Goal: Task Accomplishment & Management: Manage account settings

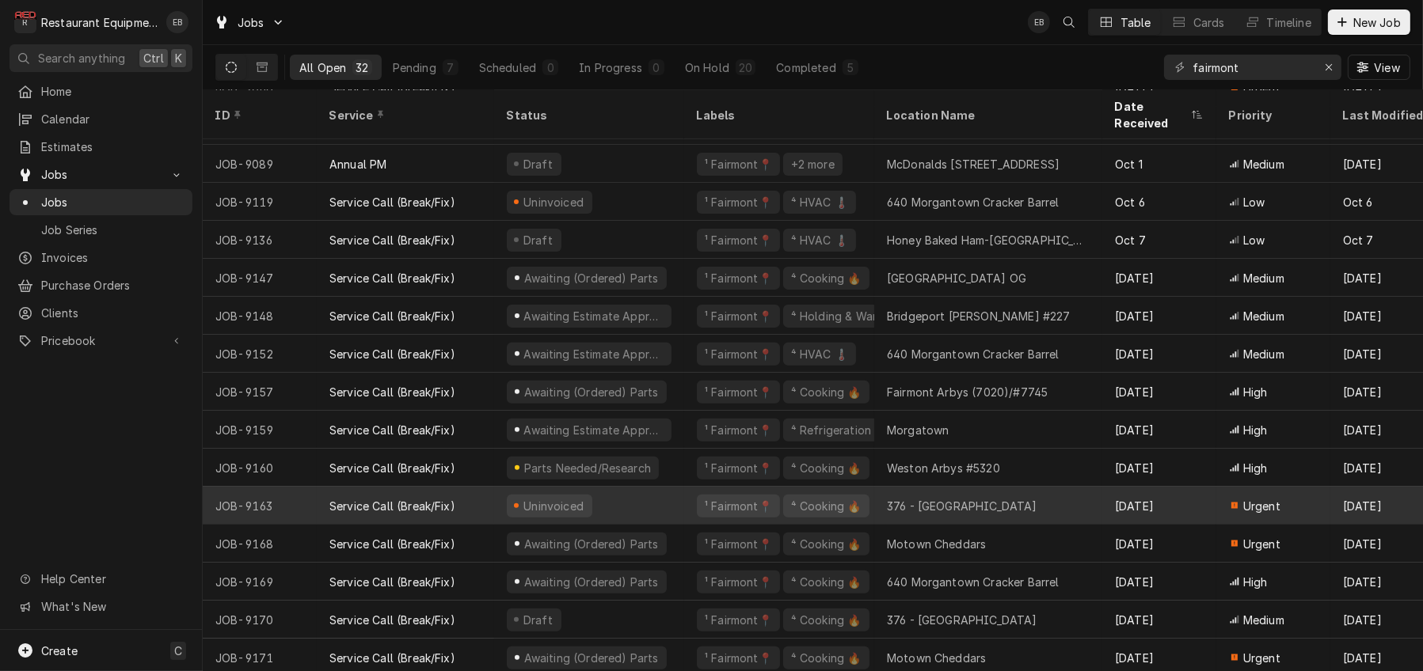
scroll to position [694, 0]
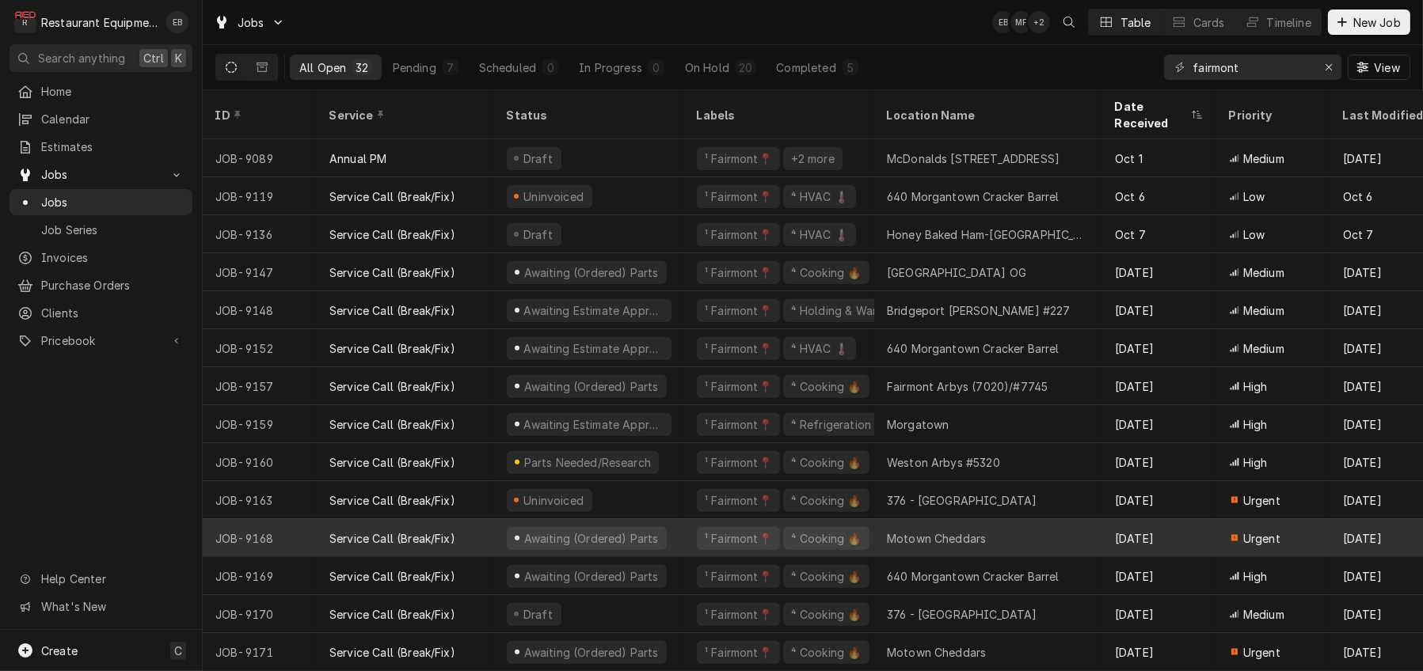
click at [698, 526] on div "¹ Fairmont📍 ⁴ Cooking 🔥" at bounding box center [779, 538] width 190 height 38
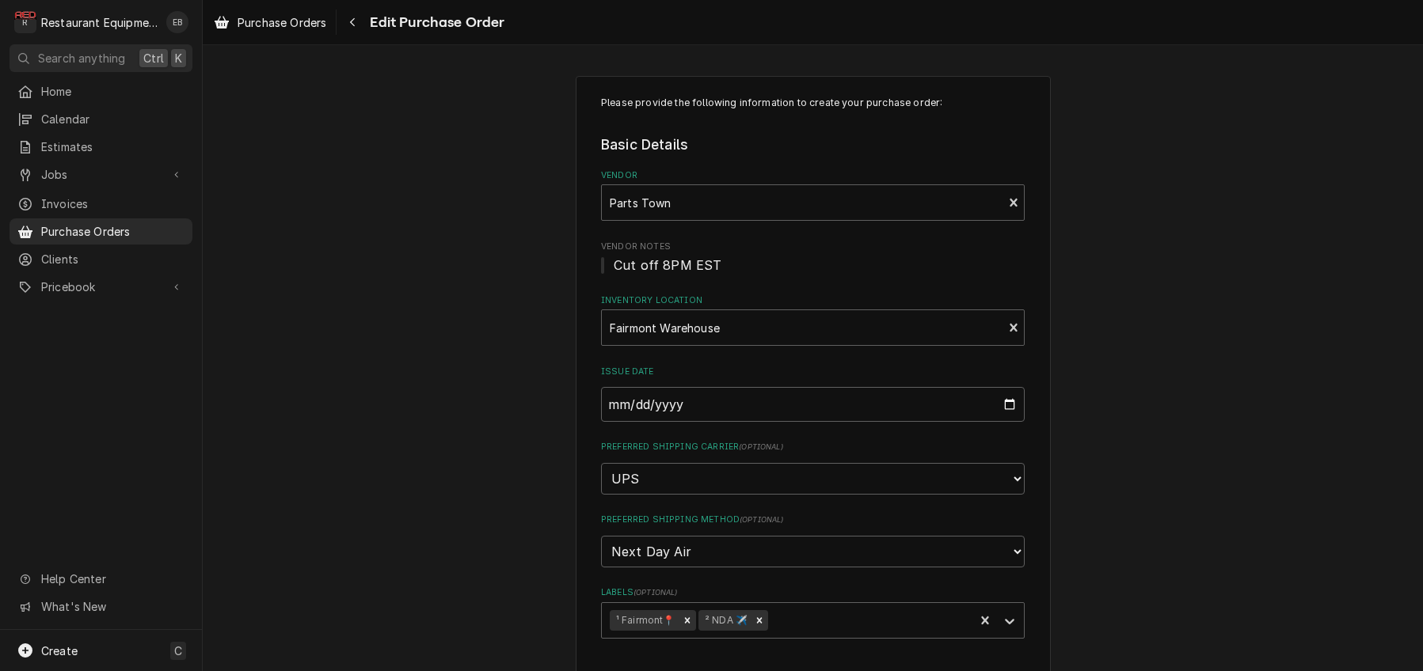
type textarea "x"
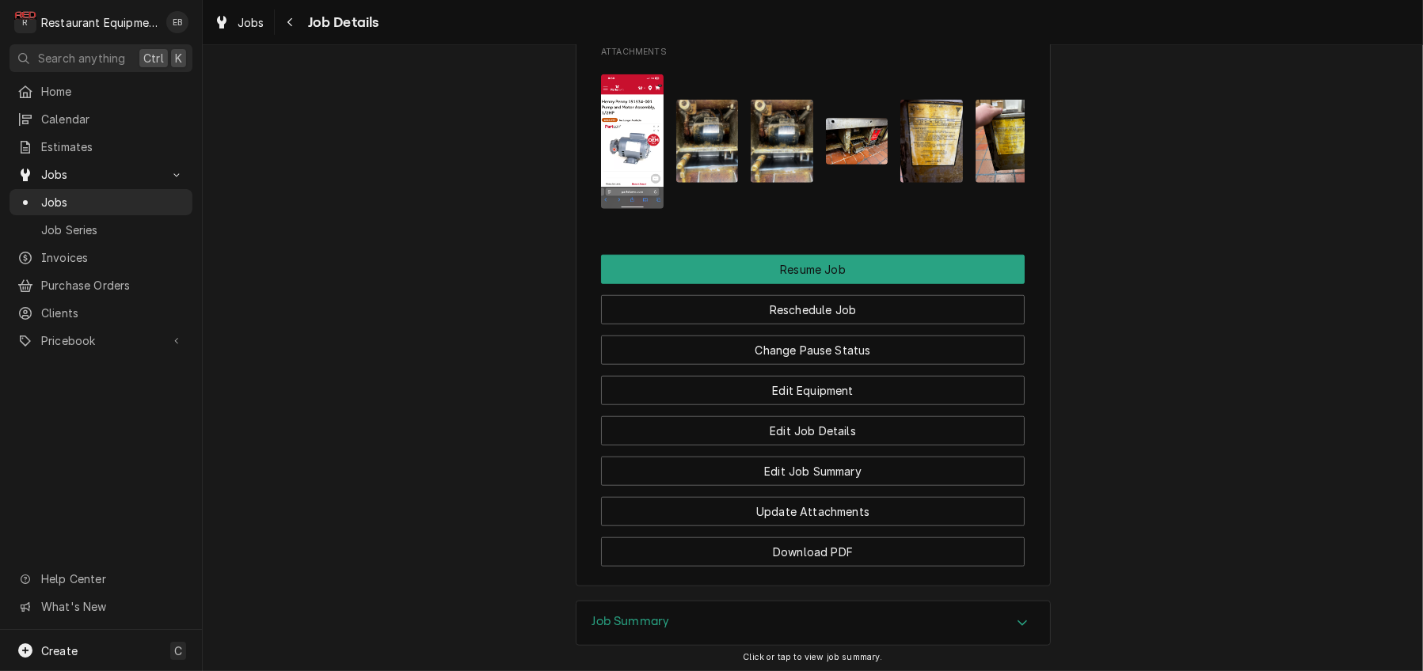
scroll to position [2005, 0]
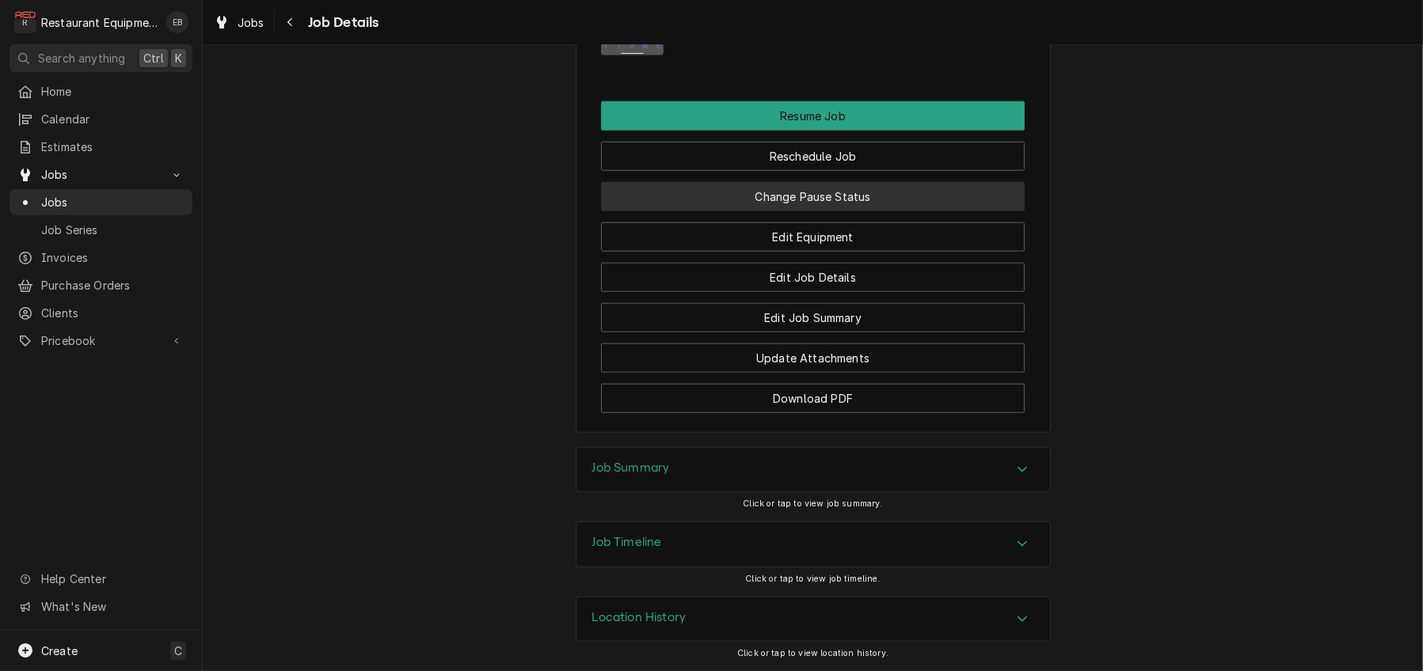
click at [797, 211] on button "Change Pause Status" at bounding box center [813, 196] width 424 height 29
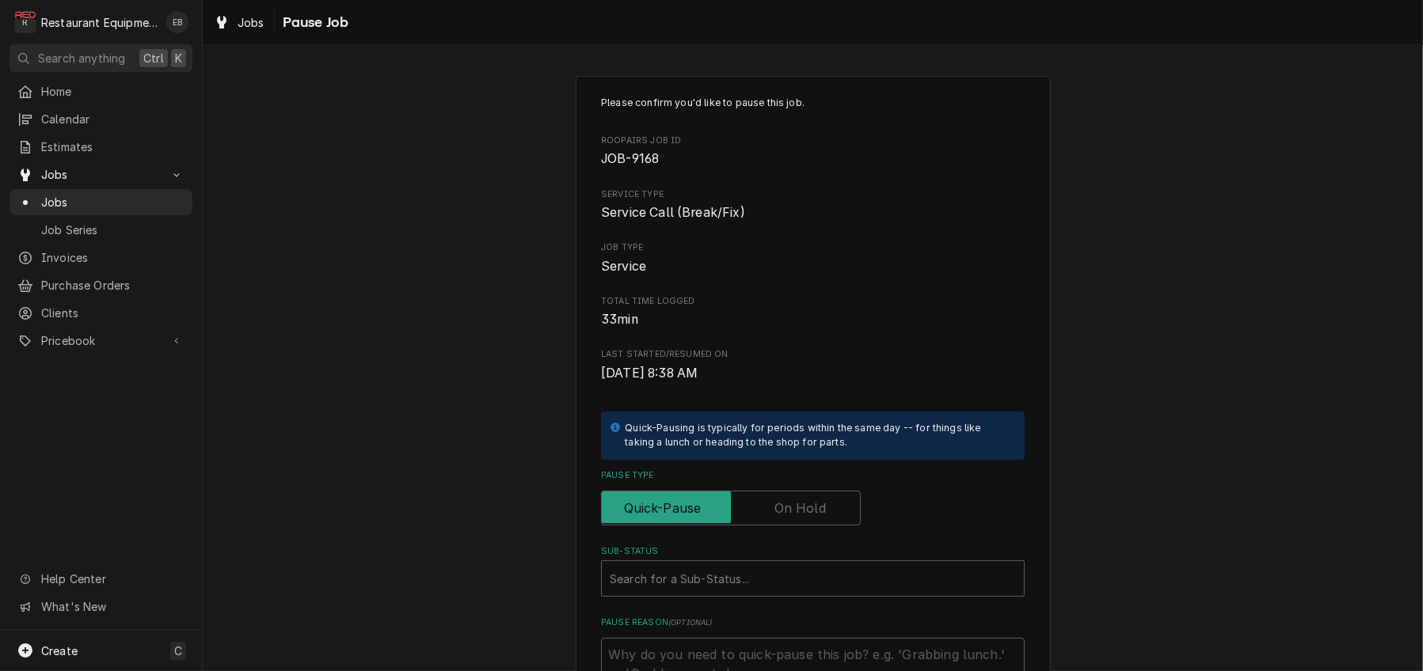
click at [798, 526] on label "Pause Type" at bounding box center [731, 508] width 260 height 35
click at [798, 526] on input "Pause Type" at bounding box center [730, 508] width 245 height 35
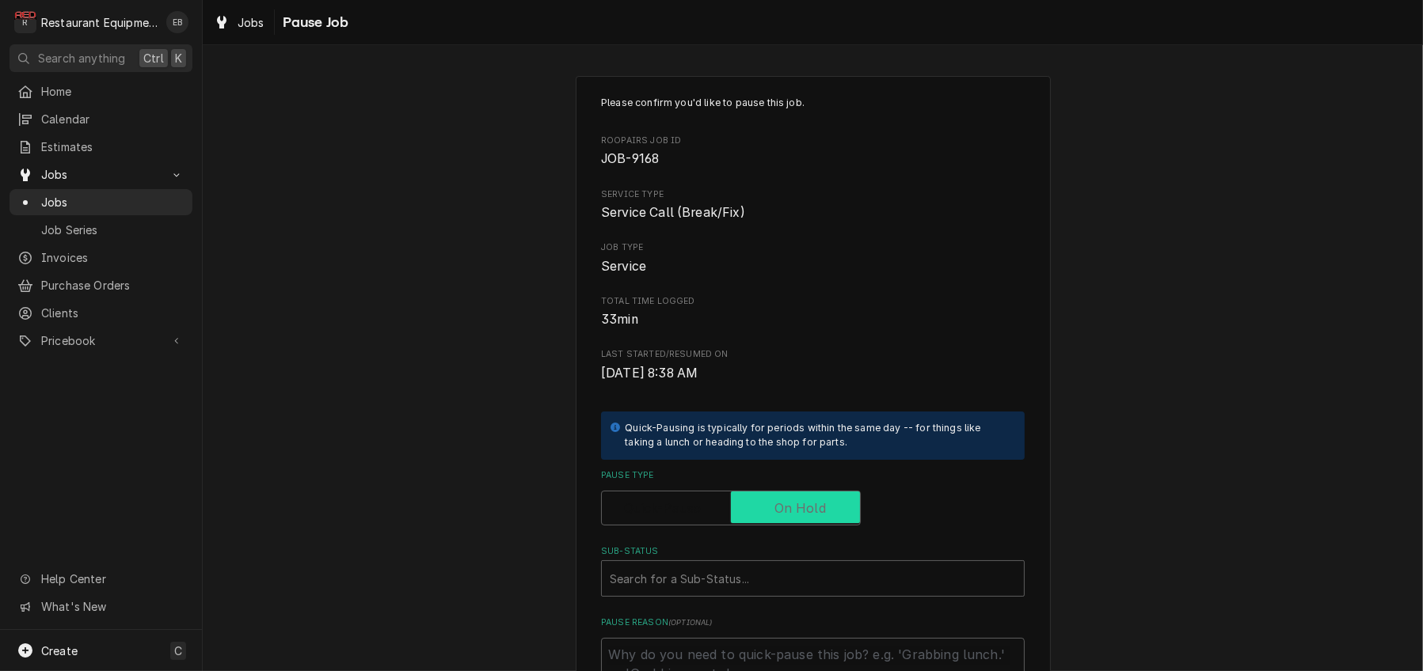
checkbox input "true"
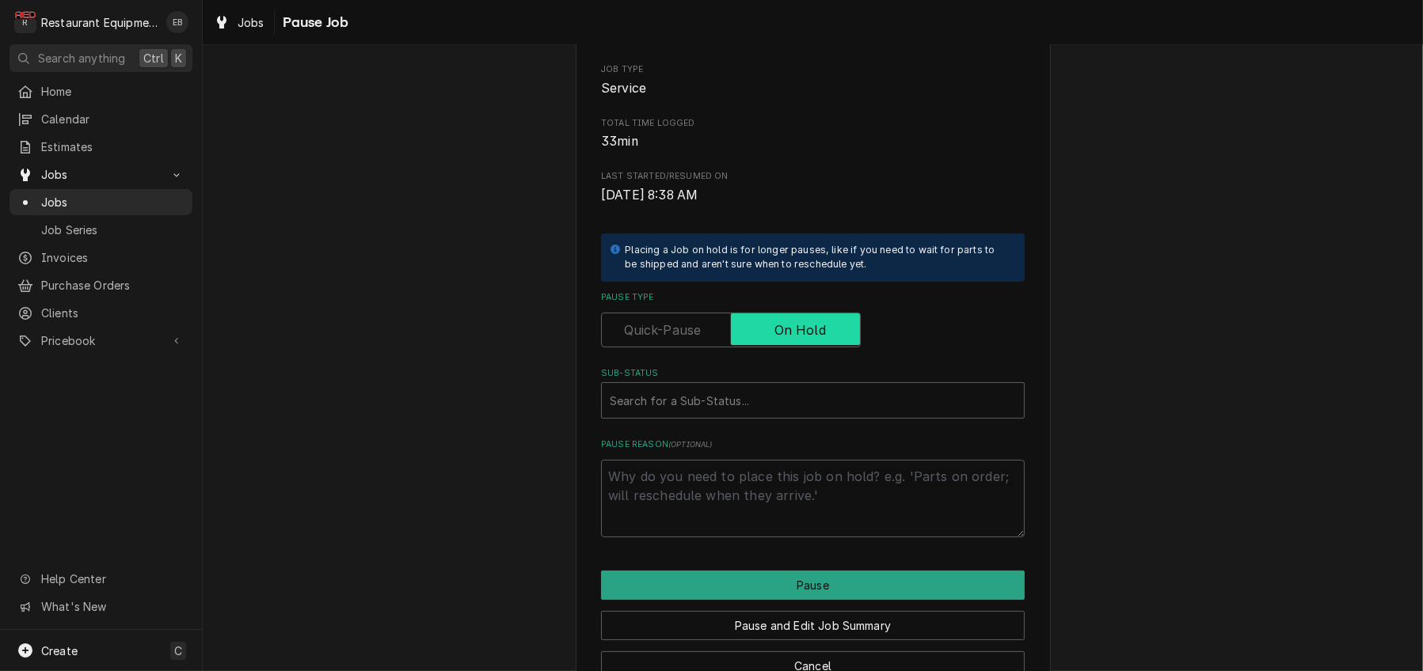
scroll to position [211, 0]
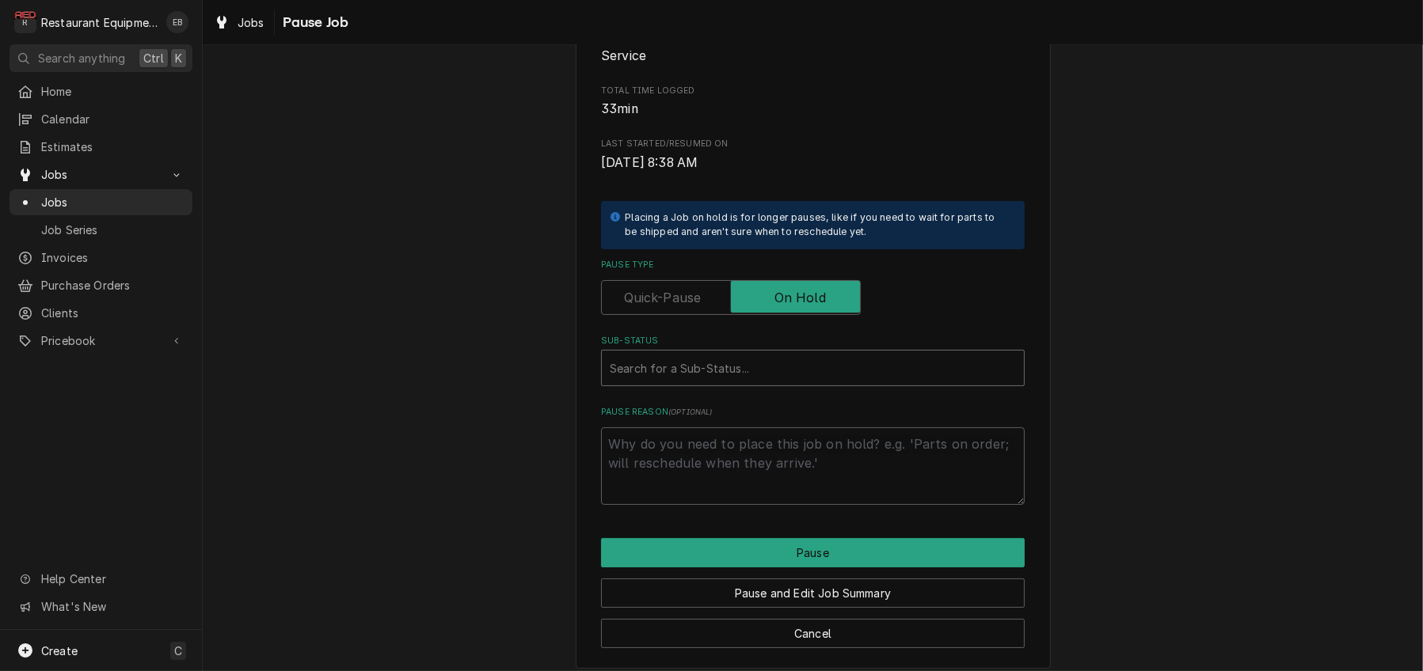
type textarea "x"
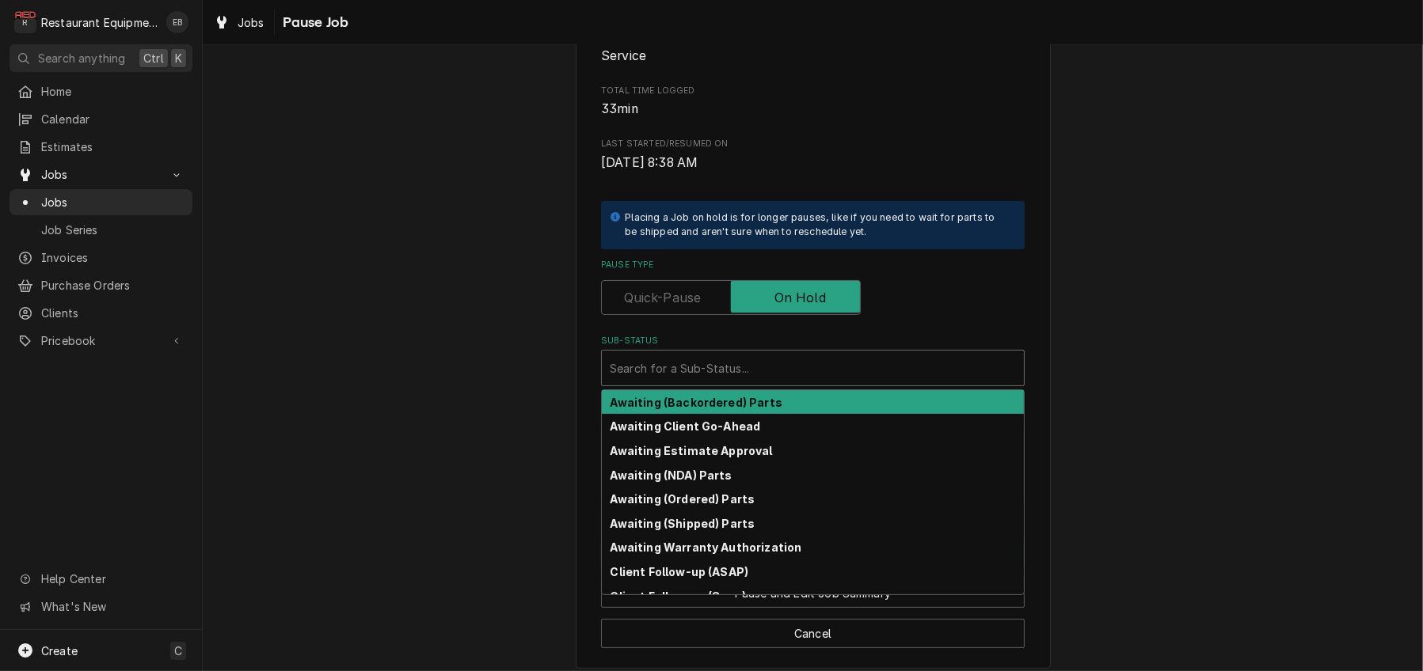
click at [724, 382] on div "Sub-Status" at bounding box center [813, 368] width 406 height 28
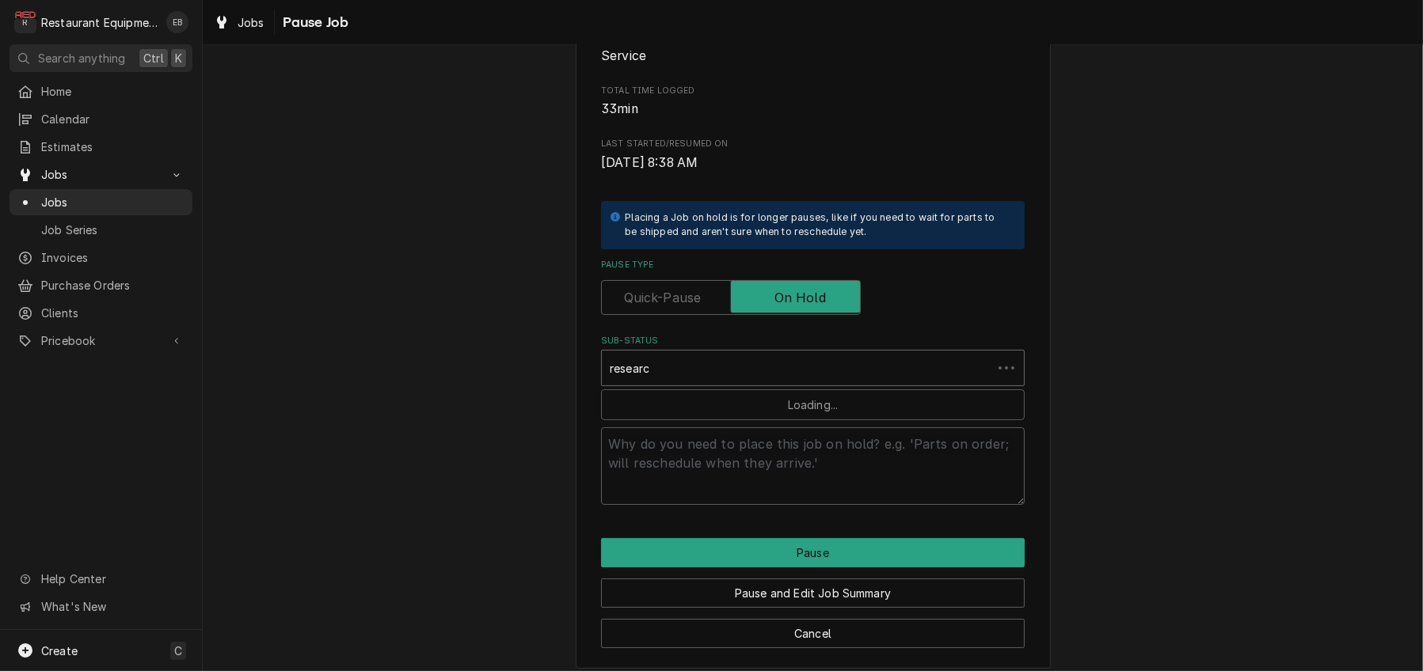
type input "research"
click at [702, 409] on strong "Parts Needed/Research" at bounding box center [680, 402] width 141 height 13
type textarea "x"
click at [705, 505] on textarea "What part(s) are needed & why?" at bounding box center [813, 466] width 424 height 78
type textarea "x"
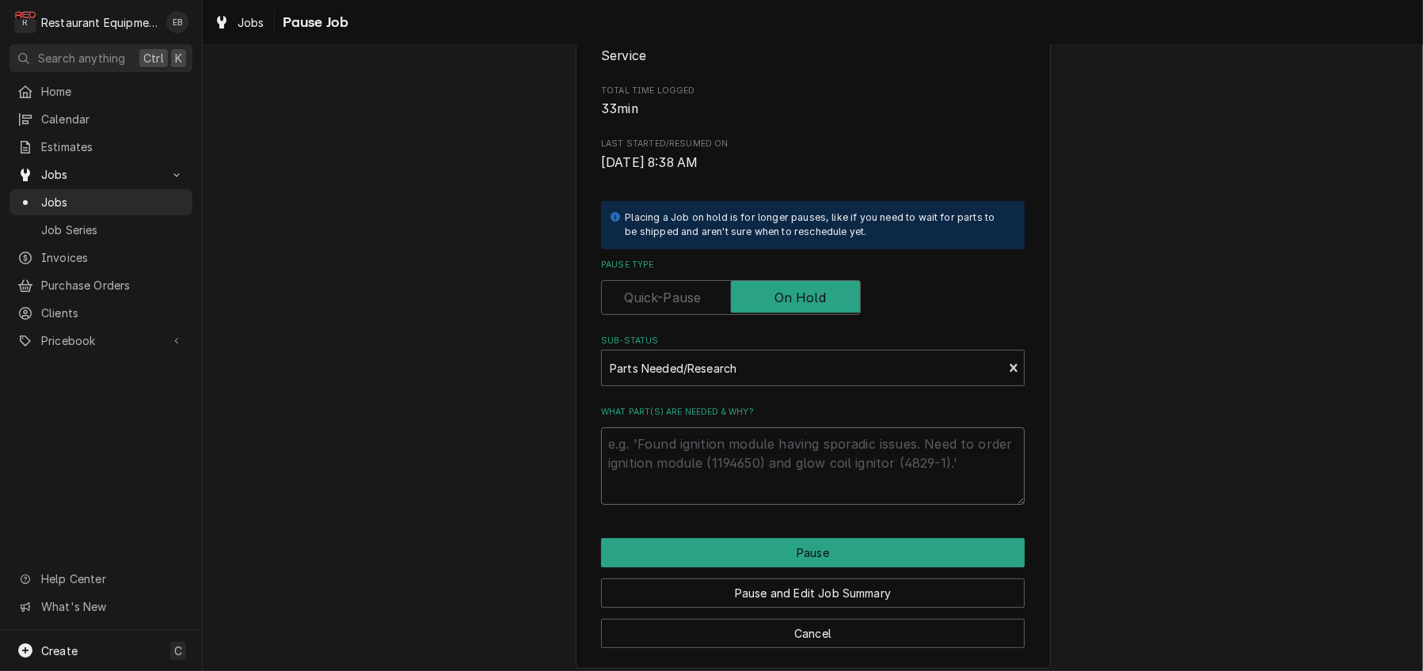
type textarea "p"
type textarea "x"
type textarea "pa"
type textarea "x"
type textarea "par"
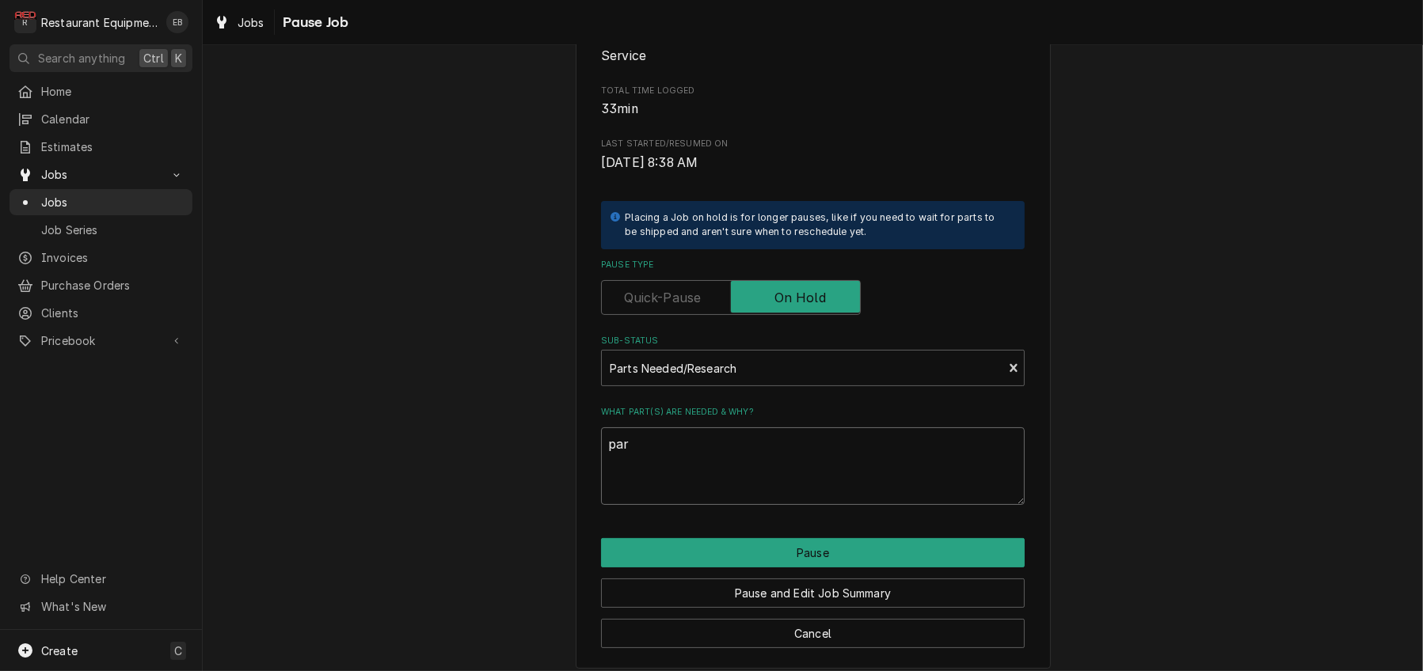
type textarea "x"
type textarea "part"
type textarea "x"
type textarea "parts"
type textarea "x"
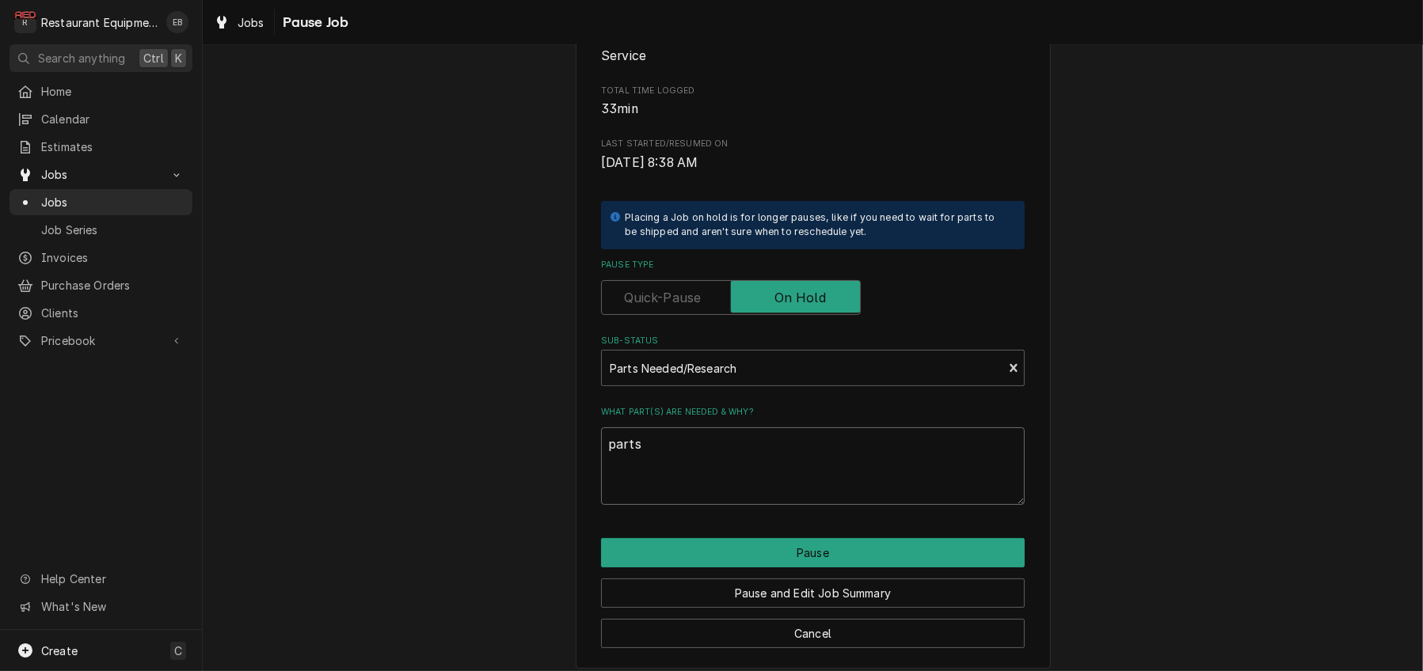
type textarea "parts"
type textarea "x"
type textarea "parts n"
type textarea "x"
type textarea "parts ne"
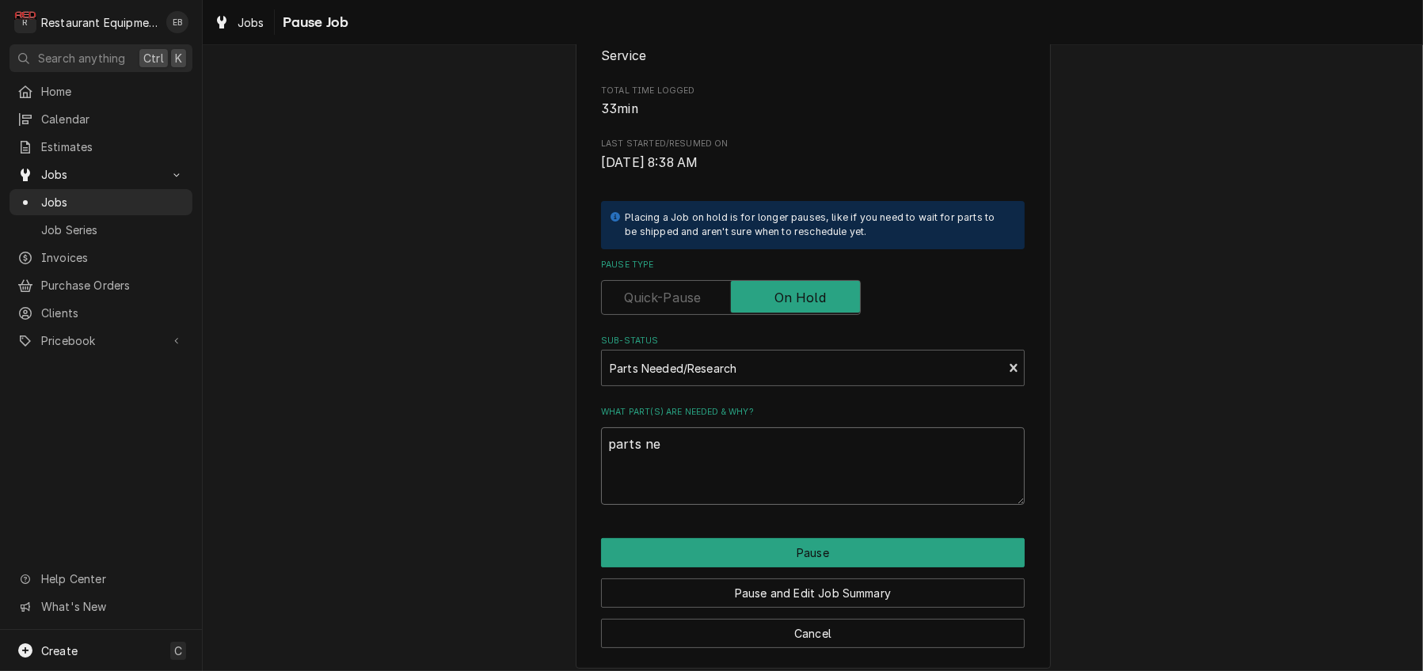
type textarea "x"
type textarea "parts nee"
type textarea "x"
type textarea "parts need"
type textarea "x"
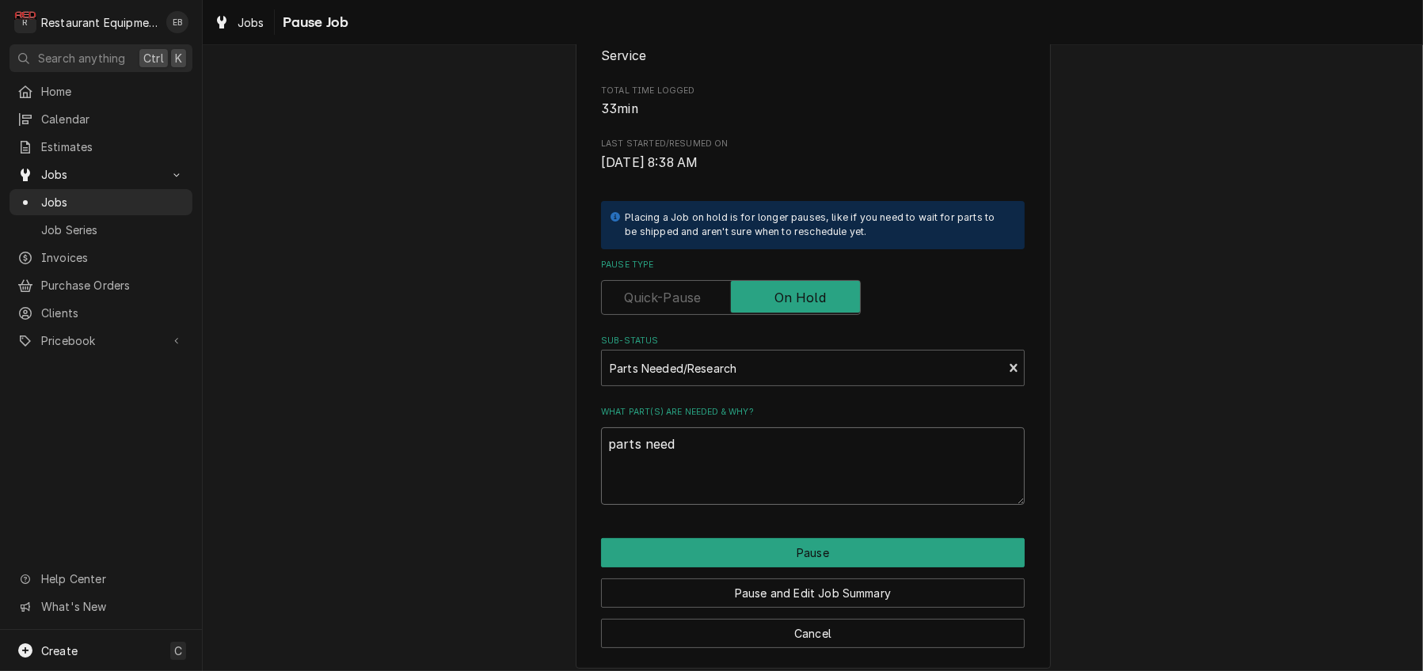
type textarea "parts need"
type textarea "x"
type textarea "parts need r"
type textarea "x"
type textarea "parts need re"
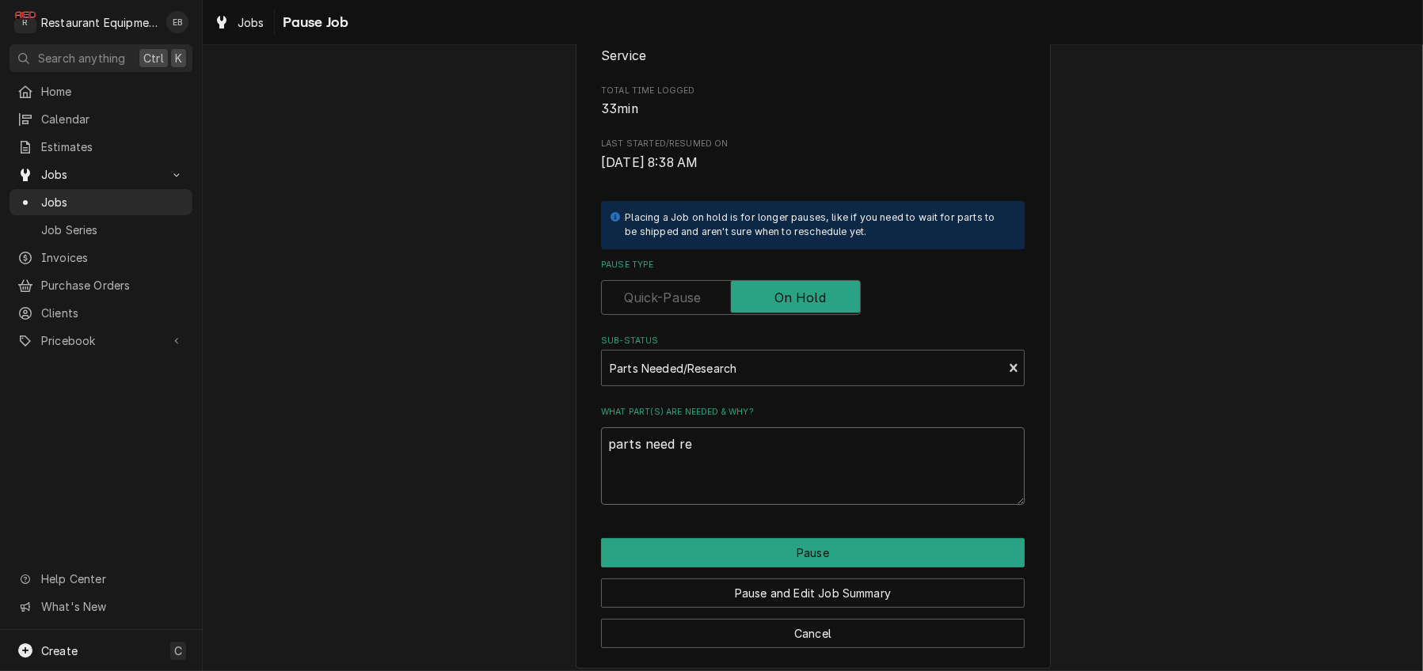
type textarea "x"
type textarea "parts need res"
type textarea "x"
type textarea "parts need rese"
type textarea "x"
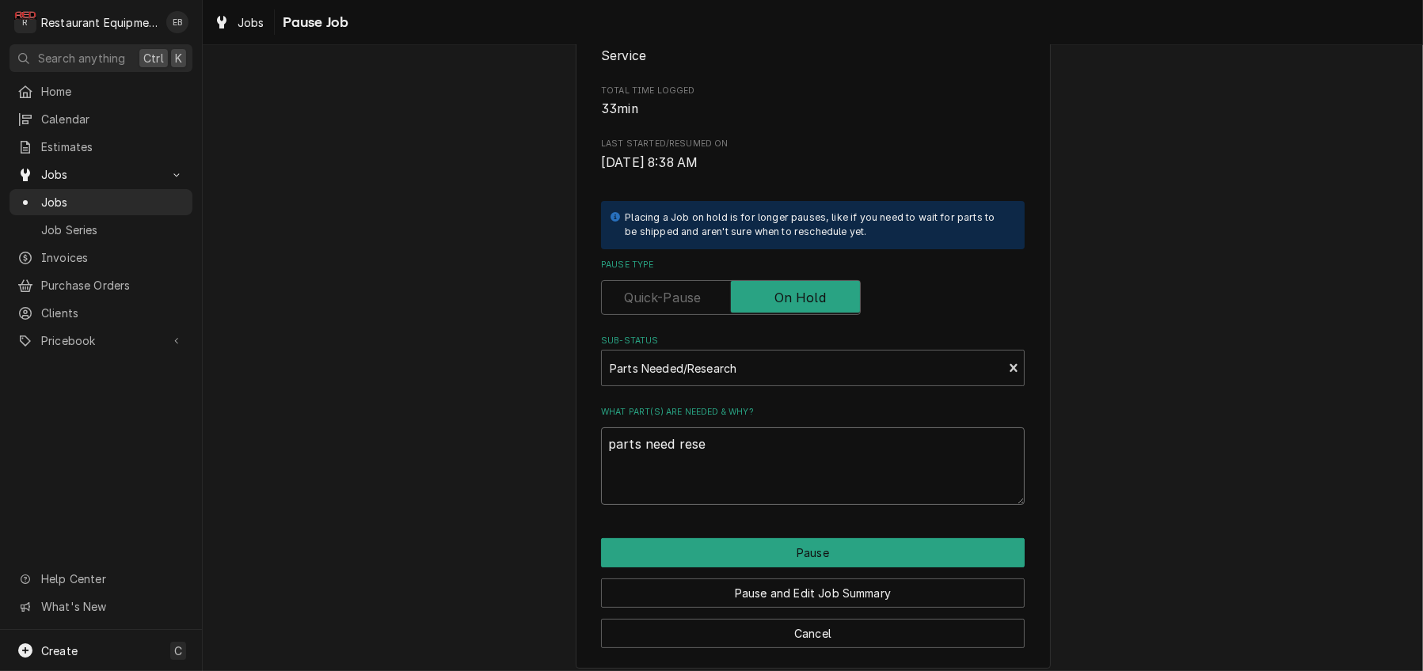
type textarea "parts need resea"
type textarea "x"
type textarea "parts need resear"
type textarea "x"
type textarea "parts need researc"
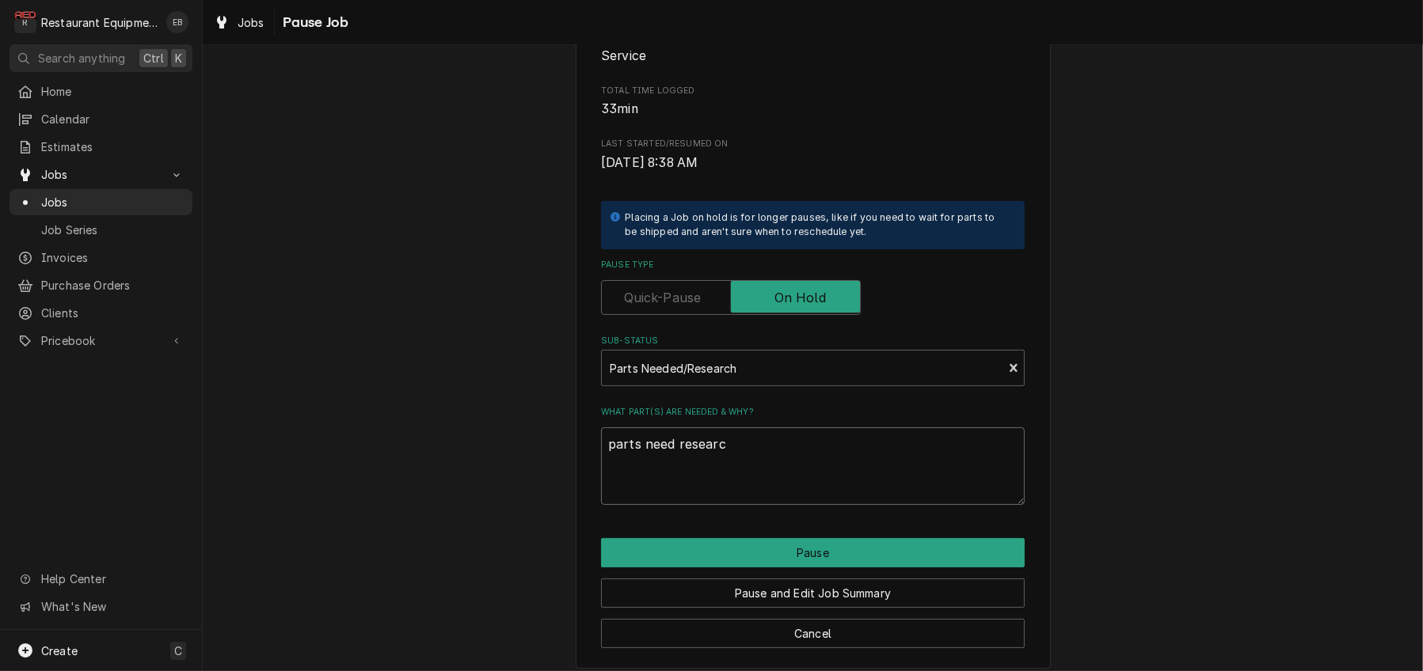
type textarea "x"
type textarea "parts need research"
click at [724, 568] on button "Pause" at bounding box center [813, 552] width 424 height 29
type textarea "x"
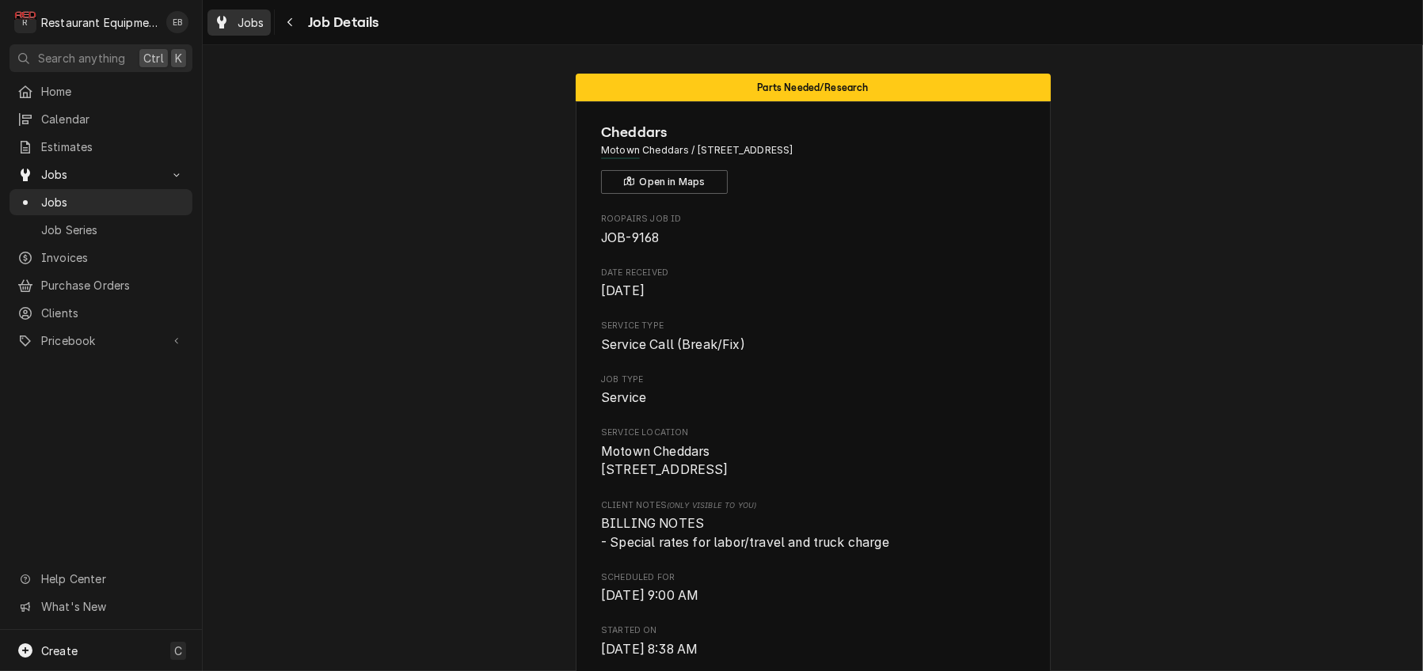
click at [264, 27] on span "Jobs" at bounding box center [250, 22] width 27 height 17
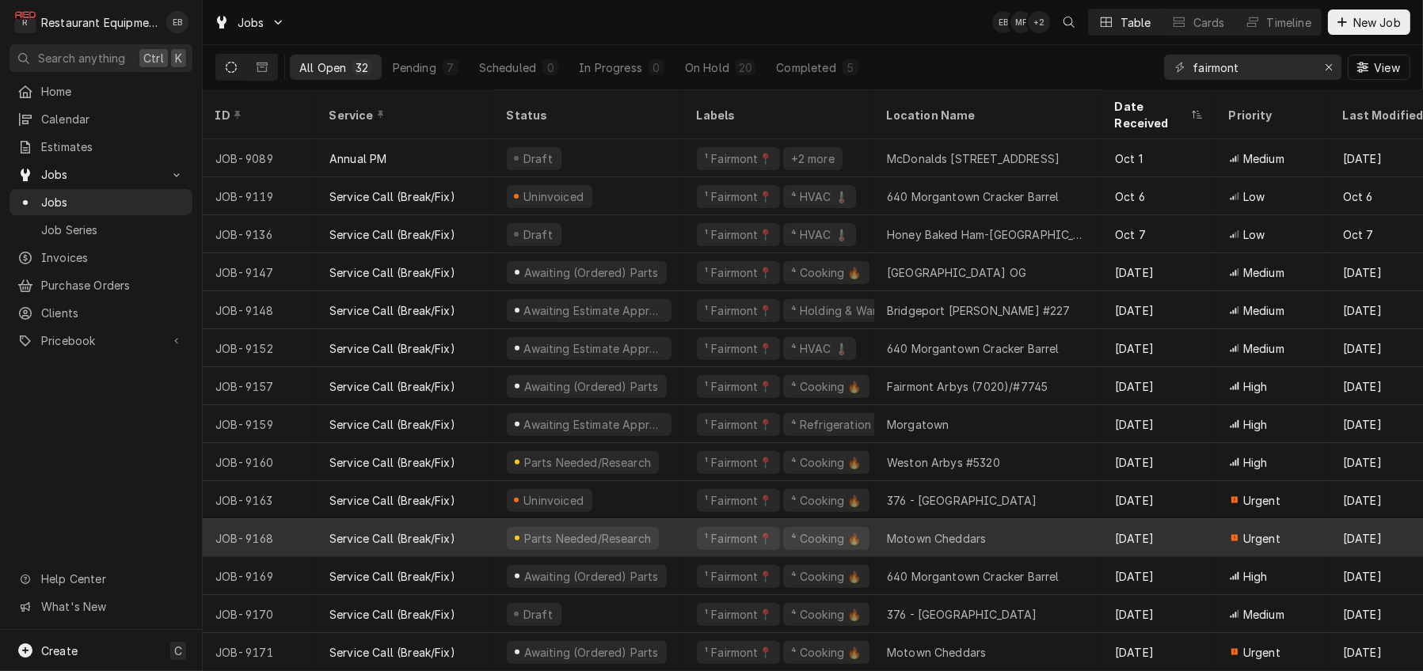
scroll to position [694, 0]
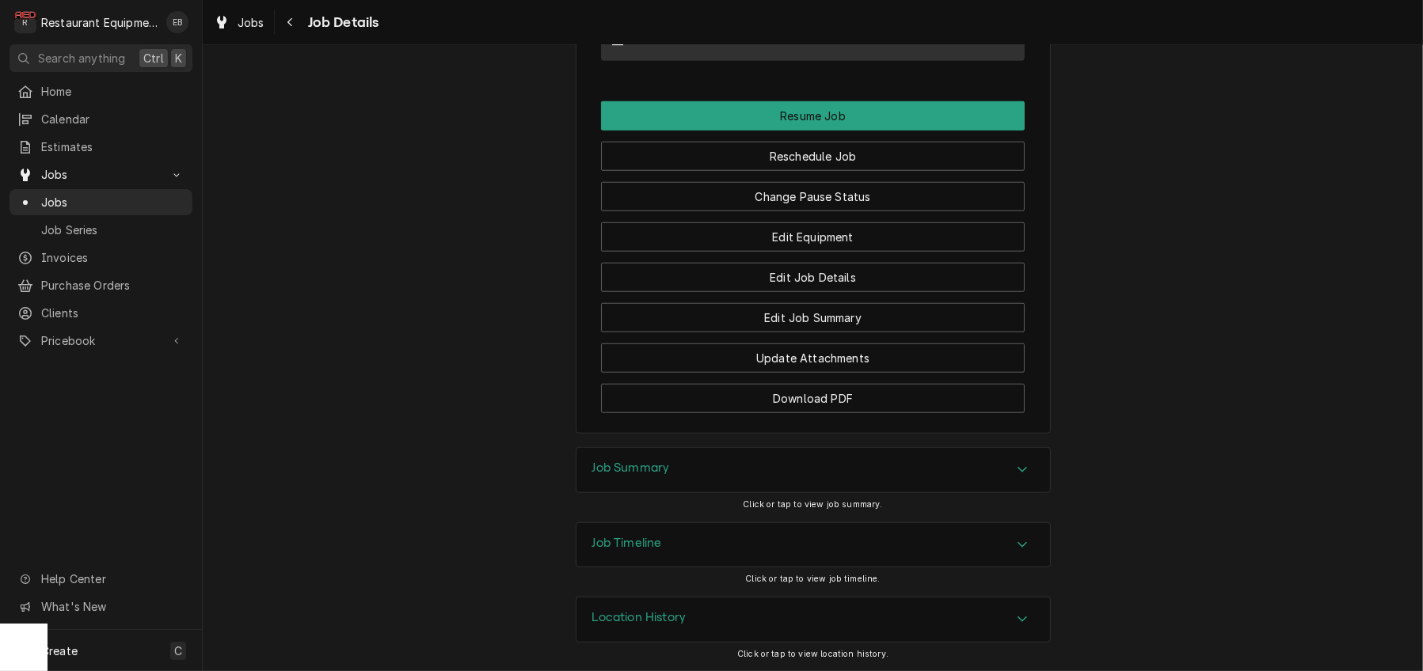
scroll to position [2069, 0]
click at [853, 182] on button "Change Pause Status" at bounding box center [813, 196] width 424 height 29
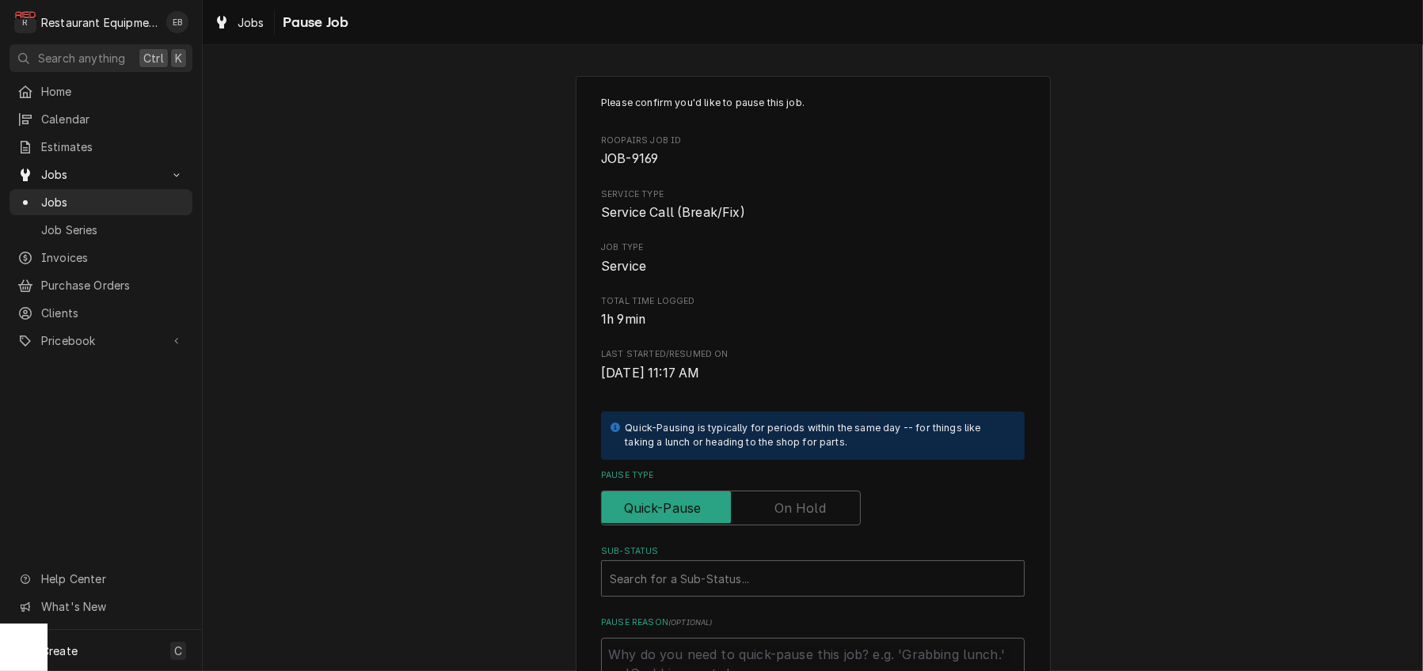
click at [792, 526] on label "Pause Type" at bounding box center [731, 508] width 260 height 35
click at [792, 526] on input "Pause Type" at bounding box center [730, 508] width 245 height 35
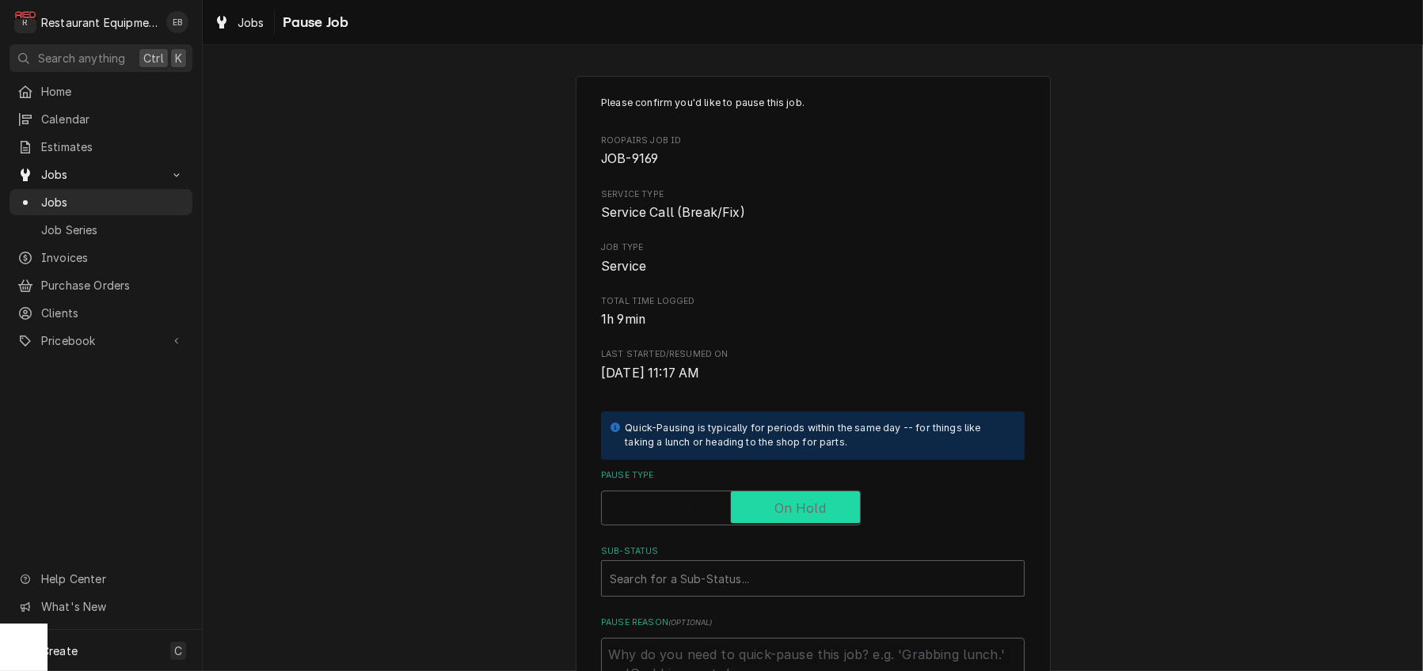
checkbox input "true"
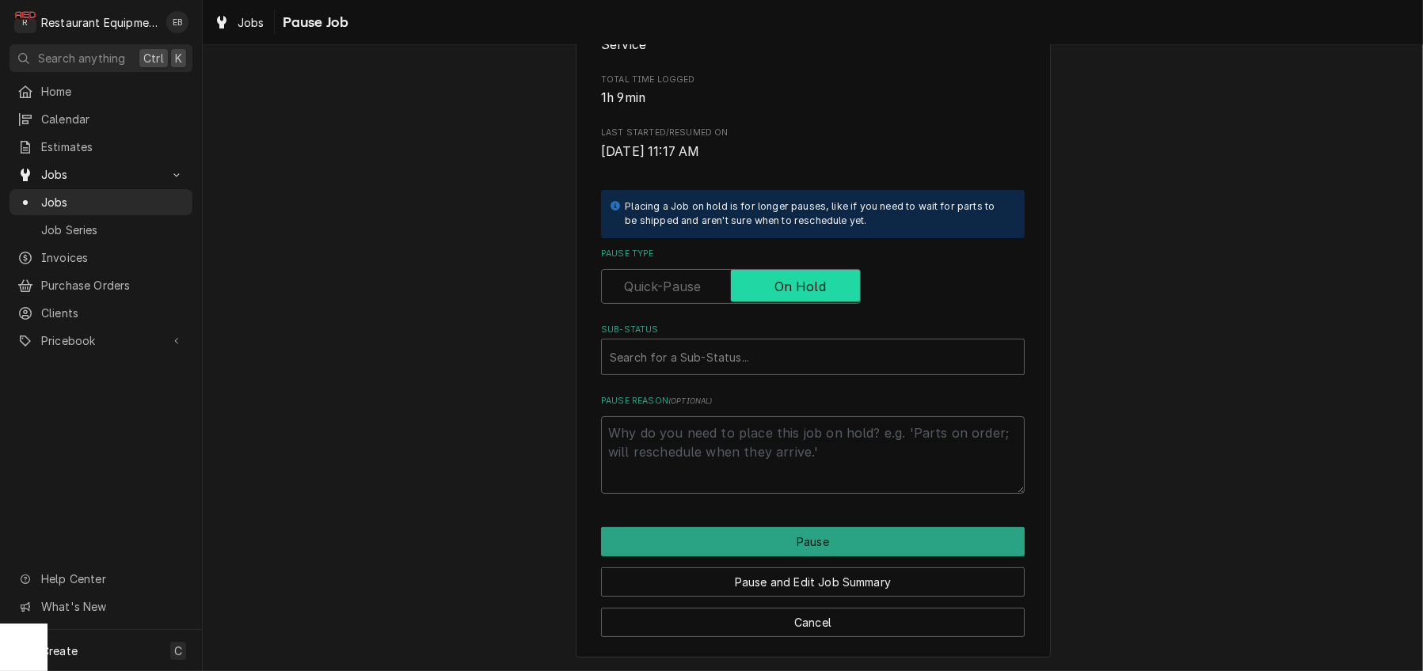
scroll to position [317, 0]
type textarea "x"
click at [758, 340] on div "Search for a Sub-Status..." at bounding box center [813, 357] width 422 height 35
type input "parts nee"
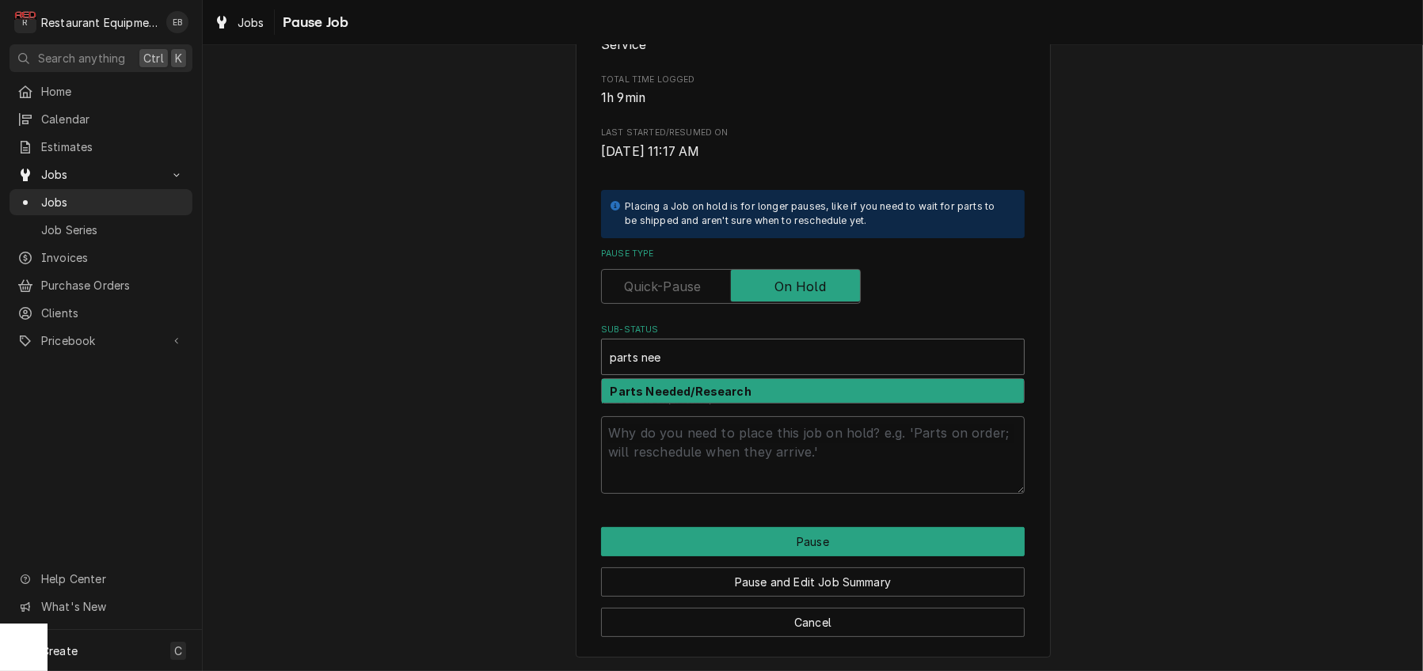
click at [730, 385] on strong "Parts Needed/Research" at bounding box center [680, 391] width 141 height 13
type textarea "x"
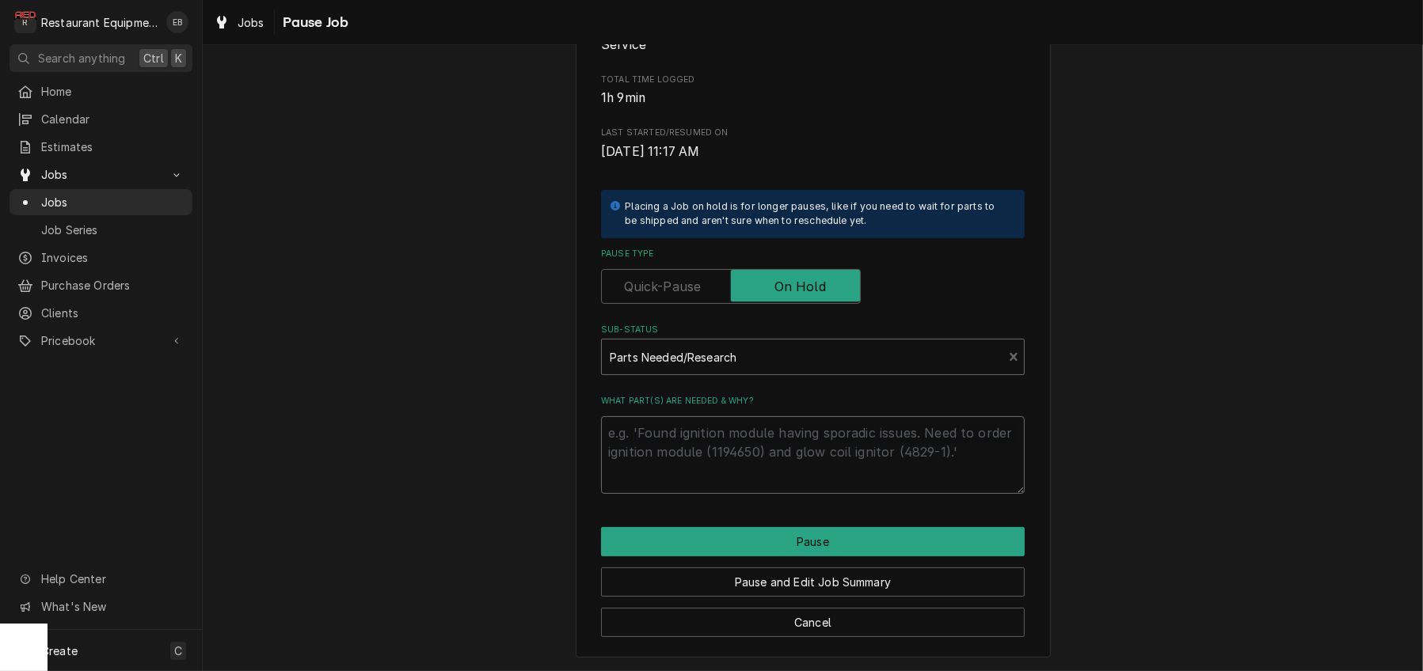
click at [715, 425] on textarea "What part(s) are needed & why?" at bounding box center [813, 455] width 424 height 78
type textarea "x"
type textarea "P"
type textarea "x"
type textarea "Pa"
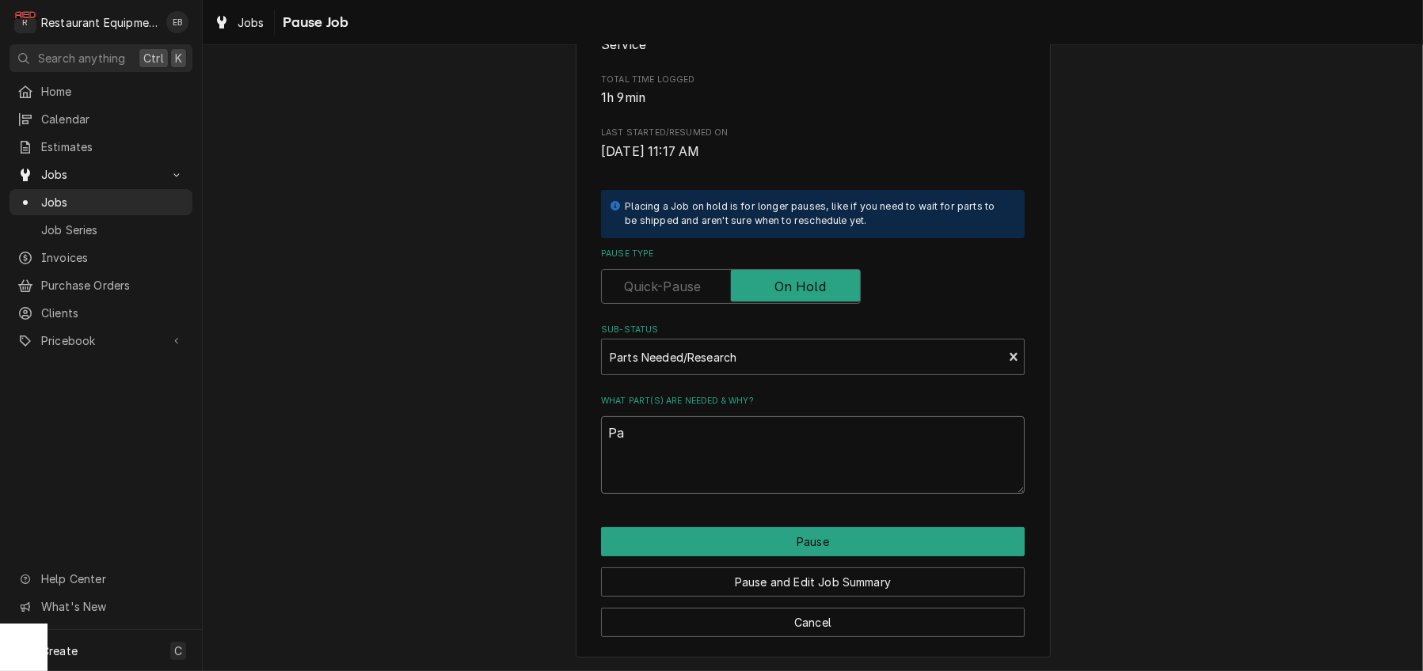
type textarea "x"
type textarea "Par"
type textarea "x"
type textarea "Part"
type textarea "x"
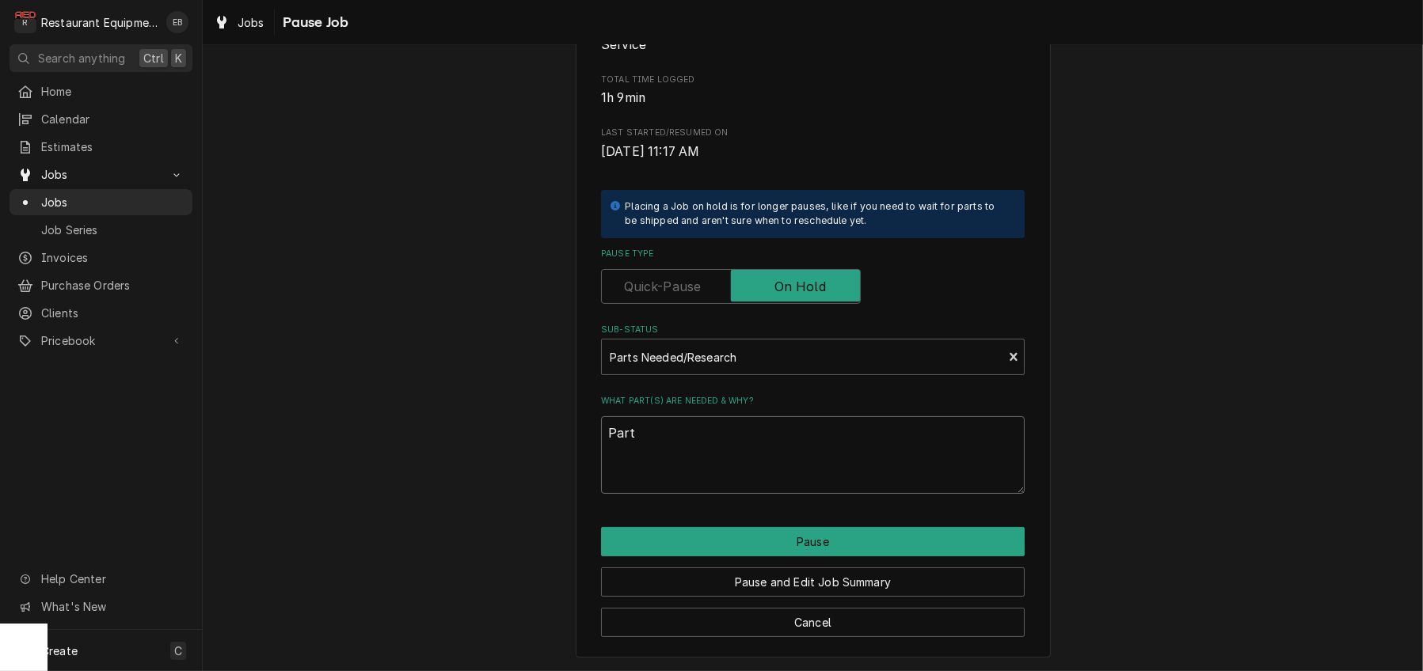
type textarea "Parts"
type textarea "x"
type textarea "Parts"
type textarea "x"
type textarea "Parts n"
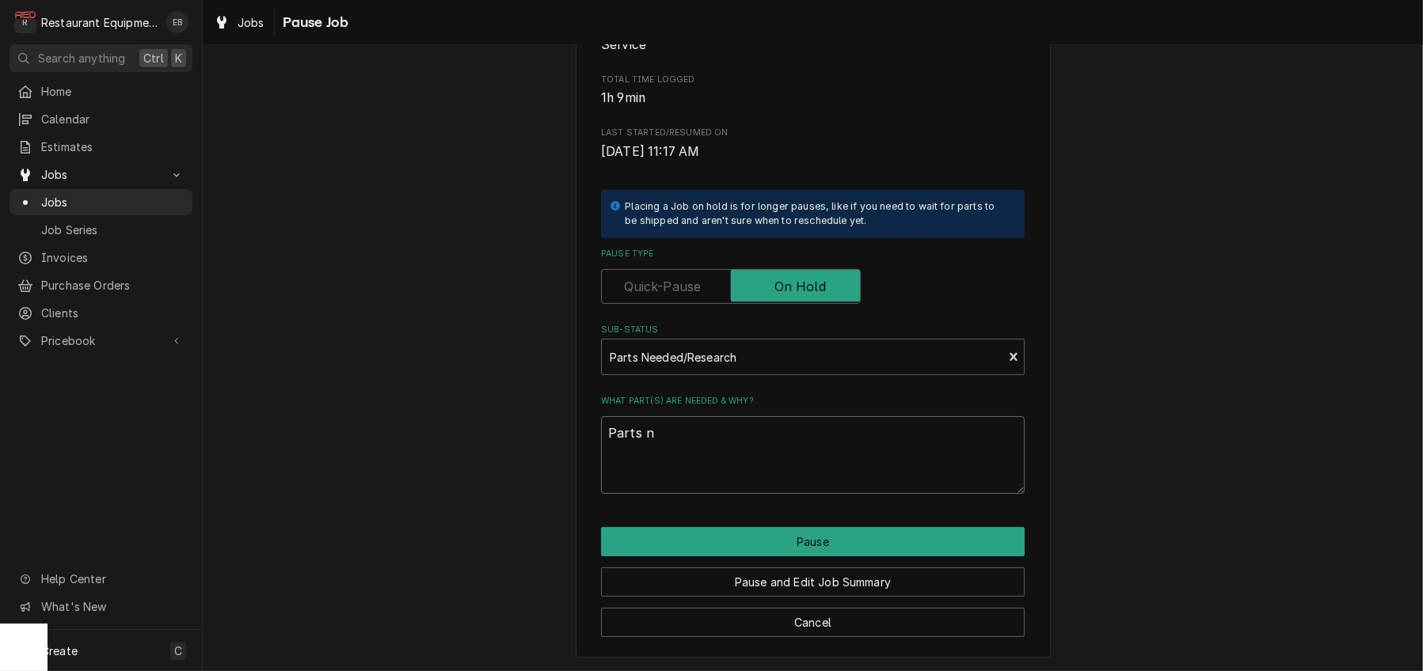
type textarea "x"
type textarea "Parts nm"
type textarea "x"
type textarea "Parts nme"
type textarea "x"
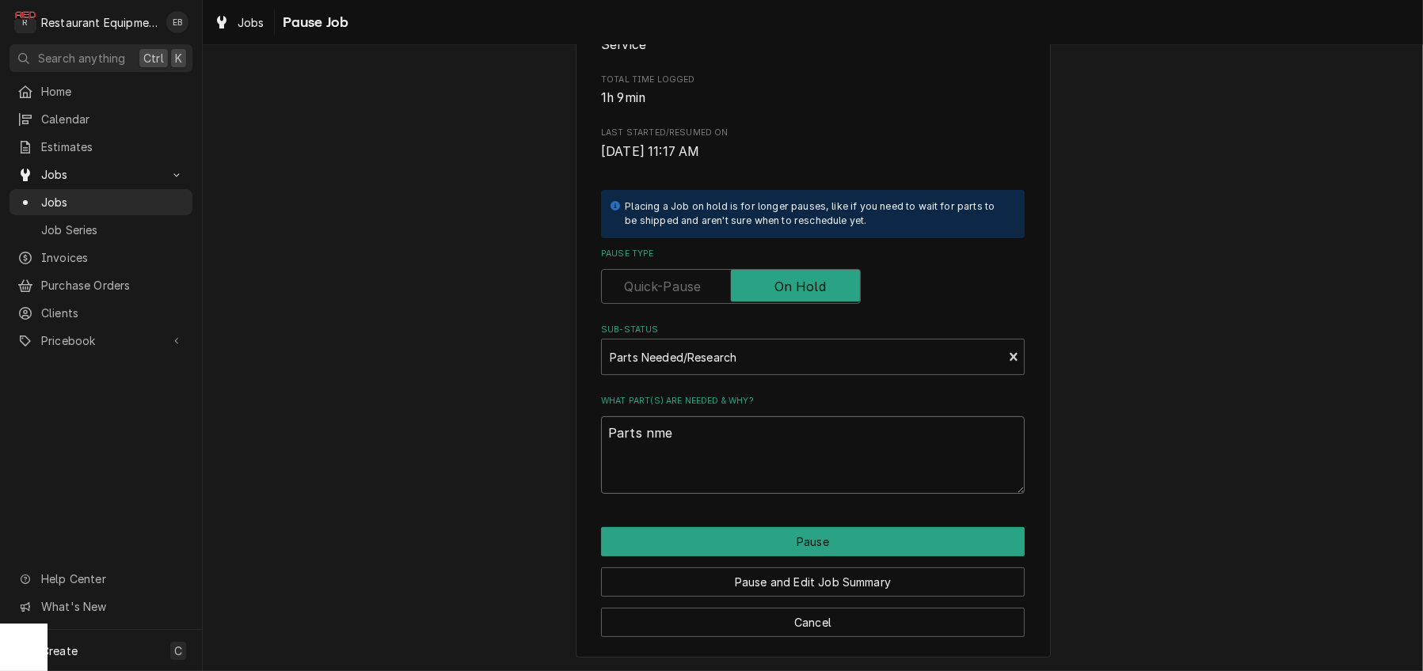
type textarea "Parts nmee"
type textarea "x"
type textarea "Parts nme"
type textarea "x"
type textarea "Parts nm"
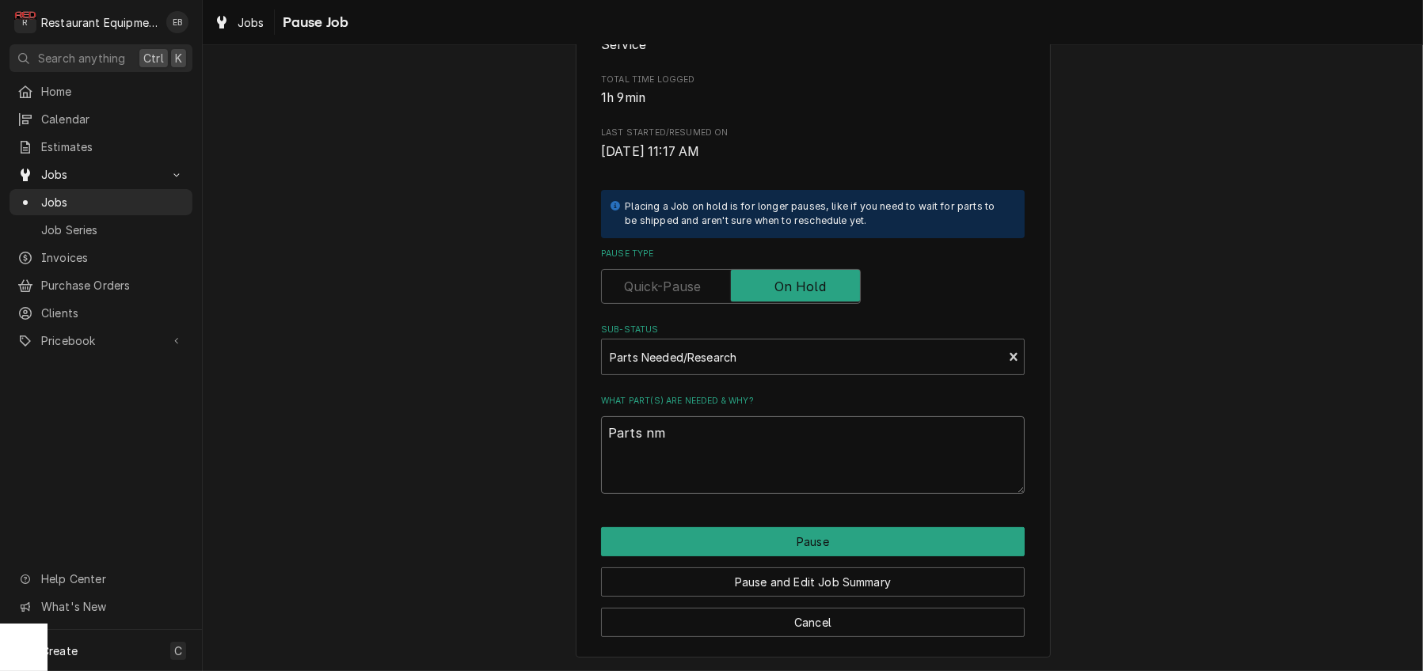
type textarea "x"
type textarea "Parts n"
type textarea "x"
type textarea "Parts ne"
type textarea "x"
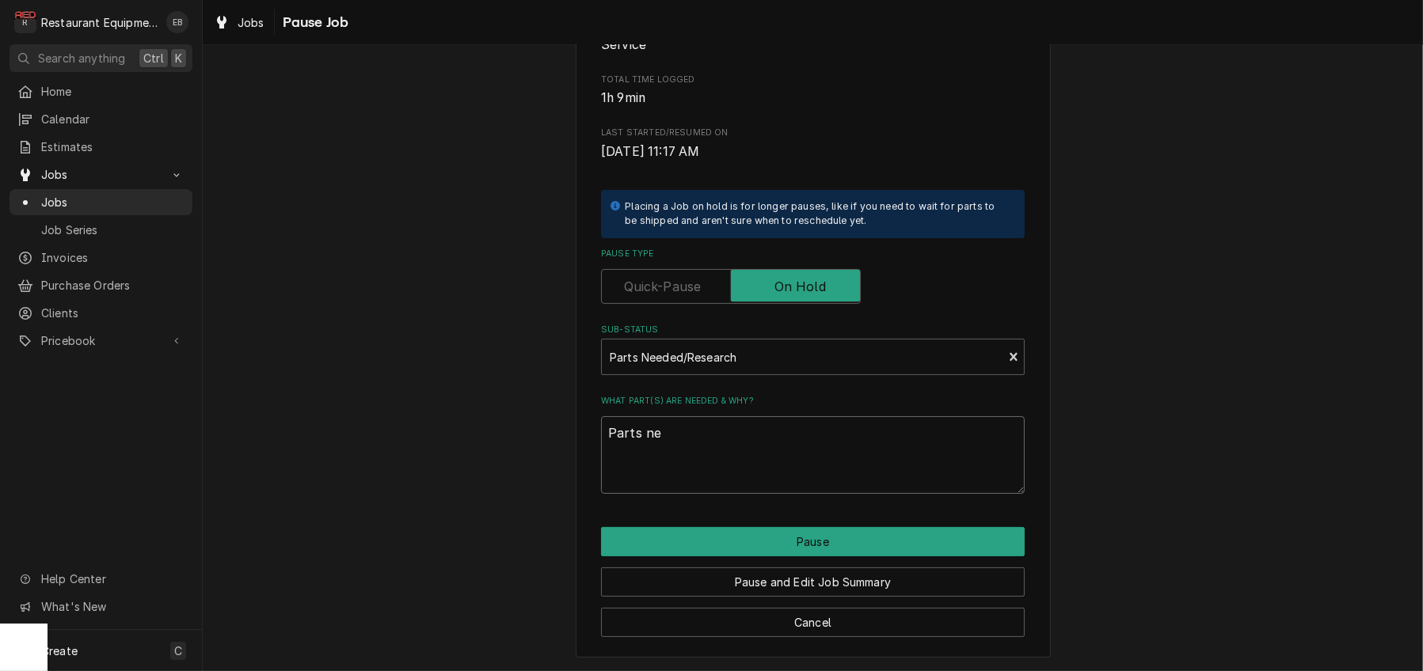
type textarea "Parts nee"
type textarea "x"
type textarea "Parts need"
type textarea "x"
type textarea "Parts need"
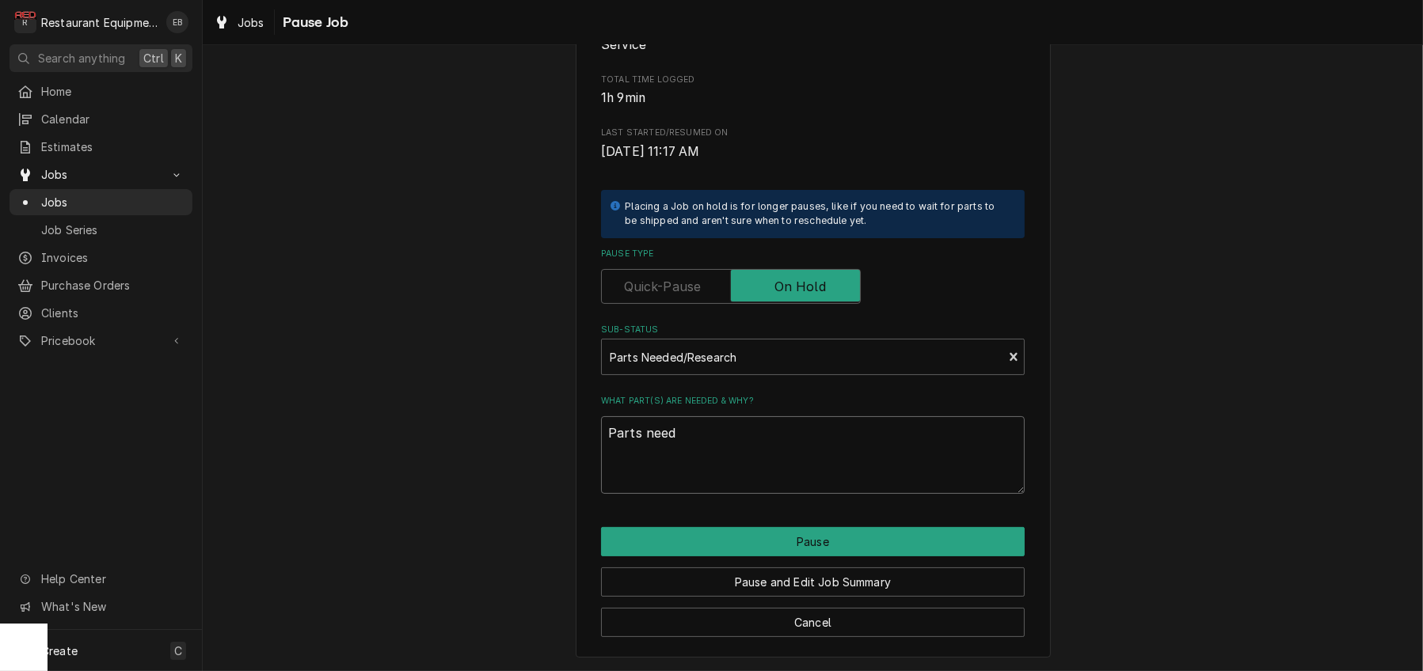
type textarea "x"
type textarea "Parts need r"
type textarea "x"
type textarea "Parts need re"
type textarea "x"
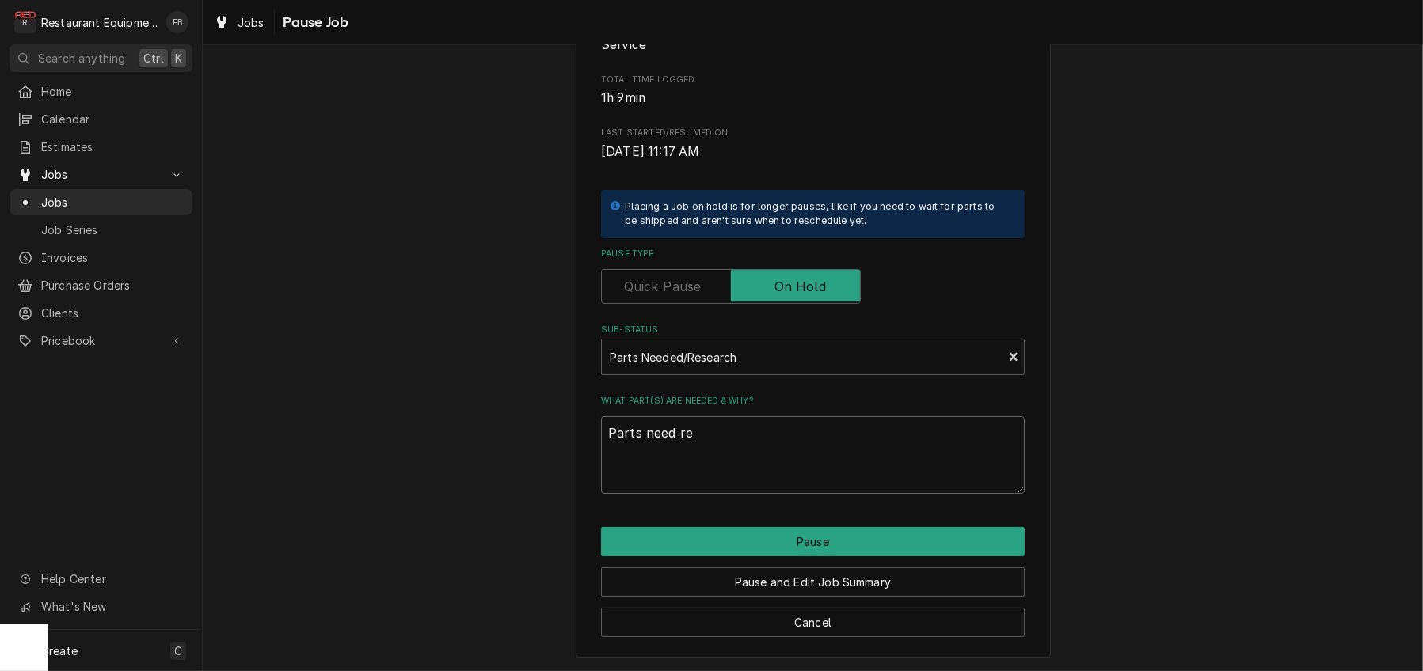
type textarea "Parts need rea"
type textarea "x"
type textarea "Parts need re"
type textarea "x"
type textarea "Parts need res"
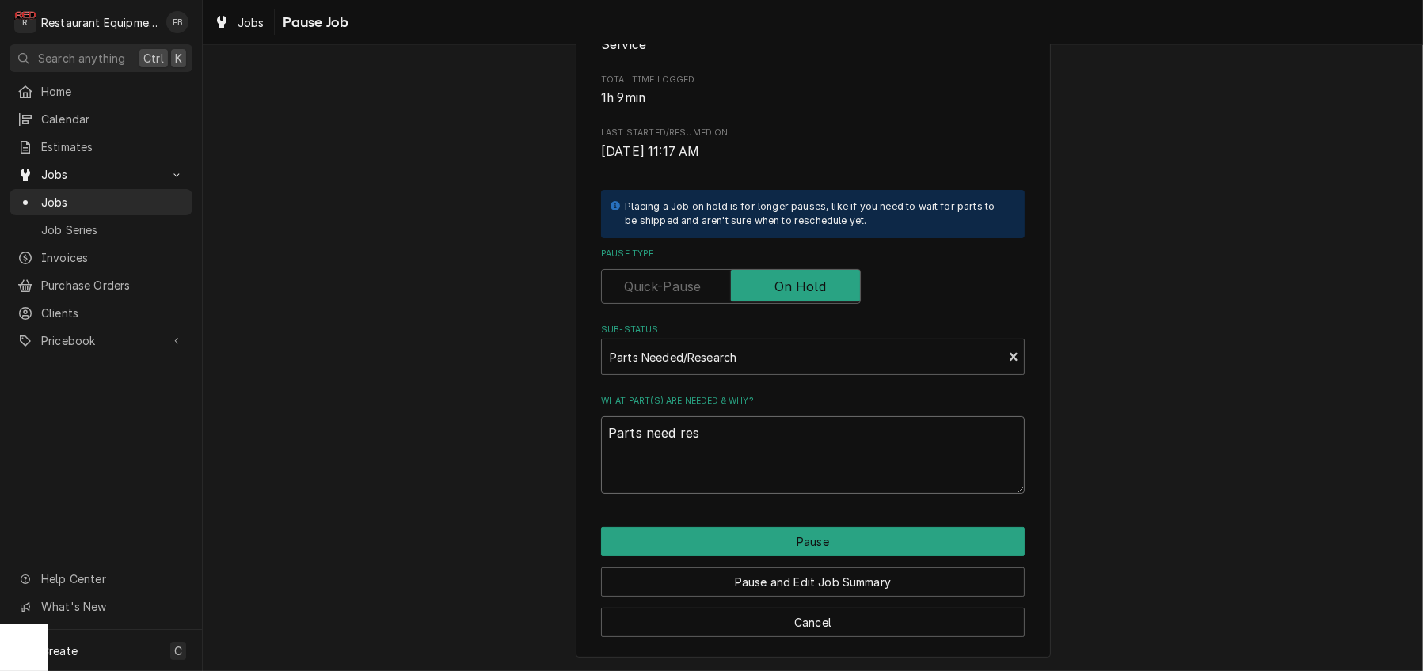
type textarea "x"
type textarea "Parts need rese"
type textarea "x"
type textarea "Parts need resea"
type textarea "x"
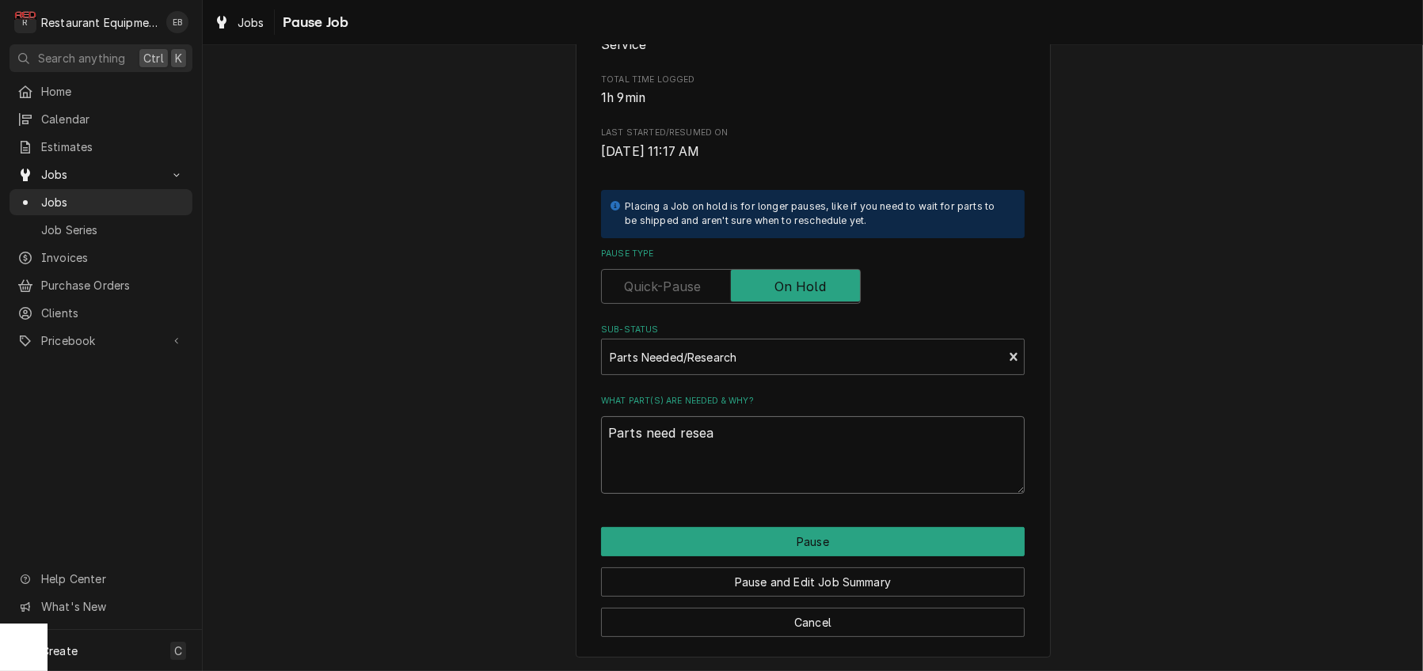
type textarea "Parts need resear"
type textarea "x"
type textarea "Parts need researc"
type textarea "x"
type textarea "Parts need research"
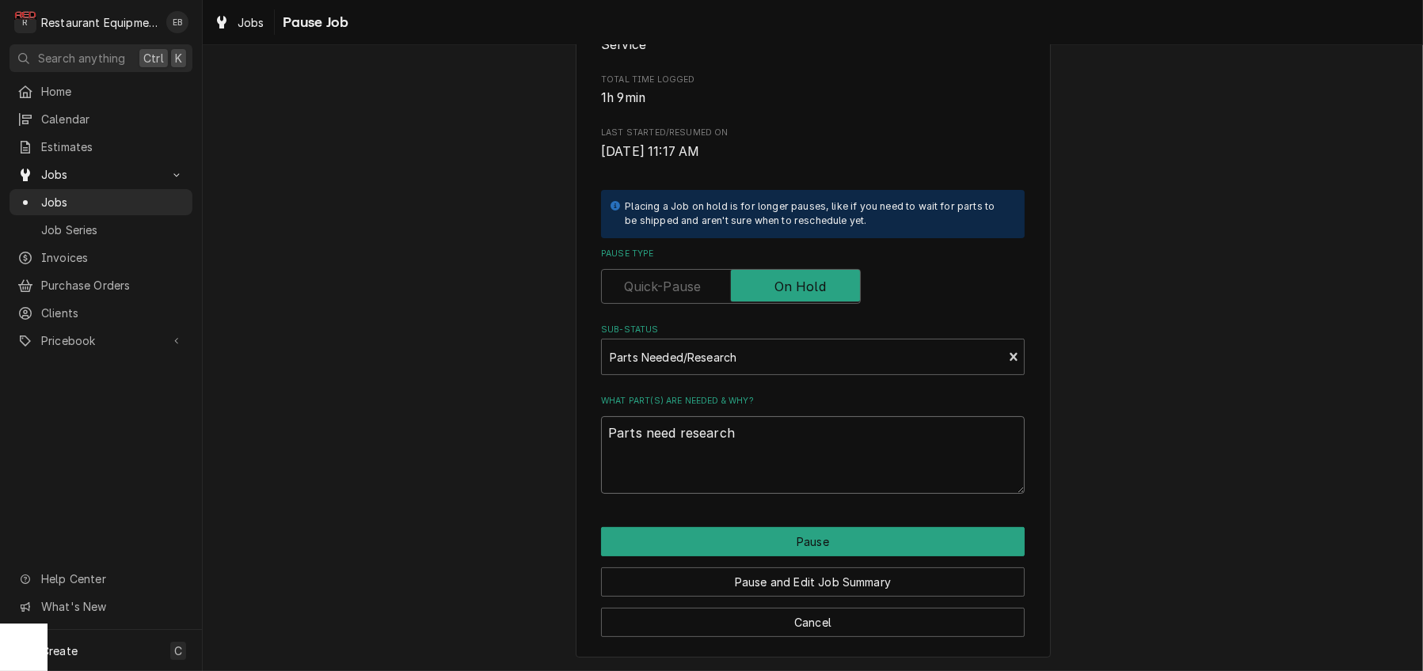
type textarea "x"
type textarea "Parts need researche"
type textarea "x"
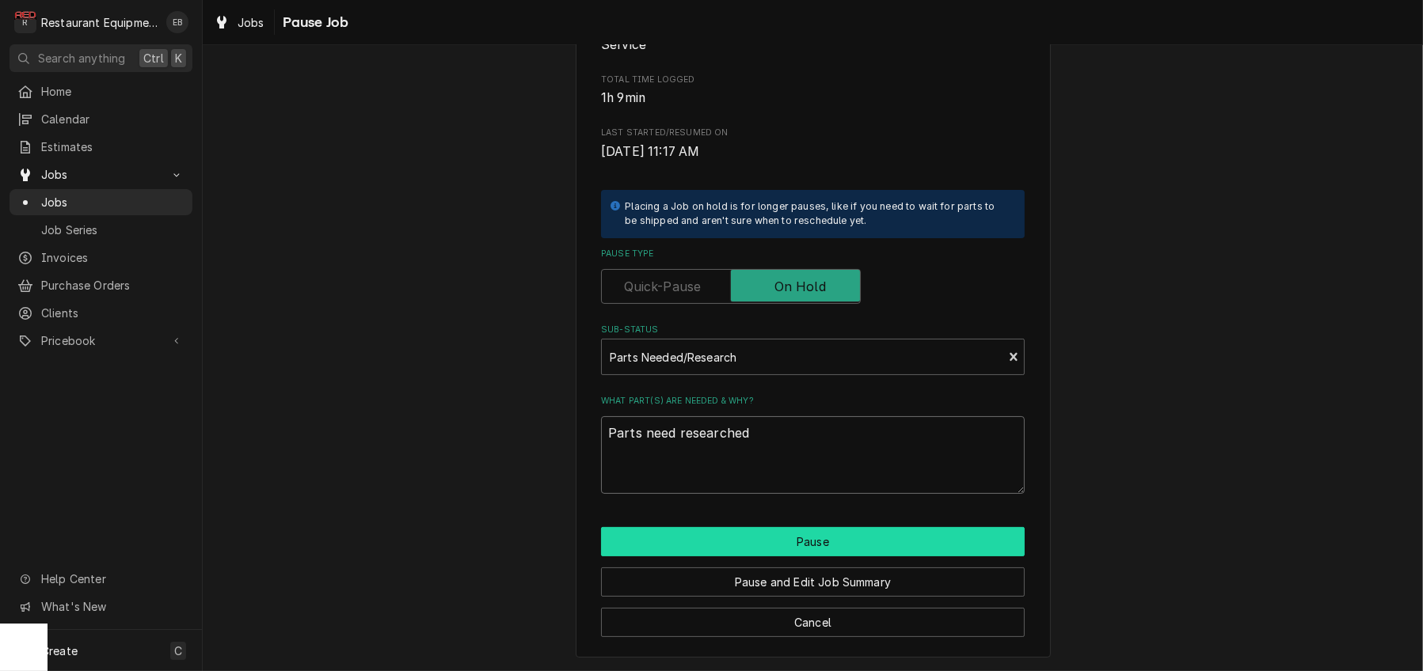
type textarea "Parts need researched"
click at [739, 528] on button "Pause" at bounding box center [813, 541] width 424 height 29
type textarea "x"
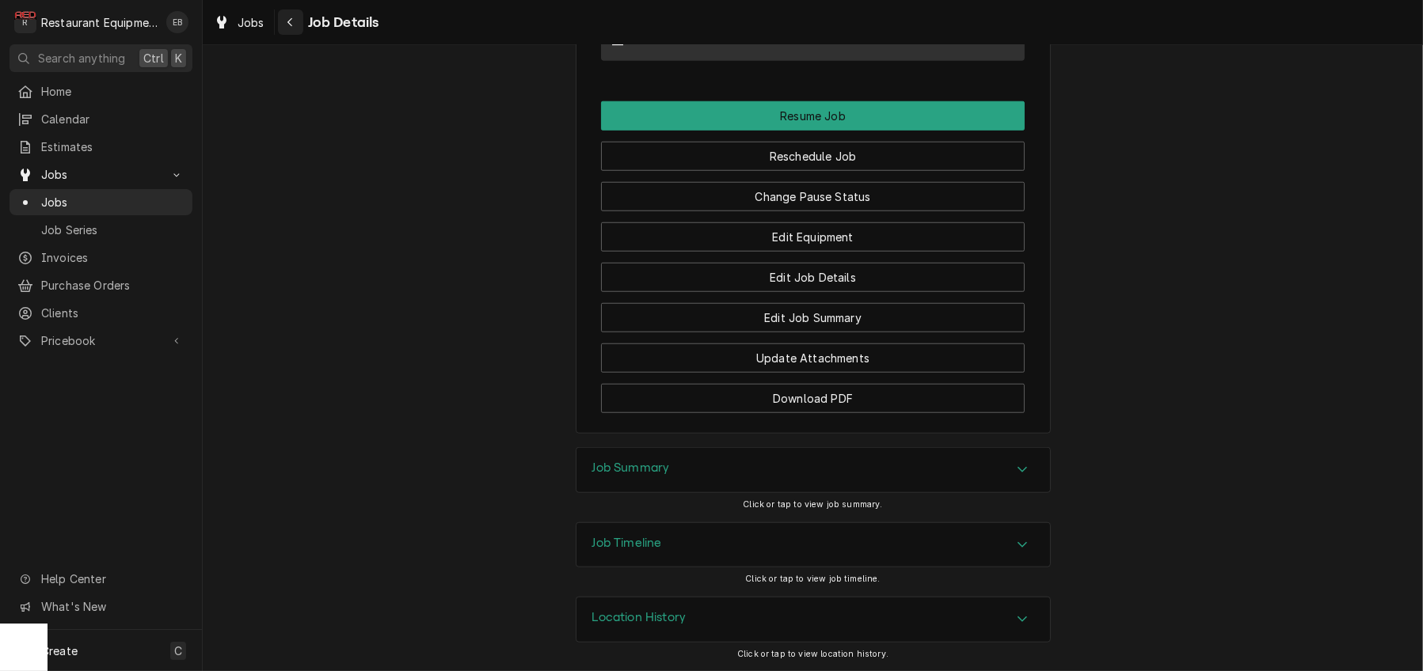
scroll to position [1847, 0]
click at [264, 21] on span "Jobs" at bounding box center [250, 22] width 27 height 17
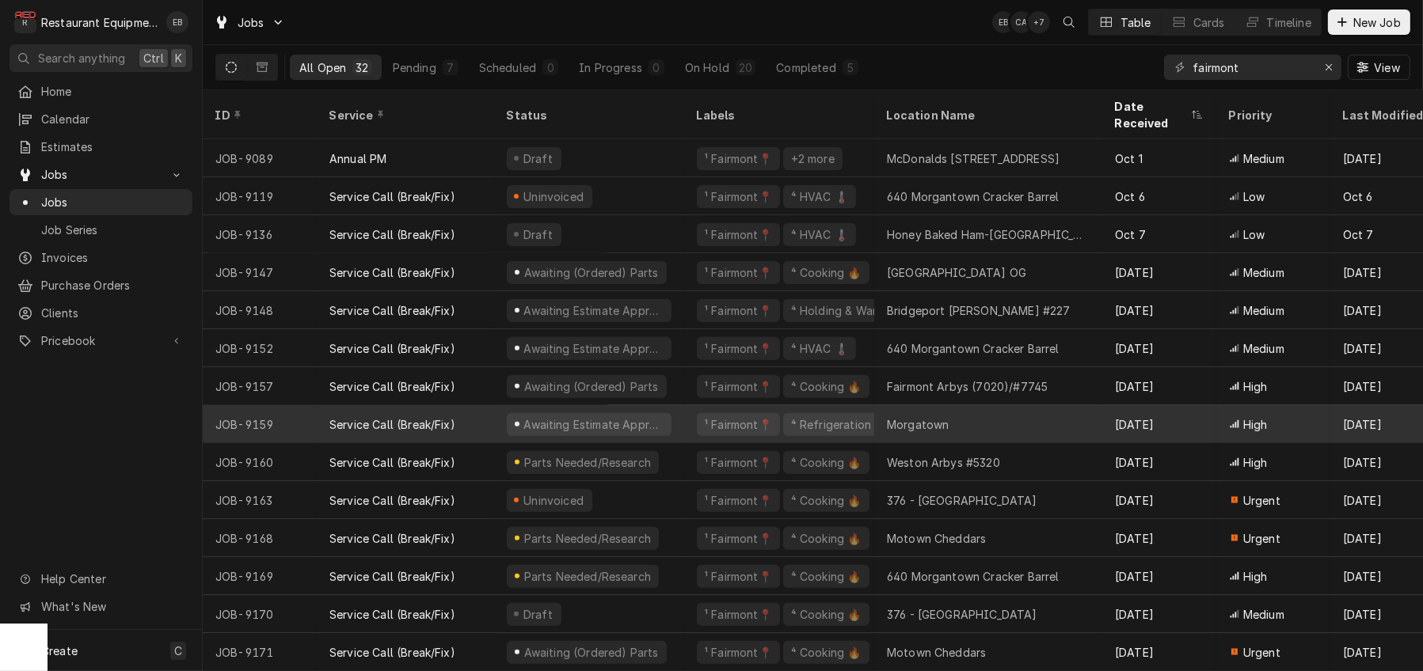
scroll to position [694, 0]
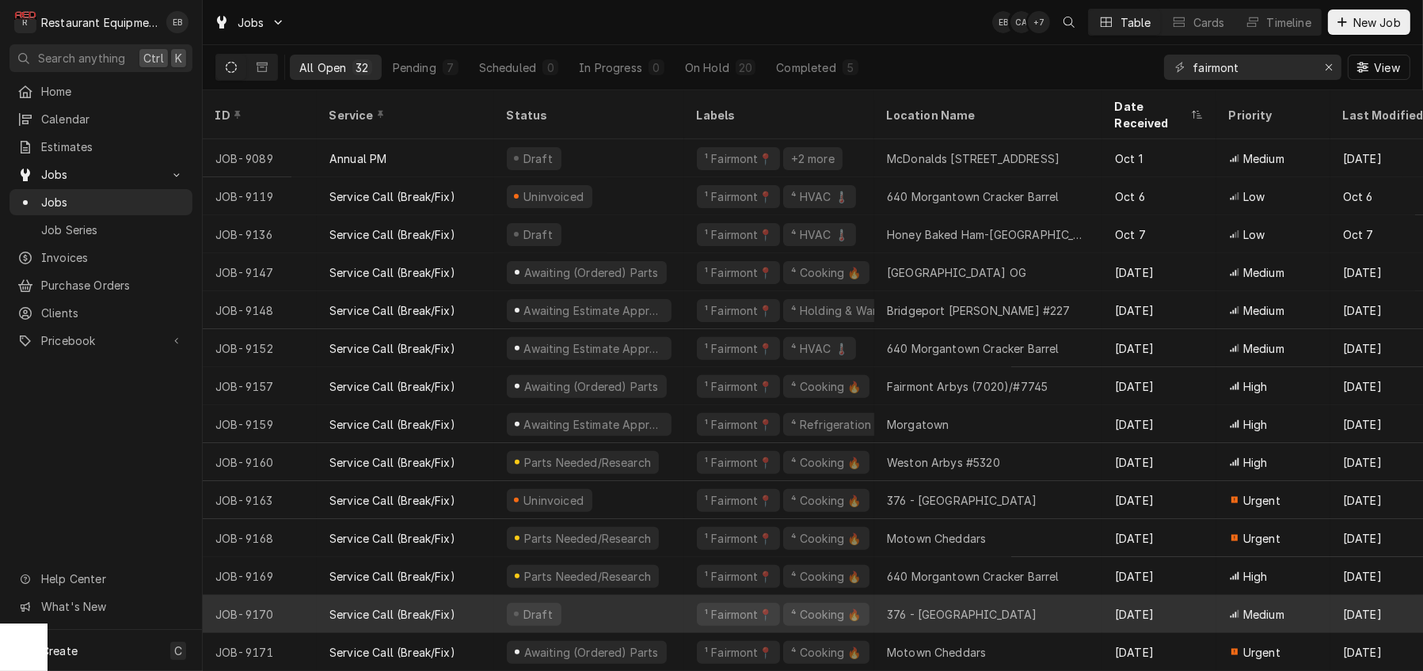
click at [668, 601] on div "Draft" at bounding box center [589, 614] width 190 height 38
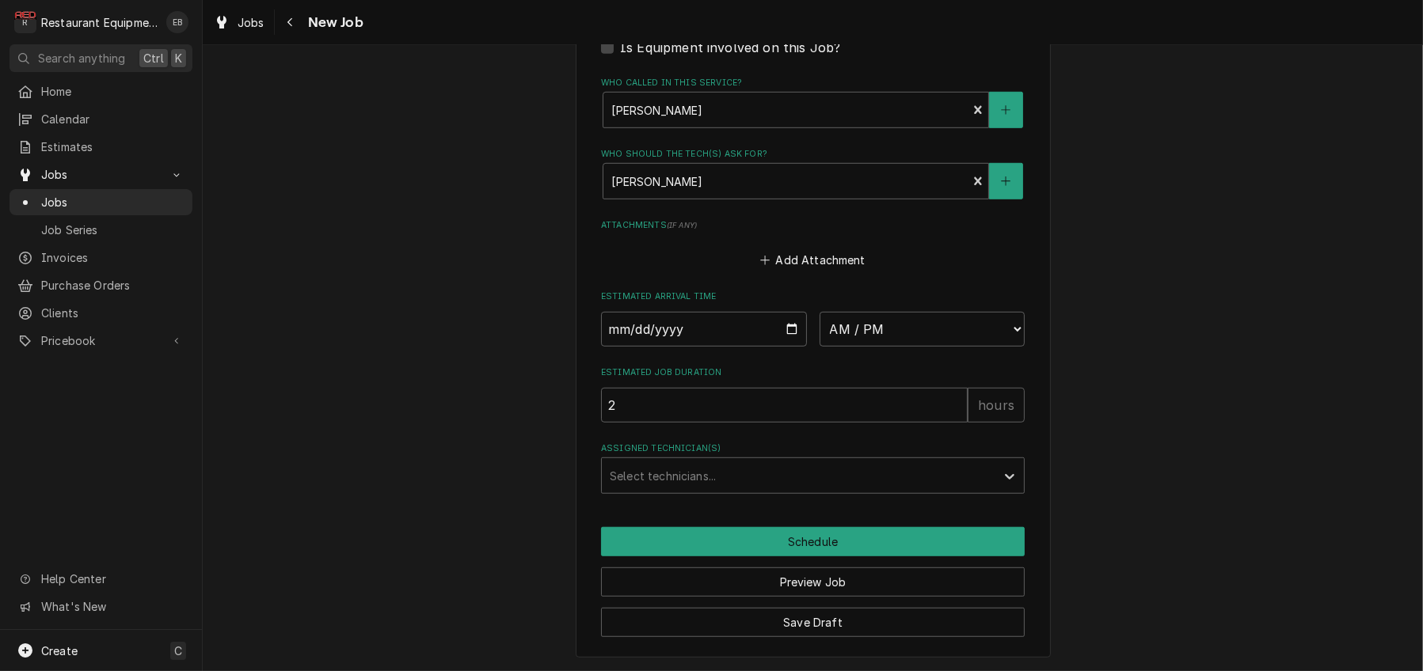
scroll to position [1489, 0]
click at [788, 312] on input "Date" at bounding box center [704, 329] width 206 height 35
type textarea "x"
type input "2025-10-13"
type textarea "x"
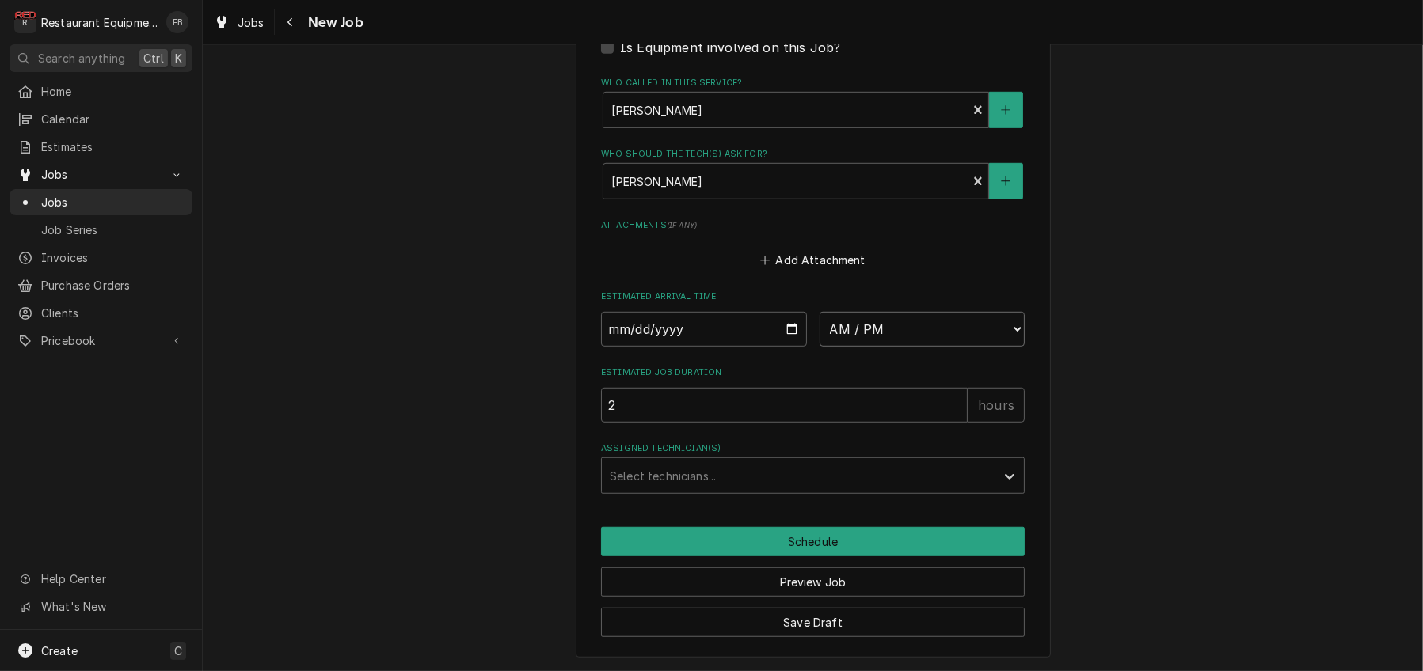
click at [882, 312] on select "AM / PM 6:00 AM 6:15 AM 6:30 AM 6:45 AM 7:00 AM 7:15 AM 7:30 AM 7:45 AM 8:00 AM…" at bounding box center [922, 329] width 206 height 35
select select "09:00:00"
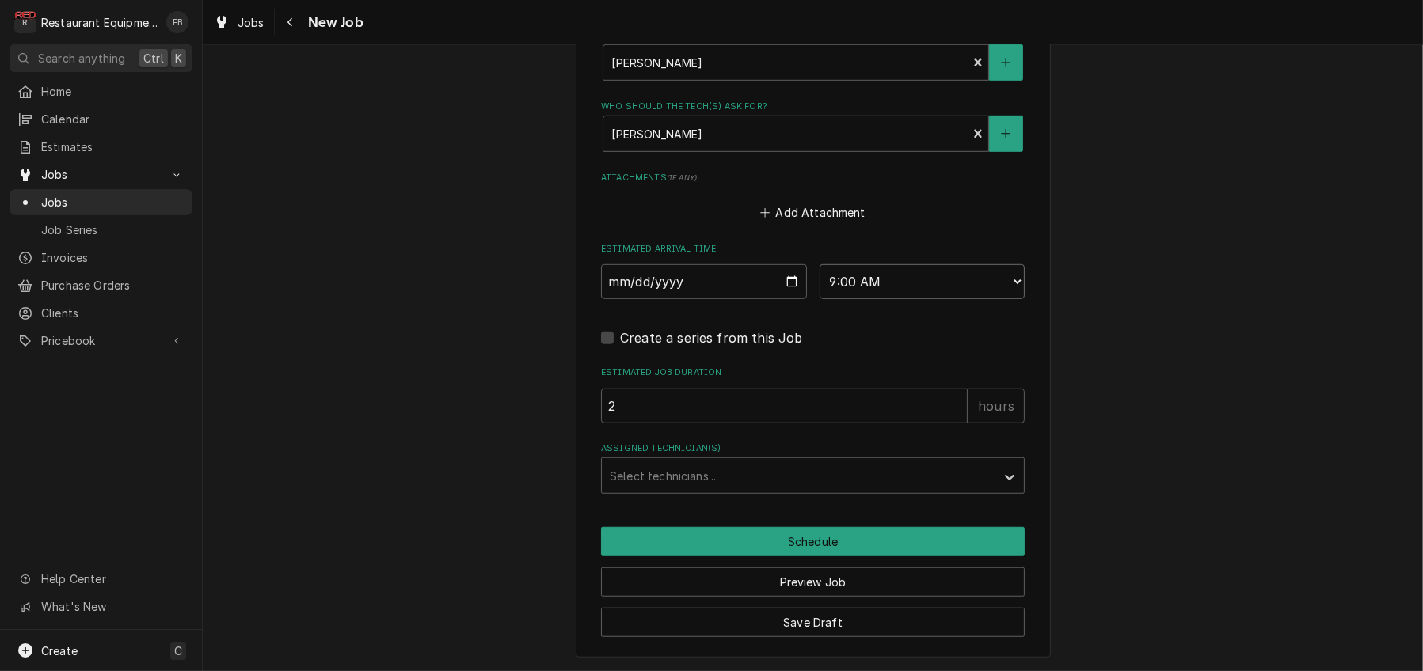
type textarea "x"
click at [707, 490] on div "Assigned Technician(s)" at bounding box center [799, 476] width 378 height 28
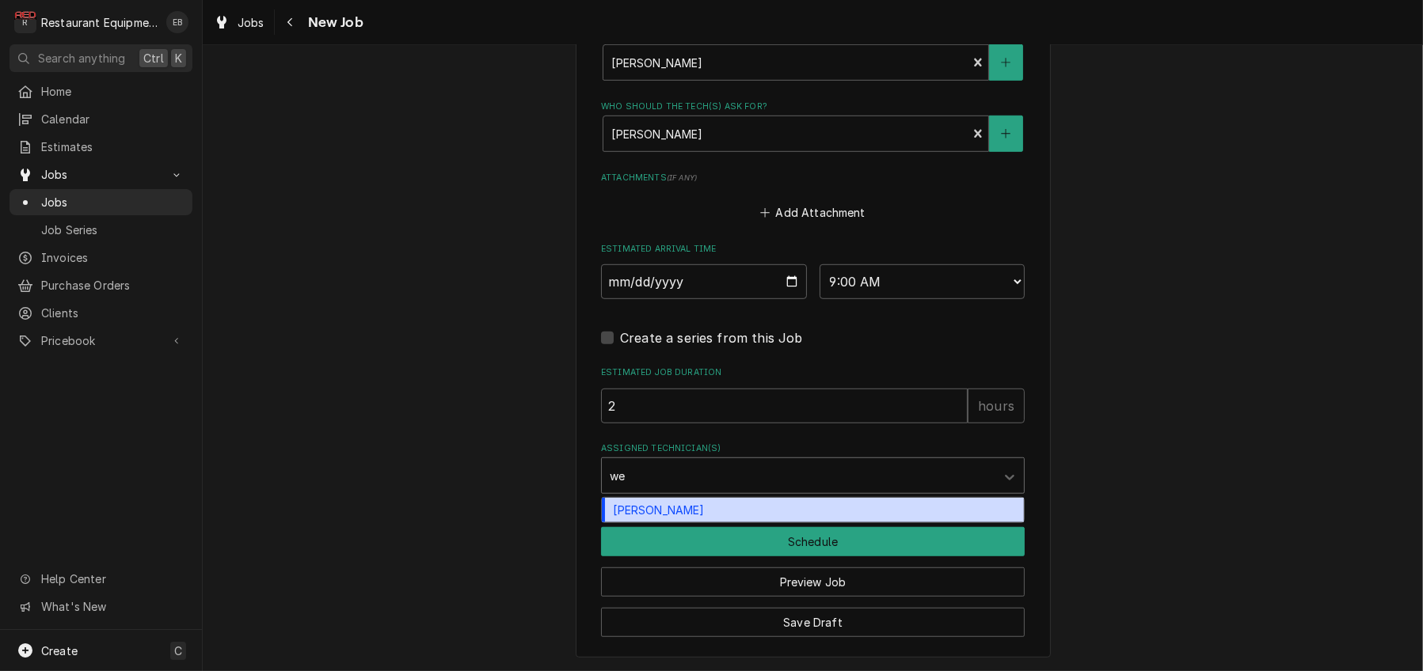
type input "wes"
click at [715, 522] on div "Wesley Fisher" at bounding box center [813, 510] width 422 height 25
type textarea "x"
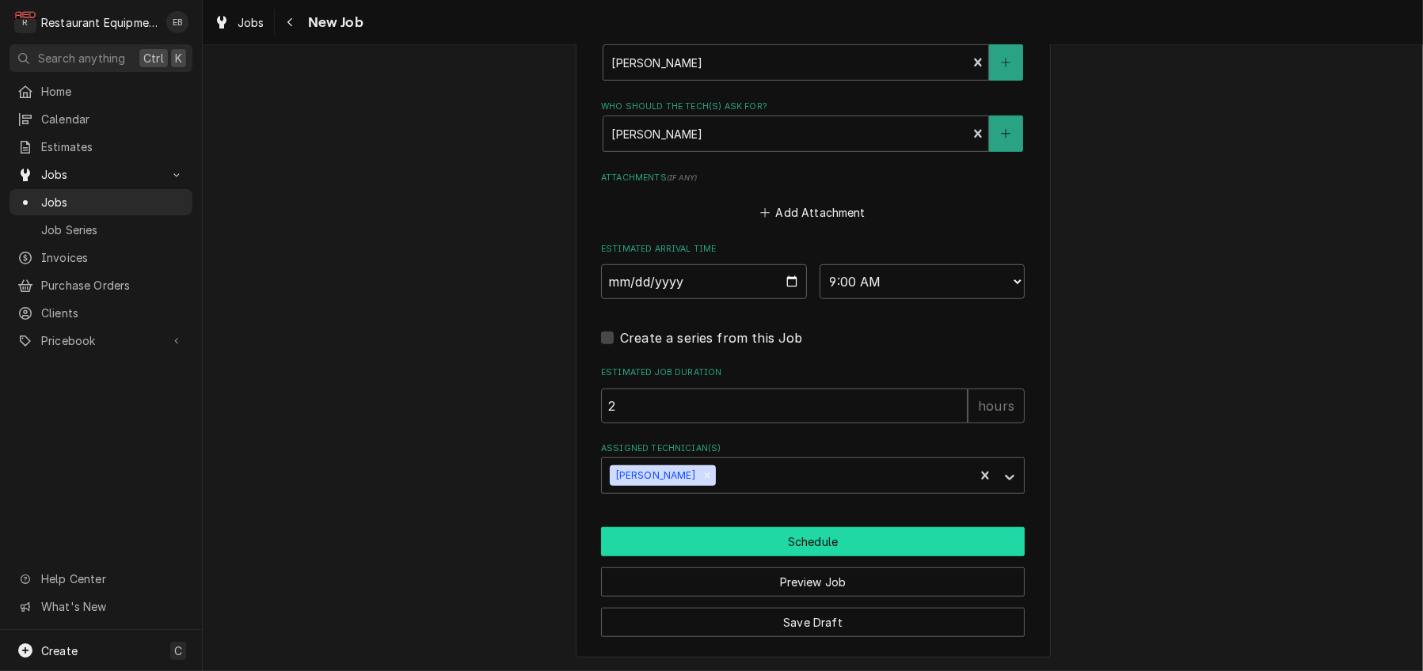
click at [769, 557] on button "Schedule" at bounding box center [813, 541] width 424 height 29
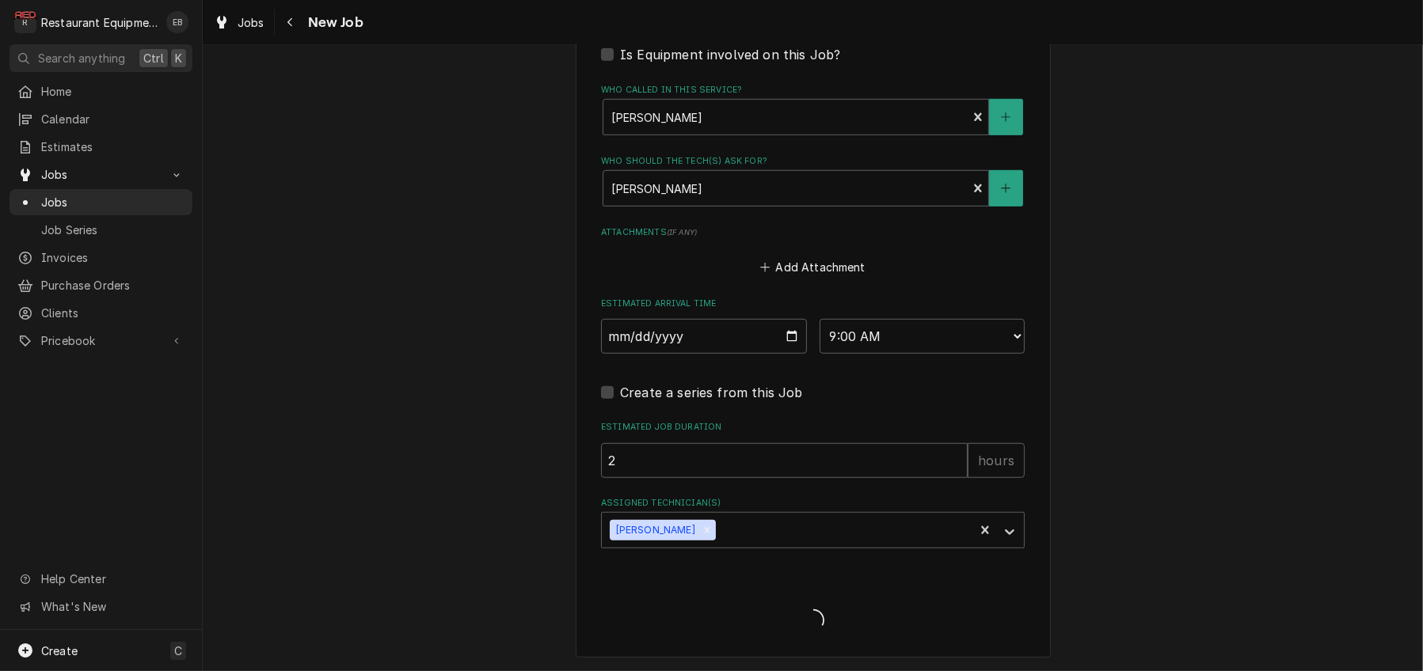
type textarea "x"
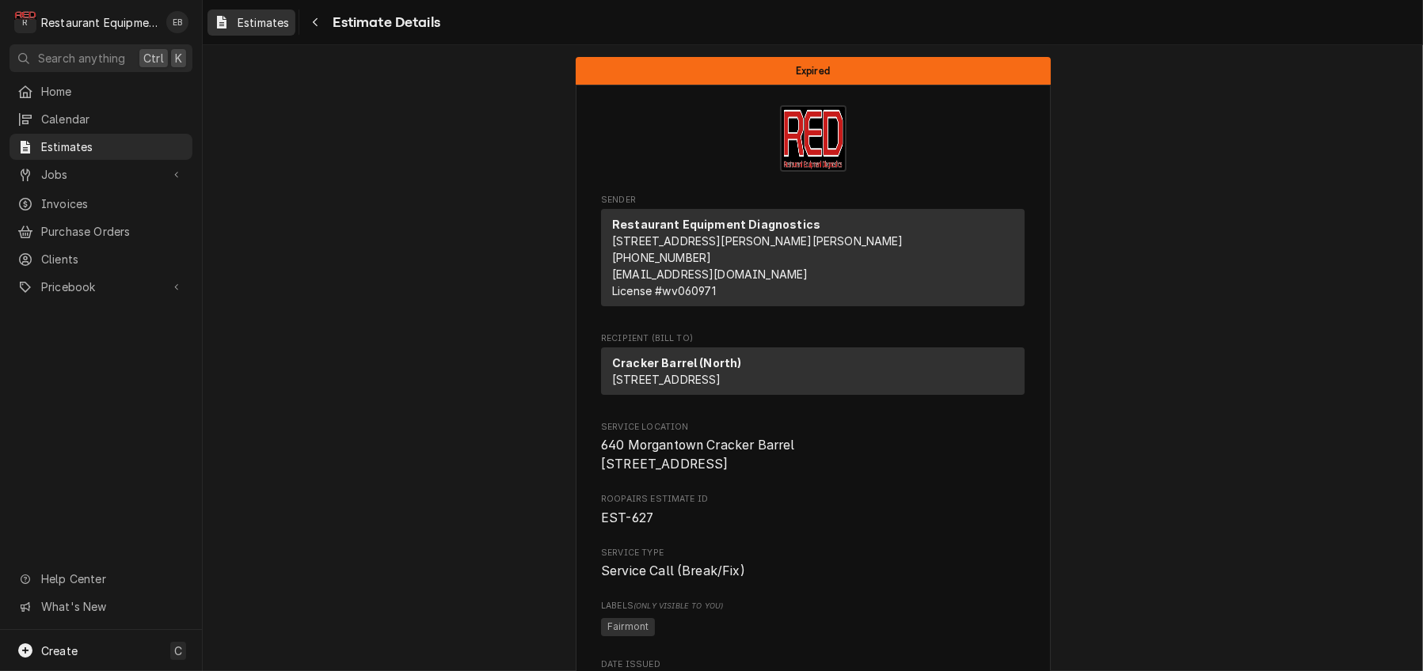
click at [287, 28] on span "Estimates" at bounding box center [262, 22] width 51 height 17
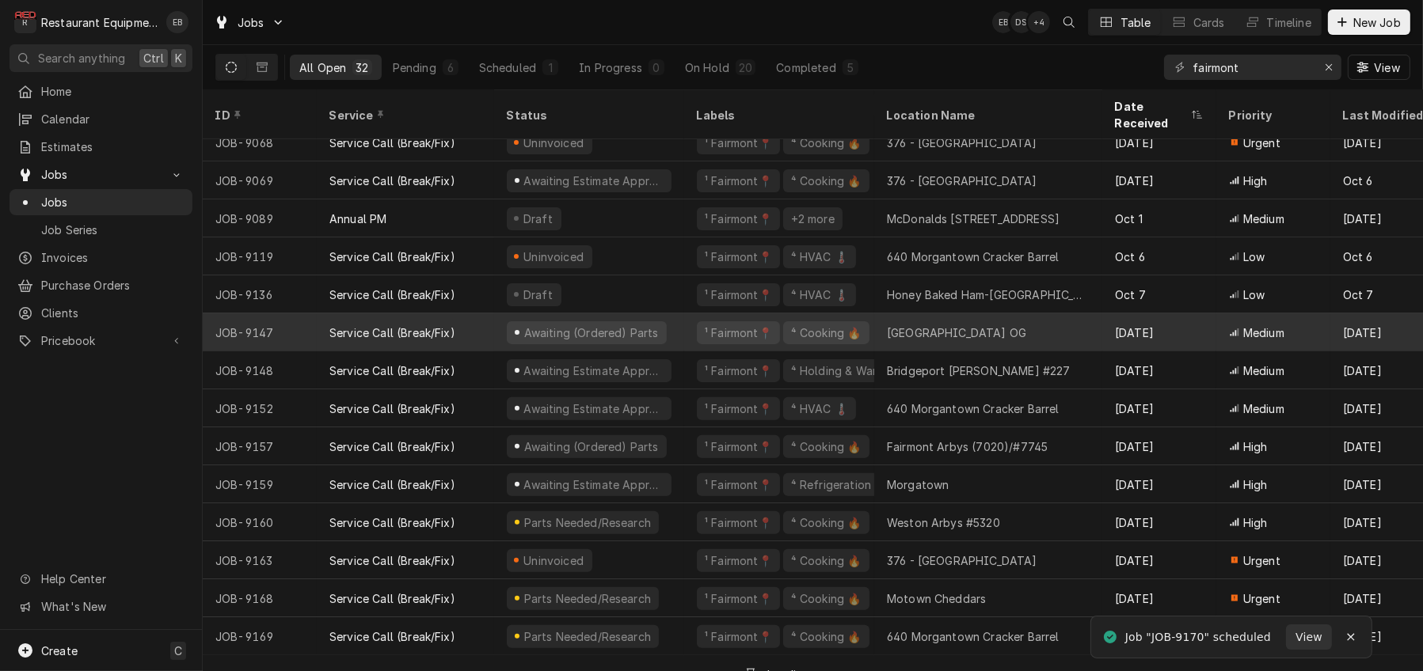
scroll to position [657, 0]
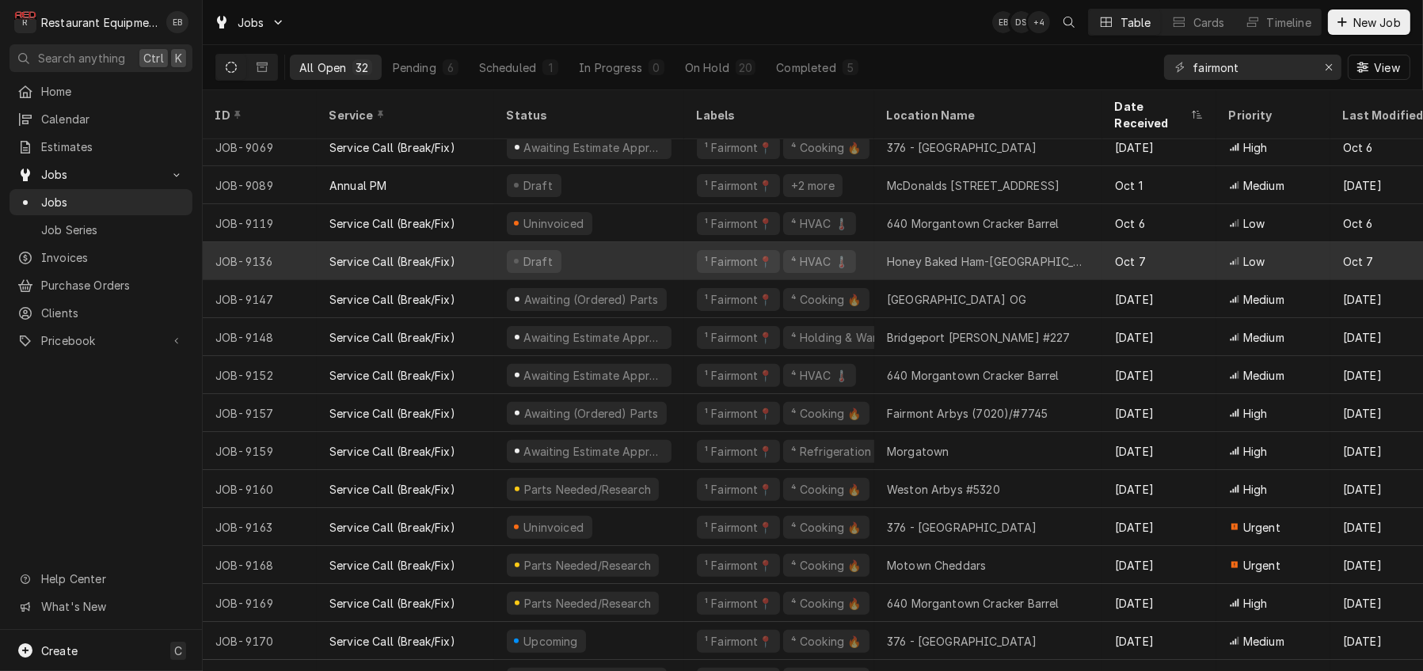
click at [683, 256] on div "Draft" at bounding box center [589, 261] width 190 height 38
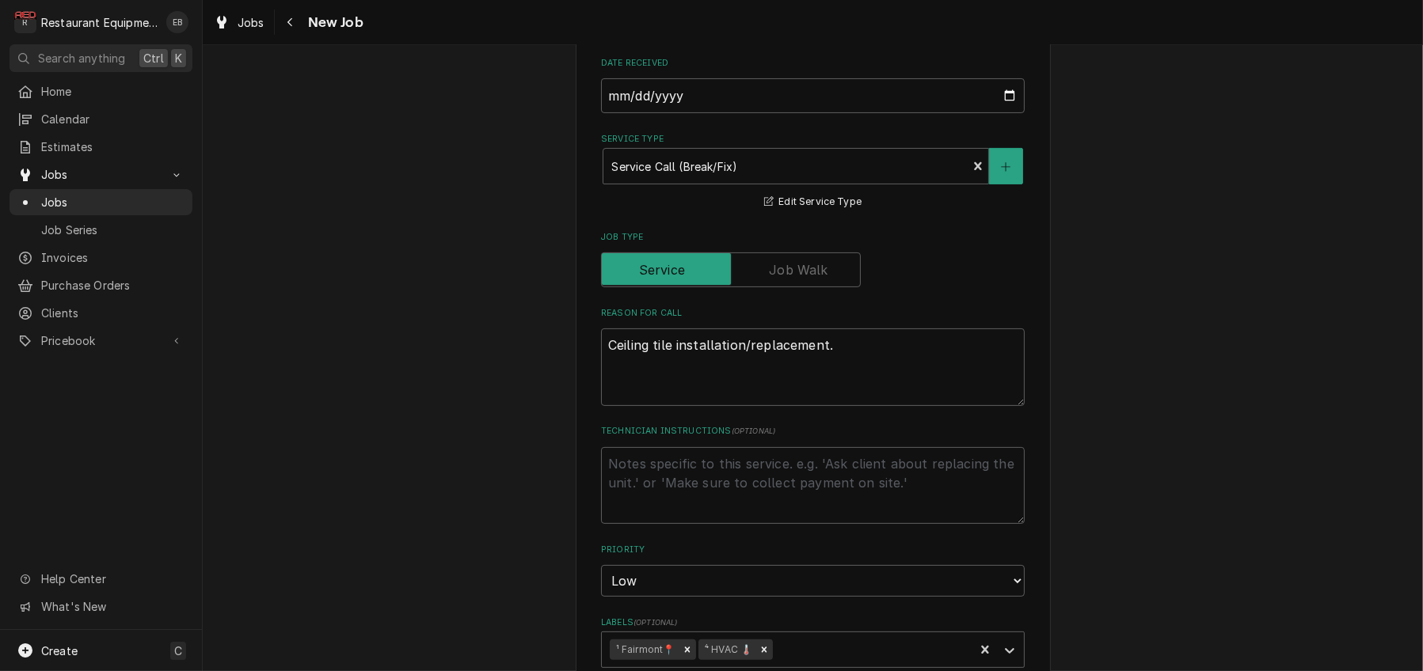
scroll to position [633, 0]
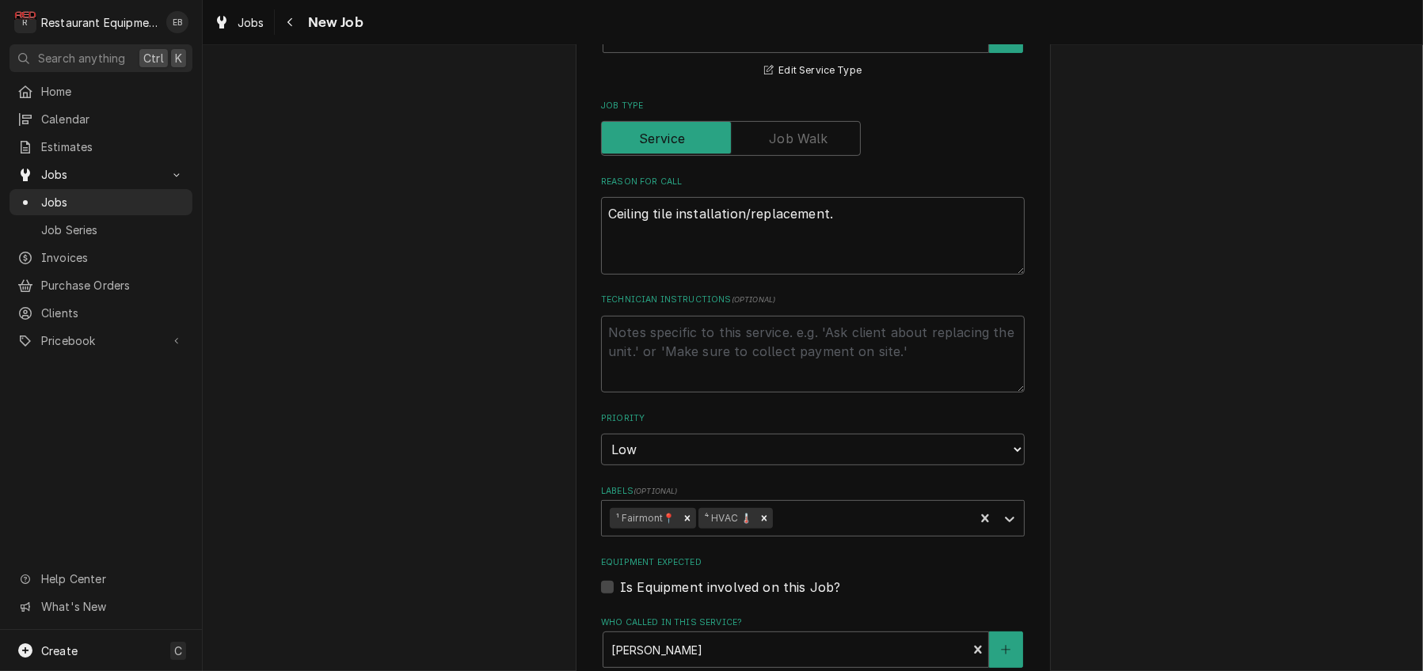
drag, startPoint x: 760, startPoint y: 466, endPoint x: 566, endPoint y: 405, distance: 203.5
click at [576, 405] on div "Use the fields below to edit this job: Client Details Client Carolina Restauran…" at bounding box center [813, 320] width 475 height 1755
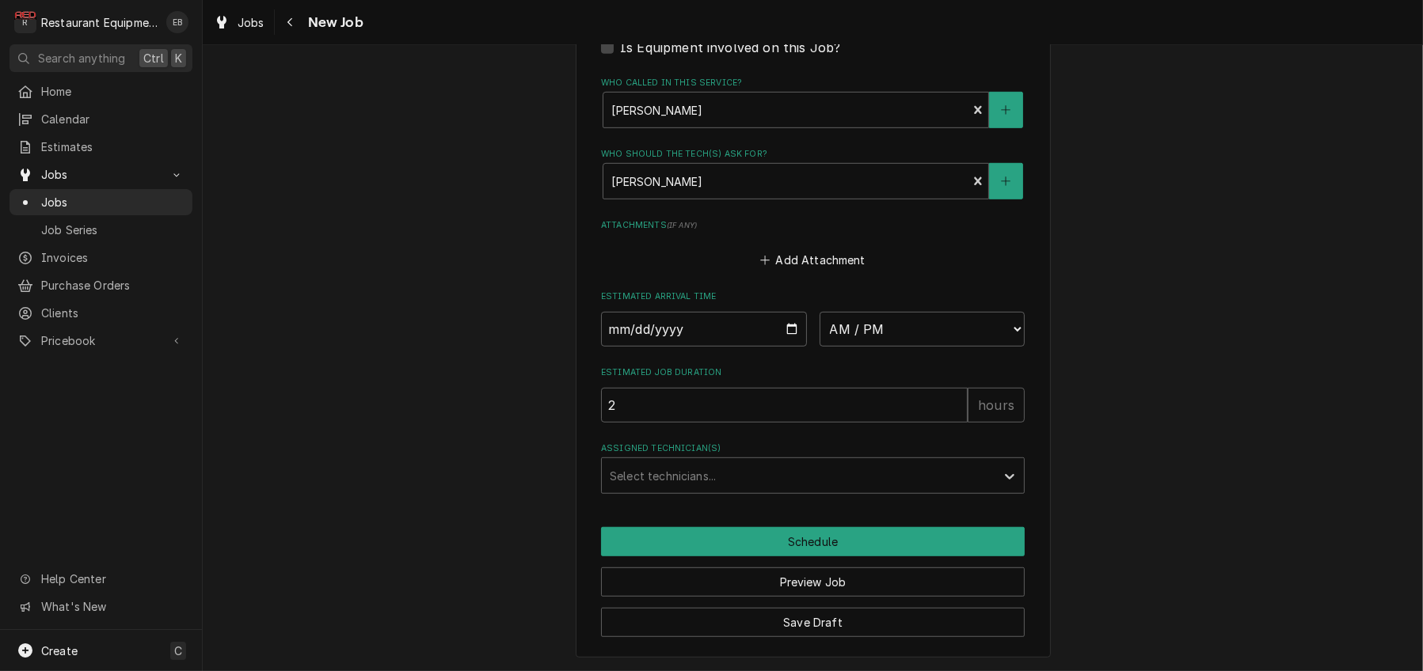
scroll to position [1369, 0]
click at [792, 312] on input "Date" at bounding box center [704, 329] width 206 height 35
type textarea "x"
type input "2025-10-13"
type textarea "x"
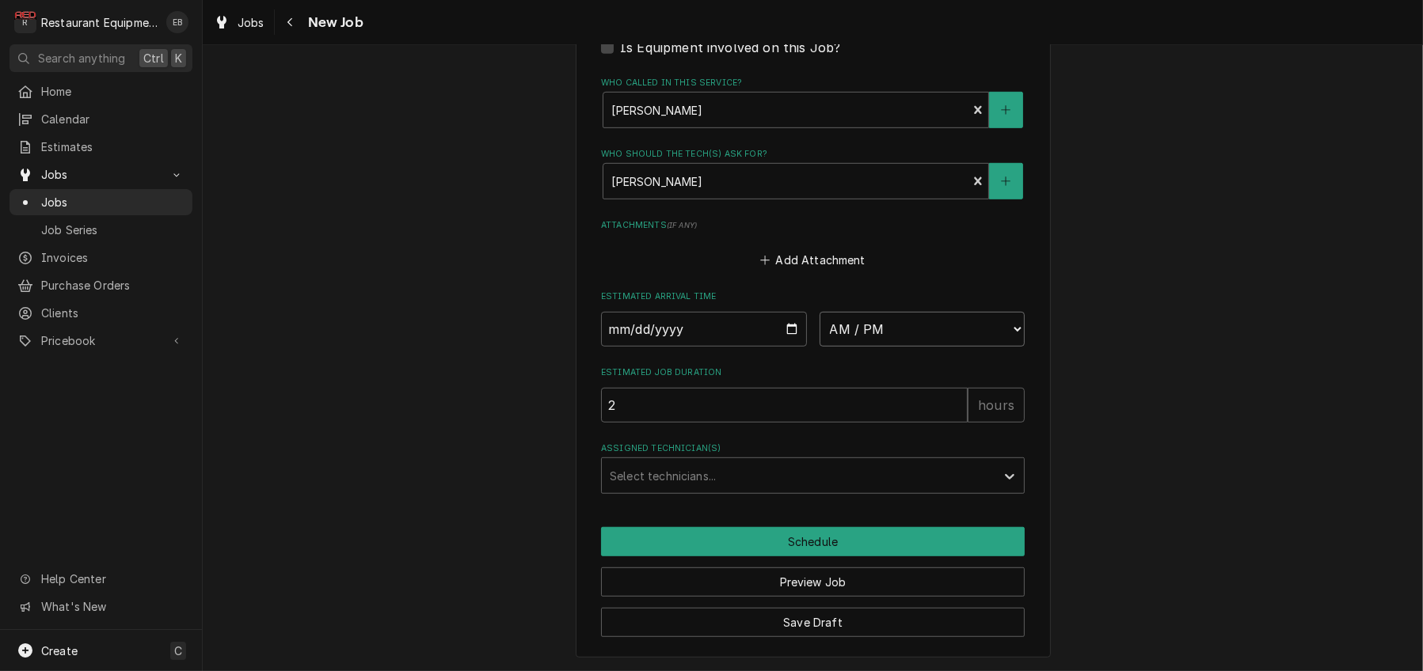
click at [918, 312] on select "AM / PM 6:00 AM 6:15 AM 6:30 AM 6:45 AM 7:00 AM 7:15 AM 7:30 AM 7:45 AM 8:00 AM…" at bounding box center [922, 329] width 206 height 35
select select "10:00:00"
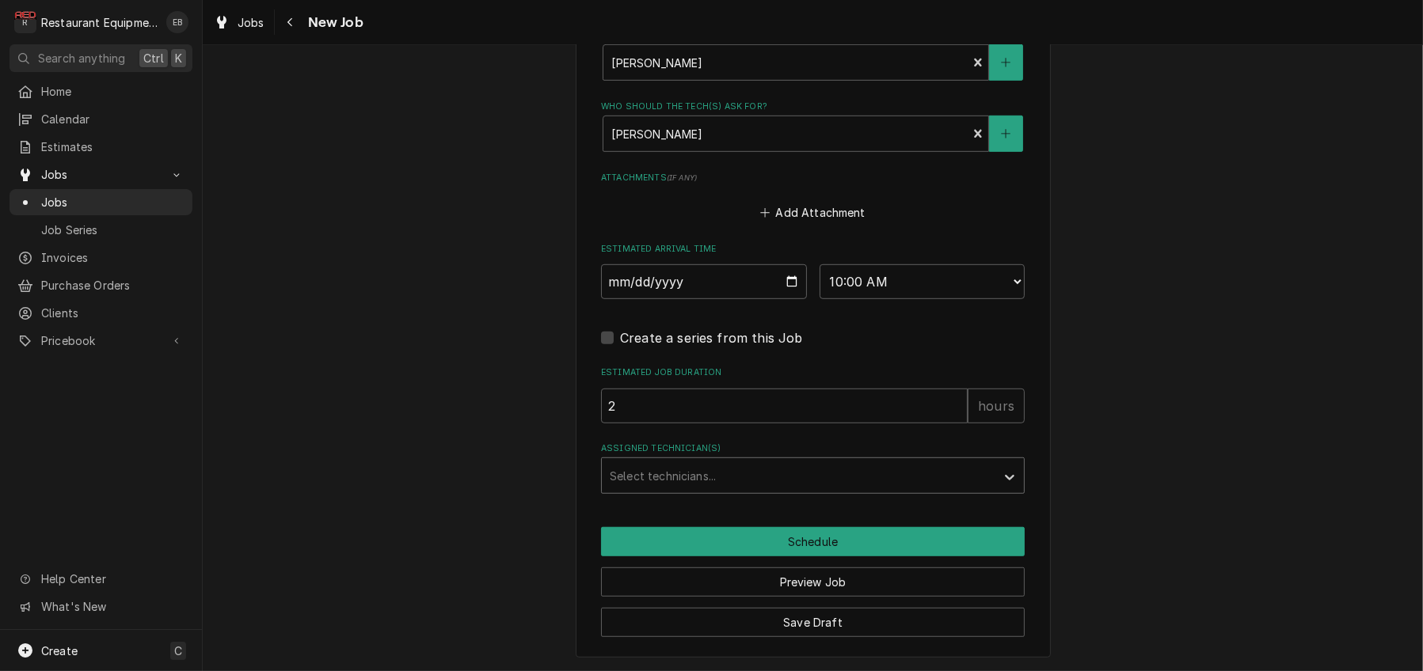
click at [720, 490] on div "Assigned Technician(s)" at bounding box center [799, 476] width 378 height 28
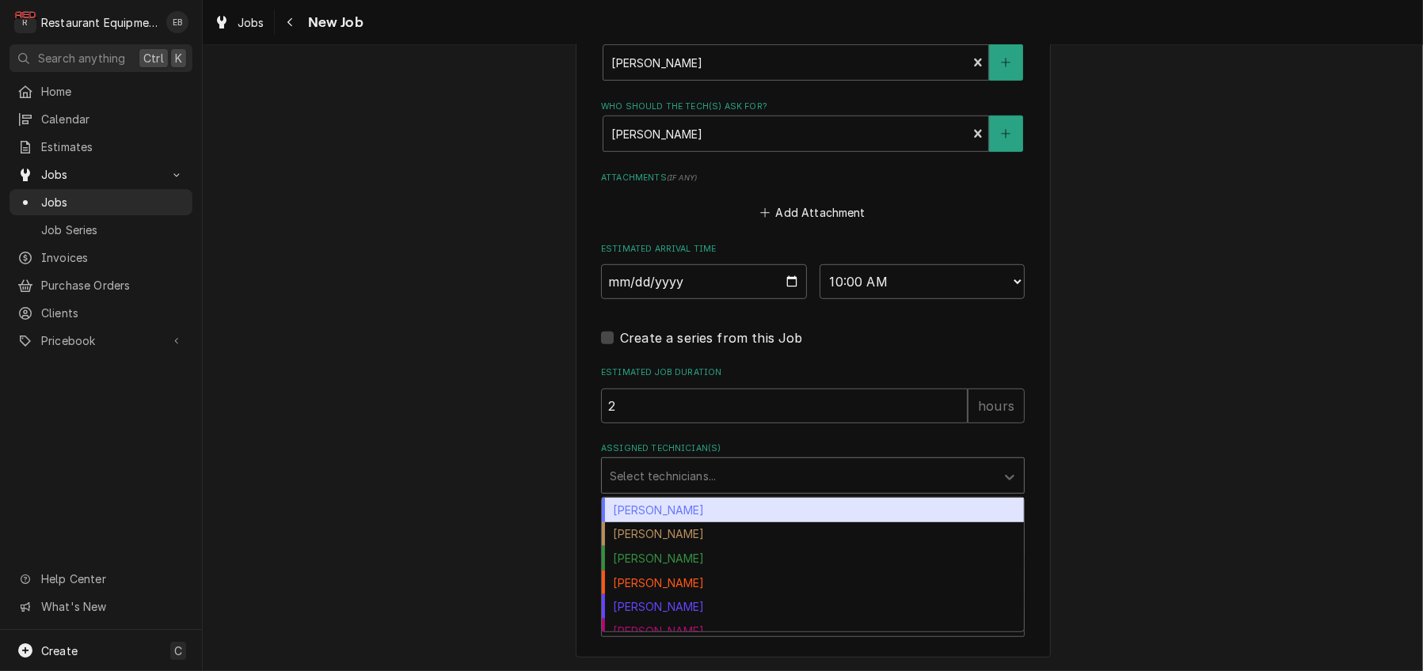
click at [694, 522] on div "Bryan Sanders" at bounding box center [813, 510] width 422 height 25
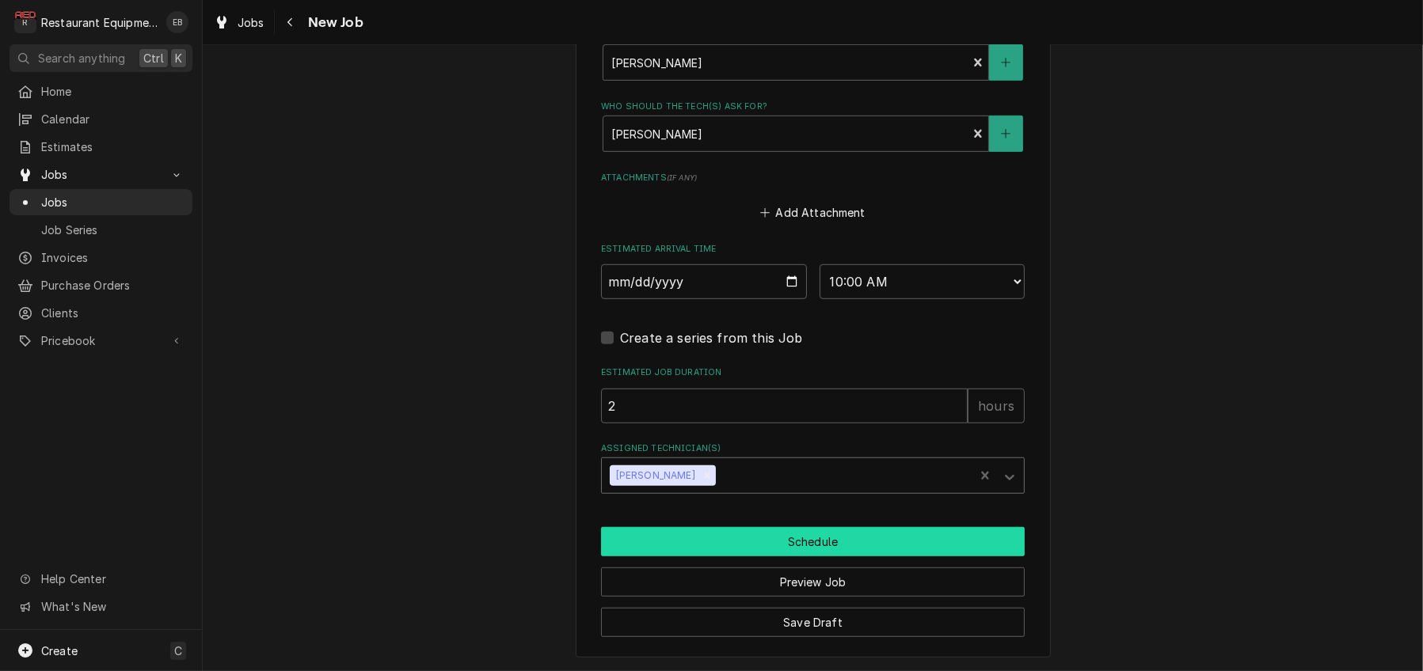
scroll to position [1419, 0]
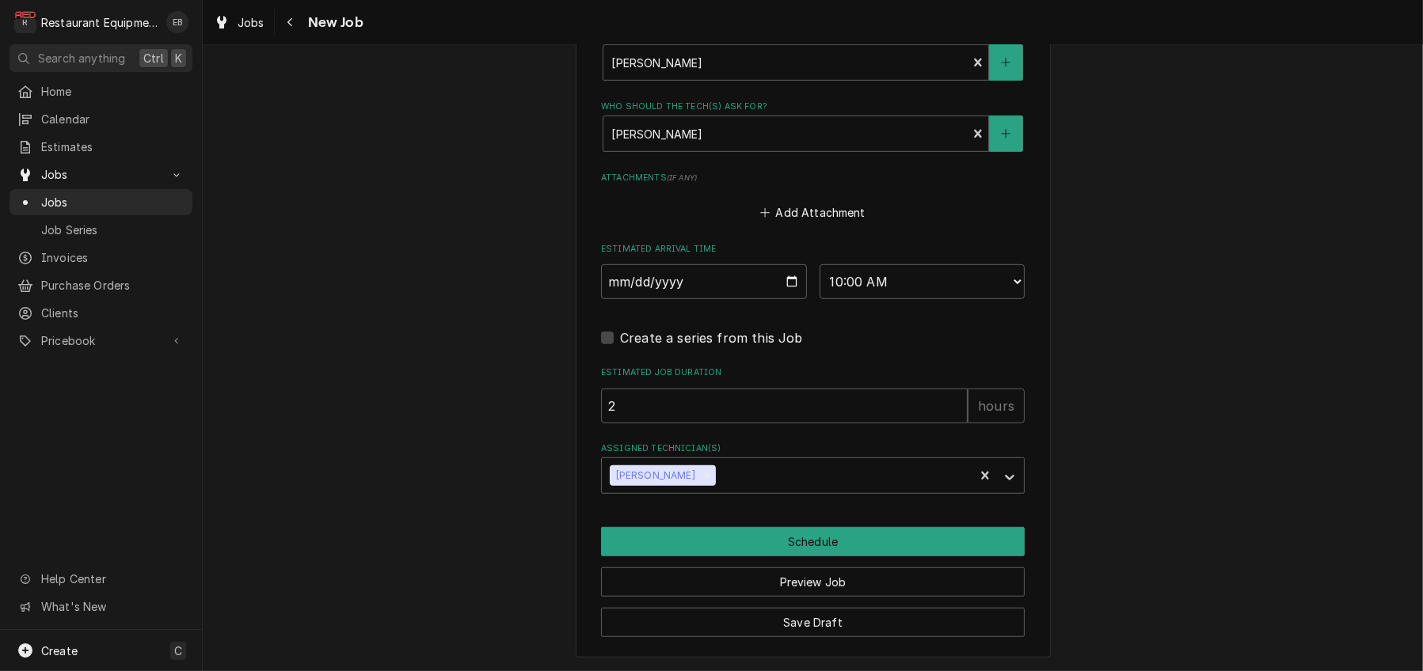
drag, startPoint x: 803, startPoint y: 488, endPoint x: 788, endPoint y: 495, distance: 16.6
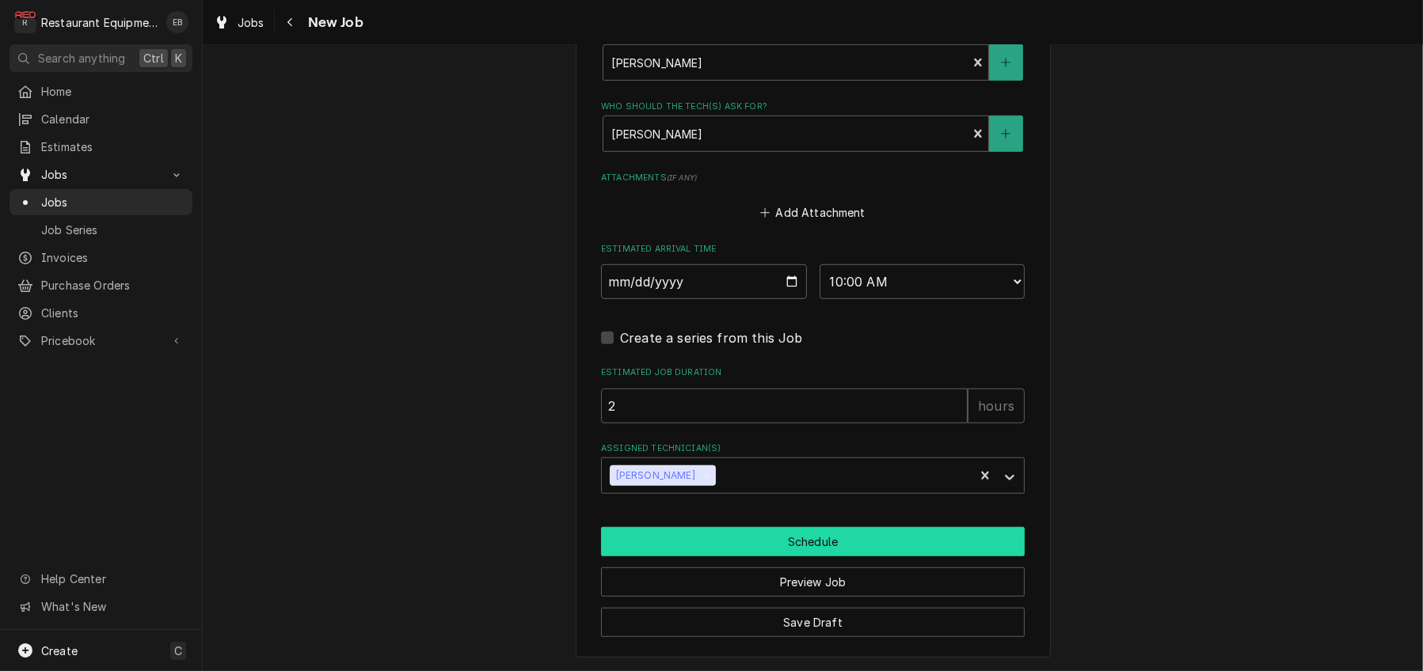
click at [826, 527] on button "Schedule" at bounding box center [813, 541] width 424 height 29
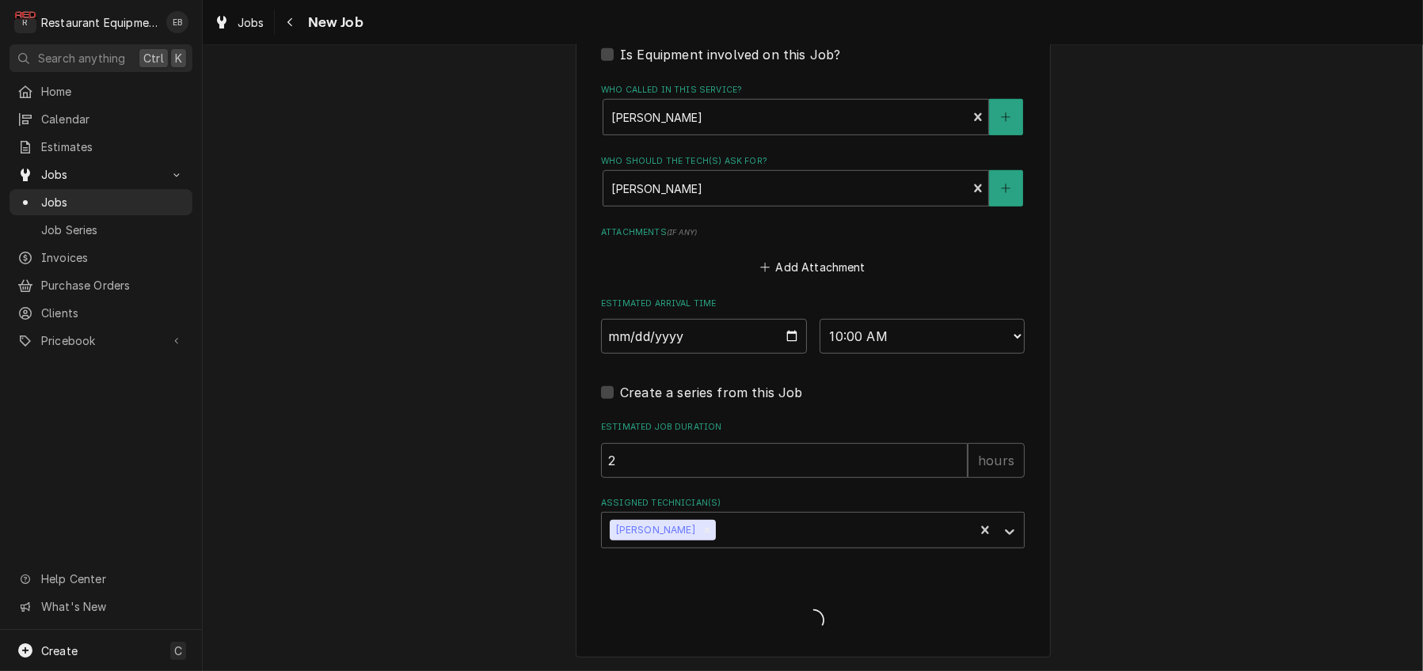
scroll to position [1359, 0]
type textarea "x"
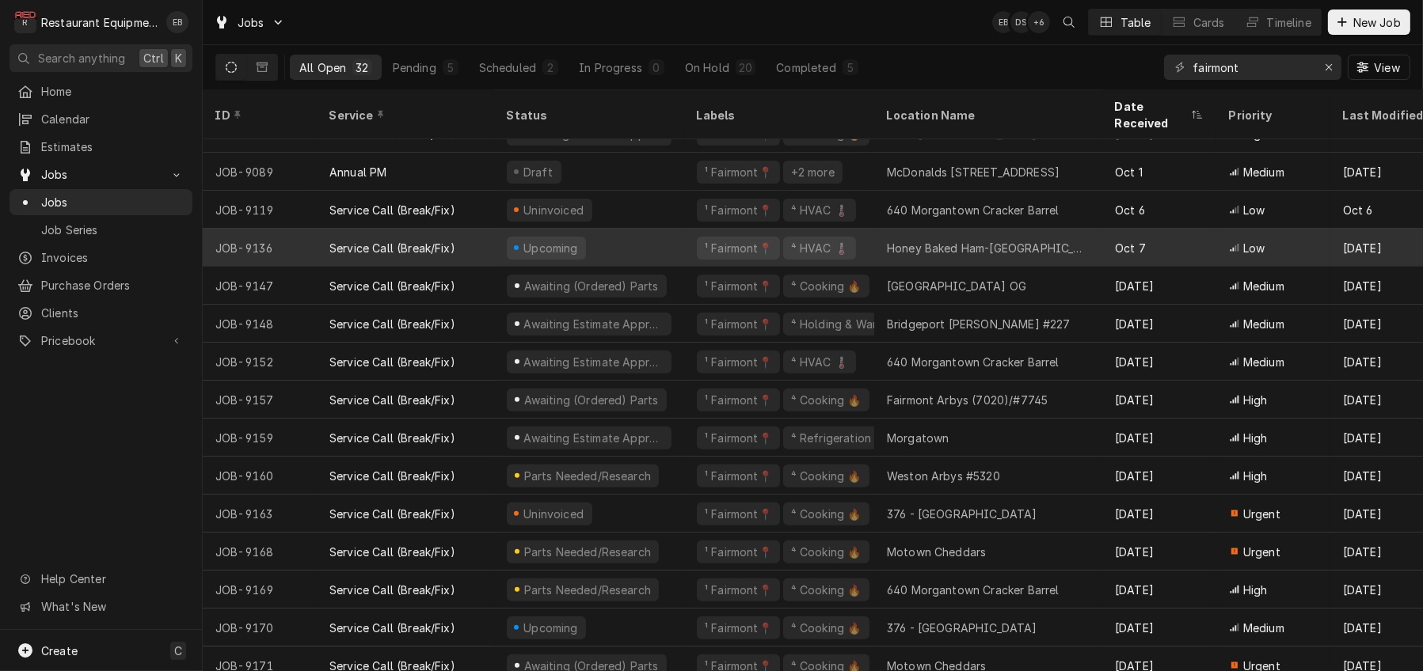
scroll to position [694, 0]
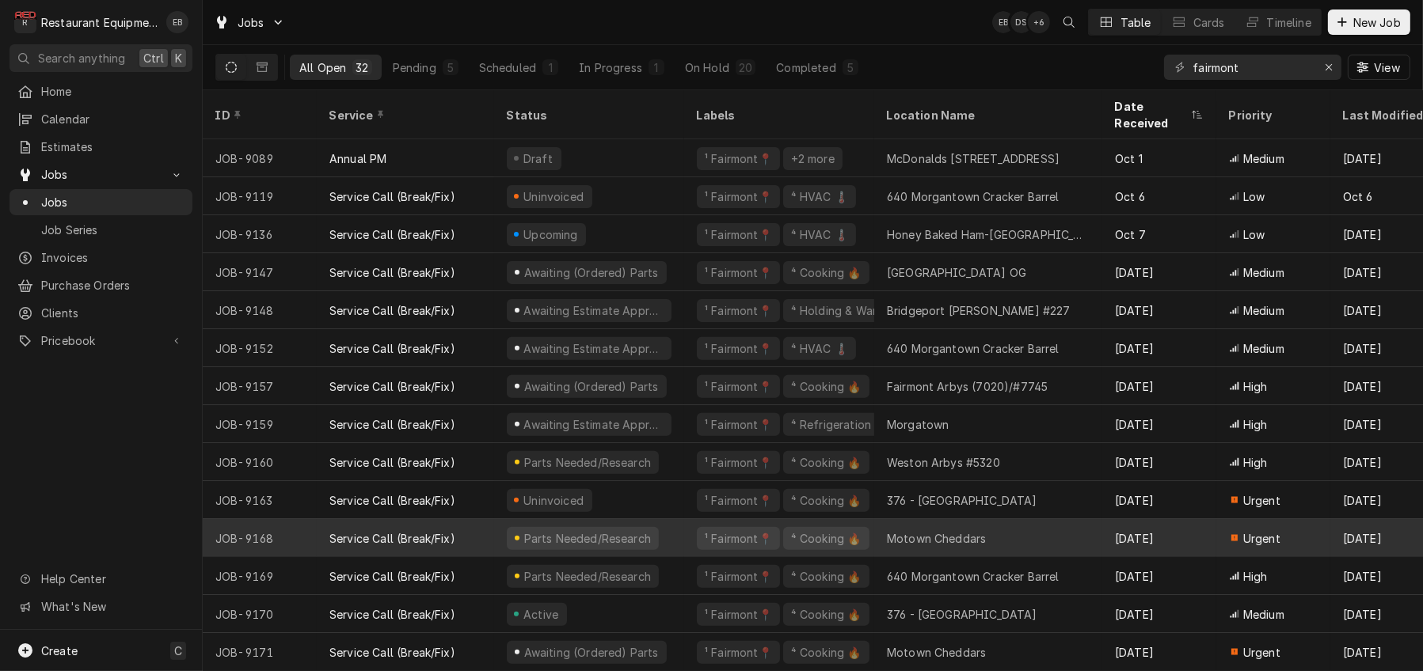
click at [684, 522] on div "Parts Needed/Research" at bounding box center [589, 538] width 190 height 38
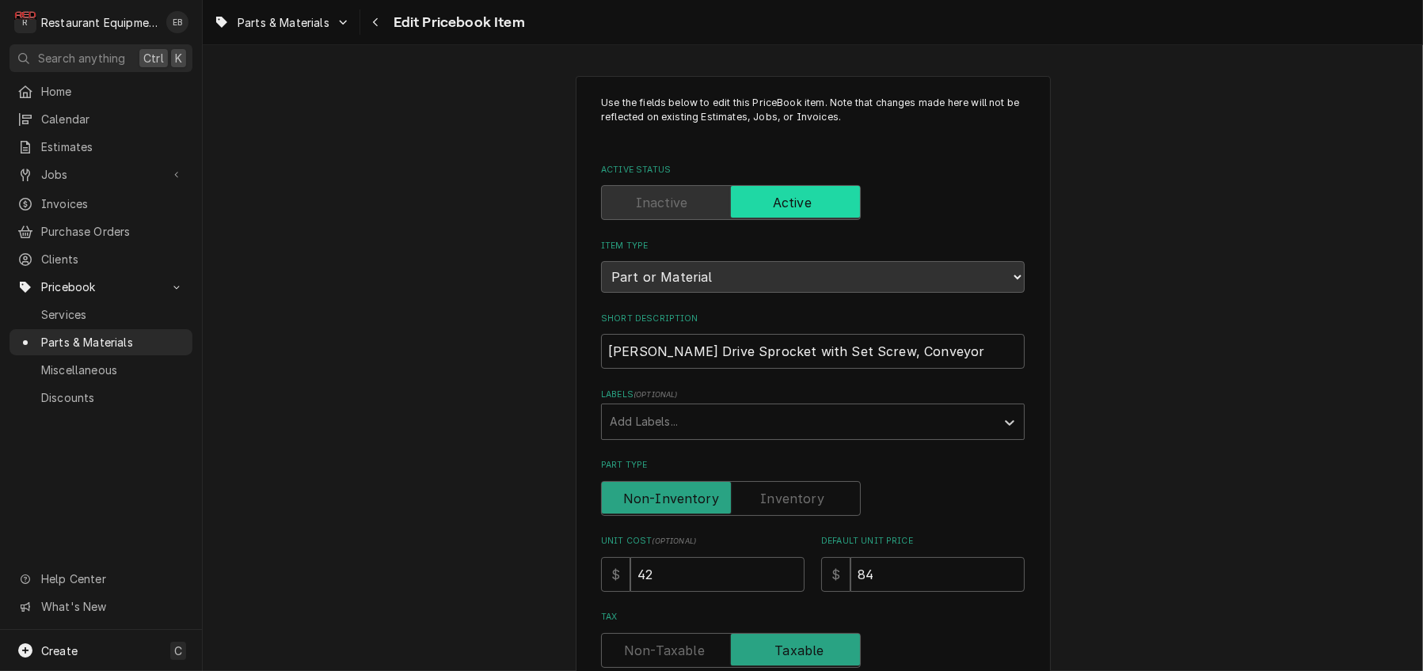
type textarea "x"
click at [284, 17] on span "Parts & Materials" at bounding box center [283, 22] width 92 height 17
click at [302, 85] on div "Parts & Materials" at bounding box center [285, 84] width 103 height 17
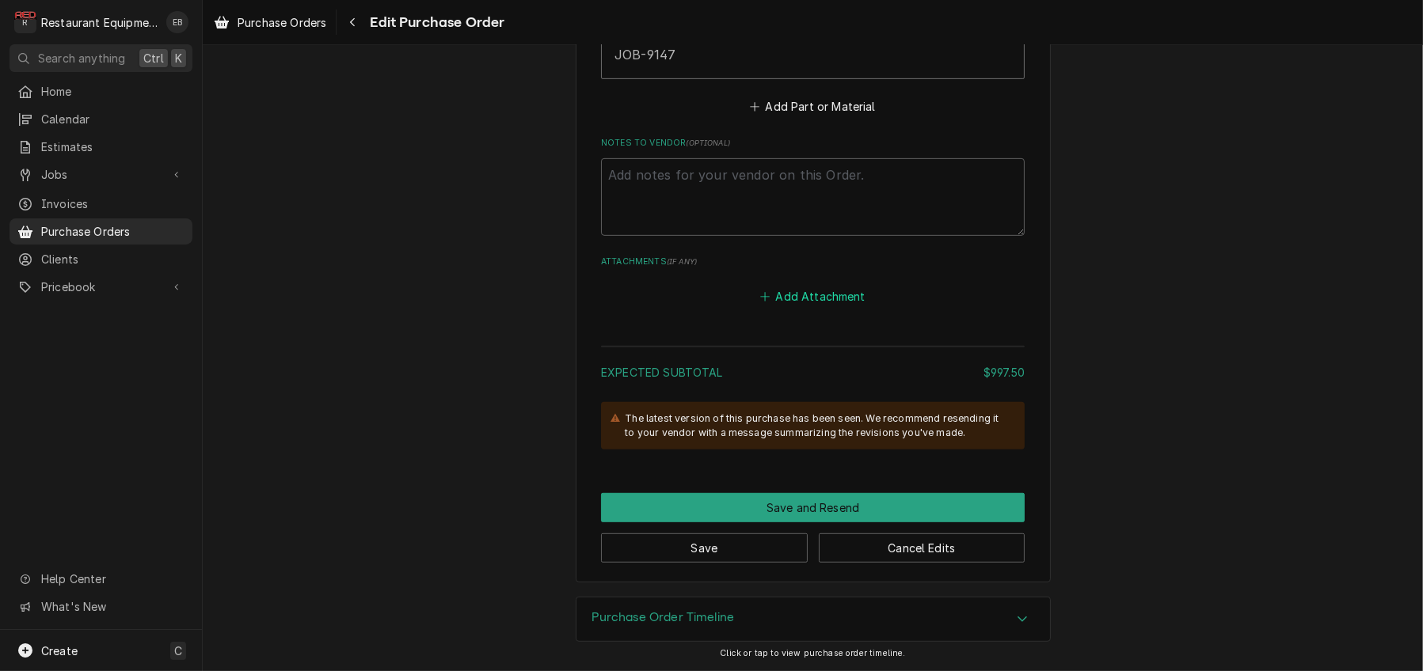
scroll to position [1093, 0]
click at [283, 22] on span "Purchase Orders" at bounding box center [281, 22] width 89 height 17
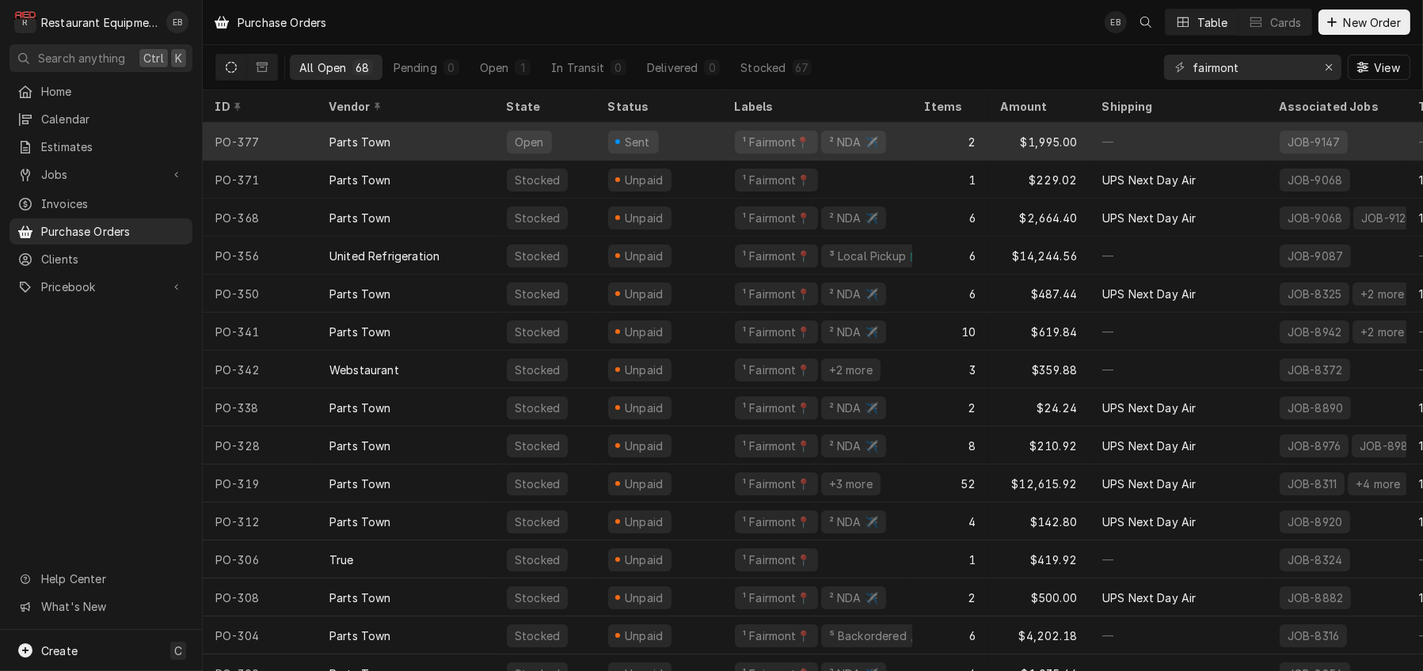
click at [699, 147] on div "Sent" at bounding box center [658, 142] width 127 height 38
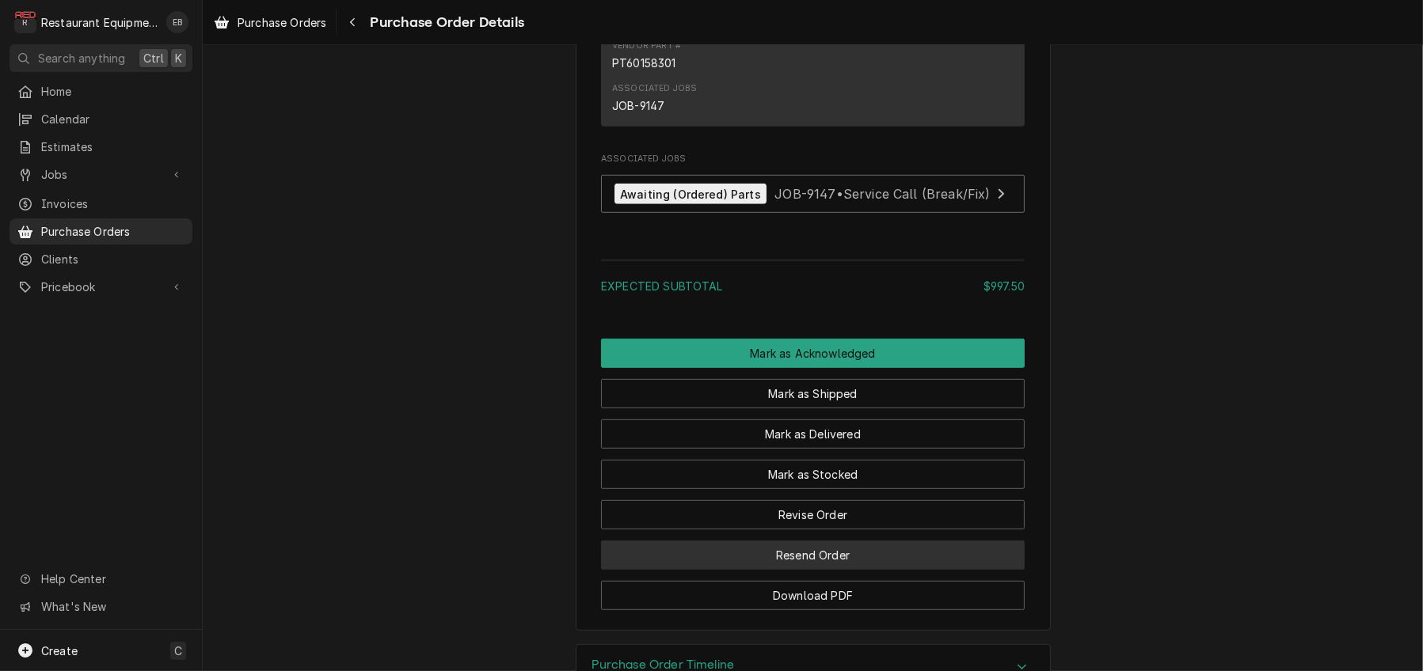
scroll to position [1468, 0]
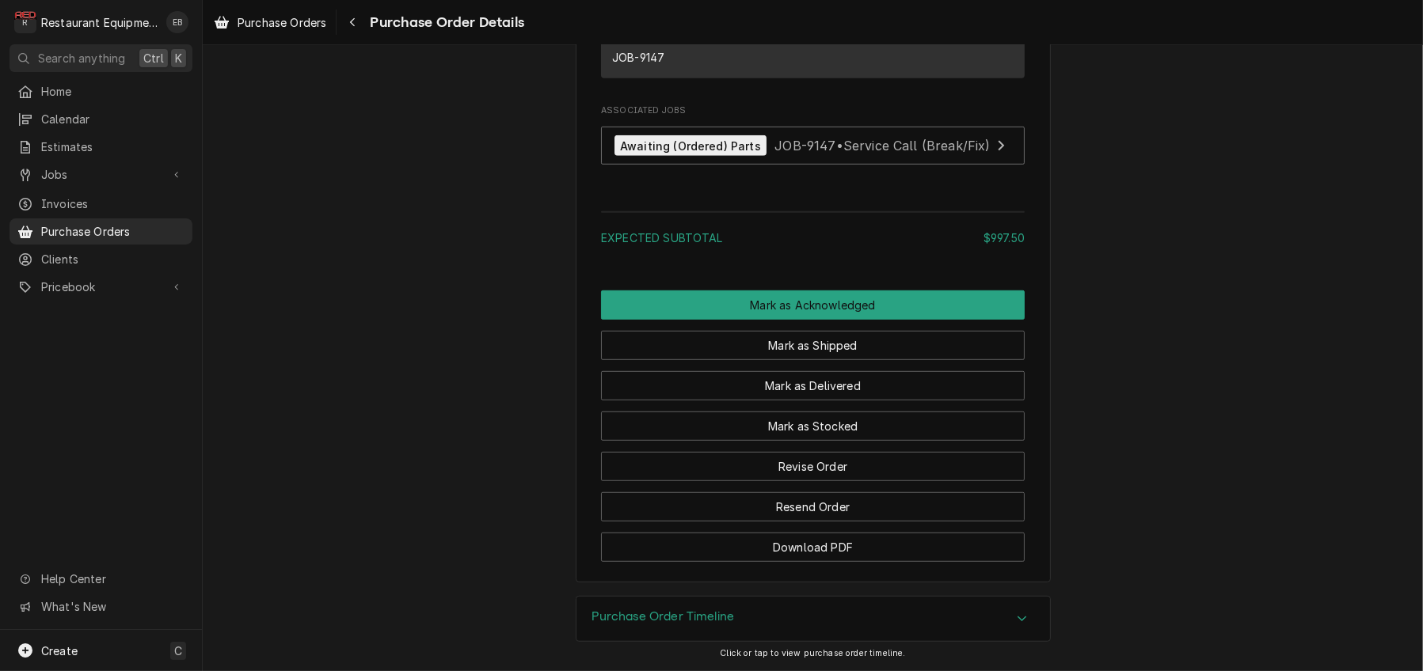
click at [999, 602] on div "Purchase Order Timeline" at bounding box center [812, 619] width 473 height 44
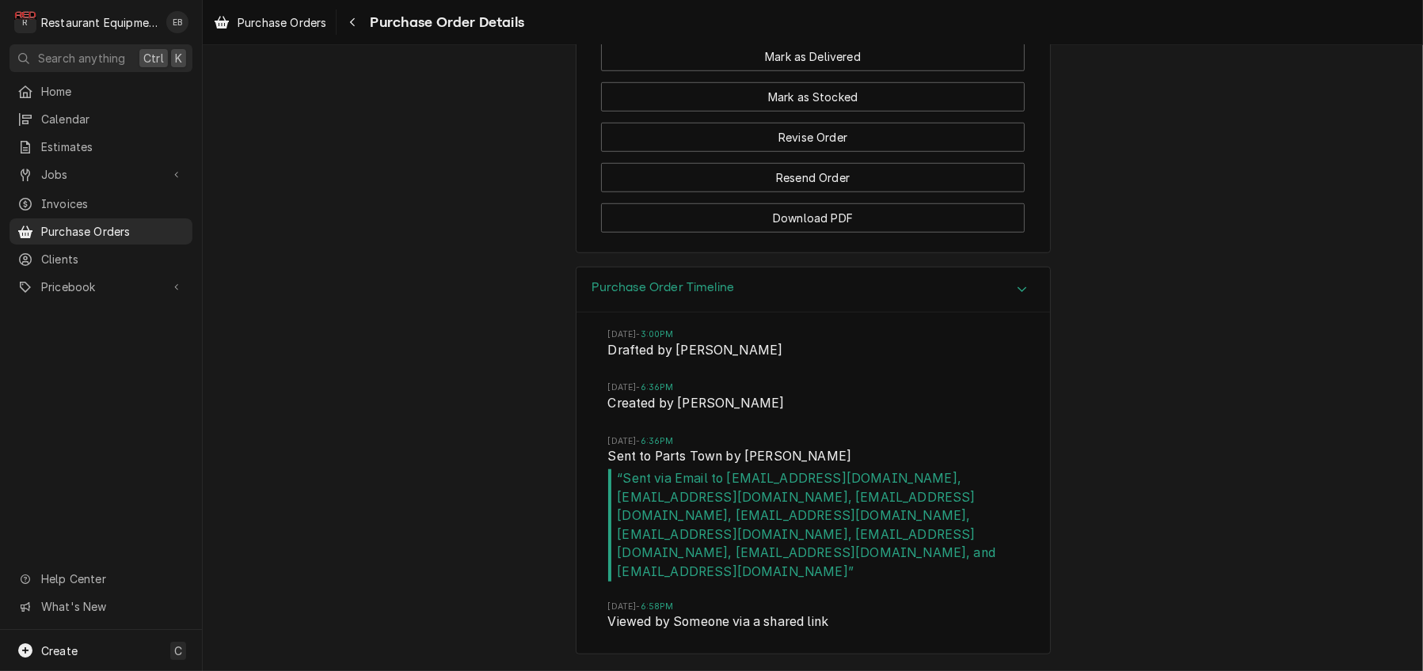
scroll to position [1810, 0]
click at [1026, 280] on div "Accordion Header" at bounding box center [1022, 289] width 24 height 19
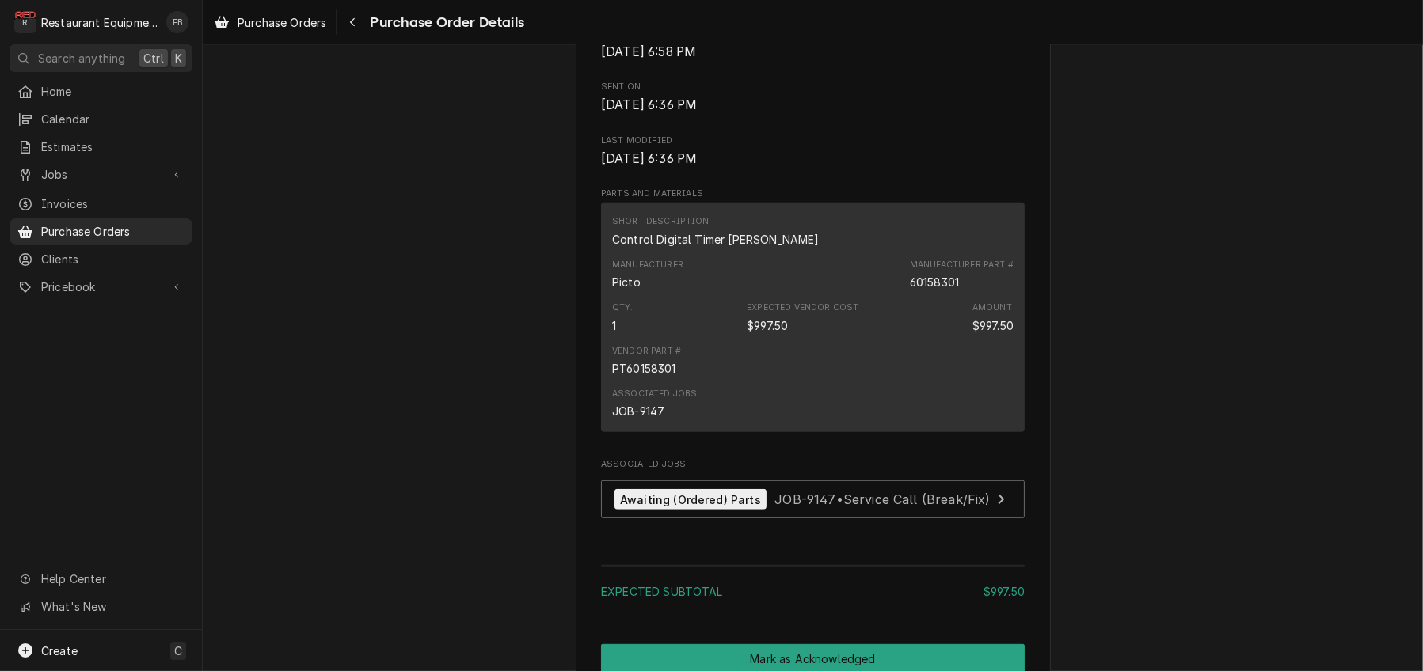
scroll to position [834, 0]
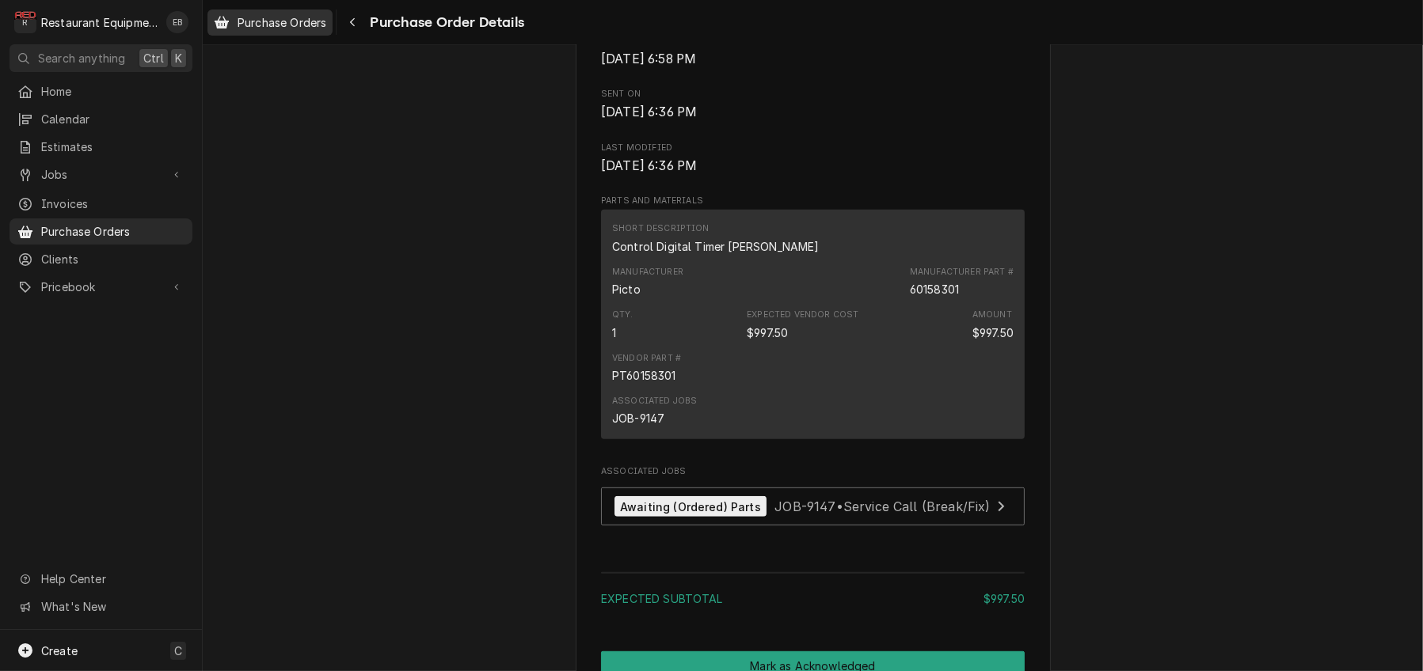
click at [309, 27] on span "Purchase Orders" at bounding box center [281, 22] width 89 height 17
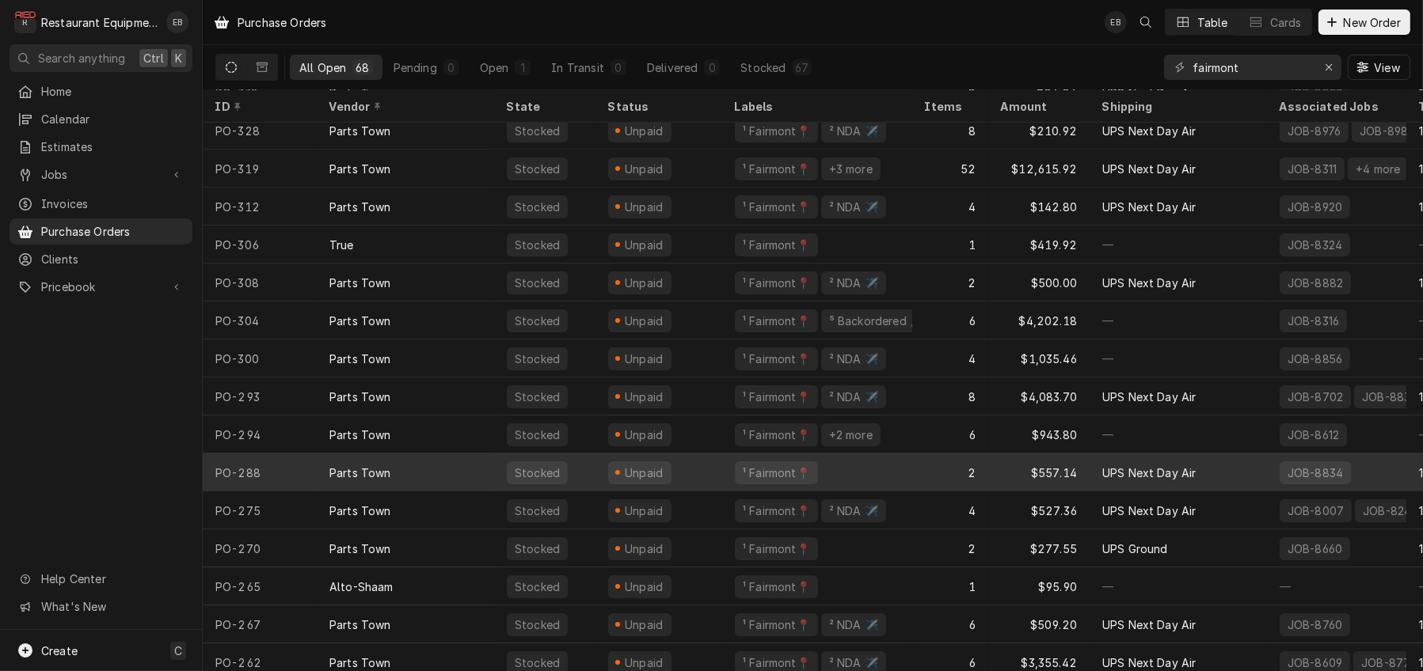
scroll to position [317, 0]
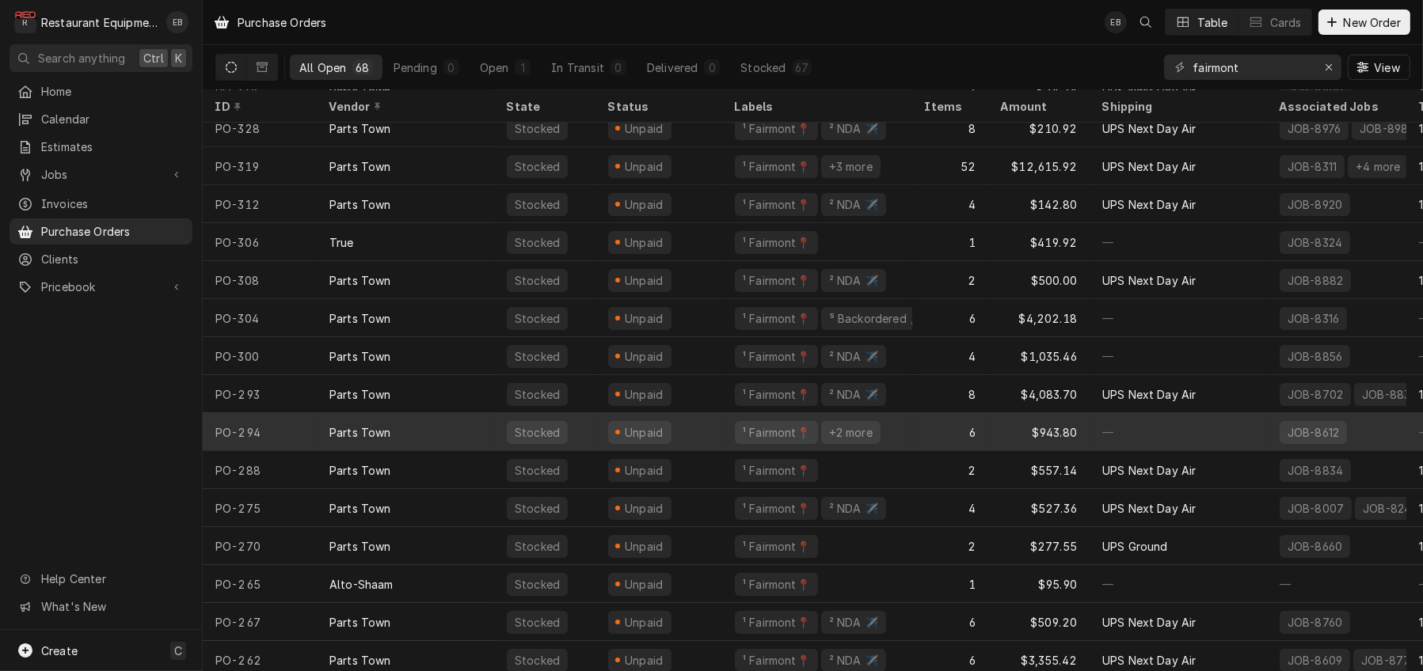
click at [722, 437] on div "Unpaid" at bounding box center [658, 432] width 127 height 38
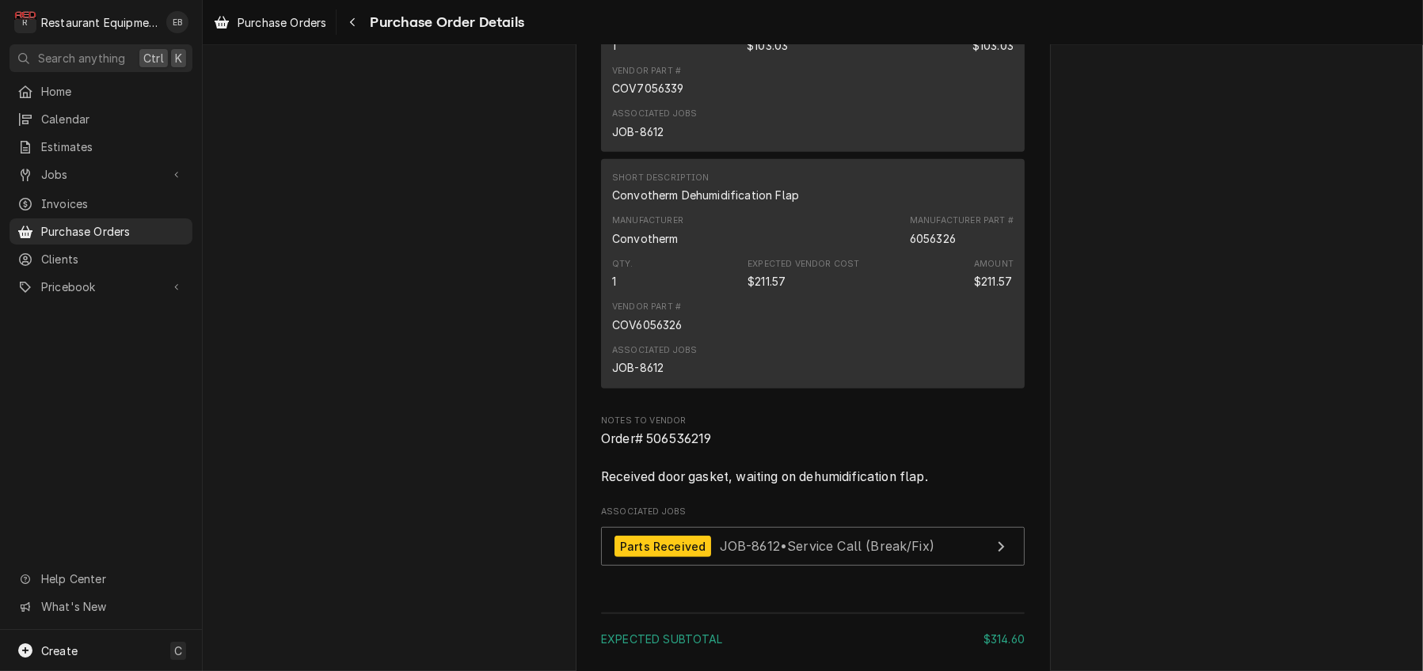
scroll to position [1319, 0]
click at [360, 18] on div "Navigate back" at bounding box center [352, 22] width 16 height 16
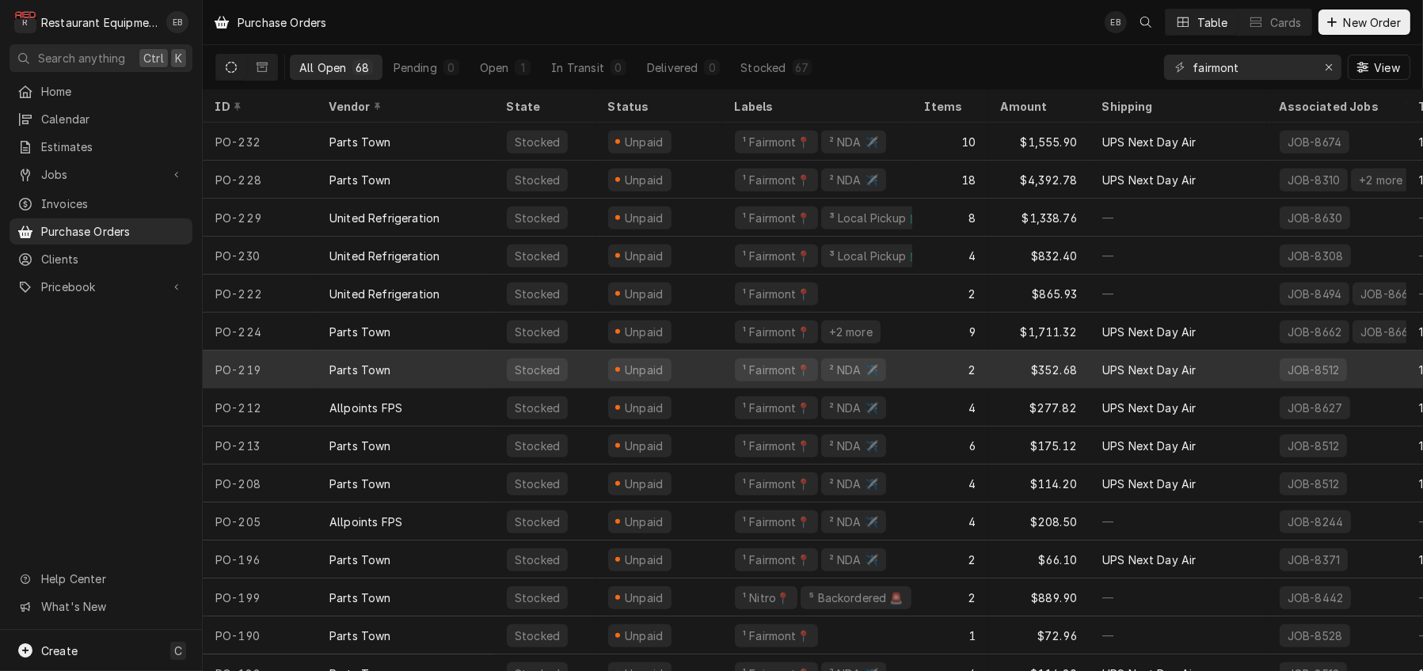
scroll to position [993, 0]
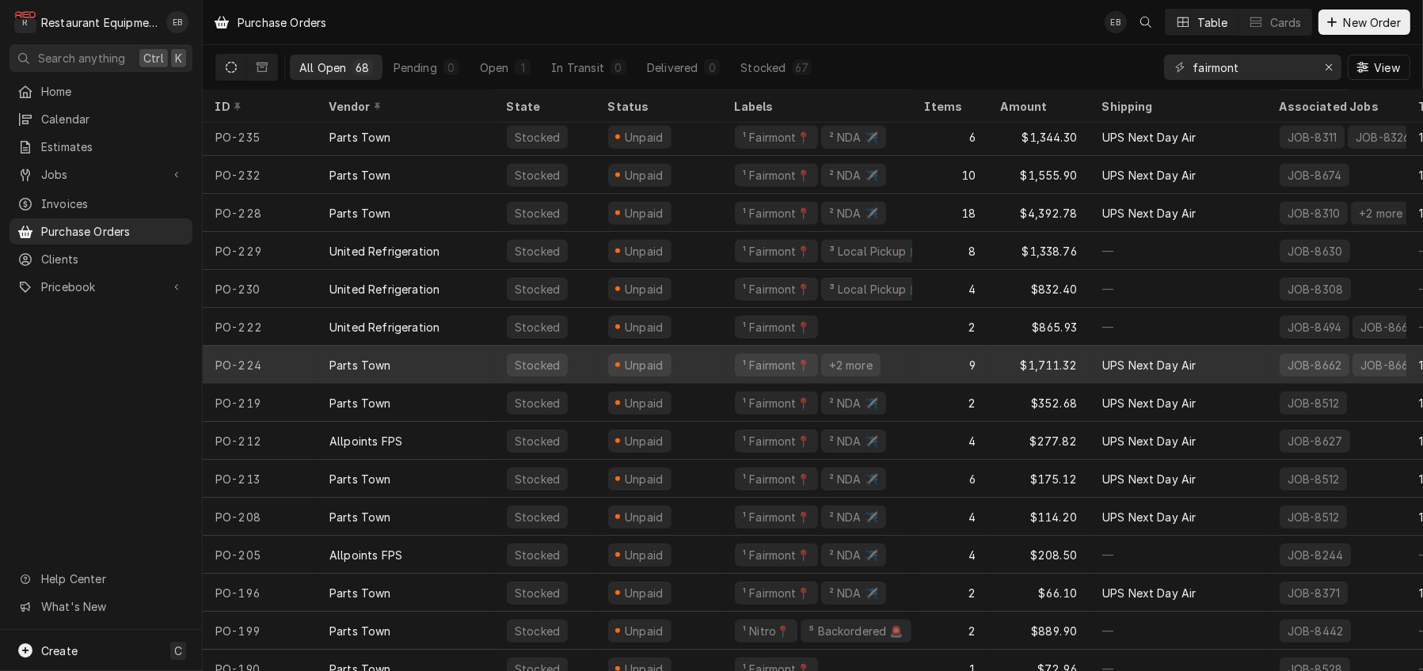
click at [1254, 369] on div "UPS Next Day Air" at bounding box center [1177, 365] width 177 height 38
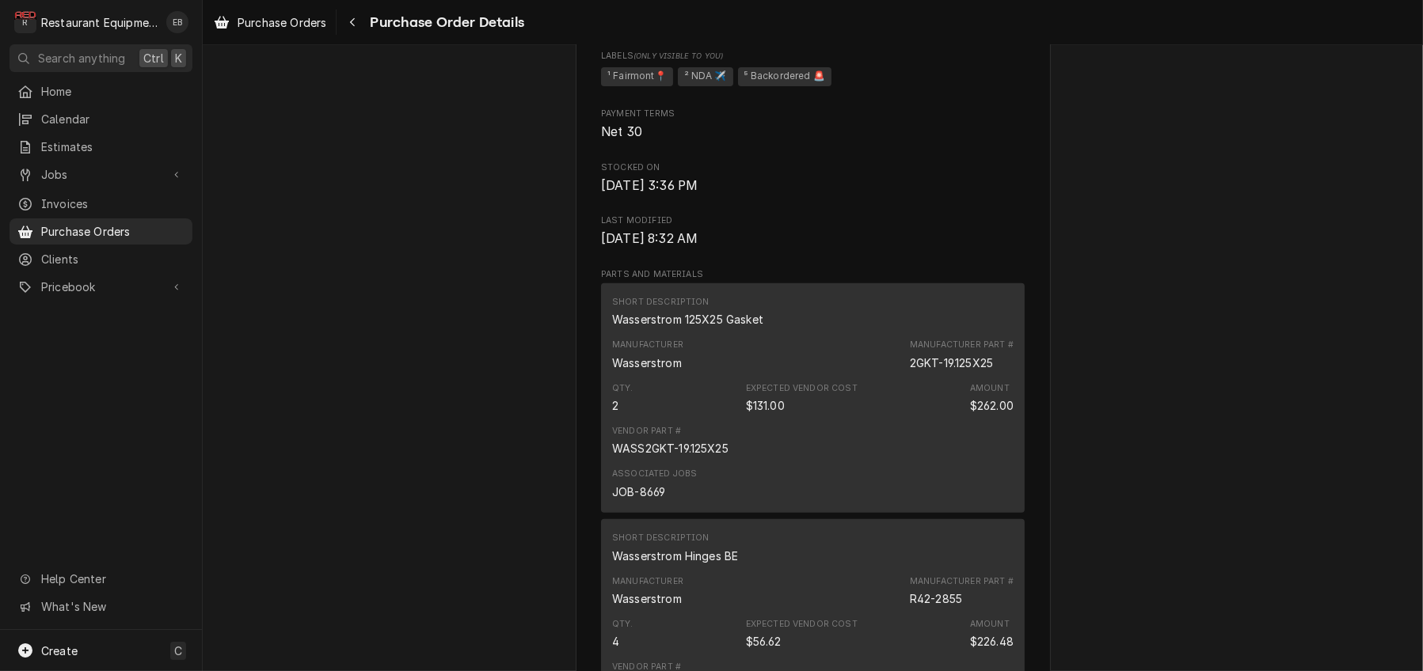
scroll to position [1055, 0]
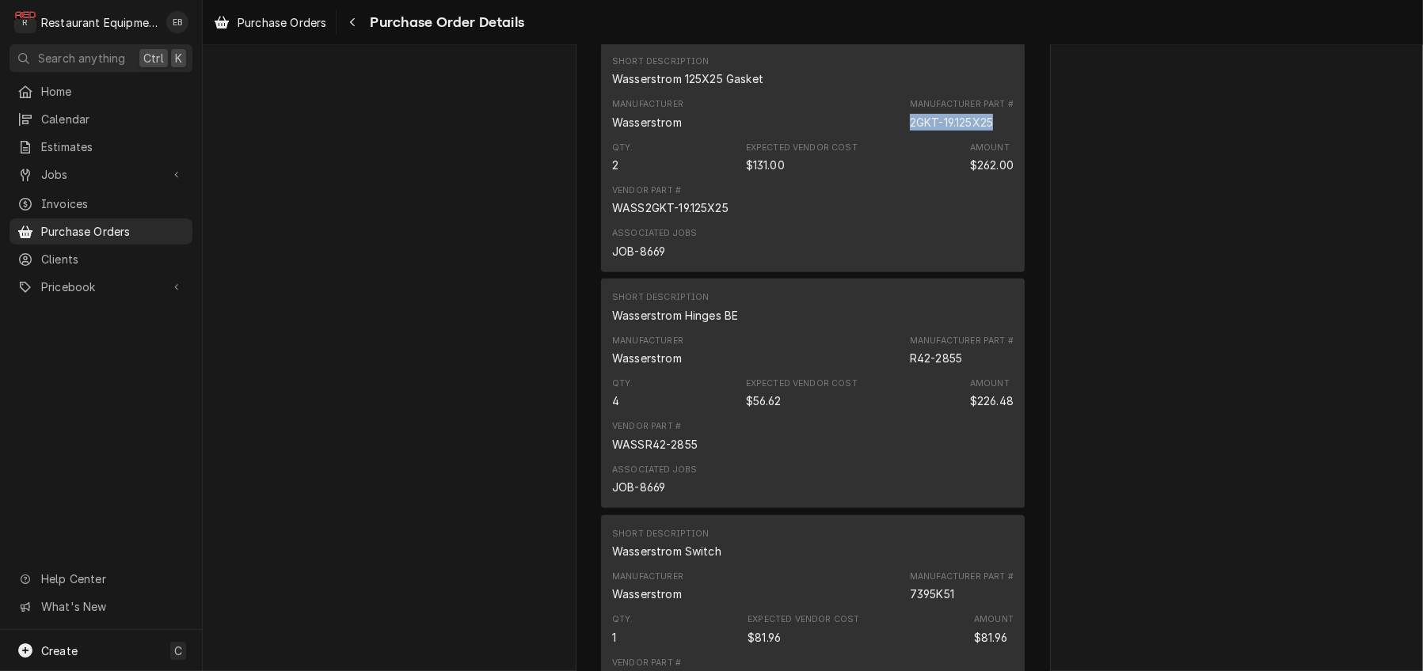
drag, startPoint x: 892, startPoint y: 329, endPoint x: 972, endPoint y: 336, distance: 80.2
click at [972, 131] on div "2GKT-19.125X25" at bounding box center [951, 122] width 83 height 17
copy div "2GKT-19.125X25"
click at [285, 28] on span "Purchase Orders" at bounding box center [281, 22] width 89 height 17
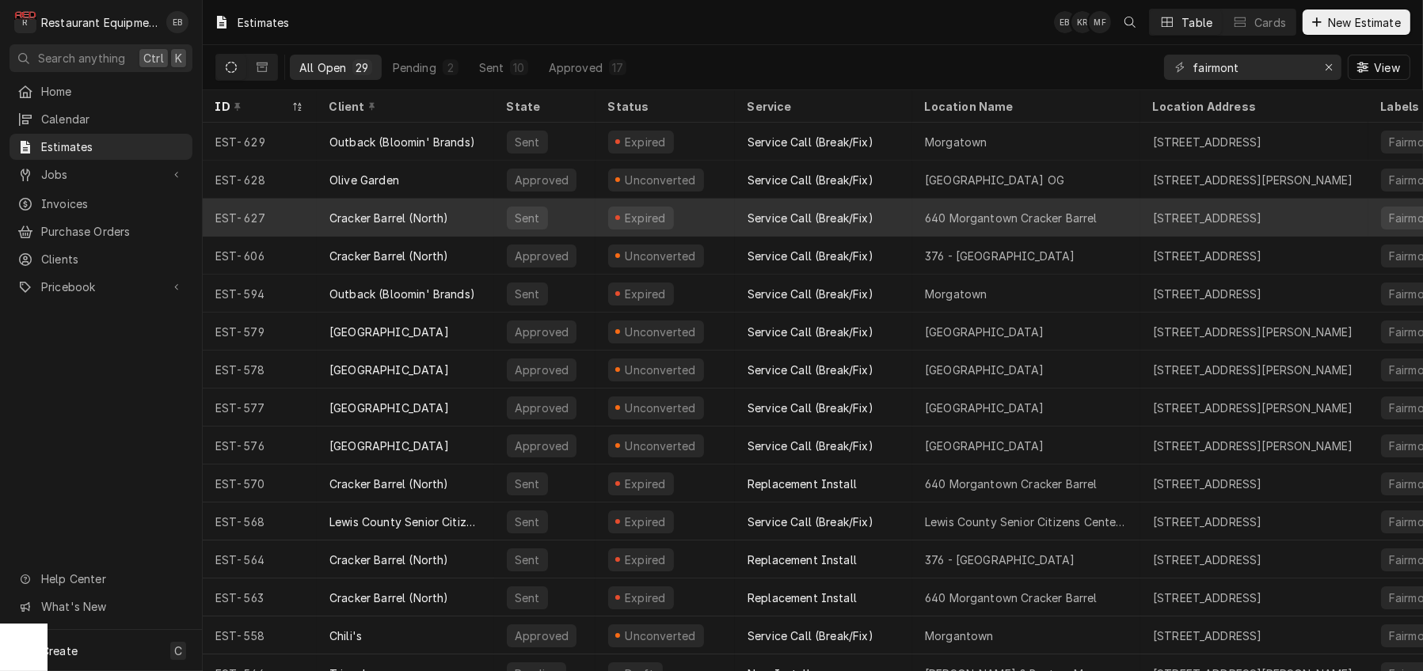
click at [734, 215] on div "Expired" at bounding box center [664, 218] width 139 height 38
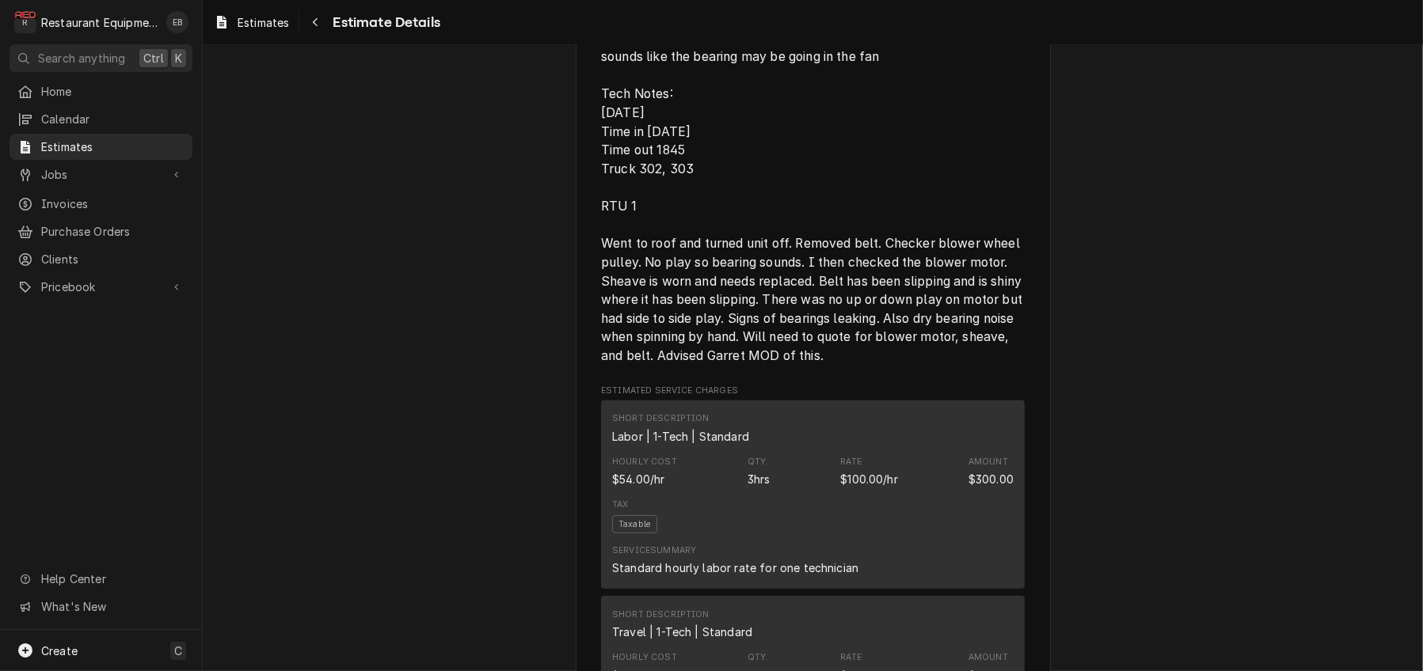
scroll to position [1055, 0]
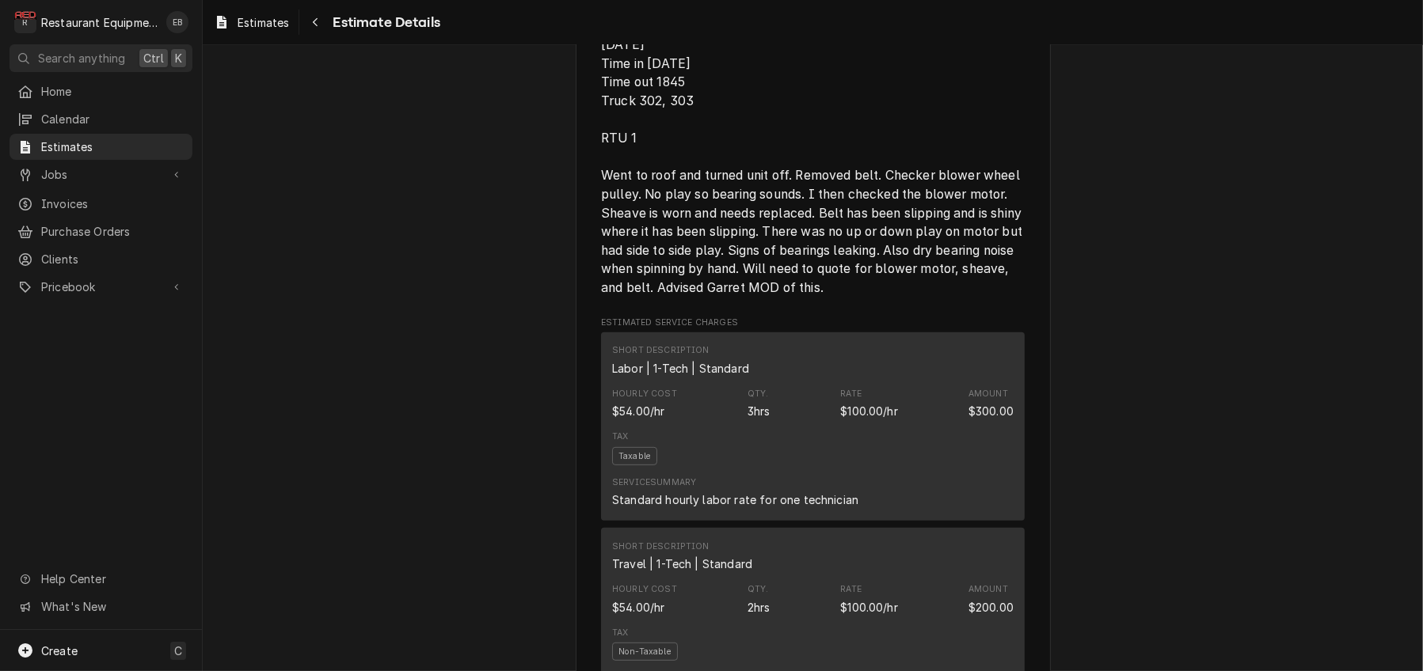
drag, startPoint x: 625, startPoint y: 108, endPoint x: 697, endPoint y: 113, distance: 71.4
click at [697, 113] on span "Roo-9152 TN# 328158778 DINING ROOM / HVAC / RTU #1 - FRONT DINING ROOM / NOISY …" at bounding box center [813, 92] width 424 height 412
copy span "328158778"
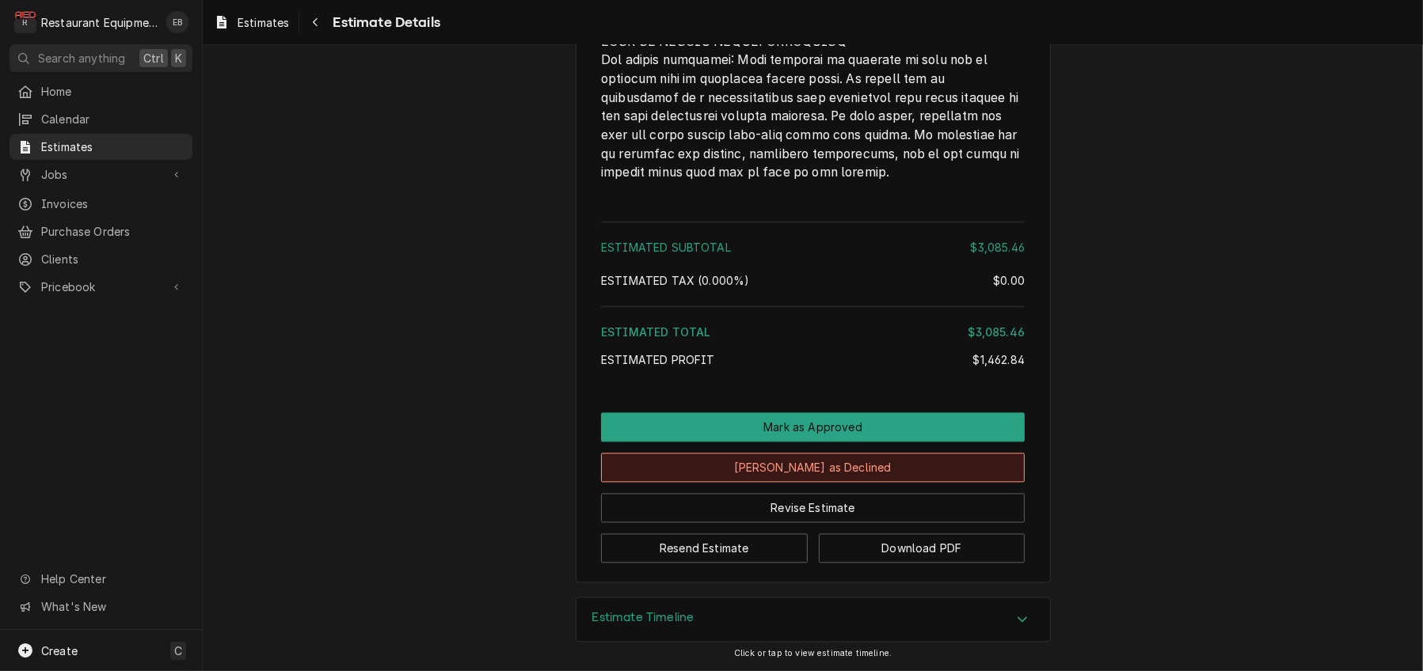
scroll to position [4884, 0]
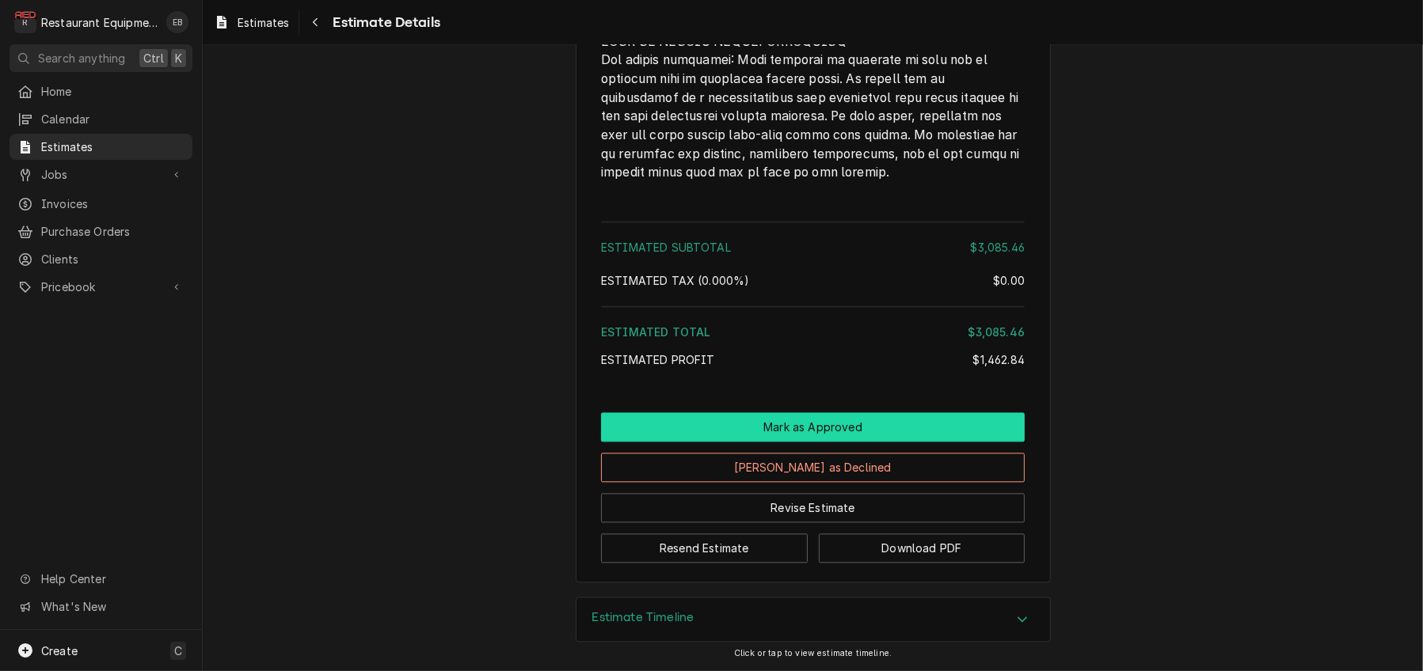
click at [827, 412] on button "Mark as Approved" at bounding box center [813, 426] width 424 height 29
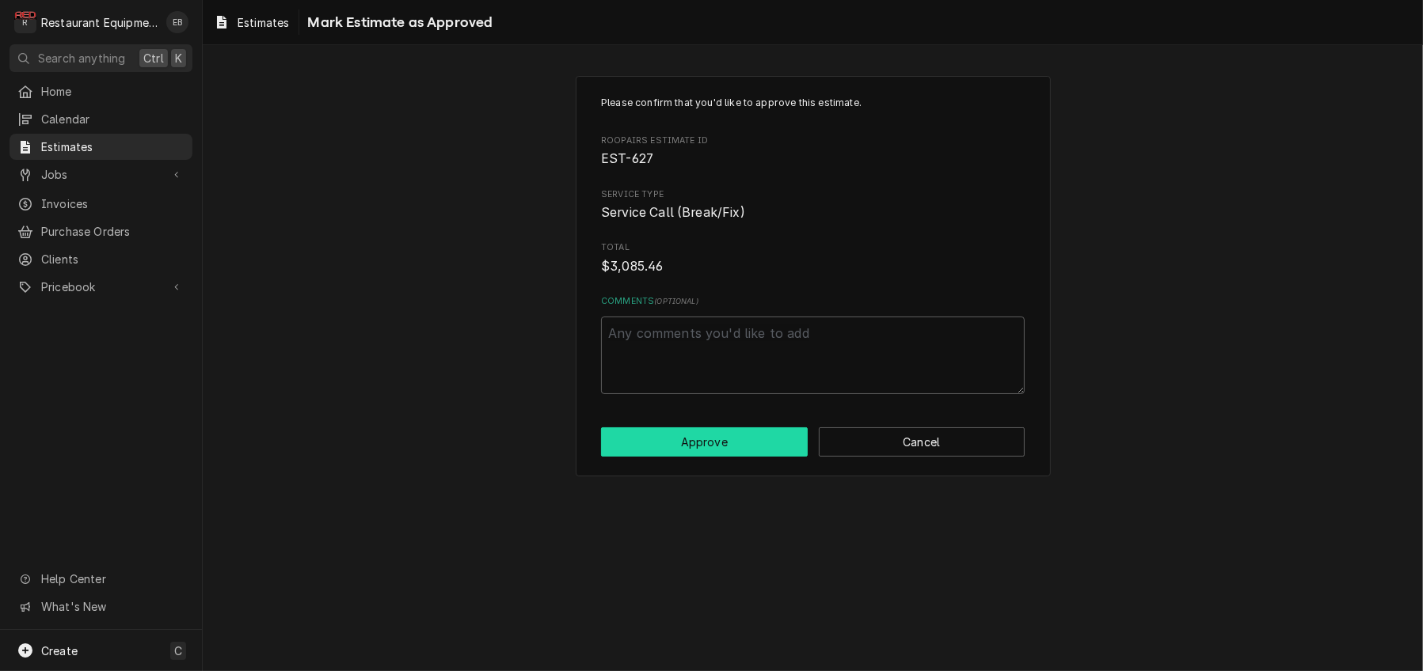
click at [734, 457] on button "Approve" at bounding box center [704, 441] width 207 height 29
type textarea "x"
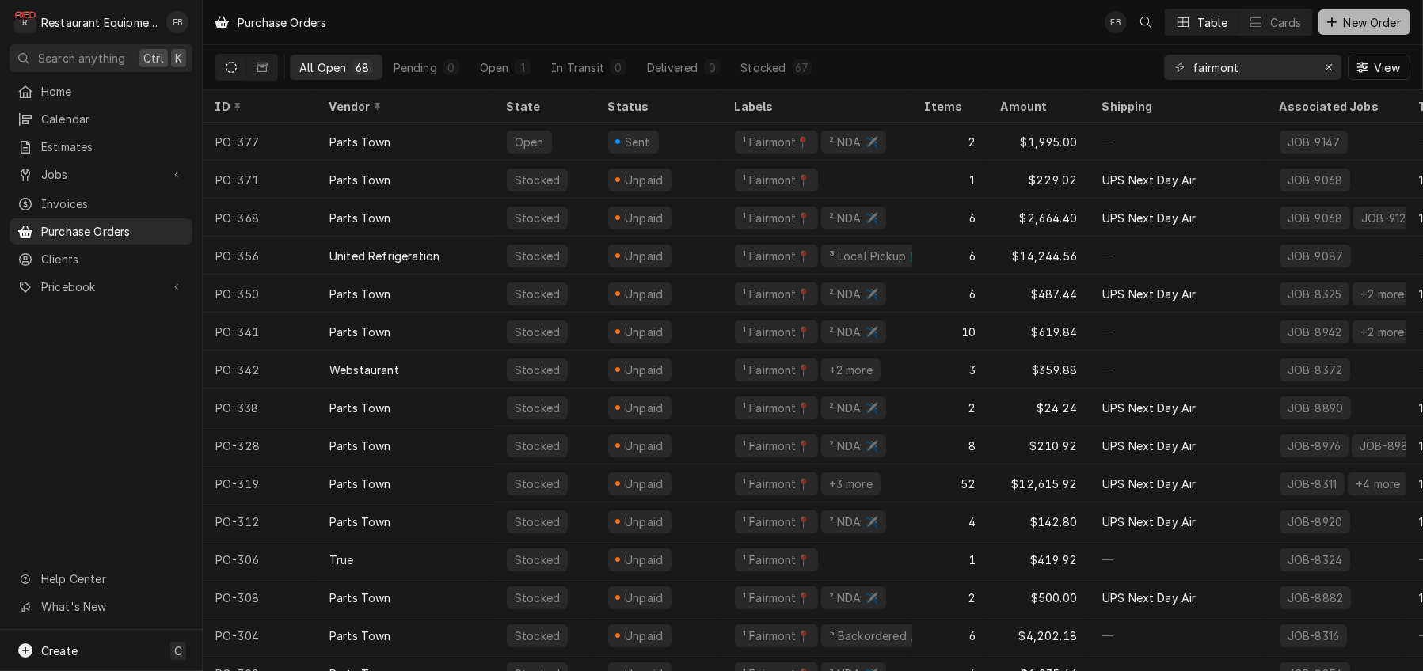
click at [1374, 20] on span "New Order" at bounding box center [1371, 22] width 63 height 17
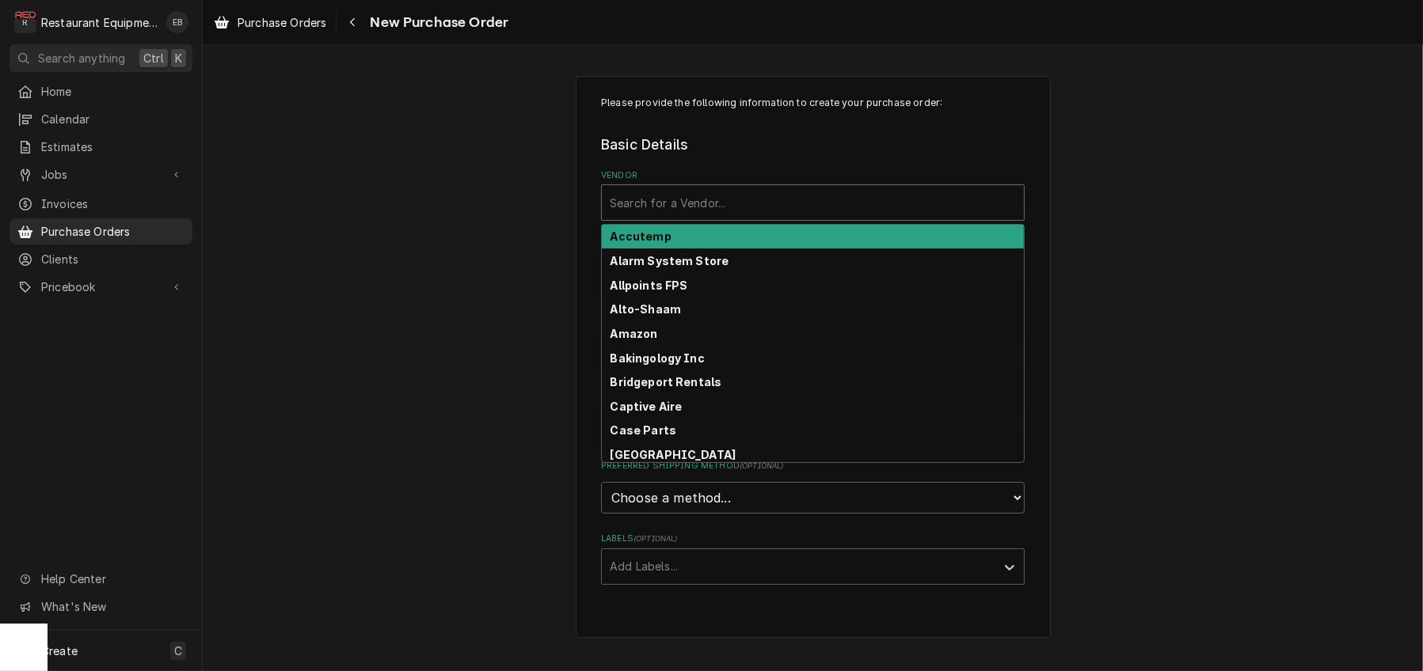
click at [741, 210] on div "Vendor" at bounding box center [813, 202] width 406 height 28
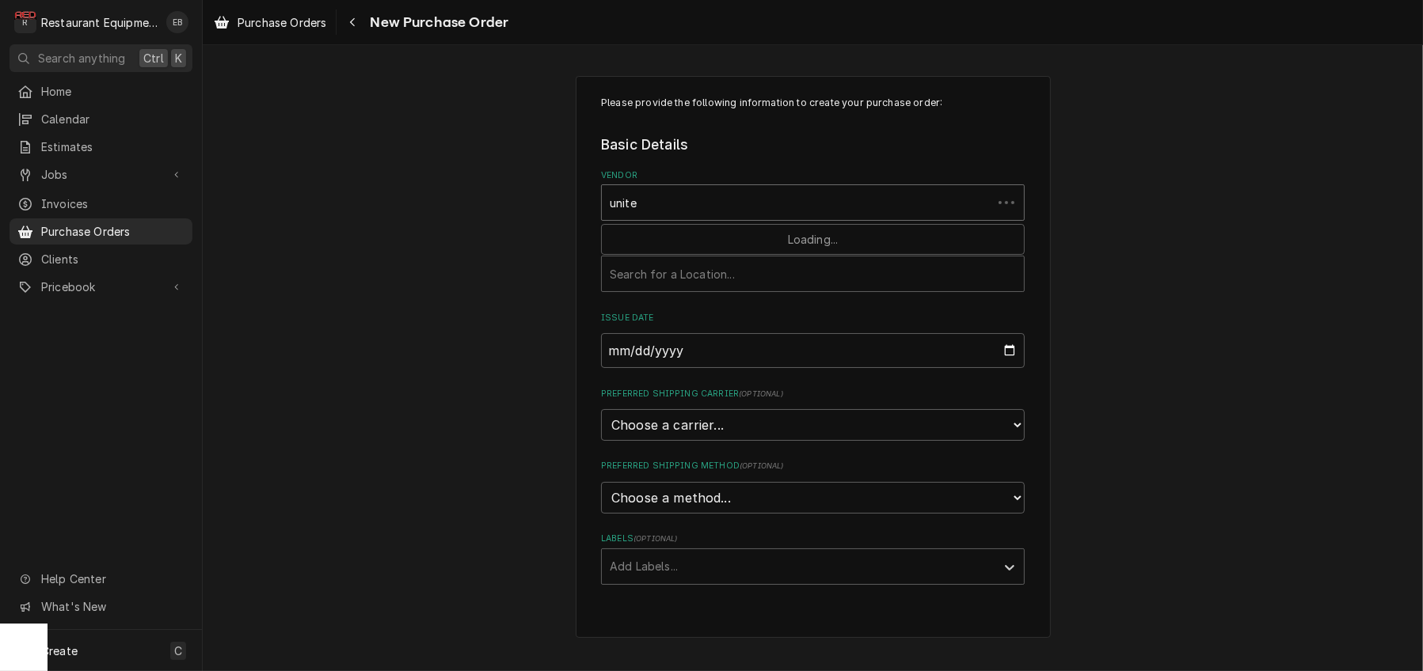
type input "united"
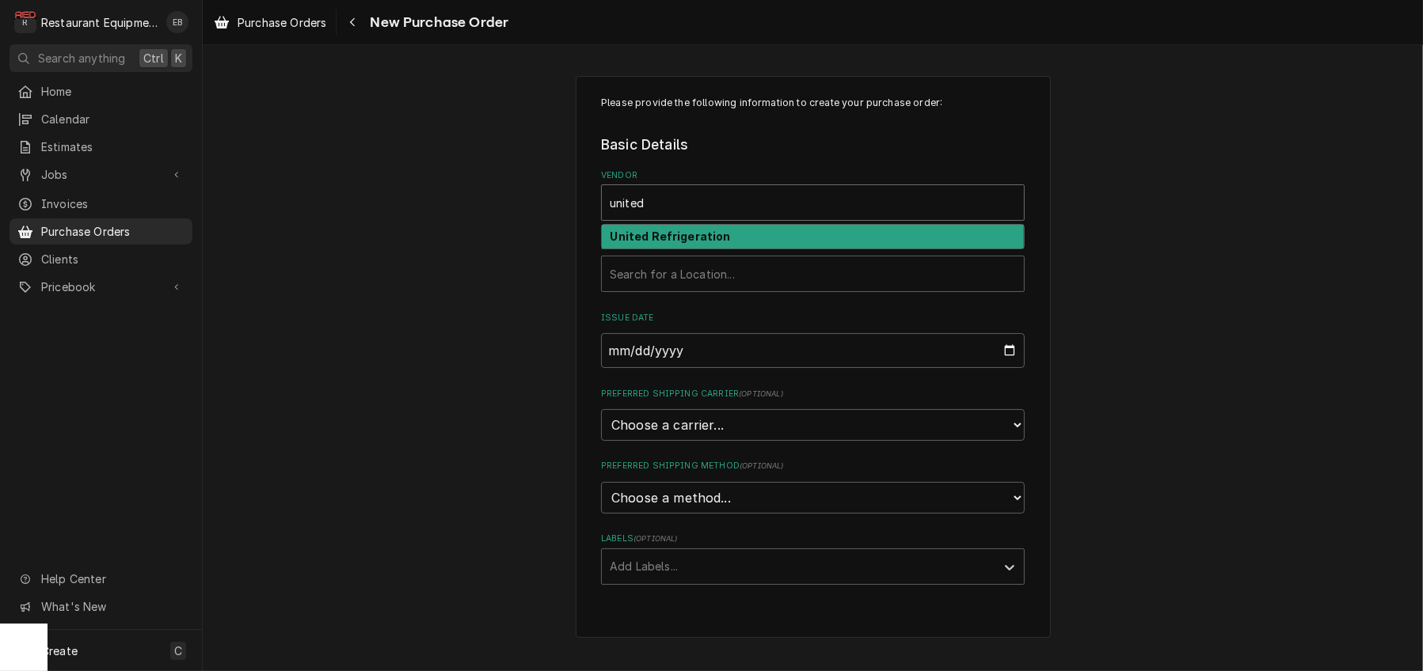
click at [629, 243] on strong "United Refrigeration" at bounding box center [670, 236] width 120 height 13
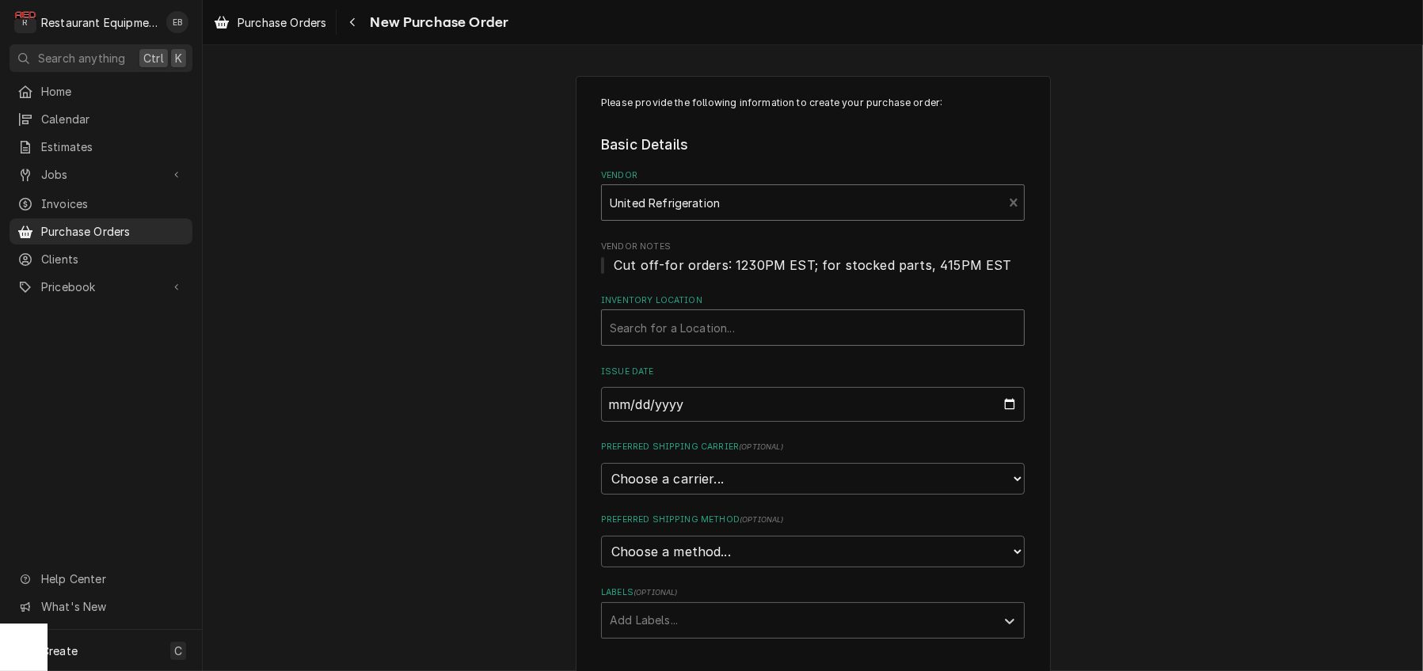
click at [648, 342] on div "Inventory Location" at bounding box center [813, 327] width 406 height 28
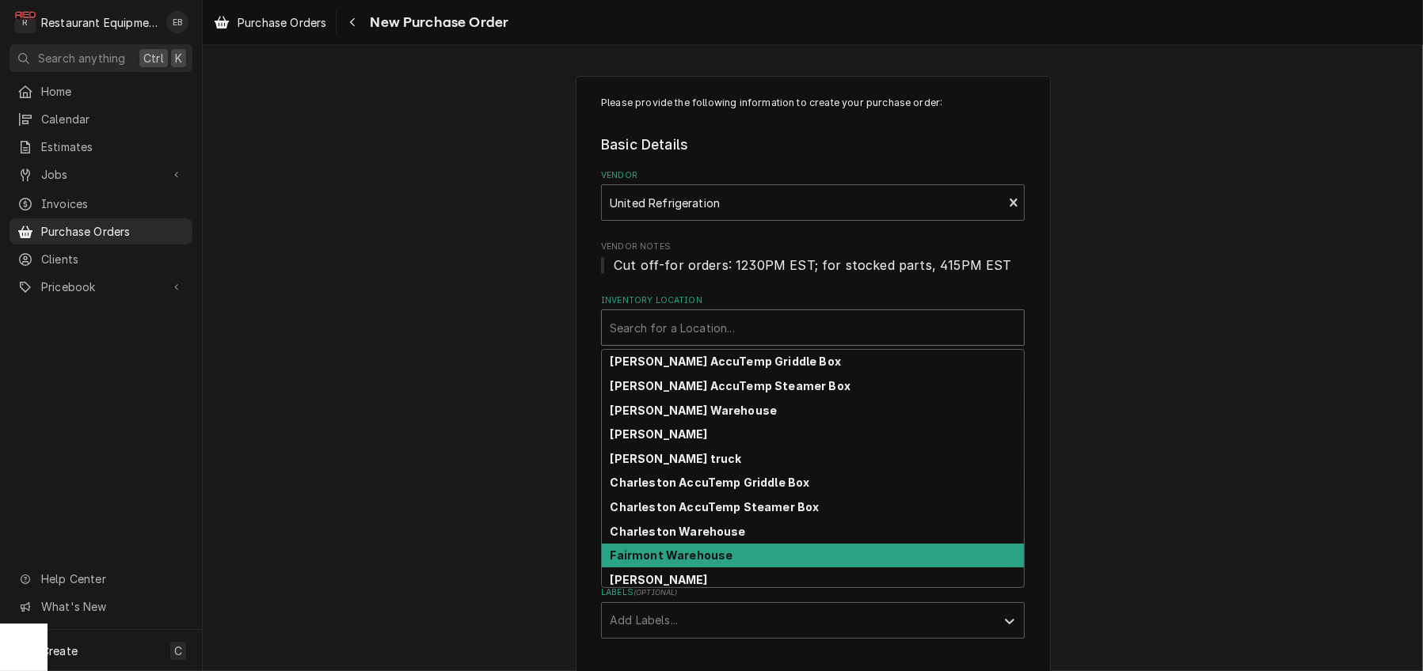
click at [671, 562] on strong "Fairmont Warehouse" at bounding box center [671, 555] width 123 height 13
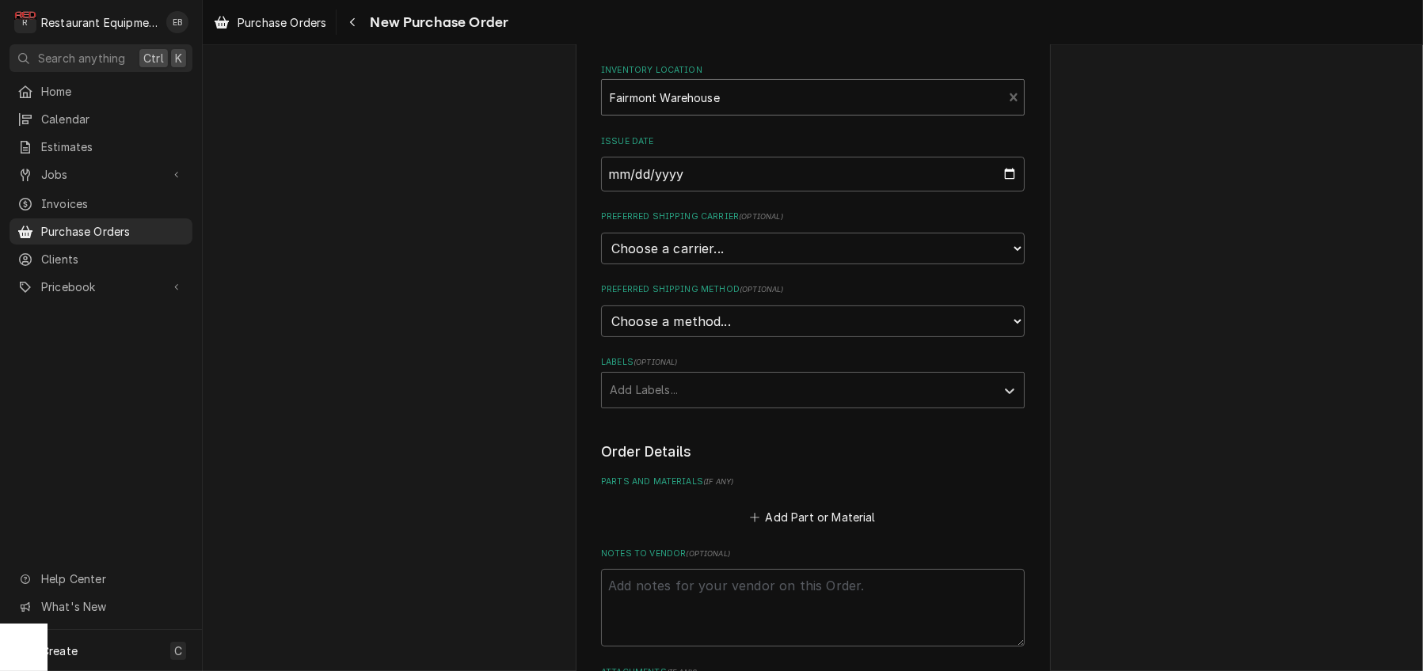
scroll to position [264, 0]
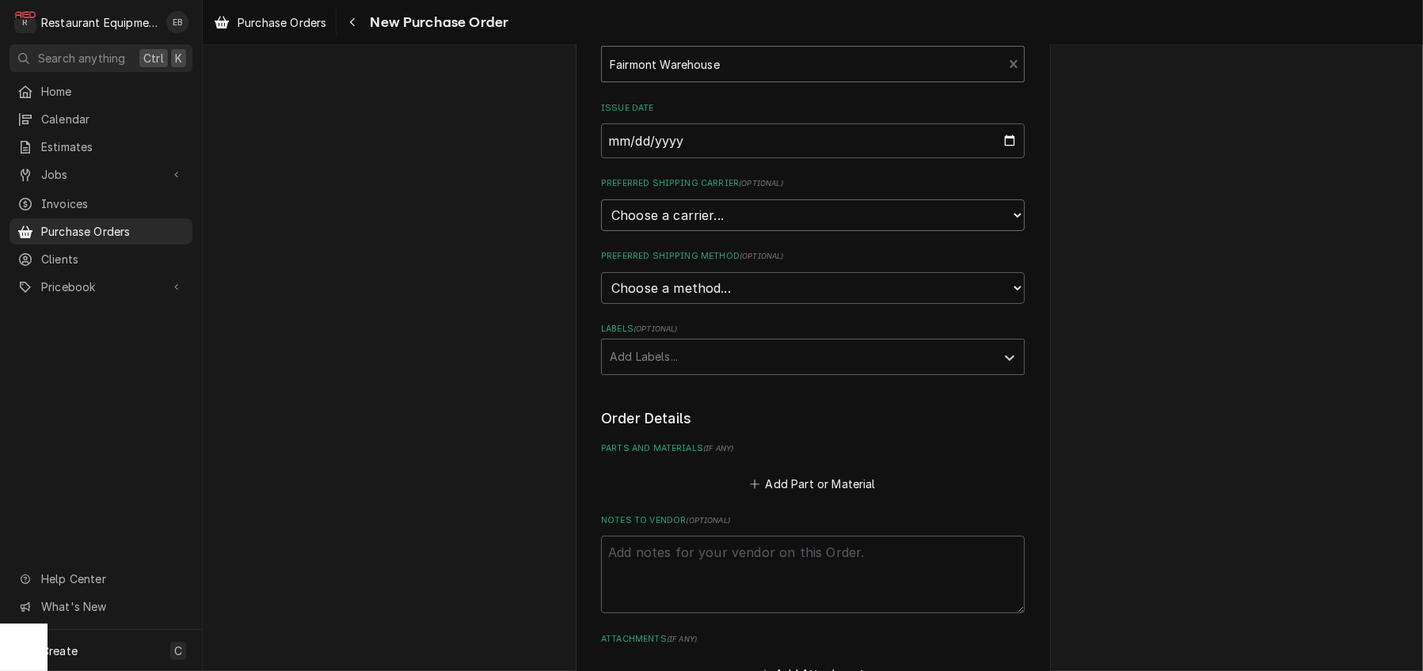
click at [723, 231] on select "Choose a carrier... U.S. Postal Service Stamps.com FedEx UPS DHL Express DHL EC…" at bounding box center [813, 215] width 424 height 32
click at [700, 231] on select "Choose a carrier... U.S. Postal Service Stamps.com FedEx UPS DHL Express DHL EC…" at bounding box center [813, 215] width 424 height 32
select select "4"
click at [601, 231] on select "Choose a carrier... U.S. Postal Service Stamps.com FedEx UPS DHL Express DHL EC…" at bounding box center [813, 215] width 424 height 32
type textarea "x"
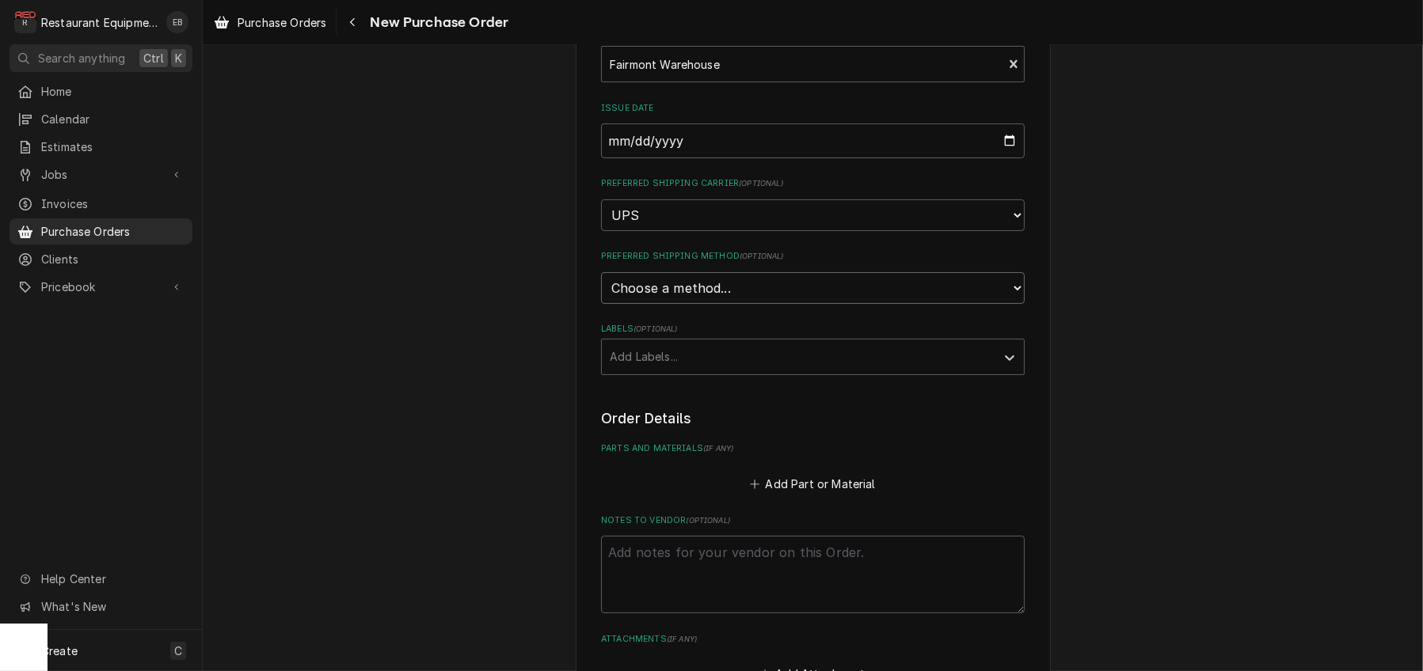
click at [671, 304] on select "Choose a method... Ground Next Day Early AM Next Day Air 2 Day Air Other" at bounding box center [813, 288] width 424 height 32
click at [601, 304] on select "Choose a method... Ground Next Day Early AM Next Day Air 2 Day Air Other" at bounding box center [813, 288] width 424 height 32
click at [672, 371] on div "Labels" at bounding box center [799, 357] width 378 height 28
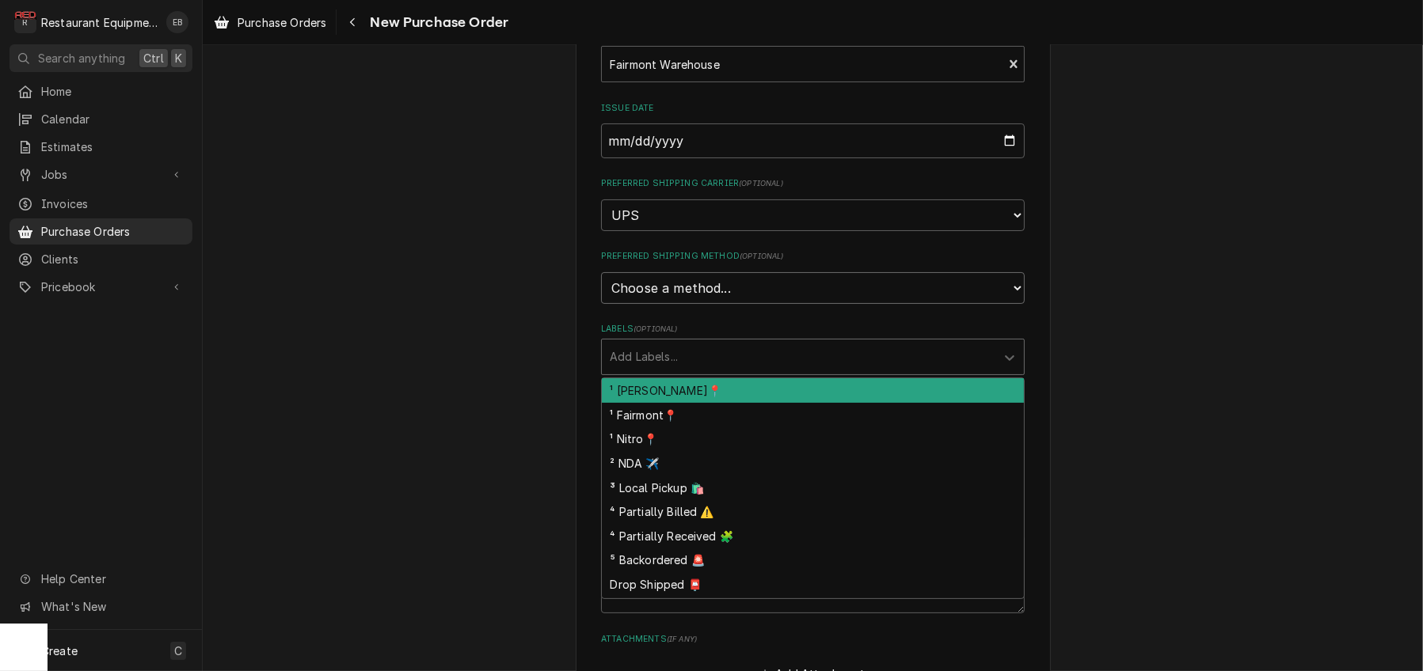
click at [690, 304] on select "Choose a method... Ground Next Day Early AM Next Day Air 2 Day Air Other" at bounding box center [813, 288] width 424 height 32
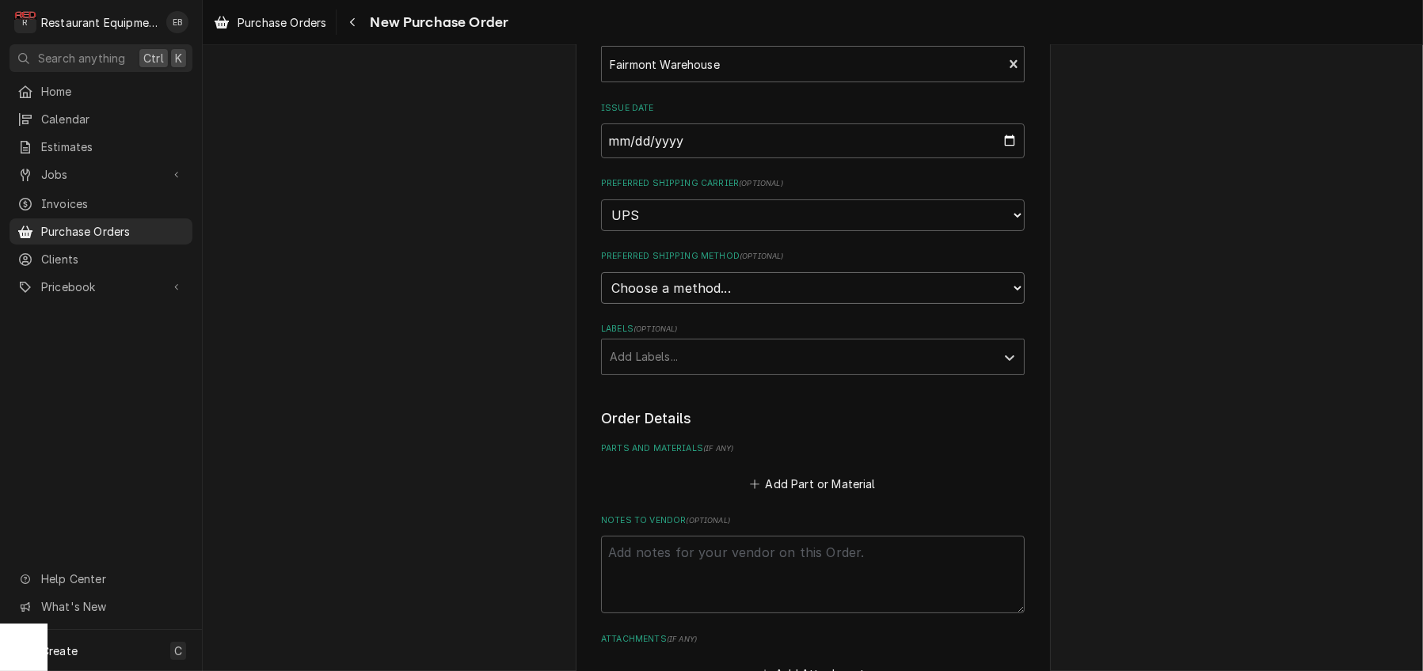
select select "0"
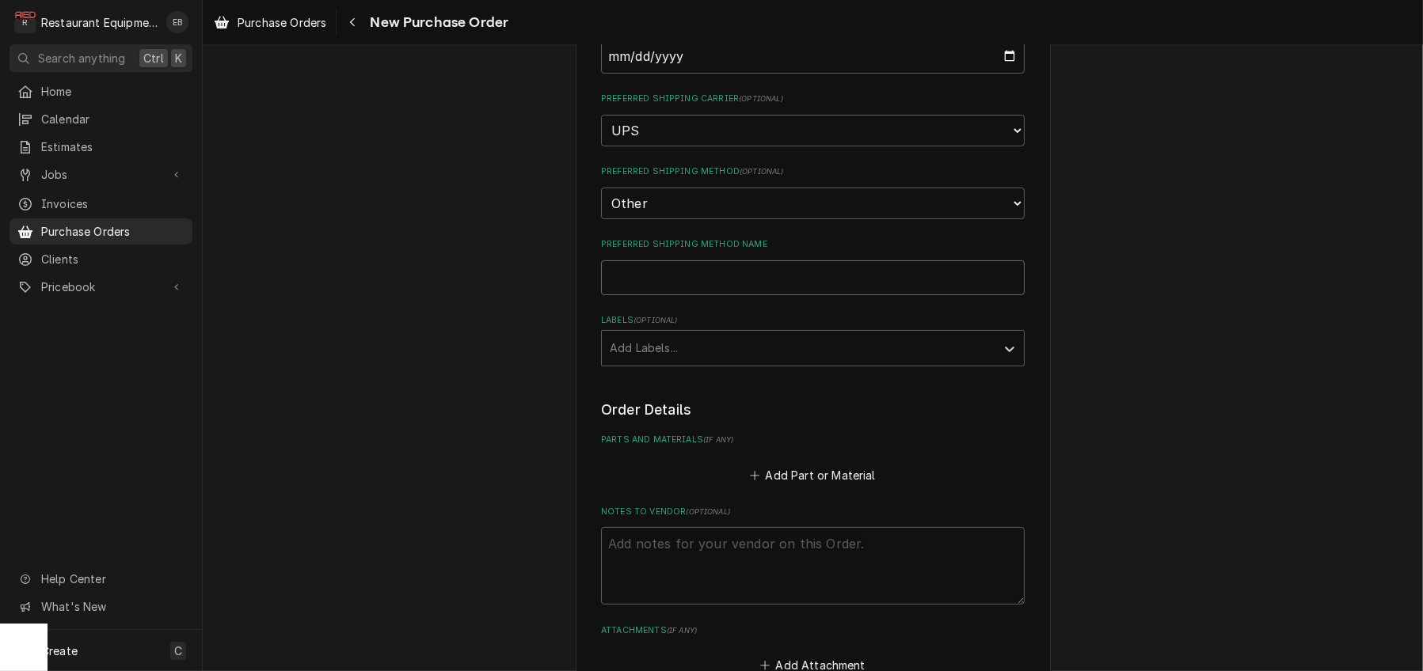
click at [682, 295] on input "Preferred Shipping Method Name" at bounding box center [813, 277] width 424 height 35
type textarea "x"
type input "P"
type textarea "x"
type input "Pi"
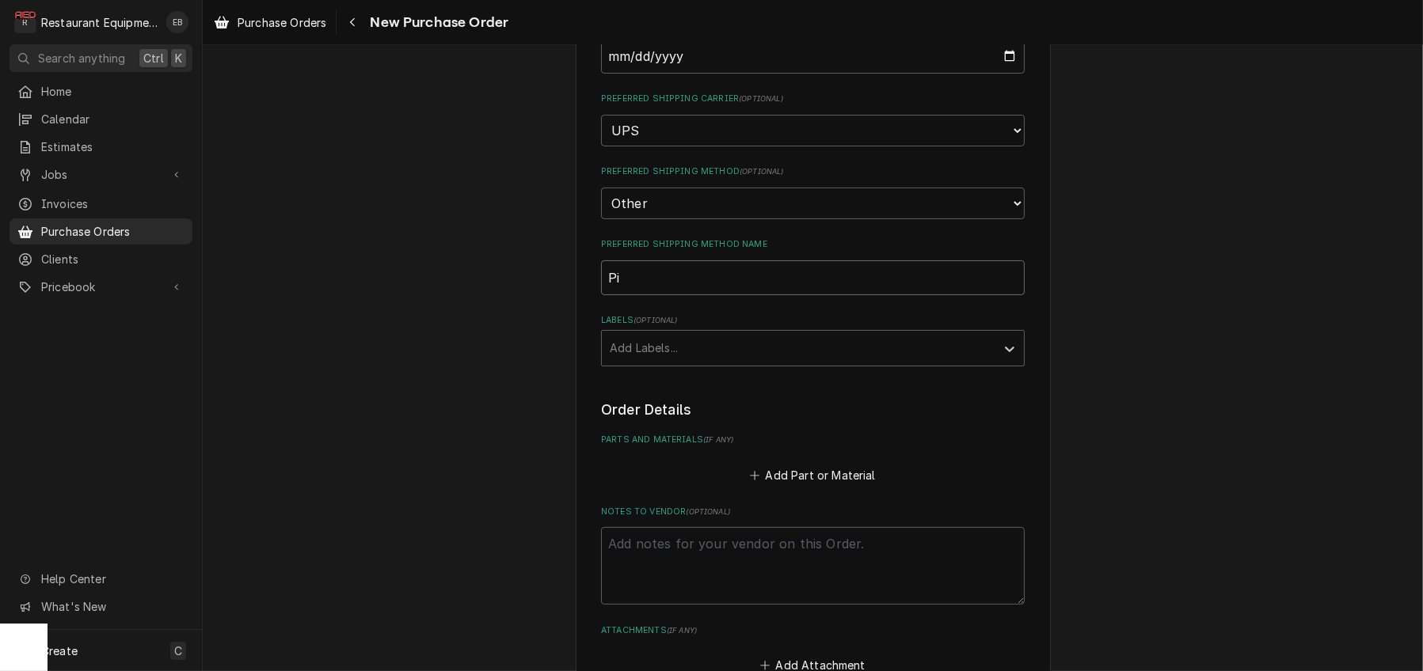
type textarea "x"
type input "Pic"
type textarea "x"
type input "Pick"
type textarea "x"
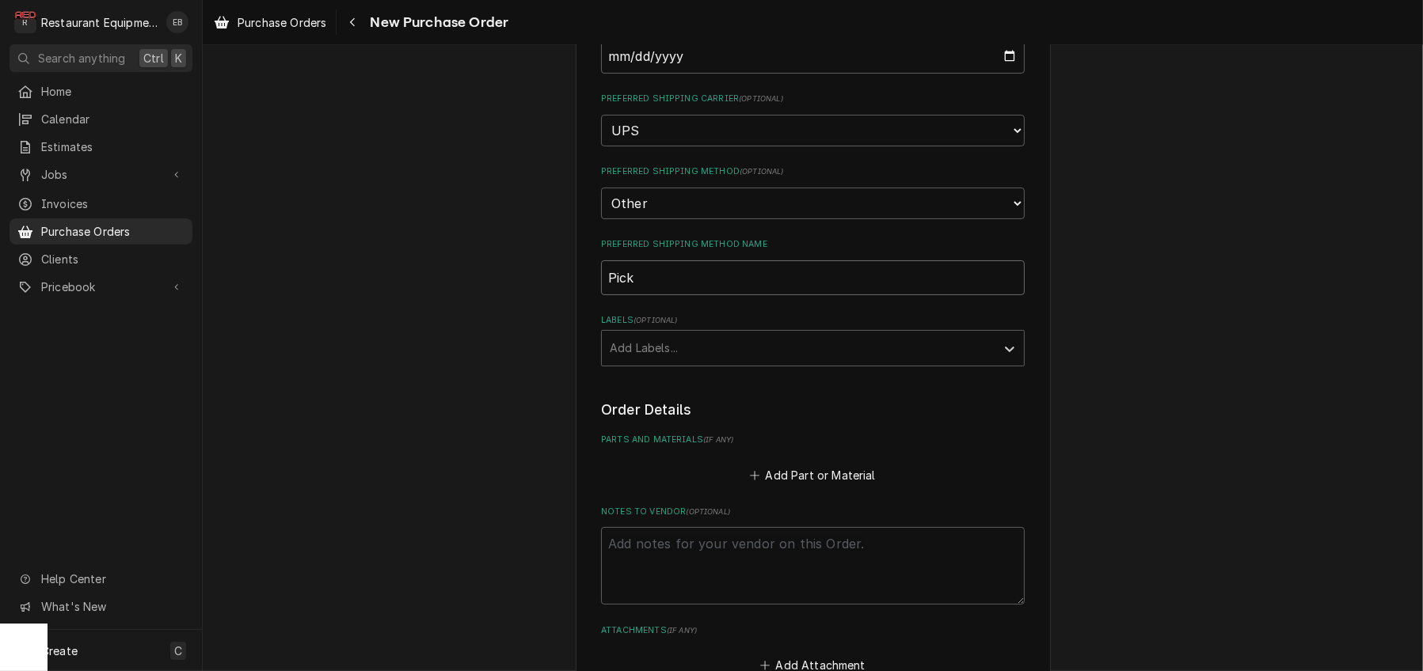
type input "Picky"
type textarea "x"
type input "Pick"
type textarea "x"
type input "Picku"
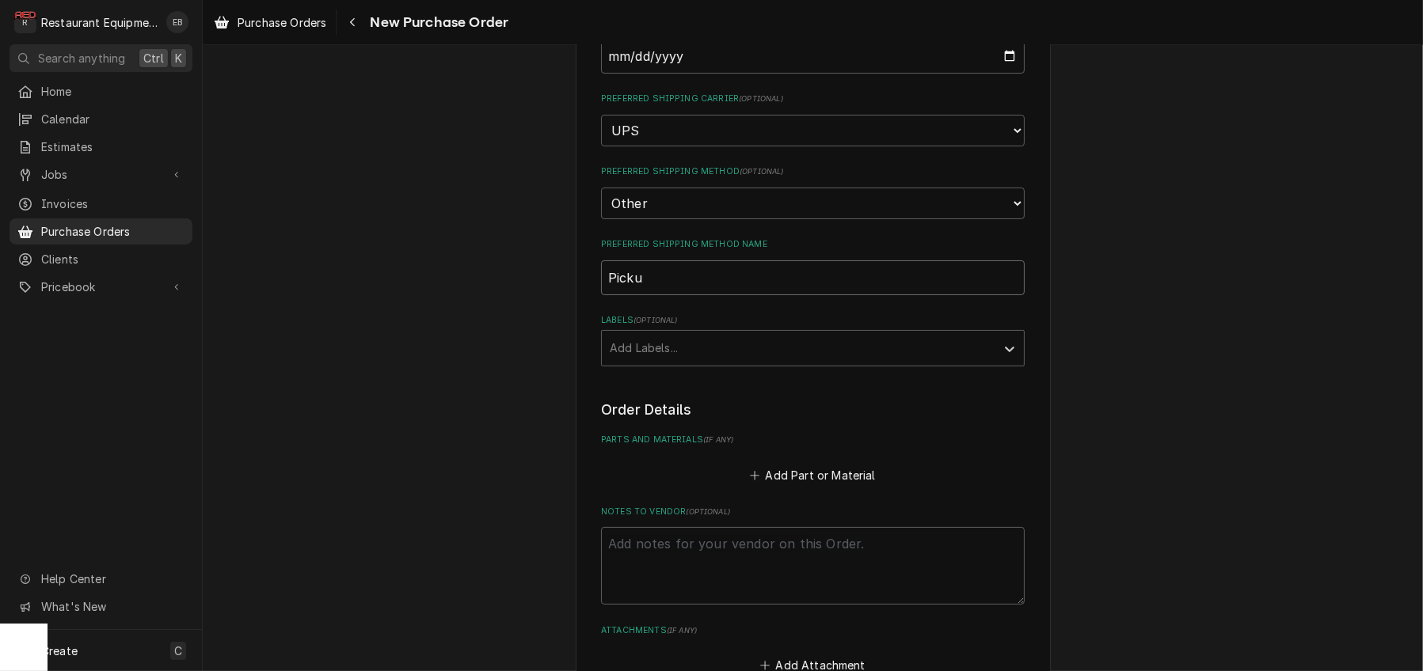
type textarea "x"
type input "Pickup"
click at [676, 363] on div "Labels" at bounding box center [799, 348] width 378 height 28
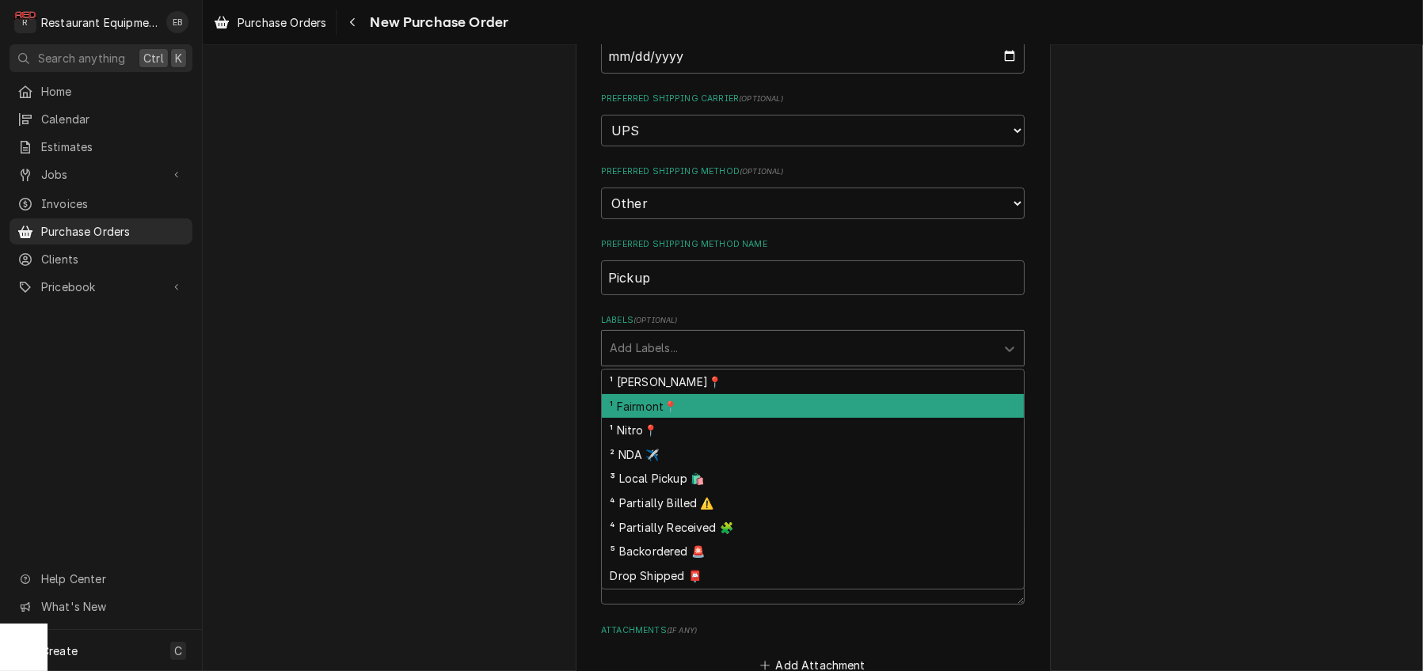
click at [661, 419] on div "¹ Fairmont📍" at bounding box center [813, 406] width 422 height 25
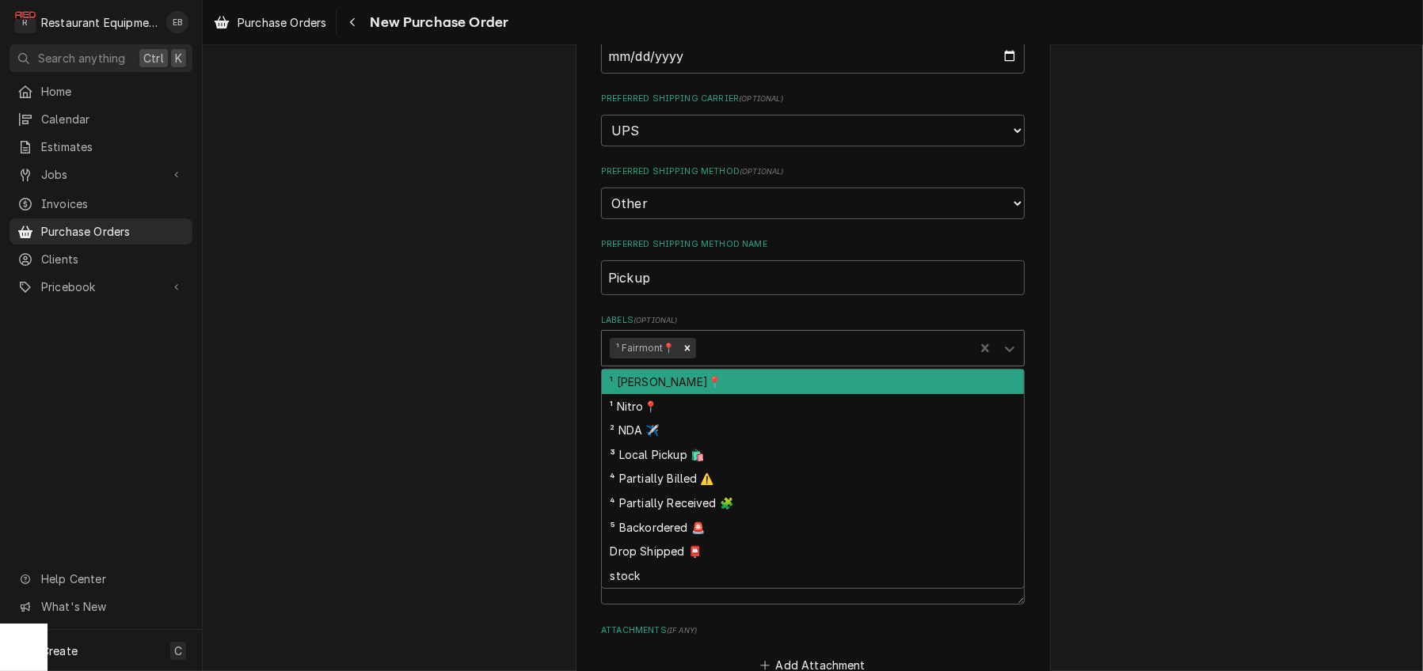
click at [718, 363] on div "Labels" at bounding box center [832, 348] width 268 height 28
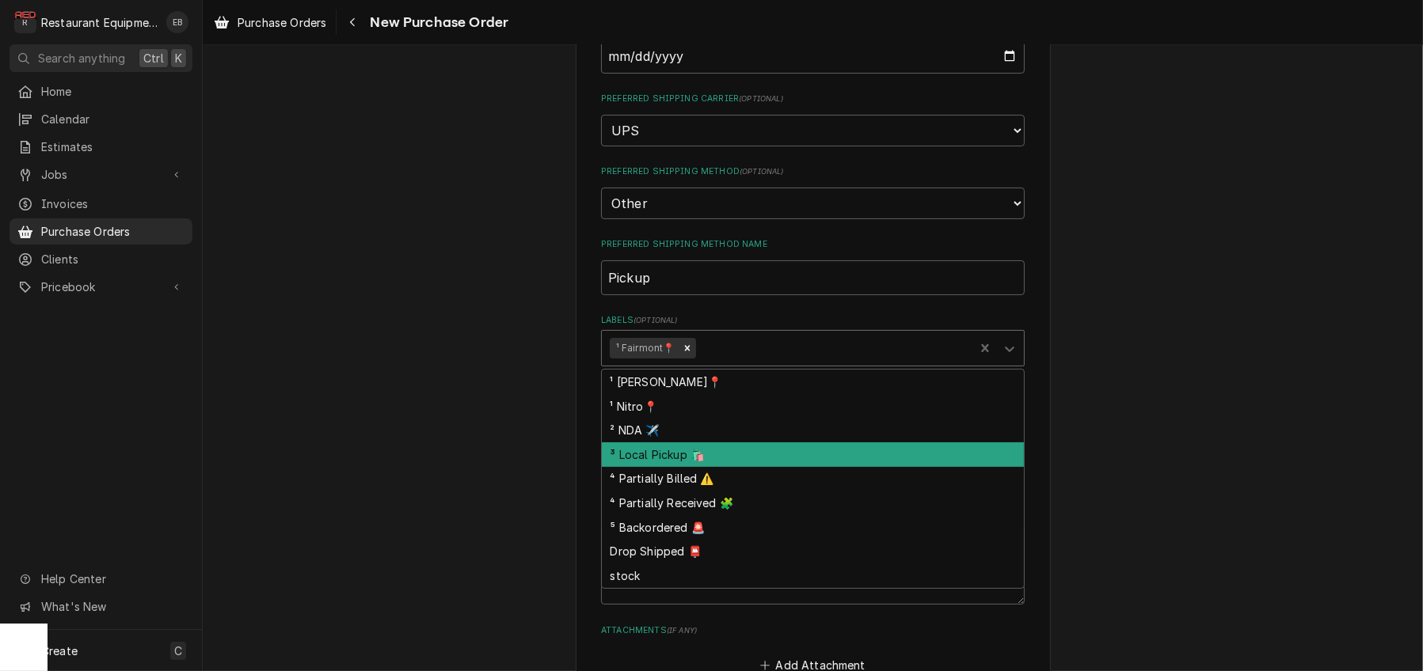
click at [685, 467] on div "³ Local Pickup 🛍️" at bounding box center [813, 455] width 422 height 25
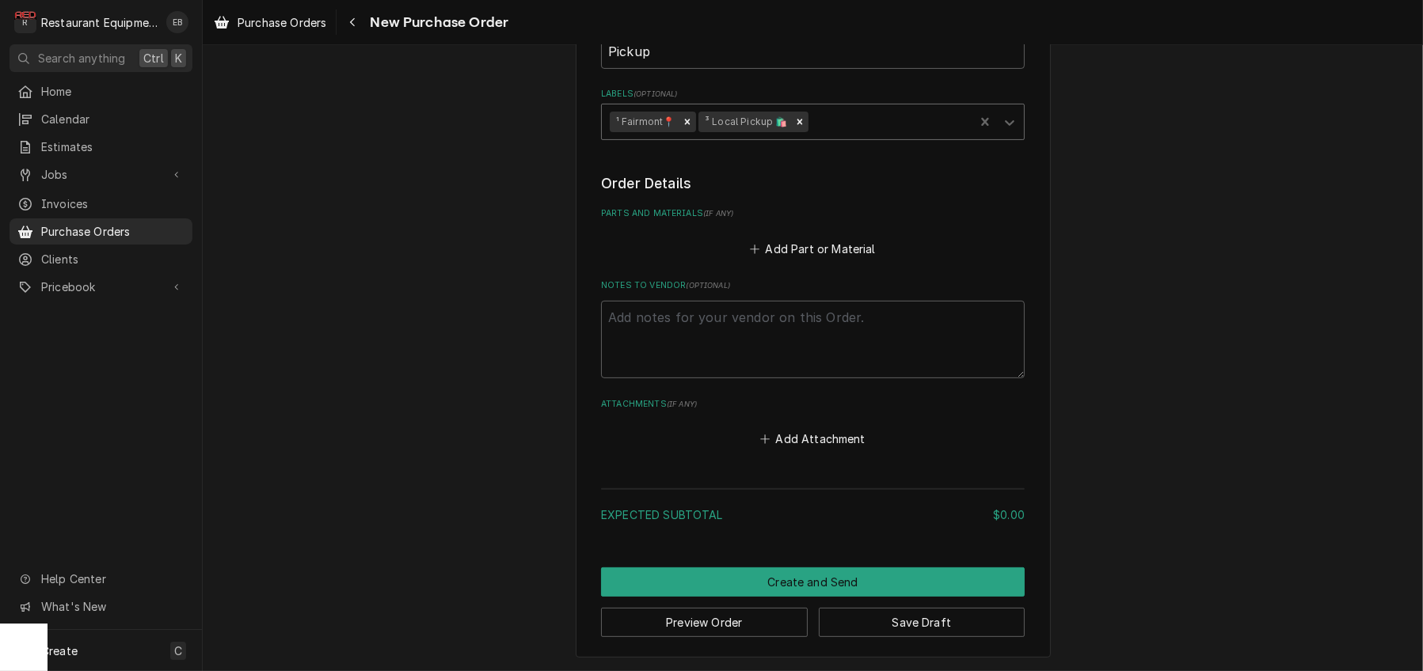
scroll to position [613, 0]
click at [784, 260] on button "Add Part or Material" at bounding box center [812, 248] width 131 height 22
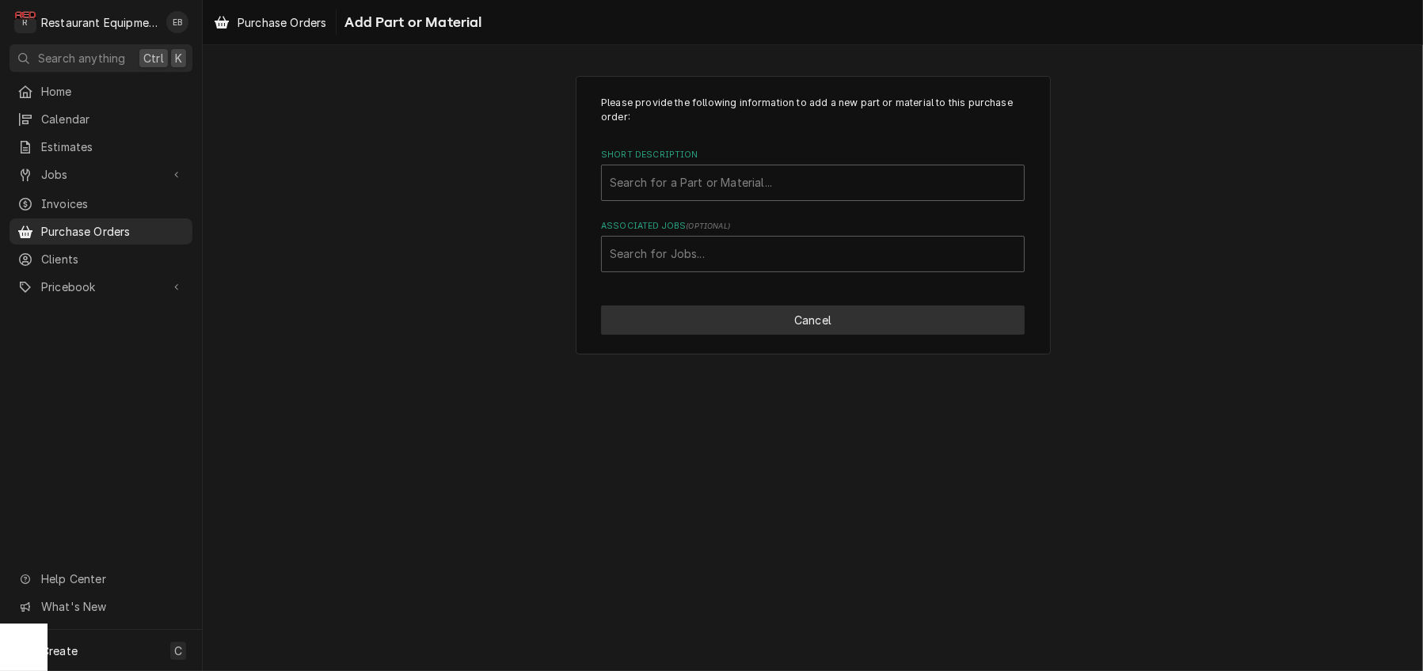
click at [778, 335] on button "Cancel" at bounding box center [813, 320] width 424 height 29
type textarea "x"
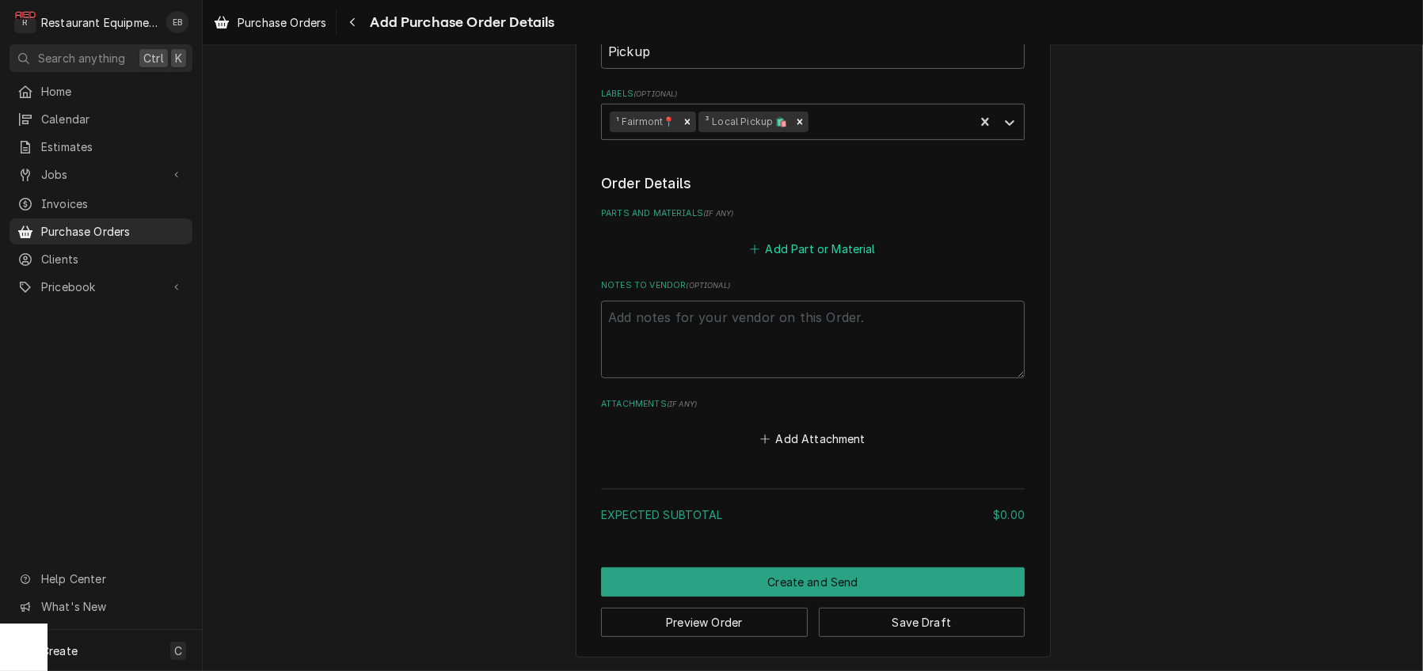
click at [755, 253] on icon "Parts and Materials" at bounding box center [754, 249] width 9 height 9
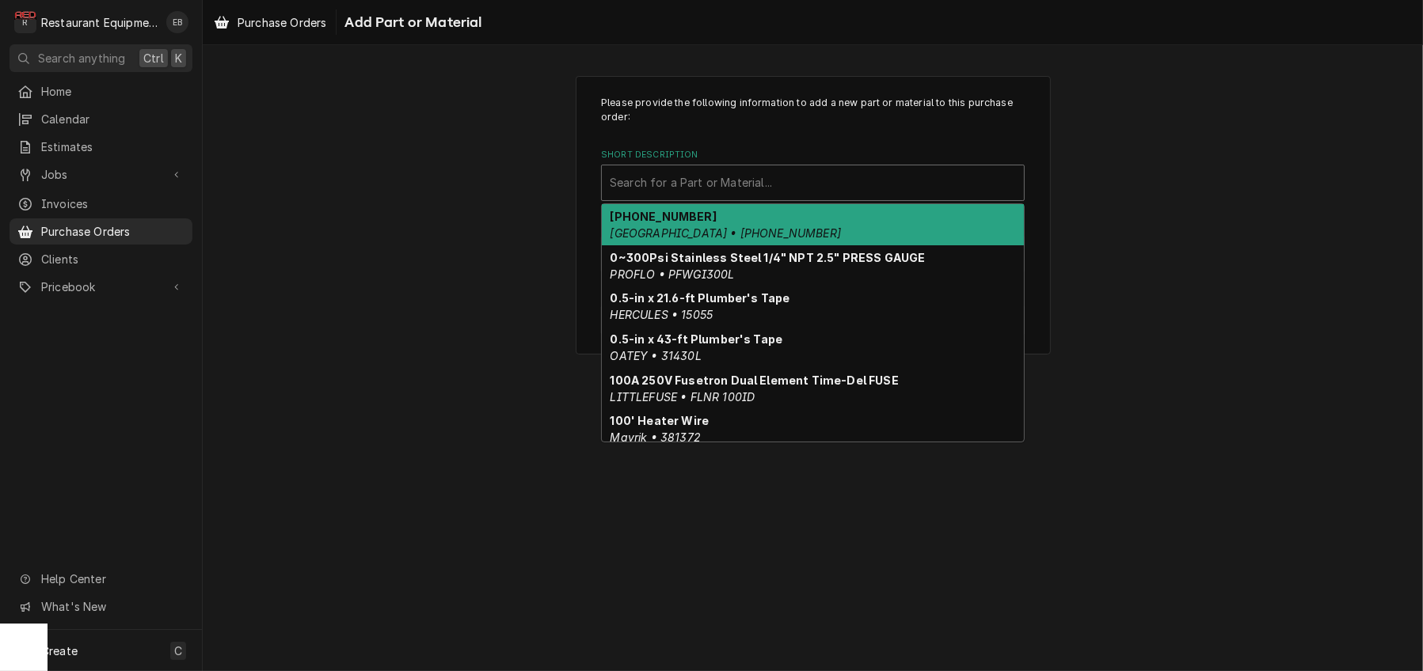
click at [722, 197] on div "Short Description" at bounding box center [813, 183] width 406 height 28
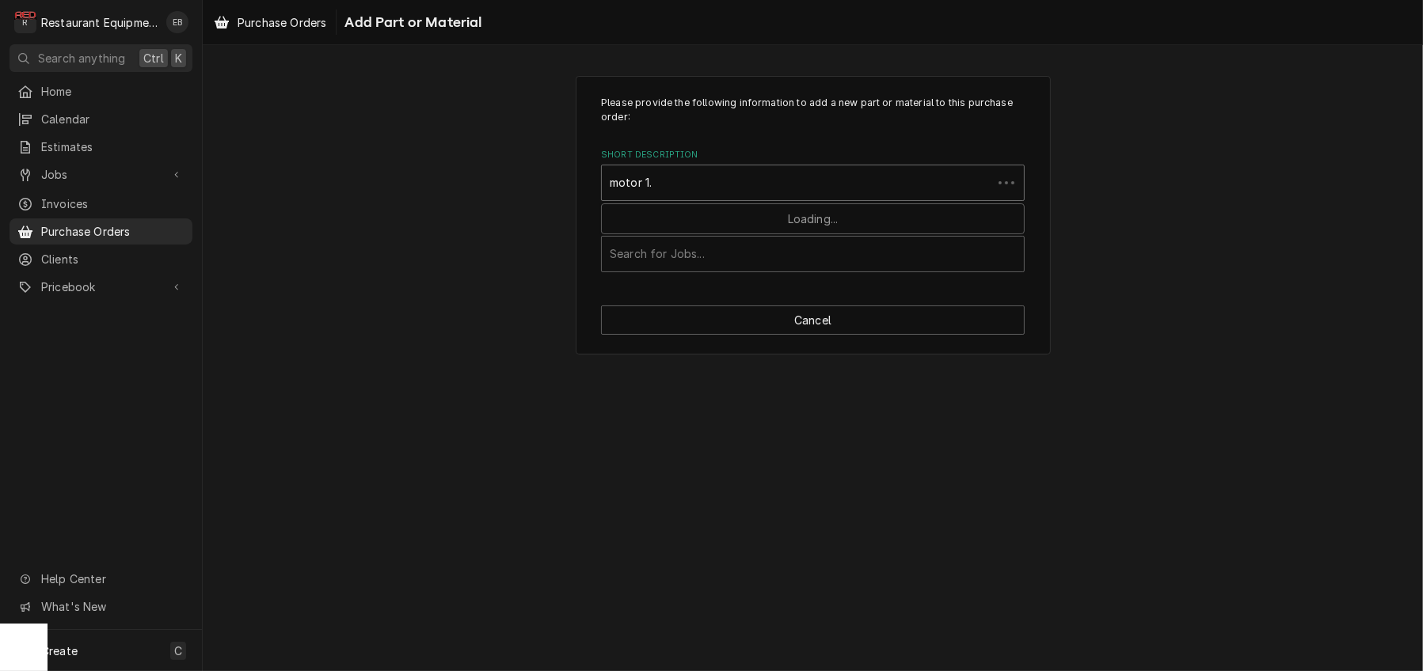
type input "motor 1.5"
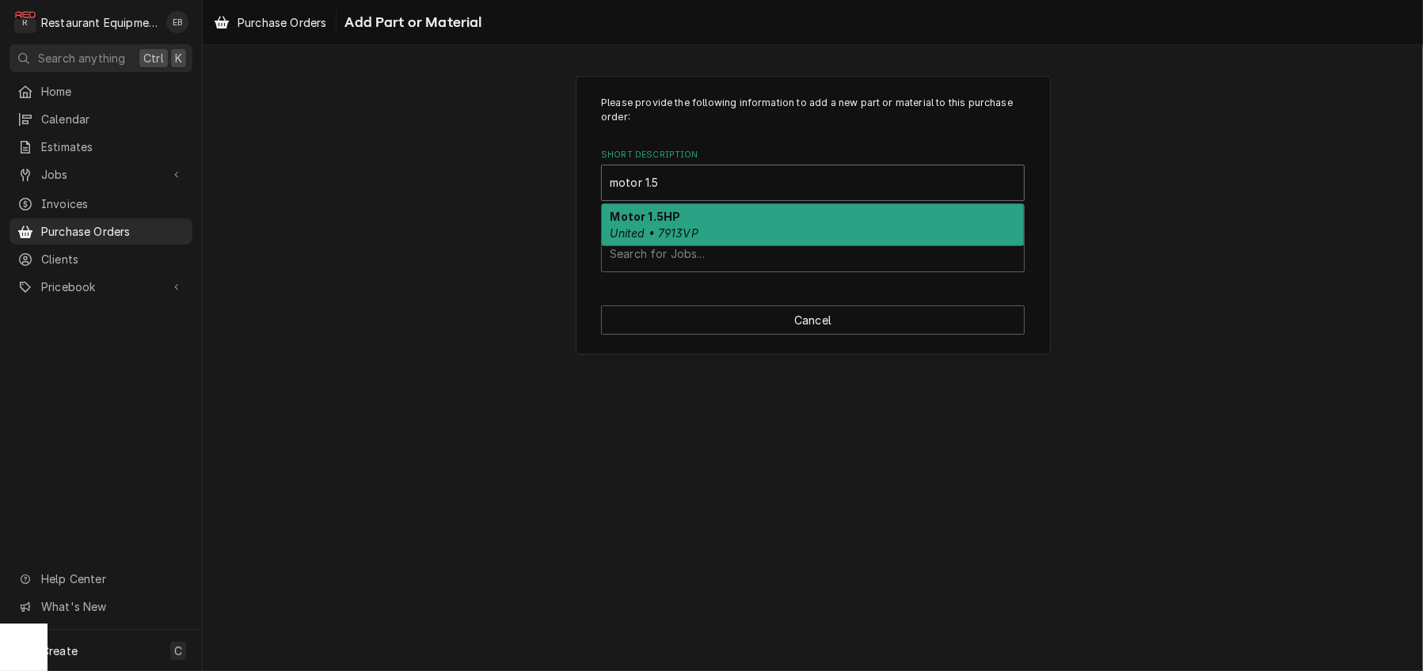
click at [730, 234] on div "Motor 1.5HP United • 7913VP" at bounding box center [813, 224] width 422 height 41
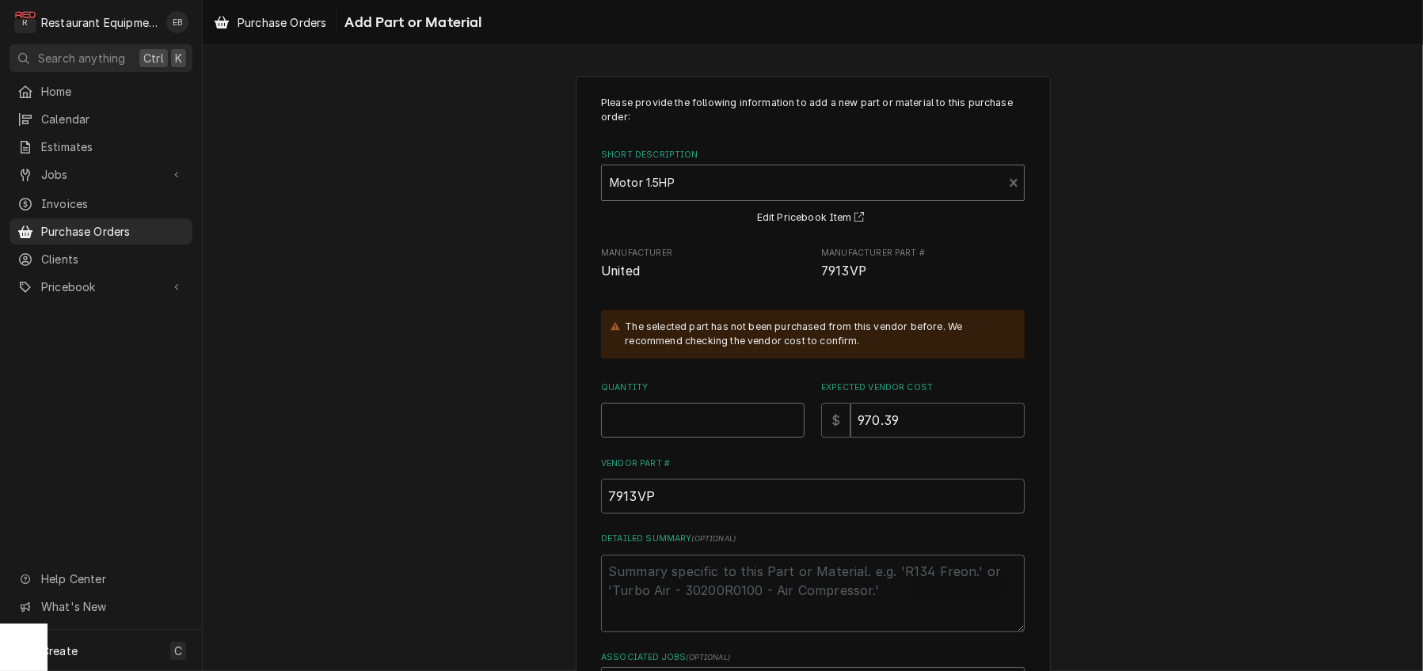
click at [700, 438] on input "Quantity" at bounding box center [702, 420] width 203 height 35
type textarea "x"
type input "1"
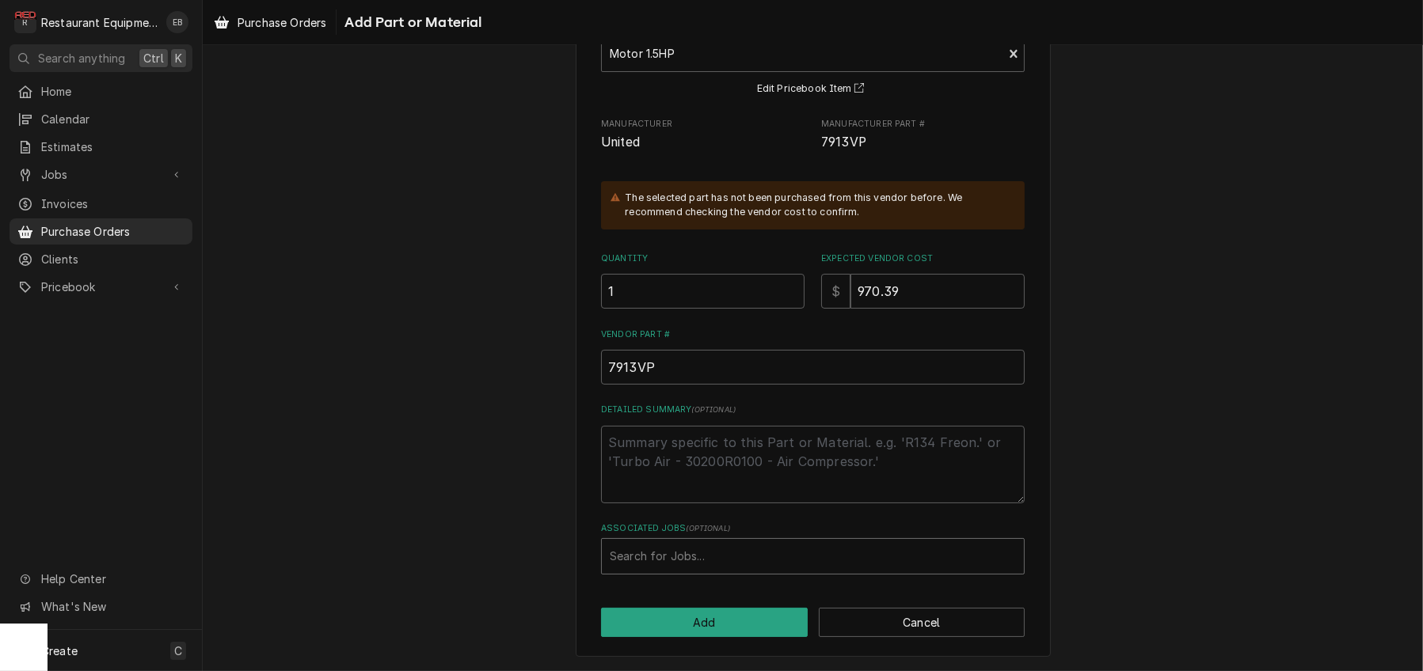
scroll to position [212, 0]
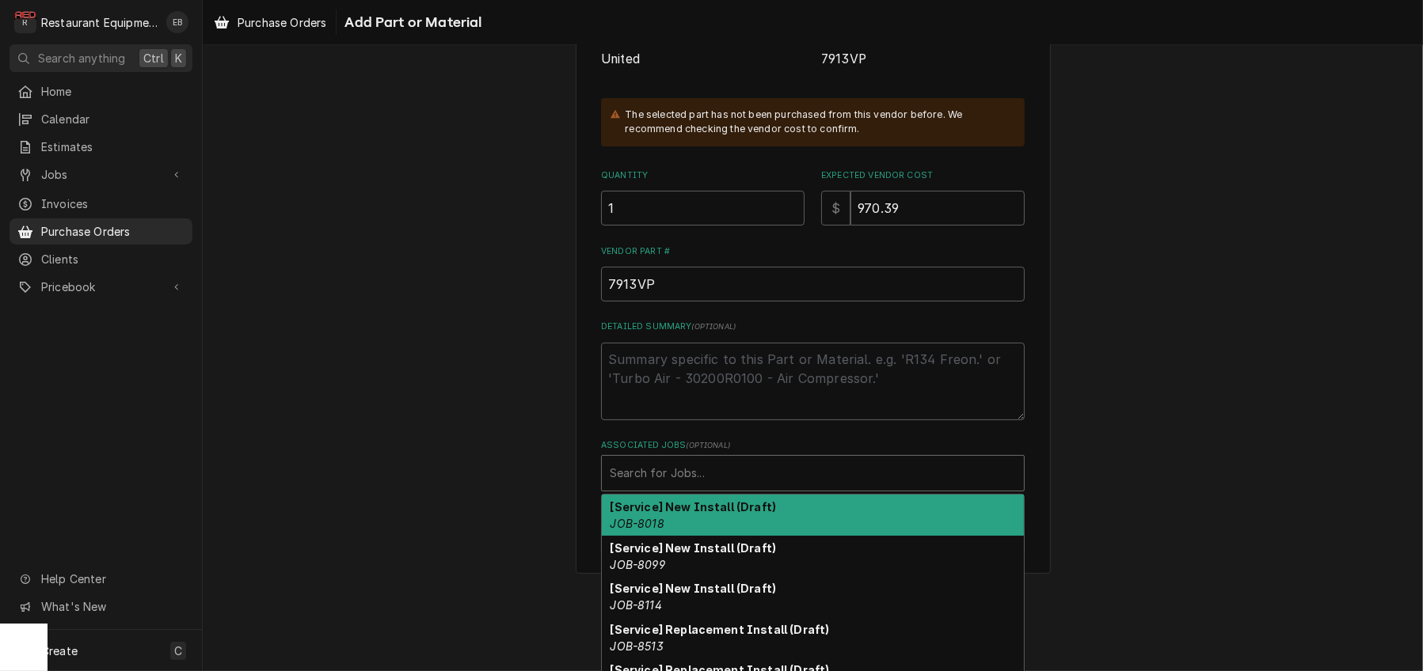
click at [717, 488] on div "Associated Jobs" at bounding box center [813, 473] width 406 height 28
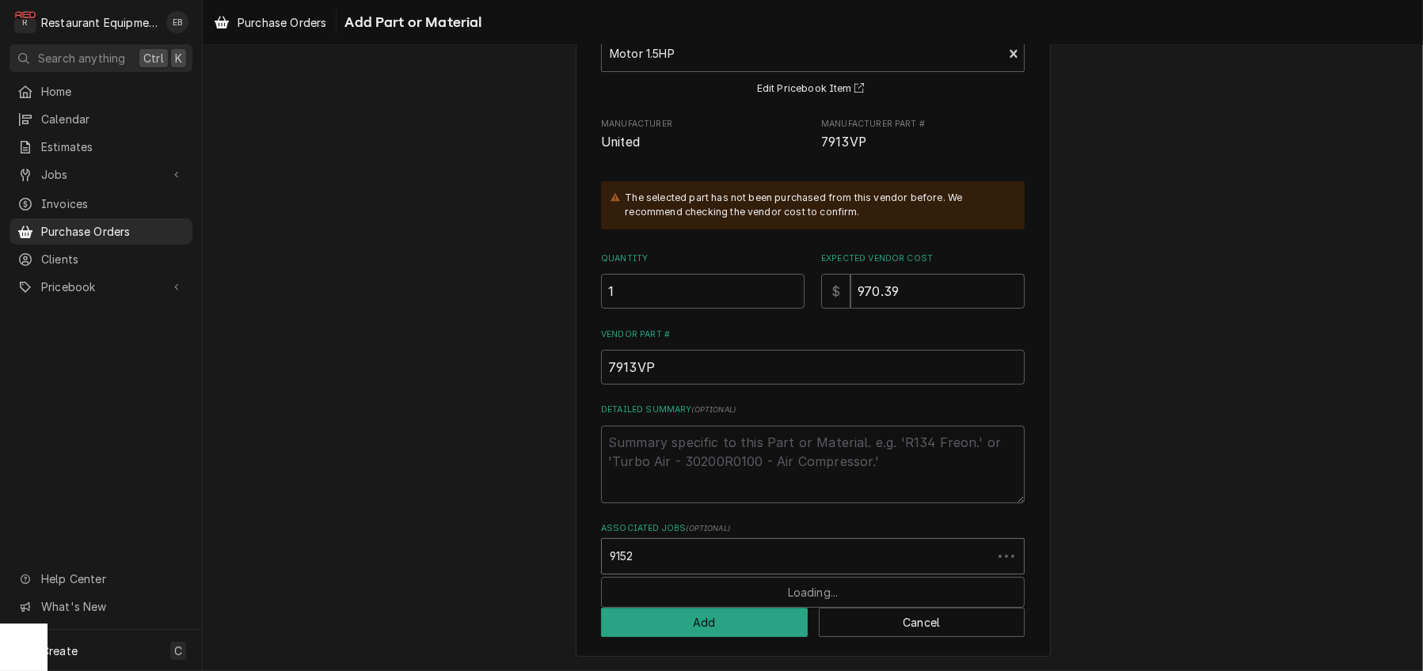
type input "9152"
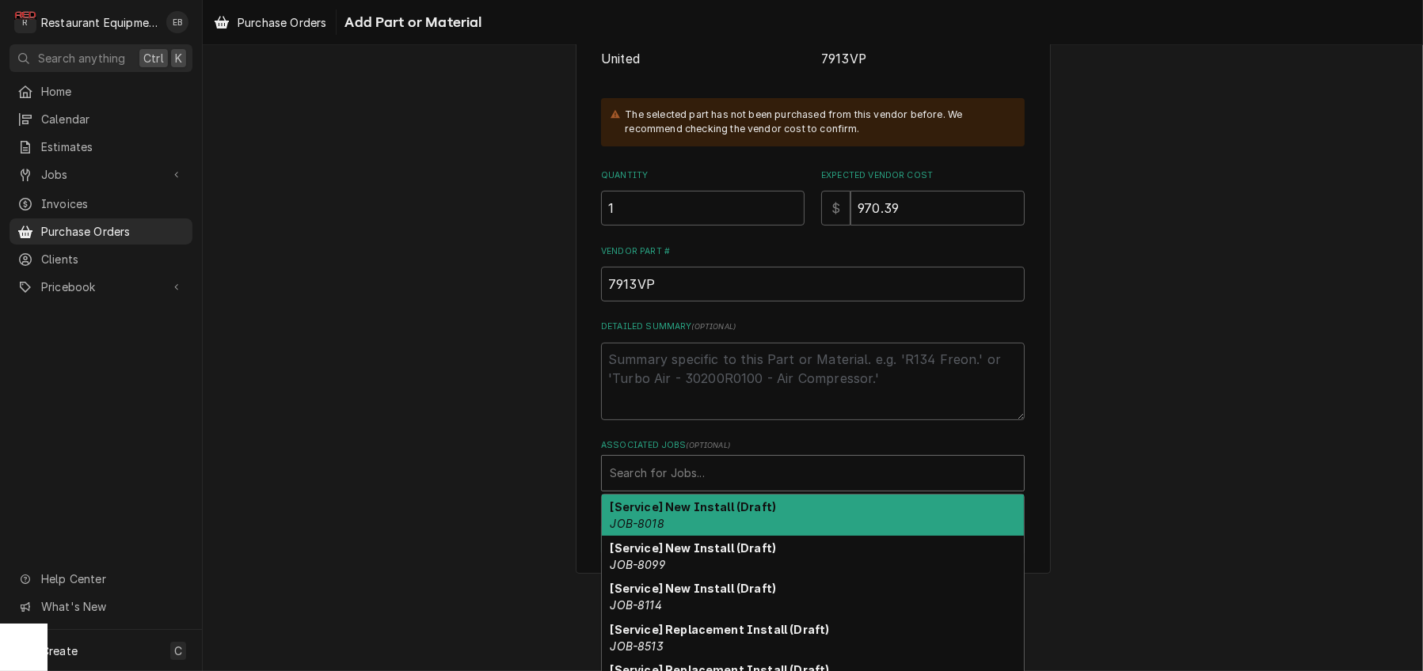
click at [716, 488] on div "Associated Jobs" at bounding box center [813, 473] width 406 height 28
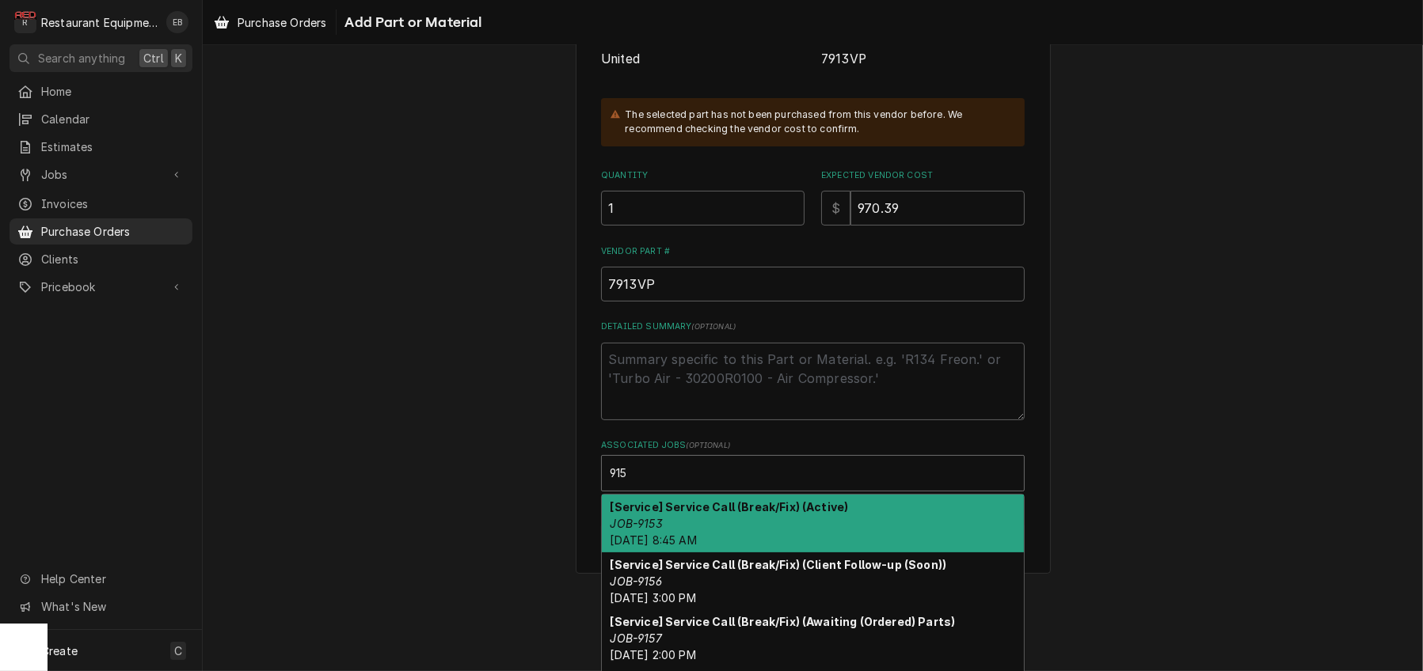
type input "9152"
click at [736, 514] on strong "[Service] Service Call (Break/Fix) (Awaiting Estimate Approval)" at bounding box center [791, 506] width 363 height 13
type textarea "x"
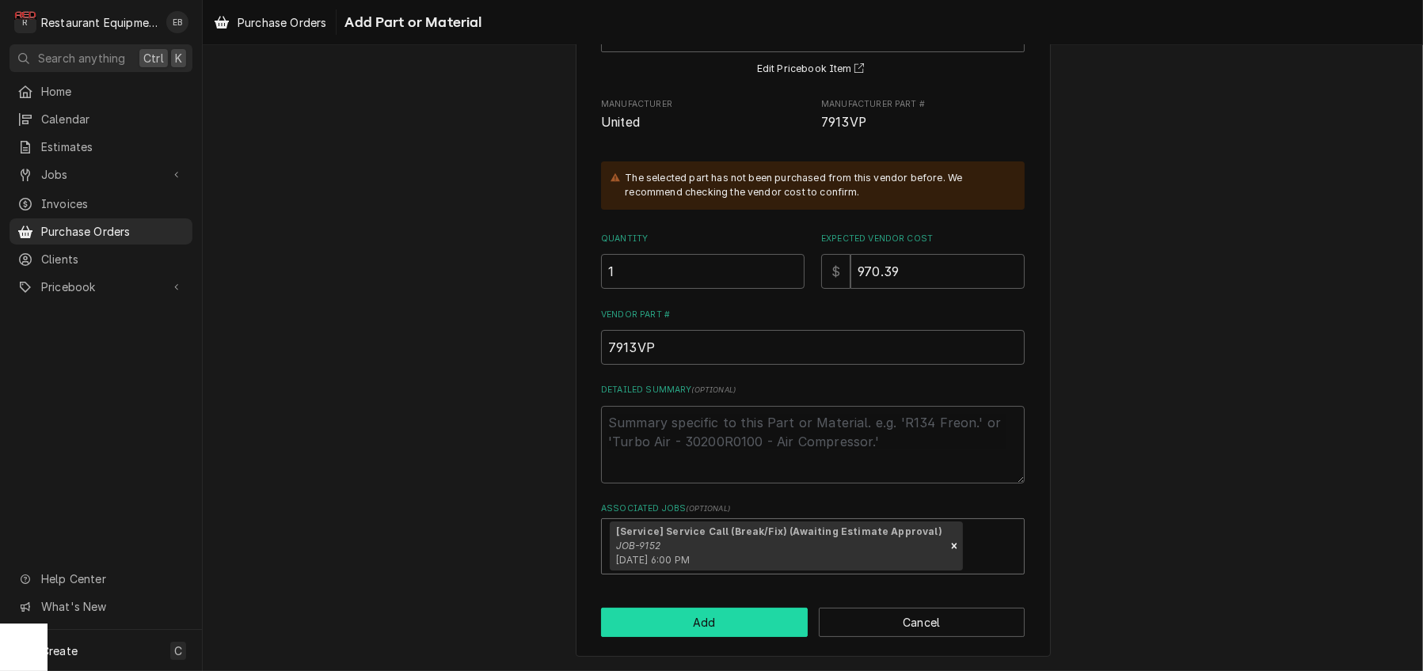
click at [720, 637] on button "Add" at bounding box center [704, 622] width 207 height 29
type textarea "x"
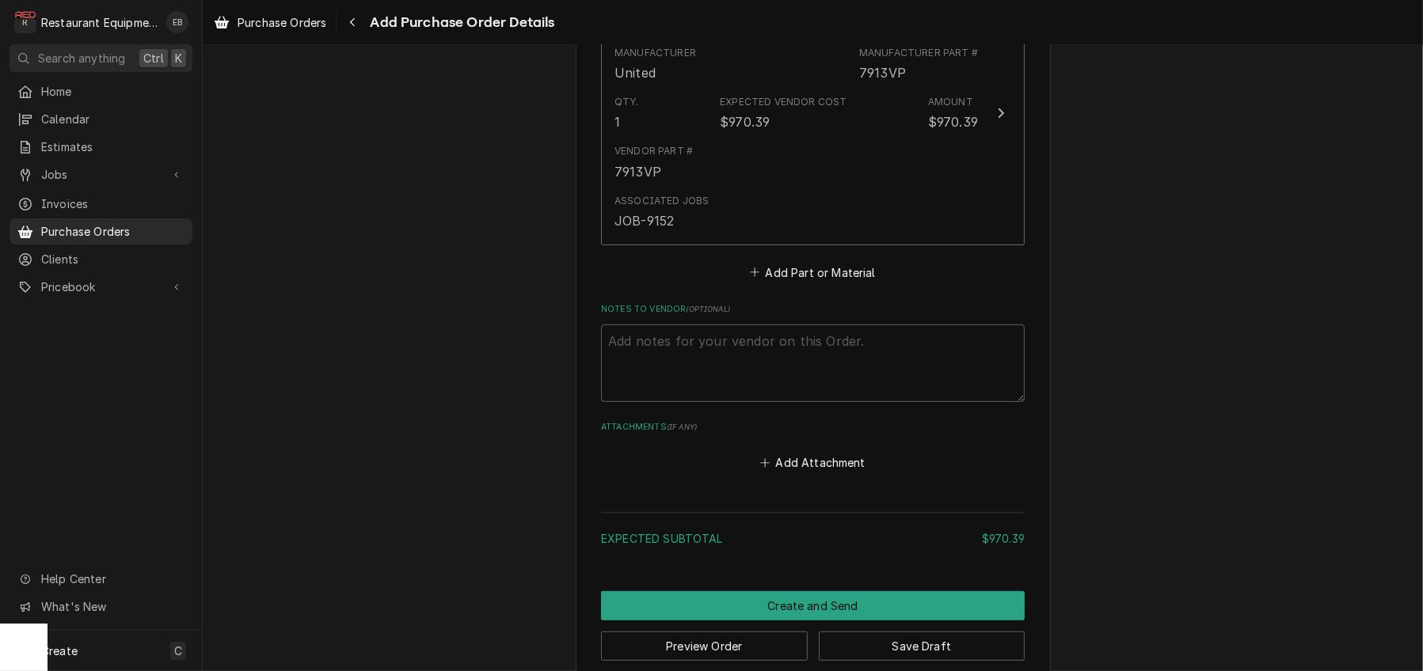
scroll to position [823, 0]
click at [810, 283] on button "Add Part or Material" at bounding box center [812, 271] width 131 height 22
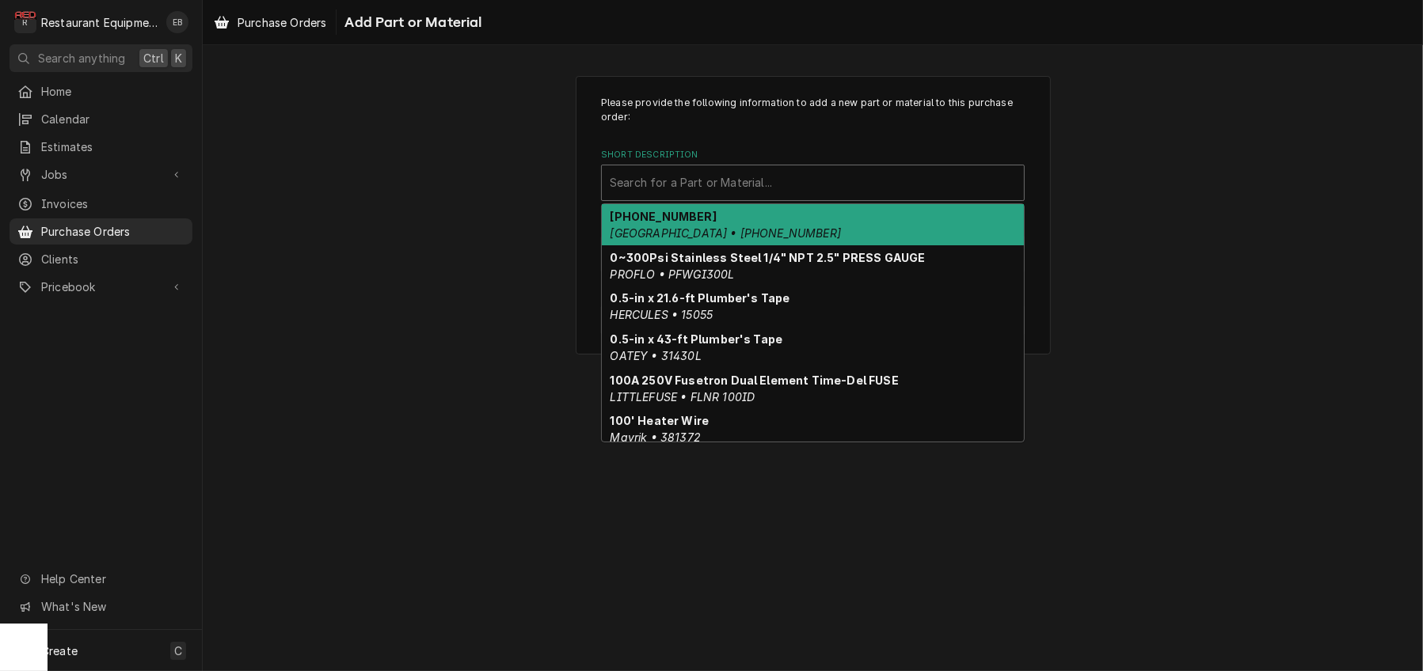
click at [698, 196] on div "Short Description" at bounding box center [813, 183] width 406 height 28
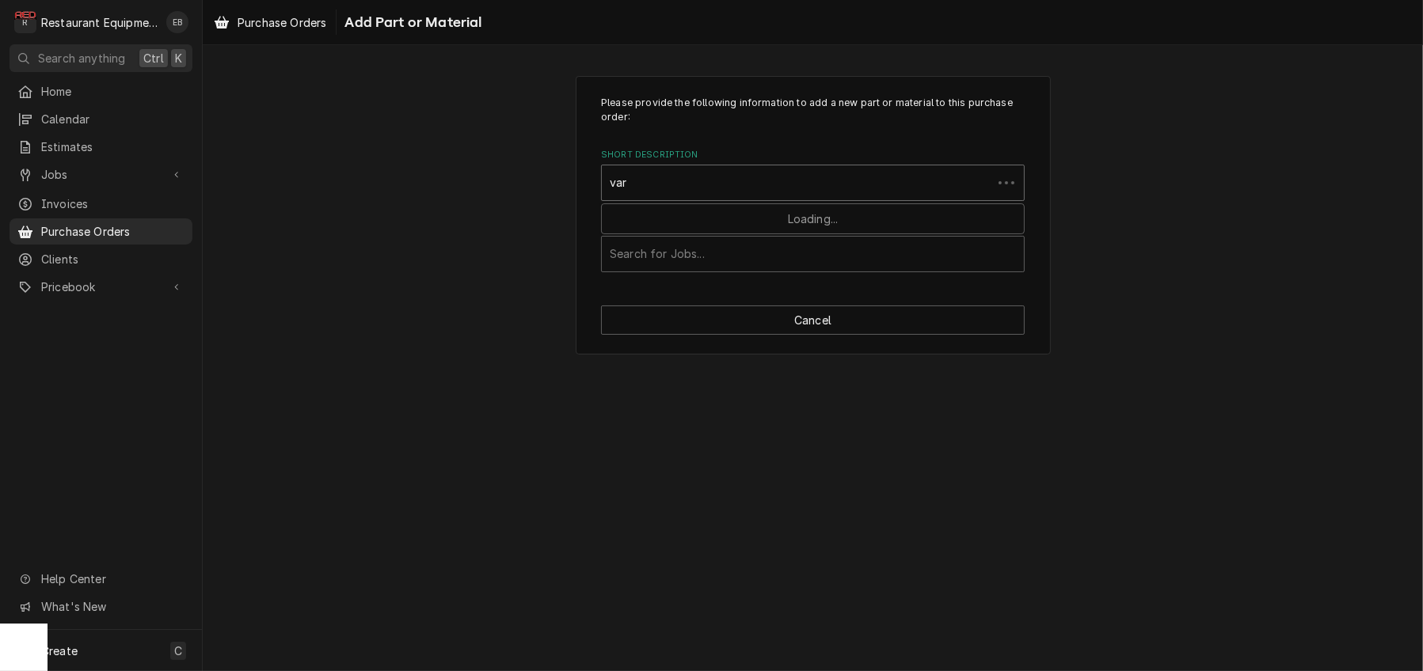
type input "vari"
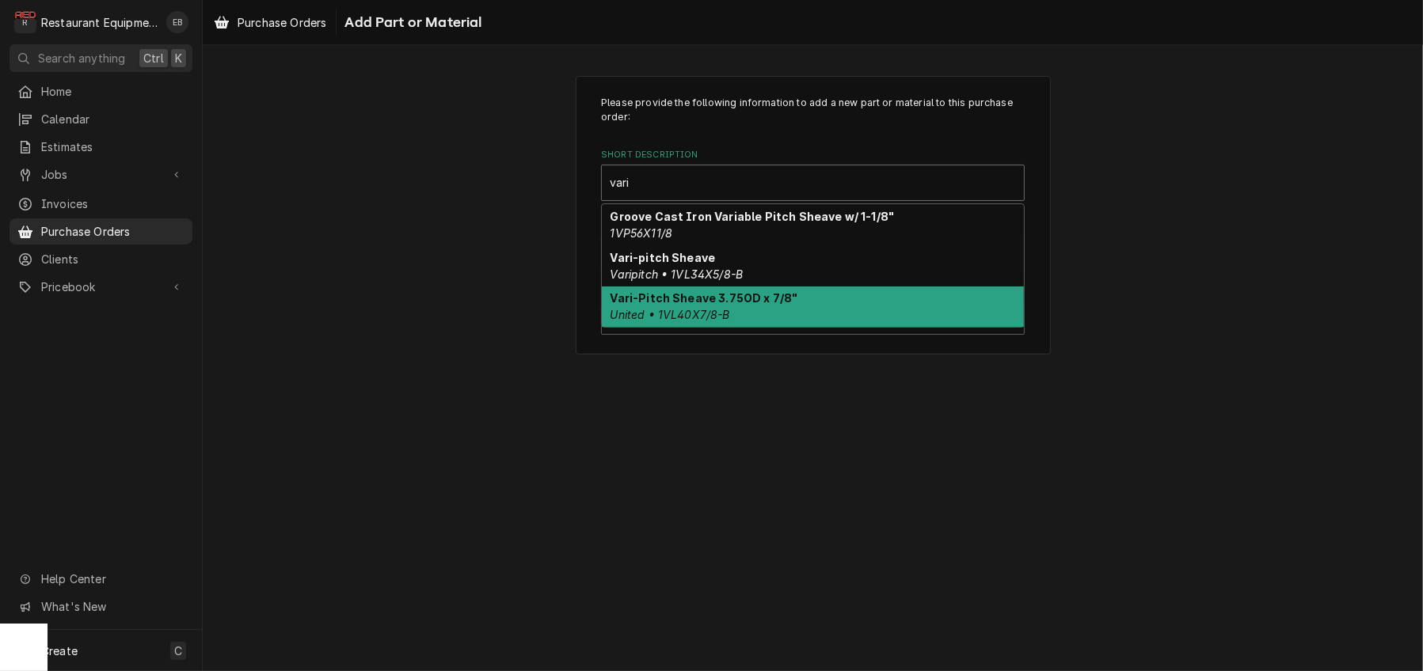
click at [723, 305] on strong "Vari-Pitch Sheave 3.75OD x 7/8"" at bounding box center [704, 297] width 188 height 13
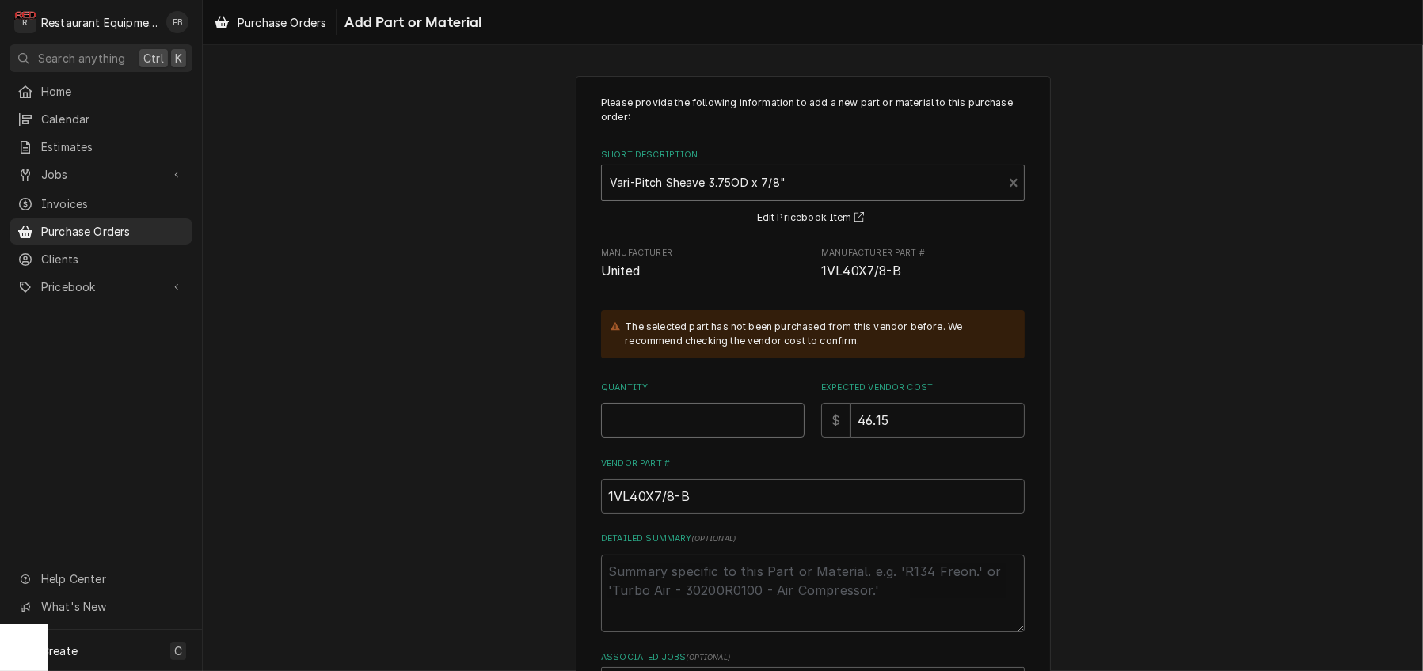
click at [688, 438] on input "Quantity" at bounding box center [702, 420] width 203 height 35
type textarea "x"
type input "1"
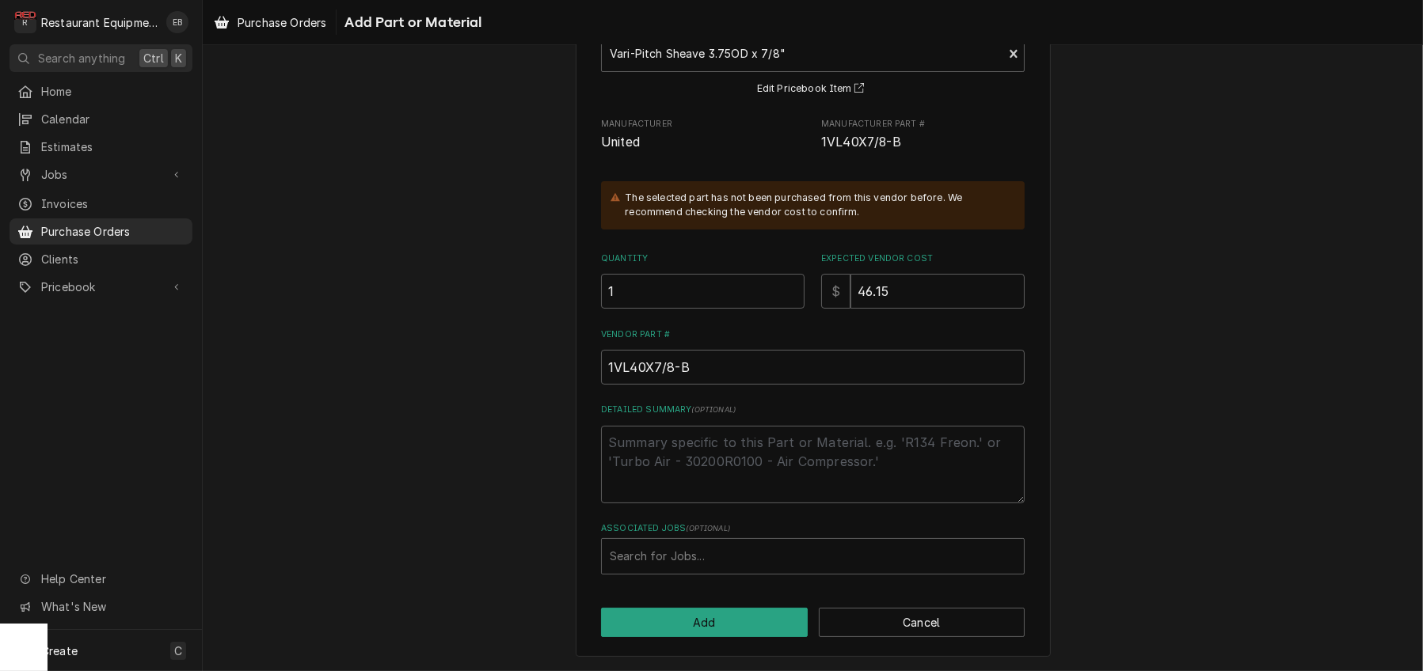
scroll to position [212, 0]
click at [697, 545] on div "Associated Jobs" at bounding box center [813, 556] width 406 height 28
type input "9152"
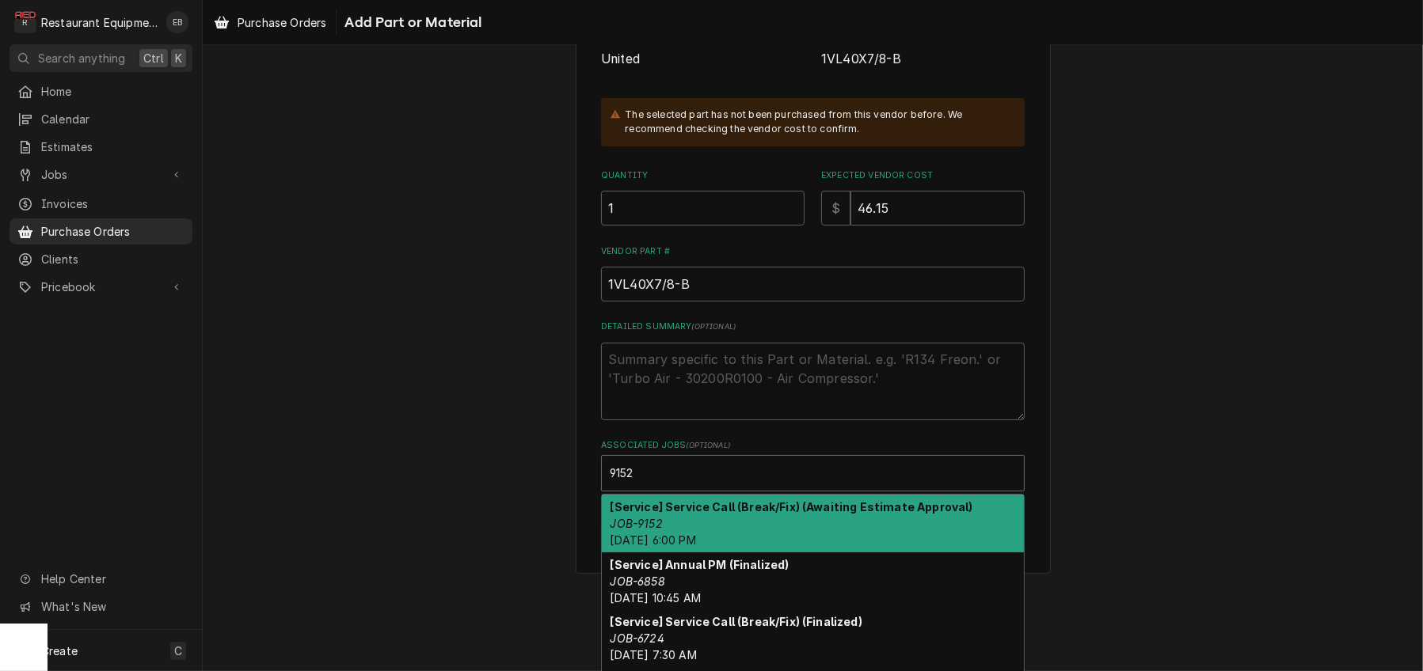
click at [724, 553] on div "[Service] Service Call (Break/Fix) (Awaiting Estimate Approval) JOB-9152 Thu, O…" at bounding box center [813, 524] width 422 height 58
type textarea "x"
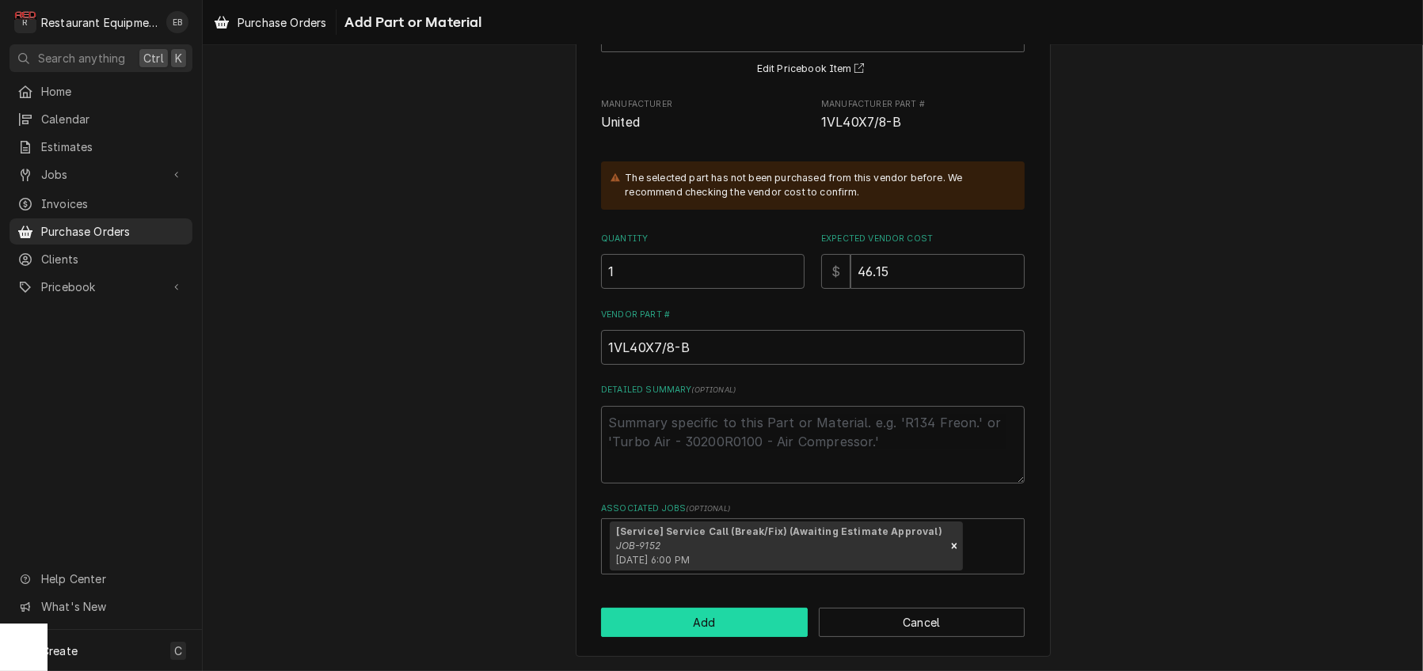
click at [728, 637] on button "Add" at bounding box center [704, 622] width 207 height 29
type textarea "x"
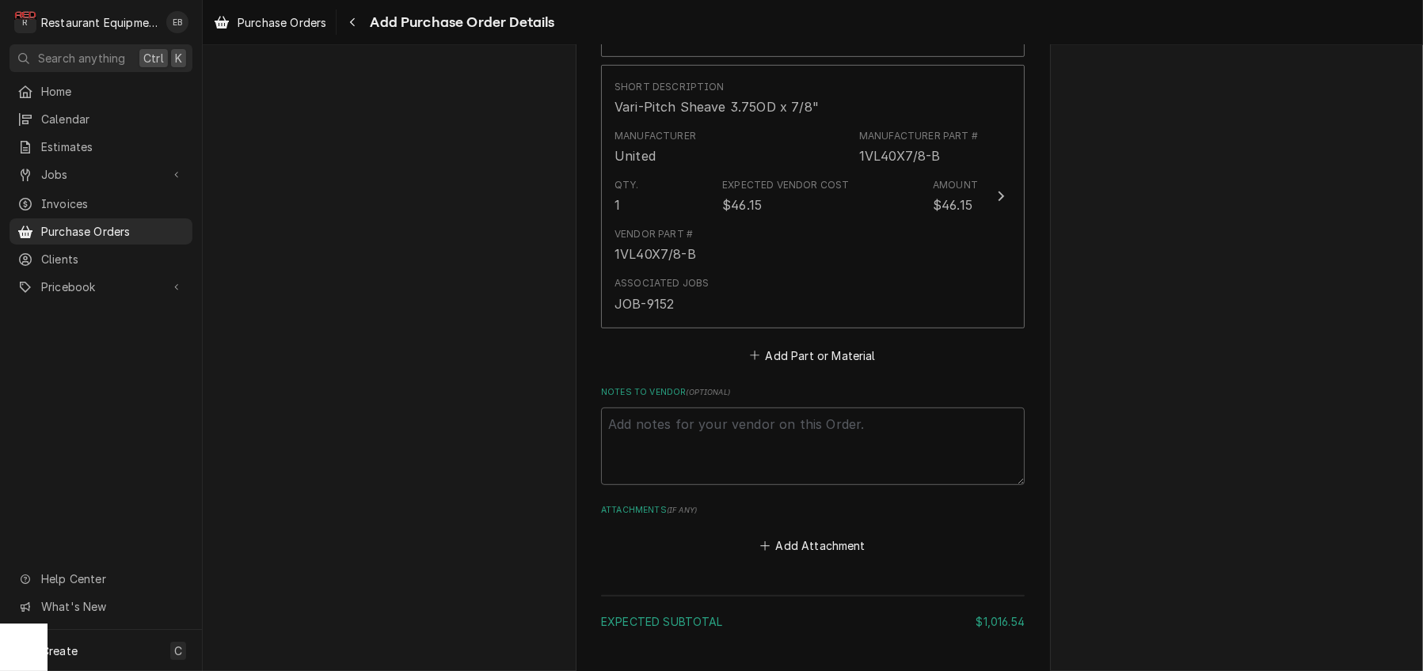
scroll to position [1172, 0]
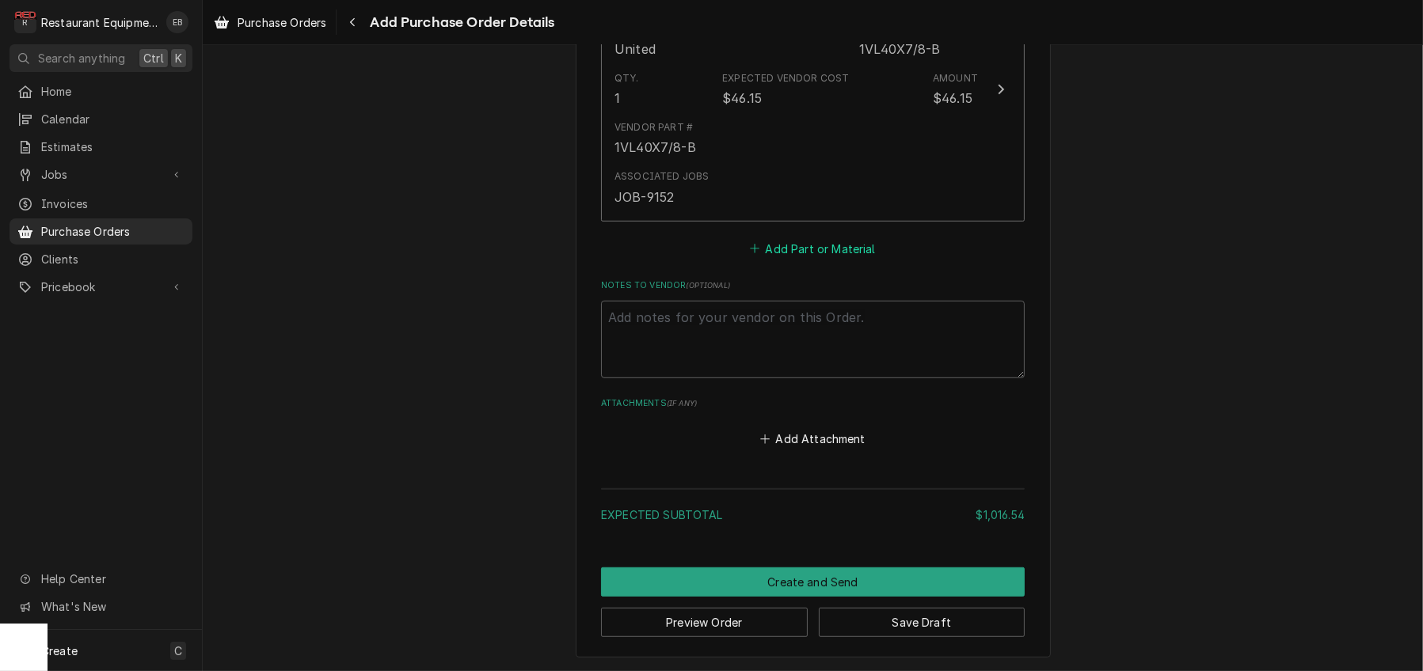
click at [799, 260] on button "Add Part or Material" at bounding box center [812, 248] width 131 height 22
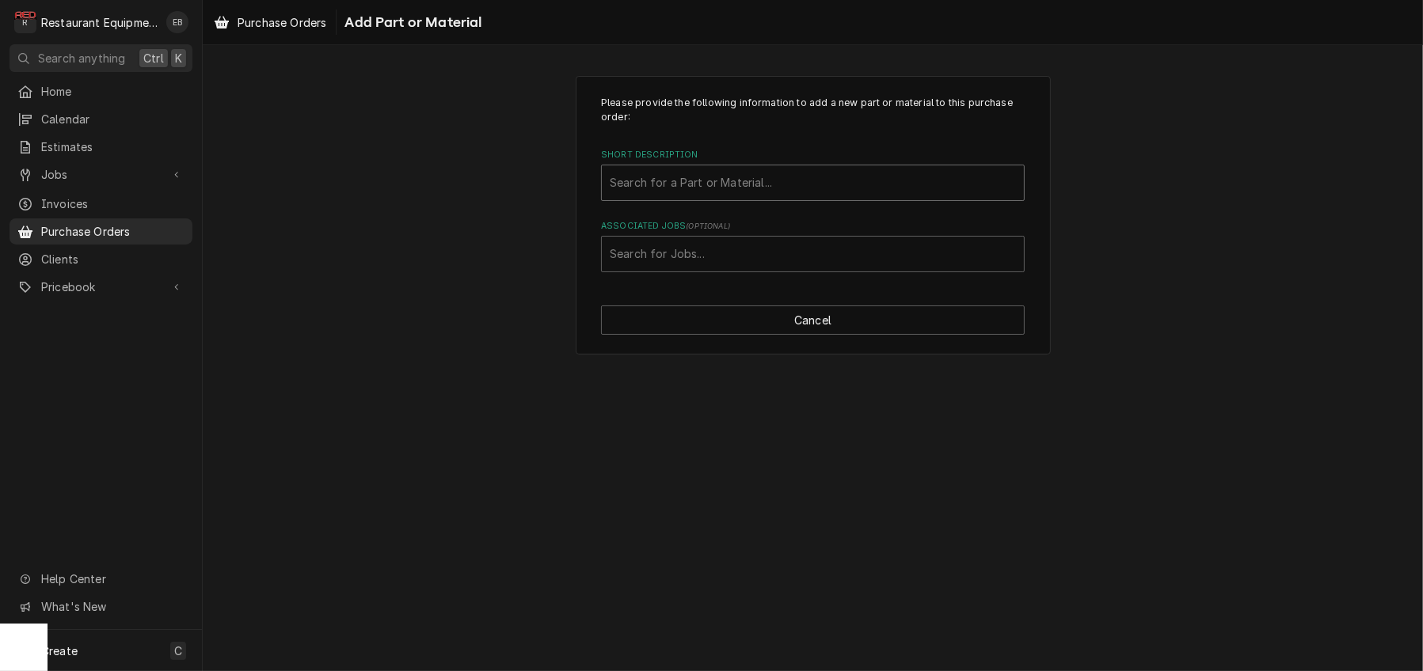
click at [671, 197] on div "Short Description" at bounding box center [813, 183] width 406 height 28
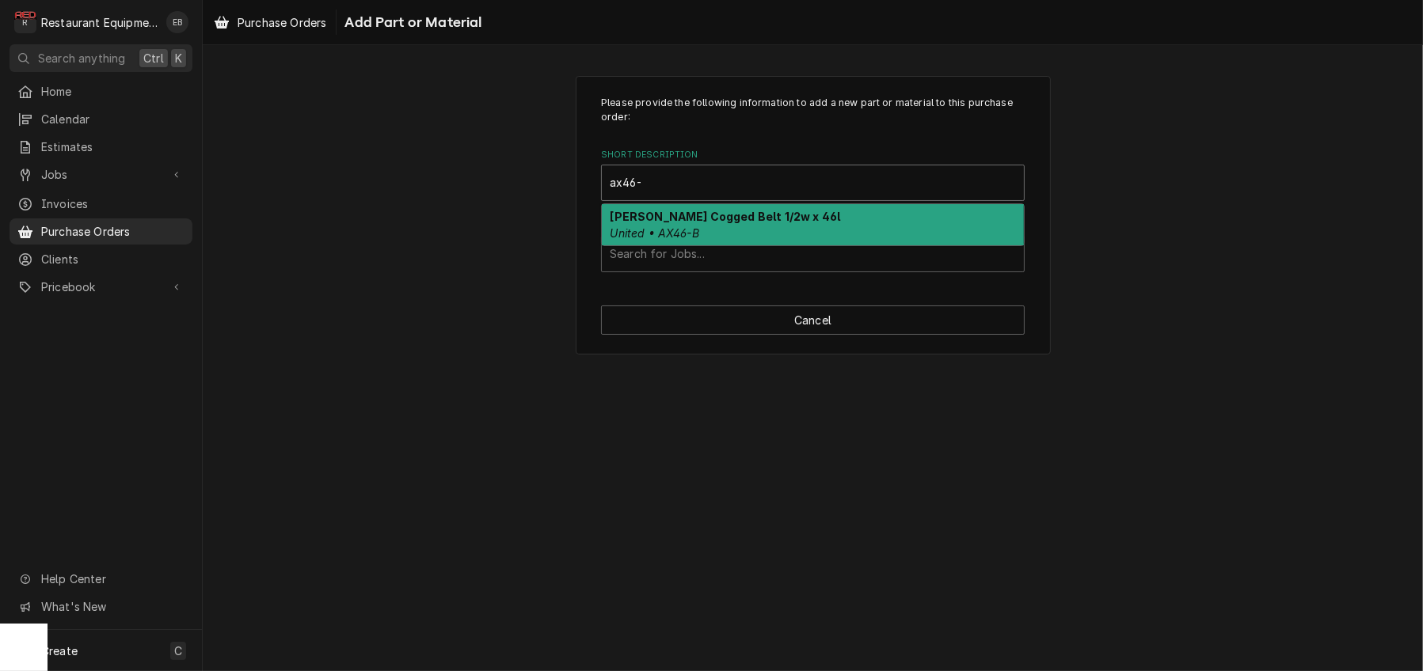
type input "ax46-b"
drag, startPoint x: 716, startPoint y: 249, endPoint x: 716, endPoint y: 260, distance: 11.1
click at [716, 245] on div "Browning Cogged Belt 1/2w x 46l United • AX46-B" at bounding box center [813, 224] width 422 height 41
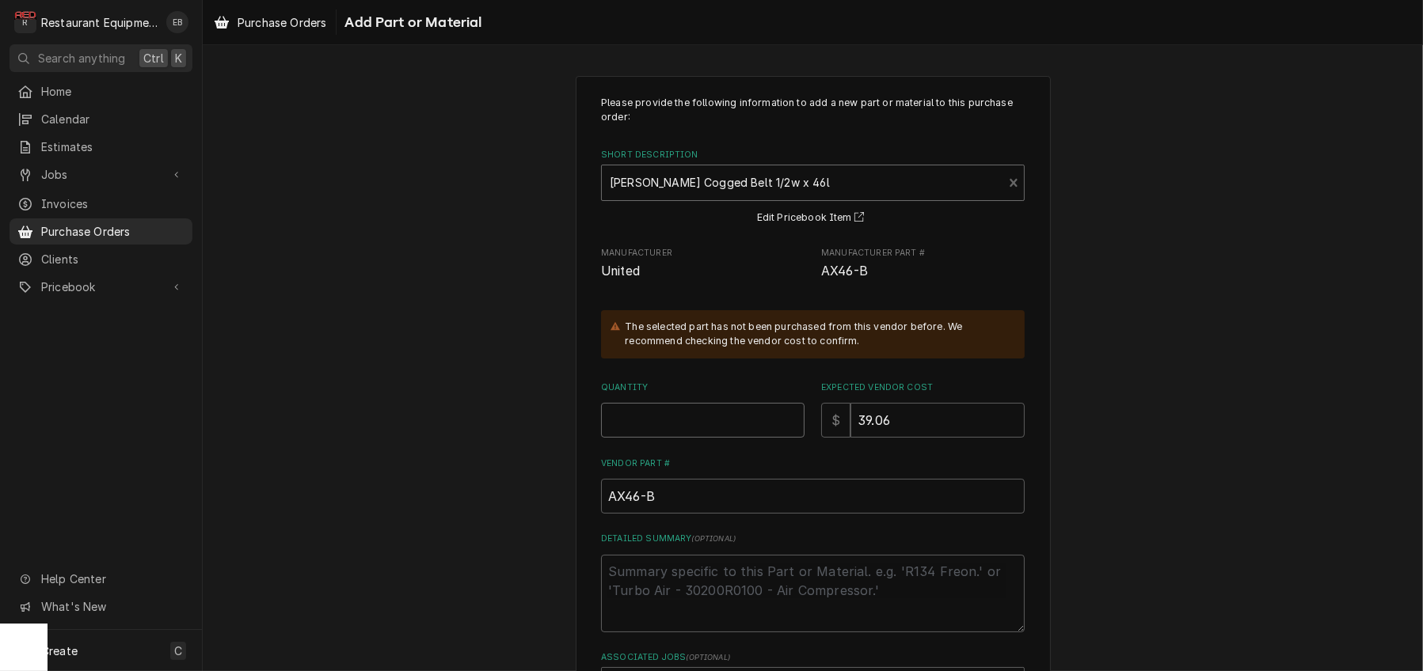
click at [696, 438] on input "Quantity" at bounding box center [702, 420] width 203 height 35
type textarea "x"
type input "2"
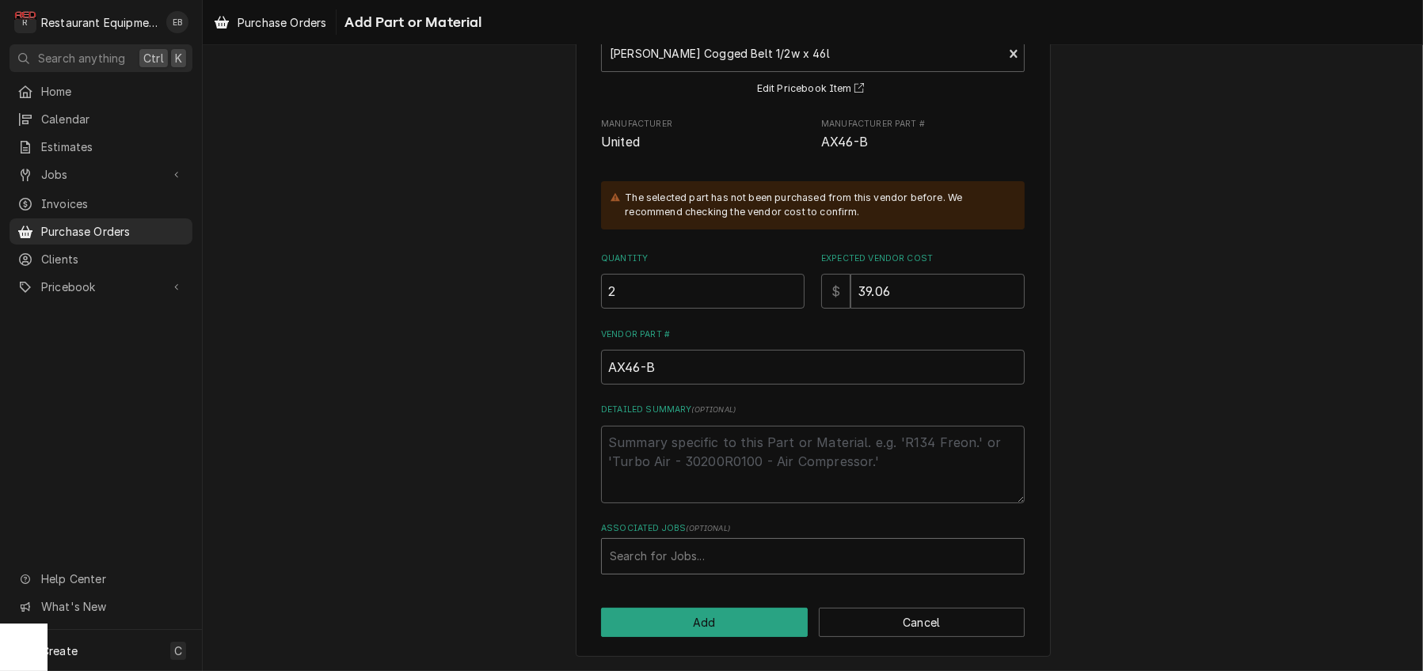
scroll to position [212, 0]
click at [731, 552] on div "Associated Jobs" at bounding box center [813, 556] width 406 height 28
type input "9152"
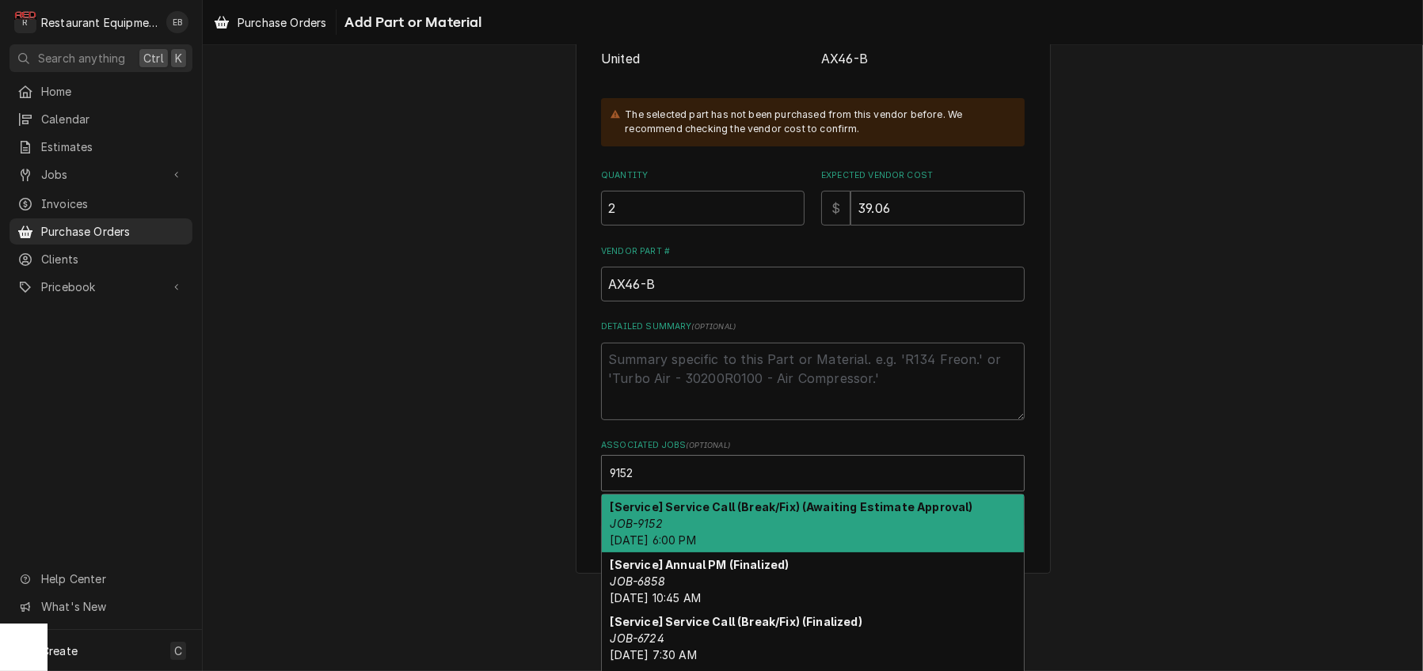
click at [700, 514] on strong "[Service] Service Call (Break/Fix) (Awaiting Estimate Approval)" at bounding box center [791, 506] width 363 height 13
type textarea "x"
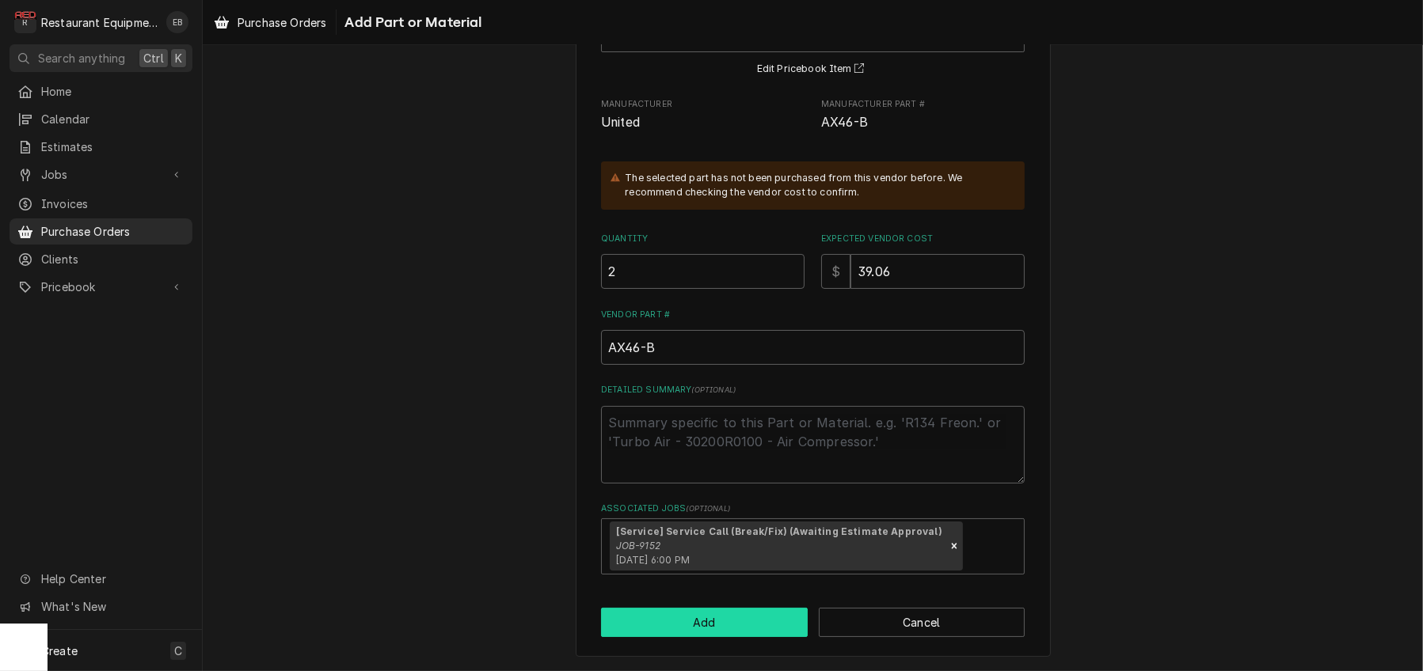
click at [719, 637] on button "Add" at bounding box center [704, 622] width 207 height 29
type textarea "x"
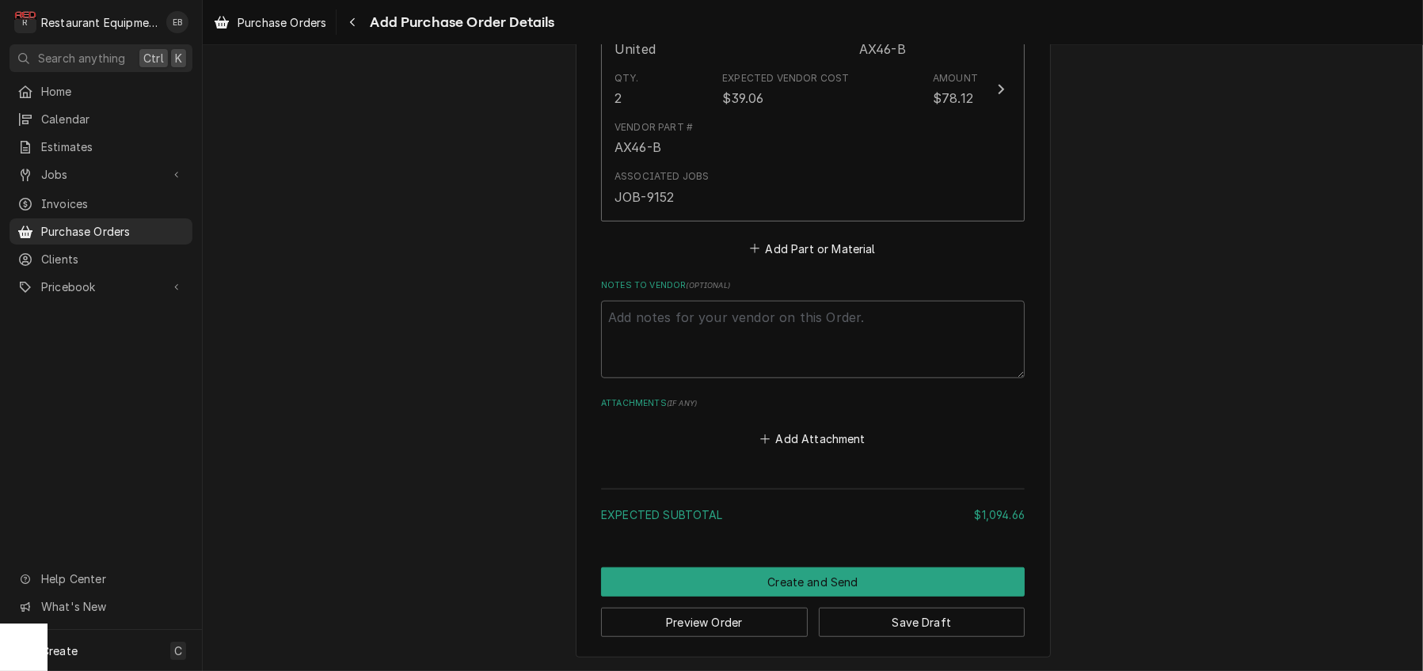
scroll to position [1468, 0]
click at [781, 260] on button "Add Part or Material" at bounding box center [812, 248] width 131 height 22
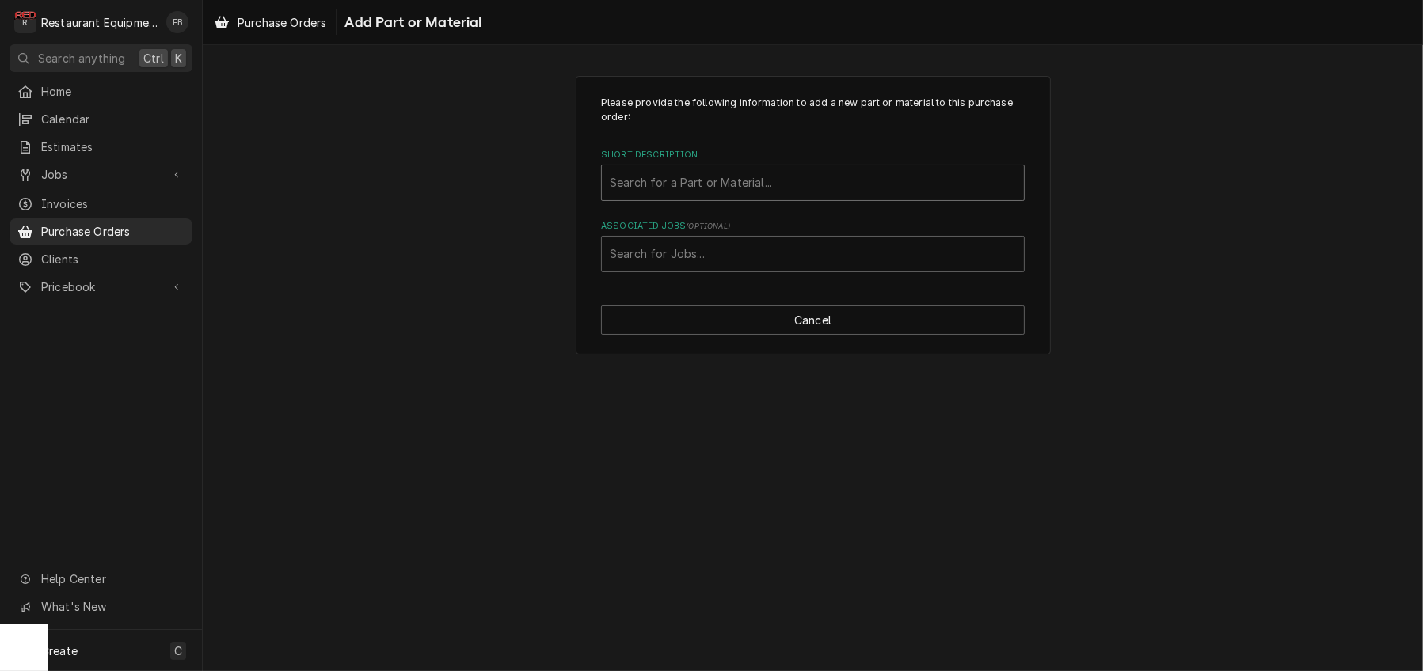
click at [769, 196] on div "Short Description" at bounding box center [813, 183] width 406 height 28
type input "n6101"
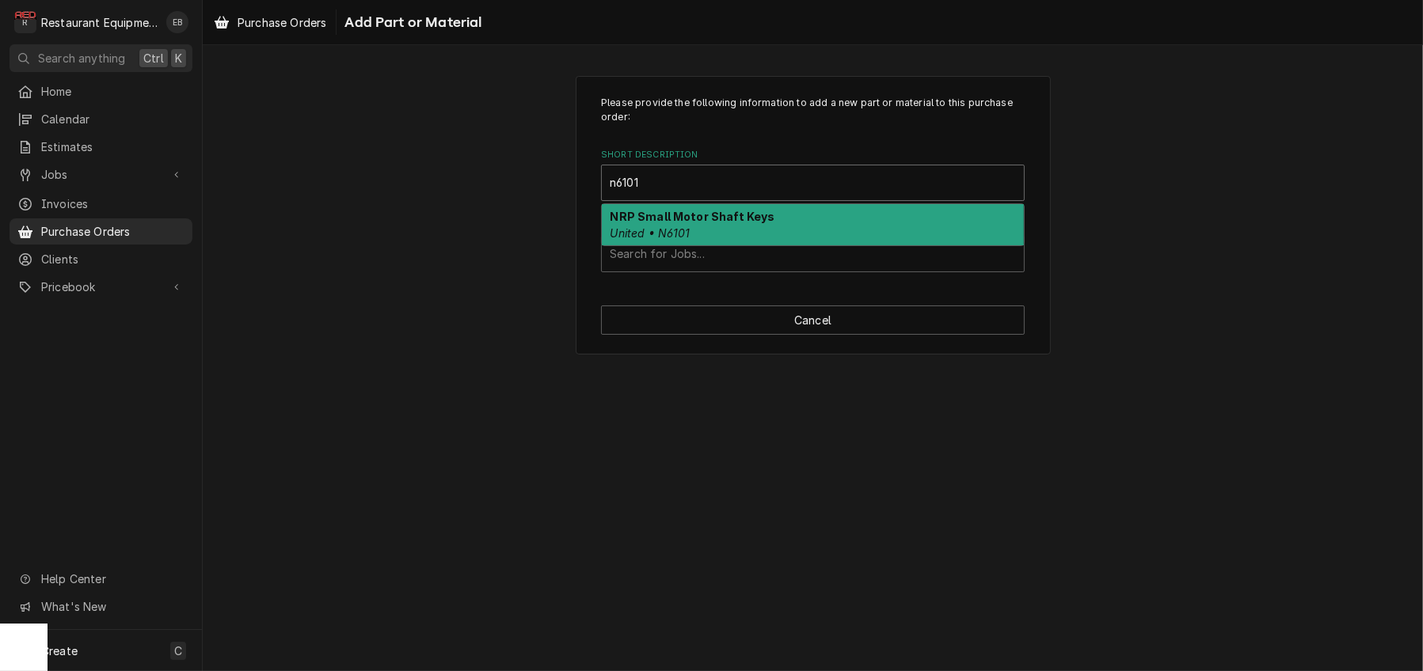
click at [732, 245] on div "NRP Small Motor Shaft Keys United • N6101" at bounding box center [813, 224] width 422 height 41
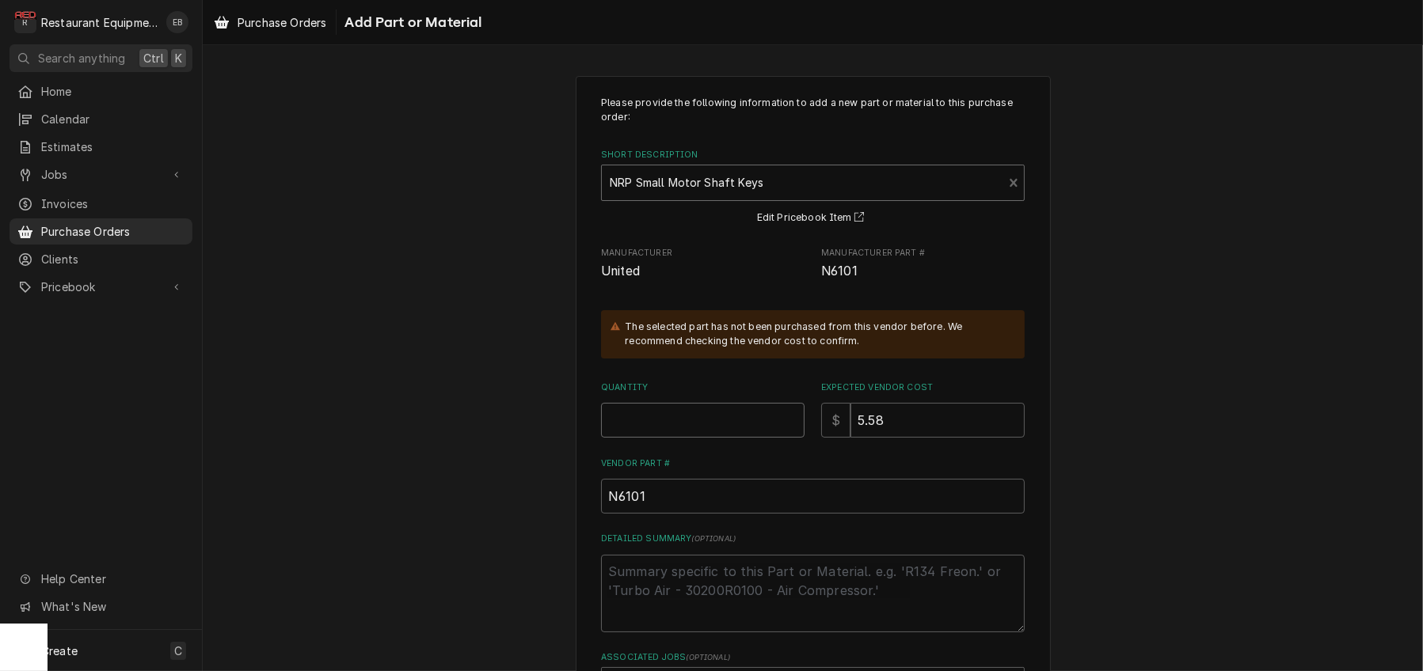
click at [731, 438] on input "Quantity" at bounding box center [702, 420] width 203 height 35
type textarea "x"
type input "1"
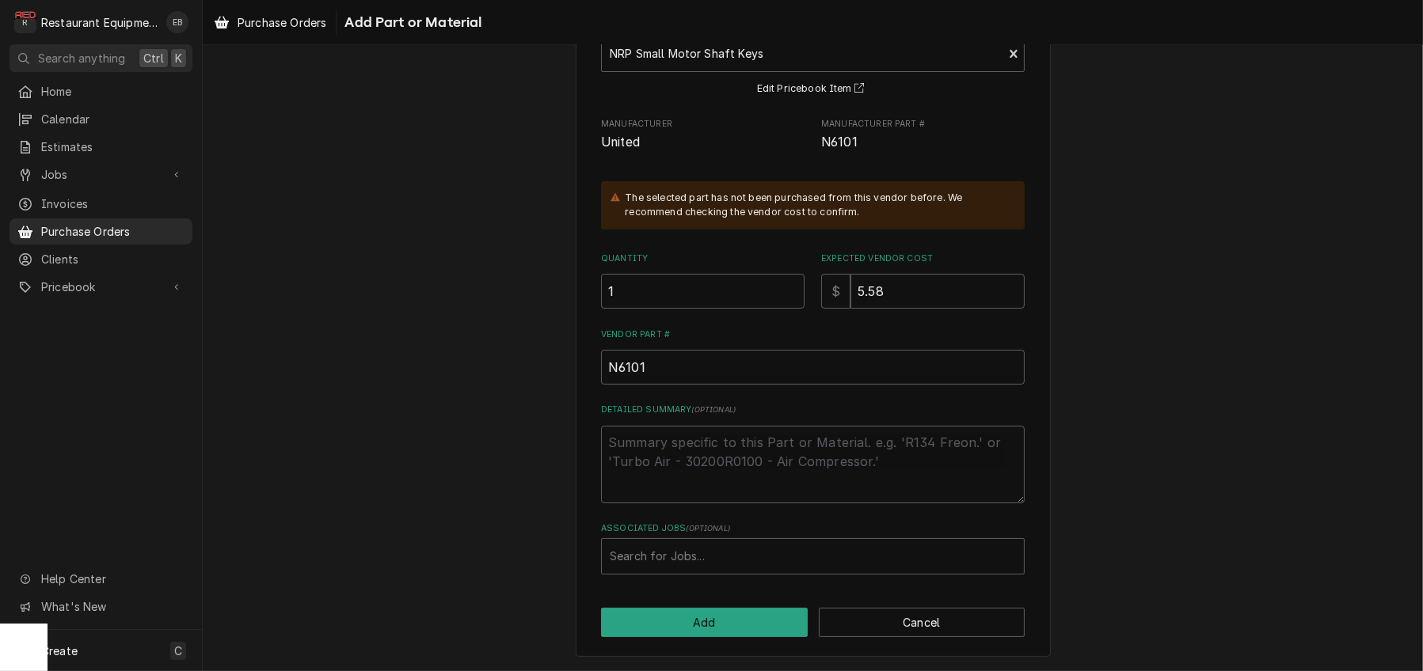
scroll to position [212, 0]
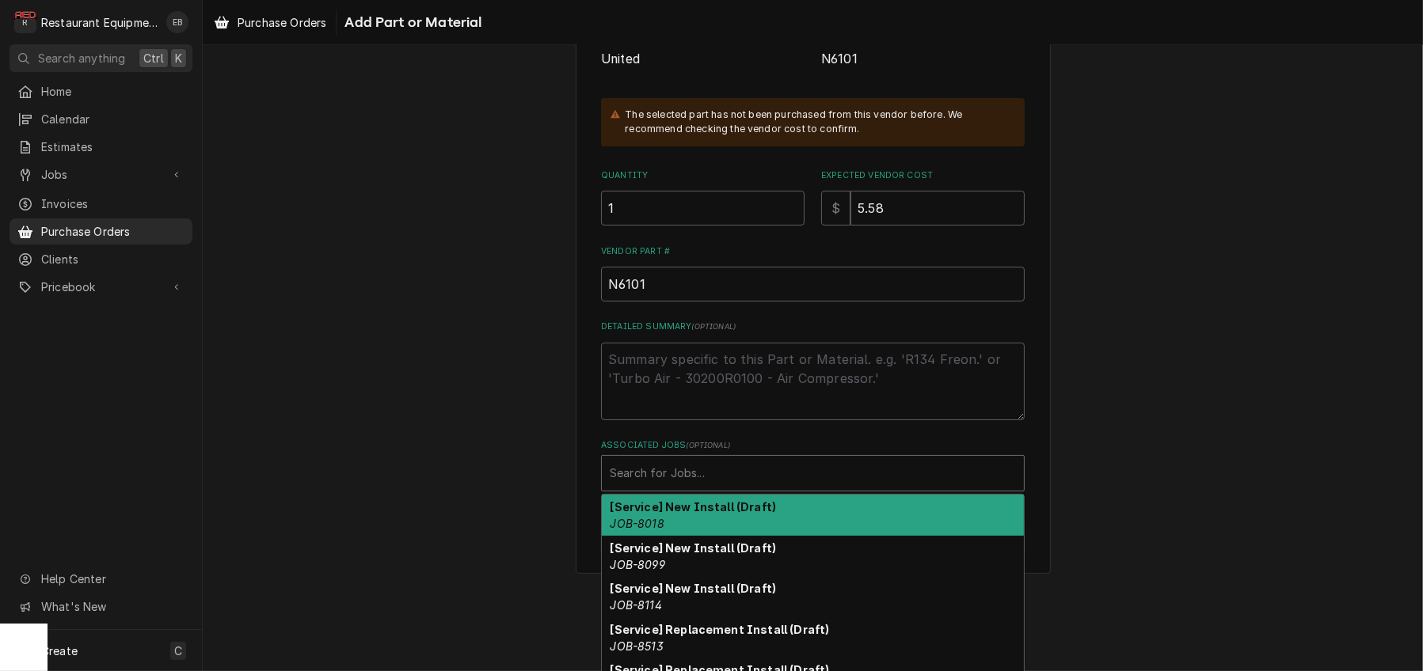
click at [729, 488] on div "Associated Jobs" at bounding box center [813, 473] width 406 height 28
type input "9"
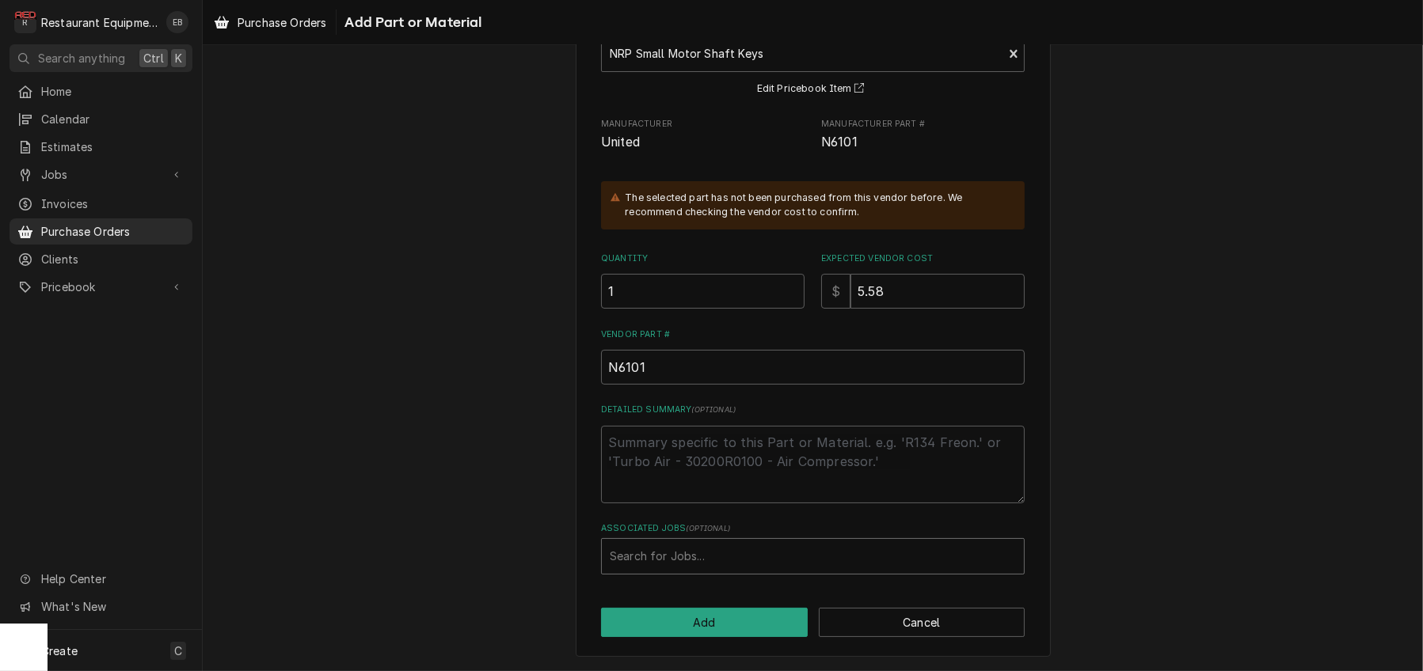
click at [715, 542] on div "Associated Jobs" at bounding box center [813, 556] width 406 height 28
type input "1"
click at [715, 542] on div "Associated Jobs" at bounding box center [813, 556] width 406 height 28
type textarea "x"
type input "9152"
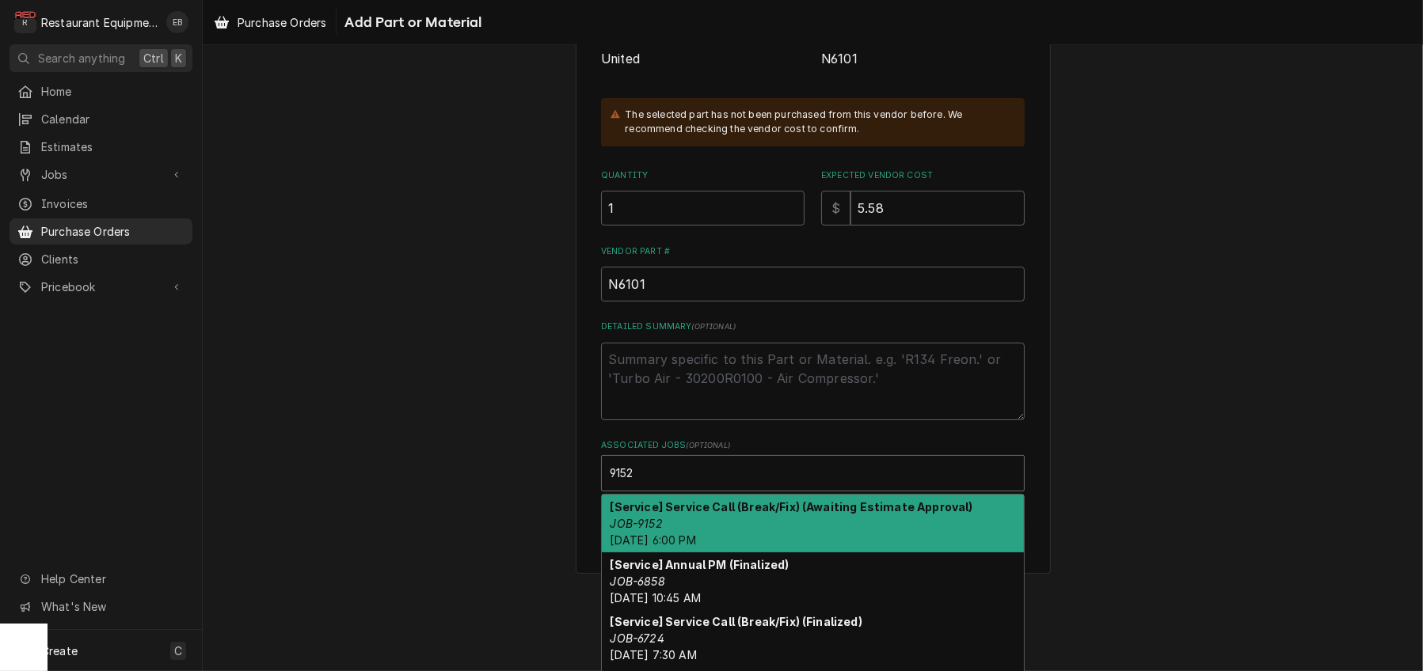
click at [693, 514] on strong "[Service] Service Call (Break/Fix) (Awaiting Estimate Approval)" at bounding box center [791, 506] width 363 height 13
type textarea "x"
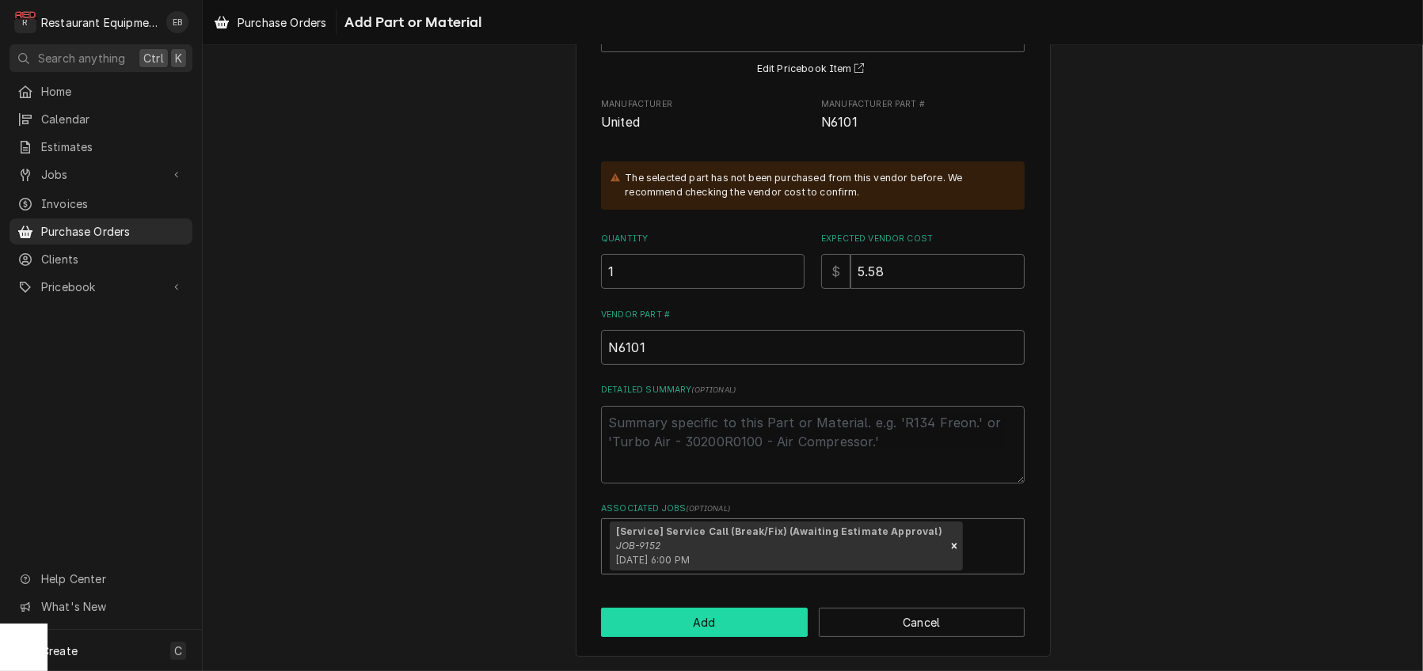
click at [701, 637] on button "Add" at bounding box center [704, 622] width 207 height 29
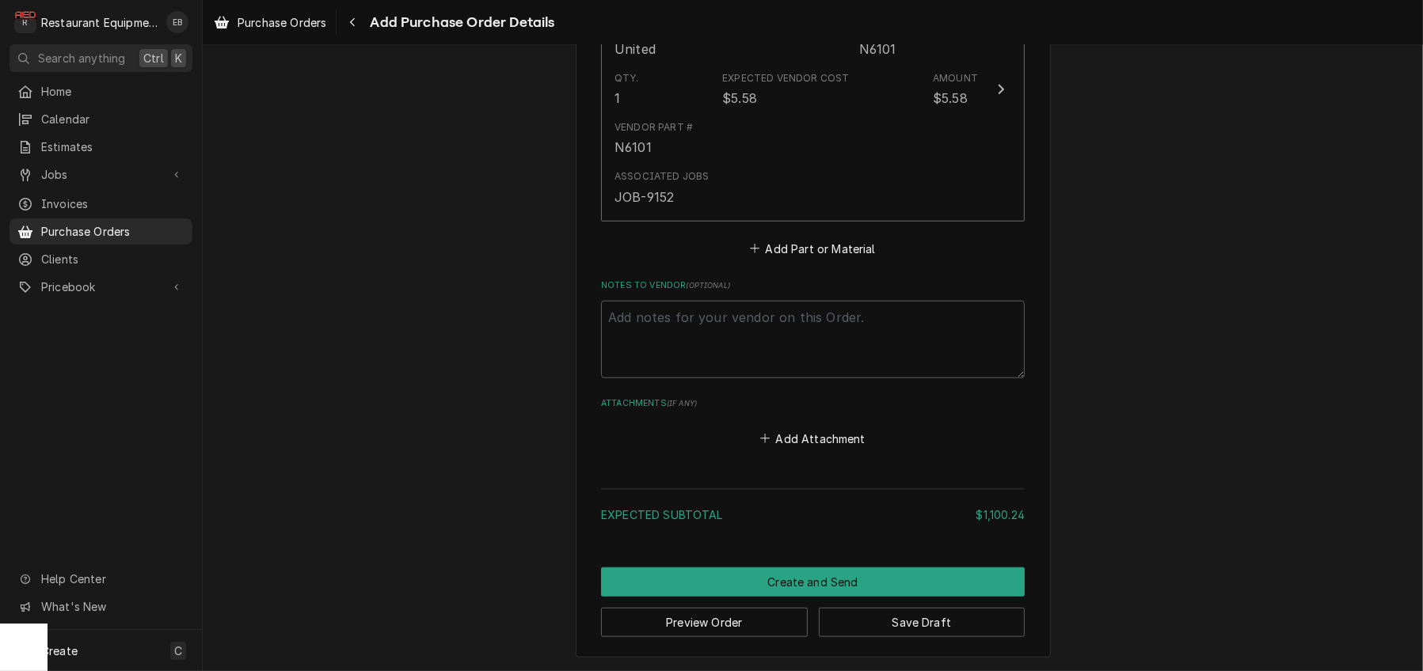
scroll to position [1909, 0]
click at [879, 621] on button "Save Draft" at bounding box center [922, 622] width 207 height 29
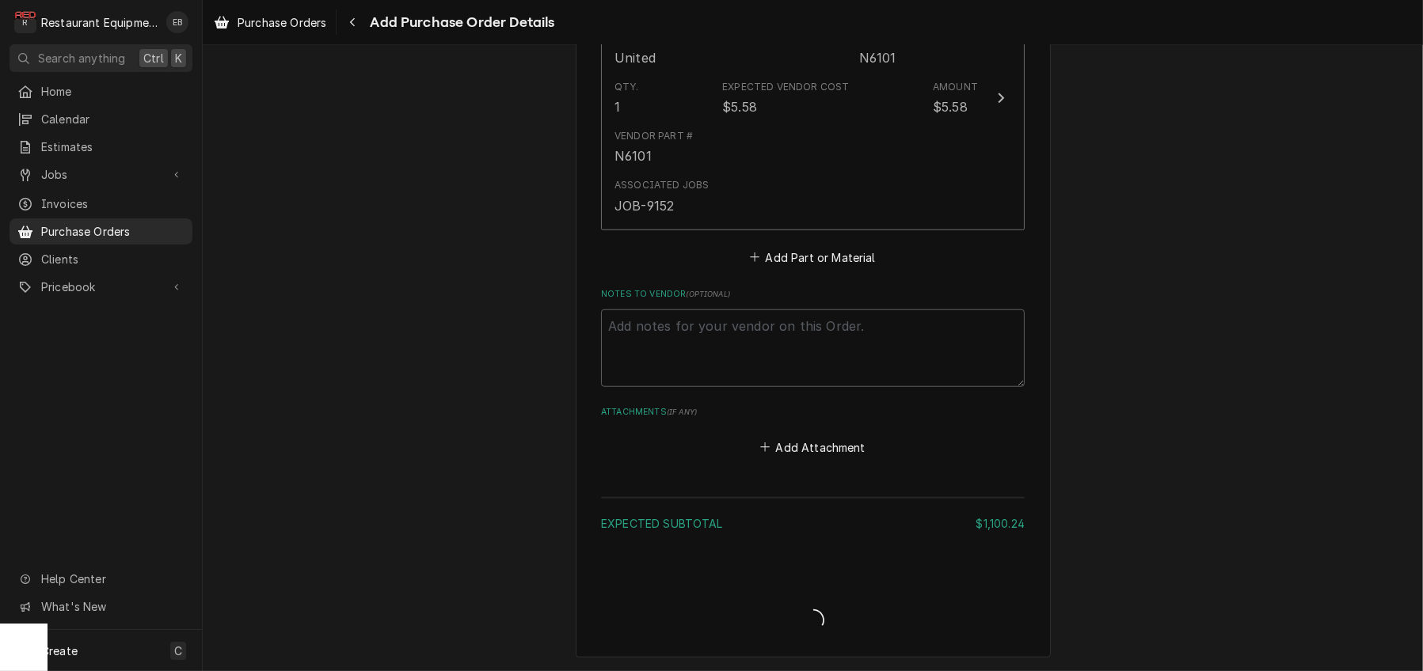
type textarea "x"
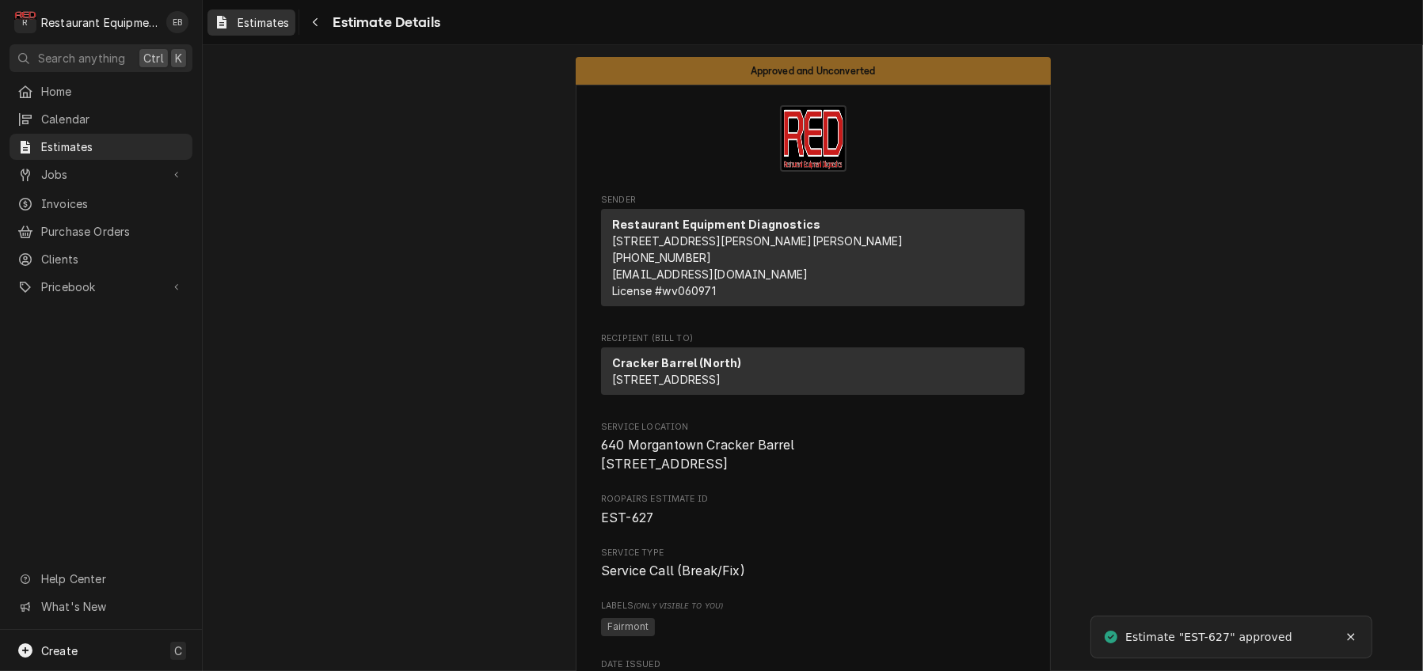
click at [289, 23] on span "Estimates" at bounding box center [262, 22] width 51 height 17
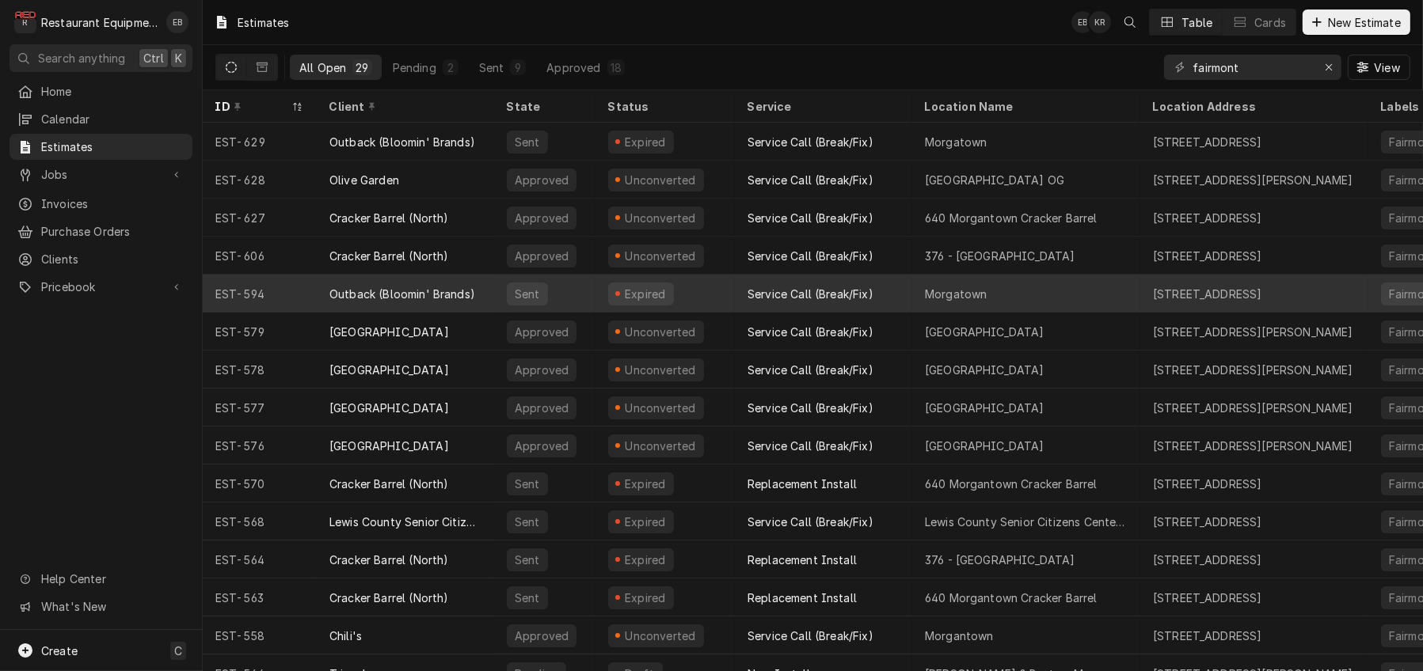
click at [724, 293] on div "Expired" at bounding box center [664, 294] width 139 height 38
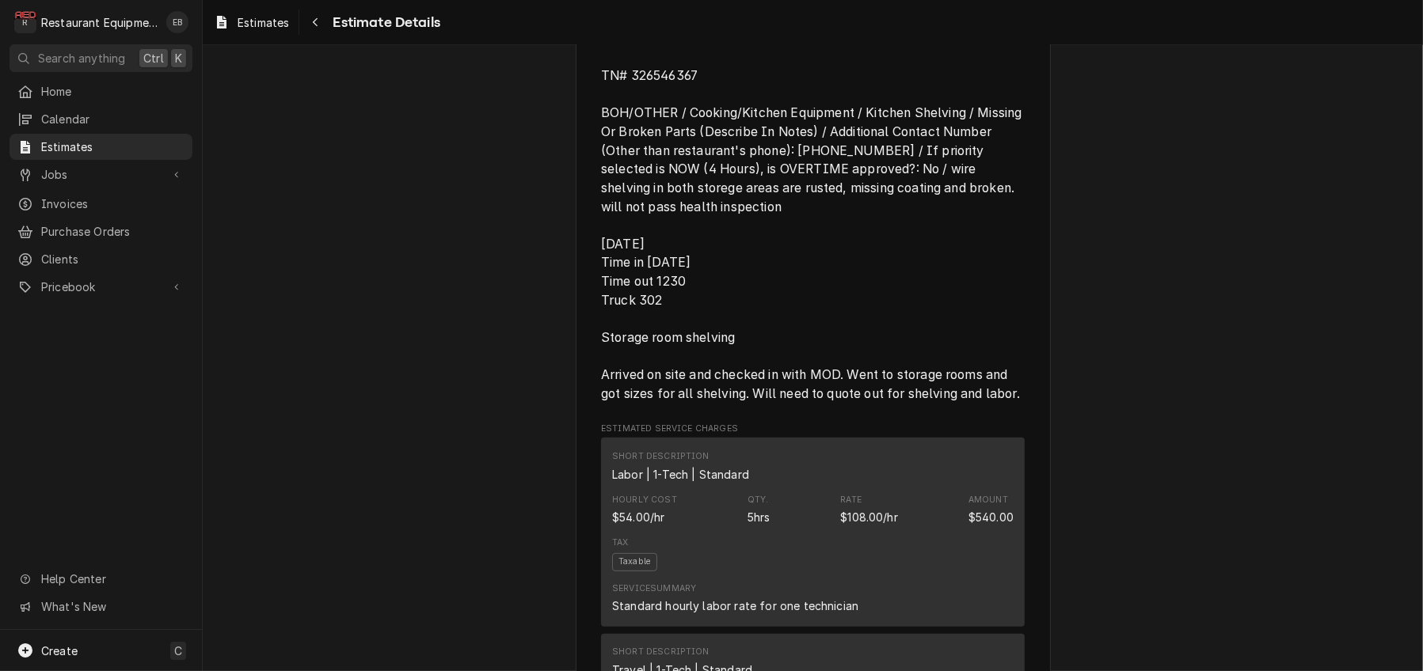
scroll to position [950, 0]
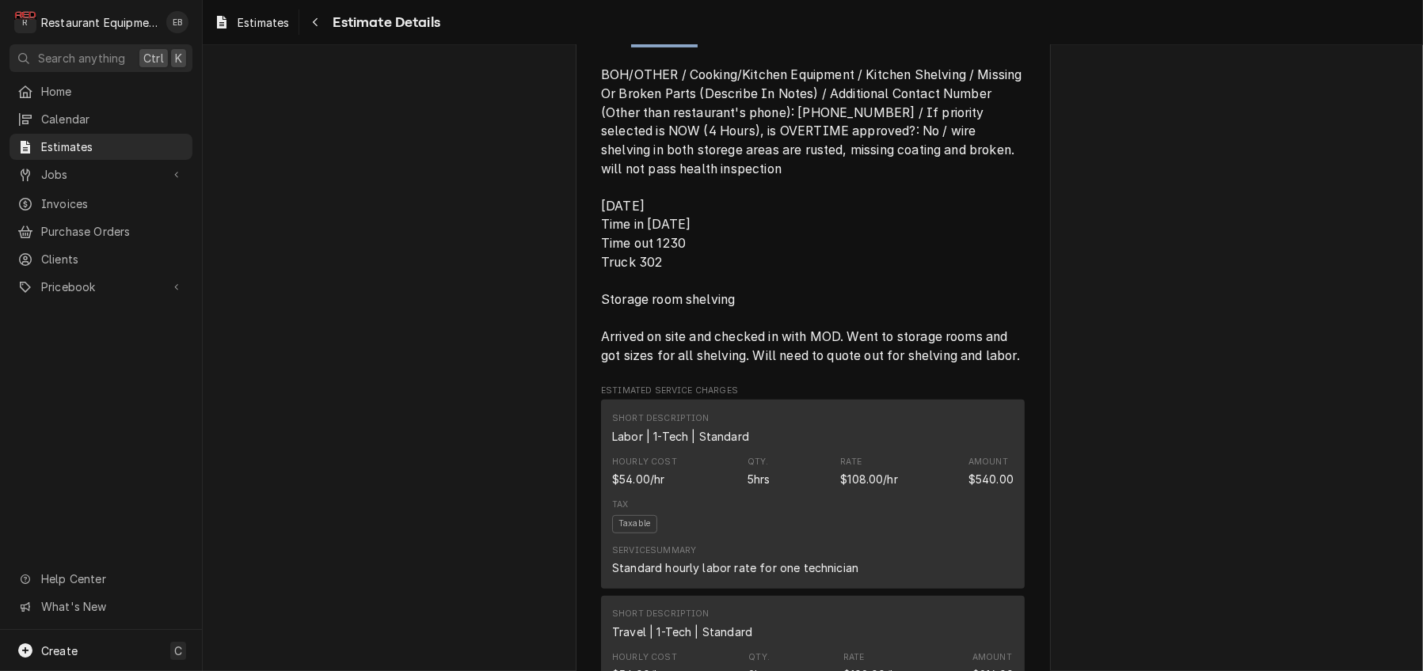
drag, startPoint x: 625, startPoint y: 215, endPoint x: 694, endPoint y: 218, distance: 69.0
click at [694, 218] on span "Roo-8985 TN# 326546367 BOH/OTHER / Cooking/Kitchen Equipment / Kitchen Shelving…" at bounding box center [813, 178] width 424 height 374
copy span "326546367"
click at [289, 20] on span "Estimates" at bounding box center [262, 22] width 51 height 17
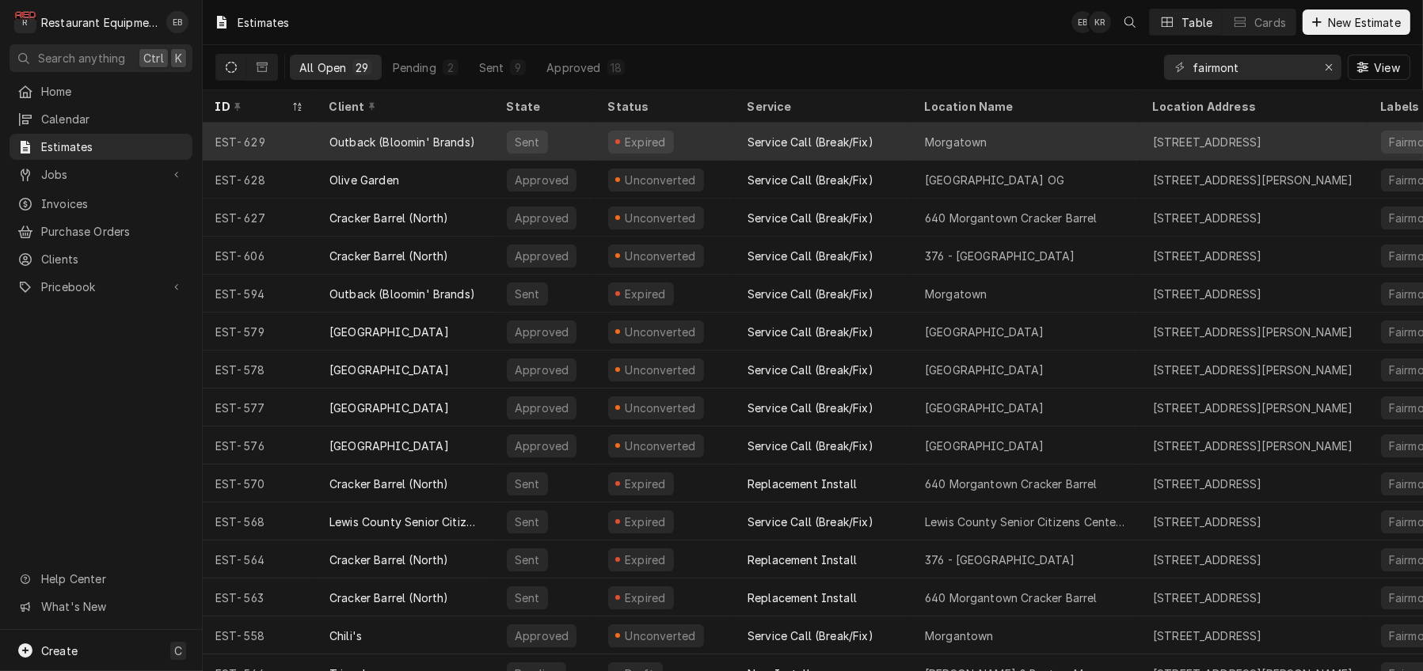
click at [720, 142] on div "Expired" at bounding box center [664, 142] width 139 height 38
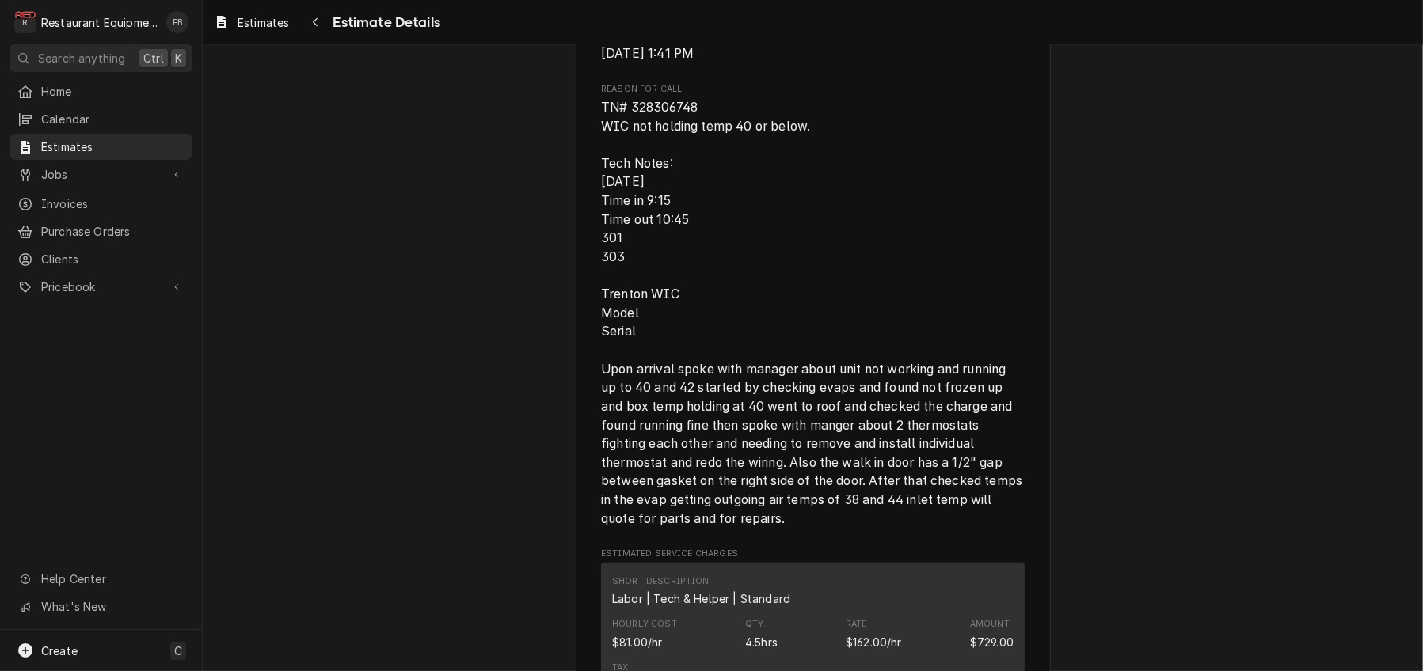
scroll to position [844, 0]
drag, startPoint x: 621, startPoint y: 278, endPoint x: 690, endPoint y: 287, distance: 70.2
click at [690, 287] on span "TN# 328306748 WIC not holding temp 40 or below. Tech Notes: 10/10/25 Time in 9:…" at bounding box center [813, 312] width 424 height 427
copy span "328306748"
click at [293, 34] on link "Estimates" at bounding box center [251, 22] width 88 height 26
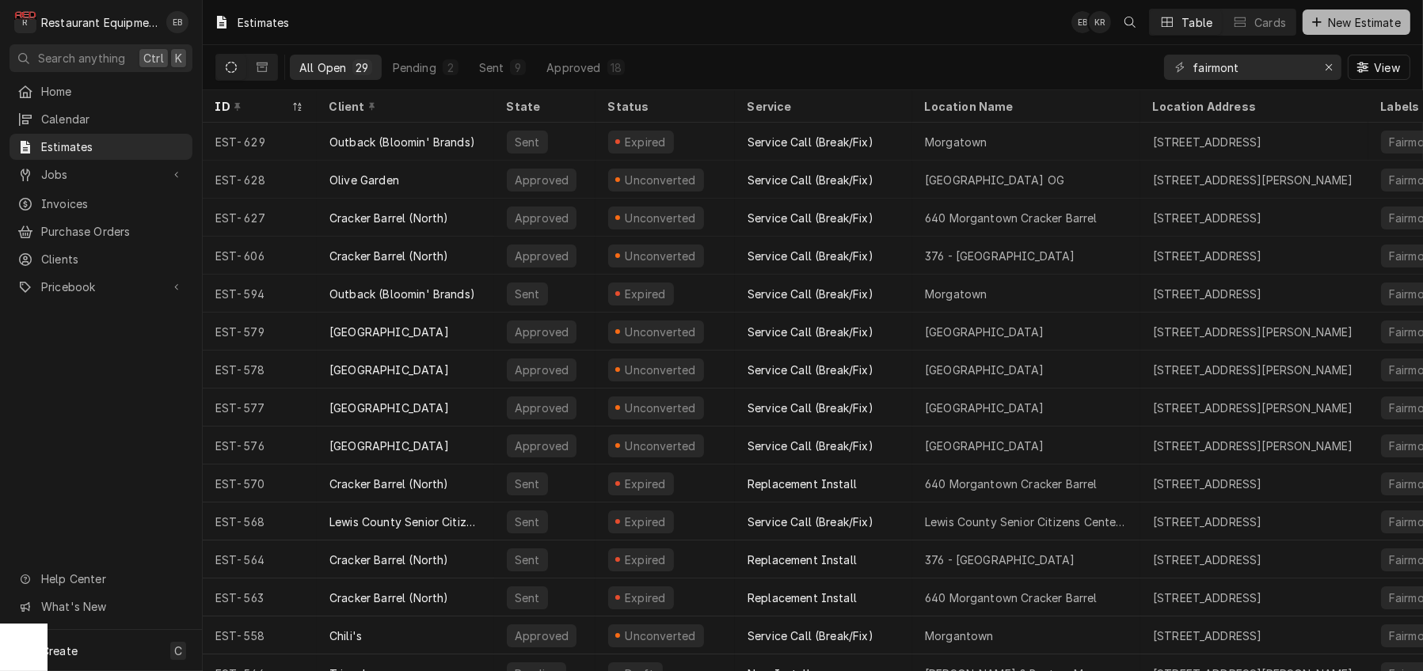
click at [1324, 18] on span "New Estimate" at bounding box center [1363, 22] width 79 height 17
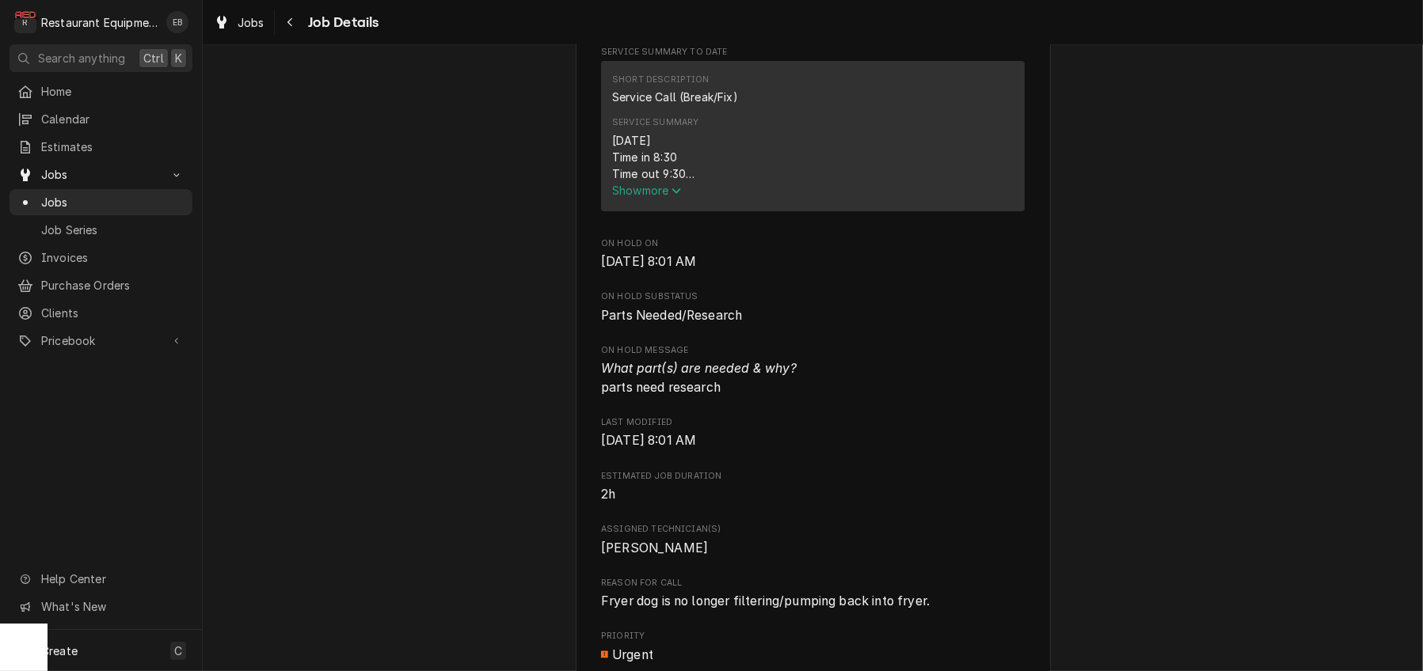
scroll to position [633, 0]
click at [667, 196] on span "Show more" at bounding box center [647, 189] width 70 height 13
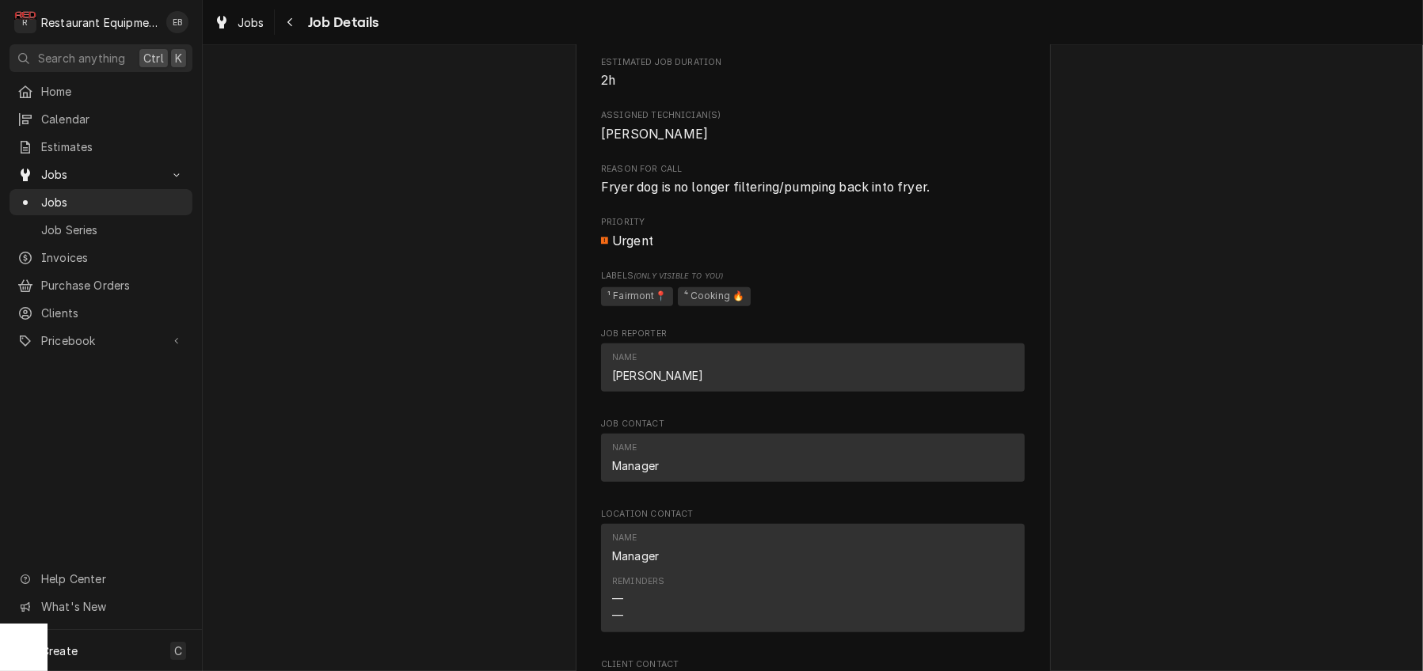
scroll to position [1319, 0]
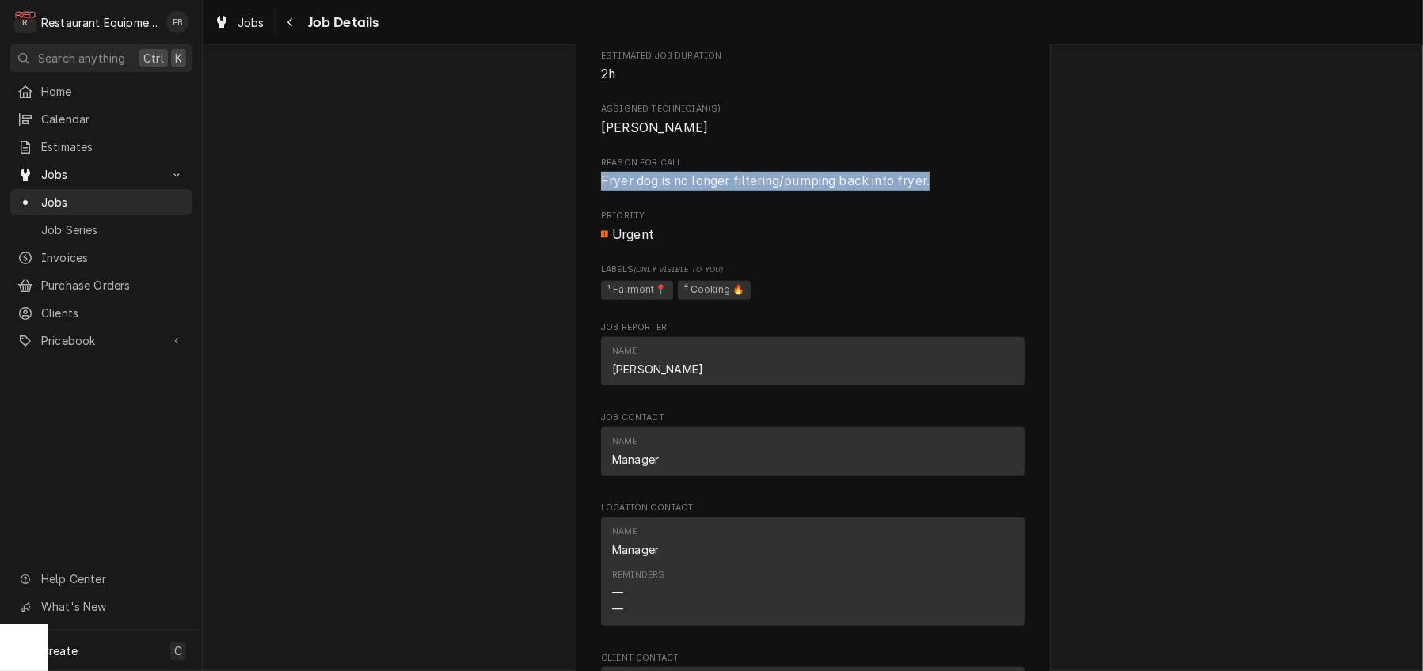
drag, startPoint x: 588, startPoint y: 386, endPoint x: 941, endPoint y: 389, distance: 353.1
click at [941, 191] on span "Fryer dog is no longer filtering/pumping back into fryer." at bounding box center [813, 181] width 424 height 19
copy span "Fryer dog is no longer filtering/pumping back into fryer."
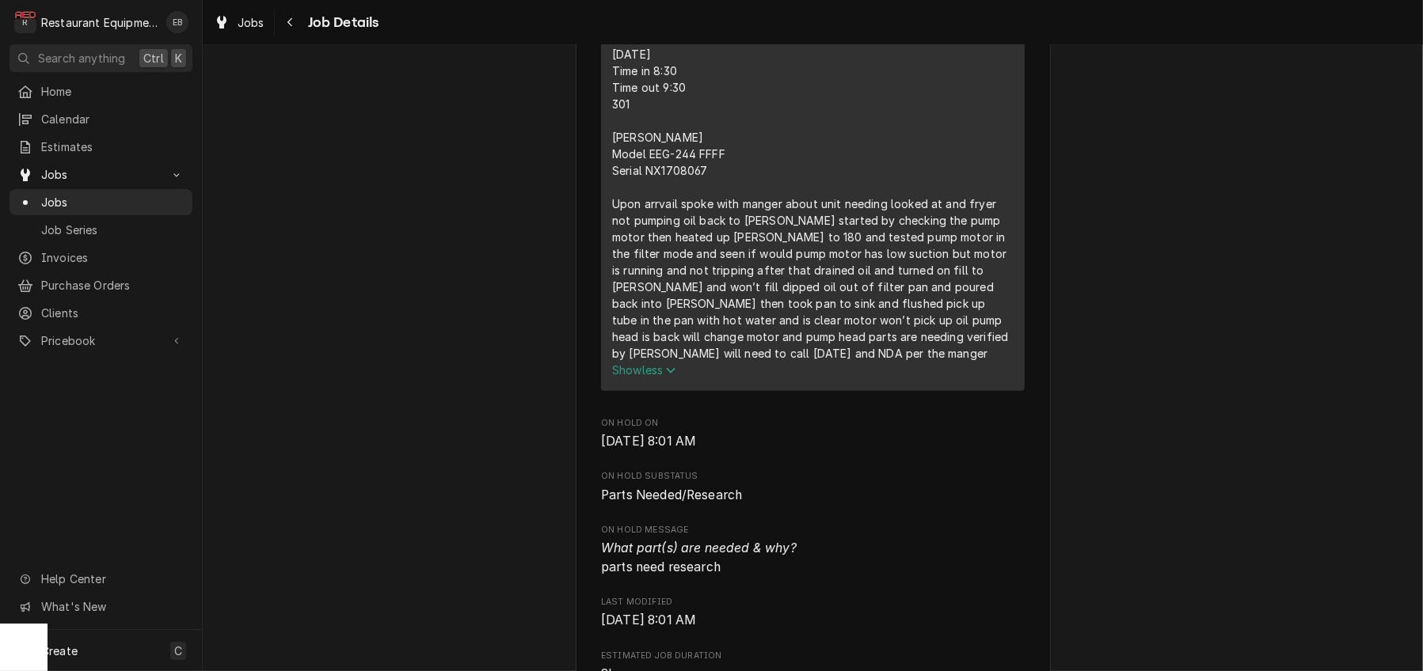
scroll to position [686, 0]
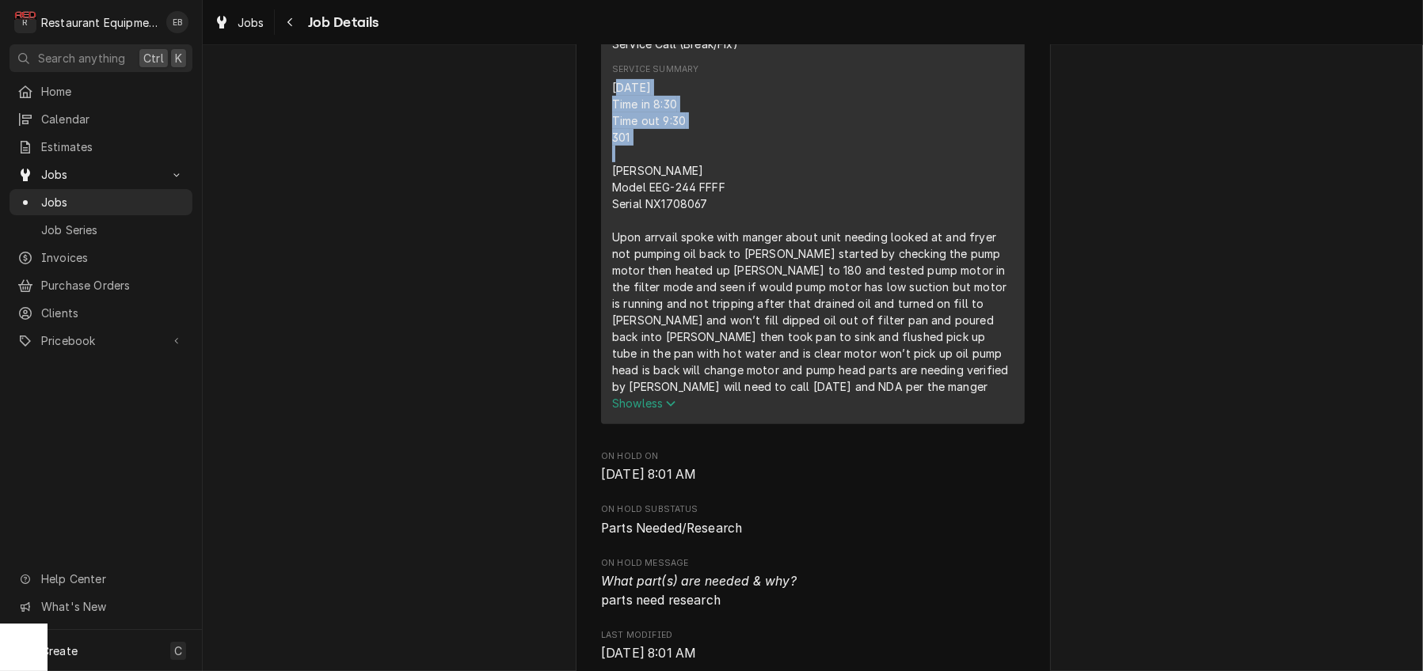
drag, startPoint x: 602, startPoint y: 209, endPoint x: 640, endPoint y: 260, distance: 64.0
click at [644, 265] on div "10/12/25 Time in 8:30 Time out 9:30 301 Henny Penny Model EEG-244 FFFF Serial N…" at bounding box center [812, 237] width 401 height 316
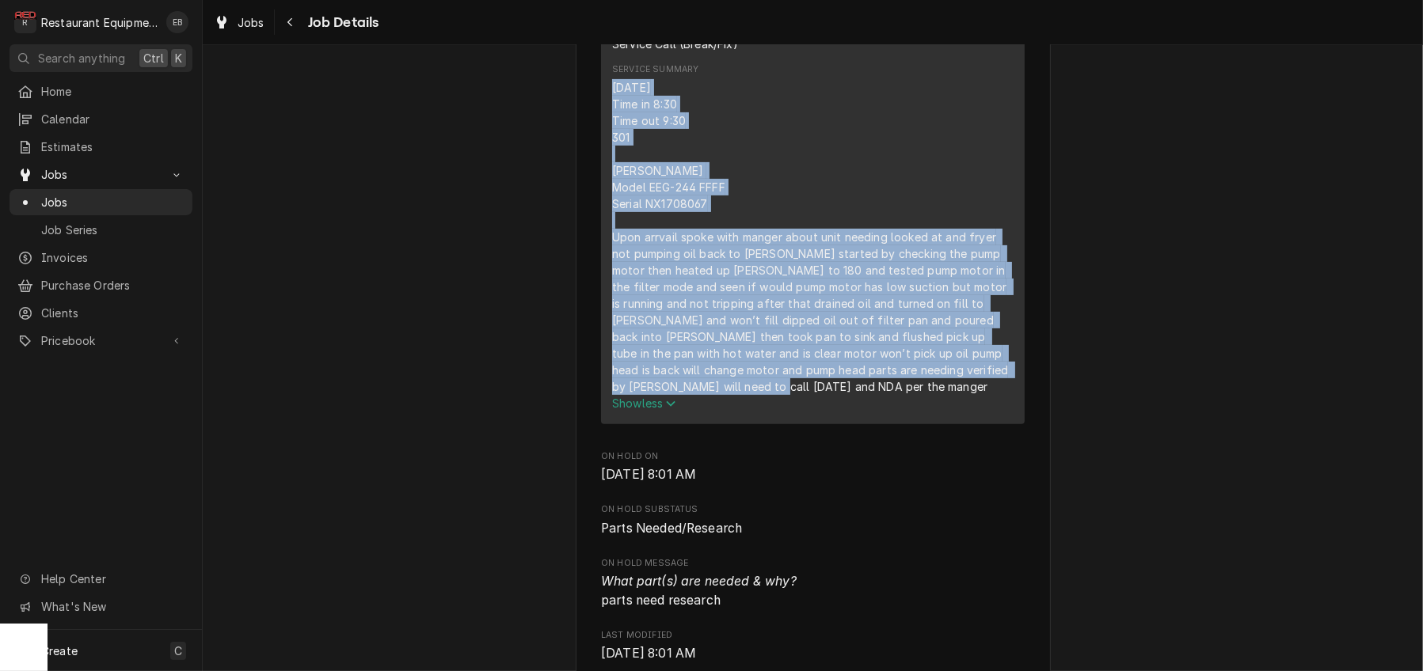
drag, startPoint x: 601, startPoint y: 209, endPoint x: 760, endPoint y: 528, distance: 356.5
click at [760, 395] on div "10/12/25 Time in 8:30 Time out 9:30 301 Henny Penny Model EEG-244 FFFF Serial N…" at bounding box center [812, 237] width 401 height 316
click at [769, 395] on div "10/12/25 Time in 8:30 Time out 9:30 301 Henny Penny Model EEG-244 FFFF Serial N…" at bounding box center [812, 237] width 401 height 316
drag, startPoint x: 600, startPoint y: 209, endPoint x: 691, endPoint y: 530, distance: 333.3
click at [691, 395] on div "10/12/25 Time in 8:30 Time out 9:30 301 Henny Penny Model EEG-244 FFFF Serial N…" at bounding box center [812, 237] width 401 height 316
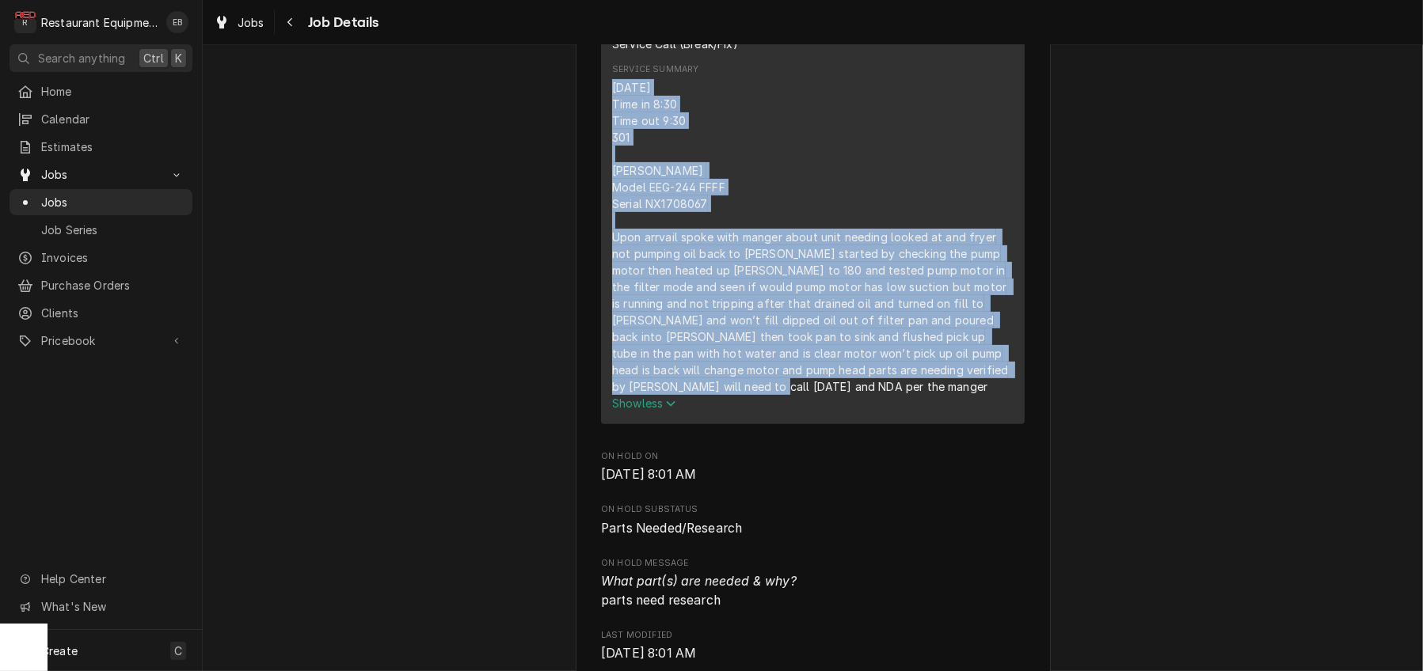
copy div "10/12/25 Time in 8:30 Time out 9:30 301 Henny Penny Model EEG-244 FFFF Serial N…"
click at [247, 23] on div "Jobs" at bounding box center [239, 23] width 57 height 20
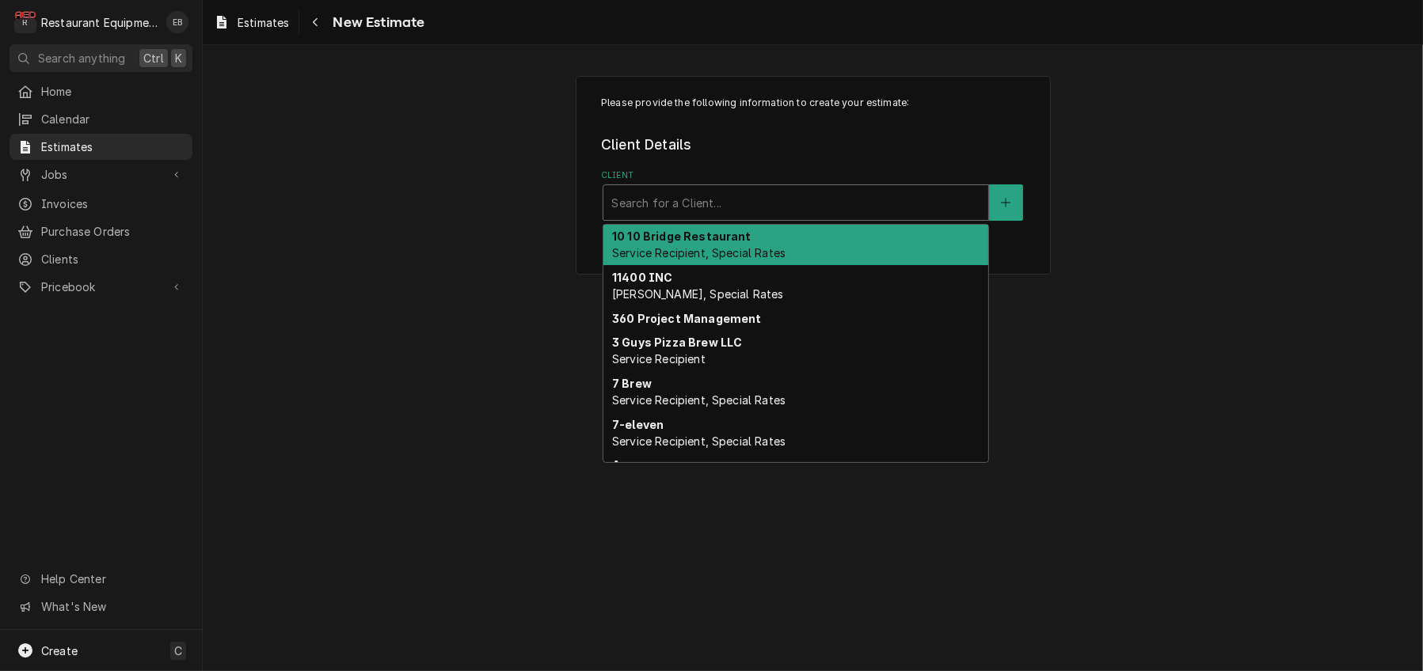
click at [693, 215] on div "Client" at bounding box center [795, 202] width 369 height 28
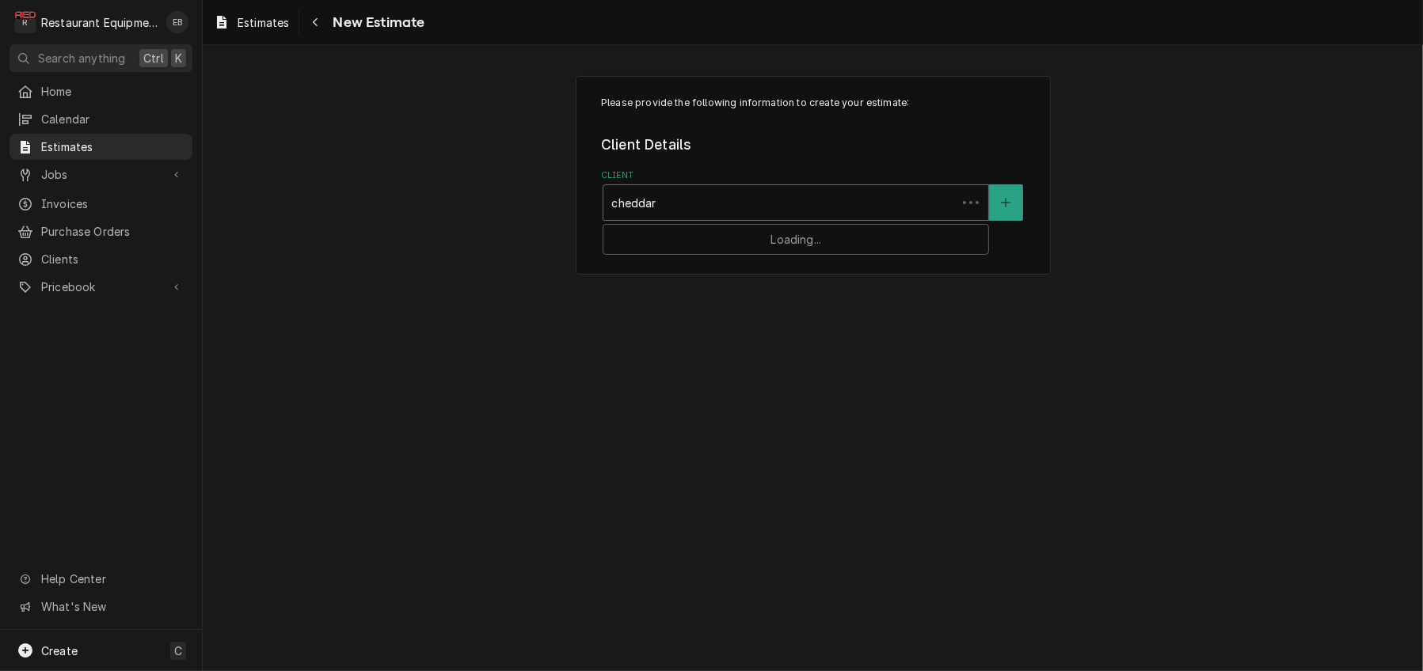
type input "cheddars"
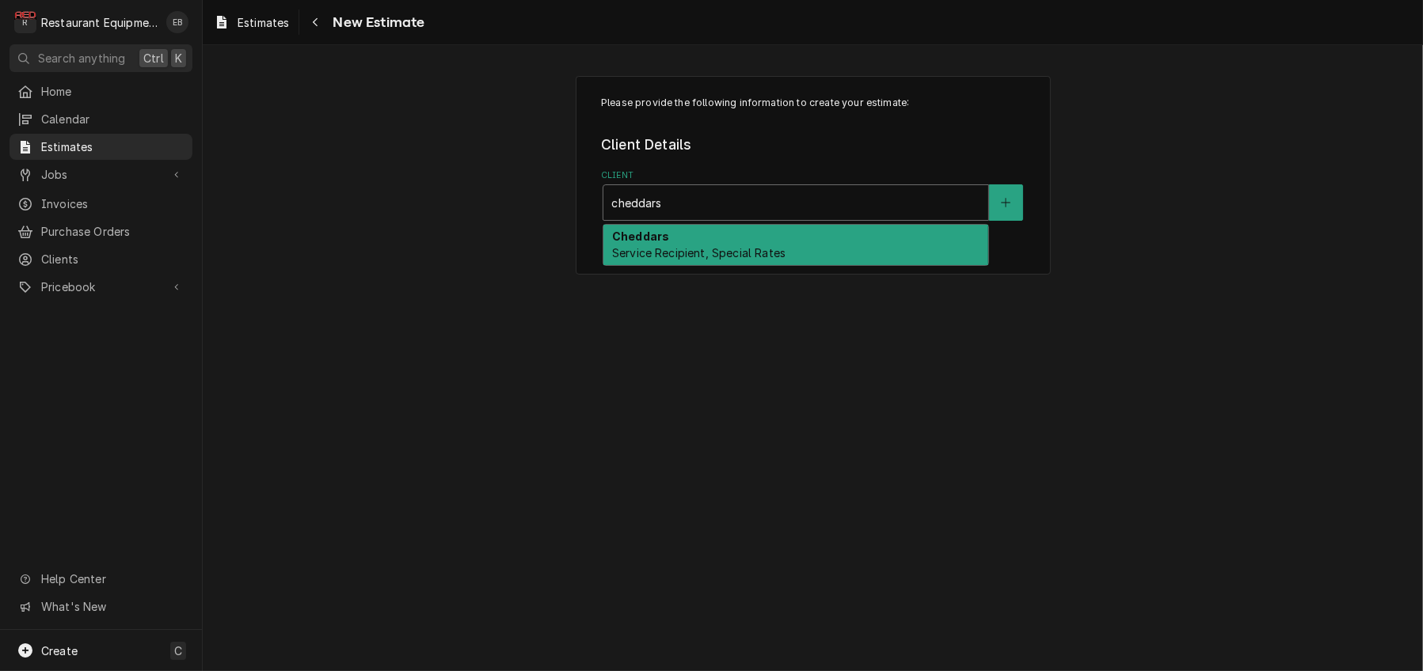
click at [683, 262] on div "Cheddars Service Recipient, Special Rates" at bounding box center [795, 245] width 385 height 41
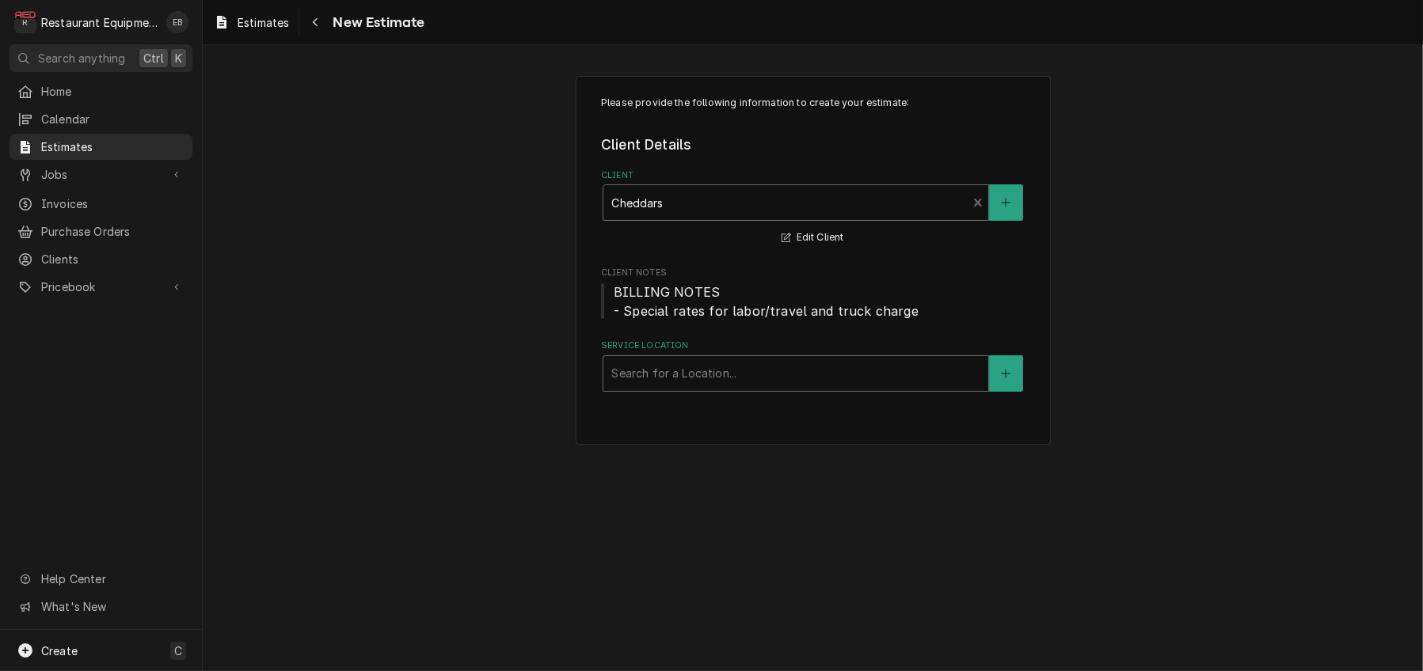
click at [718, 388] on div "Service Location" at bounding box center [795, 373] width 369 height 28
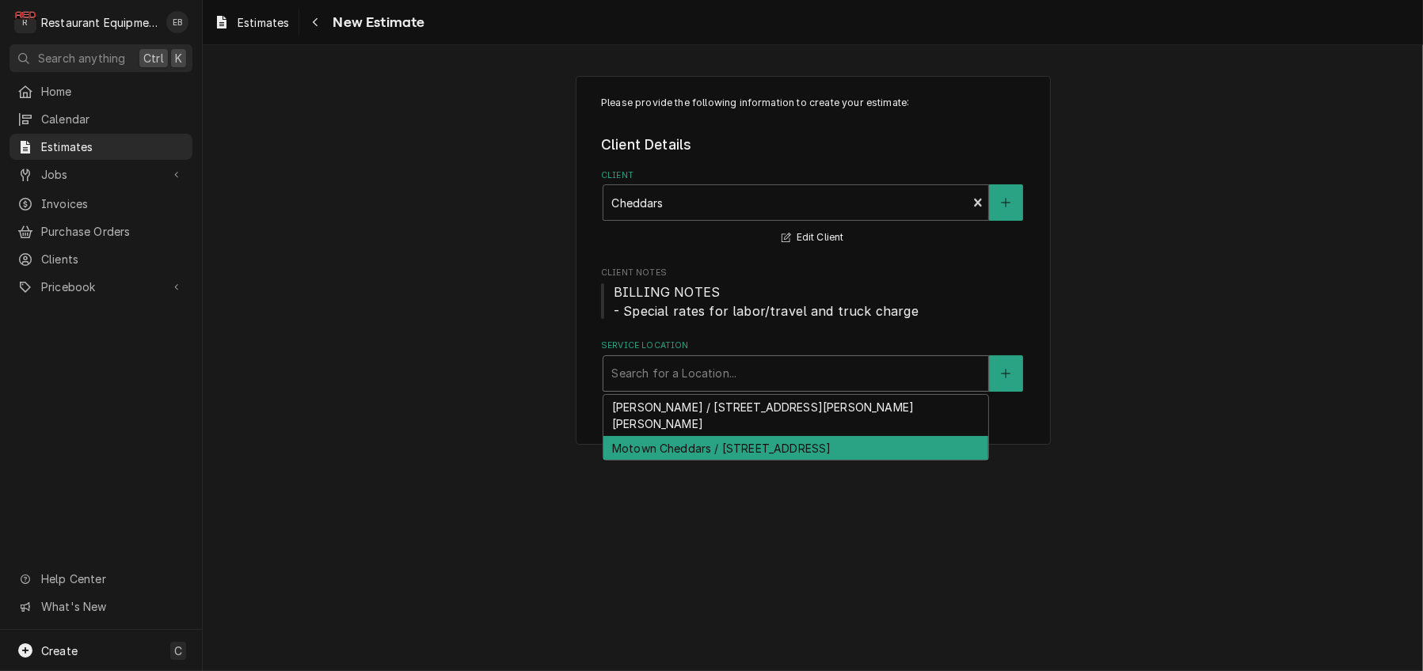
click at [689, 461] on div "Motown Cheddars / [STREET_ADDRESS]" at bounding box center [795, 448] width 385 height 25
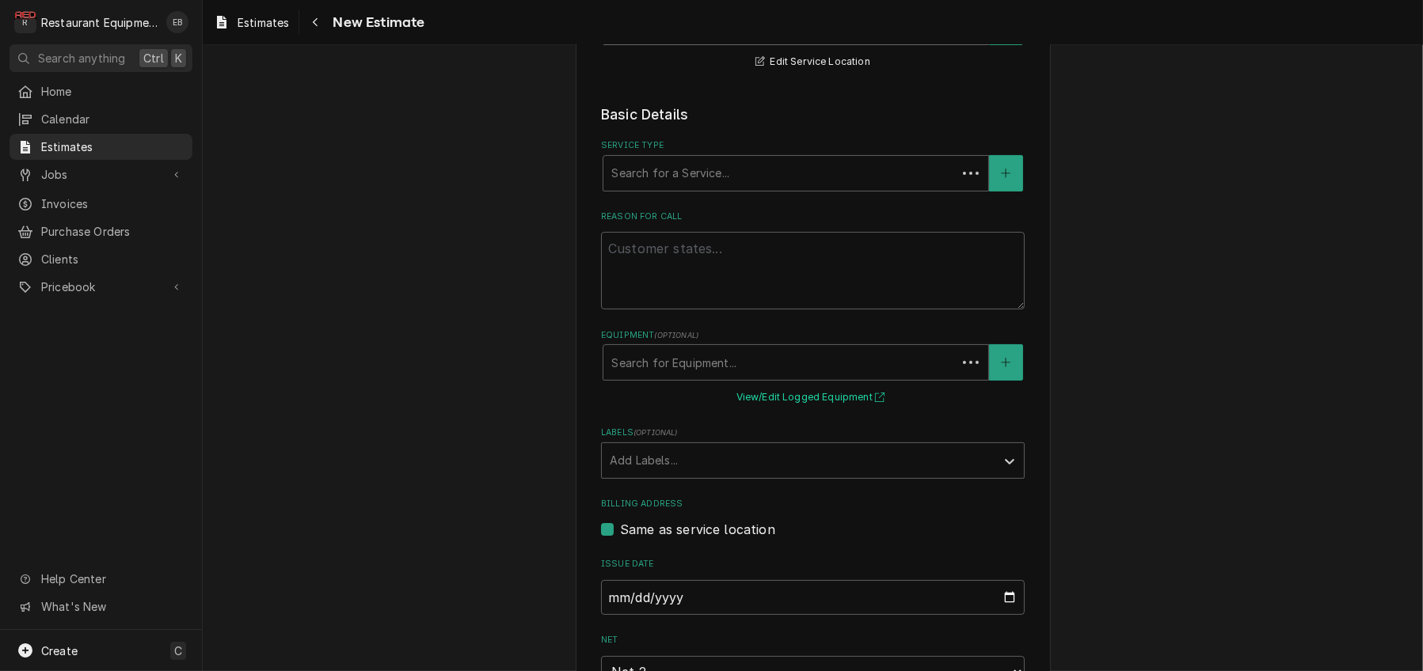
scroll to position [369, 0]
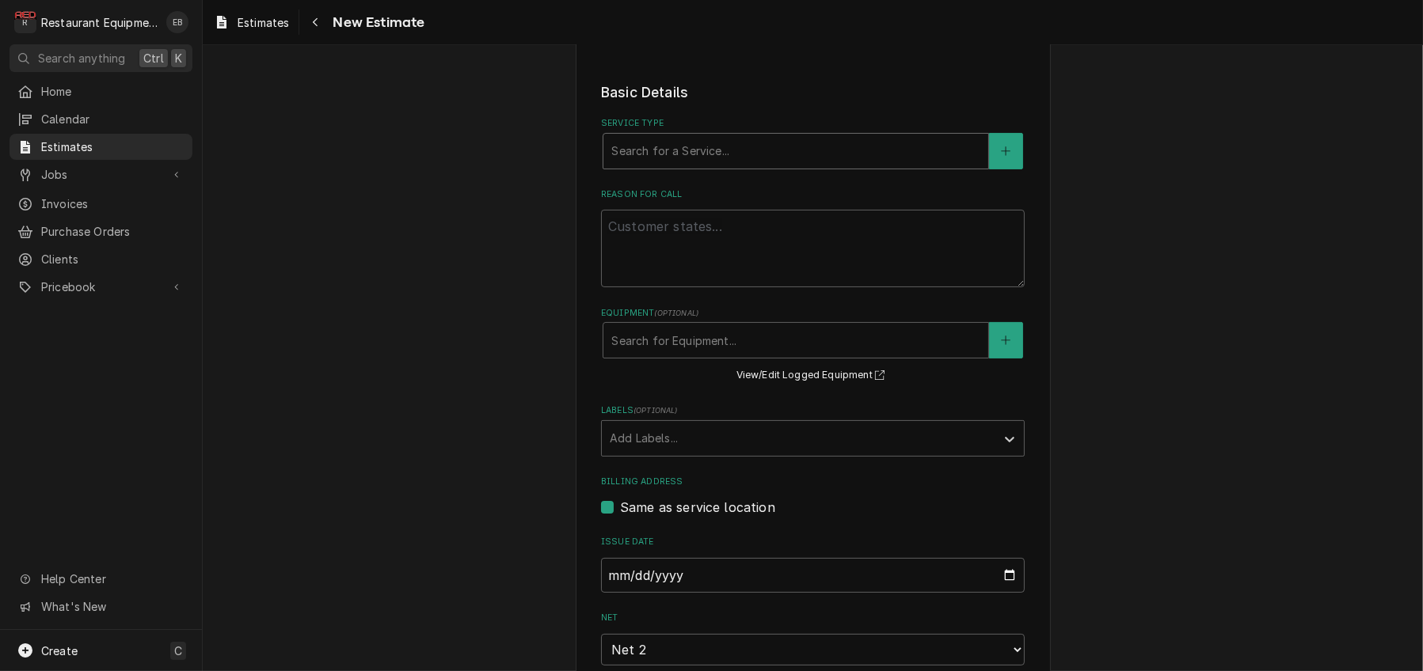
click at [680, 165] on div "Service Type" at bounding box center [795, 151] width 369 height 28
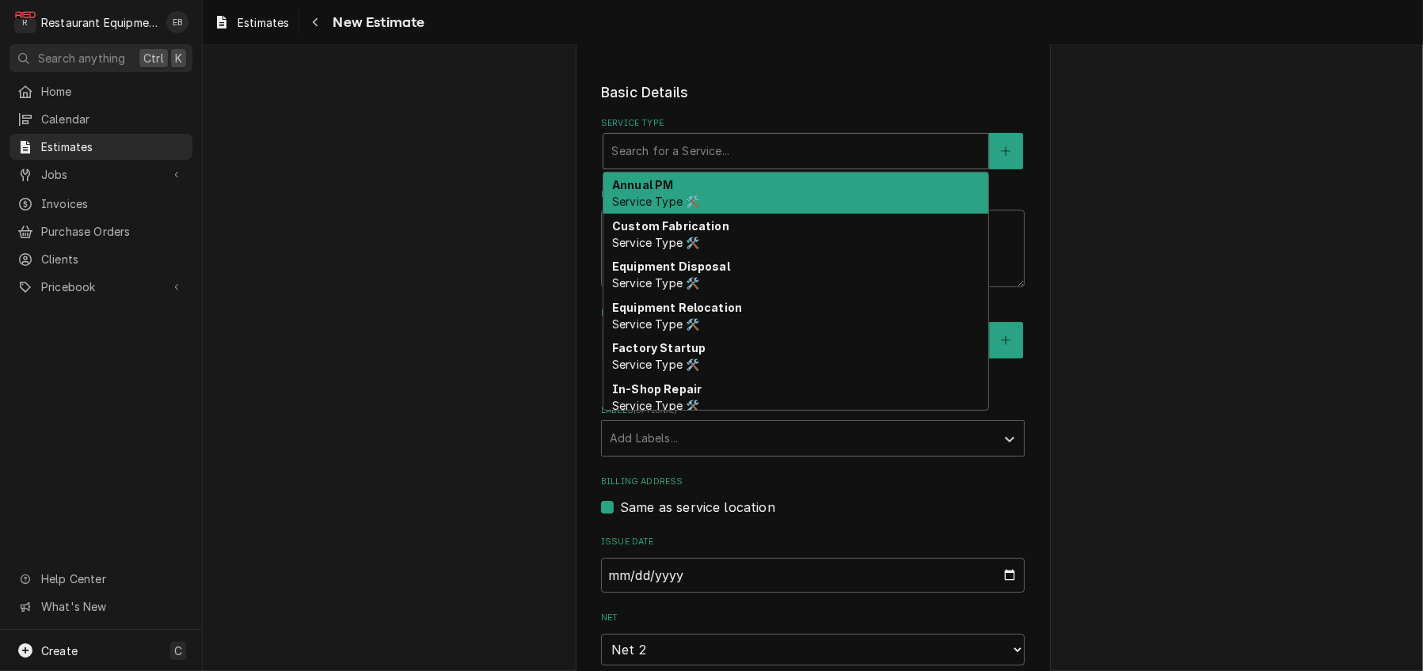
type textarea "x"
type input "b"
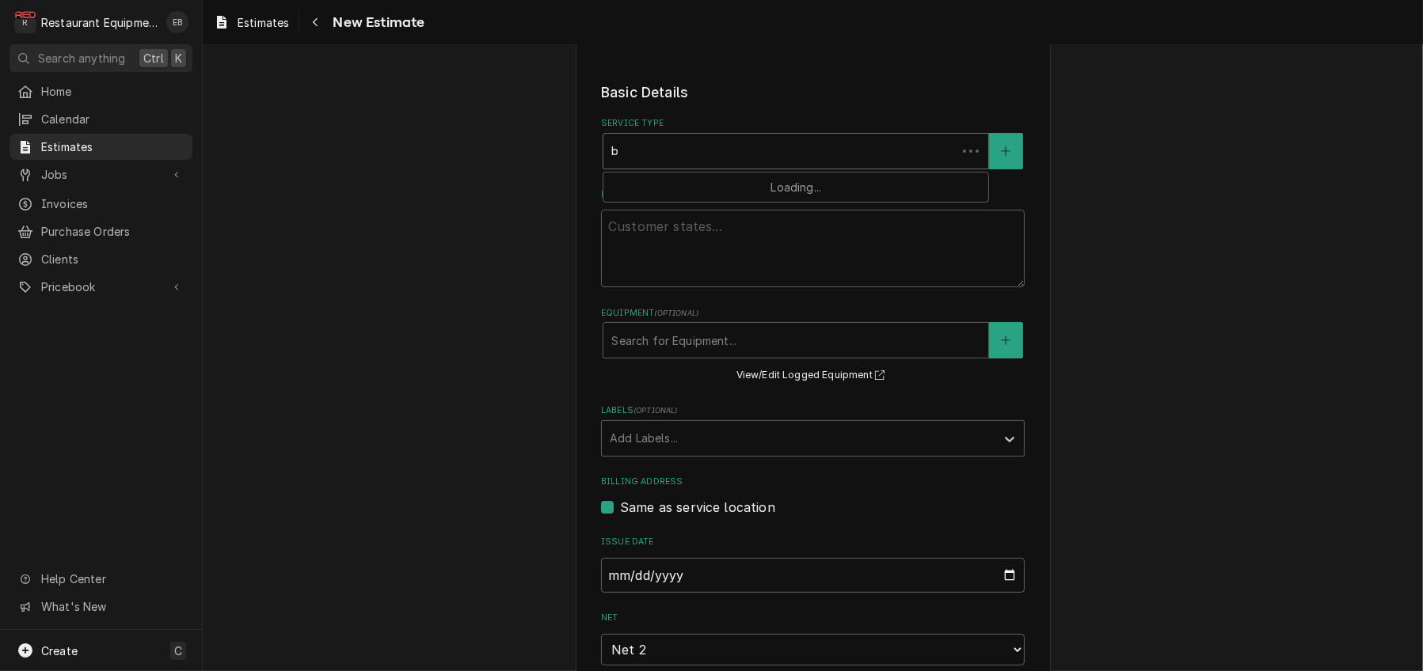
type textarea "x"
type input "br"
type textarea "x"
type input "bre"
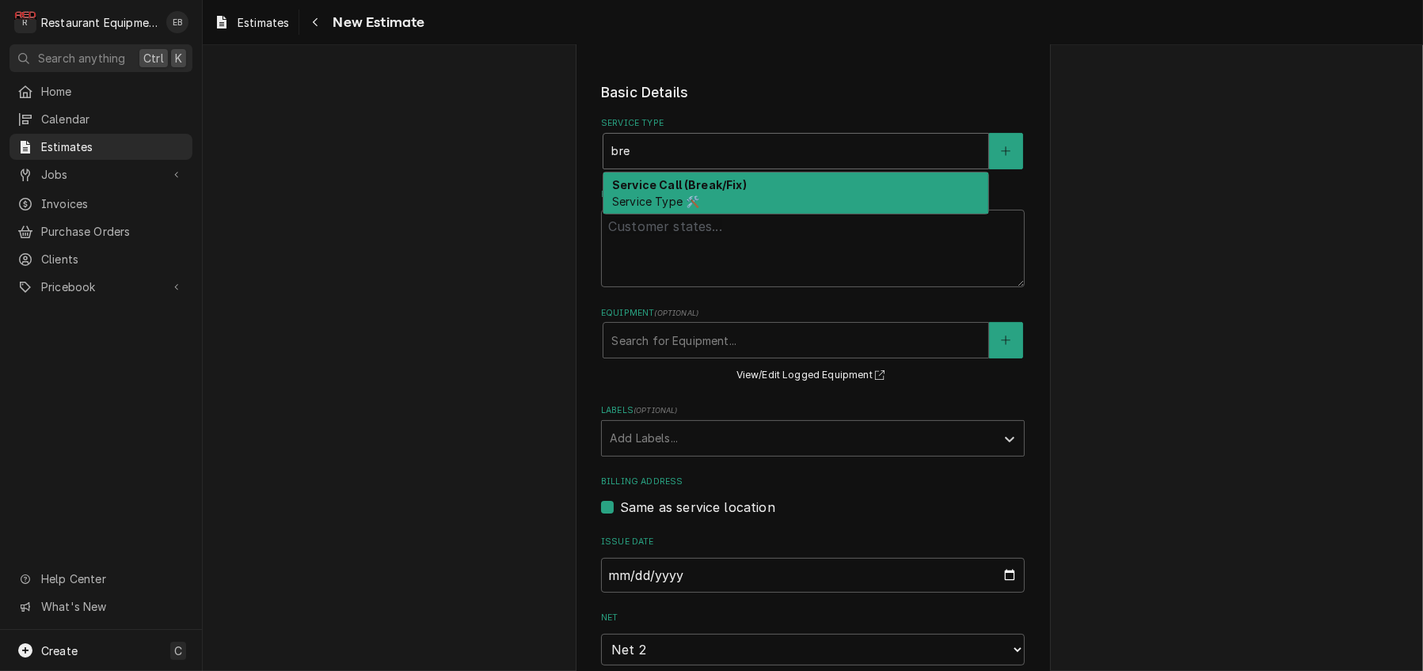
click at [674, 192] on strong "Service Call (Break/Fix)" at bounding box center [679, 184] width 135 height 13
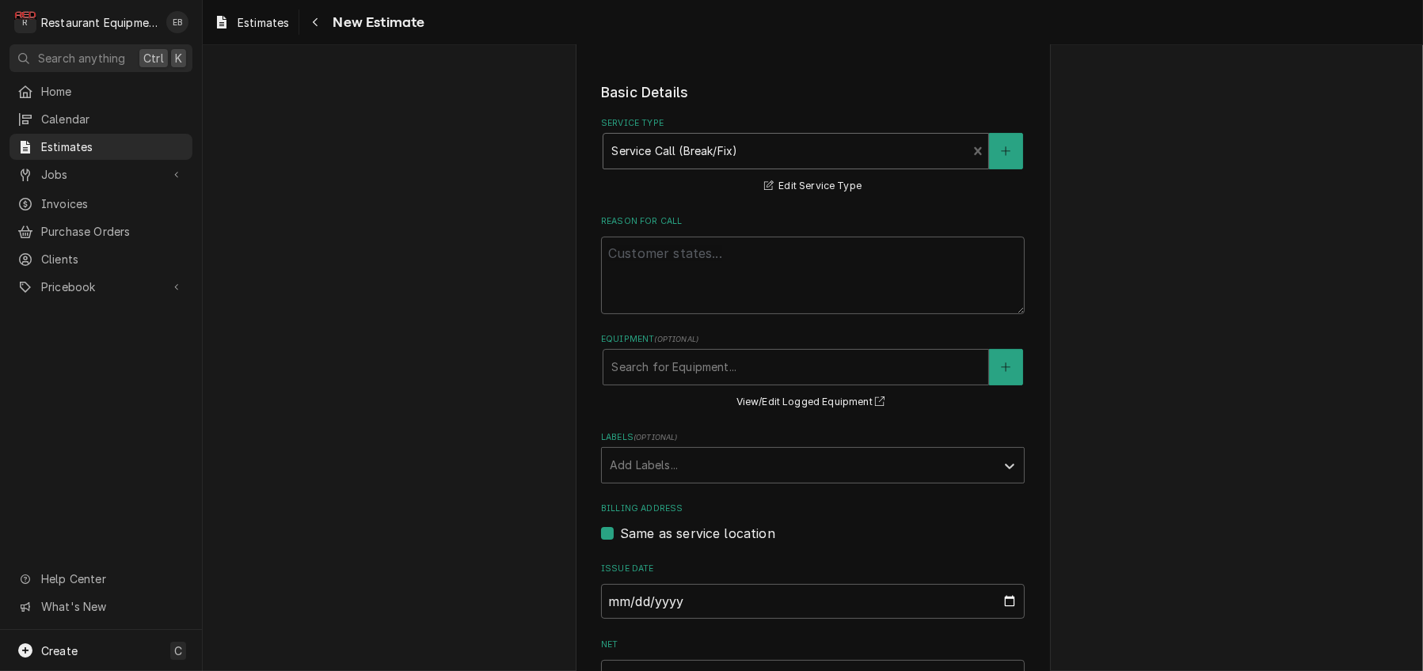
drag, startPoint x: 679, startPoint y: 299, endPoint x: 674, endPoint y: 313, distance: 15.3
click at [679, 299] on div "Reason For Call" at bounding box center [813, 264] width 424 height 99
click at [674, 314] on textarea "Reason For Call" at bounding box center [813, 276] width 424 height 78
paste textarea "Fryer dog is no longer filtering/pumping back into fryer."
type textarea "x"
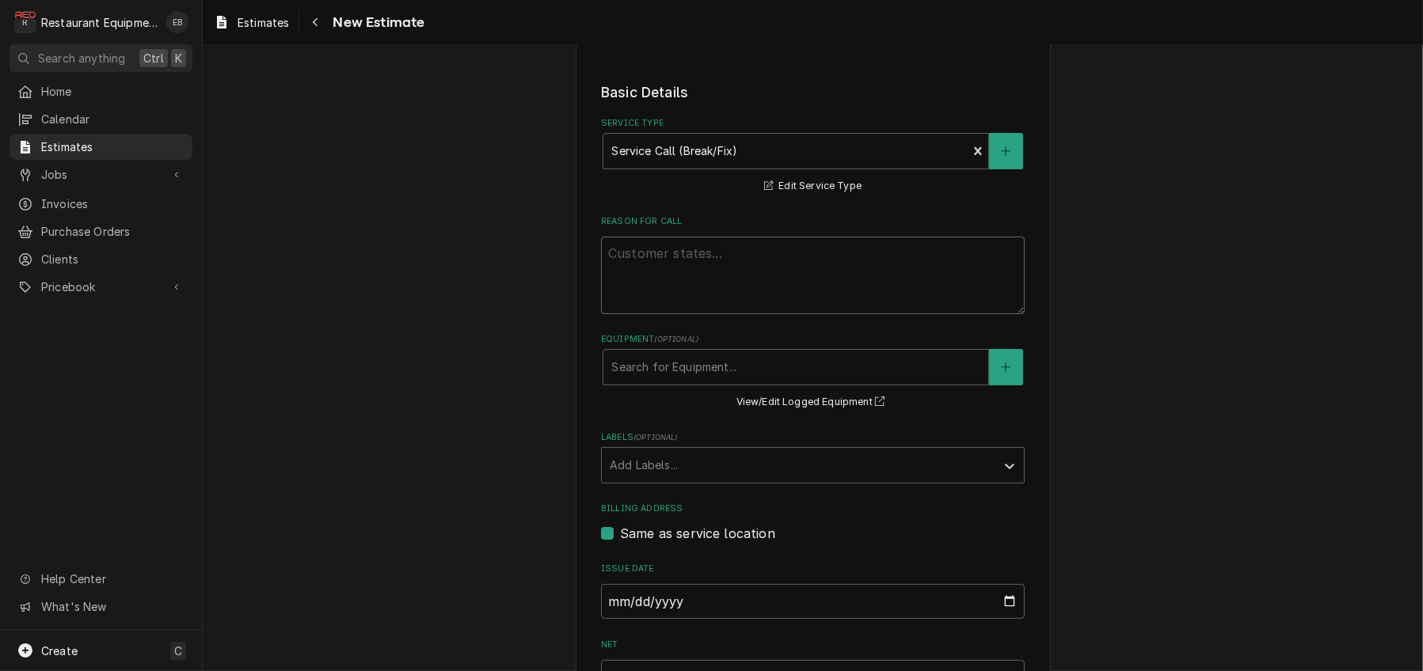
type textarea "Fryer dog is no longer filtering/pumping back into fryer."
type textarea "x"
type textarea "Fryer dog is no longer filtering/pumping back into fryer."
type textarea "x"
type textarea "Fryer dog is no longer filtering/pumping back into fryer."
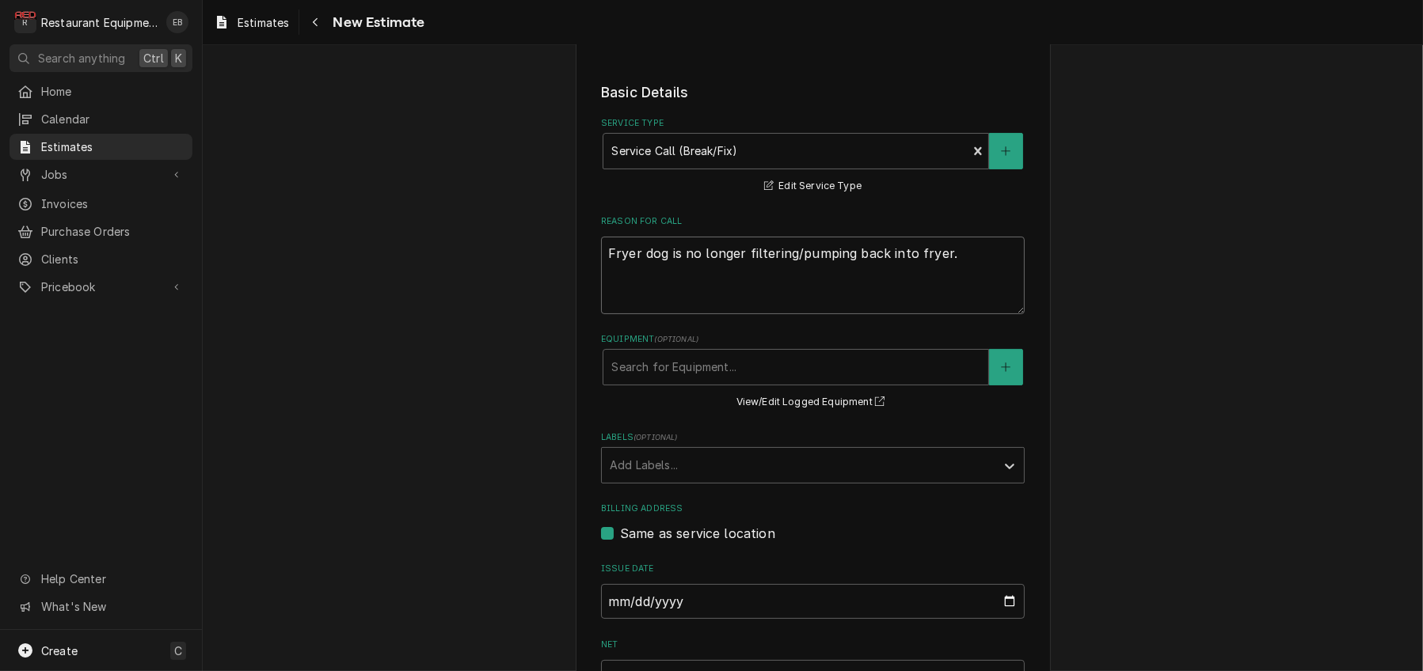
type textarea "x"
type textarea "Fryer dog is no longer filtering/pumping back into fryer."
type textarea "x"
type textarea "Fryer dog is no longer filtering/pumping back into fryer. T"
type textarea "x"
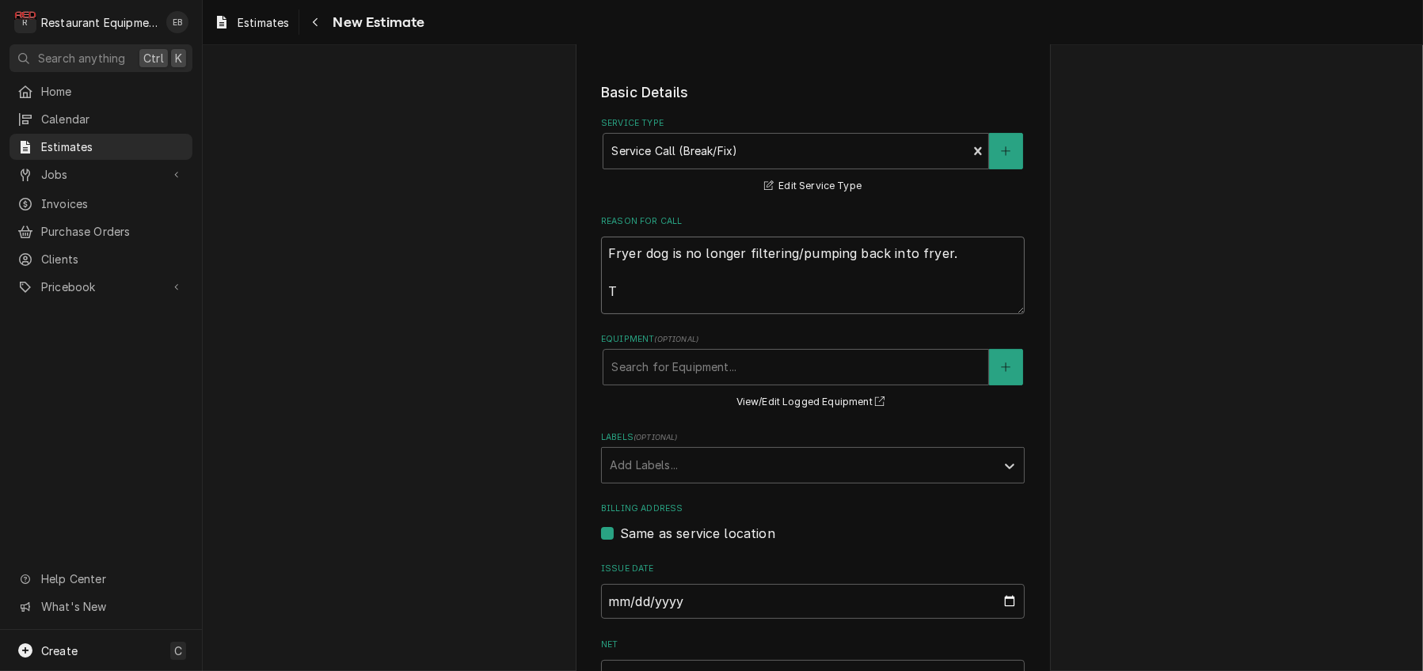
type textarea "Fryer dog is no longer filtering/pumping back into fryer. Te"
type textarea "x"
type textarea "Fryer dog is no longer filtering/pumping back into fryer. Tec"
type textarea "x"
type textarea "Fryer dog is no longer filtering/pumping back into fryer. Tech"
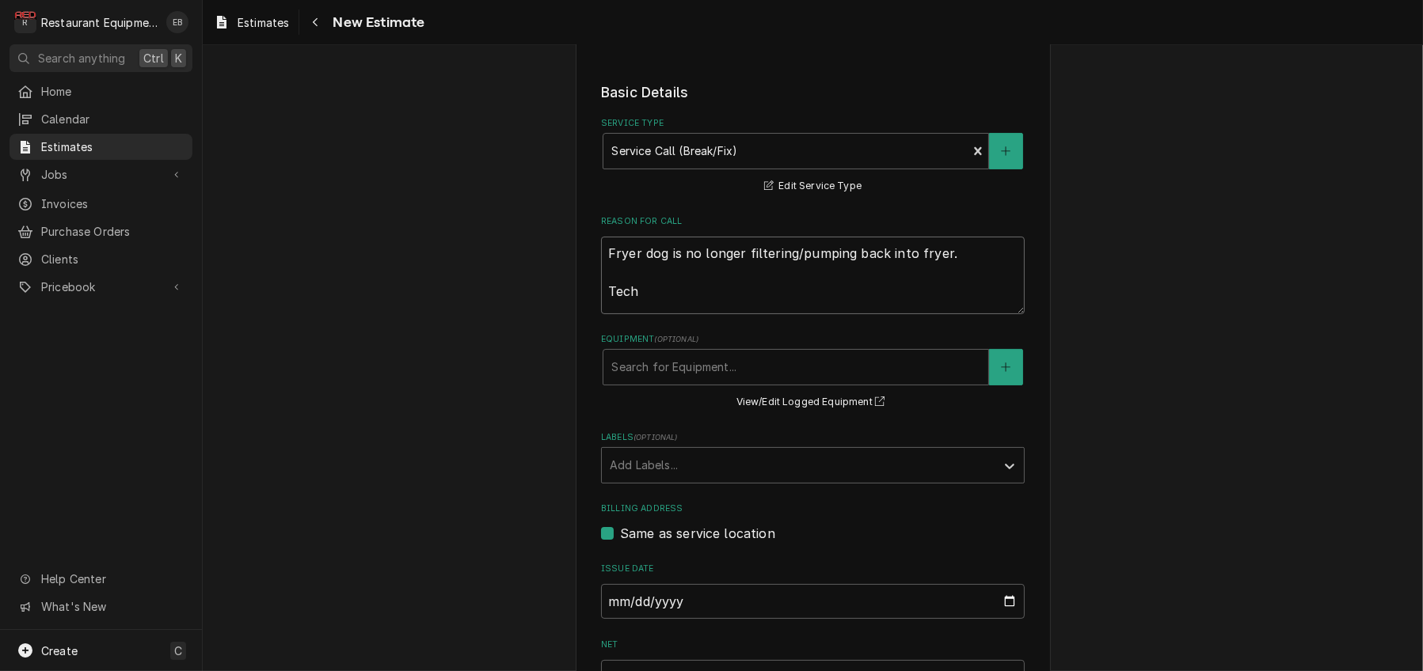
type textarea "x"
type textarea "Fryer dog is no longer filtering/pumping back into fryer. Tech"
type textarea "x"
type textarea "Fryer dog is no longer filtering/pumping back into fryer. Tech N"
type textarea "x"
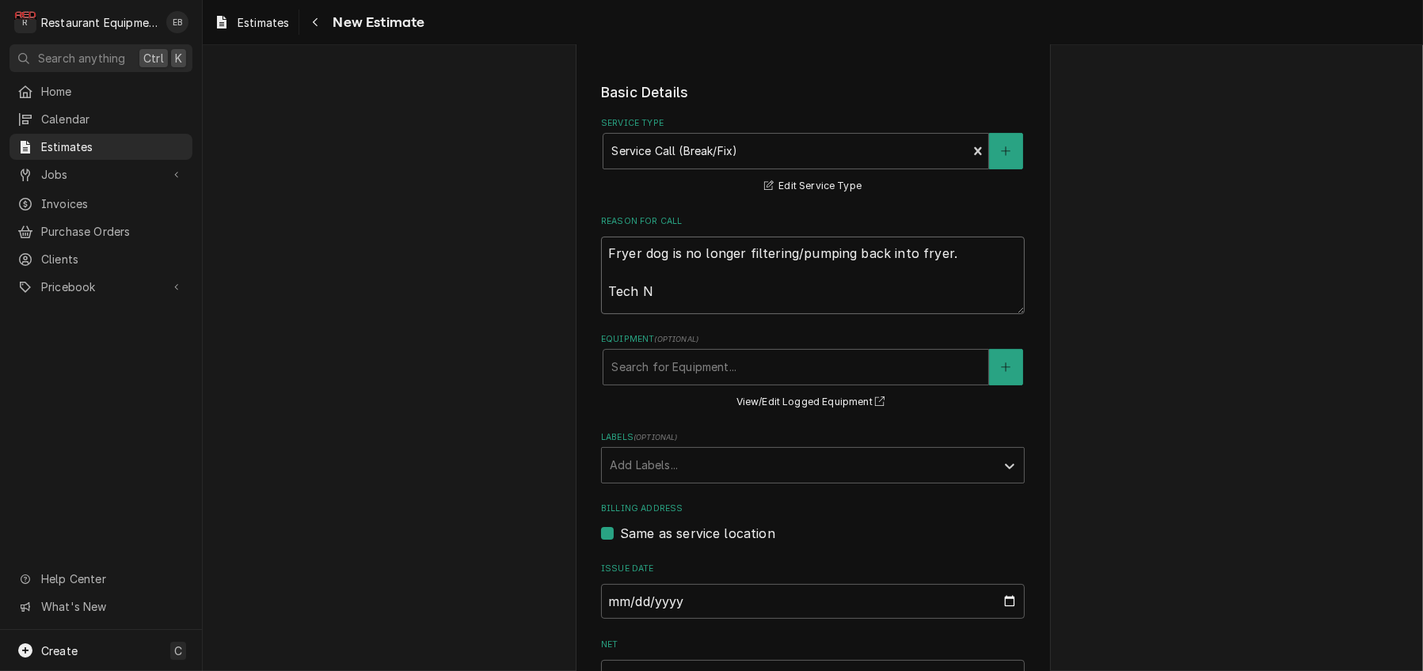
type textarea "Fryer dog is no longer filtering/pumping back into fryer. Tech No"
type textarea "x"
type textarea "Fryer dog is no longer filtering/pumping back into fryer. Tech Noo"
type textarea "x"
type textarea "Fryer dog is no longer filtering/pumping back into fryer. Tech No"
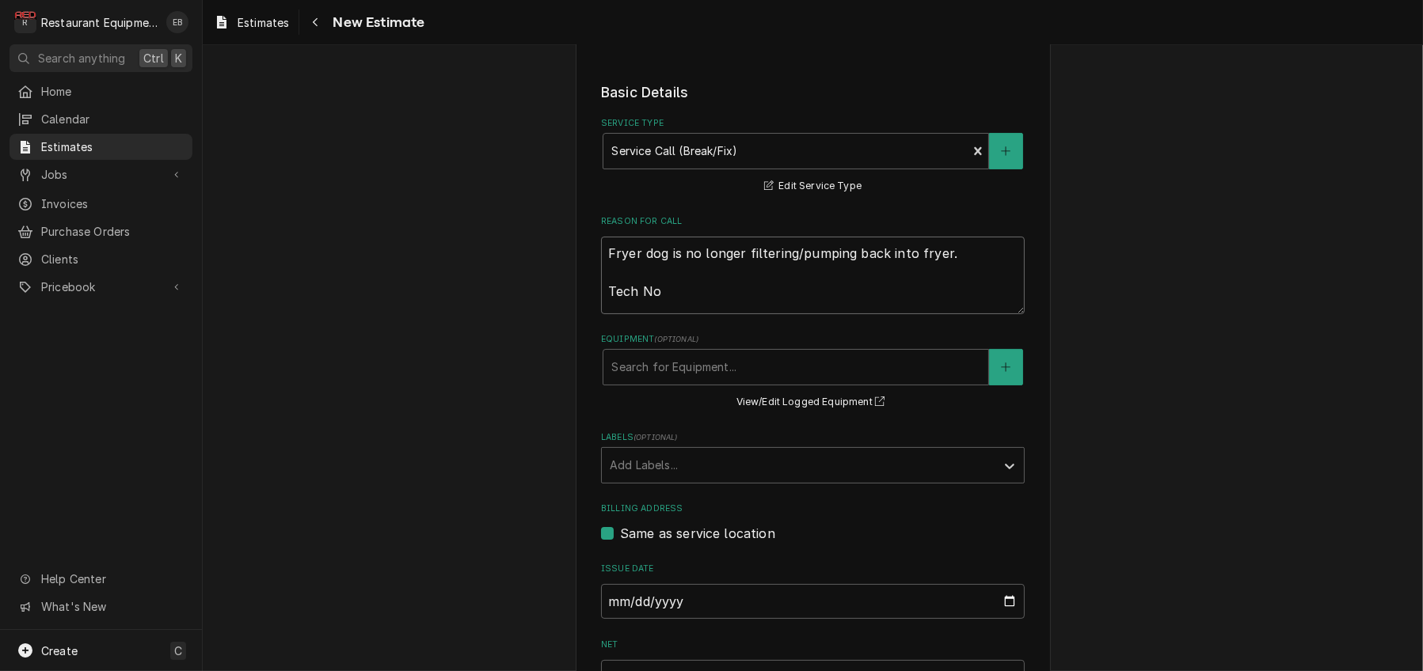
type textarea "x"
type textarea "Fryer dog is no longer filtering/pumping back into fryer. Tech Not"
type textarea "x"
type textarea "Fryer dog is no longer filtering/pumping back into fryer. Tech Note"
type textarea "x"
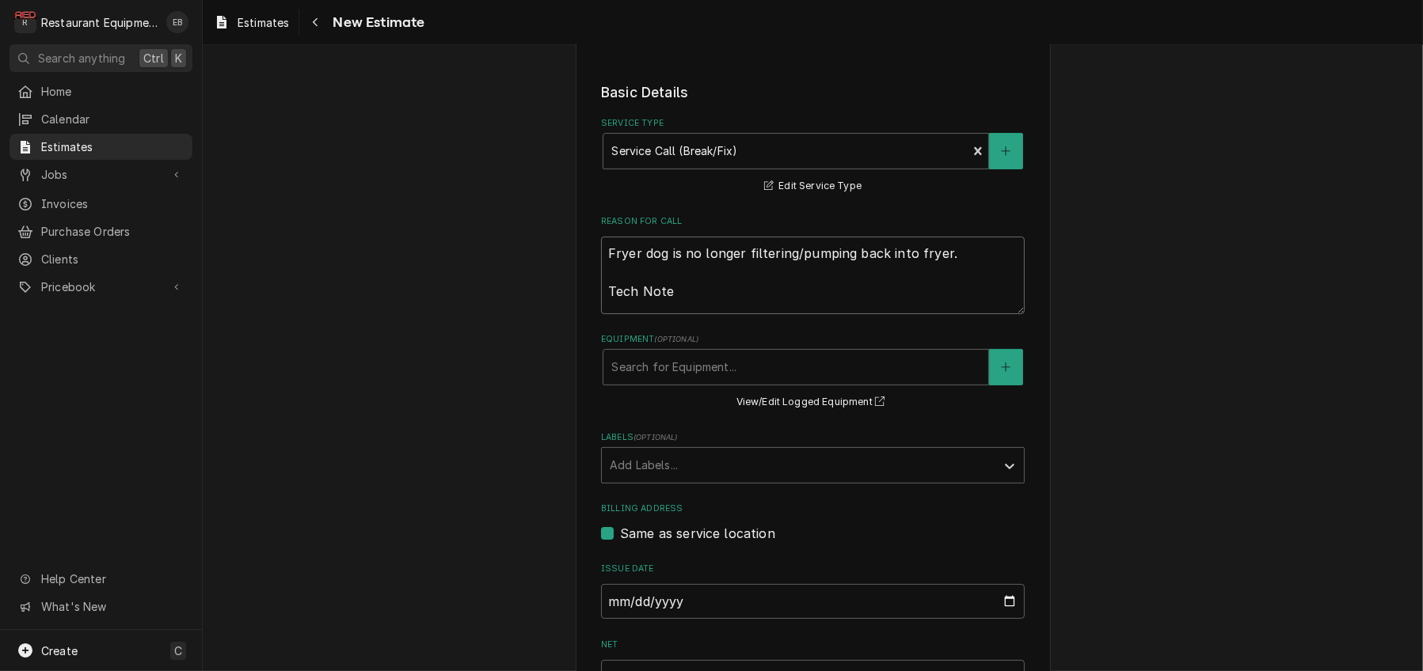
type textarea "Fryer dog is no longer filtering/pumping back into fryer. Tech Notes"
type textarea "x"
type textarea "Fryer dog is no longer filtering/pumping back into fryer. Tech Notes:"
type textarea "x"
type textarea "Fryer dog is no longer filtering/pumping back into fryer. Tech Notes:"
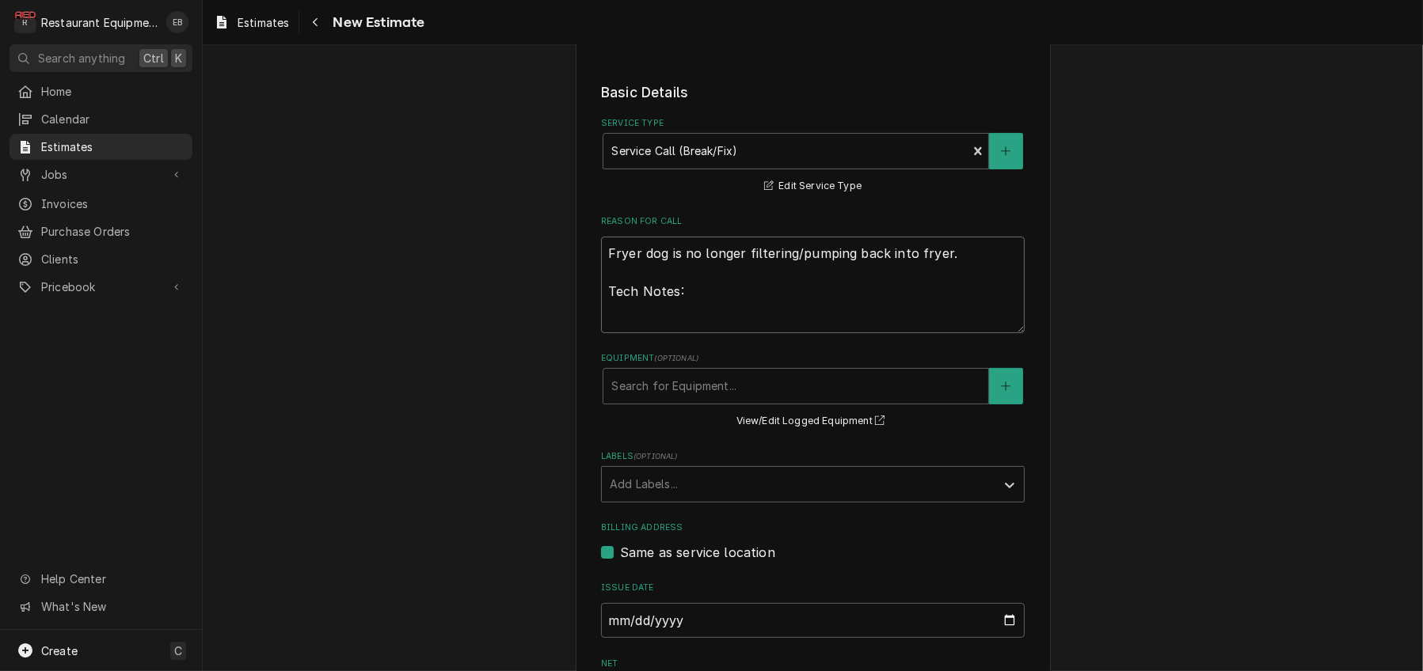
paste textarea "10/12/25 Time in 8:30 Time out 9:30 301 Henny Penny Model EEG-244 FFFF Serial N…"
type textarea "x"
type textarea "Fryer dog is no longer filtering/pumping back into fryer. Tech Notes: 10/12/25 …"
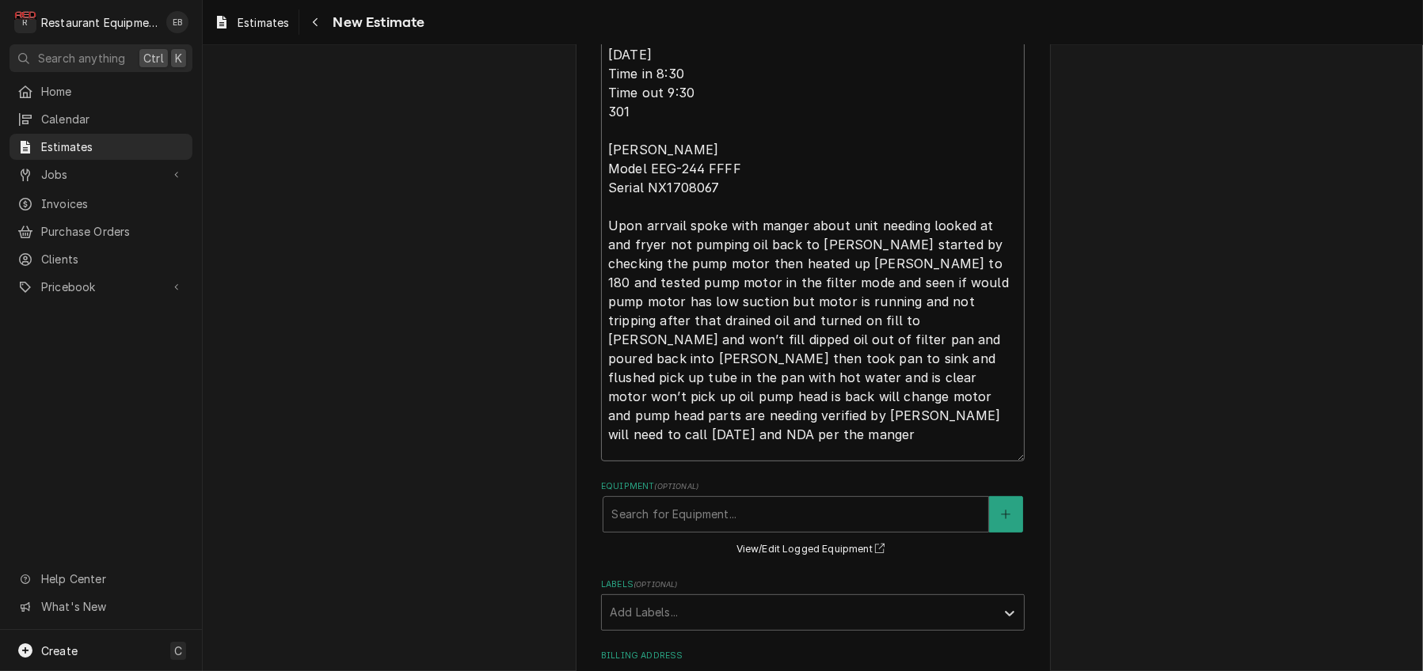
scroll to position [631, 0]
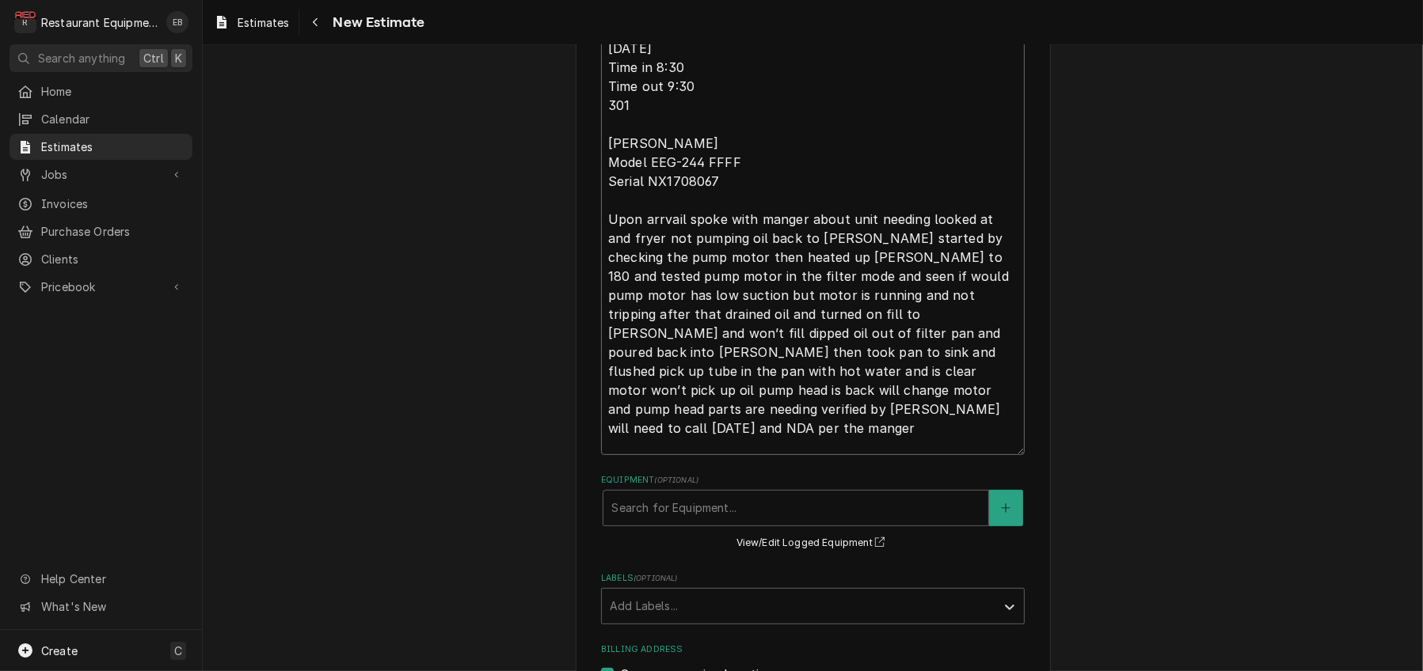
type textarea "x"
type textarea "Fryer dog is no longer filtering/pumping back into fryer. Tech Notes: 10/12/25 …"
type textarea "x"
type textarea "Fryer dog is no longer filtering/pumping back into fryer. Tech Notes: 10/12/25 …"
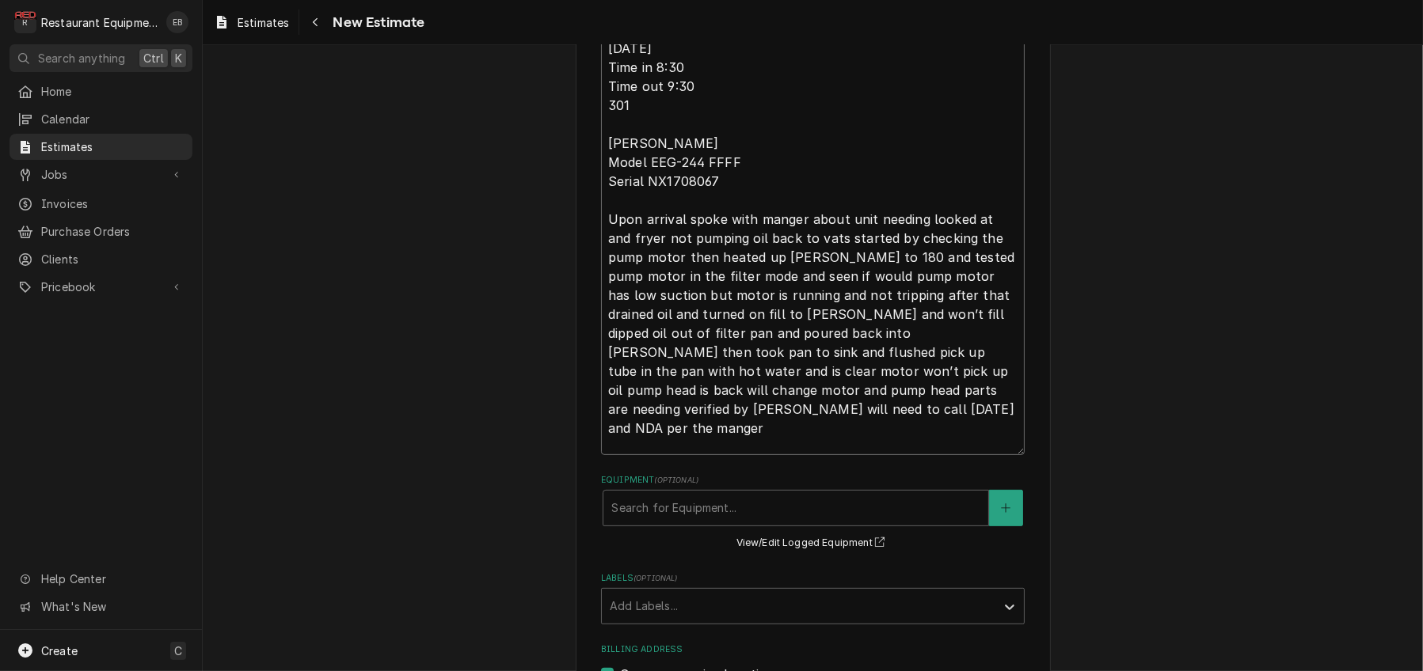
type textarea "x"
type textarea "Fryer dog is no longer filtering/pumping back into fryer. Tech Notes: 10/12/25 …"
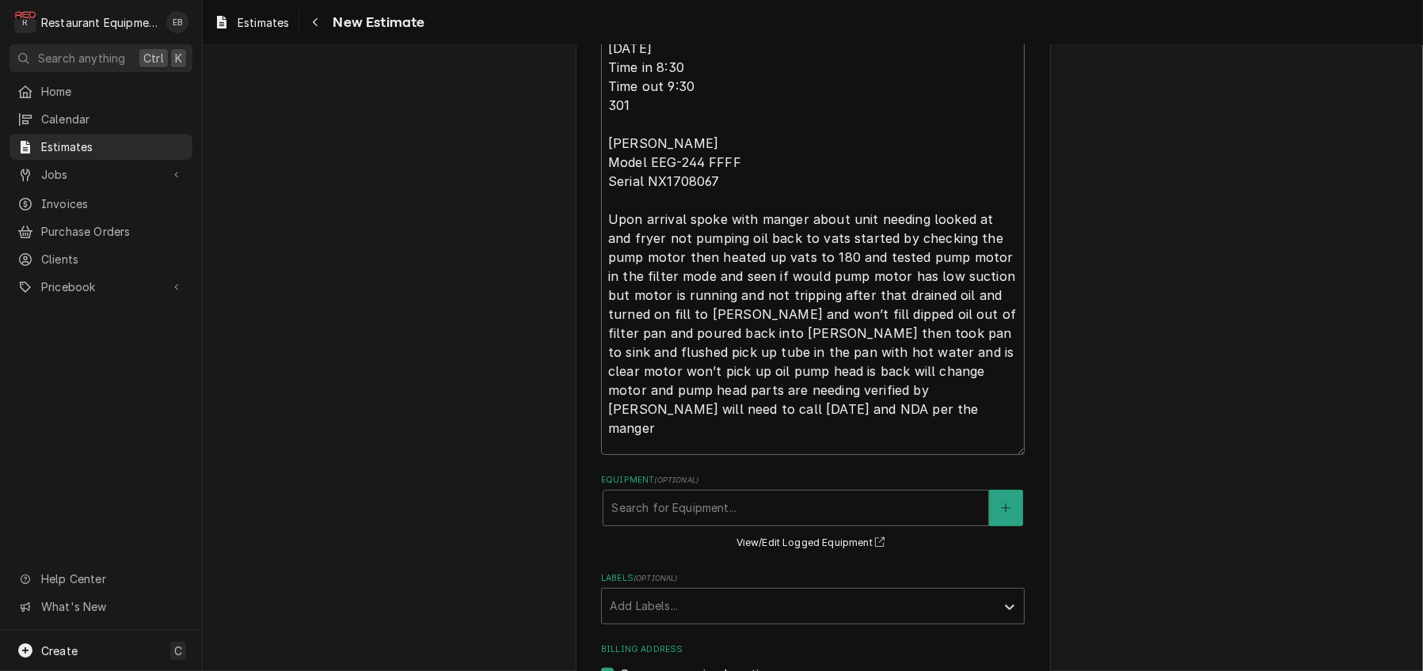
type textarea "x"
type textarea "Fryer dog is no longer filtering/pumping back into fryer. Tech Notes: 10/12/25 …"
type textarea "x"
type textarea "Fryer dog is no longer filtering/pumping back into fryer. Tech Notes: 10/12/25 …"
click at [813, 326] on textarea "Fryer dog is no longer filtering/pumping back into fryer. Tech Notes: 10/12/25 …" at bounding box center [813, 215] width 424 height 481
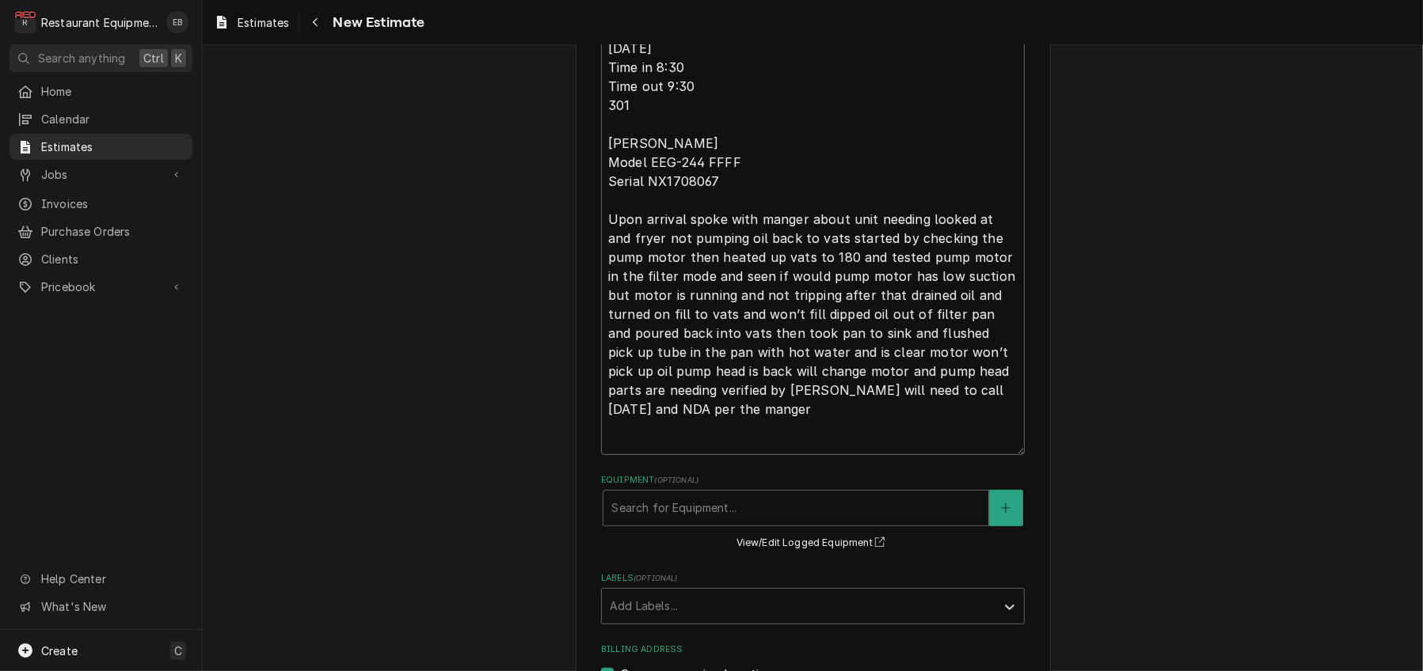
type textarea "x"
type textarea "Fryer dog is no longer filtering/pumping back into fryer. Tech Notes: 10/12/25 …"
click at [826, 324] on textarea "Fryer dog is no longer filtering/pumping back into fryer. Tech Notes: 10/12/25 …" at bounding box center [813, 215] width 424 height 481
type textarea "x"
type textarea "Fryer dog is no longer filtering/pumping back into fryer. Tech Notes: 10/12/25 …"
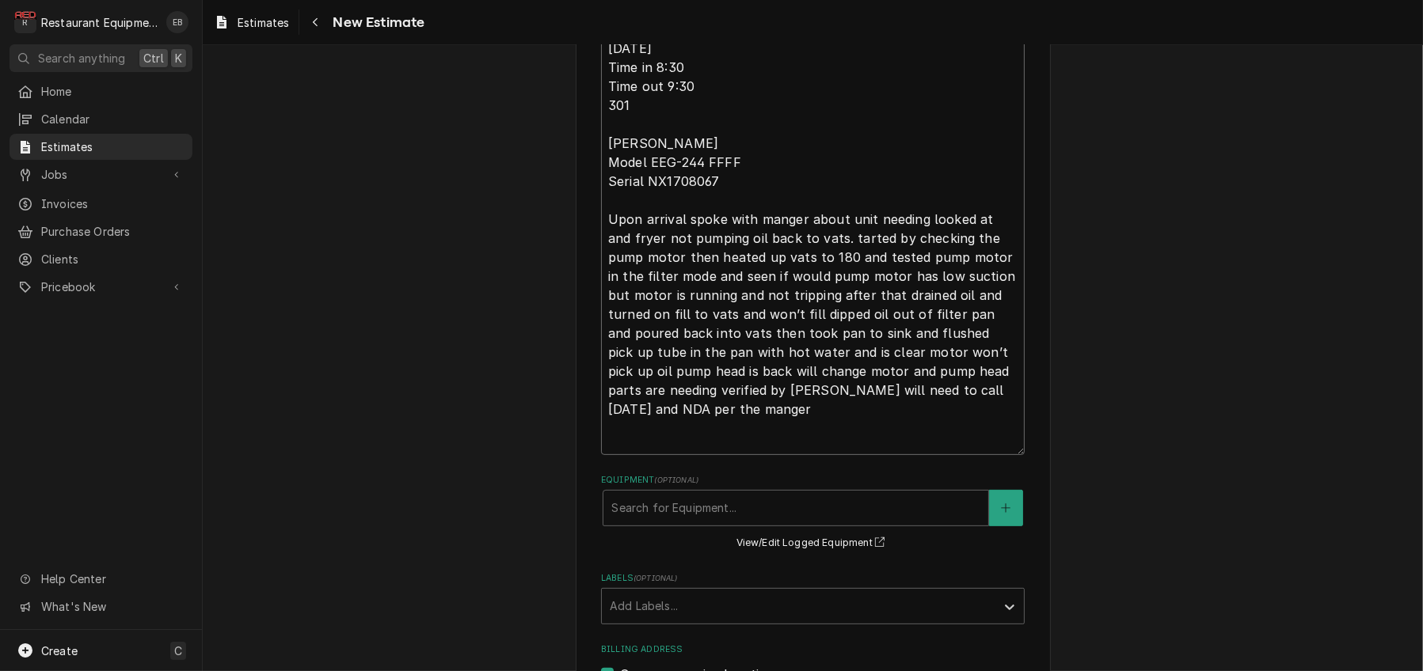
type textarea "x"
type textarea "Fryer dog is no longer filtering/pumping back into fryer. Tech Notes: 10/12/25 …"
click at [634, 348] on textarea "Fryer dog is no longer filtering/pumping back into fryer. Tech Notes: 10/12/25 …" at bounding box center [813, 215] width 424 height 481
type textarea "x"
type textarea "Fryer dog is no longer filtering/pumping back into fryer. Tech Notes: 10/12/25 …"
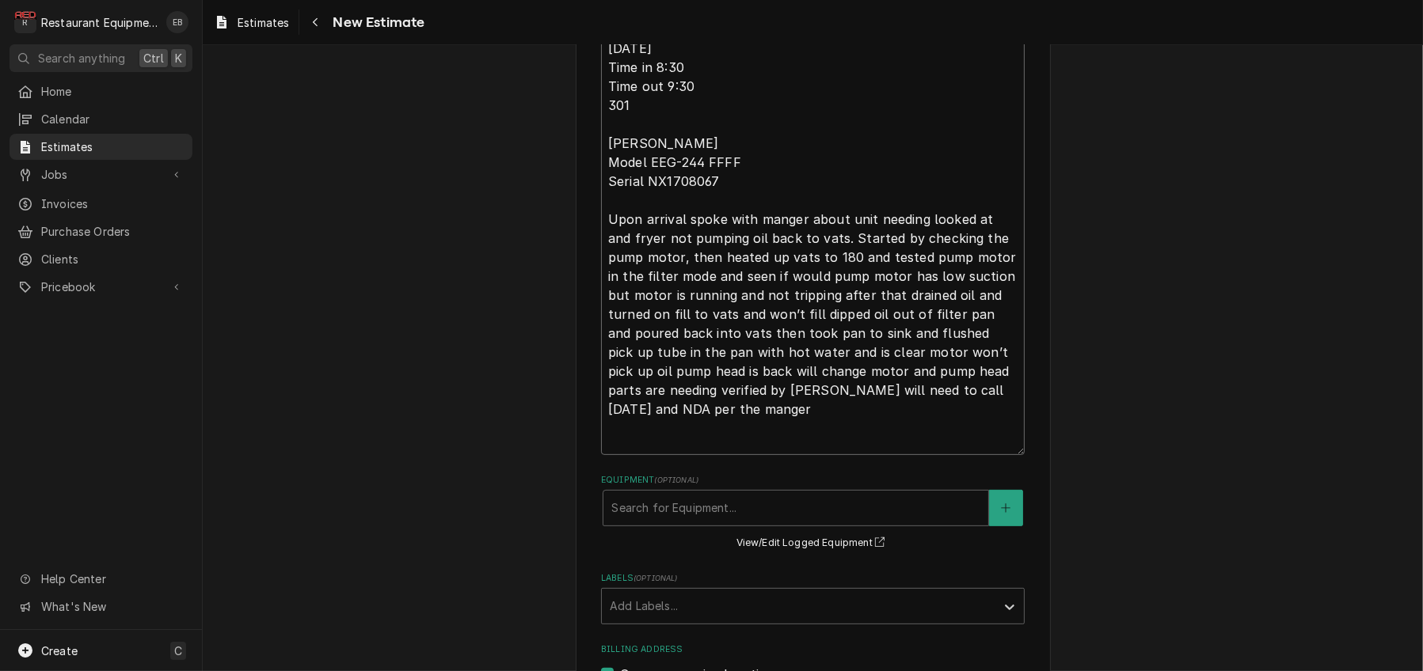
click at [826, 365] on textarea "Fryer dog is no longer filtering/pumping back into fryer. Tech Notes: 10/12/25 …" at bounding box center [813, 215] width 424 height 481
type textarea "x"
type textarea "Fryer dog is no longer filtering/pumping back into fryer. Tech Notes: 10/12/25 …"
click at [728, 364] on textarea "Fryer dog is no longer filtering/pumping back into fryer. Tech Notes: 10/12/25 …" at bounding box center [813, 215] width 424 height 481
type textarea "x"
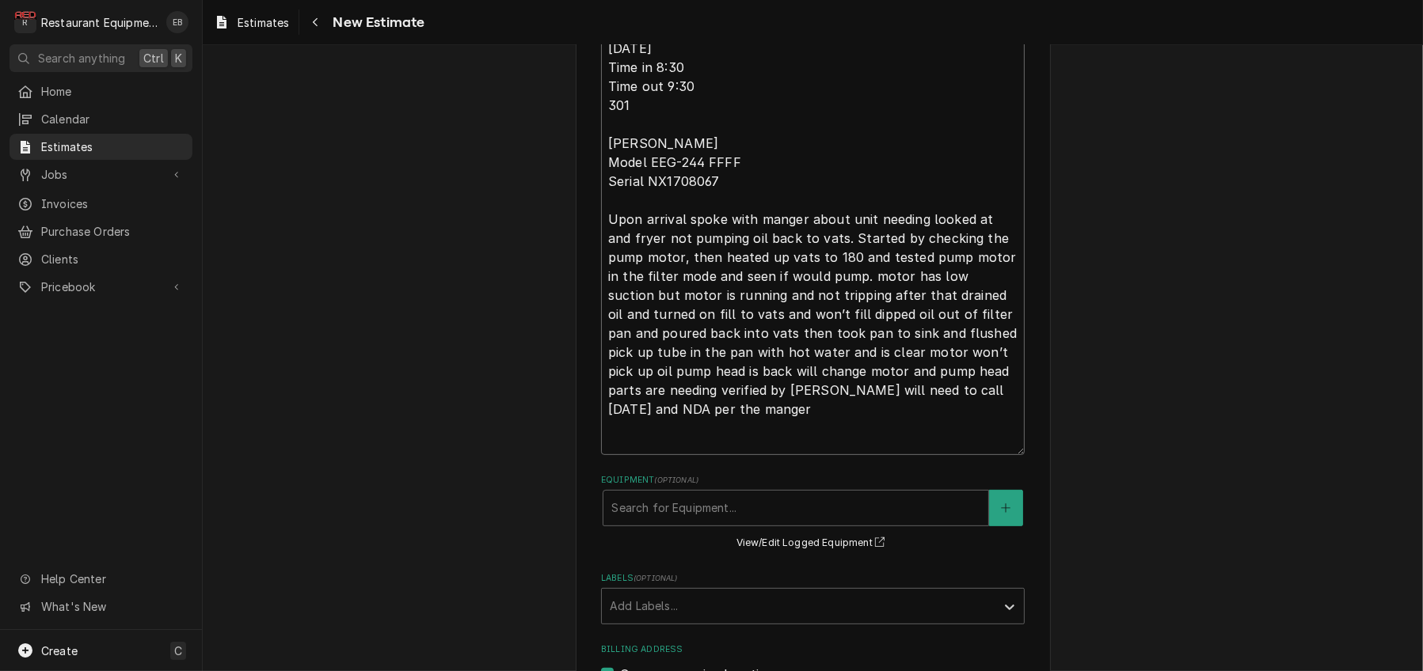
type textarea "Fryer dog is no longer filtering/pumping back into fryer. Tech Notes: 10/12/25 …"
type textarea "x"
type textarea "Fryer dog is no longer filtering/pumping back into fryer. Tech Notes: 10/12/25 …"
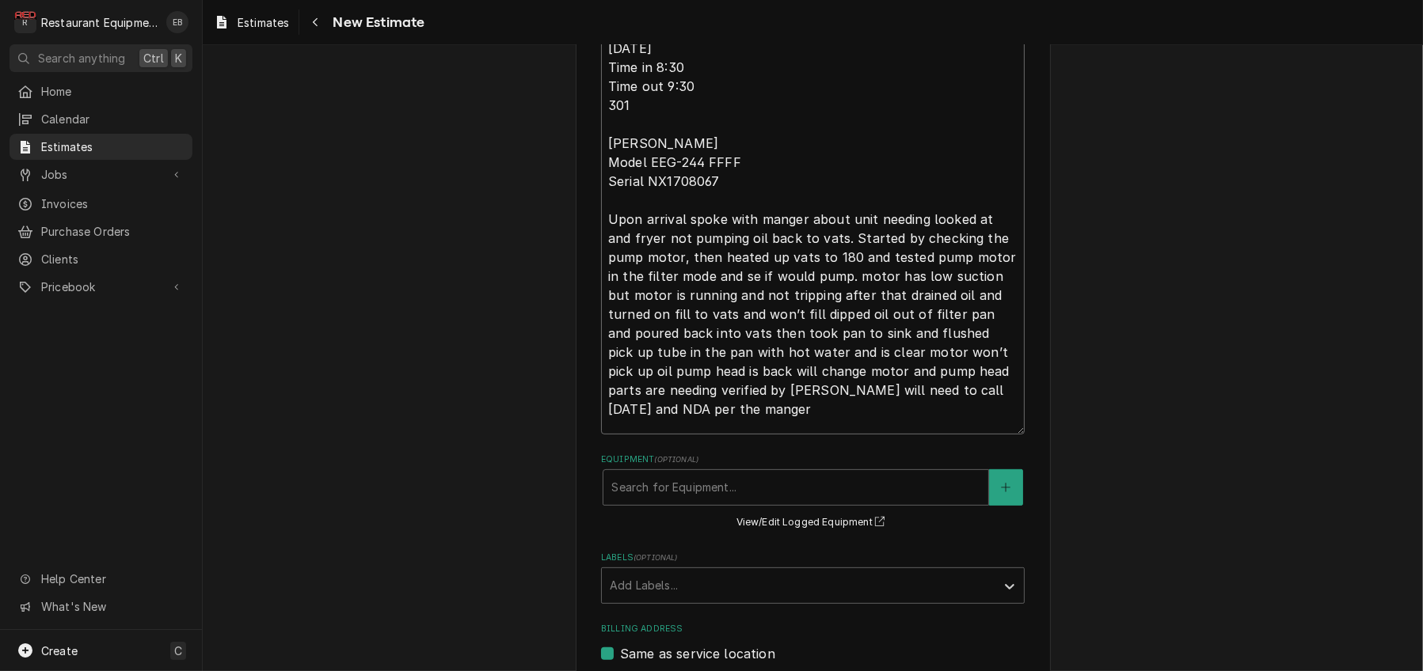
type textarea "x"
type textarea "Fryer dog is no longer filtering/pumping back into fryer. Tech Notes: 10/12/25 …"
type textarea "x"
type textarea "Fryer dog is no longer filtering/pumping back into fryer. Tech Notes: 10/12/25 …"
type textarea "x"
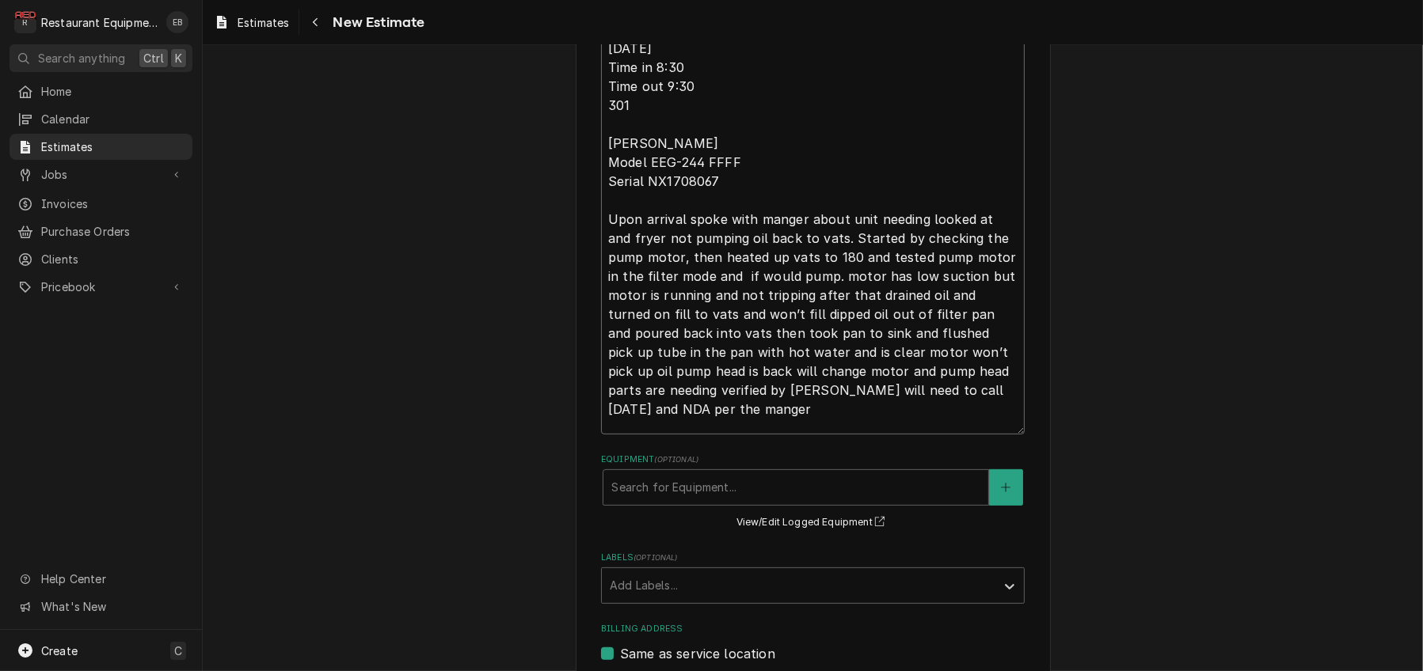
type textarea "Fryer dog is no longer filtering/pumping back into fryer. Tech Notes: 10/12/25 …"
type textarea "x"
type textarea "Fryer dog is no longer filtering/pumping back into fryer. Tech Notes: 10/12/25 …"
type textarea "x"
type textarea "Fryer dog is no longer filtering/pumping back into fryer. Tech Notes: 10/12/25 …"
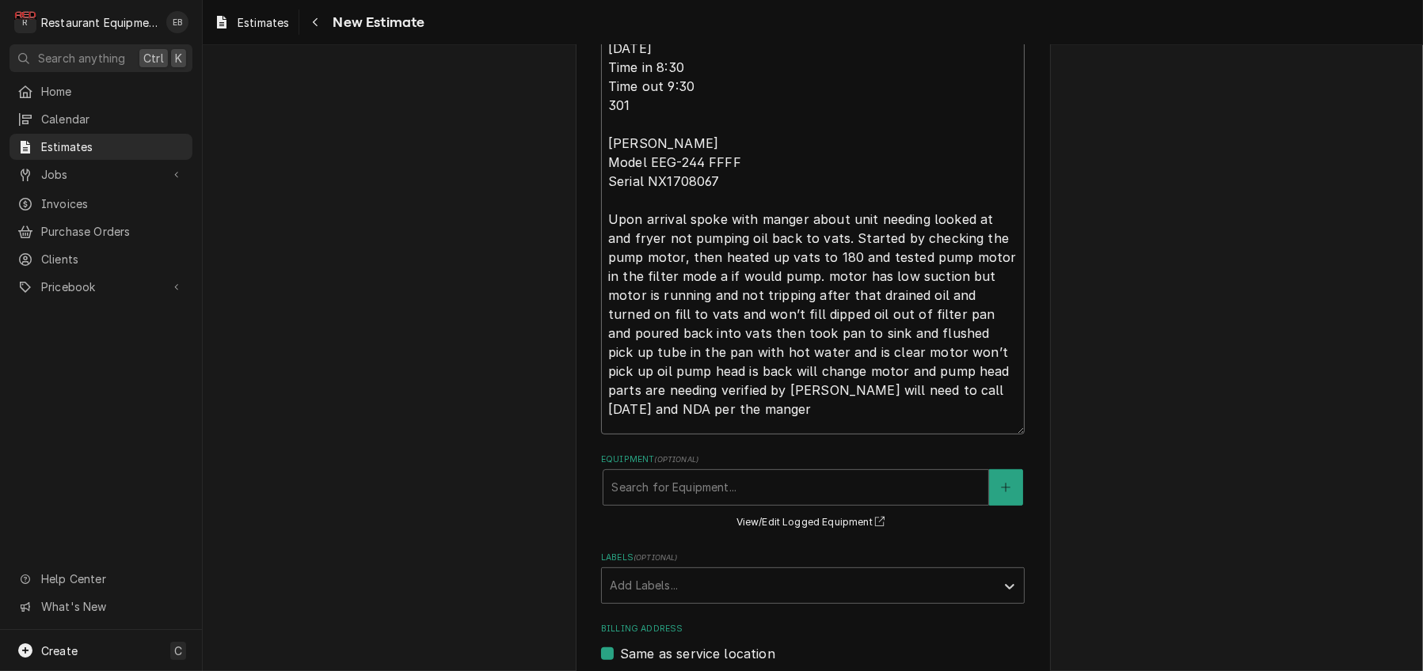
type textarea "x"
type textarea "Fryer dog is no longer filtering/pumping back into fryer. Tech Notes: 10/12/25 …"
type textarea "x"
type textarea "Fryer dog is no longer filtering/pumping back into fryer. Tech Notes: 10/12/25 …"
type textarea "x"
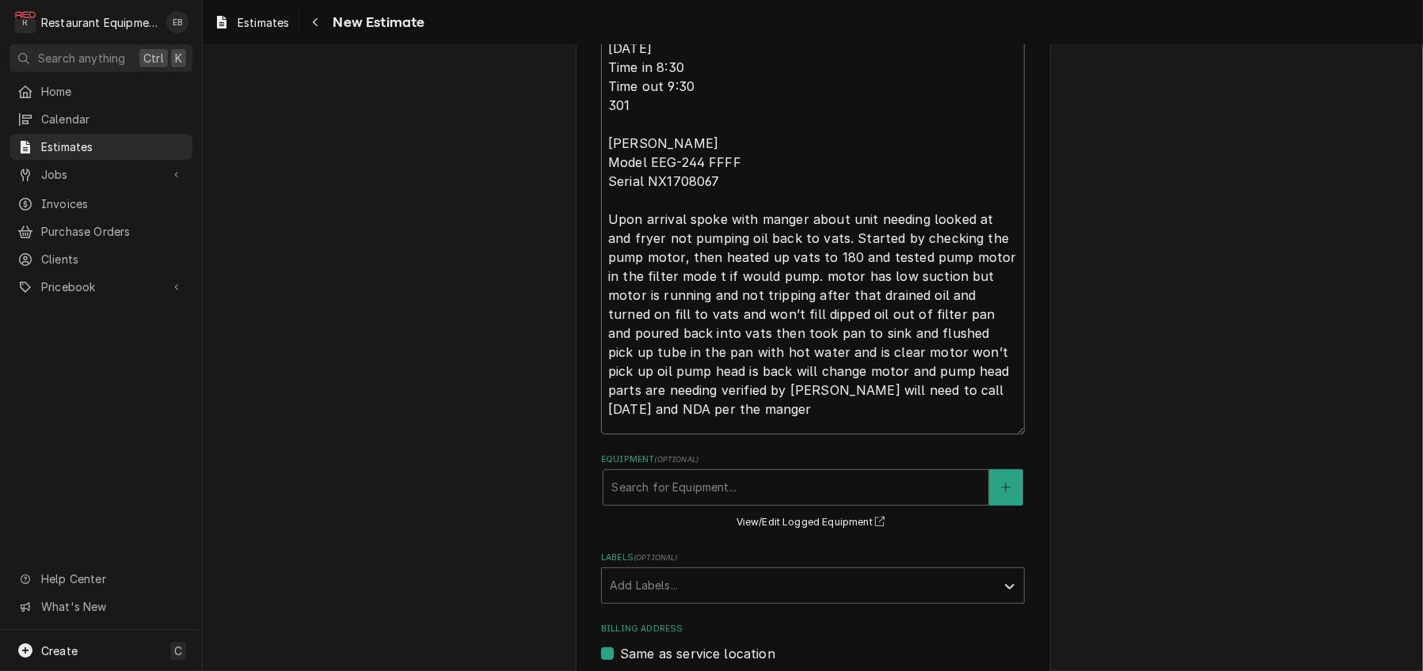
type textarea "Fryer dog is no longer filtering/pumping back into fryer. Tech Notes: 10/12/25 …"
type textarea "x"
type textarea "Fryer dog is no longer filtering/pumping back into fryer. Tech Notes: 10/12/25 …"
type textarea "x"
type textarea "Fryer dog is no longer filtering/pumping back into fryer. Tech Notes: 10/12/25 …"
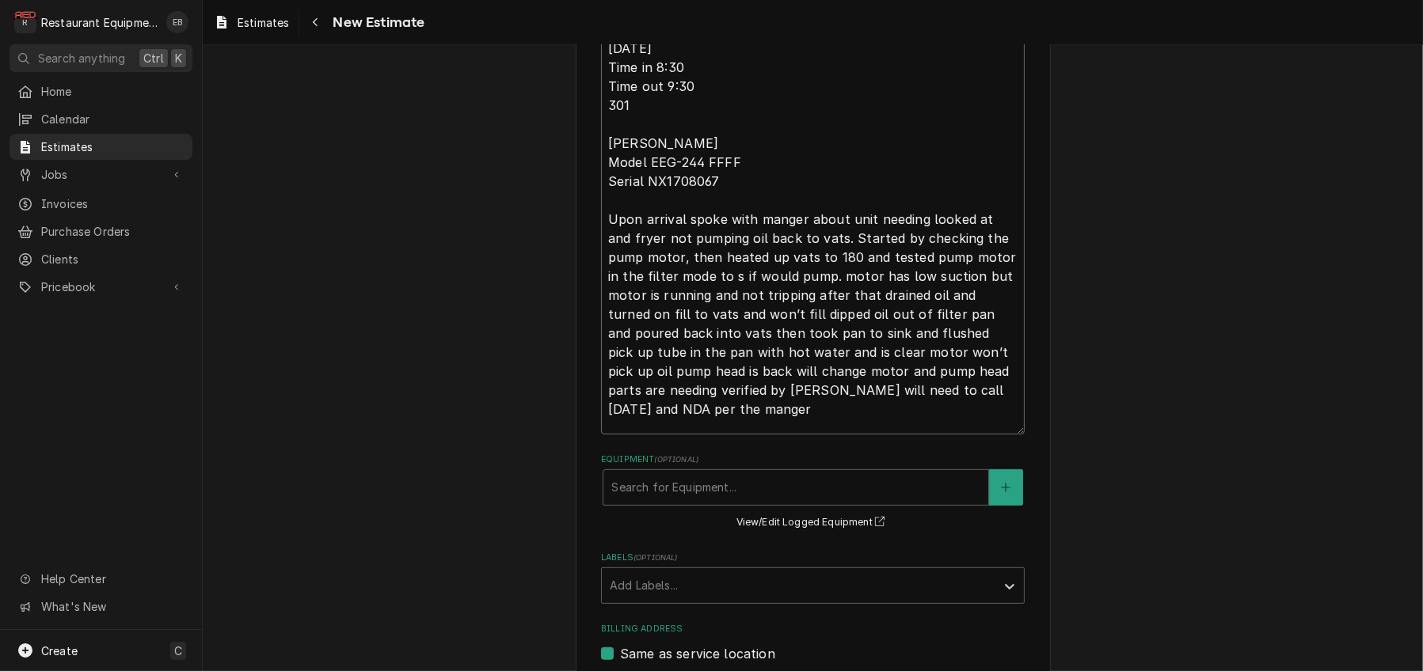
type textarea "x"
type textarea "Fryer dog is no longer filtering/pumping back into fryer. Tech Notes: 10/12/25 …"
type textarea "x"
type textarea "Fryer dog is no longer filtering/pumping back into fryer. Tech Notes: 10/12/25 …"
click at [728, 364] on textarea "Fryer dog is no longer filtering/pumping back into fryer. Tech Notes: 10/12/25 …" at bounding box center [813, 205] width 424 height 460
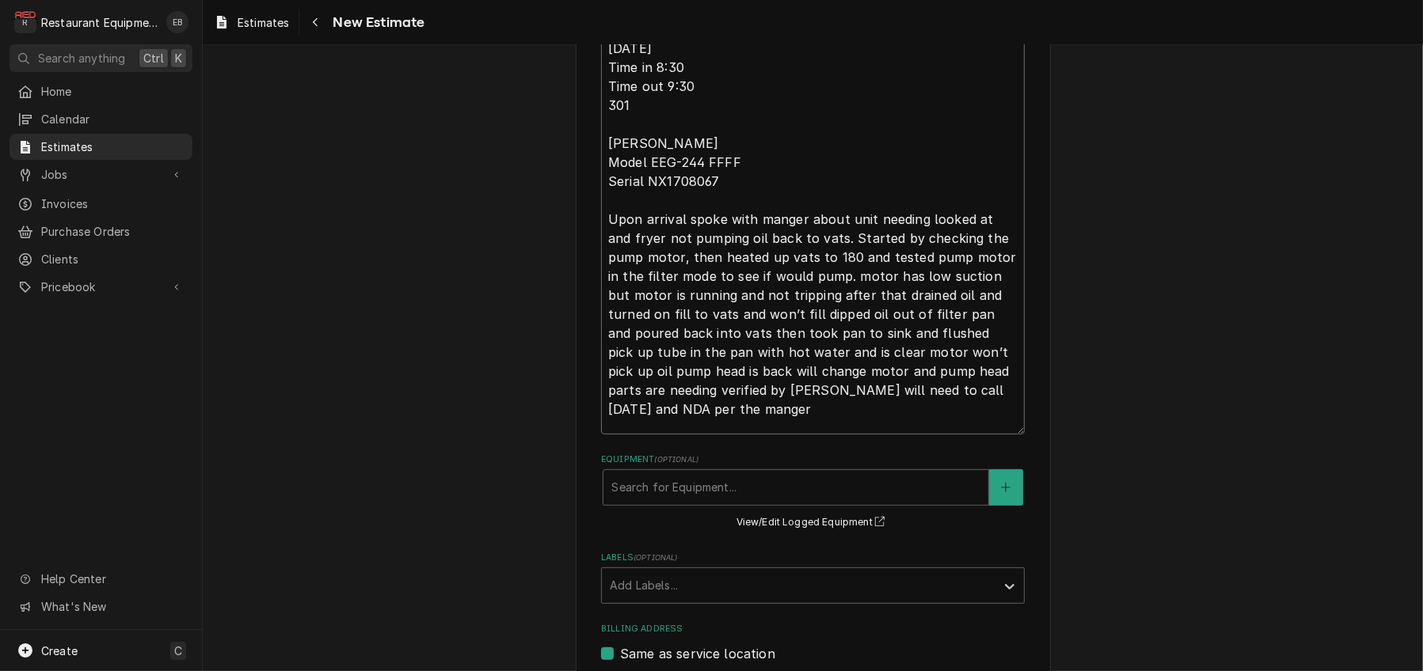
type textarea "x"
type textarea "Fryer dog is no longer filtering/pumping back into fryer. Tech Notes: 10/12/25 …"
type textarea "x"
type textarea "Fryer dog is no longer filtering/pumping back into fryer. Tech Notes: 10/12/25 …"
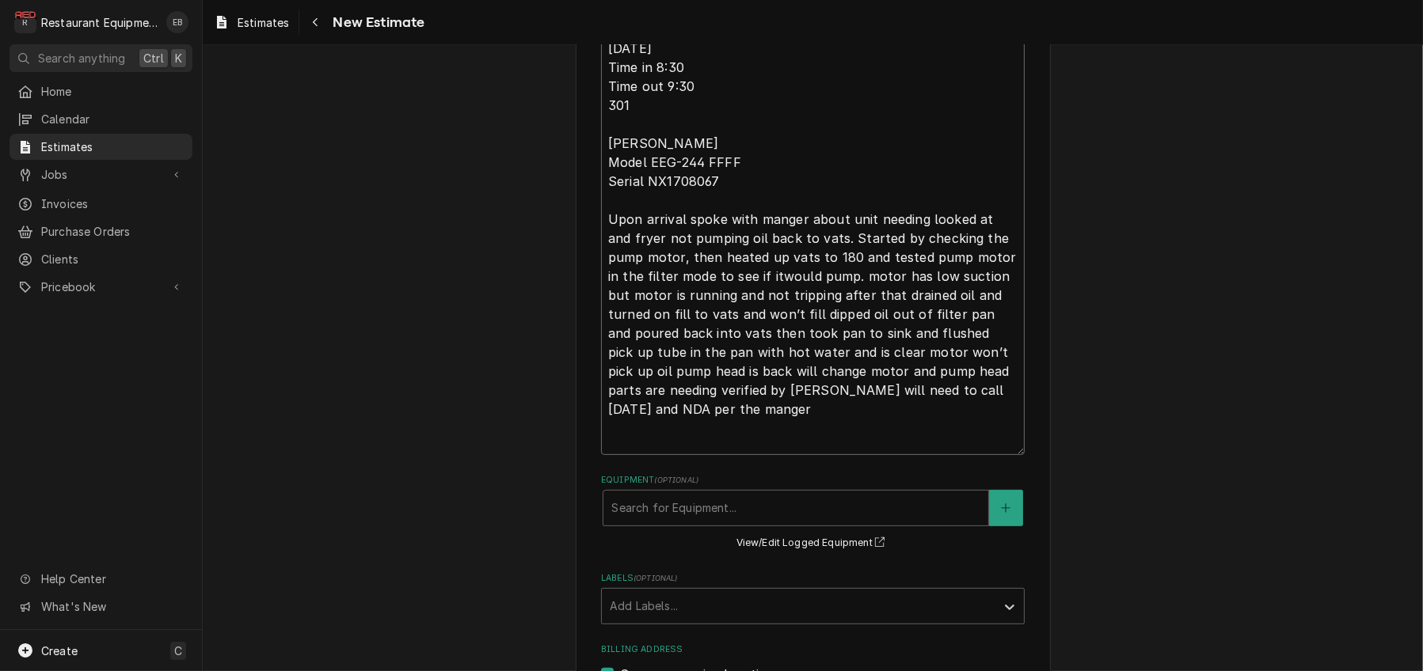
type textarea "x"
type textarea "Fryer dog is no longer filtering/pumping back into fryer. Tech Notes: 10/12/25 …"
click at [838, 362] on textarea "Fryer dog is no longer filtering/pumping back into fryer. Tech Notes: 10/12/25 …" at bounding box center [813, 215] width 424 height 481
type textarea "x"
type textarea "Fryer dog is no longer filtering/pumping back into fryer. Tech Notes: 10/12/25 …"
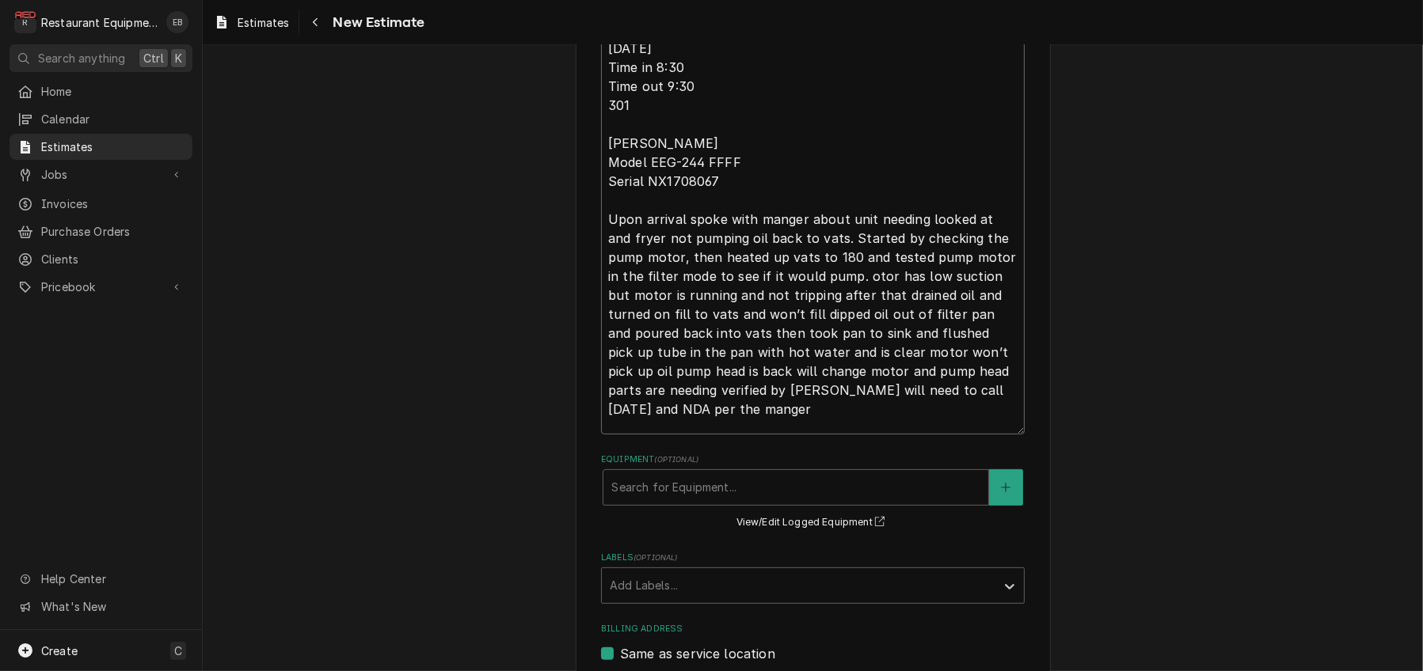
type textarea "x"
type textarea "Fryer dog is no longer filtering/pumping back into fryer. Tech Notes: 10/12/25 …"
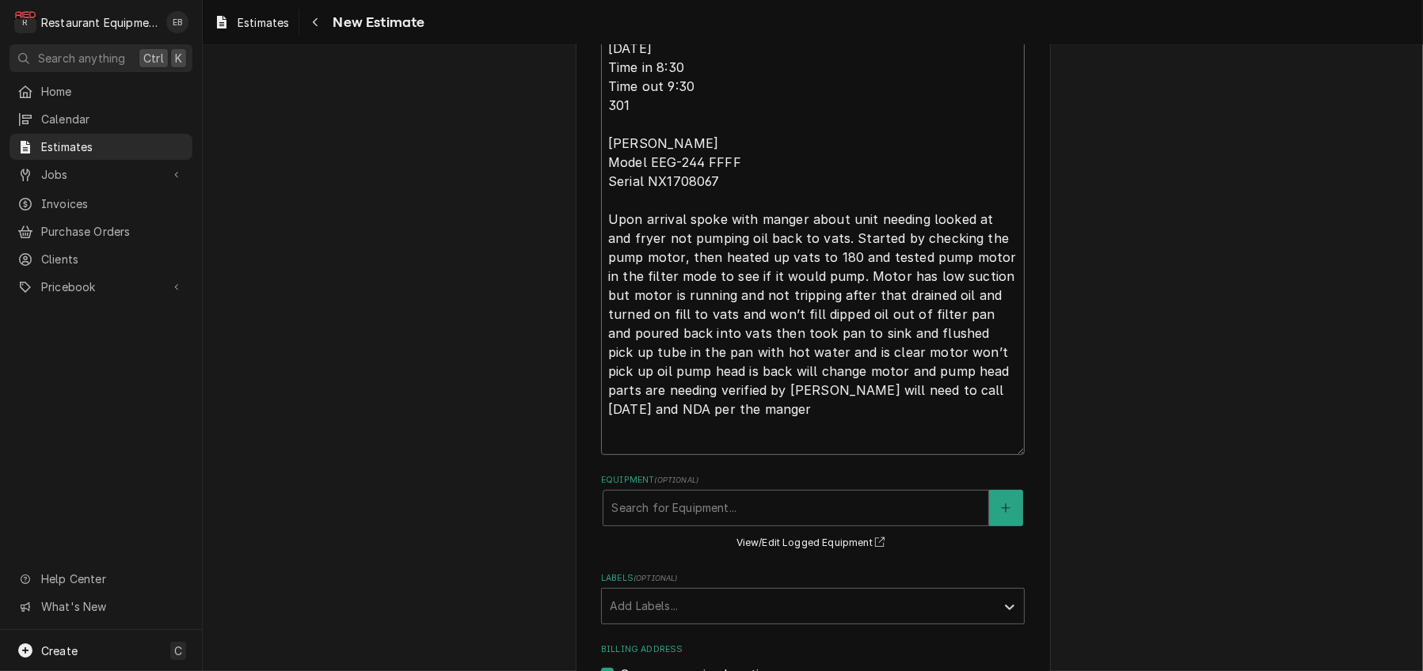
click at [808, 388] on textarea "Fryer dog is no longer filtering/pumping back into fryer. Tech Notes: 10/12/25 …" at bounding box center [813, 215] width 424 height 481
type textarea "x"
type textarea "Fryer dog is no longer filtering/pumping back into fryer. Tech Notes: 10/12/25 …"
click at [823, 386] on textarea "Fryer dog is no longer filtering/pumping back into fryer. Tech Notes: 10/12/25 …" at bounding box center [813, 215] width 424 height 481
type textarea "x"
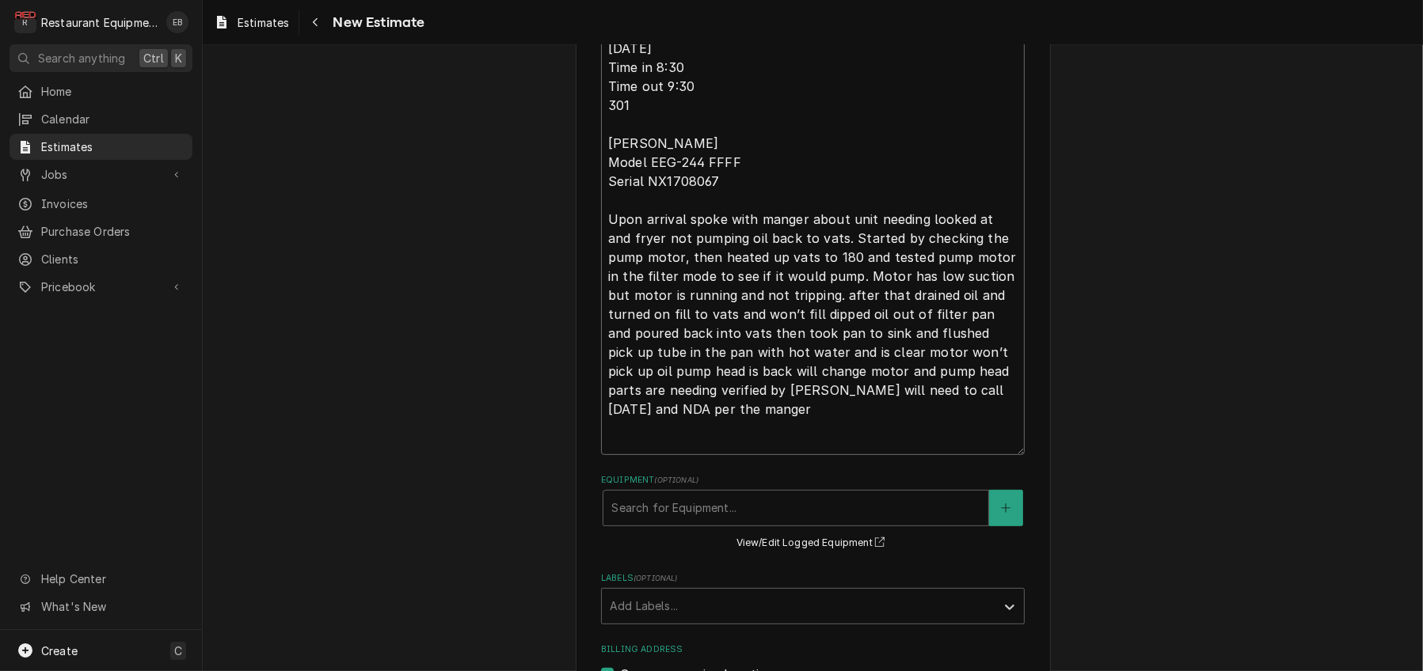
type textarea "Fryer dog is no longer filtering/pumping back into fryer. Tech Notes: 10/12/25 …"
type textarea "x"
type textarea "Fryer dog is no longer filtering/pumping back into fryer. Tech Notes: 10/12/25 …"
click at [750, 405] on textarea "Fryer dog is no longer filtering/pumping back into fryer. Tech Notes: 10/12/25 …" at bounding box center [813, 215] width 424 height 481
type textarea "x"
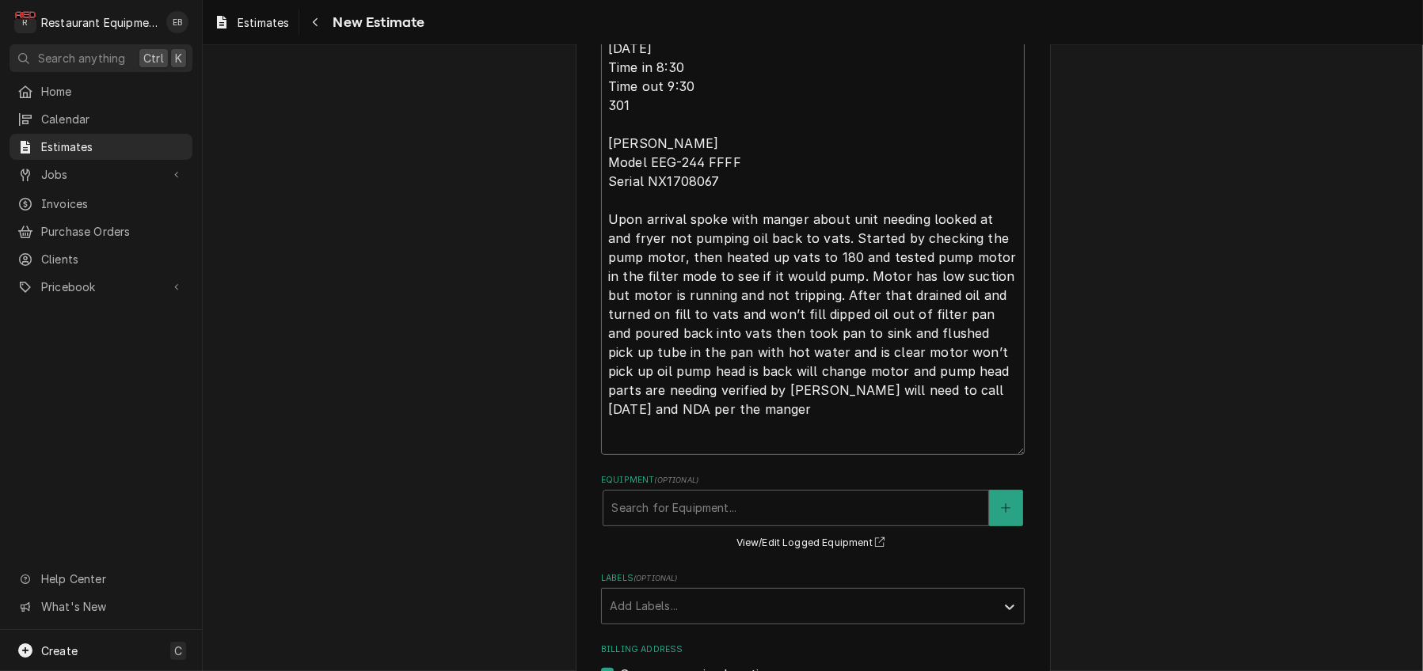
type textarea "Fryer dog is no longer filtering/pumping back into fryer. Tech Notes: 10/12/25 …"
type textarea "x"
type textarea "Fryer dog is no longer filtering/pumping back into fryer. Tech Notes: 10/12/25 …"
type textarea "x"
type textarea "Fryer dog is no longer filtering/pumping back into fryer. Tech Notes: 10/12/25 …"
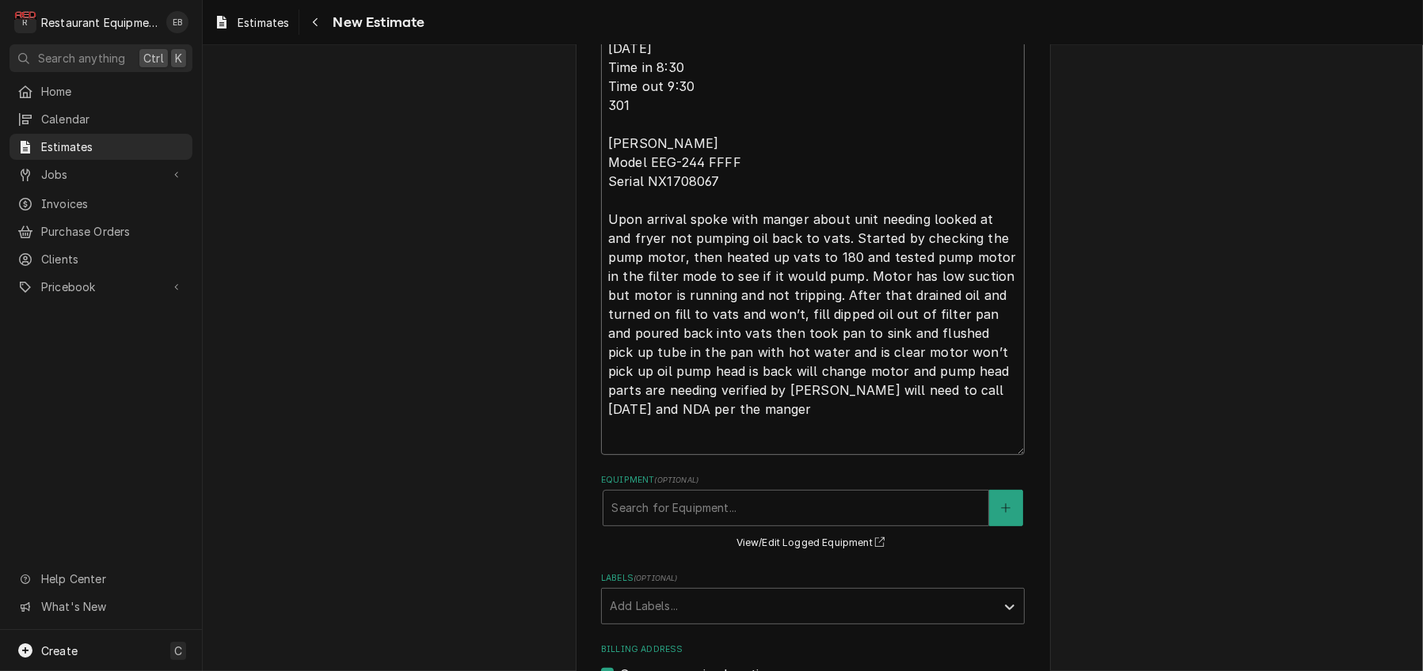
click at [686, 425] on textarea "Fryer dog is no longer filtering/pumping back into fryer. Tech Notes: 10/12/25 …" at bounding box center [813, 215] width 424 height 481
type textarea "x"
type textarea "Fryer dog is no longer filtering/pumping back into fryer. Tech Notes: 10/12/25 …"
click at [739, 447] on textarea "Fryer dog is no longer filtering/pumping back into fryer. Tech Notes: 10/12/25 …" at bounding box center [813, 215] width 424 height 481
type textarea "x"
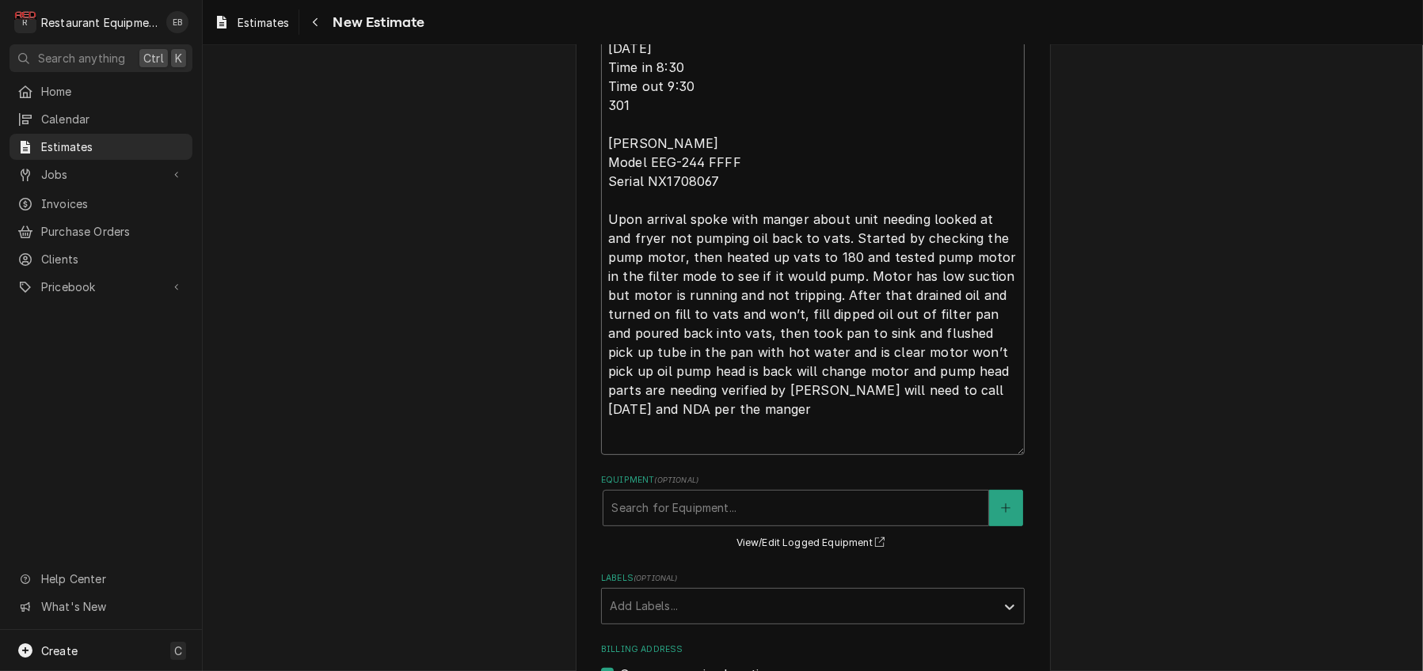
type textarea "Fryer dog is no longer filtering/pumping back into fryer. Tech Notes: 10/12/25 …"
type textarea "x"
type textarea "Fryer dog is no longer filtering/pumping back into fryer. Tech Notes: 10/12/25 …"
type textarea "x"
type textarea "Fryer dog is no longer filtering/pumping back into fryer. Tech Notes: 10/12/25 …"
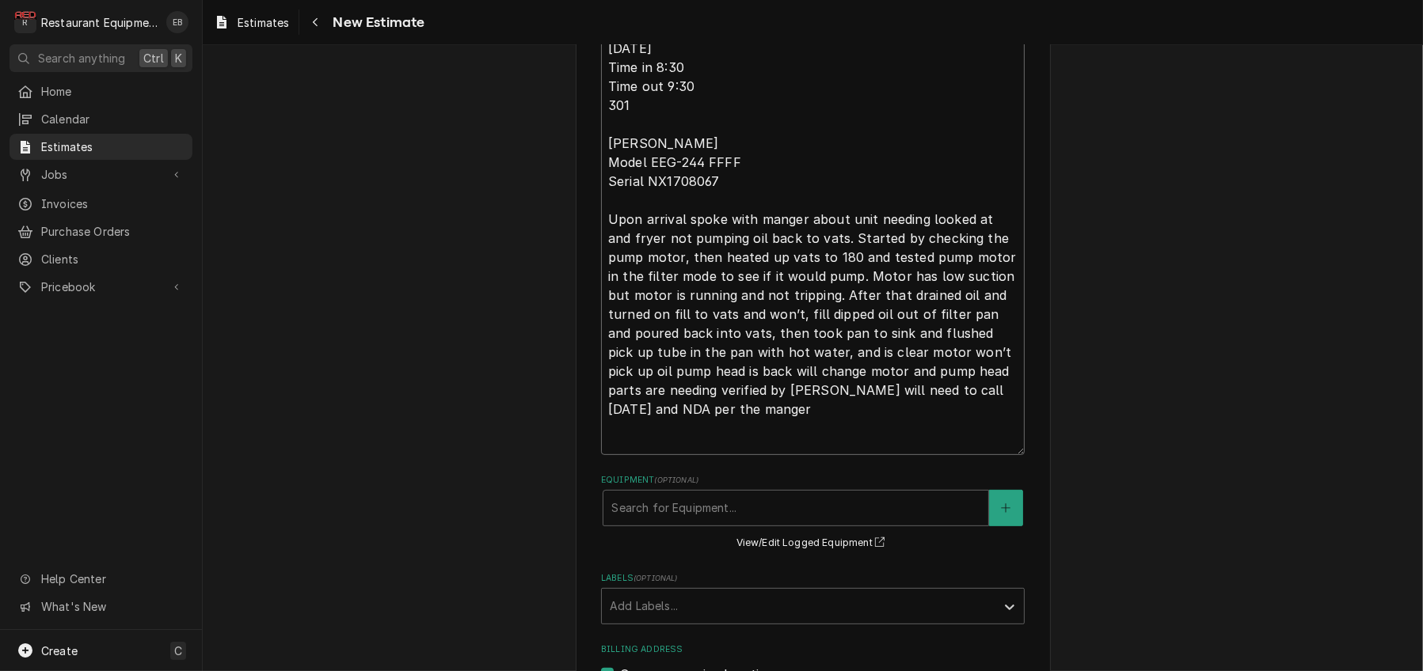
click at [820, 443] on textarea "Fryer dog is no longer filtering/pumping back into fryer. Tech Notes: 10/12/25 …" at bounding box center [813, 215] width 424 height 481
type textarea "x"
type textarea "Fryer dog is no longer filtering/pumping back into fryer. Tech Notes: 10/12/25 …"
type textarea "x"
type textarea "Fryer dog is no longer filtering/pumping back into fryer. Tech Notes: 10/12/25 …"
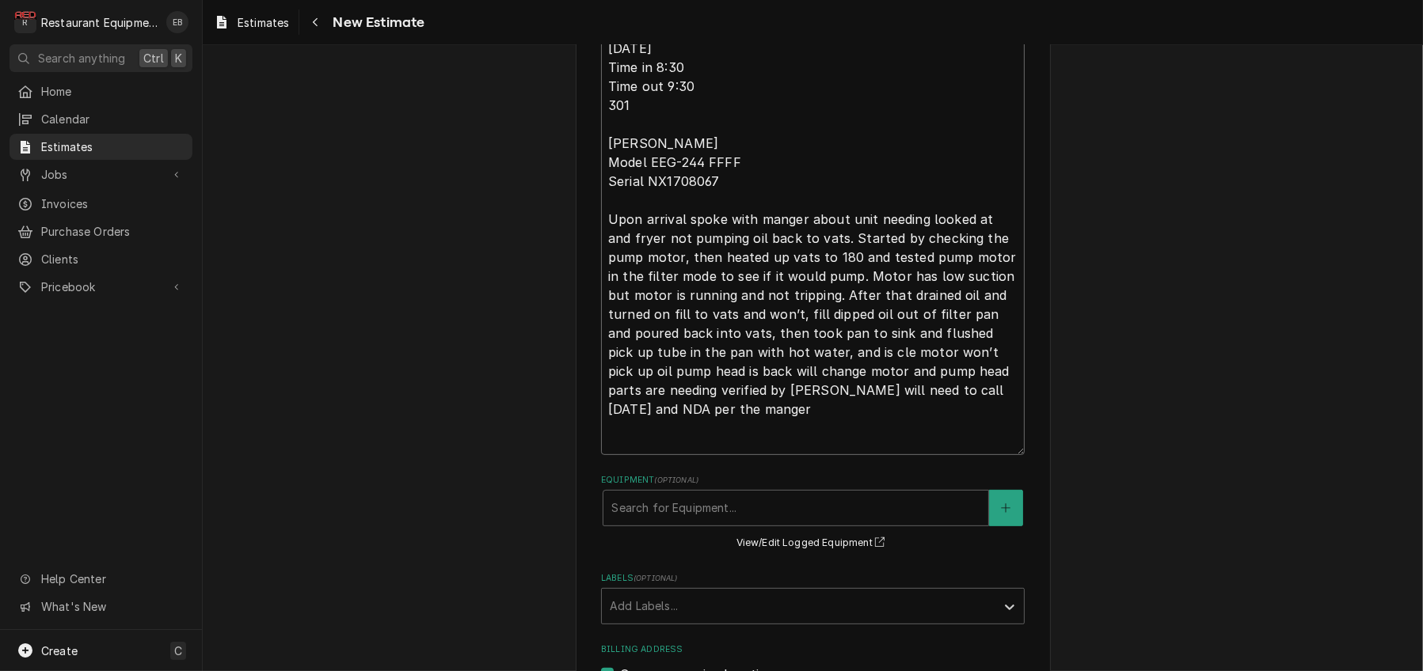
type textarea "x"
type textarea "Fryer dog is no longer filtering/pumping back into fryer. Tech Notes: 10/12/25 …"
type textarea "x"
type textarea "Fryer dog is no longer filtering/pumping back into fryer. Tech Notes: 10/12/25 …"
type textarea "x"
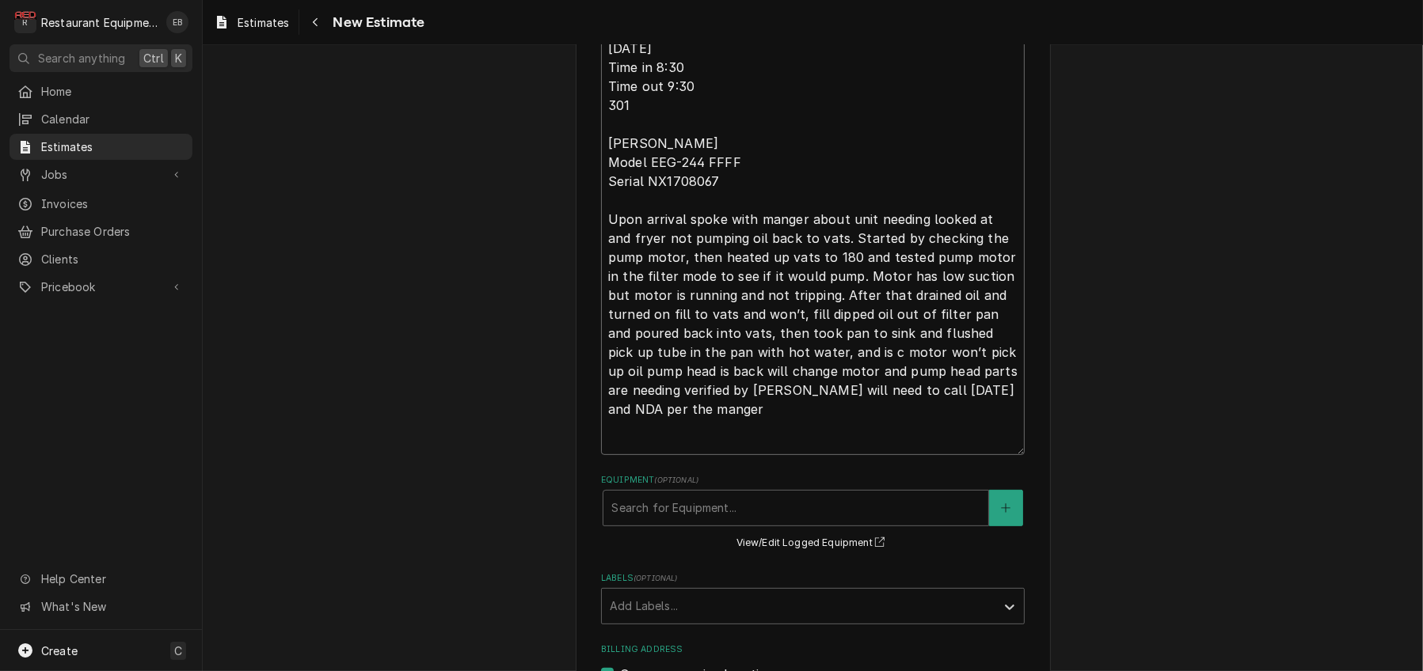
type textarea "Fryer dog is no longer filtering/pumping back into fryer. Tech Notes: 10/12/25 …"
type textarea "x"
type textarea "Fryer dog is no longer filtering/pumping back into fryer. Tech Notes: 10/12/25 …"
type textarea "x"
type textarea "Fryer dog is no longer filtering/pumping back into fryer. Tech Notes: 10/12/25 …"
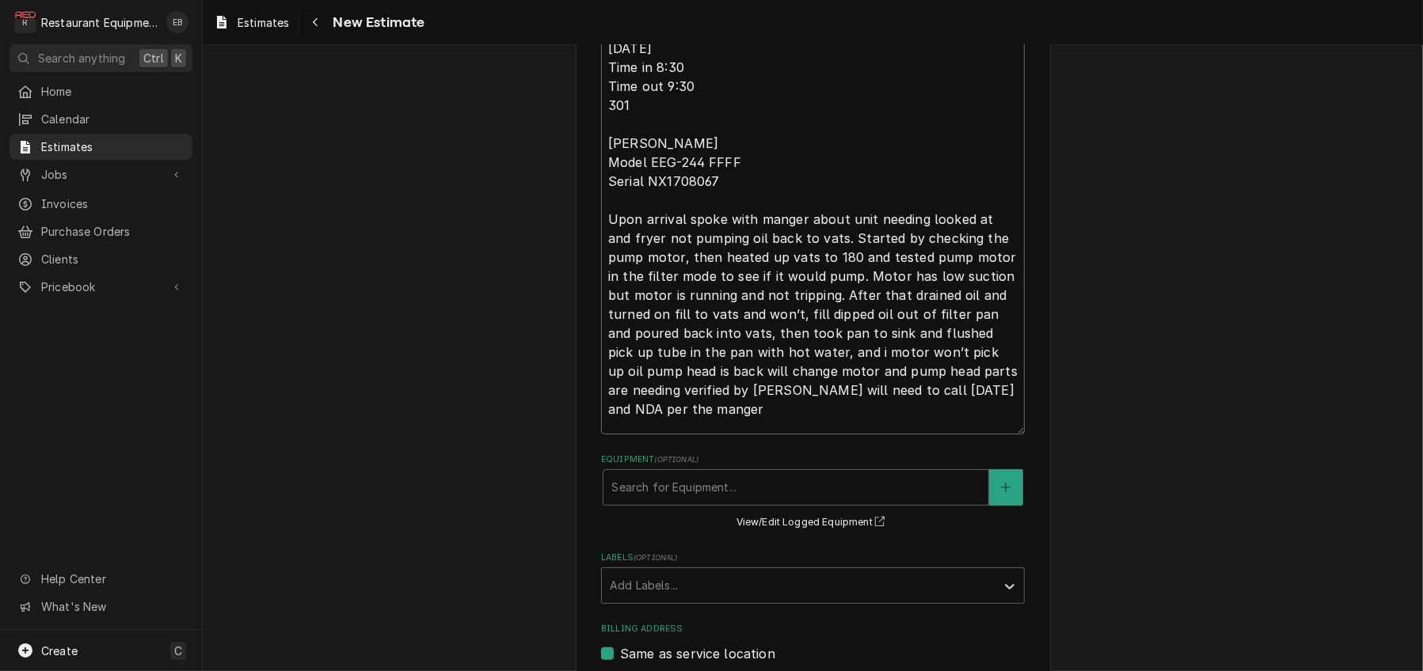
type textarea "x"
type textarea "Fryer dog is no longer filtering/pumping back into fryer. Tech Notes: 10/12/25 …"
type textarea "x"
type textarea "Fryer dog is no longer filtering/pumping back into fryer. Tech Notes: 10/12/25 …"
type textarea "x"
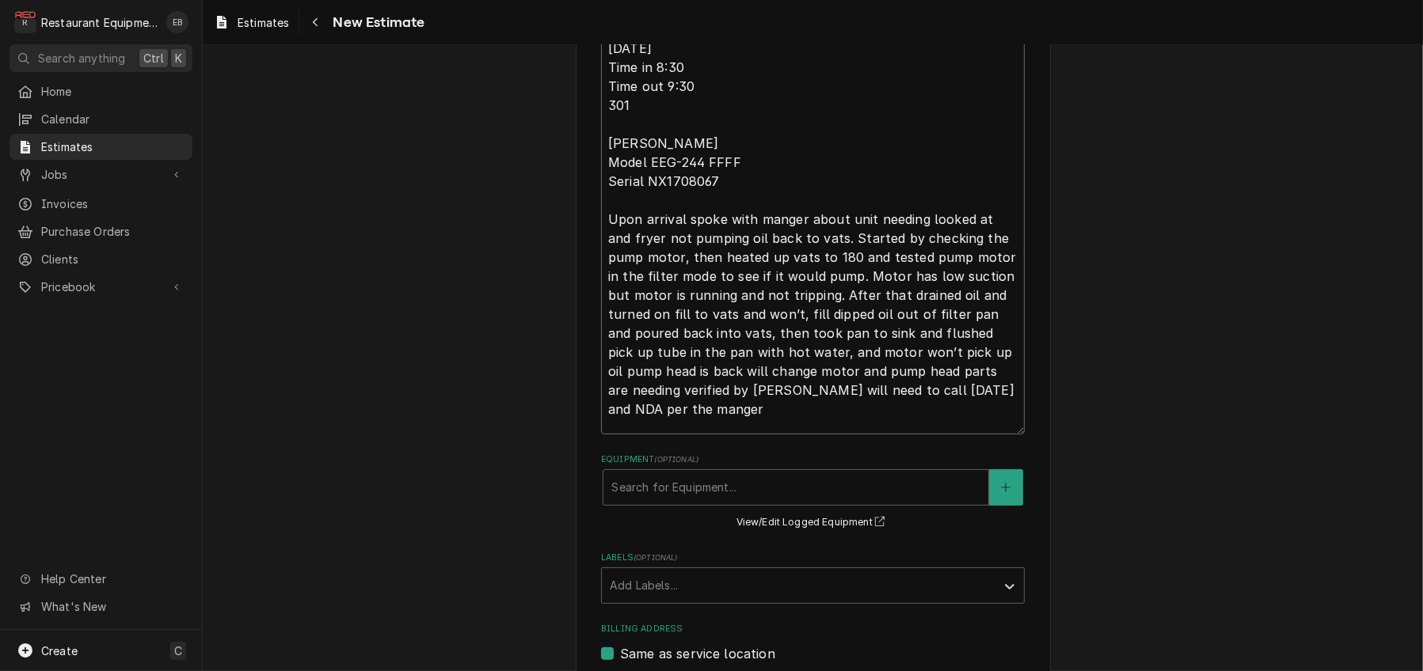
type textarea "Fryer dog is no longer filtering/pumping back into fryer. Tech Notes: 10/12/25 …"
type textarea "x"
type textarea "Fryer dog is no longer filtering/pumping back into fryer. Tech Notes: 10/12/25 …"
type textarea "x"
type textarea "Fryer dog is no longer filtering/pumping back into fryer. Tech Notes: 10/12/25 …"
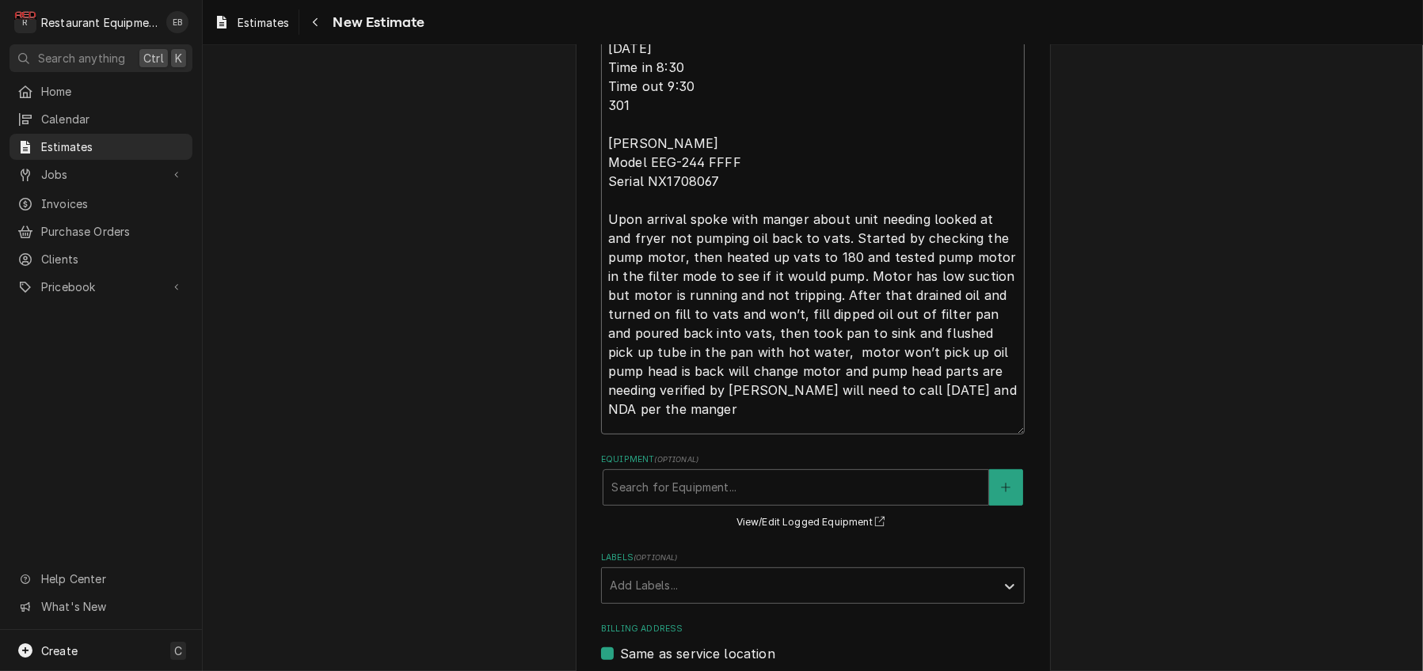
type textarea "x"
type textarea "Fryer dog is no longer filtering/pumping back into fryer. Tech Notes: 10/12/25 …"
type textarea "x"
type textarea "Fryer dog is no longer filtering/pumping back into fryer. Tech Notes: 10/12/25 …"
type textarea "x"
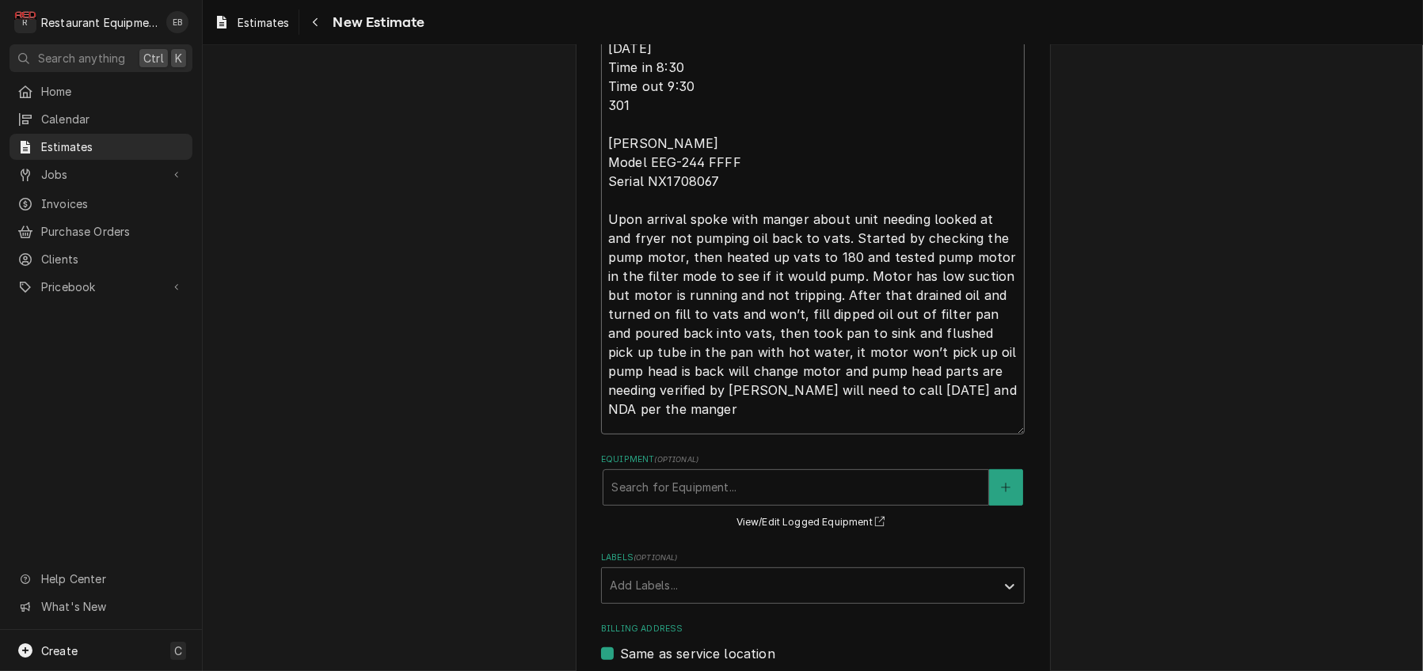
type textarea "Fryer dog is no longer filtering/pumping back into fryer. Tech Notes: 10/12/25 …"
type textarea "x"
type textarea "Fryer dog is no longer filtering/pumping back into fryer. Tech Notes: 10/12/25 …"
type textarea "x"
type textarea "Fryer dog is no longer filtering/pumping back into fryer. Tech Notes: 10/12/25 …"
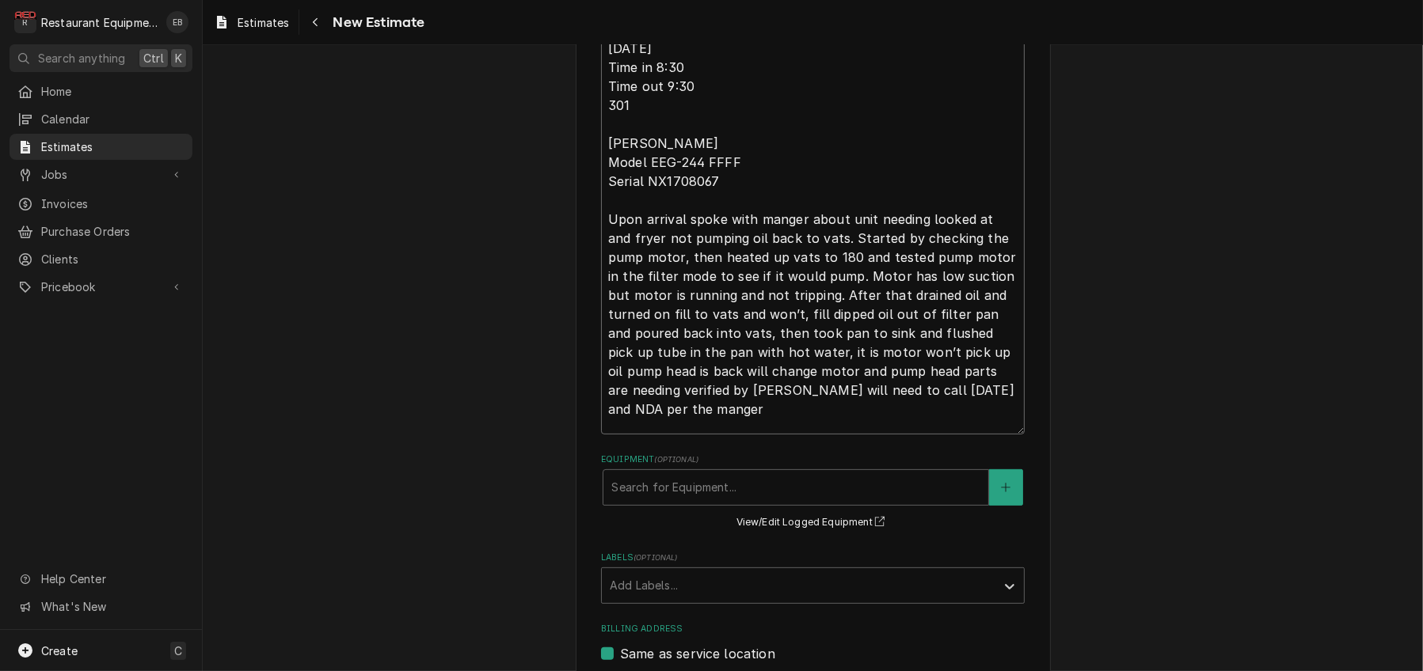
type textarea "x"
type textarea "Fryer dog is no longer filtering/pumping back into fryer. Tech Notes: 10/12/25 …"
type textarea "x"
type textarea "Fryer dog is no longer filtering/pumping back into fryer. Tech Notes: 10/12/25 …"
type textarea "x"
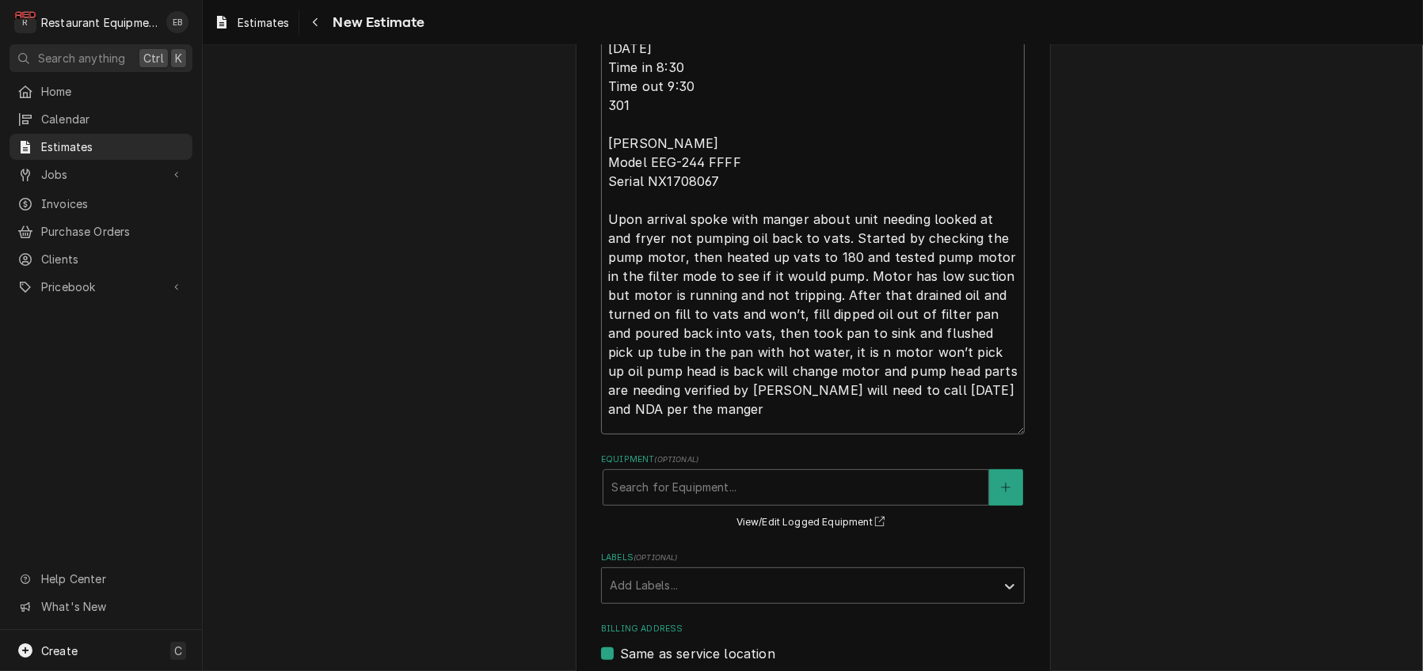
type textarea "Fryer dog is no longer filtering/pumping back into fryer. Tech Notes: 10/12/25 …"
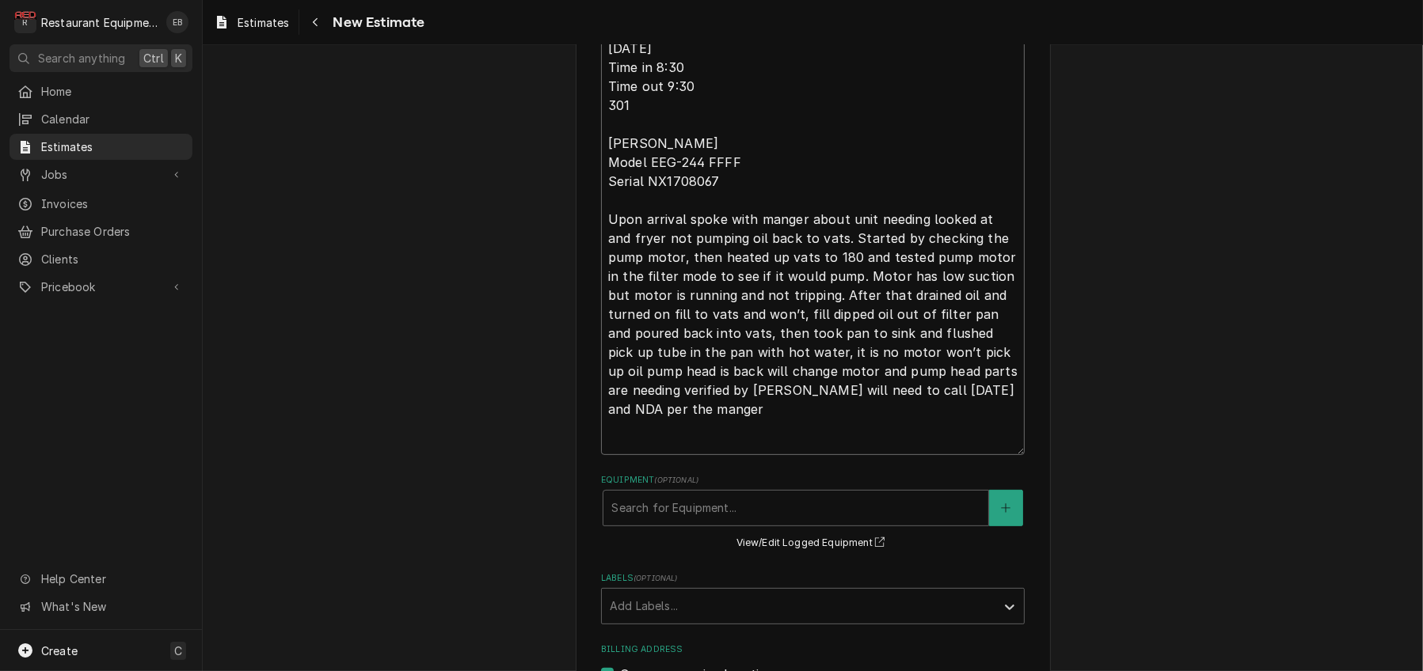
type textarea "x"
type textarea "Fryer dog is no longer filtering/pumping back into fryer. Tech Notes: 10/12/25 …"
type textarea "x"
type textarea "Fryer dog is no longer filtering/pumping back into fryer. Tech Notes: 10/12/25 …"
type textarea "x"
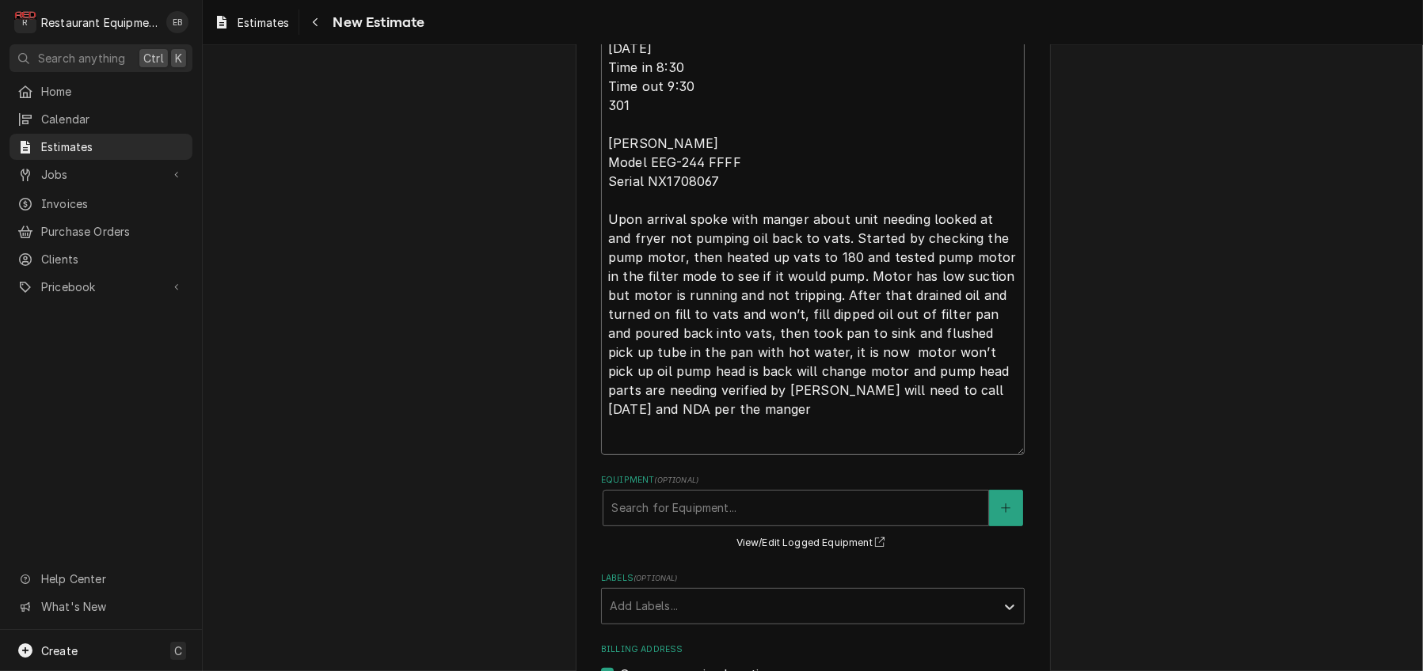
type textarea "Fryer dog is no longer filtering/pumping back into fryer. Tech Notes: 10/12/25 …"
type textarea "x"
type textarea "Fryer dog is no longer filtering/pumping back into fryer. Tech Notes: 10/12/25 …"
type textarea "x"
type textarea "Fryer dog is no longer filtering/pumping back into fryer. Tech Notes: 10/12/25 …"
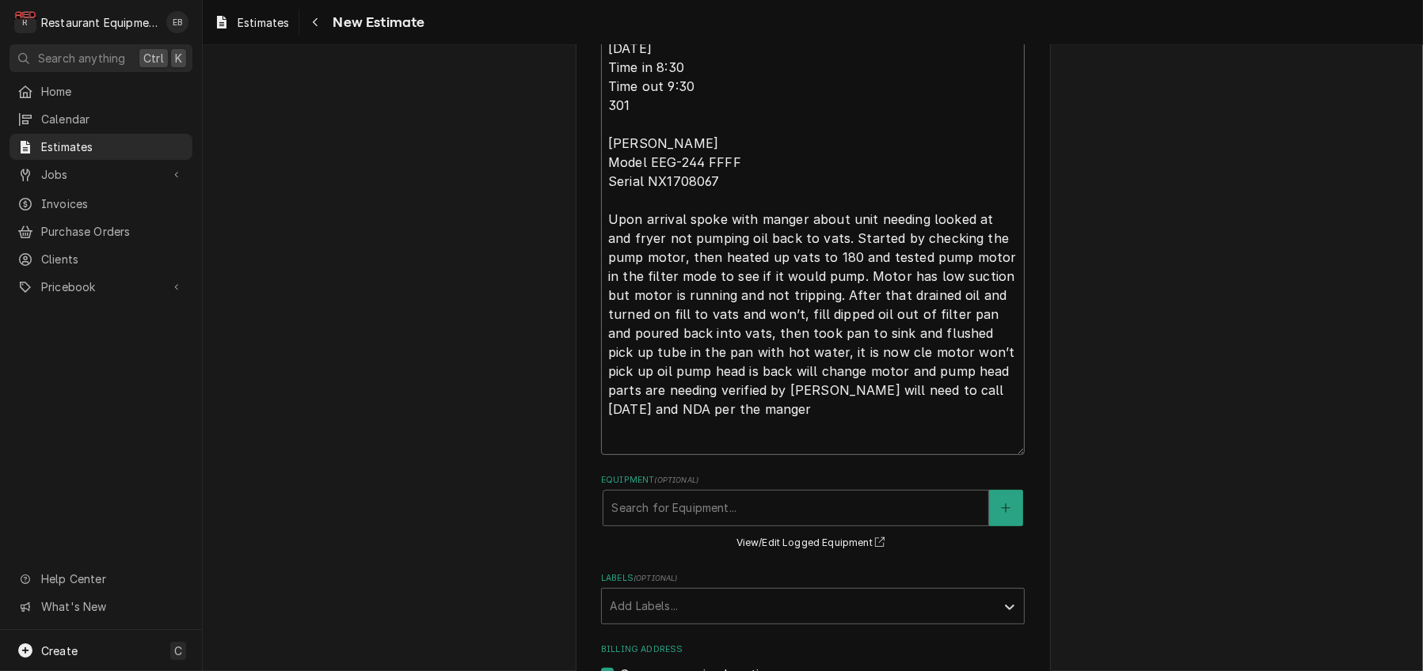
type textarea "x"
type textarea "Fryer dog is no longer filtering/pumping back into fryer. Tech Notes: 10/12/25 …"
type textarea "x"
type textarea "Fryer dog is no longer filtering/pumping back into fryer. Tech Notes: 10/12/25 …"
type textarea "x"
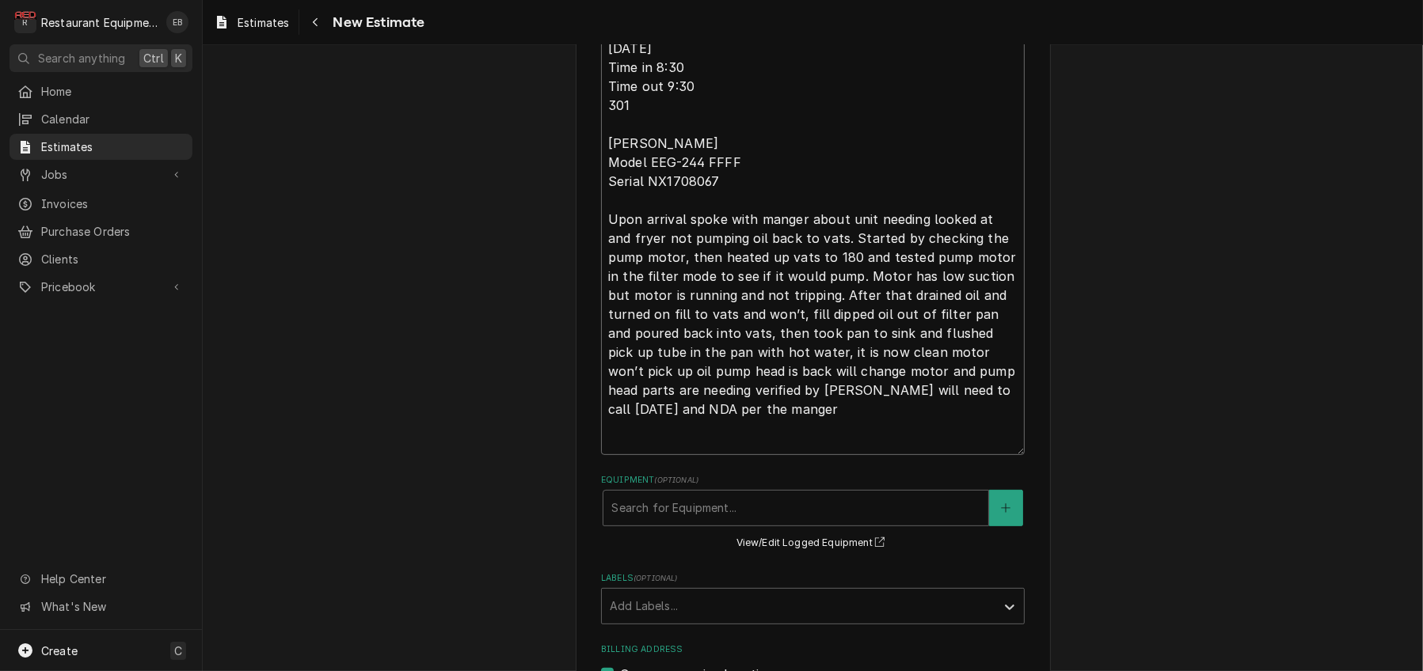
type textarea "Fryer dog is no longer filtering/pumping back into fryer. Tech Notes: 10/12/25 …"
type textarea "x"
type textarea "Fryer dog is no longer filtering/pumping back into fryer. Tech Notes: 10/12/25 …"
type textarea "x"
type textarea "Fryer dog is no longer filtering/pumping back into fryer. Tech Notes: 10/12/25 …"
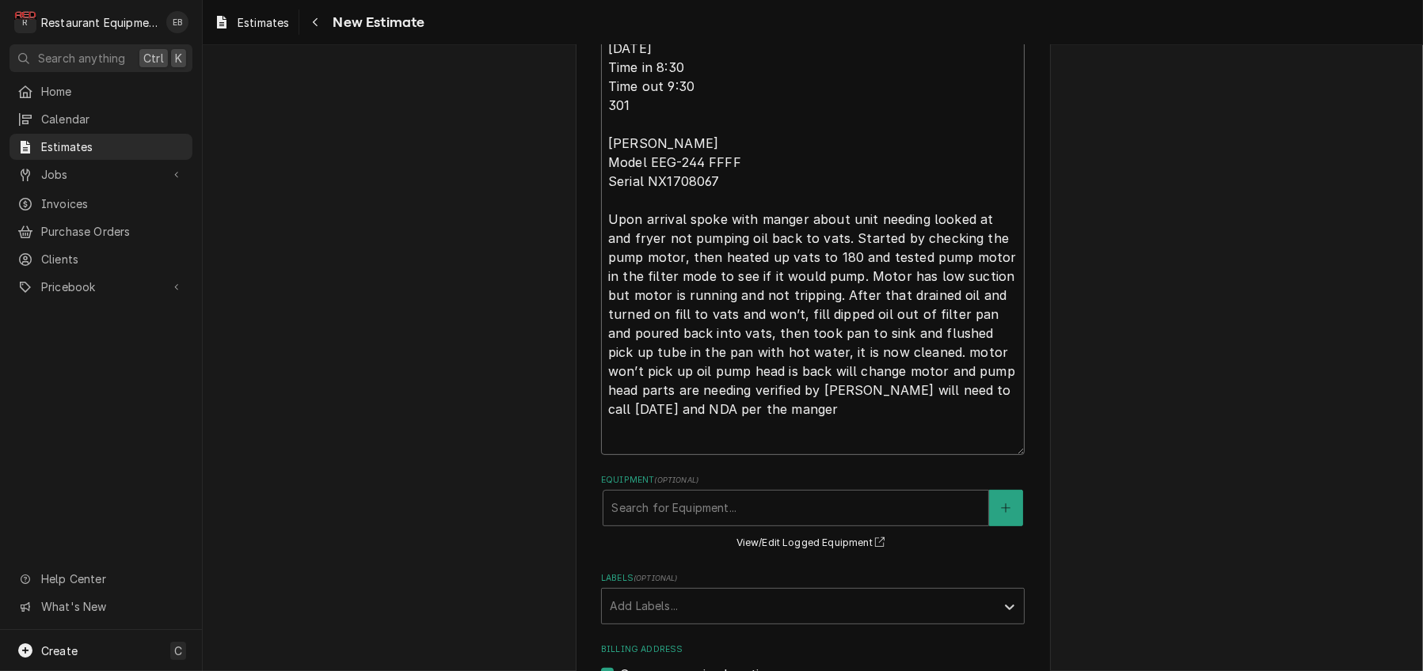
click at [877, 444] on textarea "Fryer dog is no longer filtering/pumping back into fryer. Tech Notes: 10/12/25 …" at bounding box center [813, 215] width 424 height 481
type textarea "x"
type textarea "Fryer dog is no longer filtering/pumping back into fryer. Tech Notes: 10/12/25 …"
type textarea "x"
type textarea "Fryer dog is no longer filtering/pumping back into fryer. Tech Notes: 10/12/25 …"
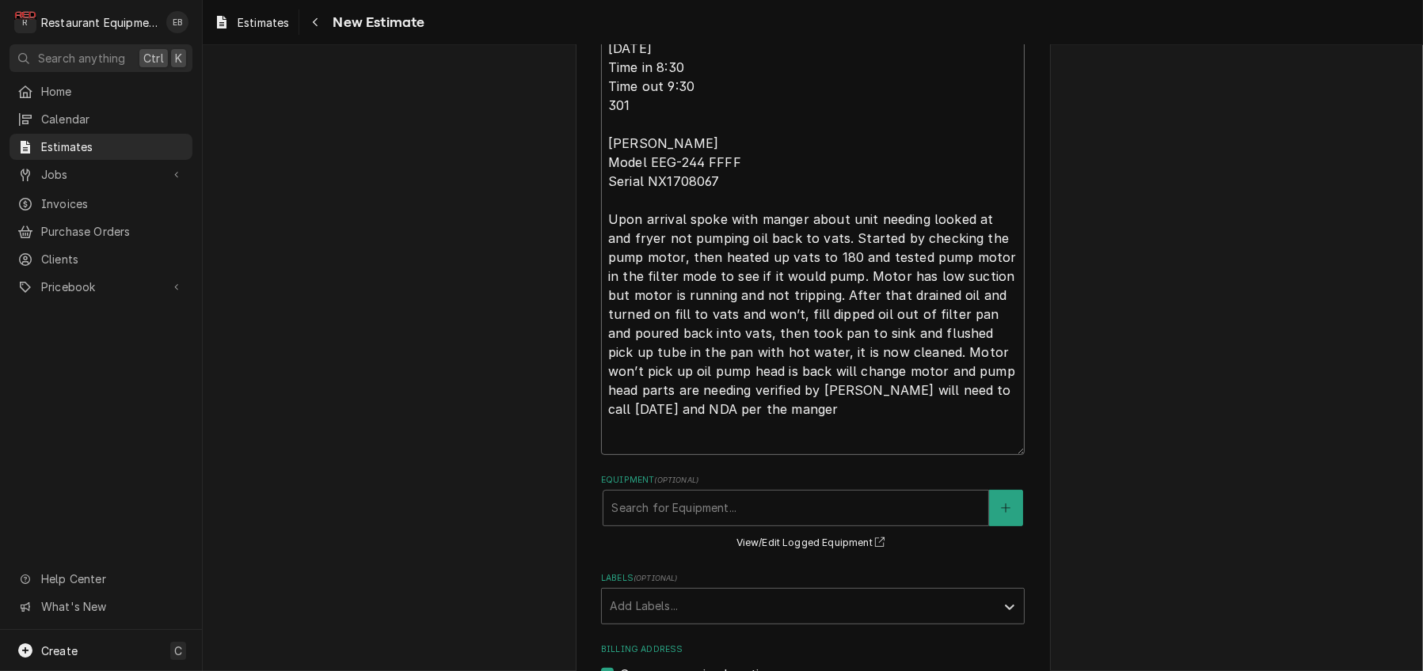
click at [1015, 448] on textarea "Fryer dog is no longer filtering/pumping back into fryer. Tech Notes: 10/12/25 …" at bounding box center [813, 215] width 424 height 481
type textarea "x"
type textarea "Fryer dog is no longer filtering/pumping back into fryer. Tech Notes: 10/12/25 …"
type textarea "x"
type textarea "Fryer dog is no longer filtering/pumping back into fryer. Tech Notes: 10/12/25 …"
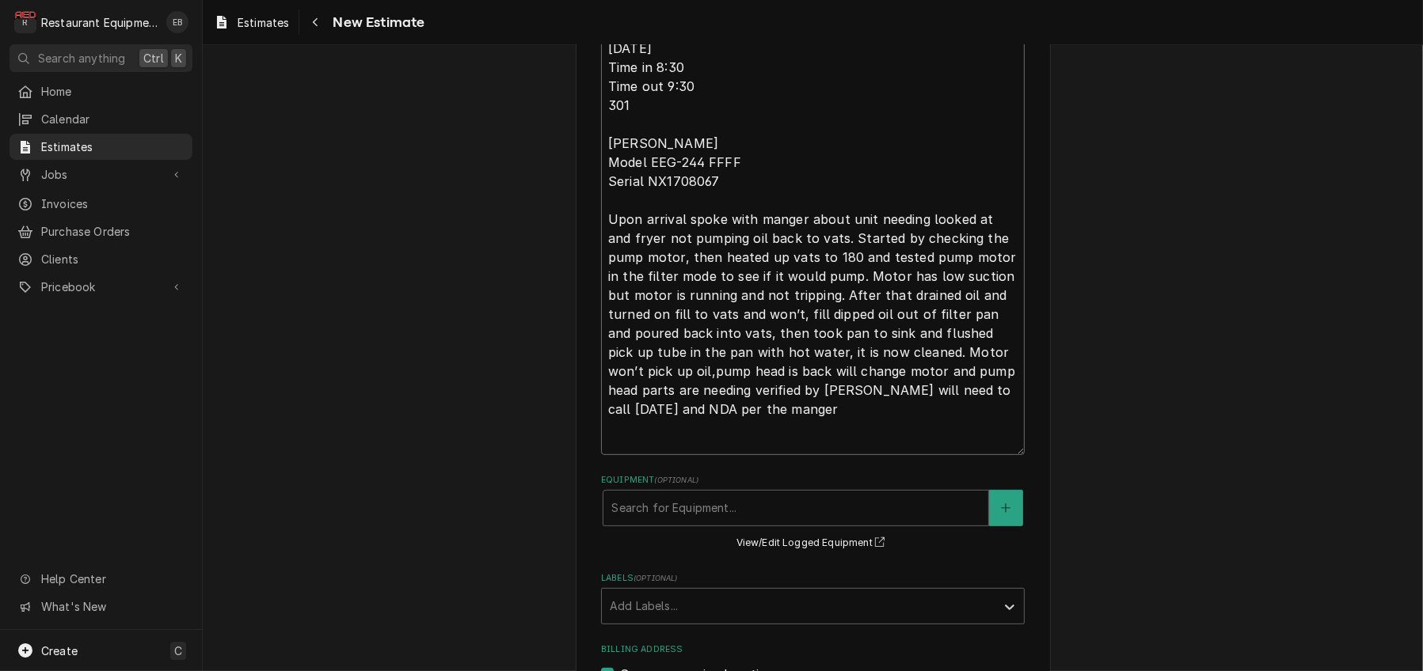
type textarea "x"
type textarea "Fryer dog is no longer filtering/pumping back into fryer. Tech Notes: 10/12/25 …"
click at [720, 455] on textarea "Fryer dog is no longer filtering/pumping back into fryer. Tech Notes: 10/12/25 …" at bounding box center [813, 215] width 424 height 481
type textarea "x"
type textarea "Fryer dog is no longer filtering/pumping back into fryer. Tech Notes: 10/12/25 …"
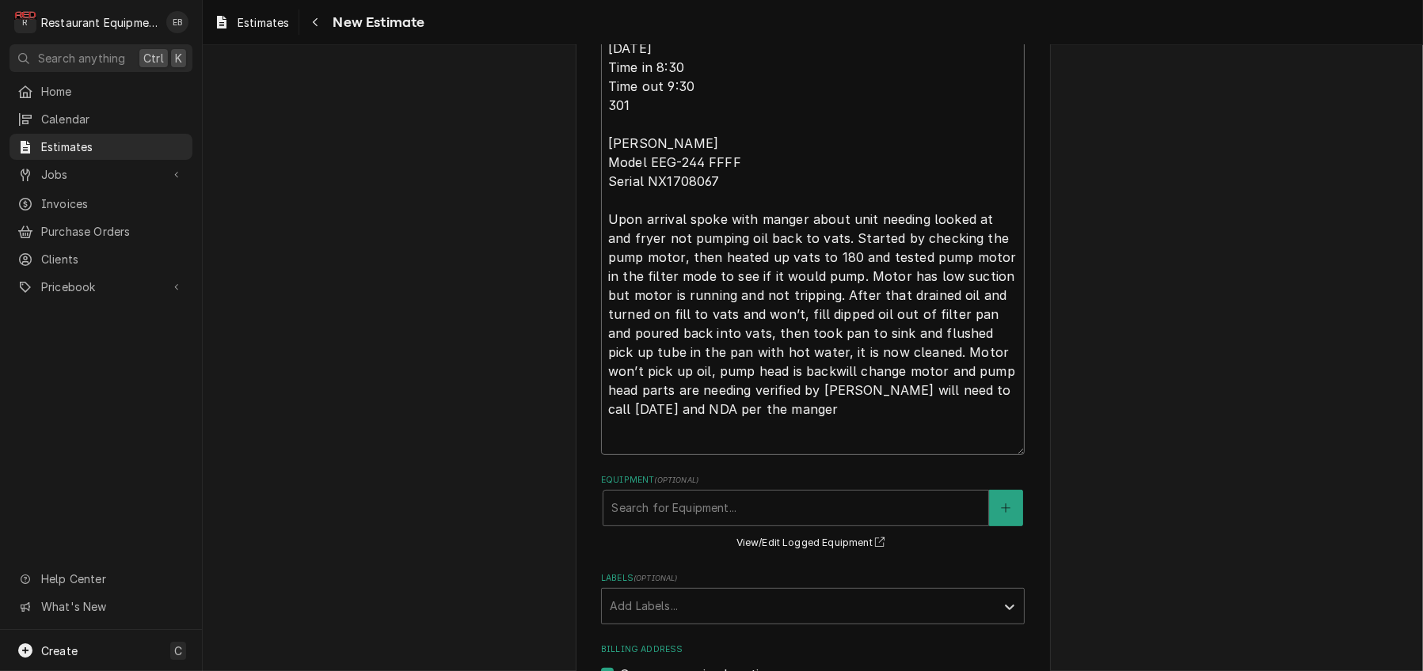
type textarea "x"
type textarea "Fryer dog is no longer filtering/pumping back into fryer. Tech Notes: 10/12/25 …"
type textarea "x"
click at [946, 455] on textarea "Fryer dog is no longer filtering/pumping back into fryer. Tech Notes: 10/12/25 …" at bounding box center [813, 215] width 424 height 481
click at [964, 455] on textarea "Fryer dog is no longer filtering/pumping back into fryer. Tech Notes: 10/12/25 …" at bounding box center [813, 215] width 424 height 481
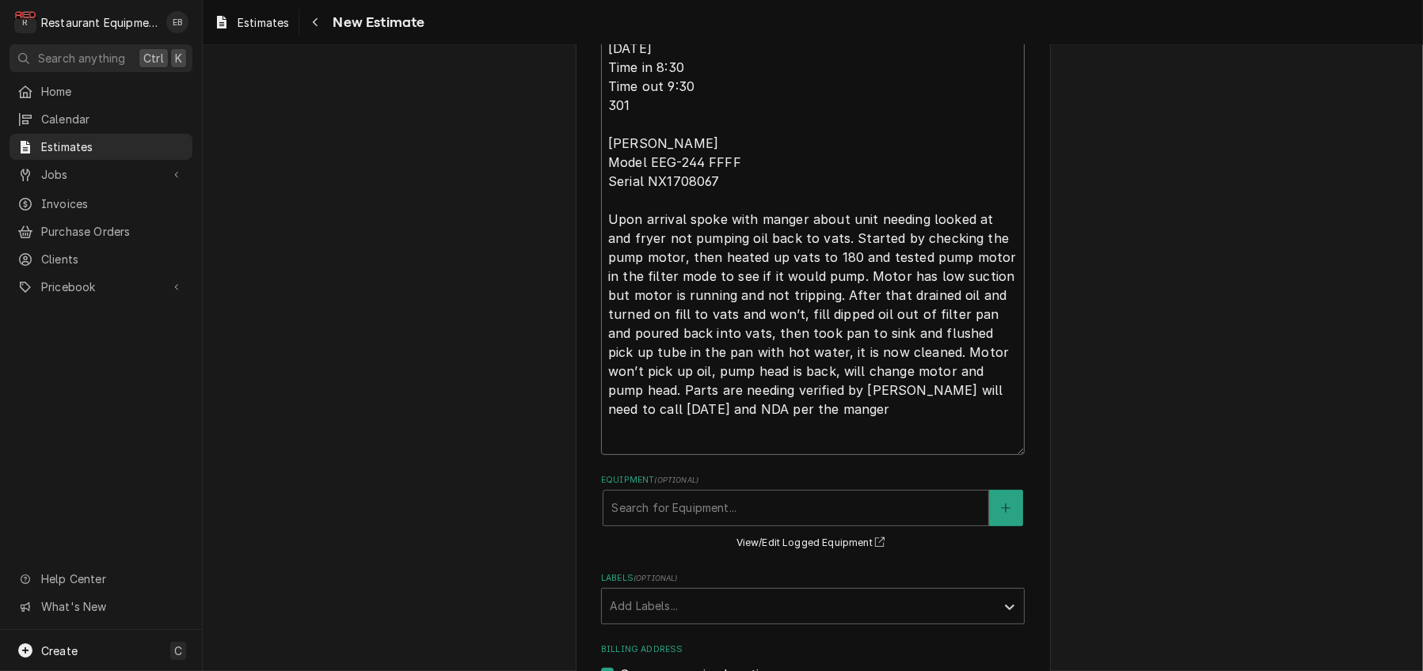
click at [973, 455] on textarea "Fryer dog is no longer filtering/pumping back into fryer. Tech Notes: 10/12/25 …" at bounding box center [813, 215] width 424 height 481
click at [819, 455] on textarea "Fryer dog is no longer filtering/pumping back into fryer. Tech Notes: 10/12/25 …" at bounding box center [813, 215] width 424 height 481
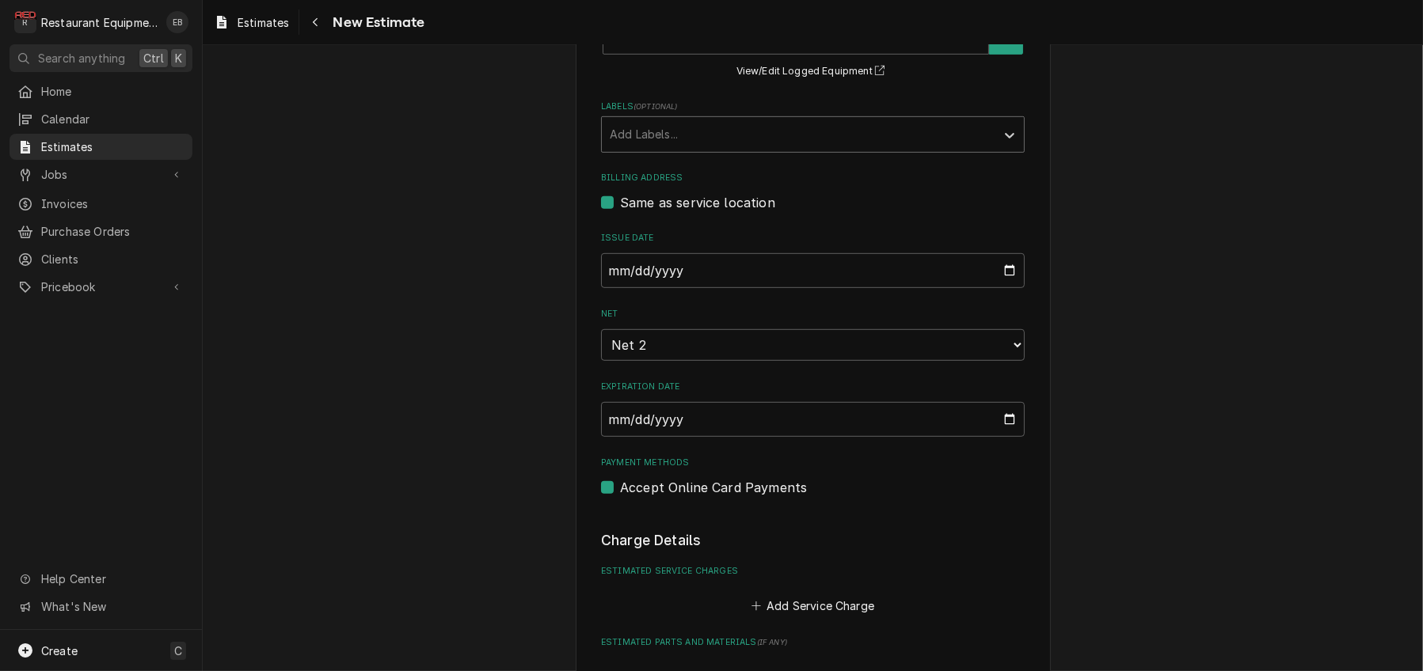
scroll to position [1106, 0]
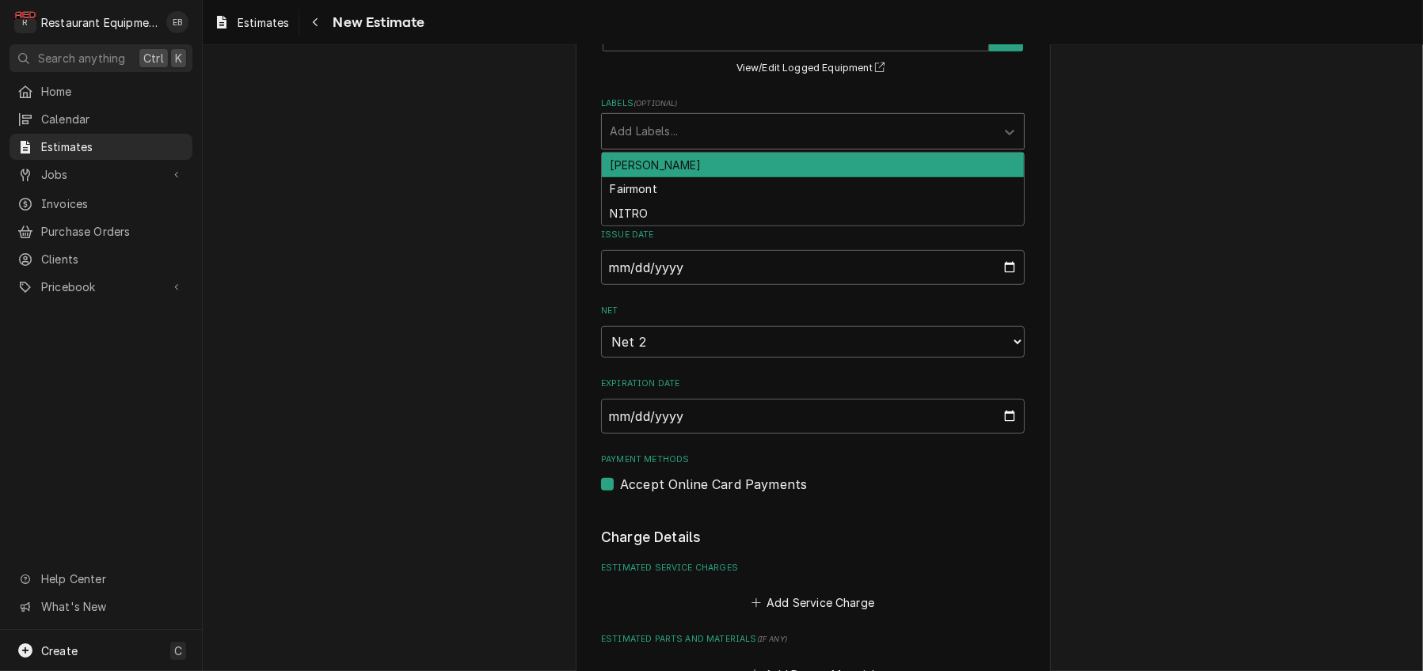
click at [699, 146] on div "Labels" at bounding box center [799, 131] width 378 height 28
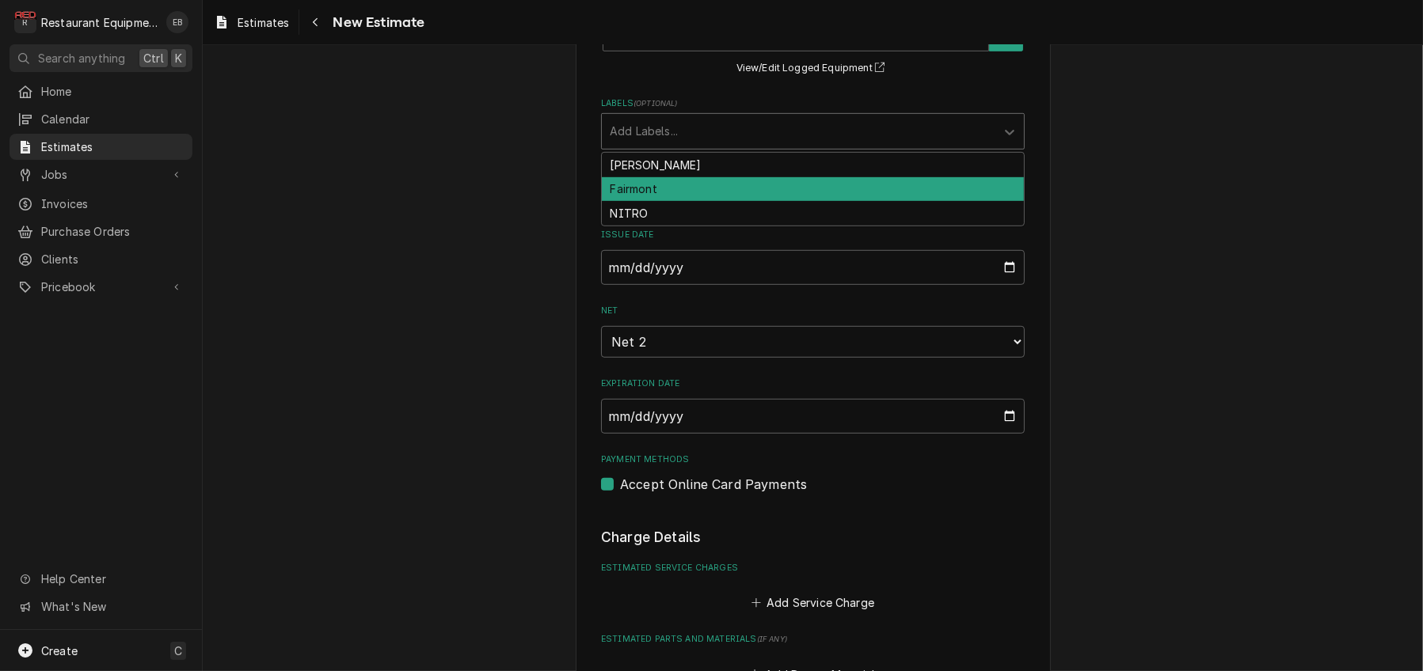
click at [674, 202] on div "Fairmont" at bounding box center [813, 189] width 422 height 25
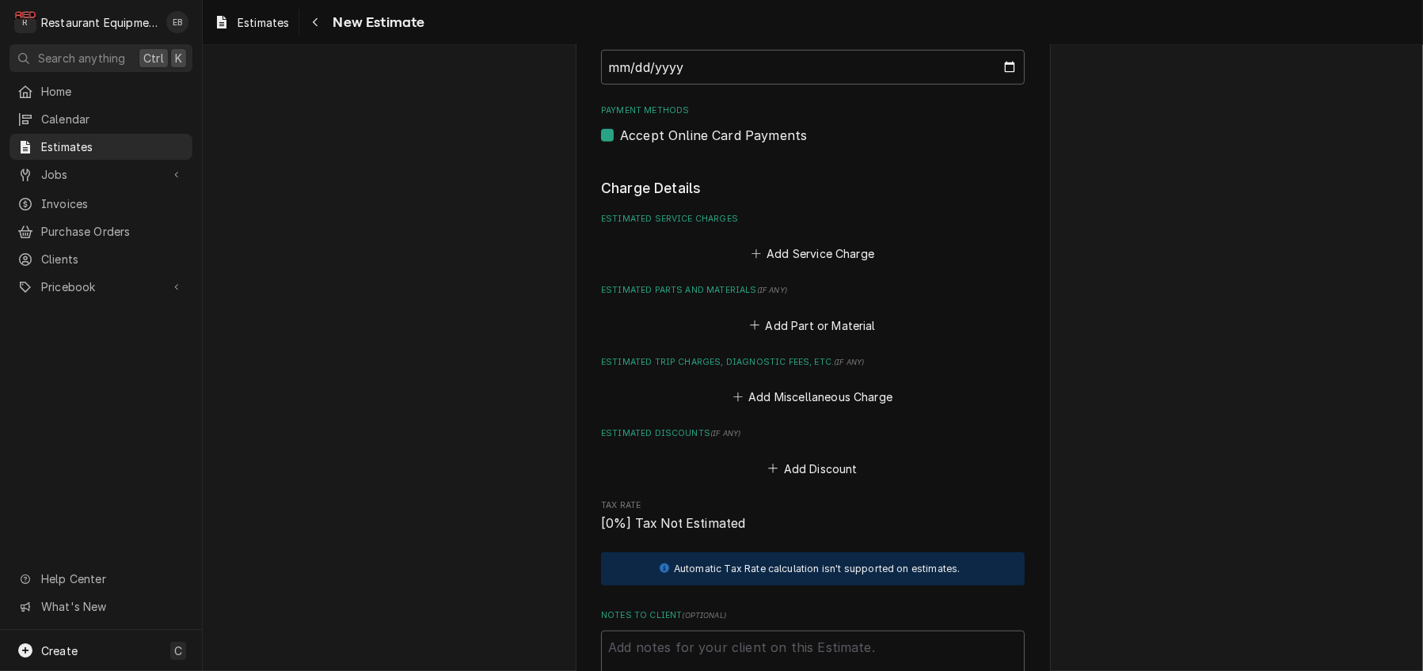
scroll to position [1529, 0]
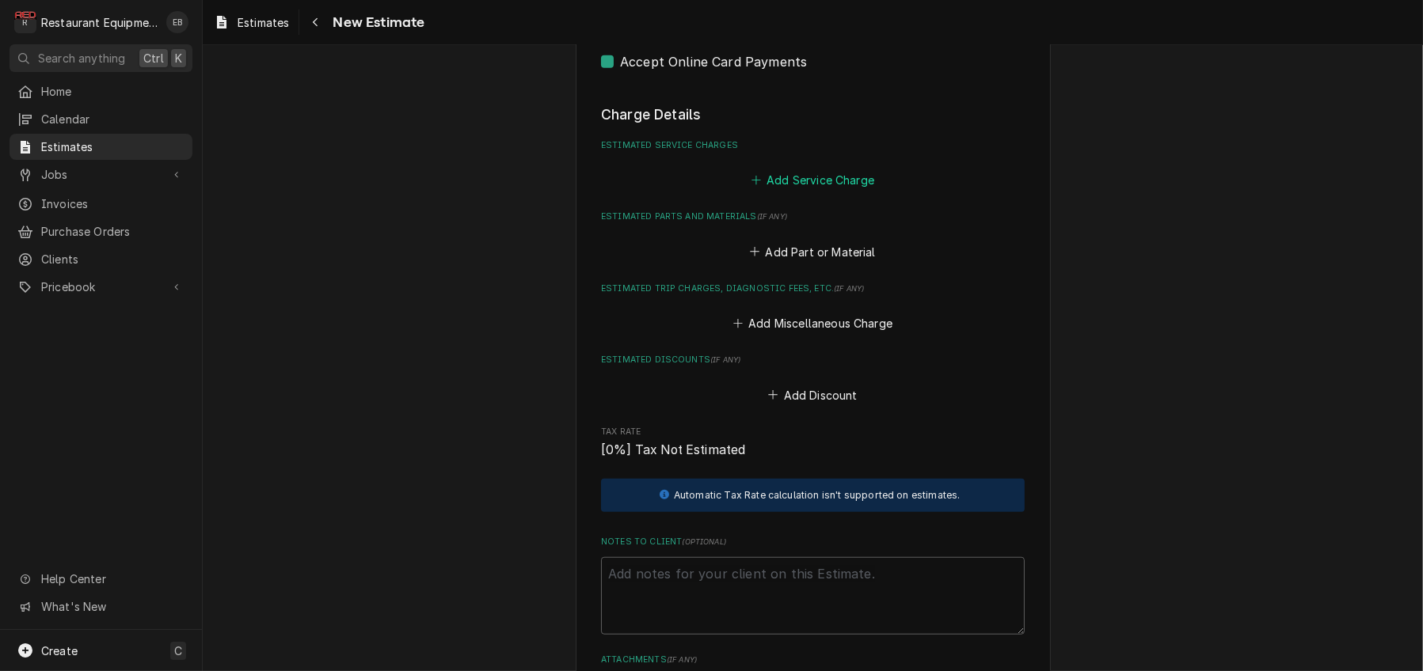
click at [790, 192] on button "Add Service Charge" at bounding box center [812, 180] width 128 height 22
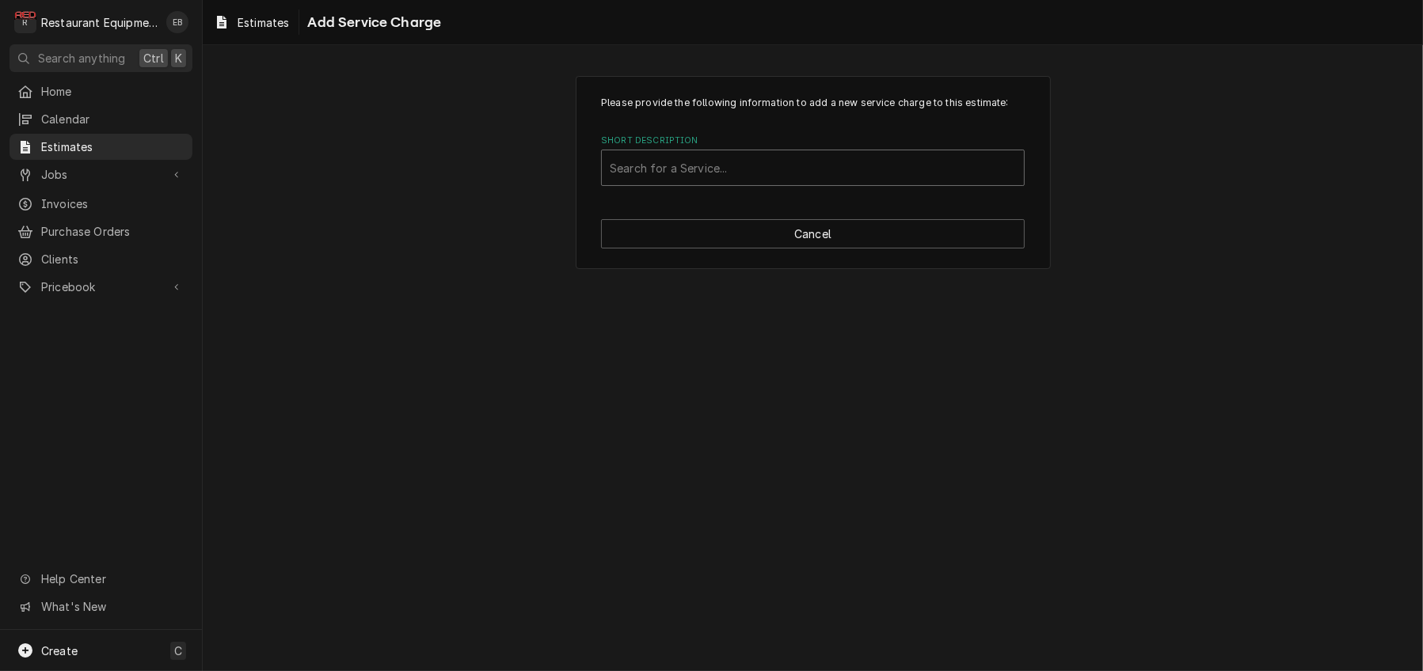
click at [774, 182] on div "Short Description" at bounding box center [813, 168] width 406 height 28
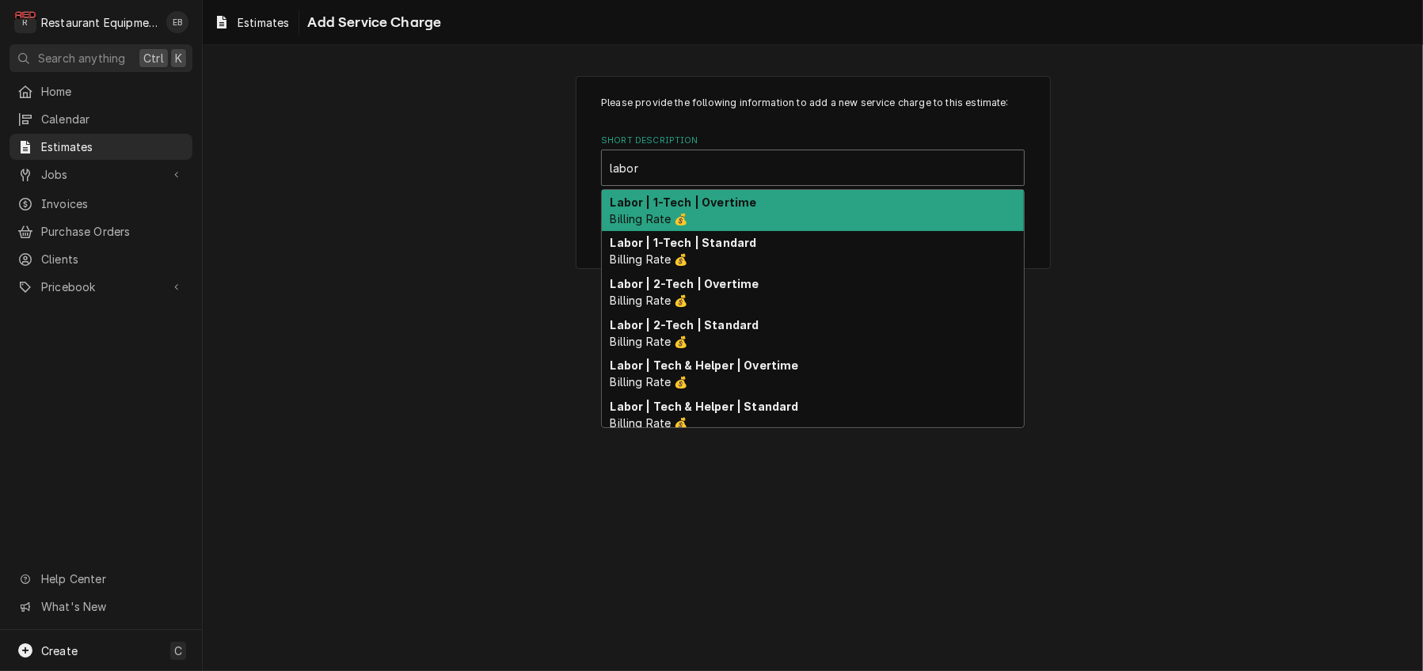
click at [729, 209] on strong "Labor | 1-Tech | Overtime" at bounding box center [683, 202] width 146 height 13
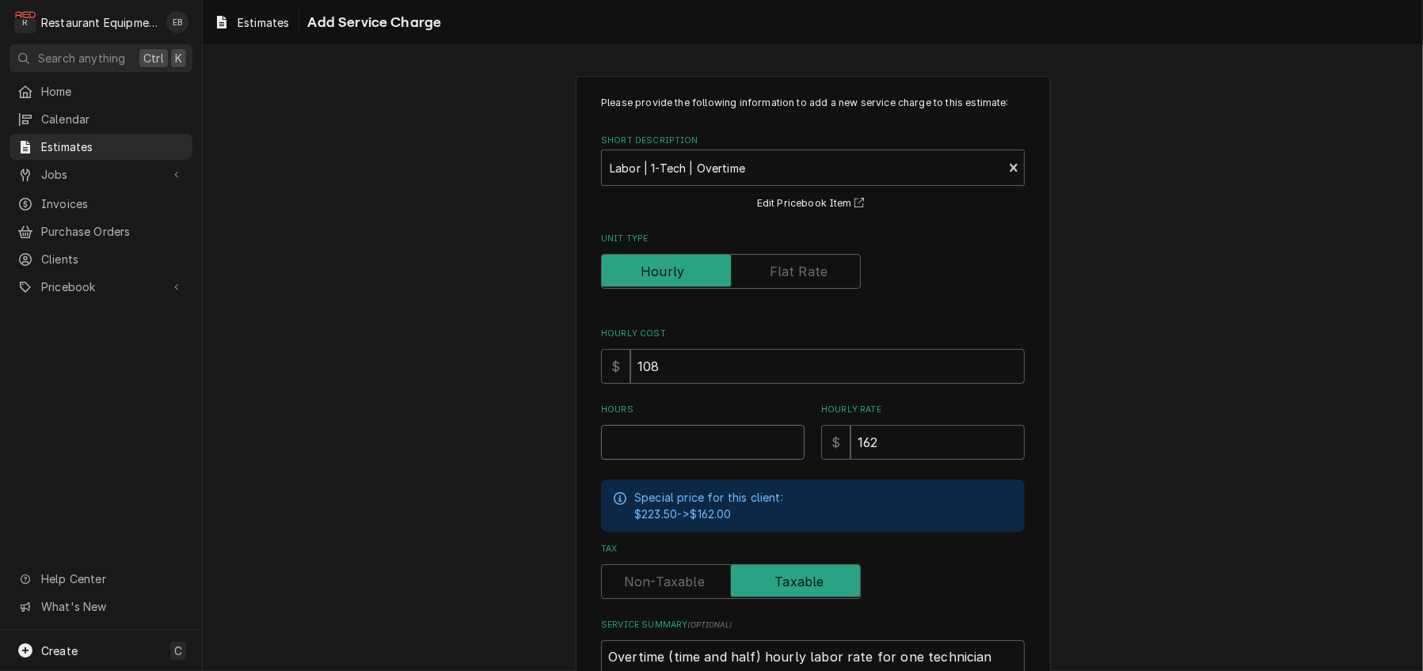
click at [683, 460] on input "Hours" at bounding box center [702, 442] width 203 height 35
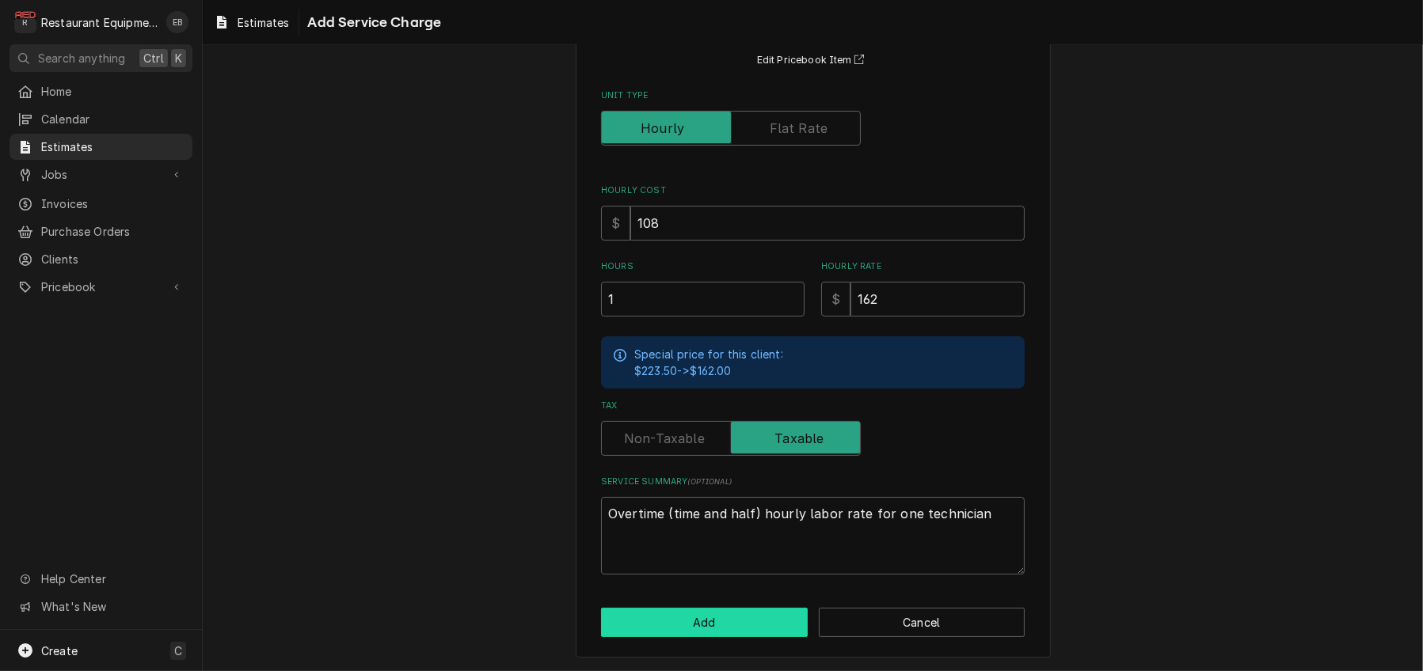
click at [718, 617] on button "Add" at bounding box center [704, 622] width 207 height 29
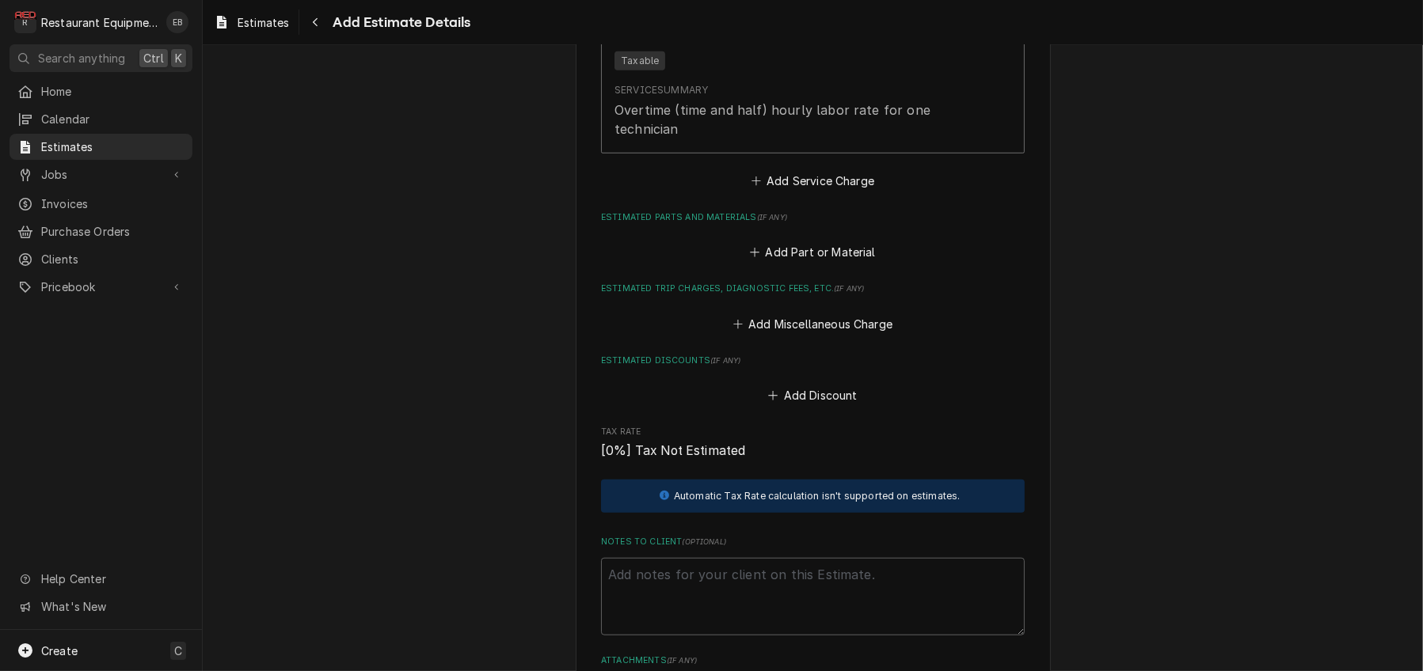
scroll to position [1772, 0]
click at [815, 192] on button "Add Service Charge" at bounding box center [812, 180] width 128 height 22
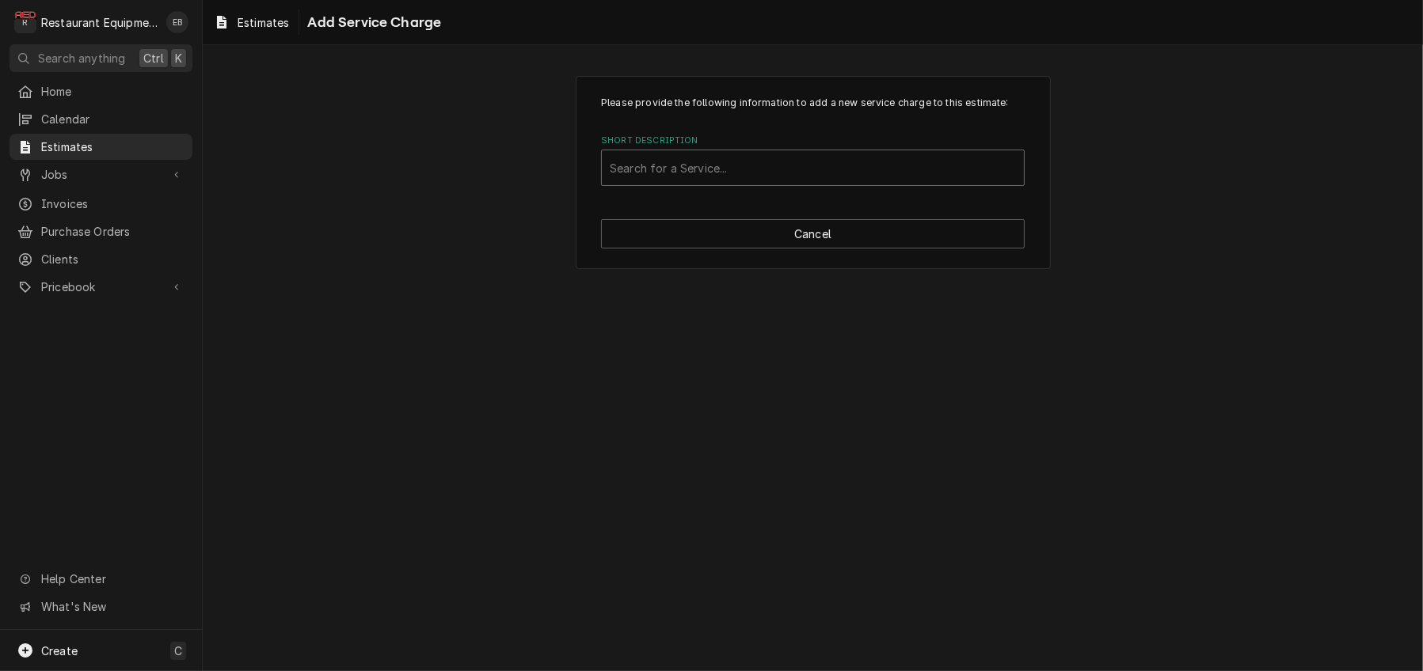
click at [716, 182] on div "Short Description" at bounding box center [813, 168] width 406 height 28
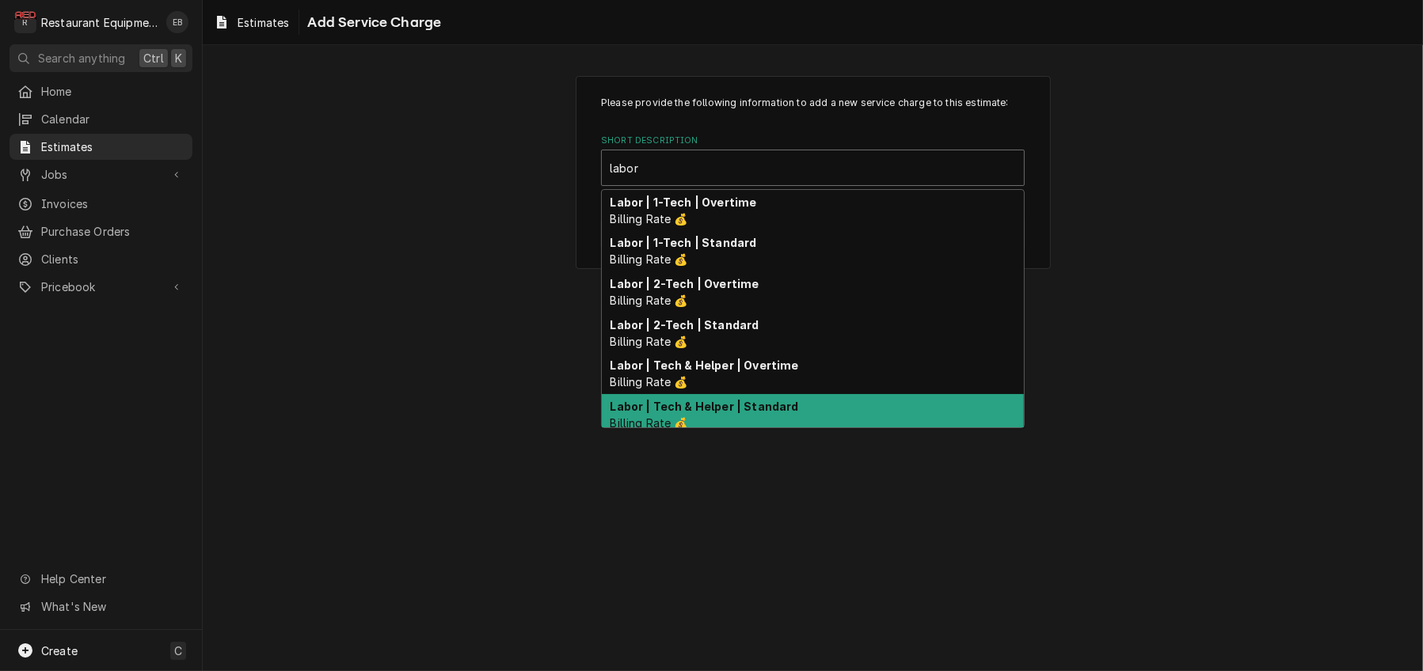
click at [737, 413] on strong "Labor | Tech & Helper | Standard" at bounding box center [704, 406] width 188 height 13
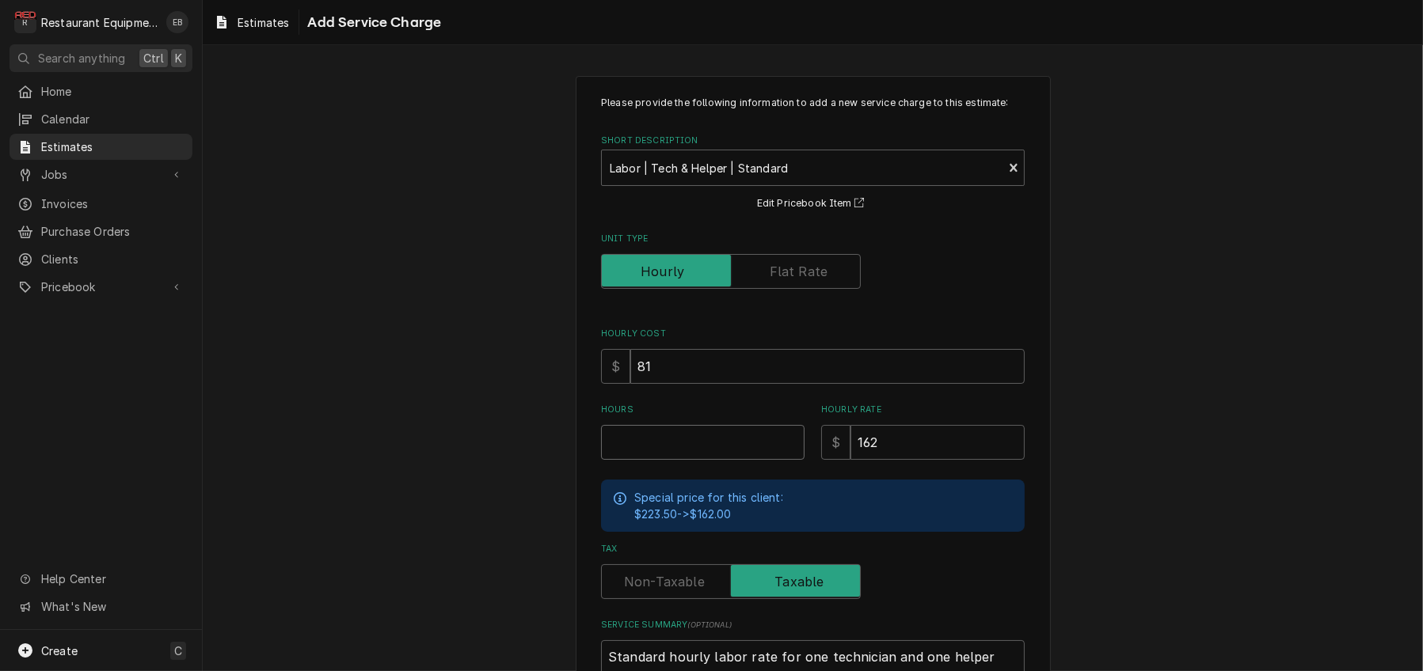
click at [698, 460] on input "Hours" at bounding box center [702, 442] width 203 height 35
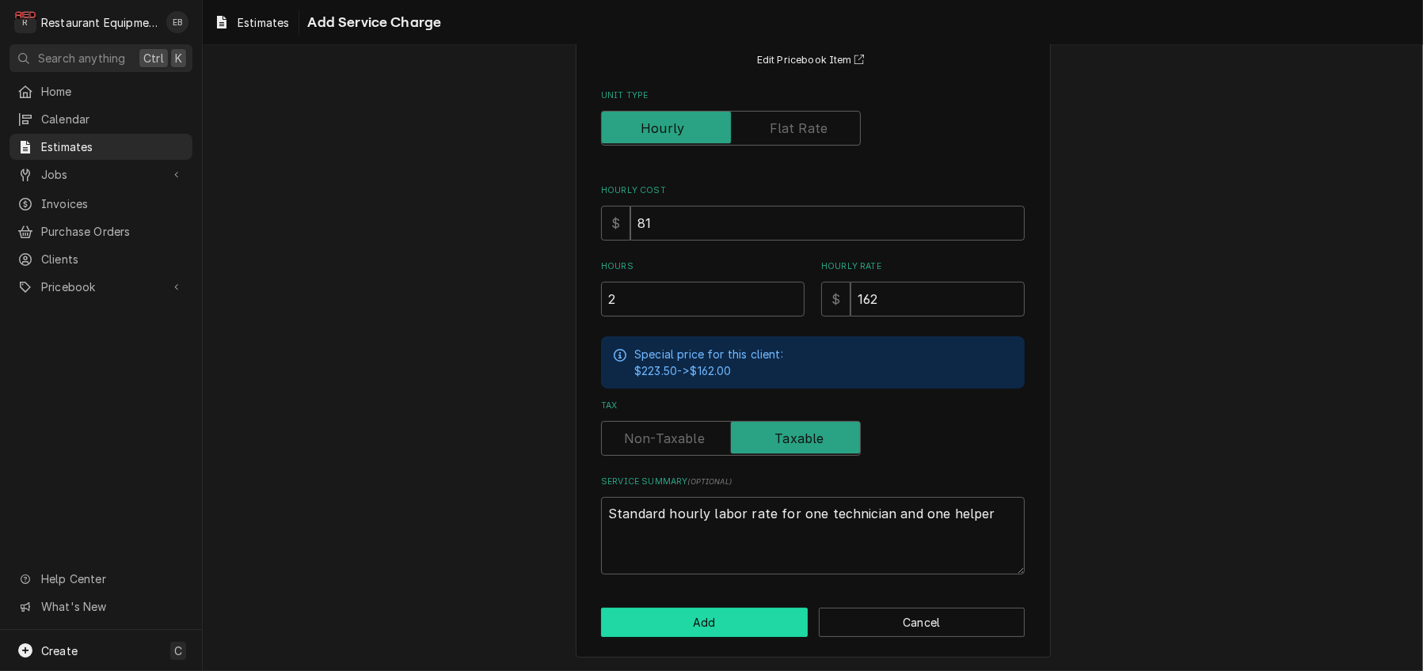
click at [734, 611] on button "Add" at bounding box center [704, 622] width 207 height 29
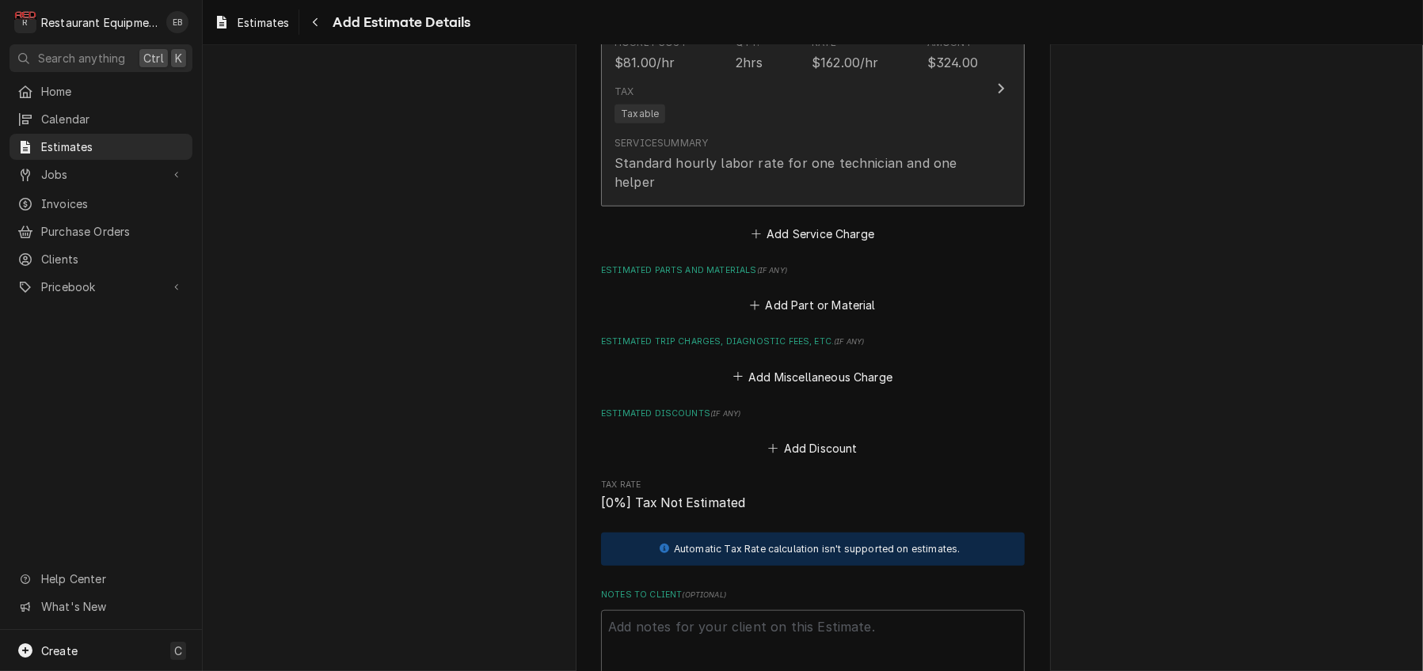
scroll to position [1963, 0]
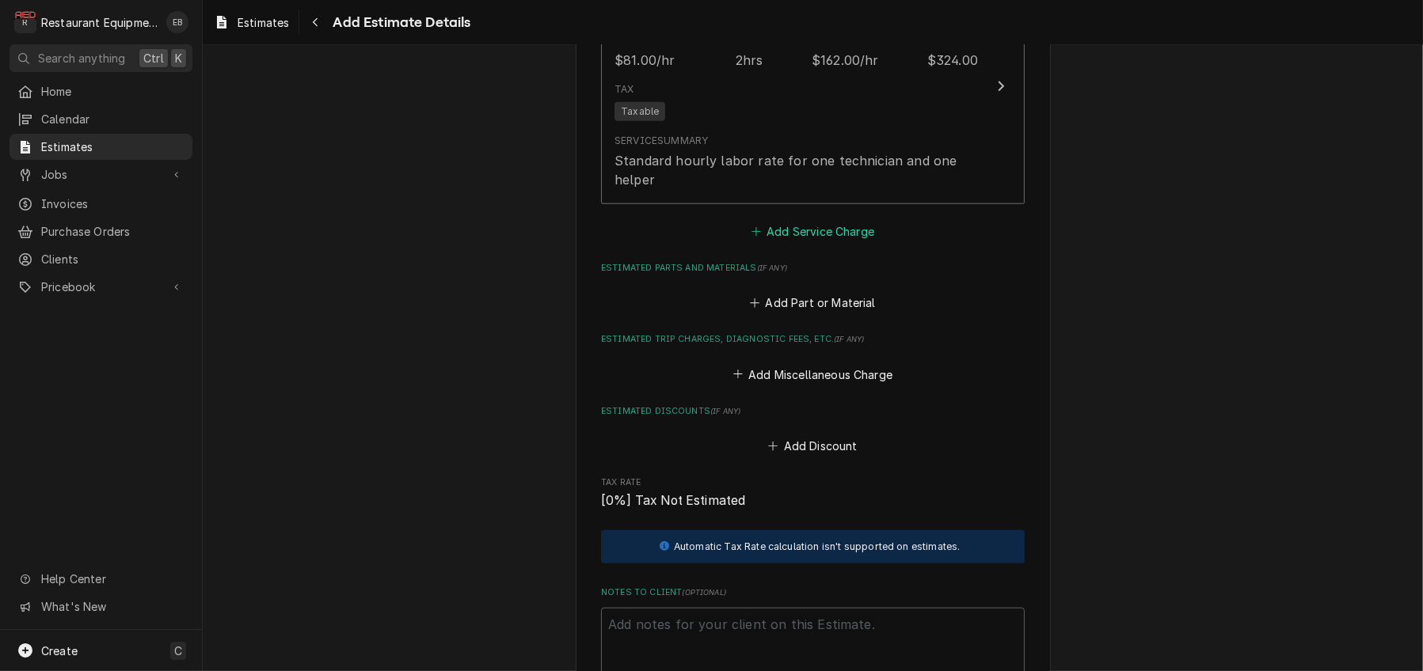
click at [810, 242] on button "Add Service Charge" at bounding box center [812, 231] width 128 height 22
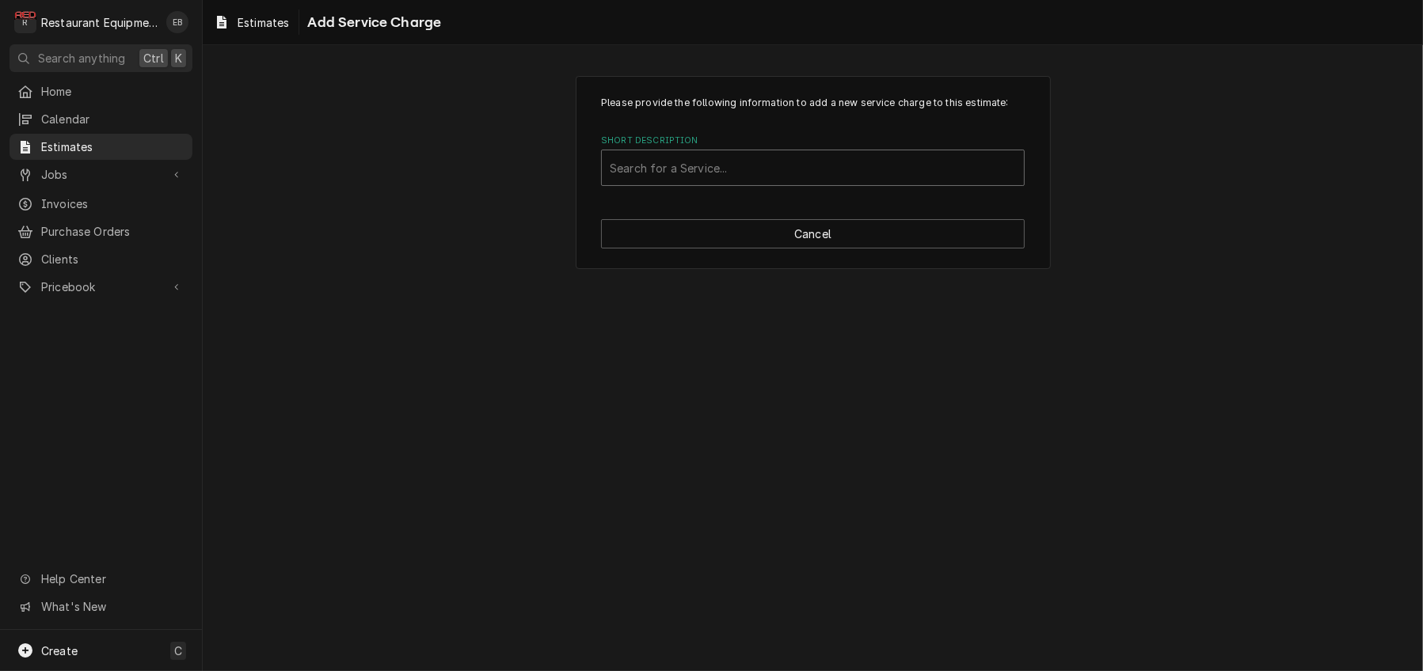
click at [756, 182] on div "Short Description" at bounding box center [813, 168] width 406 height 28
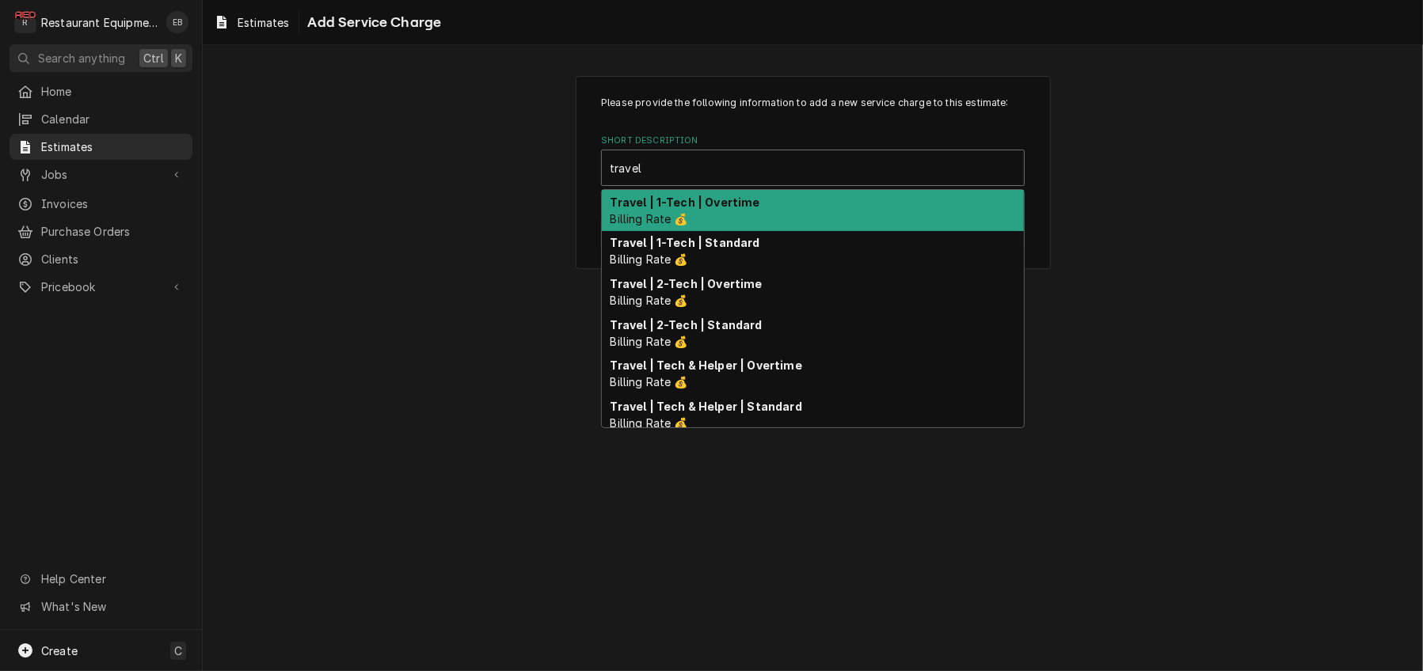
click at [742, 209] on strong "Travel | 1-Tech | Overtime" at bounding box center [685, 202] width 150 height 13
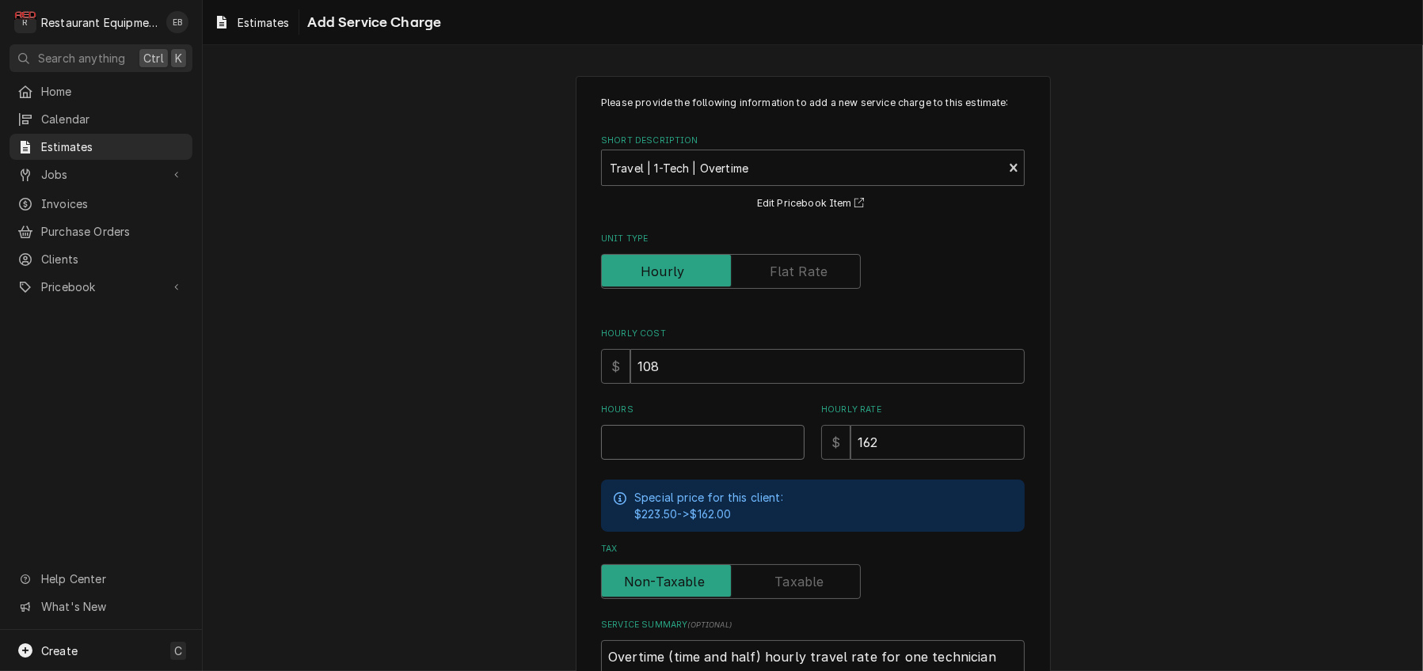
click at [707, 460] on input "Hours" at bounding box center [702, 442] width 203 height 35
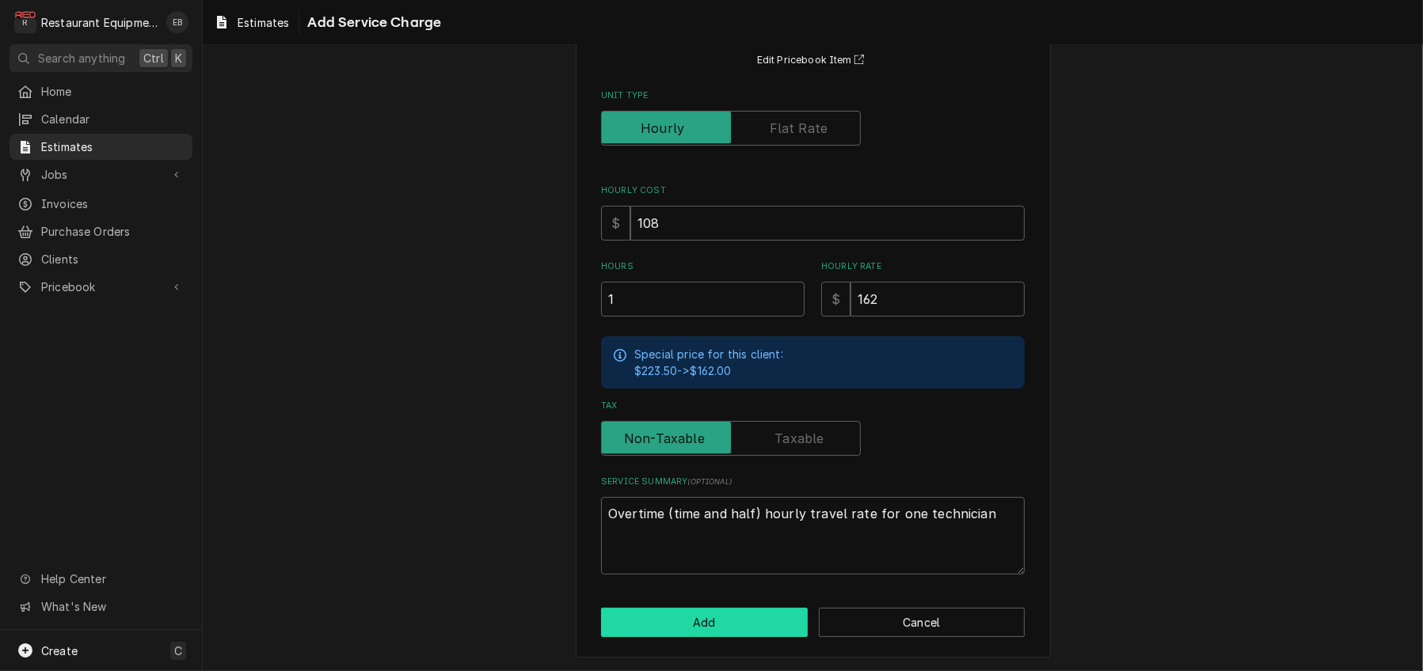
click at [765, 625] on button "Add" at bounding box center [704, 622] width 207 height 29
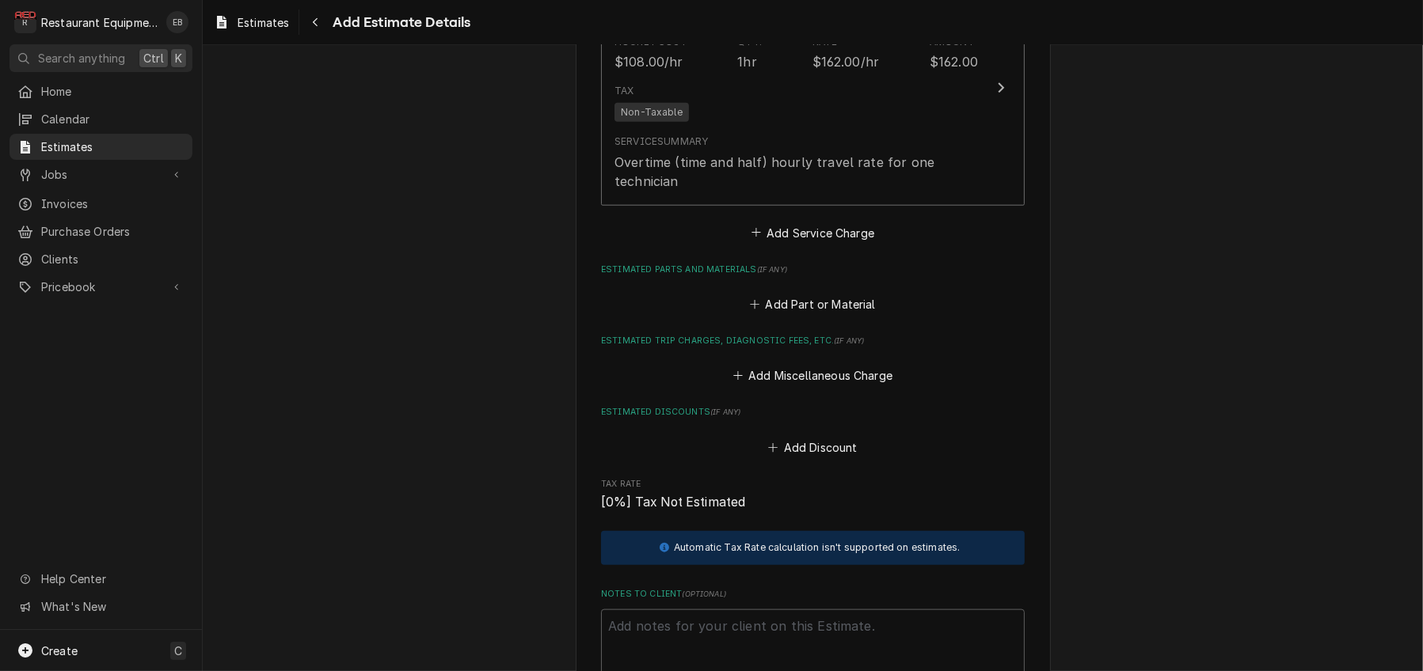
scroll to position [2206, 0]
click at [819, 242] on button "Add Service Charge" at bounding box center [812, 231] width 128 height 22
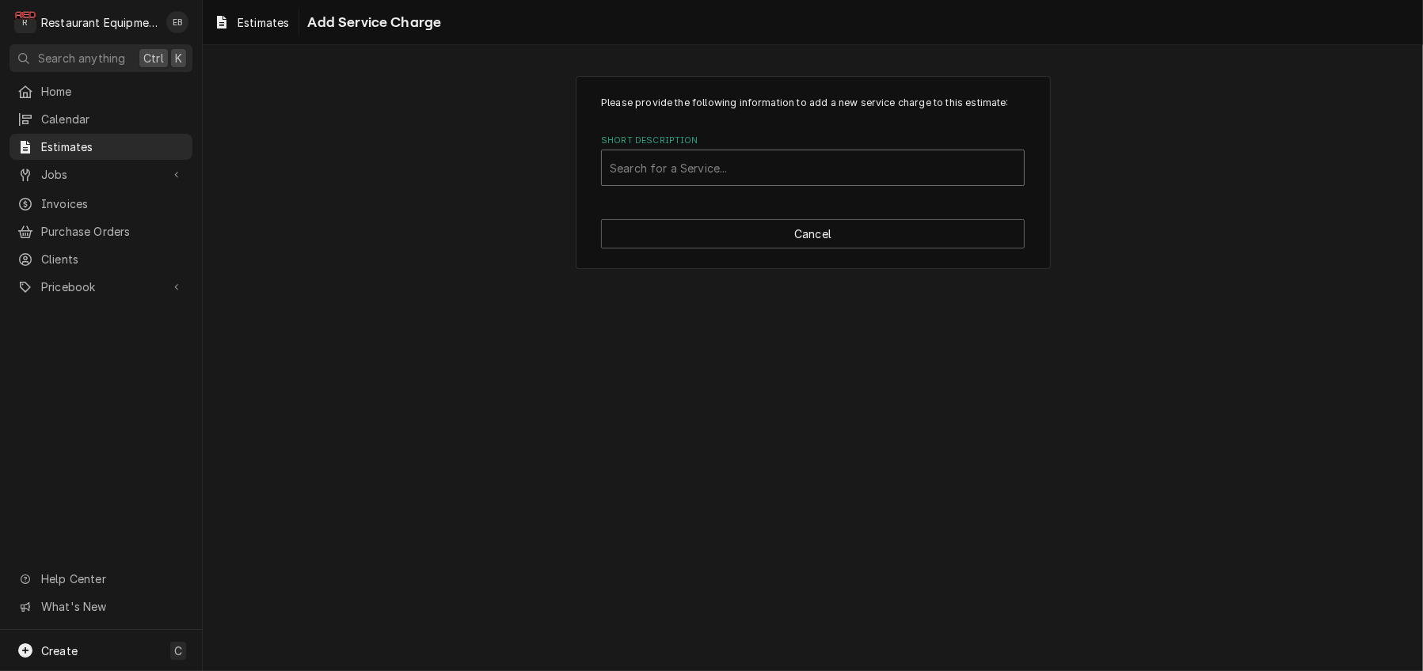
click at [747, 182] on div "Short Description" at bounding box center [813, 168] width 406 height 28
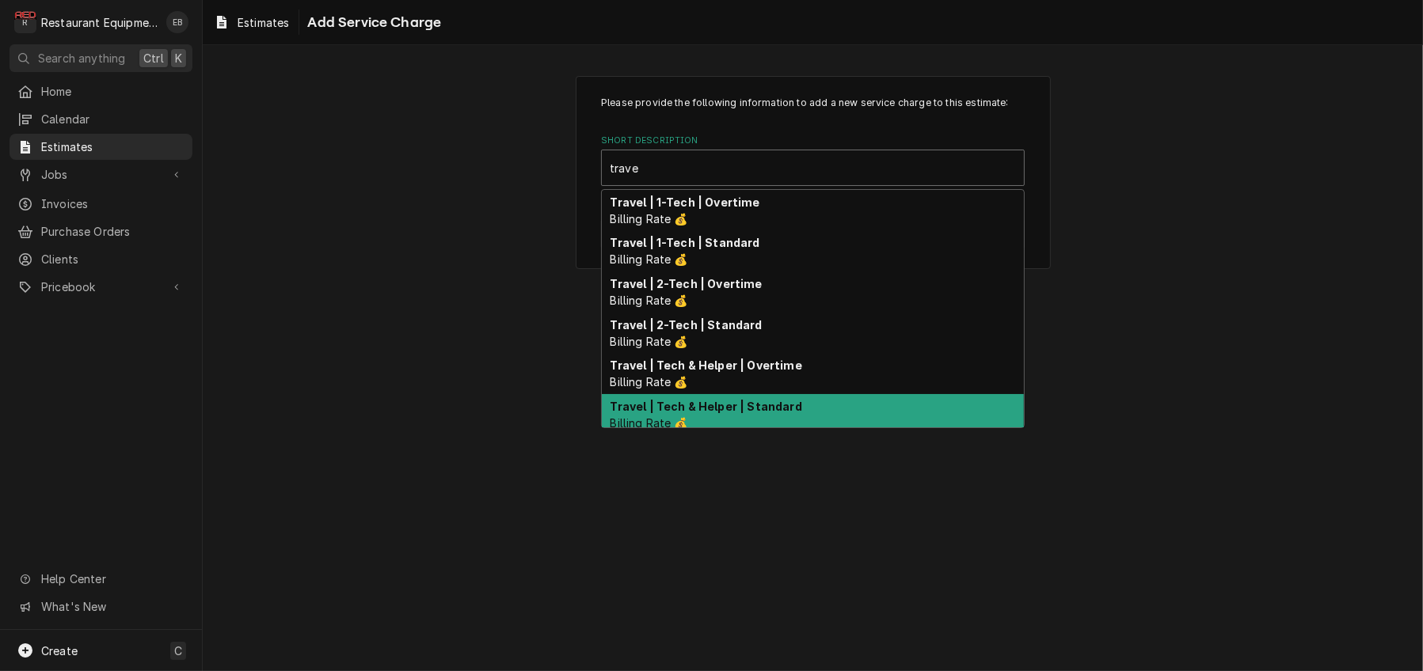
click at [739, 413] on strong "Travel | Tech & Helper | Standard" at bounding box center [706, 406] width 192 height 13
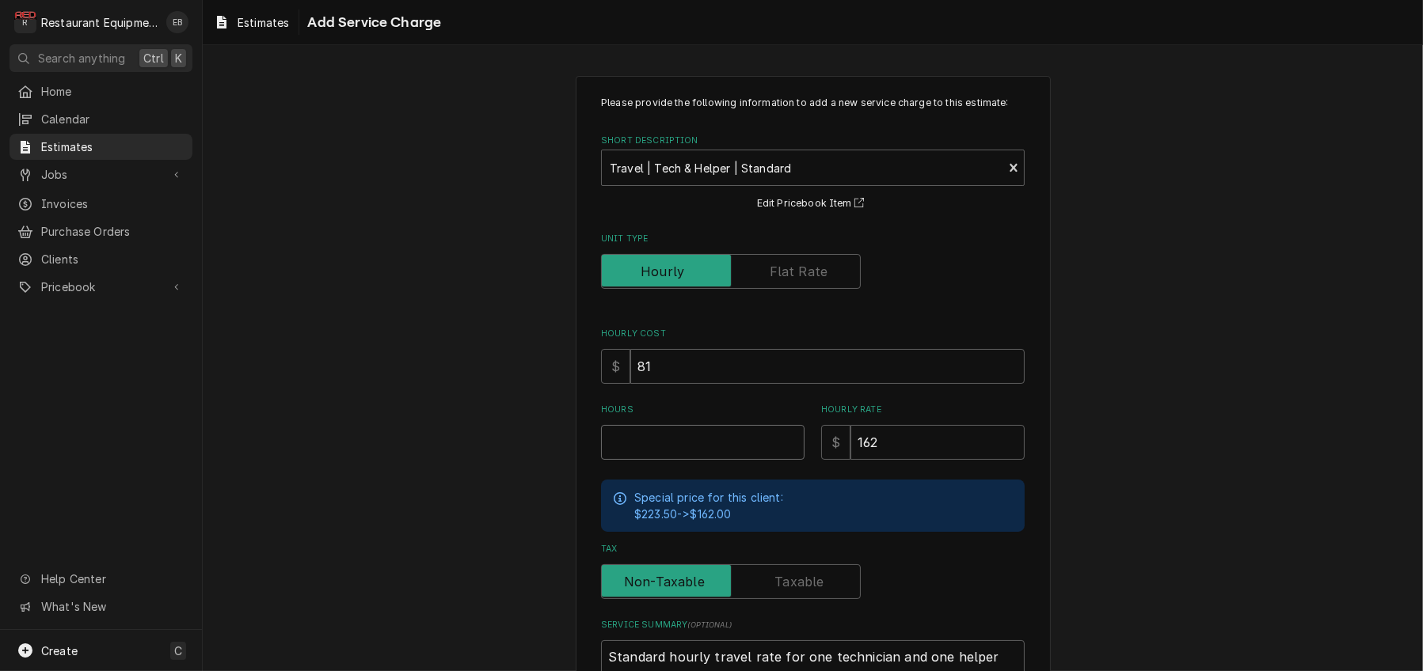
click at [716, 460] on input "Hours" at bounding box center [702, 442] width 203 height 35
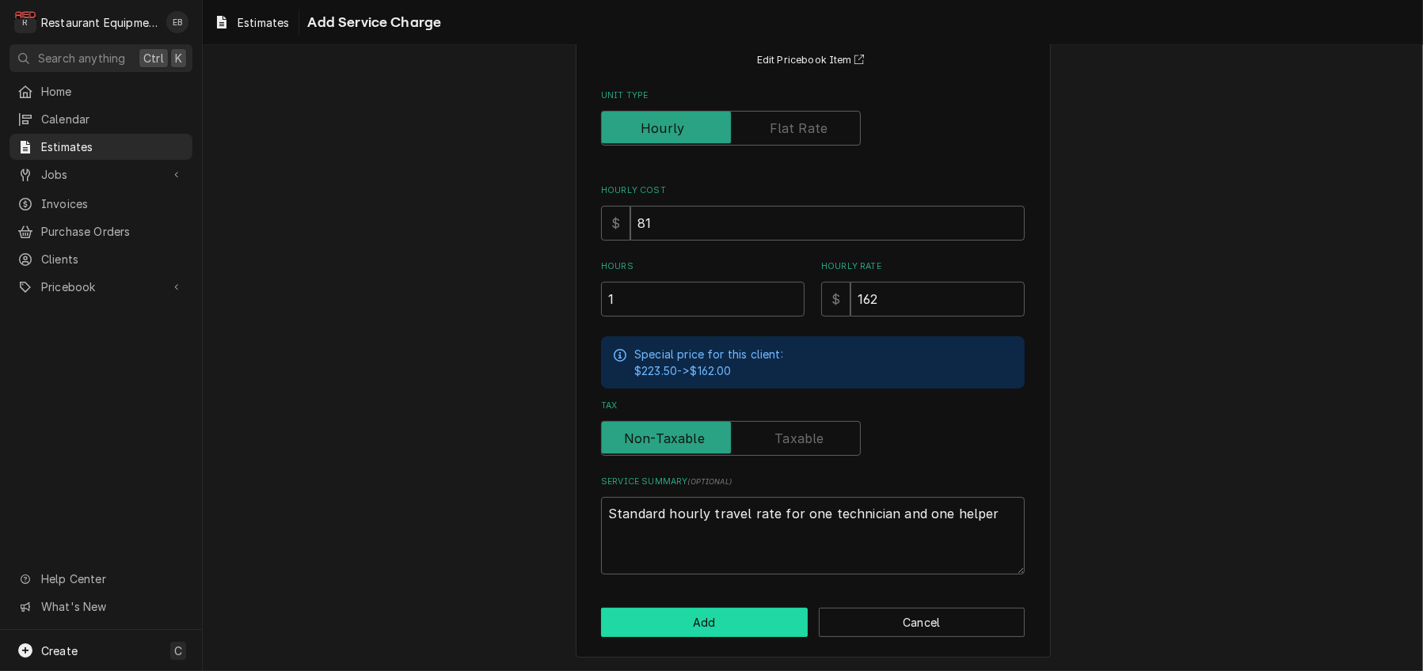
click at [726, 616] on button "Add" at bounding box center [704, 622] width 207 height 29
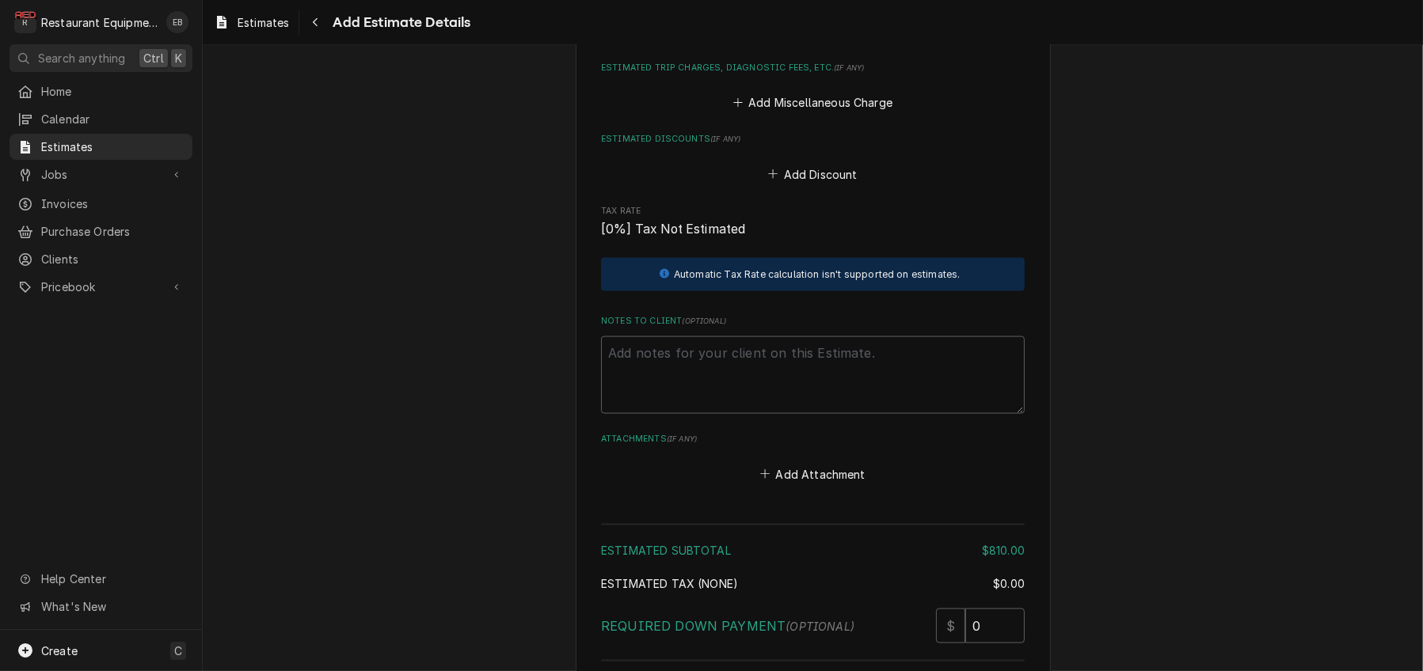
scroll to position [2734, 0]
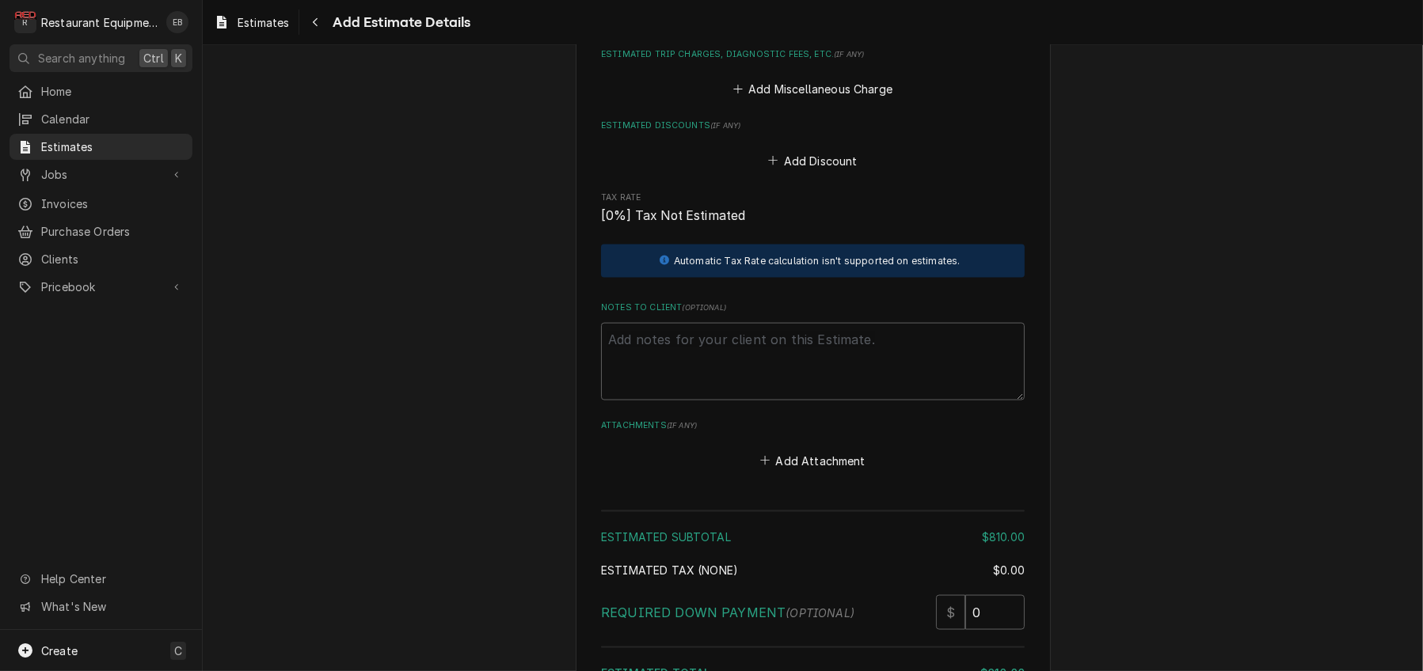
click at [797, 28] on button "Add Part or Material" at bounding box center [812, 17] width 131 height 22
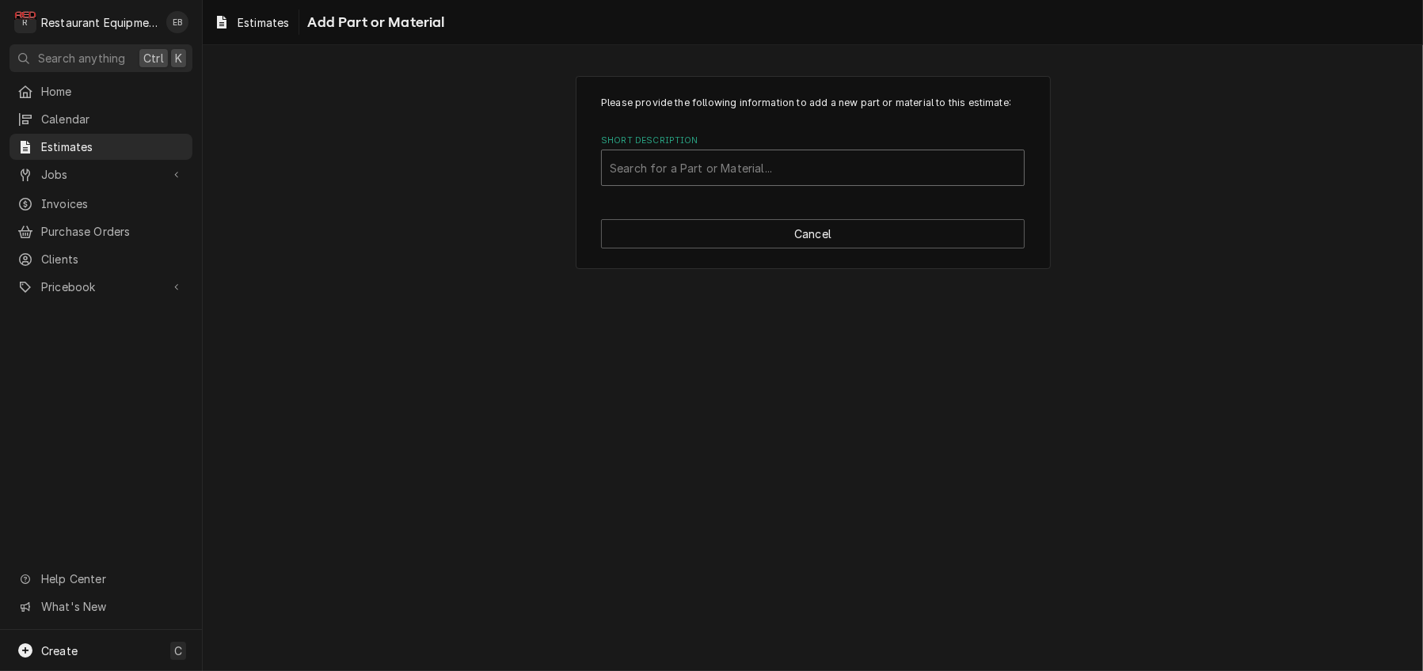
click at [753, 182] on div "Short Description" at bounding box center [813, 168] width 406 height 28
click at [699, 182] on div "Short Description" at bounding box center [813, 168] width 406 height 28
click at [701, 182] on div "Short Description" at bounding box center [813, 168] width 406 height 28
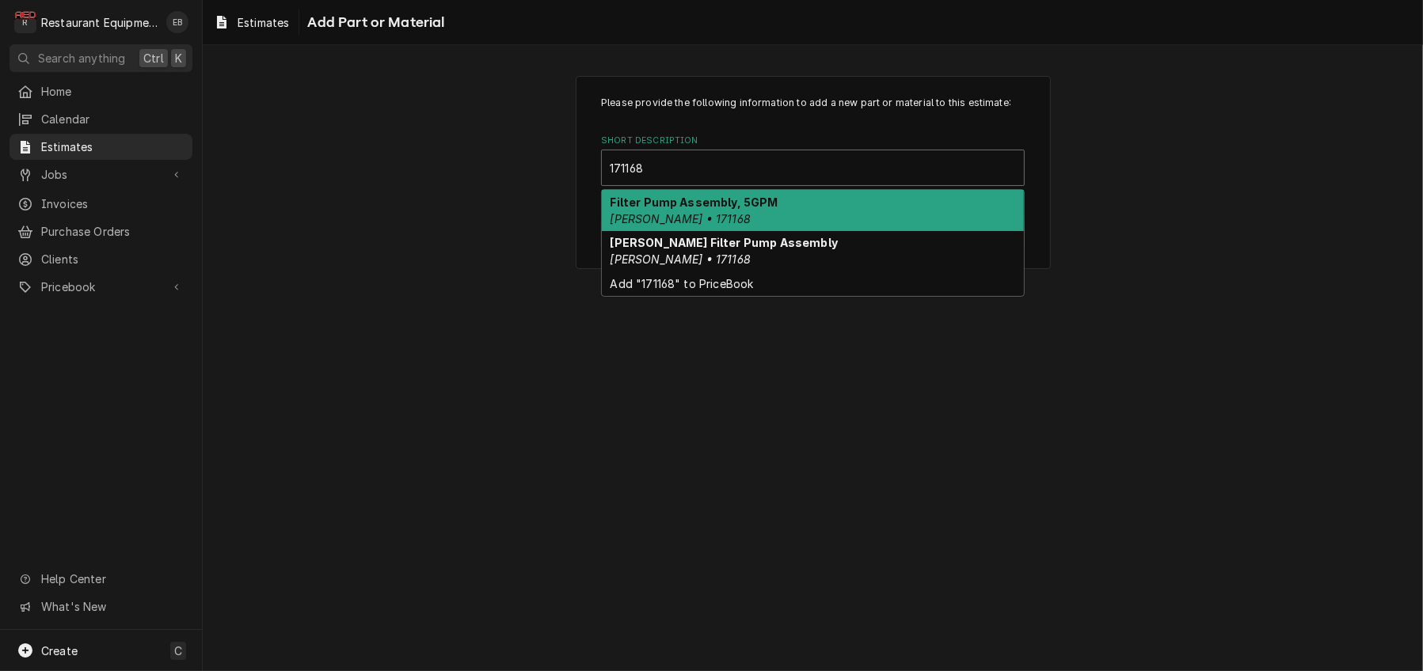
click at [711, 209] on strong "Filter Pump Assembly, 5GPM" at bounding box center [694, 202] width 168 height 13
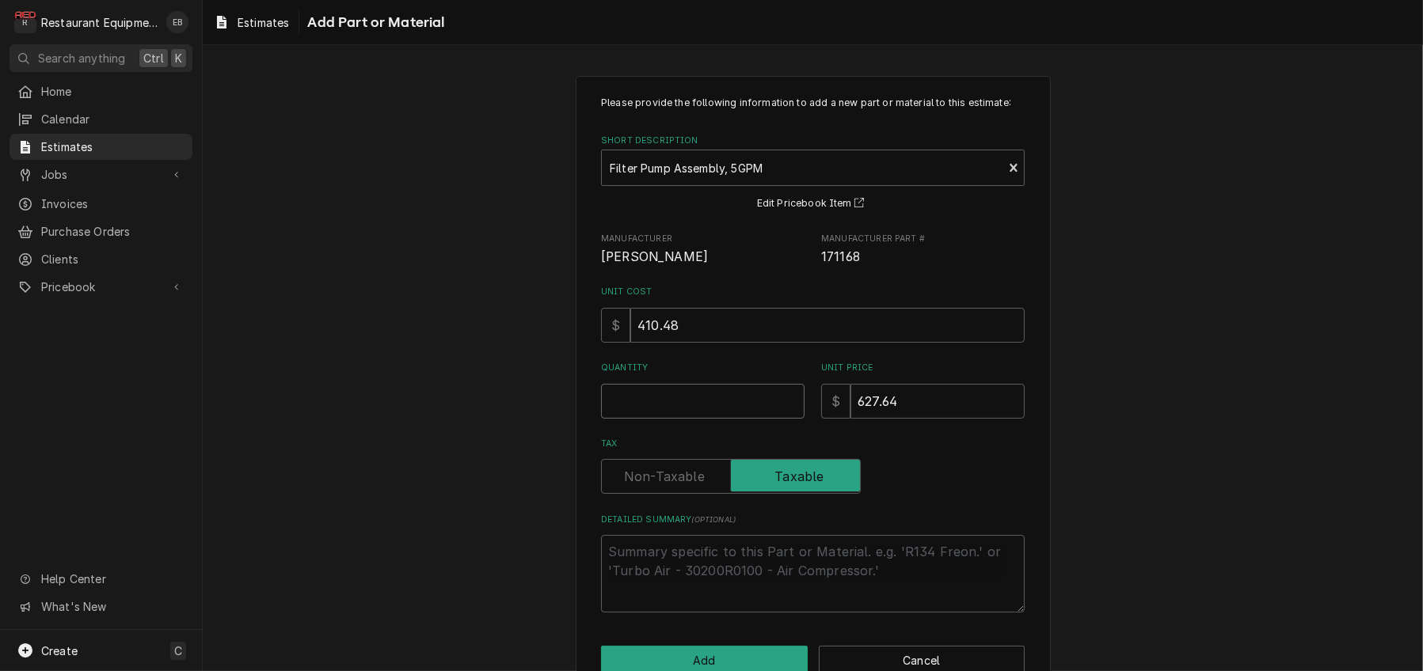
click at [708, 419] on input "Quantity" at bounding box center [702, 401] width 203 height 35
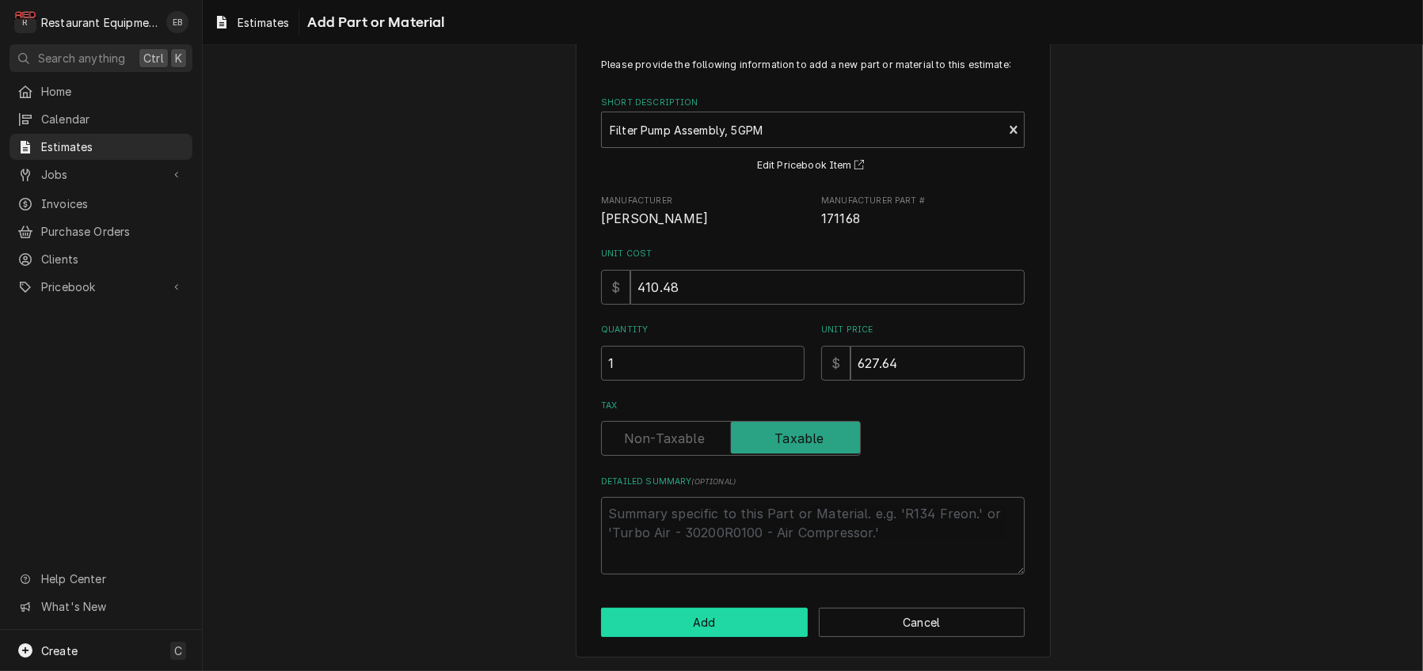
click at [734, 621] on button "Add" at bounding box center [704, 622] width 207 height 29
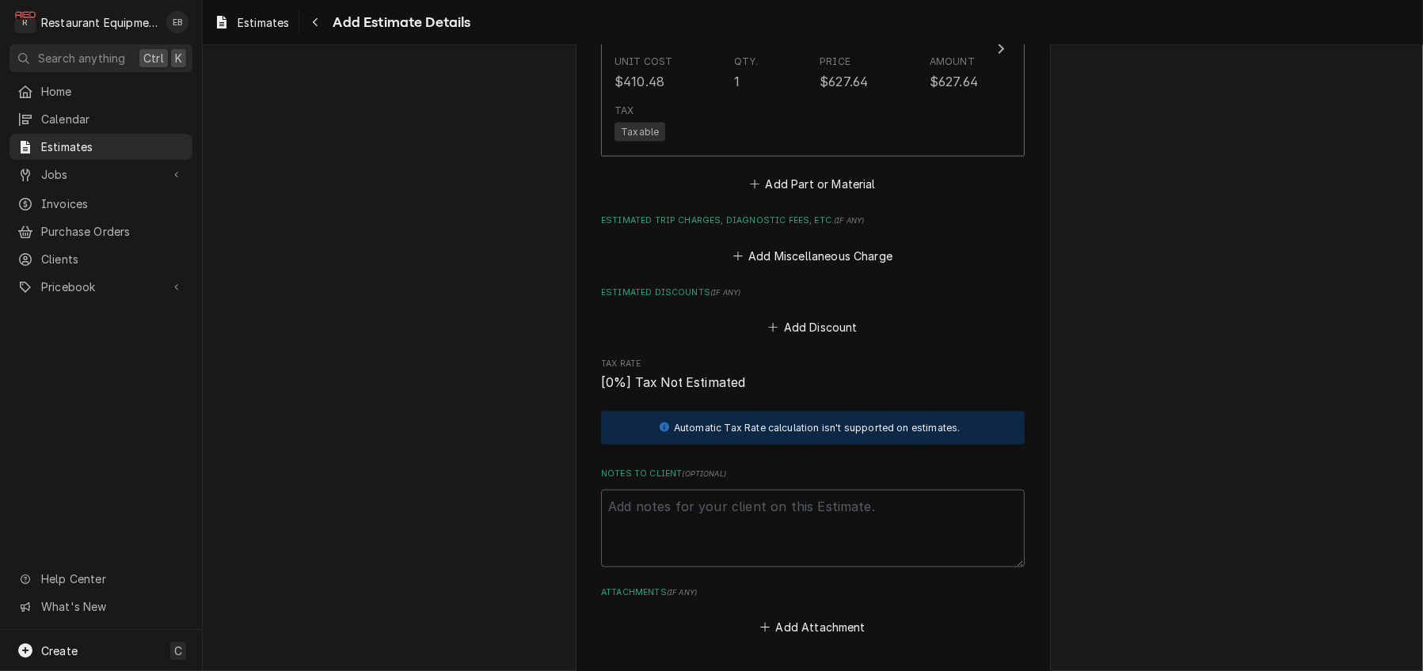
scroll to position [2827, 0]
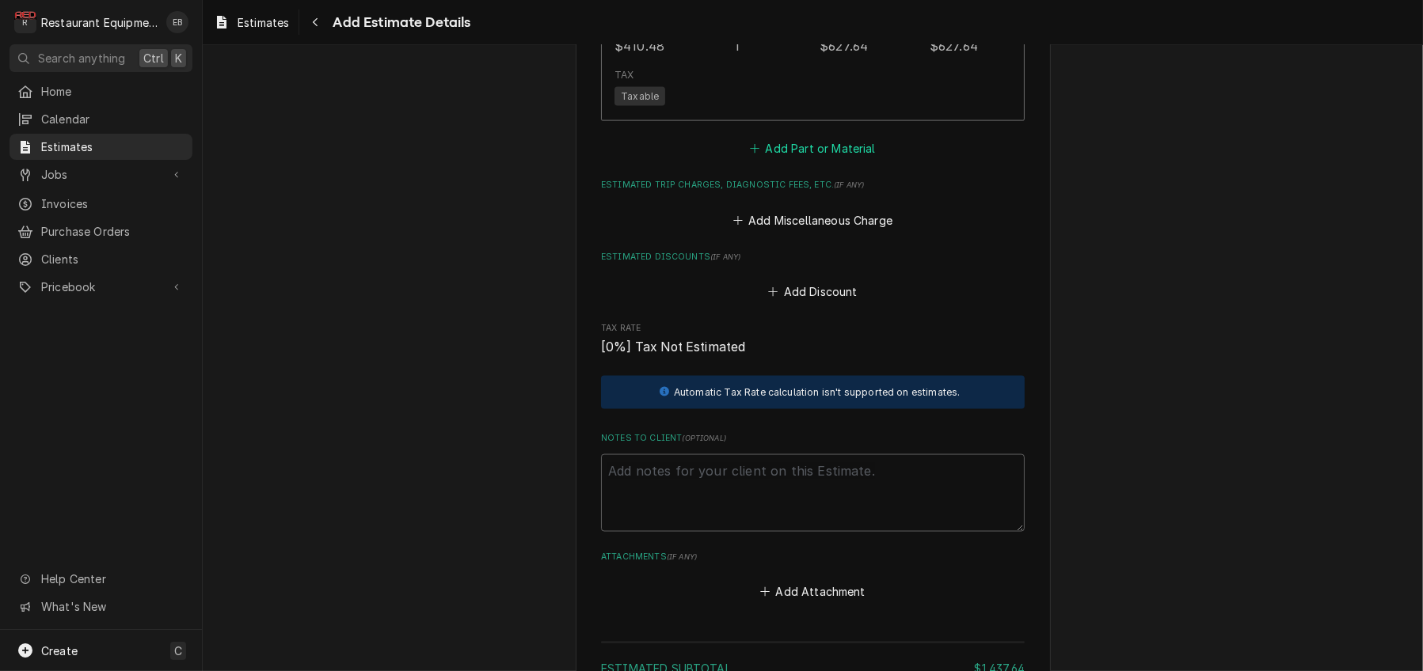
click at [803, 160] on button "Add Part or Material" at bounding box center [812, 149] width 131 height 22
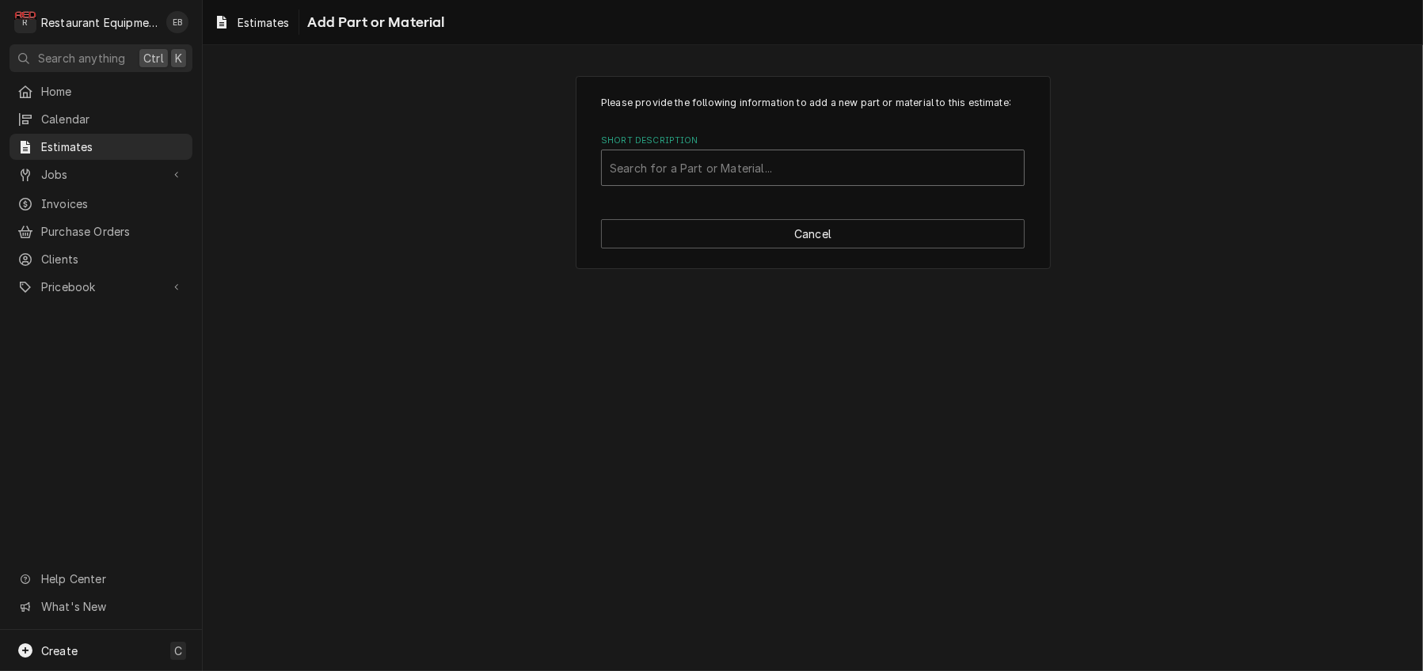
click at [743, 182] on div "Short Description" at bounding box center [813, 168] width 406 height 28
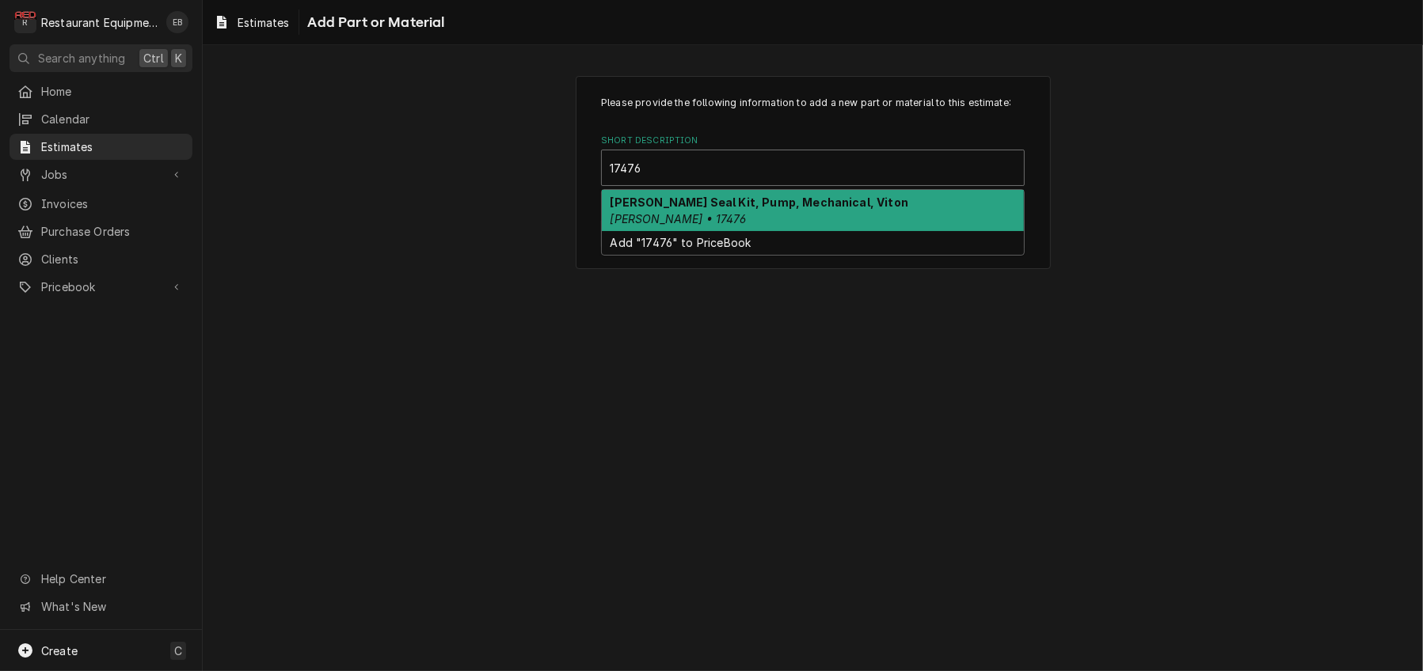
click at [792, 209] on strong "Henny Penny Seal Kit, Pump, Mechanical, Viton" at bounding box center [759, 202] width 298 height 13
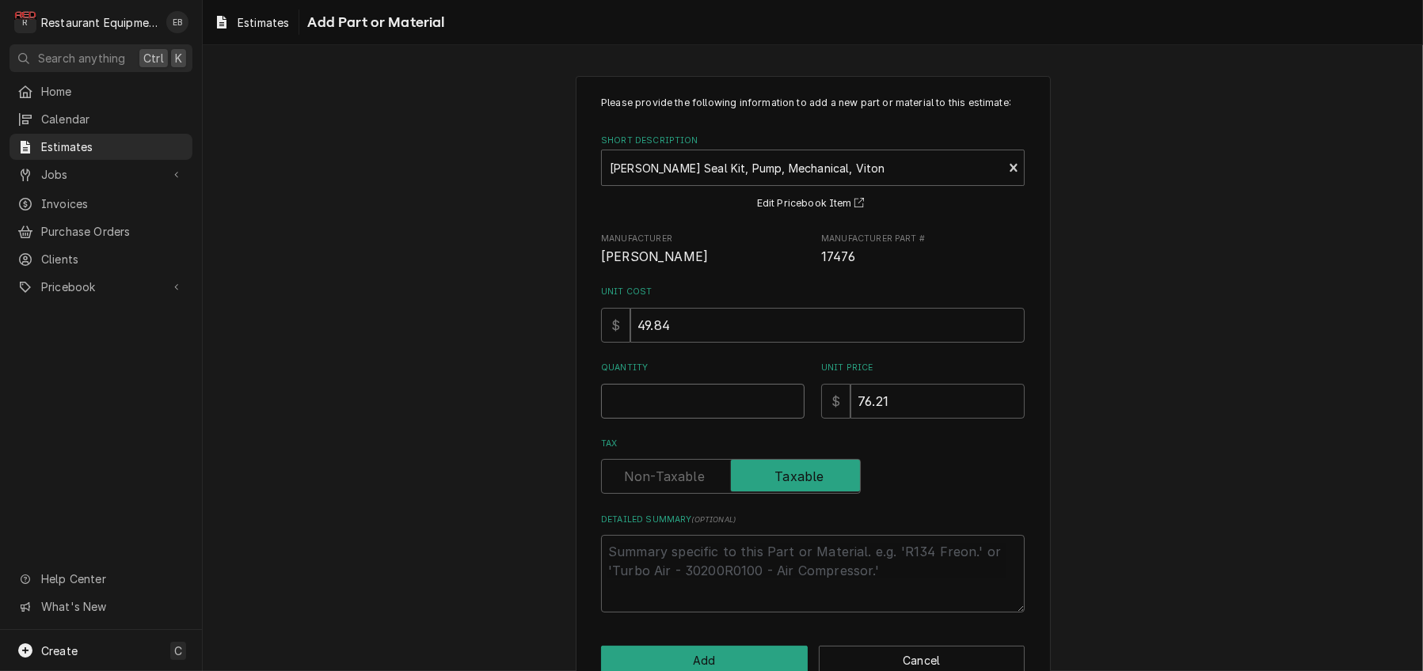
click at [704, 419] on input "Quantity" at bounding box center [702, 401] width 203 height 35
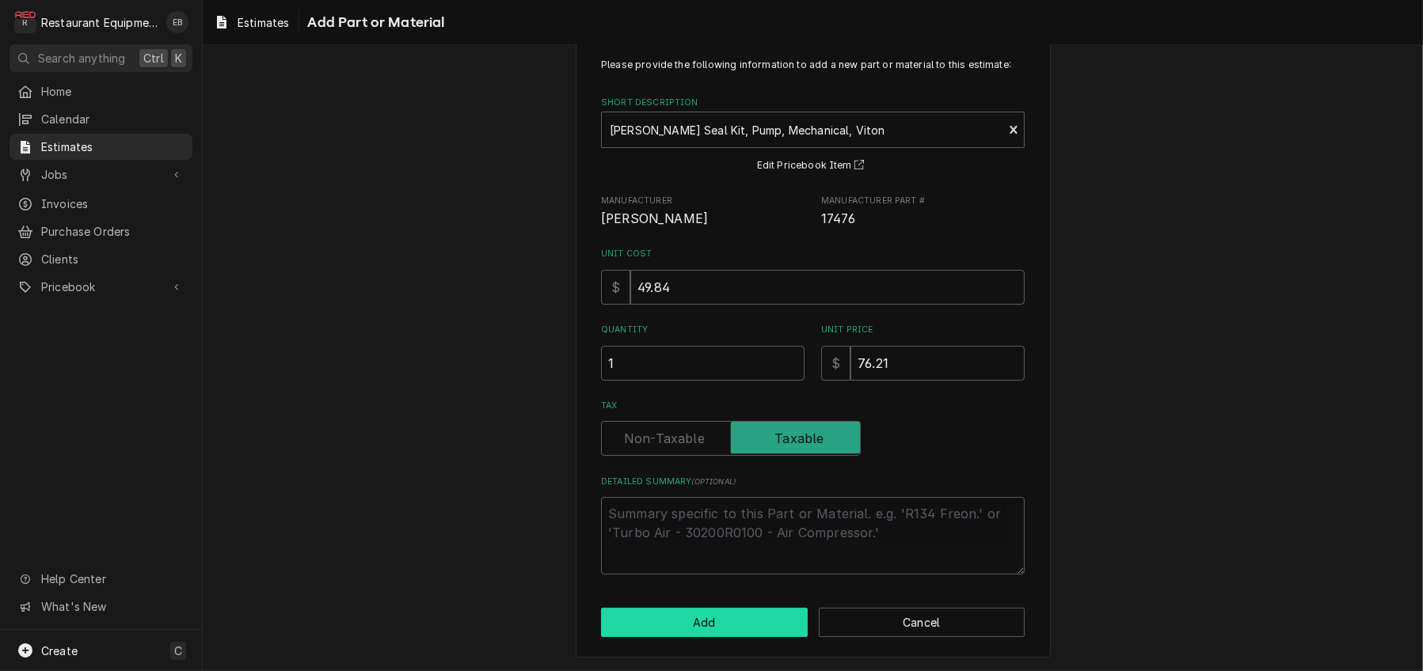
click at [741, 614] on button "Add" at bounding box center [704, 622] width 207 height 29
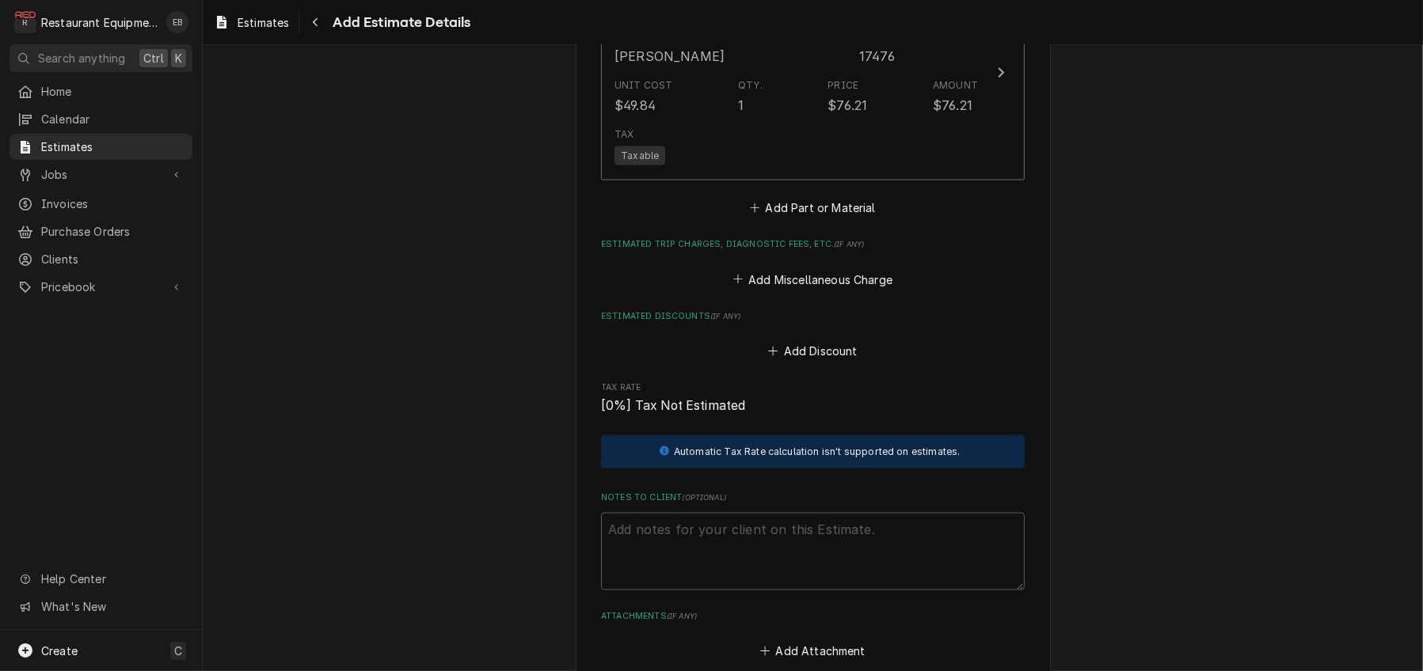
scroll to position [2993, 0]
click at [814, 218] on button "Add Part or Material" at bounding box center [812, 207] width 131 height 22
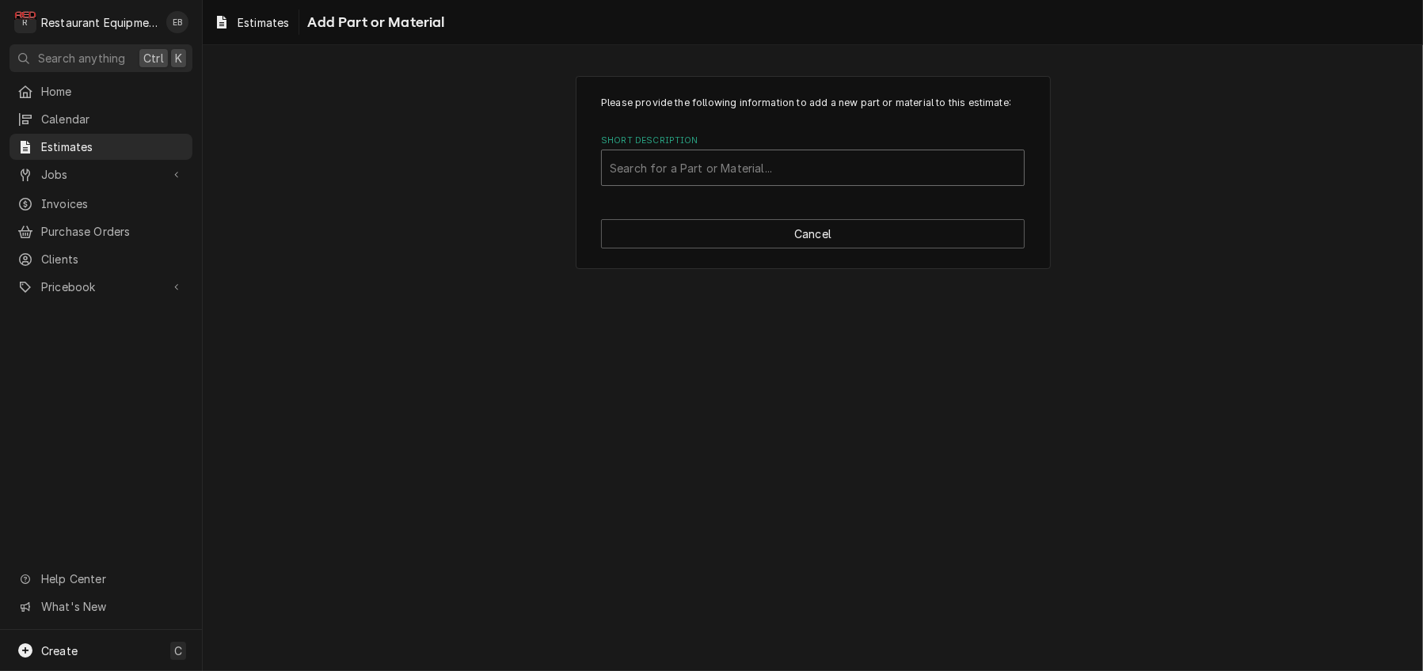
click at [788, 182] on div "Short Description" at bounding box center [813, 168] width 406 height 28
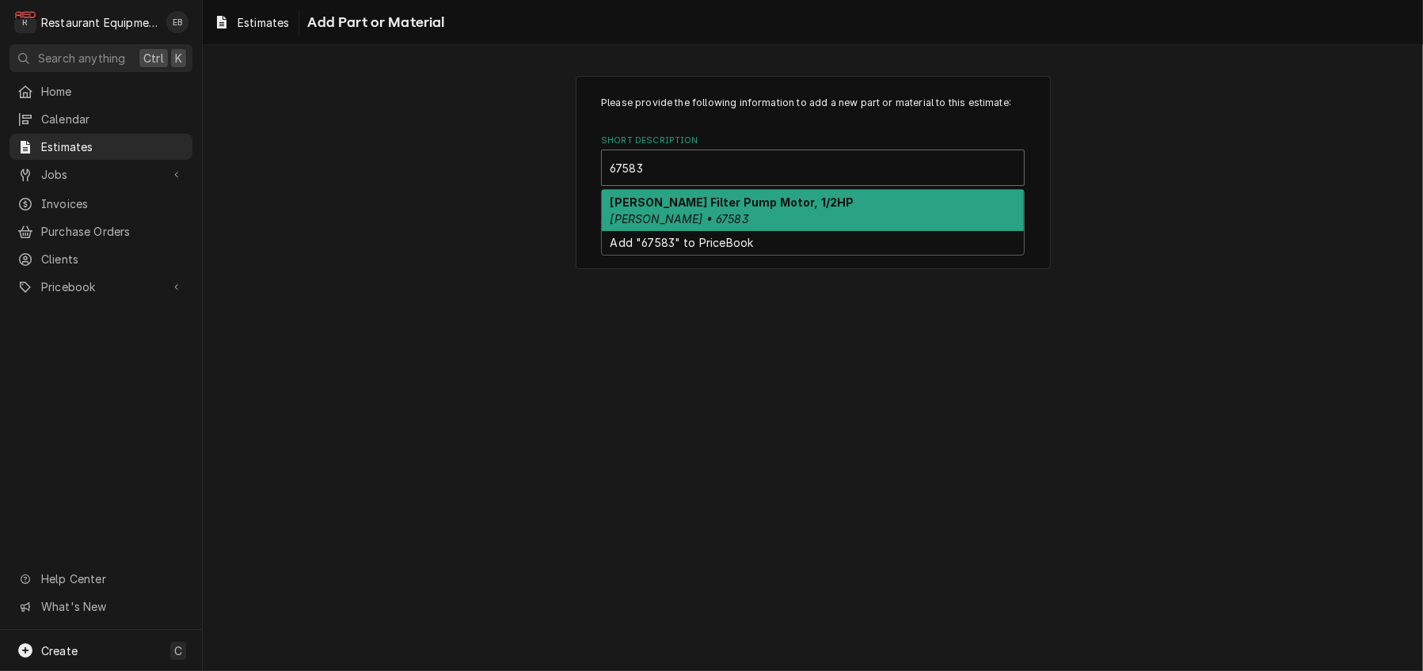
click at [785, 209] on strong "Henny Penny Filter Pump Motor, 1/2HP" at bounding box center [732, 202] width 244 height 13
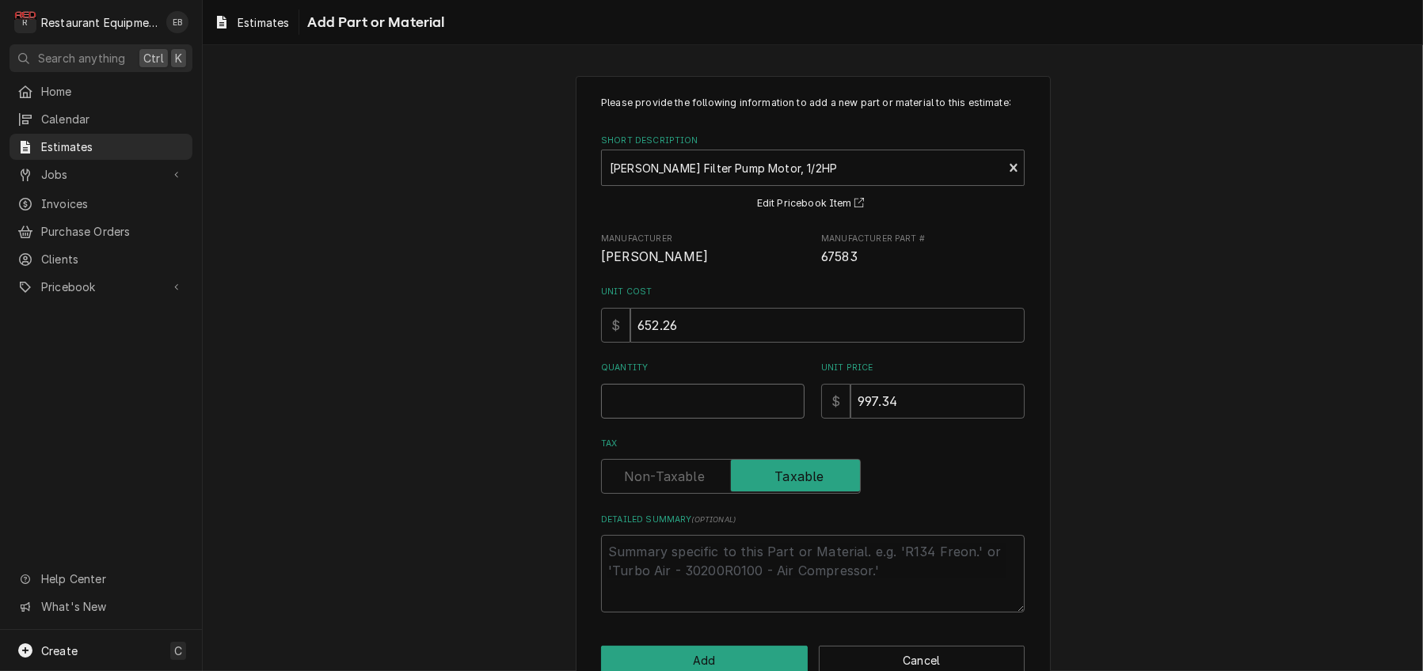
click at [698, 419] on input "Quantity" at bounding box center [702, 401] width 203 height 35
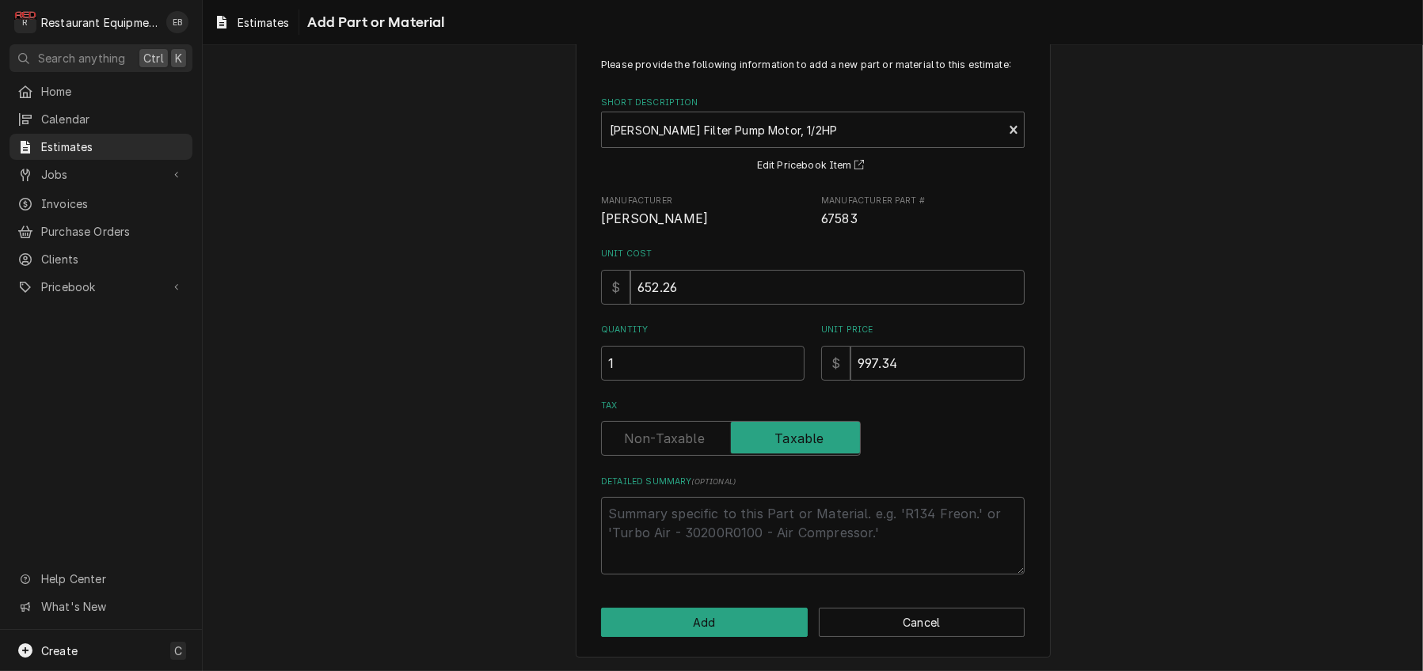
scroll to position [127, 0]
click at [761, 620] on button "Add" at bounding box center [704, 622] width 207 height 29
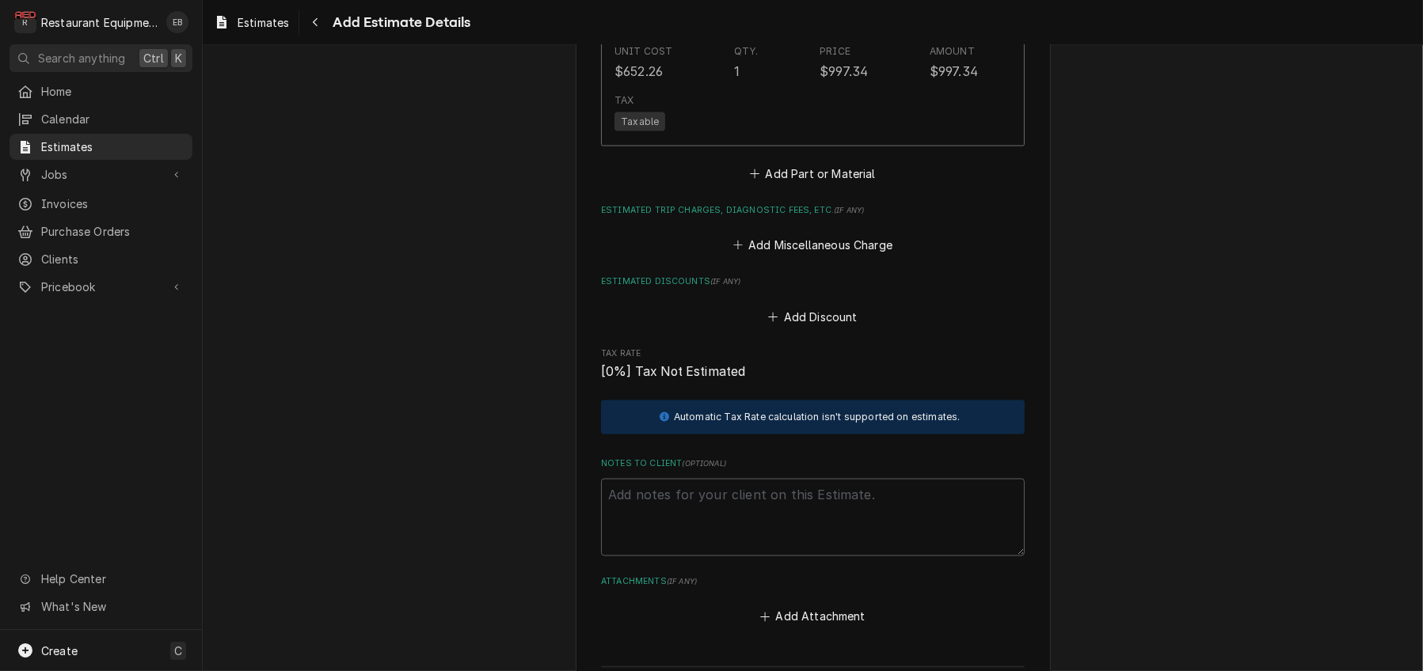
scroll to position [3265, 0]
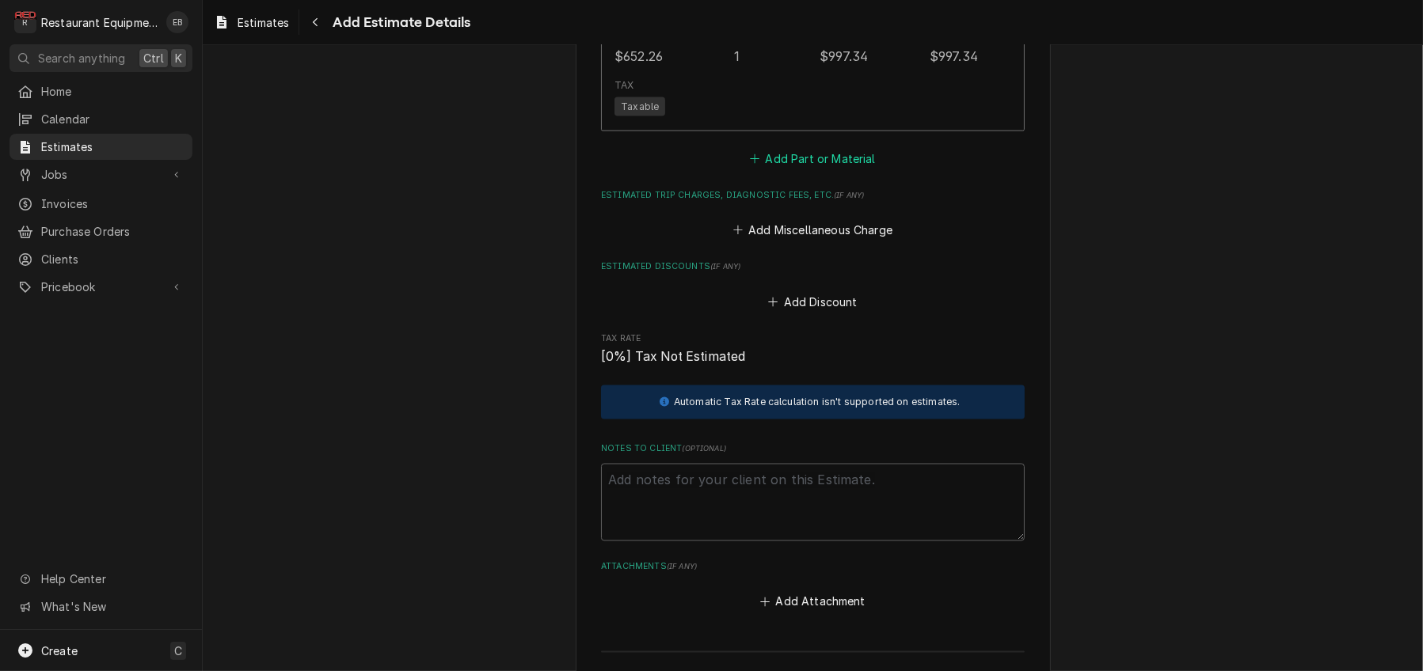
click at [807, 169] on button "Add Part or Material" at bounding box center [812, 158] width 131 height 22
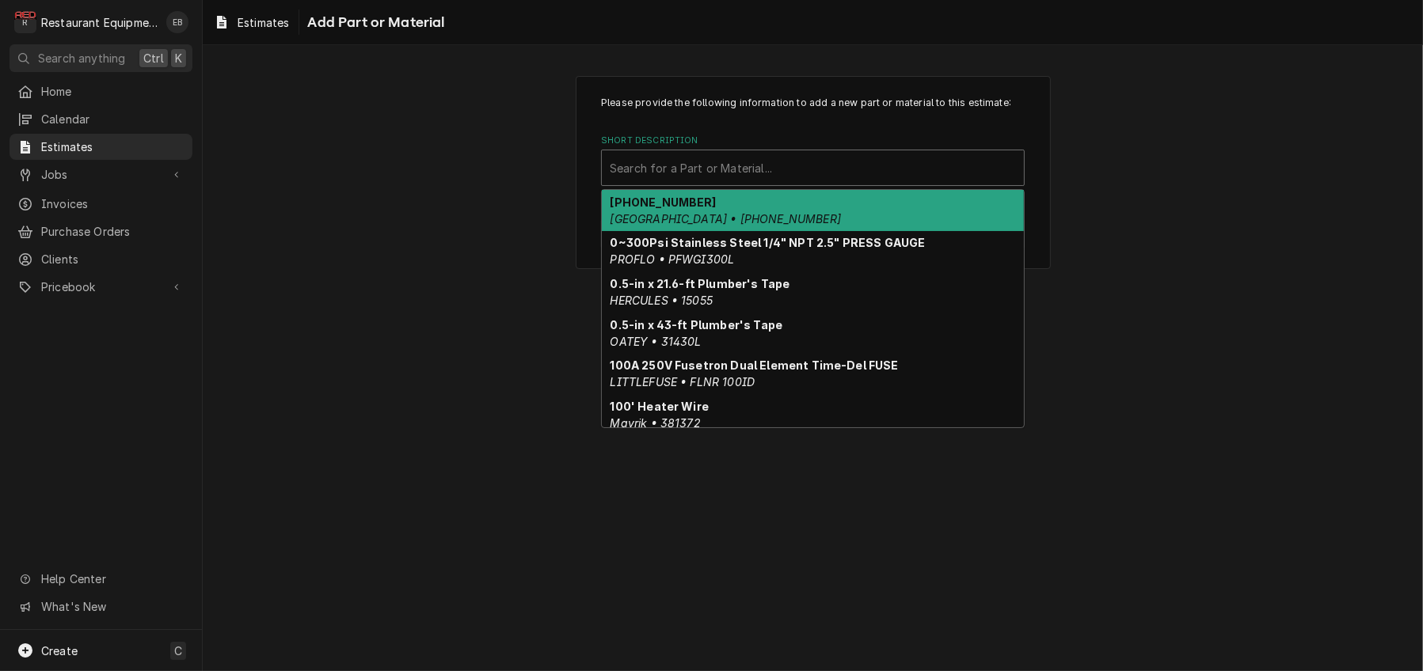
click at [773, 182] on div "Short Description" at bounding box center [813, 168] width 406 height 28
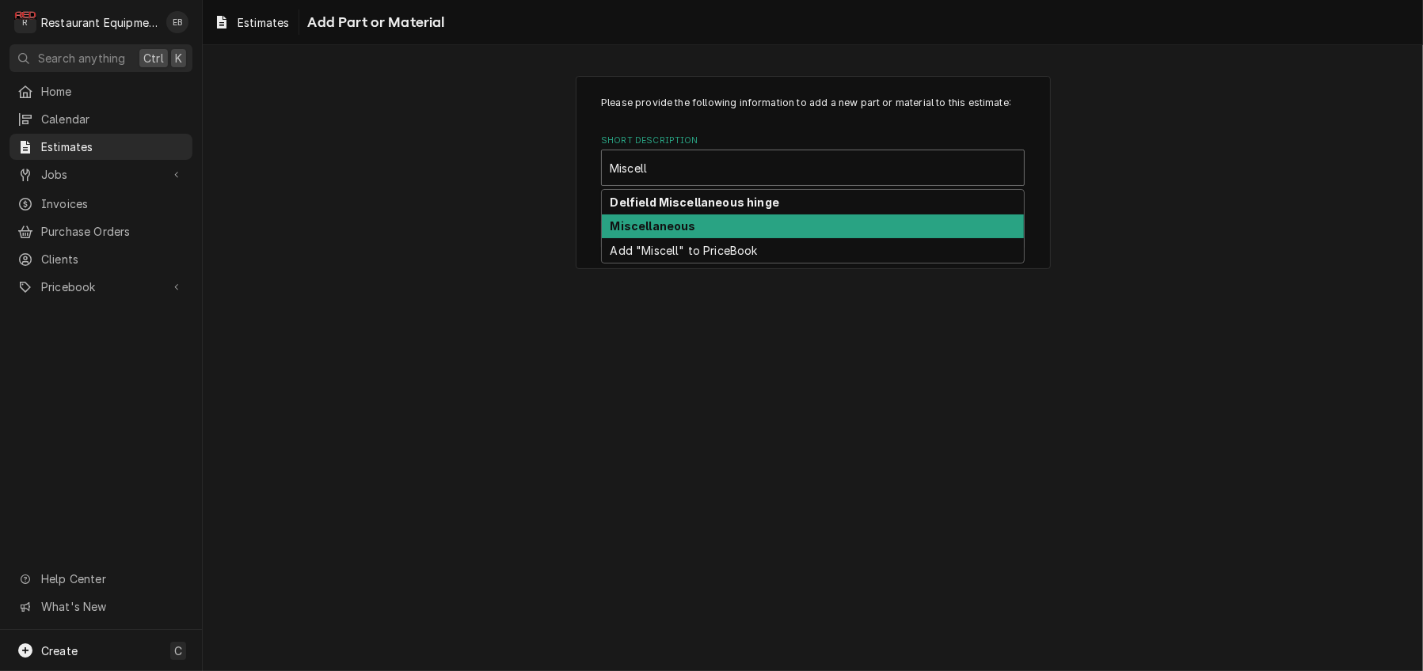
click at [740, 239] on div "Miscellaneous" at bounding box center [813, 227] width 422 height 25
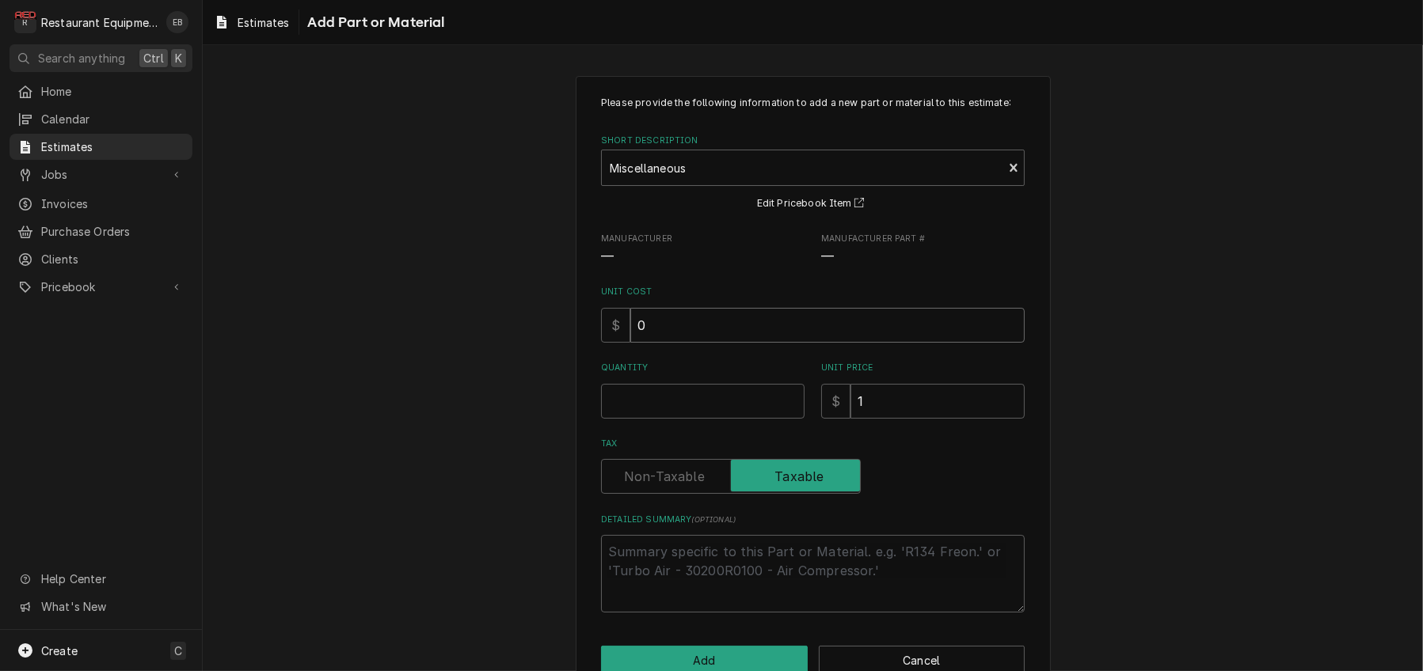
click at [712, 343] on input "0" at bounding box center [827, 325] width 394 height 35
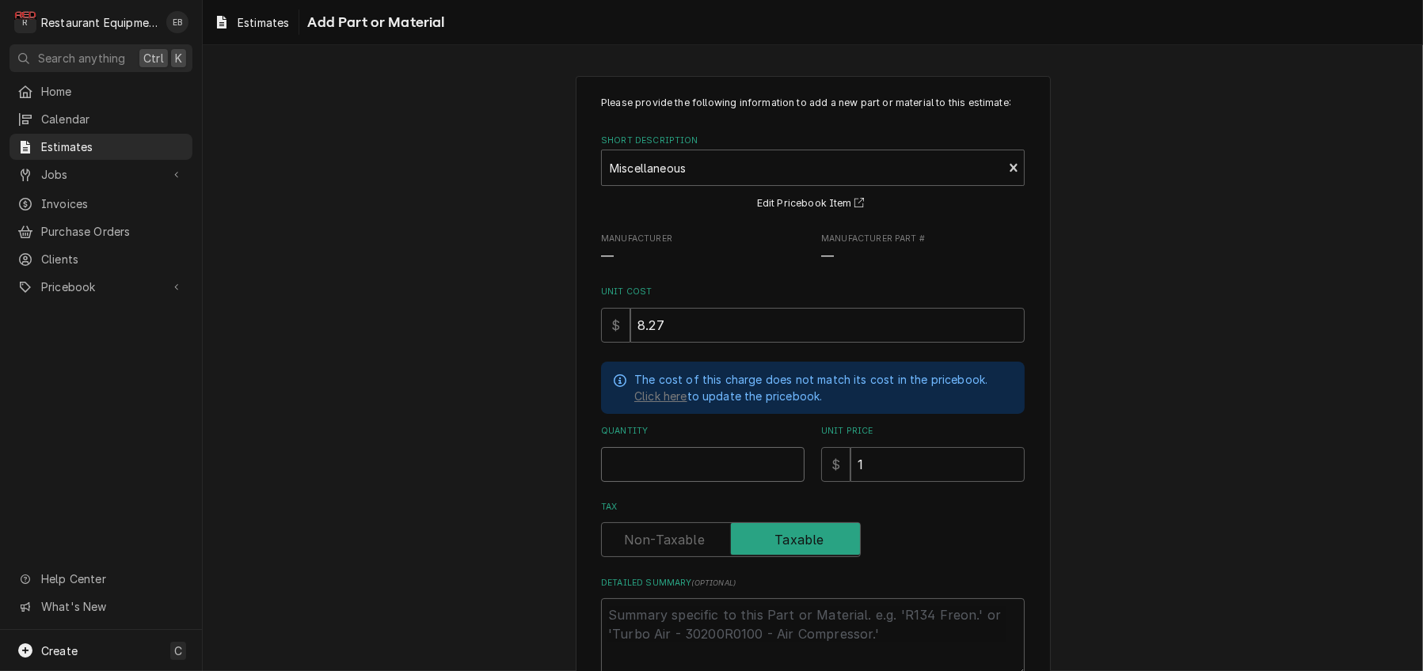
click at [713, 482] on input "Quantity" at bounding box center [702, 464] width 203 height 35
click at [878, 482] on input "1" at bounding box center [937, 464] width 174 height 35
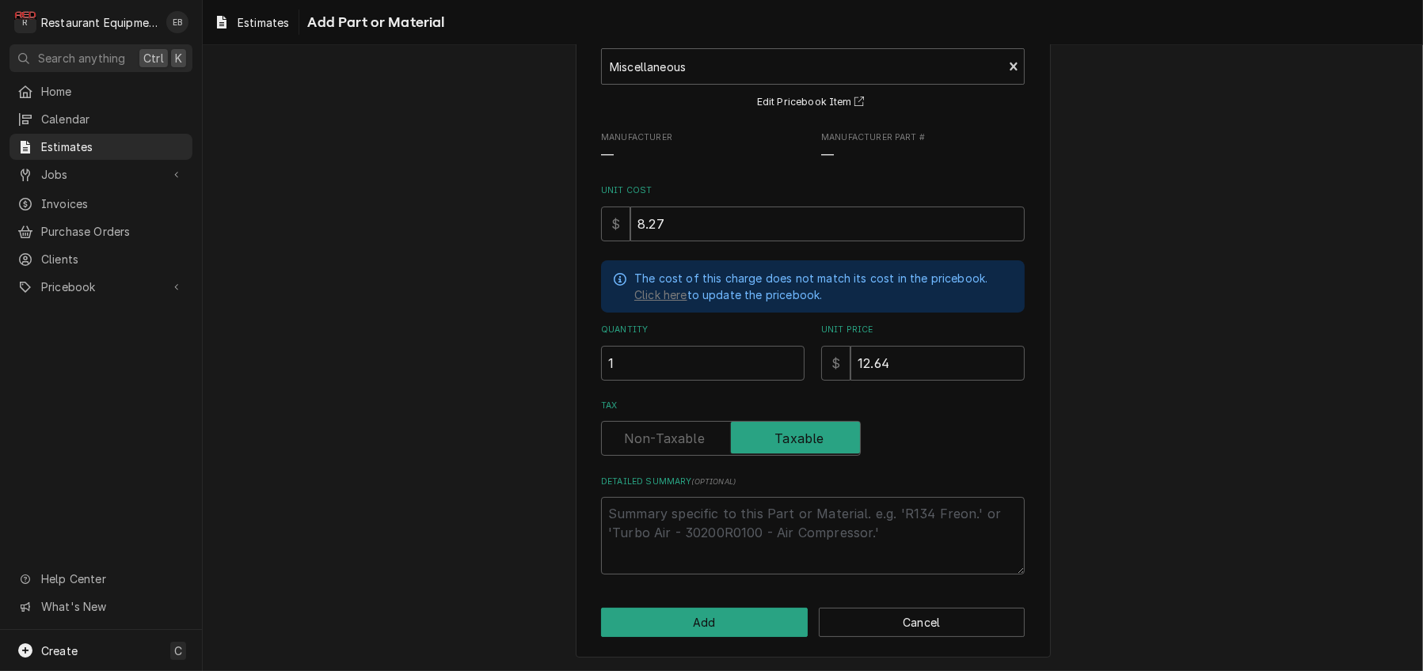
scroll to position [192, 0]
click at [773, 614] on button "Add" at bounding box center [704, 622] width 207 height 29
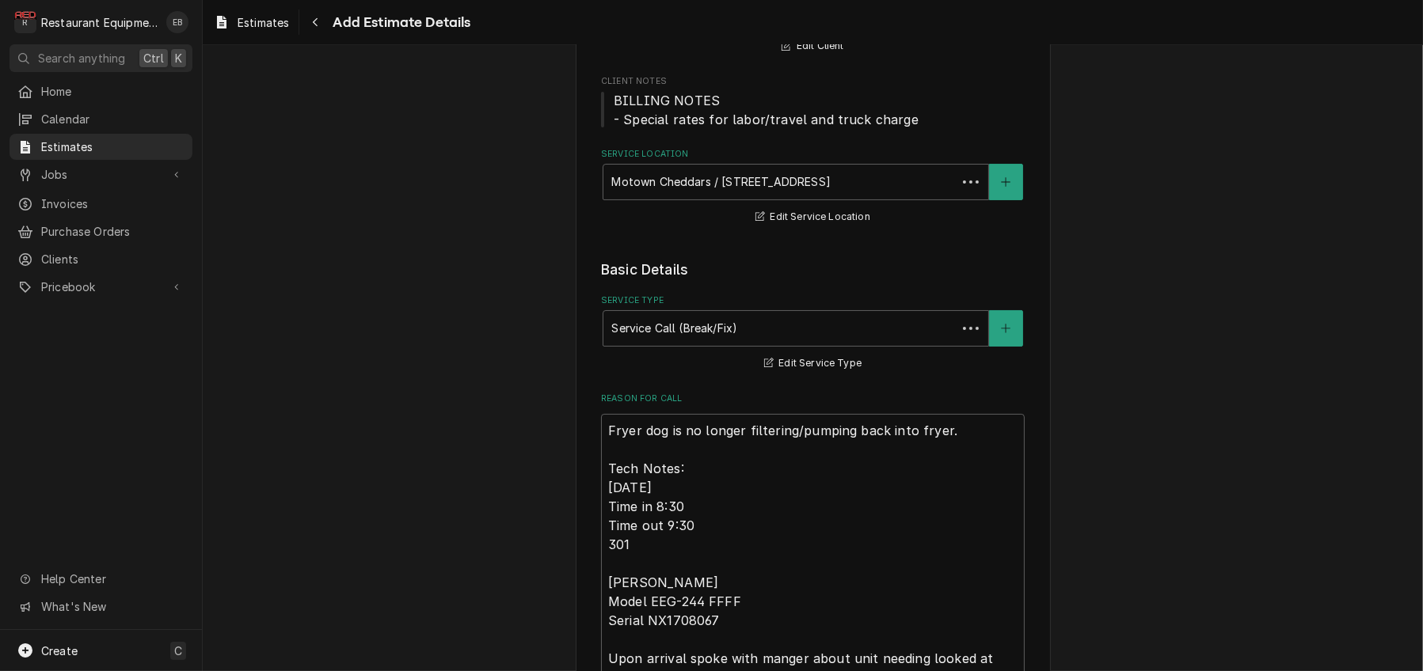
scroll to position [3325, 0]
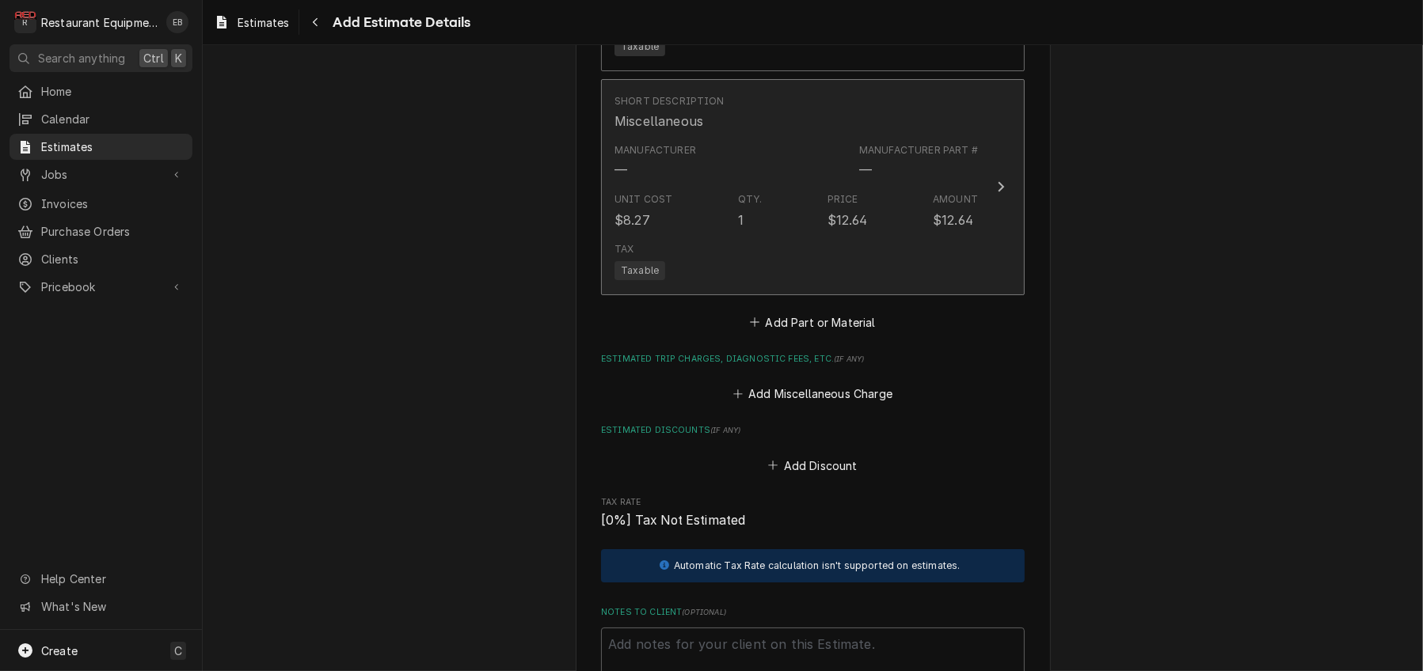
click at [820, 186] on div "Manufacturer — Manufacturer Part # —" at bounding box center [795, 161] width 363 height 49
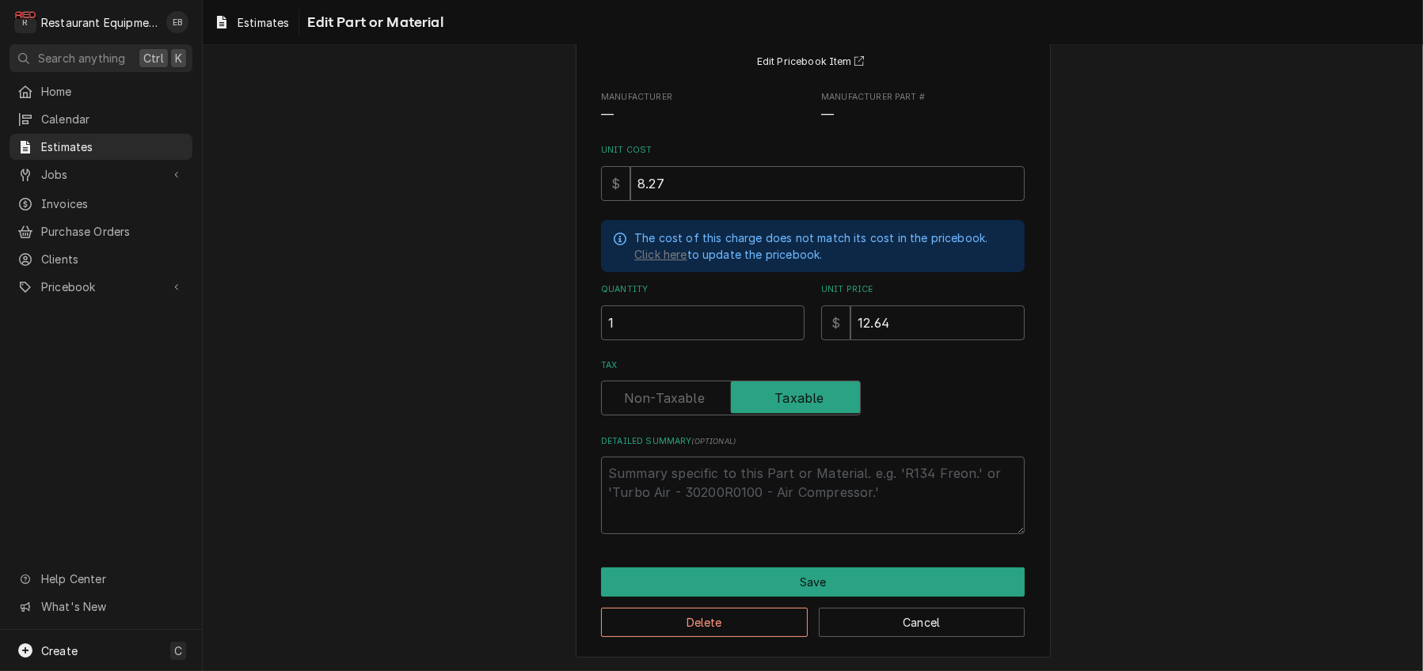
scroll to position [218, 0]
click at [720, 474] on textarea "Detailed Summary ( optional )" at bounding box center [813, 496] width 424 height 78
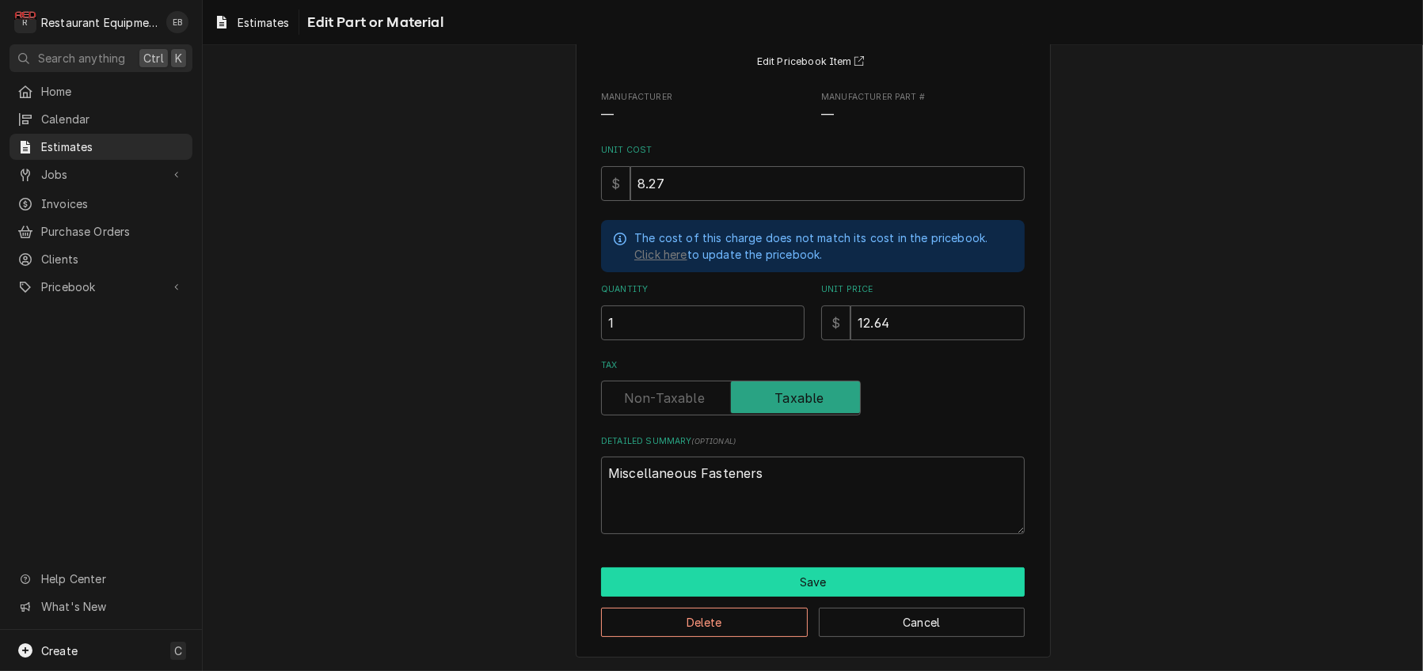
click at [770, 578] on button "Save" at bounding box center [813, 582] width 424 height 29
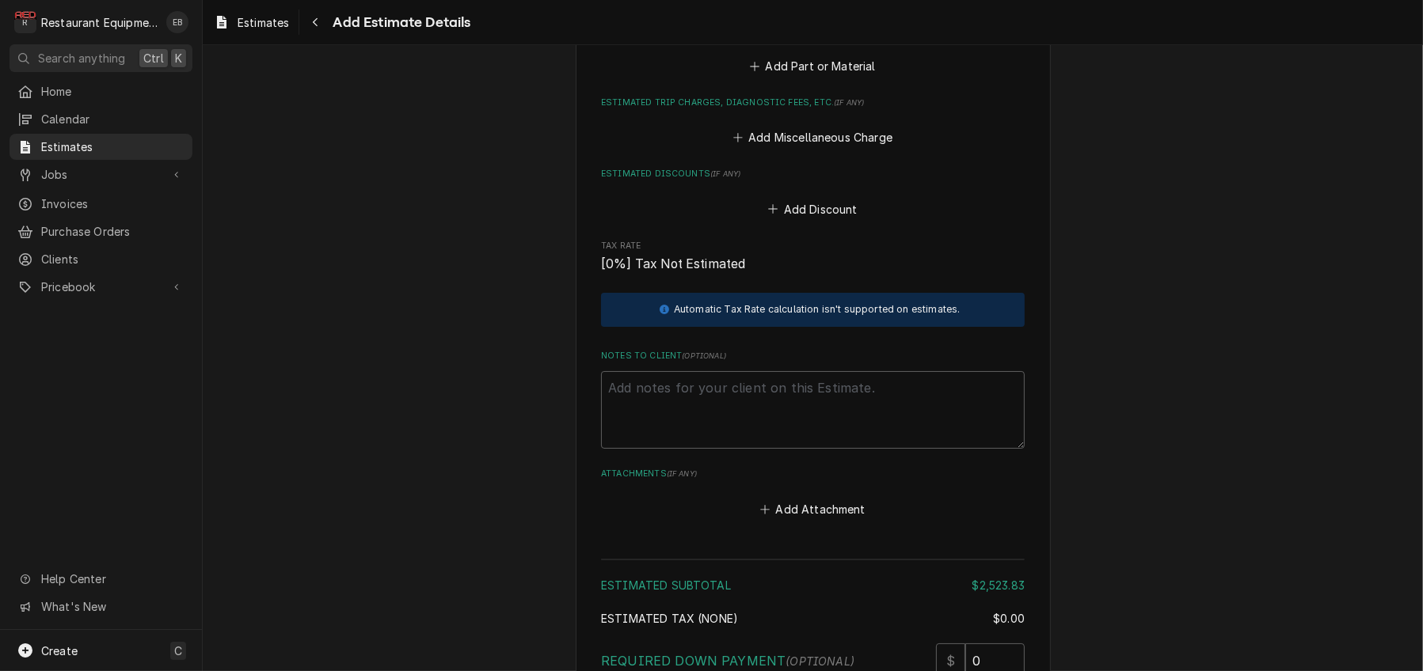
scroll to position [3702, 0]
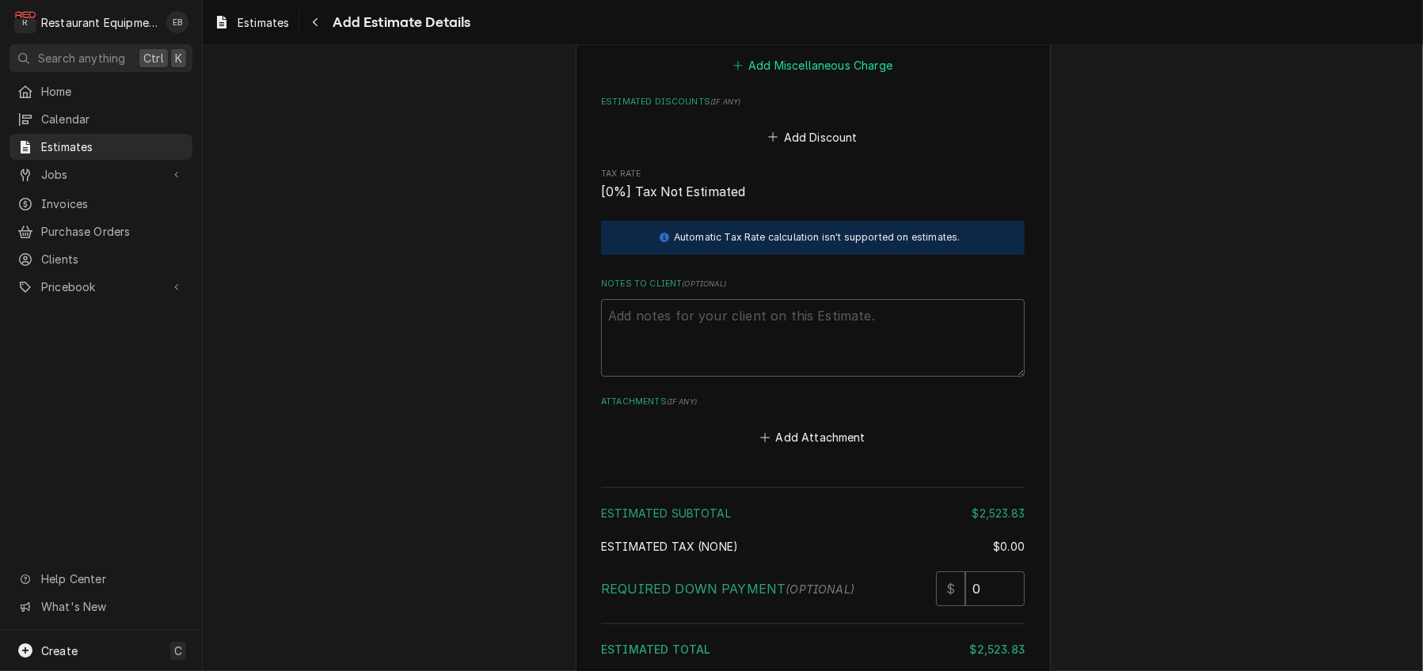
click at [834, 77] on button "Add Miscellaneous Charge" at bounding box center [812, 66] width 165 height 22
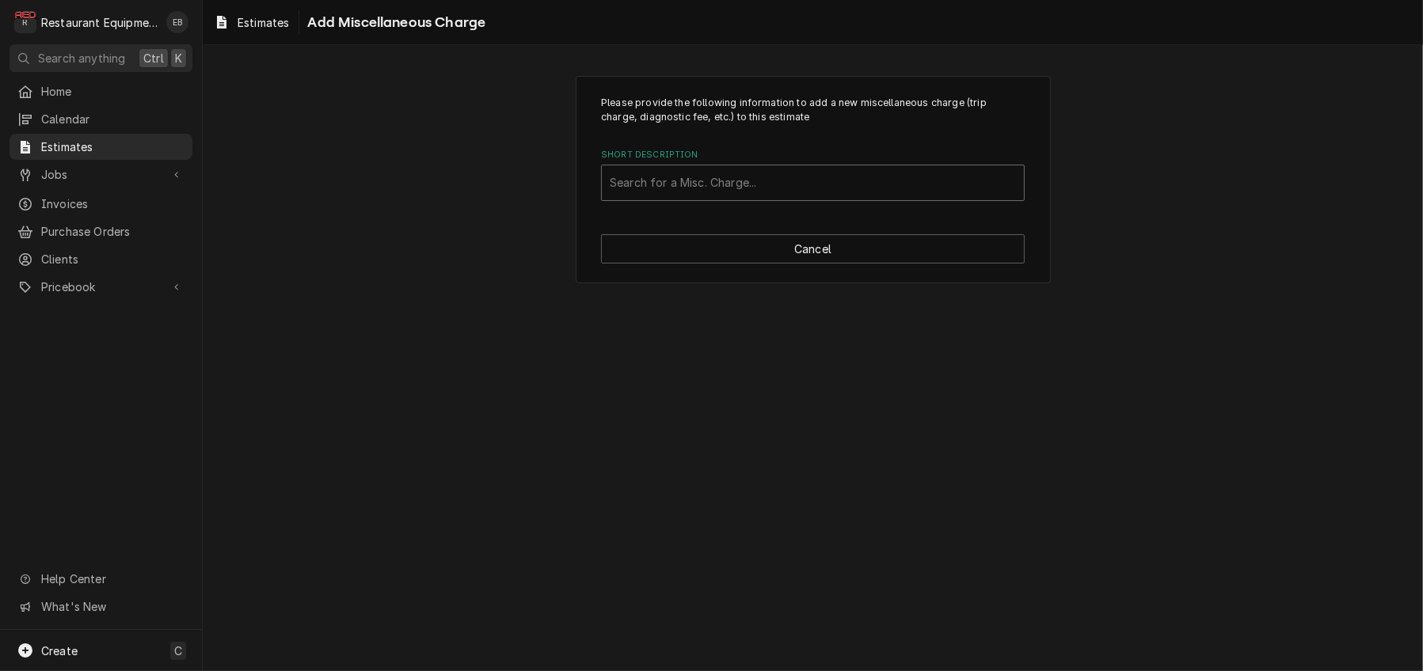
click at [815, 197] on div "Short Description" at bounding box center [813, 183] width 406 height 28
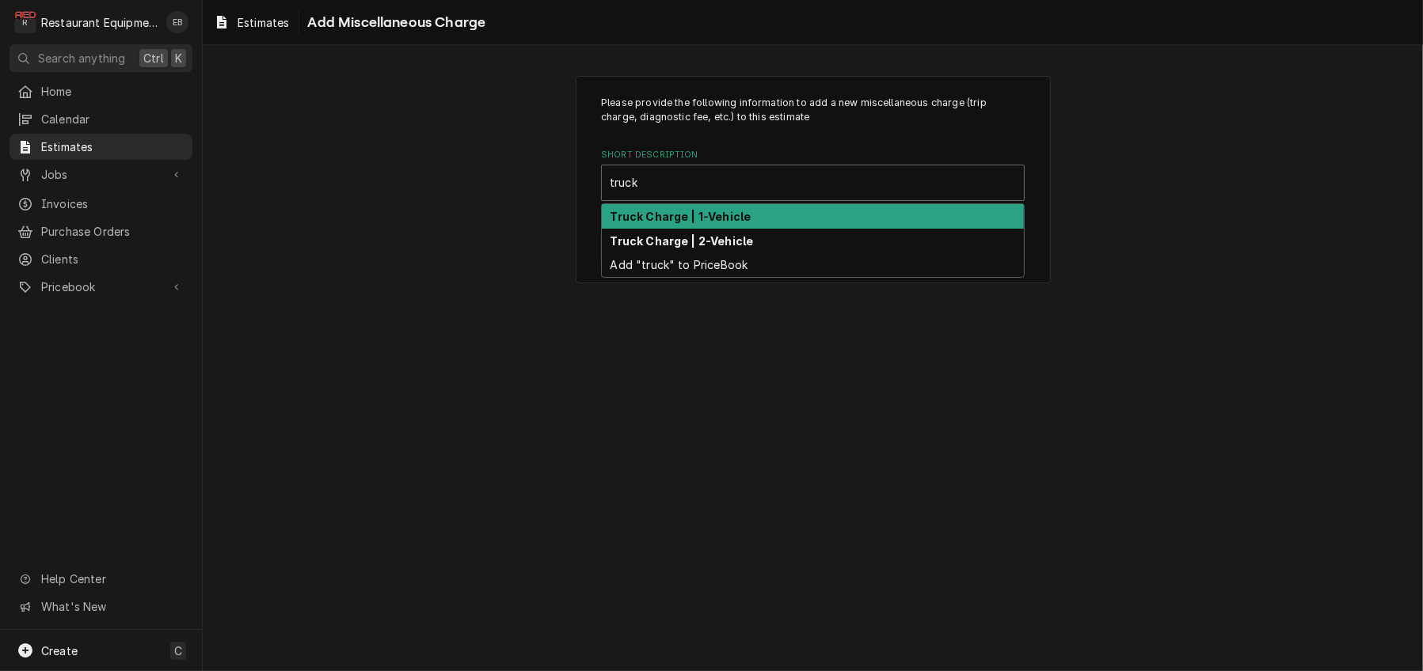
click at [739, 223] on strong "Truck Charge | 1-Vehicle" at bounding box center [680, 216] width 141 height 13
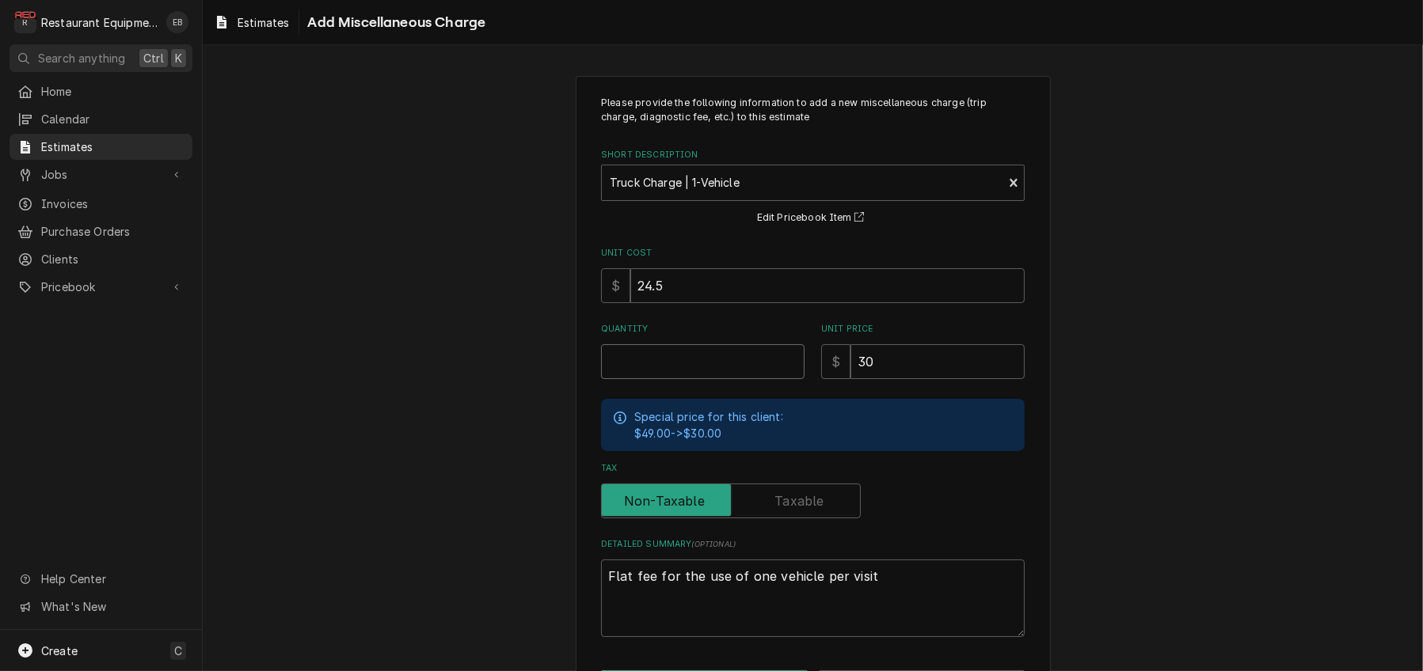
click at [712, 379] on input "Quantity" at bounding box center [702, 361] width 203 height 35
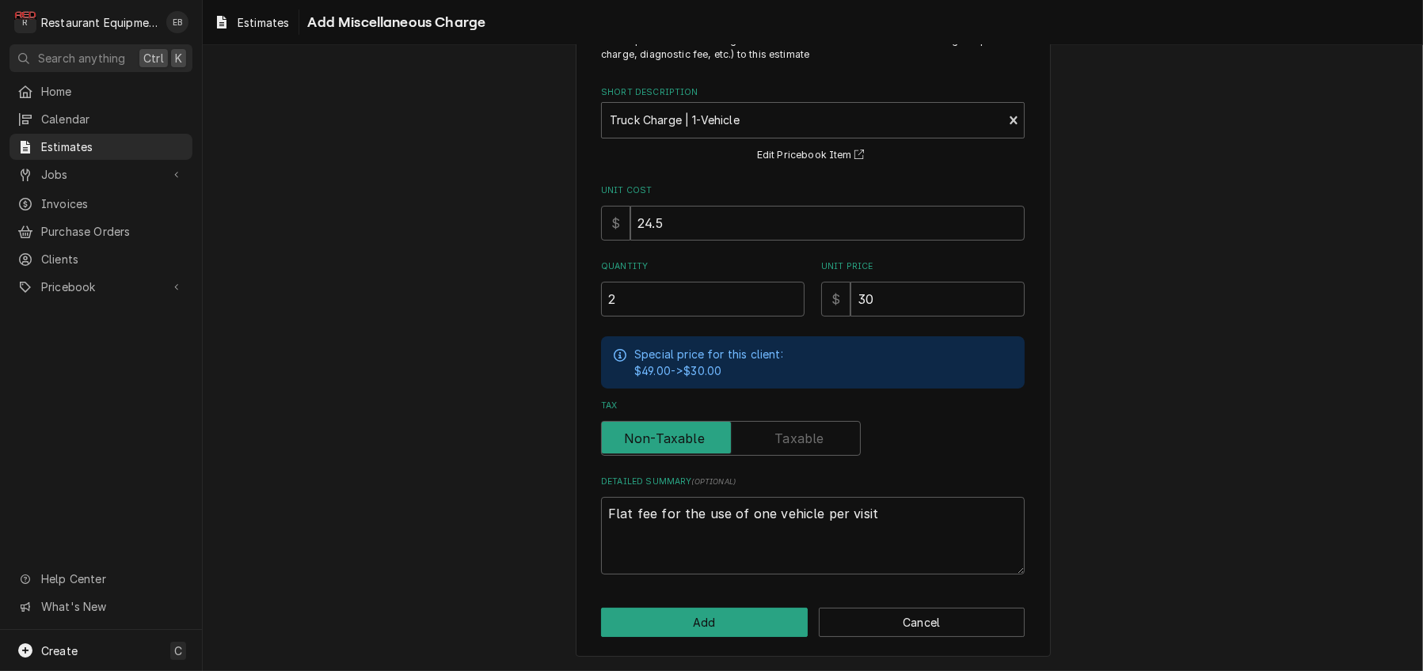
scroll to position [131, 0]
click at [734, 602] on div "Please provide the following information to add a new miscellaneous charge (tri…" at bounding box center [813, 335] width 475 height 644
click at [735, 608] on button "Add" at bounding box center [704, 622] width 207 height 29
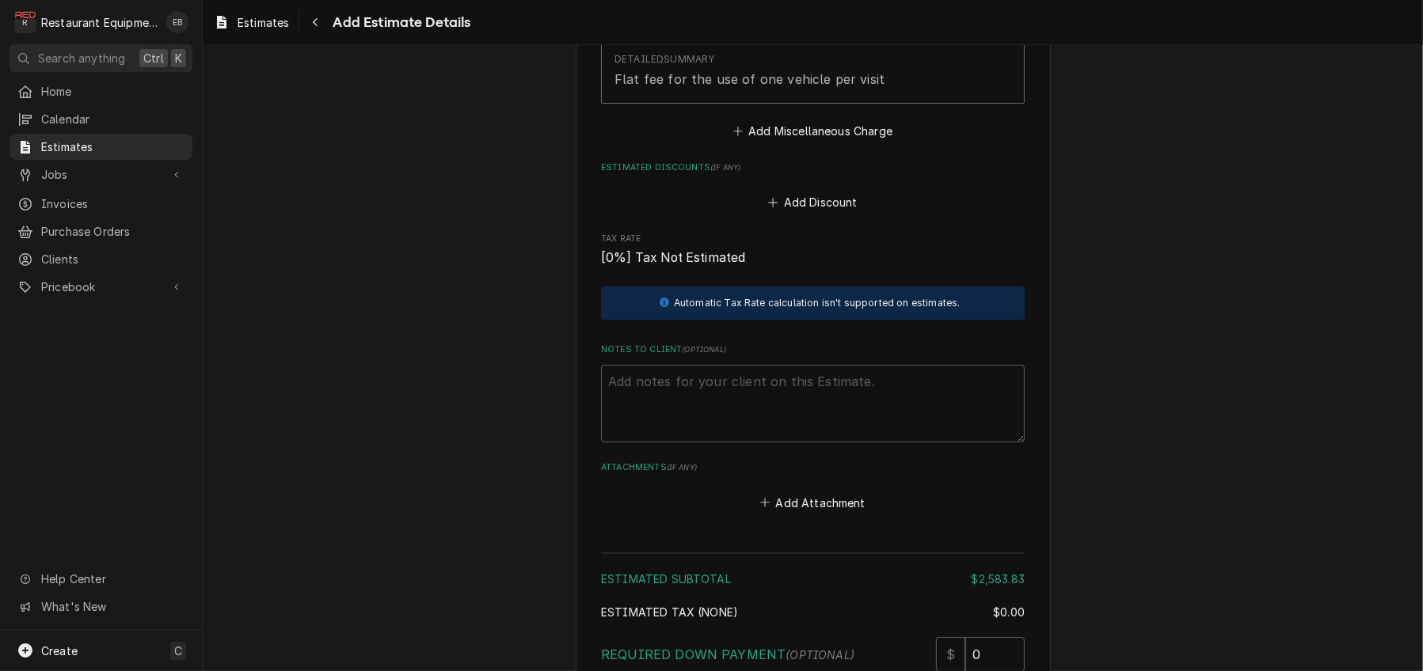
scroll to position [4027, 0]
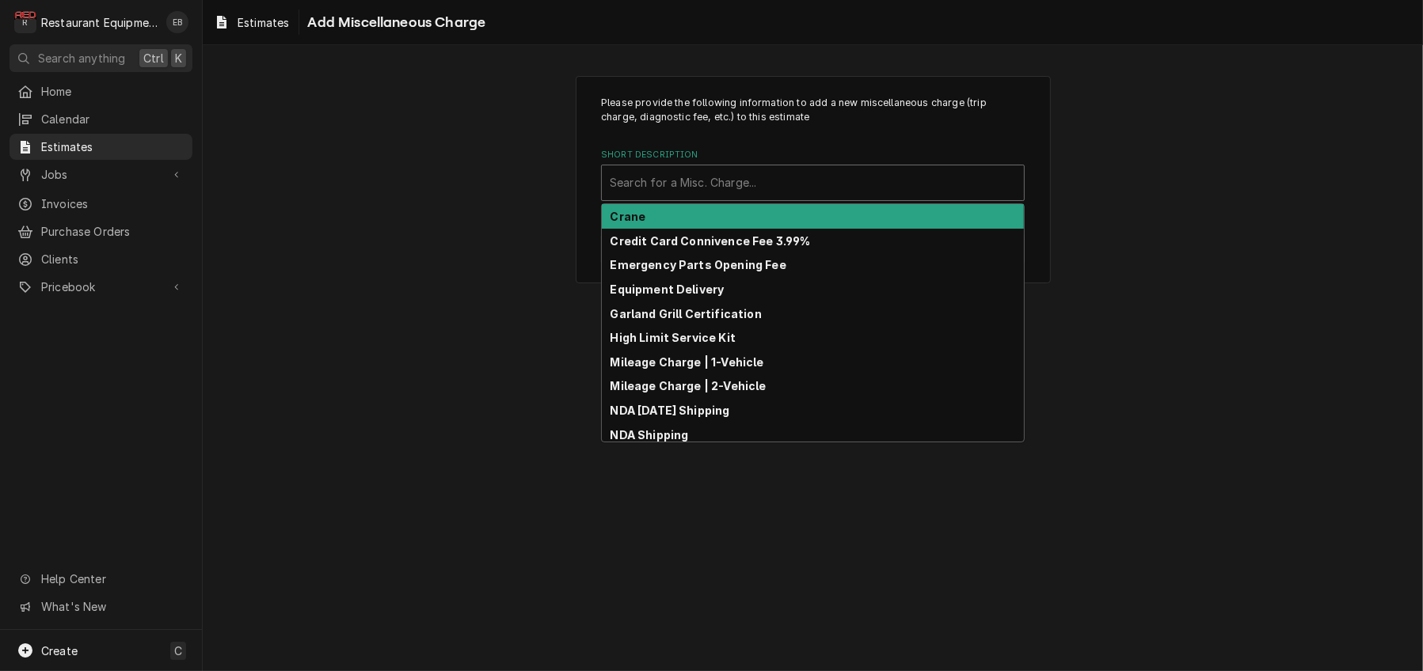
click at [769, 197] on div "Short Description" at bounding box center [813, 183] width 406 height 28
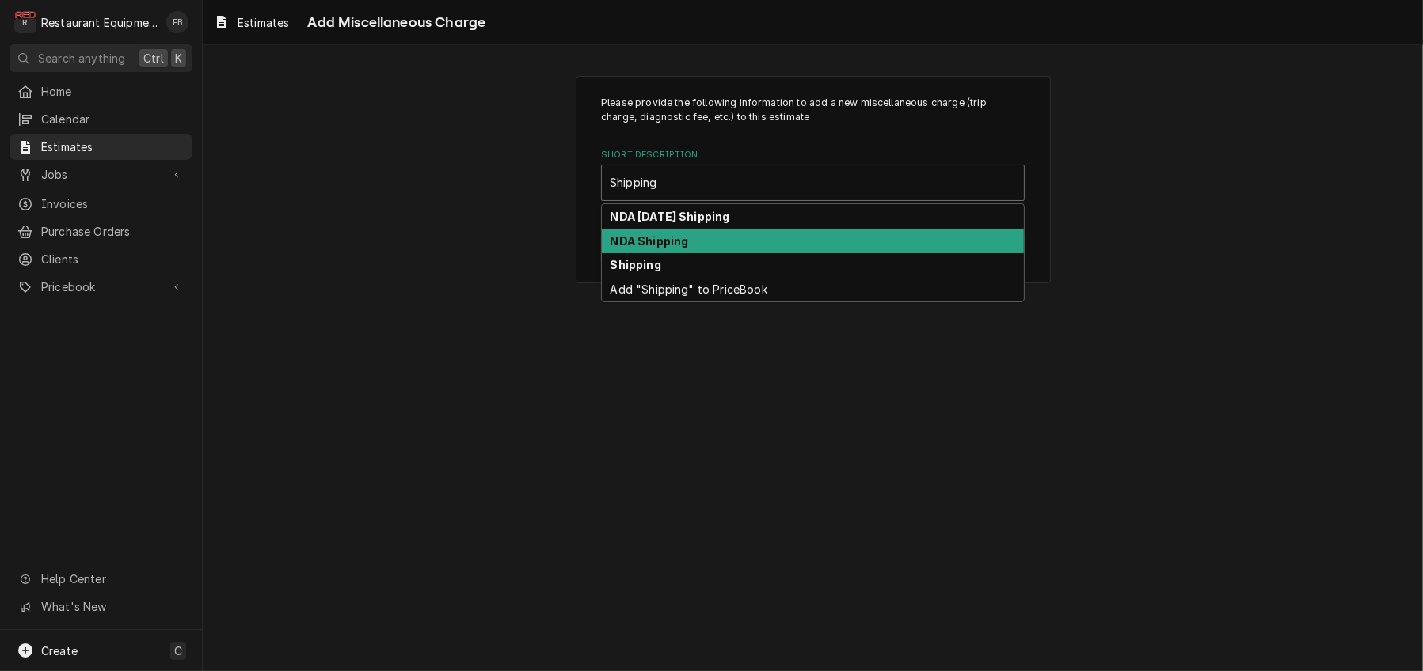
click at [686, 253] on div "NDA Shipping" at bounding box center [813, 241] width 422 height 25
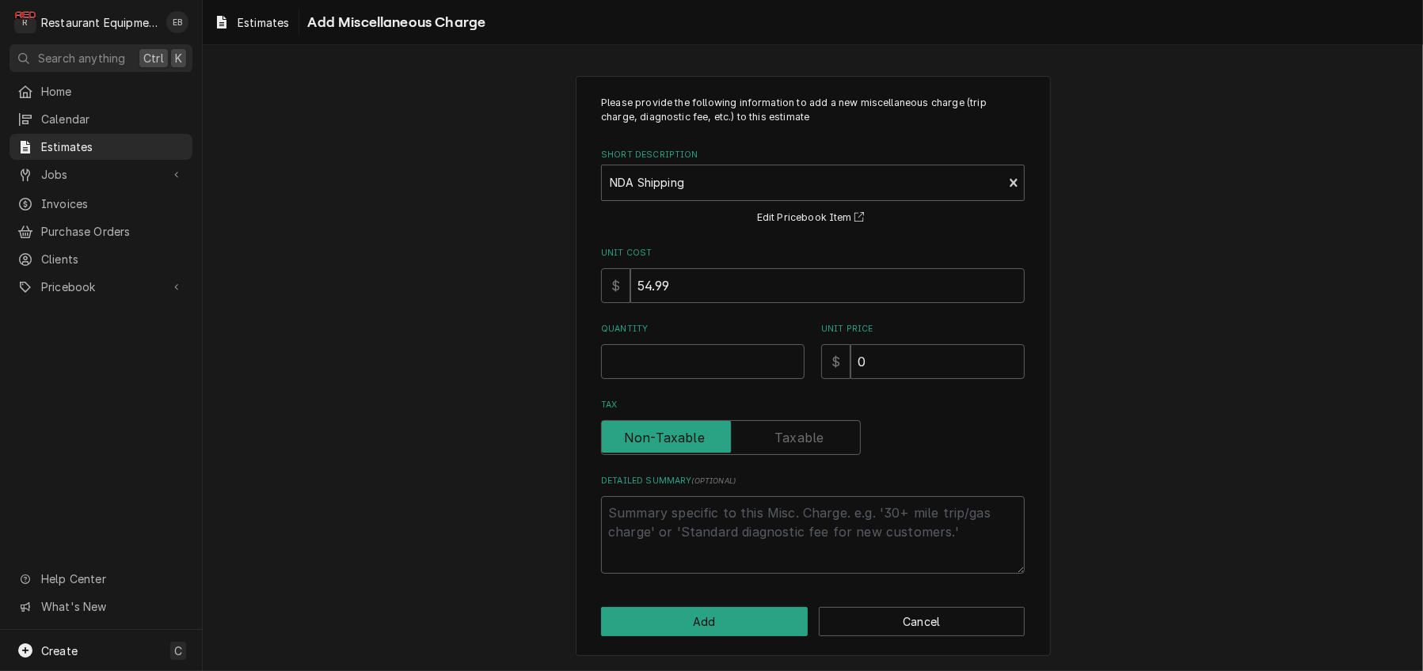
scroll to position [65, 0]
click at [697, 344] on input "Quantity" at bounding box center [702, 361] width 203 height 35
click at [905, 344] on input "0" at bounding box center [937, 361] width 174 height 35
click at [731, 609] on button "Add" at bounding box center [704, 621] width 207 height 29
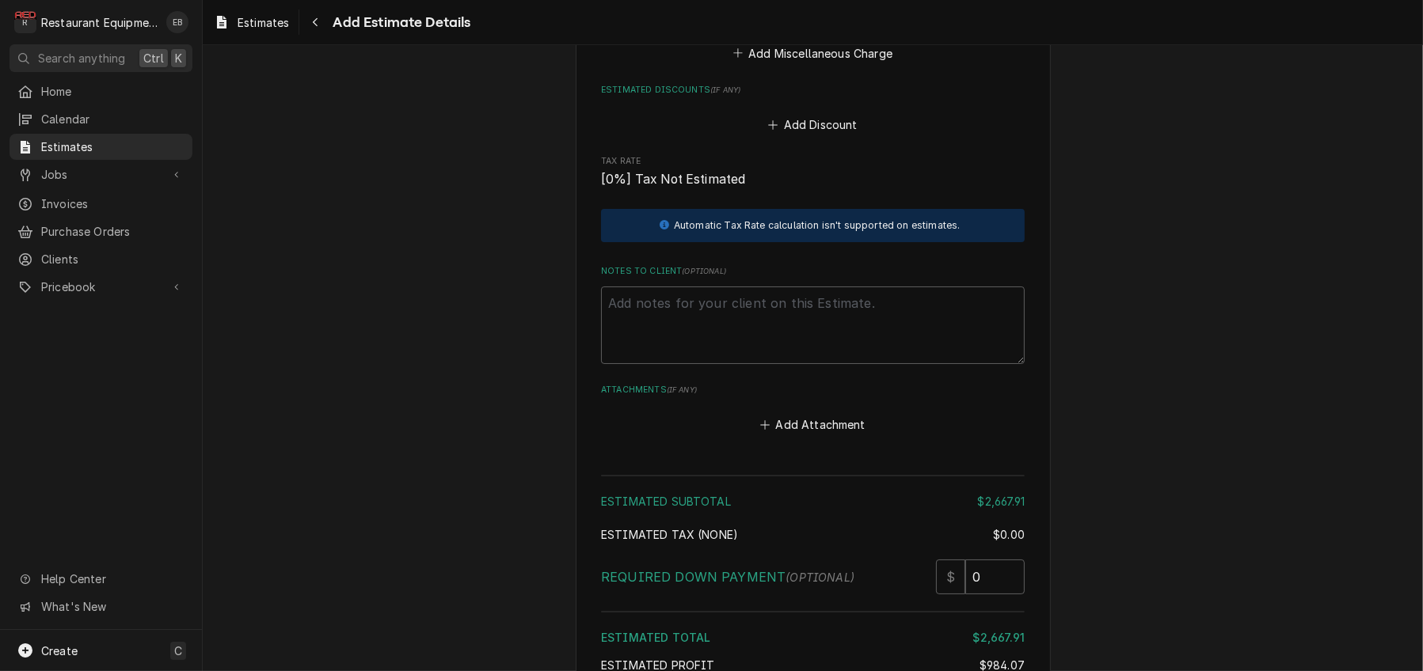
scroll to position [4140, 0]
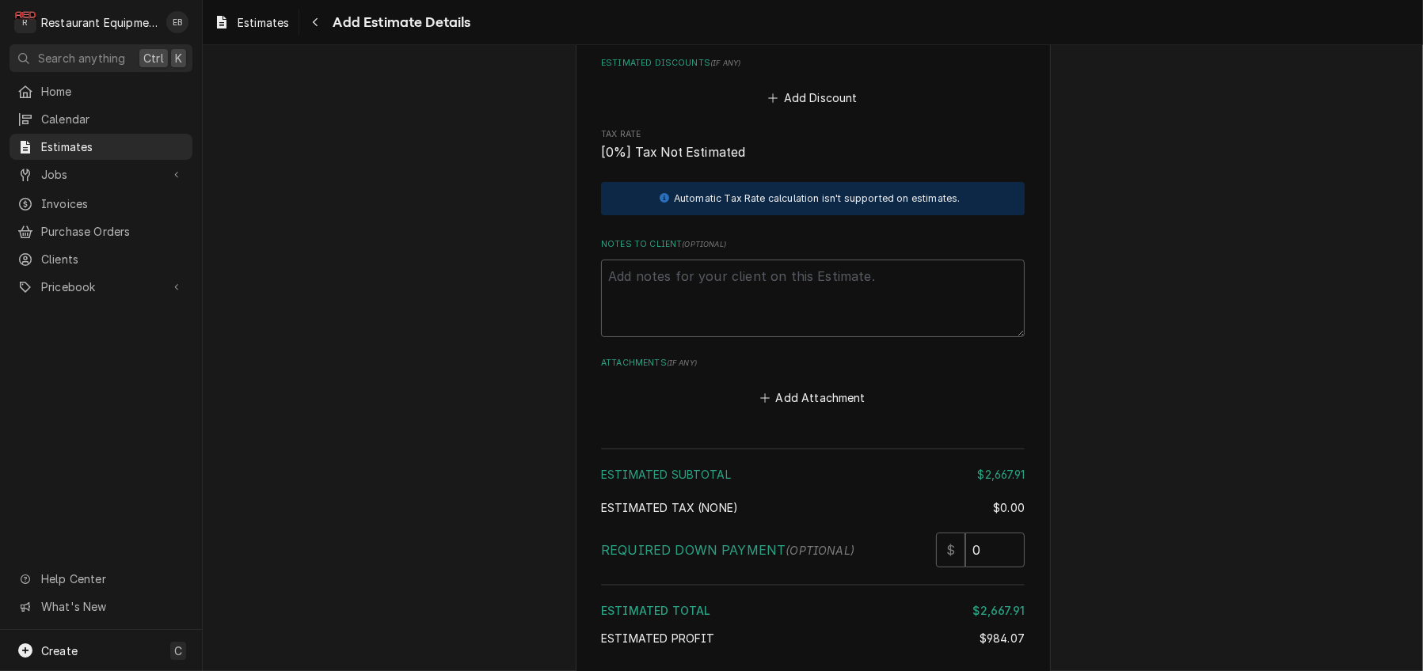
click at [859, 37] on button "Add Miscellaneous Charge" at bounding box center [812, 26] width 165 height 22
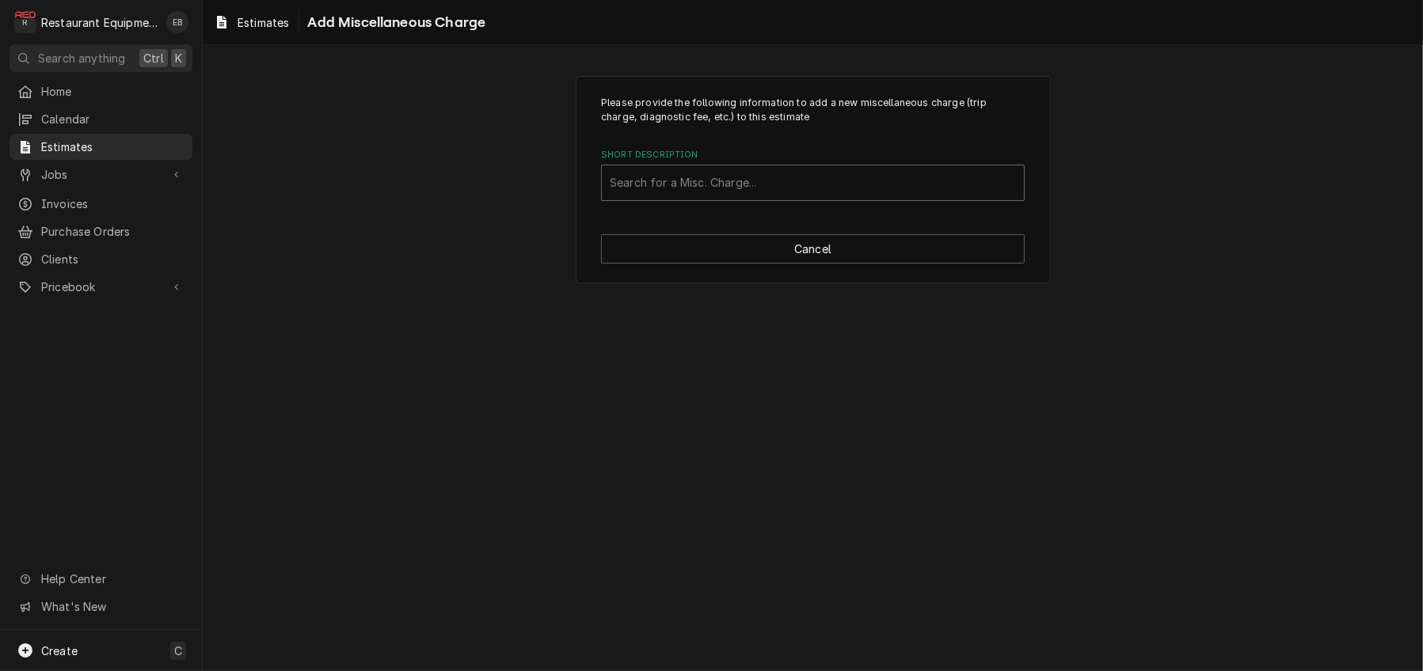
click at [770, 197] on div "Short Description" at bounding box center [813, 183] width 406 height 28
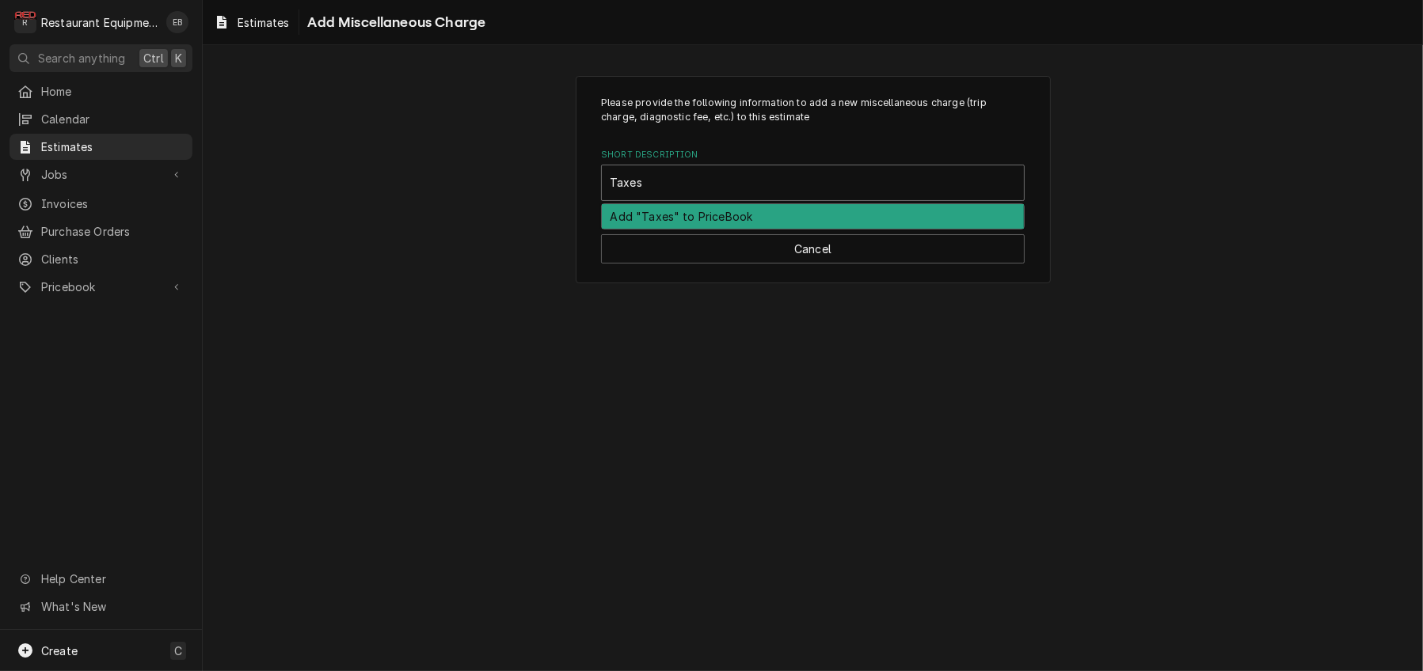
click at [876, 229] on div "Add "Taxes" to PriceBook" at bounding box center [813, 216] width 422 height 25
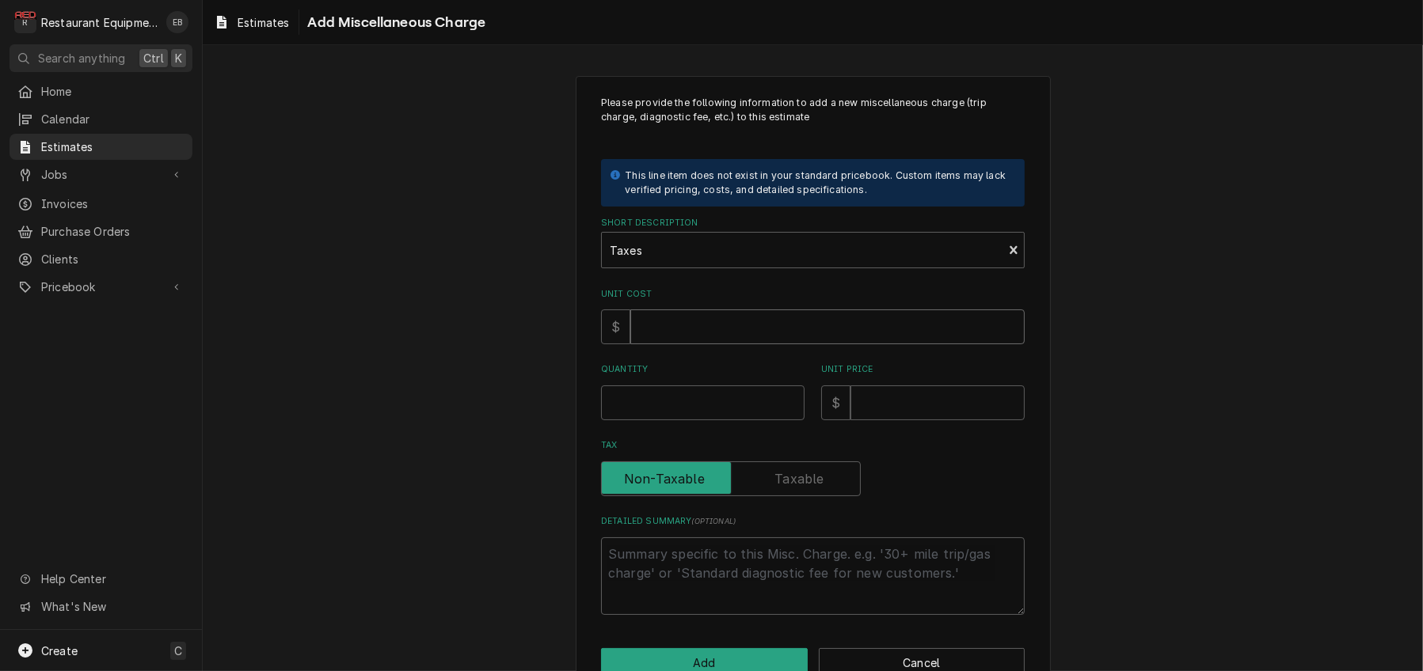
click at [727, 344] on input "Unit Cost" at bounding box center [827, 327] width 394 height 35
click at [693, 420] on input "Quantity" at bounding box center [702, 403] width 203 height 35
click at [881, 420] on input "Unit Price" at bounding box center [937, 403] width 174 height 35
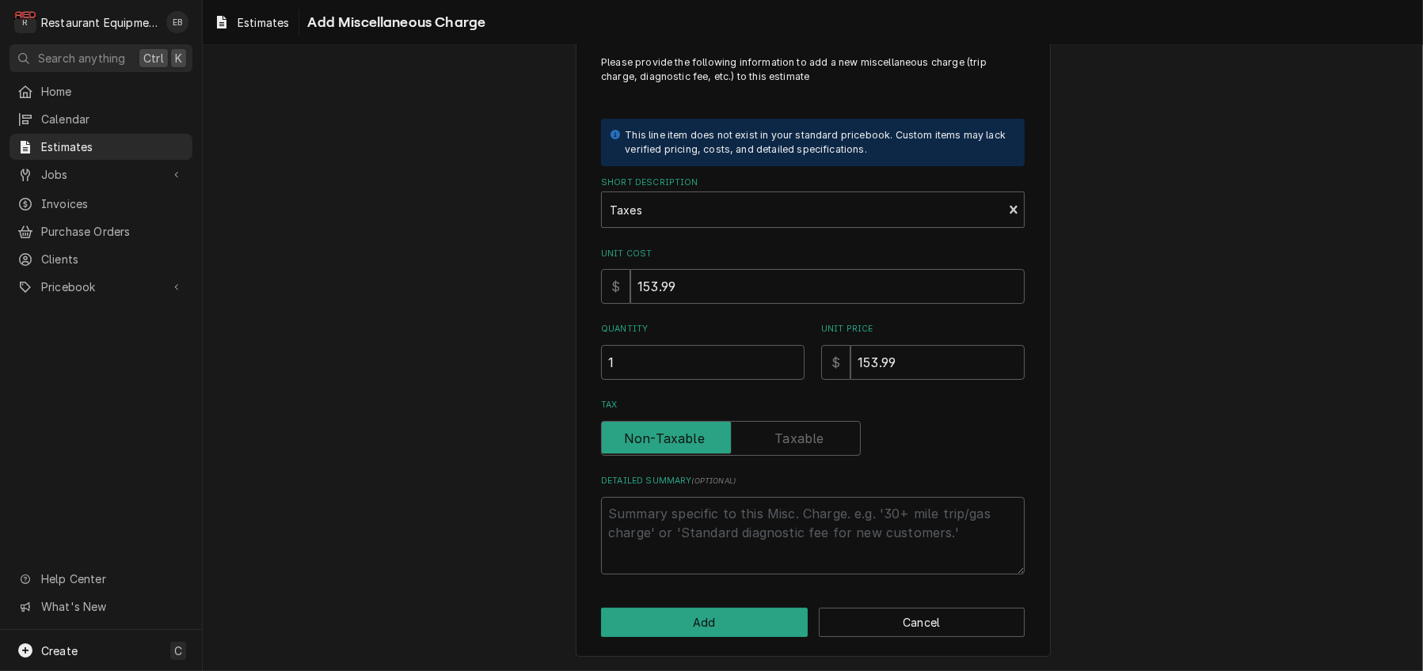
scroll to position [111, 0]
click at [776, 608] on button "Add" at bounding box center [704, 622] width 207 height 29
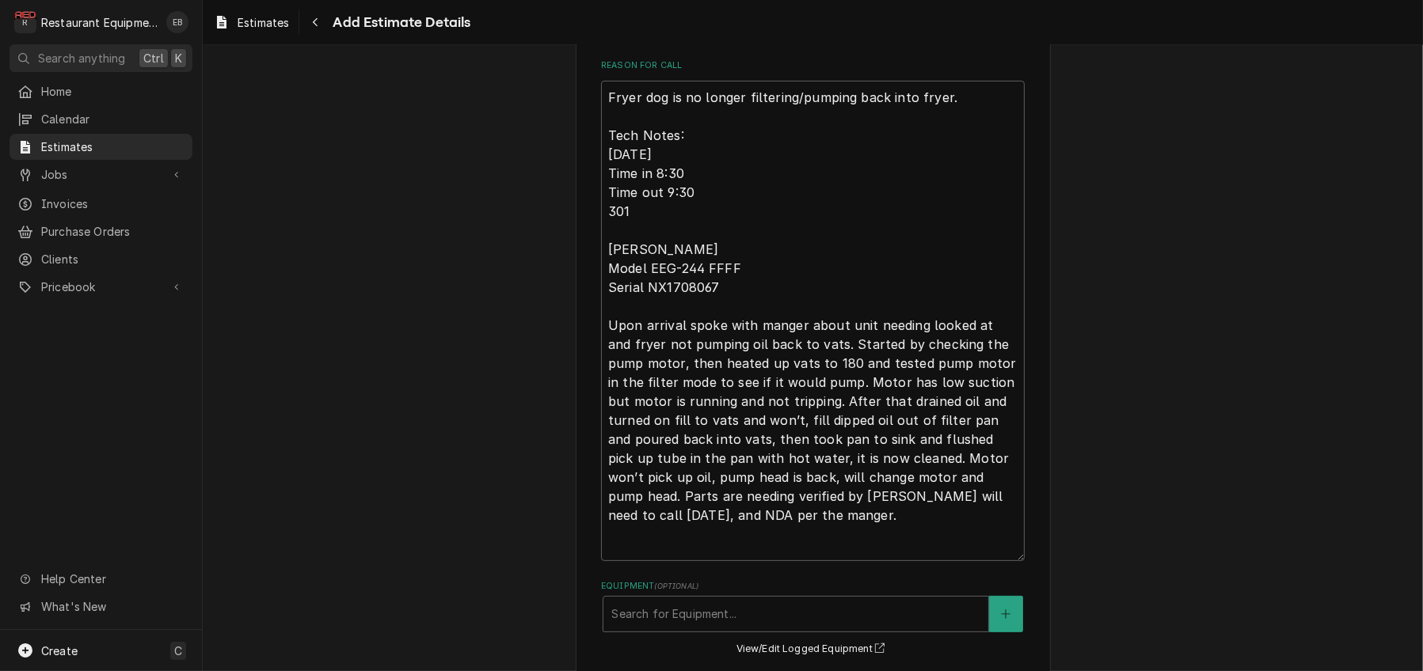
scroll to position [291, 0]
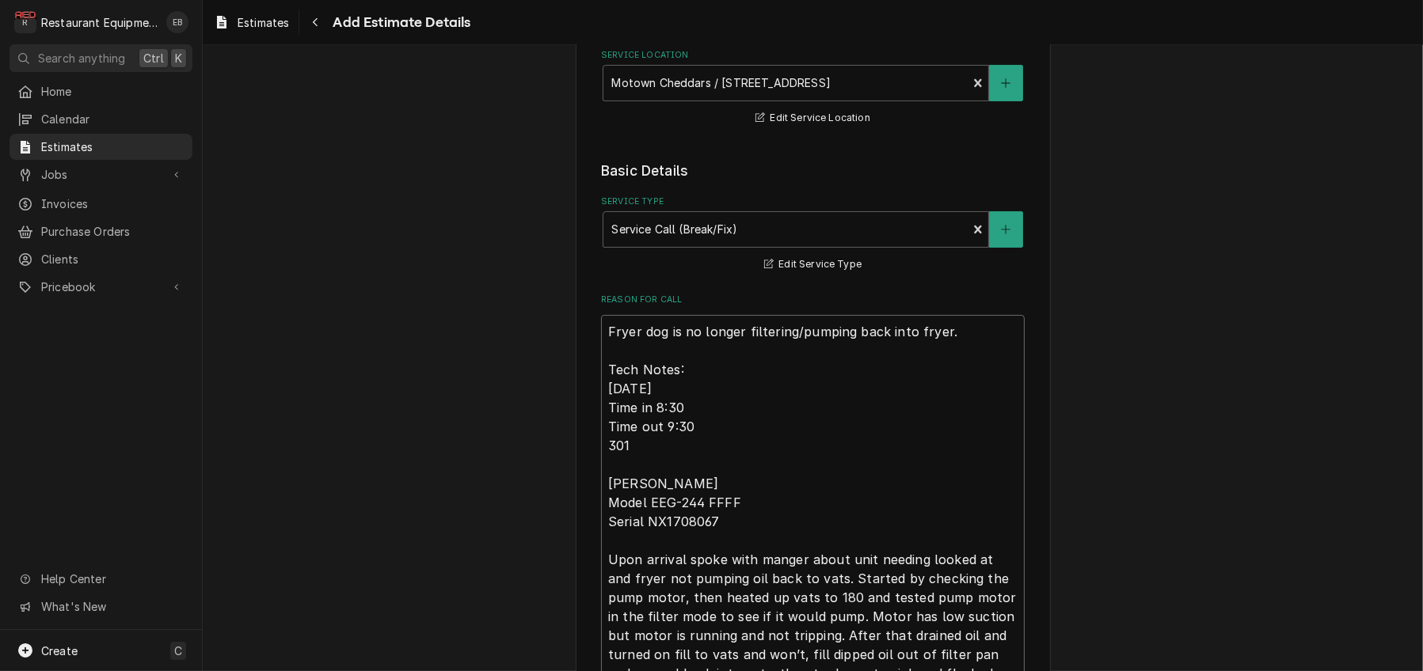
click at [601, 404] on textarea "Fryer dog is no longer filtering/pumping back into fryer. Tech Notes: 10/12/25 …" at bounding box center [813, 555] width 424 height 481
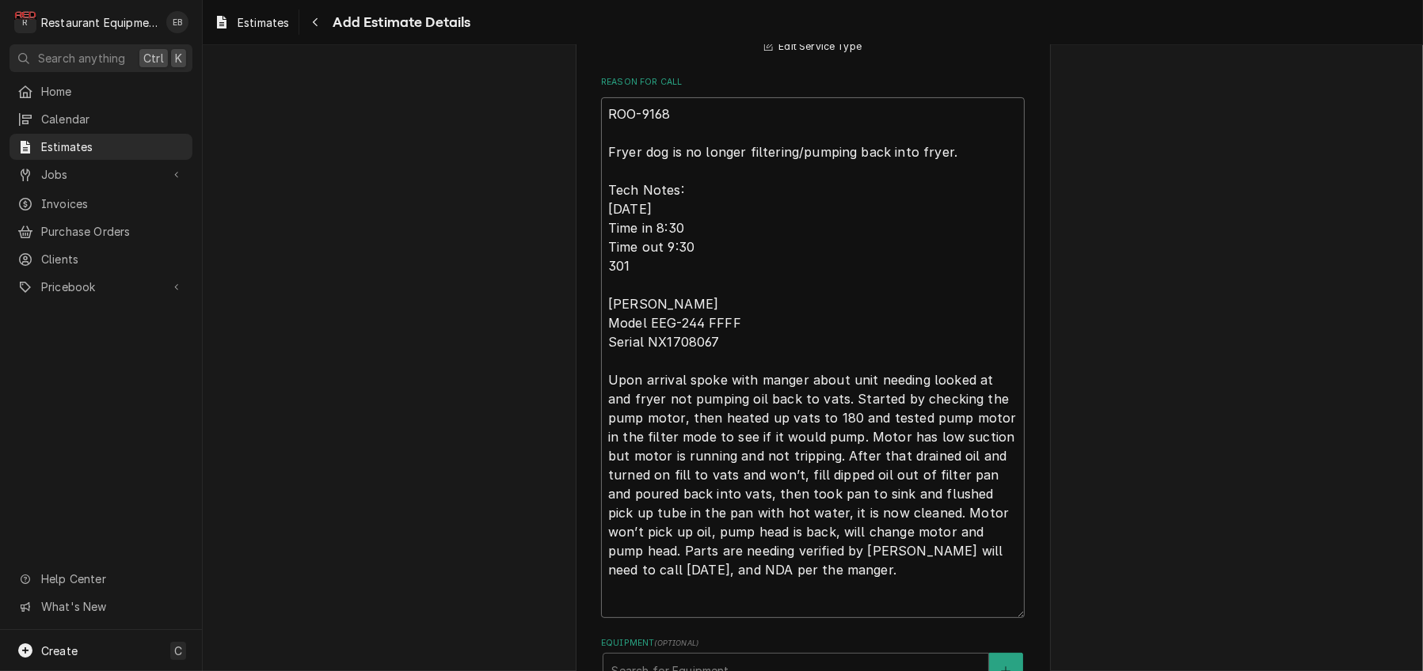
scroll to position [676, 0]
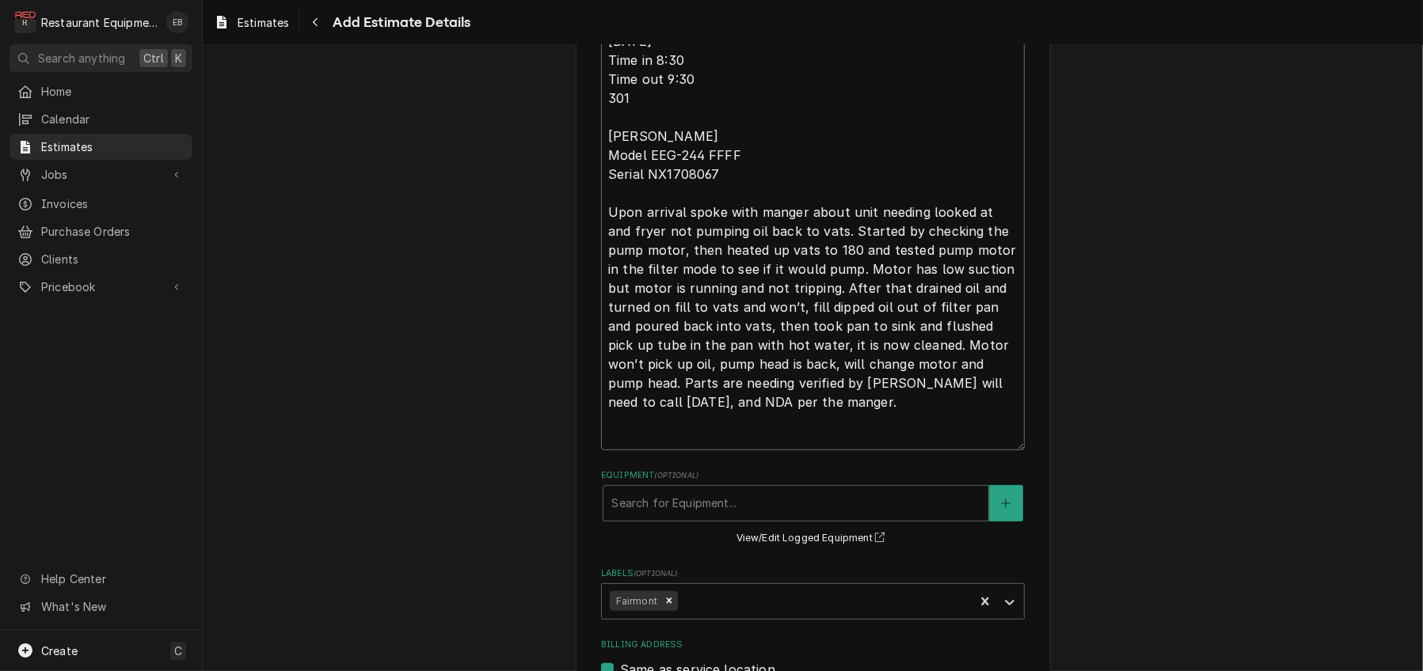
drag, startPoint x: 600, startPoint y: 302, endPoint x: 745, endPoint y: 510, distance: 253.6
click at [745, 450] on textarea "ROO-9168 Fryer dog is no longer filtering/pumping back into fryer. Tech Notes: …" at bounding box center [813, 190] width 424 height 521
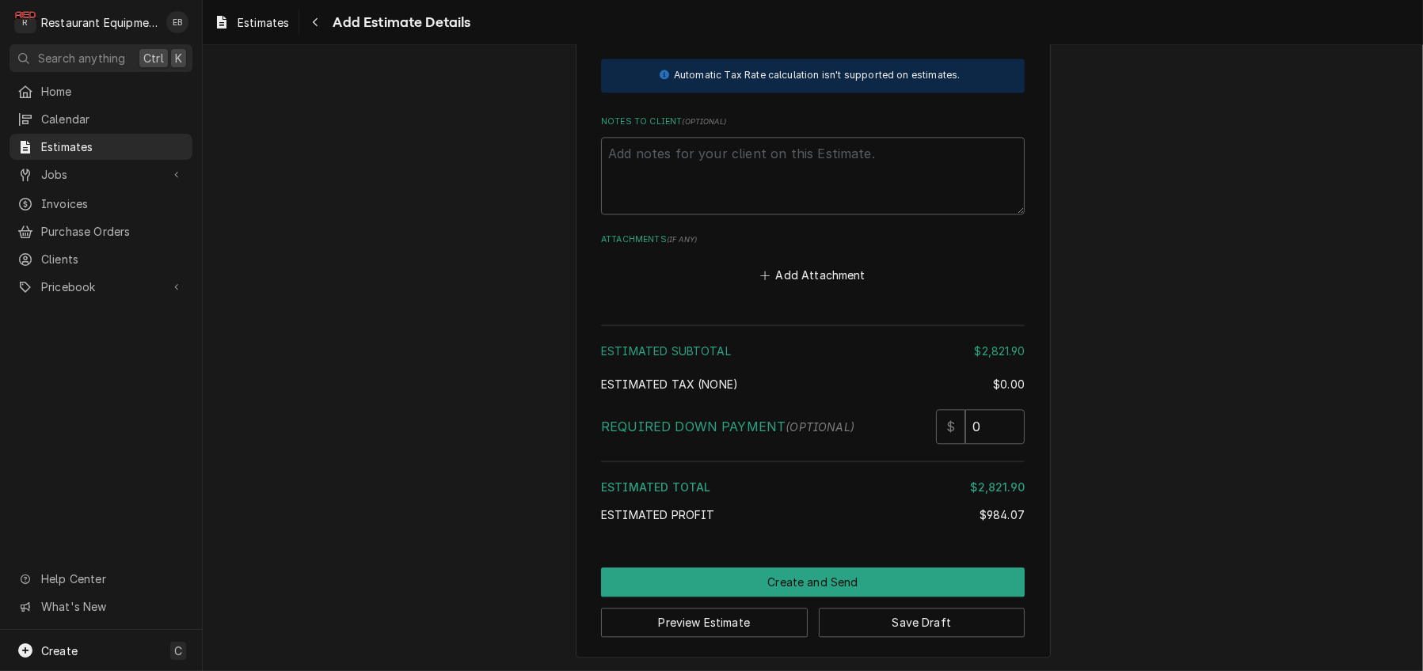
scroll to position [4951, 0]
click at [777, 215] on textarea "Notes to Client ( optional )" at bounding box center [813, 176] width 424 height 78
paste textarea "ROO-9168 Fryer dog is no longer filtering/pumping back into fryer. Tech Notes: …"
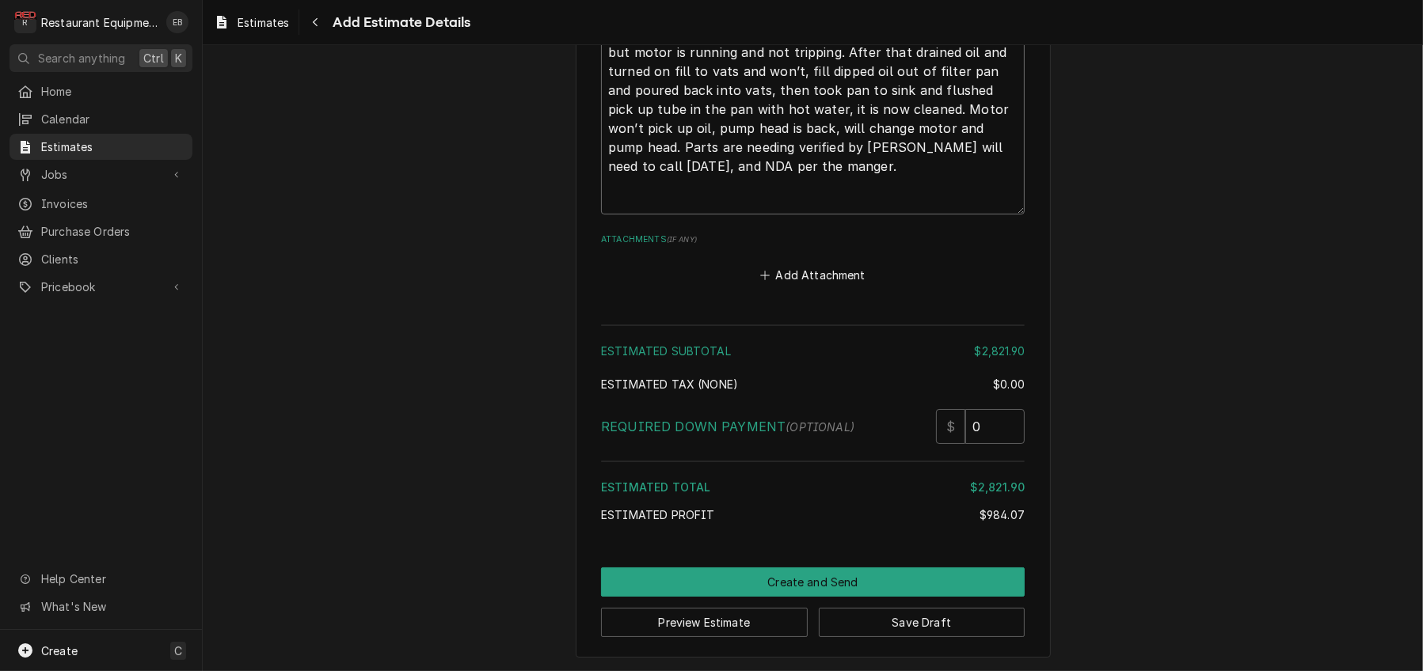
scroll to position [5099, 0]
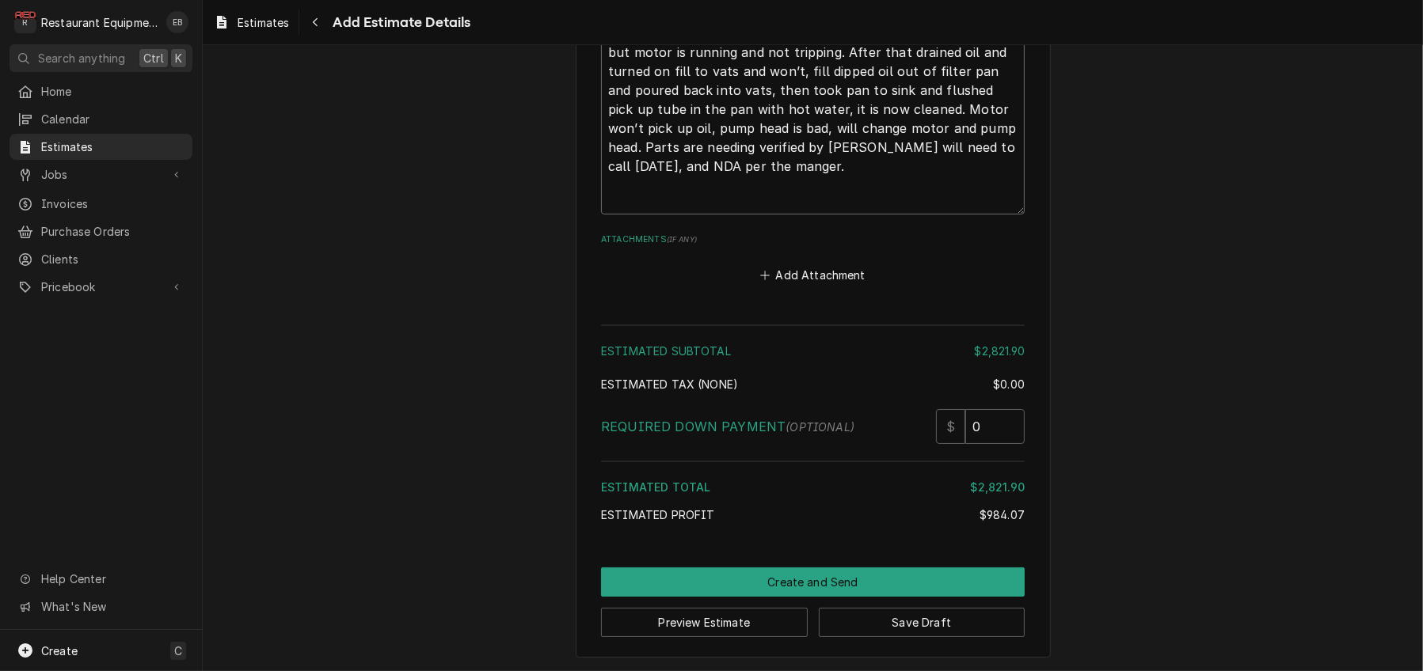
drag, startPoint x: 972, startPoint y: 275, endPoint x: 986, endPoint y: 256, distance: 22.6
click at [788, 264] on button "Add Attachment" at bounding box center [813, 275] width 111 height 22
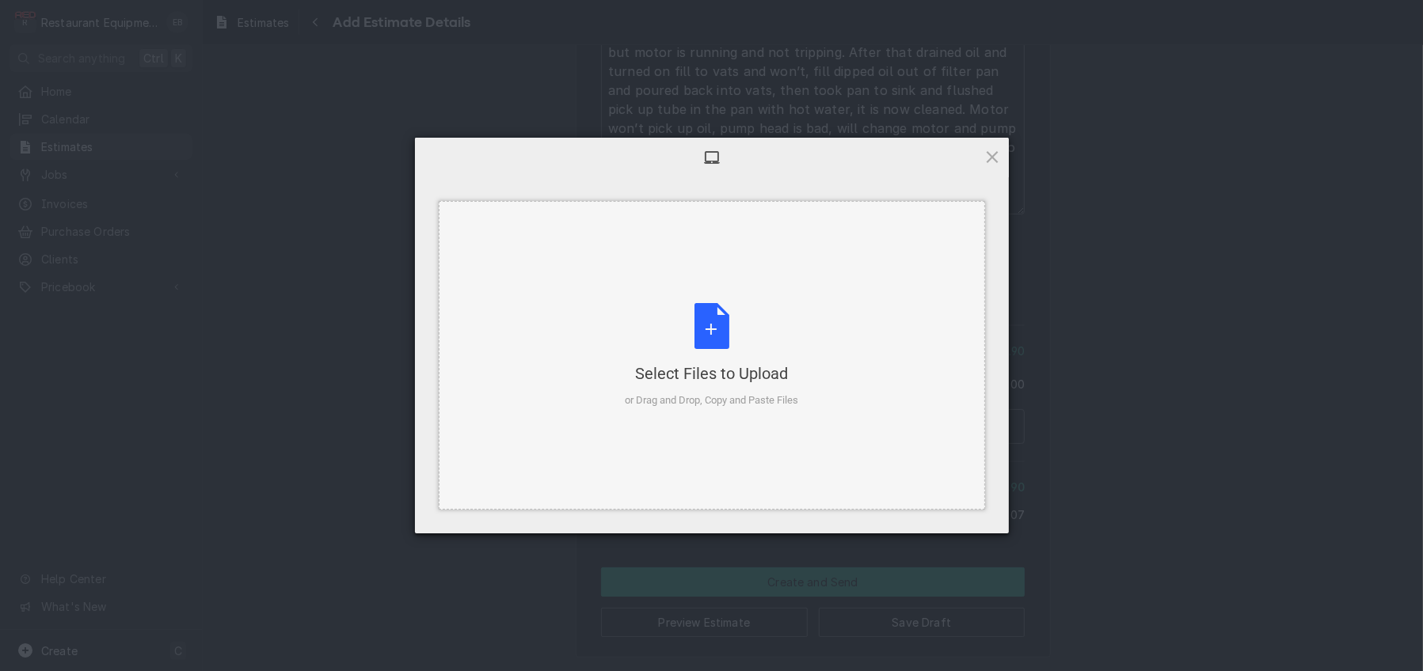
click at [738, 325] on div "Select Files to Upload or Drag and Drop, Copy and Paste Files" at bounding box center [711, 355] width 173 height 105
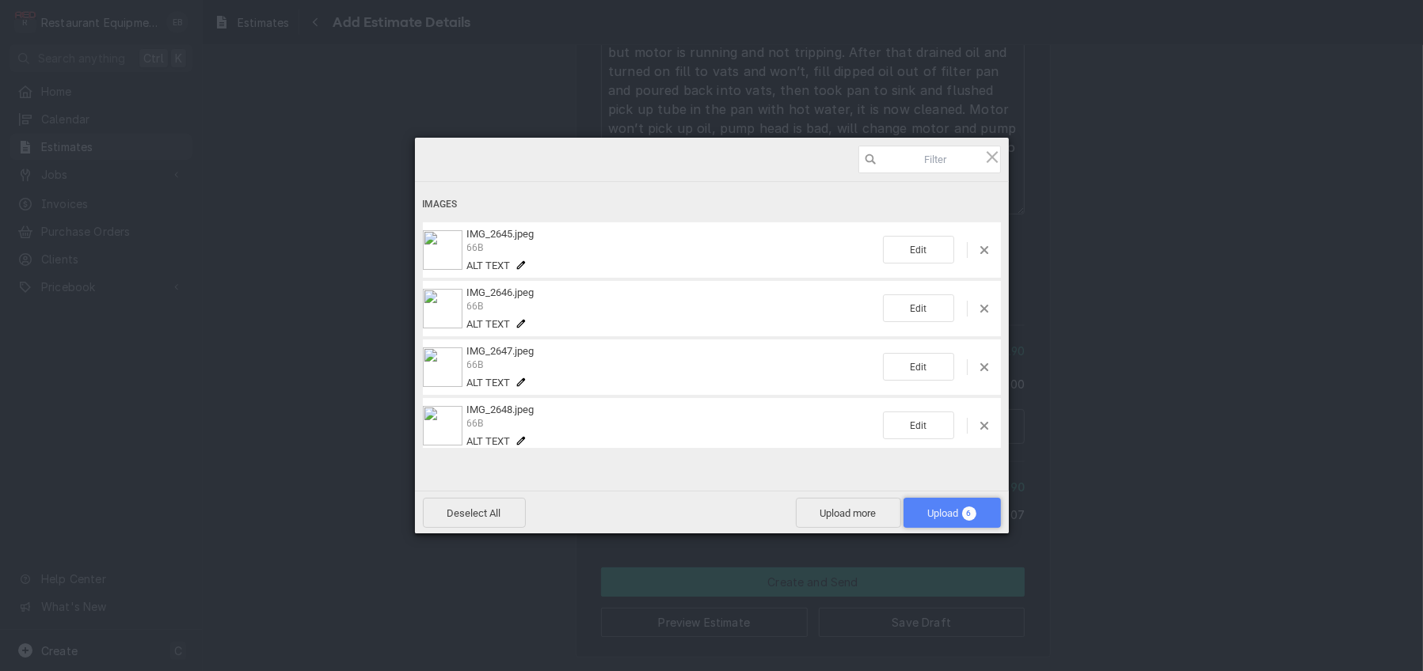
click at [921, 502] on span "Upload 6" at bounding box center [951, 513] width 97 height 30
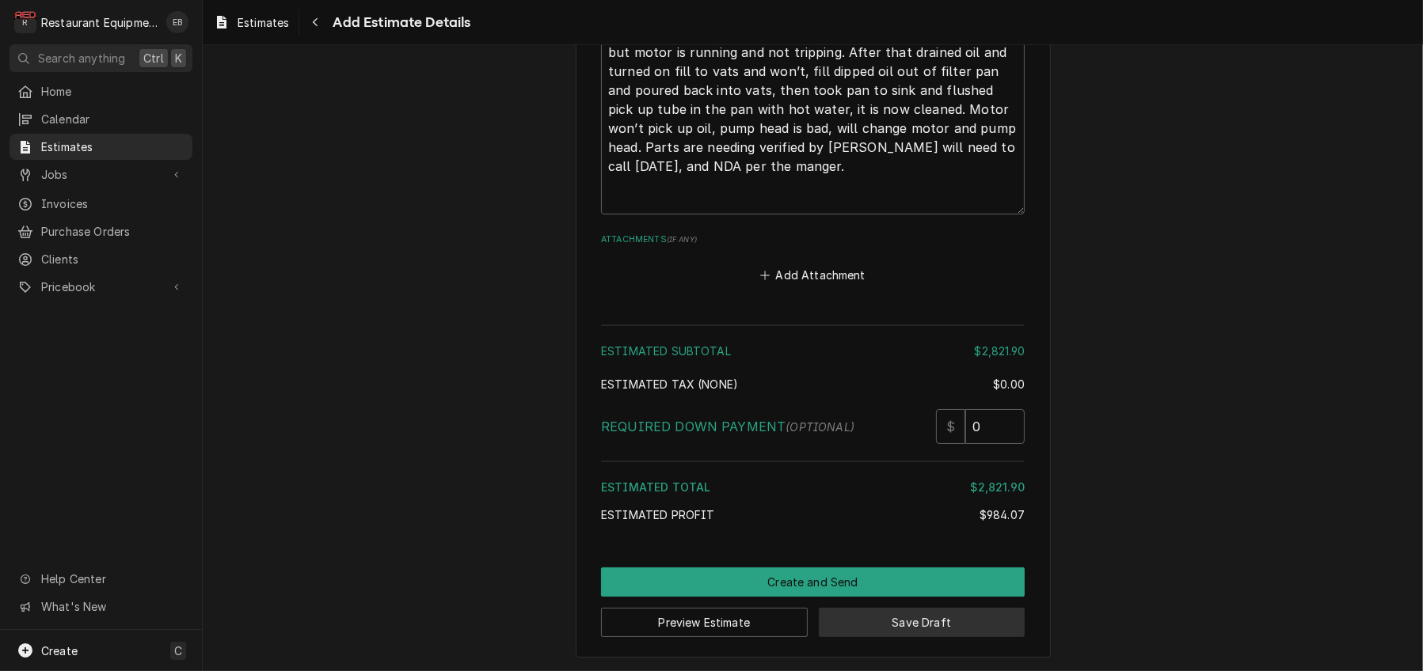
click at [905, 619] on button "Save Draft" at bounding box center [922, 622] width 207 height 29
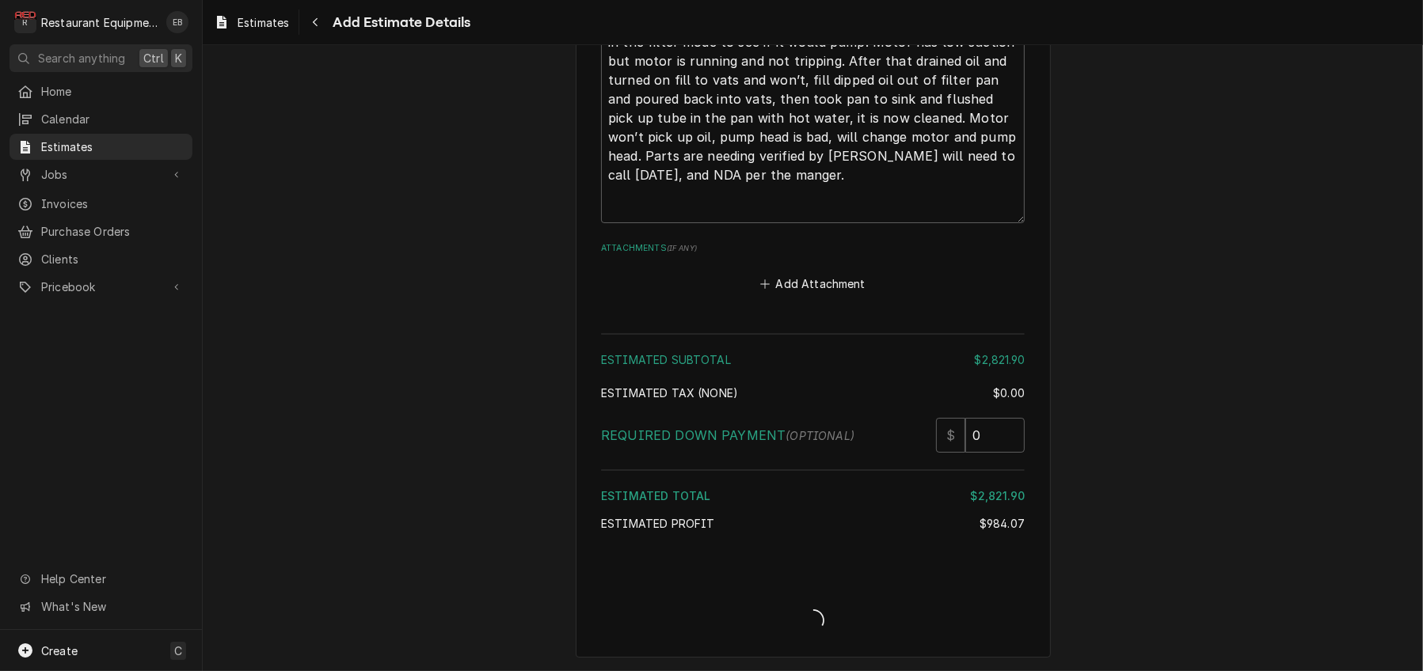
scroll to position [5538, 0]
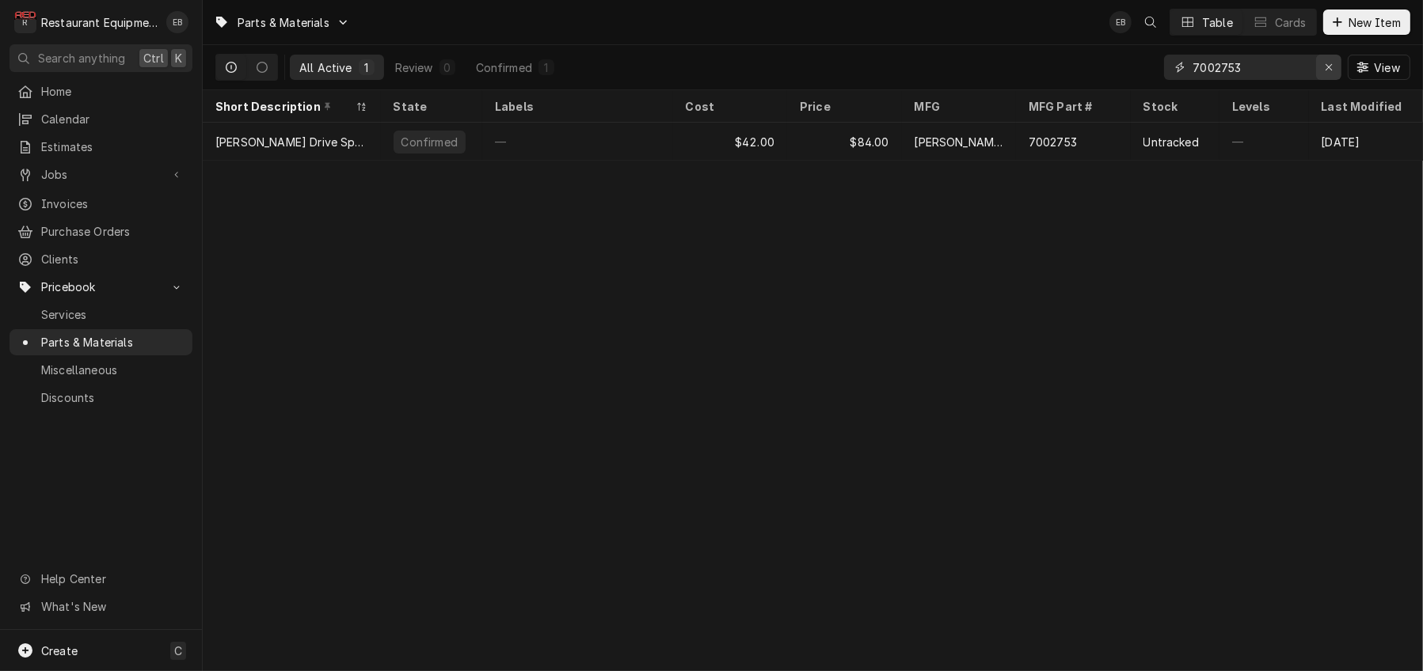
click at [1320, 72] on div "Erase input" at bounding box center [1328, 67] width 16 height 16
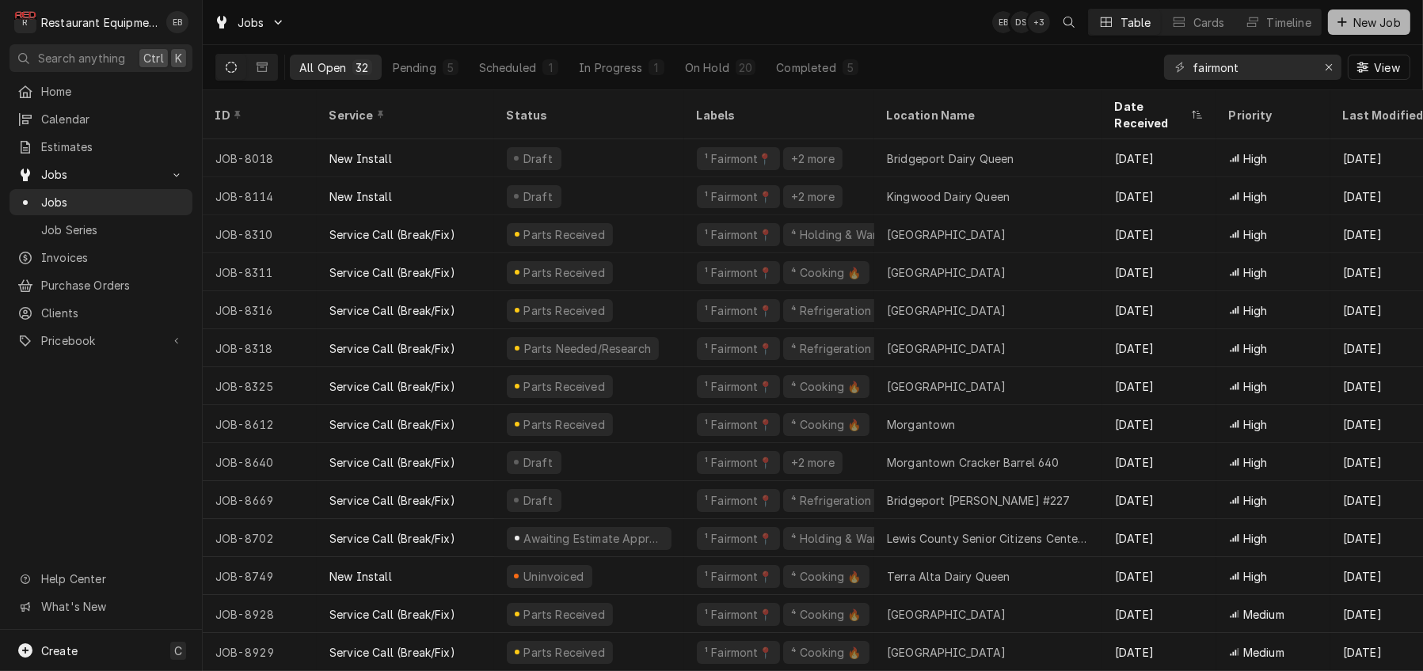
click at [1360, 25] on span "New Job" at bounding box center [1377, 22] width 54 height 17
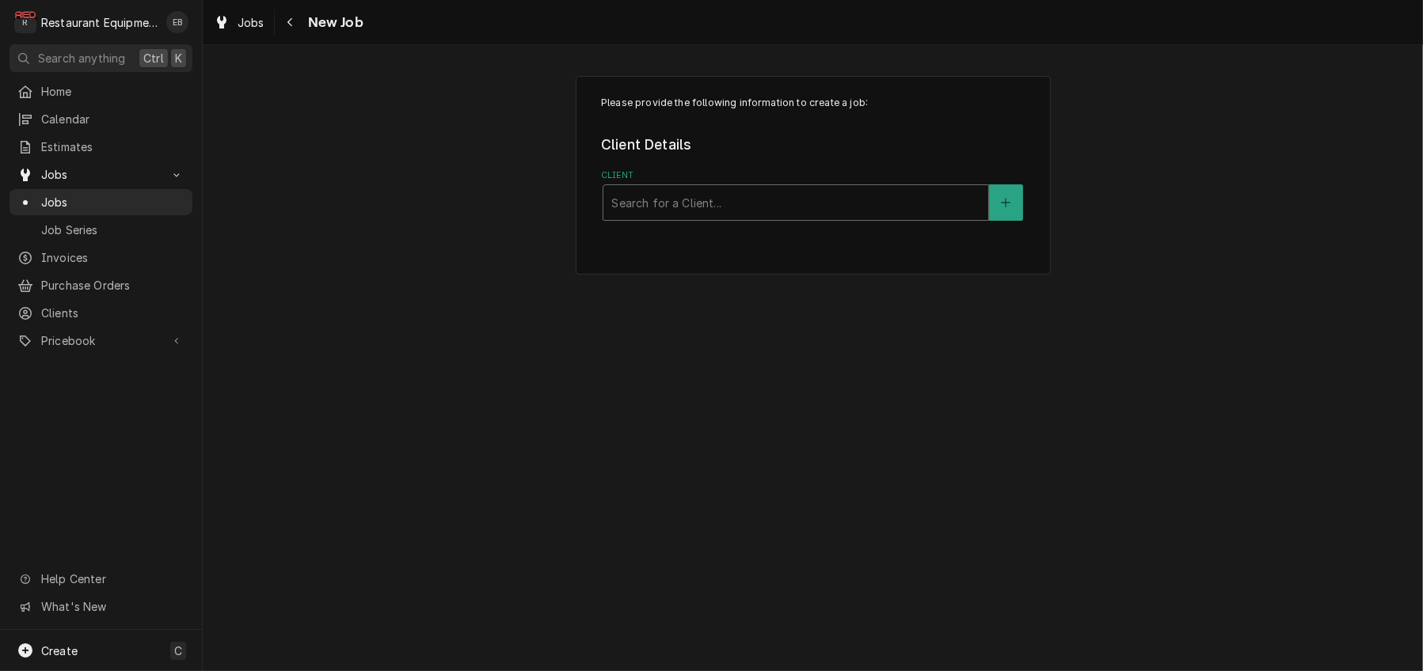
click at [728, 217] on div "Client" at bounding box center [795, 202] width 369 height 28
type input "young and [PERSON_NAME]"
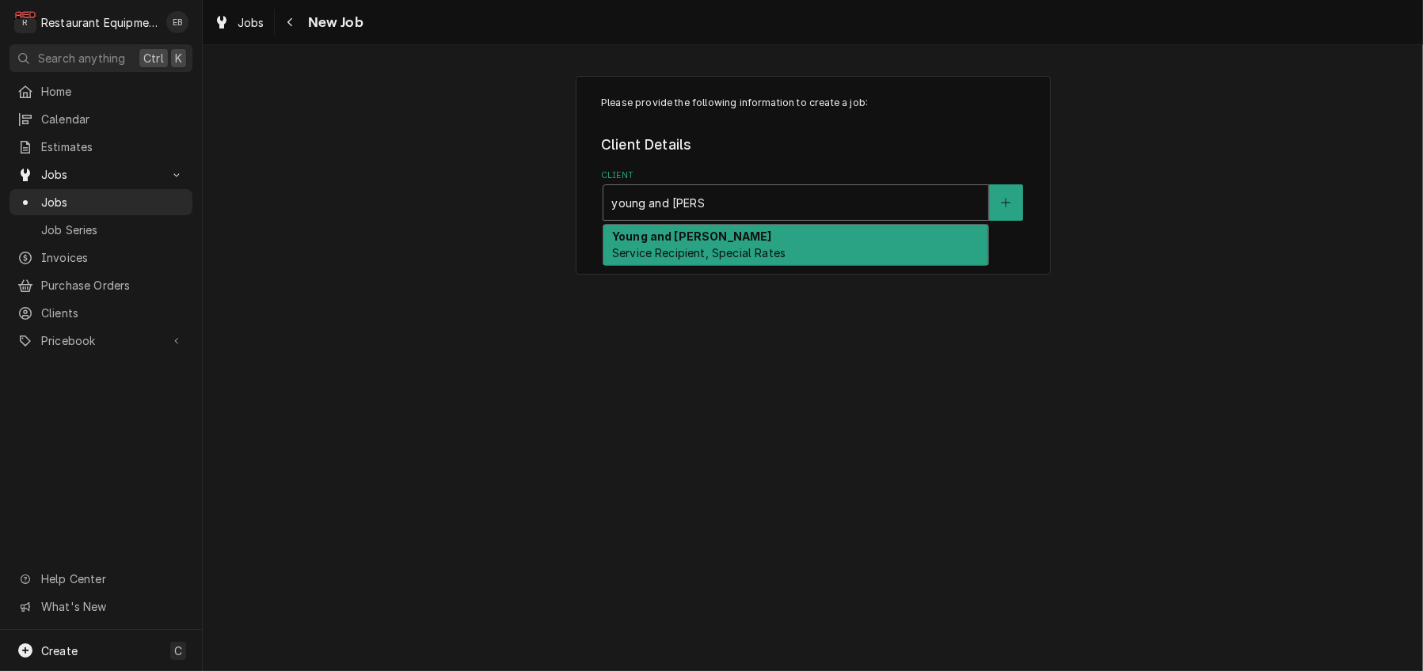
click at [735, 261] on div "Young and [PERSON_NAME] Service Recipient, Special Rates" at bounding box center [795, 245] width 385 height 41
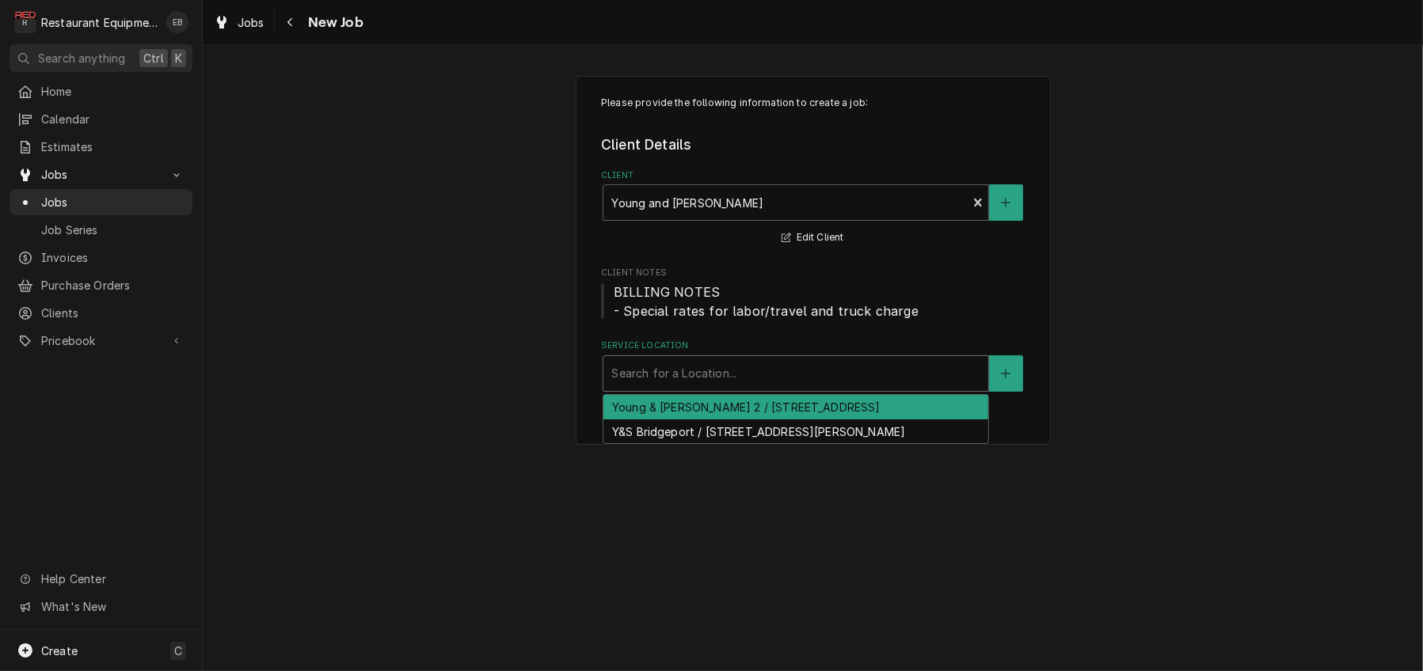
click at [704, 388] on div "Service Location" at bounding box center [795, 373] width 369 height 28
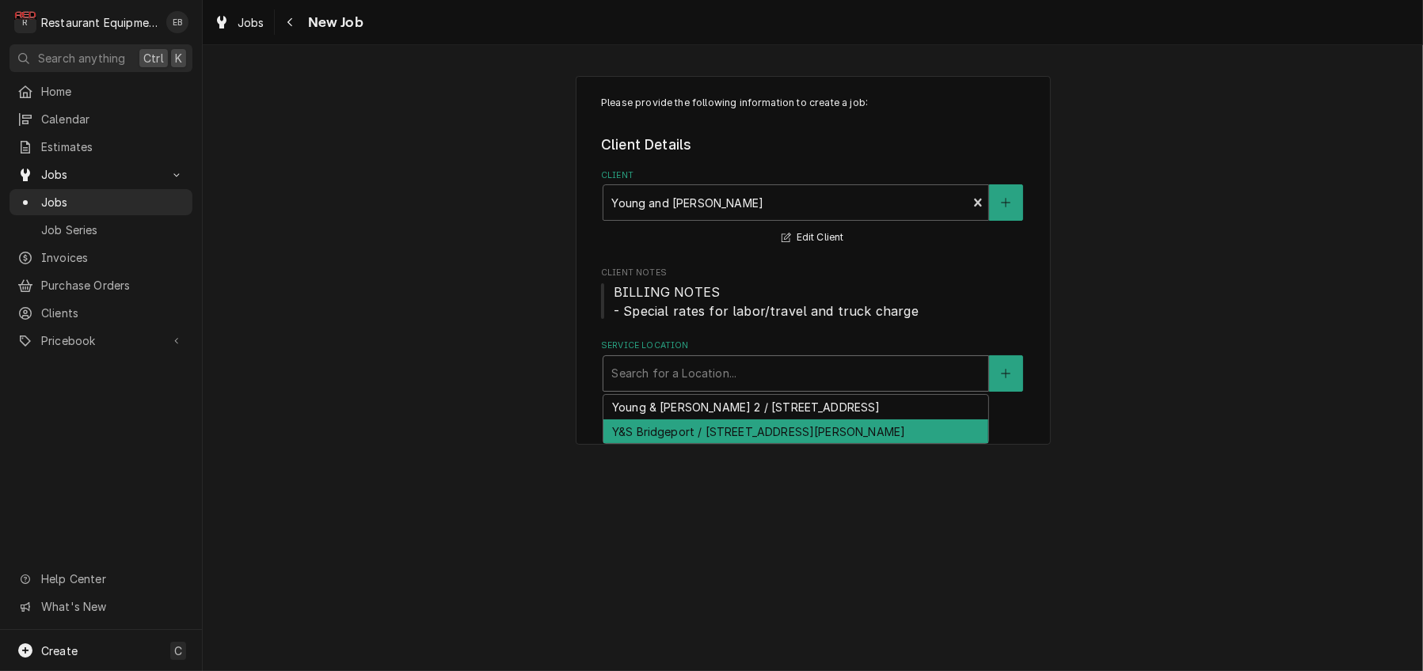
click at [761, 444] on div "Y&S Bridgeport / 1684 Andell Rd, Bridgeport, WV 26330" at bounding box center [795, 432] width 385 height 25
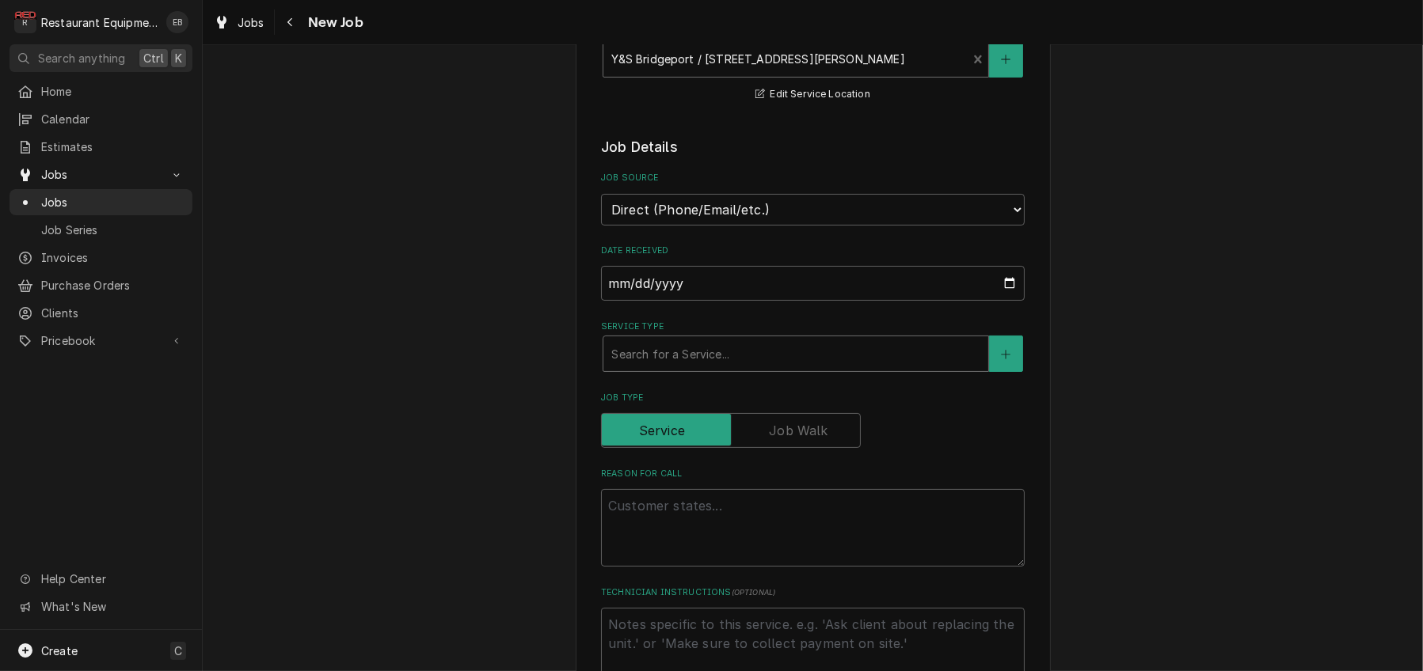
scroll to position [317, 0]
click at [718, 366] on div "Service Type" at bounding box center [795, 351] width 369 height 28
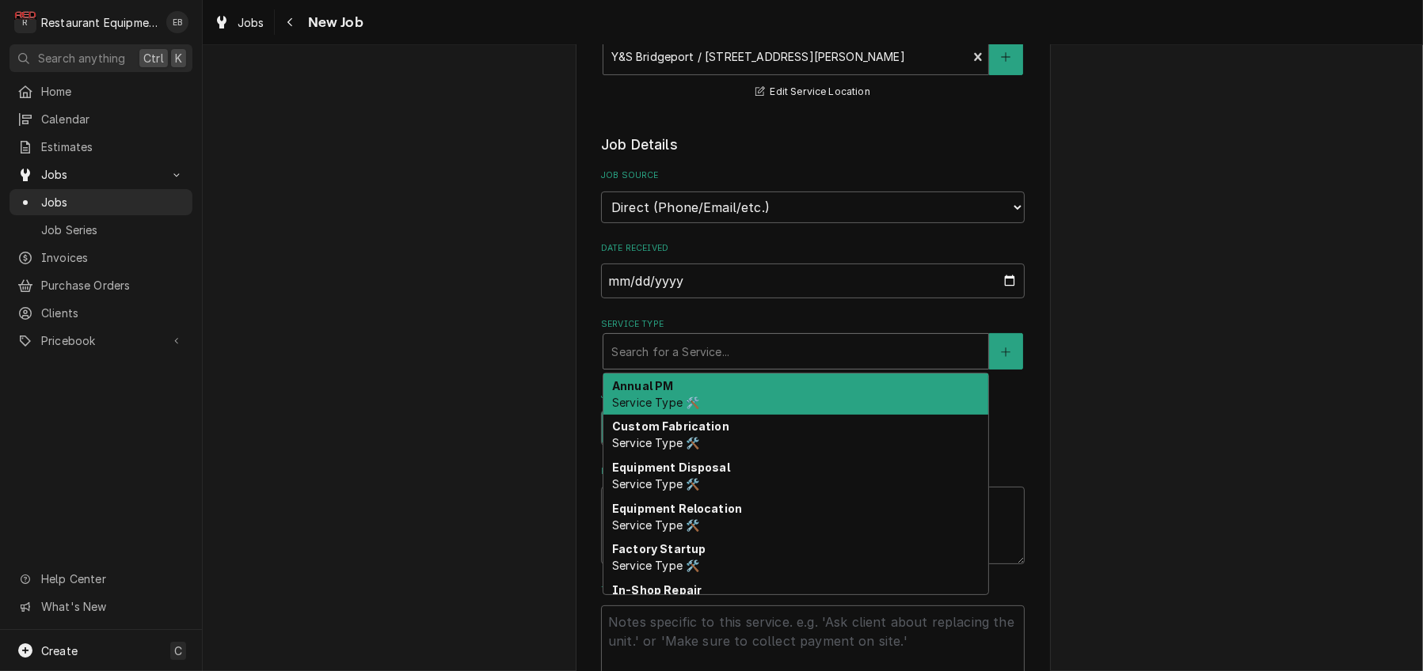
type textarea "x"
type input "b"
type textarea "x"
type input "br"
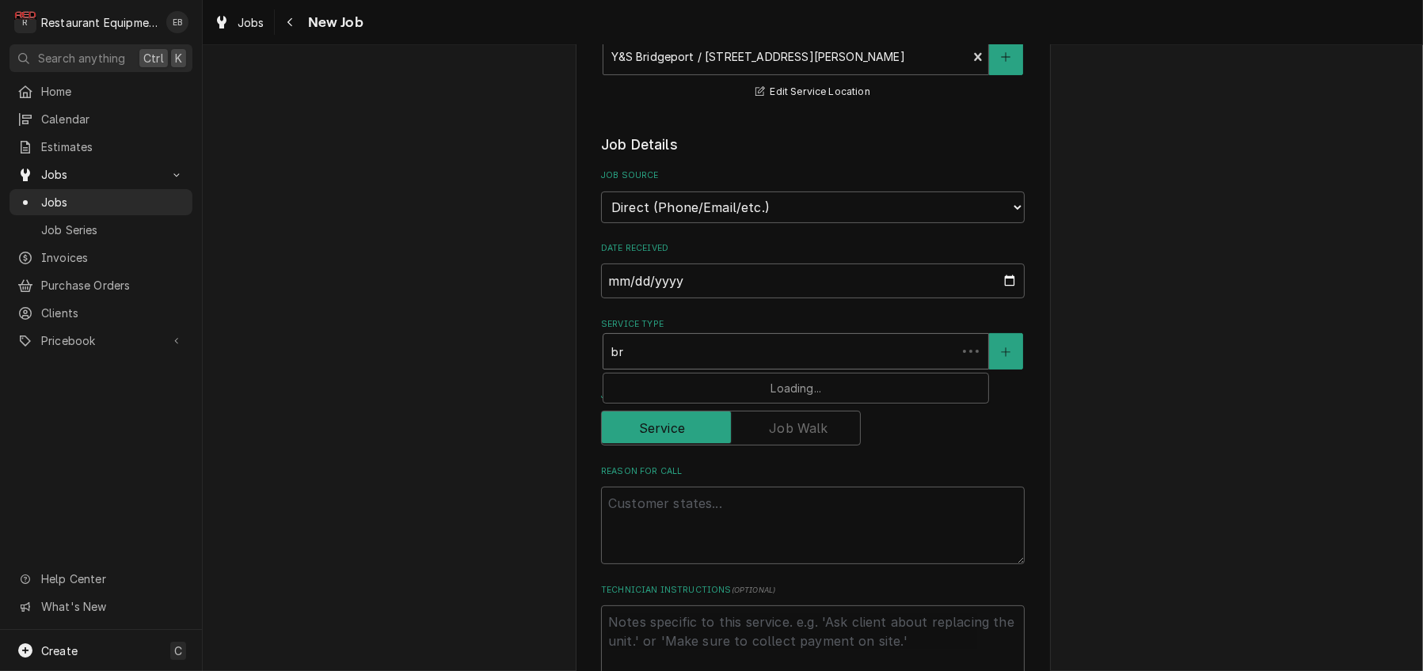
type textarea "x"
type input "bre"
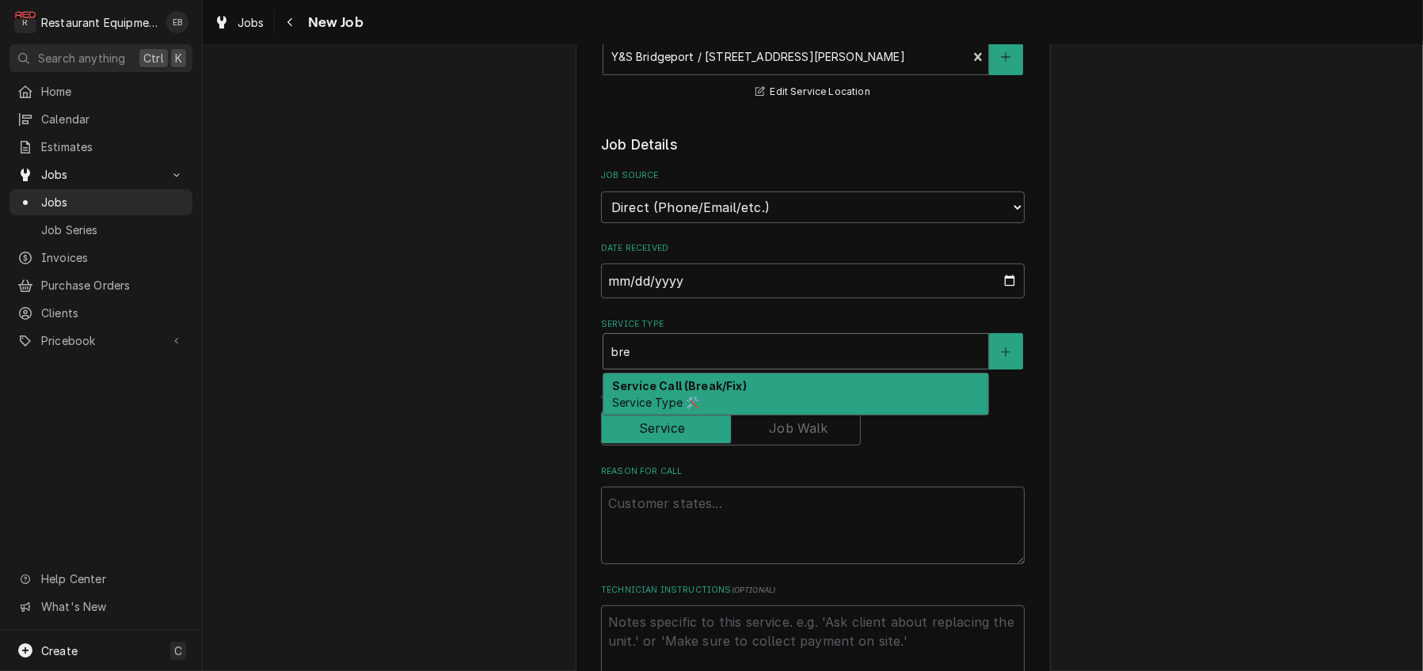
click at [713, 393] on strong "Service Call (Break/Fix)" at bounding box center [679, 385] width 135 height 13
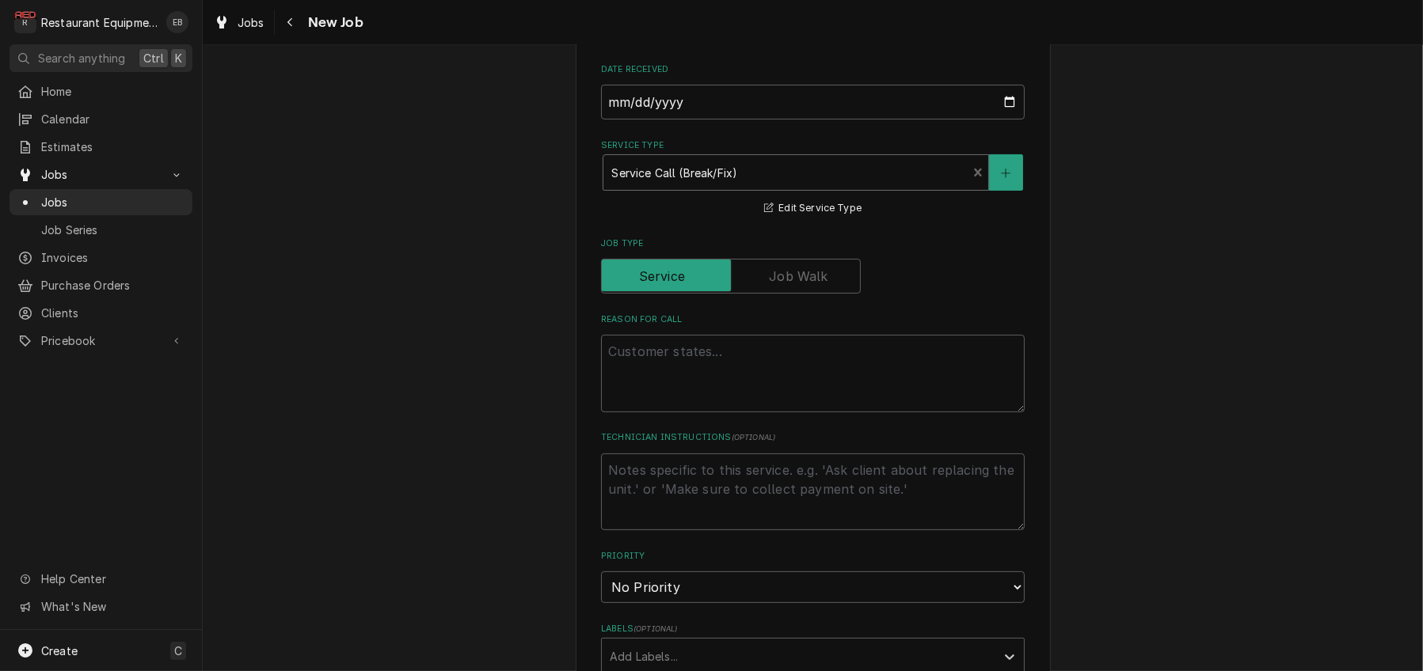
scroll to position [580, 0]
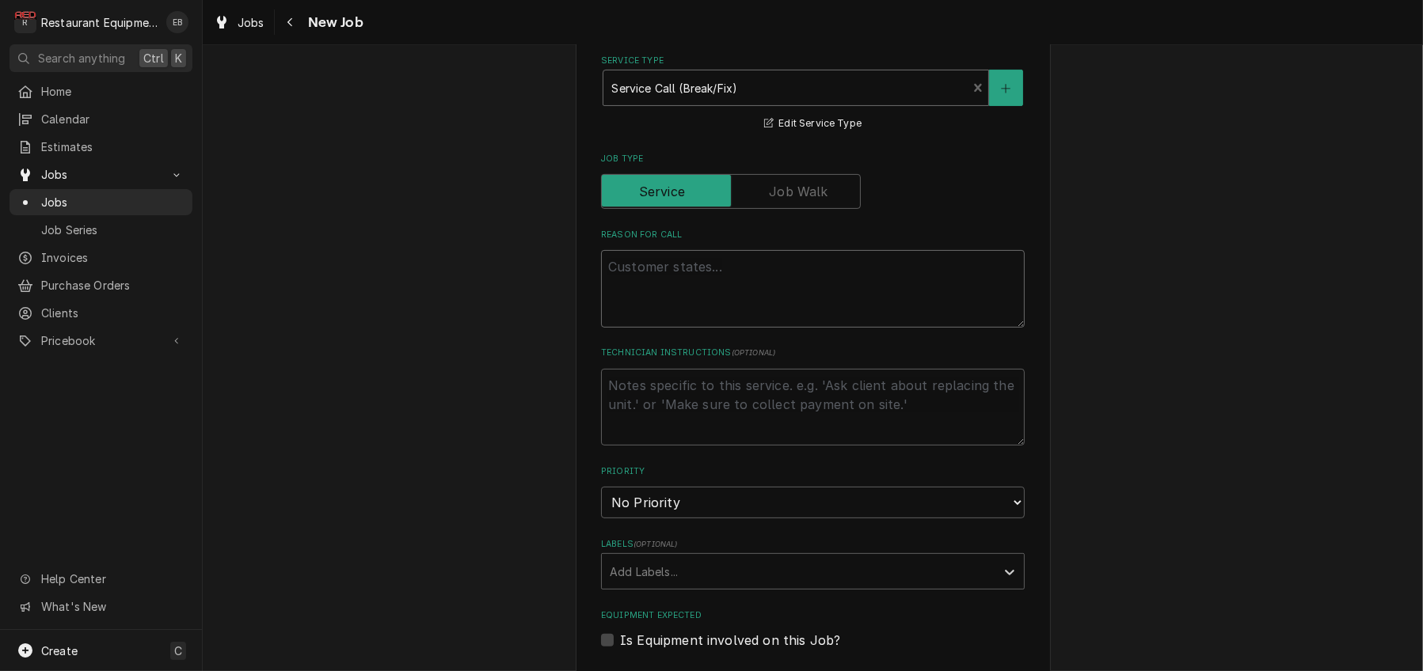
click at [690, 328] on textarea "Reason For Call" at bounding box center [813, 289] width 424 height 78
type textarea "x"
type textarea "1"
type textarea "x"
type textarea "10"
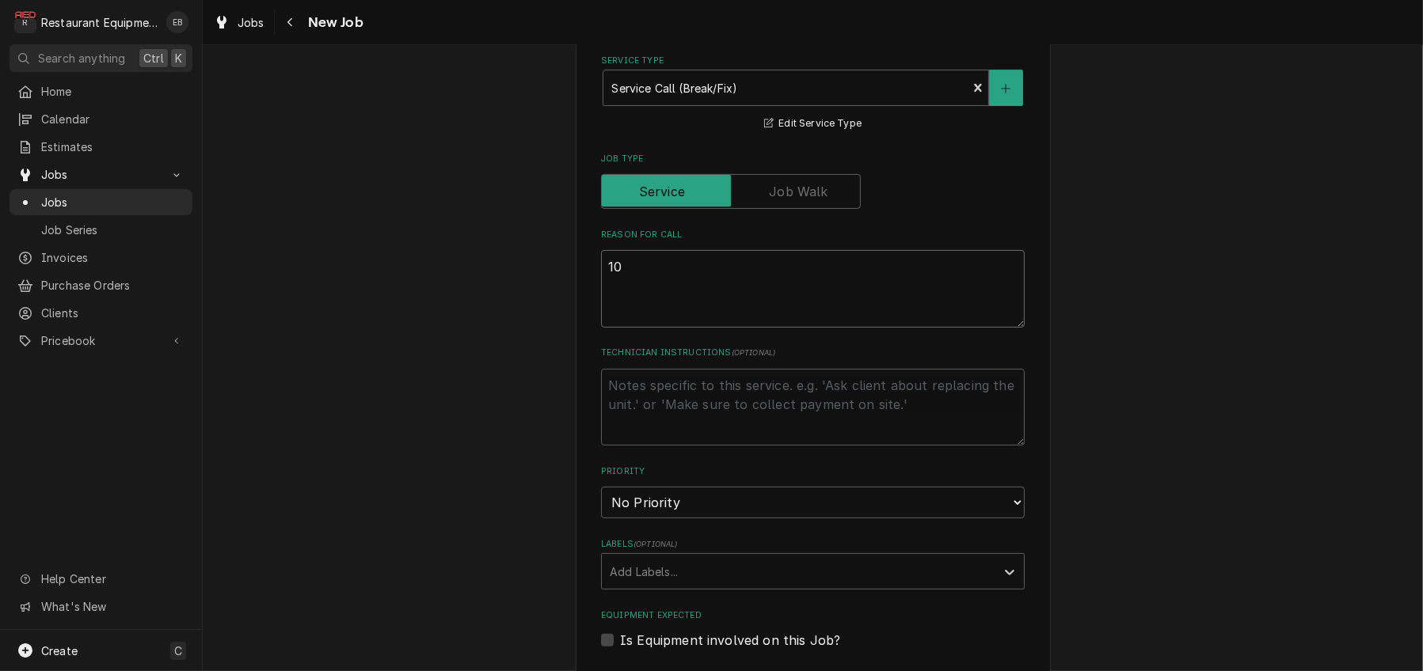
type textarea "x"
type textarea "100"
type textarea "x"
type textarea "100"
type textarea "x"
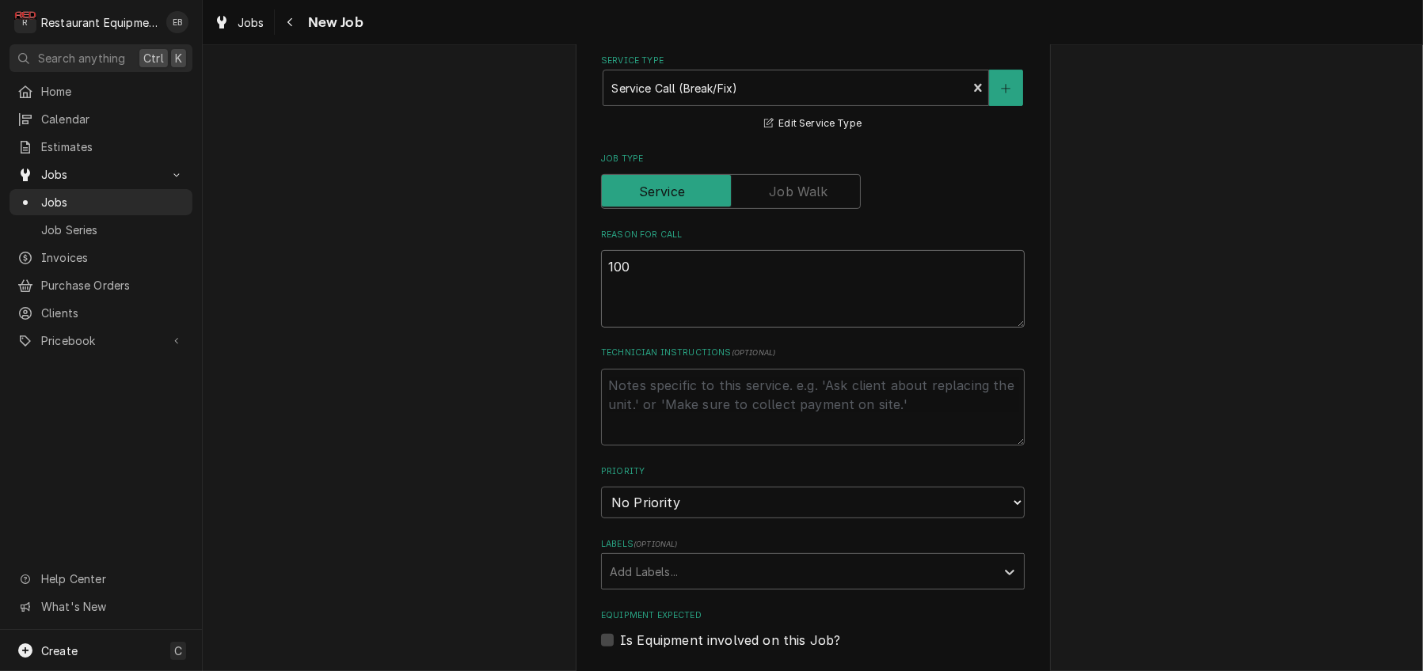
type textarea "100 G"
type textarea "x"
type textarea "100 Ga"
type textarea "x"
type textarea "100 Gal"
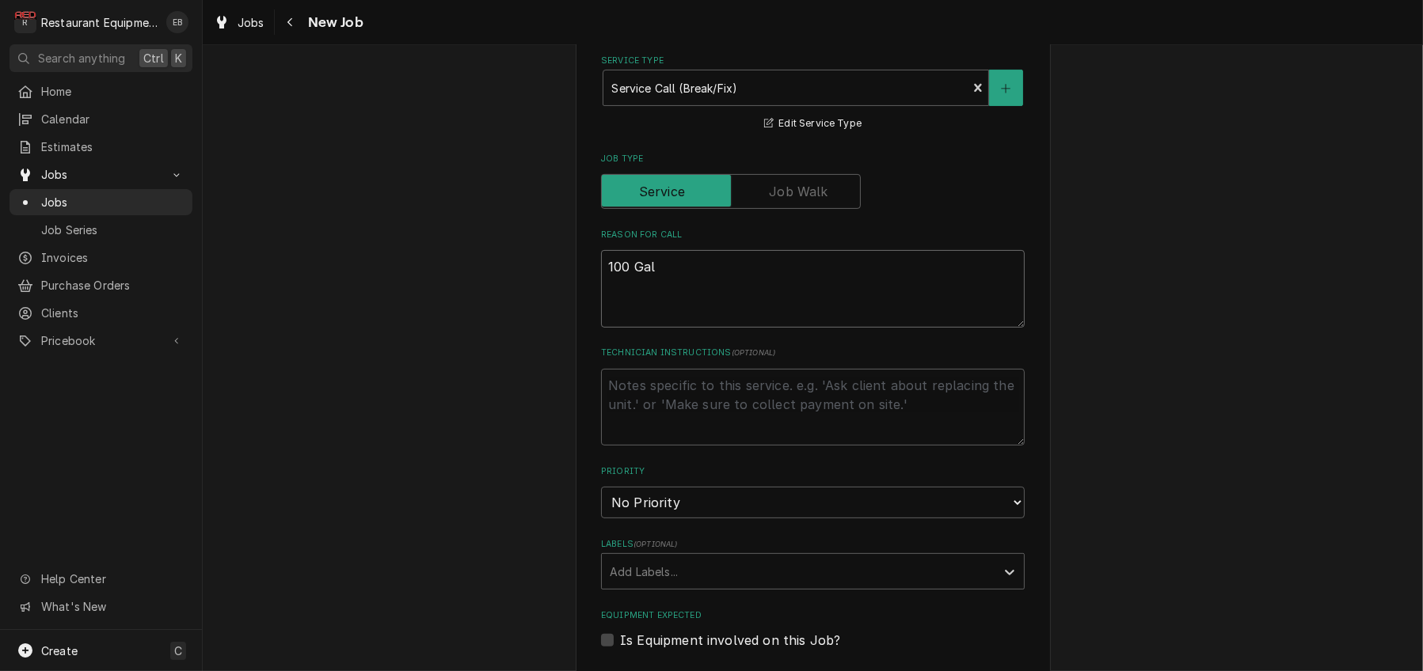
type textarea "x"
type textarea "100 Gall"
type textarea "x"
type textarea "100 Gallo"
type textarea "x"
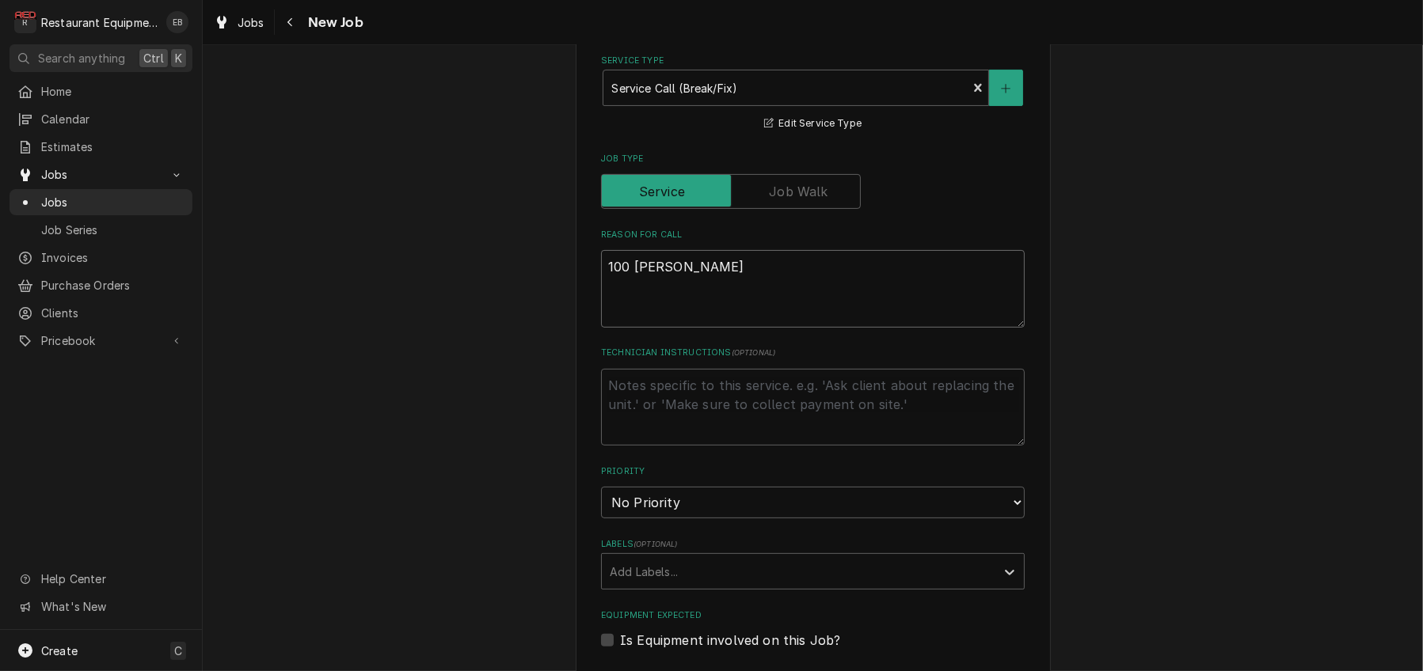
type textarea "100 Gallon"
type textarea "x"
type textarea "100 Gallon"
type textarea "x"
type textarea "100 Gallon k"
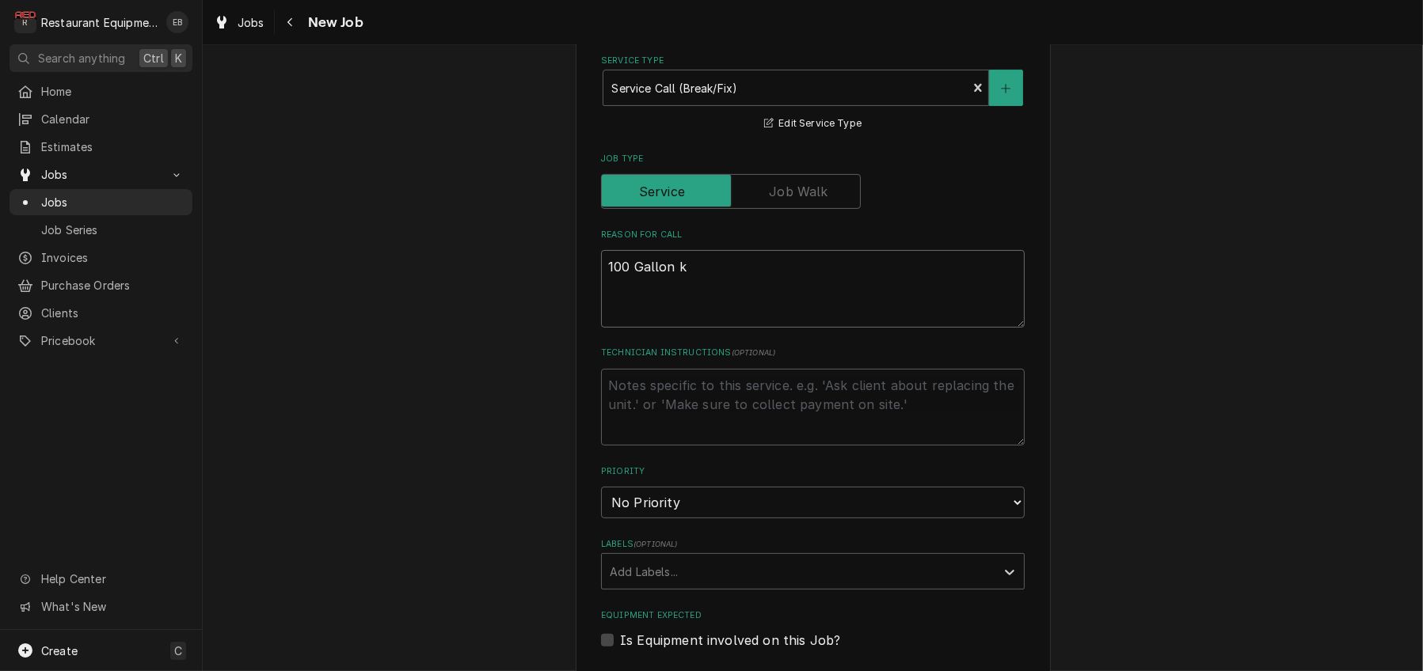
type textarea "x"
type textarea "100 Gallon"
type textarea "x"
type textarea "100 Gallon K"
type textarea "x"
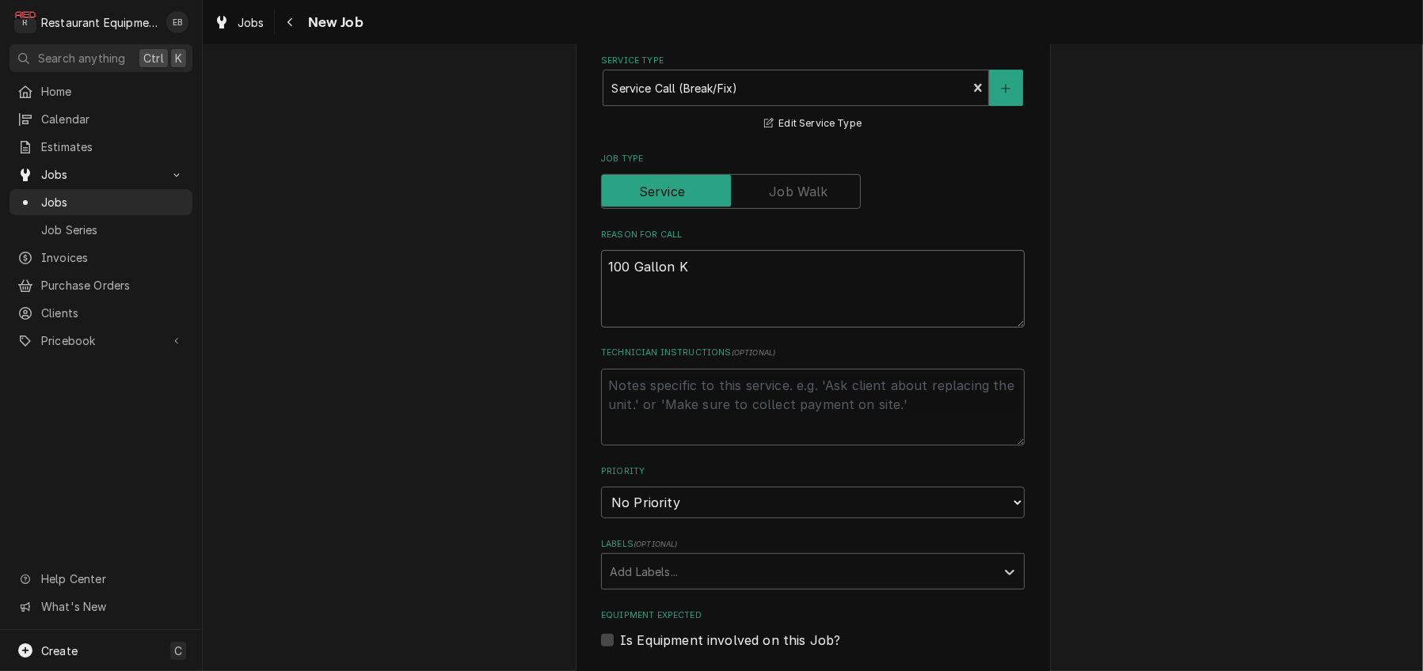
type textarea "100 Gallon Ke"
type textarea "x"
type textarea "100 Gallon Ket"
type textarea "x"
type textarea "100 Gallon Kett"
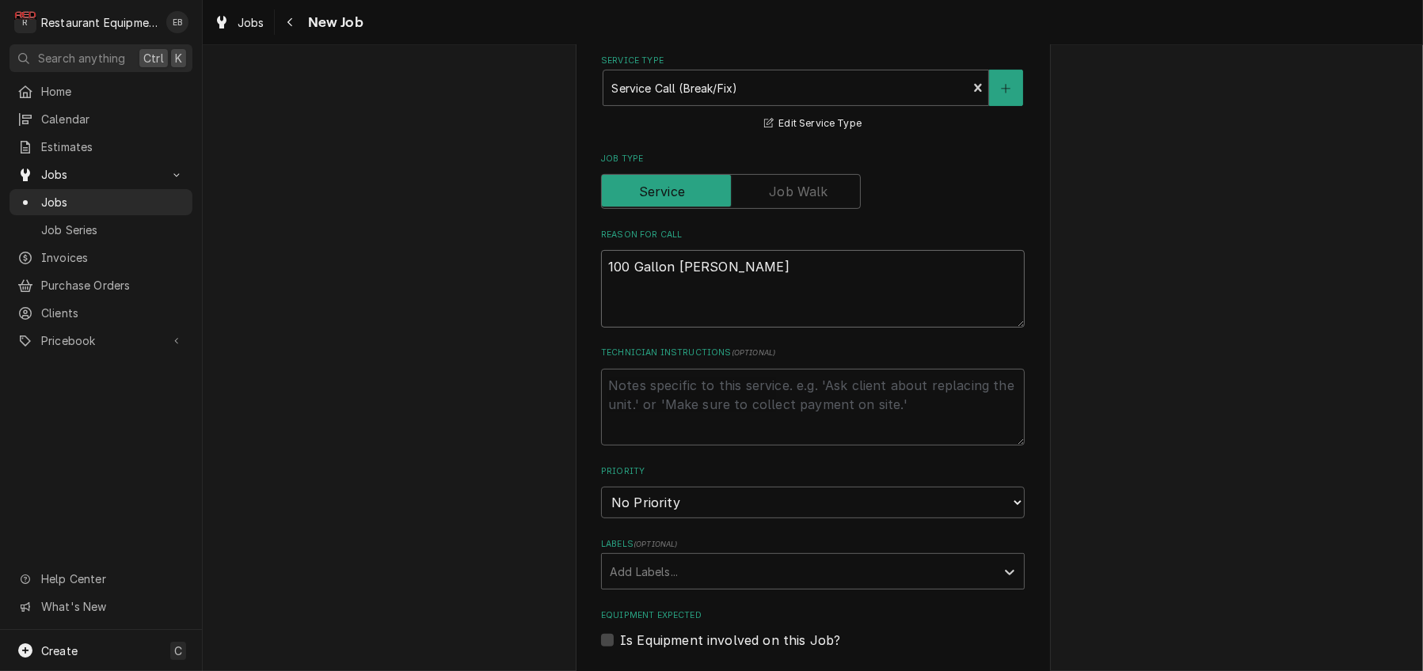
type textarea "x"
type textarea "100 Gallon Kettl"
type textarea "x"
type textarea "100 Gallon Kettle"
type textarea "x"
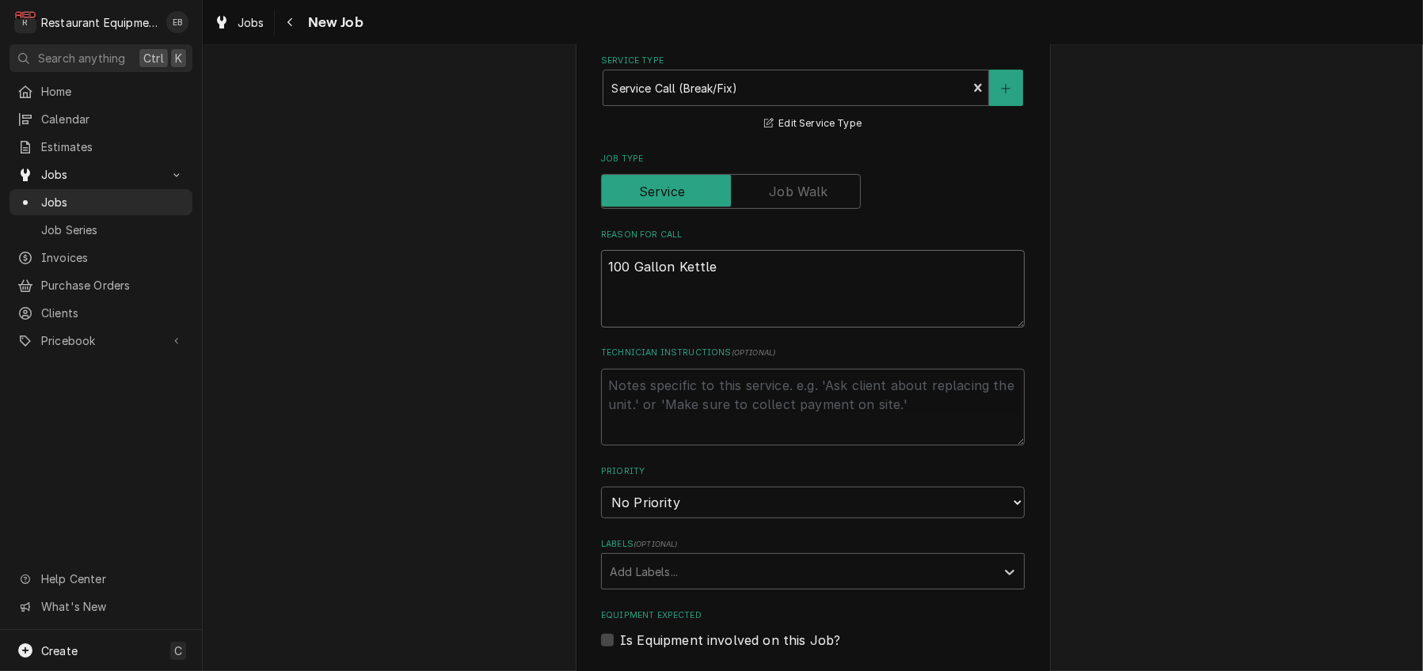
type textarea "100 Gallon Kettle"
type textarea "x"
type textarea "100 Gallon Kettle i"
type textarea "x"
type textarea "100 Gallon Kettle is"
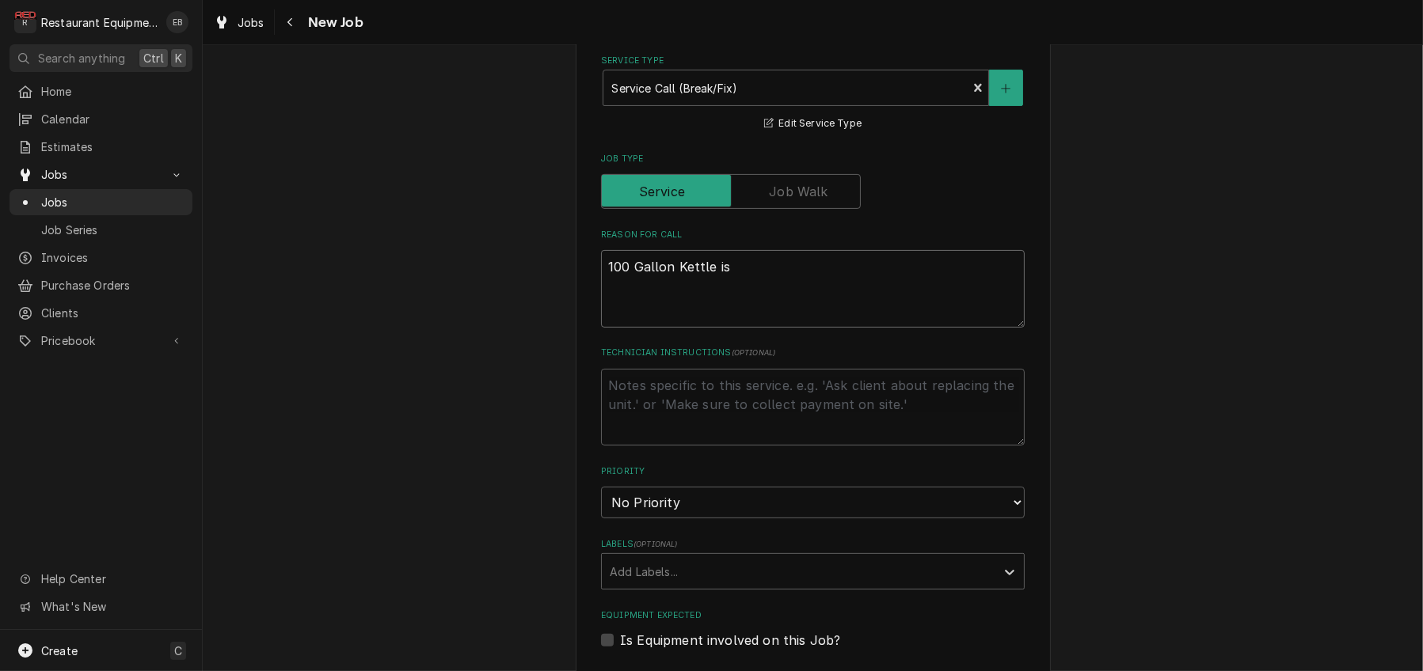
type textarea "x"
type textarea "100 Gallon Kettle is"
type textarea "x"
type textarea "100 Gallon Kettle is l"
type textarea "x"
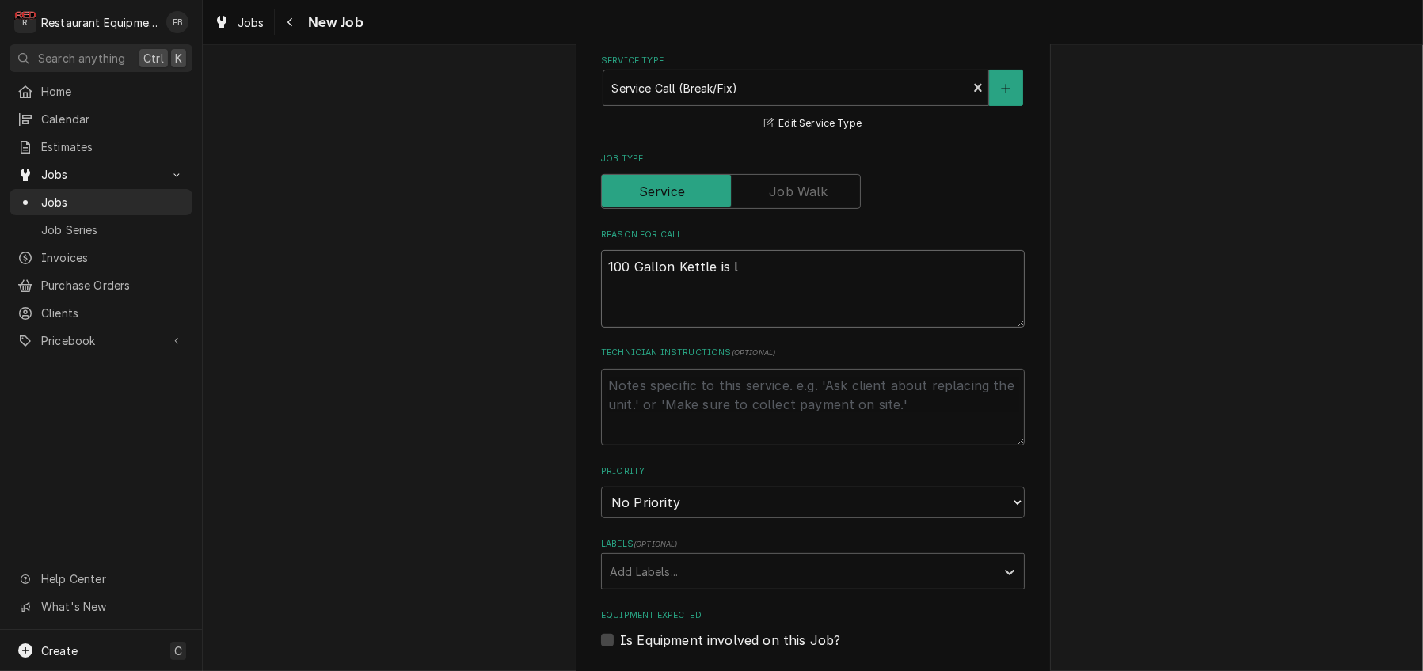
type textarea "100 Gallon Kettle is le"
type textarea "x"
type textarea "100 Gallon Kettle is lea"
type textarea "x"
type textarea "100 Gallon Kettle is leak"
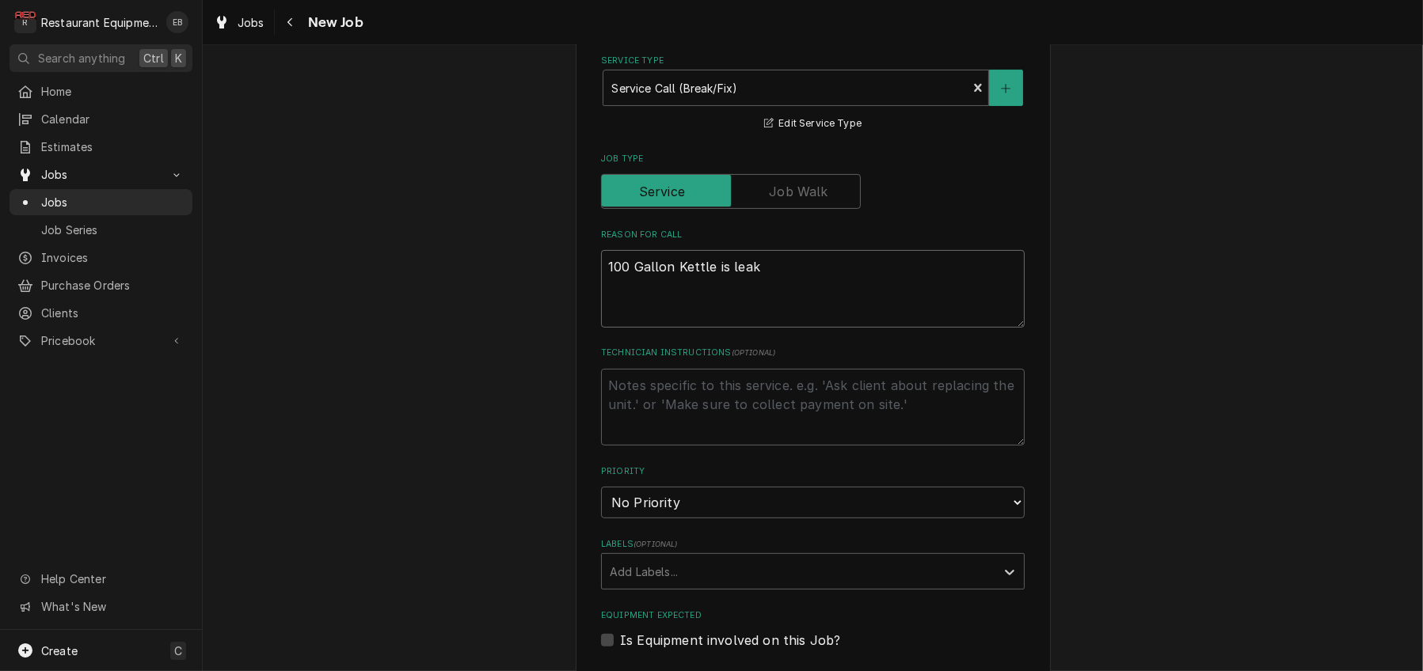
type textarea "x"
type textarea "100 Gallon Kettle is lea"
type textarea "x"
type textarea "100 Gallon Kettle is le"
type textarea "x"
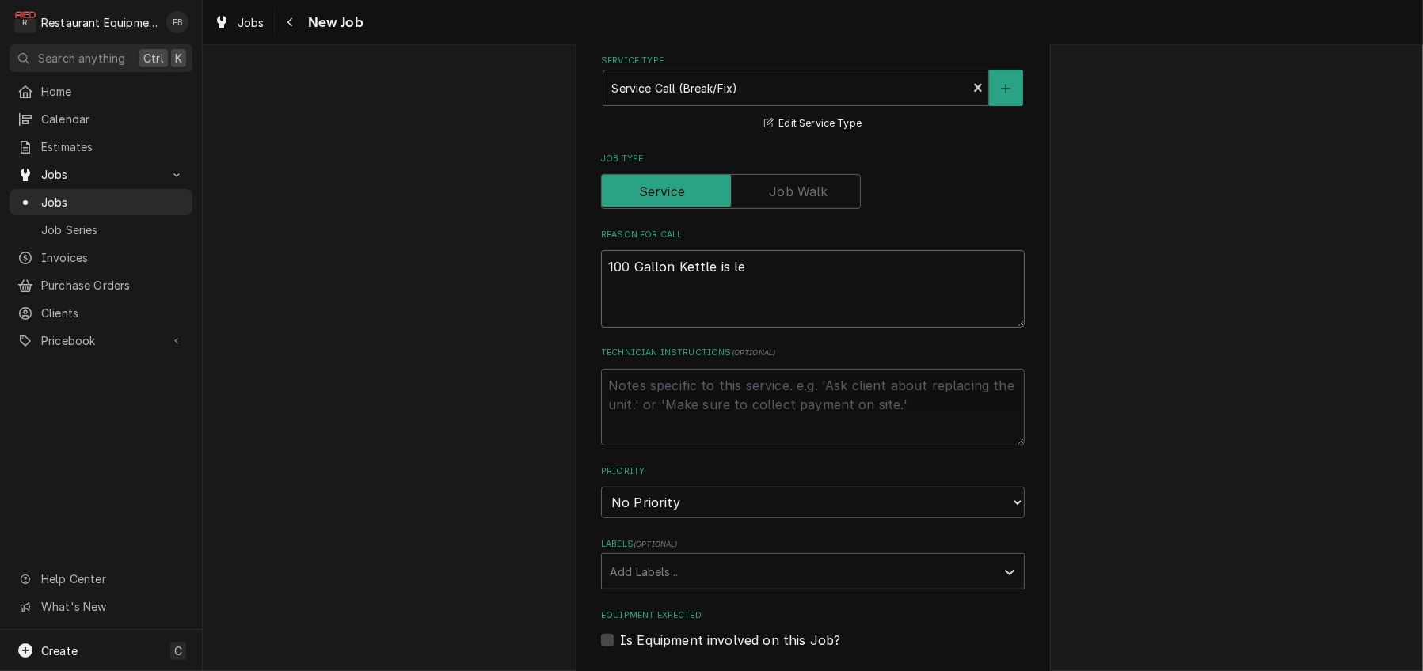
type textarea "100 Gallon Kettle is l"
type textarea "x"
type textarea "100 Gallon Kettle is"
type textarea "x"
type textarea "100 Gallon Kettle is r"
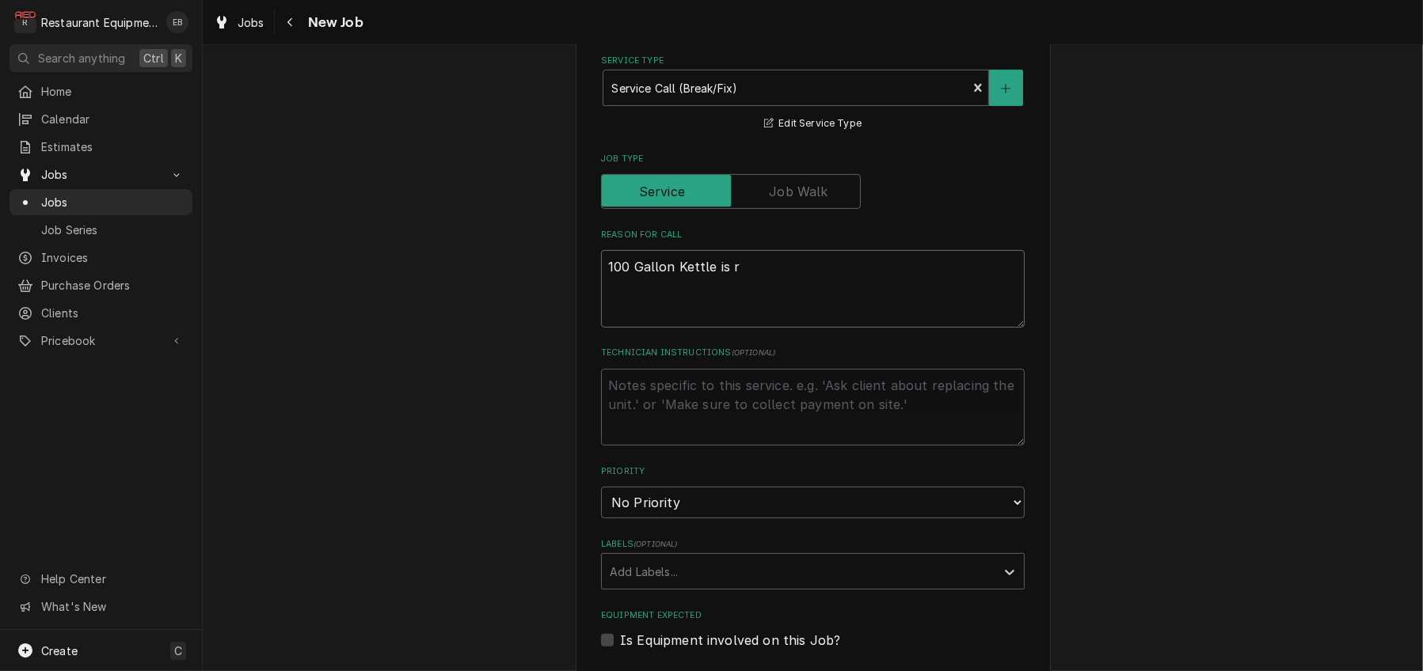
type textarea "x"
type textarea "100 Gallon Kettle is re"
type textarea "x"
type textarea "100 Gallon Kettle is rel"
type textarea "x"
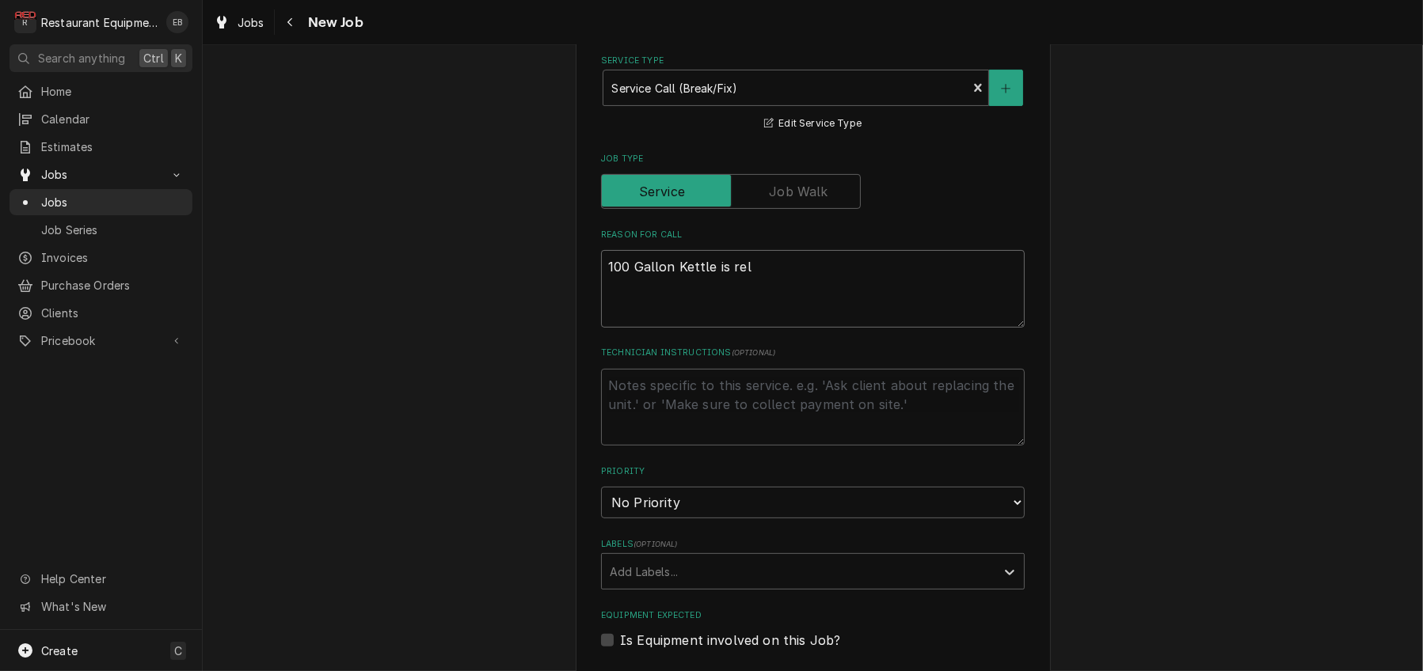
type textarea "100 Gallon Kettle is rele"
type textarea "x"
type textarea "100 Gallon Kettle is relea"
type textarea "x"
type textarea "100 Gallon Kettle is releas"
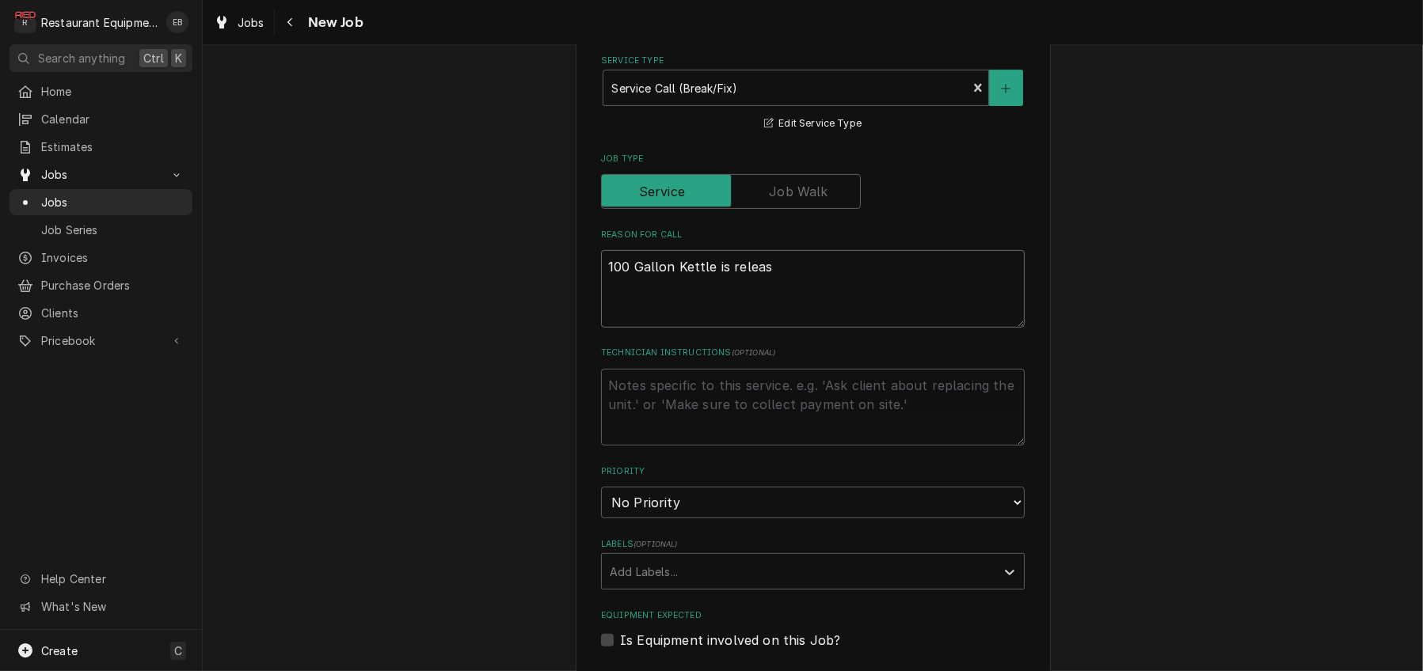
type textarea "x"
type textarea "100 Gallon Kettle is releasi"
type textarea "x"
type textarea "100 Gallon Kettle is releasin"
type textarea "x"
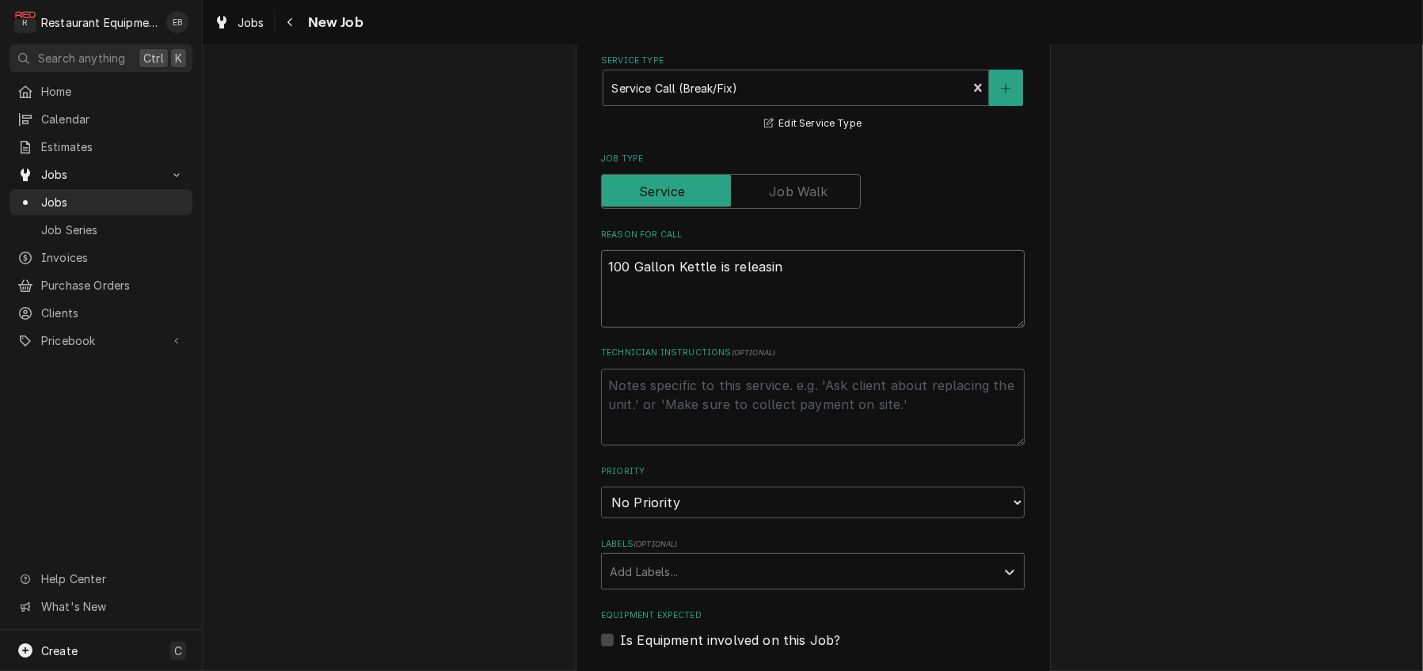
type textarea "100 Gallon Kettle is releasing"
type textarea "x"
type textarea "100 Gallon Kettle is releasing"
type textarea "x"
type textarea "100 Gallon Kettle is releasing C"
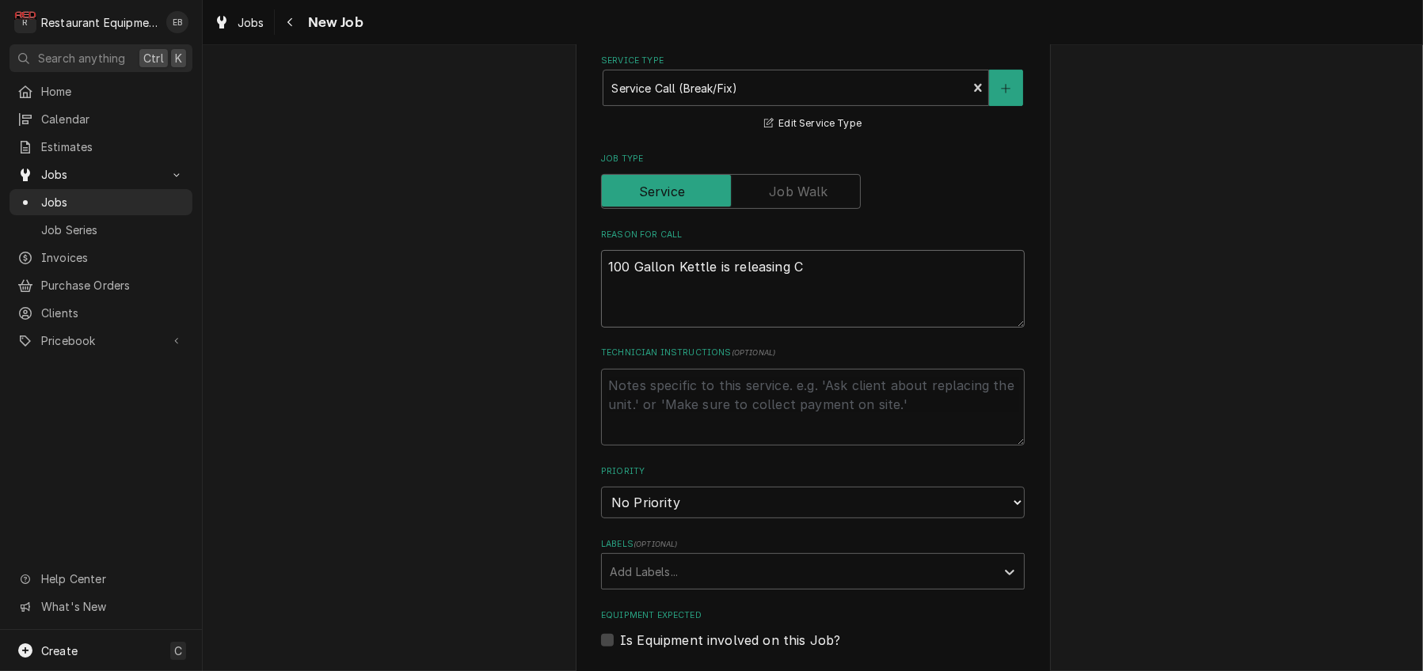
type textarea "x"
type textarea "100 Gallon Kettle is releasing Ca"
type textarea "x"
type textarea "100 Gallon Kettle is releasing Car"
type textarea "x"
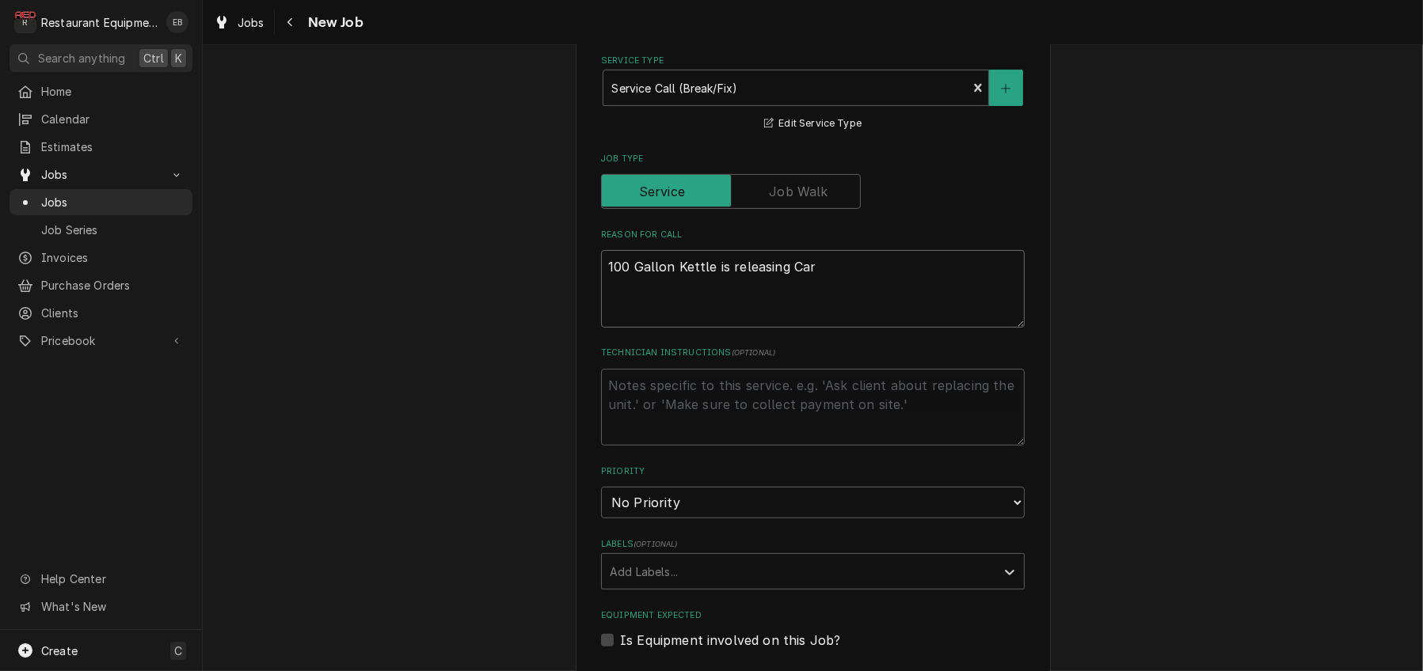
type textarea "100 Gallon Kettle is releasing Carb"
type textarea "x"
type textarea "100 Gallon Kettle is releasing Carbo"
type textarea "x"
type textarea "100 Gallon Kettle is releasing Carbon"
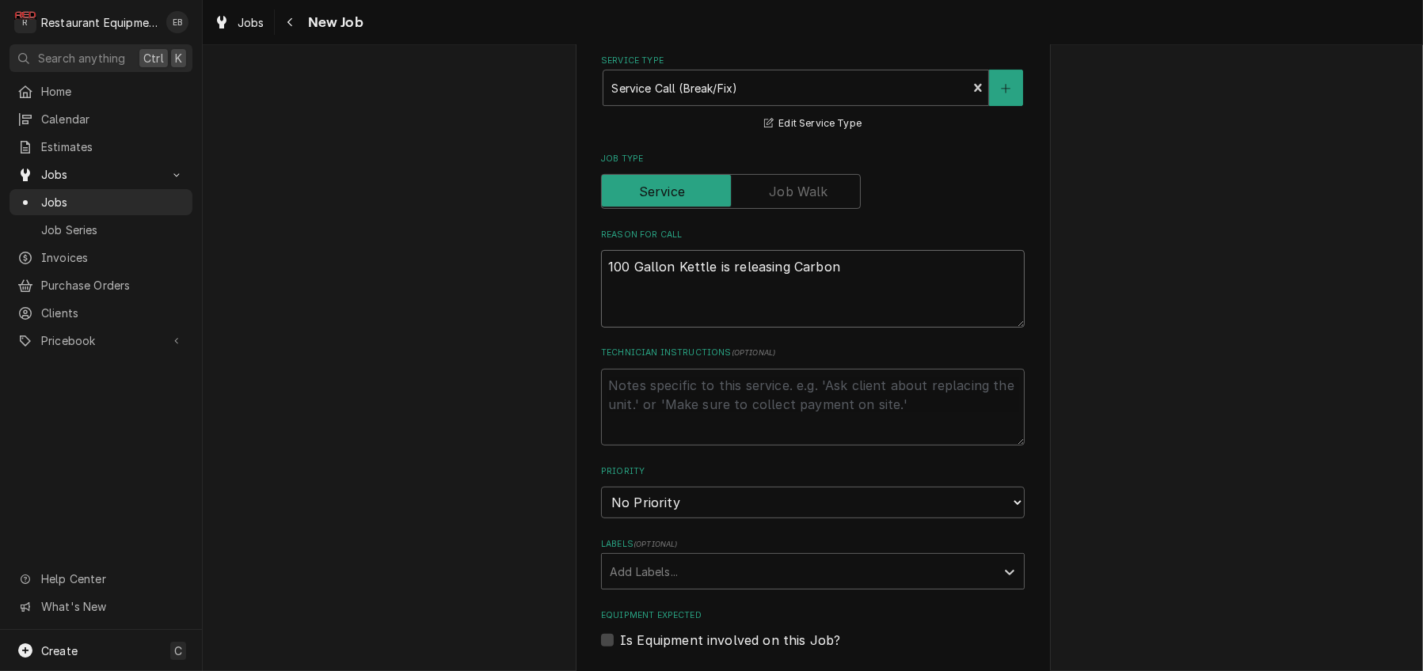
type textarea "x"
type textarea "100 Gallon Kettle is releasing Carbon"
type textarea "x"
type textarea "100 Gallon Kettle is releasing Carbon M"
type textarea "x"
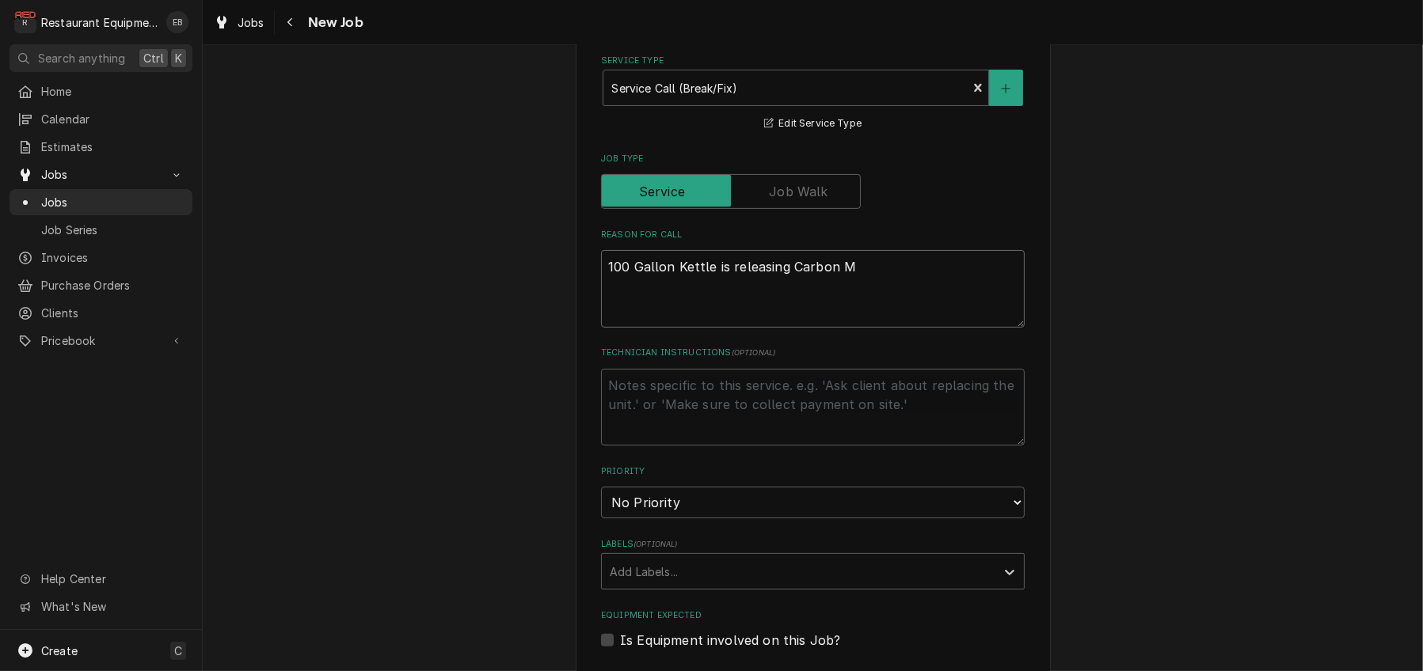
type textarea "100 Gallon Kettle is releasing Carbon Mo"
type textarea "x"
type textarea "100 Gallon Kettle is releasing Carbon Mon"
type textarea "x"
type textarea "100 Gallon Kettle is releasing Carbon Mono"
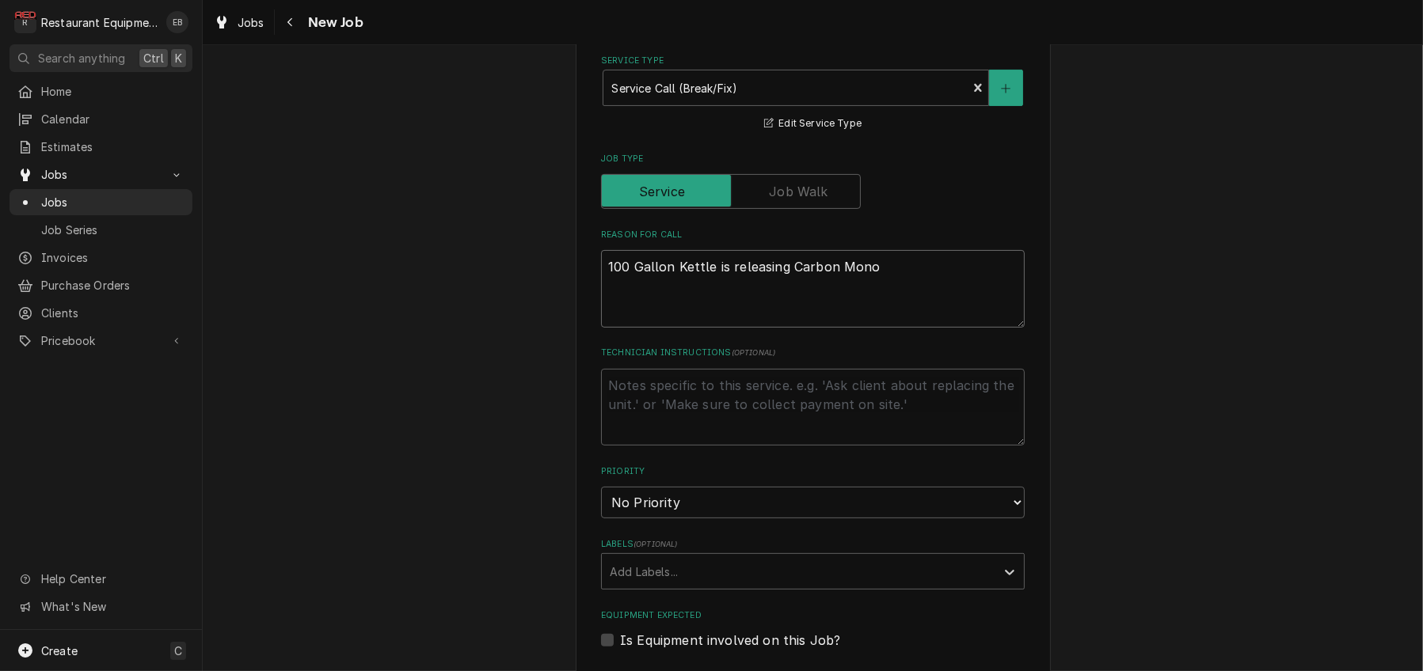
type textarea "x"
type textarea "100 Gallon Kettle is releasing Carbon Monox"
type textarea "x"
type textarea "100 Gallon Kettle is releasing Carbon Monoxi"
type textarea "x"
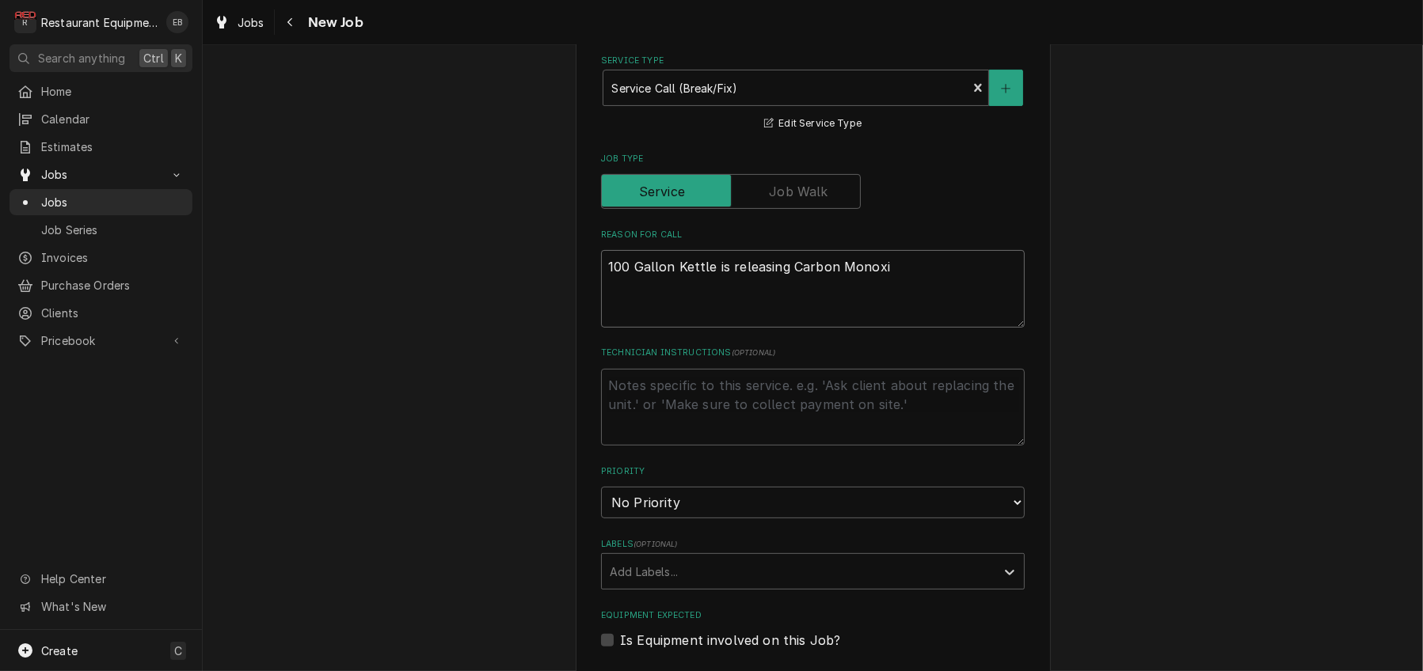
type textarea "100 Gallon Kettle is releasing Carbon Monoxid"
type textarea "x"
type textarea "100 Gallon Kettle is releasing Carbon Monoxide"
type textarea "x"
type textarea "100 Gallon Kettle is releasing Carbon Monoxide."
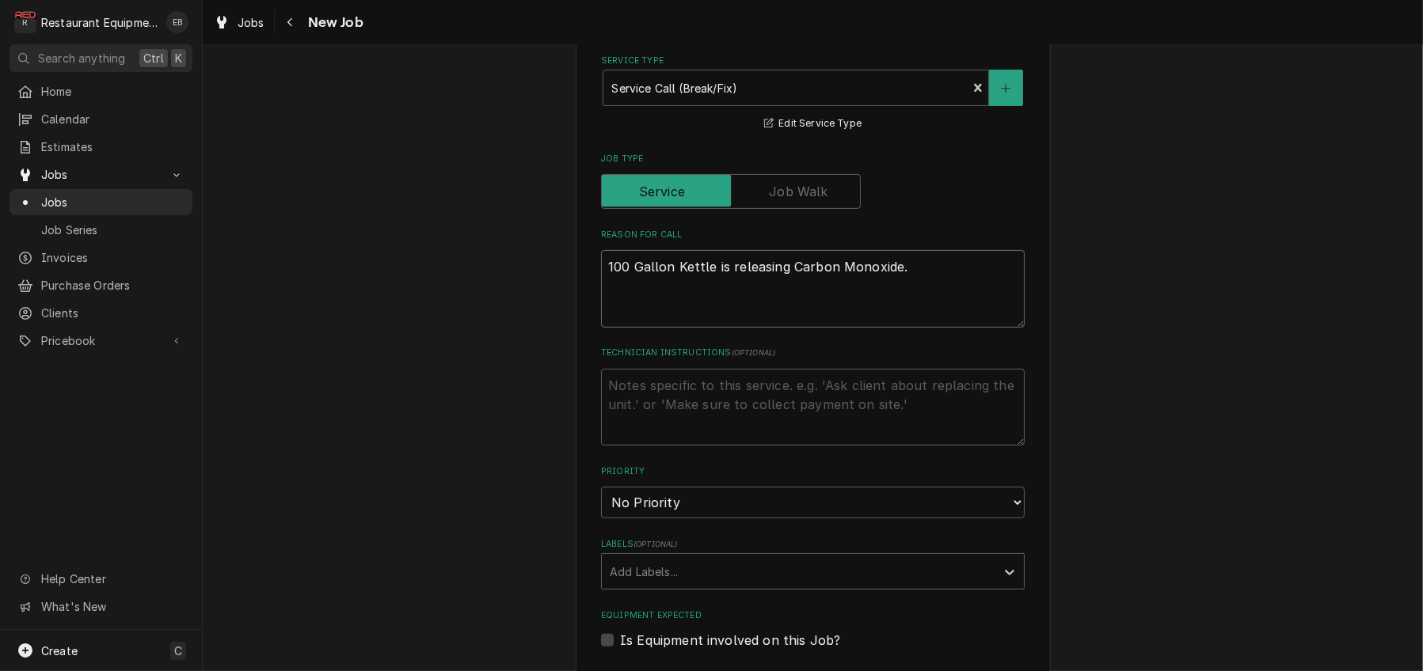
type textarea "x"
type textarea "100 Gallon Kettle is releasing Carbon Monoxide."
type textarea "x"
type textarea "100 Gallon Kettle is releasing Carbon Monoxide."
click at [877, 430] on fieldset "Job Details Job Source Direct (Phone/Email/etc.) Service Channel Corrigo Ecotra…" at bounding box center [813, 479] width 424 height 1216
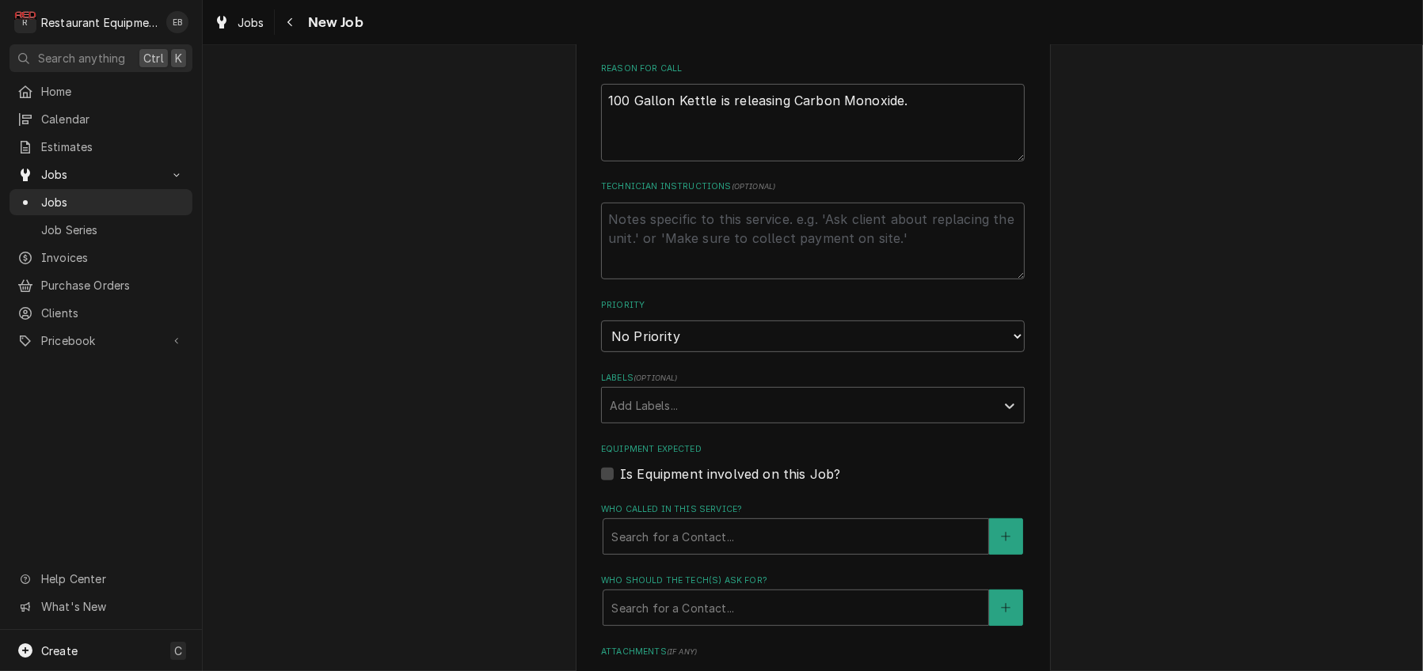
scroll to position [792, 0]
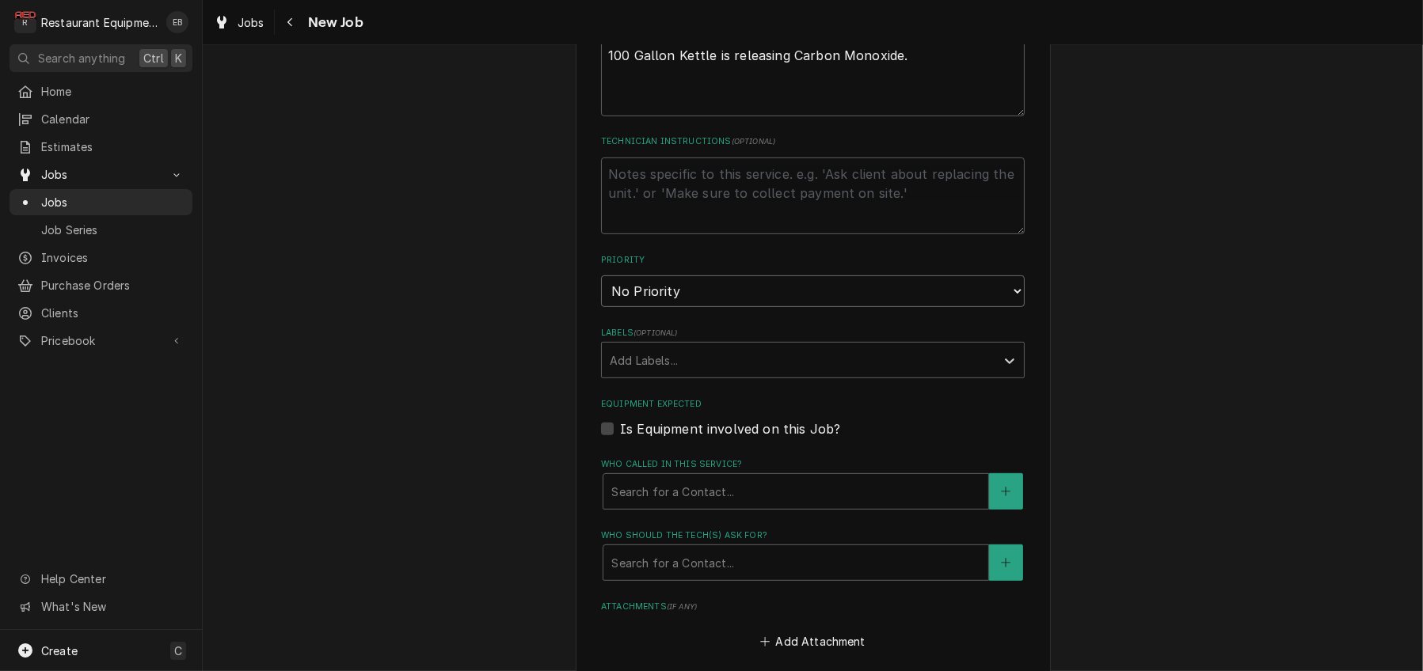
click at [702, 307] on select "No Priority Urgent High Medium Low" at bounding box center [813, 291] width 424 height 32
select select "1"
click at [601, 307] on select "No Priority Urgent High Medium Low" at bounding box center [813, 291] width 424 height 32
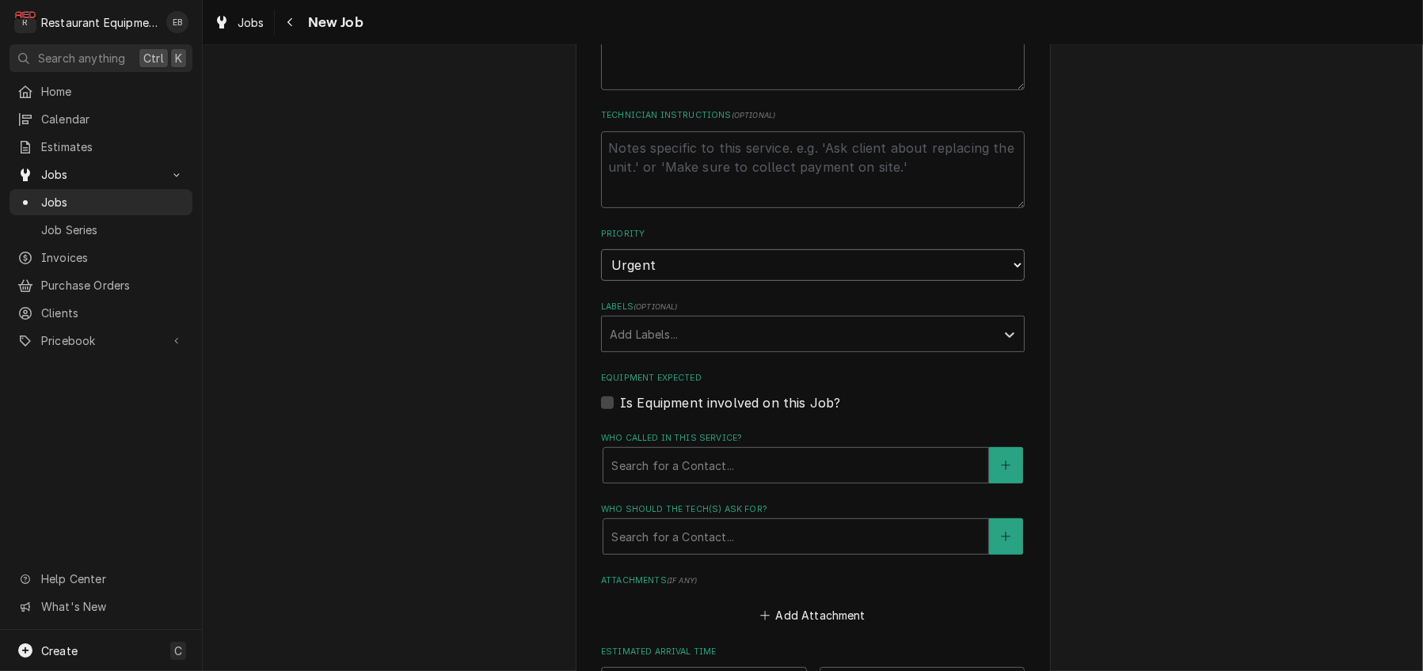
scroll to position [950, 0]
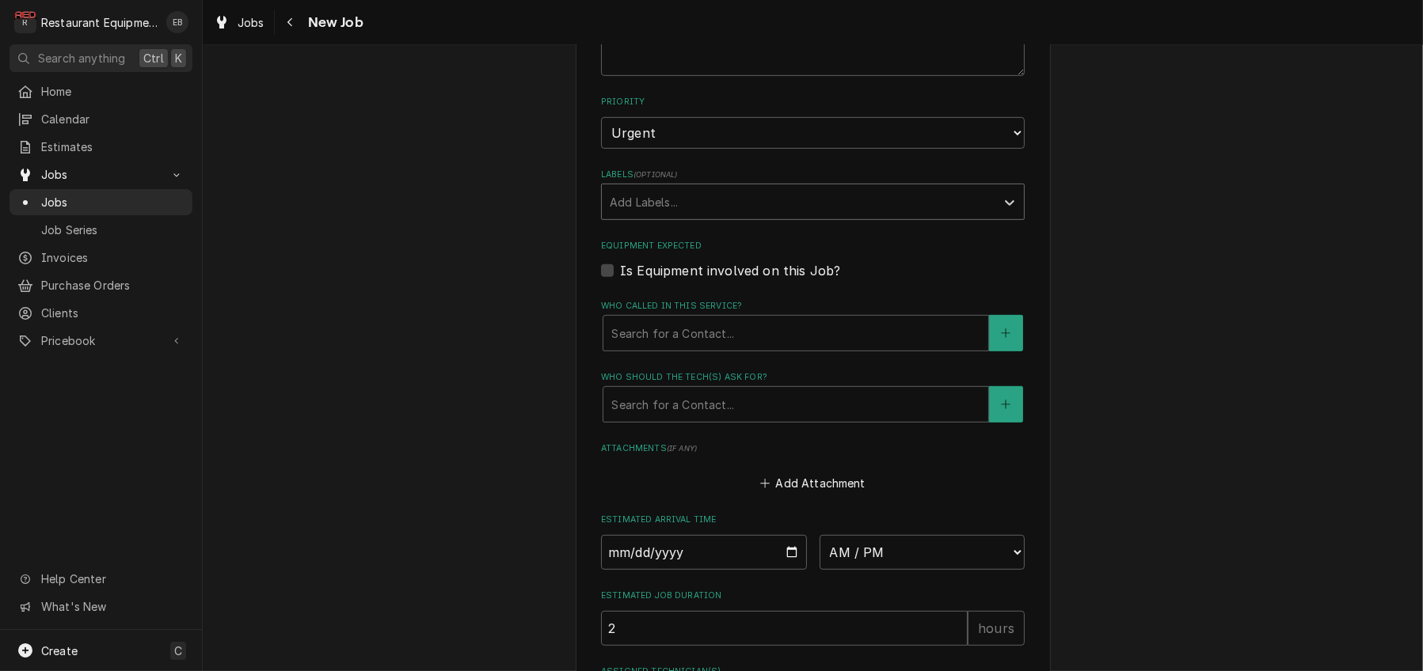
click at [705, 216] on div "Labels" at bounding box center [799, 202] width 378 height 28
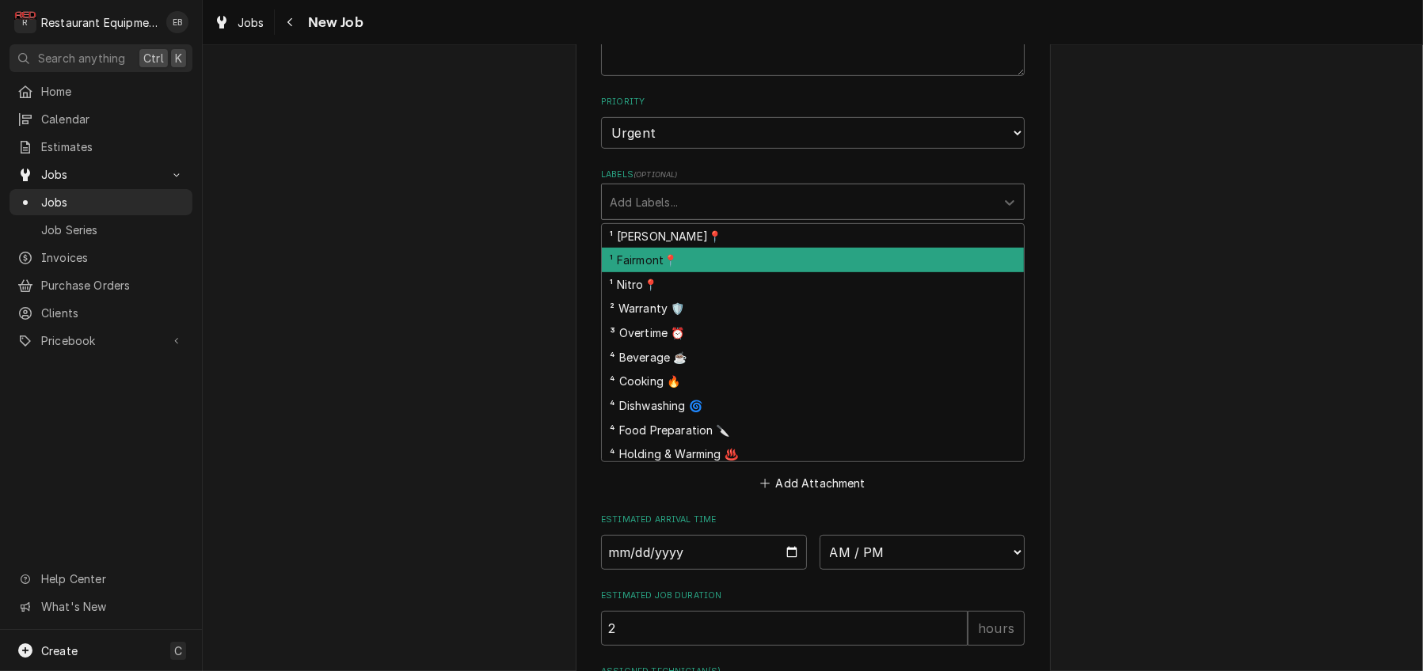
click at [682, 272] on div "¹ Fairmont📍" at bounding box center [813, 260] width 422 height 25
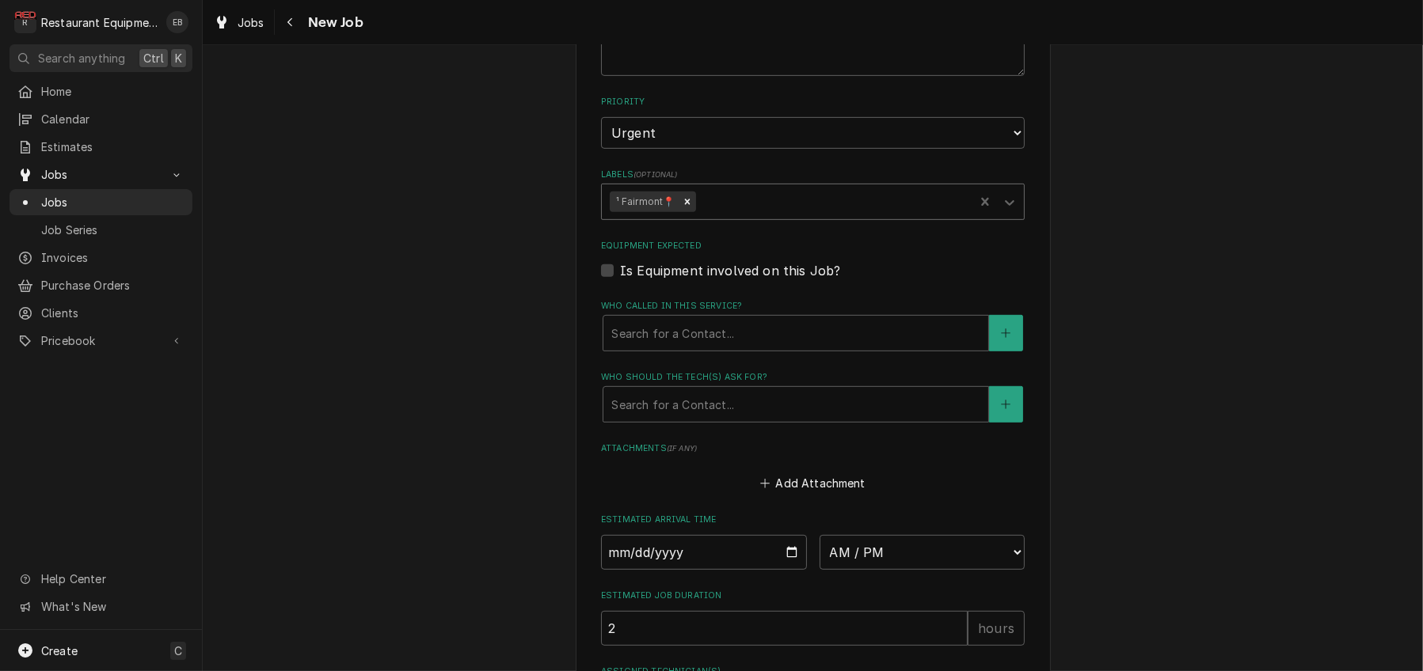
click at [724, 216] on div "Labels" at bounding box center [832, 202] width 268 height 28
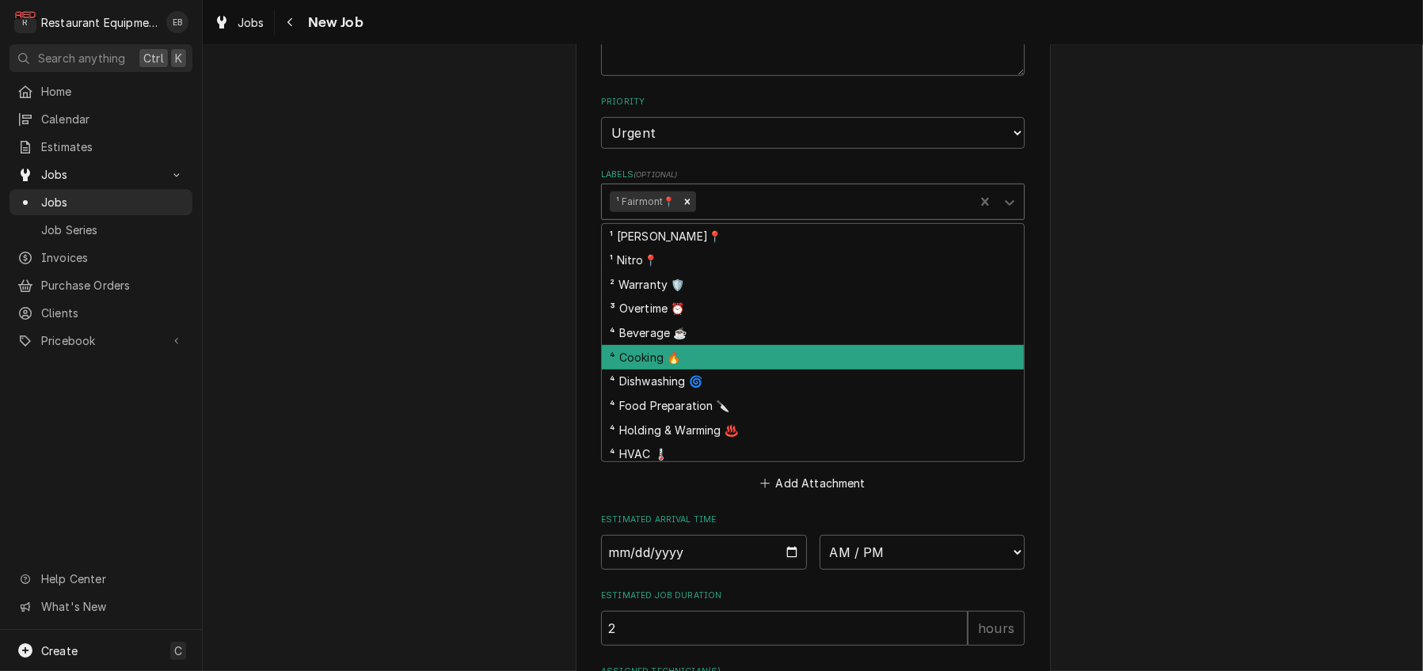
click at [705, 370] on div "⁴ Cooking 🔥" at bounding box center [813, 357] width 422 height 25
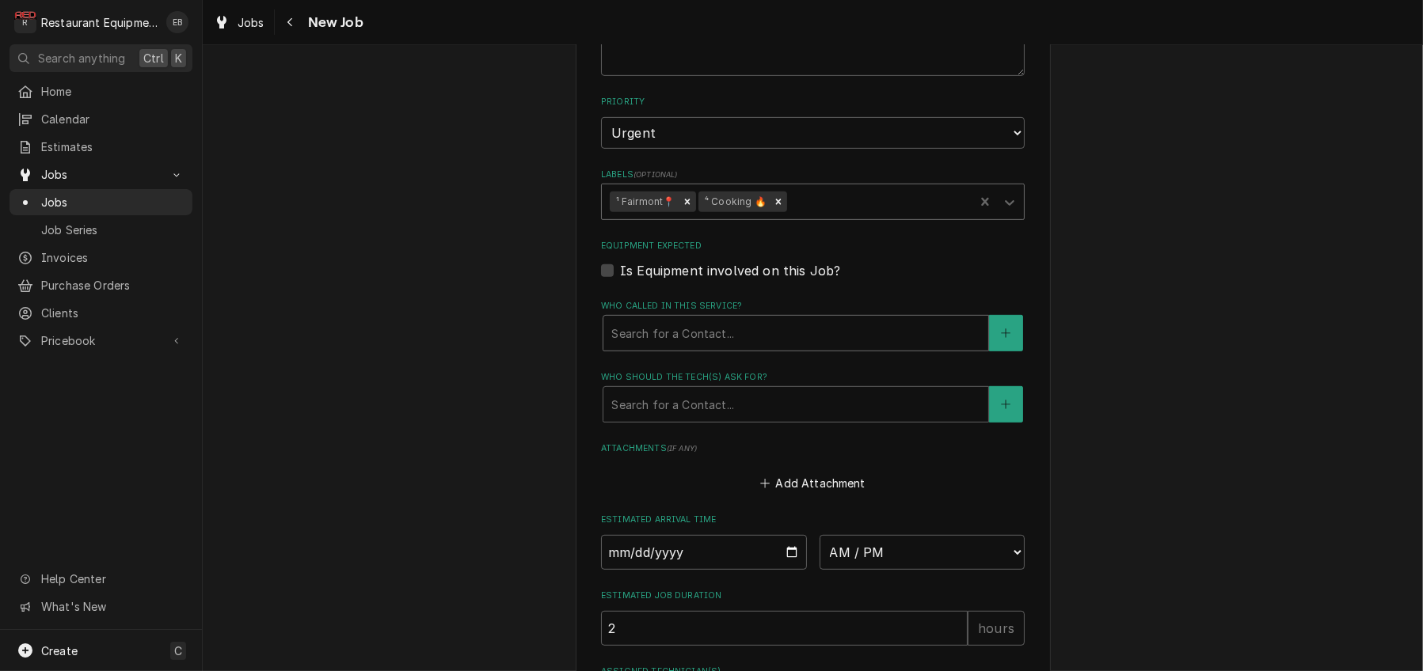
click at [731, 348] on div "Who called in this service?" at bounding box center [795, 333] width 369 height 28
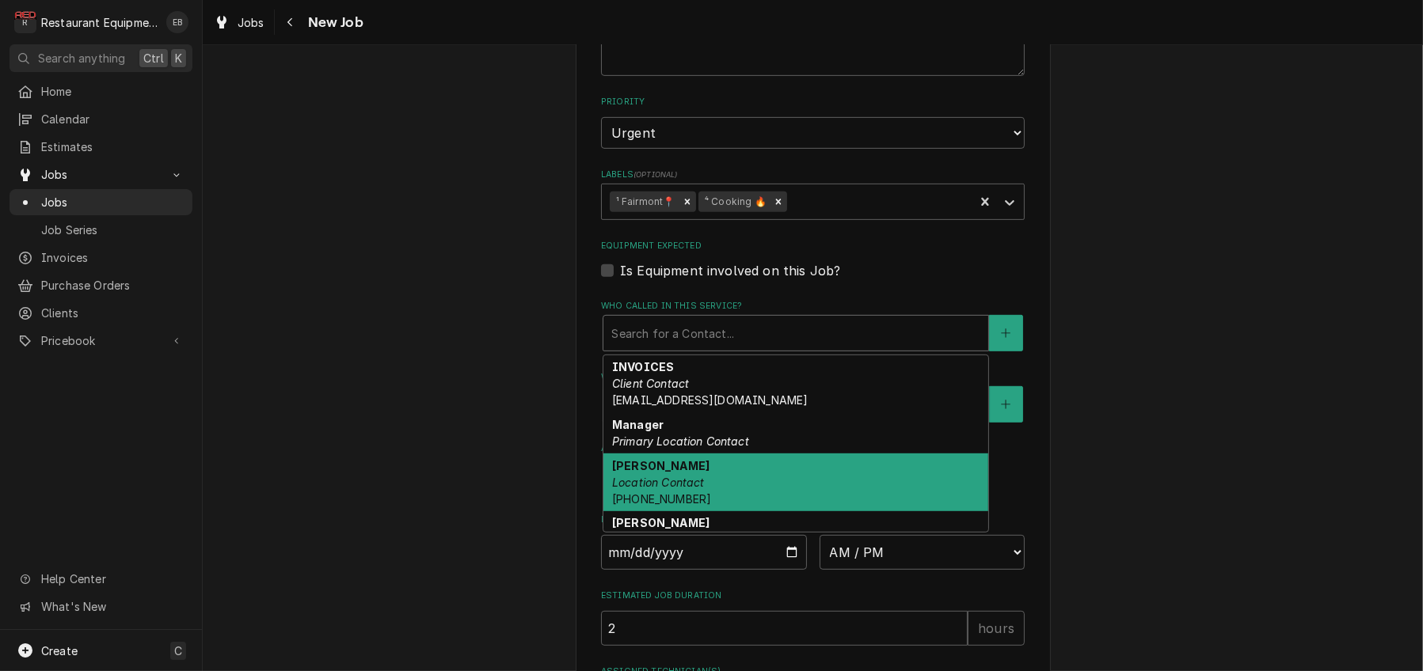
click at [690, 511] on div "Tammy Location Contact (304) 365-2605" at bounding box center [795, 483] width 385 height 58
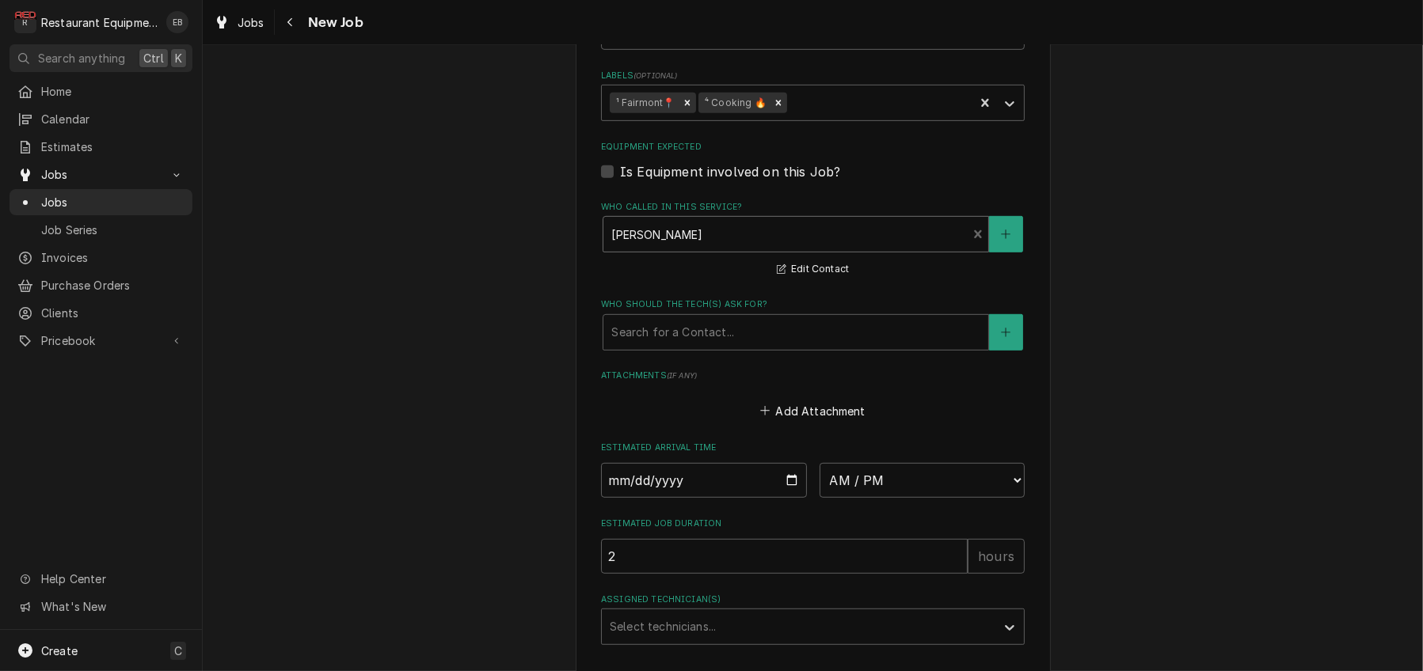
scroll to position [1161, 0]
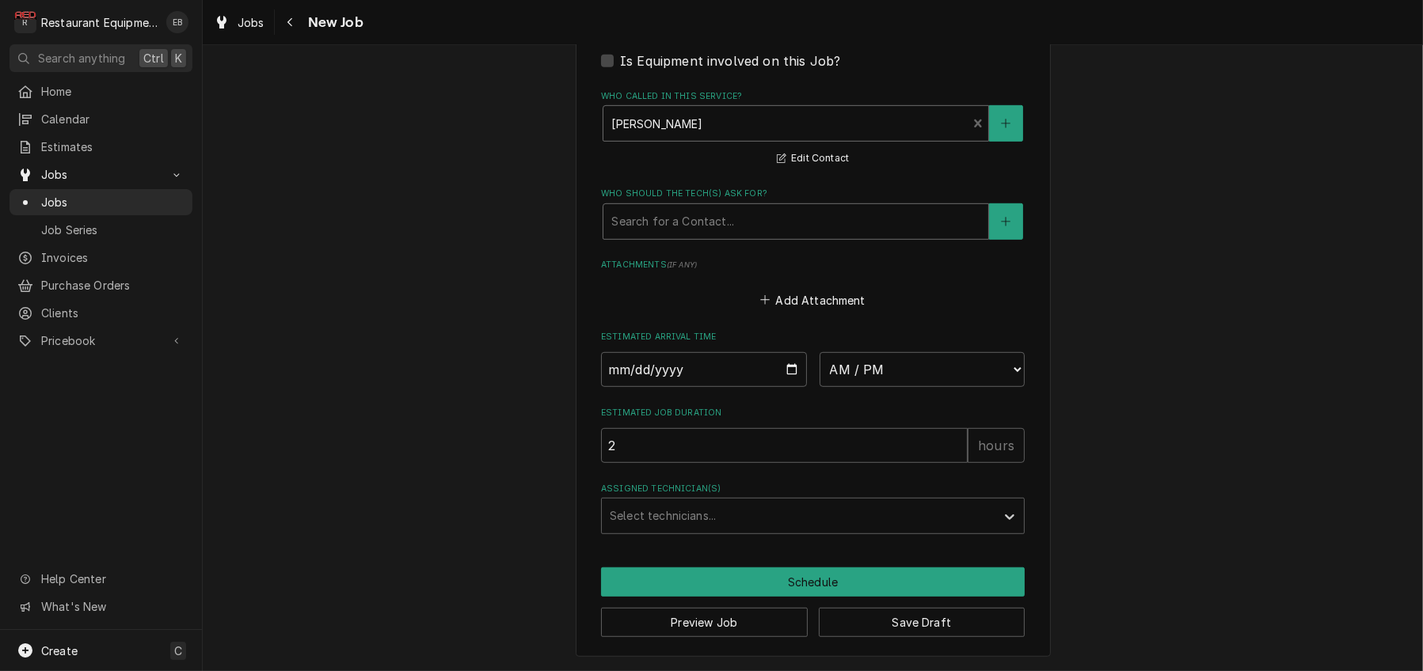
click at [704, 236] on div "Who should the tech(s) ask for?" at bounding box center [795, 221] width 369 height 28
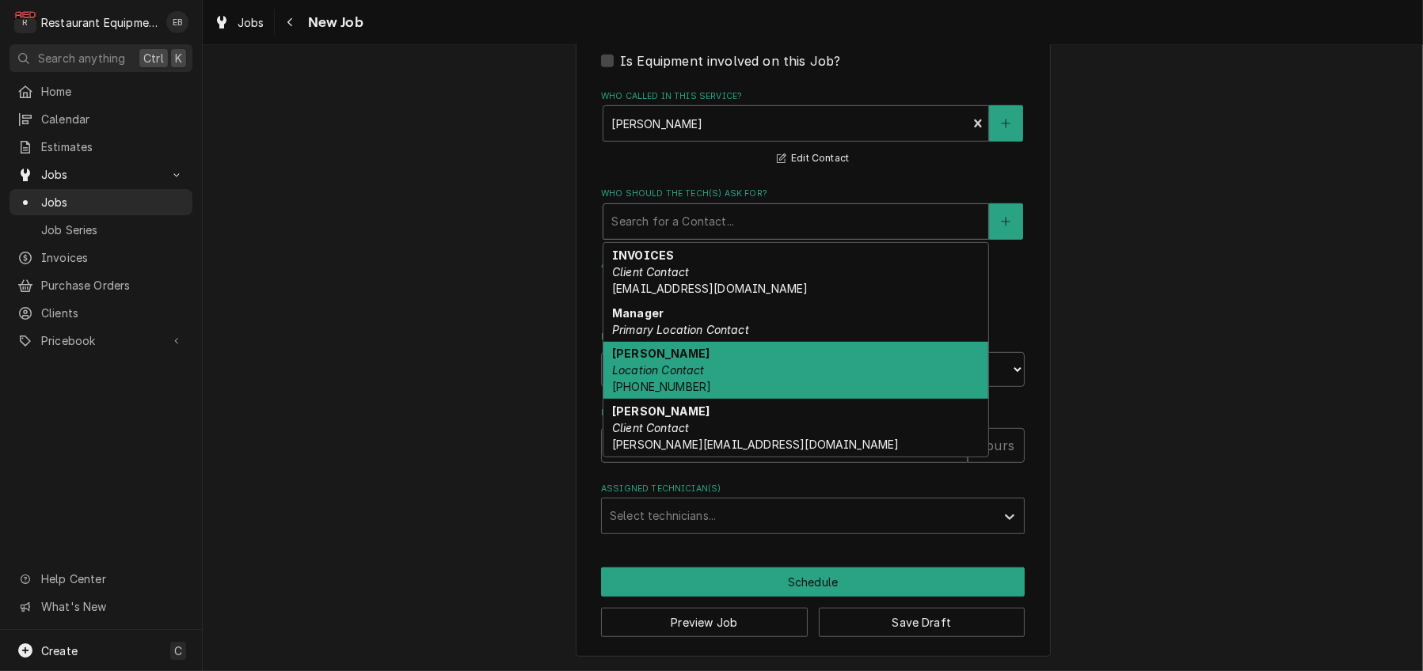
click at [708, 400] on div "Tammy Location Contact (304) 365-2605" at bounding box center [795, 371] width 385 height 58
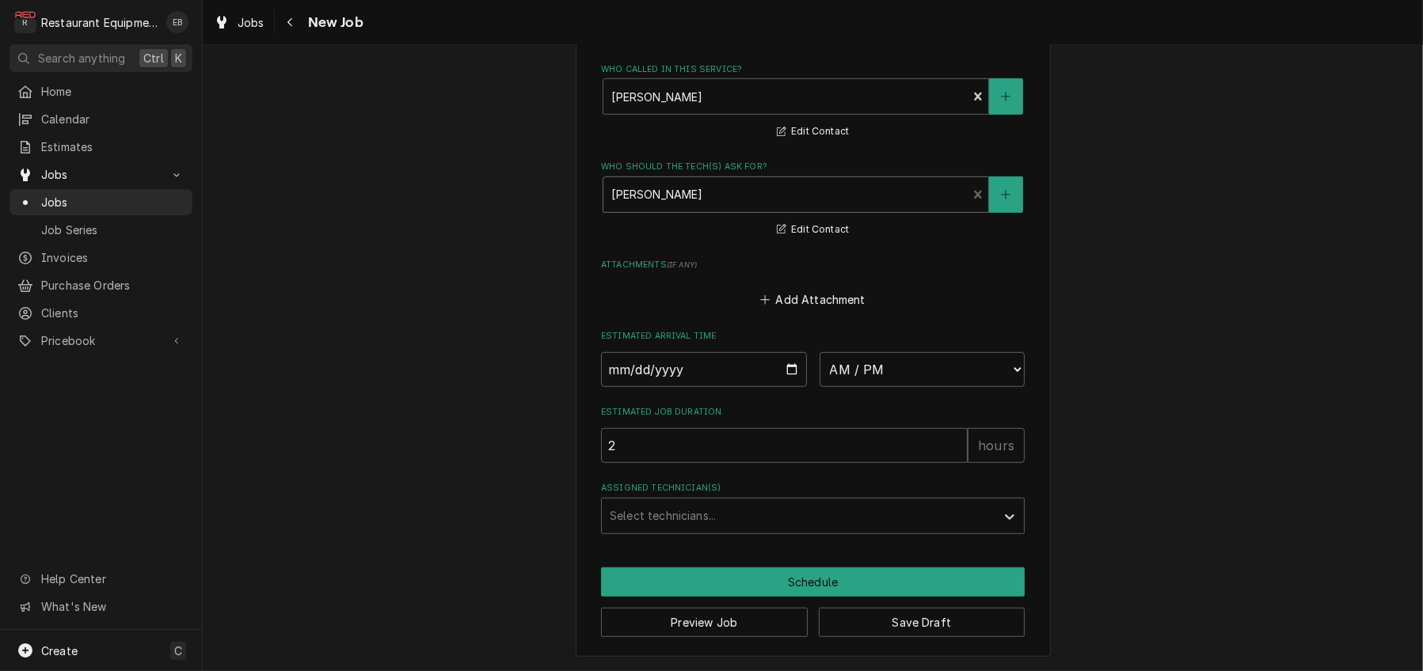
scroll to position [1387, 0]
click at [794, 352] on input "Date" at bounding box center [704, 369] width 206 height 35
type textarea "x"
type input "[DATE]"
type textarea "x"
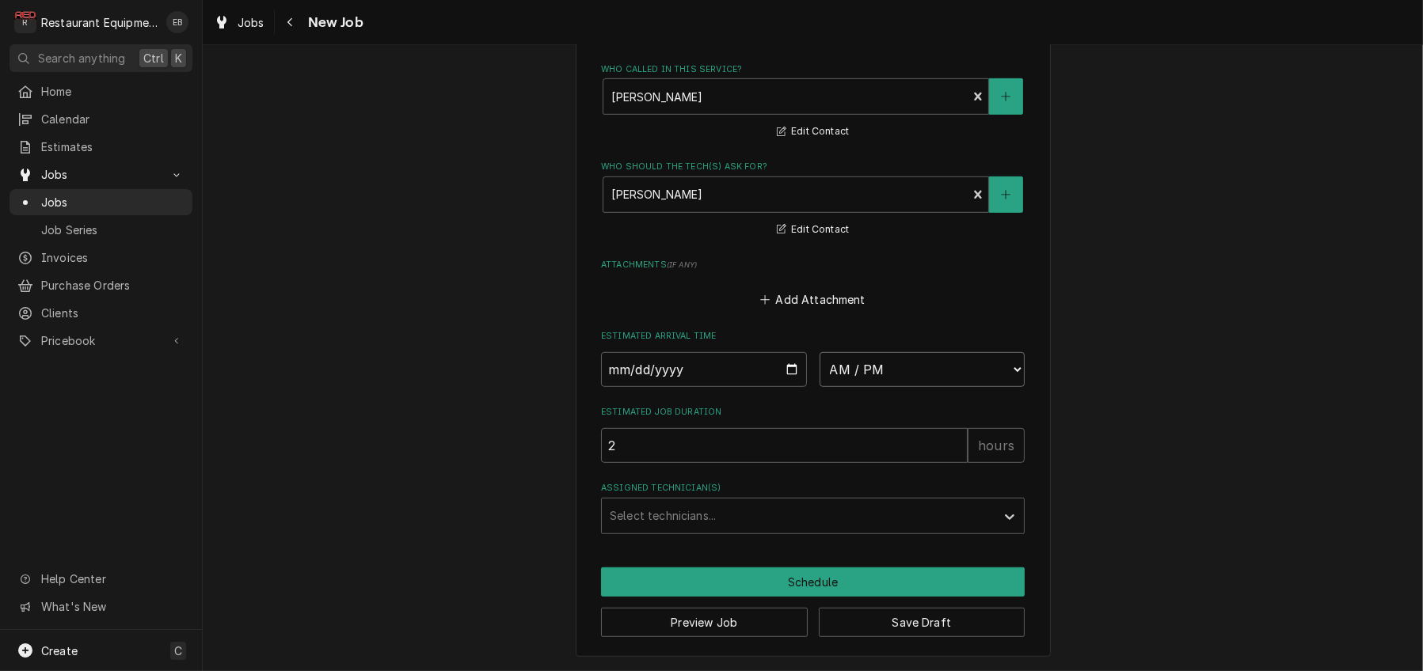
click at [899, 352] on select "AM / PM 6:00 AM 6:15 AM 6:30 AM 6:45 AM 7:00 AM 7:15 AM 7:30 AM 7:45 AM 8:00 AM…" at bounding box center [922, 369] width 206 height 35
select select "10:00:00"
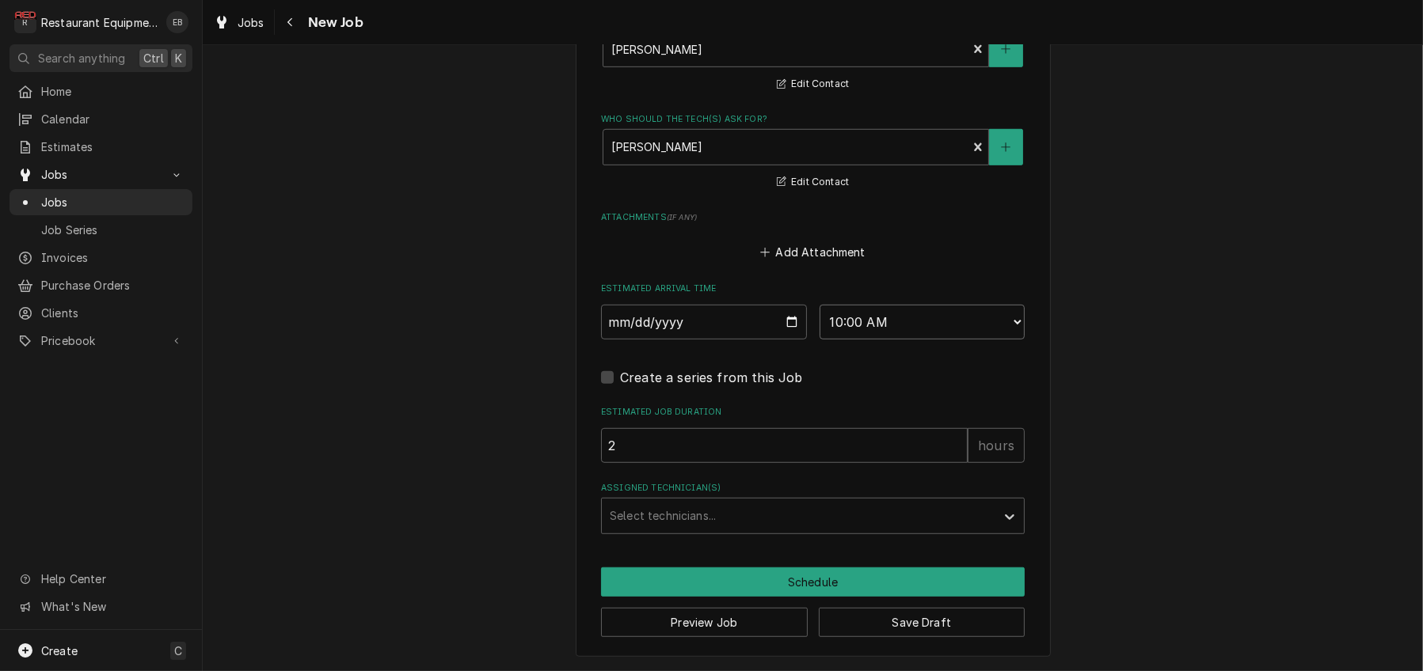
scroll to position [1438, 0]
click at [773, 503] on div "Assigned Technician(s)" at bounding box center [799, 516] width 378 height 28
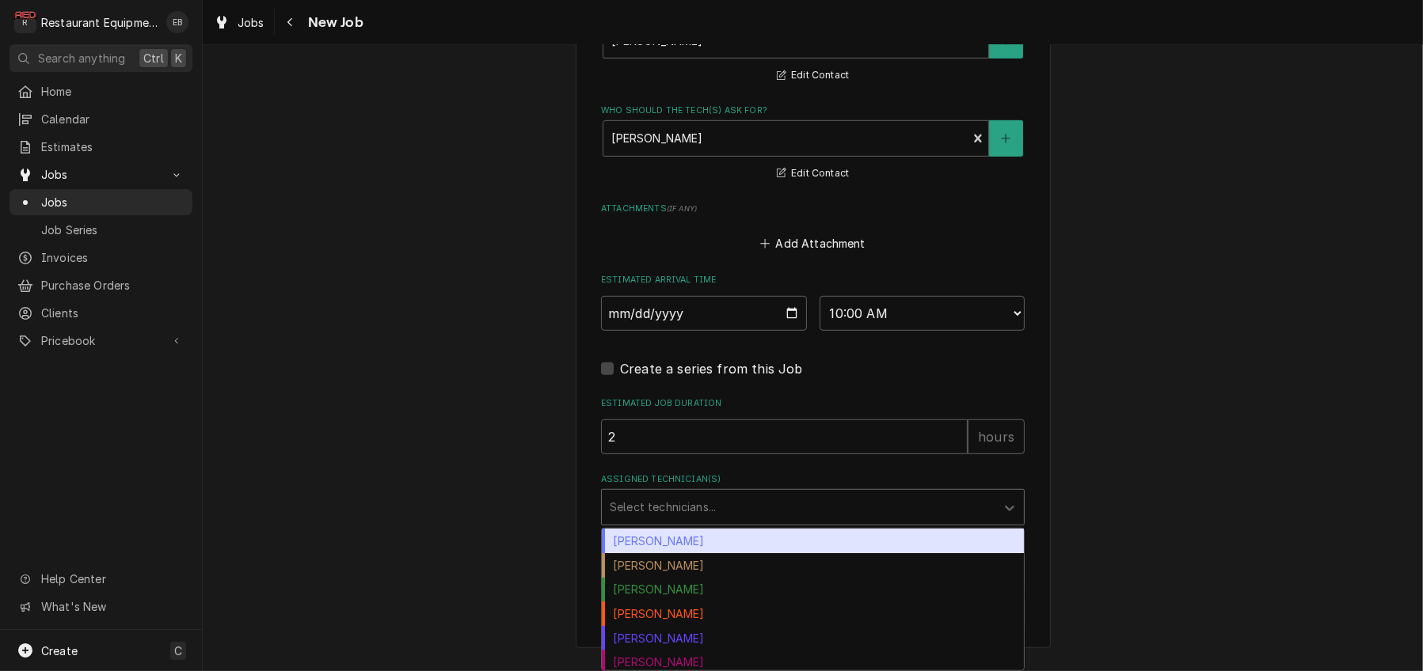
click at [760, 534] on div "Bryan Sanders" at bounding box center [813, 541] width 422 height 25
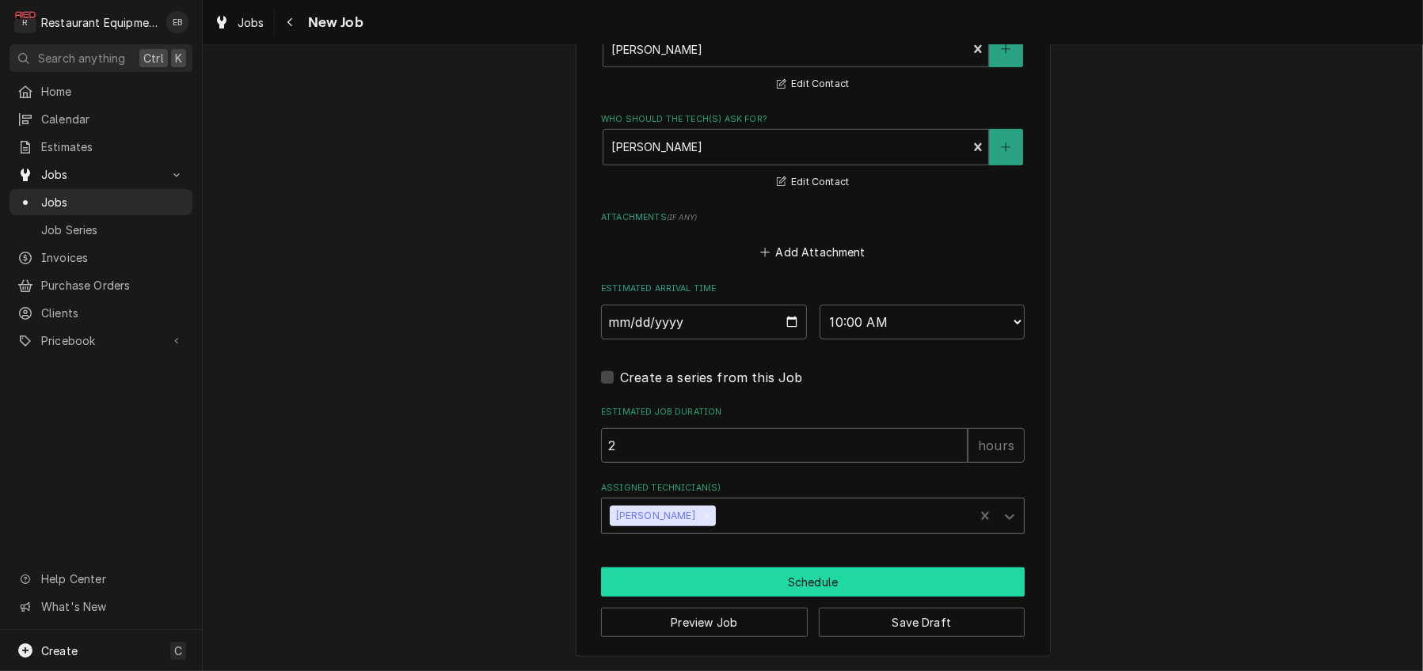
click at [785, 576] on button "Schedule" at bounding box center [813, 582] width 424 height 29
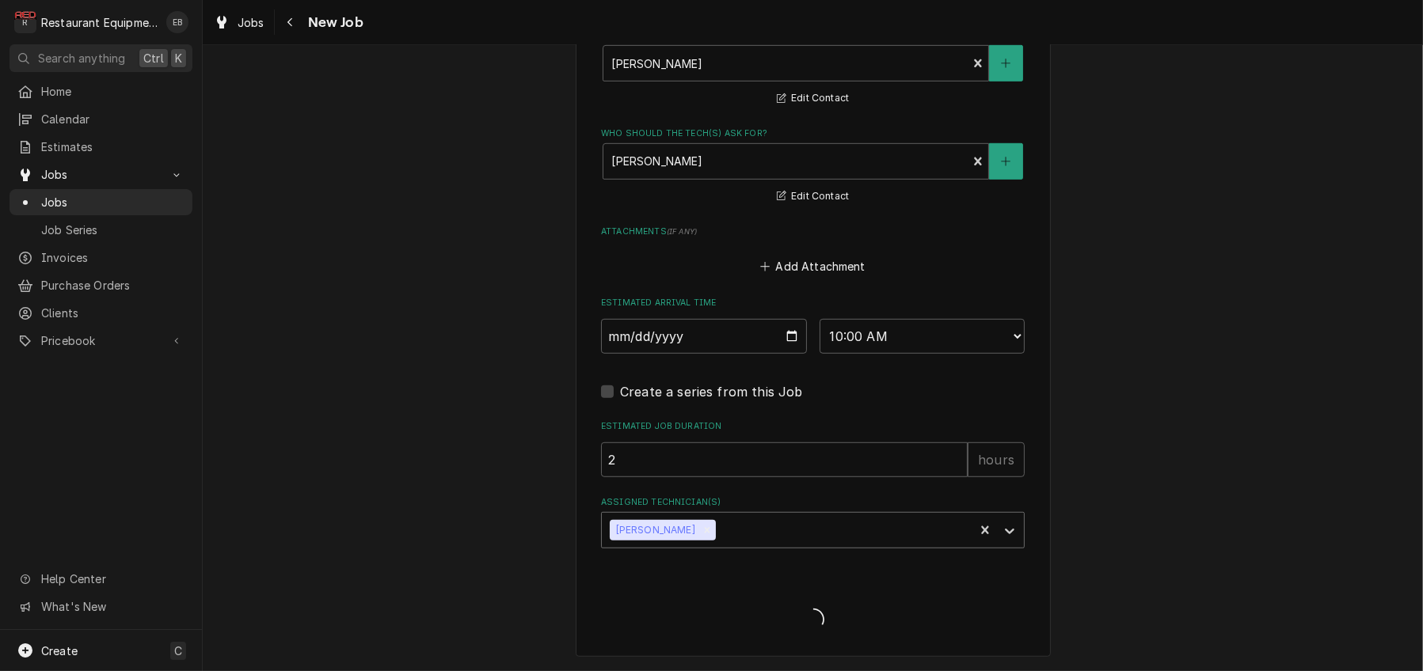
scroll to position [1421, 0]
type textarea "x"
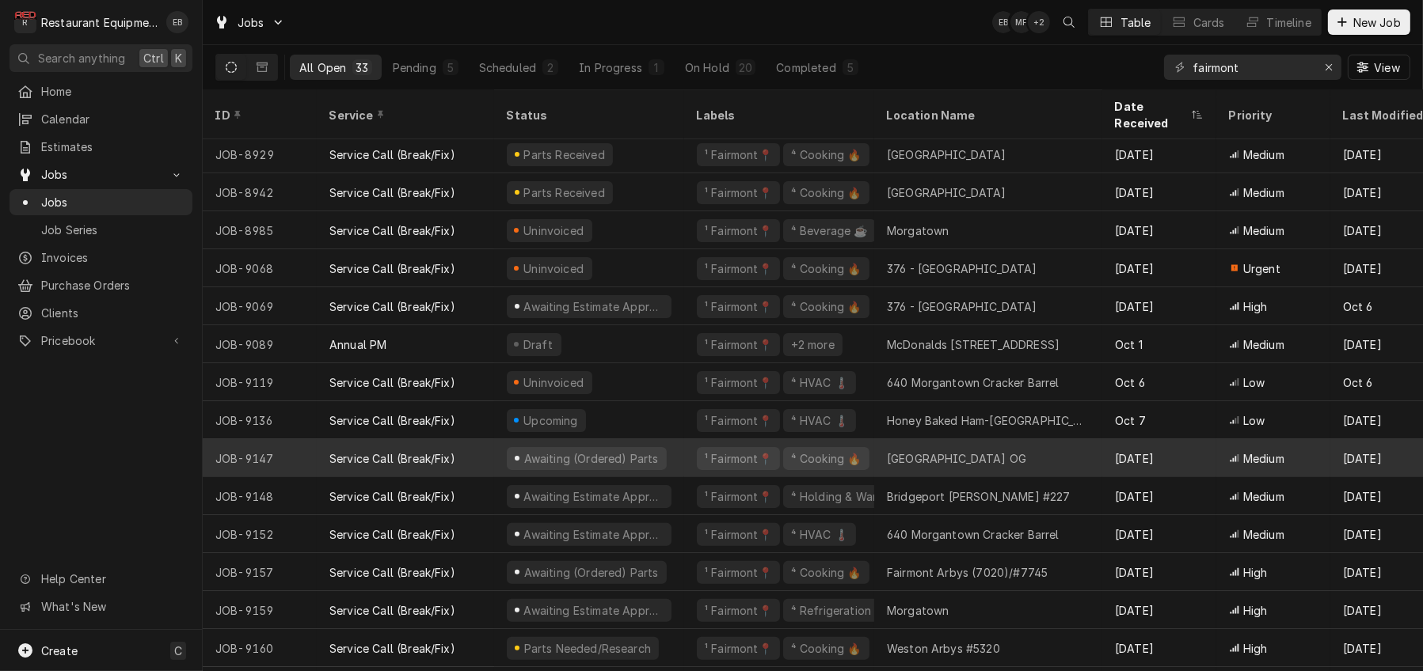
scroll to position [469, 0]
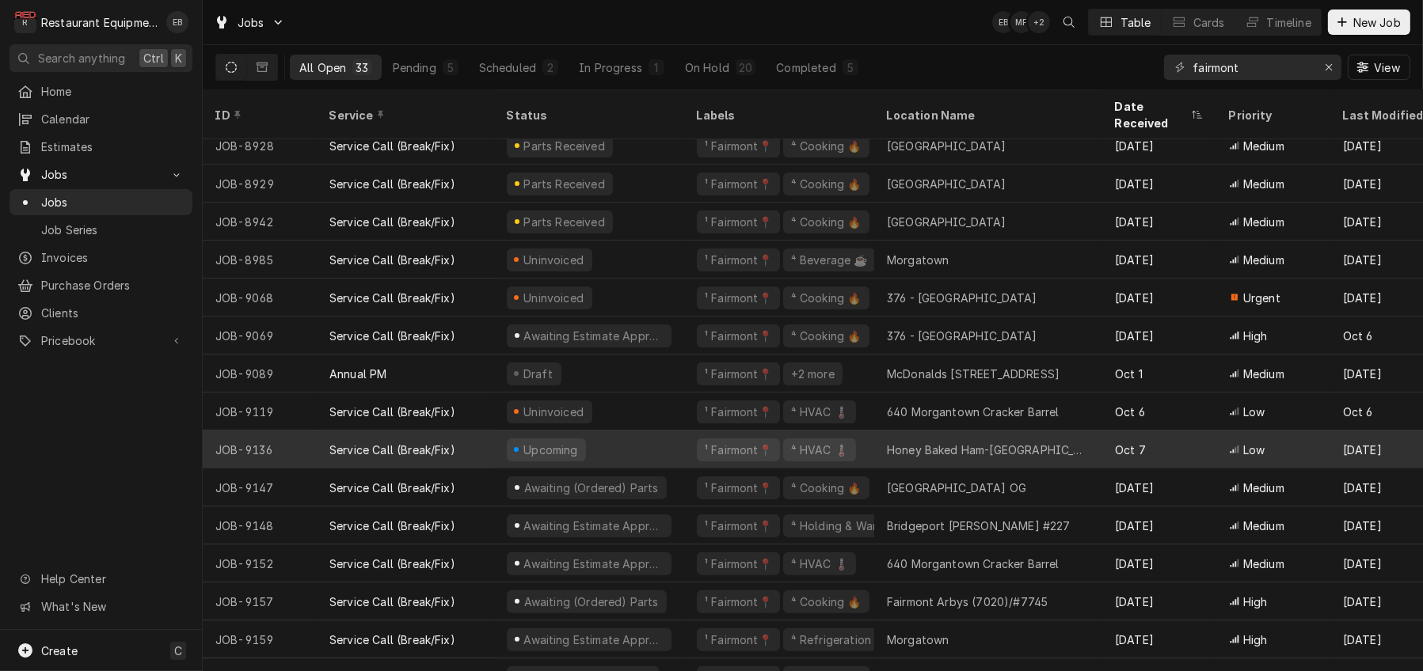
click at [663, 446] on div "Upcoming" at bounding box center [589, 450] width 190 height 38
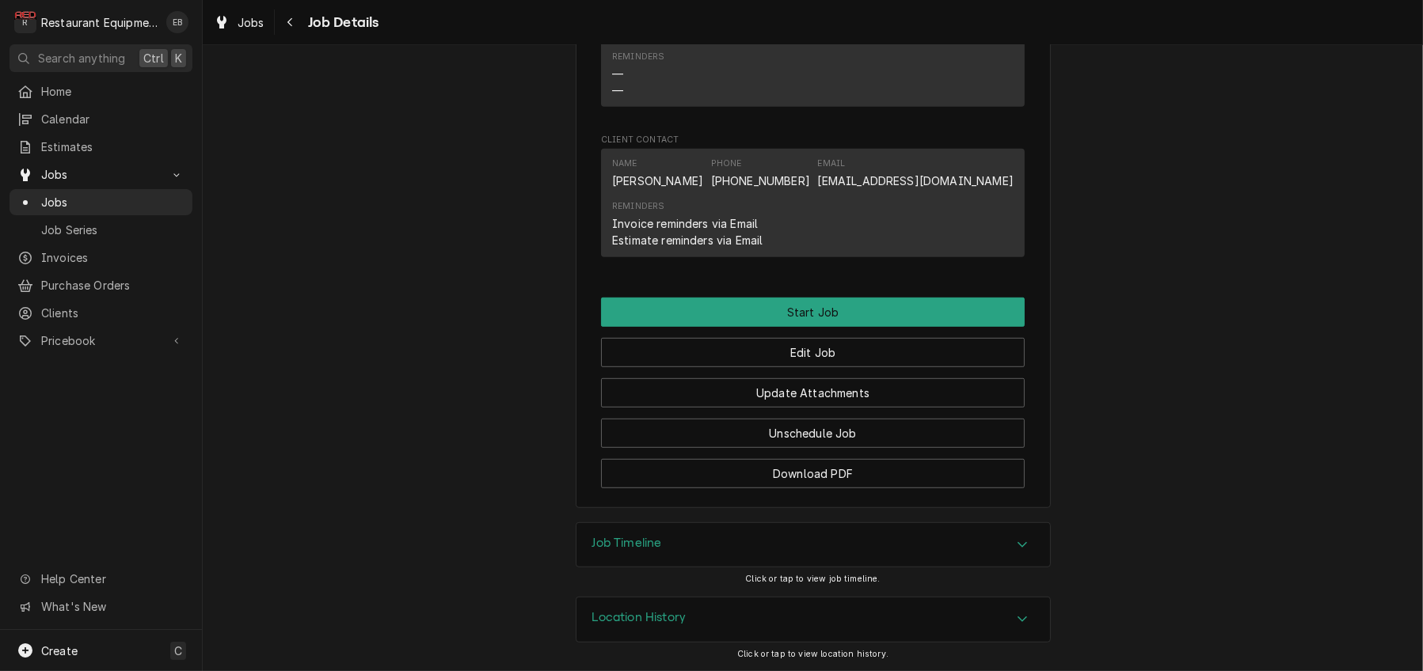
scroll to position [1469, 0]
click at [813, 419] on button "Unschedule Job" at bounding box center [813, 433] width 424 height 29
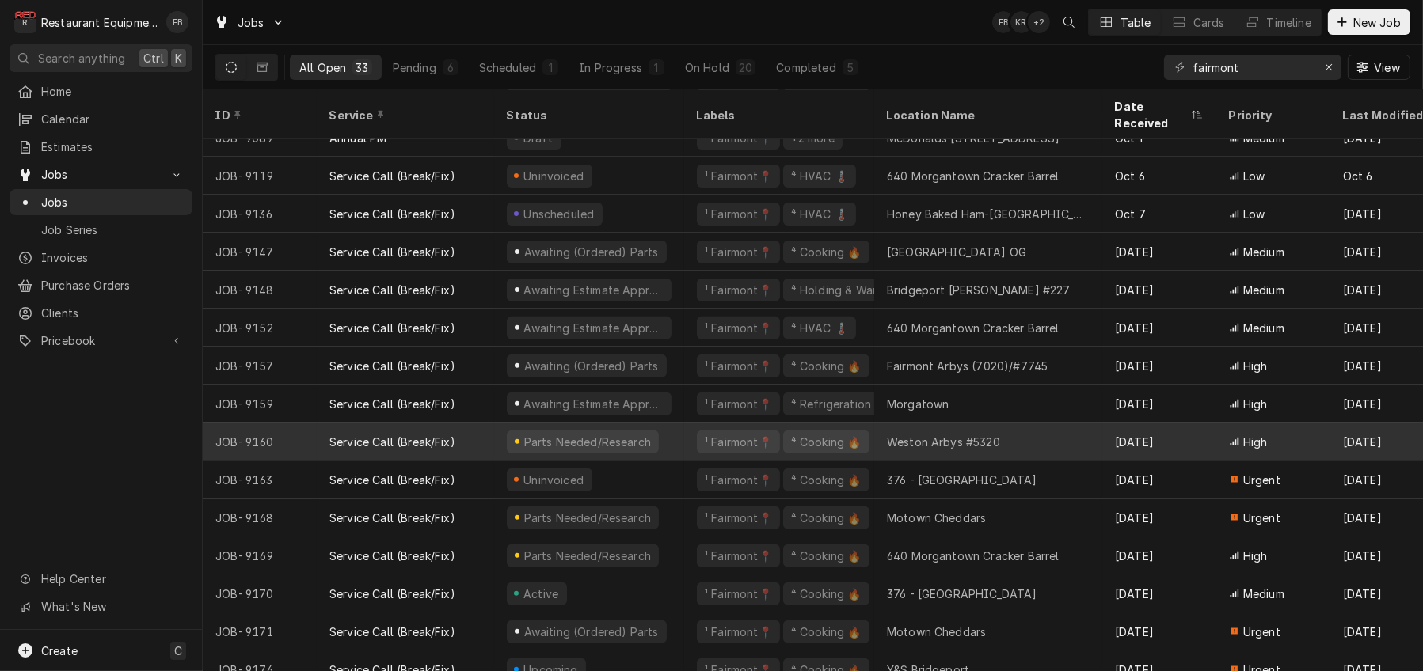
scroll to position [732, 0]
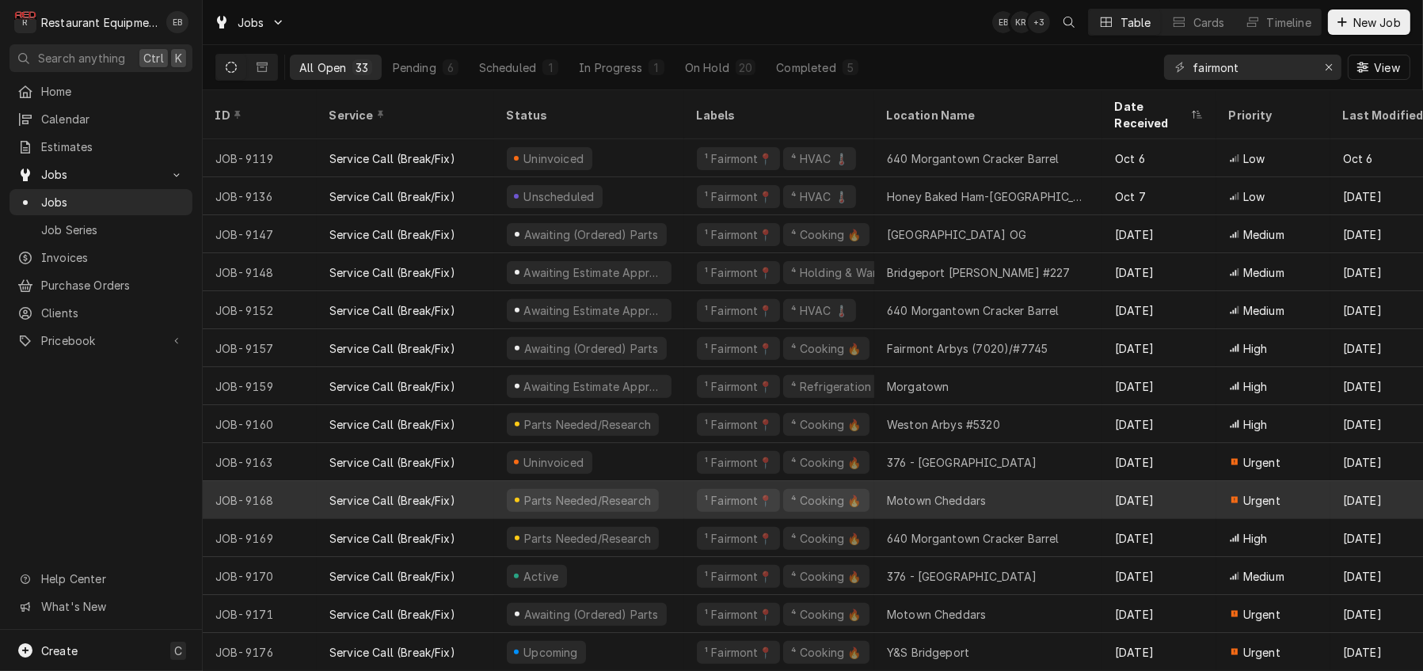
click at [684, 488] on div "Parts Needed/Research" at bounding box center [589, 500] width 190 height 38
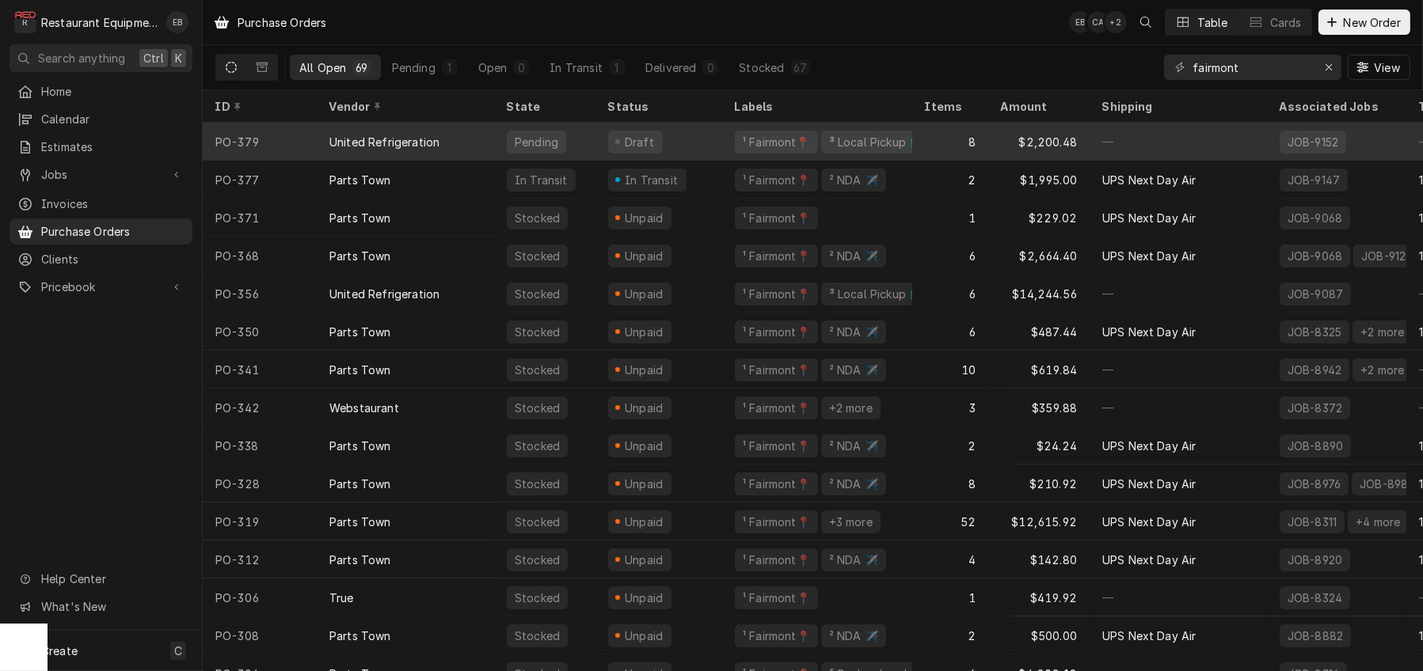
click at [494, 140] on div "United Refrigeration" at bounding box center [405, 142] width 177 height 38
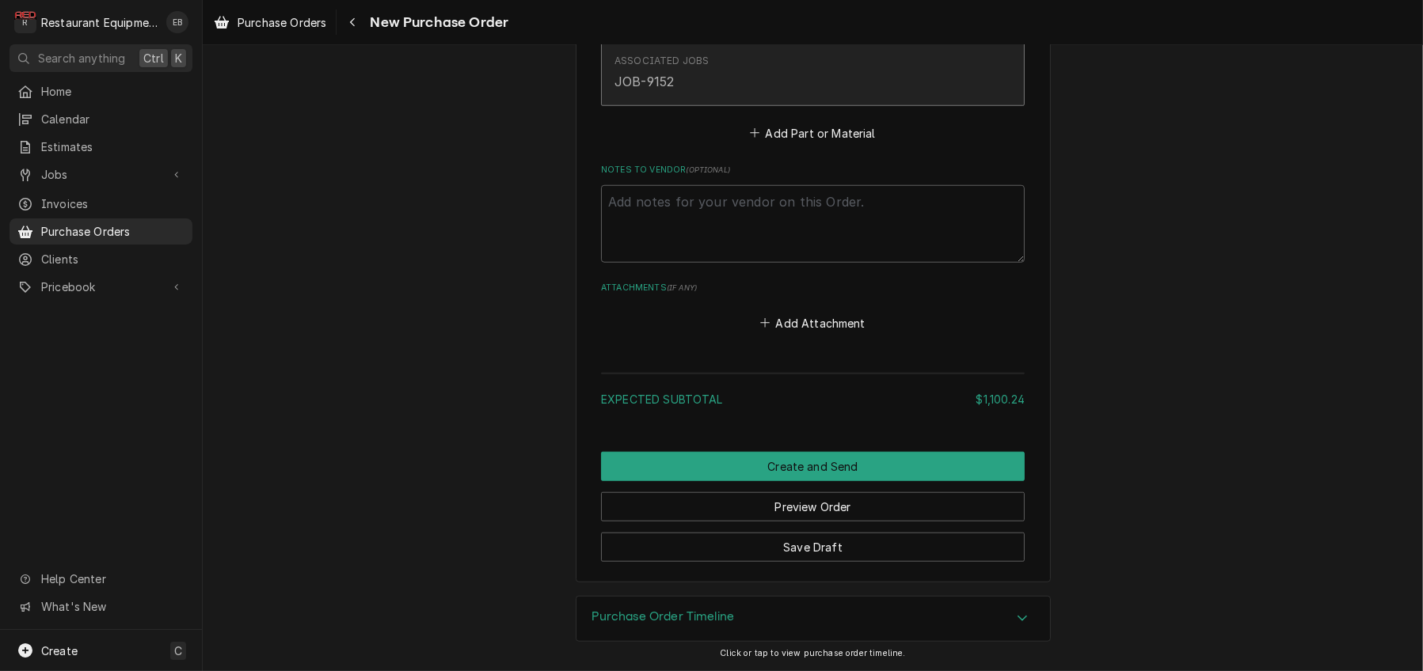
scroll to position [2005, 0]
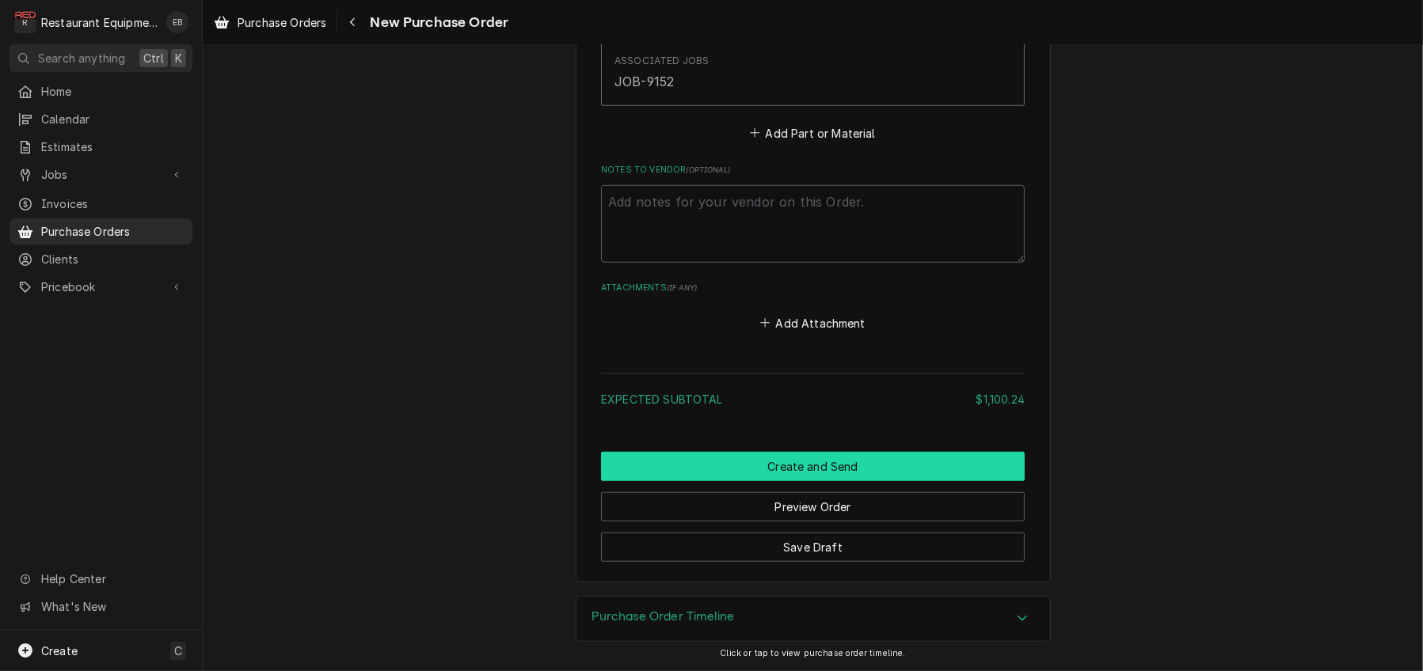
click at [782, 476] on button "Create and Send" at bounding box center [813, 466] width 424 height 29
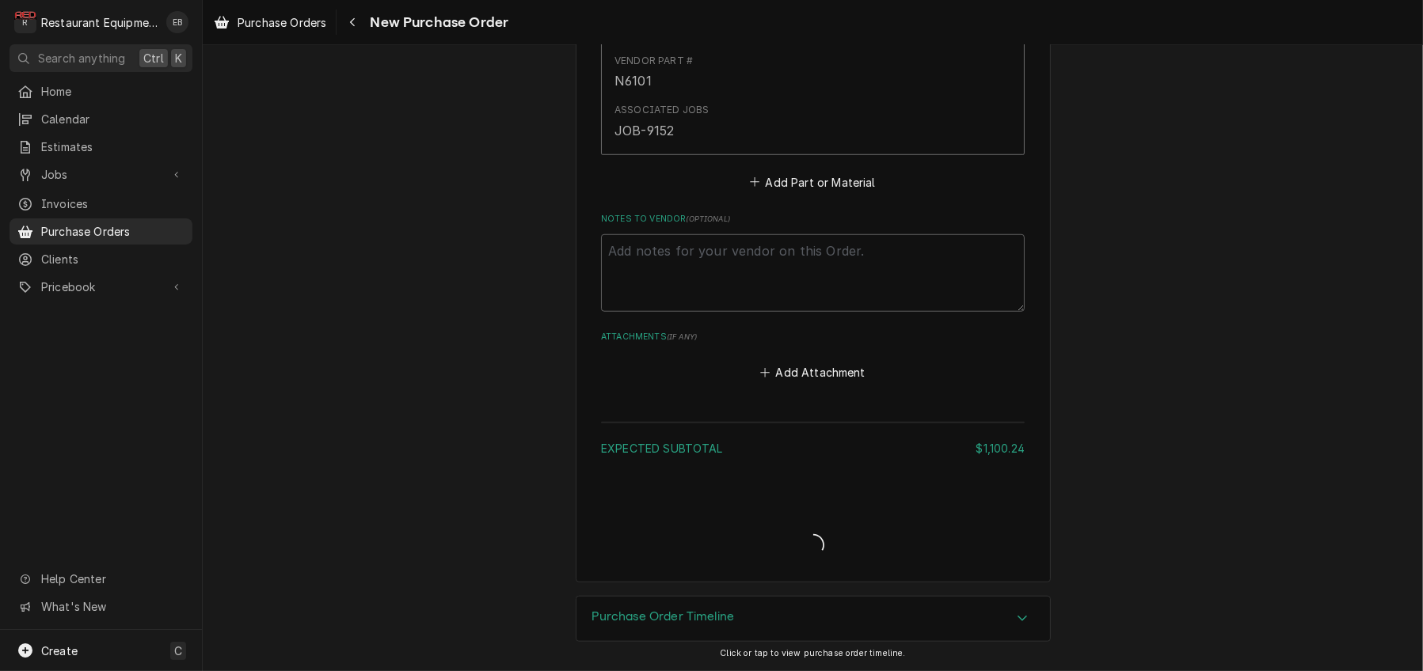
scroll to position [1896, 0]
type textarea "x"
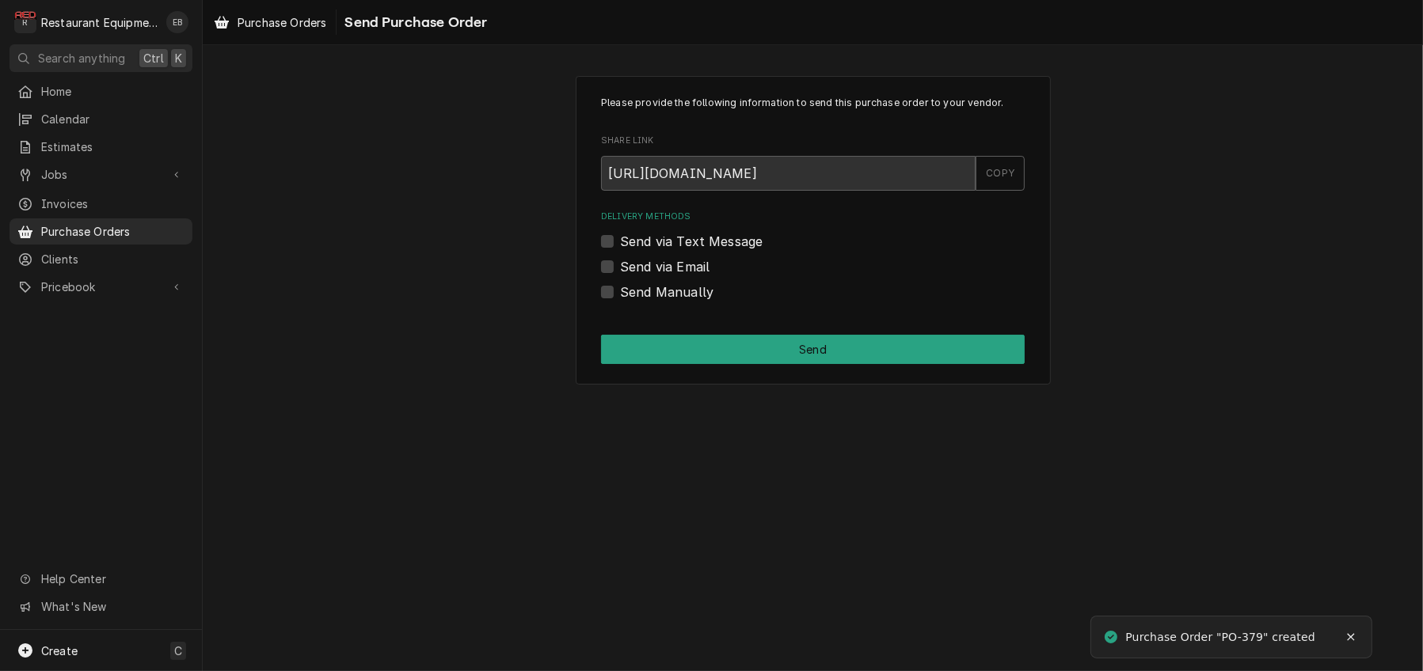
click at [620, 302] on label "Send Manually" at bounding box center [666, 292] width 93 height 19
click at [620, 317] on input "Send Manually" at bounding box center [832, 300] width 424 height 35
checkbox input "true"
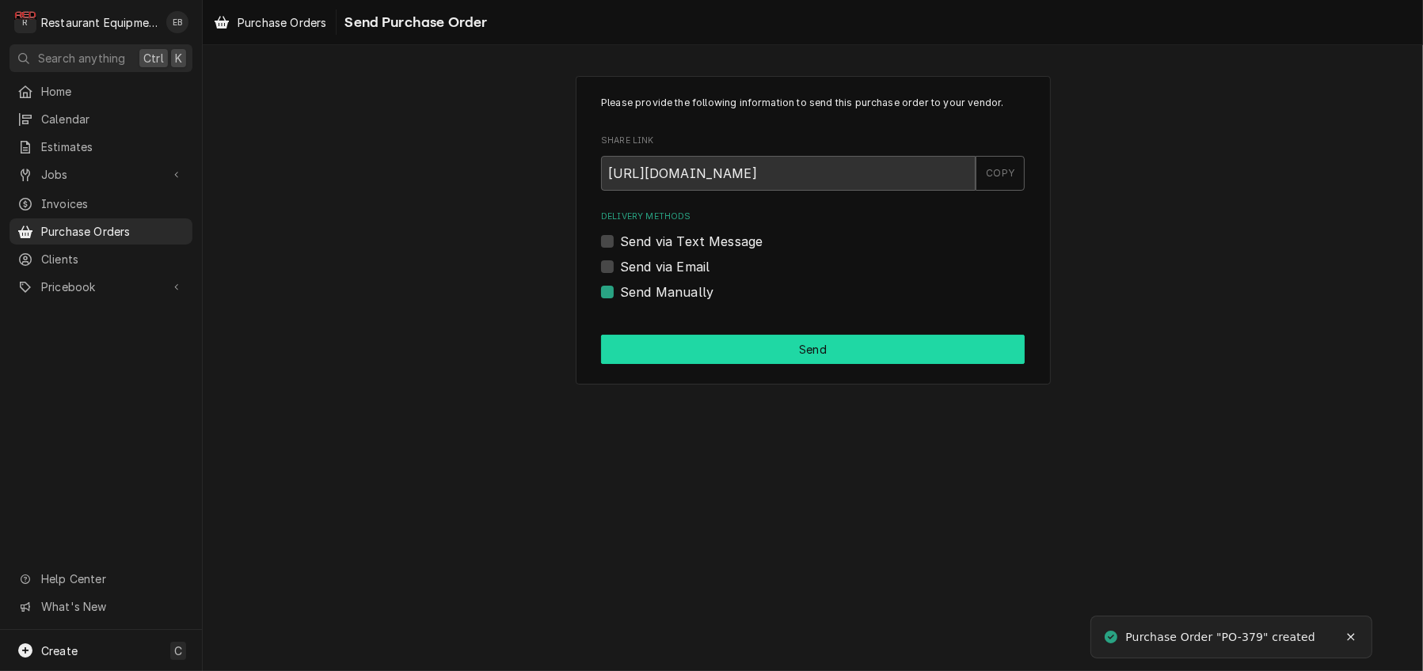
click at [652, 364] on button "Send" at bounding box center [813, 349] width 424 height 29
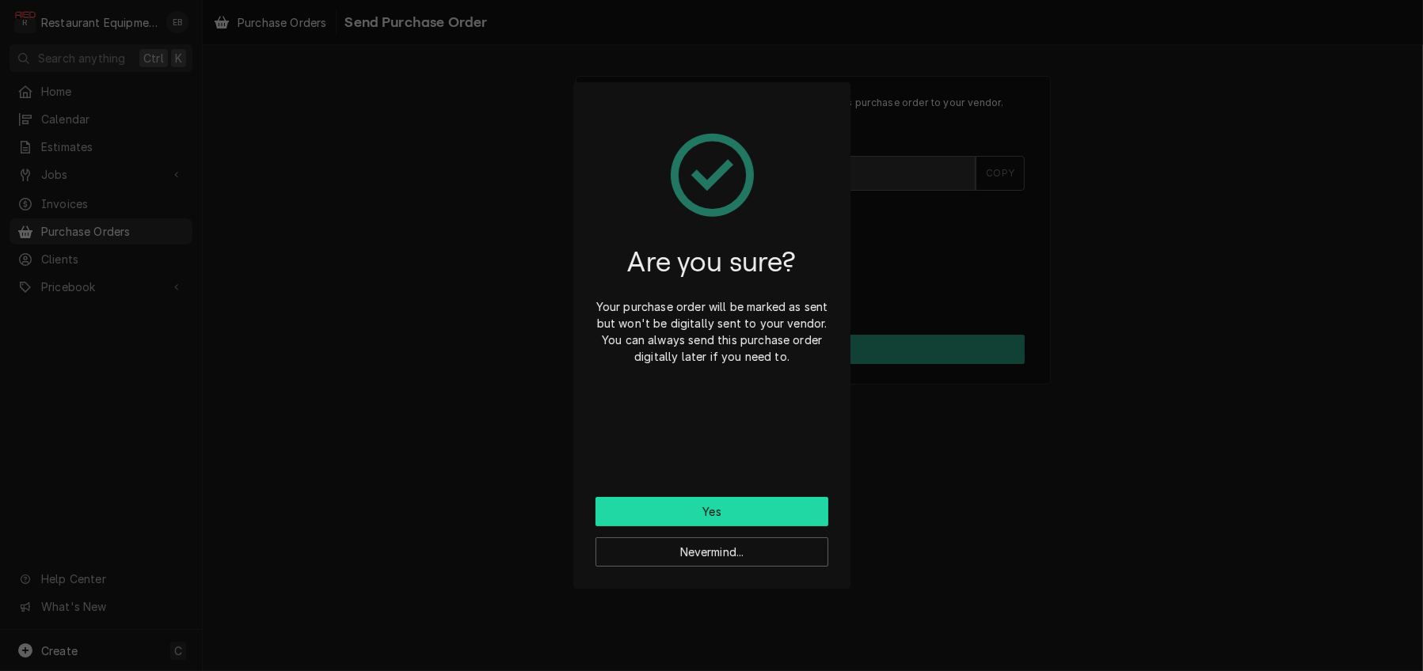
click at [704, 526] on button "Yes" at bounding box center [711, 511] width 233 height 29
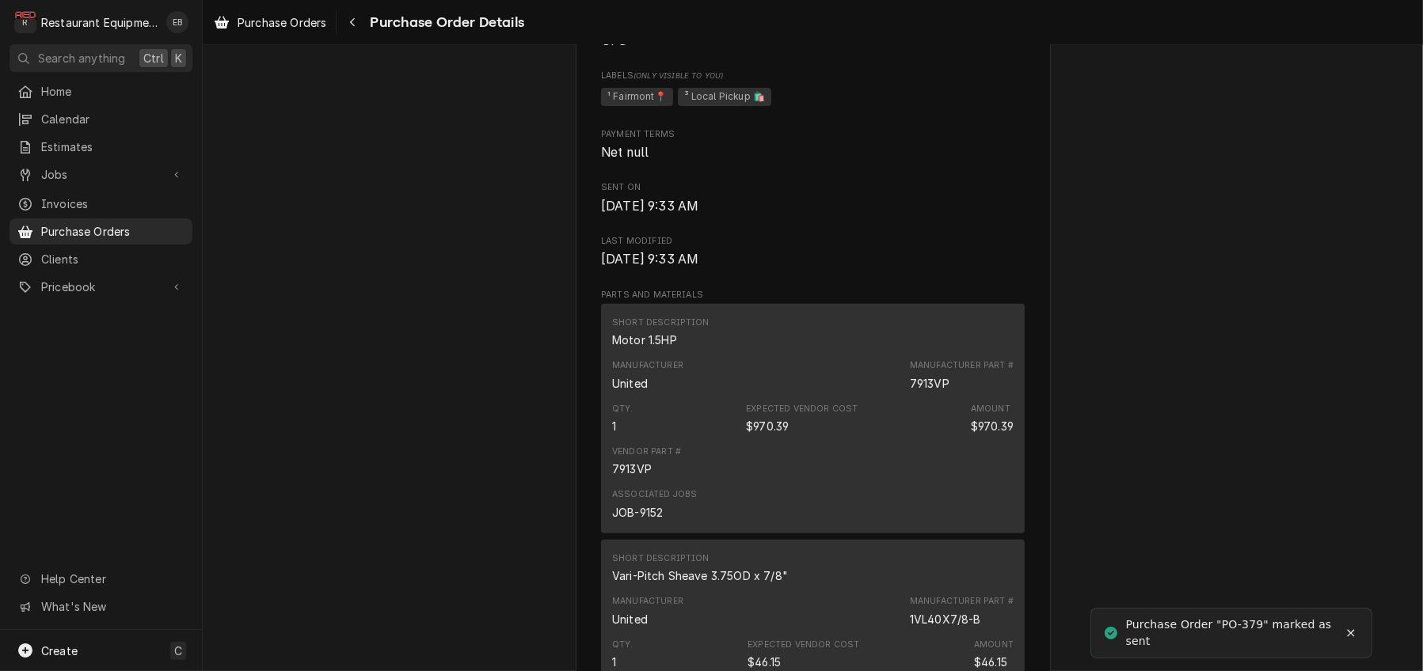
scroll to position [475, 0]
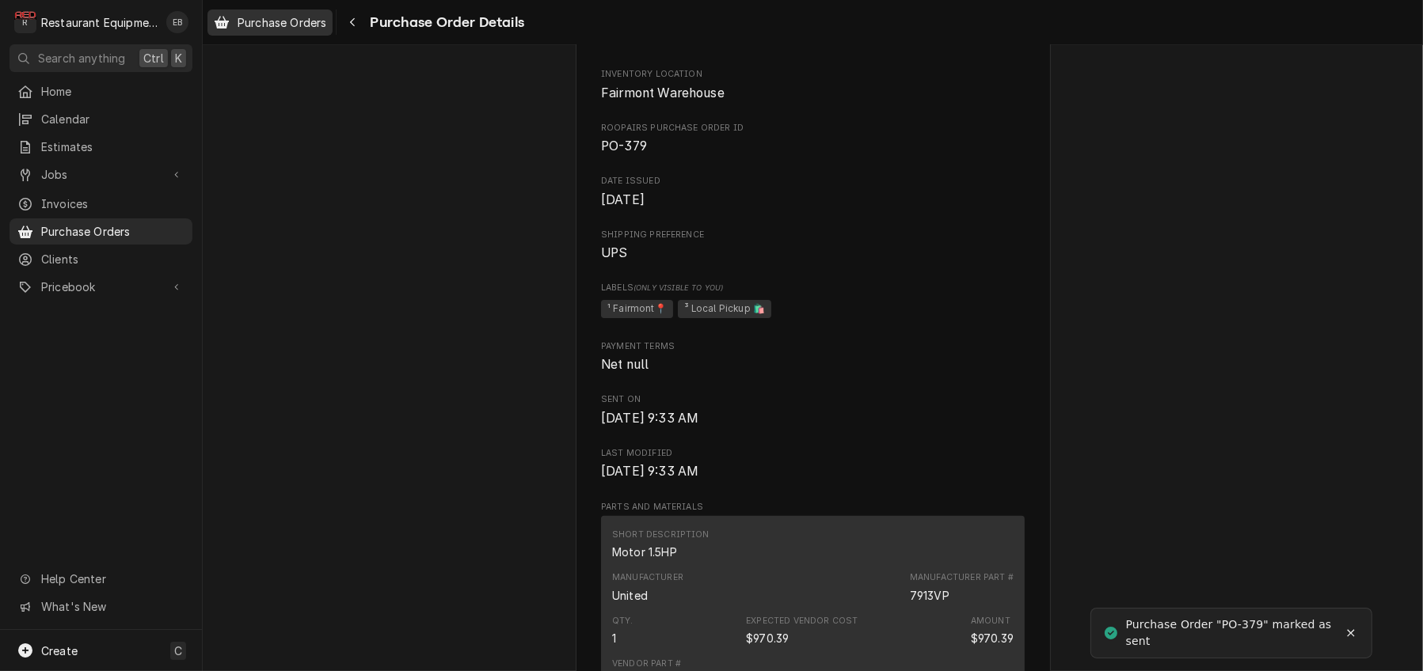
click at [293, 28] on span "Purchase Orders" at bounding box center [281, 22] width 89 height 17
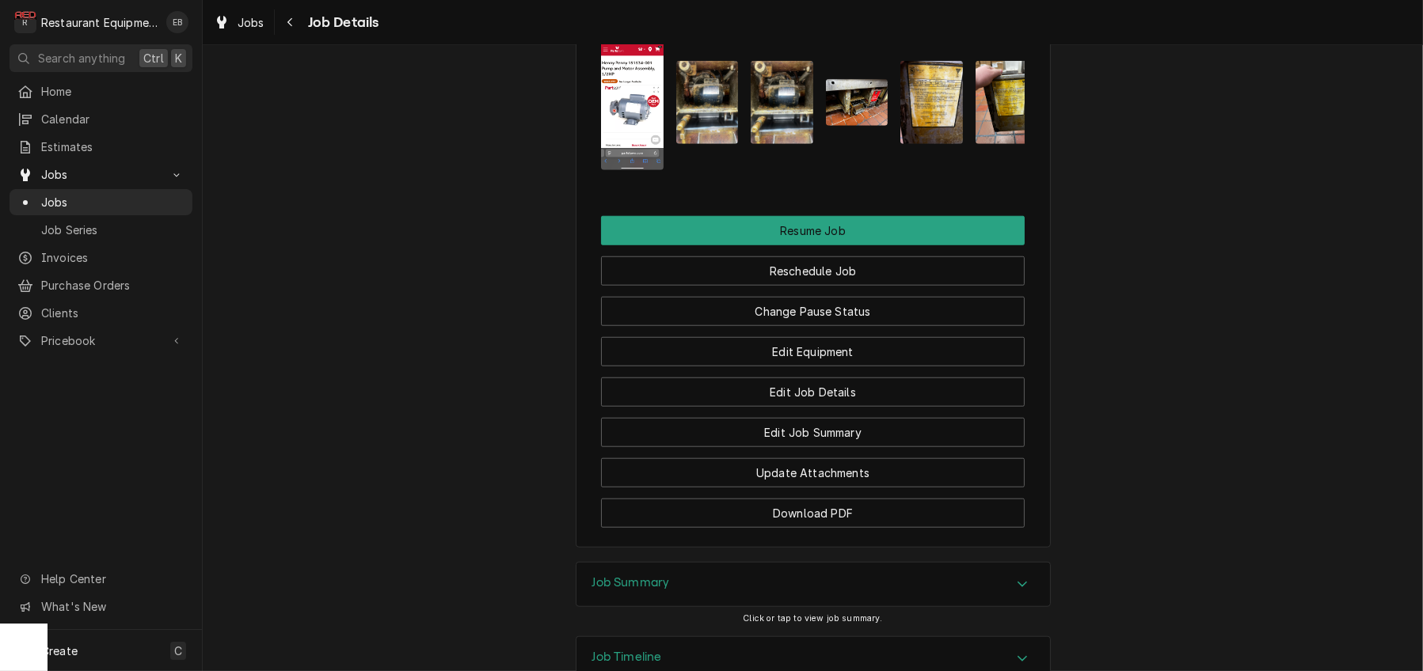
scroll to position [1847, 0]
click at [709, 145] on img "Attachments" at bounding box center [707, 103] width 63 height 83
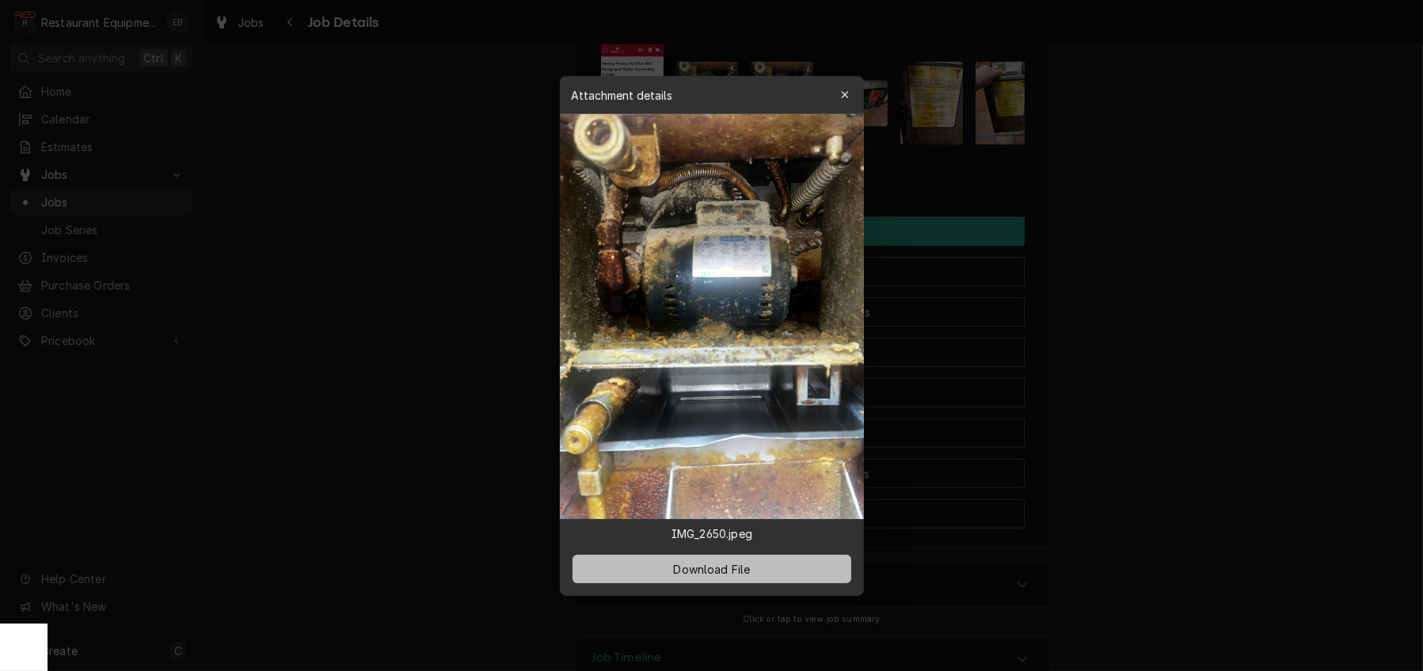
click at [739, 577] on span "Download File" at bounding box center [711, 568] width 83 height 17
click at [849, 89] on icon "button" at bounding box center [844, 94] width 9 height 11
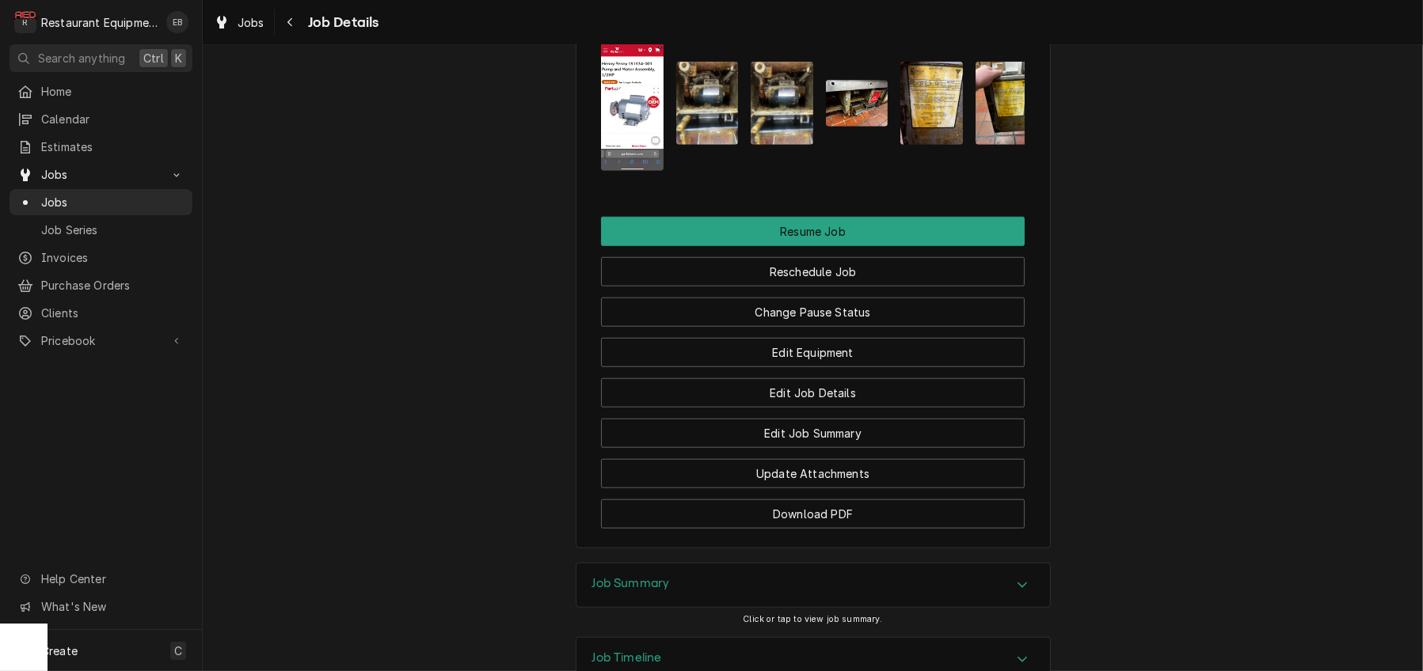
click at [784, 145] on img "Attachments" at bounding box center [781, 103] width 63 height 83
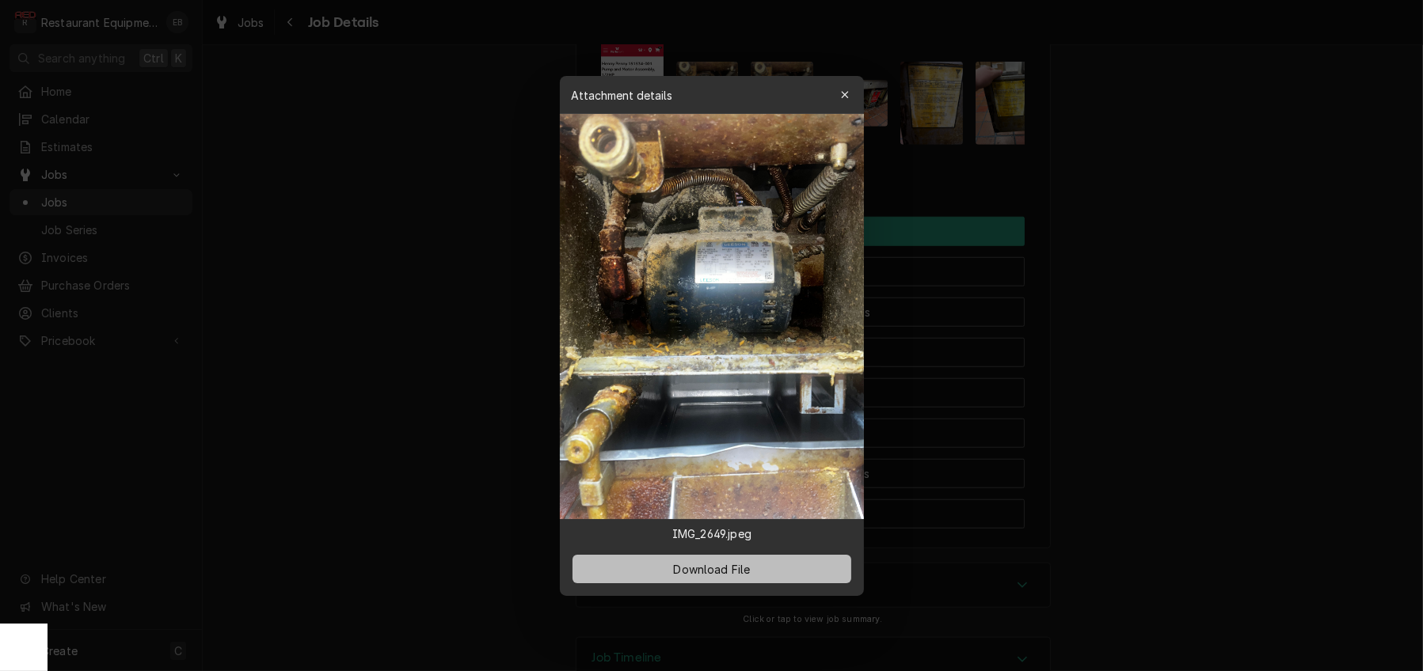
click at [767, 583] on button "Download File" at bounding box center [711, 569] width 279 height 28
drag, startPoint x: 851, startPoint y: 77, endPoint x: 851, endPoint y: 86, distance: 9.5
click at [849, 89] on icon "button" at bounding box center [844, 94] width 9 height 11
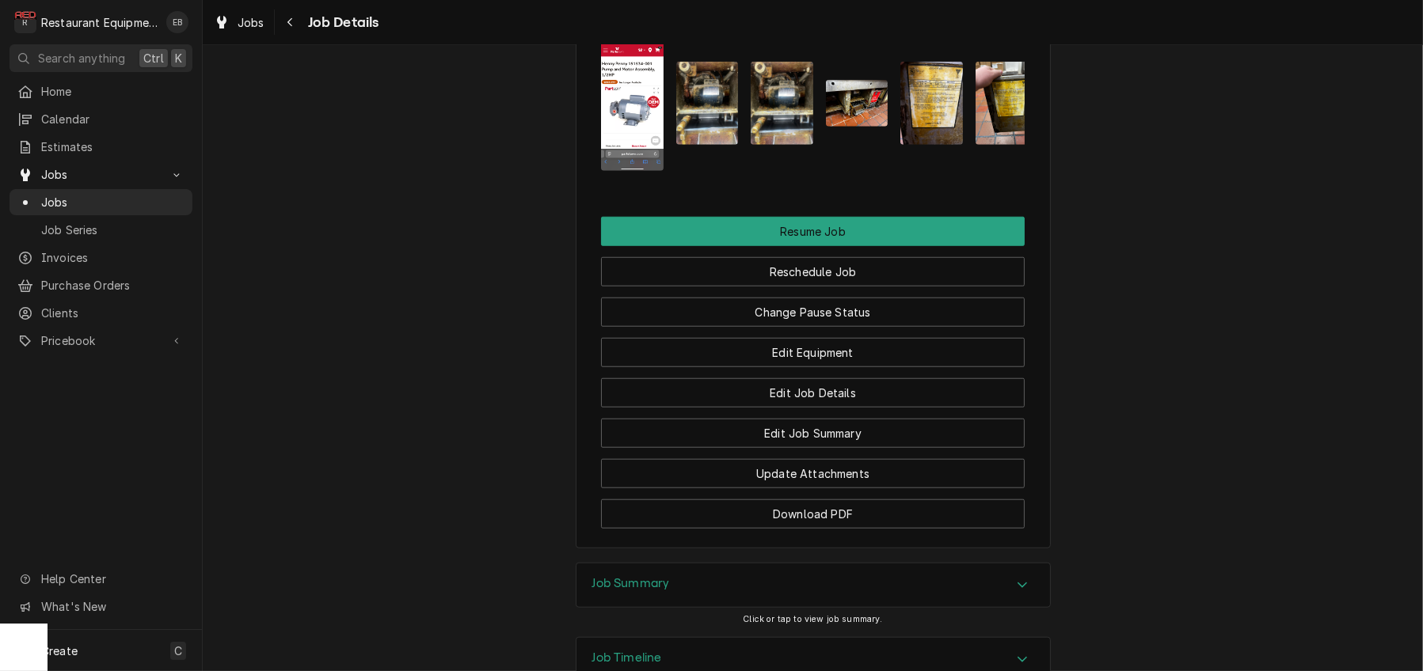
click at [861, 127] on img "Attachments" at bounding box center [857, 103] width 63 height 47
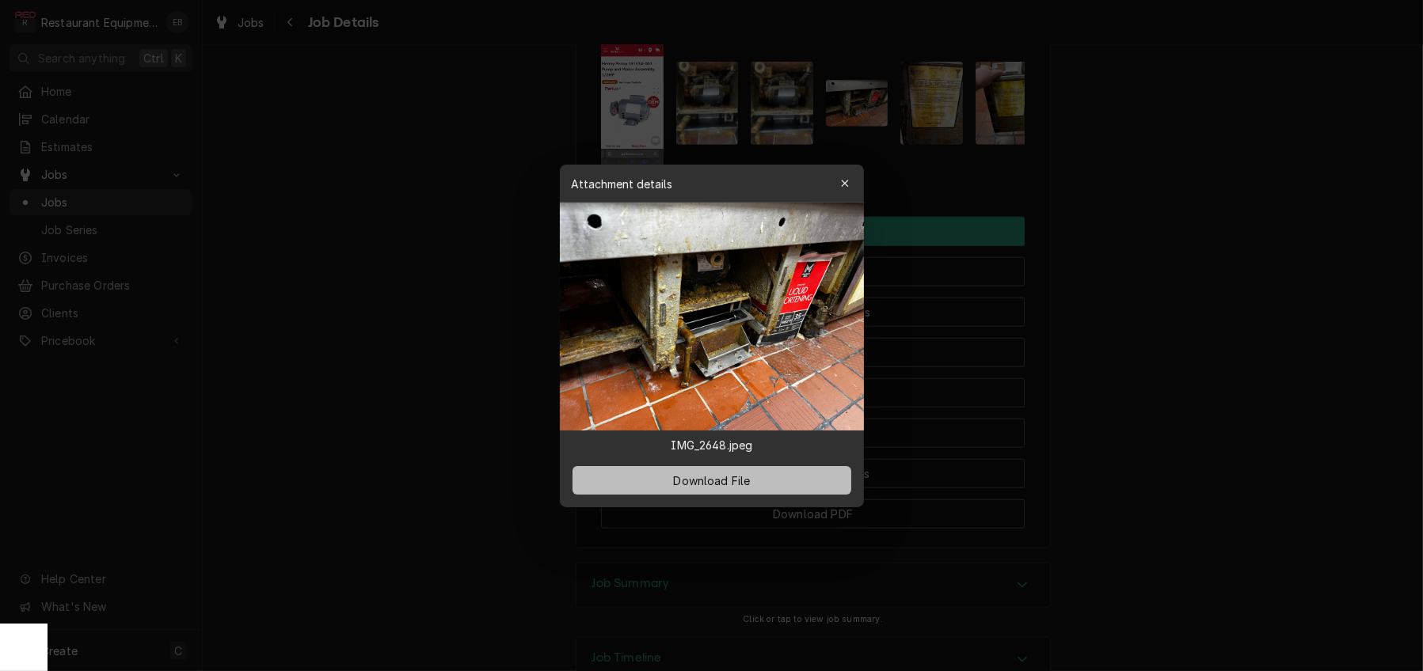
click at [796, 491] on button "Download File" at bounding box center [711, 480] width 279 height 28
click at [849, 178] on icon "button" at bounding box center [844, 183] width 9 height 11
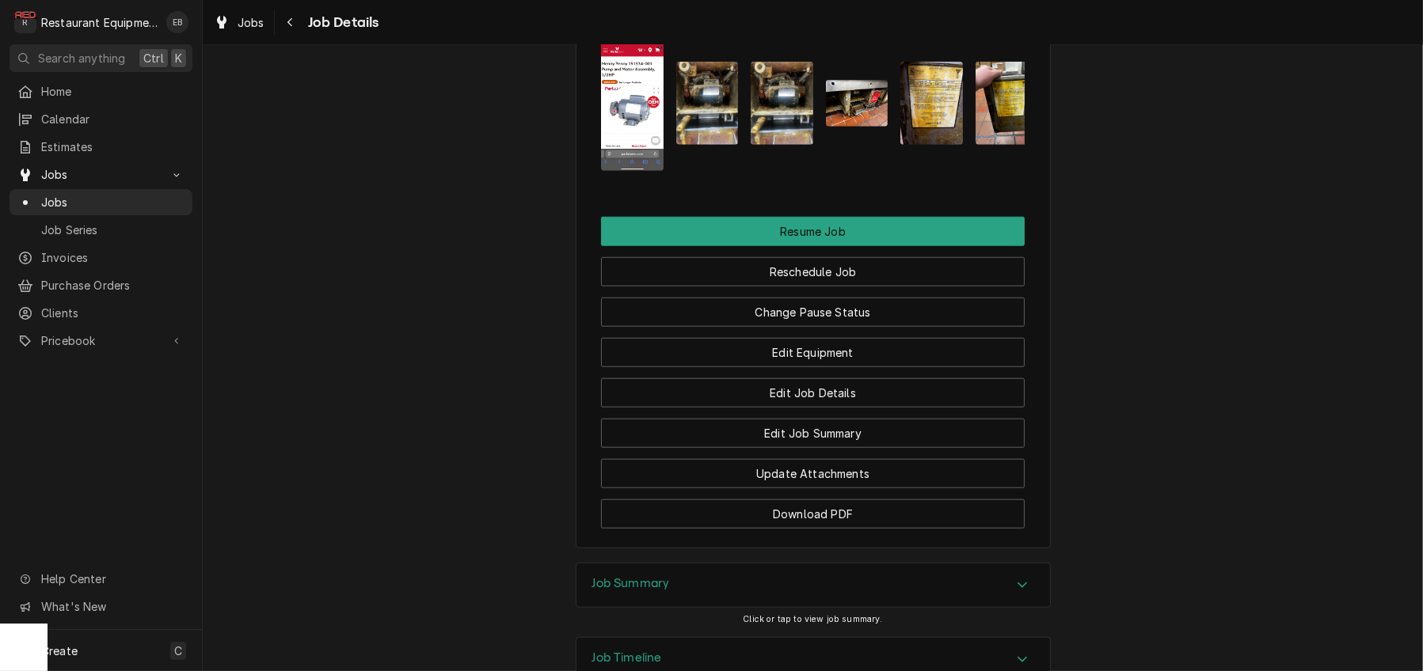
click at [948, 145] on img "Attachments" at bounding box center [931, 103] width 63 height 83
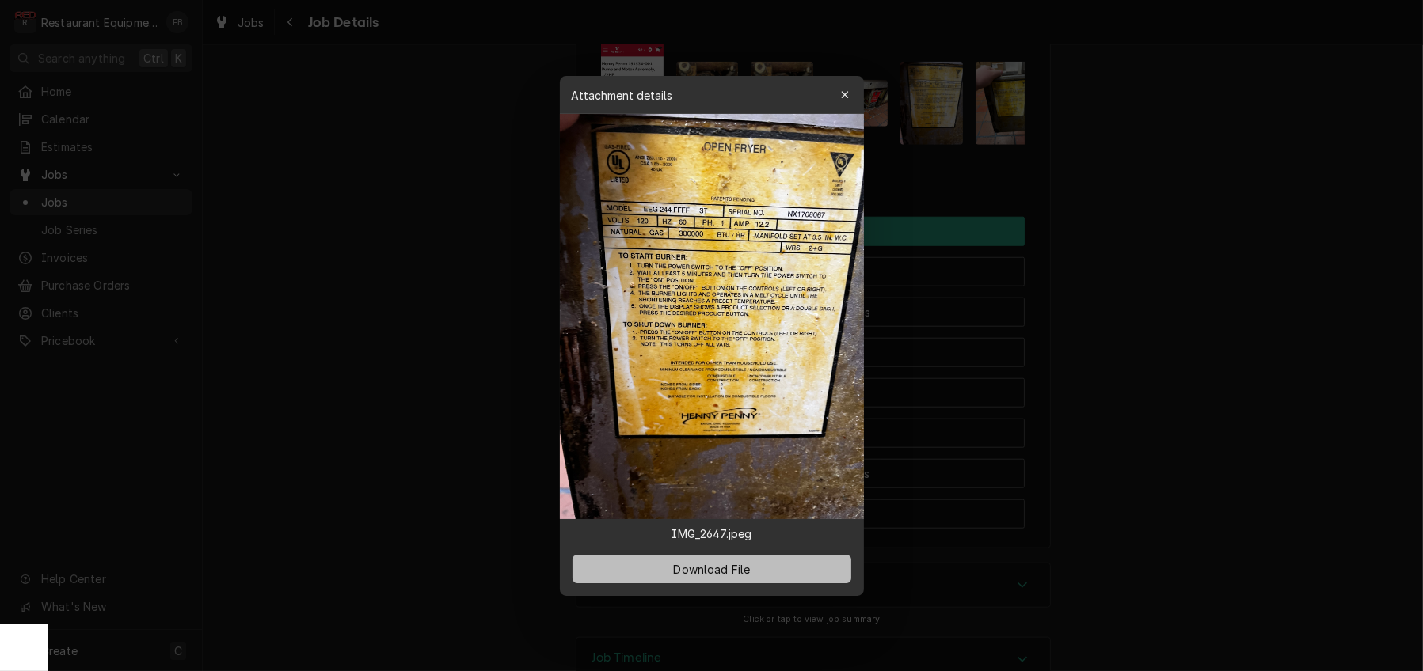
click at [803, 581] on button "Download File" at bounding box center [711, 569] width 279 height 28
click at [848, 91] on icon "button" at bounding box center [844, 94] width 7 height 7
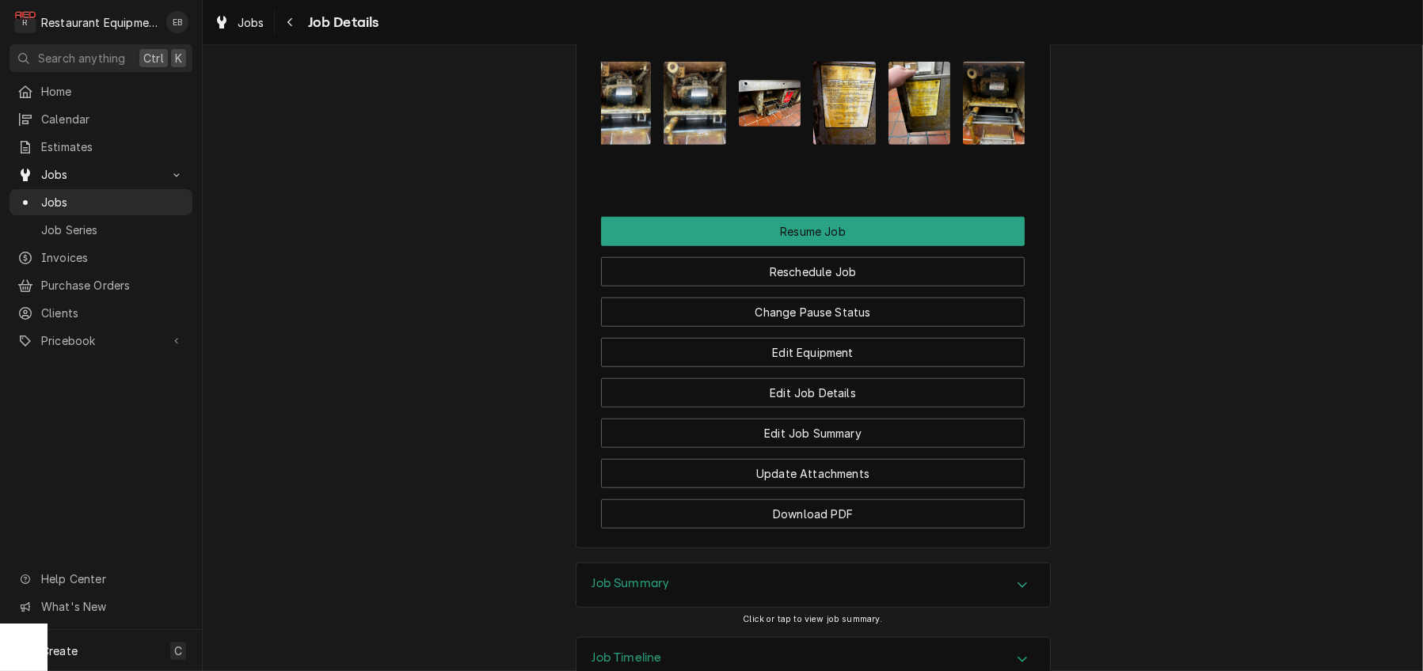
scroll to position [0, 105]
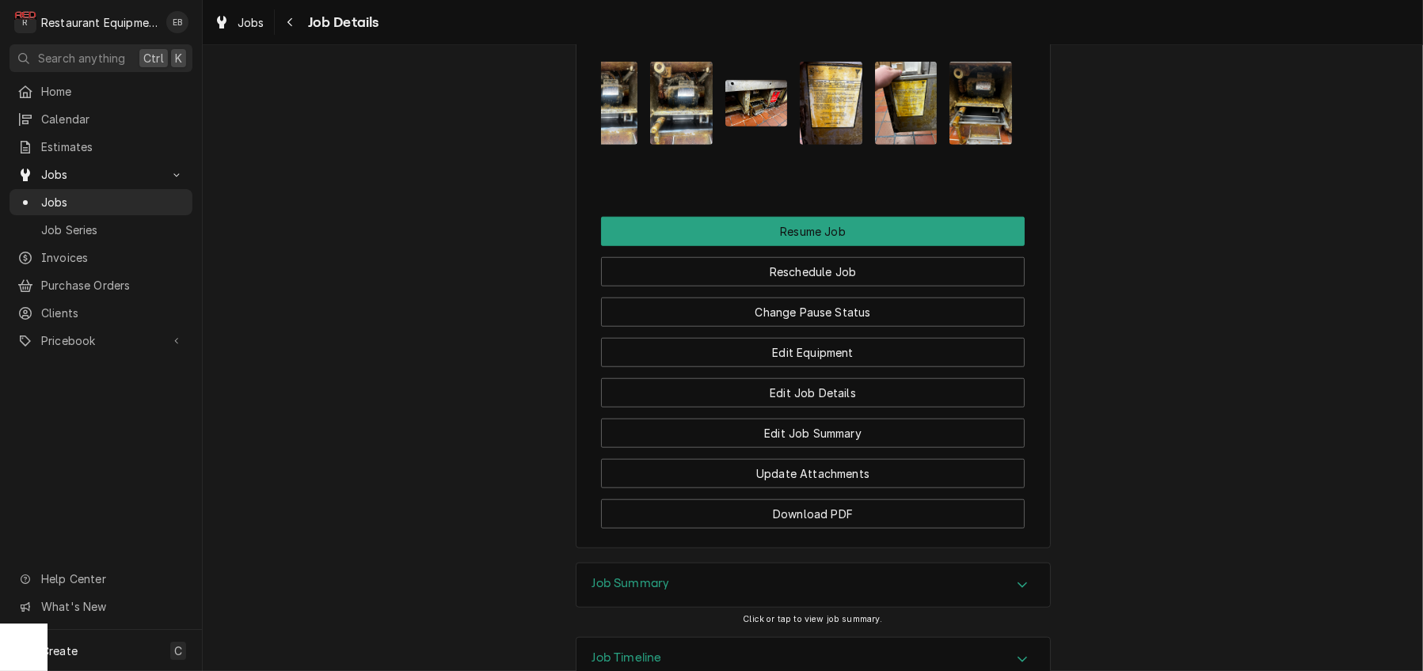
click at [922, 145] on img "Attachments" at bounding box center [906, 103] width 63 height 83
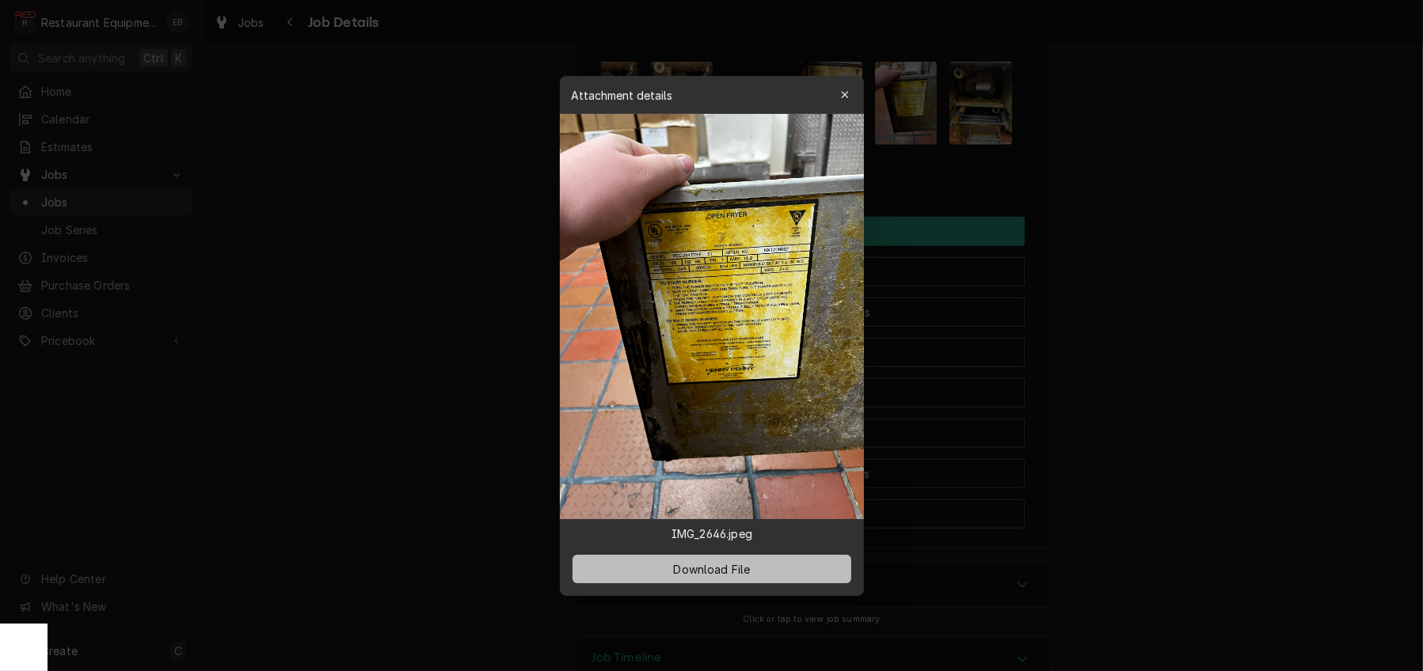
click at [750, 577] on span "Download File" at bounding box center [711, 568] width 83 height 17
click at [853, 87] on div "button" at bounding box center [845, 95] width 16 height 16
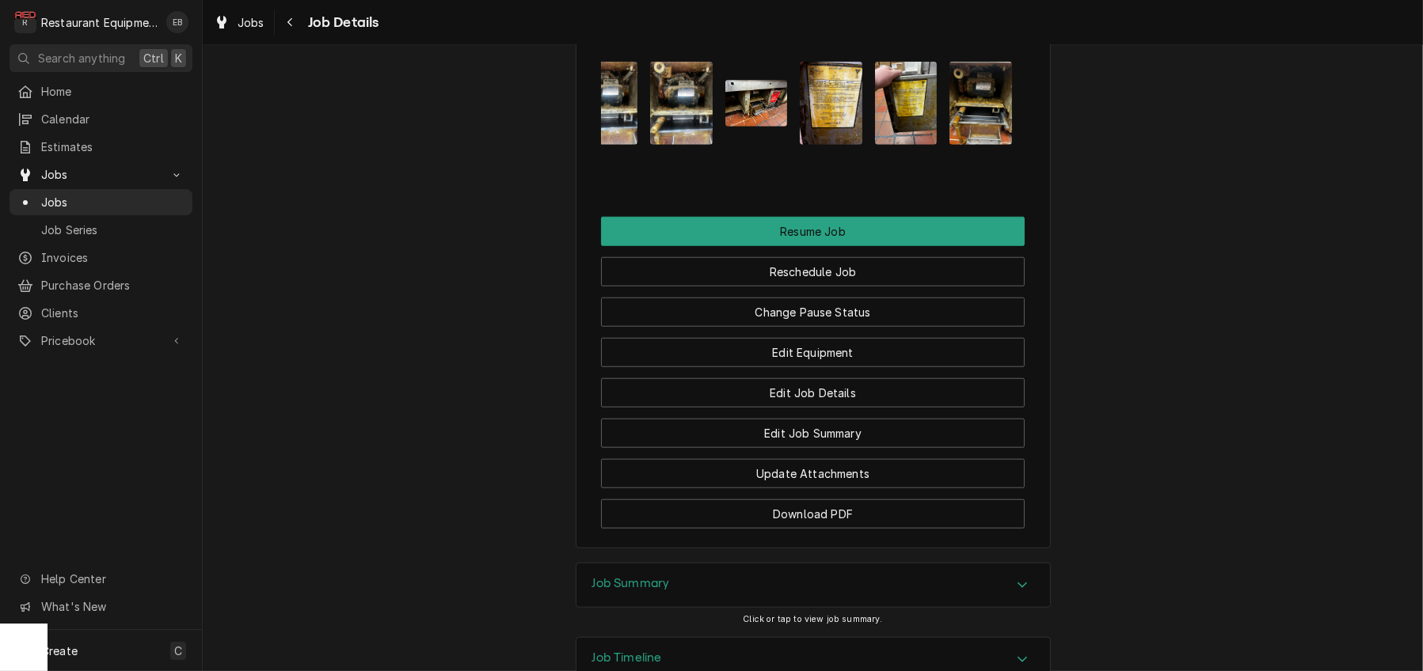
click at [996, 145] on img "Attachments" at bounding box center [980, 103] width 63 height 83
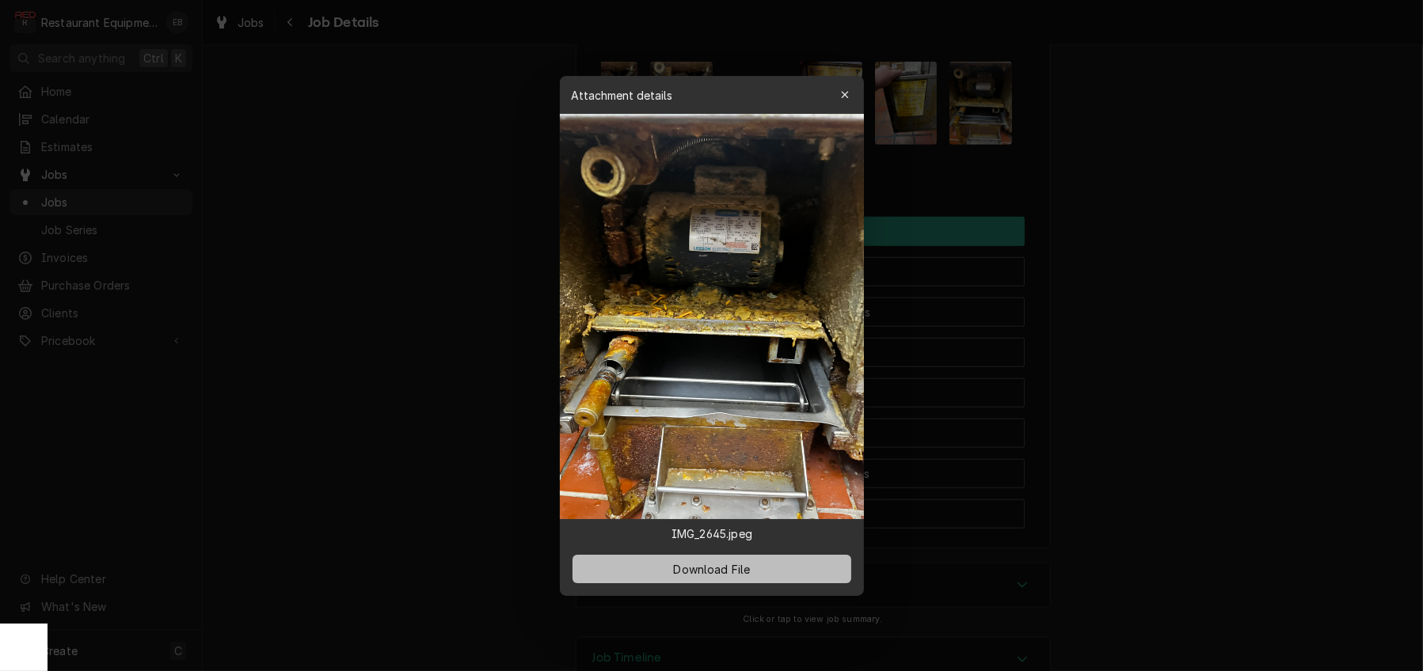
click at [786, 583] on button "Download File" at bounding box center [711, 569] width 279 height 28
click at [857, 82] on button "button" at bounding box center [844, 94] width 25 height 25
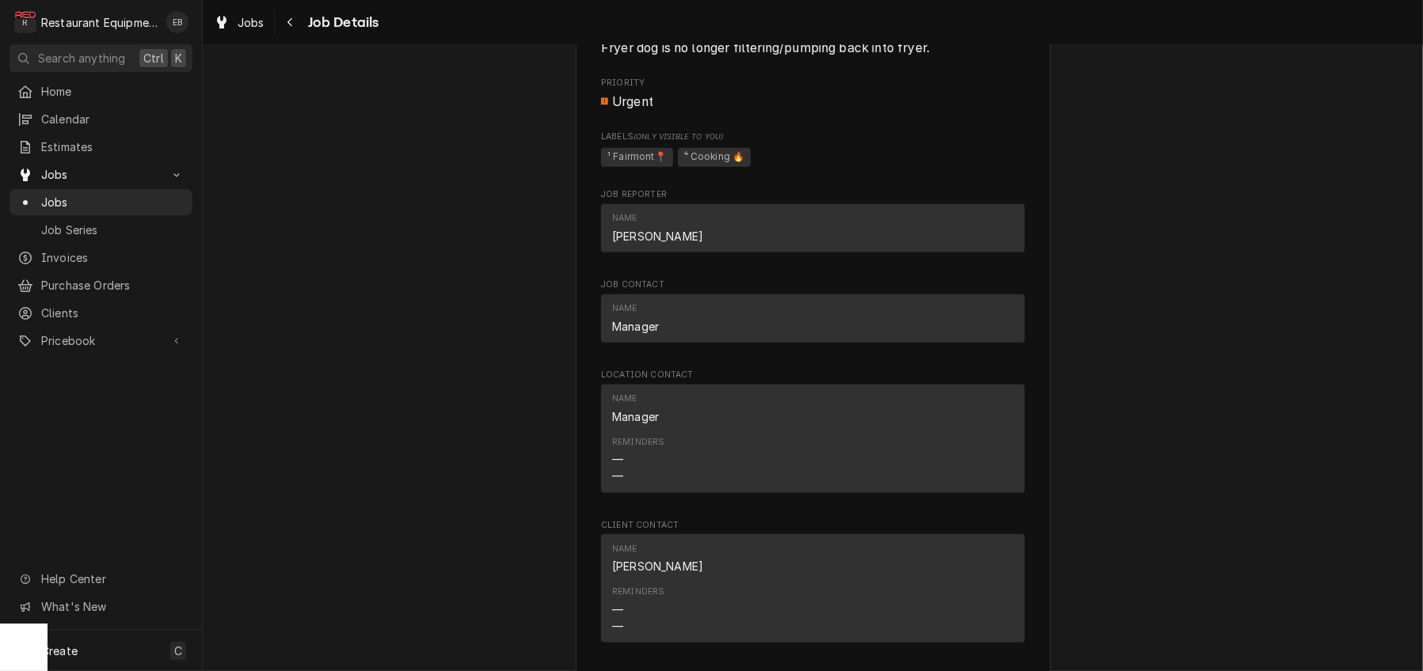
scroll to position [1161, 0]
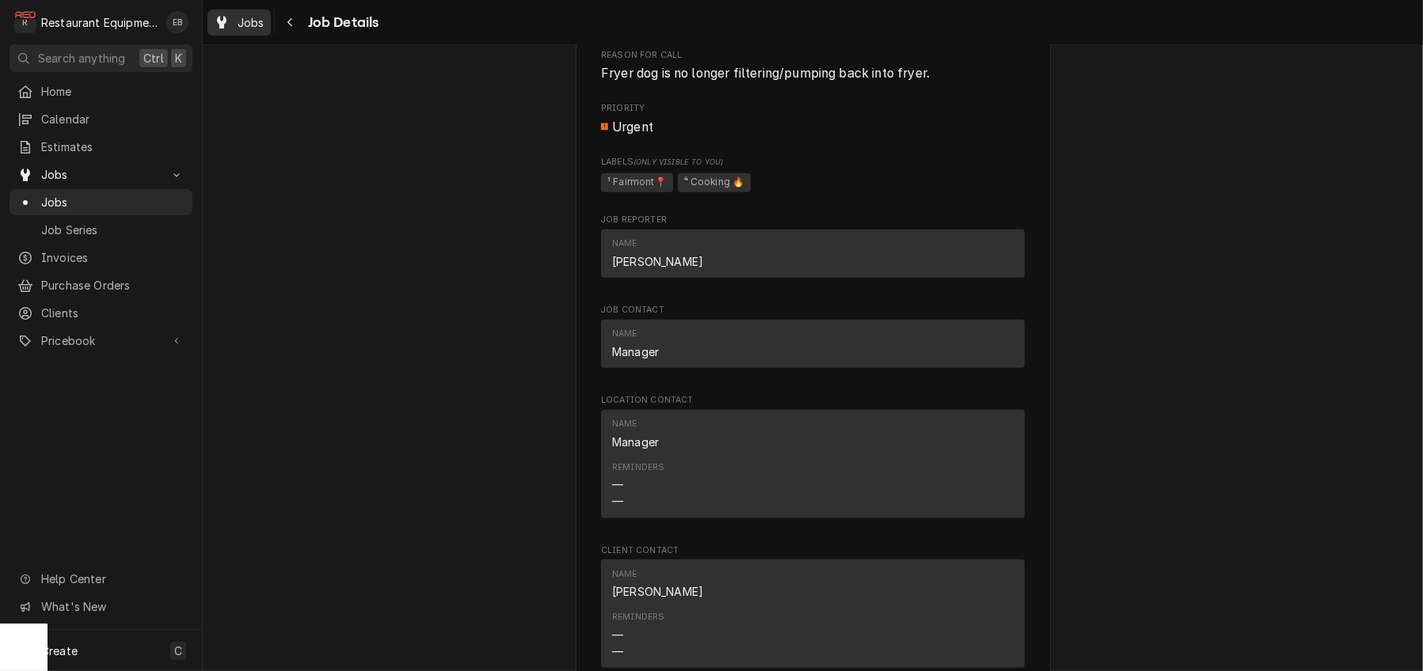
click at [264, 22] on span "Jobs" at bounding box center [250, 22] width 27 height 17
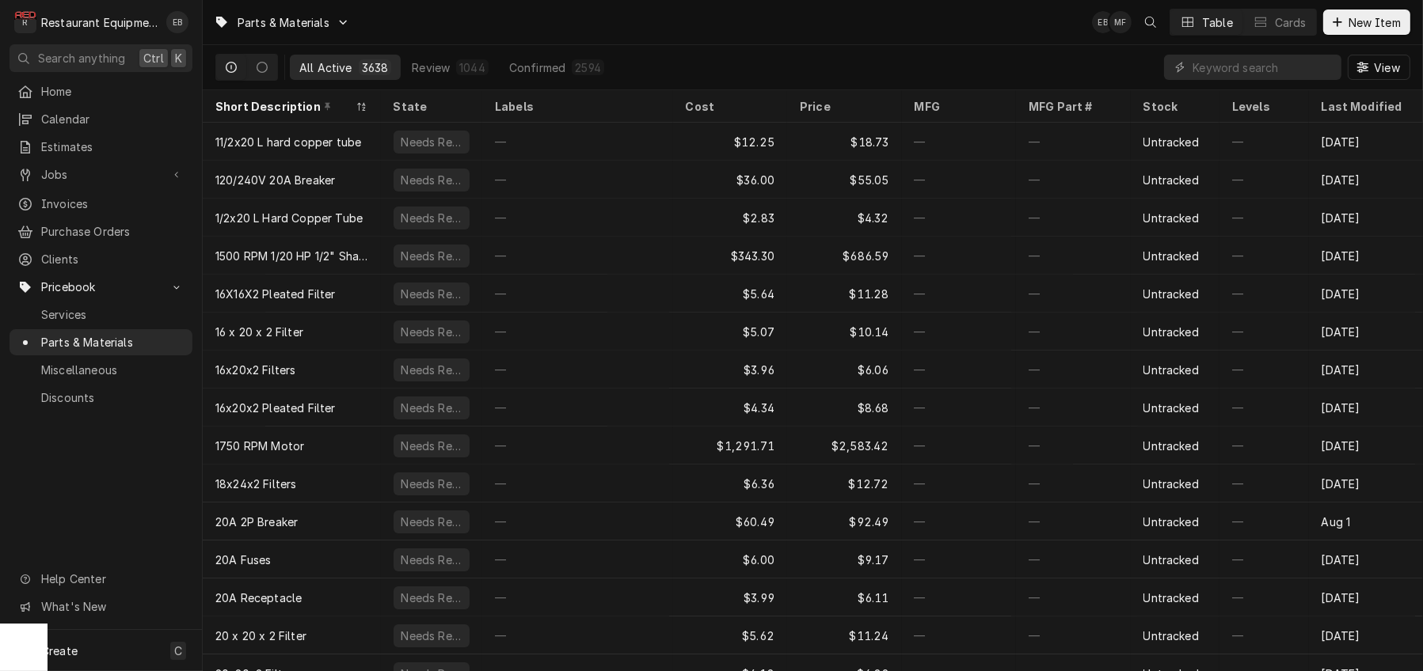
click at [1215, 74] on input "Dynamic Content Wrapper" at bounding box center [1262, 67] width 141 height 25
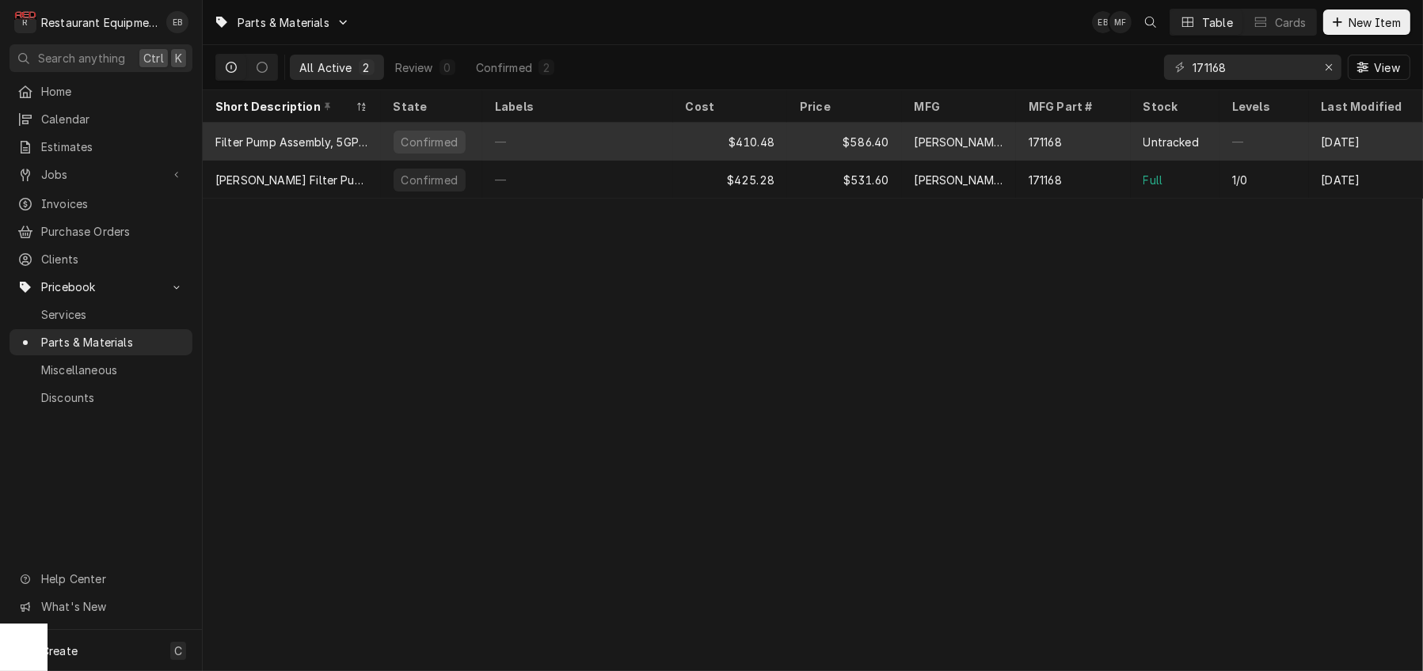
type input "171168"
click at [700, 142] on div "$410.48" at bounding box center [730, 142] width 115 height 38
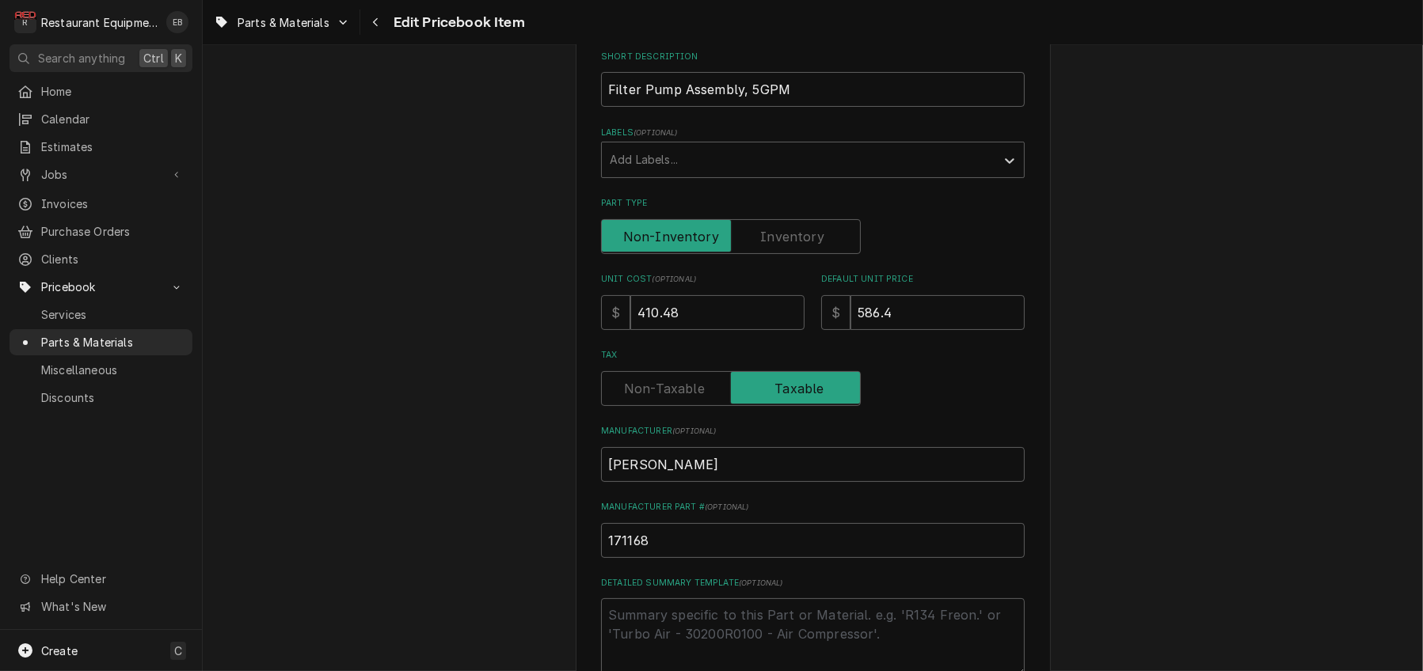
scroll to position [264, 0]
click at [912, 329] on input "586.4" at bounding box center [937, 311] width 174 height 35
type textarea "x"
type input "586"
type textarea "x"
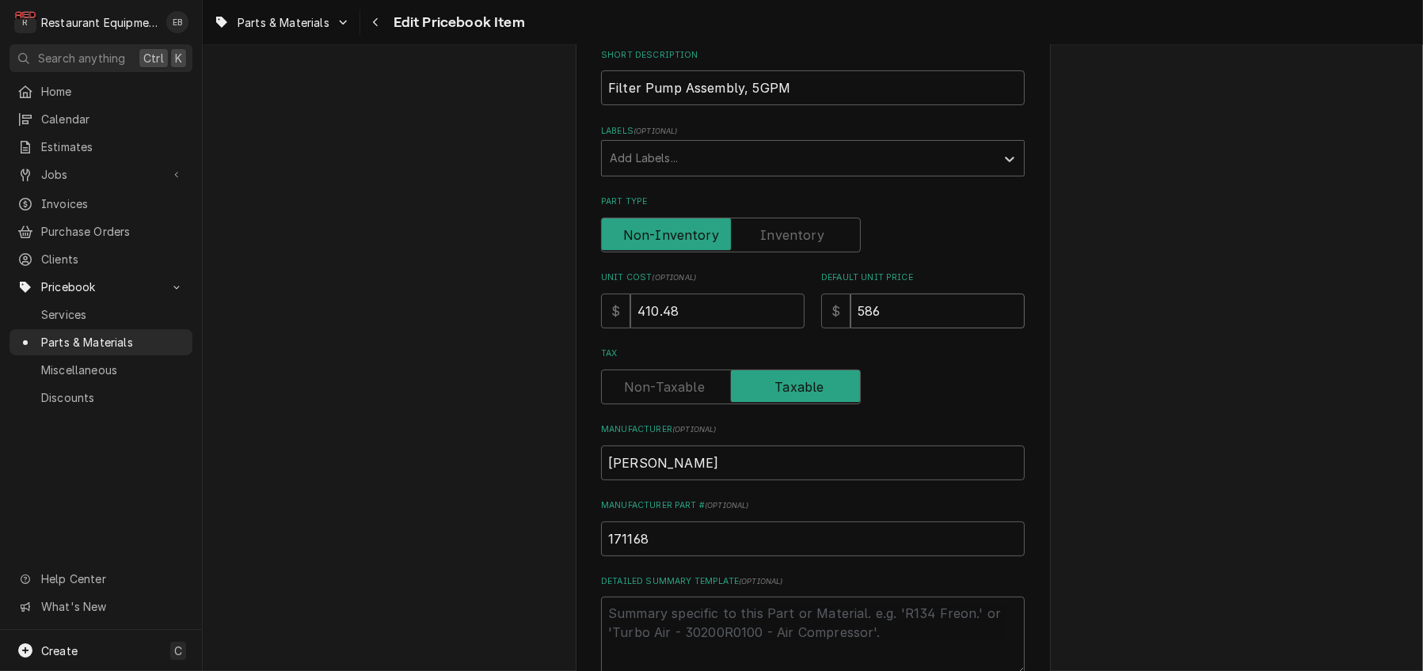
type input "58"
type textarea "x"
type input "5"
type textarea "x"
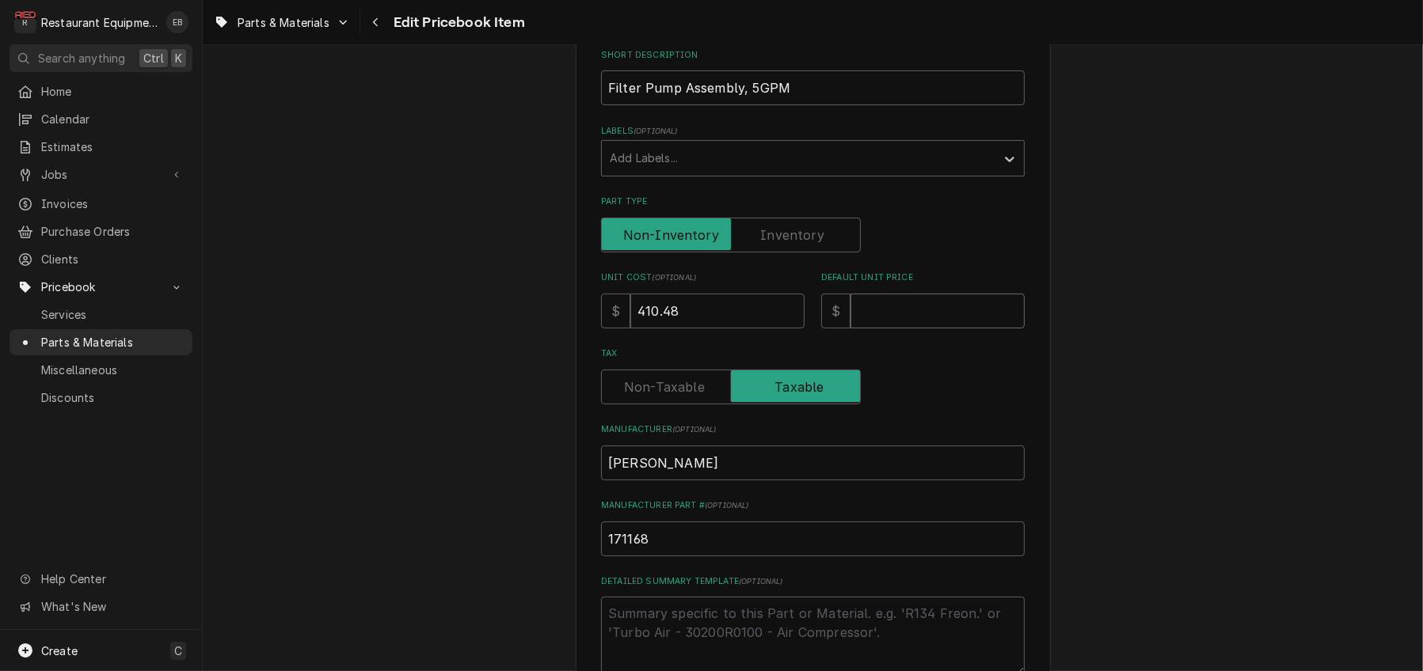
type input "6"
type textarea "x"
type input "62"
type textarea "x"
type input "627"
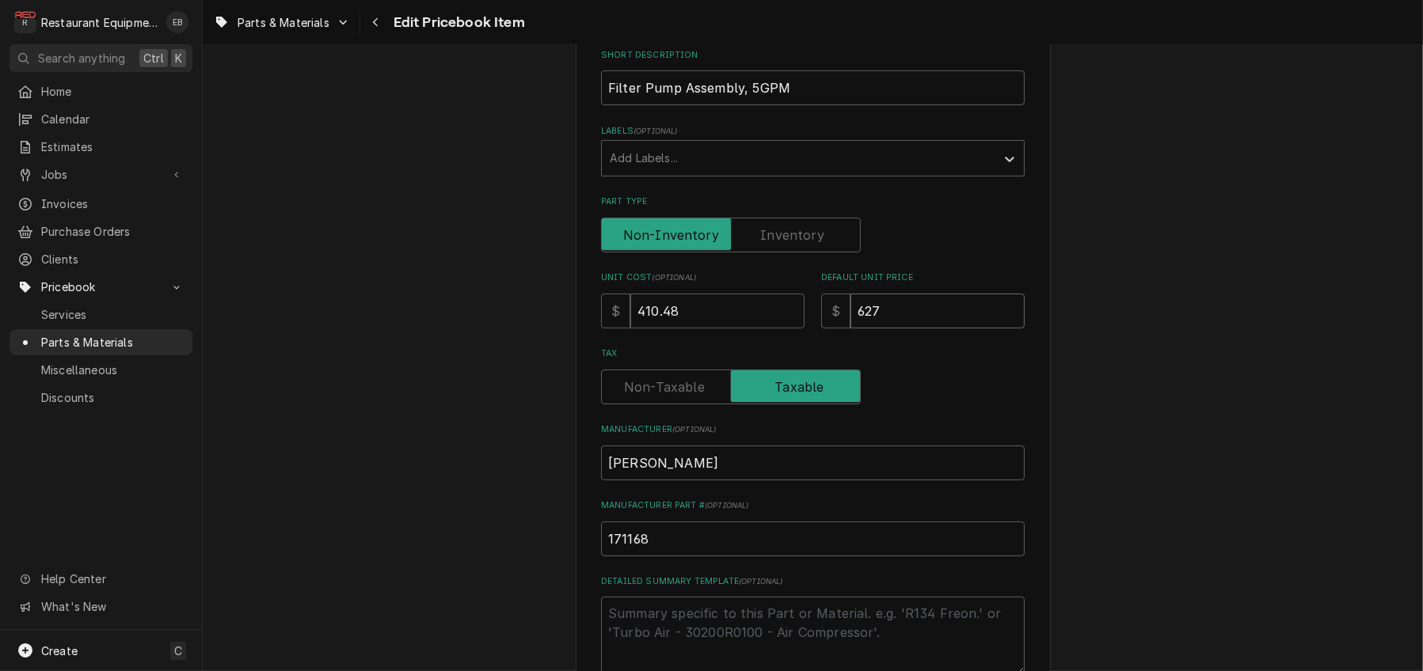
type textarea "x"
type input "627.6"
type textarea "x"
type input "627.64"
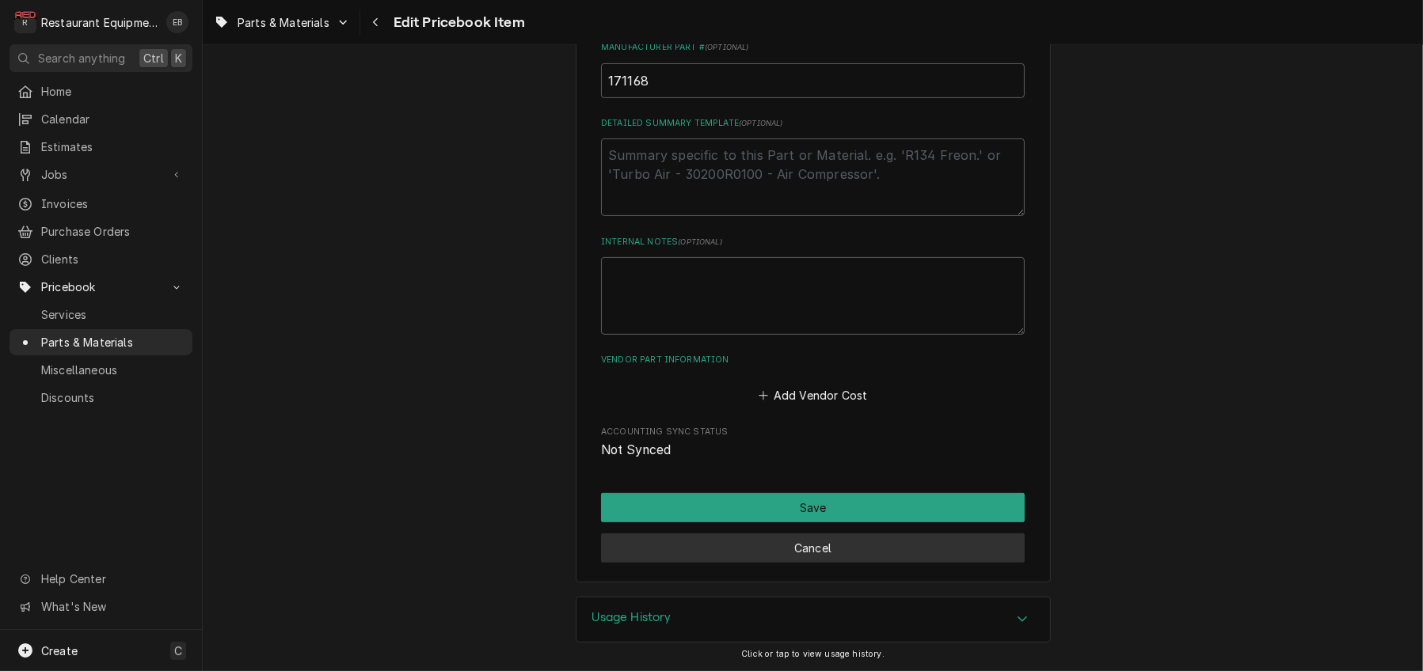
scroll to position [869, 0]
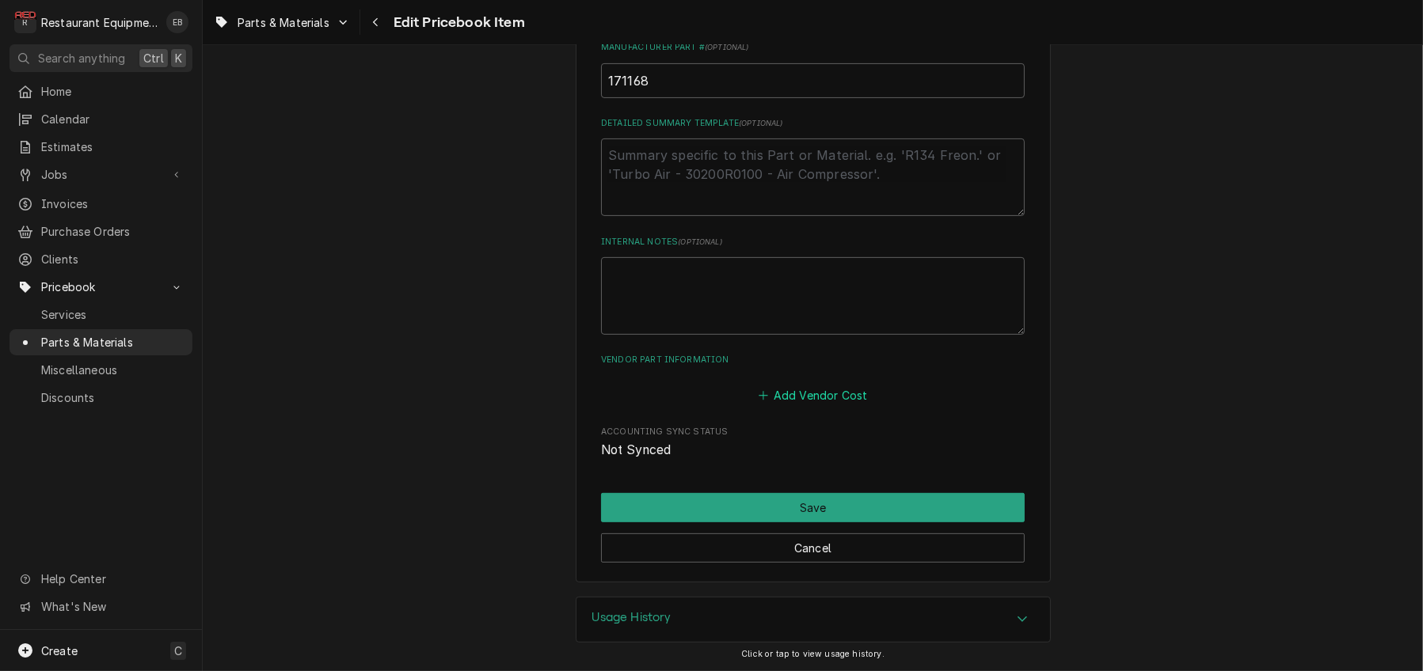
click at [819, 384] on button "Add Vendor Cost" at bounding box center [812, 395] width 115 height 22
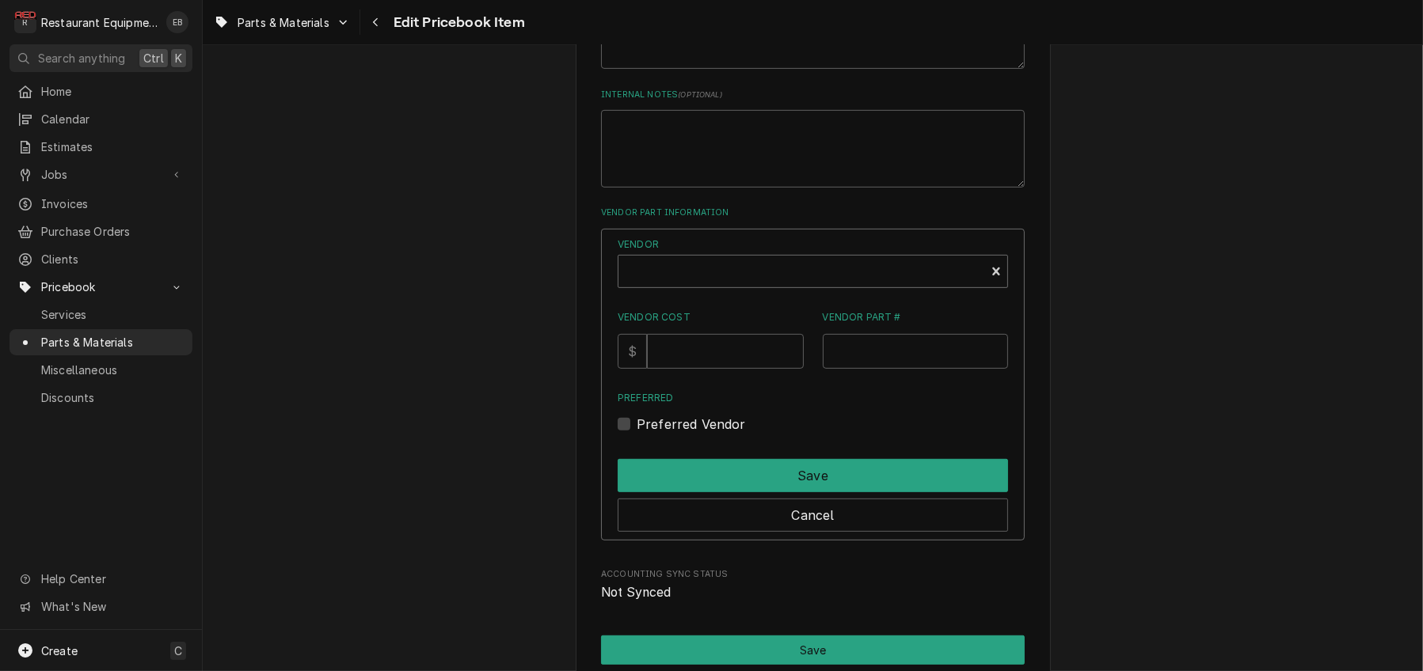
type textarea "x"
click at [780, 297] on div "Vendor" at bounding box center [801, 278] width 351 height 38
type input "parts"
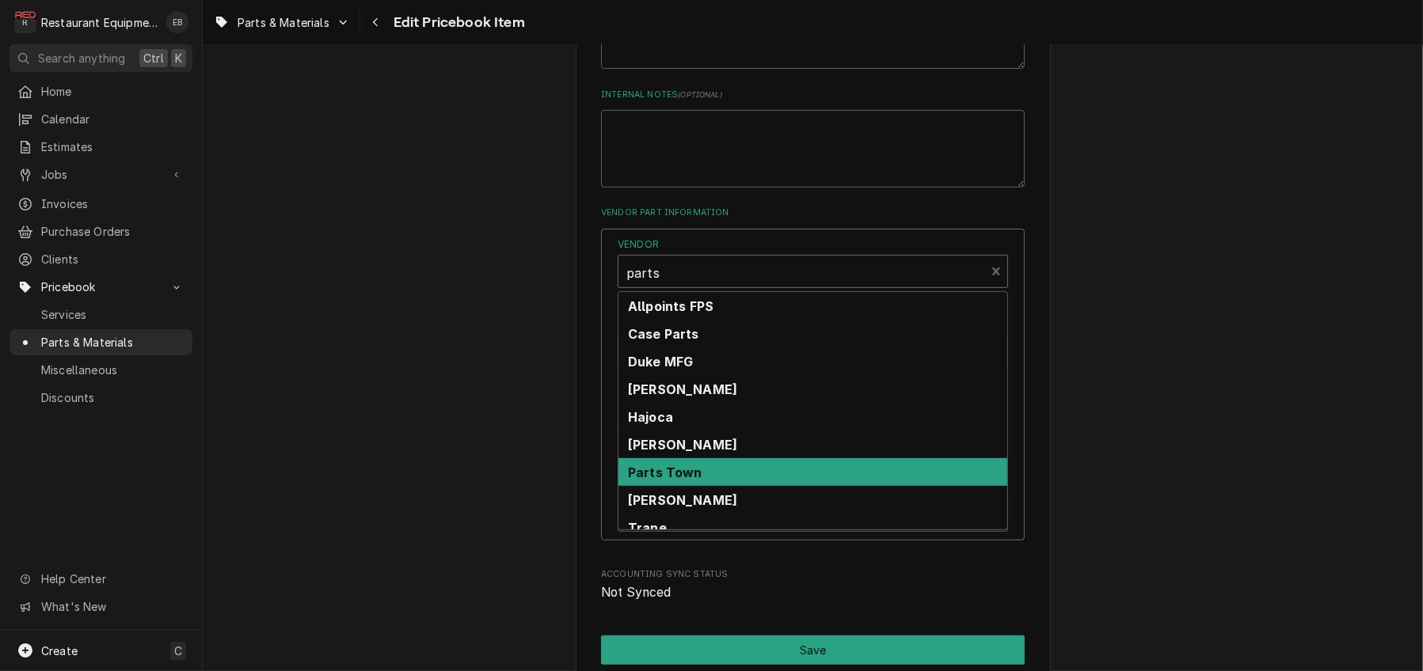
click at [708, 486] on div "Parts Town" at bounding box center [812, 472] width 389 height 28
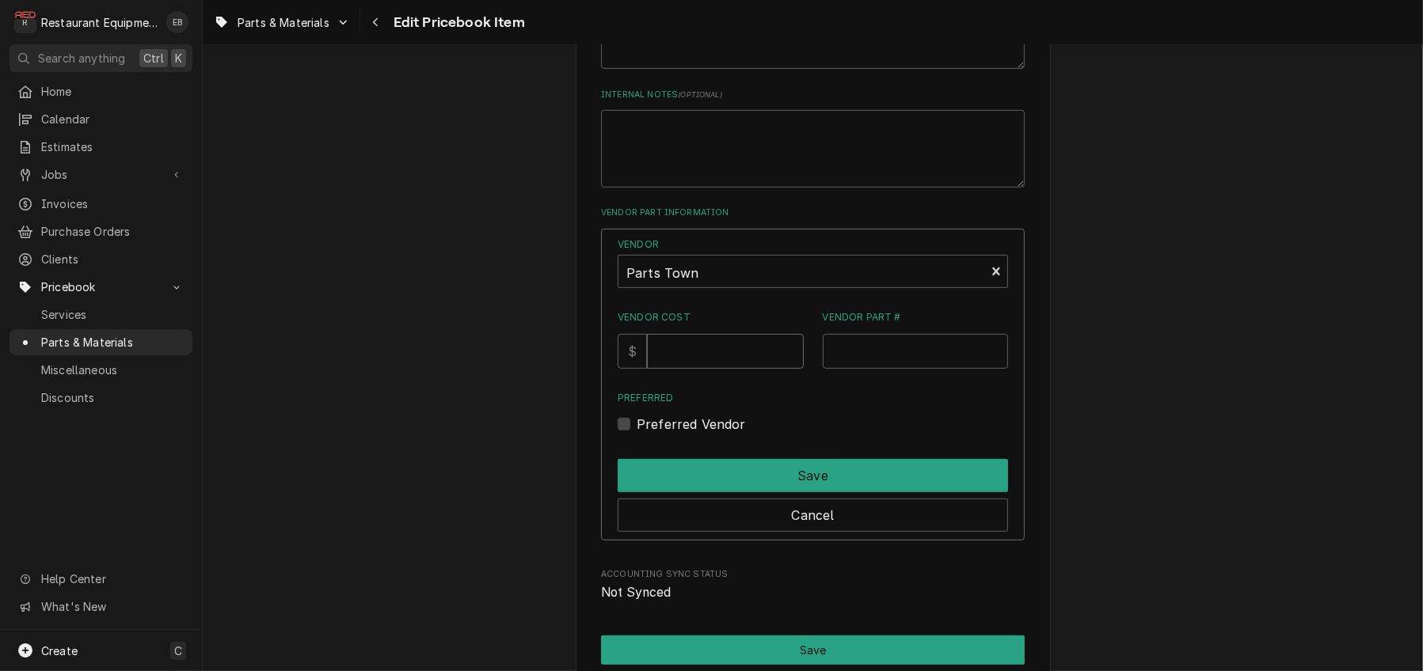
click at [722, 369] on input "Vendor Cost" at bounding box center [725, 351] width 156 height 35
type input "410.48"
drag, startPoint x: 853, startPoint y: 477, endPoint x: 845, endPoint y: 424, distance: 53.0
click at [853, 369] on div "Vendor Part #" at bounding box center [916, 339] width 186 height 59
click at [867, 369] on input "Vendor Part #" at bounding box center [916, 351] width 186 height 35
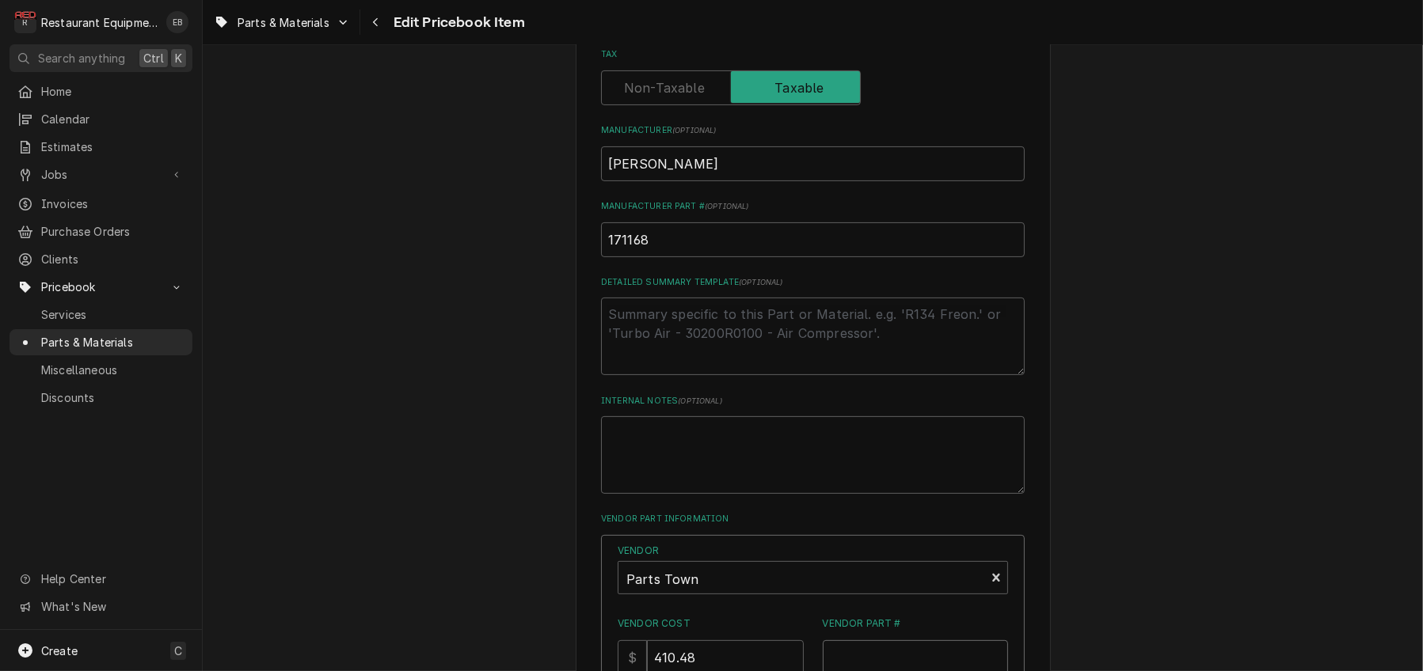
scroll to position [553, 0]
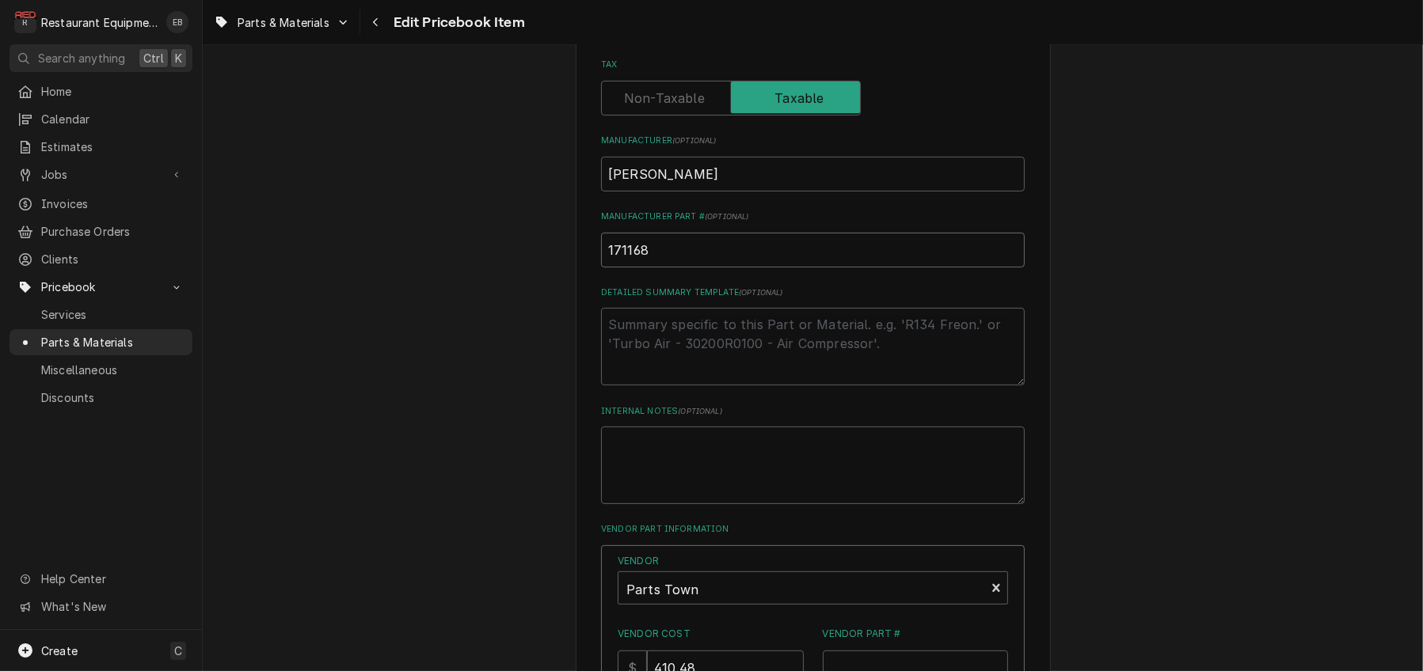
drag, startPoint x: 636, startPoint y: 347, endPoint x: 595, endPoint y: 356, distance: 42.2
click at [601, 268] on input "171168" at bounding box center [813, 250] width 424 height 35
click at [762, 373] on div "Use the fields below to edit this PriceBook item. Note that changes made here w…" at bounding box center [813, 231] width 424 height 1376
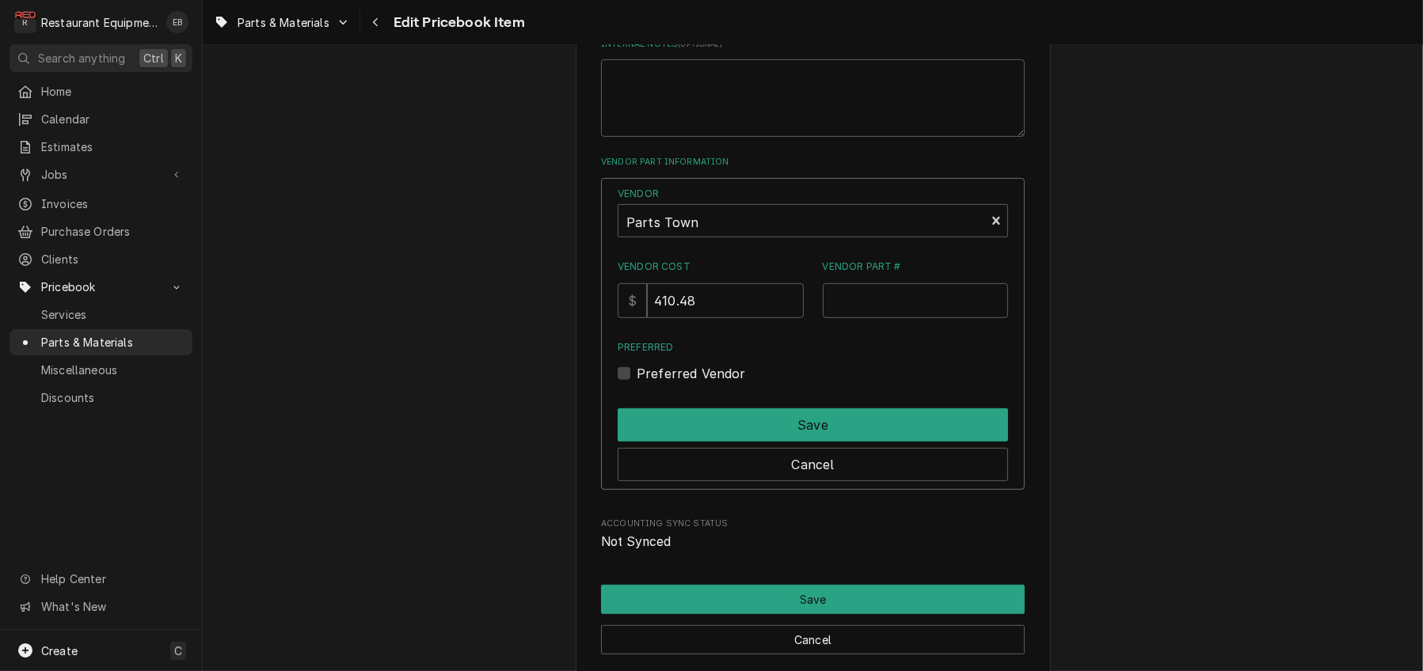
scroll to position [921, 0]
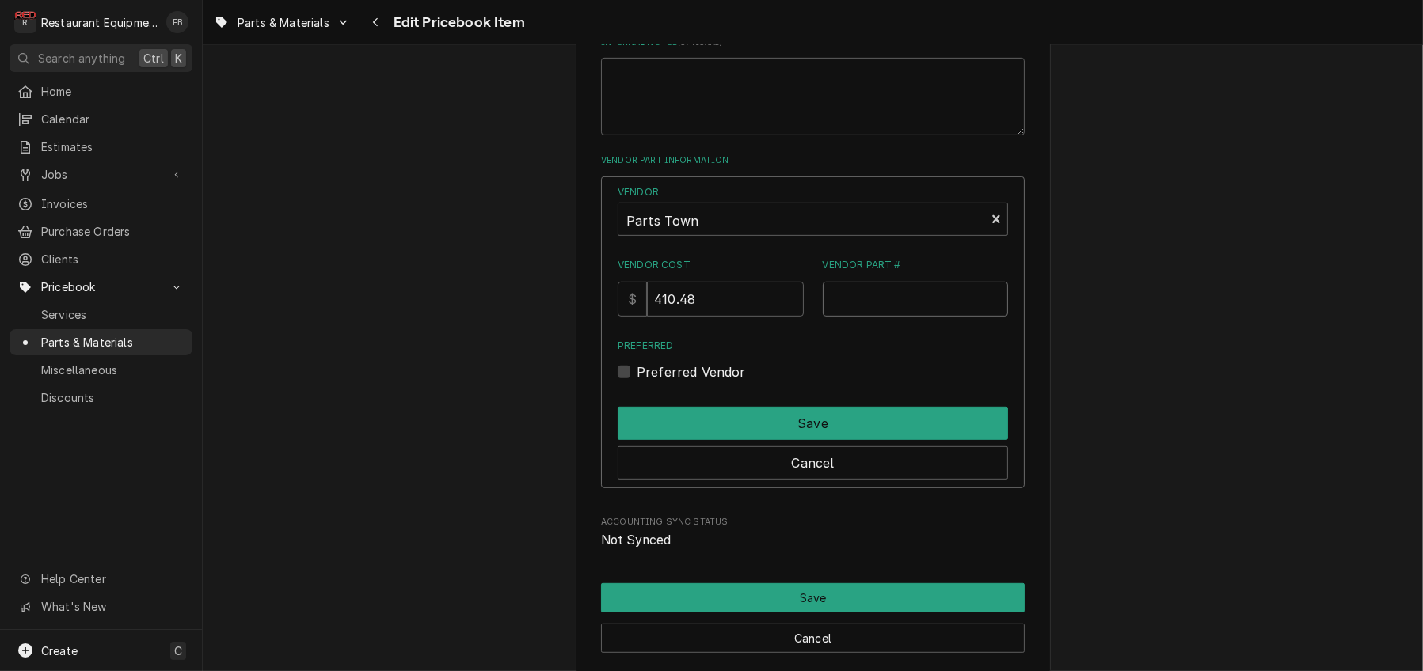
click at [876, 317] on input "Vendor Part #" at bounding box center [916, 299] width 186 height 35
paste input "171168"
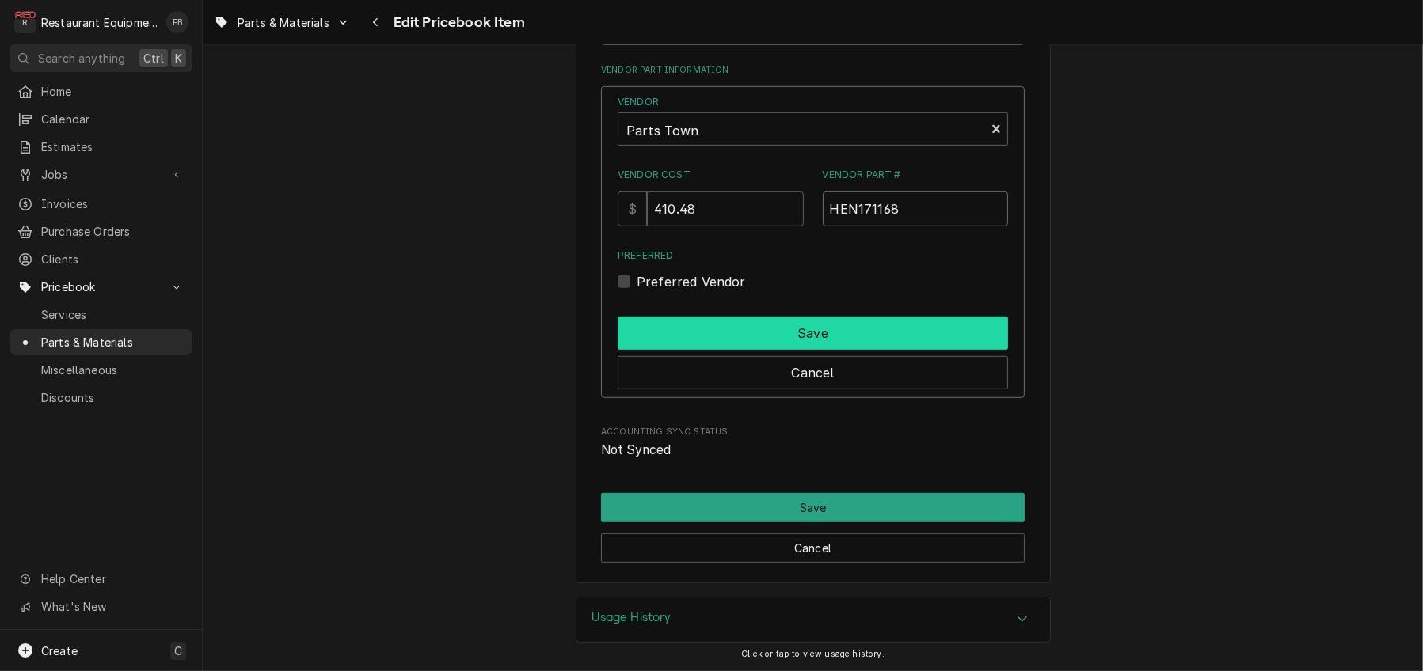
scroll to position [1080, 0]
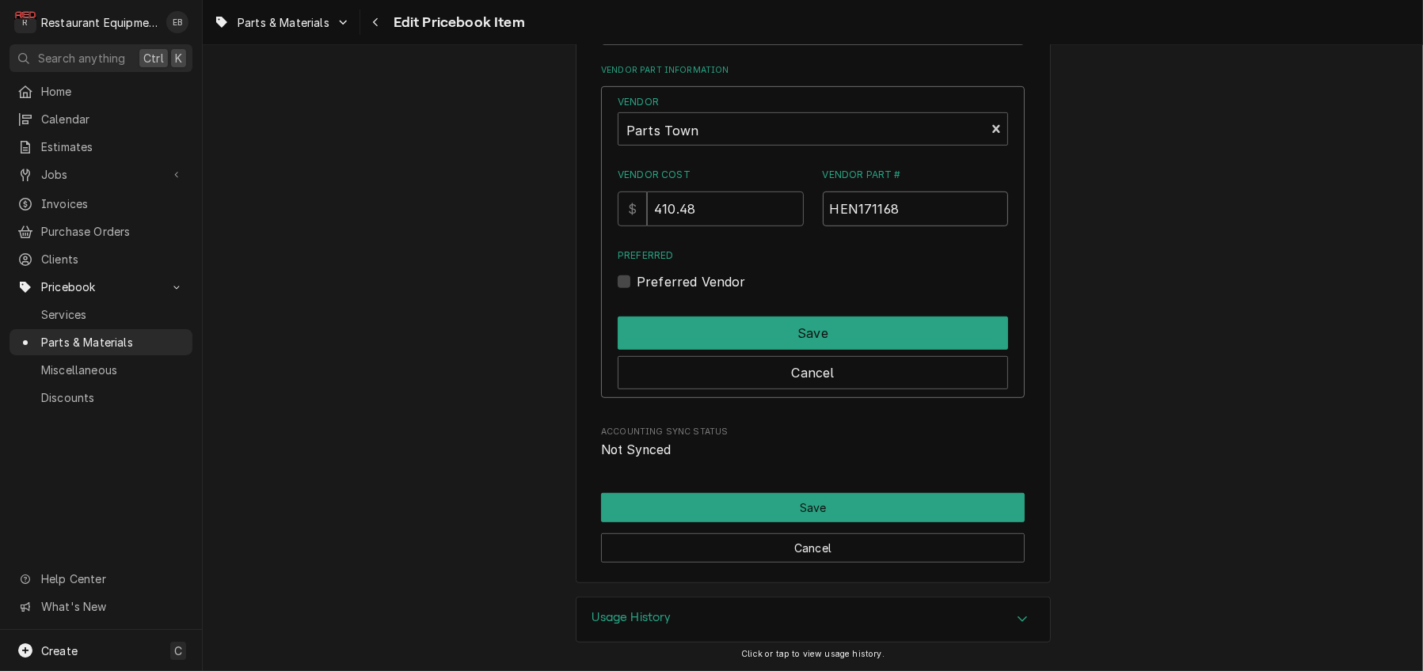
type input "HEN171168"
click at [636, 291] on label "Preferred Vendor" at bounding box center [690, 281] width 109 height 19
click at [636, 307] on input "Preferred" at bounding box center [831, 289] width 390 height 35
checkbox input "true"
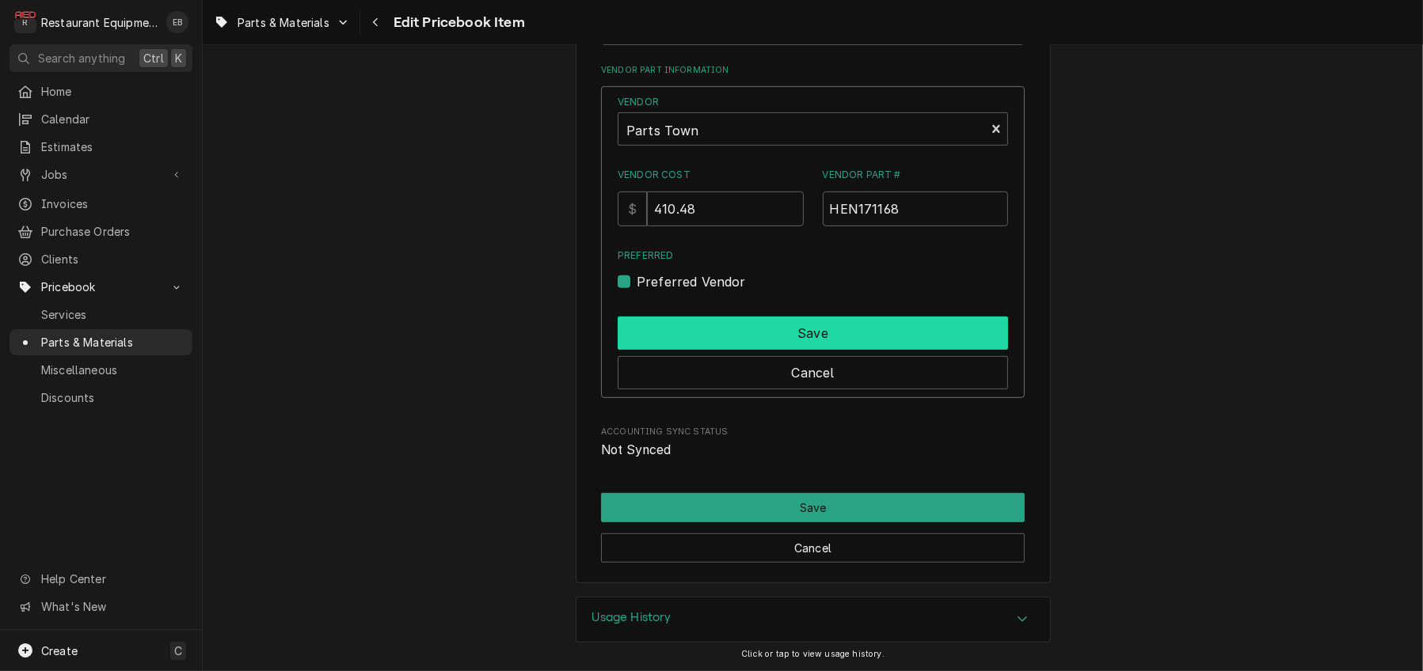
click at [657, 350] on button "Save" at bounding box center [812, 333] width 390 height 33
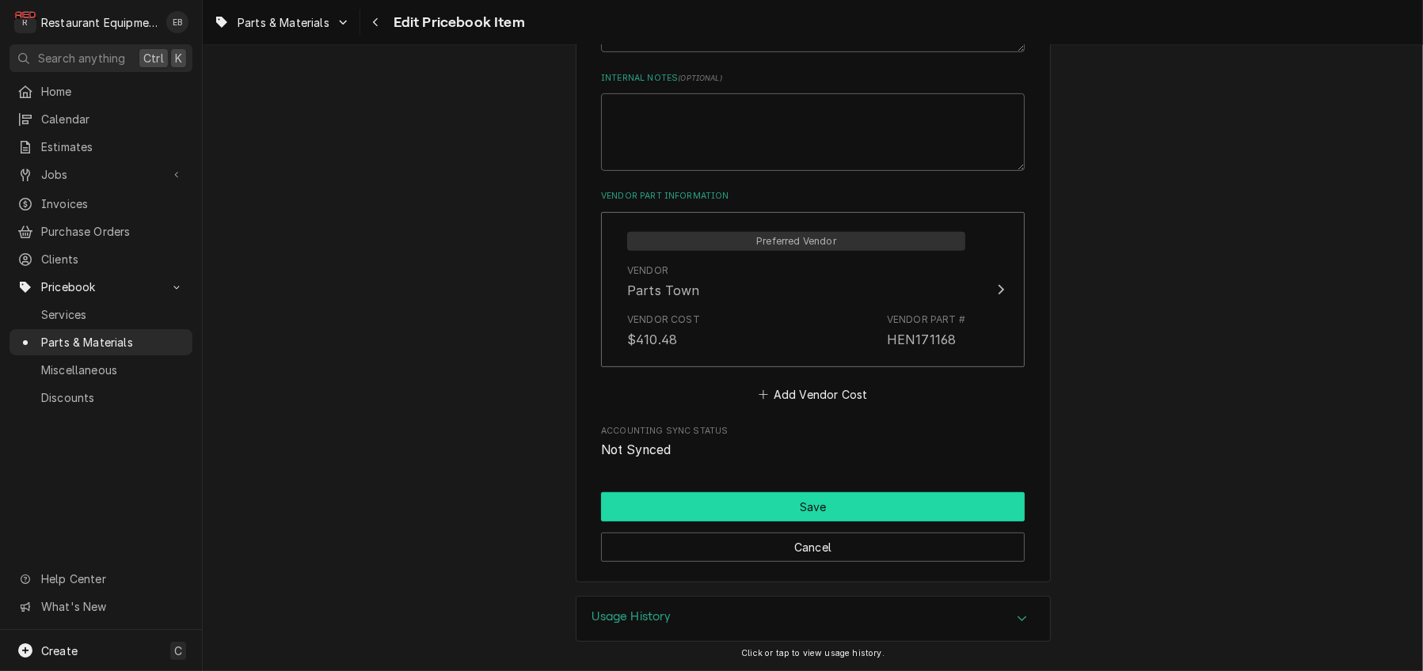
click at [802, 492] on button "Save" at bounding box center [813, 506] width 424 height 29
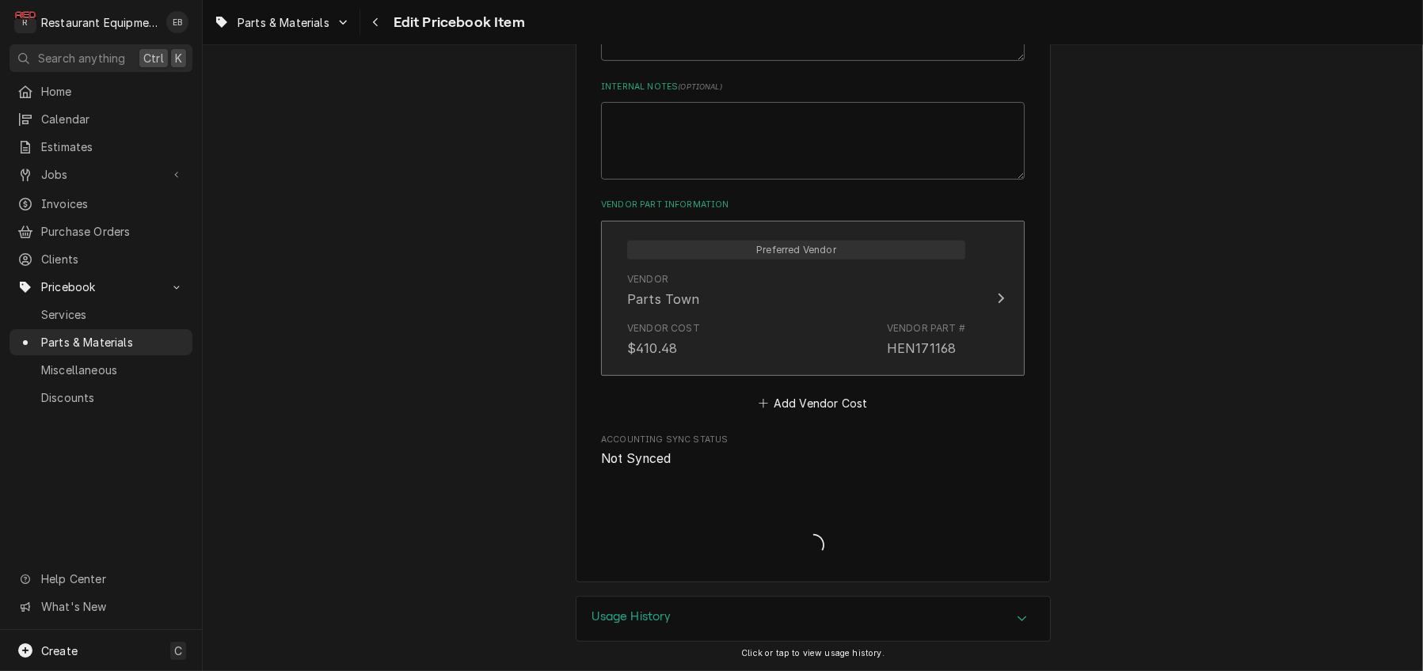
type textarea "x"
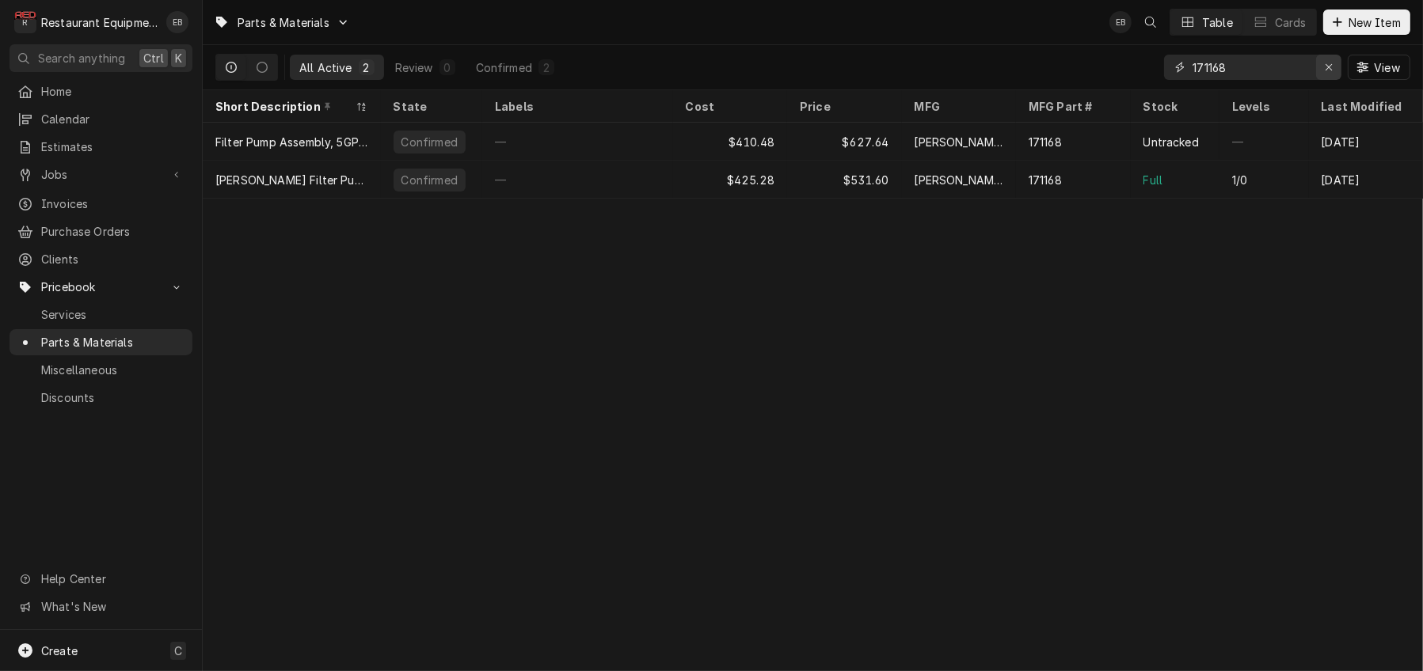
click at [1322, 63] on div "Erase input" at bounding box center [1328, 67] width 16 height 16
click at [1225, 77] on input "Dynamic Content Wrapper" at bounding box center [1266, 67] width 149 height 25
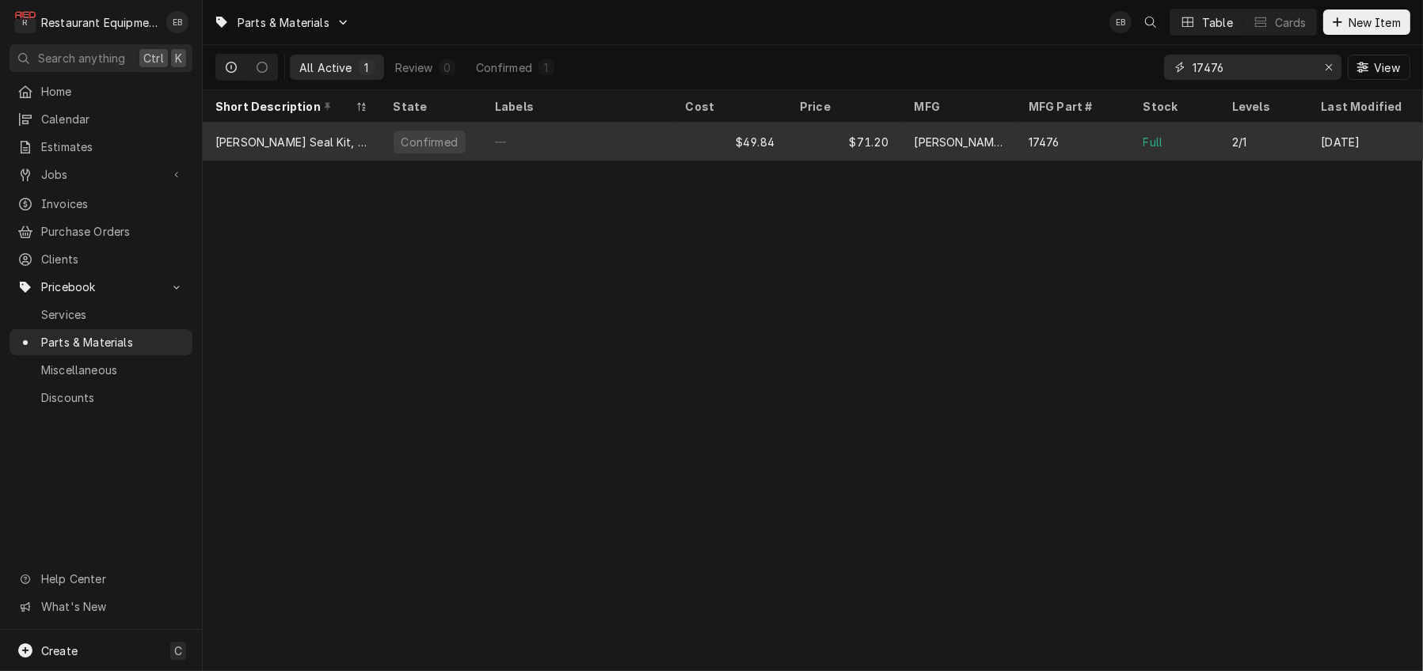
type input "17476"
click at [804, 144] on div "$71.20" at bounding box center [844, 142] width 115 height 38
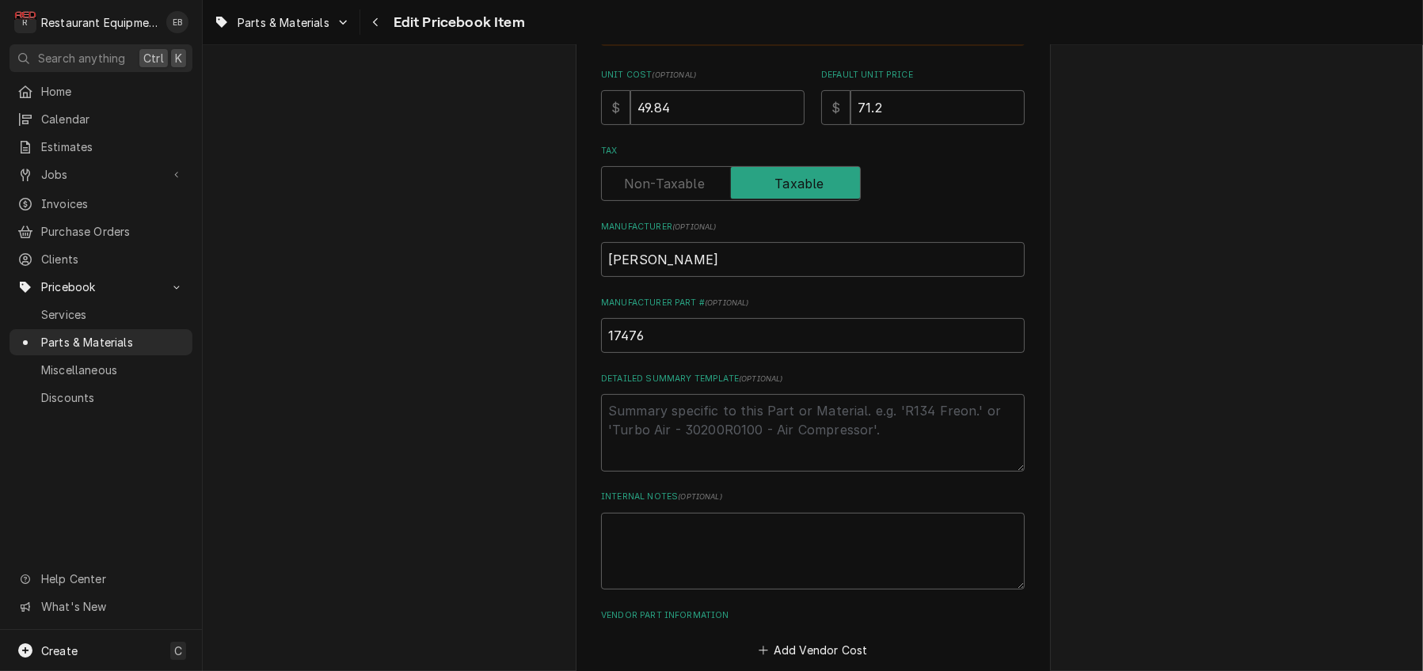
scroll to position [580, 0]
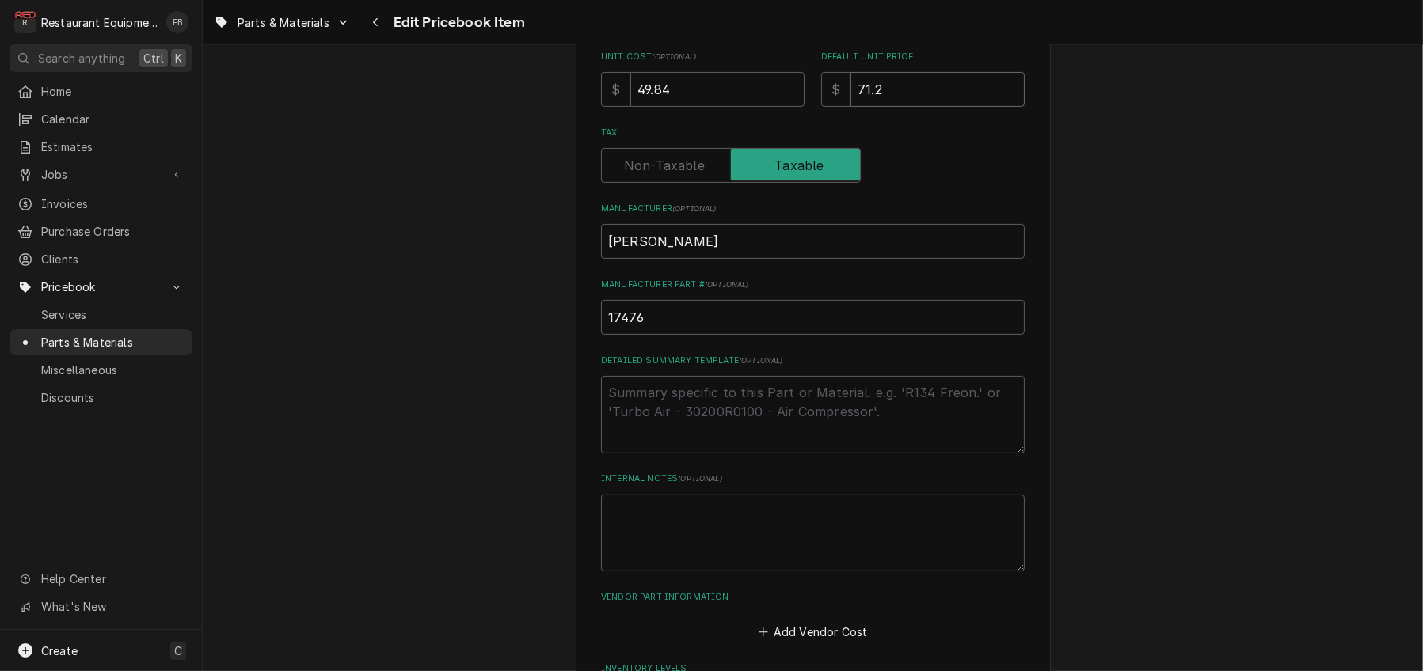
click at [900, 107] on input "71.2" at bounding box center [937, 89] width 174 height 35
type textarea "x"
type input "71"
type textarea "x"
type input "7"
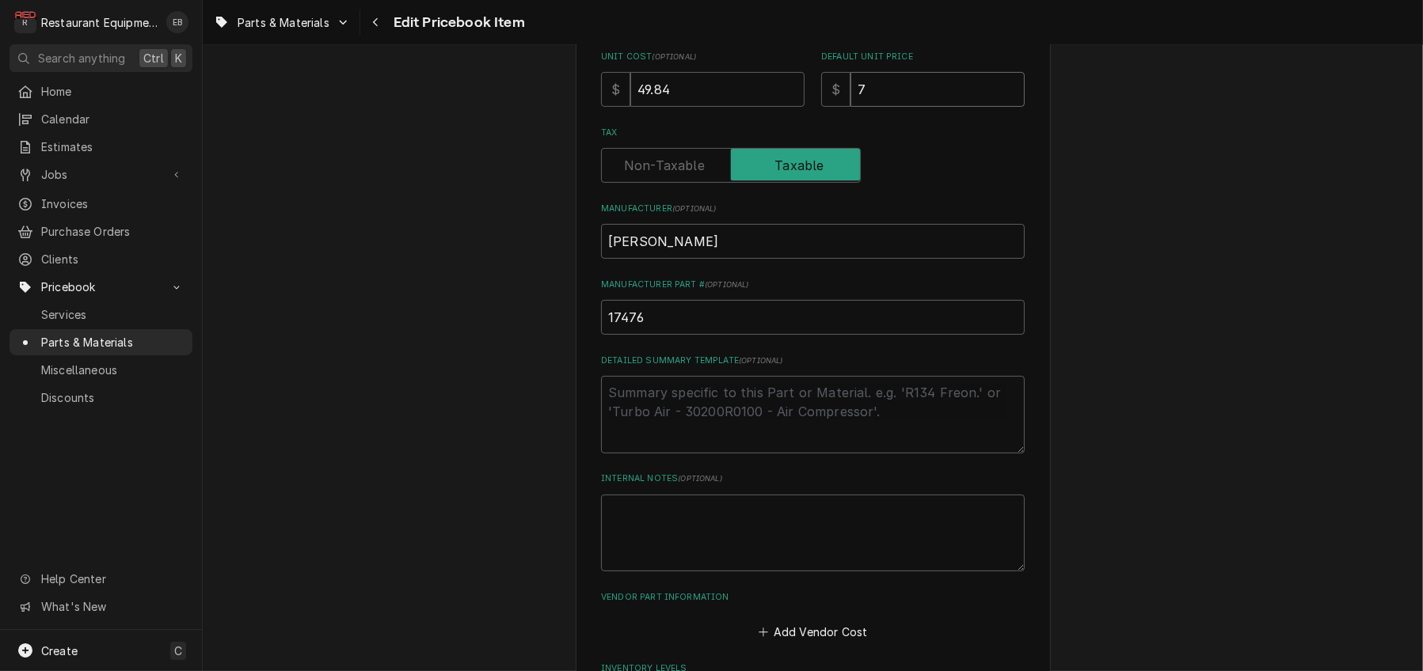
type textarea "x"
type input "76"
type textarea "x"
type input "76.2"
type textarea "x"
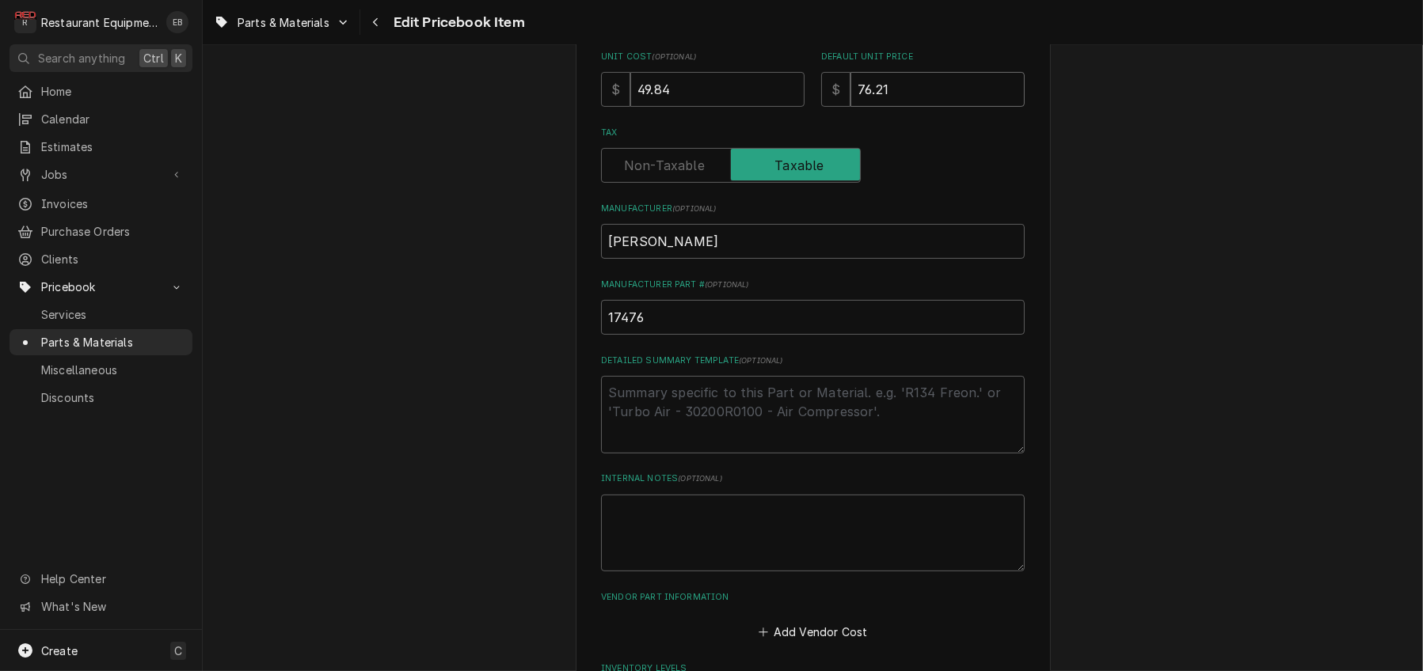
type input "76.21"
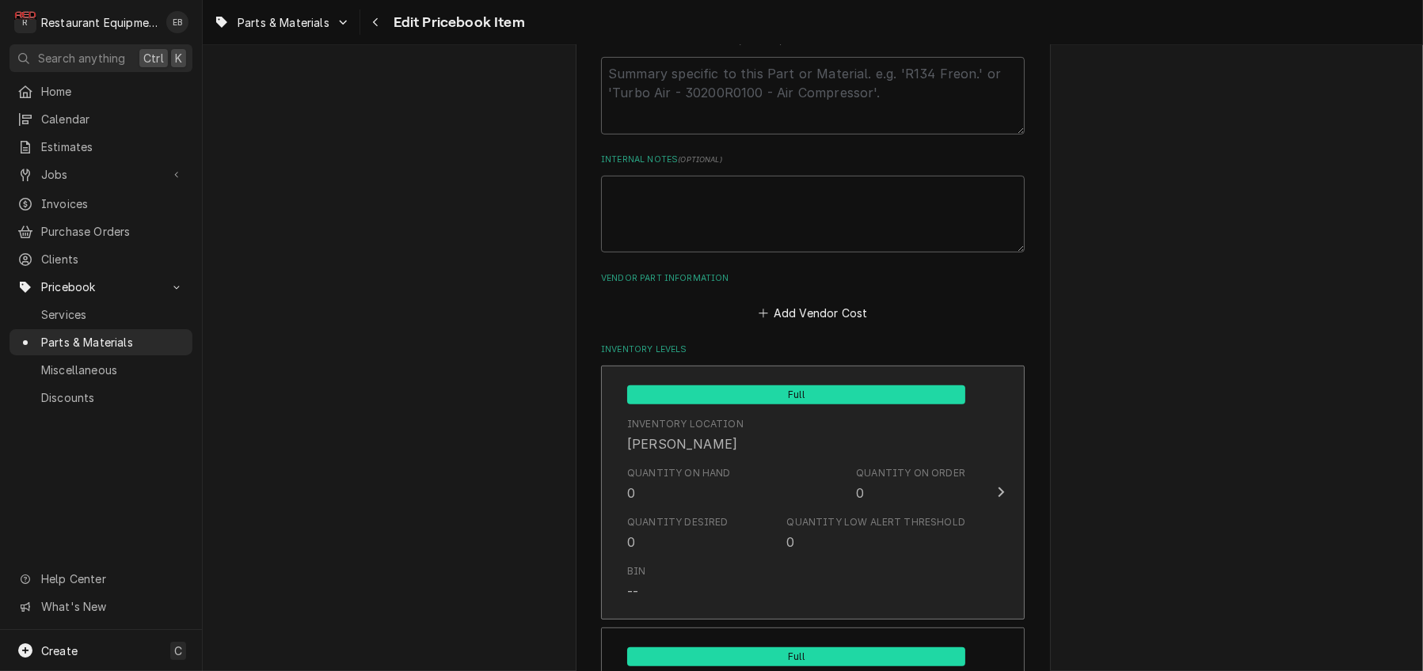
scroll to position [950, 0]
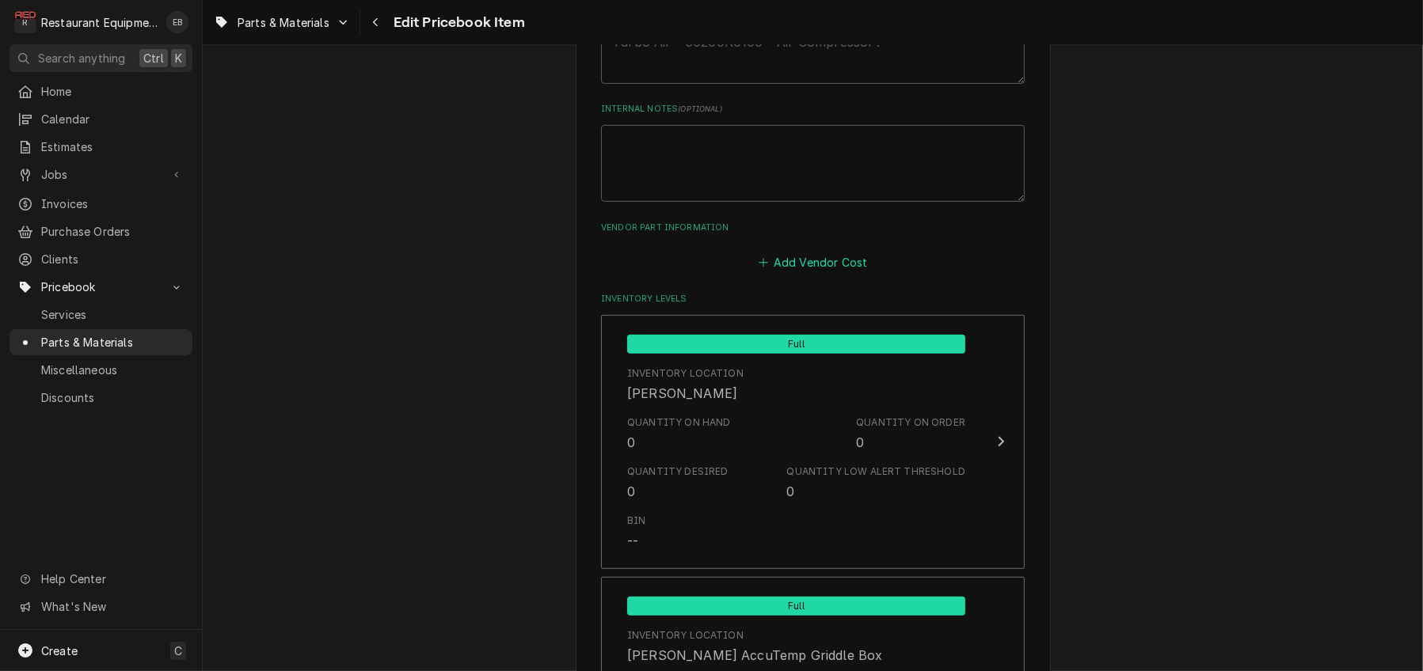
click at [804, 274] on button "Add Vendor Cost" at bounding box center [812, 263] width 115 height 22
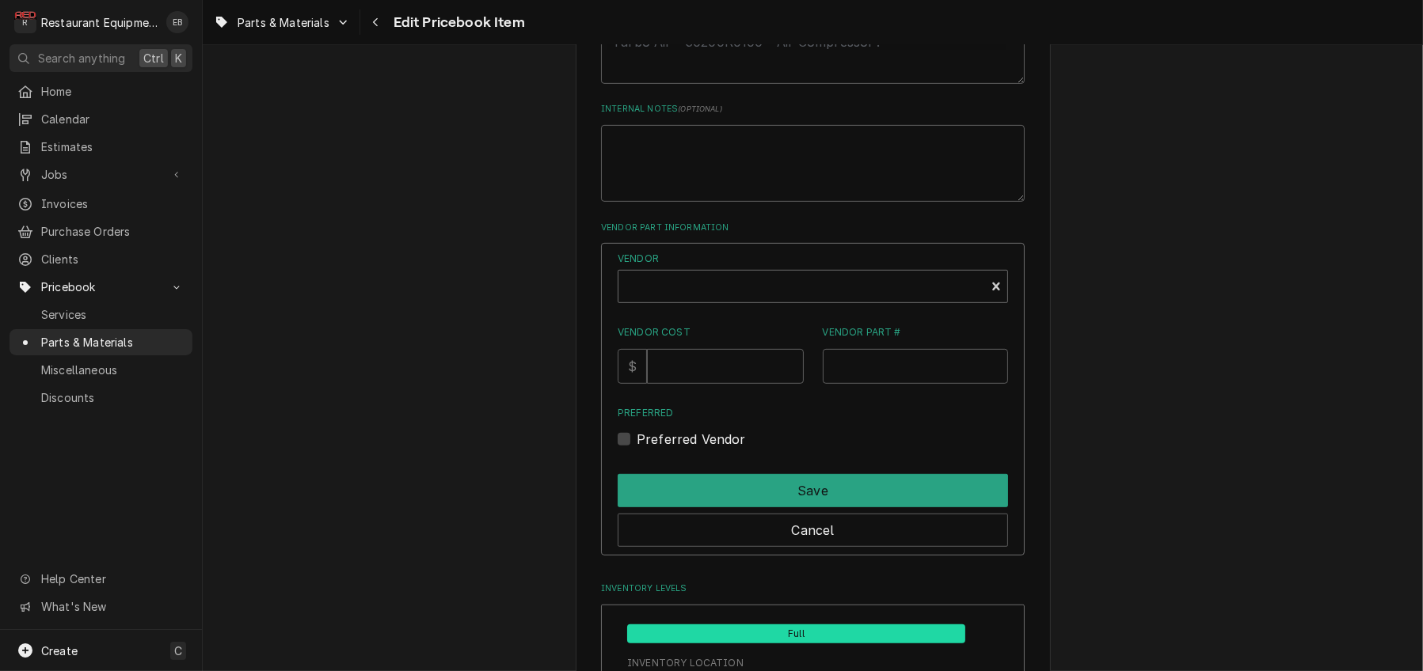
type textarea "x"
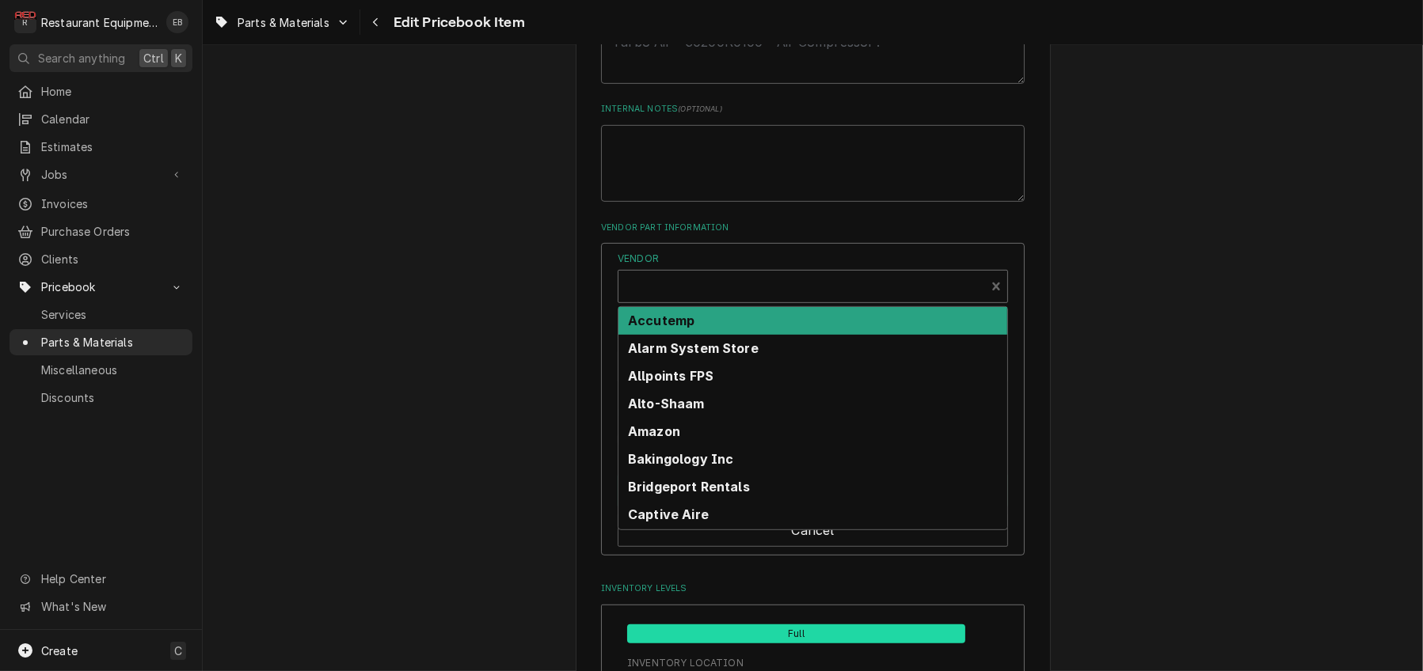
scroll to position [5, 0]
click at [728, 307] on div "Vendor" at bounding box center [801, 288] width 351 height 38
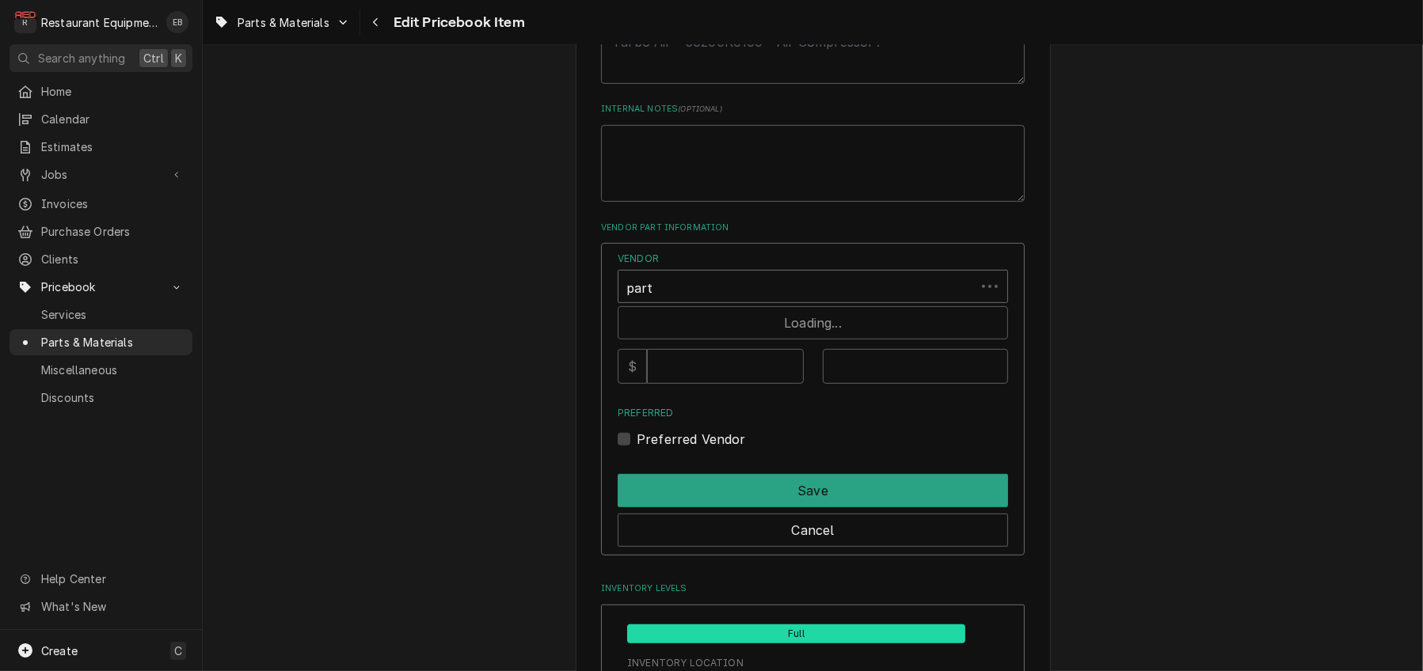
type input "parts"
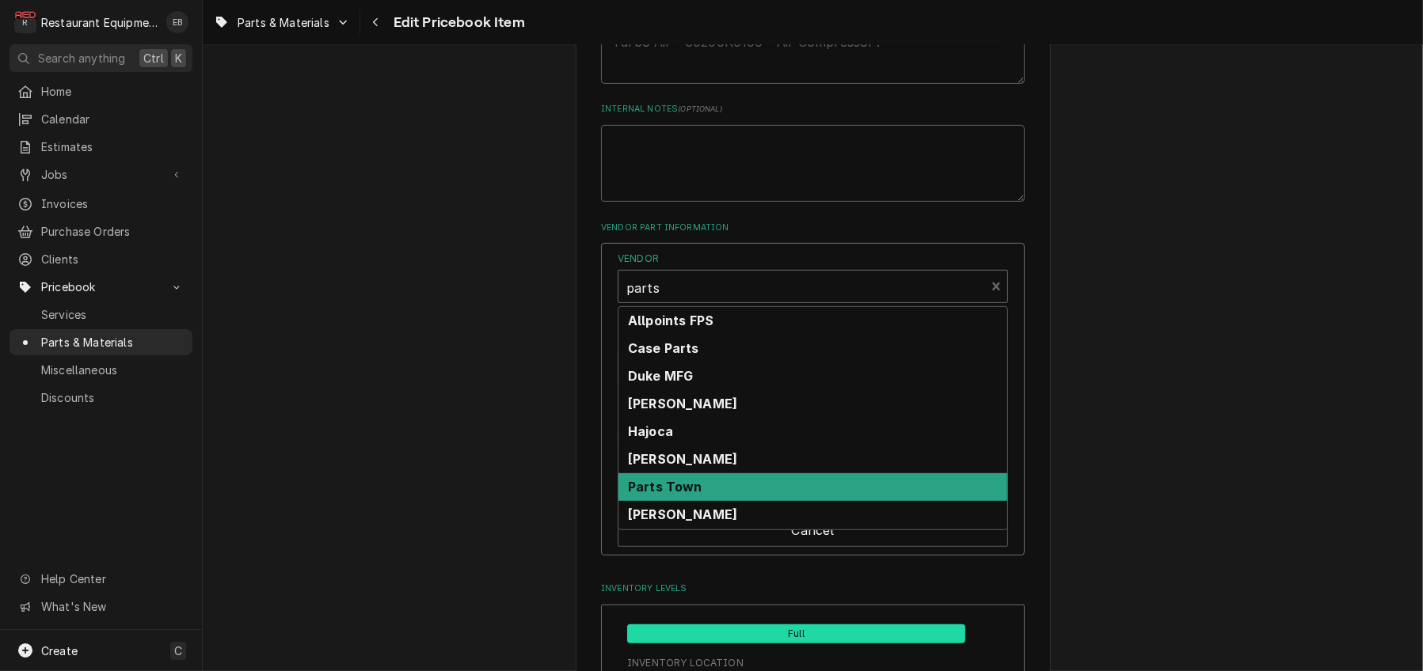
click at [660, 495] on strong "Parts Town" at bounding box center [665, 487] width 74 height 16
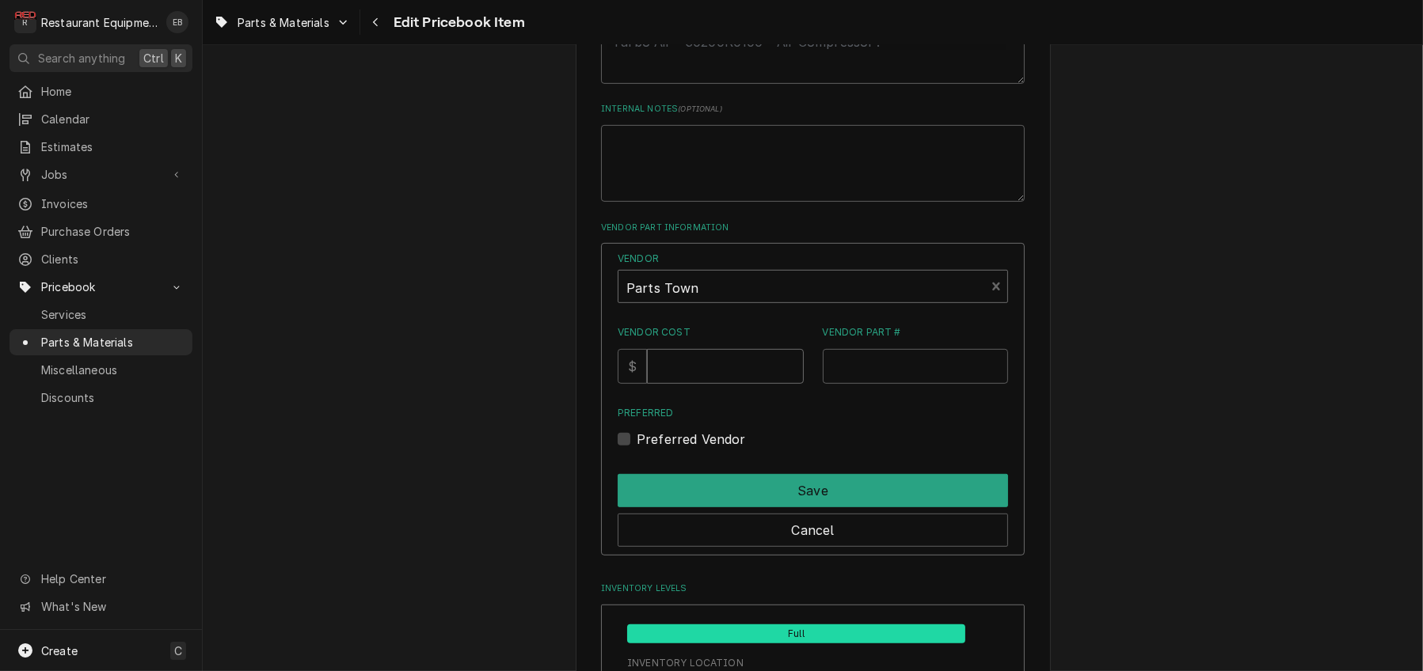
click at [693, 384] on input "Vendor Cost" at bounding box center [725, 366] width 156 height 35
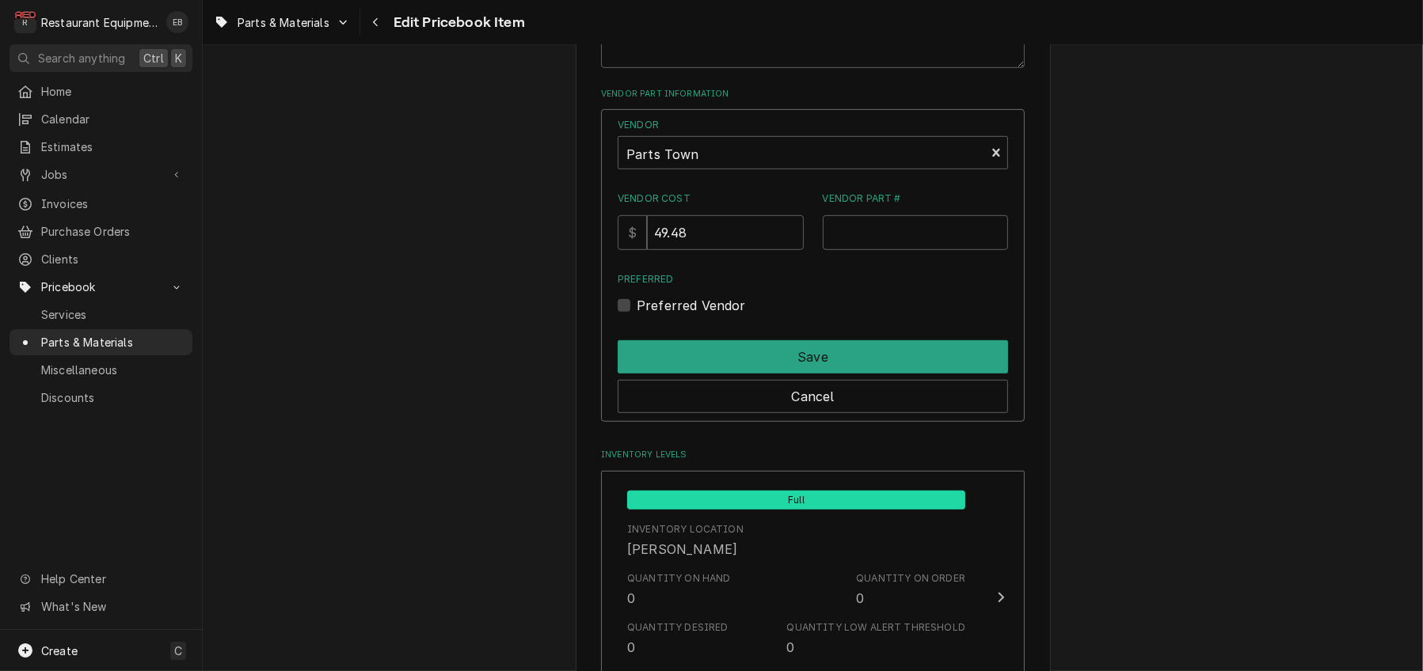
scroll to position [1108, 0]
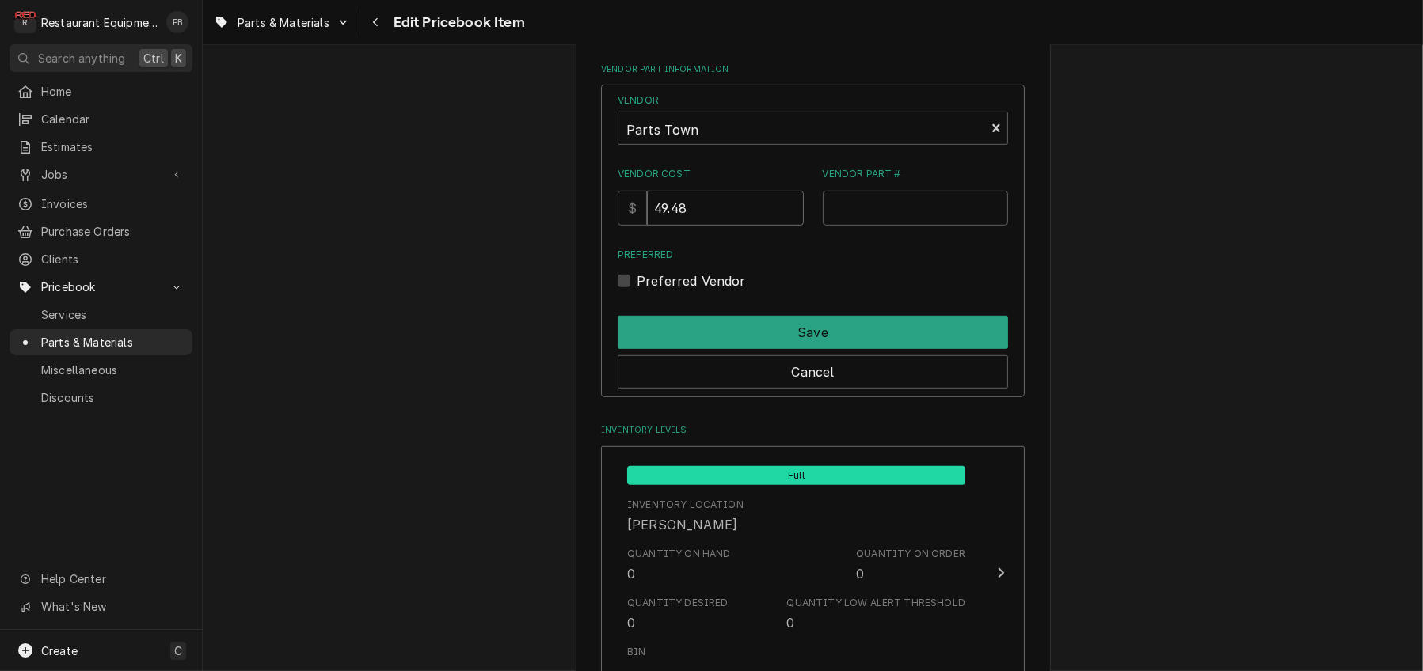
click at [722, 226] on input "49.48" at bounding box center [725, 208] width 156 height 35
type input "49.84"
click at [856, 226] on input "Vendor Part #" at bounding box center [916, 208] width 186 height 35
type input "HEN17476"
click at [636, 291] on label "Preferred Vendor" at bounding box center [690, 281] width 109 height 19
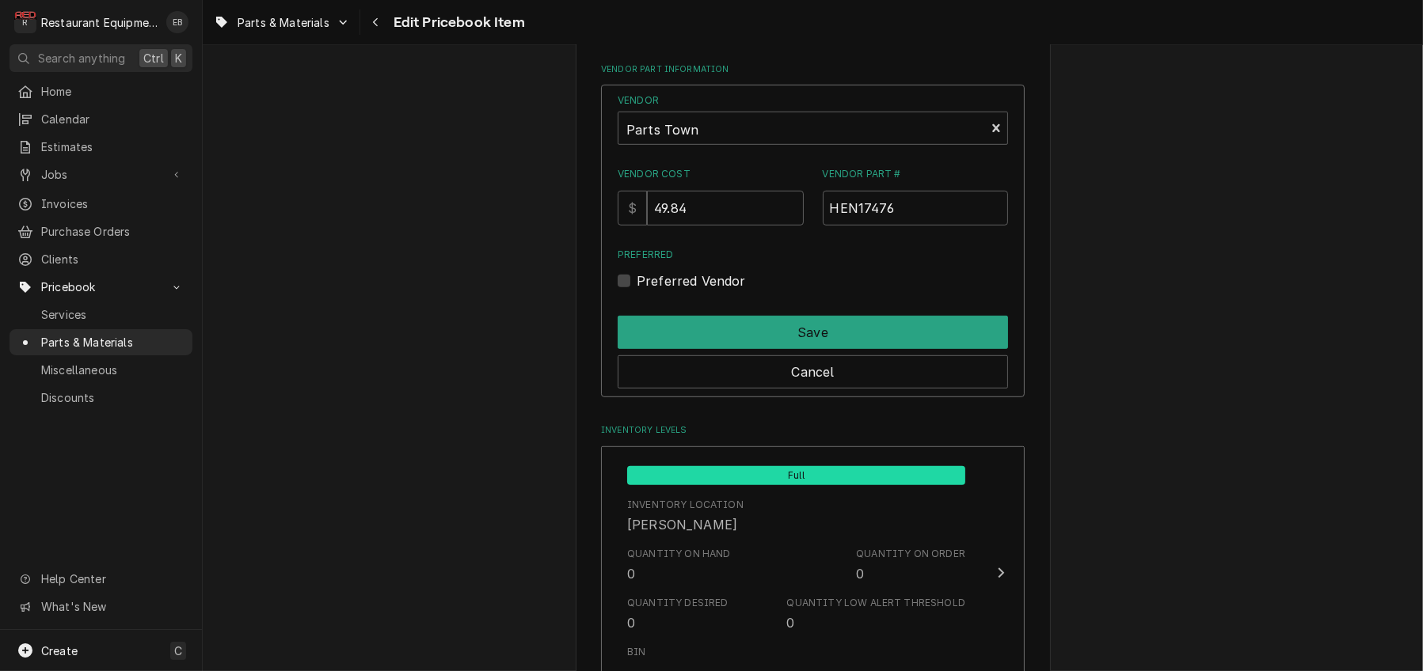
click at [636, 306] on input "Preferred" at bounding box center [831, 289] width 390 height 35
checkbox input "true"
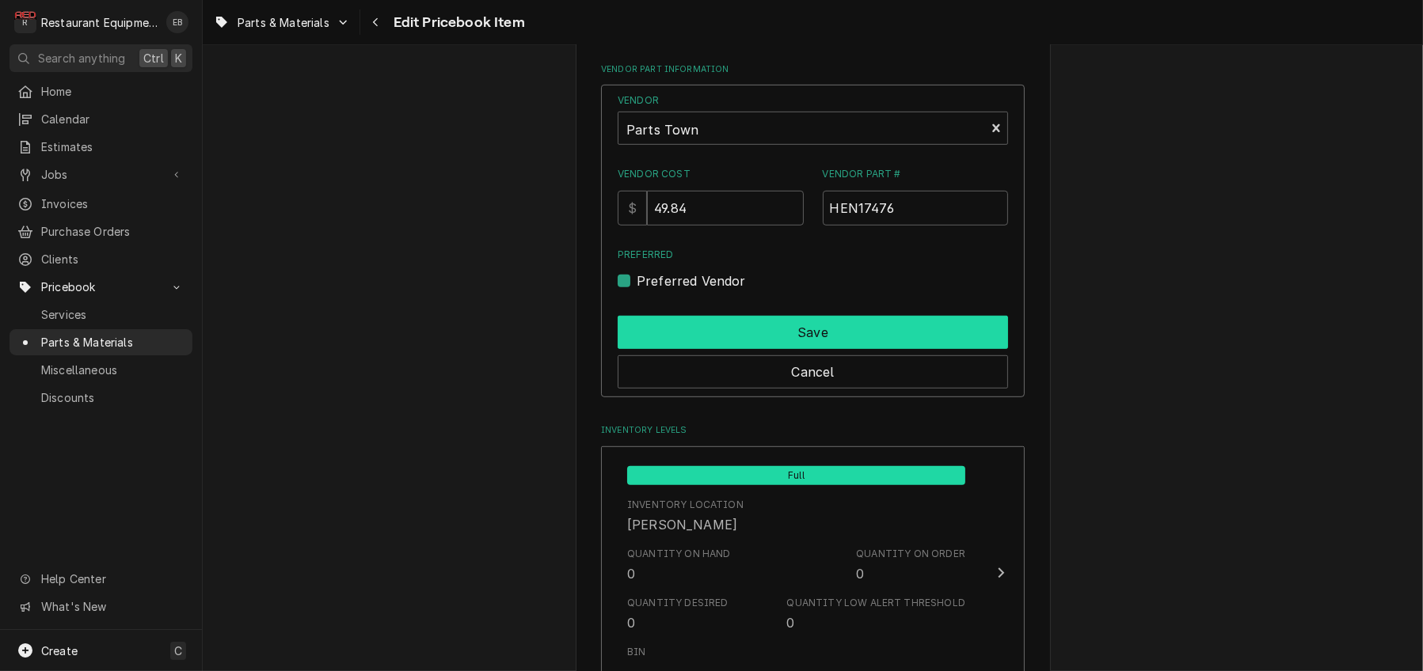
click at [738, 349] on button "Save" at bounding box center [812, 332] width 390 height 33
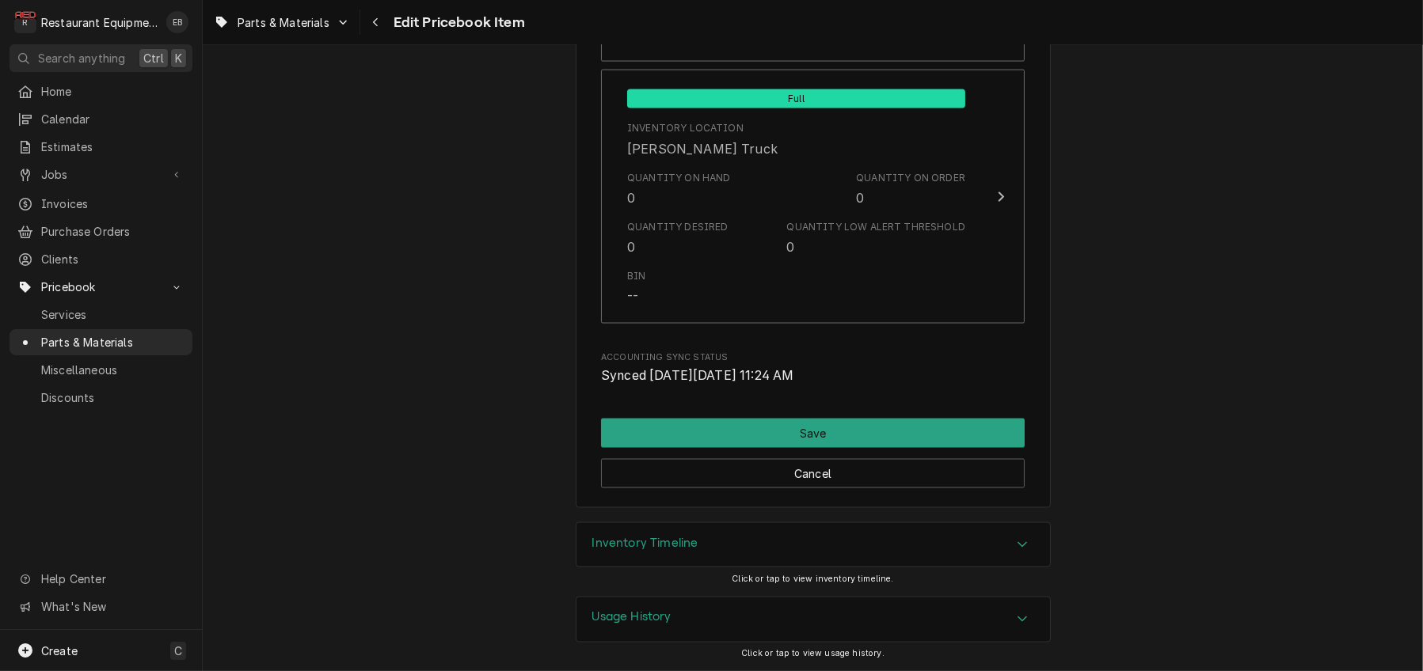
scroll to position [11742, 0]
click at [841, 419] on button "Save" at bounding box center [813, 433] width 424 height 29
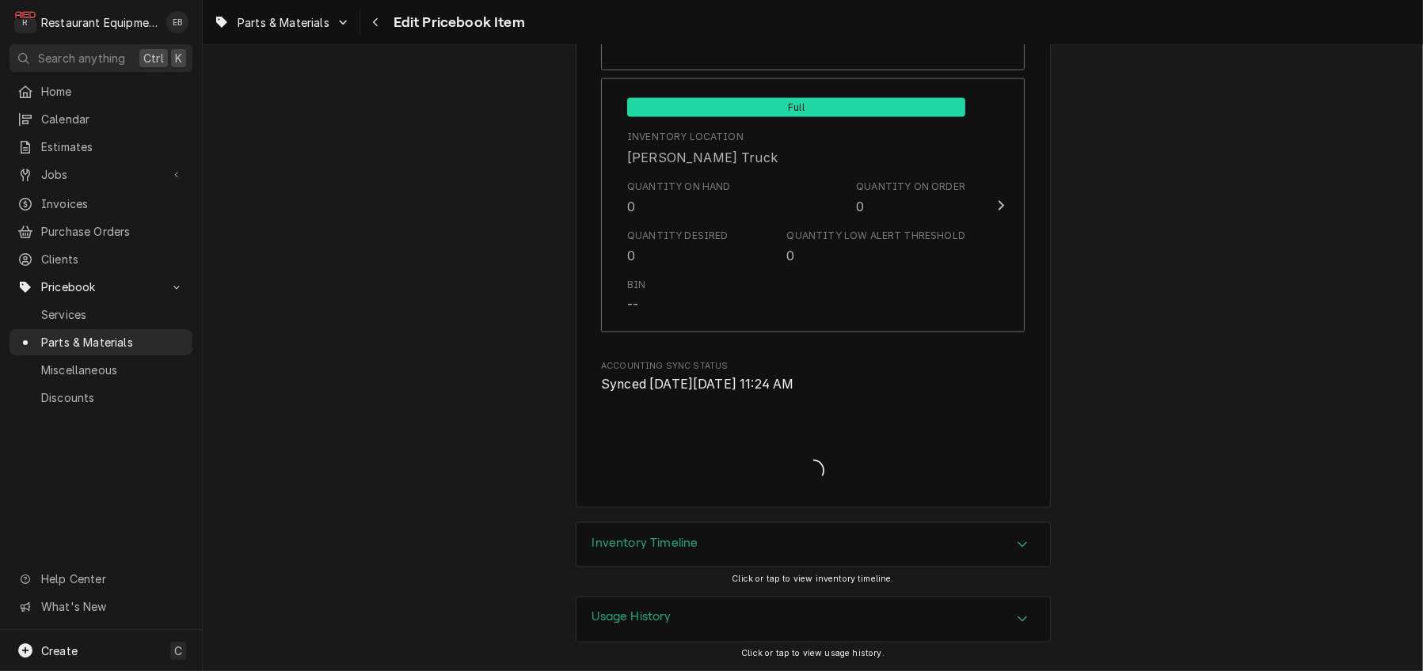
scroll to position [11731, 0]
type textarea "x"
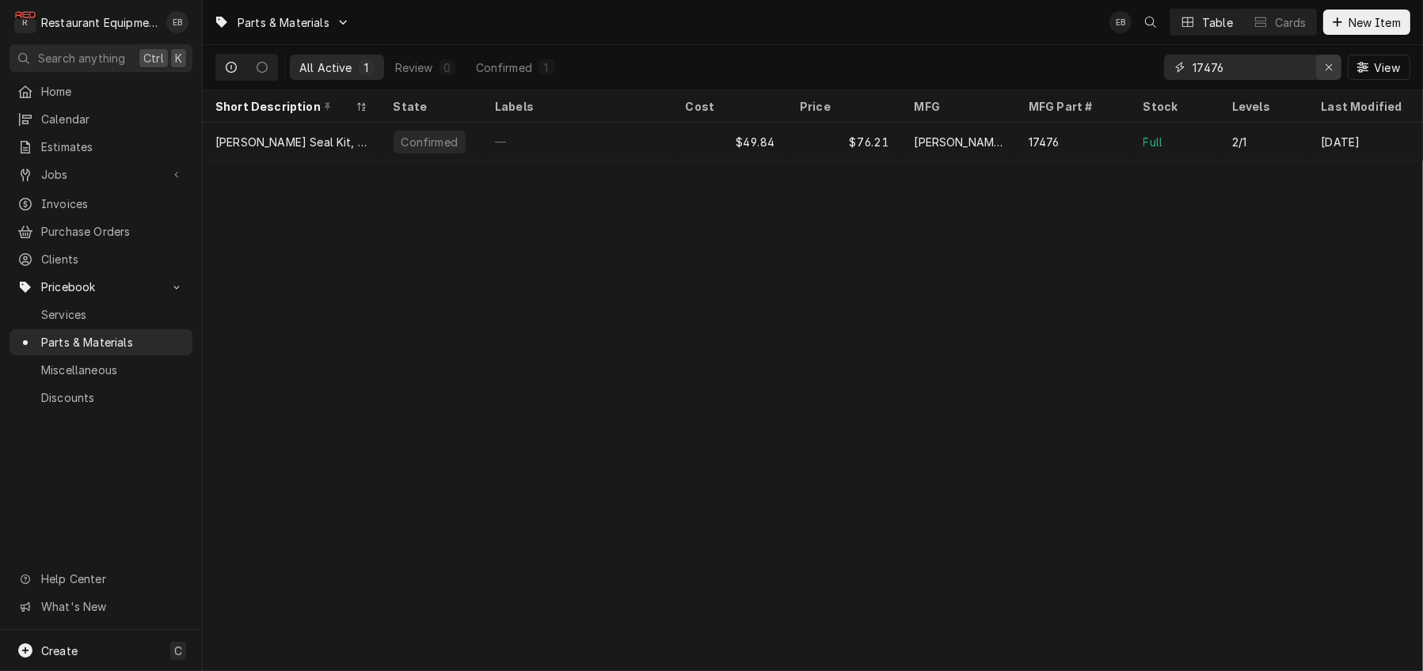
click at [1324, 70] on icon "Erase input" at bounding box center [1328, 67] width 9 height 11
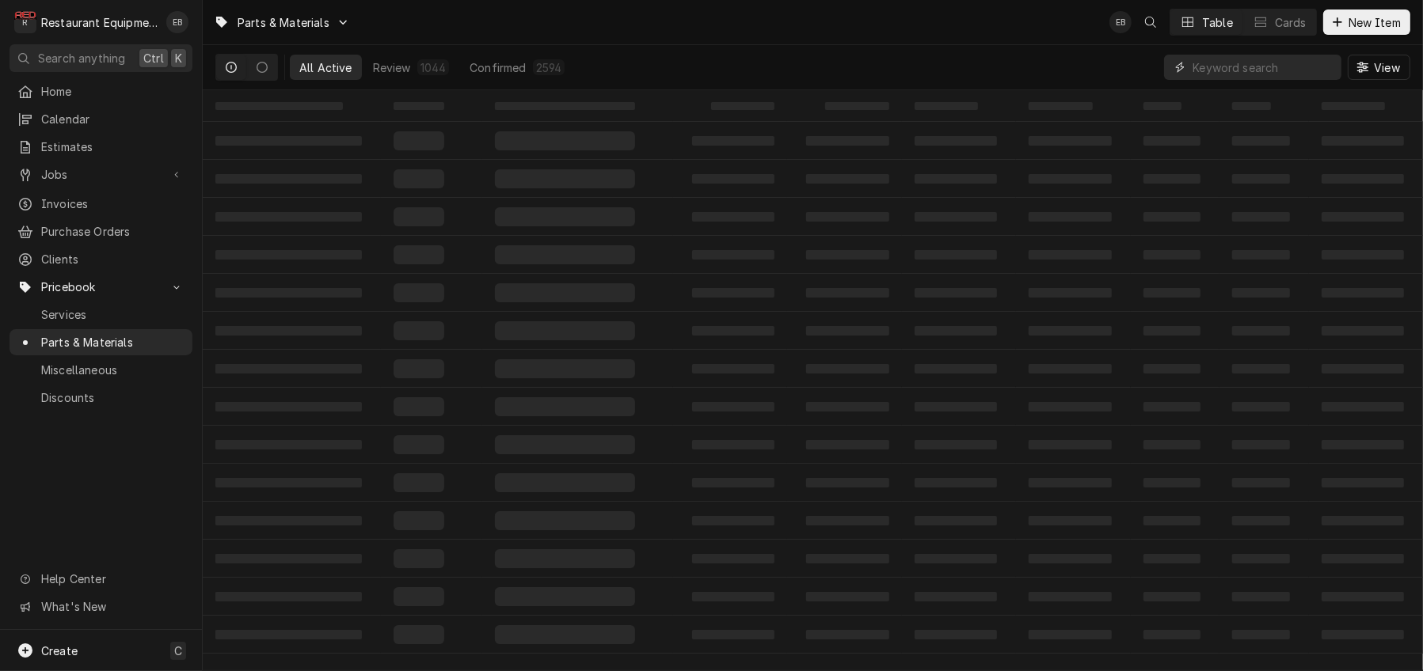
click at [1204, 66] on input "Dynamic Content Wrapper" at bounding box center [1262, 67] width 141 height 25
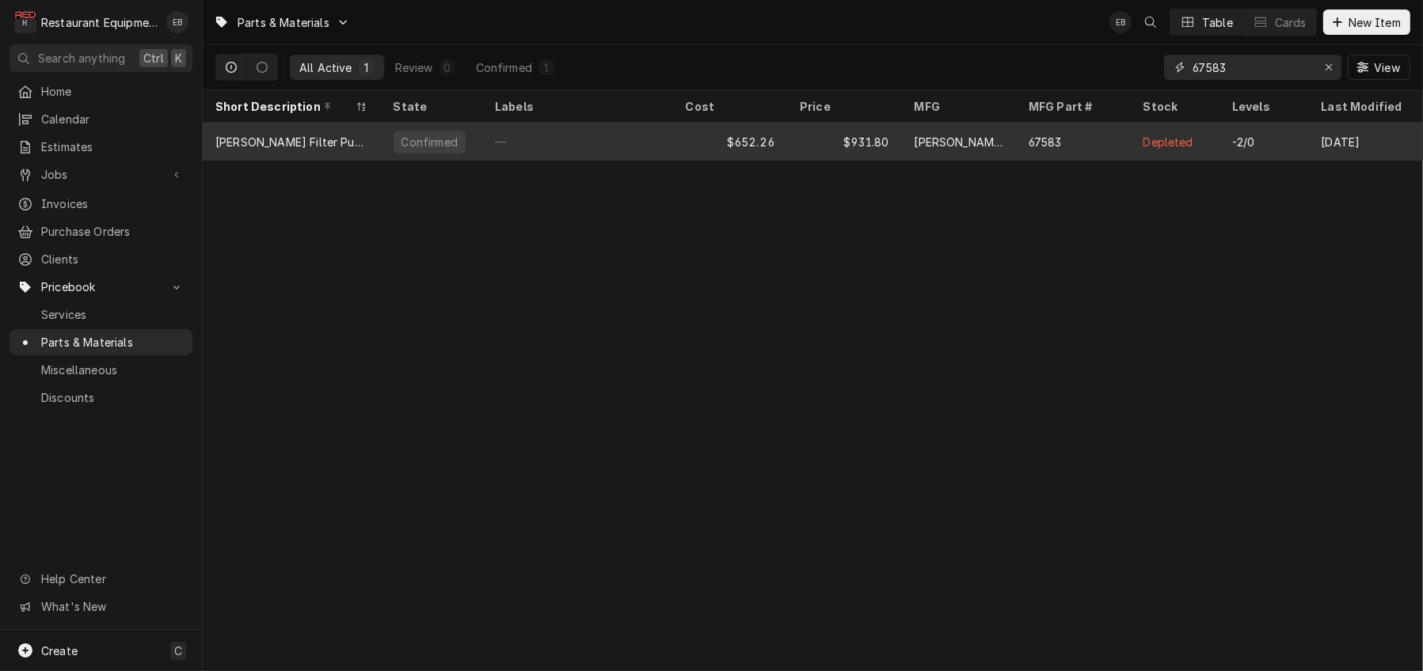
type input "67583"
click at [929, 150] on div "[PERSON_NAME]" at bounding box center [958, 142] width 89 height 17
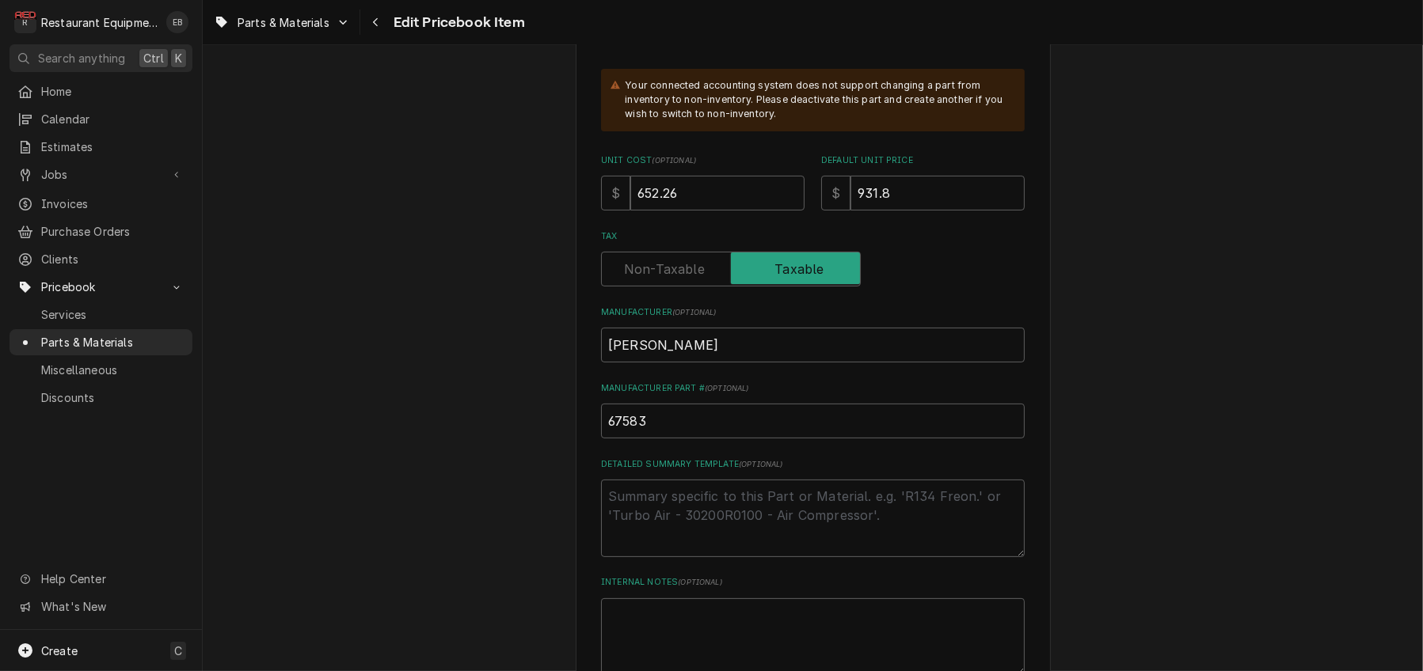
scroll to position [475, 0]
click at [936, 212] on input "931.8" at bounding box center [937, 194] width 174 height 35
type textarea "x"
type input "931"
type textarea "x"
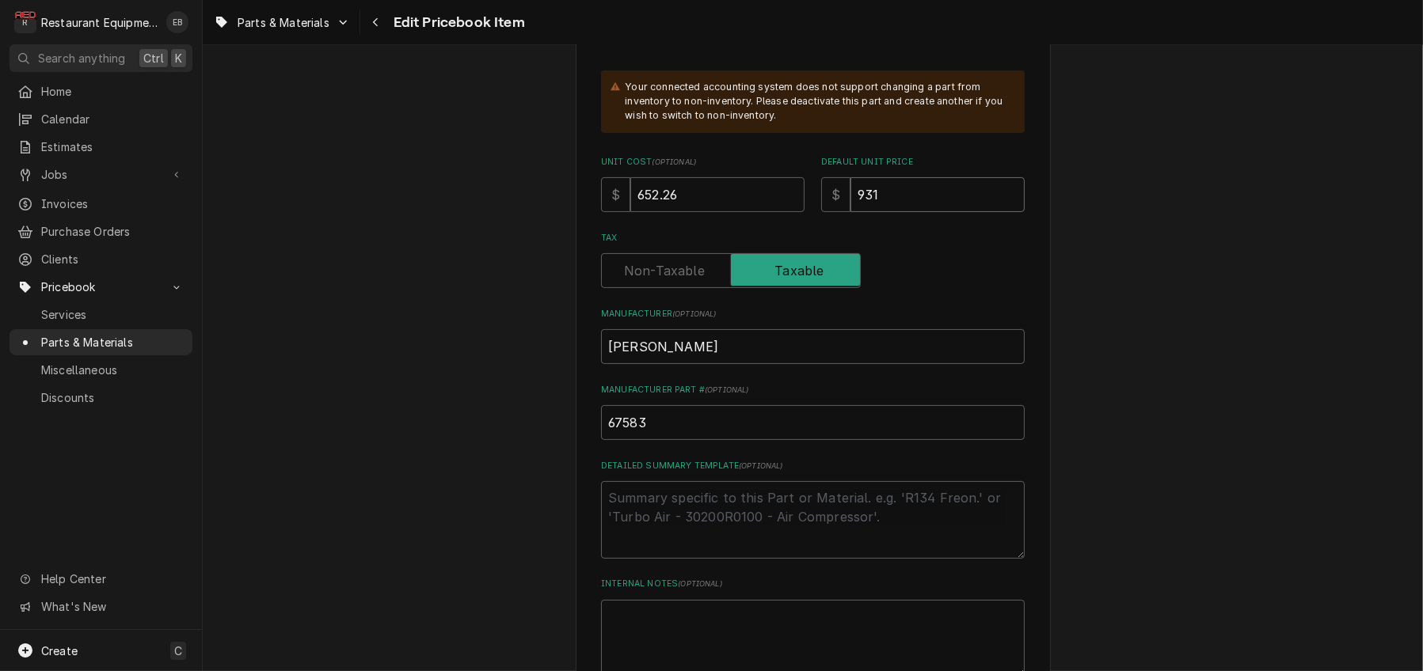
type input "93"
type textarea "x"
type input "9"
type textarea "x"
type input "99"
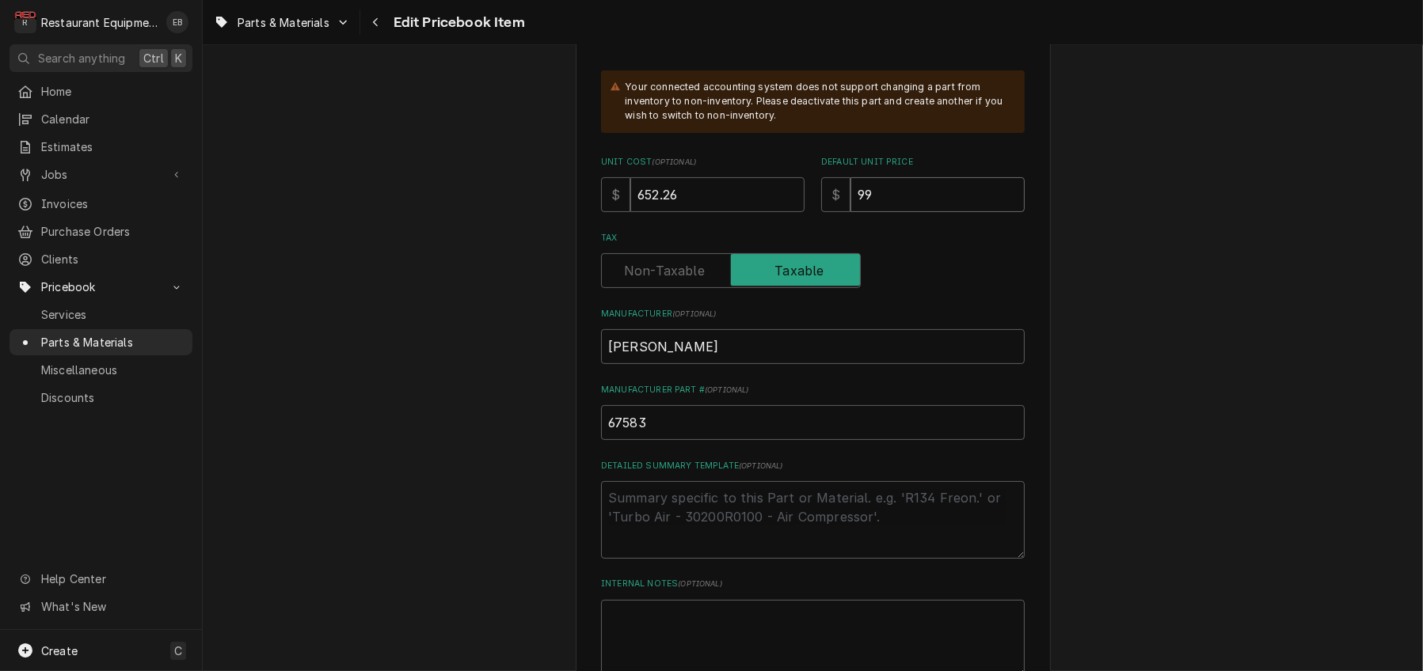
type textarea "x"
type input "997"
type textarea "x"
type input "997.3"
type textarea "x"
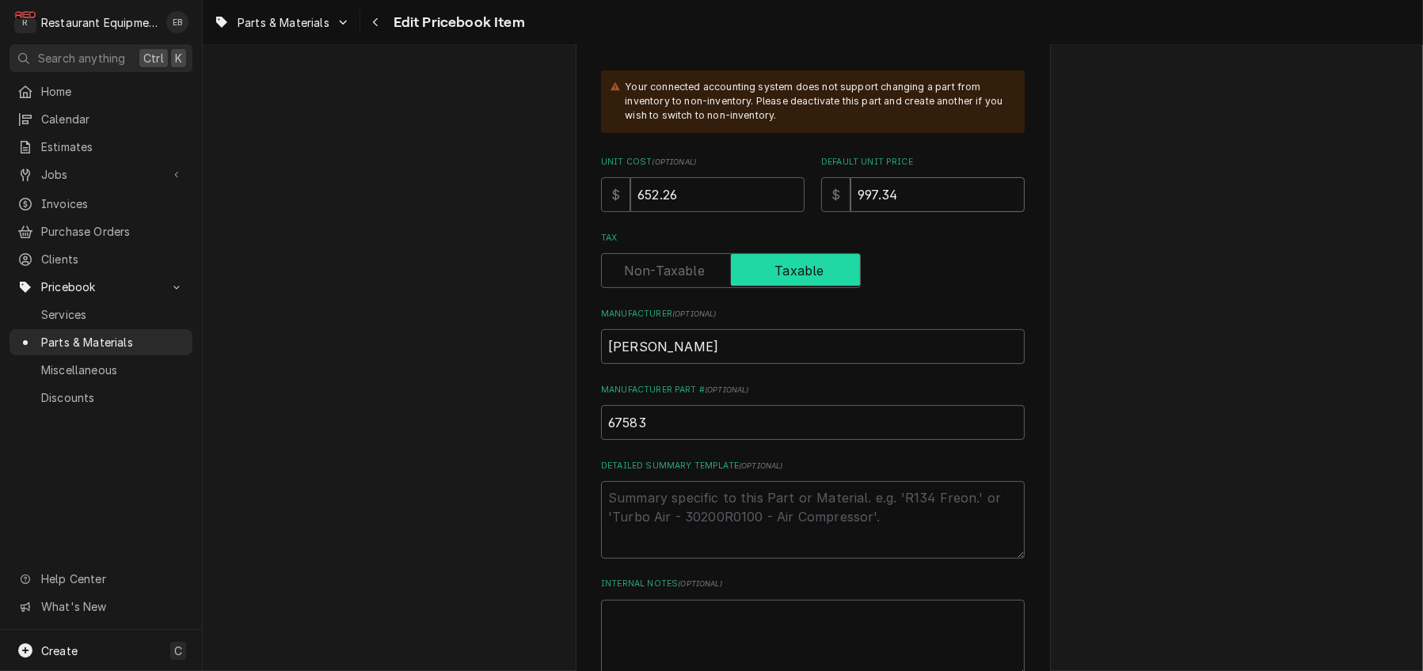
type input "997.34"
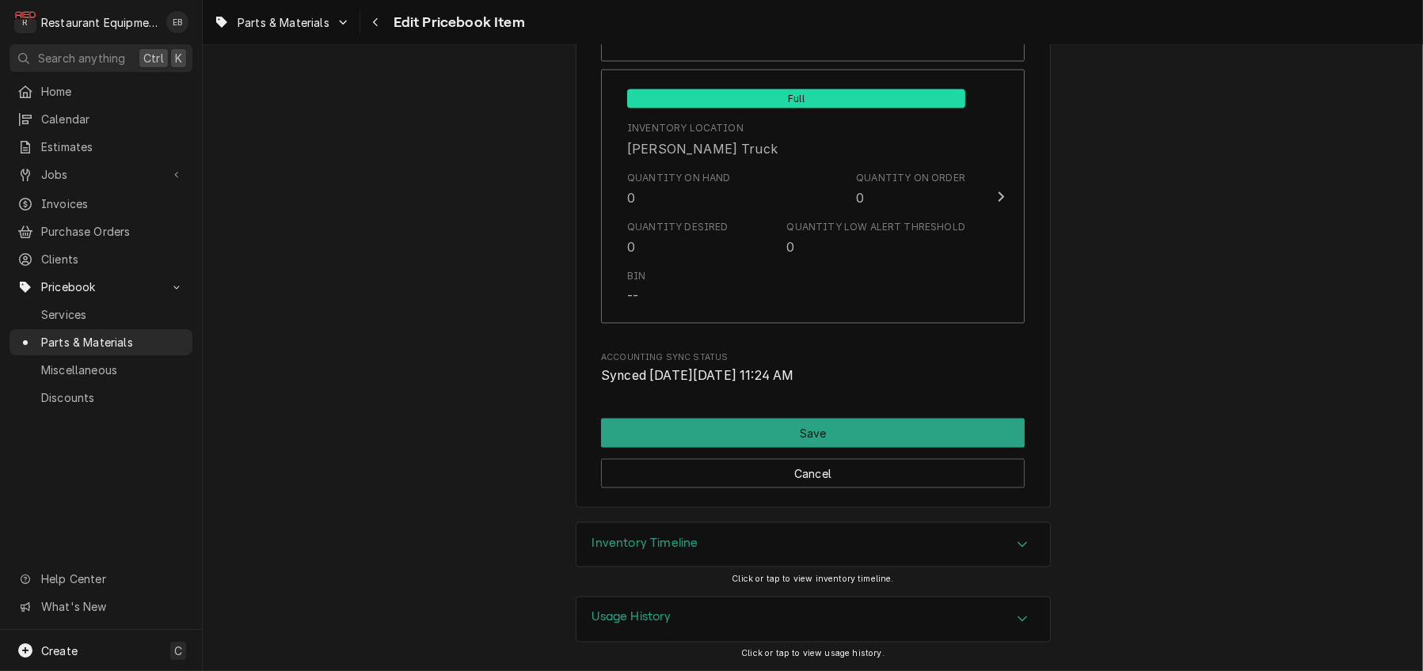
scroll to position [11699, 0]
click at [998, 420] on button "Save" at bounding box center [813, 433] width 424 height 29
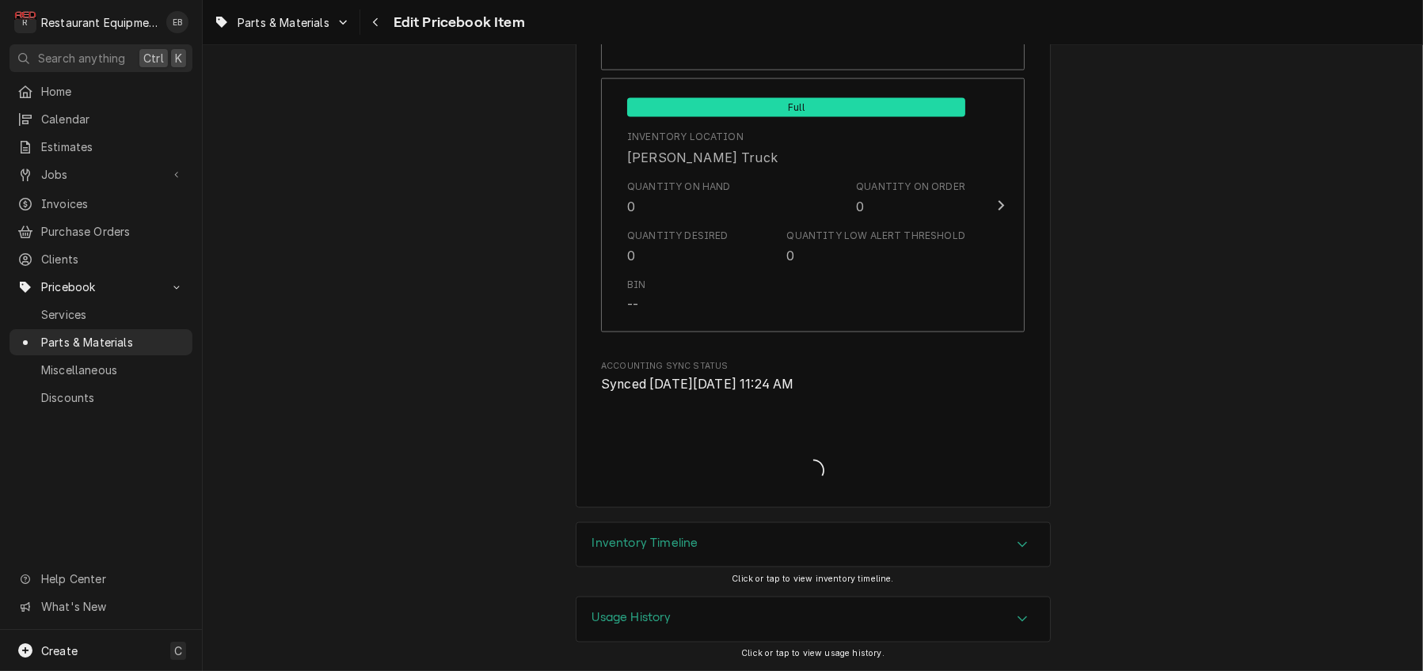
type textarea "x"
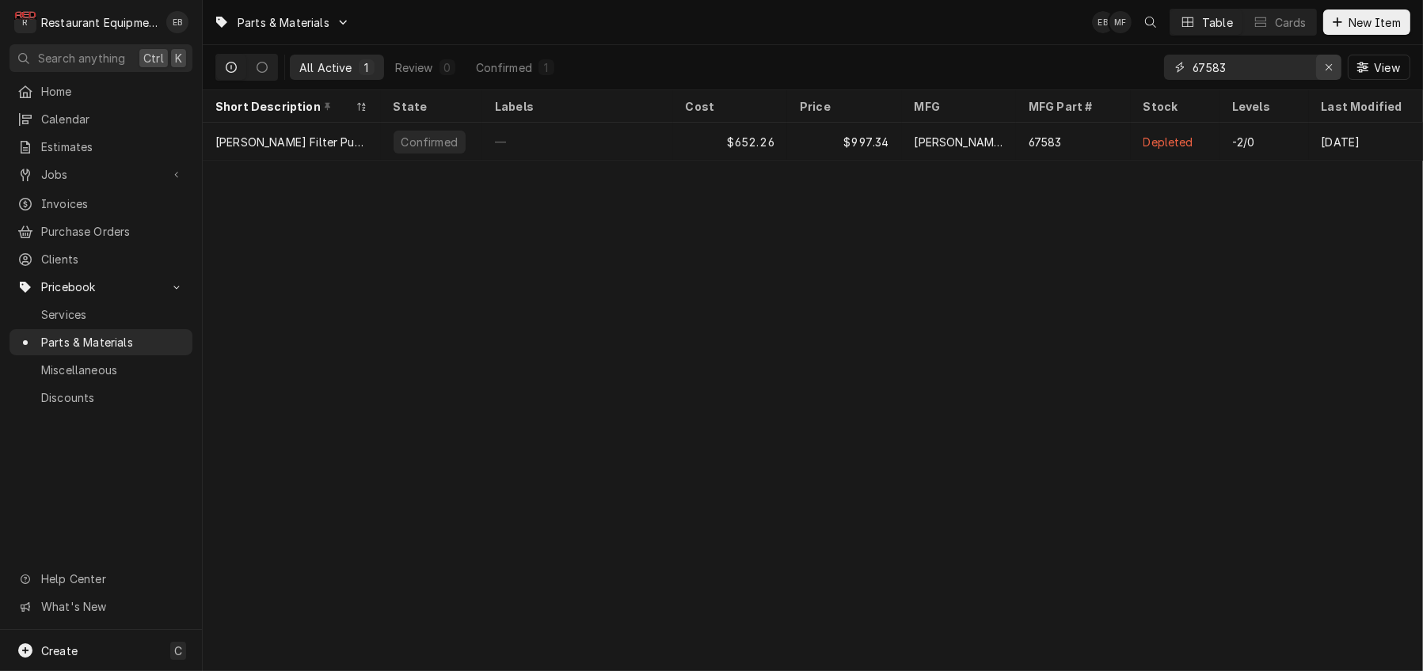
click at [1324, 72] on icon "Erase input" at bounding box center [1328, 67] width 9 height 11
click at [1233, 68] on input "Dynamic Content Wrapper" at bounding box center [1266, 67] width 149 height 25
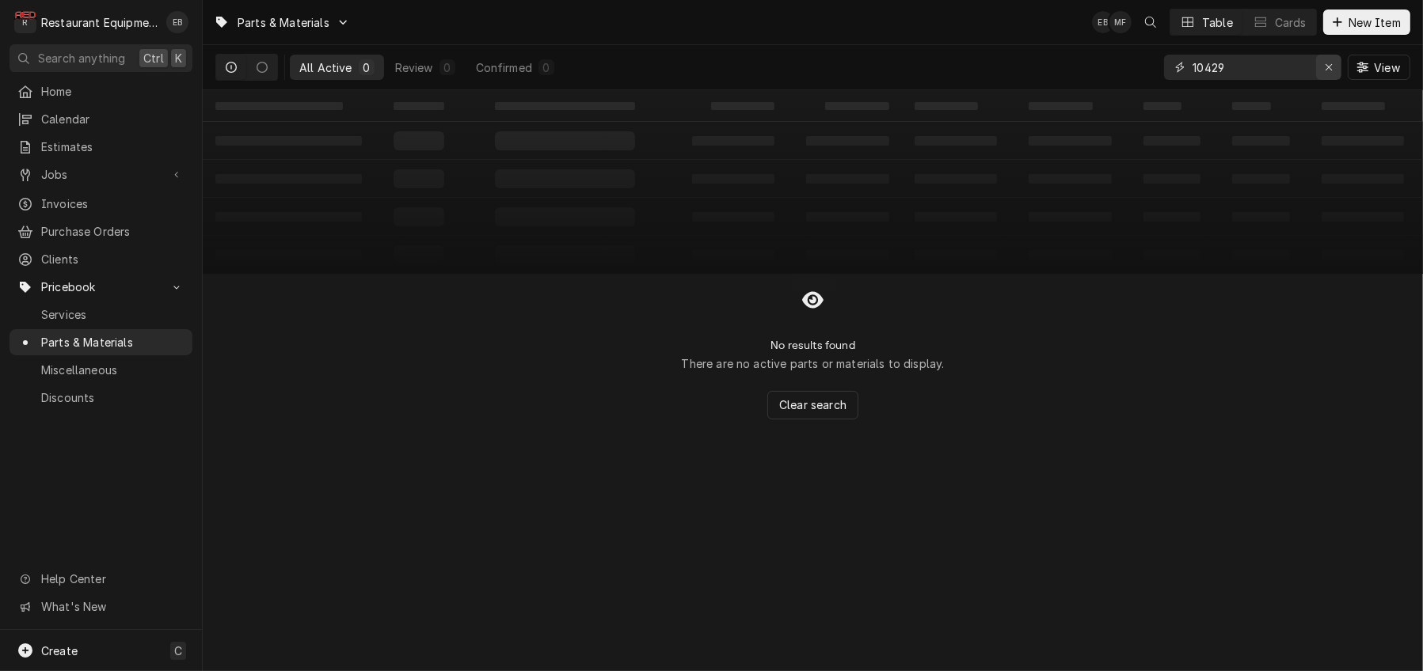
type input "10429"
click at [1324, 73] on icon "Erase input" at bounding box center [1328, 67] width 9 height 11
click at [1347, 25] on span "New Item" at bounding box center [1374, 22] width 59 height 17
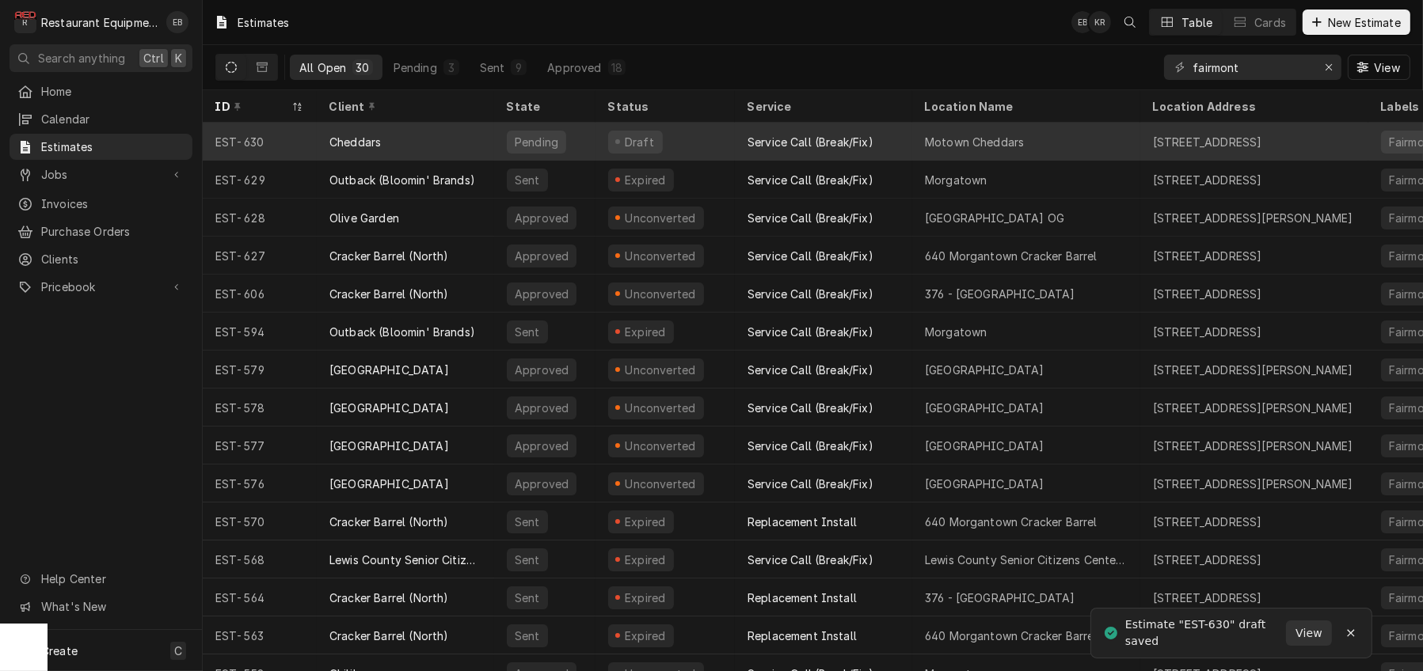
click at [699, 140] on div "Draft" at bounding box center [664, 142] width 139 height 38
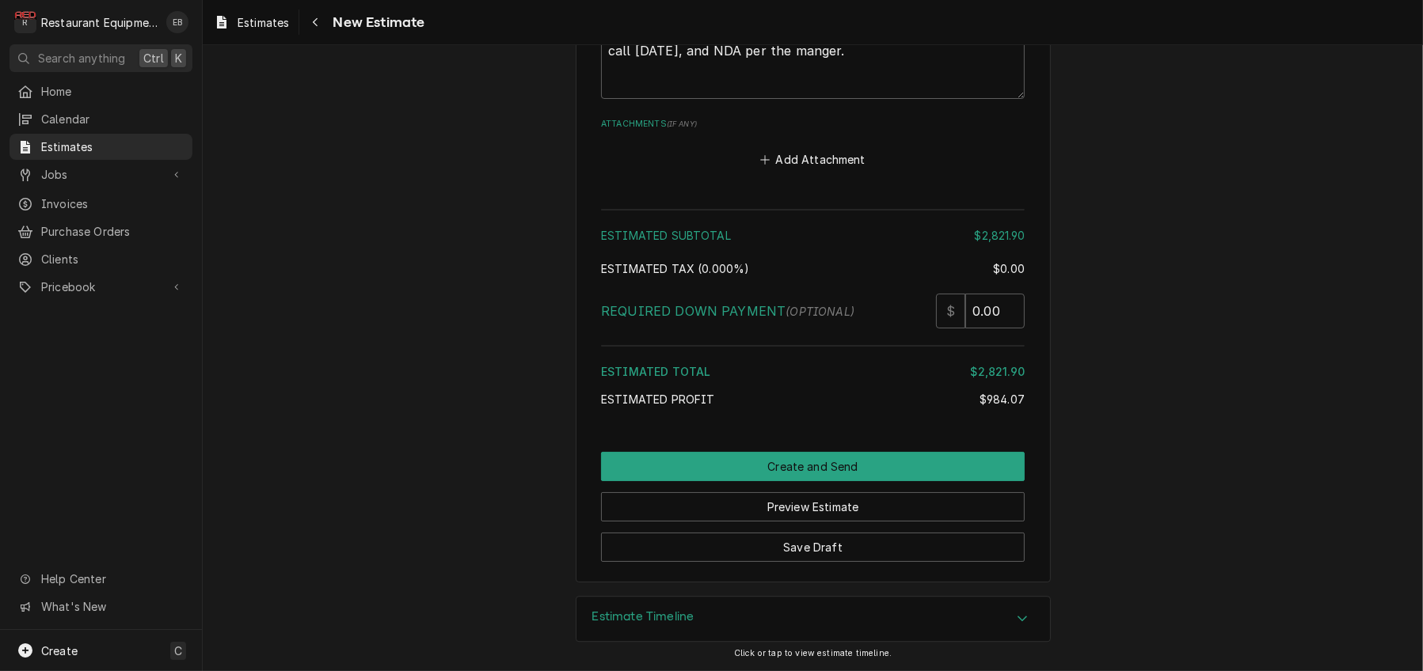
scroll to position [5517, 0]
click at [804, 170] on button "Add Attachment" at bounding box center [813, 159] width 111 height 22
type textarea "x"
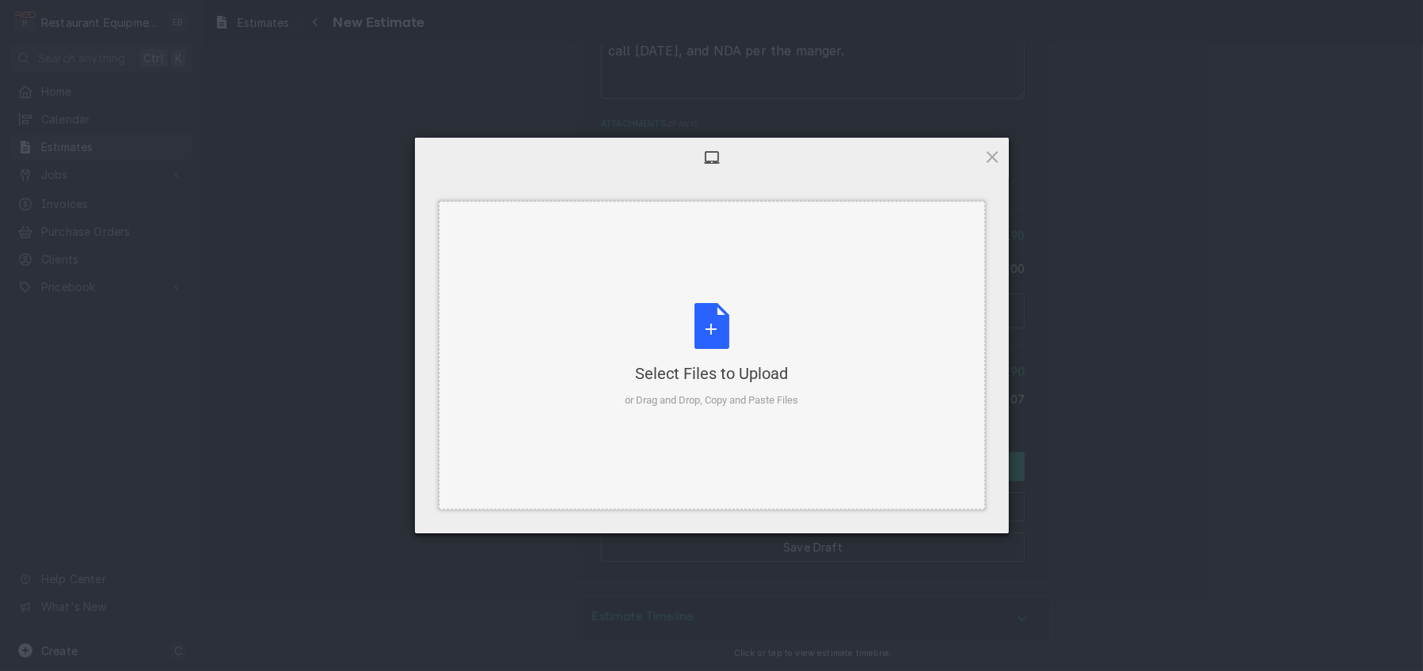
click at [728, 319] on div "Select Files to Upload or Drag and Drop, Copy and Paste Files" at bounding box center [711, 355] width 173 height 105
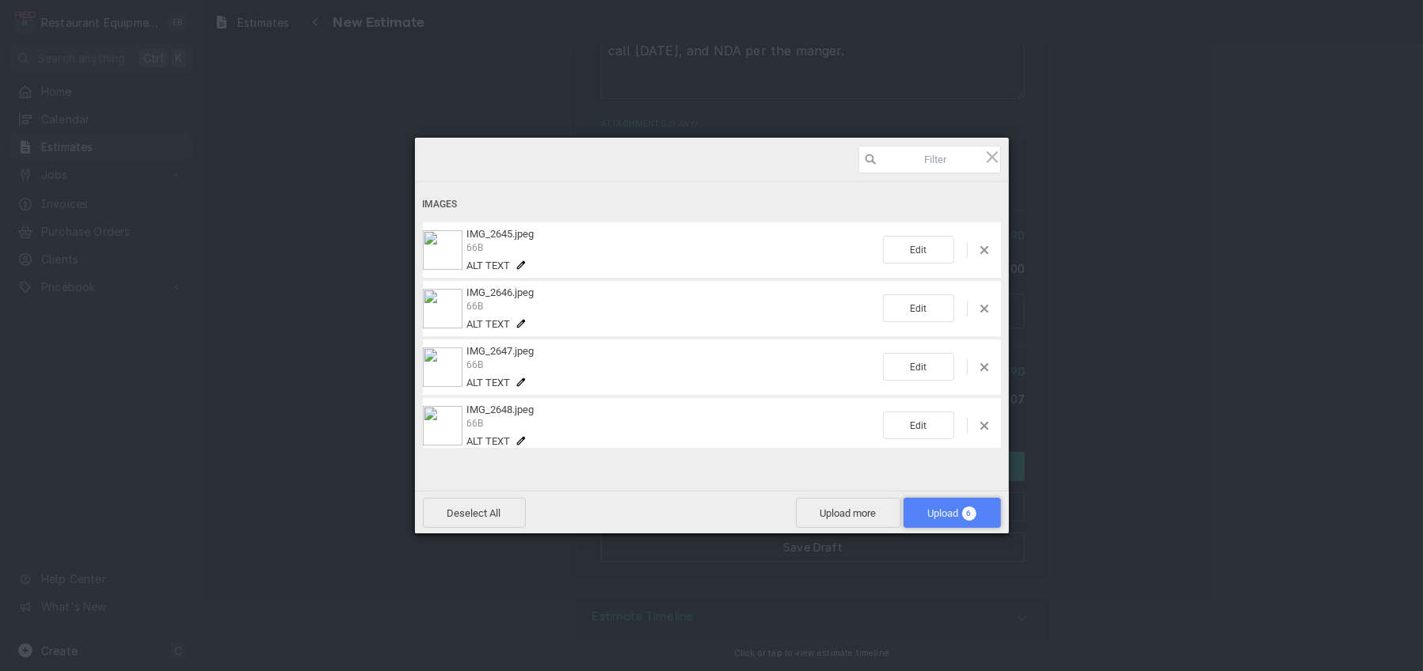
click at [928, 507] on span "Upload 6" at bounding box center [952, 513] width 48 height 12
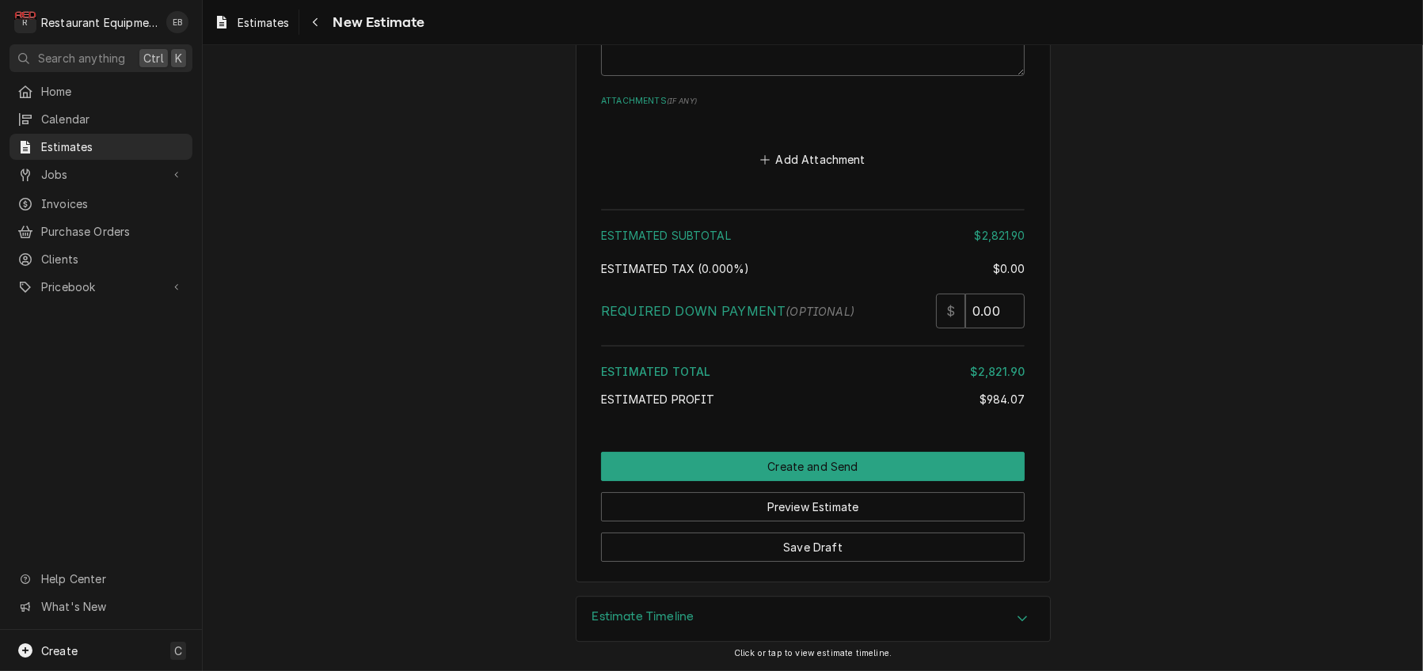
scroll to position [5712, 0]
click at [925, 533] on button "Save Draft" at bounding box center [813, 547] width 424 height 29
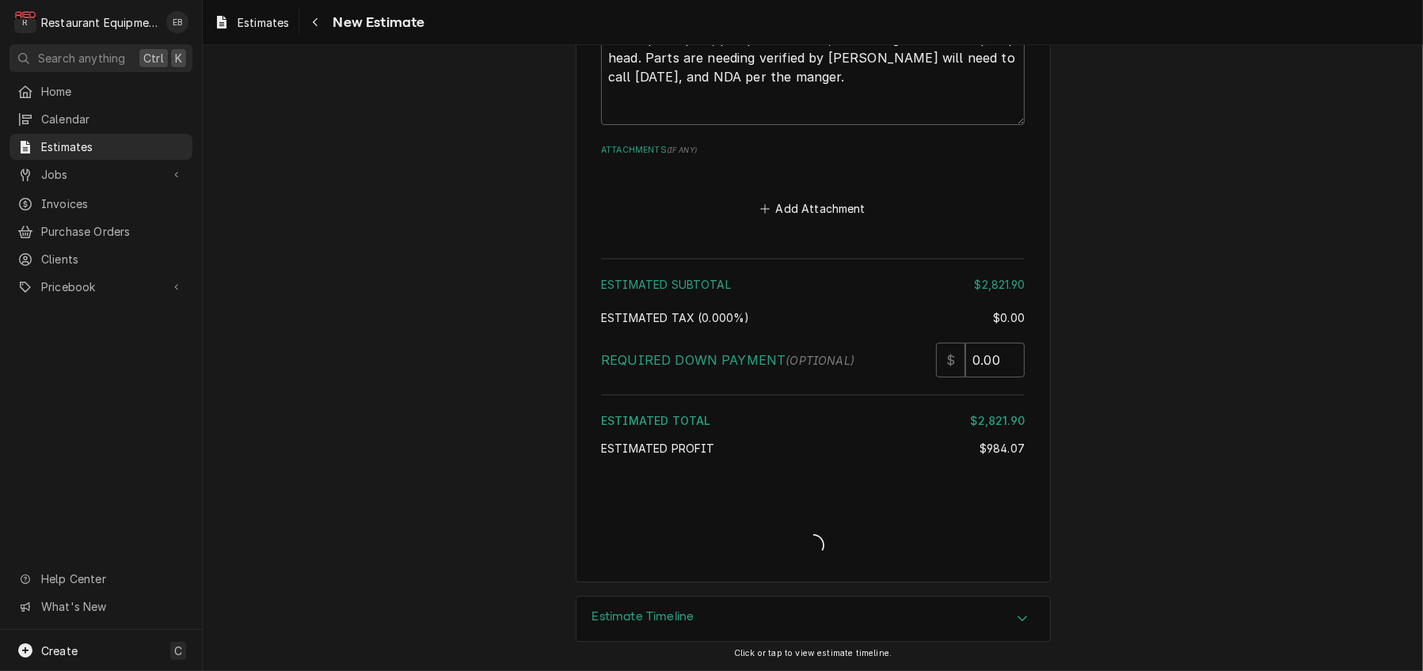
type textarea "x"
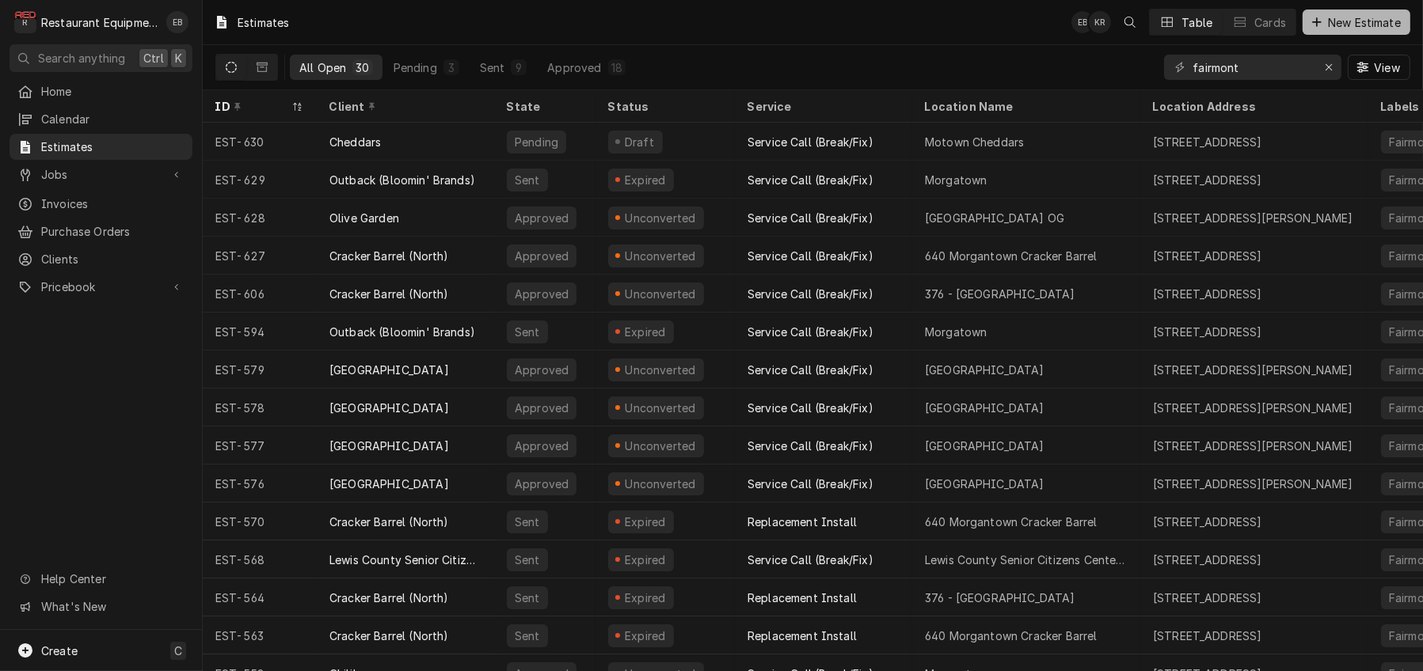
click at [1341, 25] on span "New Estimate" at bounding box center [1363, 22] width 79 height 17
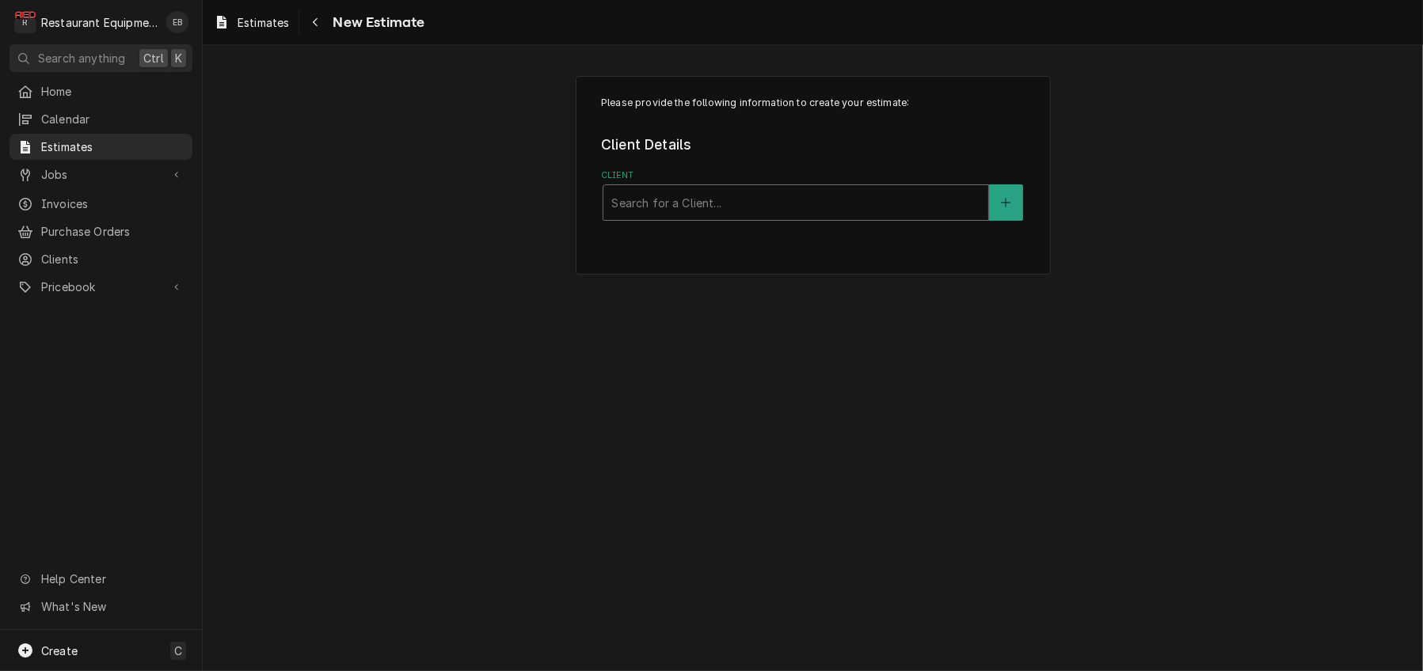
click at [746, 217] on div "Client" at bounding box center [795, 202] width 369 height 28
type input "cheddar"
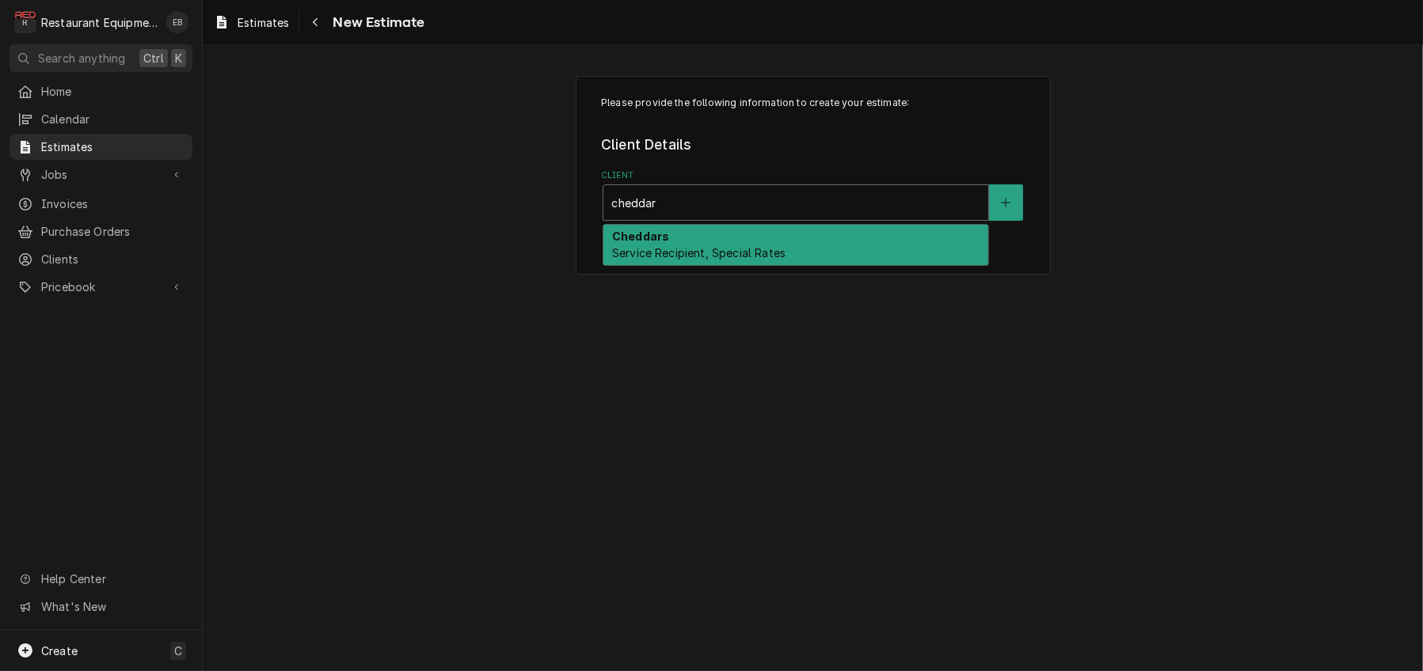
click at [741, 256] on div "Cheddars Service Recipient, Special Rates" at bounding box center [795, 245] width 385 height 41
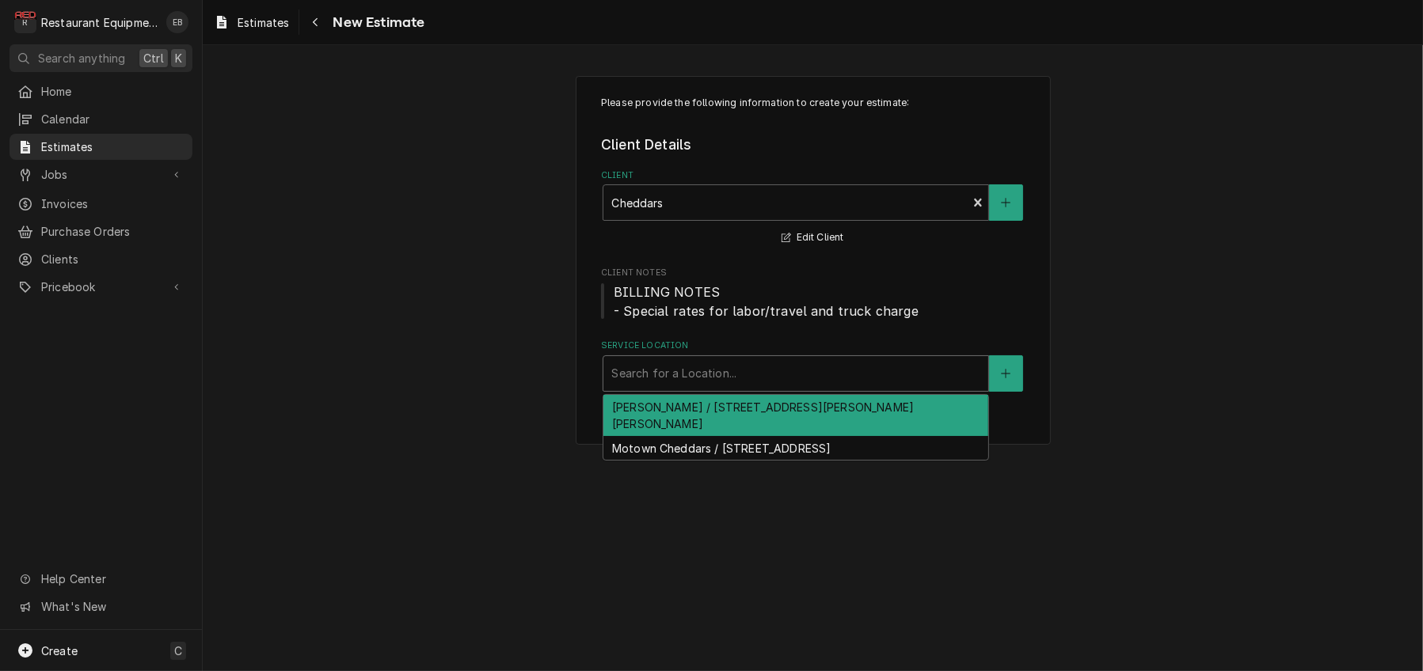
click at [714, 388] on div "Service Location" at bounding box center [795, 373] width 369 height 28
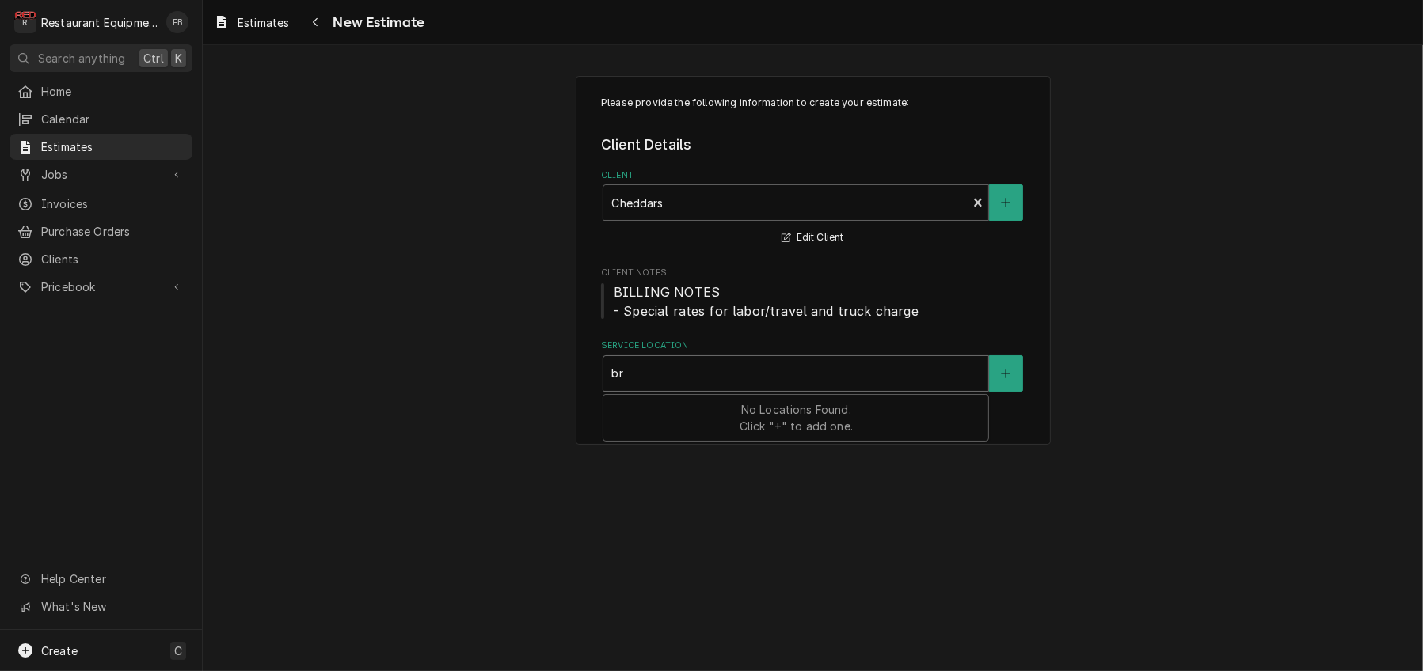
type input "b"
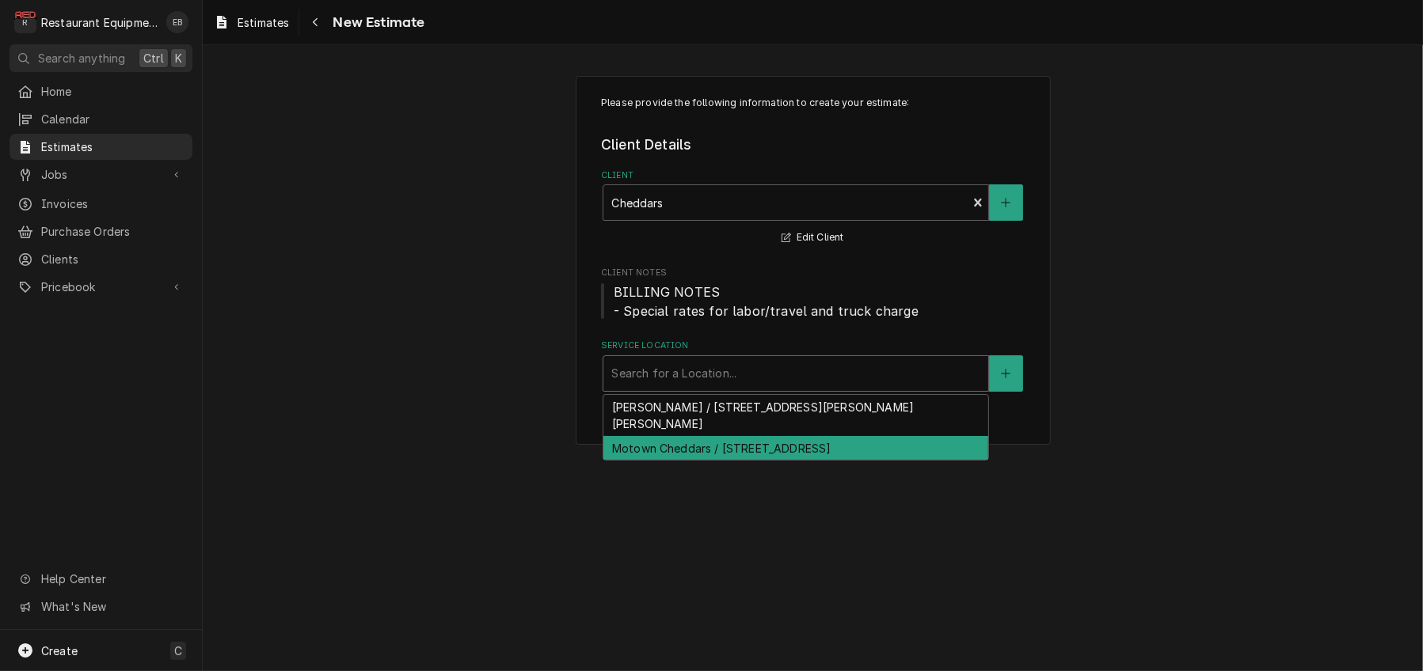
click at [739, 461] on div "Motown Cheddars / [STREET_ADDRESS]" at bounding box center [795, 448] width 385 height 25
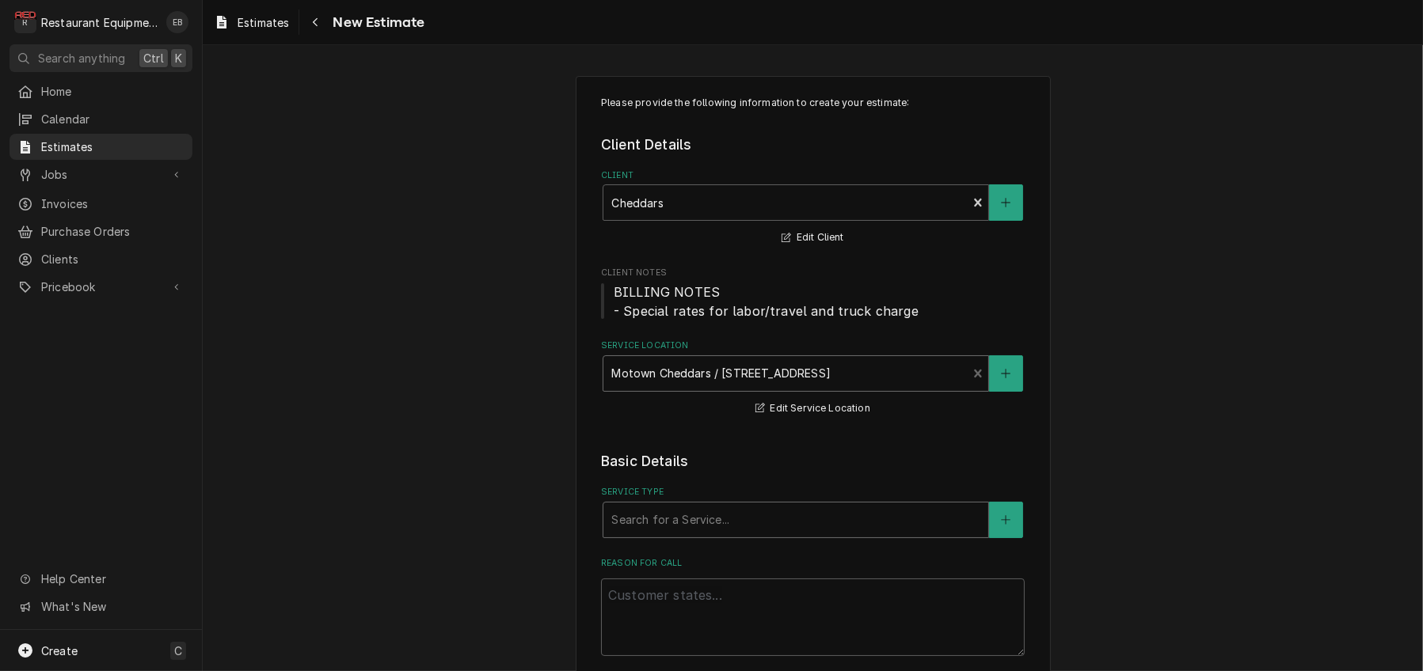
click at [715, 534] on div "Service Type" at bounding box center [795, 520] width 369 height 28
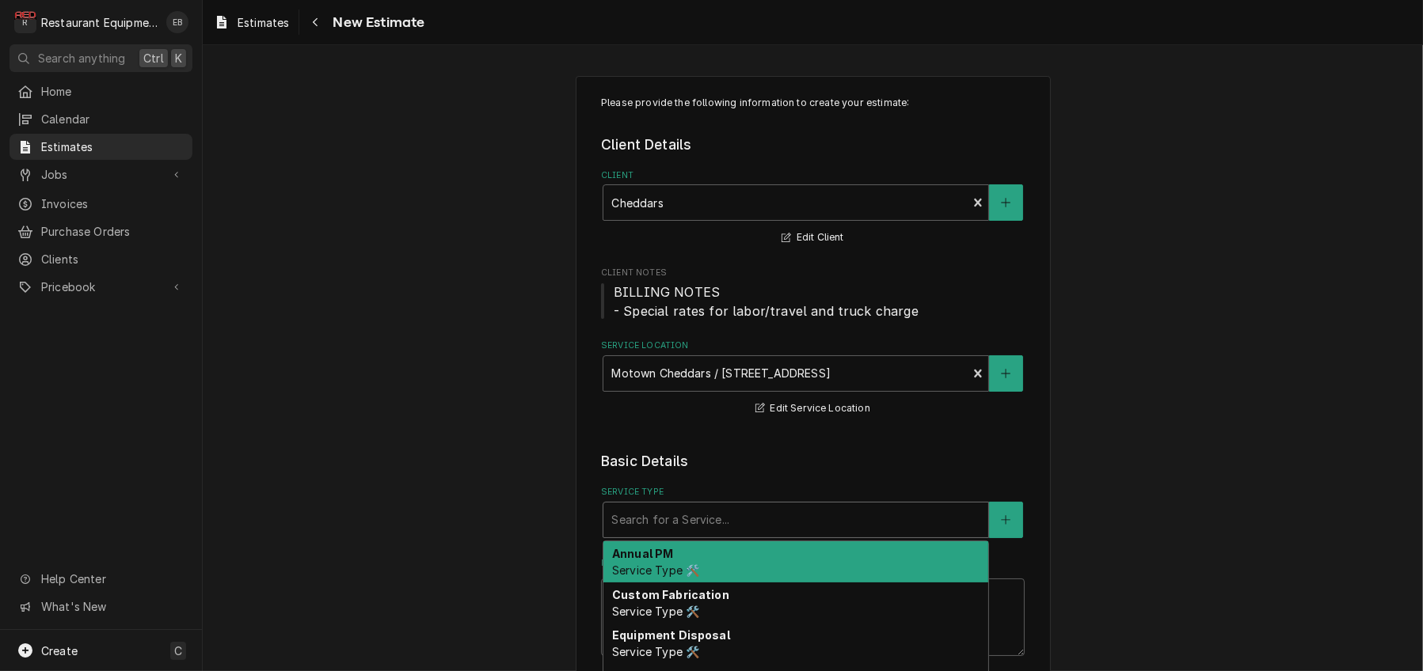
type textarea "x"
type input "b"
type textarea "x"
type input "br"
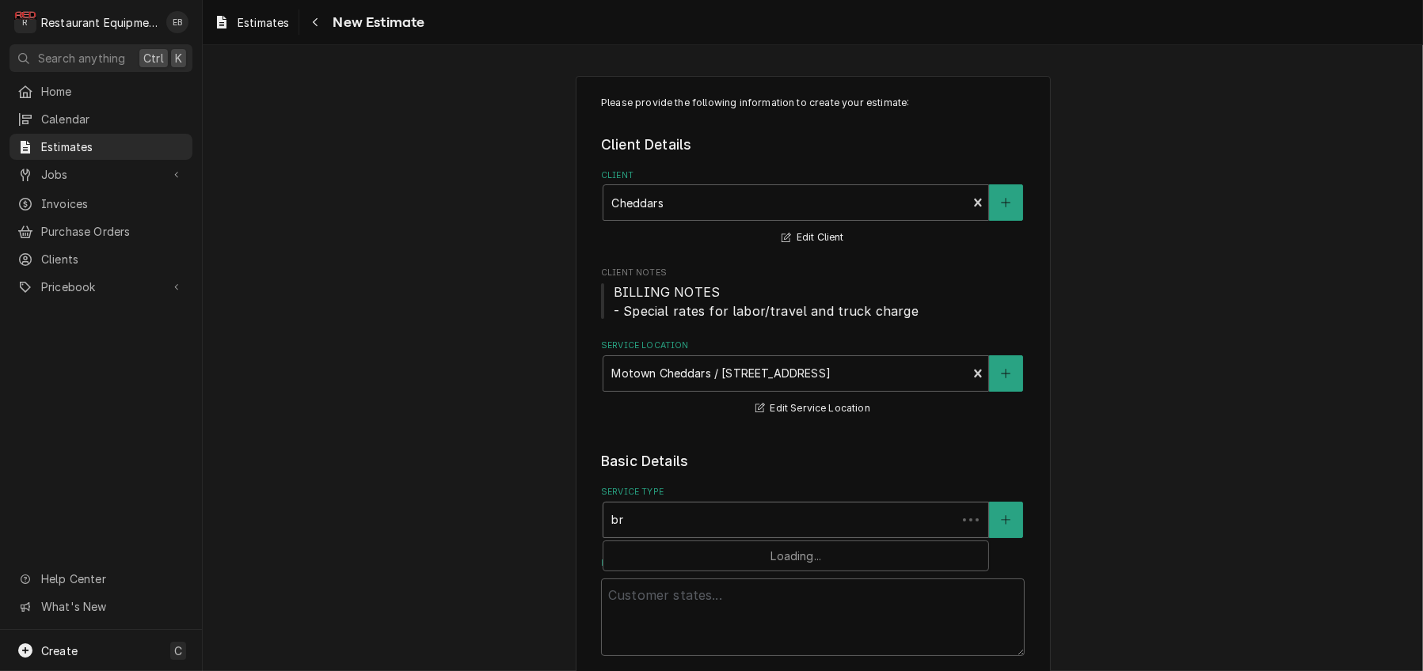
type textarea "x"
type input "bre"
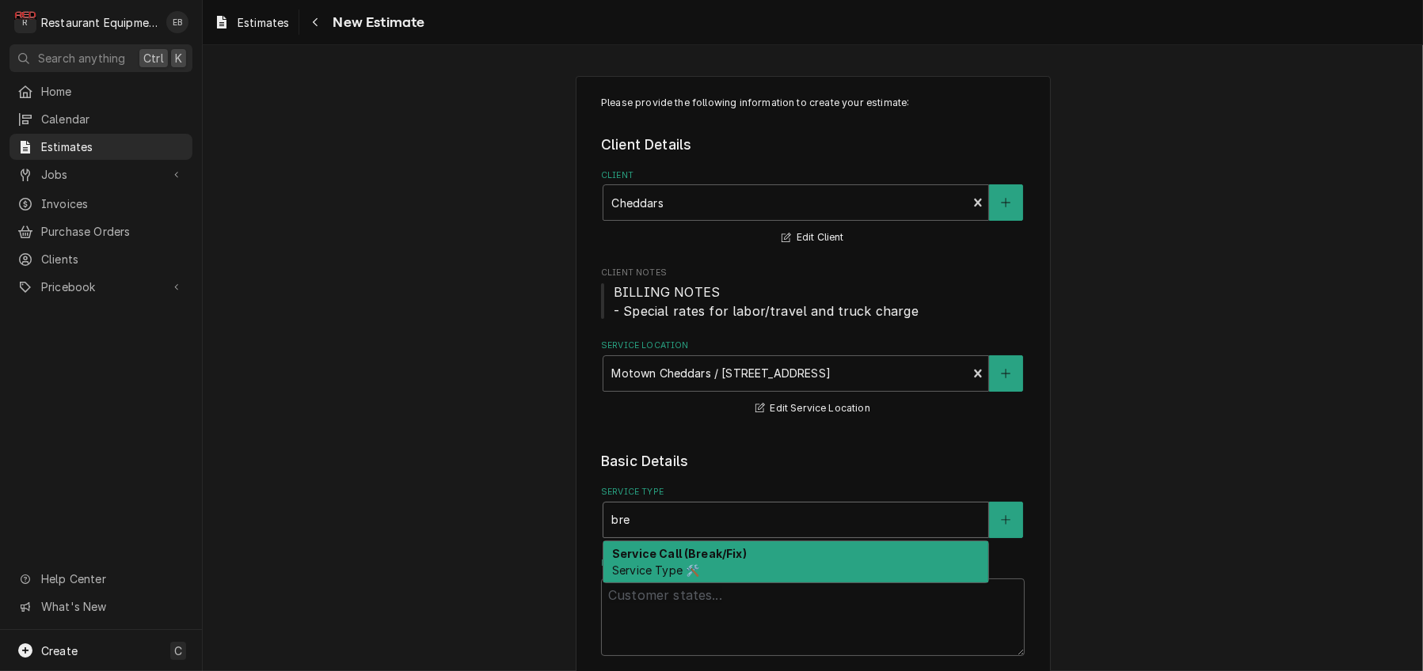
click at [679, 560] on strong "Service Call (Break/Fix)" at bounding box center [679, 553] width 135 height 13
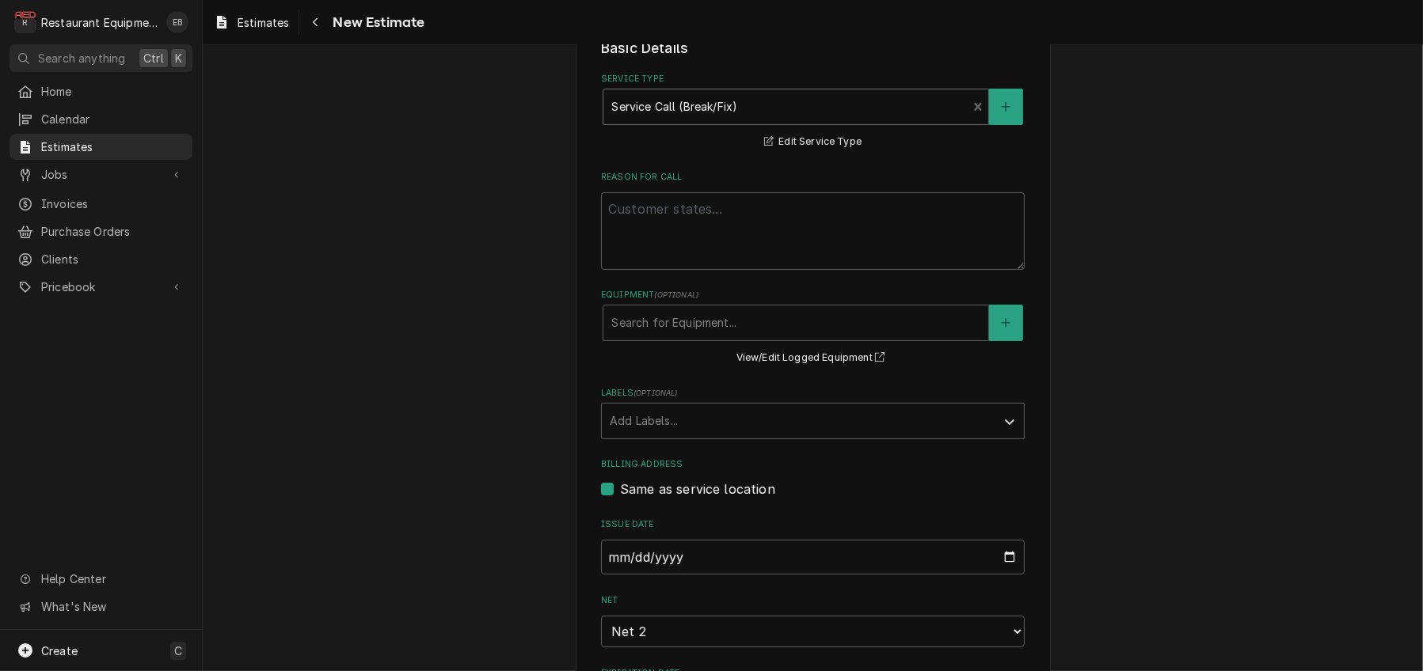
scroll to position [422, 0]
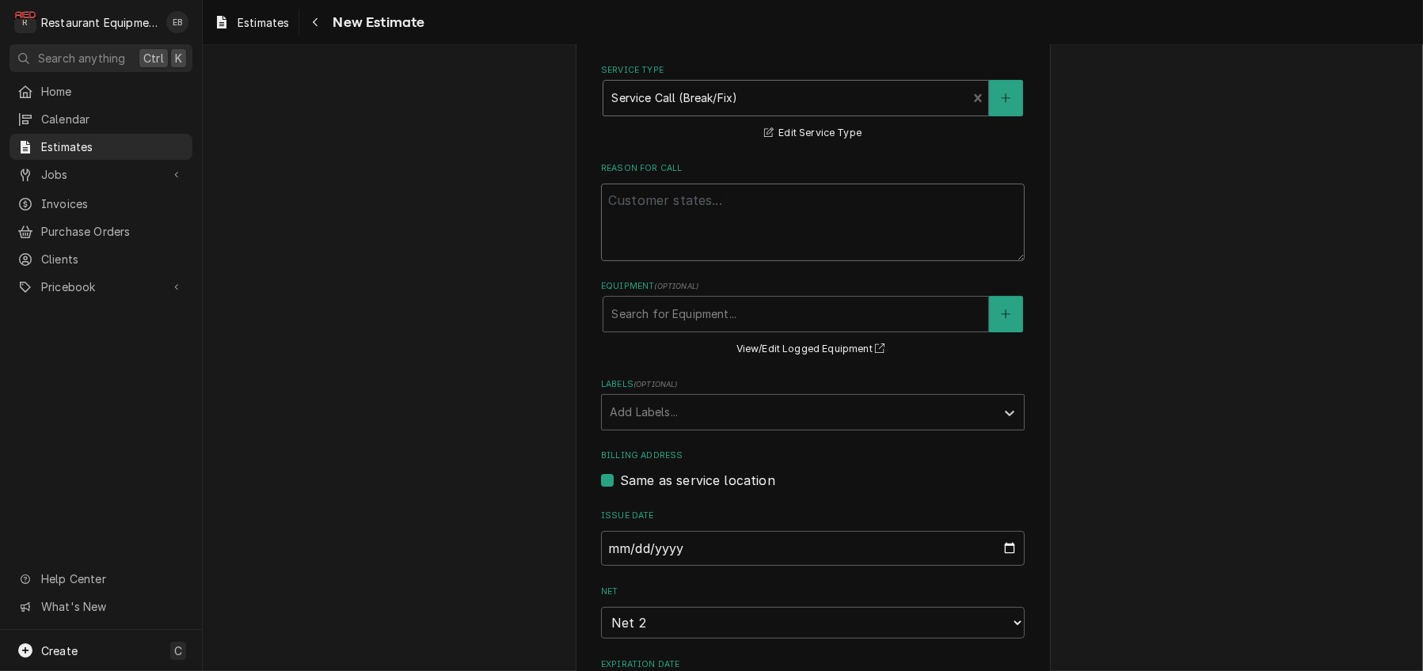
click at [715, 261] on textarea "Reason For Call" at bounding box center [813, 223] width 424 height 78
paste textarea "Pasta cooker not powering up."
type textarea "x"
type textarea "Pasta cooker not powering up."
type textarea "x"
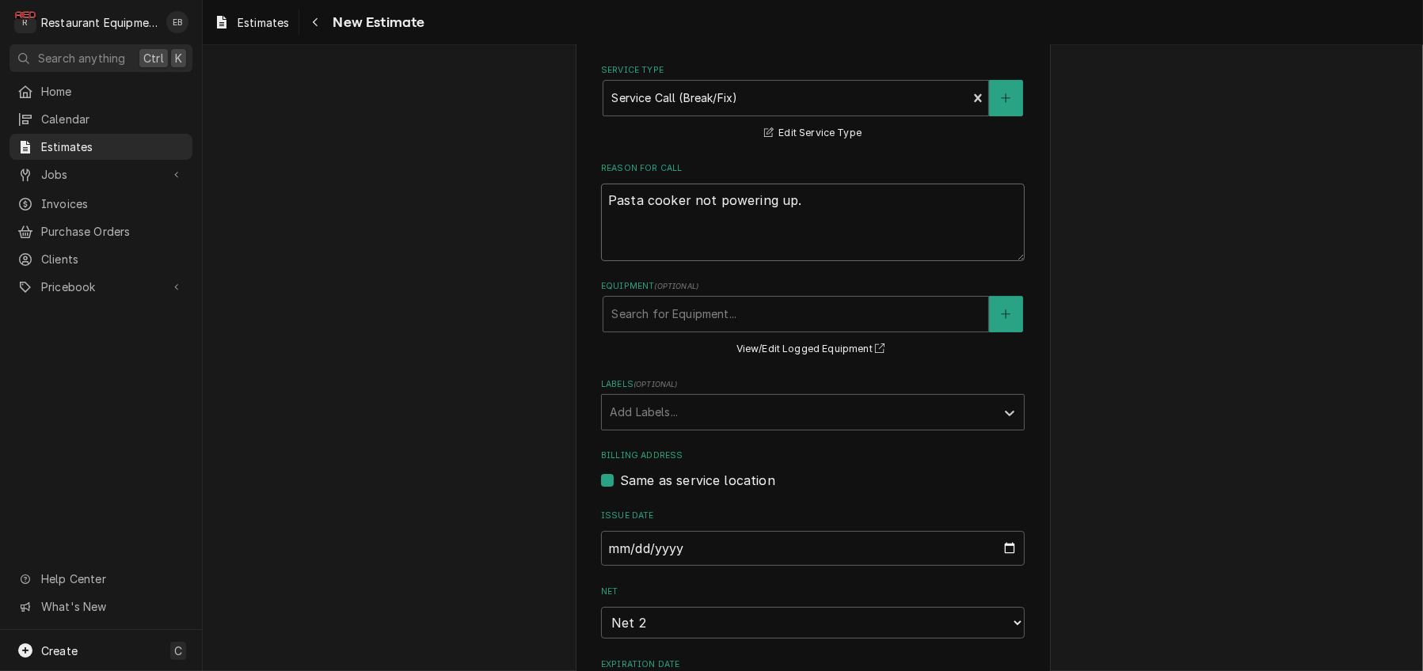
type textarea "Pasta cooker not powering up."
type textarea "x"
type textarea "Pasta cooker not powering up."
type textarea "x"
type textarea "Pasta cooker not powering up. T"
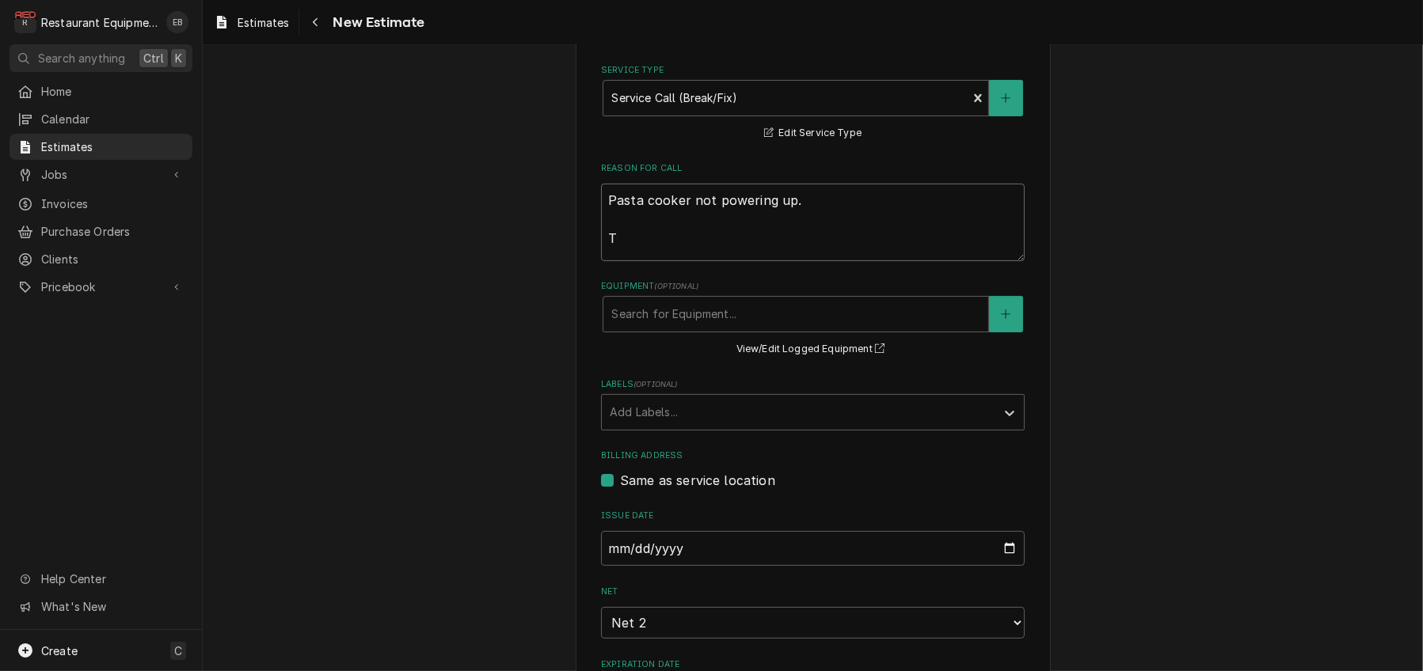
type textarea "x"
type textarea "Pasta cooker not powering up. Te"
type textarea "x"
type textarea "Pasta cooker not powering up. Tec"
type textarea "x"
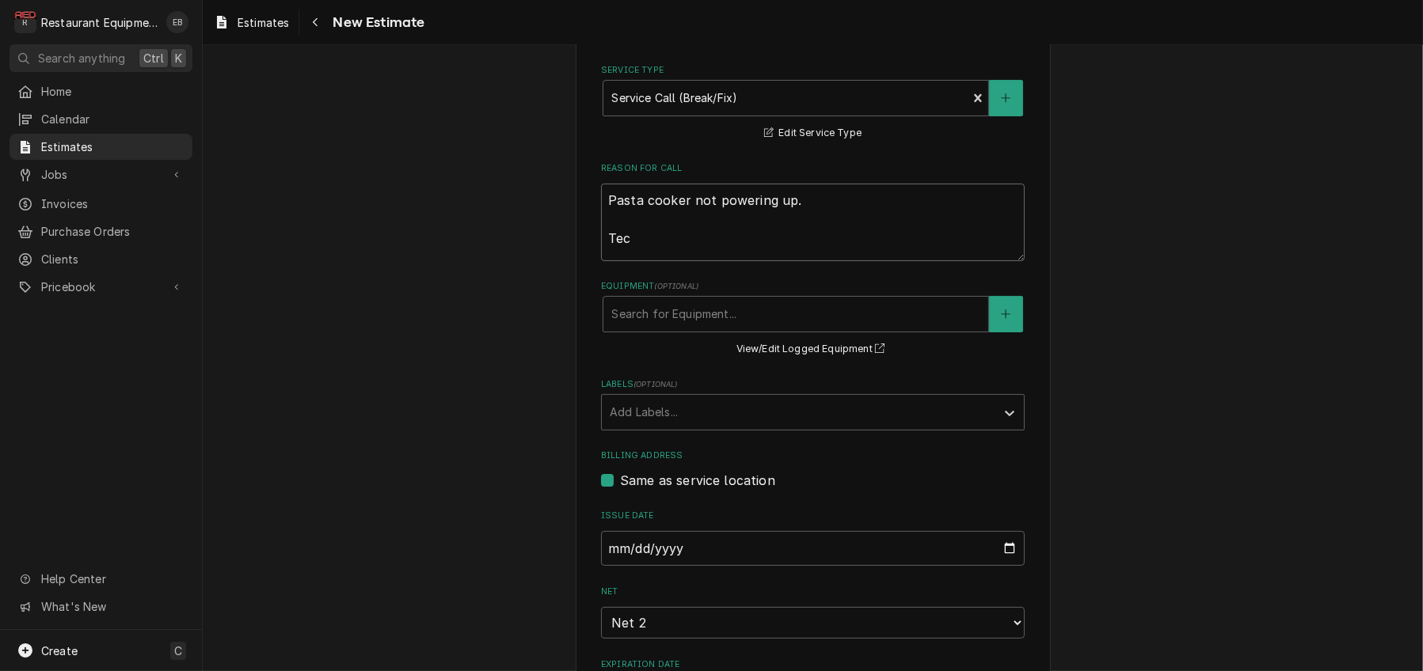
type textarea "Pasta cooker not powering up. Tech"
type textarea "x"
type textarea "Pasta cooker not powering up. Tech"
type textarea "x"
type textarea "Pasta cooker not powering up. Tech N"
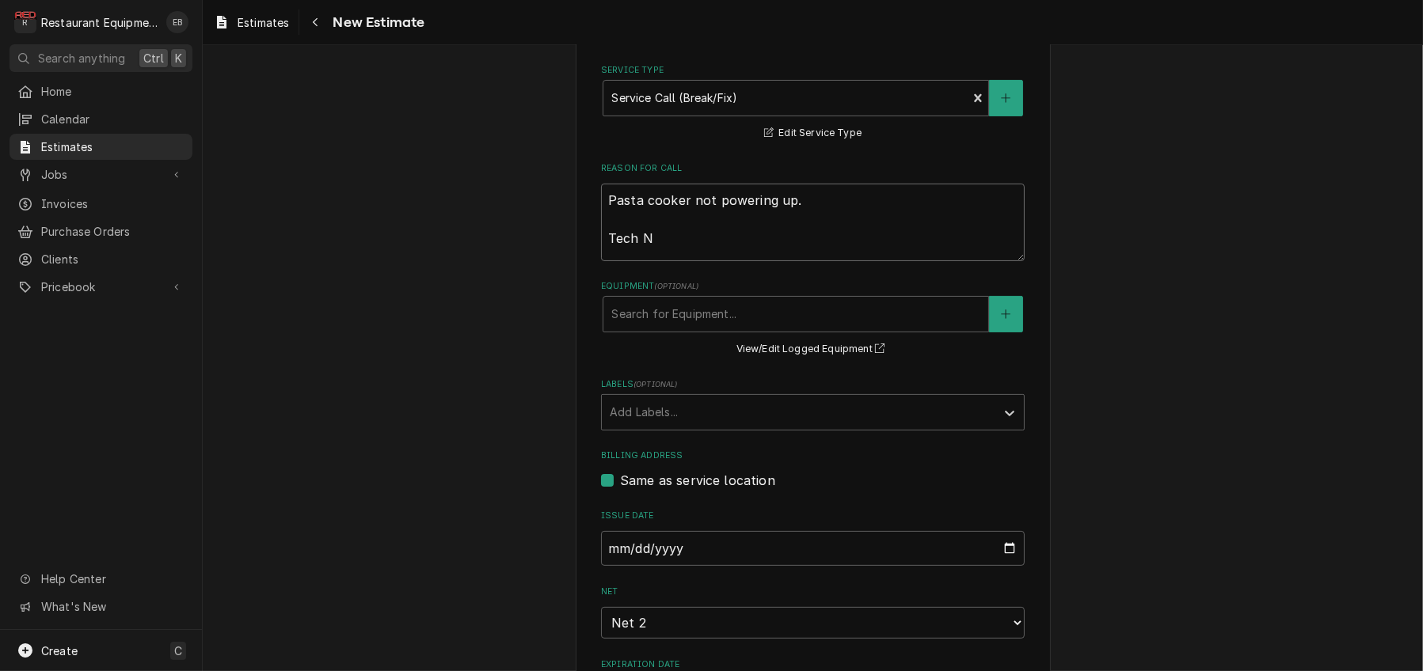
type textarea "x"
type textarea "Pasta cooker not powering up. Tech No"
type textarea "x"
type textarea "Pasta cooker not powering up. Tech Not"
type textarea "x"
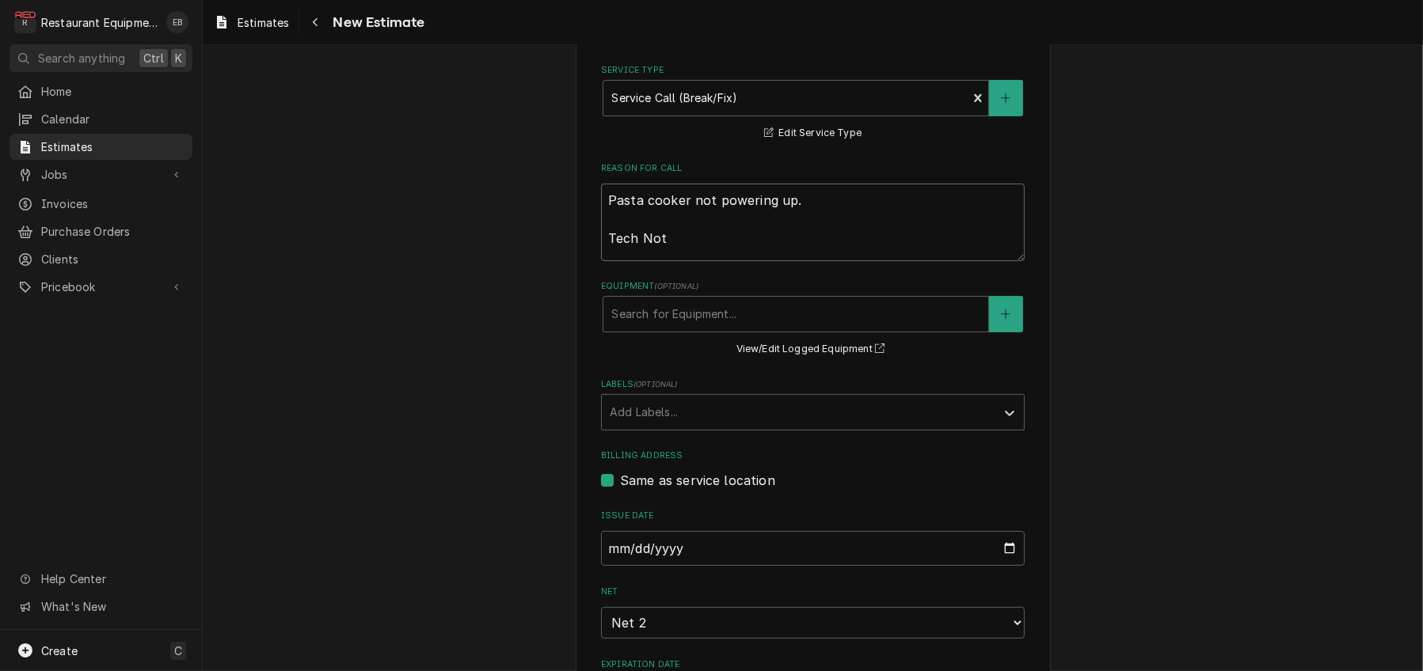
type textarea "Pasta cooker not powering up. Tech Note"
type textarea "x"
type textarea "Pasta cooker not powering up. Tech Notes"
type textarea "x"
type textarea "Pasta cooker not powering up. Tech Notes:"
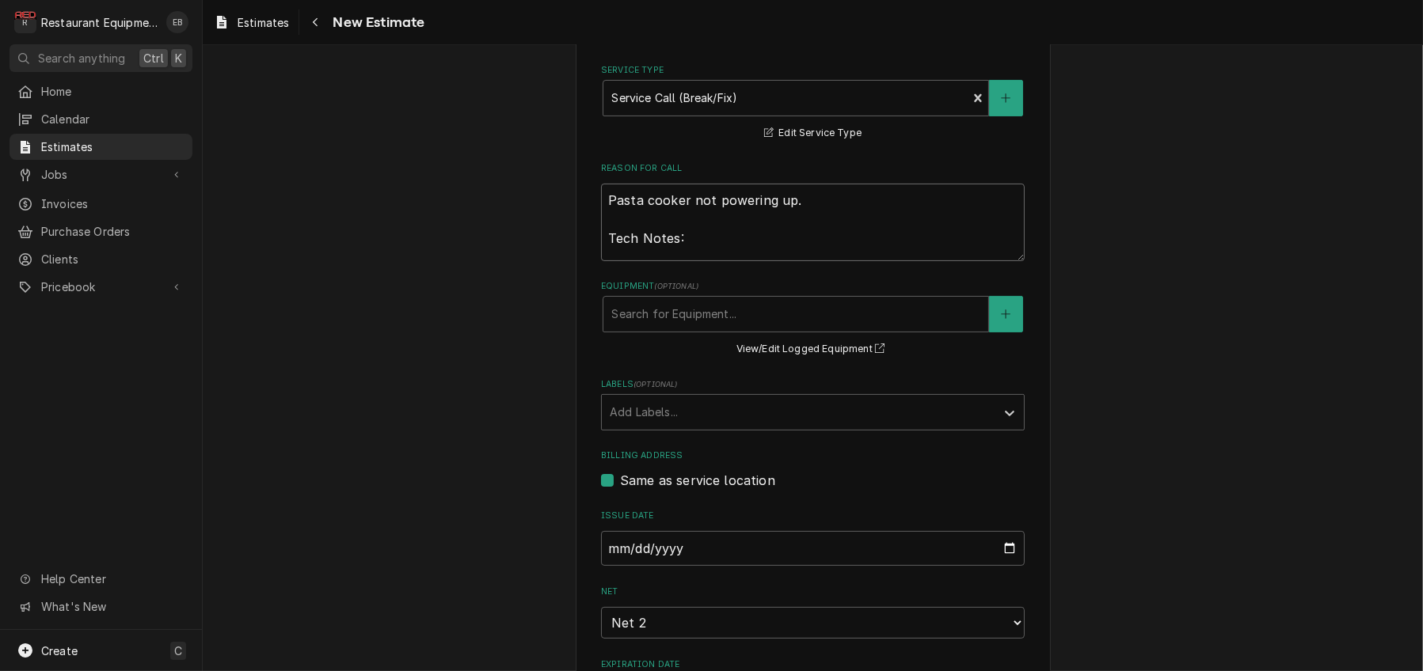
type textarea "x"
type textarea "Pasta cooker not powering up. Tech Notes:"
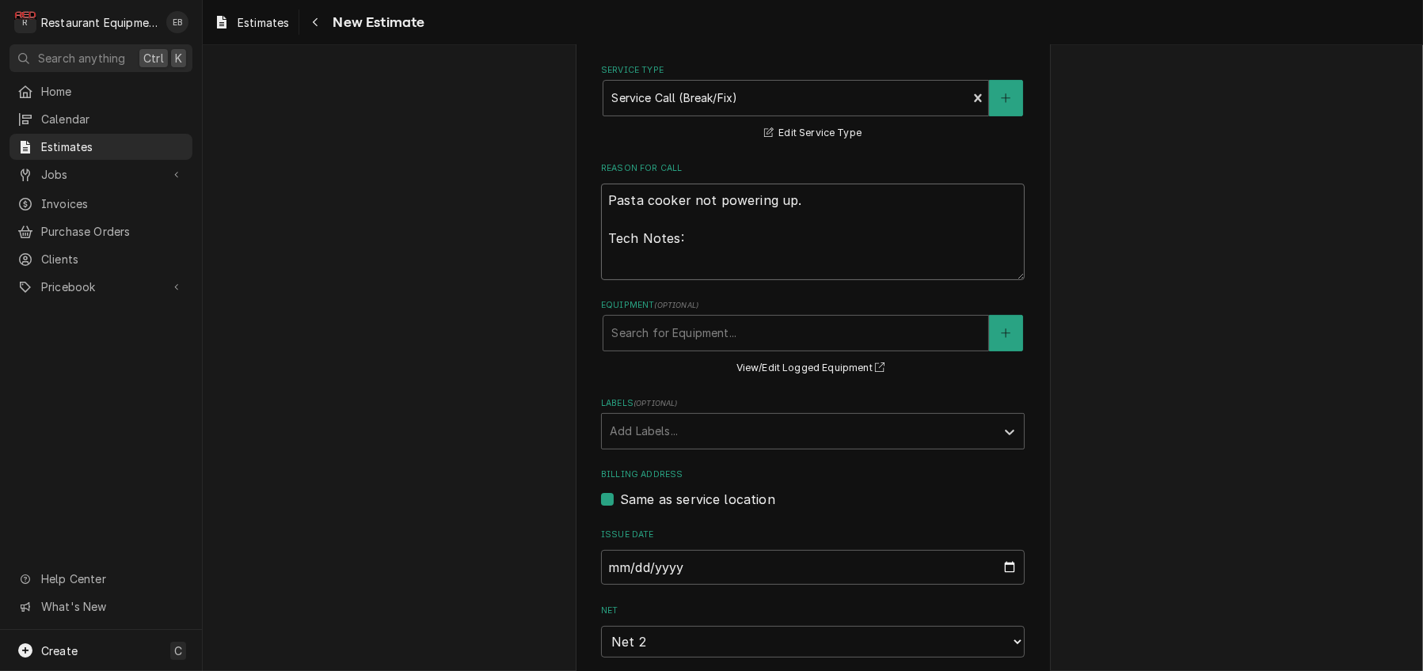
type textarea "x"
type textarea "Pasta cooker not powering up. Tech Notes:"
paste textarea "10/12/25 Time in 9:30 Time out 11:00 301 Pitco Model SSPG14 Serial G22LC096941 …"
type textarea "x"
type textarea "Pasta cooker not powering up. Tech Notes: 10/12/25 Time in 9:30 Time out 11:00 …"
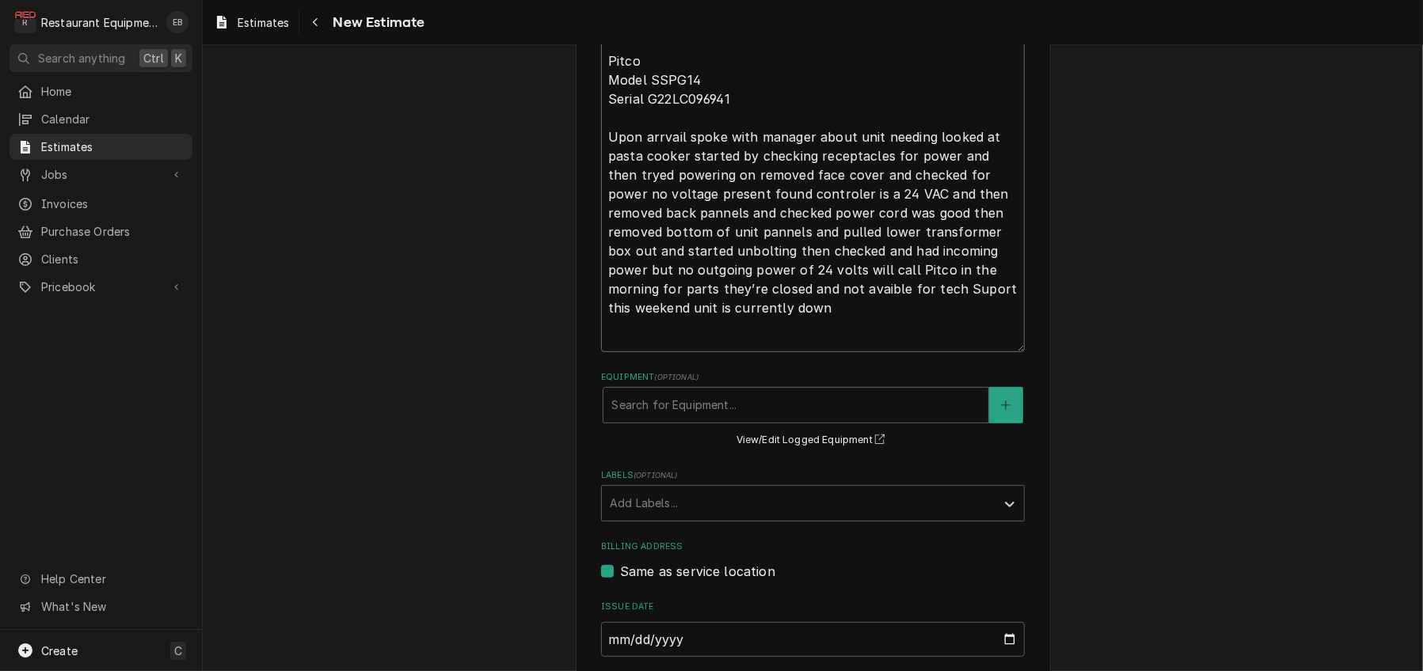
scroll to position [716, 0]
type textarea "x"
type textarea "Pasta cooker not powering up. Tech Notes: 10/12/25 Time in 9:30 Time out 11:00 …"
type textarea "x"
type textarea "Pasta cooker not powering up. Tech Notes: 10/12/25 Time in 9:30 Time out 11:00 …"
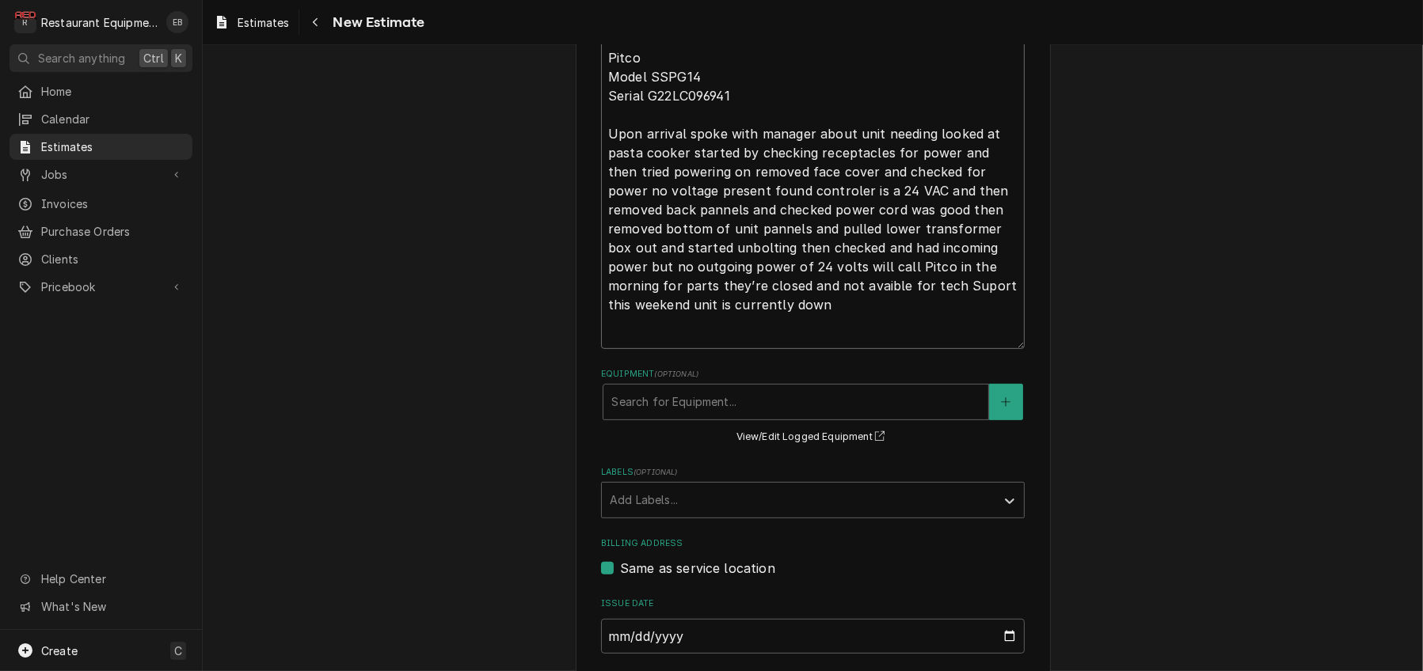
type textarea "x"
type textarea "Pasta cooker not powering up. Tech Notes: 10/12/25 Time in 9:30 Time out 11:00 …"
type textarea "x"
type textarea "Pasta cooker not powering up. Tech Notes: 10/12/25 Time in 9:30 Time out 11:00 …"
type textarea "x"
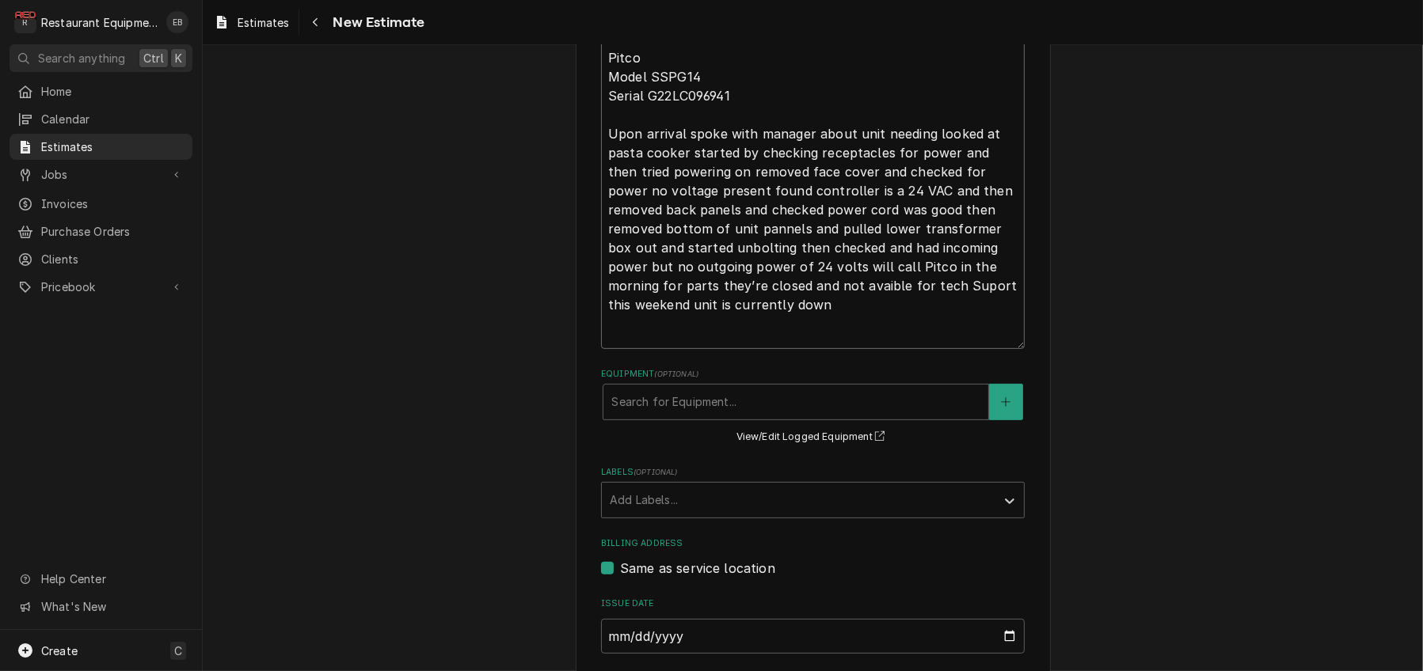
type textarea "Pasta cooker not powering up. Tech Notes: 10/12/25 Time in 9:30 Time out 11:00 …"
drag, startPoint x: 778, startPoint y: 382, endPoint x: 742, endPoint y: 385, distance: 36.5
click at [742, 349] on textarea "Pasta cooker not powering up. Tech Notes: 10/12/25 Time in 9:30 Time out 11:00 …" at bounding box center [813, 119] width 424 height 460
click at [772, 349] on textarea "Pasta cooker not powering up. Tech Notes: 10/12/25 Time in 9:30 Time out 11:00 …" at bounding box center [813, 119] width 424 height 460
type textarea "x"
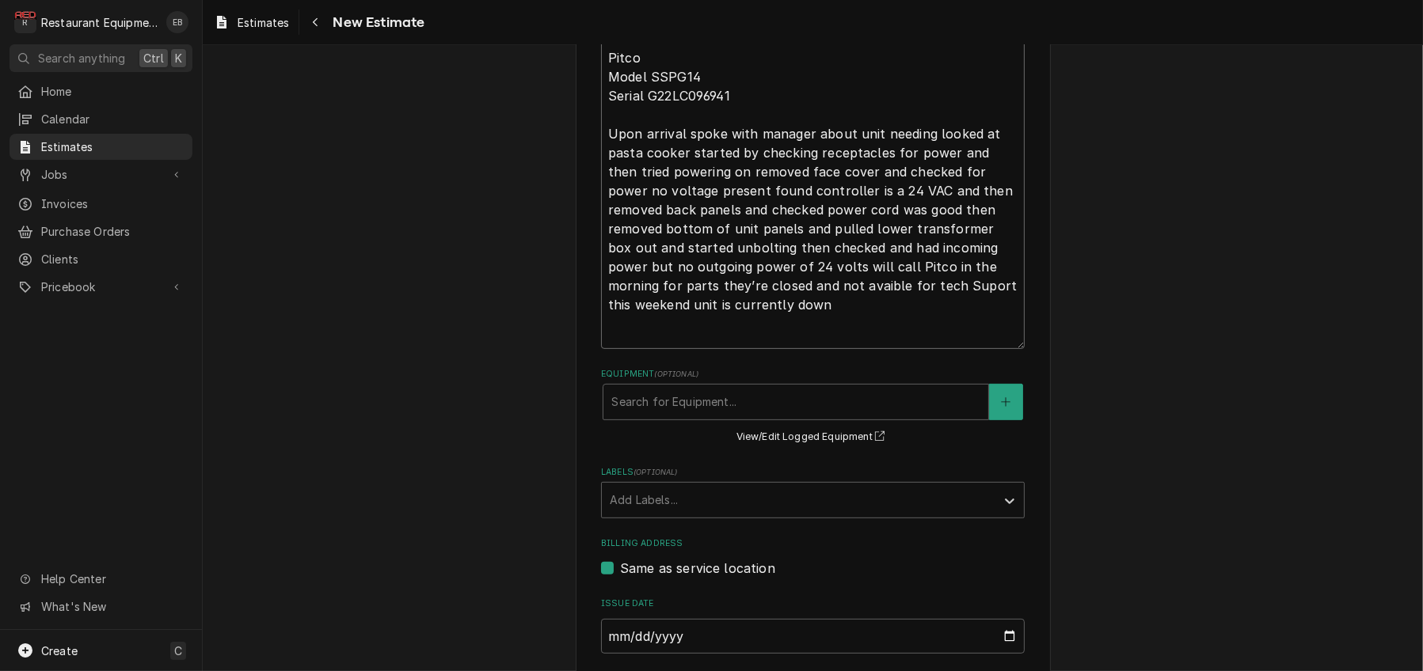
type textarea "Pasta cooker not powering up. Tech Notes: 10/12/25 Time in 9:30 Time out 11:00 …"
type textarea "x"
type textarea "Pasta cooker not powering up. Tech Notes: 10/12/25 Time in 9:30 Time out 11:00 …"
type textarea "x"
type textarea "Pasta cooker not powering up. Tech Notes: 10/12/25 Time in 9:30 Time out 11:00 …"
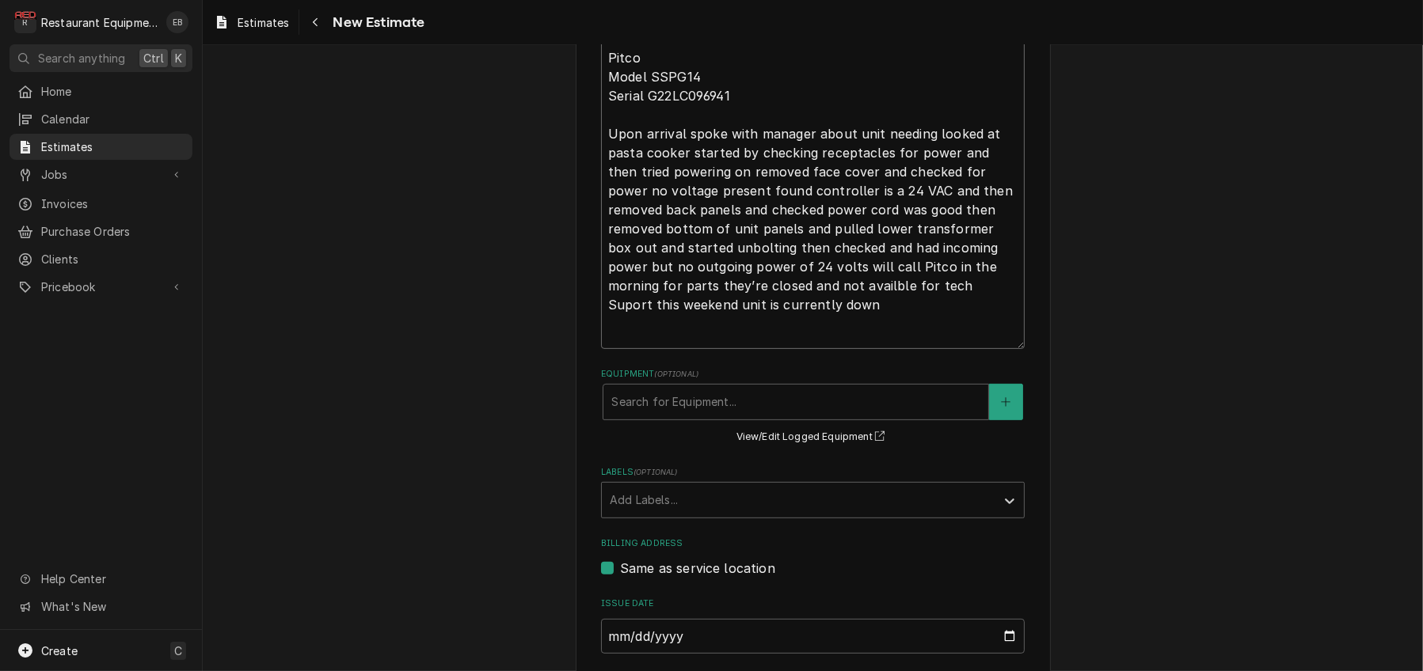
type textarea "x"
type textarea "Pasta cooker not powering up. Tech Notes: 10/12/25 Time in 9:30 Time out 11:00 …"
type textarea "x"
type textarea "Pasta cooker not powering up. Tech Notes: 10/12/25 Time in 9:30 Time out 11:00 …"
click at [868, 349] on textarea "Pasta cooker not powering up. Tech Notes: 10/12/25 Time in 9:30 Time out 11:00 …" at bounding box center [813, 119] width 424 height 460
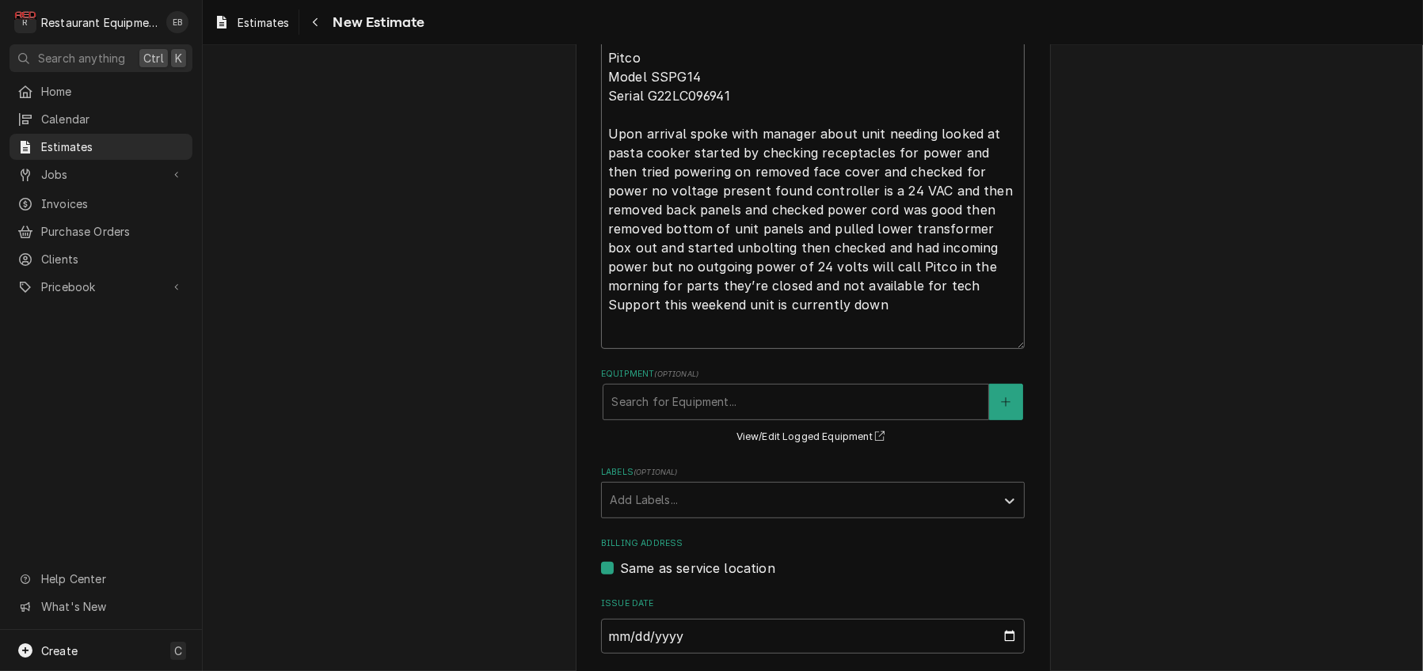
type textarea "x"
type textarea "Pasta cooker not powering up. Tech Notes: 10/12/25 Time in 9:30 Time out 11:00 …"
type textarea "x"
type textarea "Pasta cooker not powering up. Tech Notes: 10/12/25 Time in 9:30 Time out 11:00 …"
click at [769, 349] on textarea "Pasta cooker not powering up. Tech Notes: 10/12/25 Time in 9:30 Time out 11:00 …" at bounding box center [813, 119] width 424 height 460
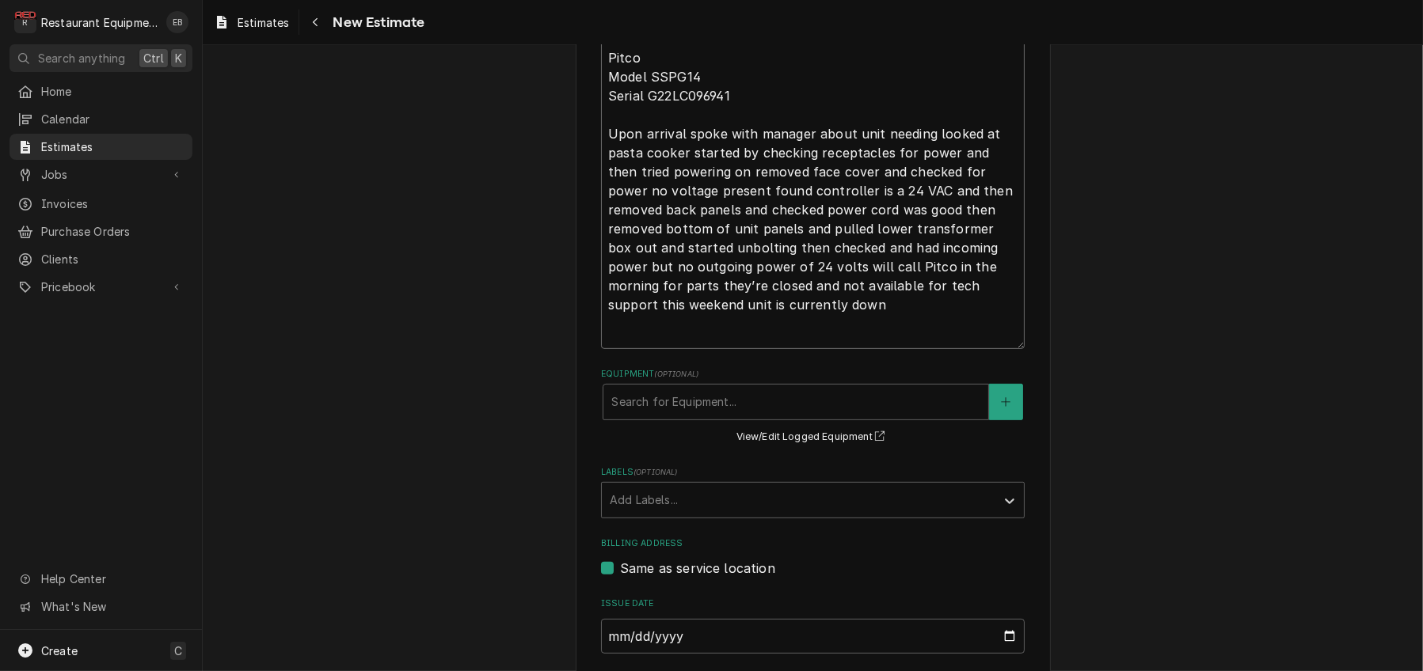
type textarea "x"
type textarea "Pasta cooker not powering up. Tech Notes: 10/12/25 Time in 9:30 Time out 11:00 …"
click at [997, 215] on textarea "Pasta cooker not powering up. Tech Notes: 10/12/25 Time in 9:30 Time out 11:00 …" at bounding box center [813, 119] width 424 height 460
type textarea "x"
type textarea "Pasta cooker not powering up. Tech Notes: 10/12/25 Time in 9:30 Time out 11:00 …"
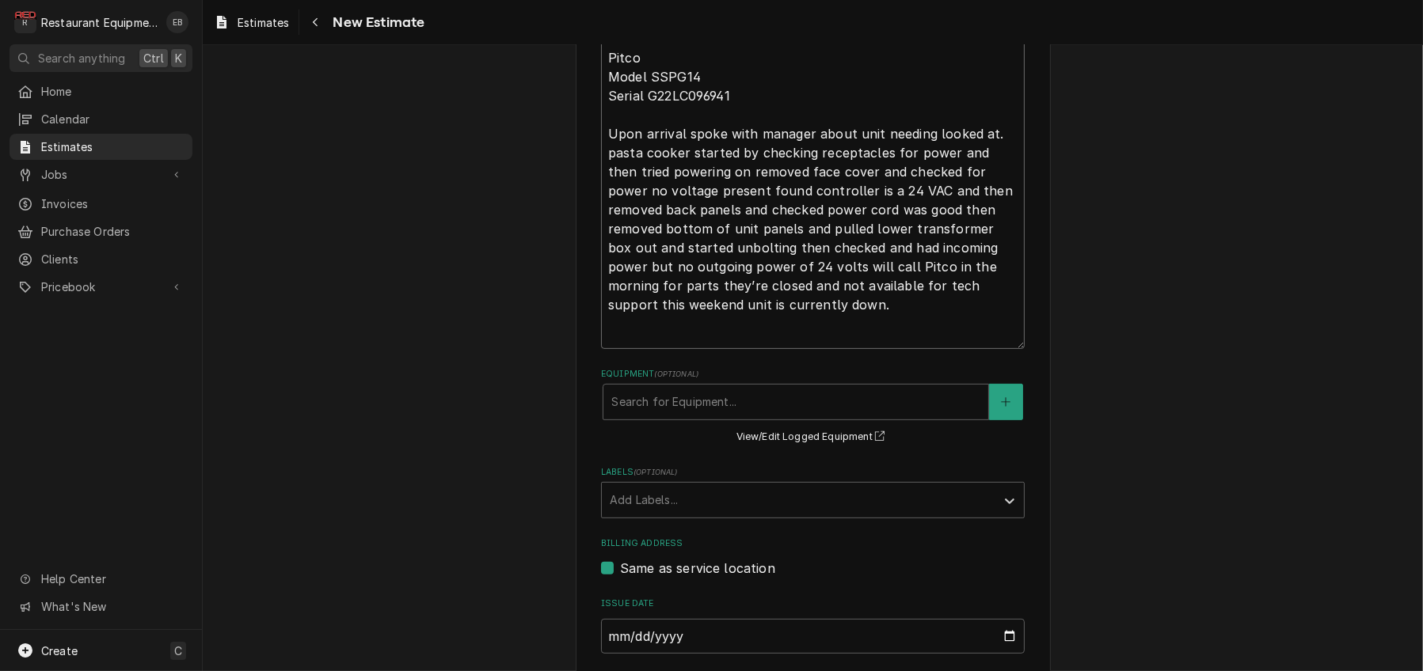
click at [603, 237] on textarea "Pasta cooker not powering up. Tech Notes: 10/12/25 Time in 9:30 Time out 11:00 …" at bounding box center [813, 119] width 424 height 460
type textarea "x"
type textarea "Pasta cooker not powering up. Tech Notes: 10/12/25 Time in 9:30 Time out 11:00 …"
type textarea "x"
type textarea "Pasta cooker not powering up. Tech Notes: 10/12/25 Time in 9:30 Time out 11:00 …"
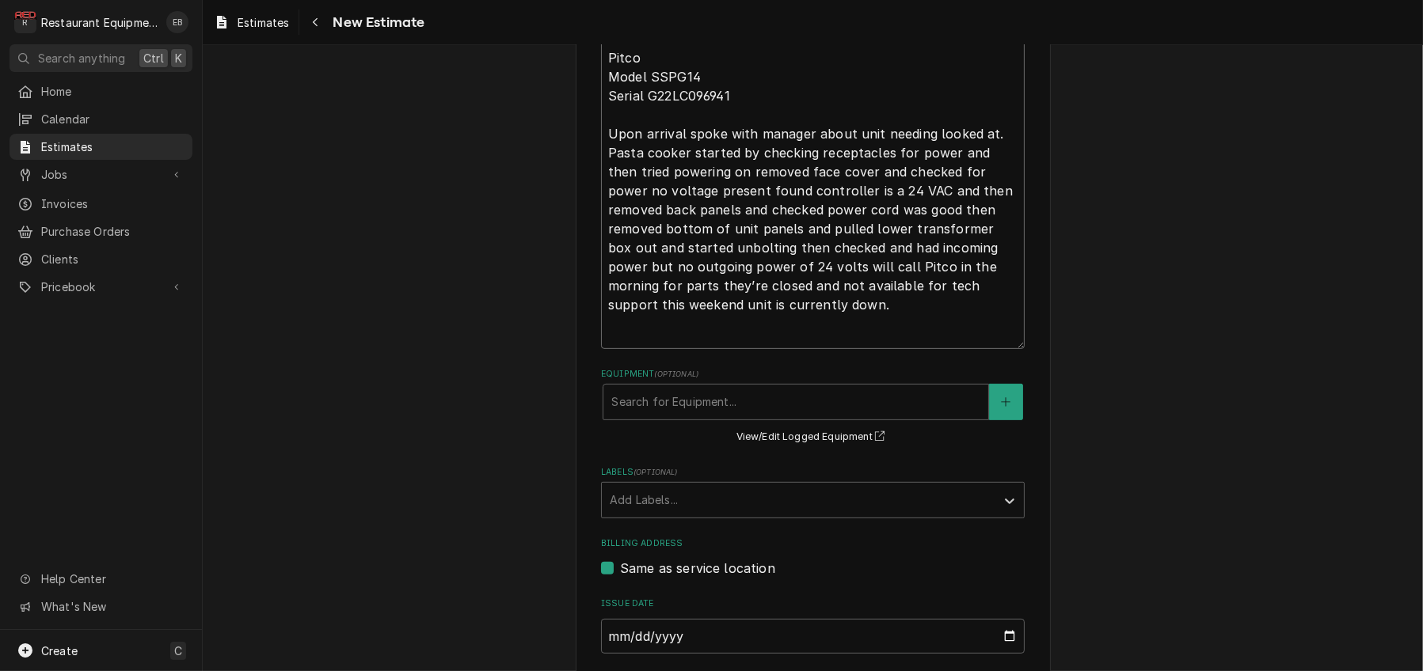
click at [679, 239] on textarea "Pasta cooker not powering up. Tech Notes: 10/12/25 Time in 9:30 Time out 11:00 …" at bounding box center [813, 119] width 424 height 460
type textarea "x"
type textarea "Pasta cooker not powering up. Tech Notes: 10/12/25 Time in 9:30 Time out 11:00 …"
click at [711, 261] on textarea "Pasta cooker not powering up. Tech Notes: 10/12/25 Time in 9:30 Time out 11:00 …" at bounding box center [813, 119] width 424 height 460
type textarea "x"
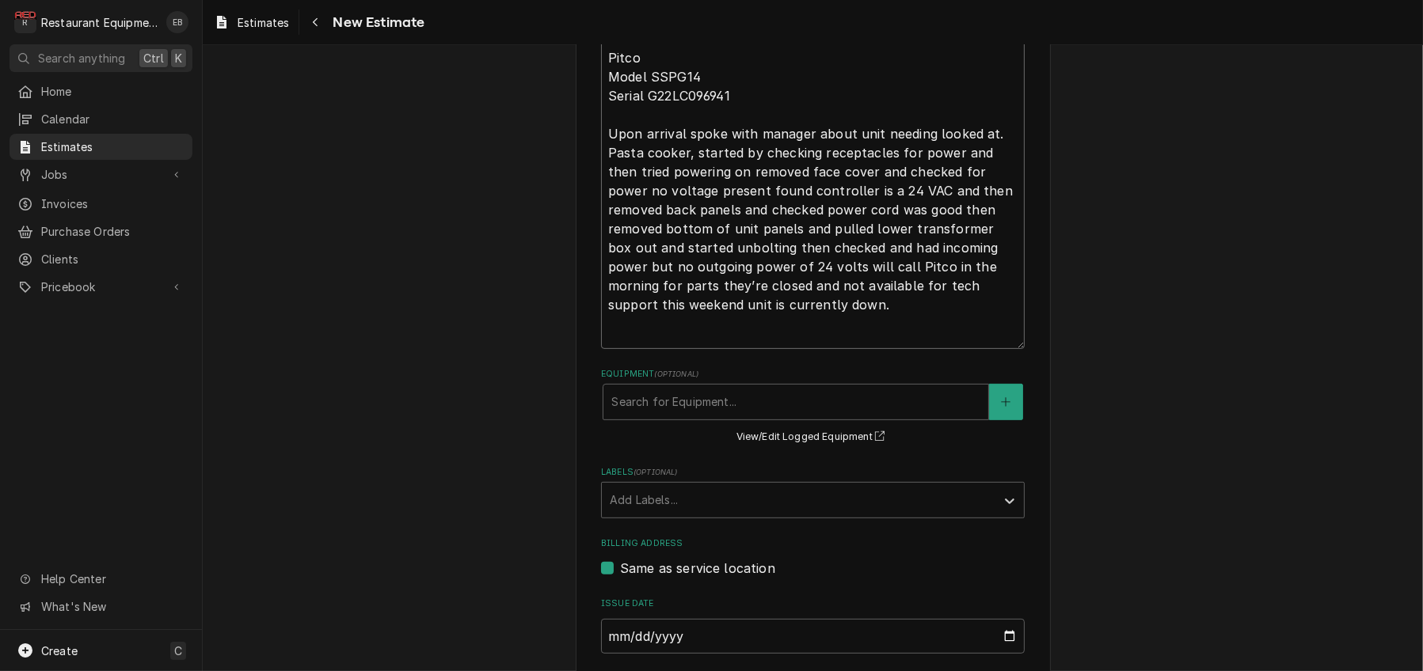
type textarea "Pasta cooker not powering up. Tech Notes: 10/12/25 Time in 9:30 Time out 11:00 …"
click at [719, 259] on textarea "Pasta cooker not powering up. Tech Notes: 10/12/25 Time in 9:30 Time out 11:00 …" at bounding box center [813, 119] width 424 height 460
click at [724, 259] on textarea "Pasta cooker not powering up. Tech Notes: 10/12/25 Time in 9:30 Time out 11:00 …" at bounding box center [813, 119] width 424 height 460
type textarea "x"
type textarea "Pasta cooker not powering up. Tech Notes: 10/12/25 Time in 9:30 Time out 11:00 …"
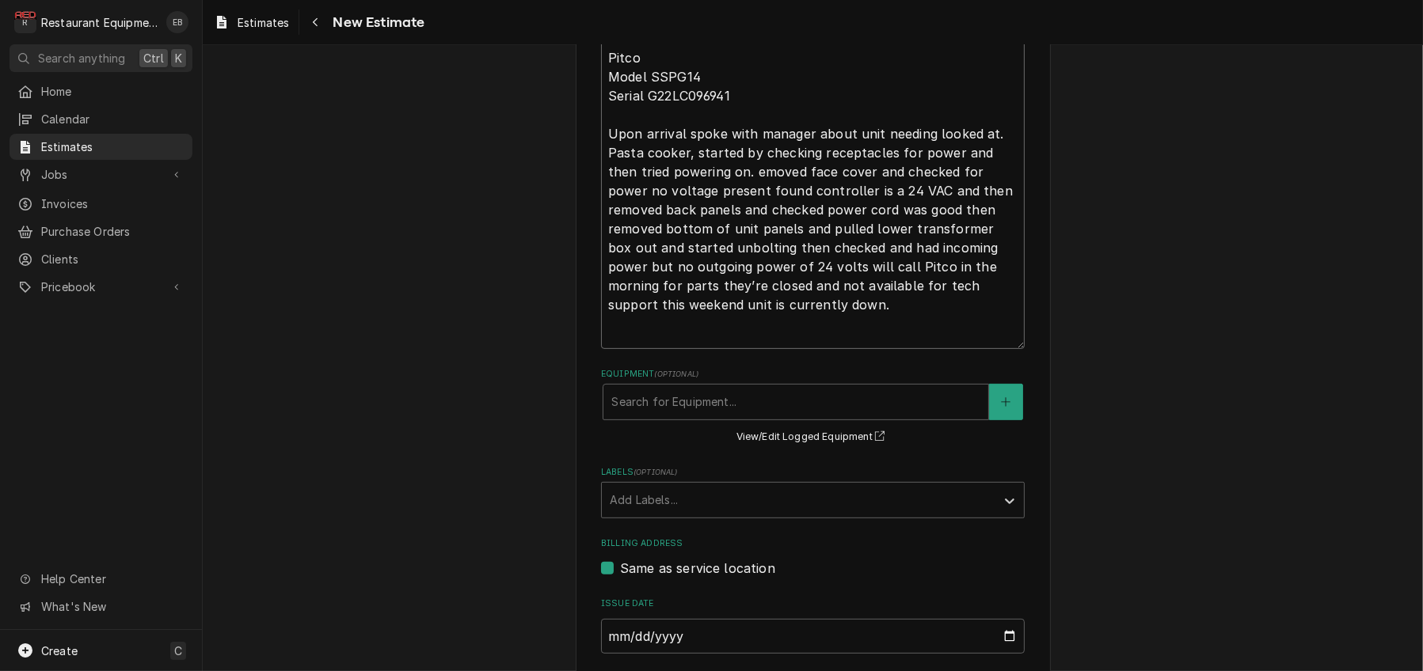
type textarea "x"
type textarea "Pasta cooker not powering up. Tech Notes: 10/12/25 Time in 9:30 Time out 11:00 …"
click at [1004, 259] on textarea "Pasta cooker not powering up. Tech Notes: 10/12/25 Time in 9:30 Time out 11:00 …" at bounding box center [813, 119] width 424 height 460
type textarea "x"
type textarea "Pasta cooker not powering up. Tech Notes: 10/12/25 Time in 9:30 Time out 11:00 …"
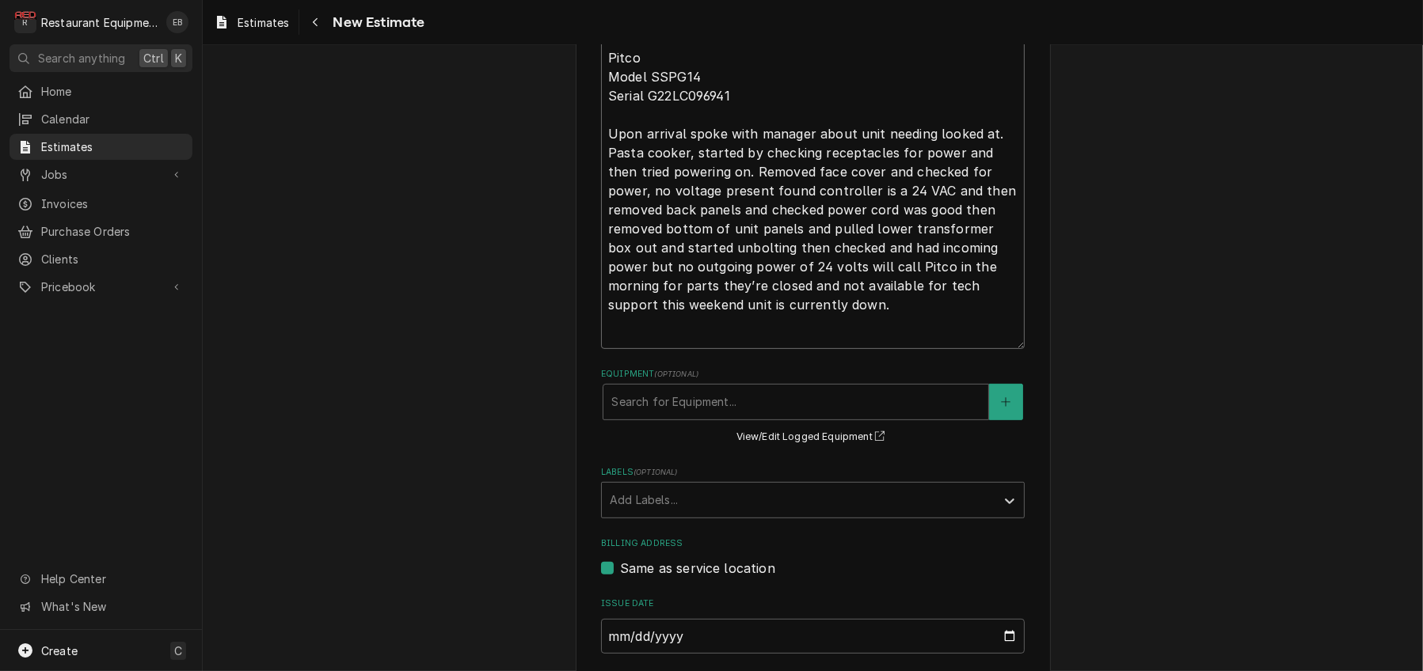
click at [697, 280] on textarea "Pasta cooker not powering up. Tech Notes: 10/12/25 Time in 9:30 Time out 11:00 …" at bounding box center [813, 119] width 424 height 460
type textarea "x"
type textarea "Pasta cooker not powering up. Tech Notes: 10/12/25 Time in 9:30 Time out 11:00 …"
click at [711, 280] on textarea "Pasta cooker not powering up. Tech Notes: 10/12/25 Time in 9:30 Time out 11:00 …" at bounding box center [813, 119] width 424 height 460
type textarea "x"
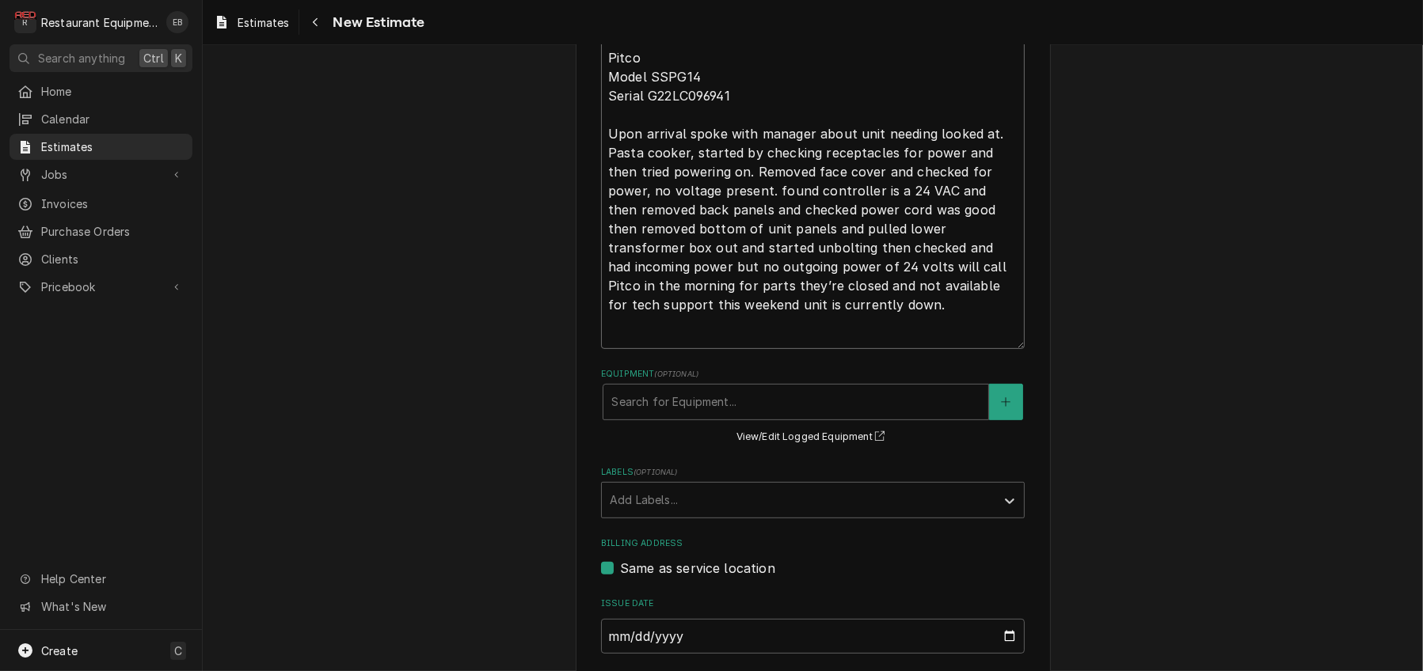
type textarea "Pasta cooker not powering up. Tech Notes: 10/12/25 Time in 9:30 Time out 11:00 …"
type textarea "x"
type textarea "Pasta cooker not powering up. Tech Notes: 10/12/25 Time in 9:30 Time out 11:00 …"
click at [839, 300] on textarea "Pasta cooker not powering up. Tech Notes: 10/12/25 Time in 9:30 Time out 11:00 …" at bounding box center [813, 119] width 424 height 460
type textarea "x"
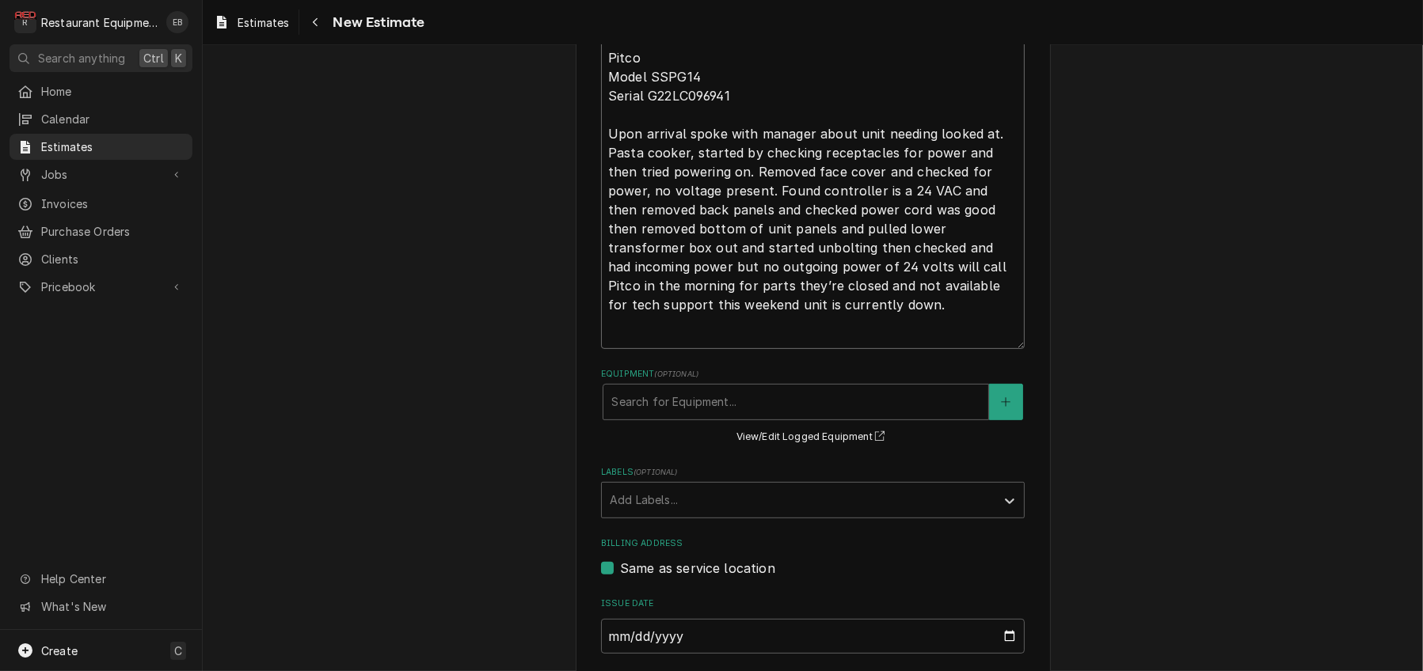
type textarea "Pasta cooker not powering up. Tech Notes: 10/12/25 Time in 9:30 Time out 11:00 …"
type textarea "x"
type textarea "Pasta cooker not powering up. Tech Notes: 10/12/25 Time in 9:30 Time out 11:00 …"
type textarea "x"
type textarea "Pasta cooker not powering up. Tech Notes: 10/12/25 Time in 9:30 Time out 11:00 …"
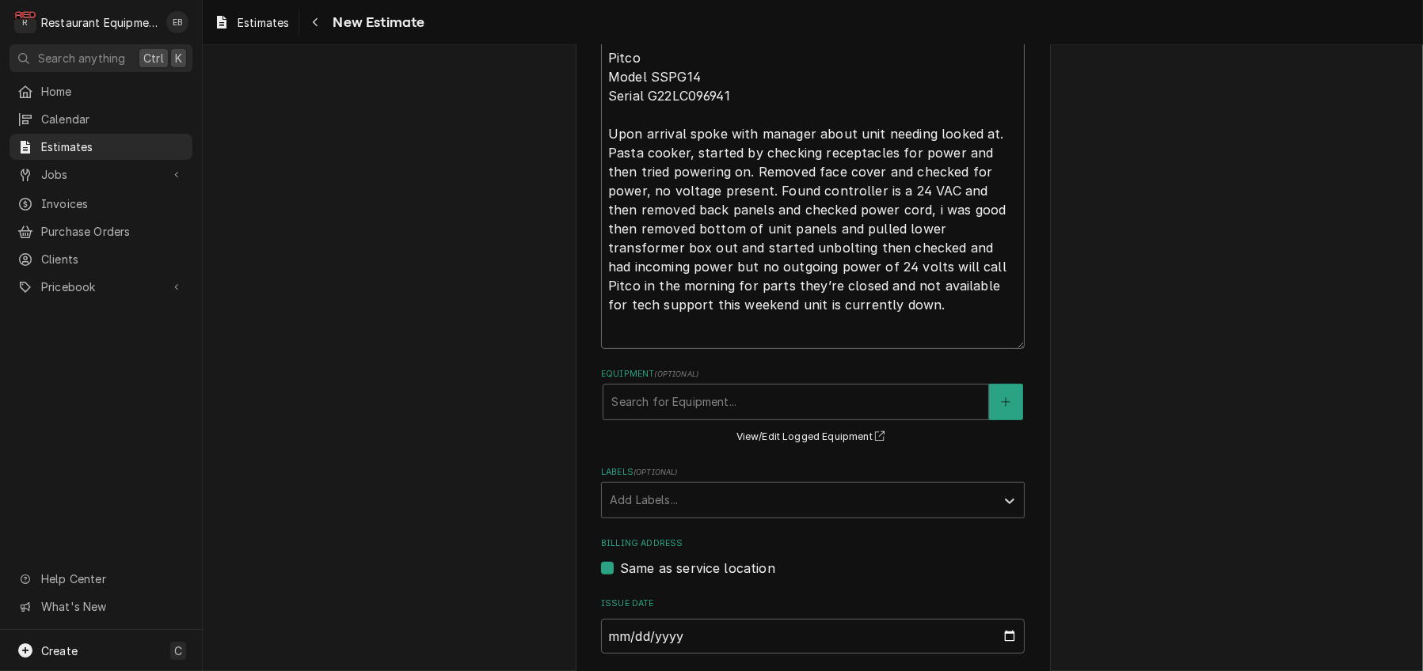
type textarea "x"
type textarea "Pasta cooker not powering up. Tech Notes: 10/12/25 Time in 9:30 Time out 11:00 …"
click at [924, 298] on textarea "Pasta cooker not powering up. Tech Notes: 10/12/25 Time in 9:30 Time out 11:00 …" at bounding box center [813, 119] width 424 height 460
click at [921, 303] on textarea "Pasta cooker not powering up. Tech Notes: 10/12/25 Time in 9:30 Time out 11:00 …" at bounding box center [813, 119] width 424 height 460
type textarea "x"
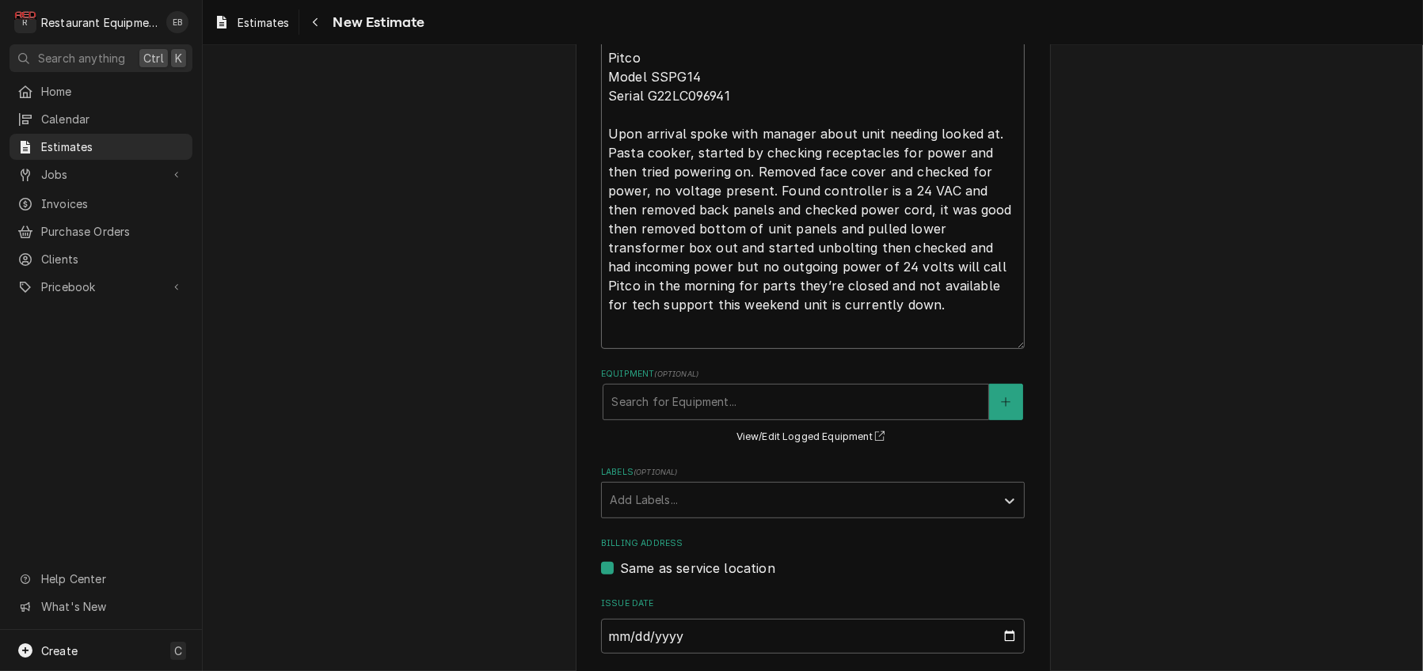
type textarea "Pasta cooker not powering up. Tech Notes: 10/12/25 Time in 9:30 Time out 11:00 …"
click at [933, 296] on textarea "Pasta cooker not powering up. Tech Notes: 10/12/25 Time in 9:30 Time out 11:00 …" at bounding box center [813, 119] width 424 height 460
type textarea "x"
type textarea "Pasta cooker not powering up. Tech Notes: 10/12/25 Time in 9:30 Time out 11:00 …"
type textarea "x"
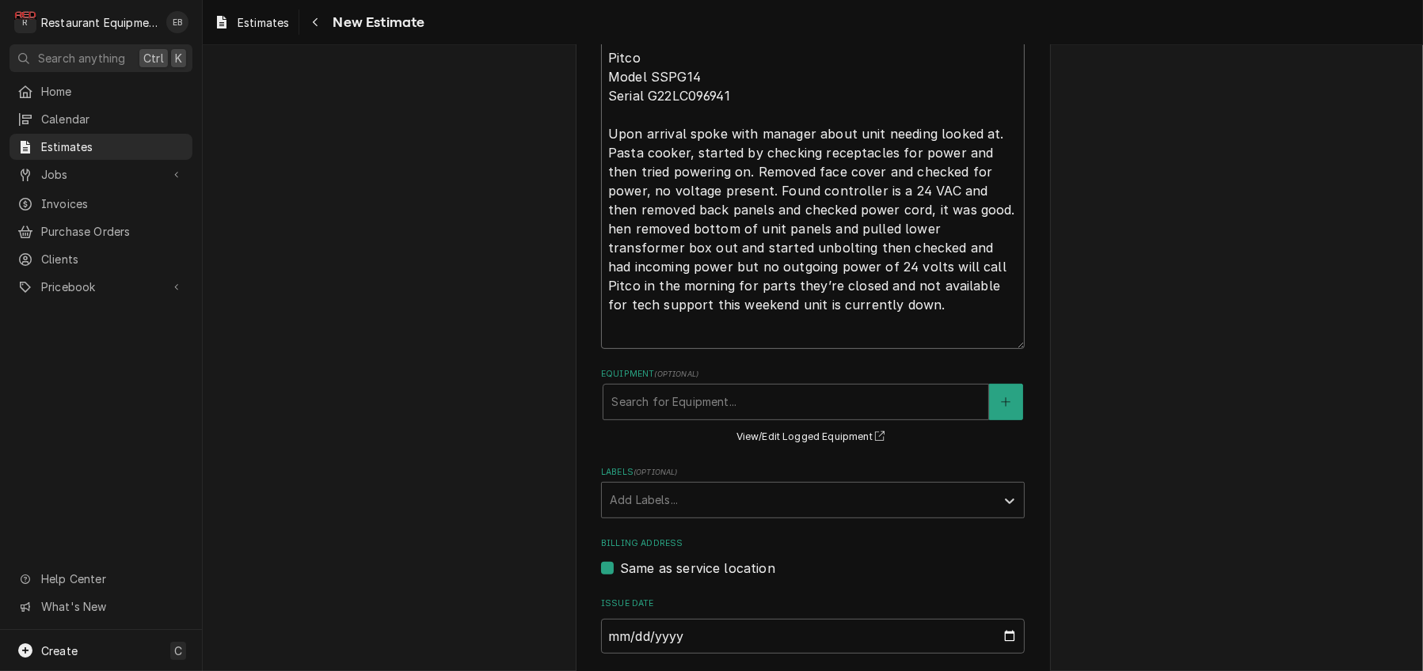
type textarea "Pasta cooker not powering up. Tech Notes: 10/12/25 Time in 9:30 Time out 11:00 …"
click at [705, 340] on textarea "Pasta cooker not powering up. Tech Notes: 10/12/25 Time in 9:30 Time out 11:00 …" at bounding box center [813, 119] width 424 height 460
type textarea "x"
type textarea "Pasta cooker not powering up. Tech Notes: 10/12/25 Time in 9:30 Time out 11:00 …"
click at [717, 344] on textarea "Pasta cooker not powering up. Tech Notes: 10/12/25 Time in 9:30 Time out 11:00 …" at bounding box center [813, 119] width 424 height 460
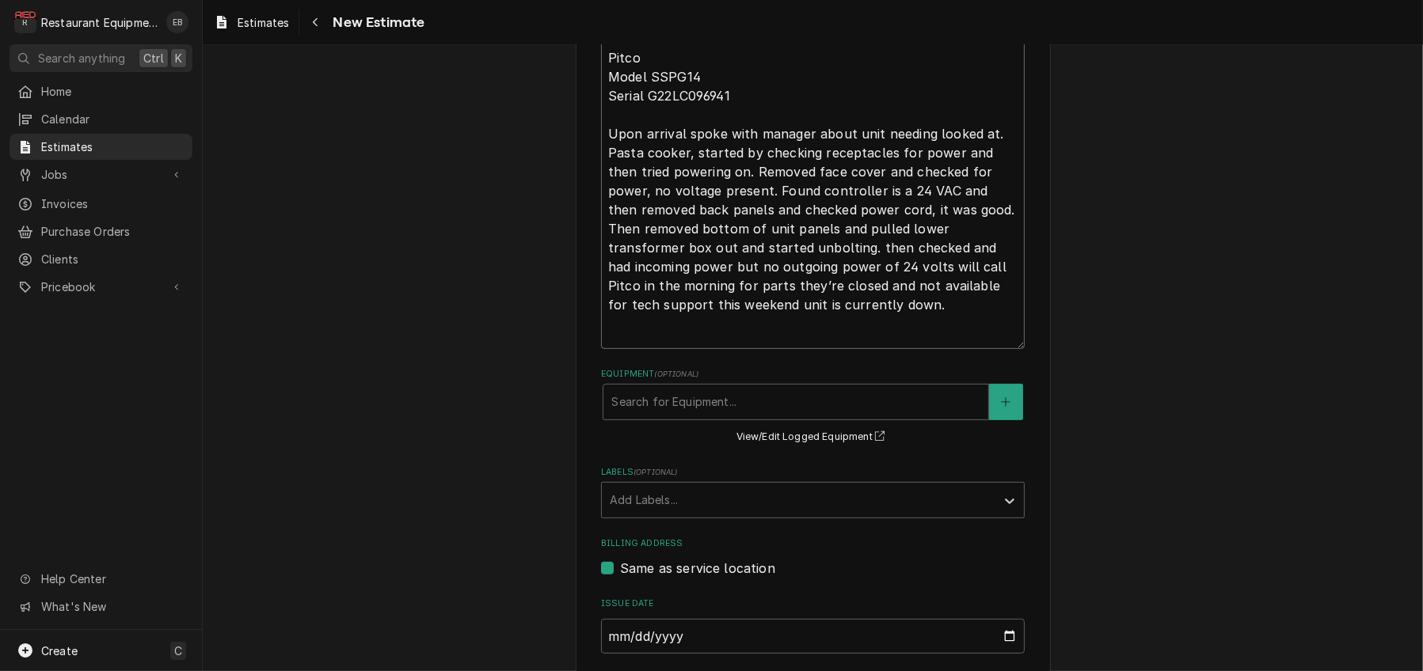
type textarea "x"
type textarea "Pasta cooker not powering up. Tech Notes: 10/12/25 Time in 9:30 Time out 11:00 …"
type textarea "x"
type textarea "Pasta cooker not powering up. Tech Notes: 10/12/25 Time in 9:30 Time out 11:00 …"
click at [769, 349] on textarea "Pasta cooker not powering up. Tech Notes: 10/12/25 Time in 9:30 Time out 11:00 …" at bounding box center [813, 119] width 424 height 460
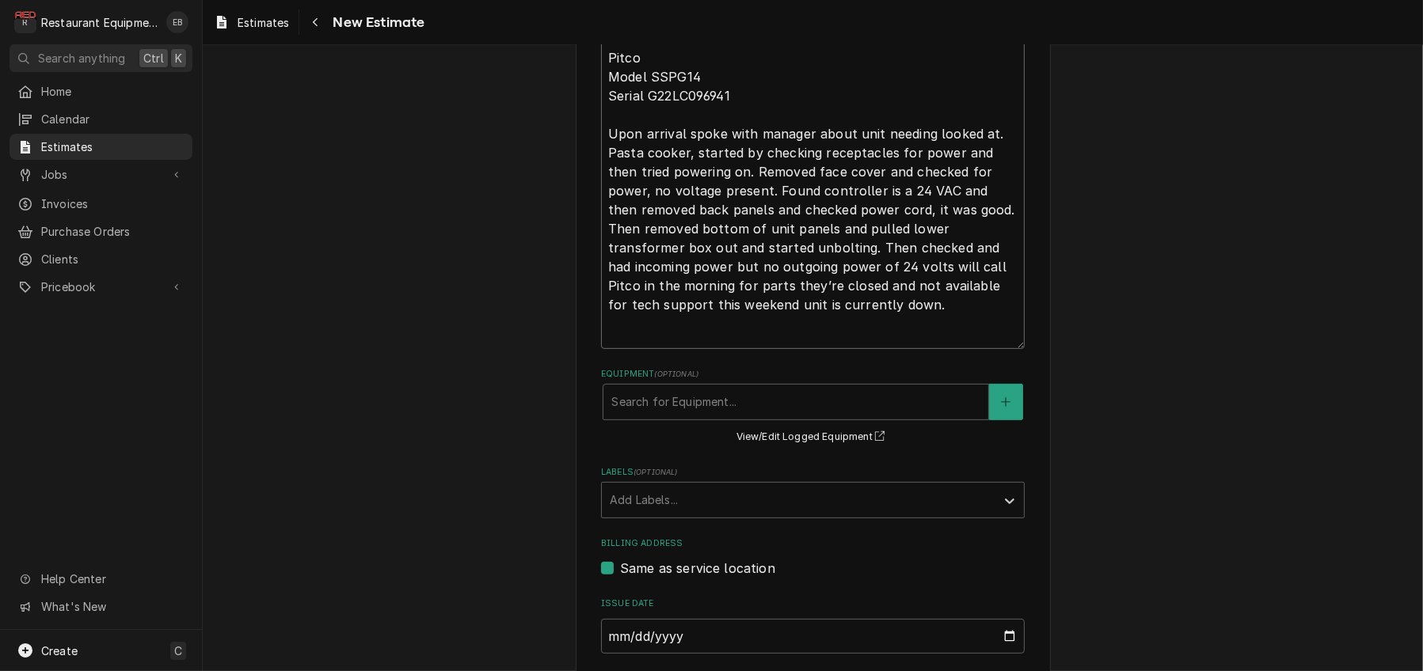
type textarea "x"
type textarea "Pasta cooker not powering up. Tech Notes: 10/12/25 Time in 9:30 Time out 11:00 …"
click at [785, 349] on textarea "Pasta cooker not powering up. Tech Notes: 10/12/25 Time in 9:30 Time out 11:00 …" at bounding box center [813, 119] width 424 height 460
type textarea "x"
type textarea "Pasta cooker not powering up. Tech Notes: 10/12/25 Time in 9:30 Time out 11:00 …"
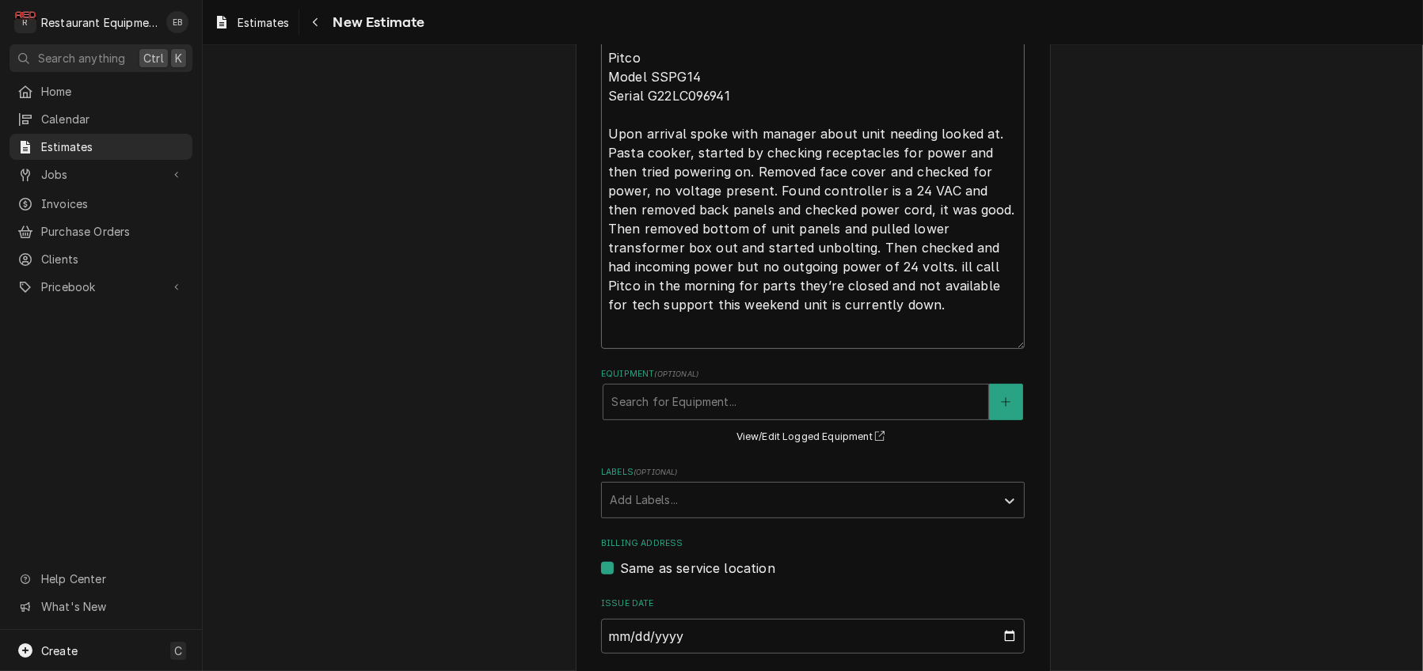
type textarea "x"
type textarea "Pasta cooker not powering up. Tech Notes: 10/12/25 Time in 9:30 Time out 11:00 …"
type textarea "x"
type textarea "Pasta cooker not powering up. Tech Notes: 10/12/25 Time in 9:30 Time out 11:00 …"
click at [837, 424] on fieldset "Basic Details Service Type Service Call (Break/Fix) Service Type 🛠️ Edit Servic…" at bounding box center [813, 299] width 424 height 1128
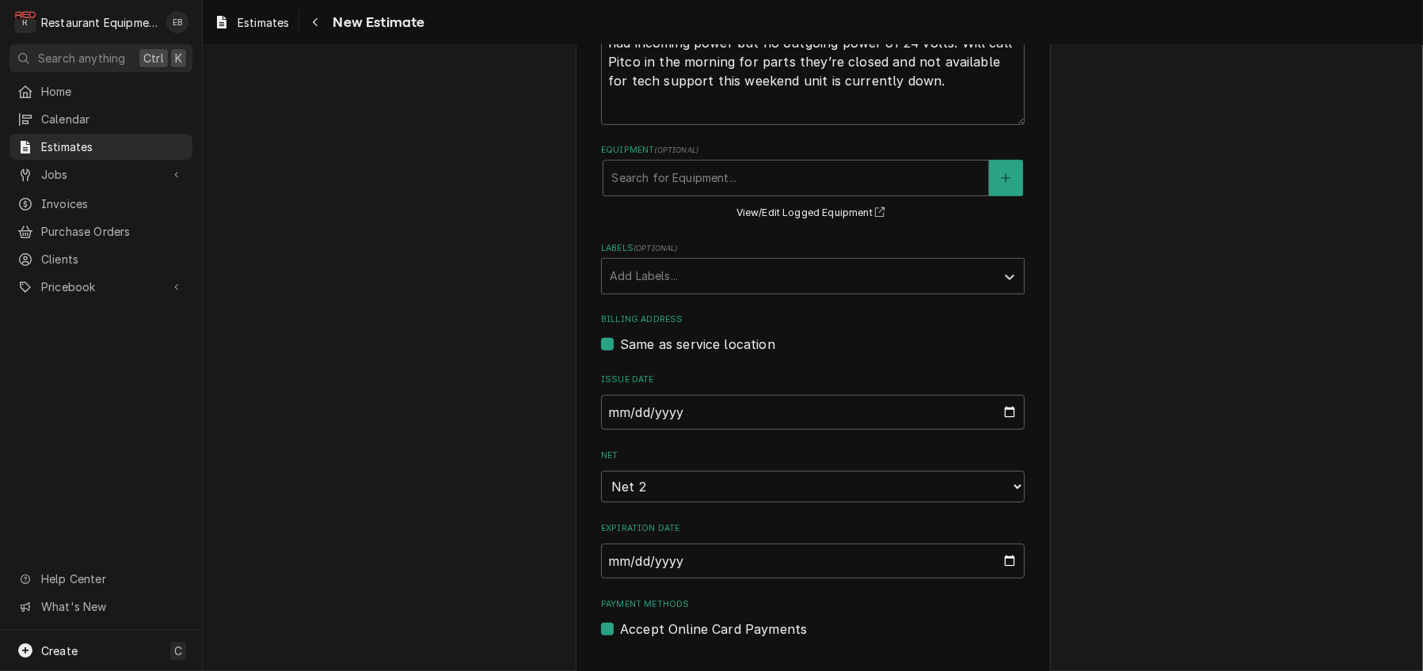
scroll to position [1033, 0]
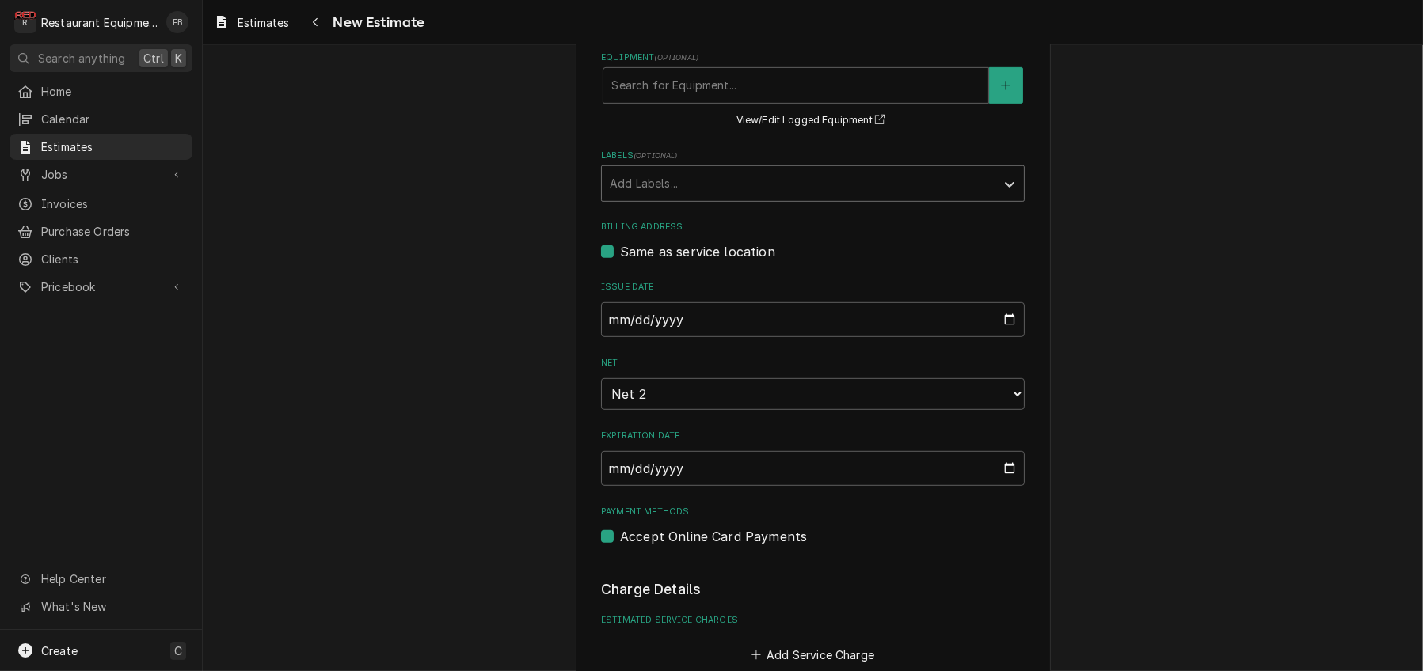
click at [716, 198] on div "Labels" at bounding box center [799, 183] width 378 height 28
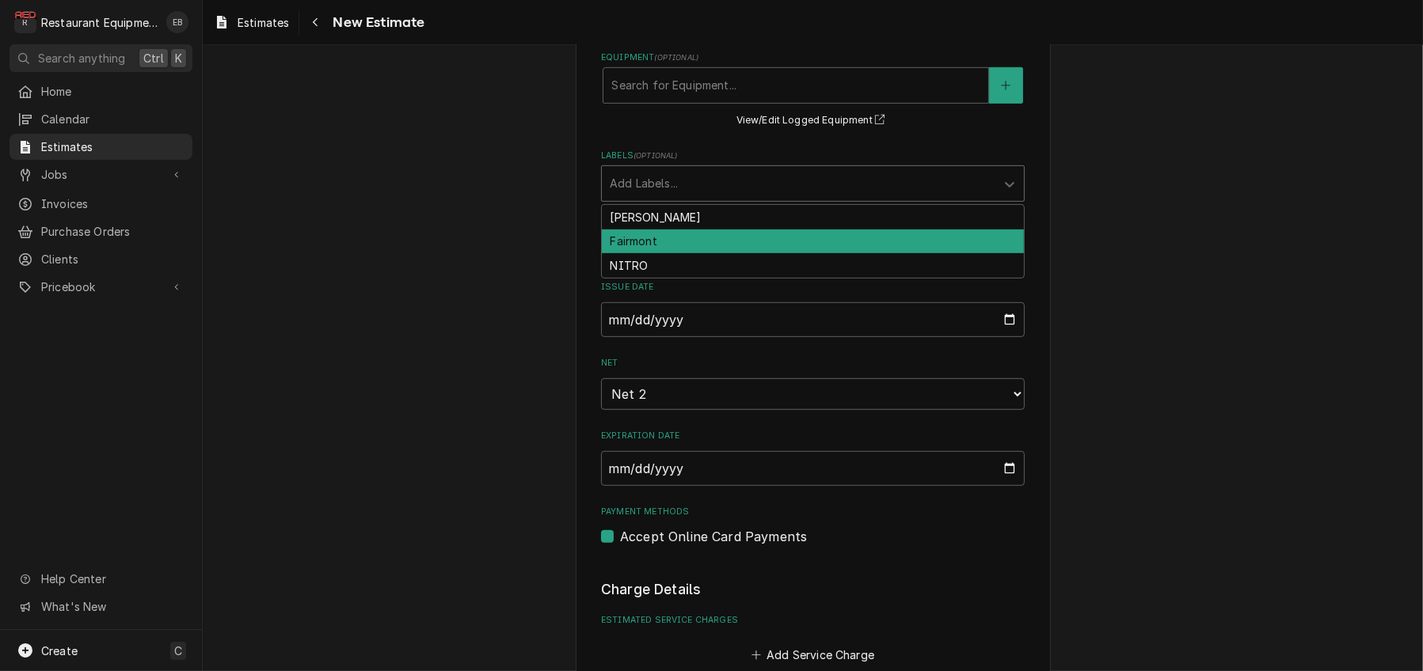
click at [684, 254] on div "Fairmont" at bounding box center [813, 242] width 422 height 25
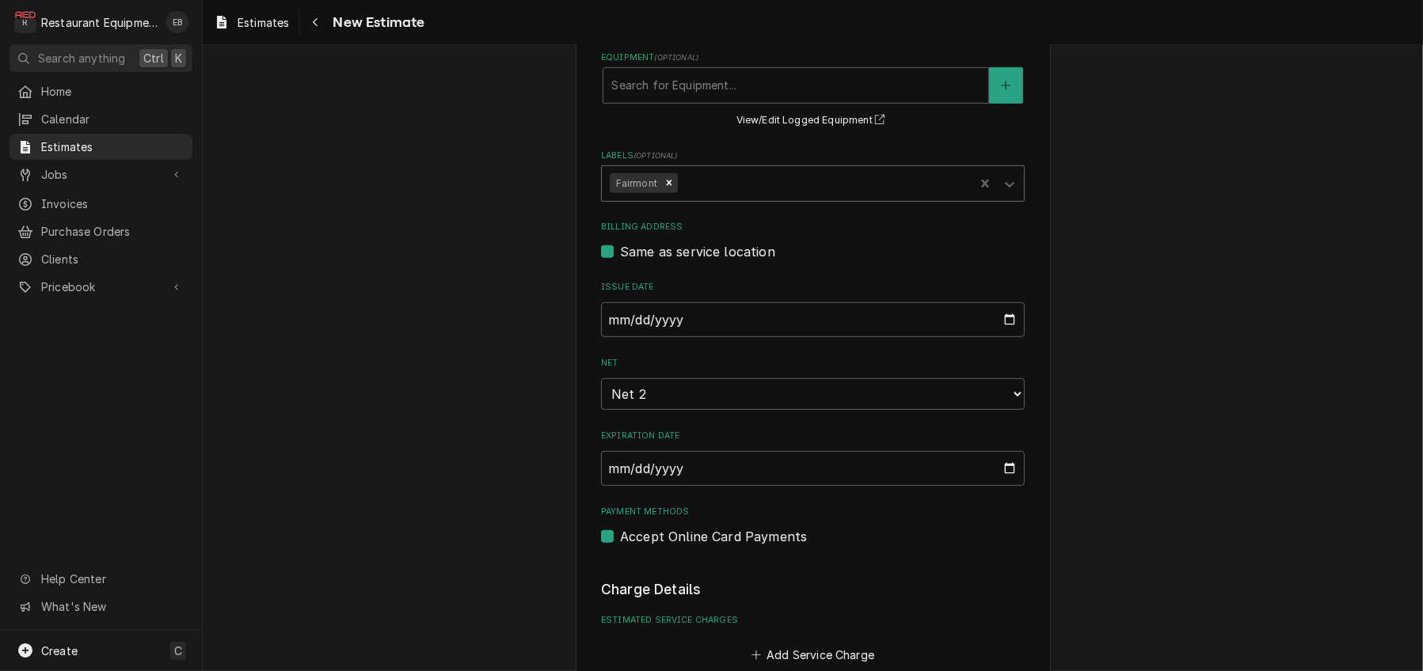
type textarea "x"
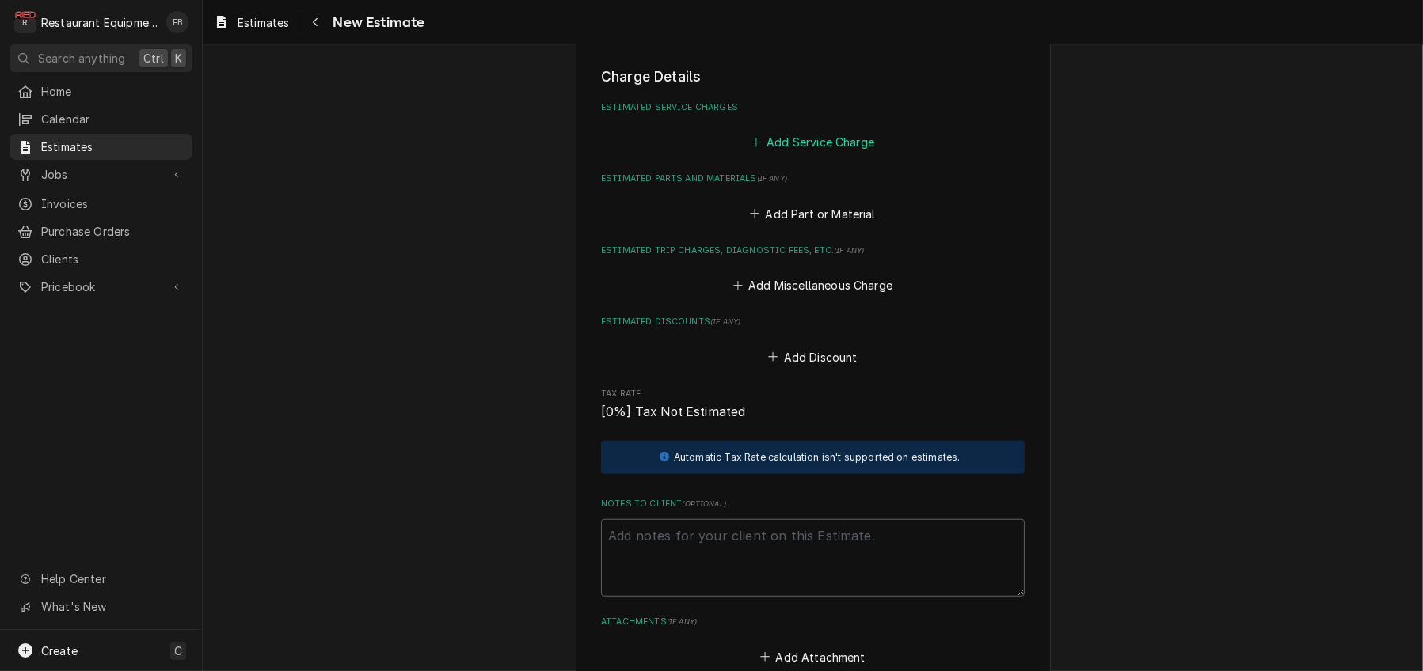
scroll to position [1560, 0]
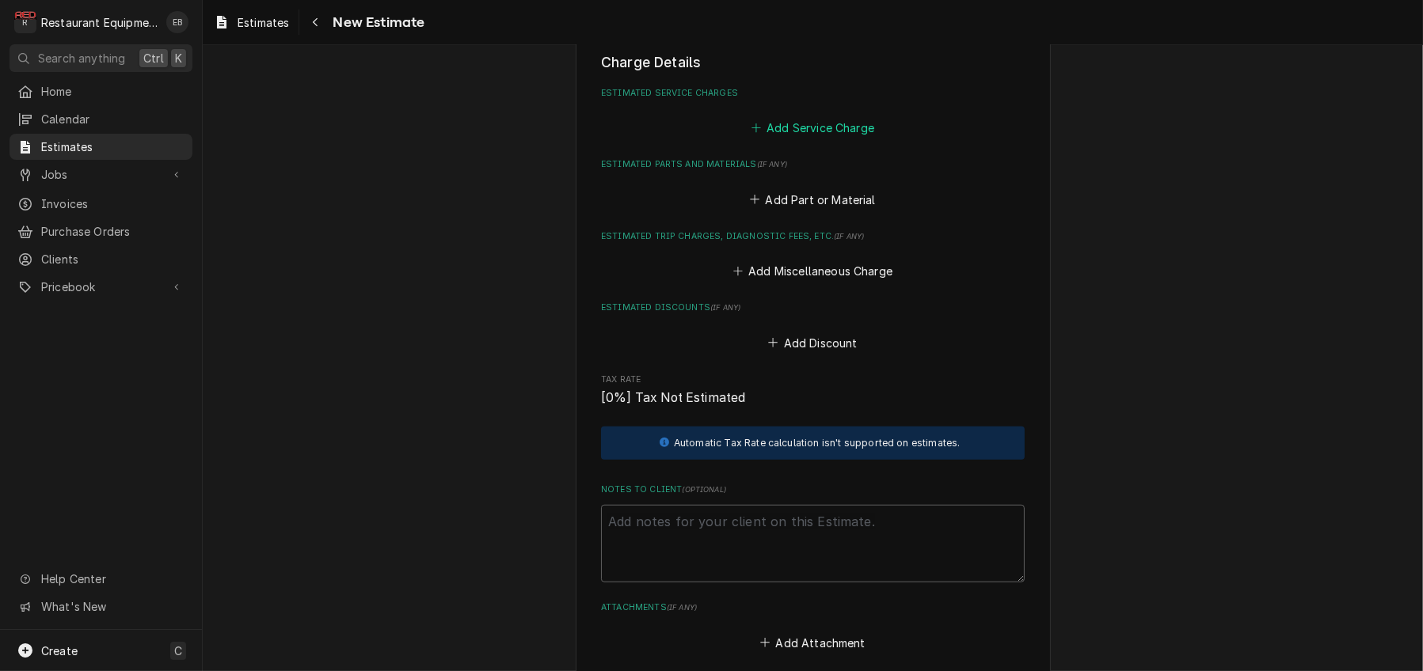
click at [795, 139] on button "Add Service Charge" at bounding box center [812, 128] width 128 height 22
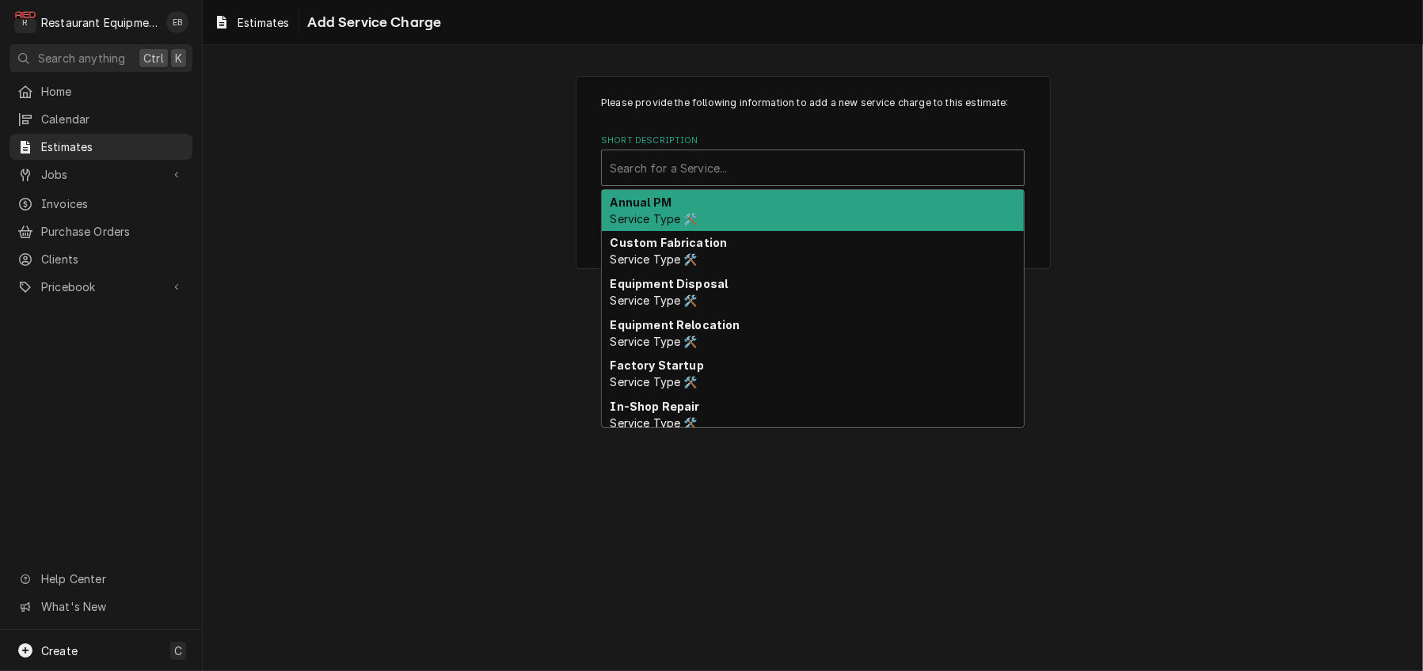
click at [767, 182] on div "Short Description" at bounding box center [813, 168] width 406 height 28
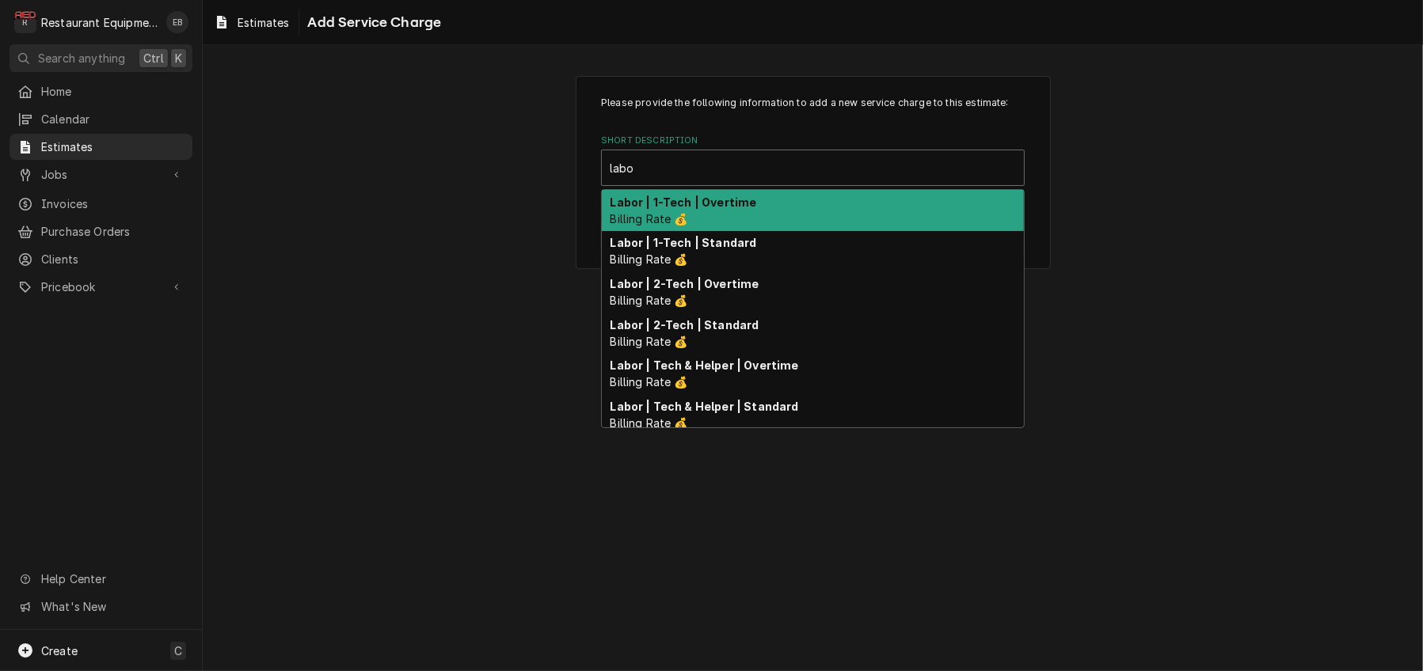
type input "labor"
click at [719, 231] on div "Labor | 1-Tech | Overtime Billing Rate 💰" at bounding box center [813, 210] width 422 height 41
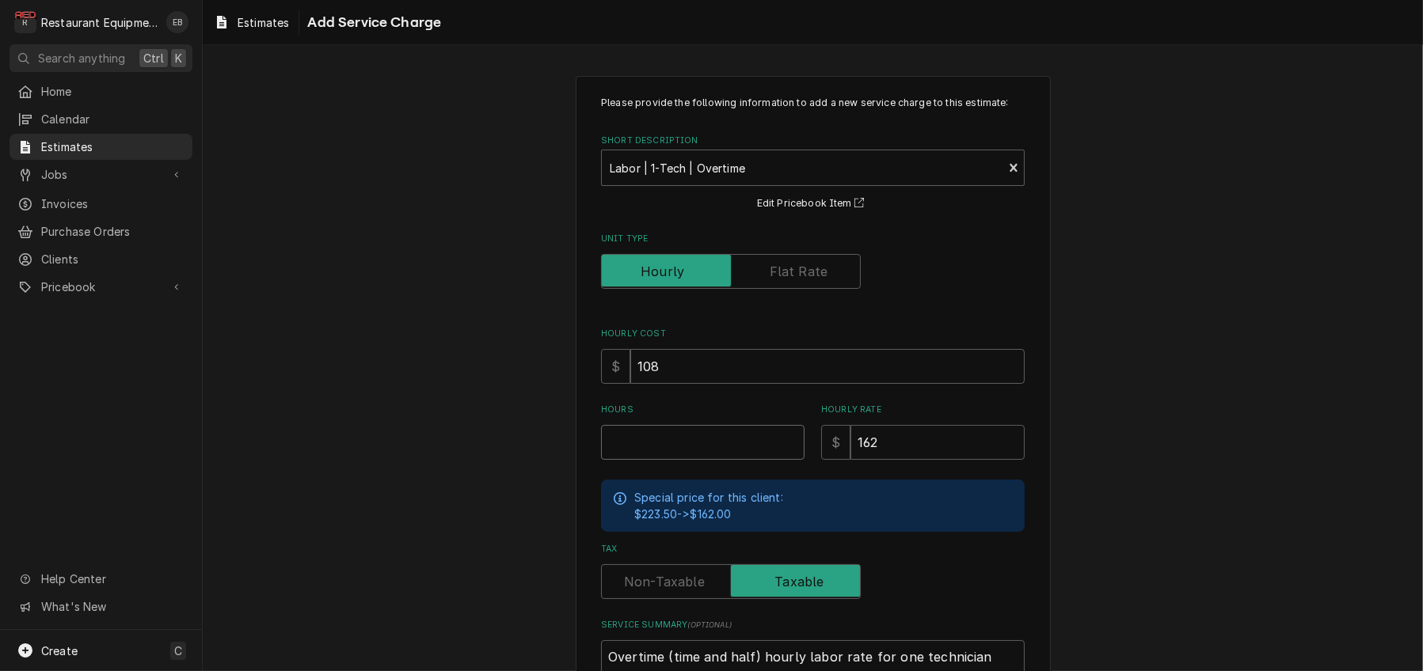
click at [689, 460] on input "Hours" at bounding box center [702, 442] width 203 height 35
type textarea "x"
type input "1"
type textarea "x"
type input "1.5"
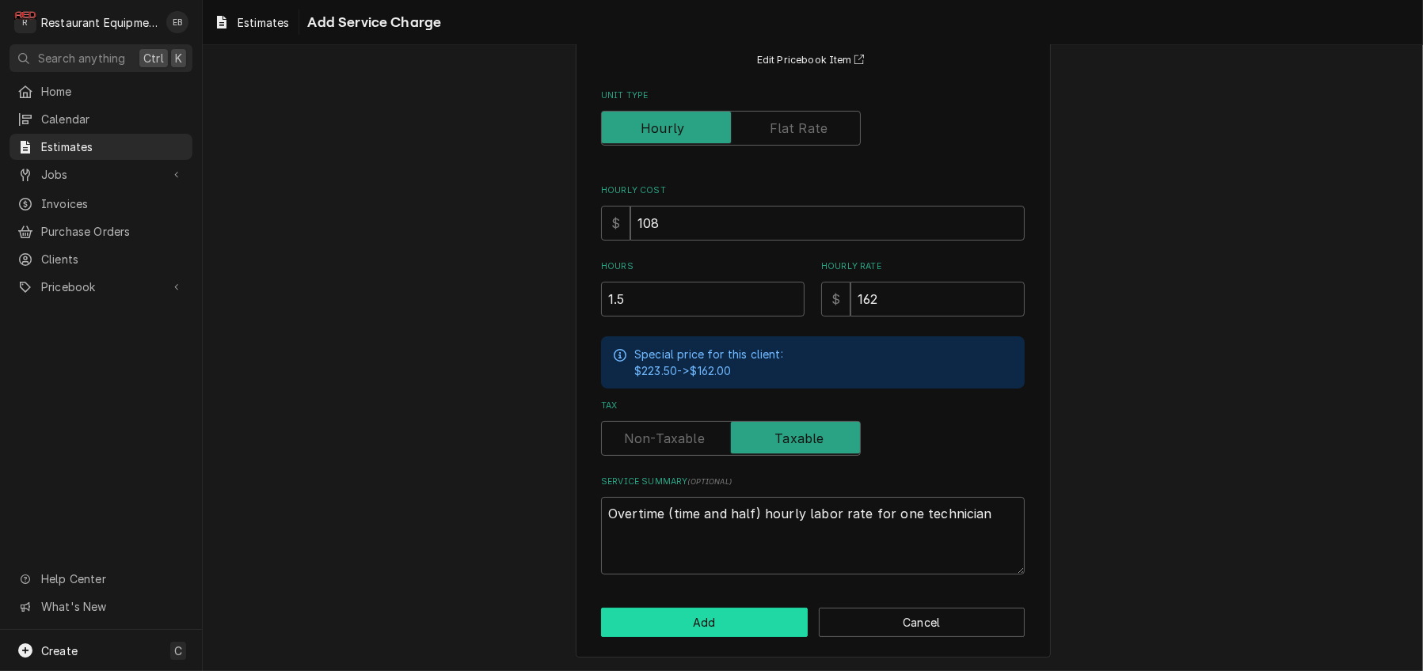
click at [698, 608] on button "Add" at bounding box center [704, 622] width 207 height 29
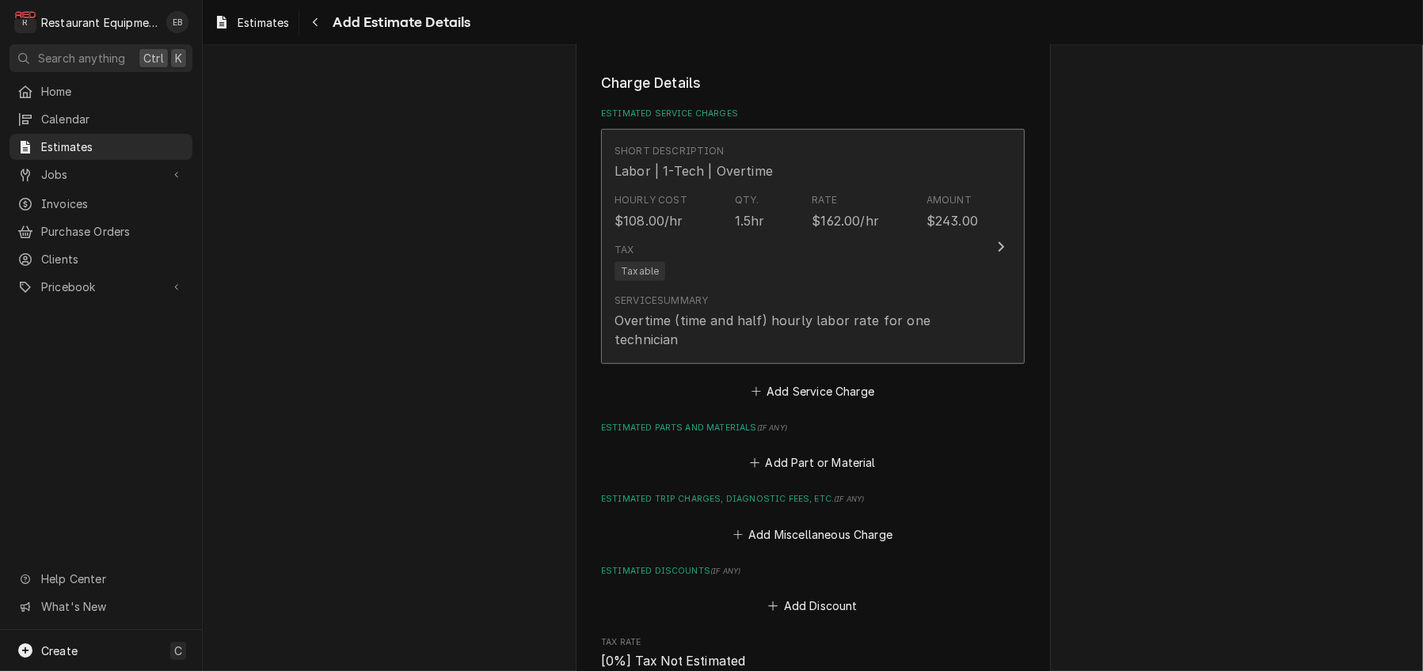
type textarea "x"
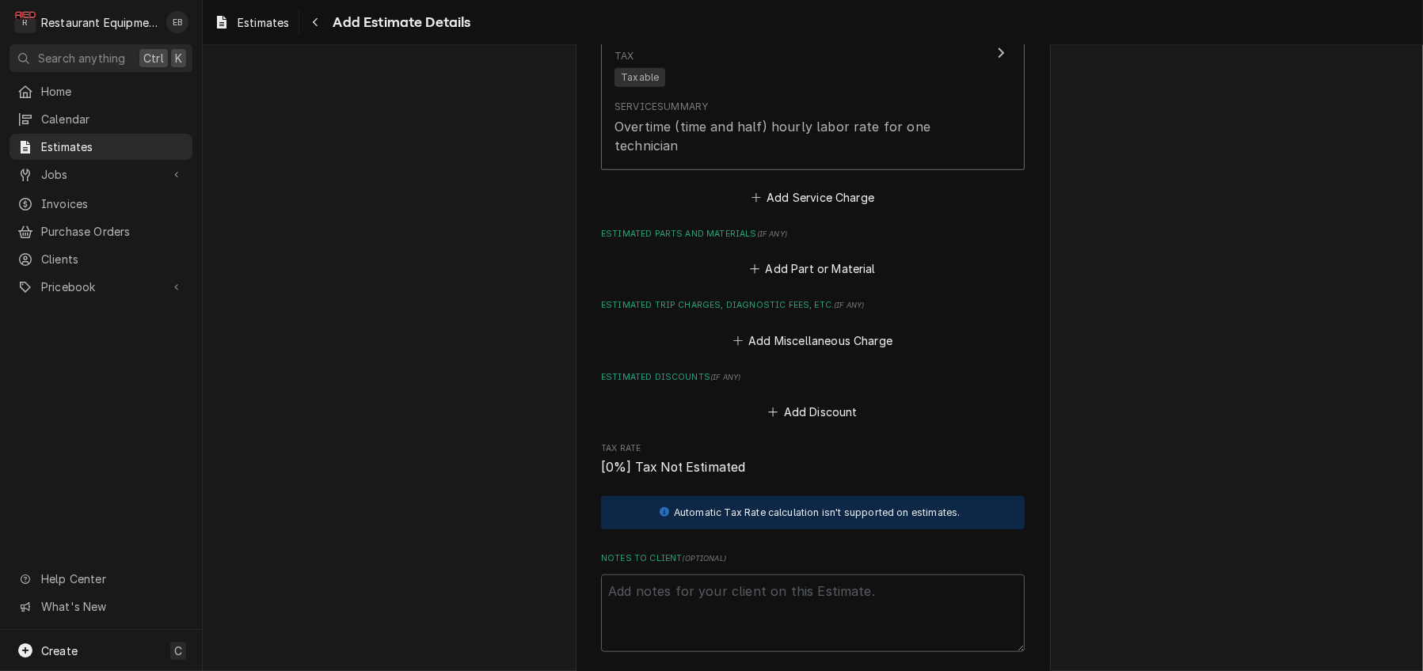
scroll to position [1751, 0]
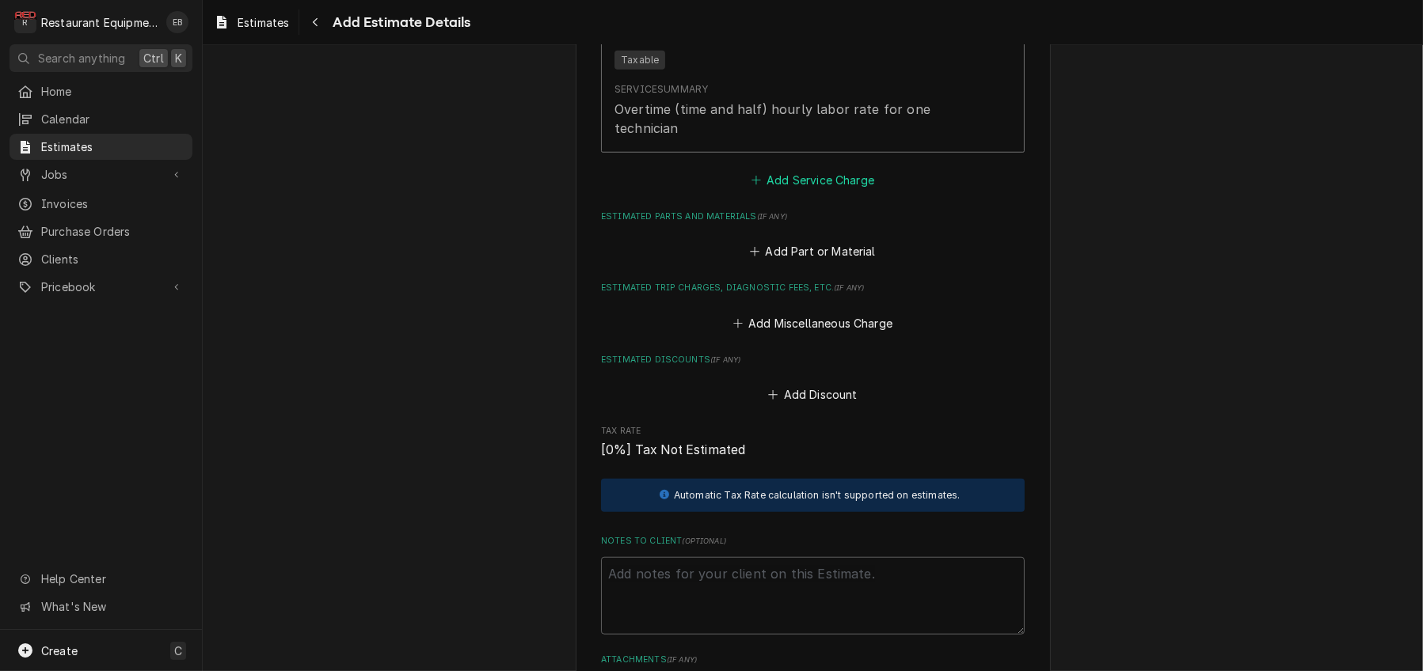
click at [788, 192] on button "Add Service Charge" at bounding box center [812, 180] width 128 height 22
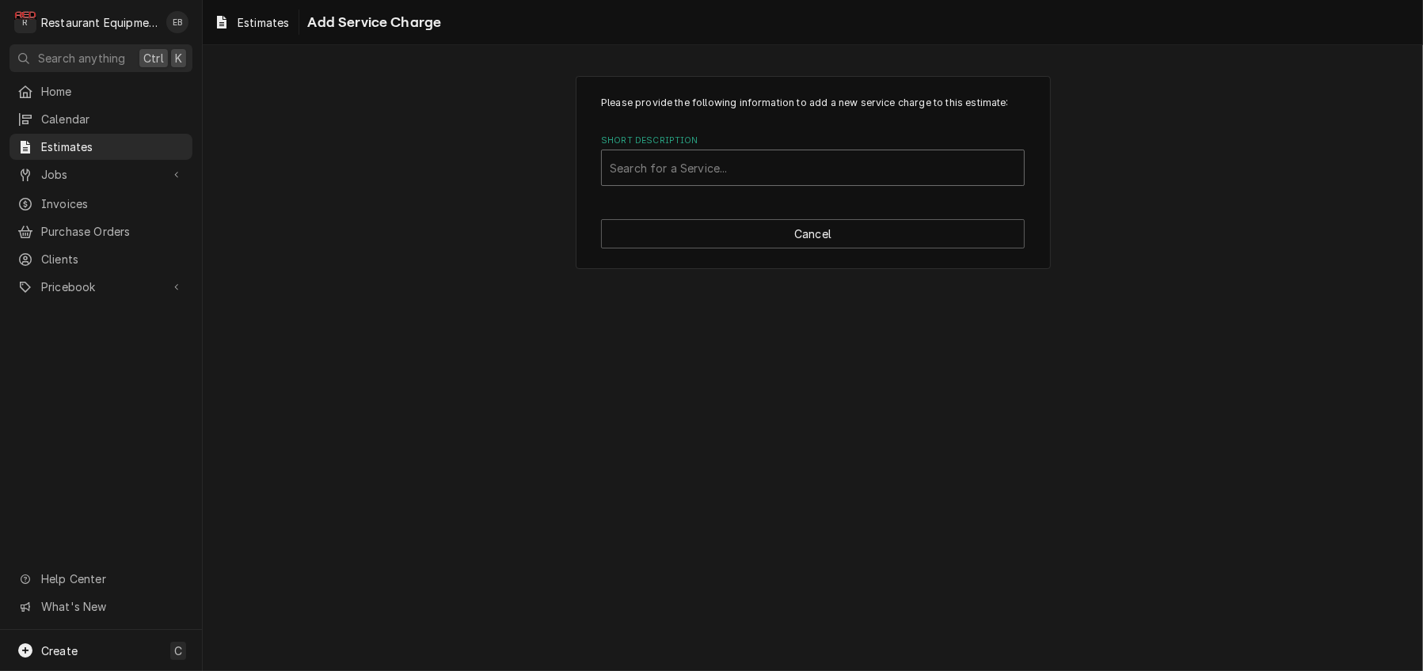
click at [708, 182] on div "Short Description" at bounding box center [813, 168] width 406 height 28
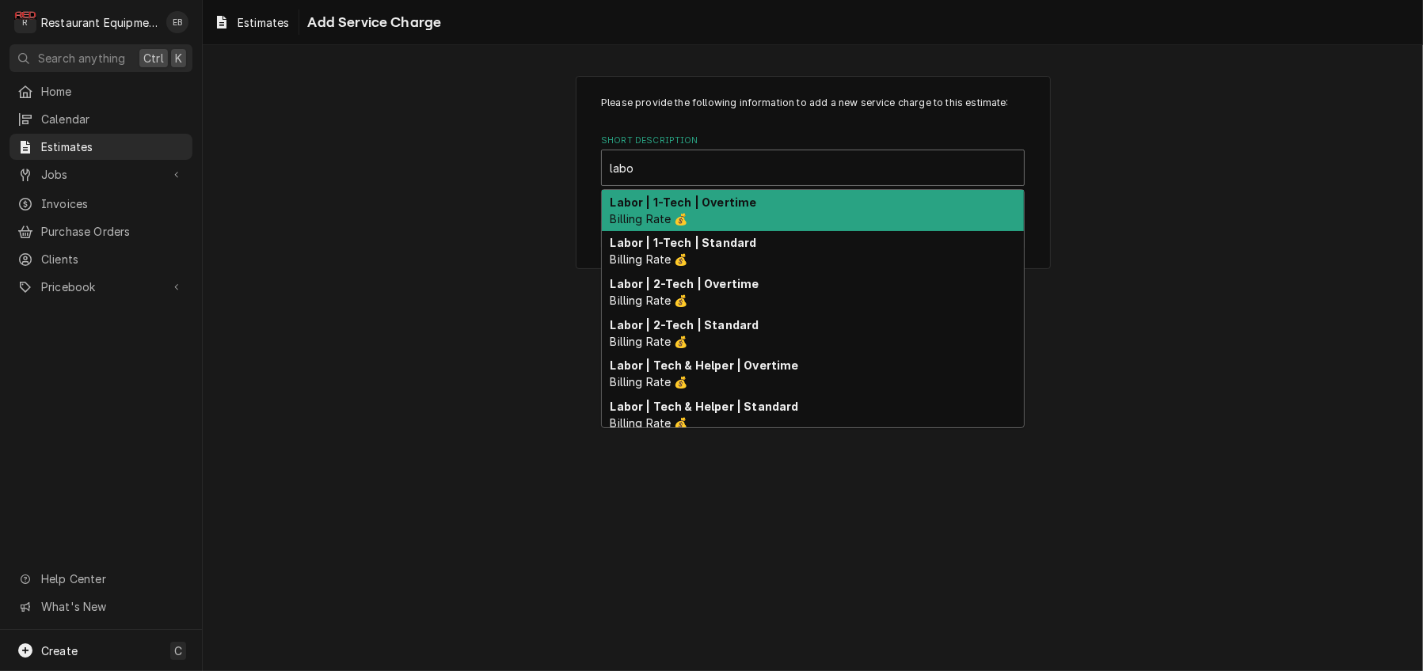
type input "labor"
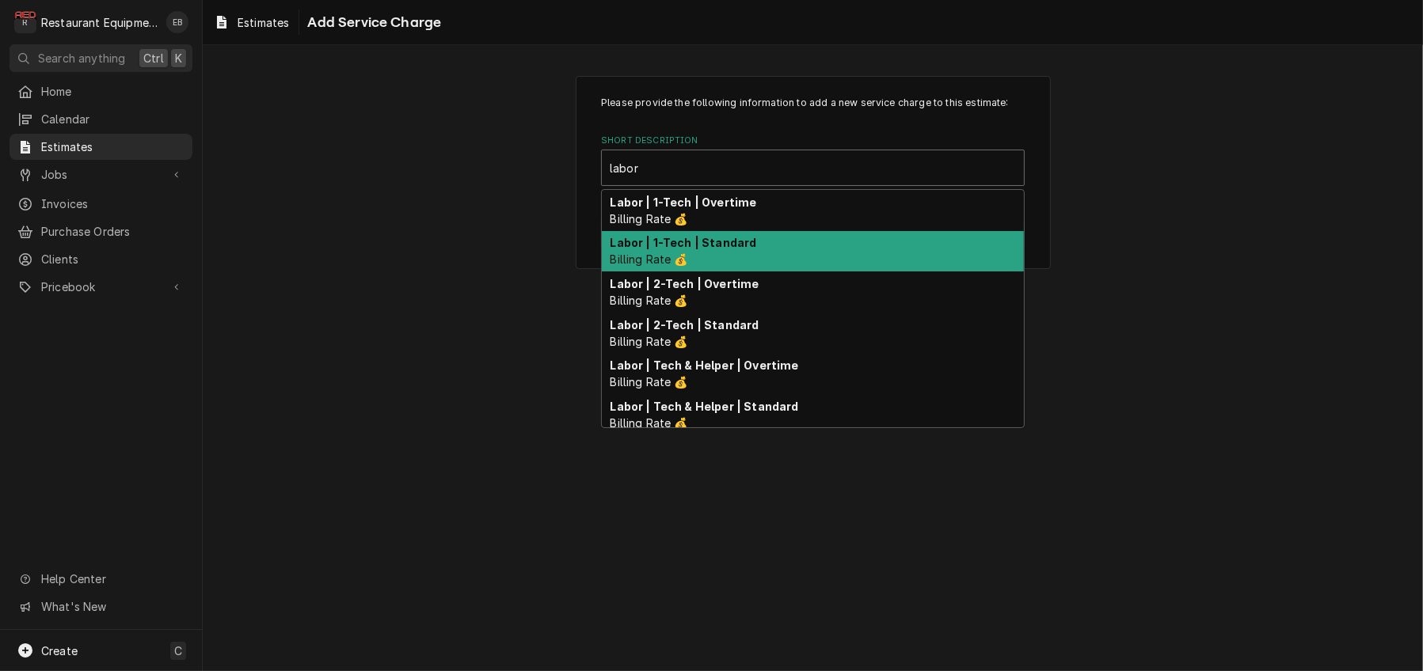
click at [712, 249] on strong "Labor | 1-Tech | Standard" at bounding box center [683, 242] width 146 height 13
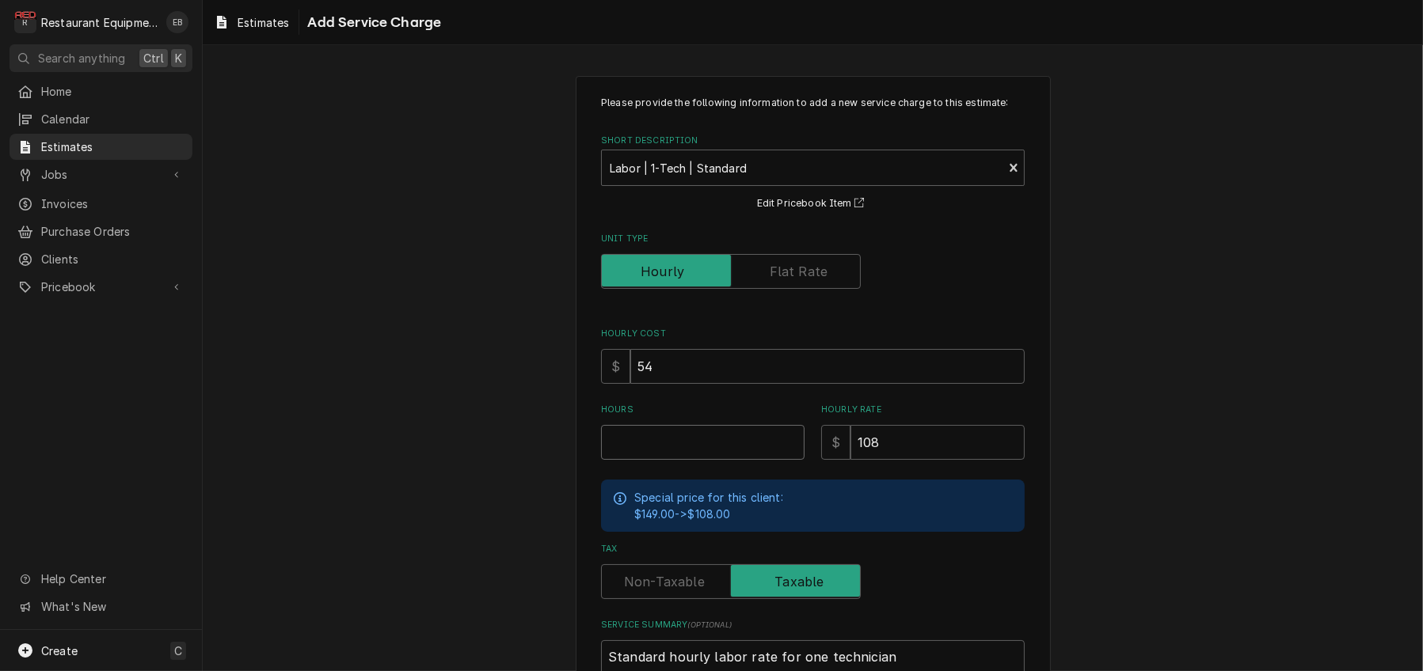
click at [678, 460] on input "Hours" at bounding box center [702, 442] width 203 height 35
type textarea "x"
type input "2"
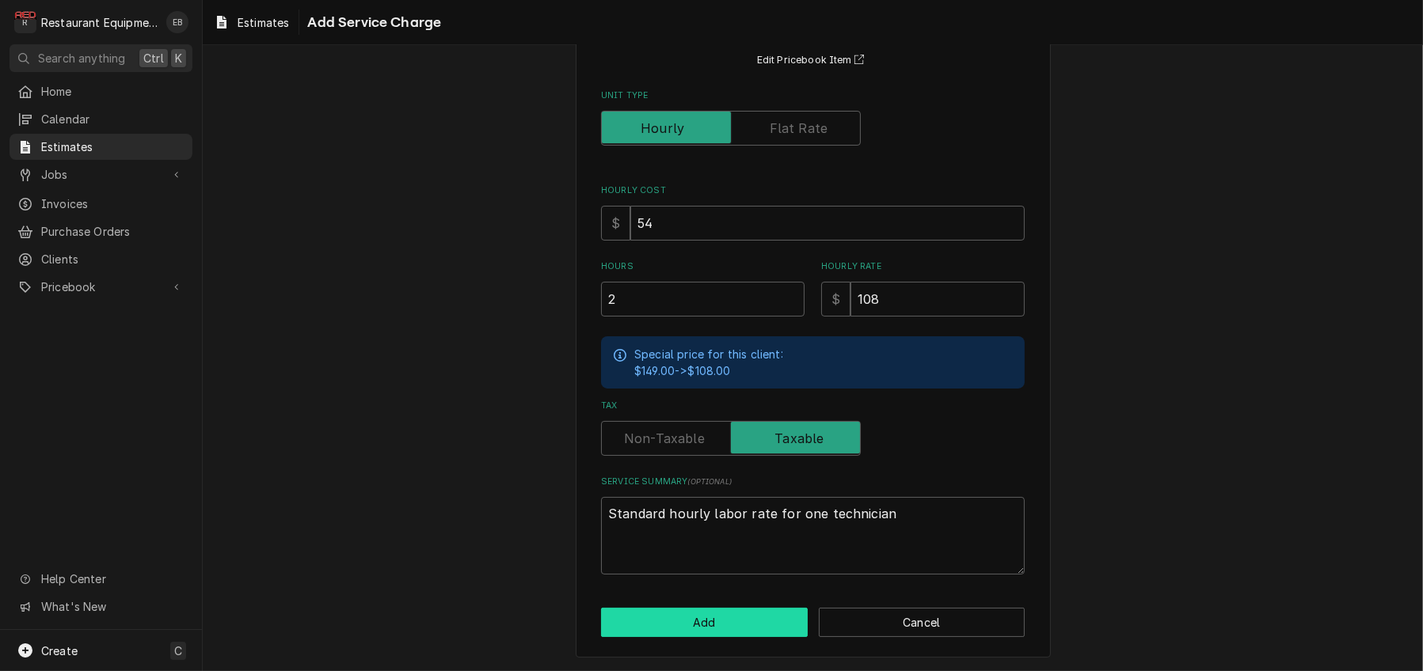
click at [754, 615] on button "Add" at bounding box center [704, 622] width 207 height 29
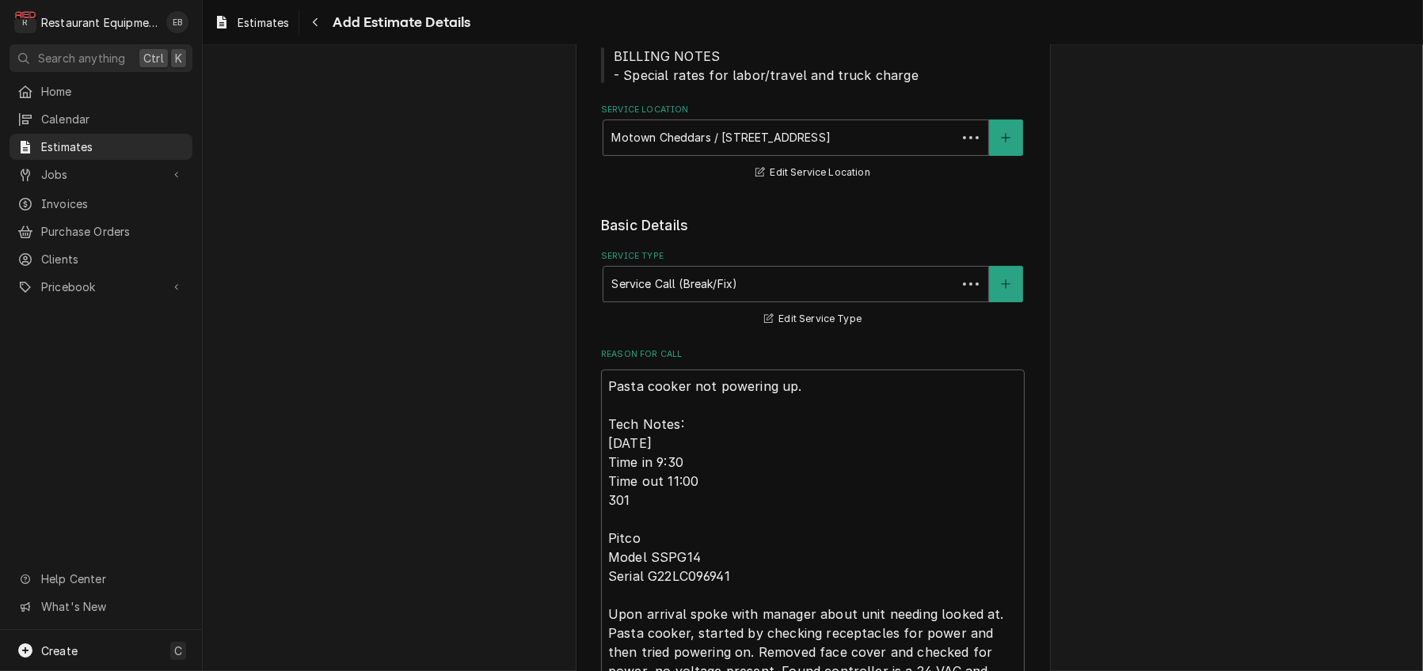
scroll to position [1731, 0]
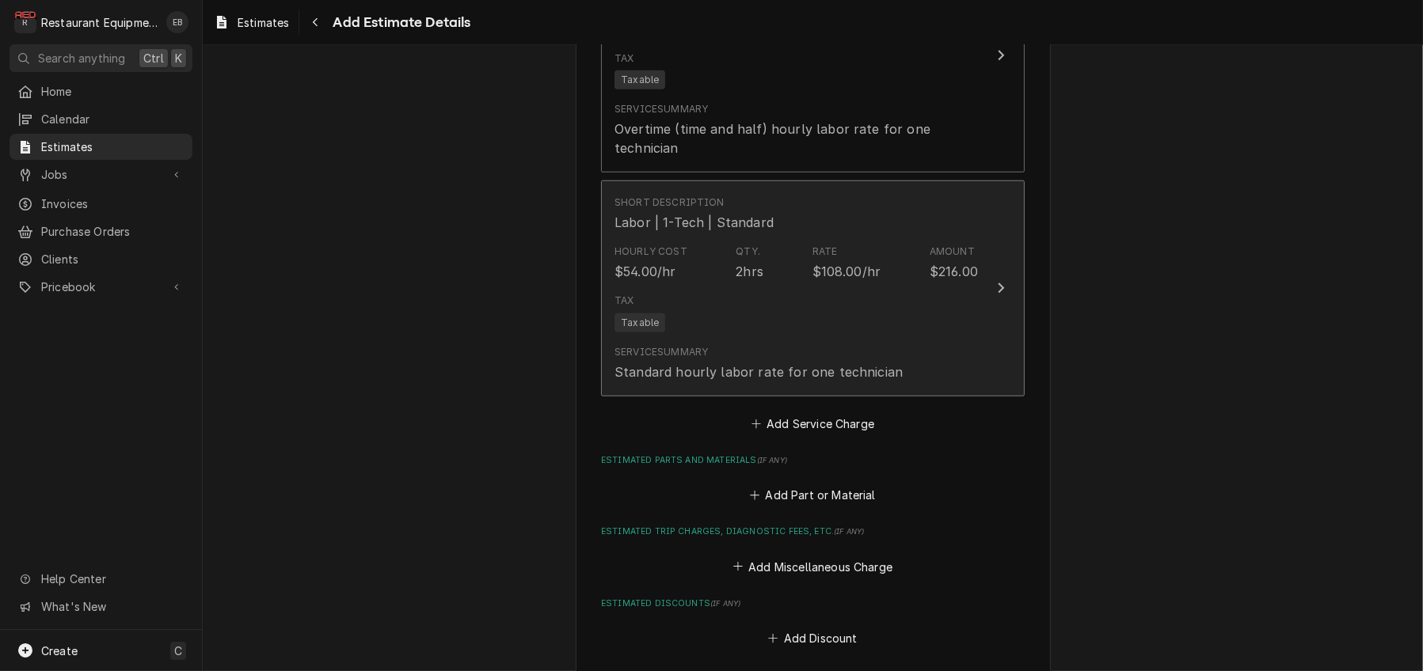
type textarea "x"
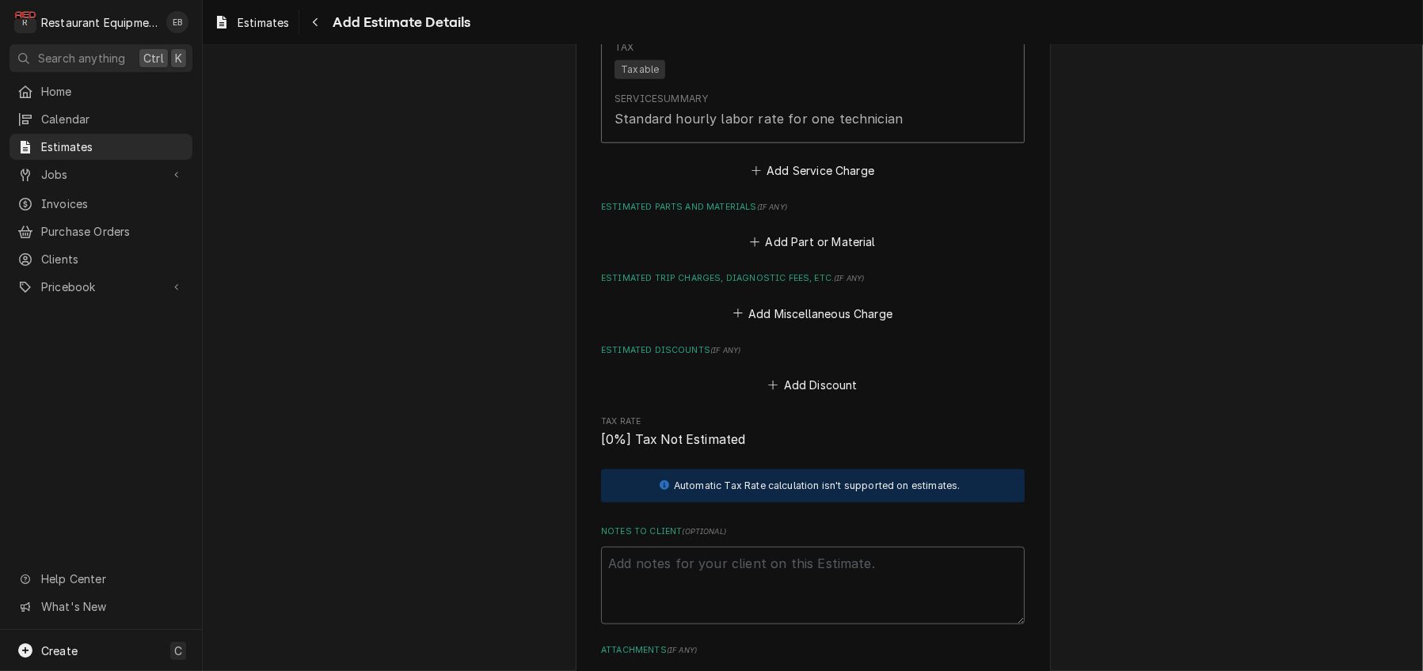
scroll to position [1995, 0]
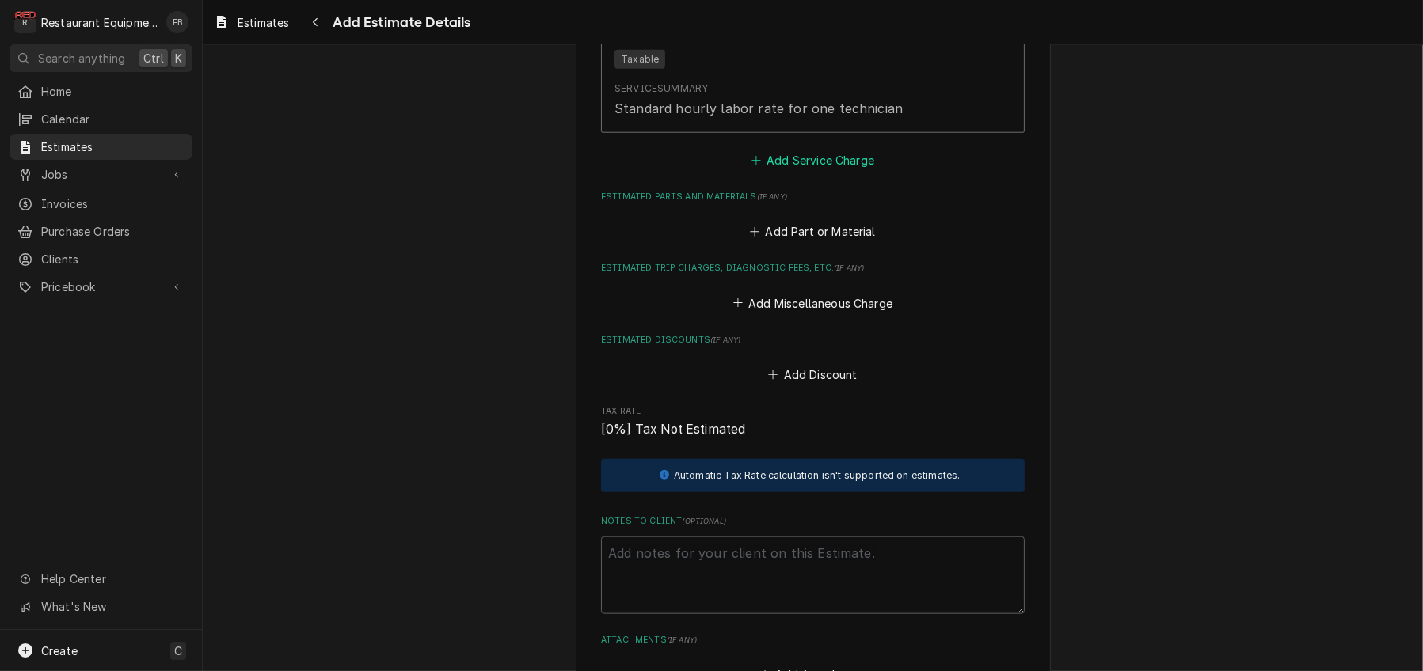
click at [792, 171] on button "Add Service Charge" at bounding box center [812, 160] width 128 height 22
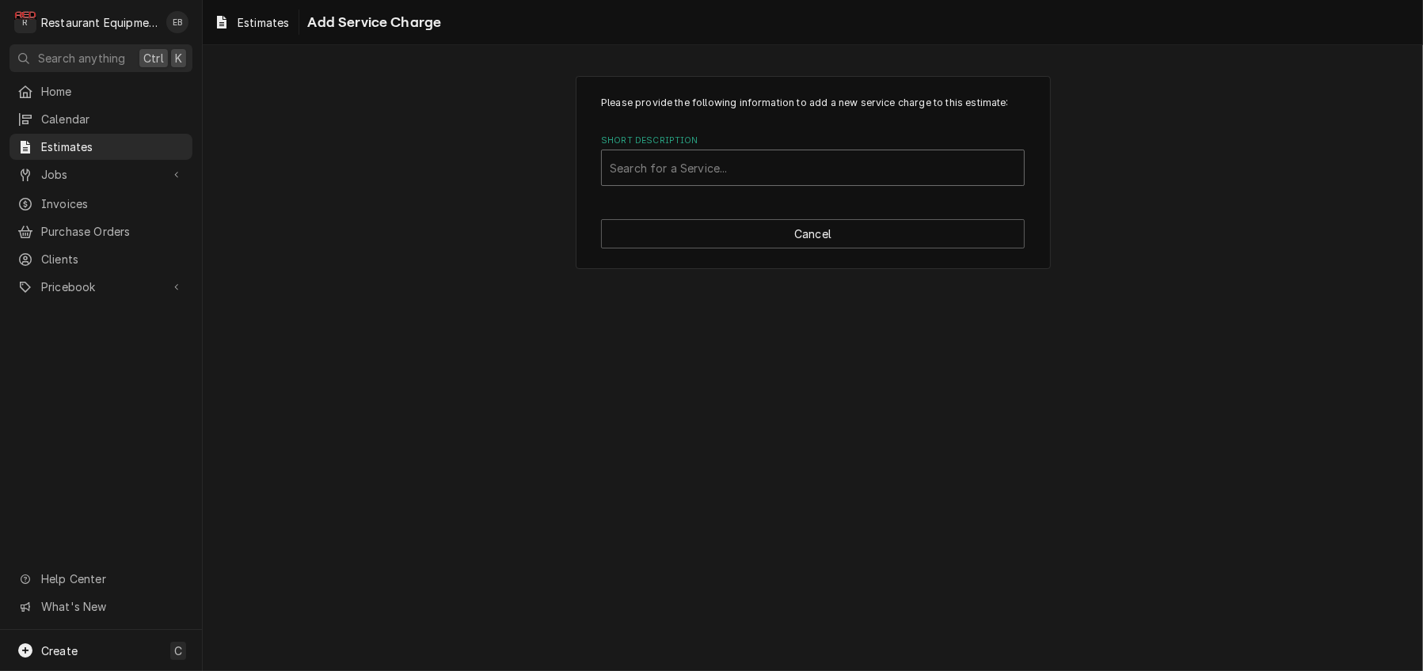
click at [771, 182] on div "Short Description" at bounding box center [813, 168] width 406 height 28
type input "trave"
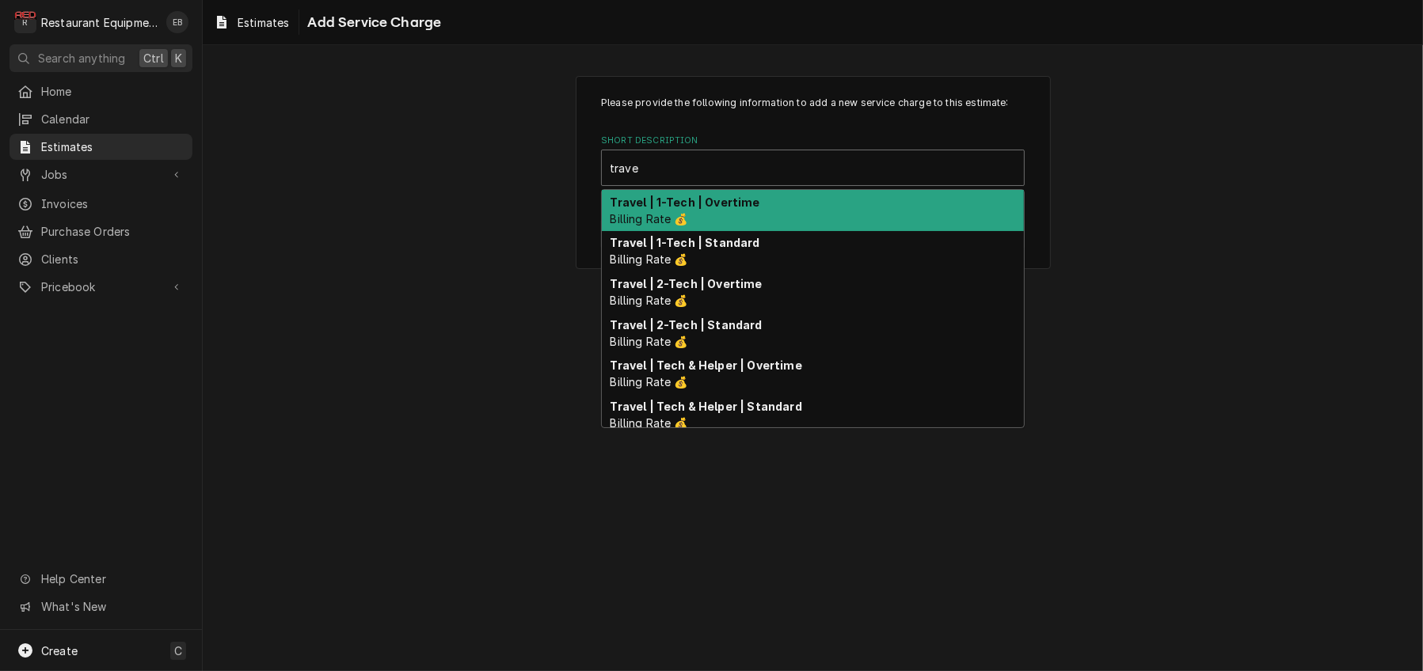
click at [724, 209] on strong "Travel | 1-Tech | Overtime" at bounding box center [685, 202] width 150 height 13
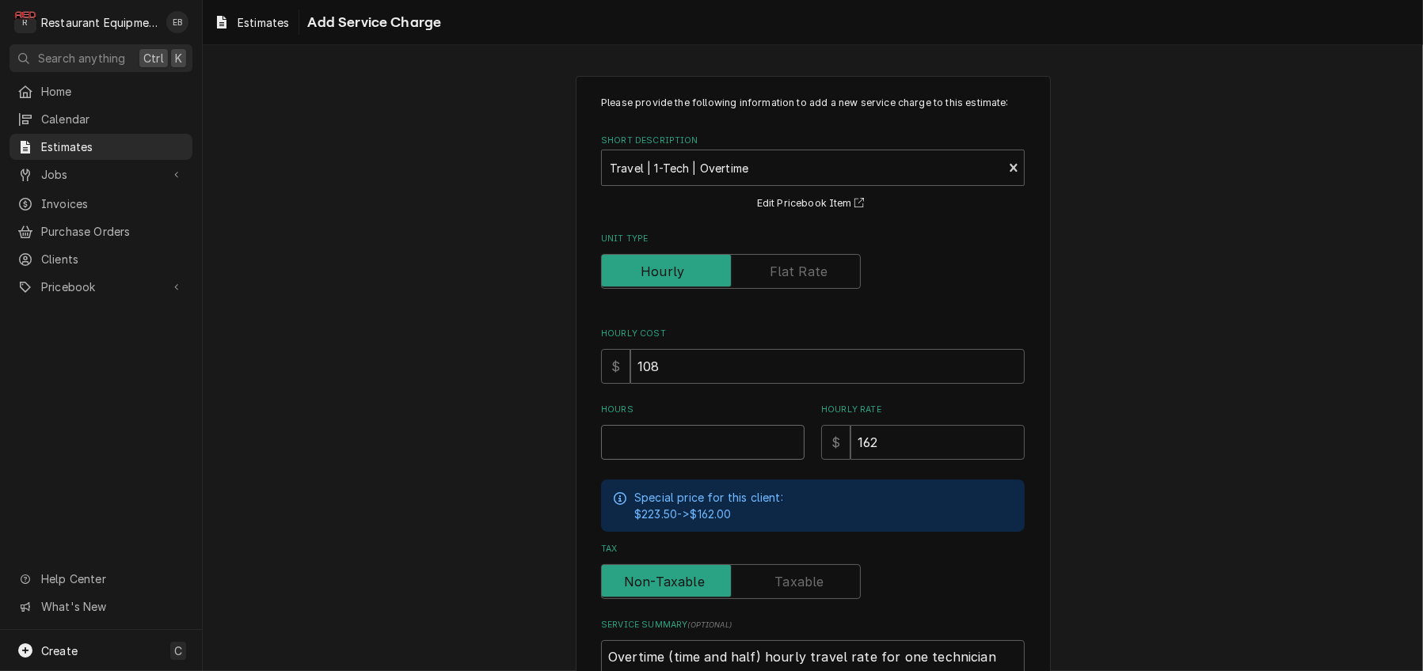
click at [680, 460] on input "Hours" at bounding box center [702, 442] width 203 height 35
type textarea "x"
type input "1"
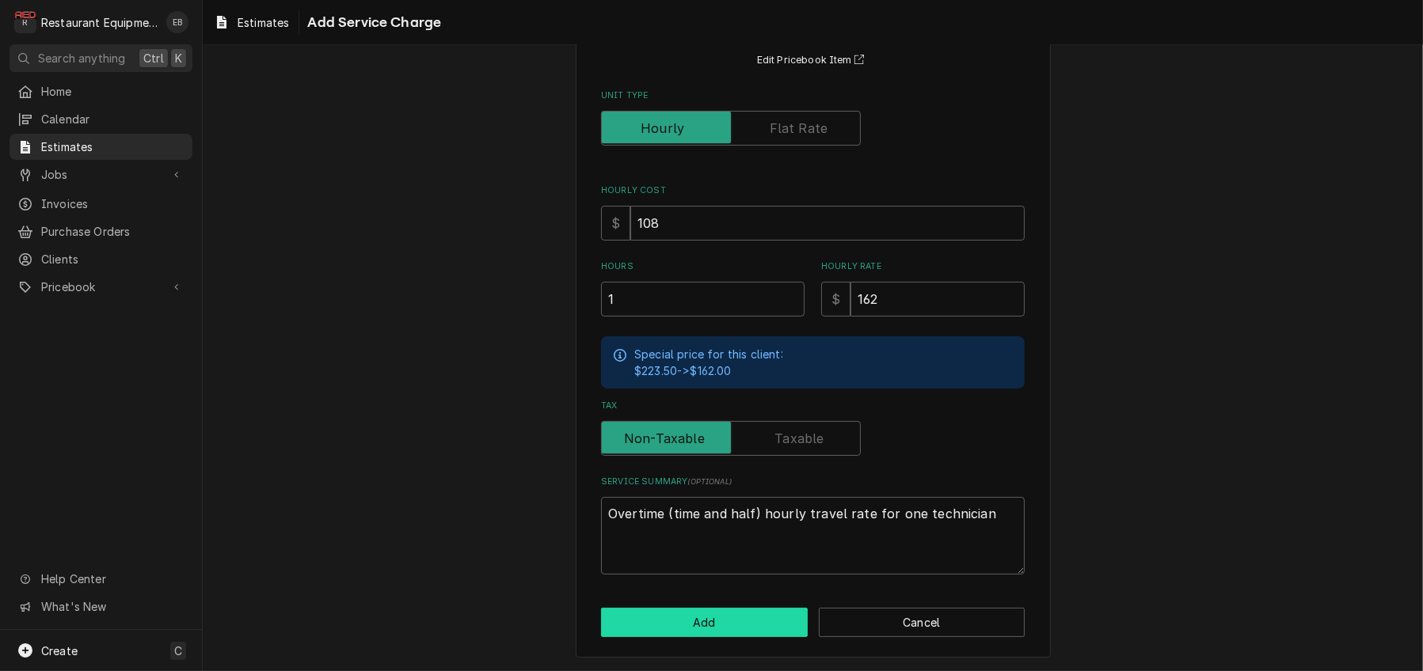
click at [758, 618] on button "Add" at bounding box center [704, 622] width 207 height 29
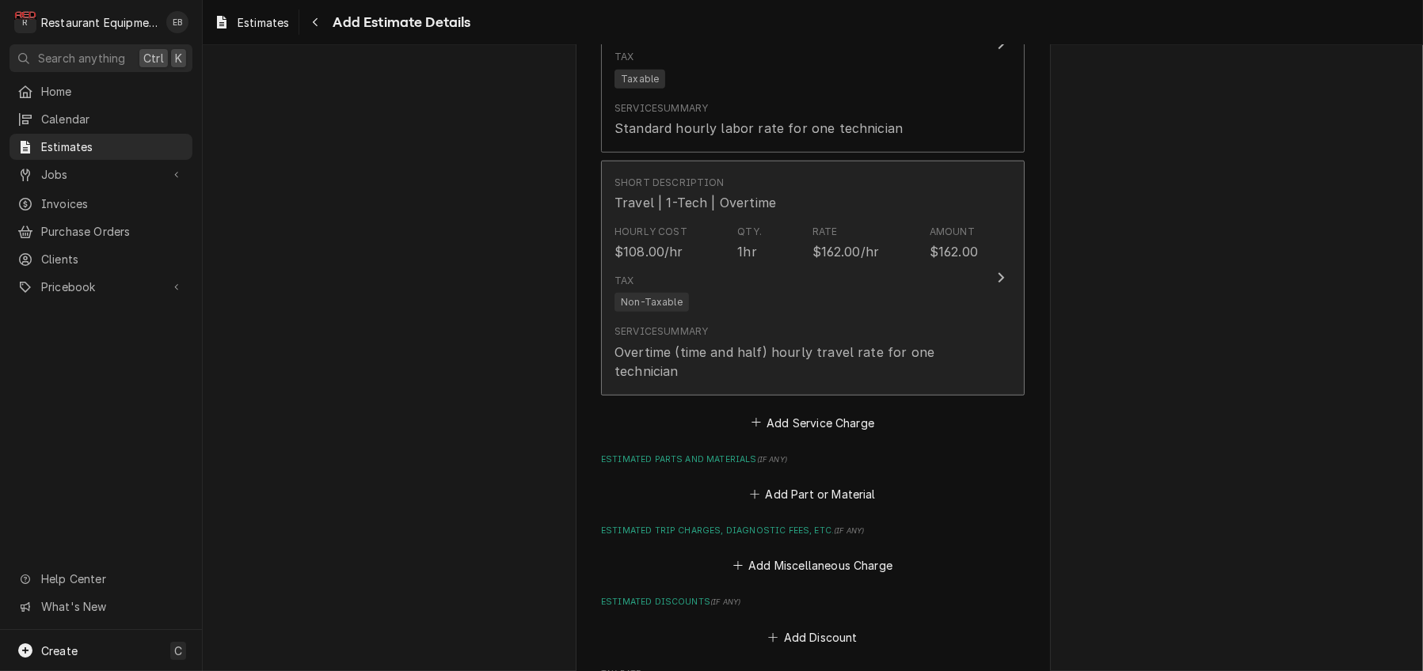
type textarea "x"
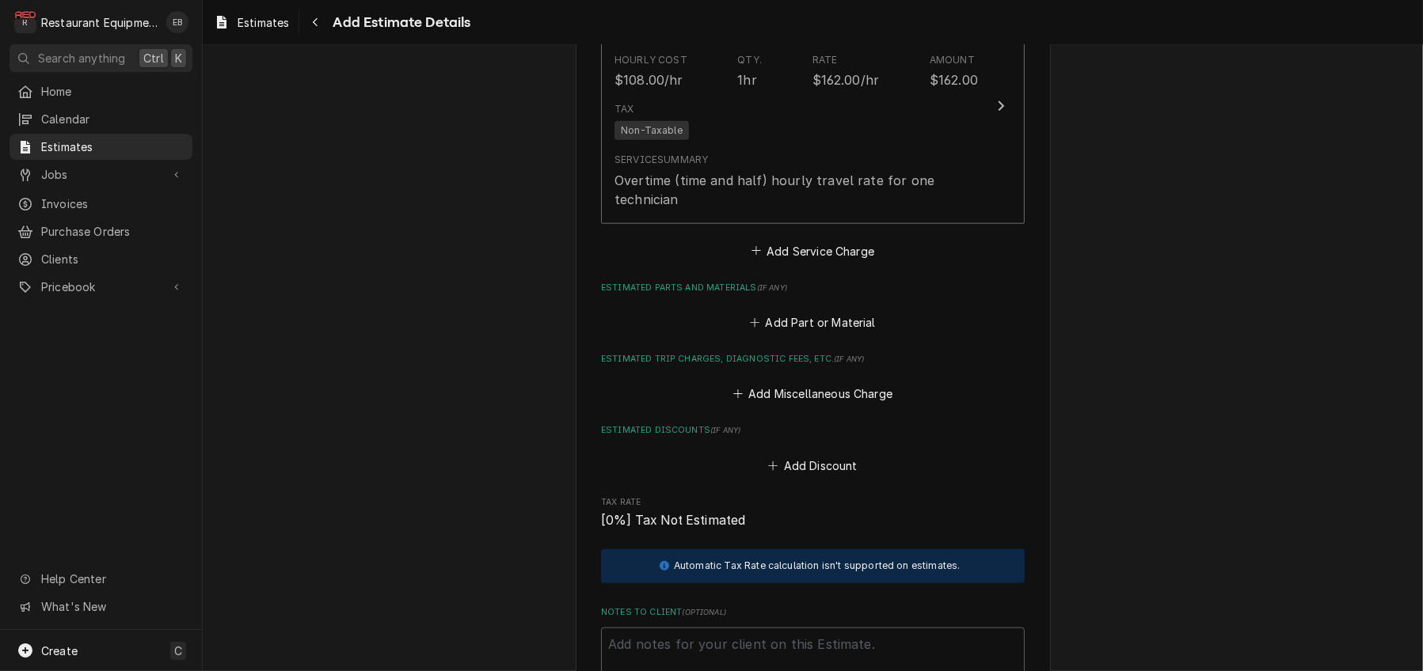
scroll to position [2187, 0]
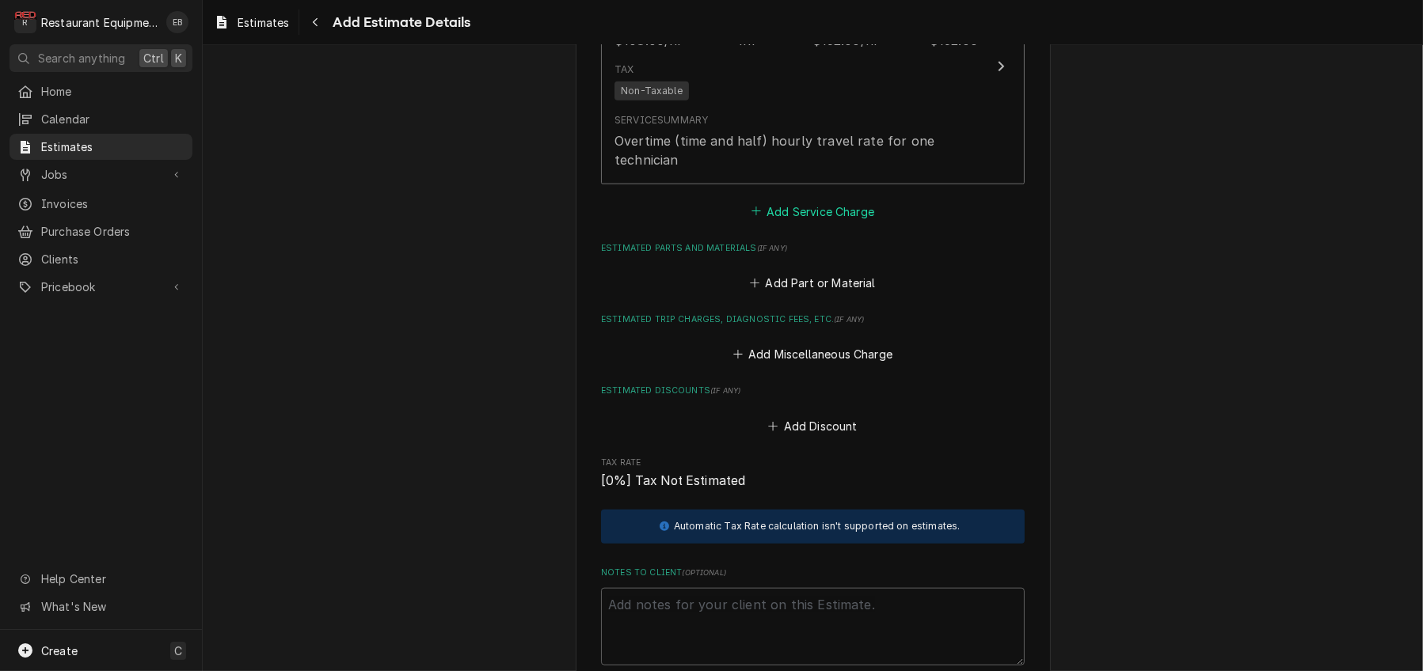
click at [817, 222] on button "Add Service Charge" at bounding box center [812, 211] width 128 height 22
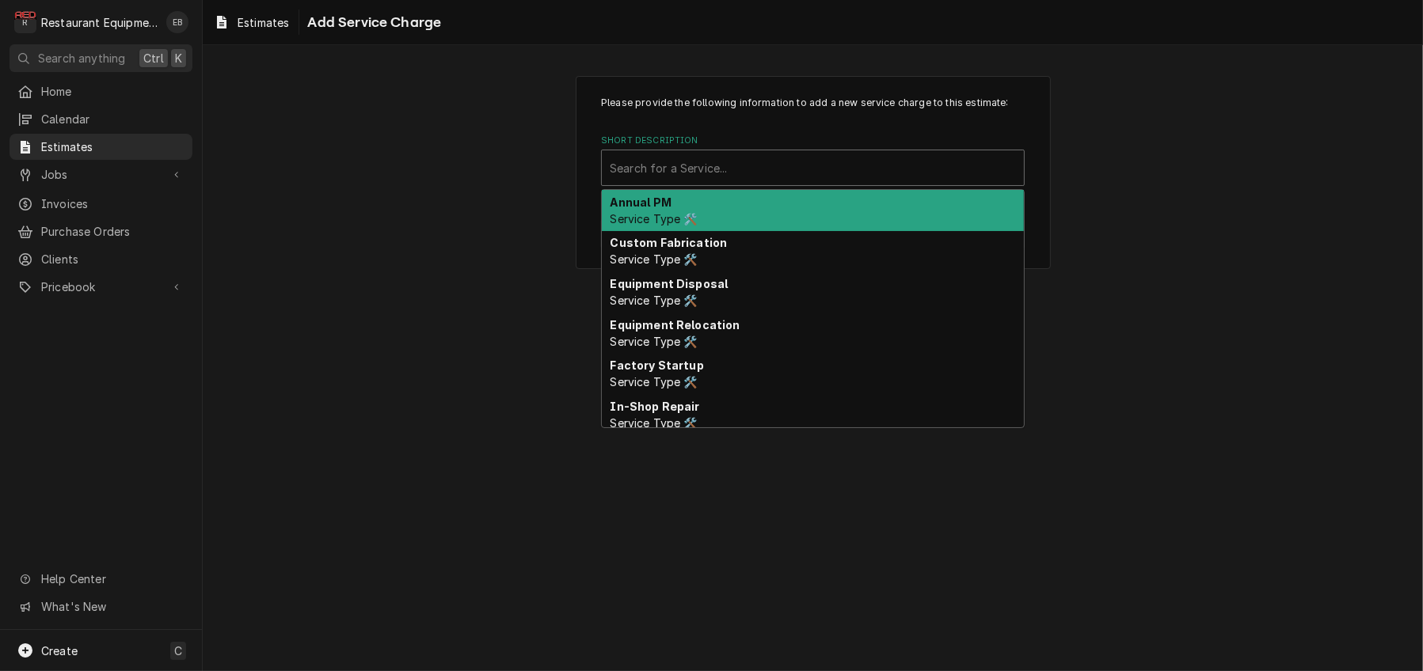
click at [751, 182] on div "Short Description" at bounding box center [813, 168] width 406 height 28
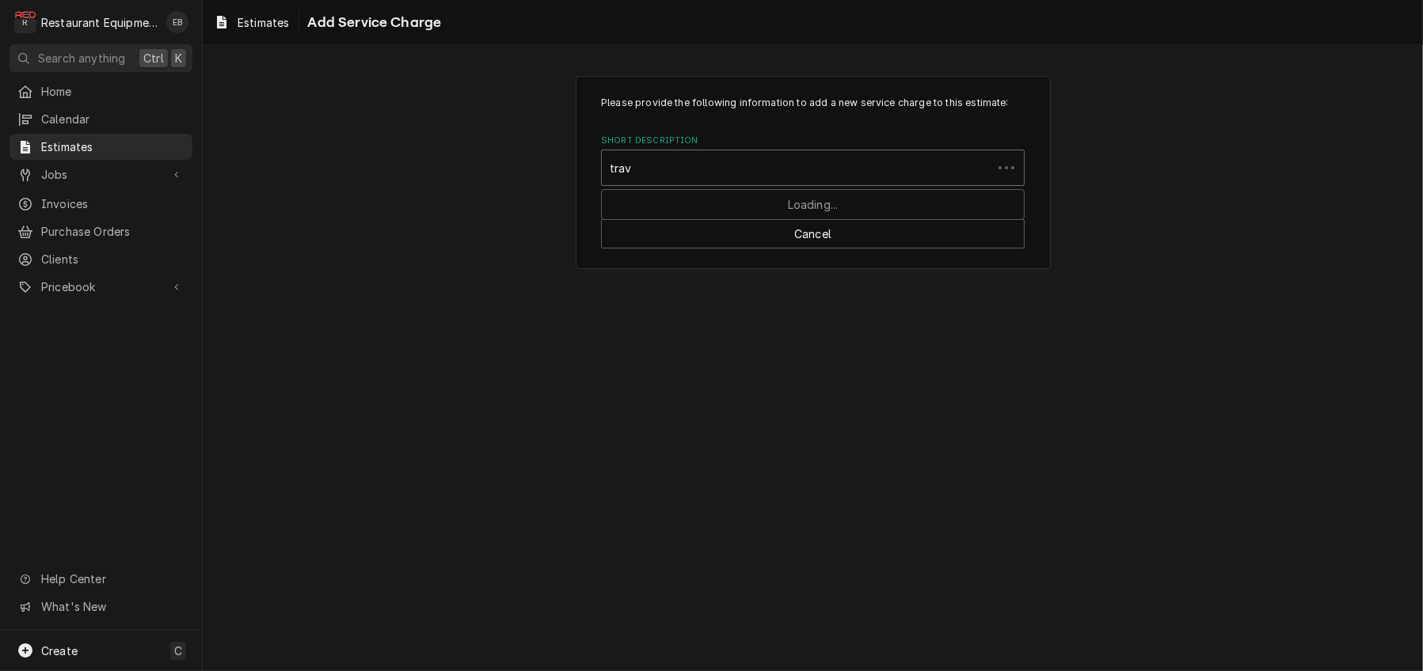
type input "trave"
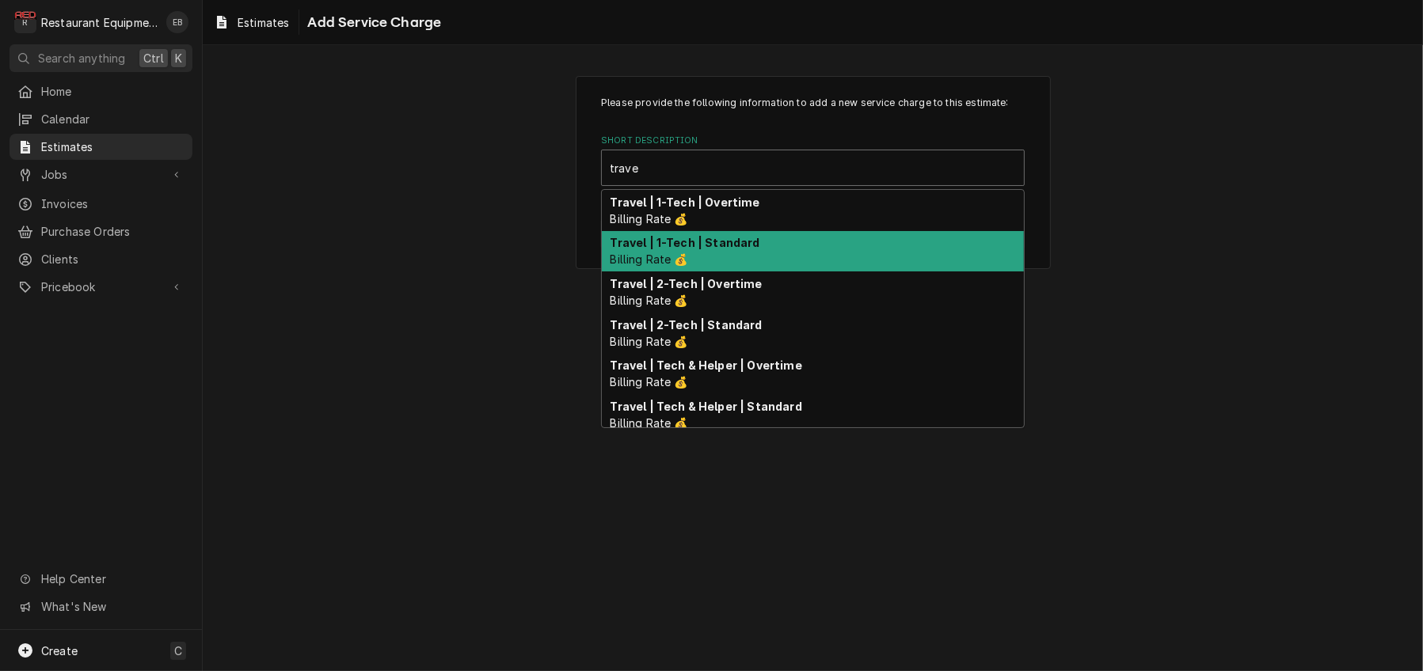
click at [703, 249] on strong "Travel | 1-Tech | Standard" at bounding box center [685, 242] width 150 height 13
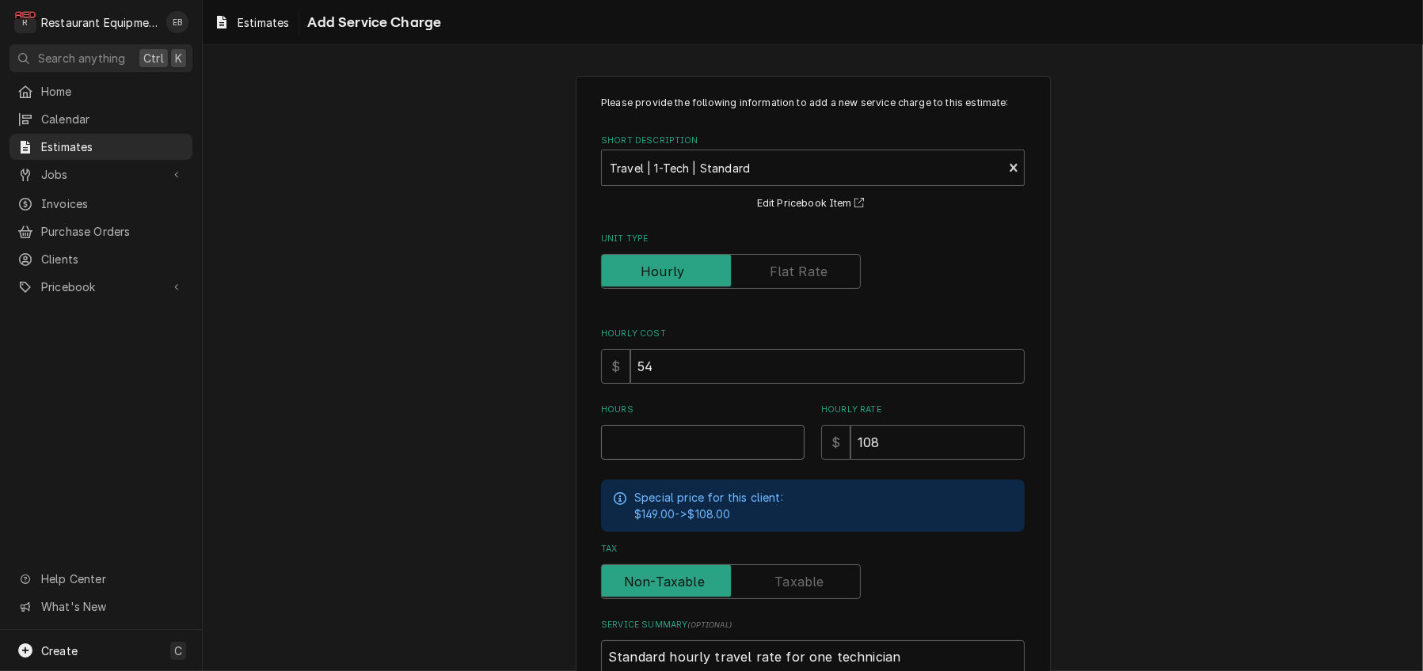
click at [690, 460] on input "Hours" at bounding box center [702, 442] width 203 height 35
type textarea "x"
type input "1"
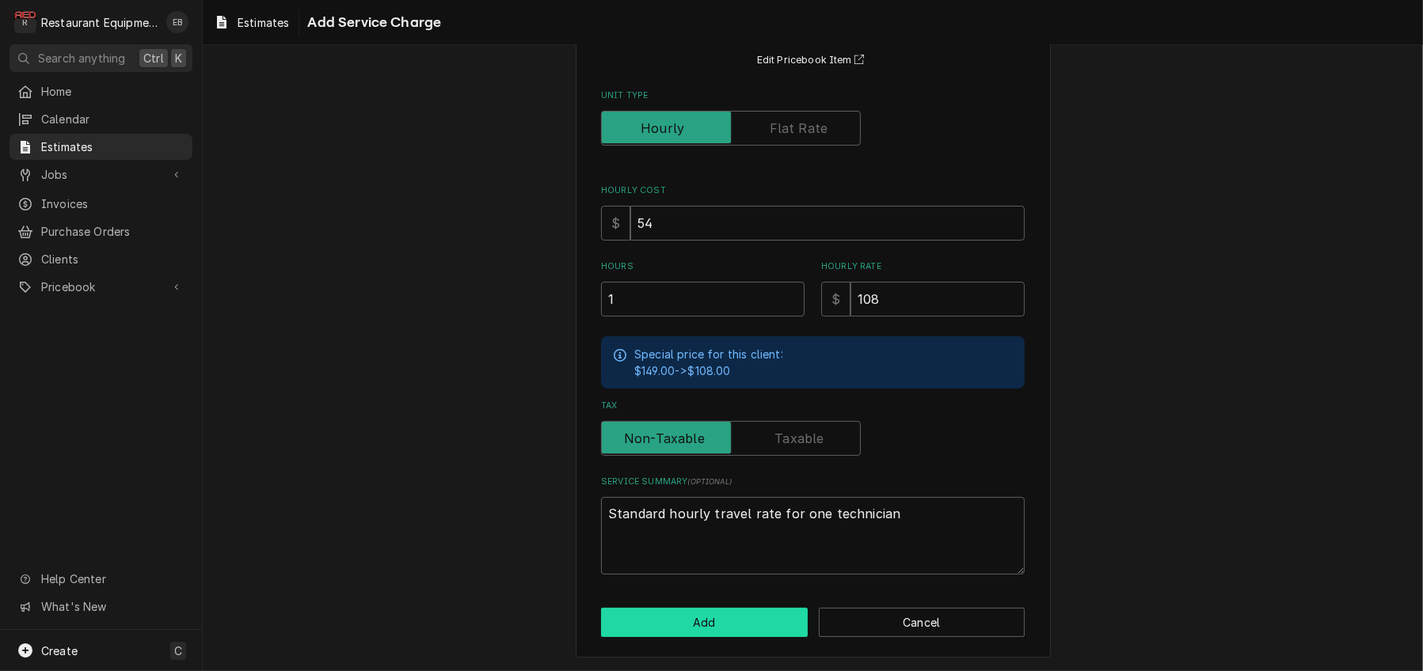
click at [714, 629] on button "Add" at bounding box center [704, 622] width 207 height 29
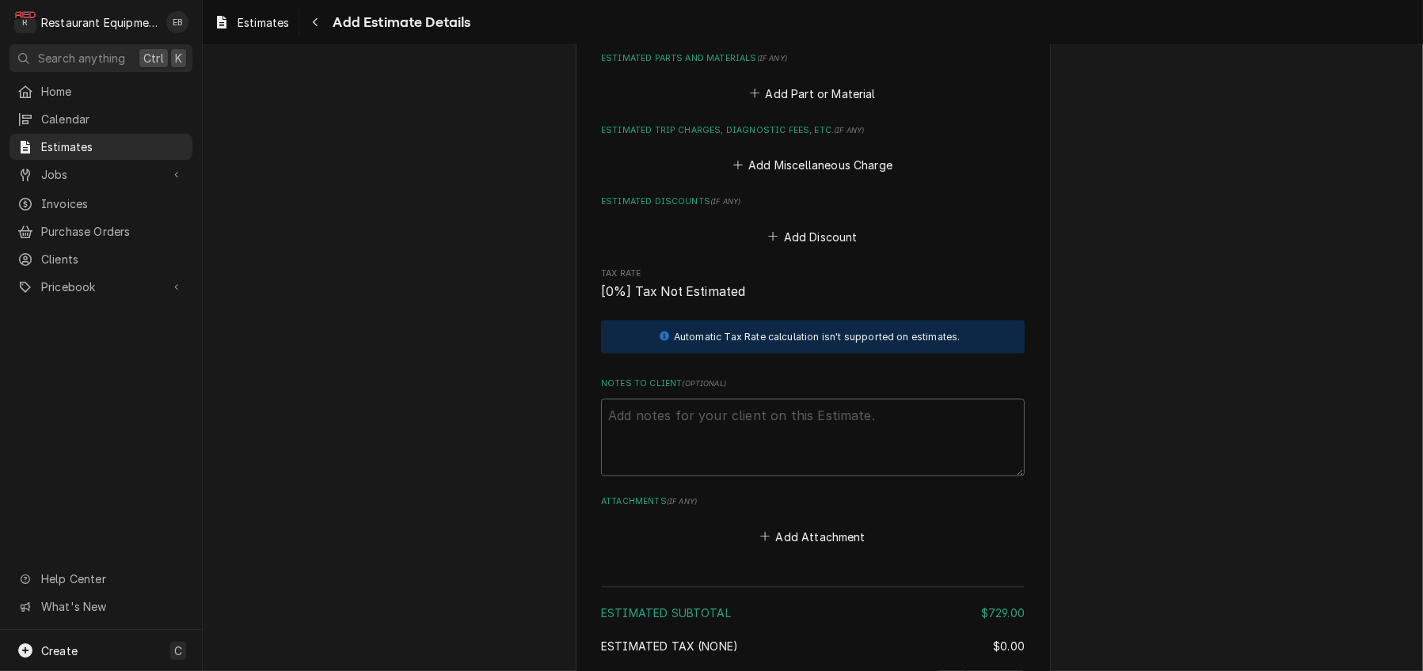
scroll to position [2661, 0]
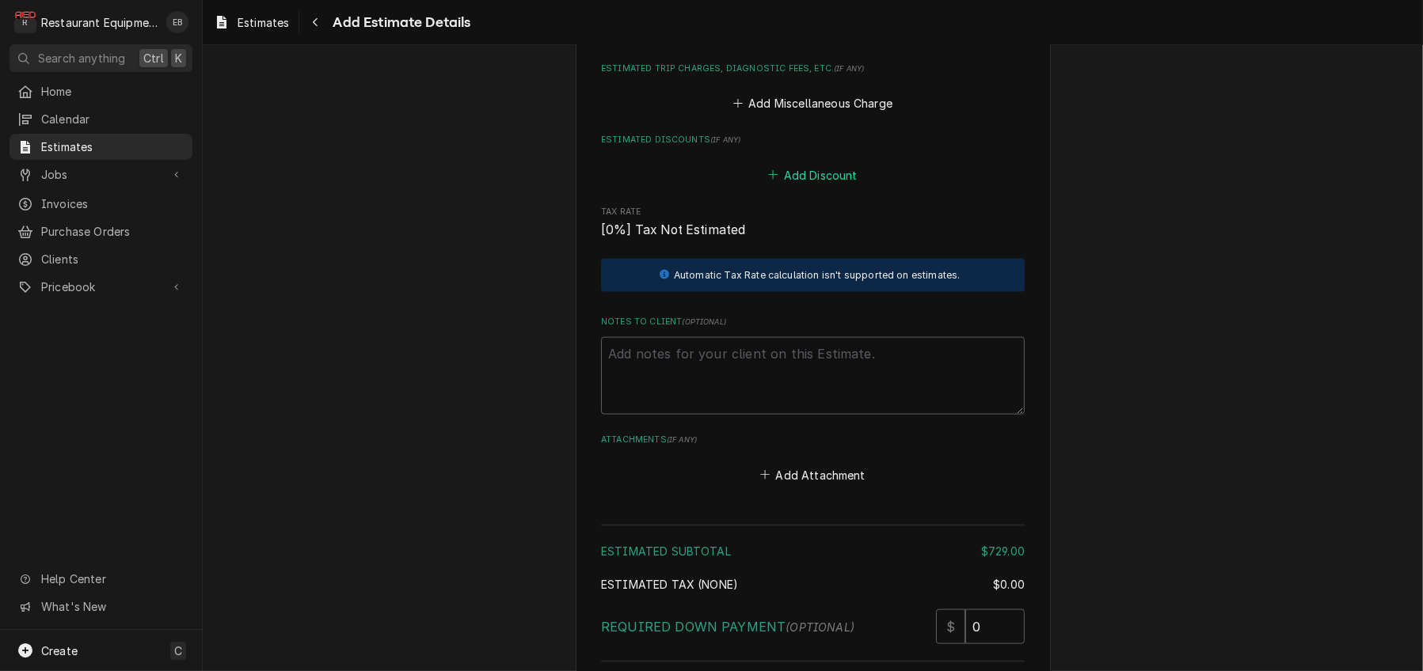
click at [815, 186] on button "Add Discount" at bounding box center [813, 175] width 94 height 22
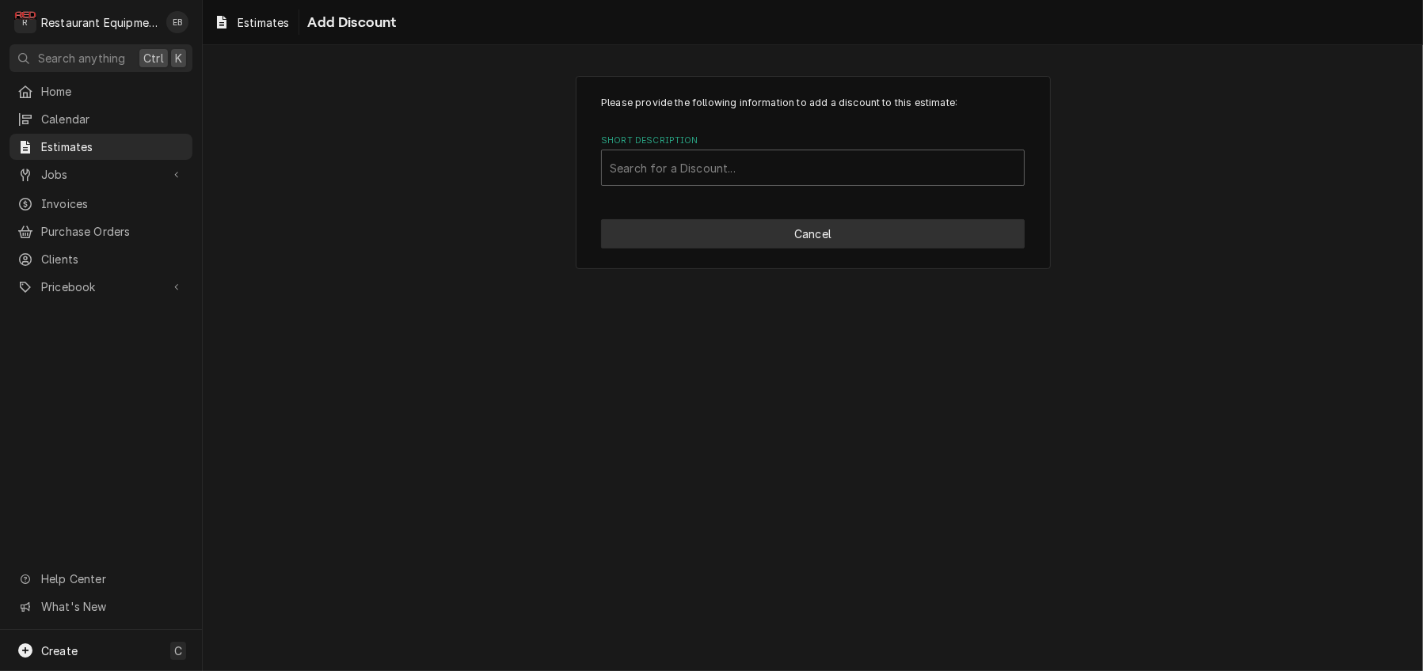
click at [810, 249] on button "Cancel" at bounding box center [813, 233] width 424 height 29
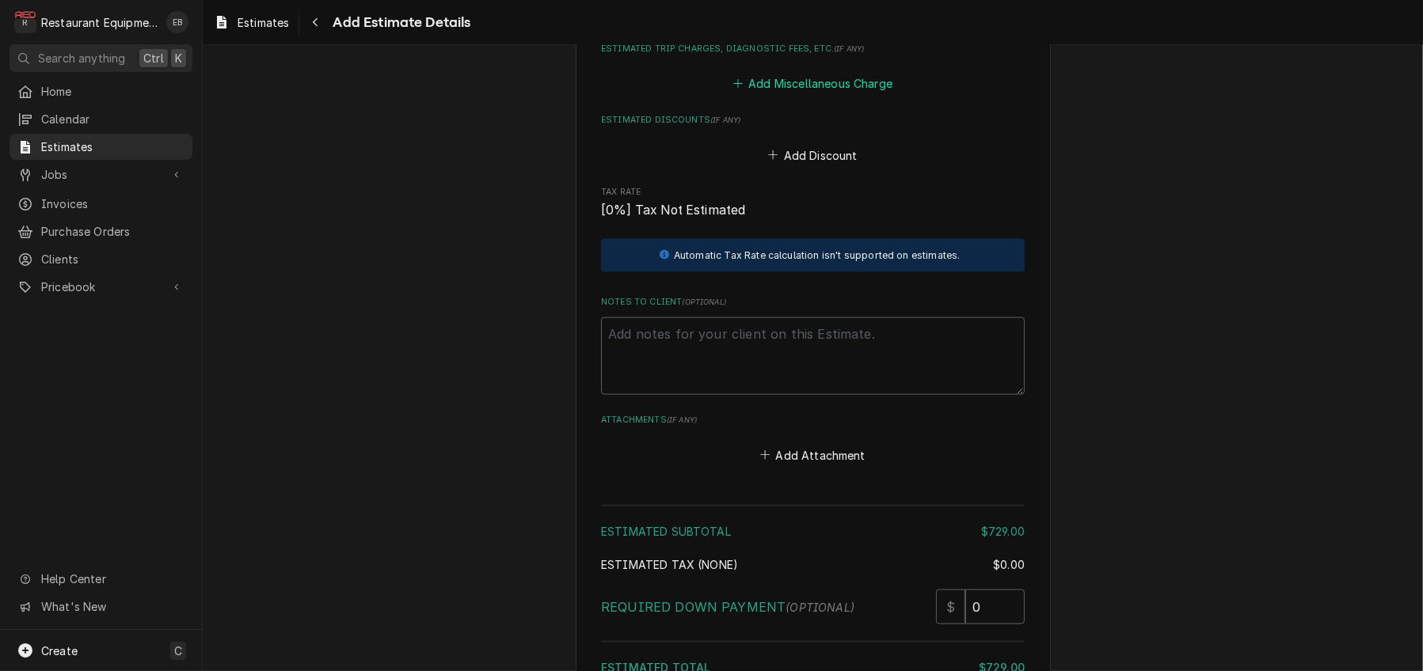
type textarea "x"
click at [807, 95] on button "Add Miscellaneous Charge" at bounding box center [812, 84] width 165 height 22
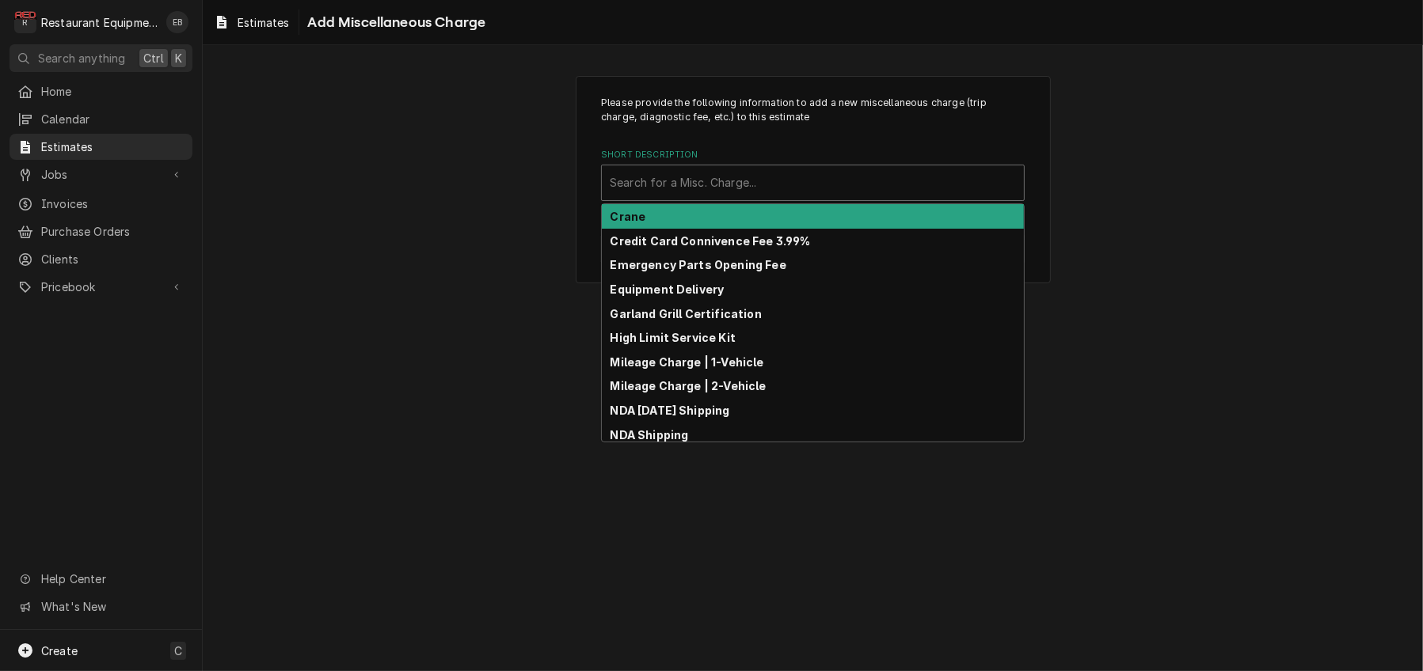
click at [788, 197] on div "Short Description" at bounding box center [813, 183] width 406 height 28
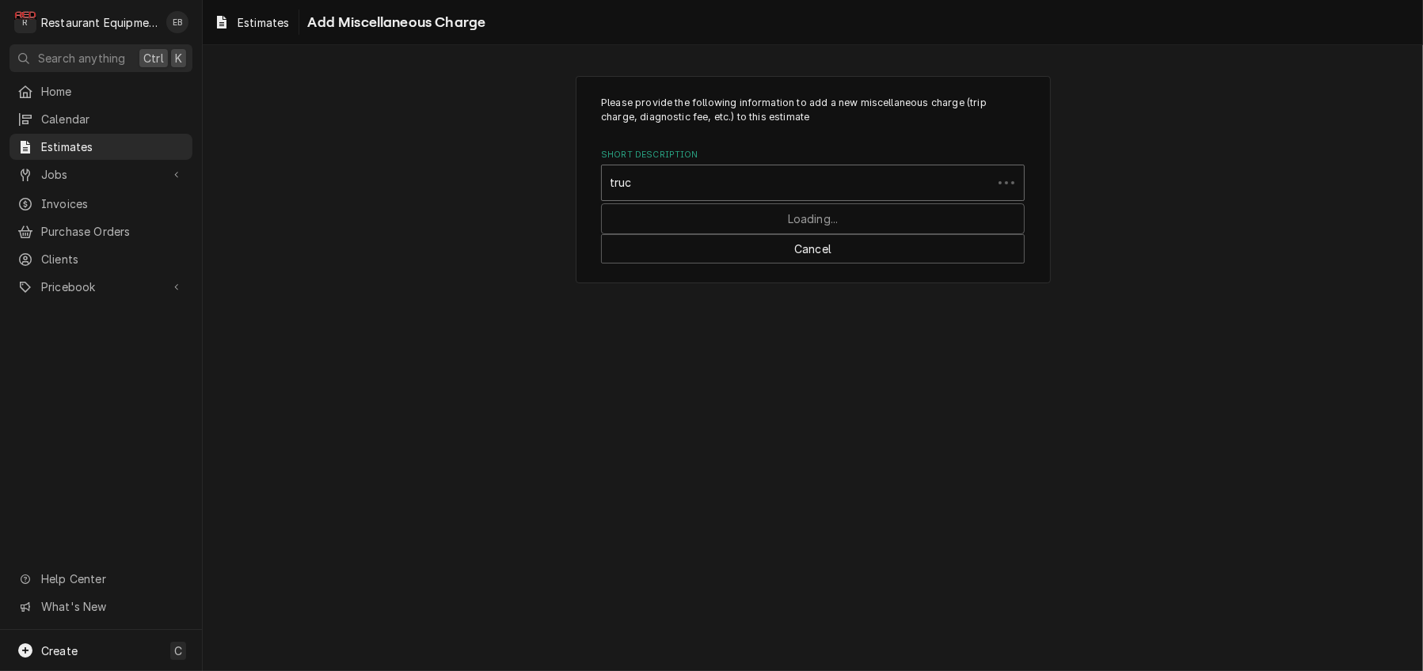
type input "truck"
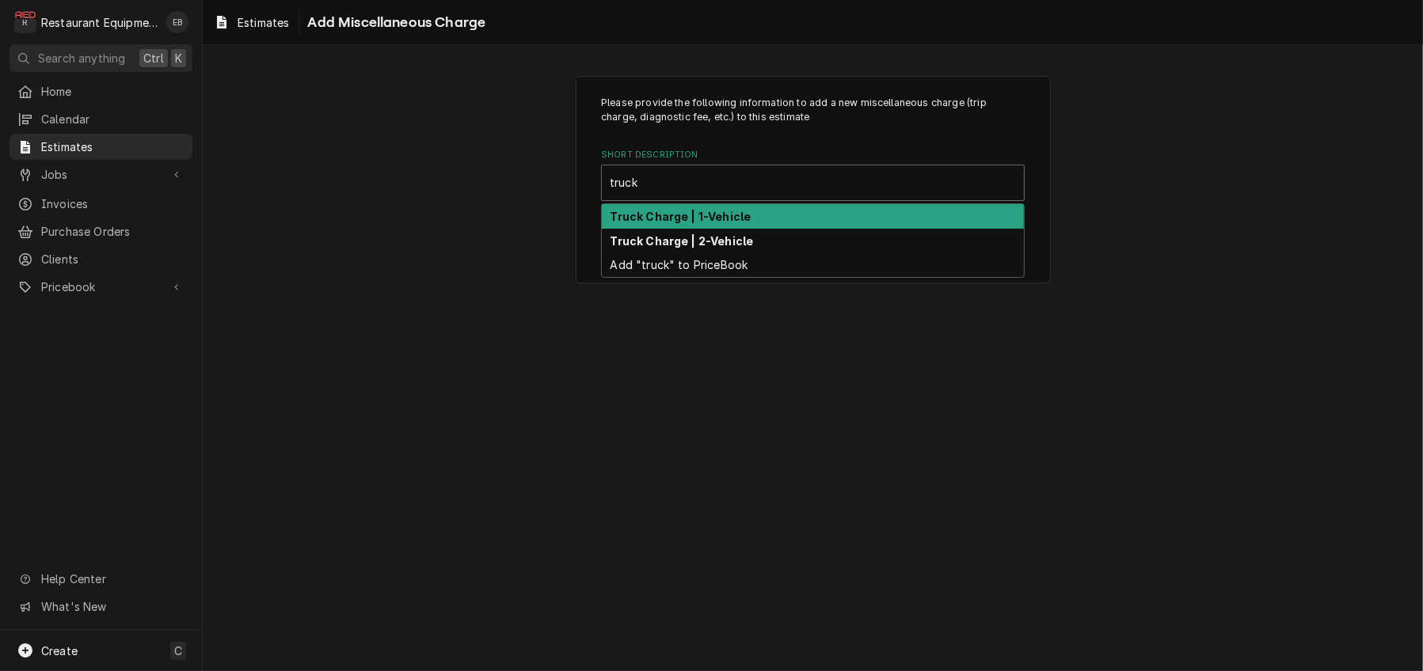
click at [723, 223] on strong "Truck Charge | 1-Vehicle" at bounding box center [680, 216] width 141 height 13
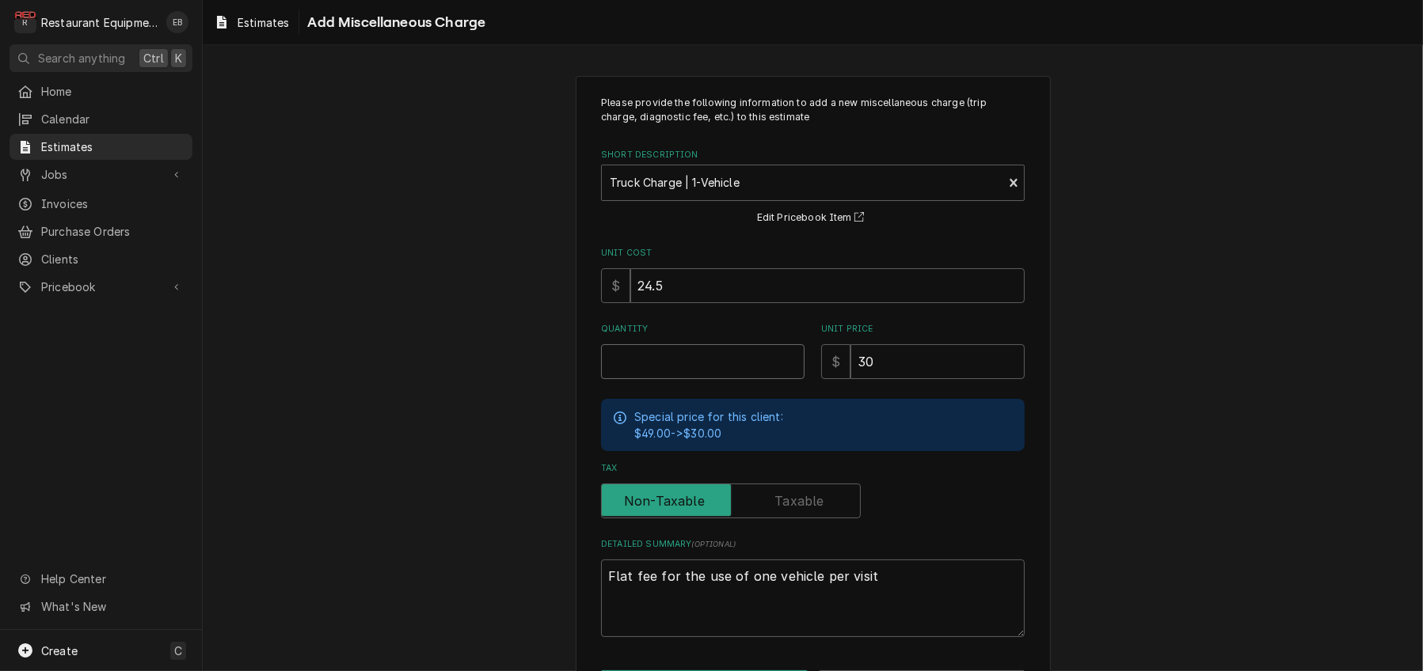
click at [693, 379] on input "Quantity" at bounding box center [702, 361] width 203 height 35
type textarea "x"
type input "2"
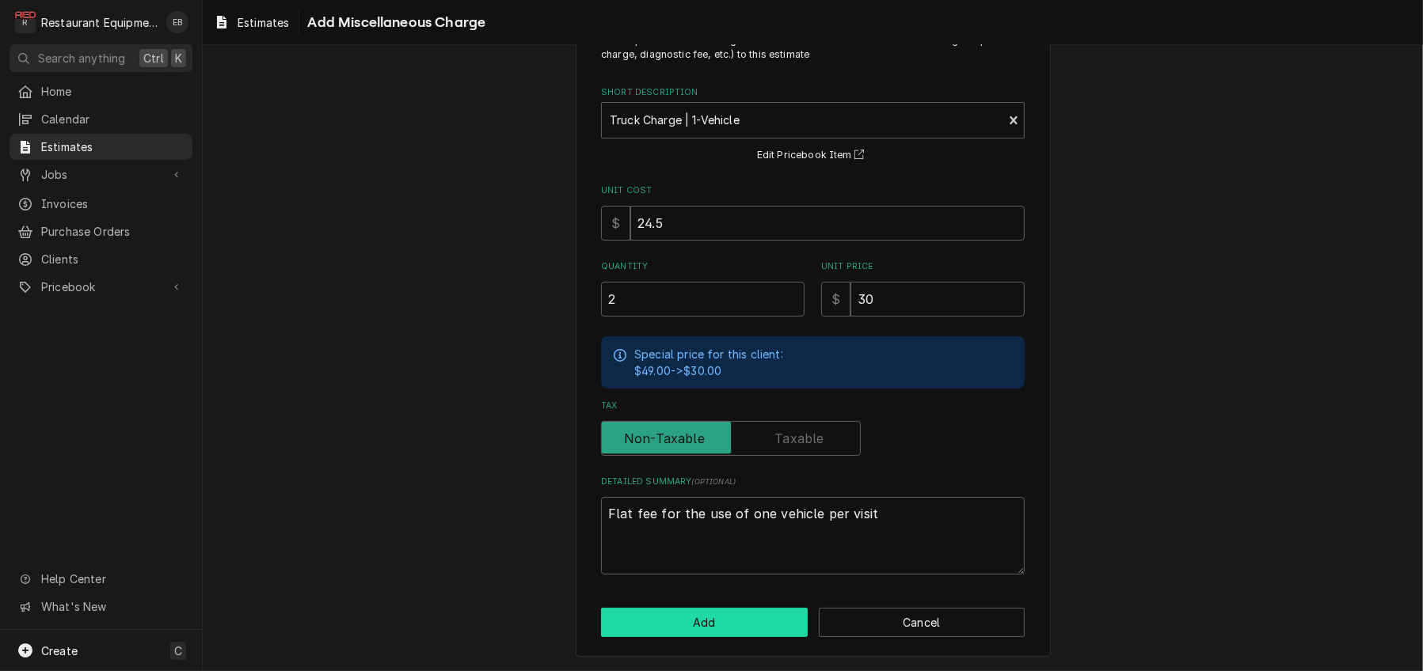
click at [734, 626] on button "Add" at bounding box center [704, 622] width 207 height 29
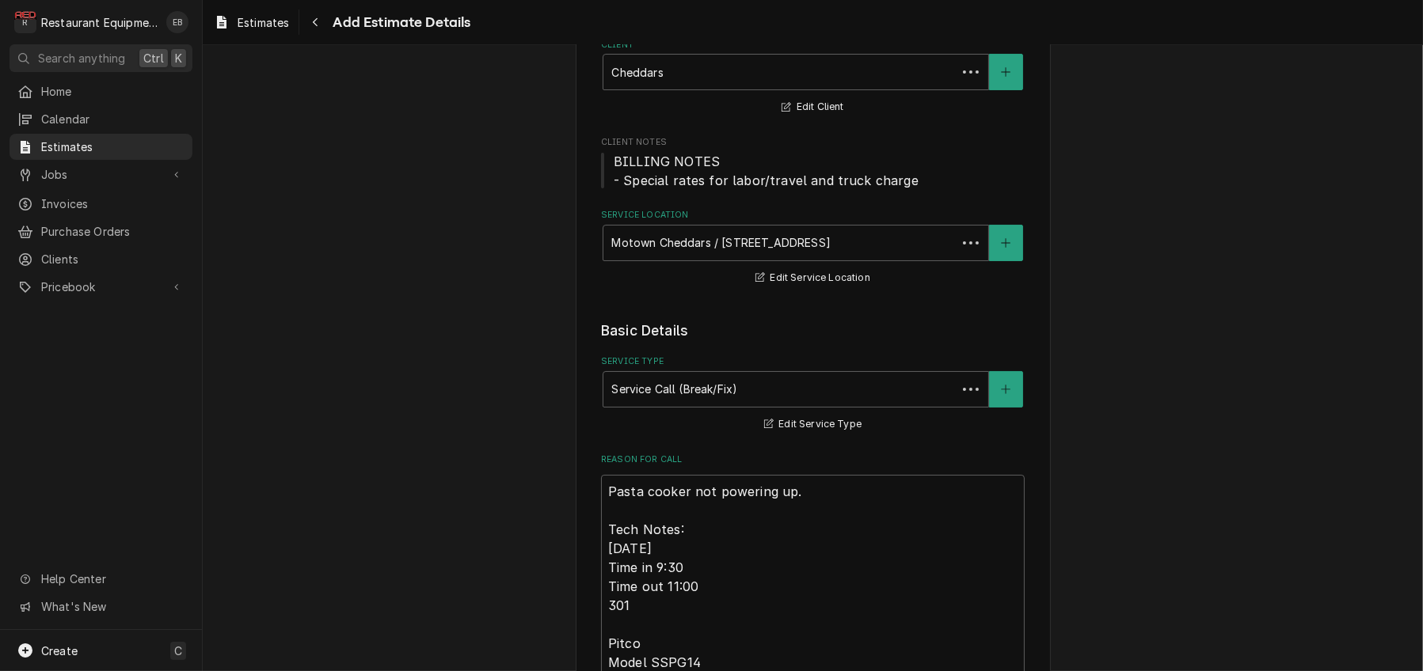
scroll to position [2701, 0]
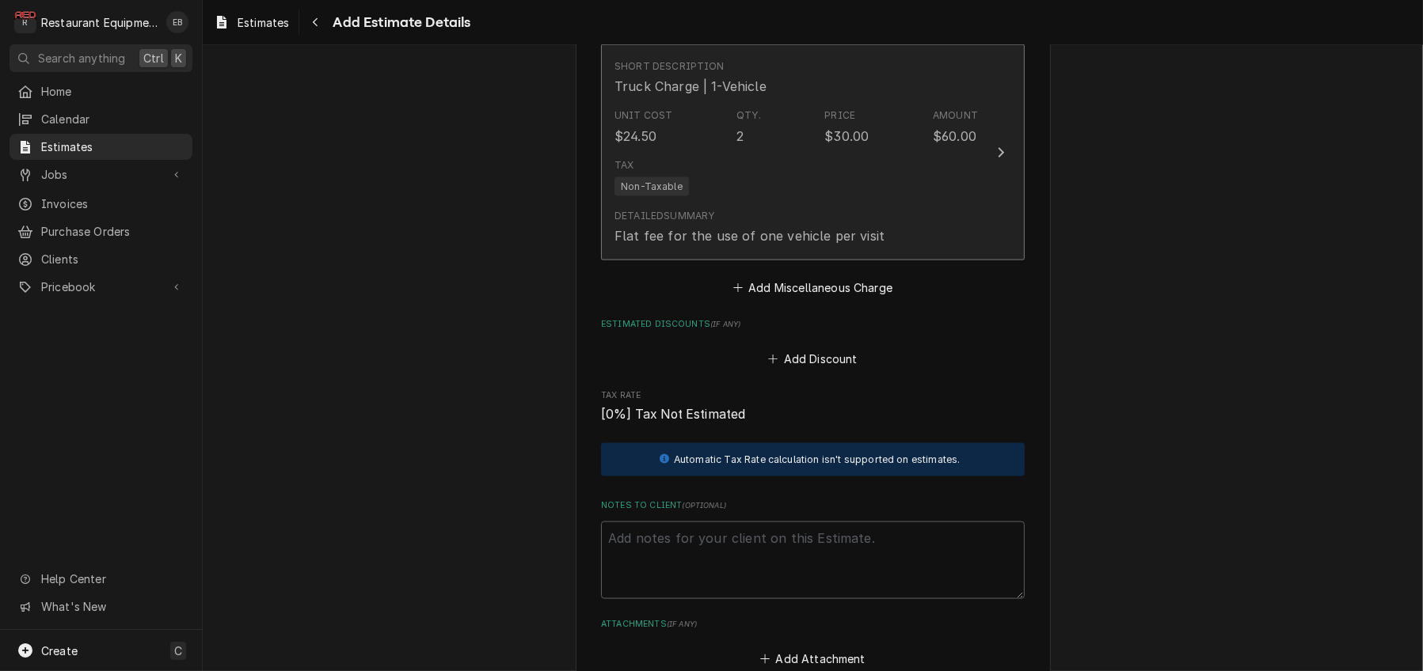
type textarea "x"
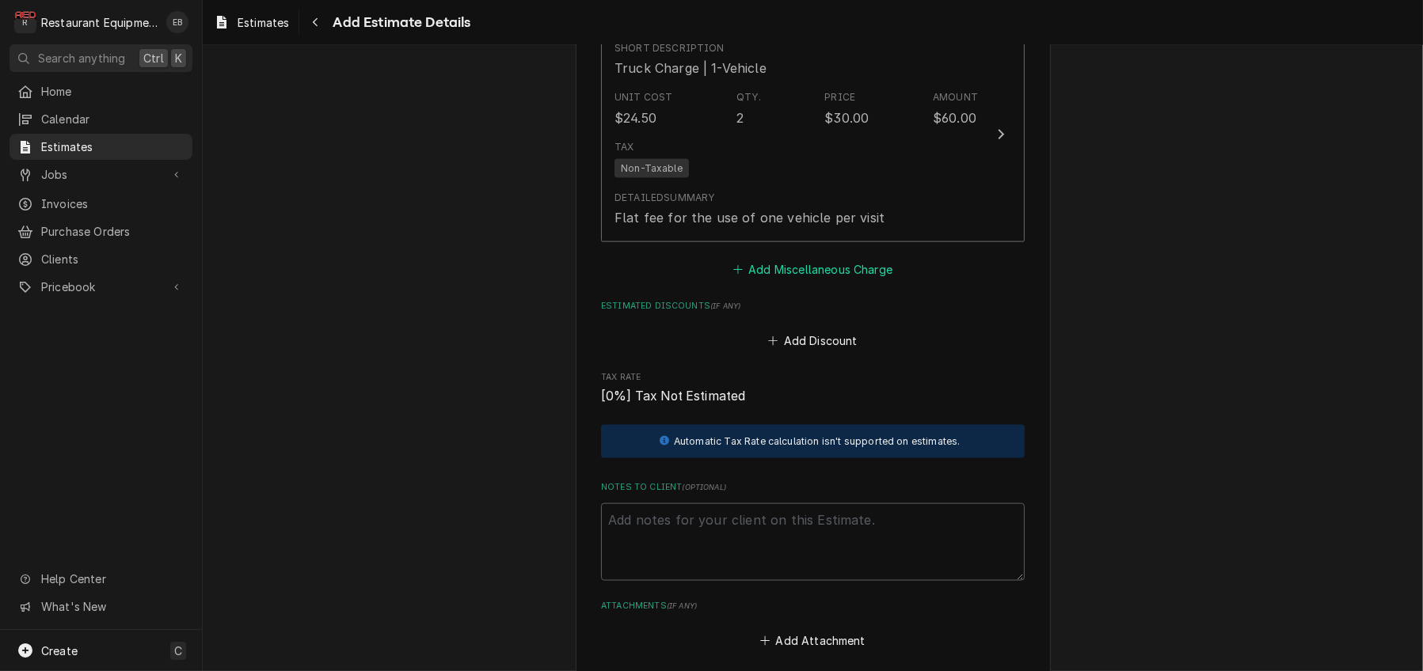
scroll to position [2754, 0]
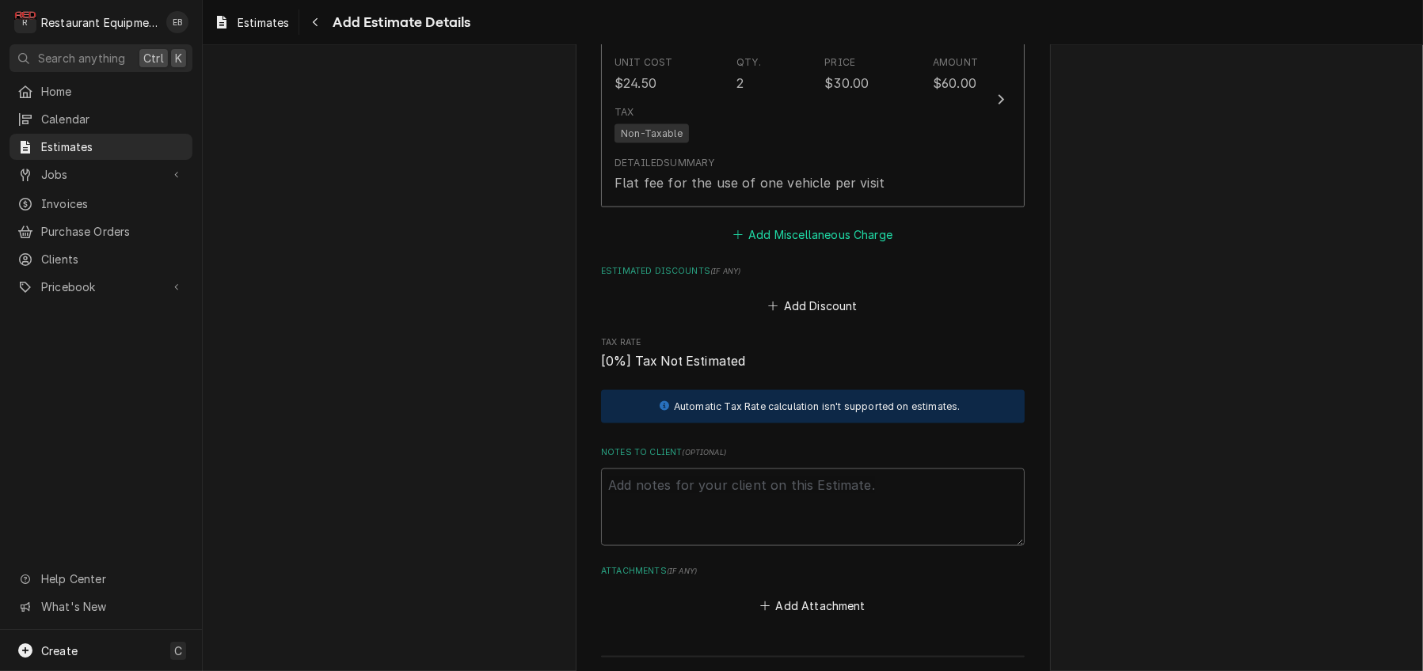
click at [818, 245] on button "Add Miscellaneous Charge" at bounding box center [812, 234] width 165 height 22
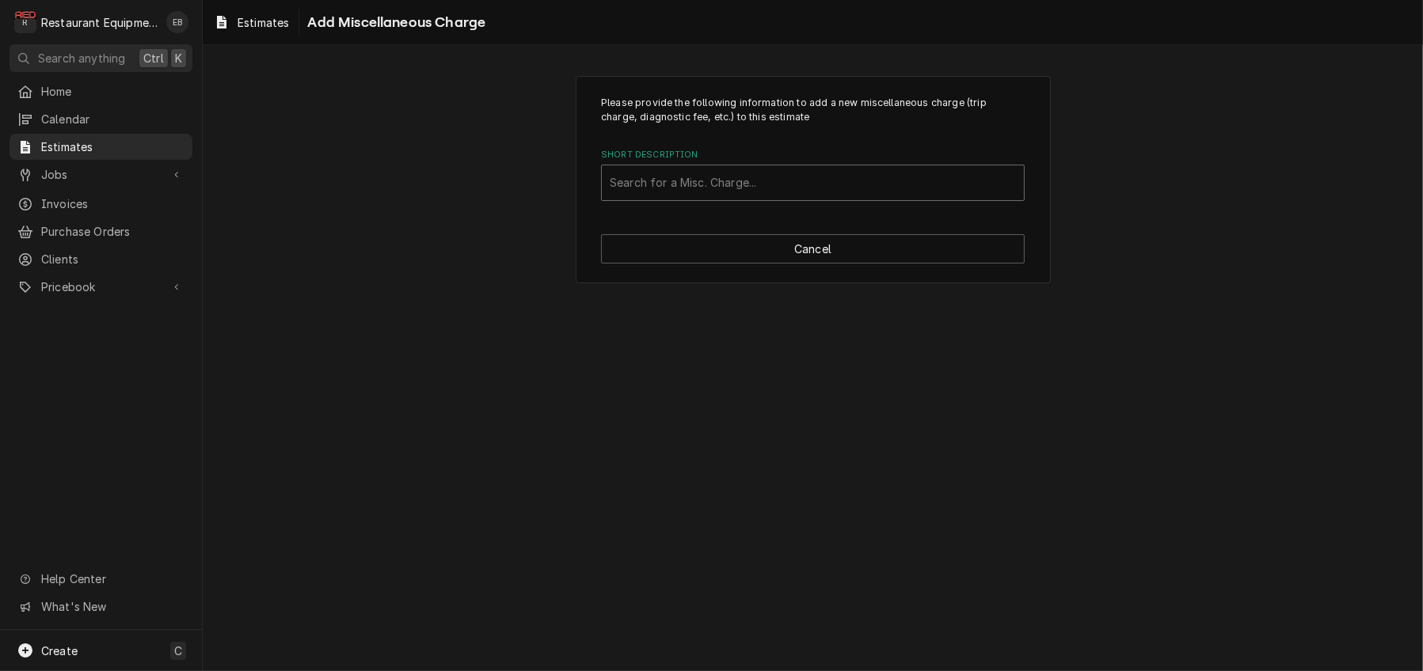
click at [754, 197] on div "Short Description" at bounding box center [813, 183] width 406 height 28
type input "shipping"
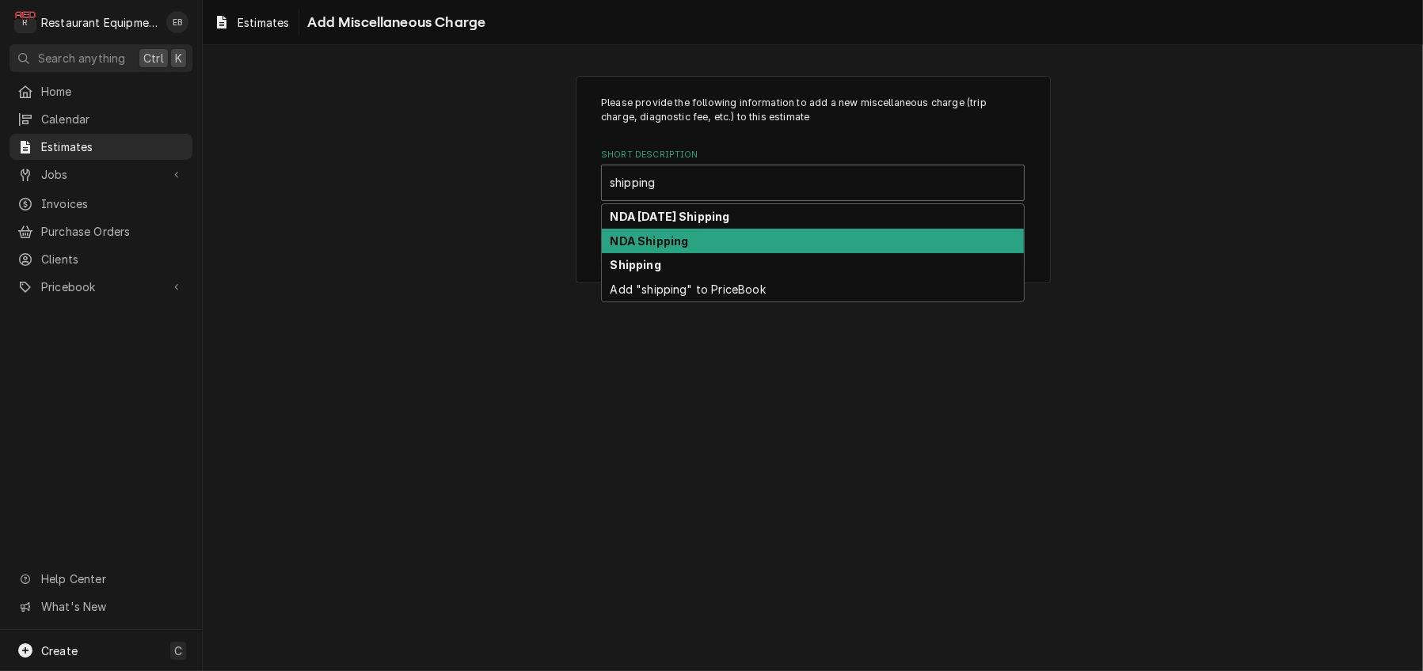
click at [667, 248] on strong "NDA Shipping" at bounding box center [649, 240] width 78 height 13
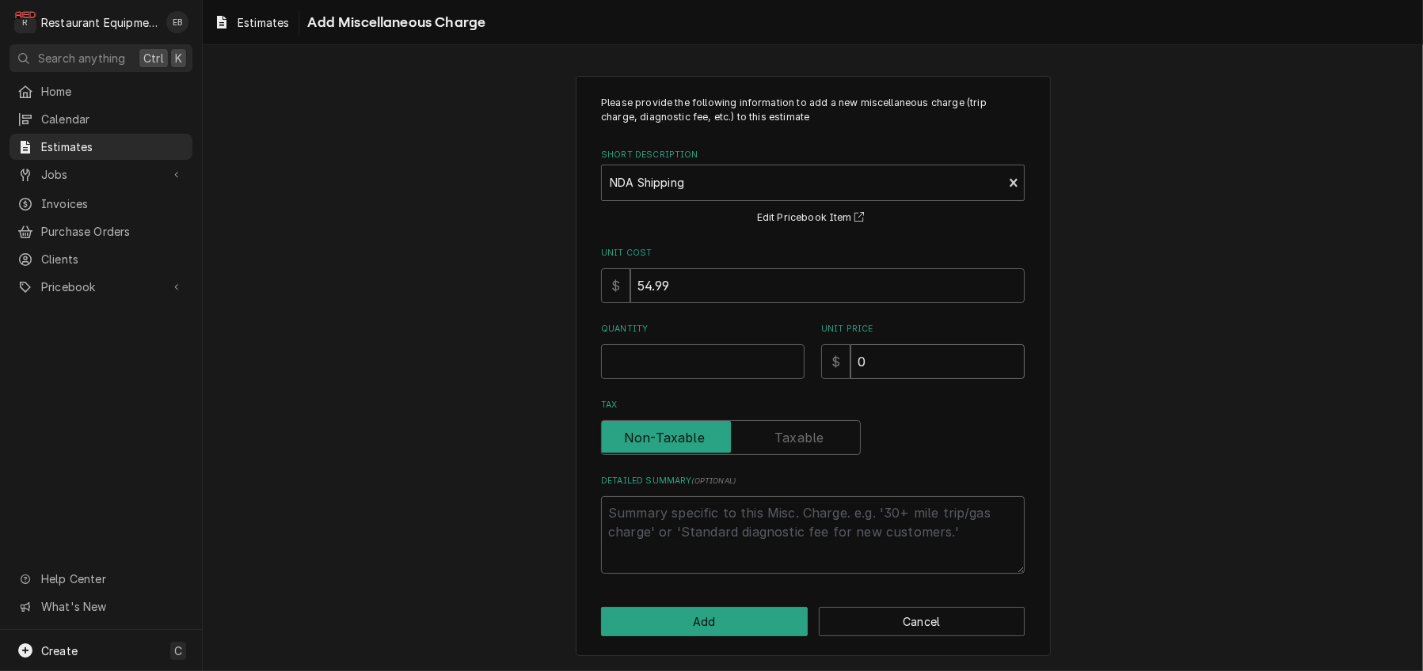
click at [877, 379] on input "0" at bounding box center [937, 361] width 174 height 35
type textarea "x"
type input "8"
type textarea "x"
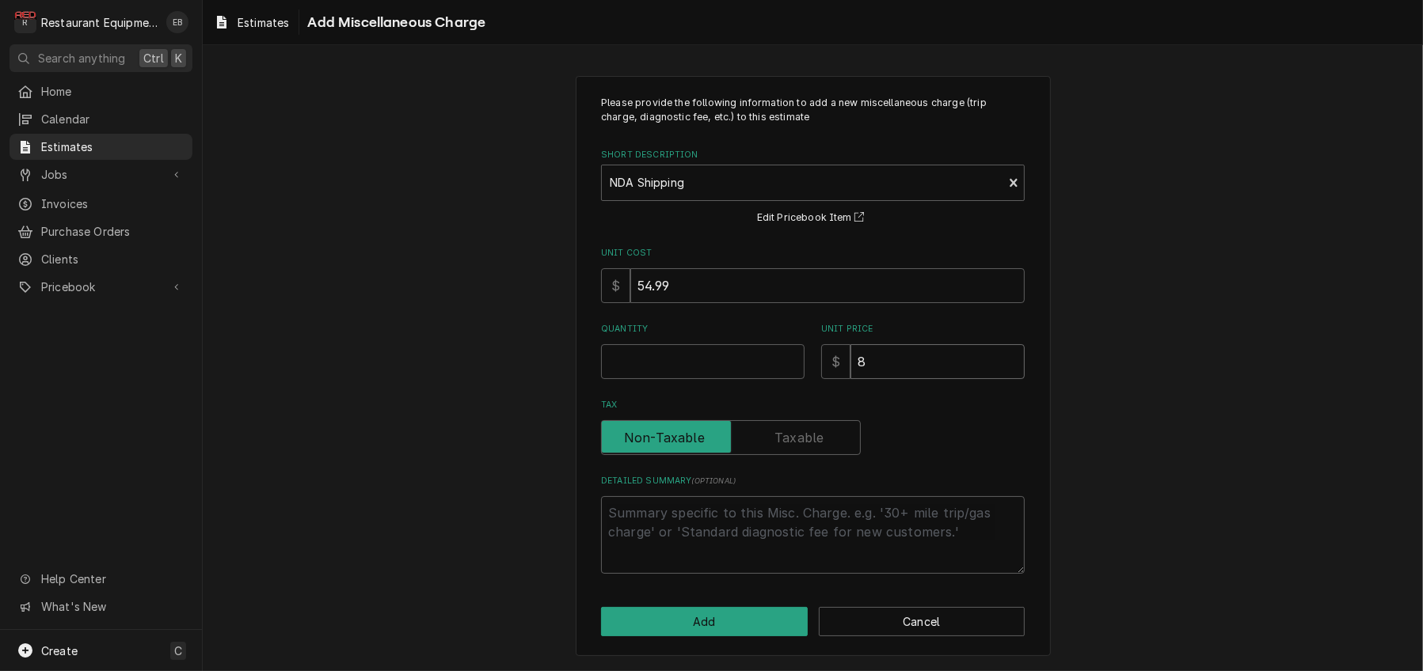
type input "84"
type textarea "x"
type input "84.0"
type textarea "x"
type input "84.08"
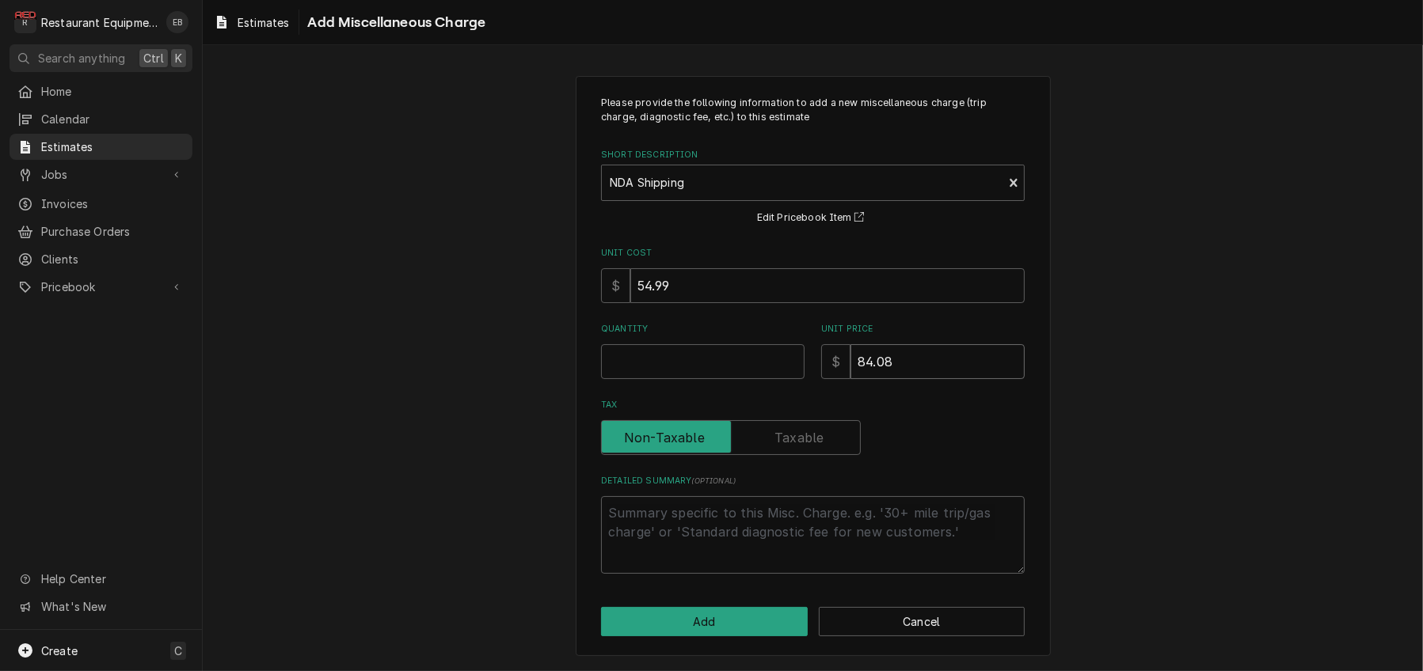
type textarea "x"
type input "84.08"
click at [757, 379] on input "Quantity" at bounding box center [702, 361] width 203 height 35
type textarea "x"
type input "1"
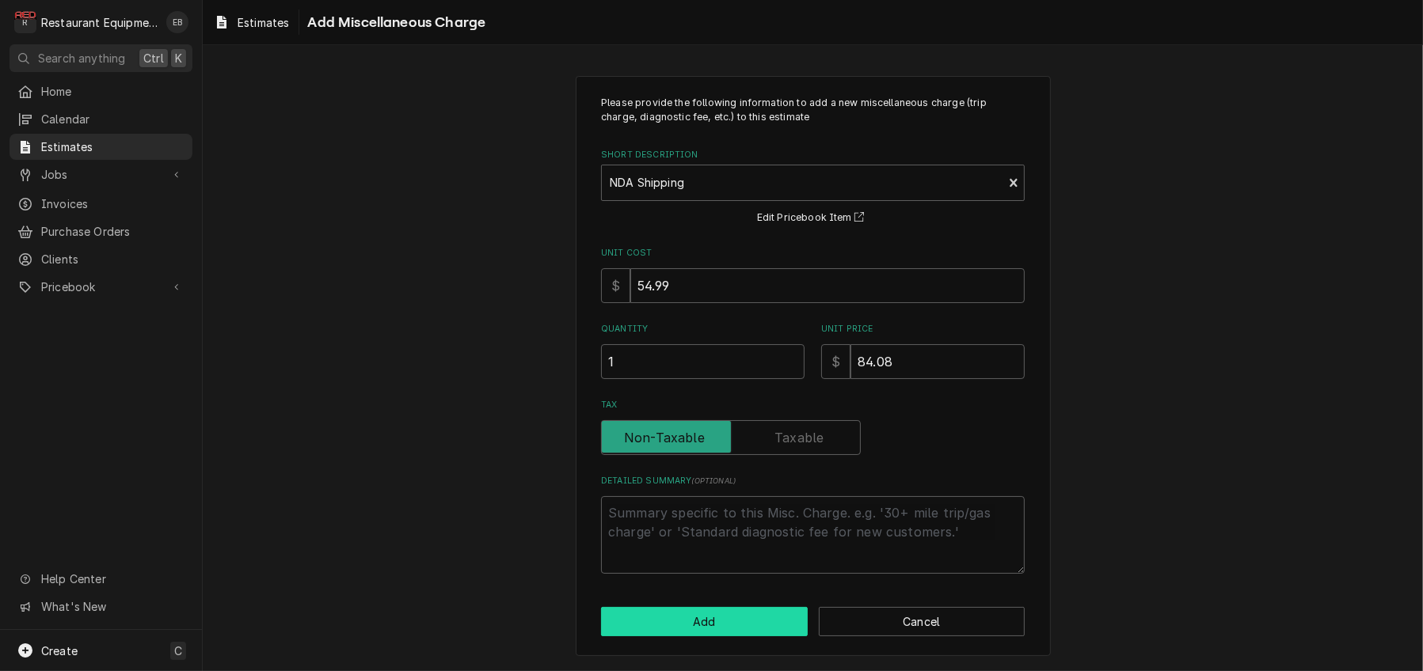
click at [758, 625] on button "Add" at bounding box center [704, 621] width 207 height 29
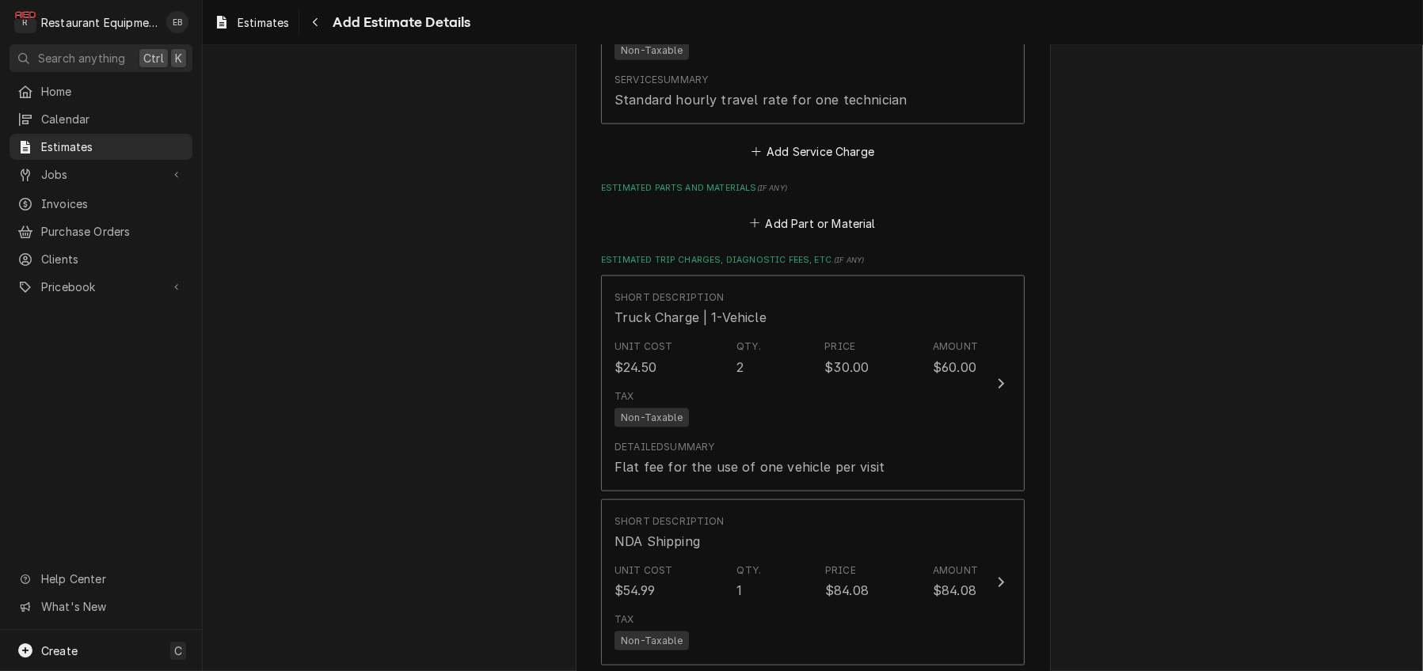
scroll to position [2404, 0]
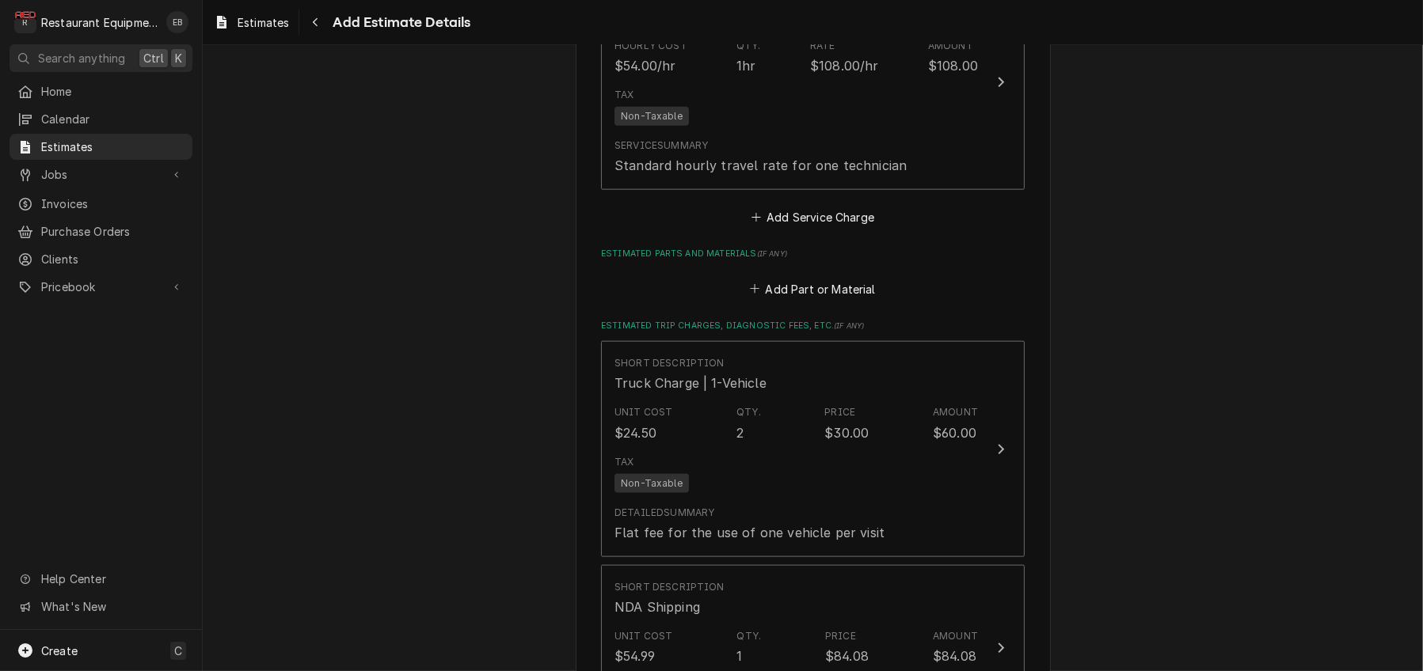
type textarea "x"
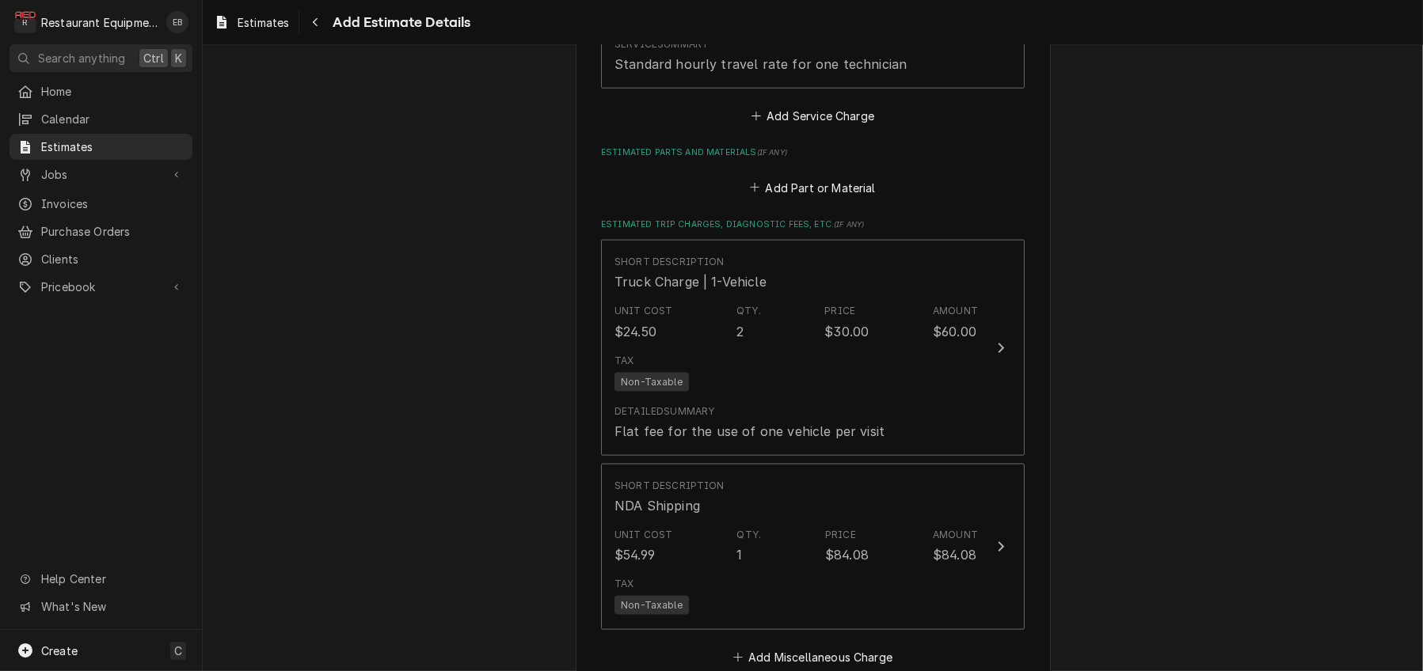
scroll to position [2510, 0]
click at [793, 194] on button "Add Part or Material" at bounding box center [812, 183] width 131 height 22
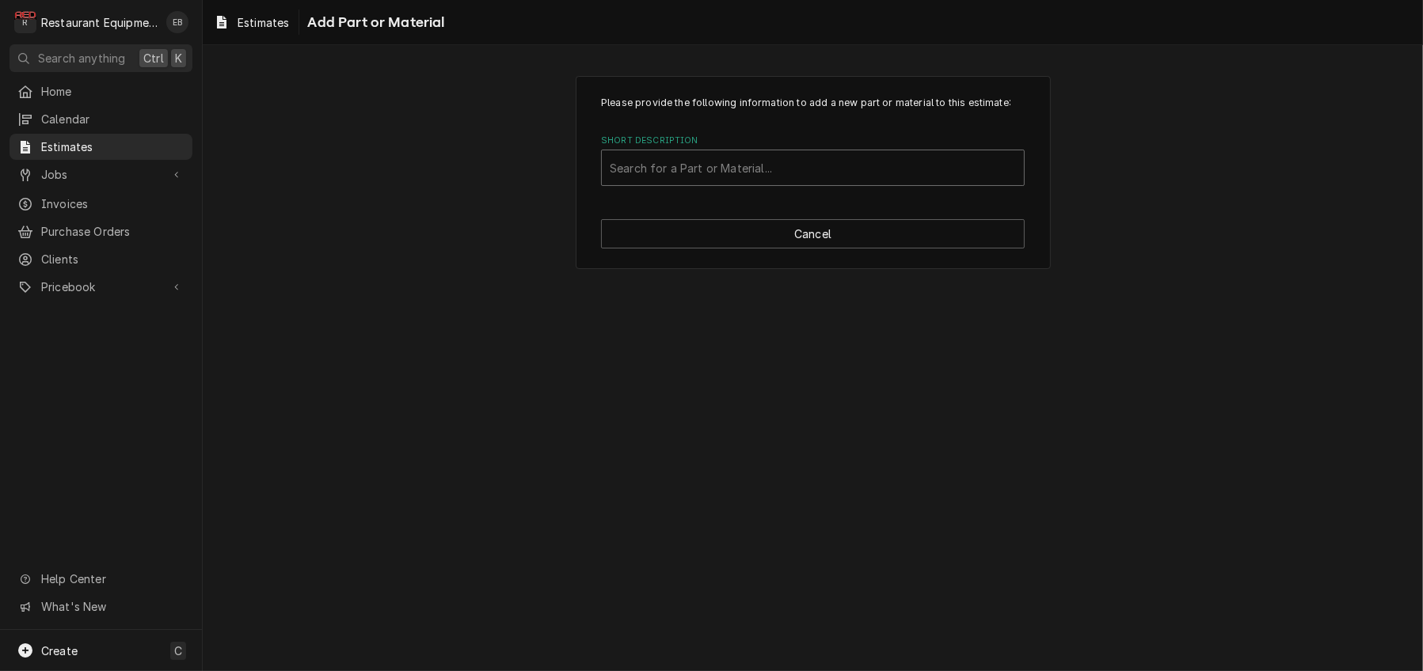
click at [743, 182] on div "Short Description" at bounding box center [813, 168] width 406 height 28
type input "pp10429"
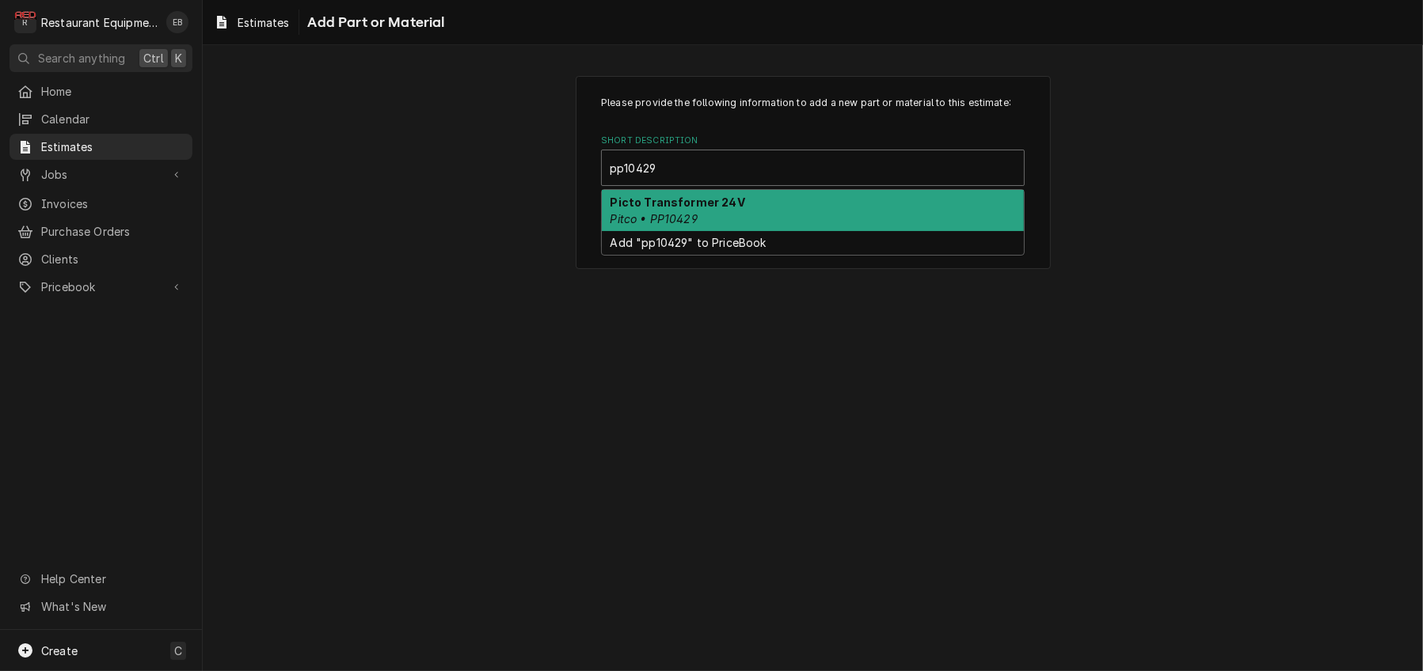
click at [709, 209] on strong "Picto Transformer 24V" at bounding box center [677, 202] width 135 height 13
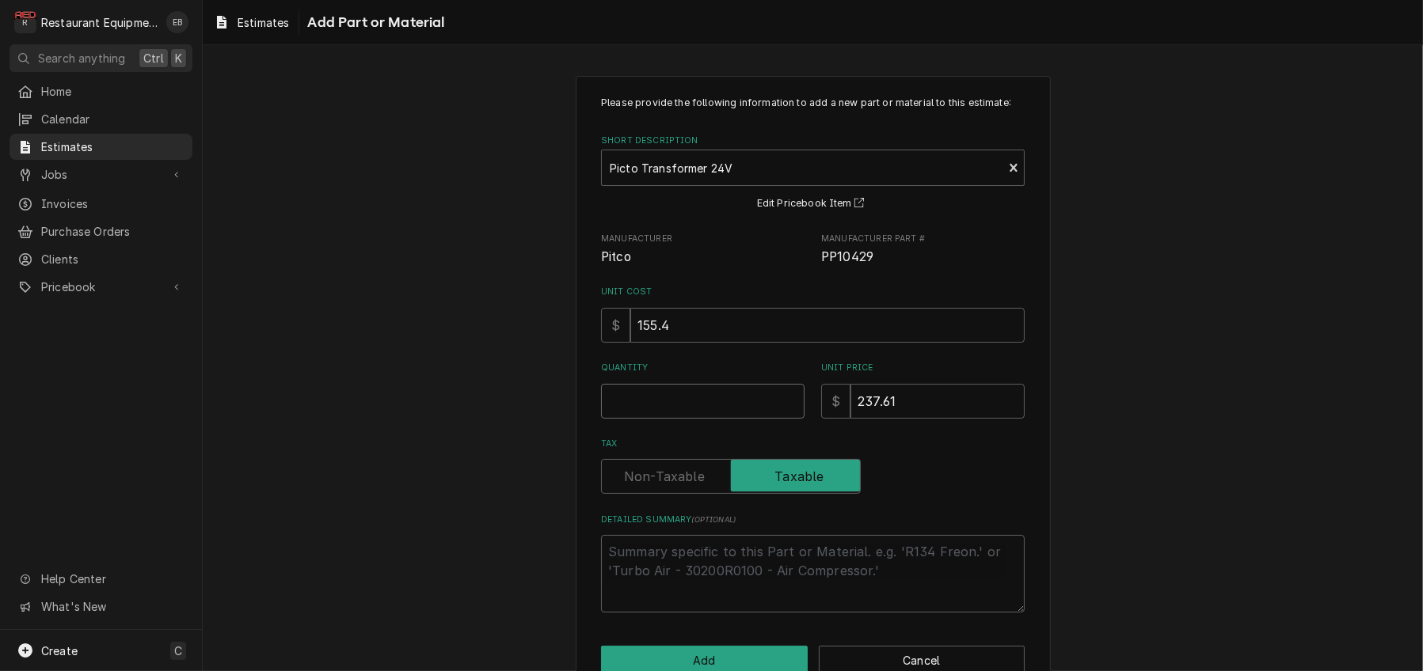
click at [693, 419] on input "Quantity" at bounding box center [702, 401] width 203 height 35
type textarea "x"
type input "1"
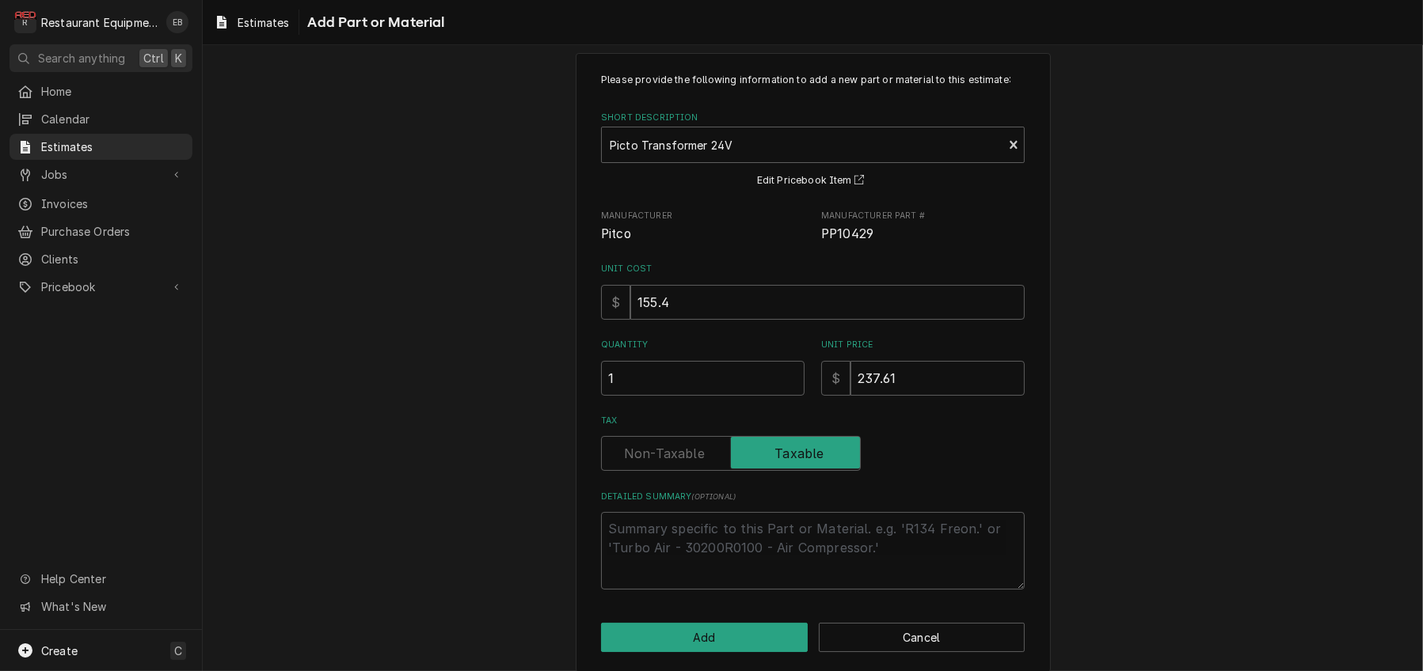
scroll to position [127, 0]
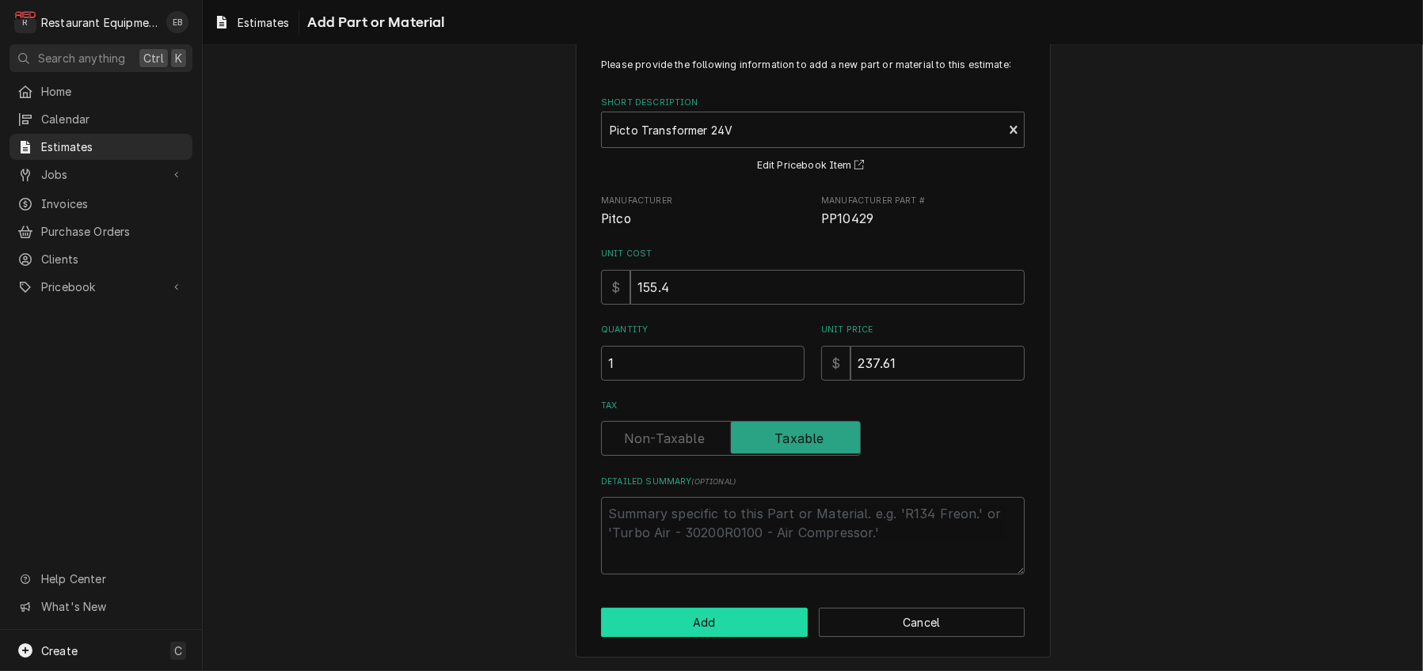
click at [710, 617] on button "Add" at bounding box center [704, 622] width 207 height 29
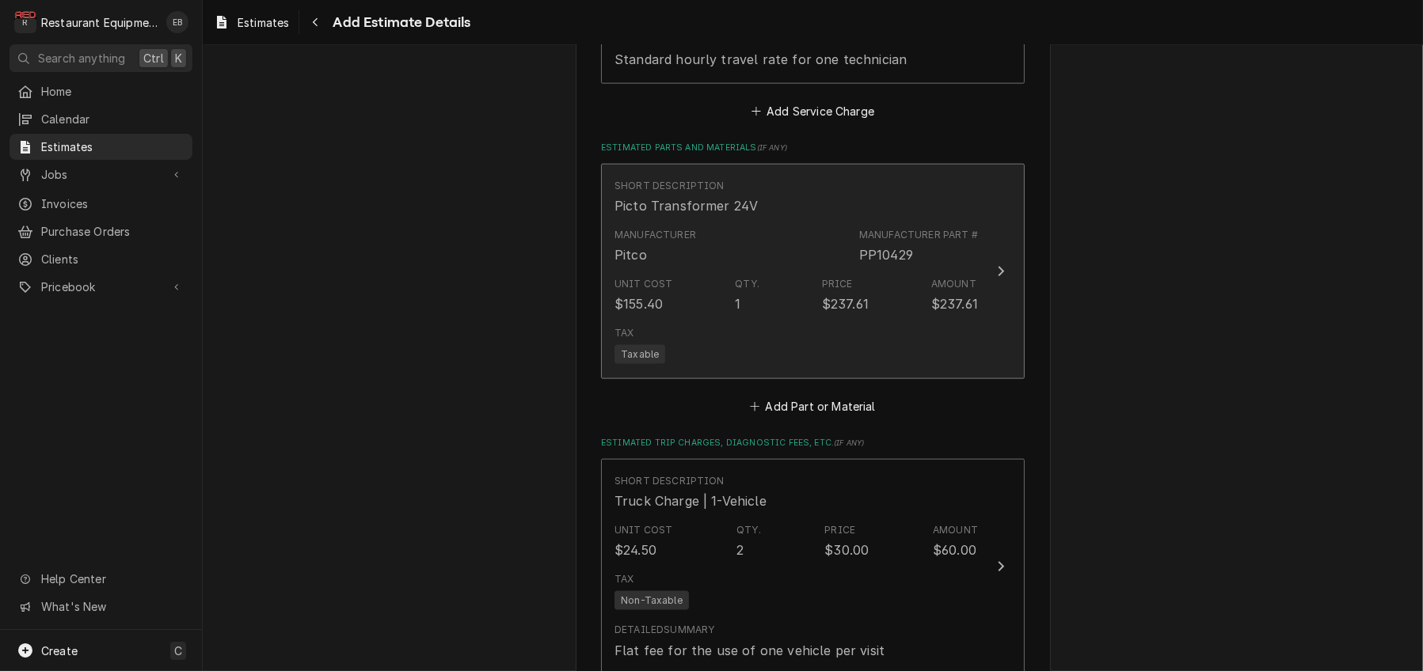
type textarea "x"
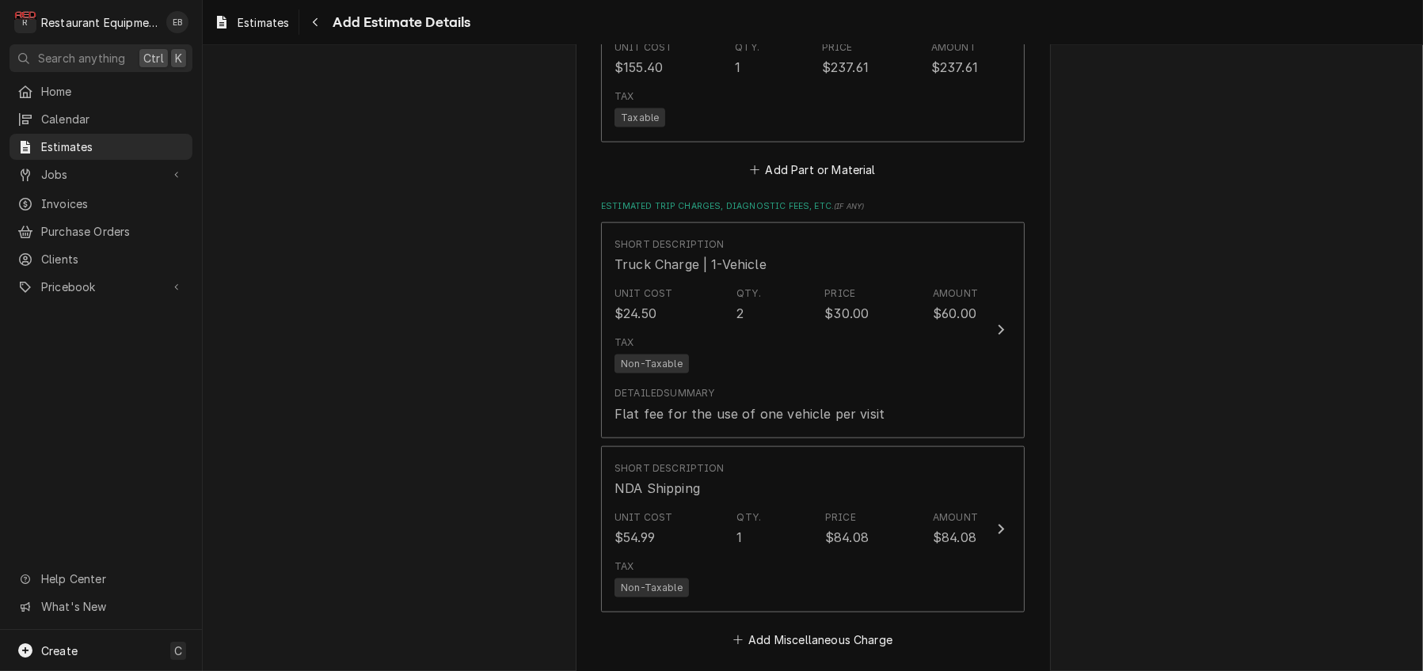
scroll to position [2774, 0]
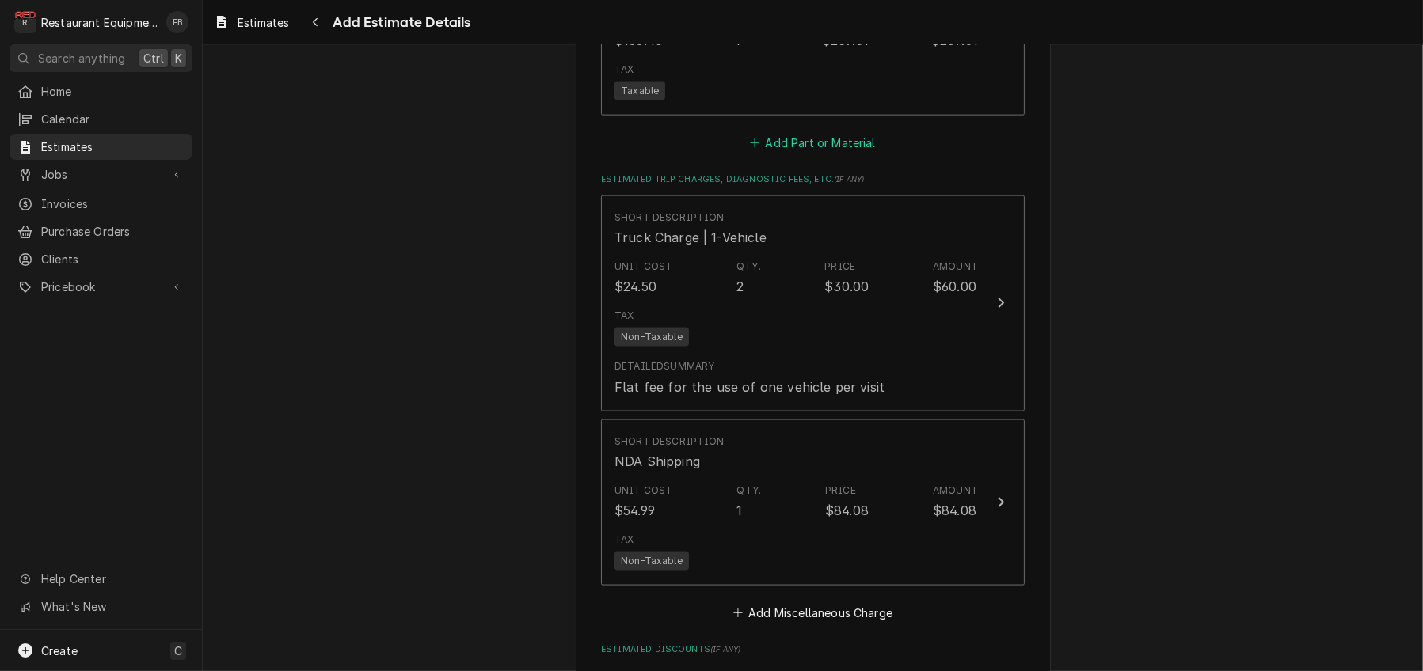
drag, startPoint x: 793, startPoint y: 439, endPoint x: 792, endPoint y: 431, distance: 8.0
click at [792, 154] on button "Add Part or Material" at bounding box center [812, 143] width 131 height 22
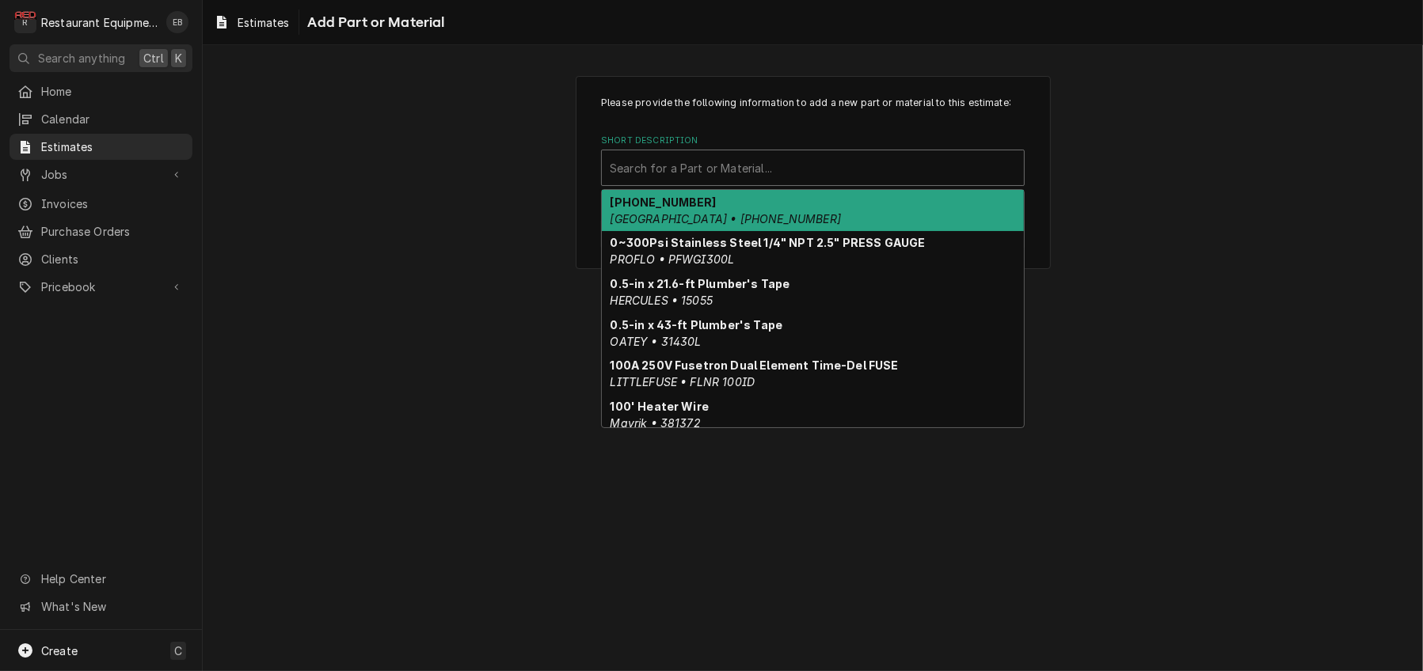
click at [752, 182] on div "Short Description" at bounding box center [813, 168] width 406 height 28
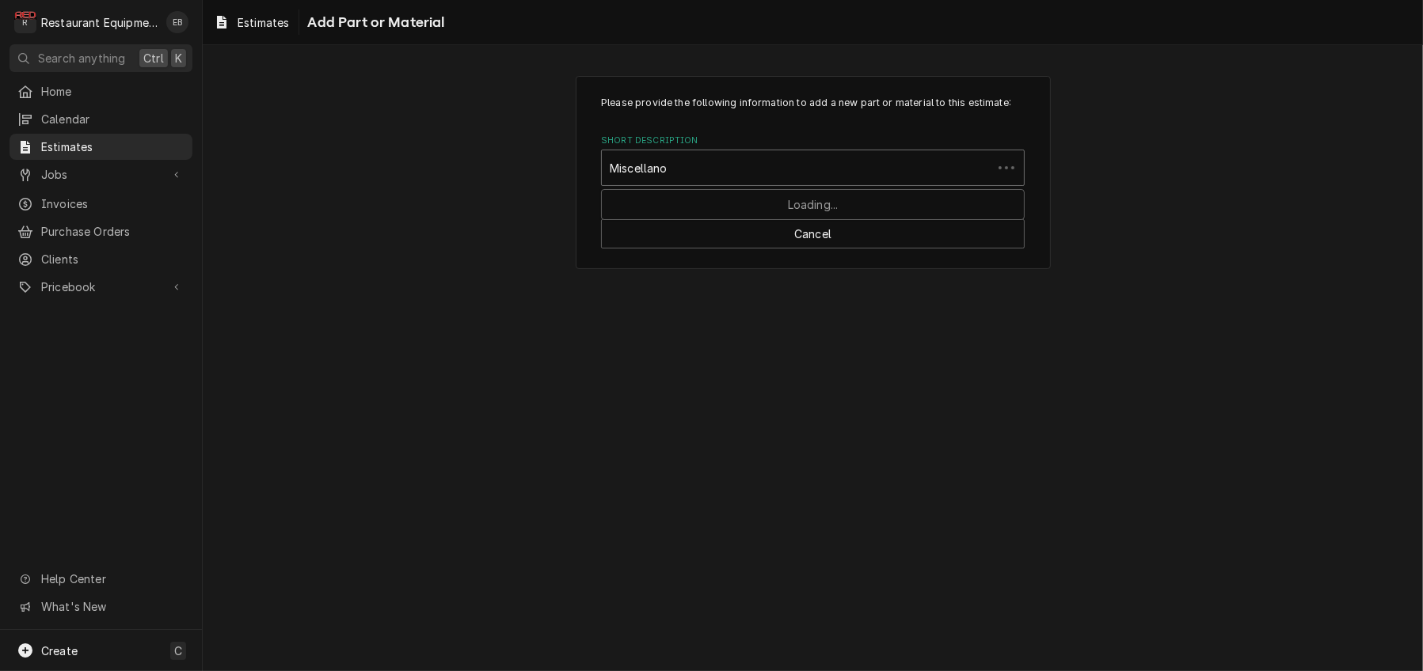
type input "Miscellan"
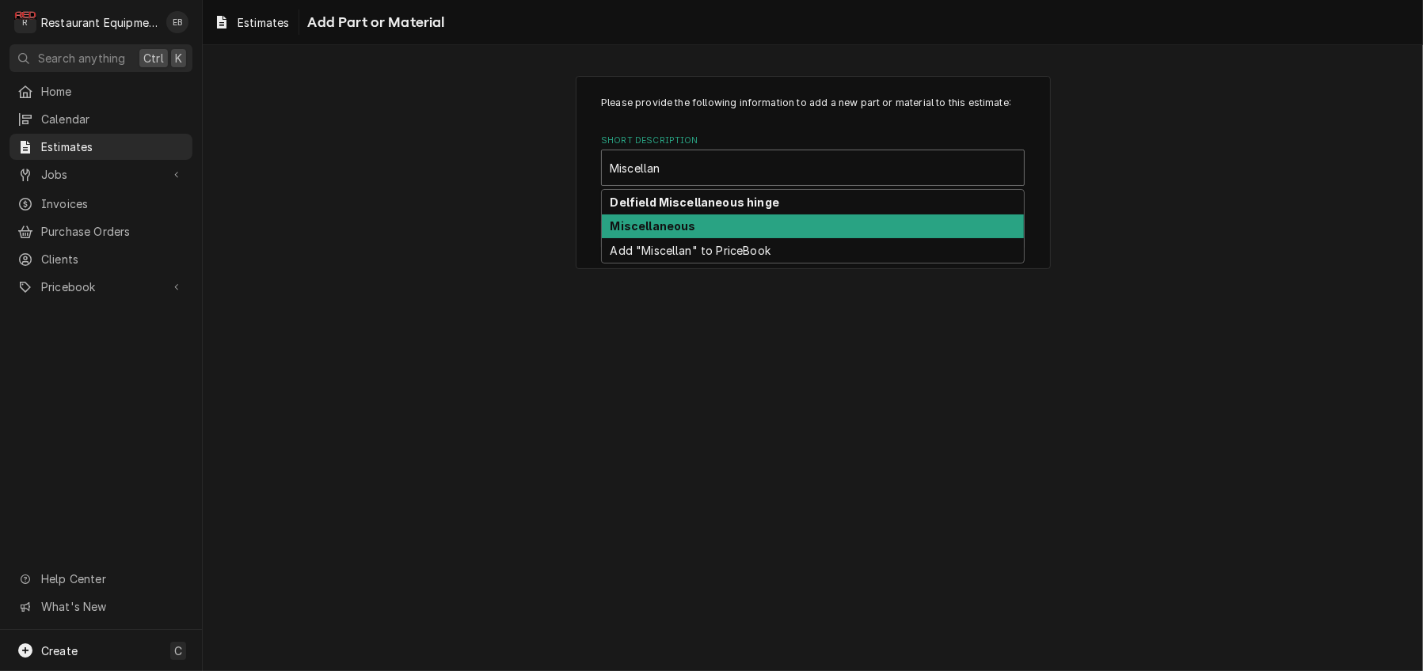
click at [741, 239] on div "Miscellaneous" at bounding box center [813, 227] width 422 height 25
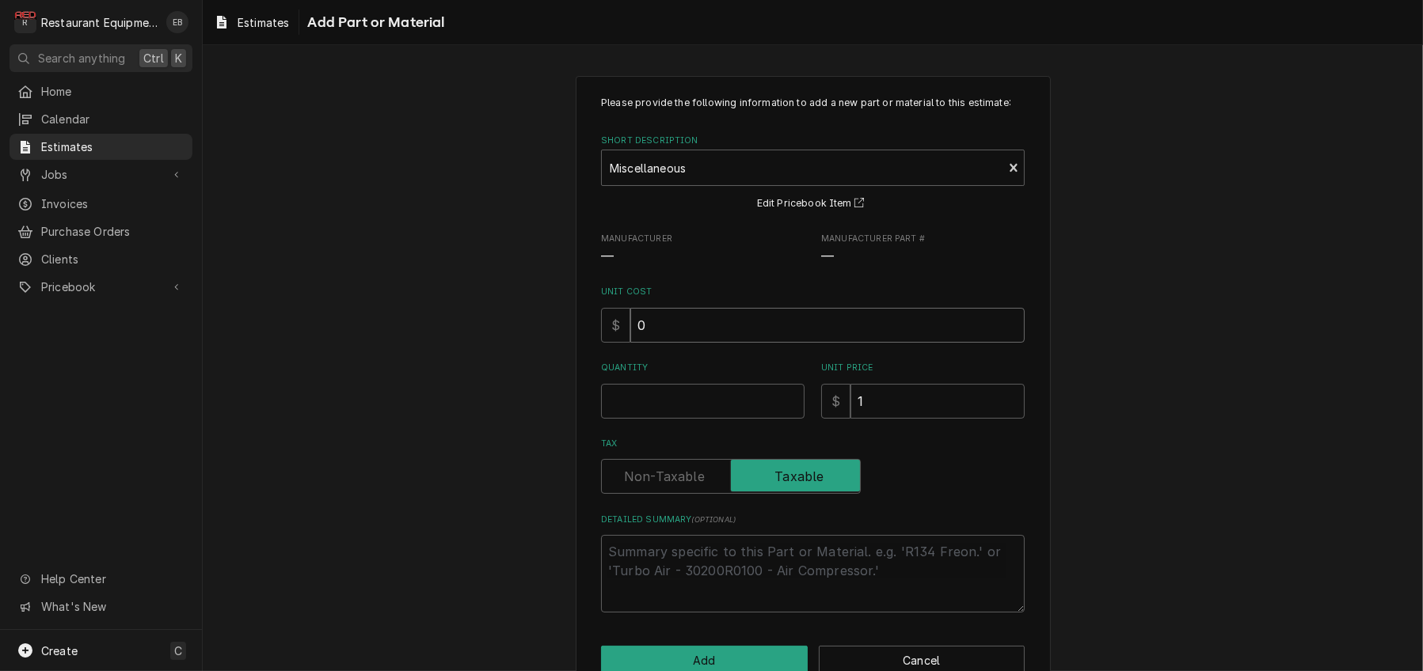
click at [693, 343] on input "0" at bounding box center [827, 325] width 394 height 35
type textarea "x"
type input "7"
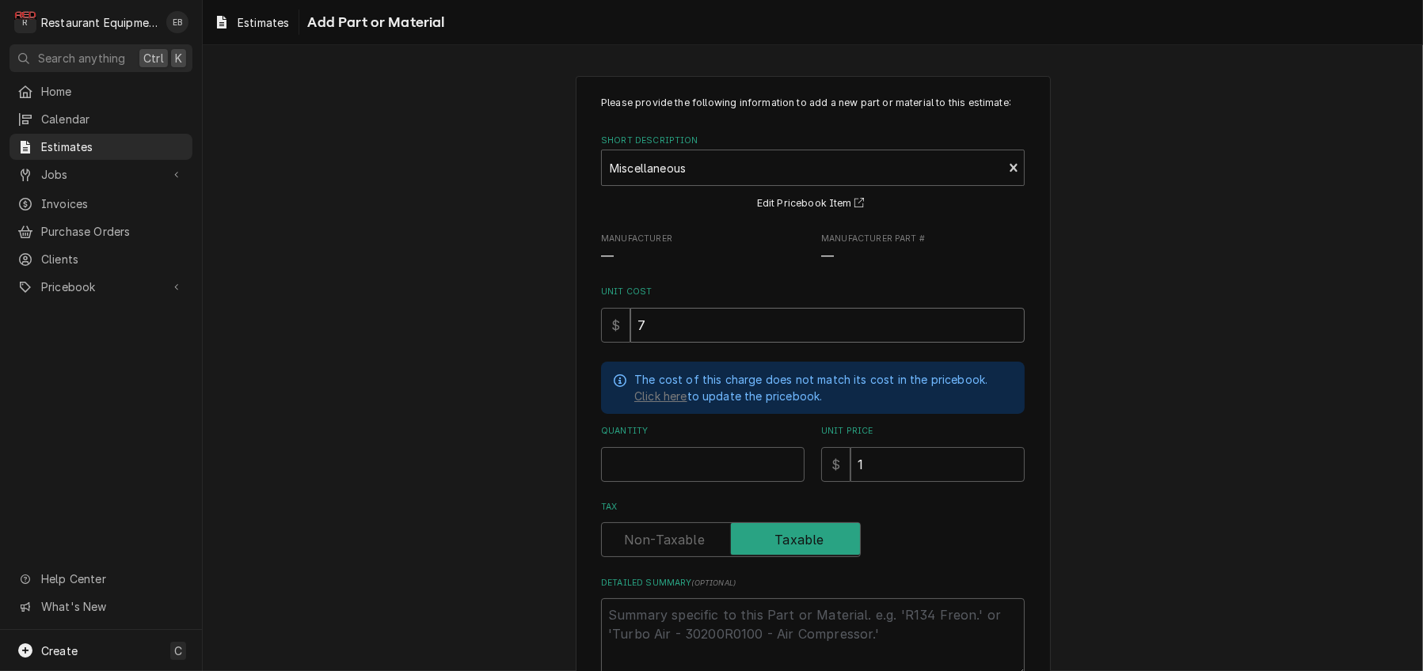
type textarea "x"
type input "7.3"
type textarea "x"
type input "7.34"
type textarea "x"
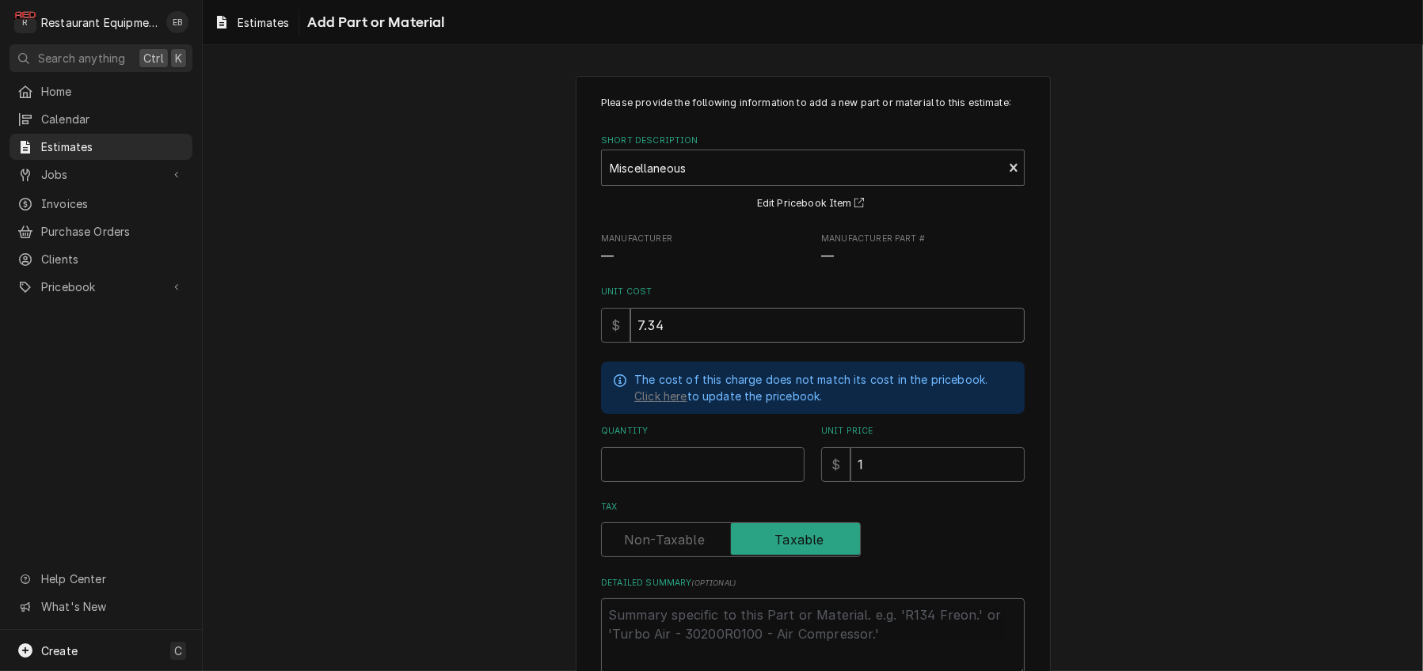
type input "7.34"
click at [691, 482] on input "Quantity" at bounding box center [702, 464] width 203 height 35
type textarea "x"
type input "1"
click at [888, 482] on input "1" at bounding box center [937, 464] width 174 height 35
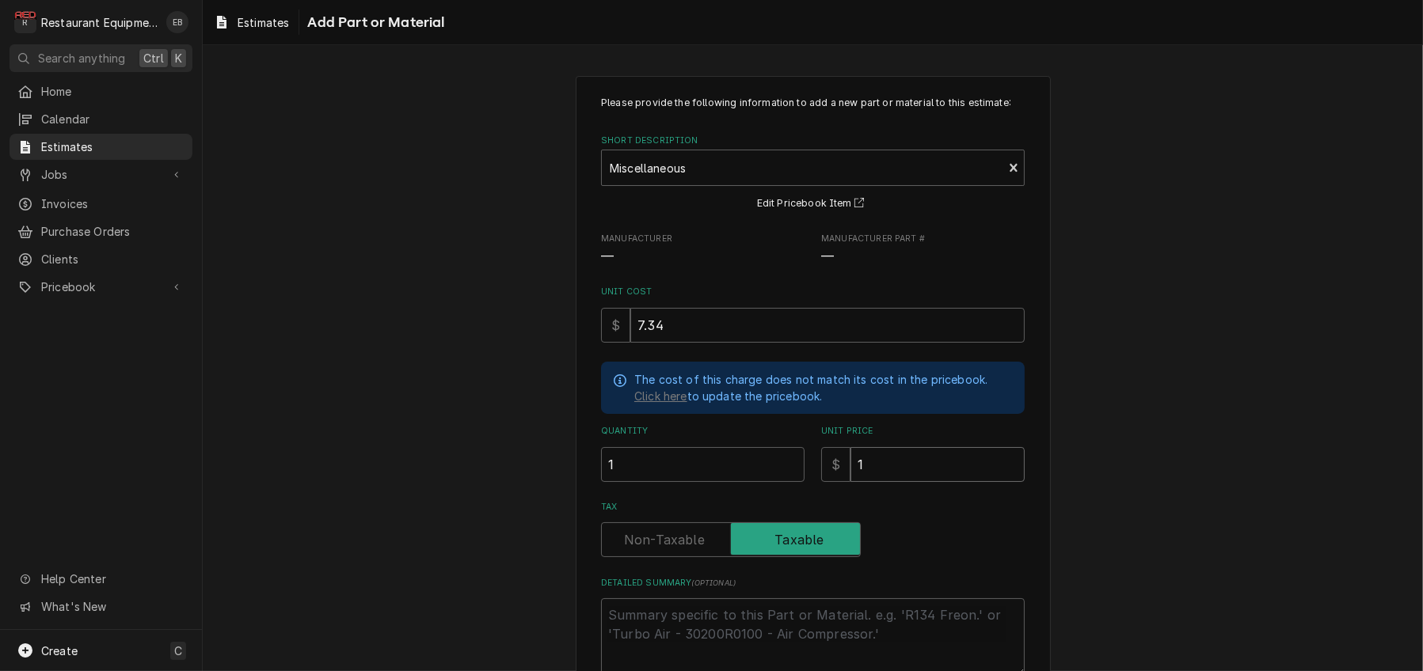
type textarea "x"
type input "1"
type textarea "x"
type input "11"
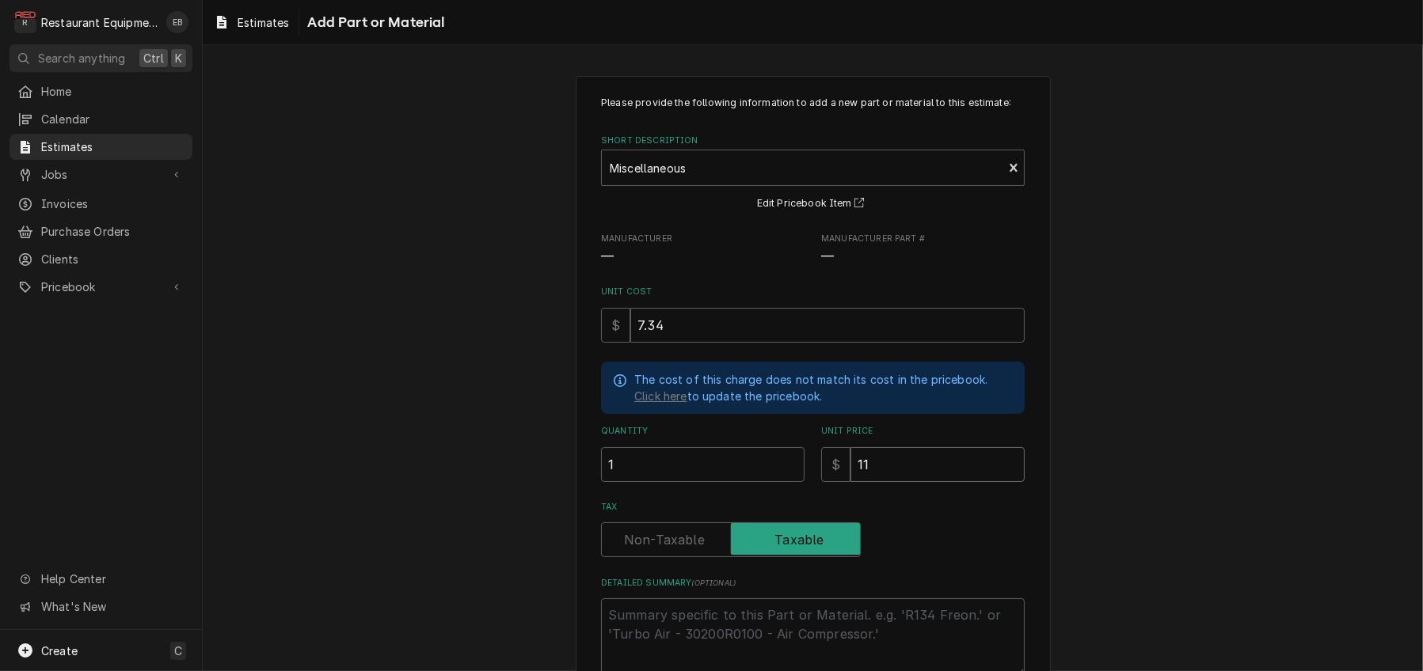
type textarea "x"
type input "11.2"
type textarea "x"
type input "11.22"
type textarea "x"
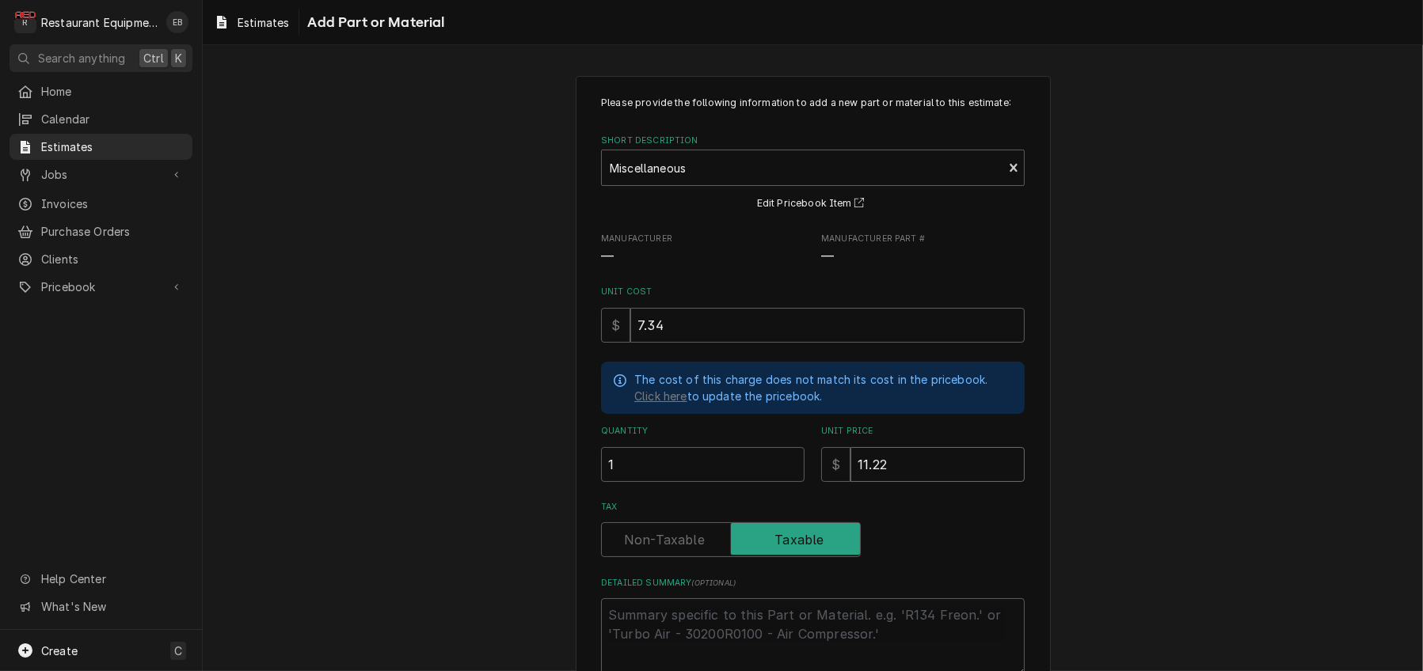
type input "11.22"
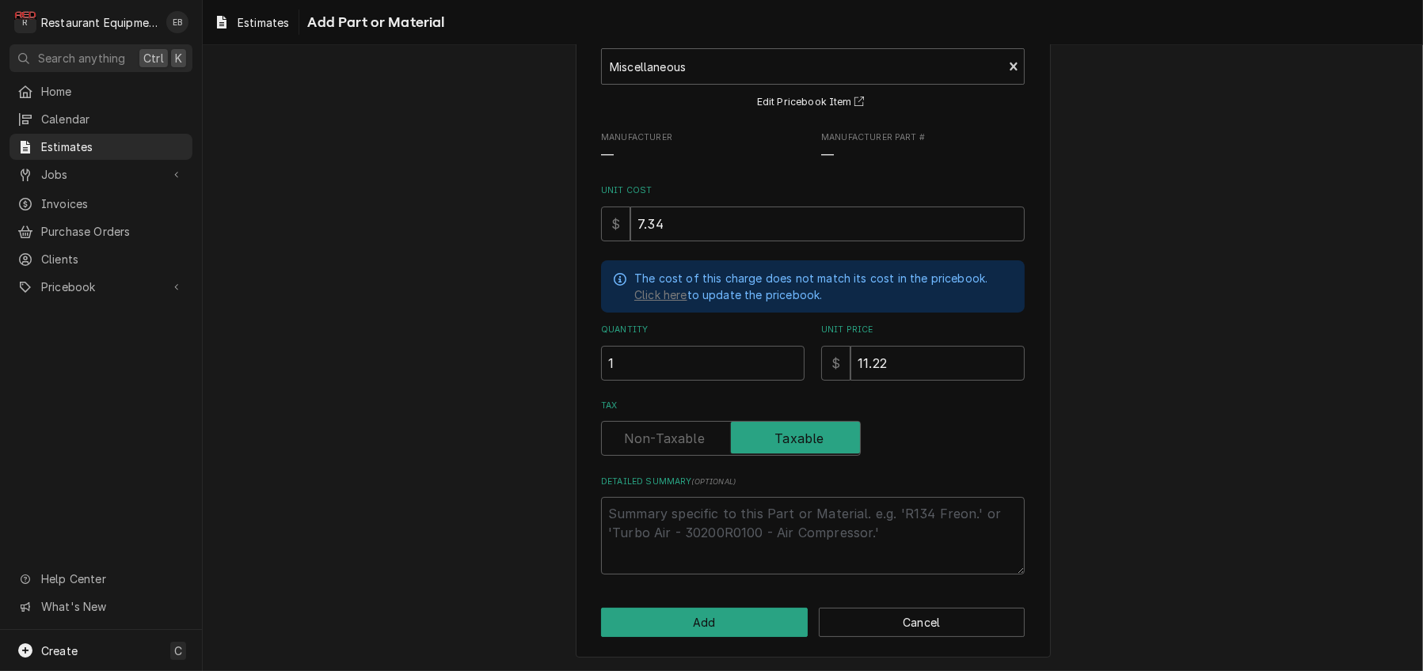
scroll to position [192, 0]
click at [722, 625] on button "Add" at bounding box center [704, 622] width 207 height 29
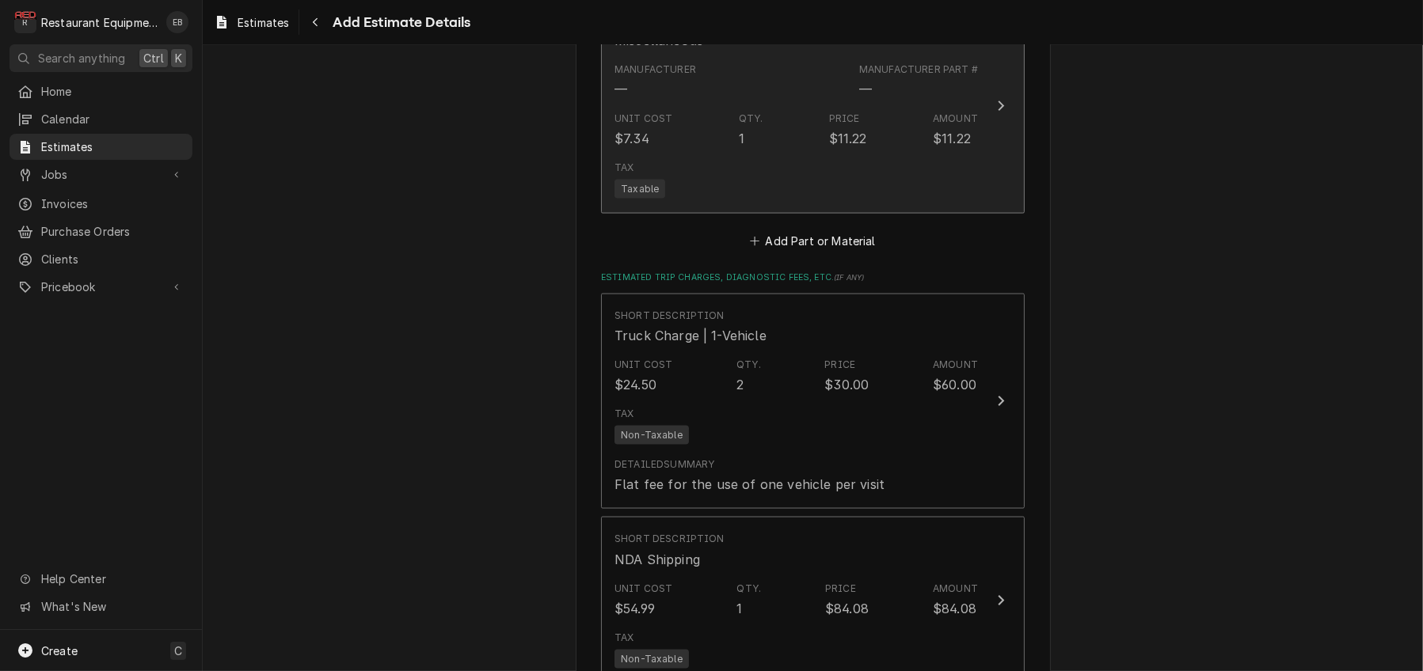
click at [815, 205] on div "Tax Taxable" at bounding box center [795, 179] width 363 height 51
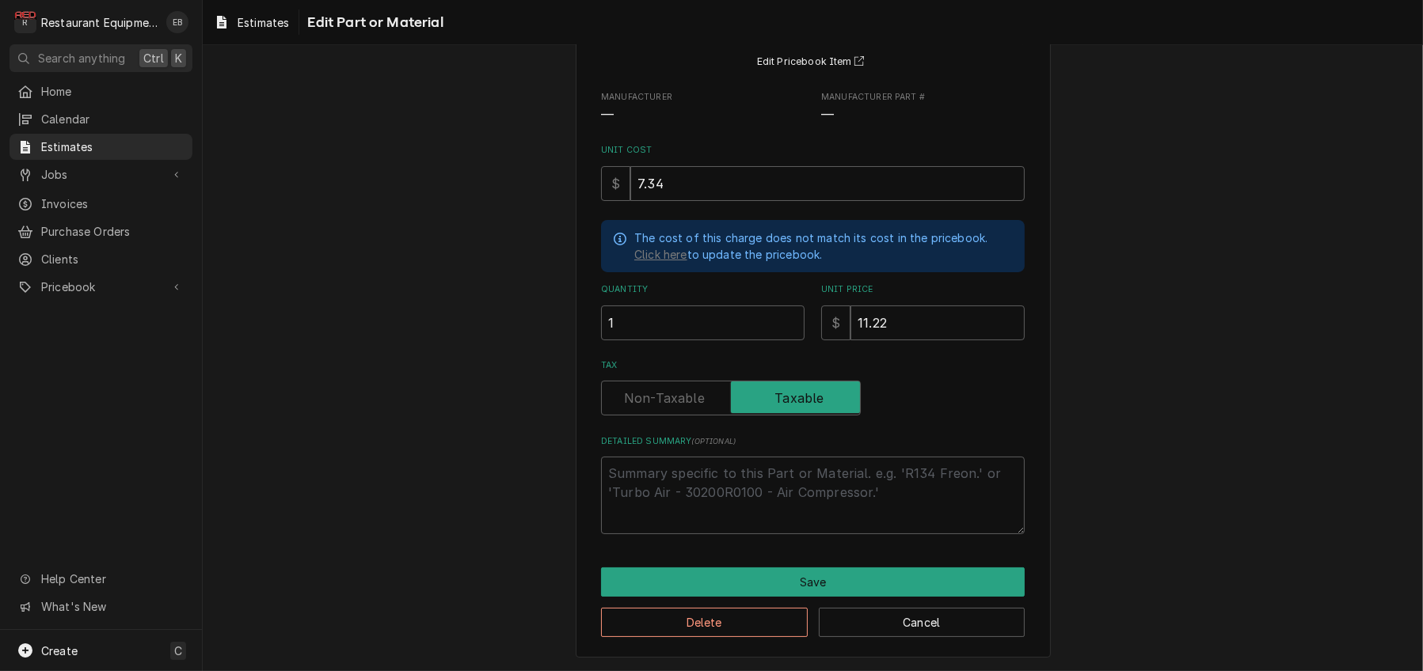
scroll to position [218, 0]
click at [745, 479] on textarea "Detailed Summary ( optional )" at bounding box center [813, 496] width 424 height 78
type textarea "x"
type textarea "M"
type textarea "x"
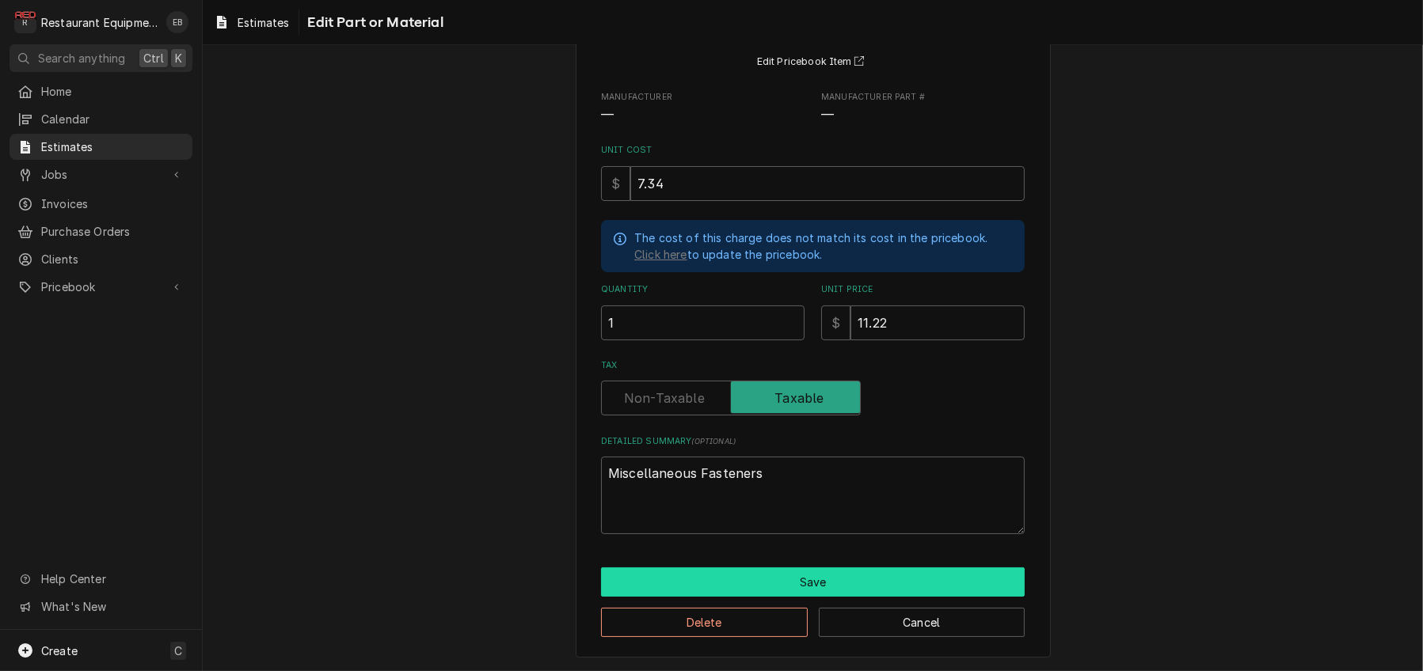
click at [728, 571] on button "Save" at bounding box center [813, 582] width 424 height 29
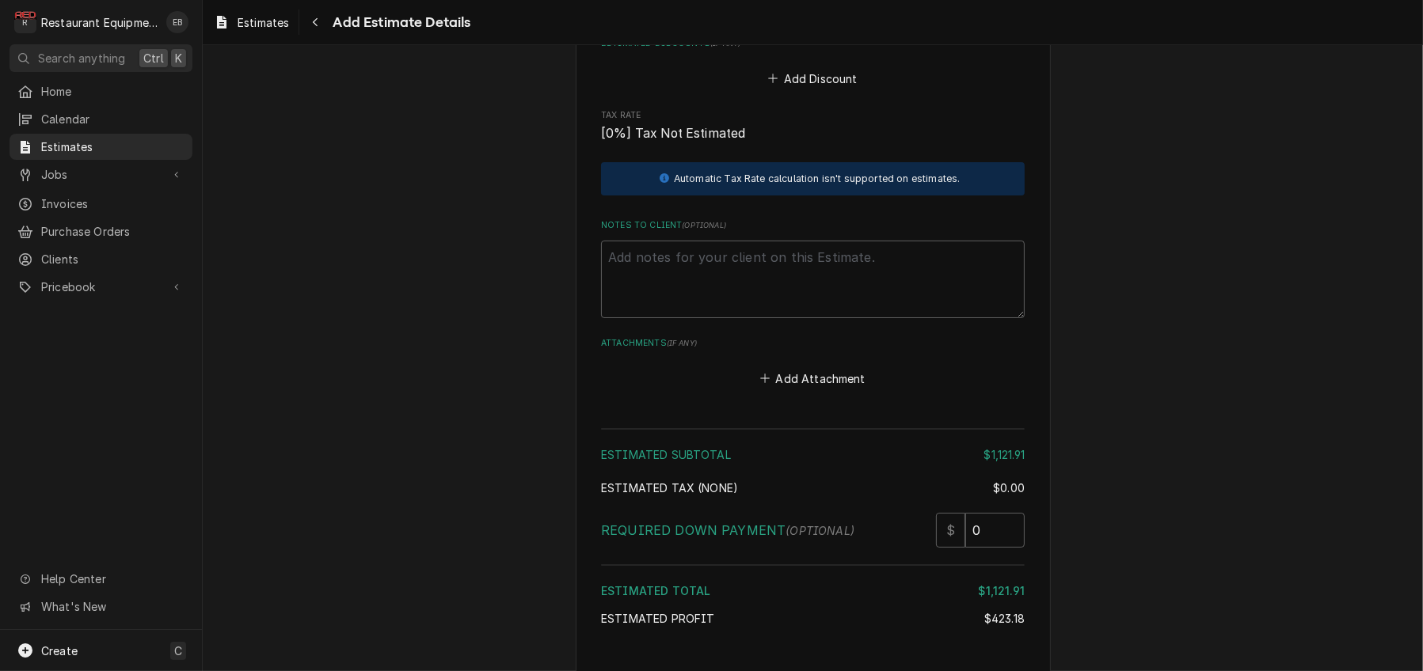
scroll to position [3658, 0]
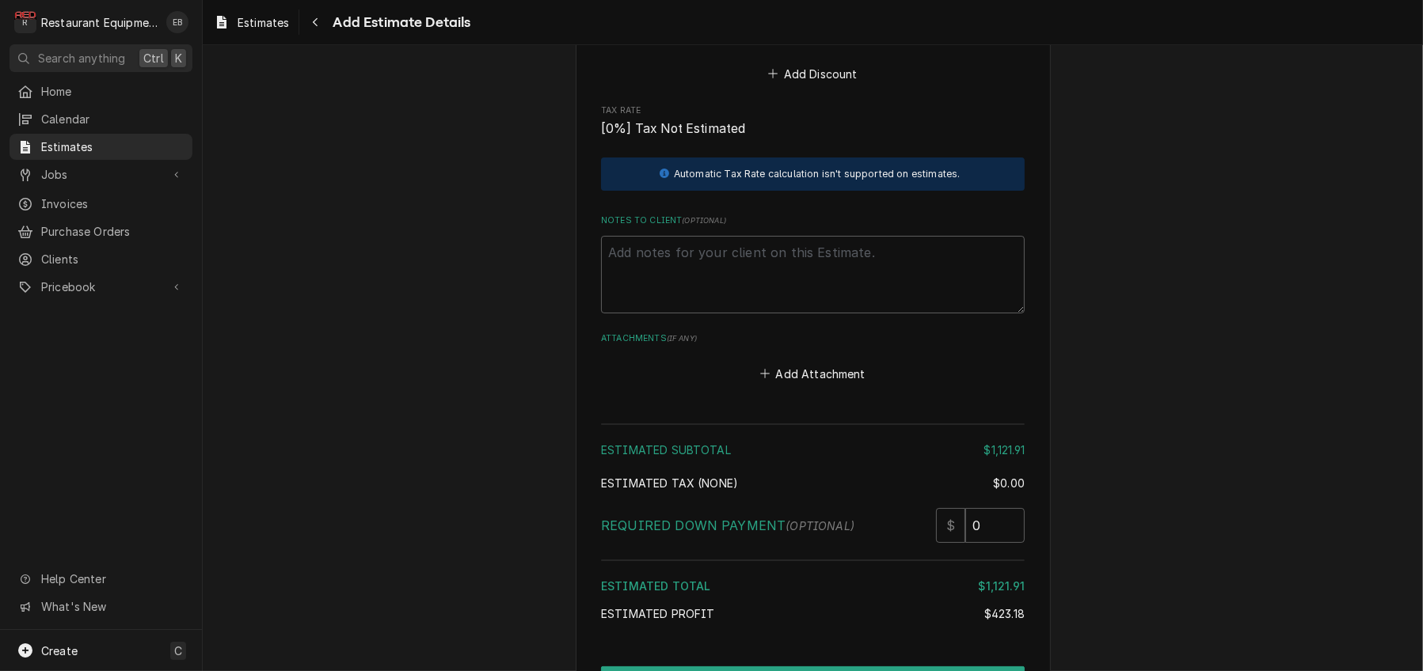
click at [866, 13] on button "Add Miscellaneous Charge" at bounding box center [812, 2] width 165 height 22
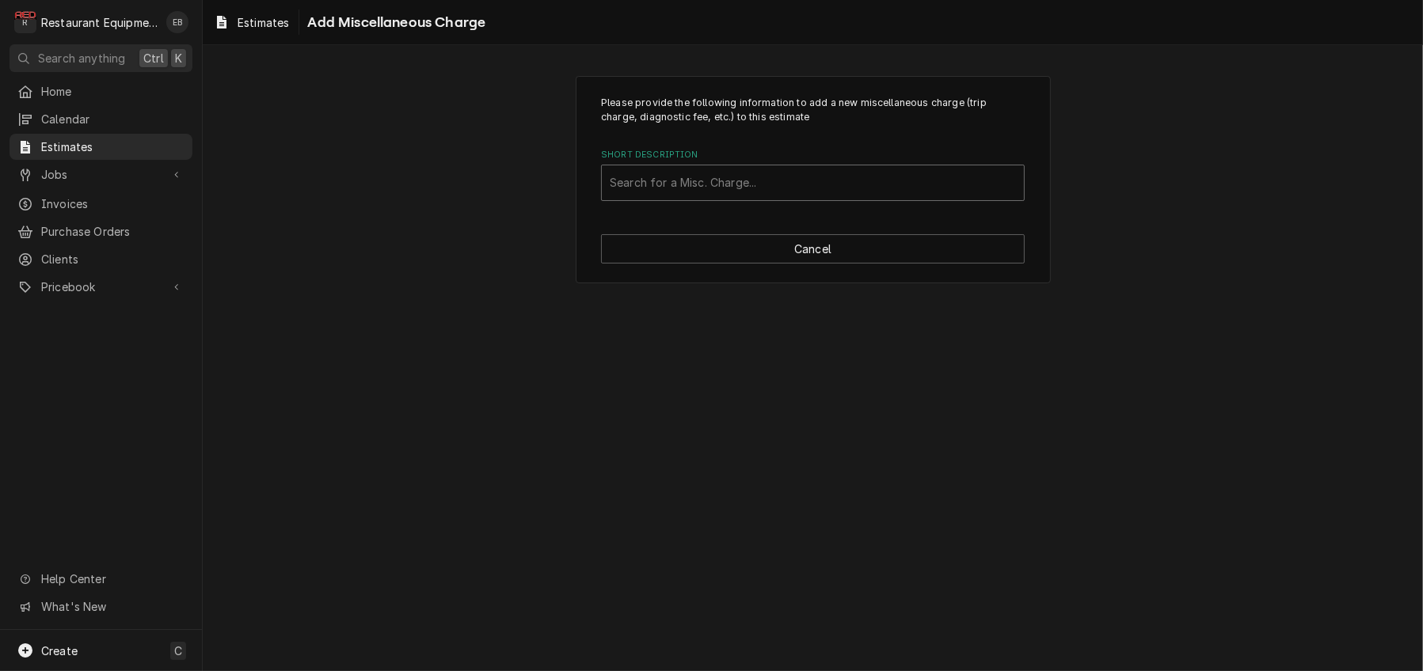
click at [784, 197] on div "Short Description" at bounding box center [813, 183] width 406 height 28
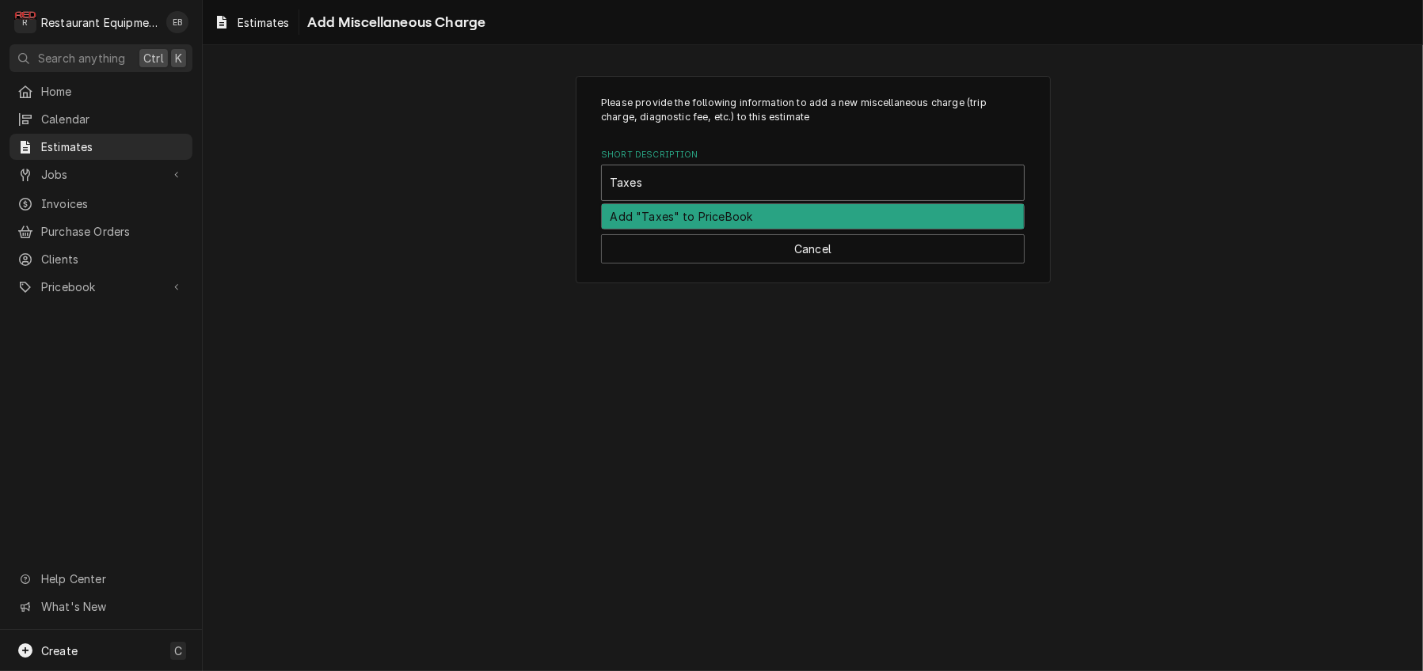
click at [768, 229] on div "Add "Taxes" to PriceBook" at bounding box center [813, 216] width 422 height 25
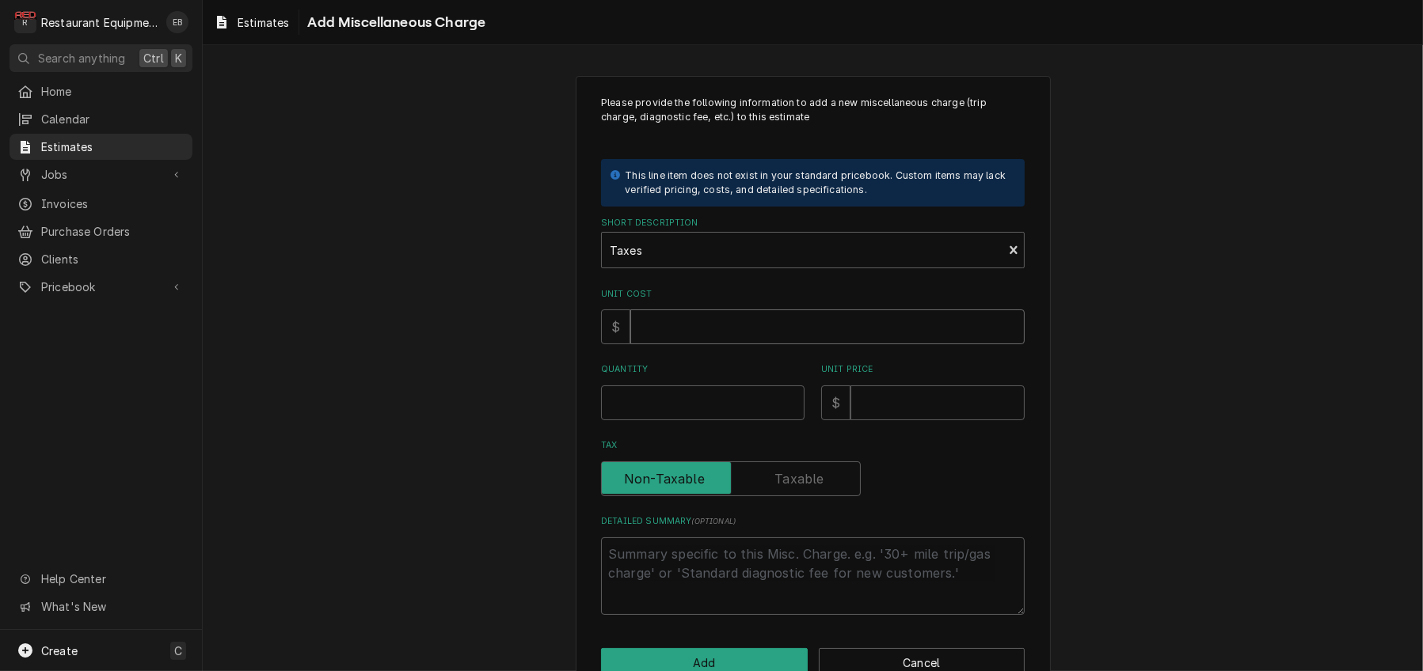
click at [727, 344] on input "Unit Cost" at bounding box center [827, 327] width 394 height 35
click at [681, 420] on input "Quantity" at bounding box center [702, 403] width 203 height 35
click at [890, 420] on input "Unit Price" at bounding box center [937, 403] width 174 height 35
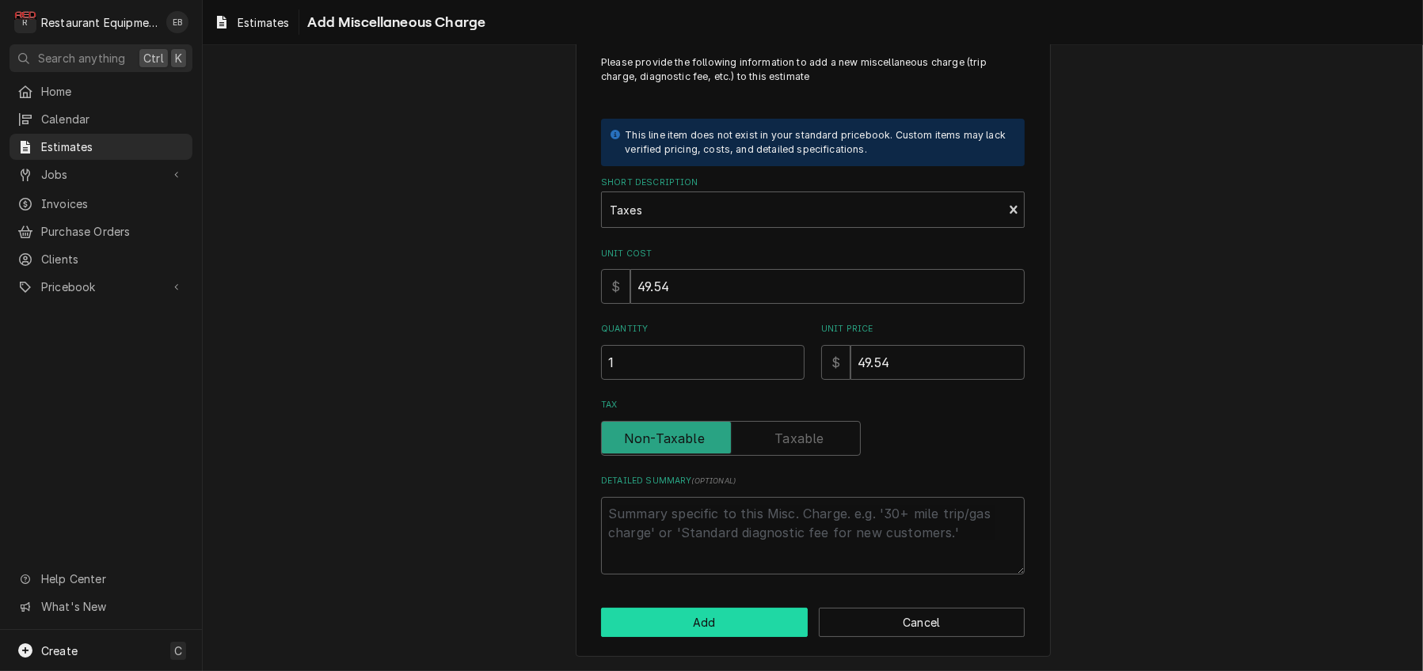
click at [760, 623] on button "Add" at bounding box center [704, 622] width 207 height 29
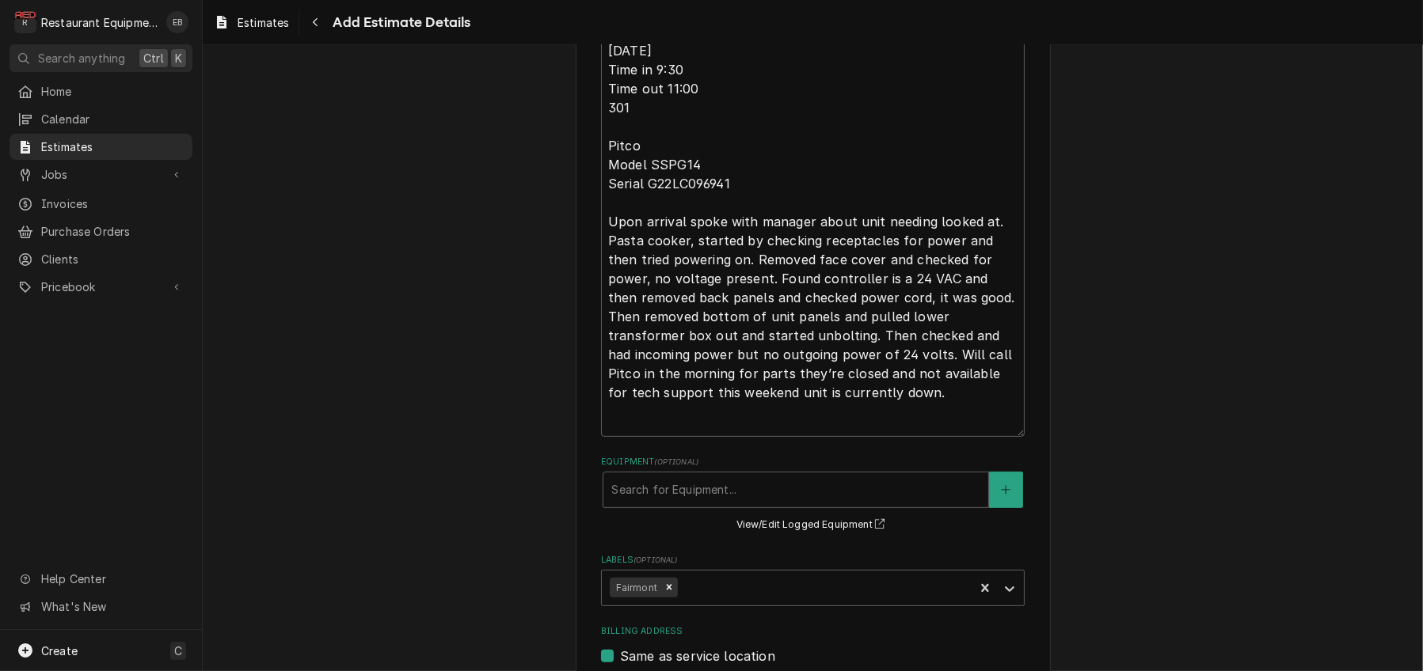
scroll to position [354, 0]
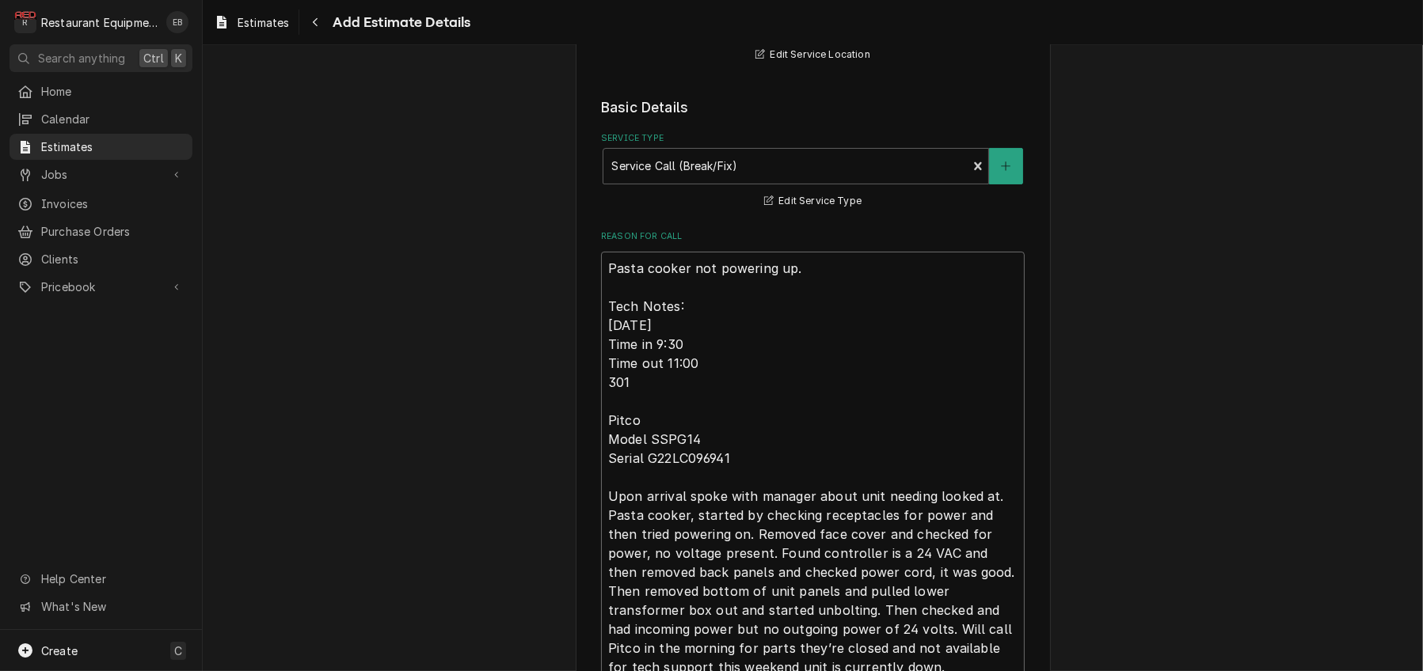
click at [601, 336] on textarea "Pasta cooker not powering up. Tech Notes: 10/12/25 Time in 9:30 Time out 11:00 …" at bounding box center [813, 482] width 424 height 460
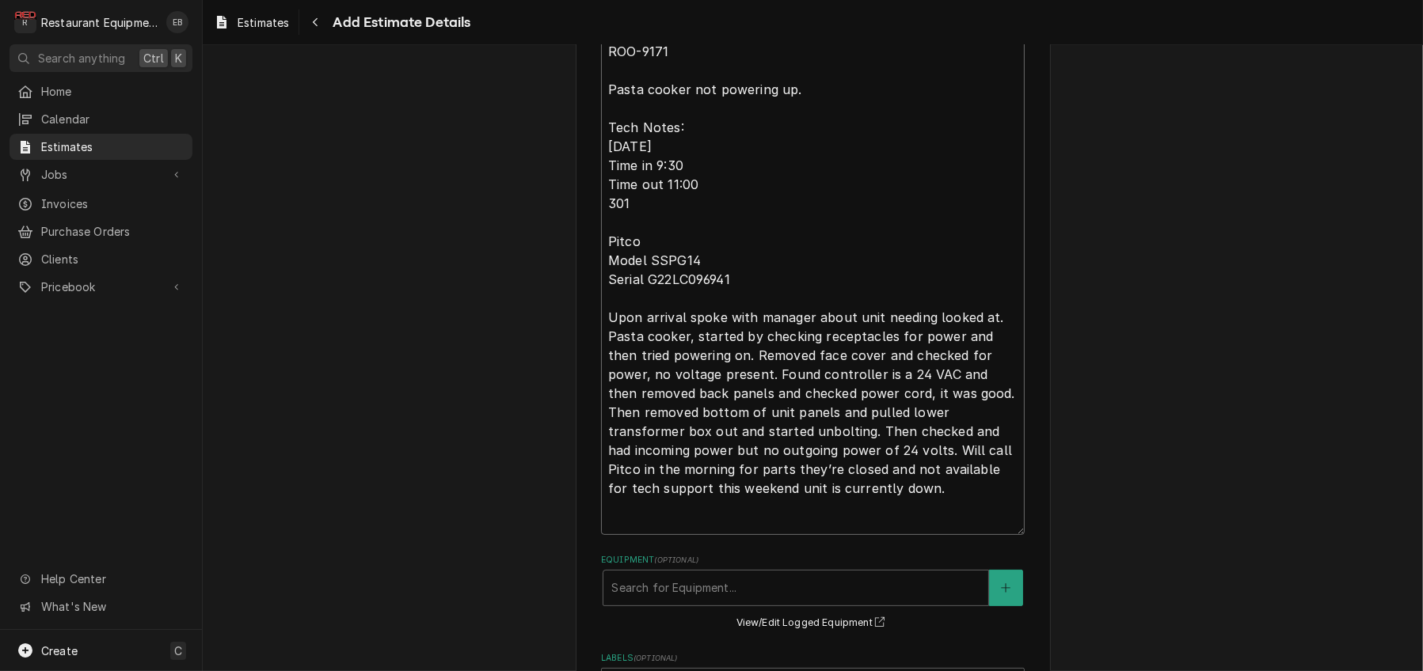
scroll to position [565, 0]
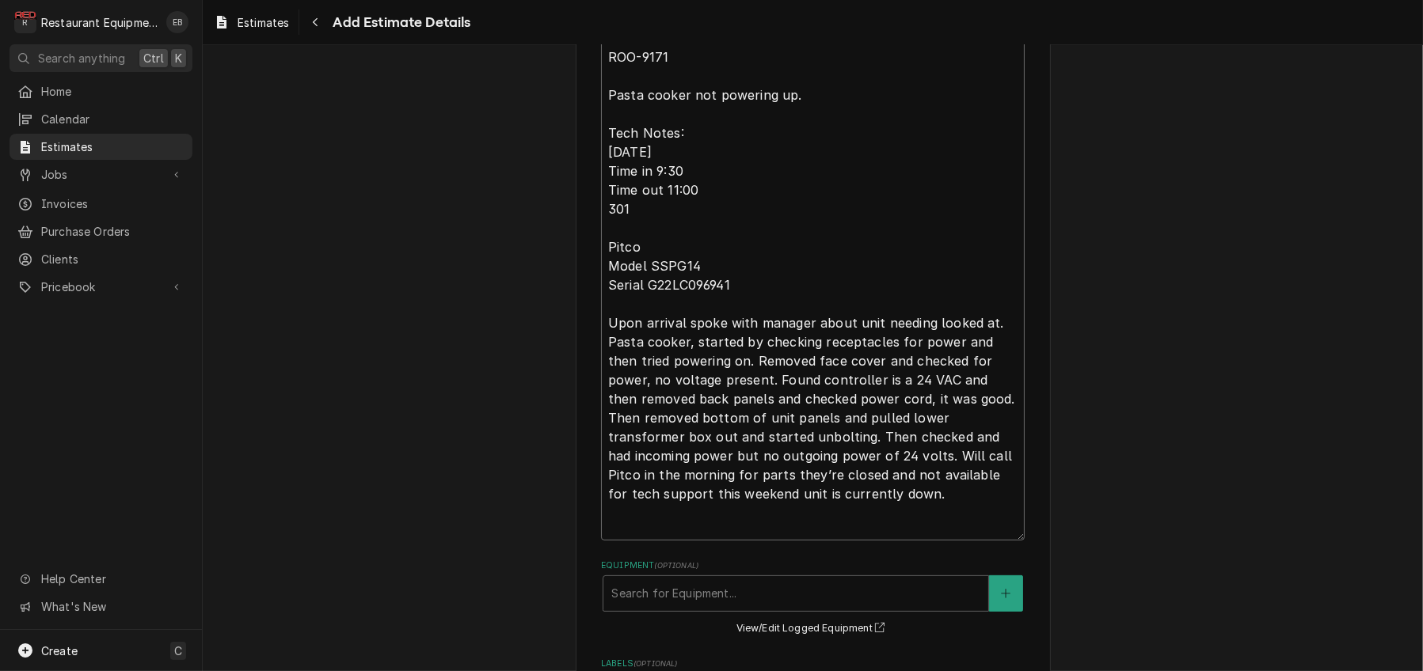
drag, startPoint x: 596, startPoint y: 125, endPoint x: 699, endPoint y: 586, distance: 472.1
click at [711, 541] on textarea "ROO-9171 Pasta cooker not powering up. Tech Notes: 10/12/25 Time in 9:30 Time o…" at bounding box center [813, 290] width 424 height 500
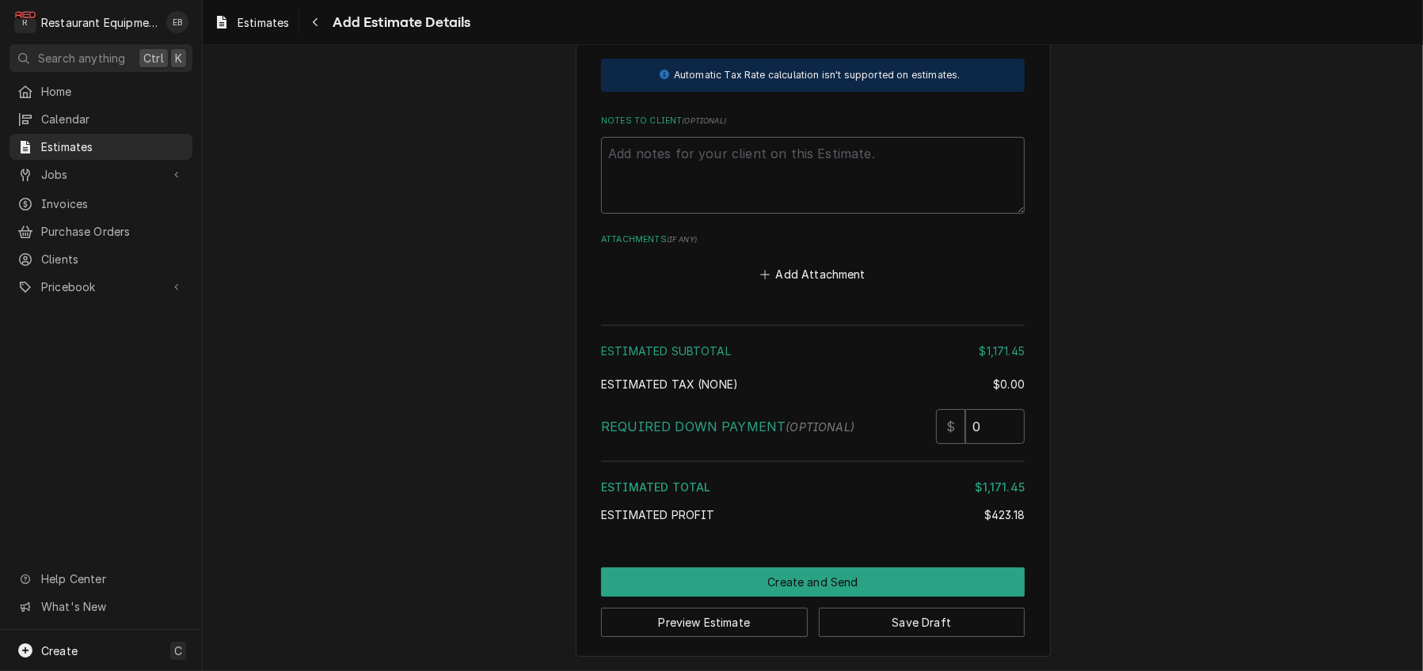
scroll to position [4048, 0]
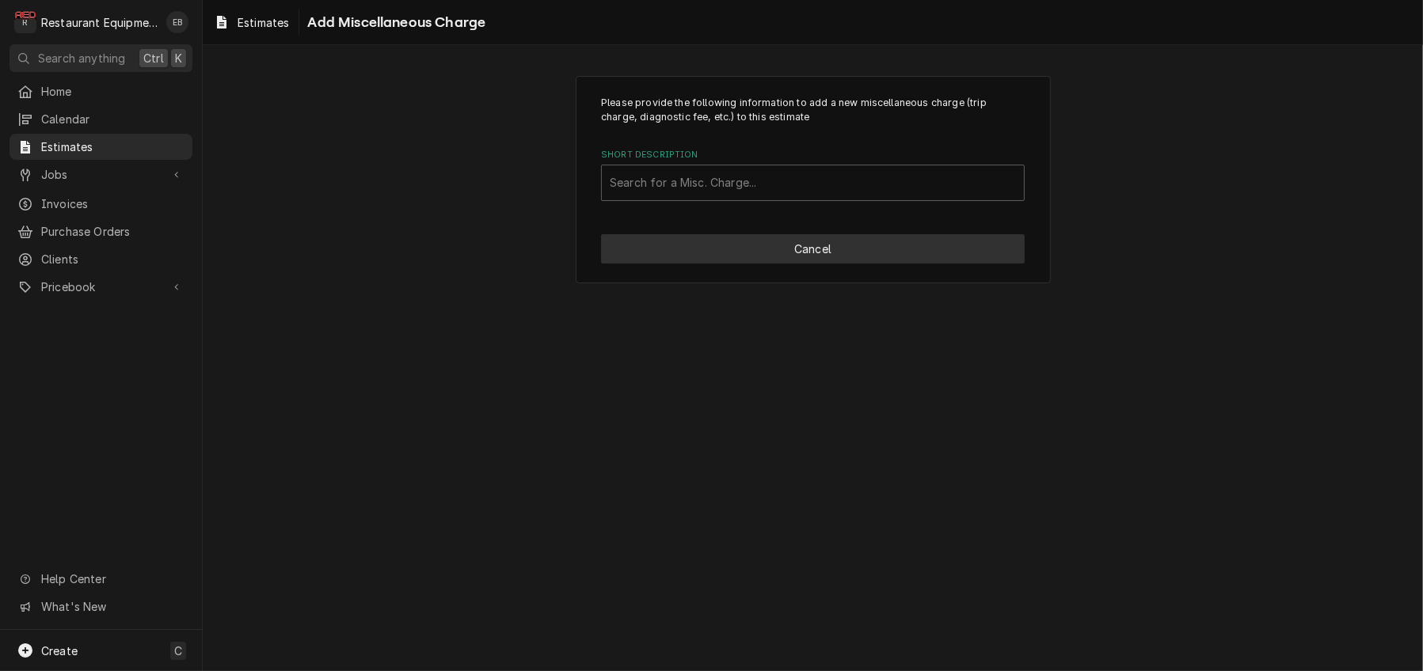
click at [827, 264] on button "Cancel" at bounding box center [813, 248] width 424 height 29
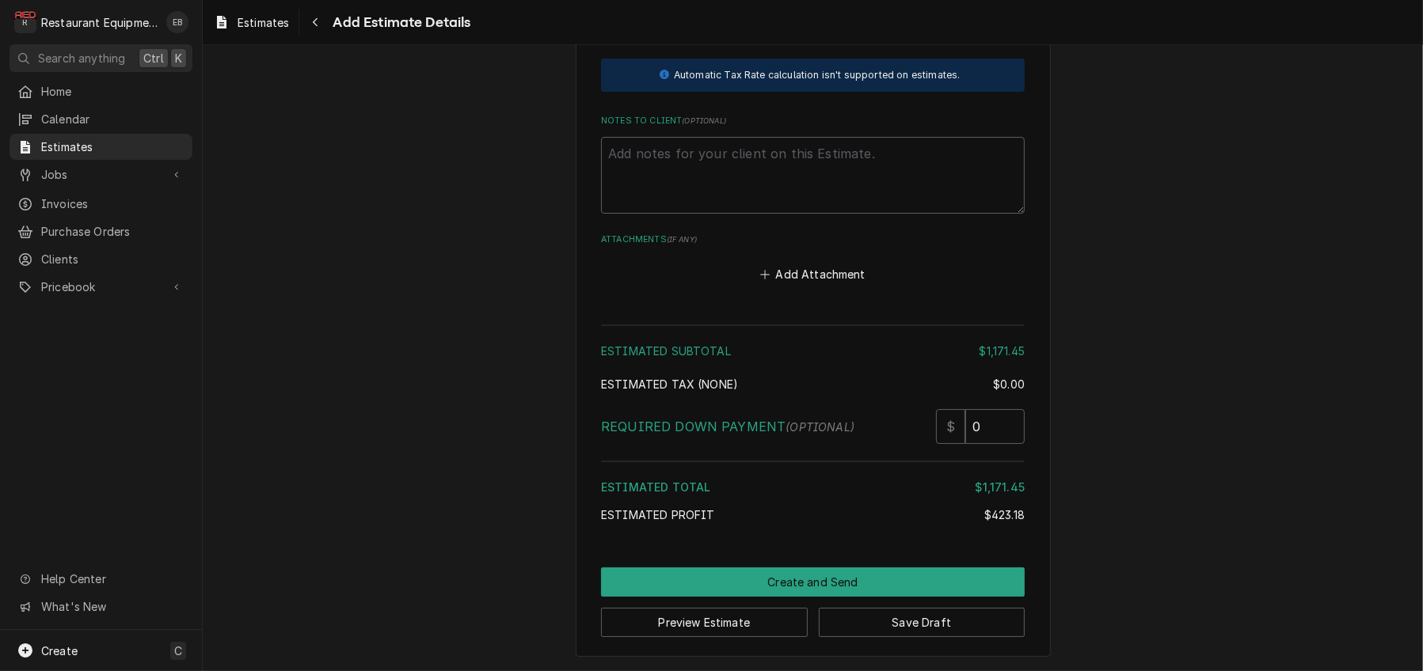
scroll to position [4385, 0]
click at [741, 215] on textarea "Notes to Client ( optional )" at bounding box center [813, 176] width 424 height 78
paste textarea "ROO-9171 Pasta cooker not powering up. Tech Notes: 10/12/25 Time in 9:30 Time o…"
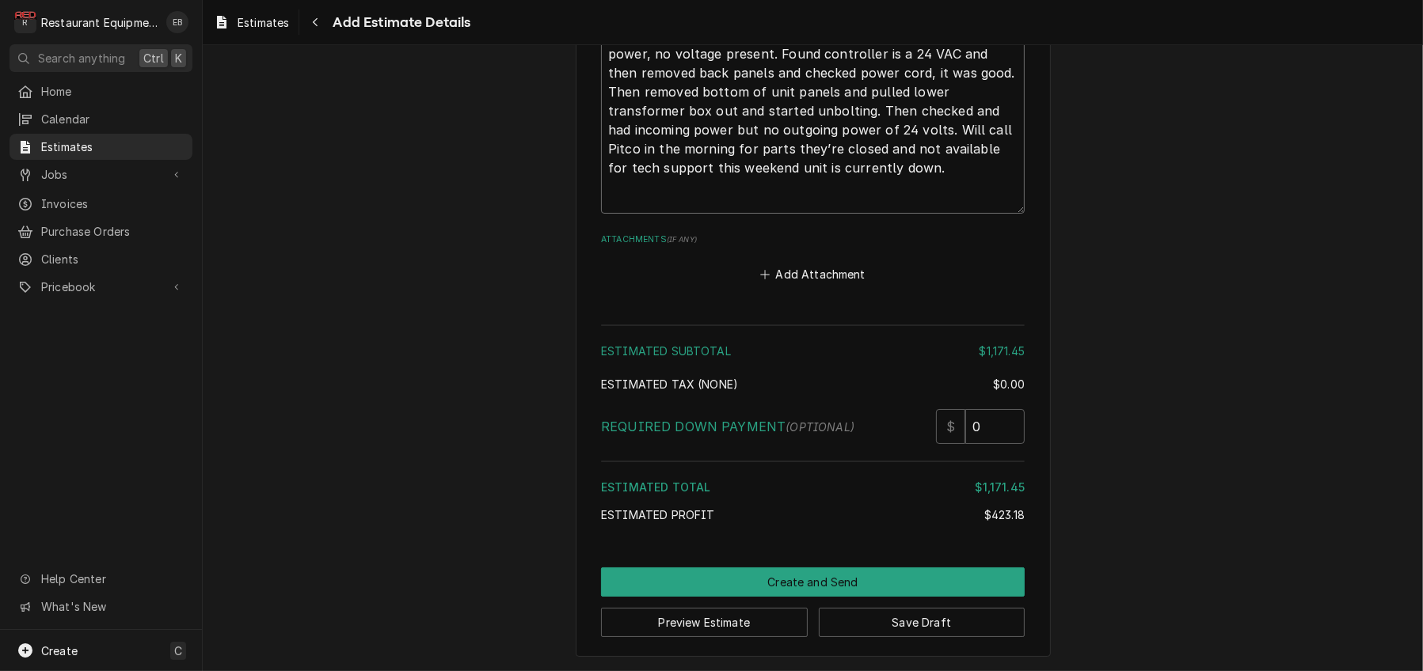
scroll to position [4729, 0]
click at [990, 246] on label "Attachments ( if any )" at bounding box center [813, 240] width 424 height 13
click at [984, 611] on button "Save Draft" at bounding box center [922, 622] width 207 height 29
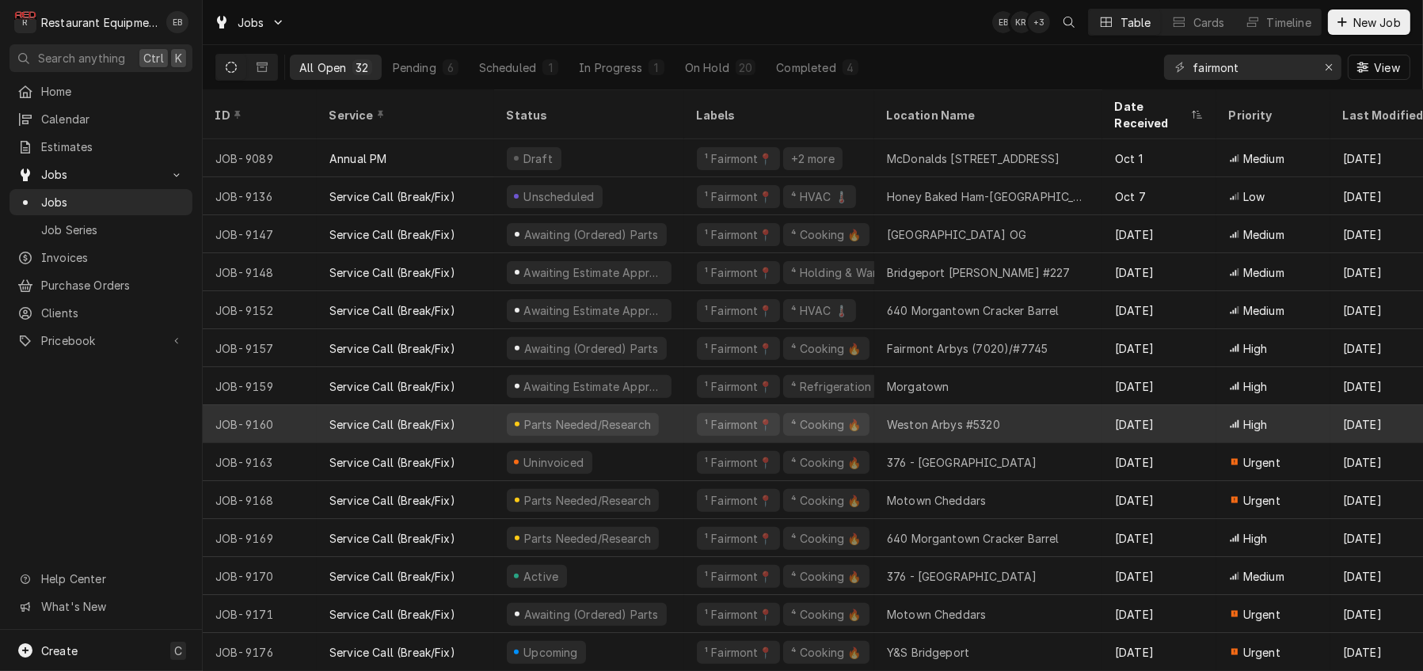
scroll to position [694, 0]
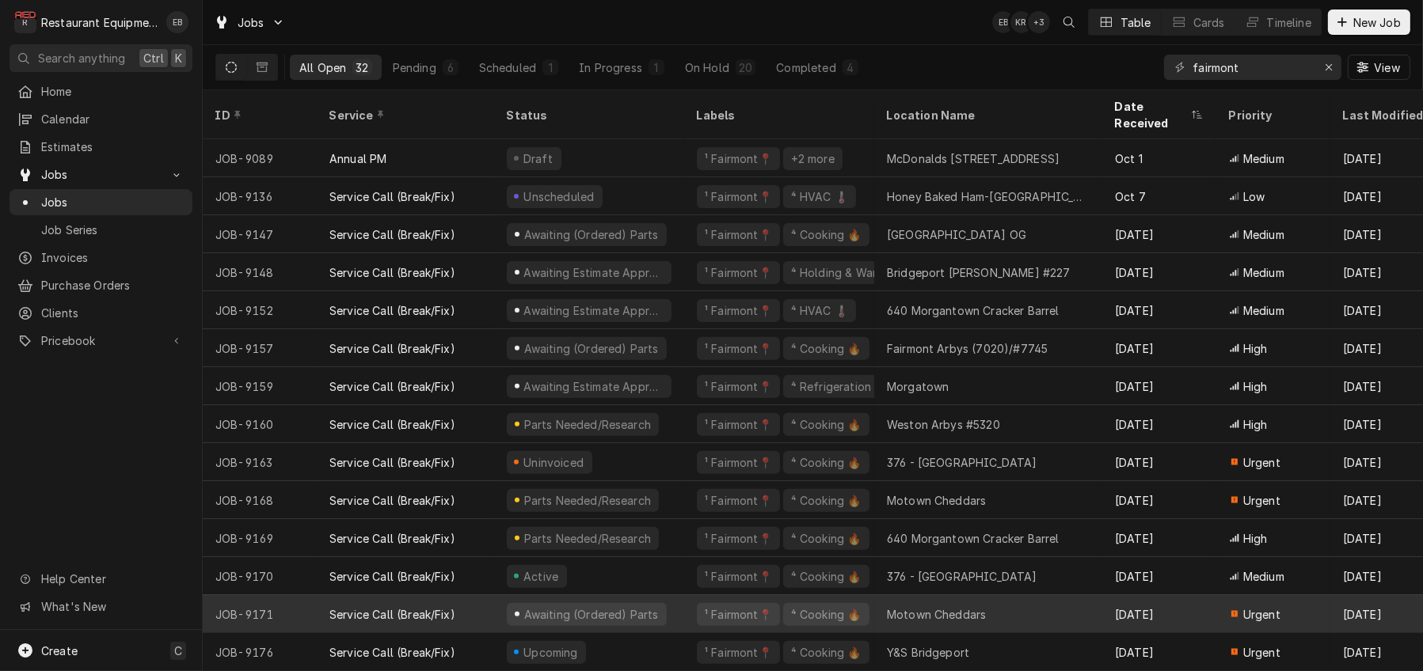
click at [494, 602] on div "Service Call (Break/Fix)" at bounding box center [405, 614] width 177 height 38
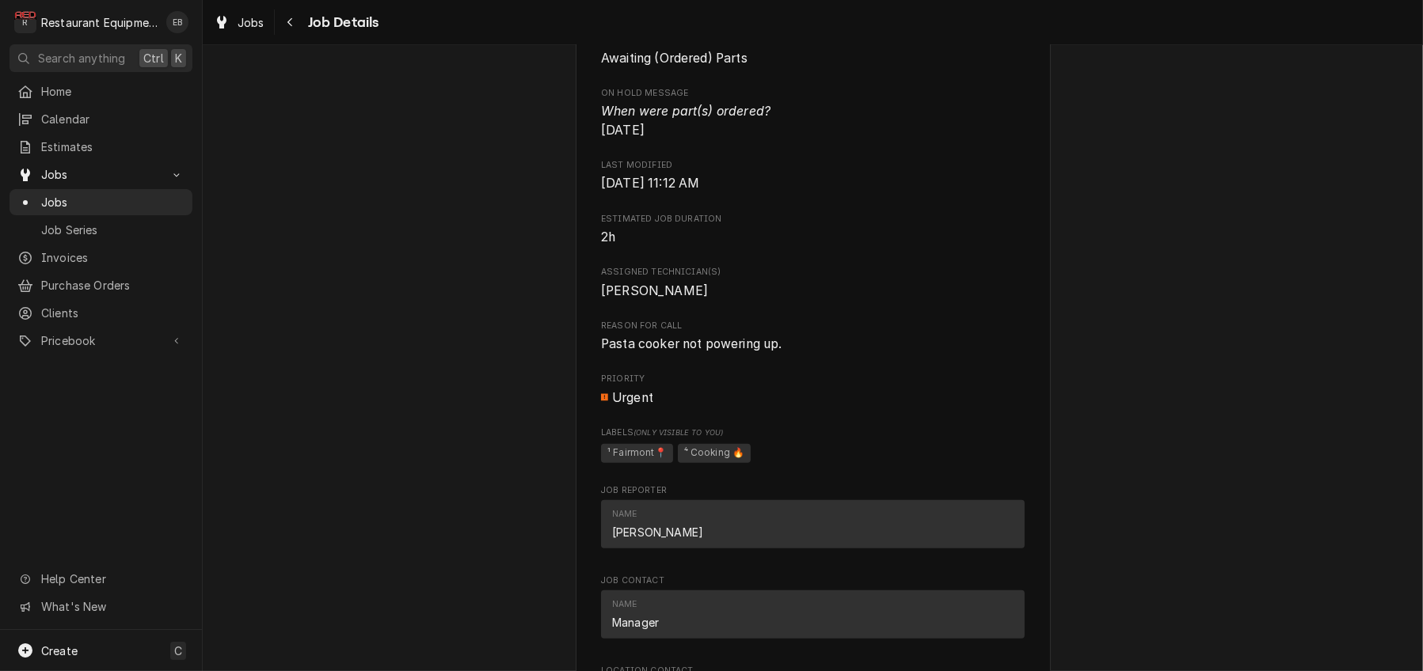
scroll to position [950, 0]
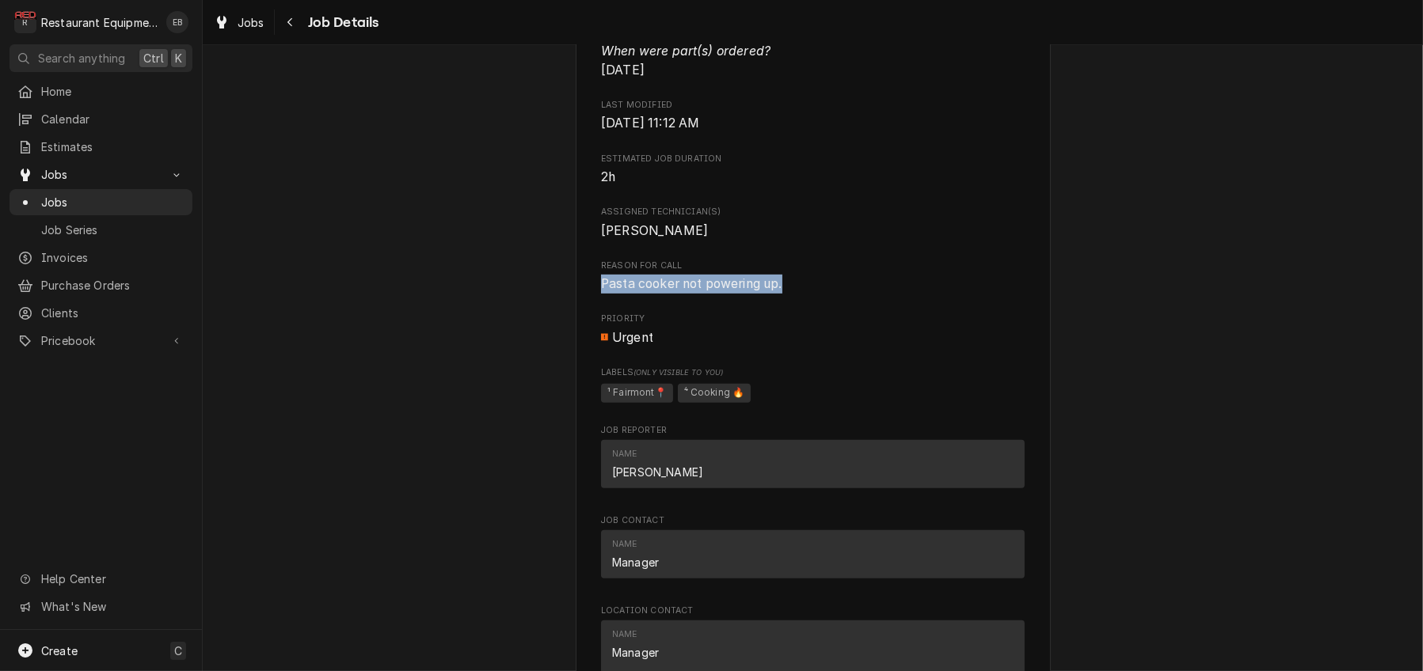
drag, startPoint x: 590, startPoint y: 472, endPoint x: 781, endPoint y: 481, distance: 191.0
click at [781, 481] on div "Roopairs Job ID JOB-9171 Date Received [DATE] Service Type Service Call (Break/…" at bounding box center [813, 74] width 424 height 1623
copy span "Pasta cooker not powering up."
click at [866, 165] on span "Estimated Job Duration" at bounding box center [813, 159] width 424 height 13
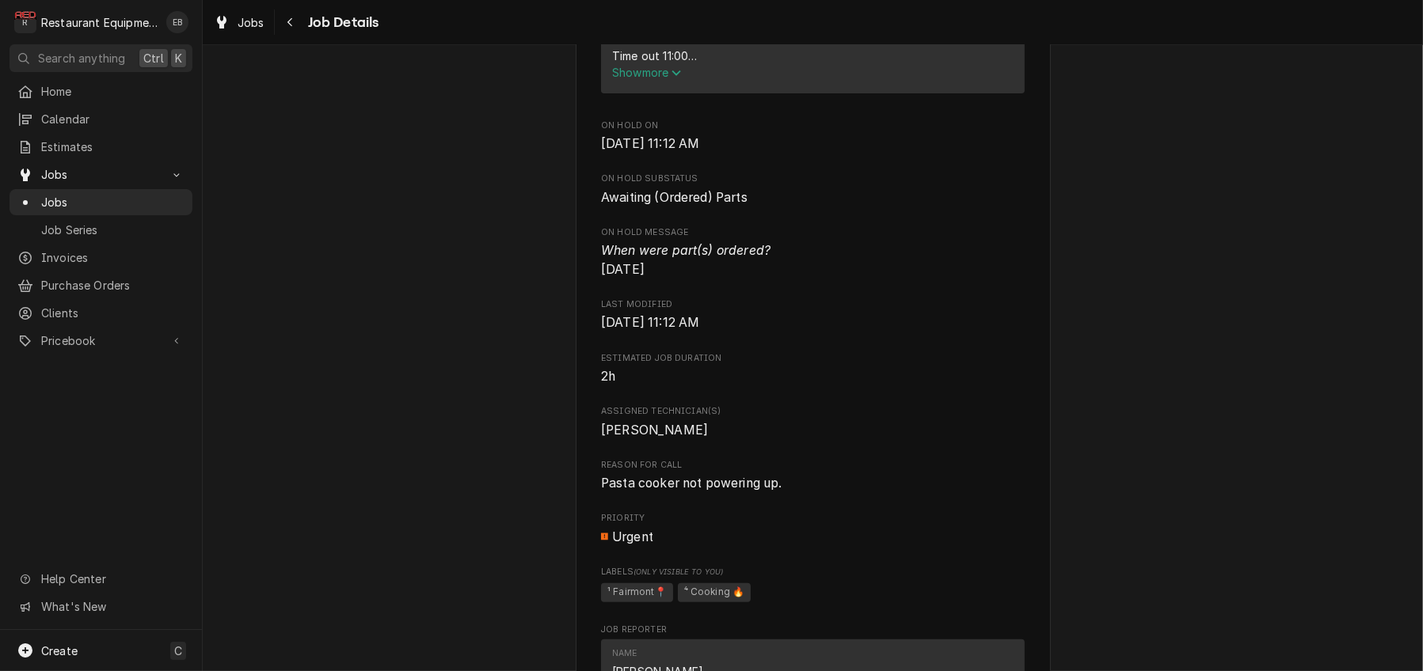
scroll to position [686, 0]
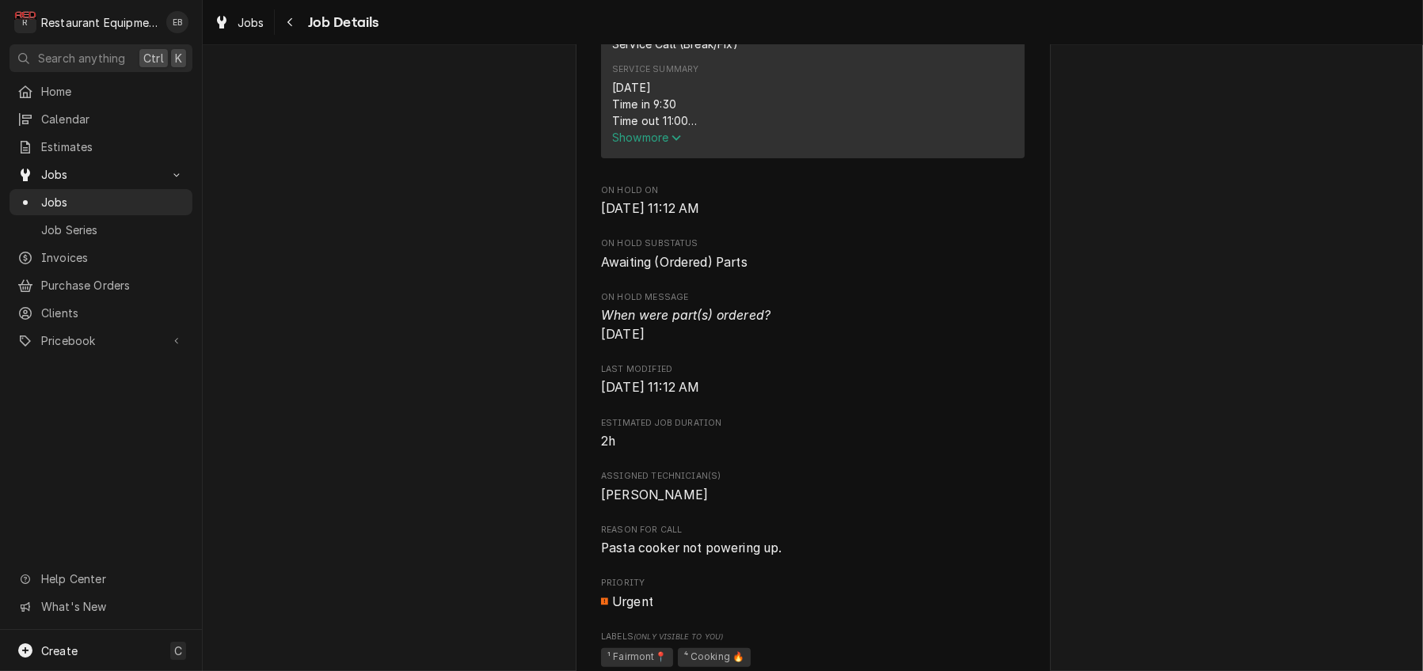
click at [657, 144] on span "Show more" at bounding box center [647, 137] width 70 height 13
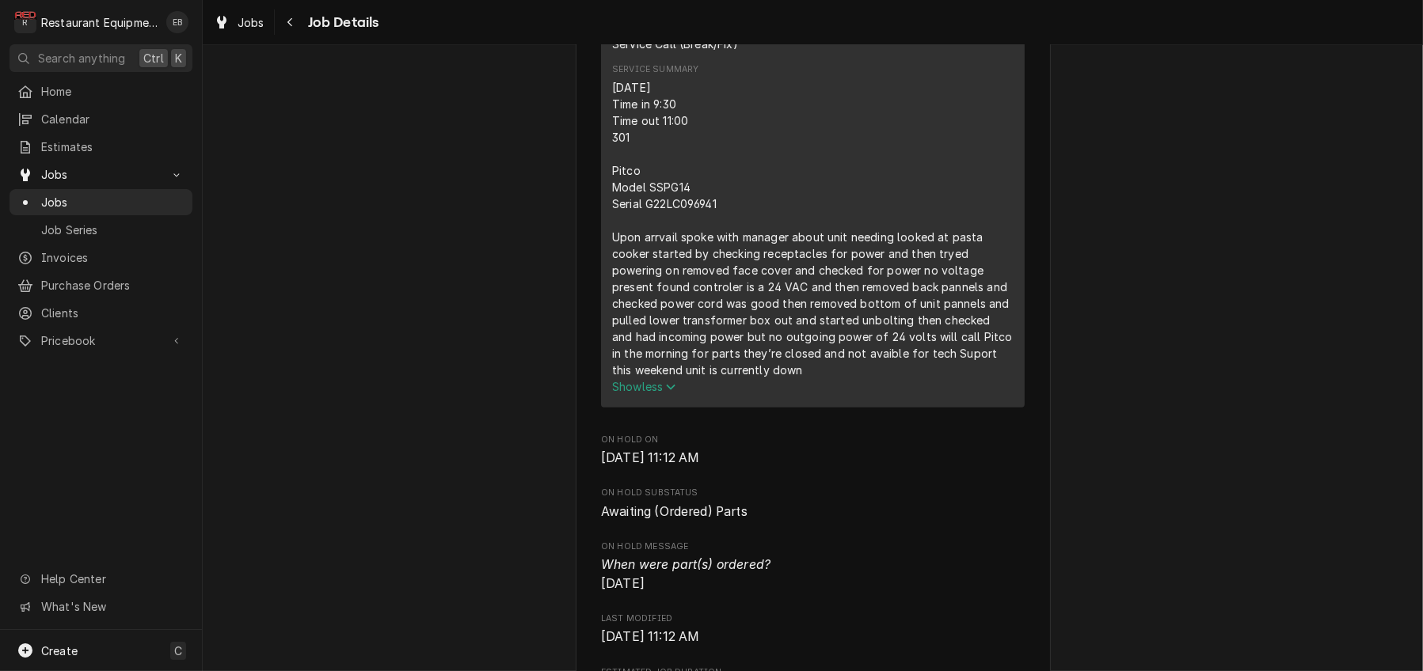
drag, startPoint x: 602, startPoint y: 211, endPoint x: 779, endPoint y: 517, distance: 353.3
click at [779, 378] on div "10/12/25 Time in 9:30 Time out 11:00 301 Pitco Model SSPG14 Serial G22LC096941 …" at bounding box center [812, 228] width 401 height 299
copy div "10/12/25 Time in 9:30 Time out 11:00 301 Pitco Model SSPG14 Serial G22LC096941 …"
click at [745, 292] on div "10/12/25 Time in 9:30 Time out 11:00 301 Pitco Model SSPG14 Serial G22LC096941 …" at bounding box center [812, 228] width 401 height 299
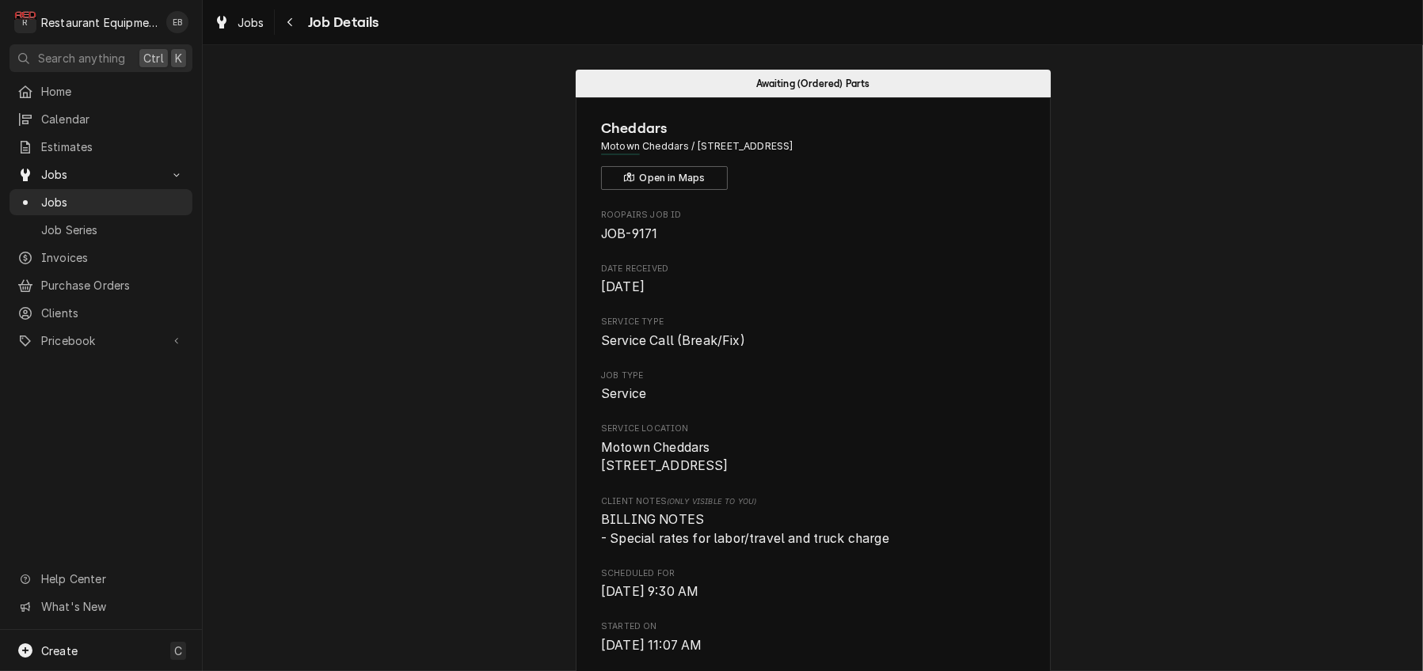
scroll to position [0, 0]
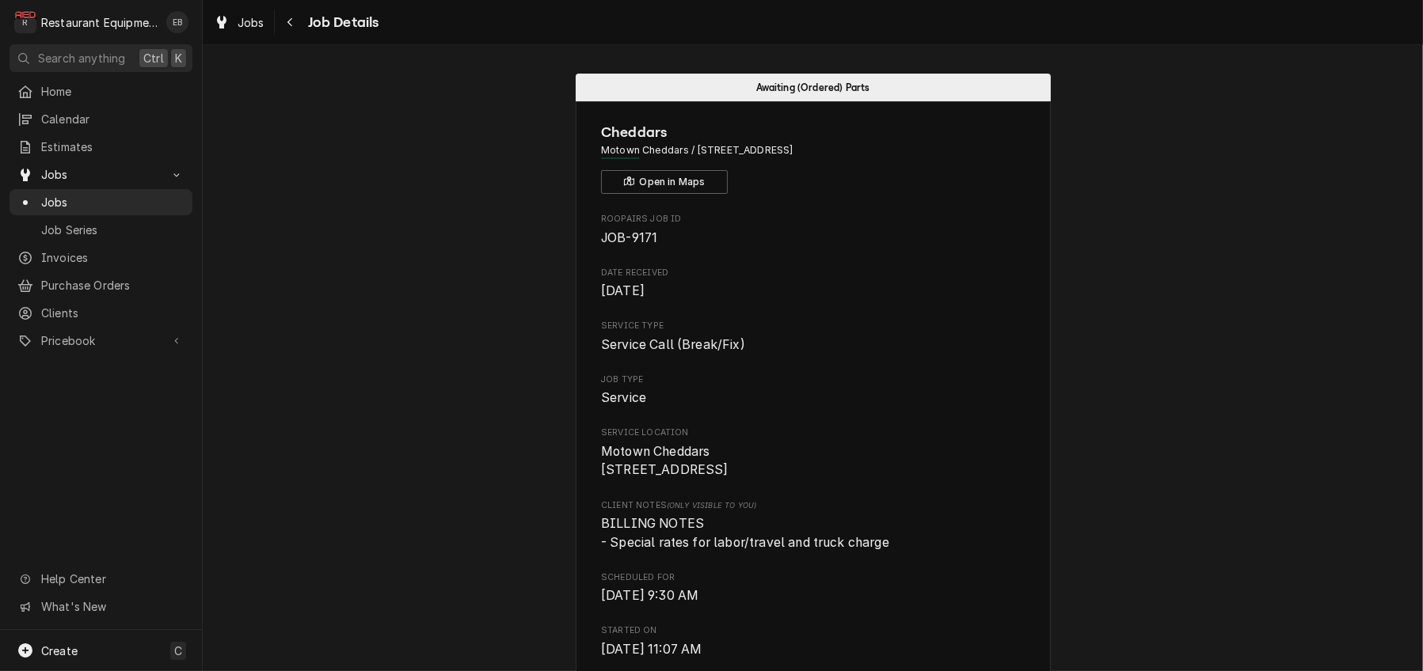
click at [1004, 332] on span "Service Type" at bounding box center [813, 326] width 424 height 13
click at [264, 23] on span "Jobs" at bounding box center [250, 22] width 27 height 17
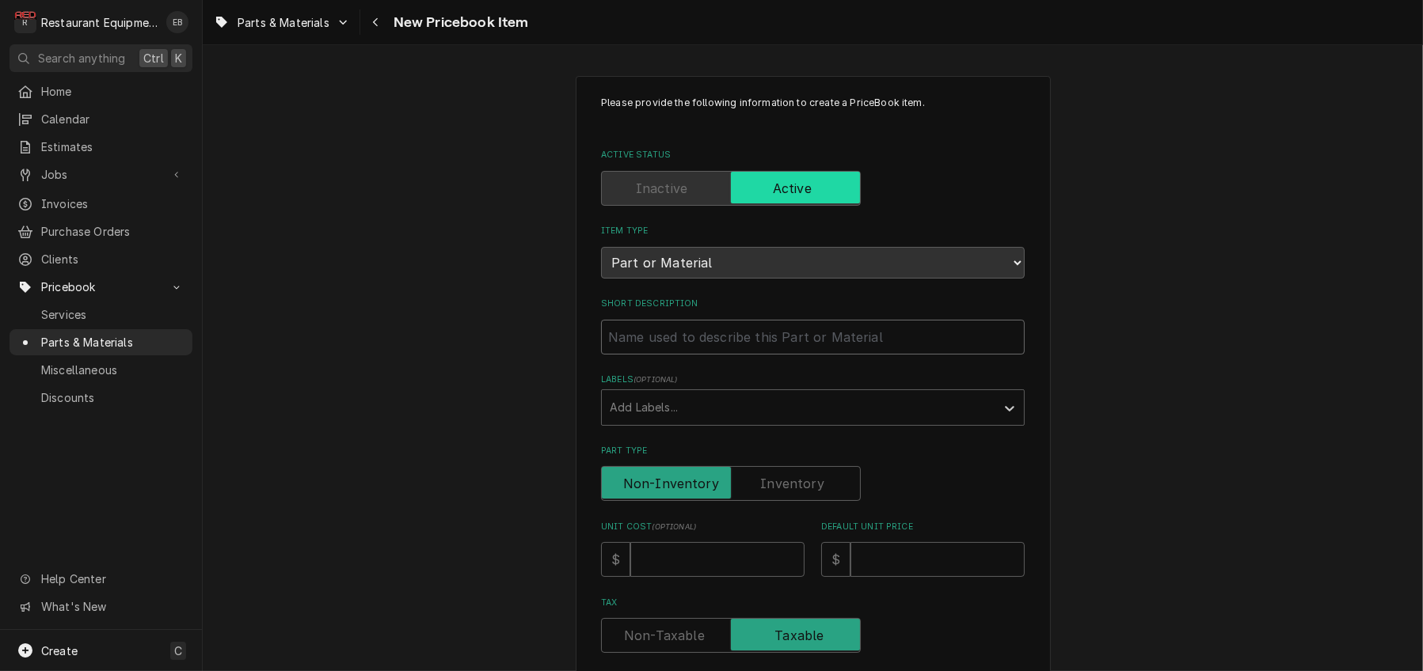
click at [686, 355] on input "Short Description" at bounding box center [813, 337] width 424 height 35
type textarea "x"
type input "P"
type textarea "x"
type input "Pi"
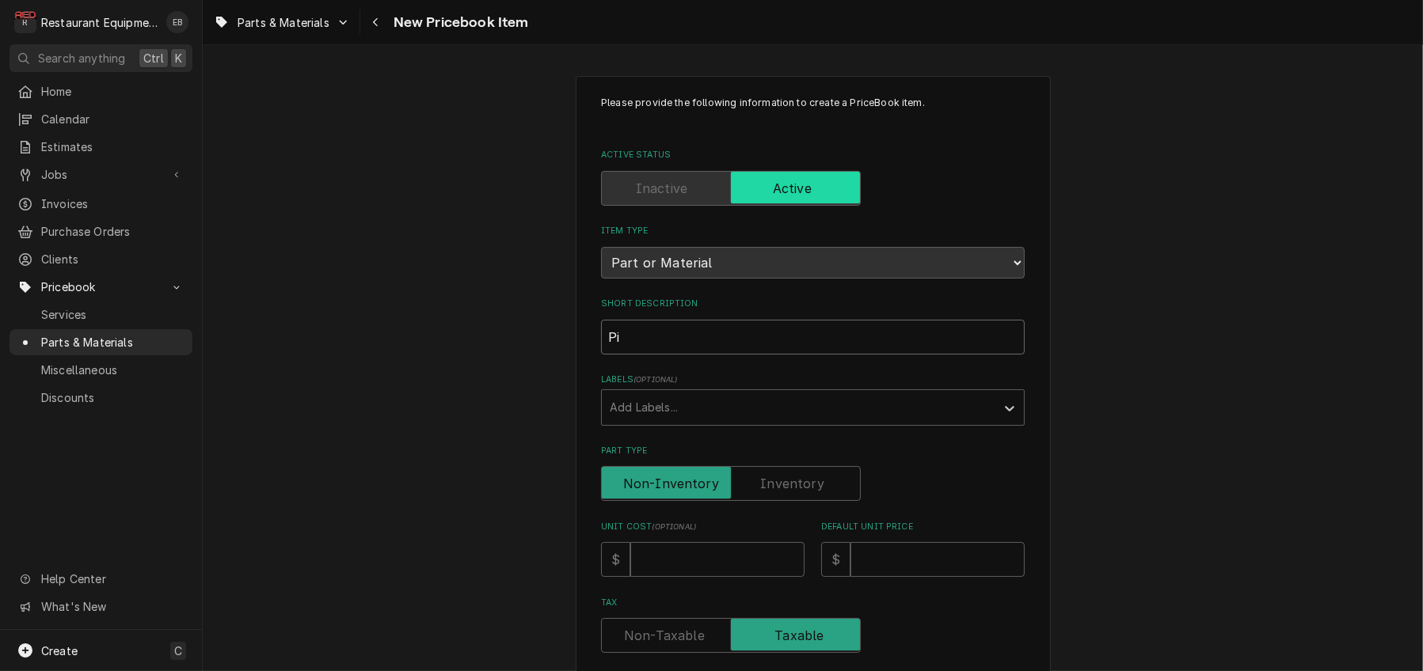
type textarea "x"
type input "Pic"
type textarea "x"
type input "Pict"
type textarea "x"
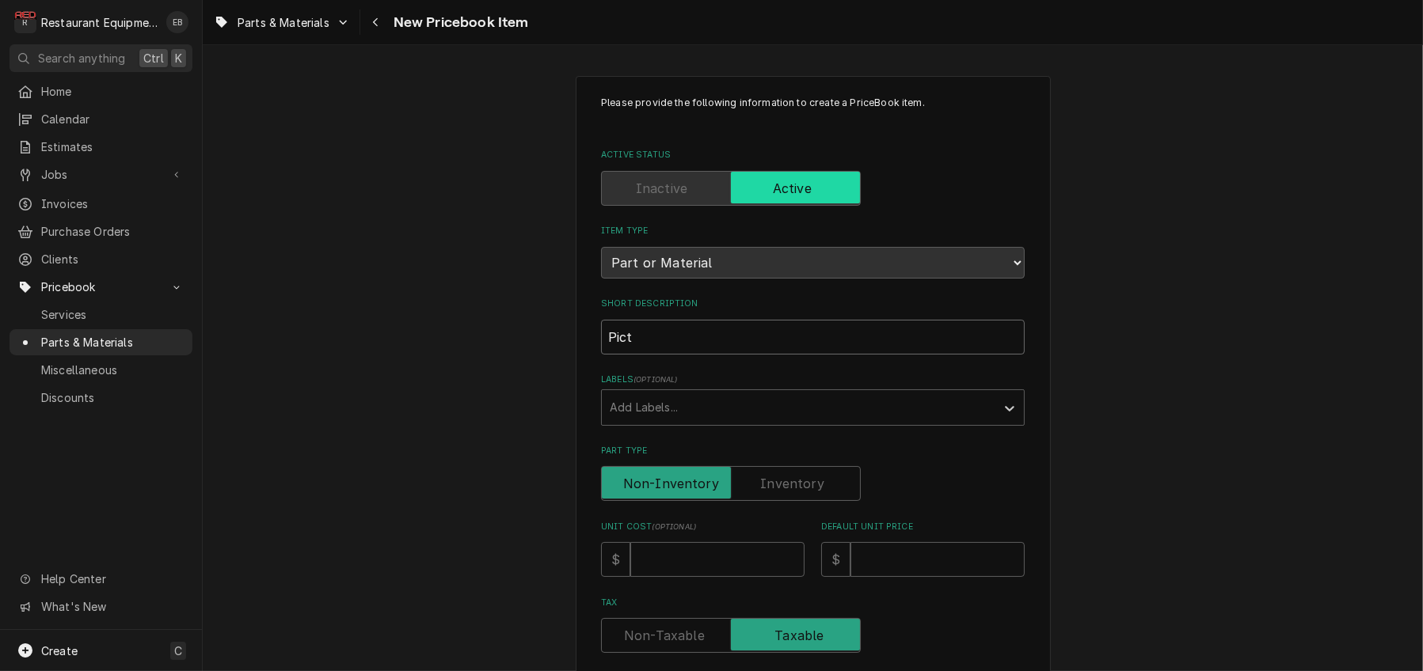
type input "Picto"
type textarea "x"
type input "Picto"
type textarea "x"
type input "Picto T"
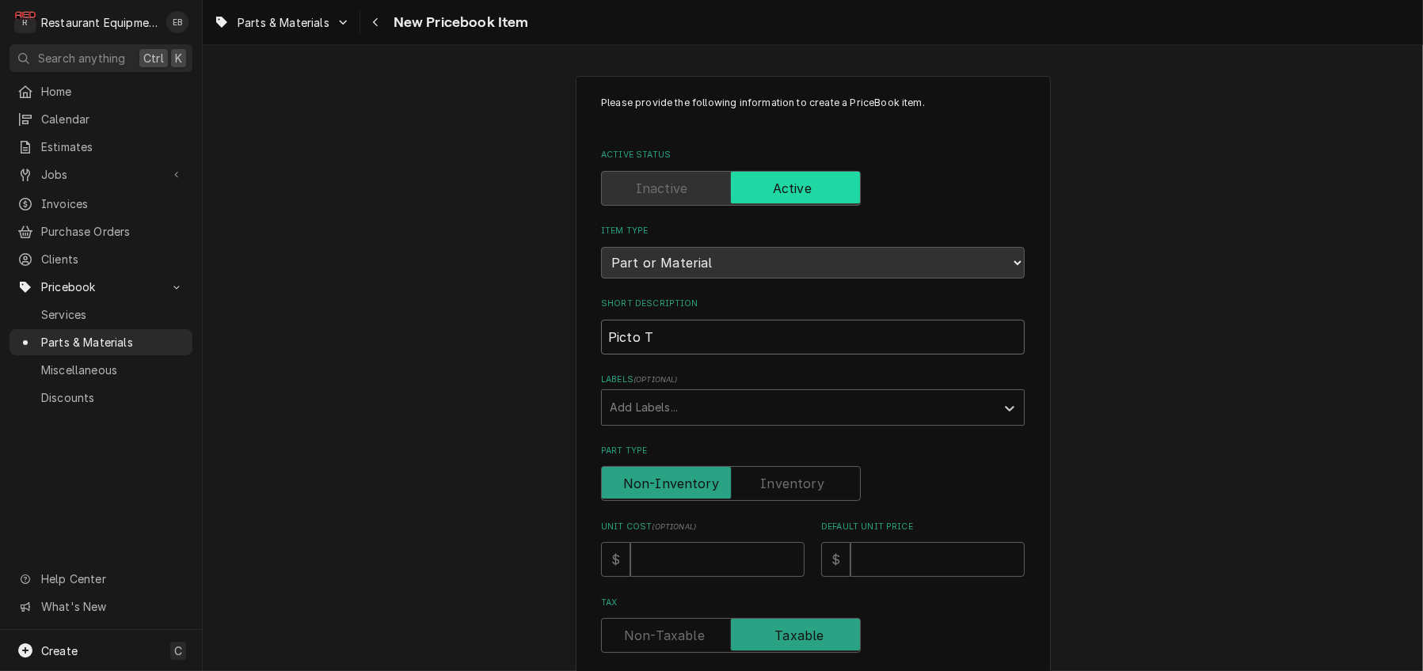
type textarea "x"
type input "Picto Tr"
type textarea "x"
type input "Picto Tra"
type textarea "x"
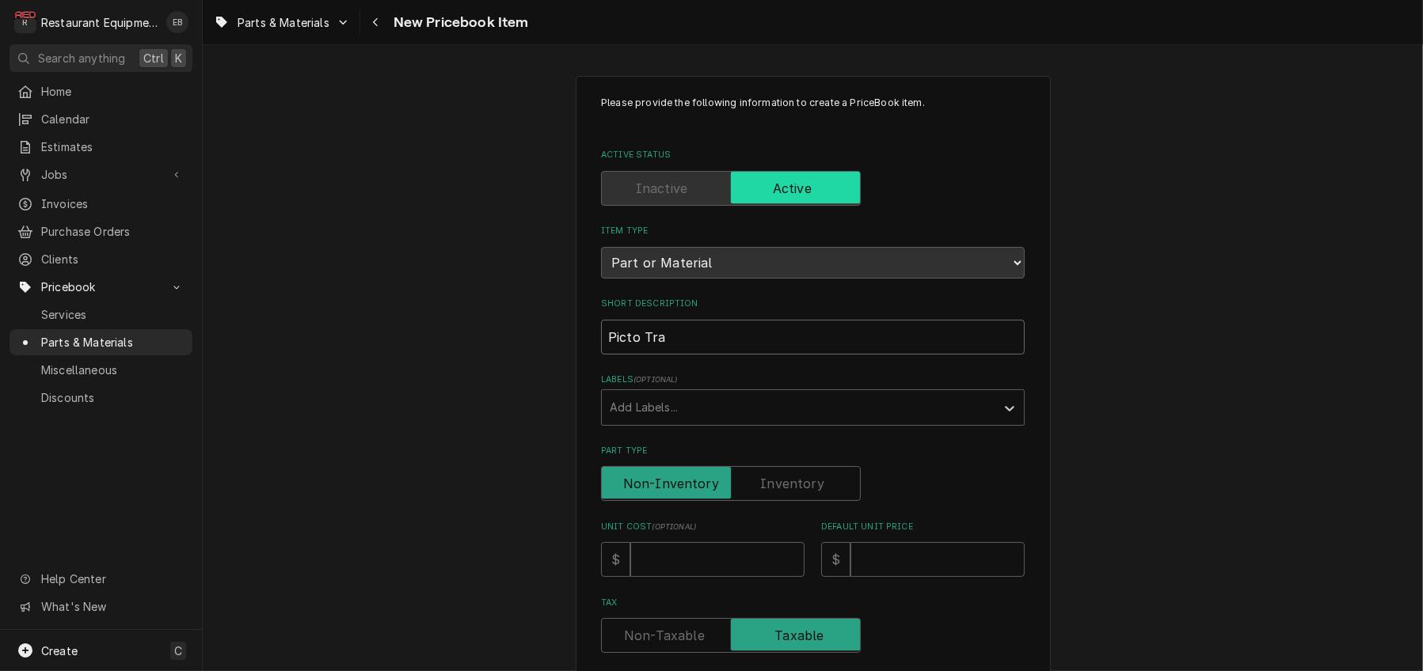
type input "Picto Tran"
type textarea "x"
type input "Picto Trans"
type textarea "x"
type input "Picto Transf"
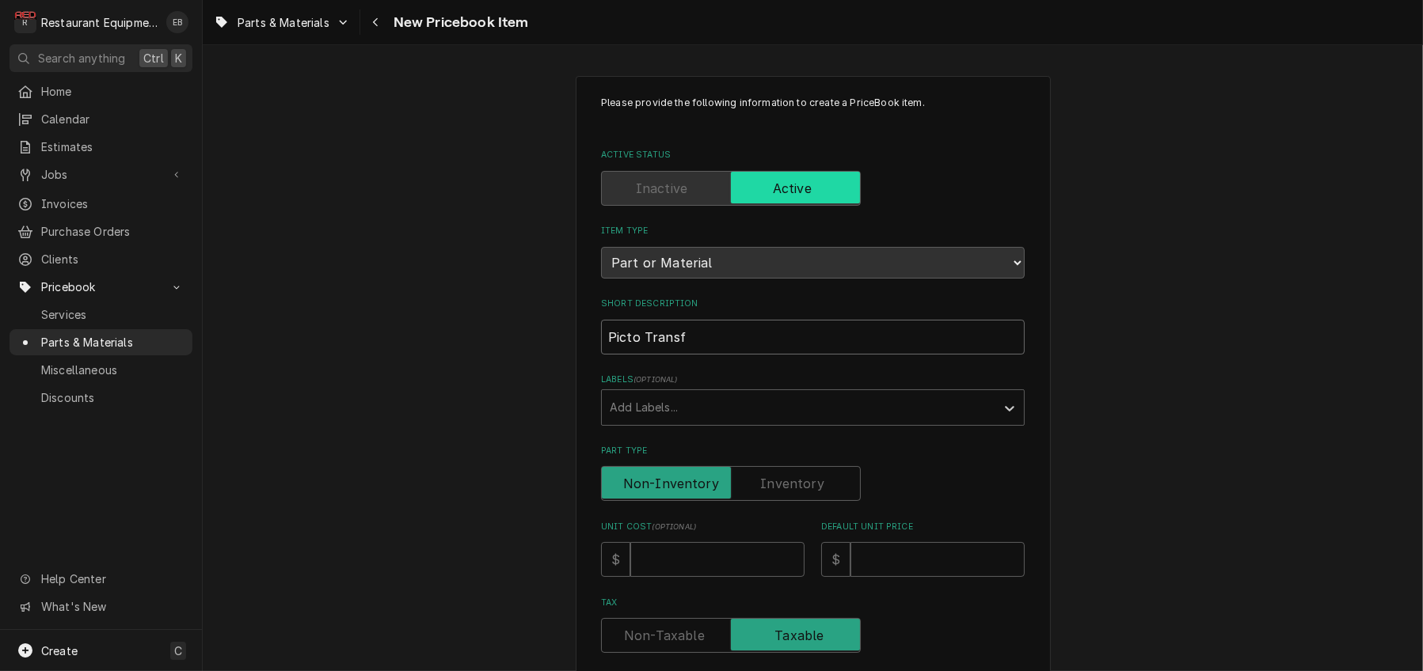
type textarea "x"
type input "Picto Transfo"
type textarea "x"
type input "Picto Transfor"
type textarea "x"
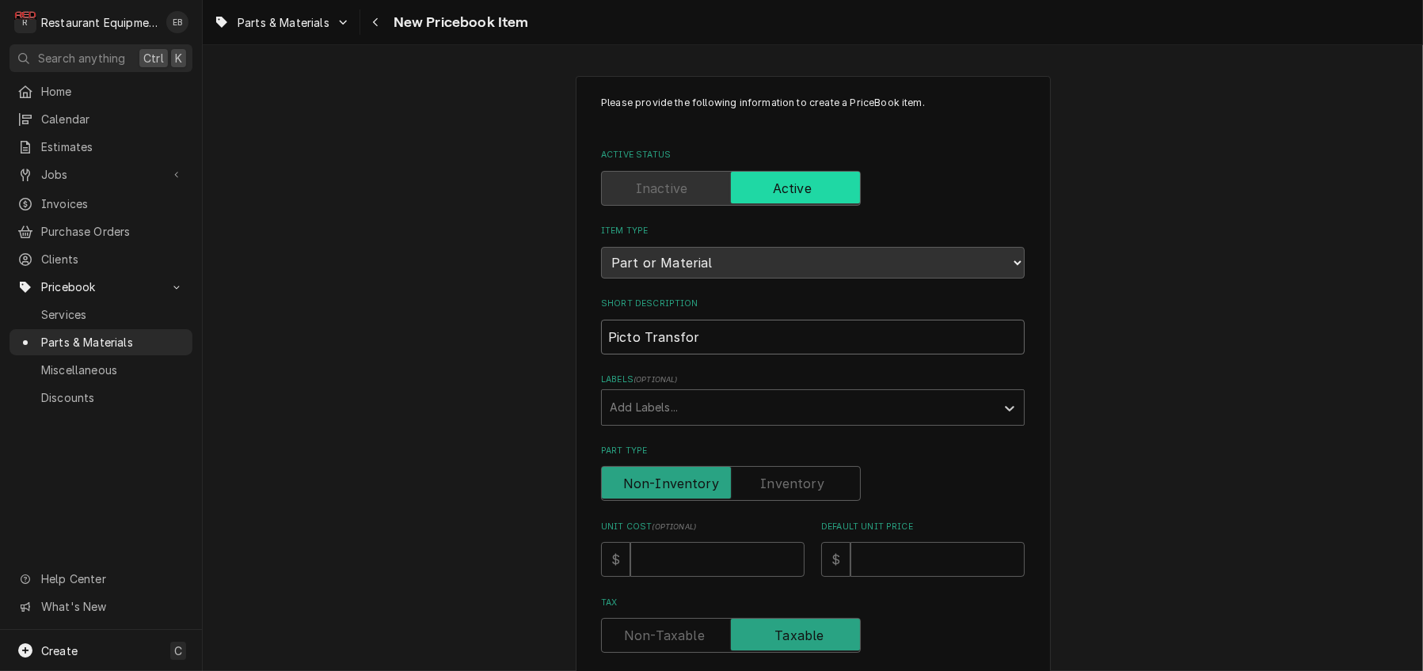
type input "Picto Transform"
type textarea "x"
type input "Picto Transforme"
type textarea "x"
type input "Picto Transformer"
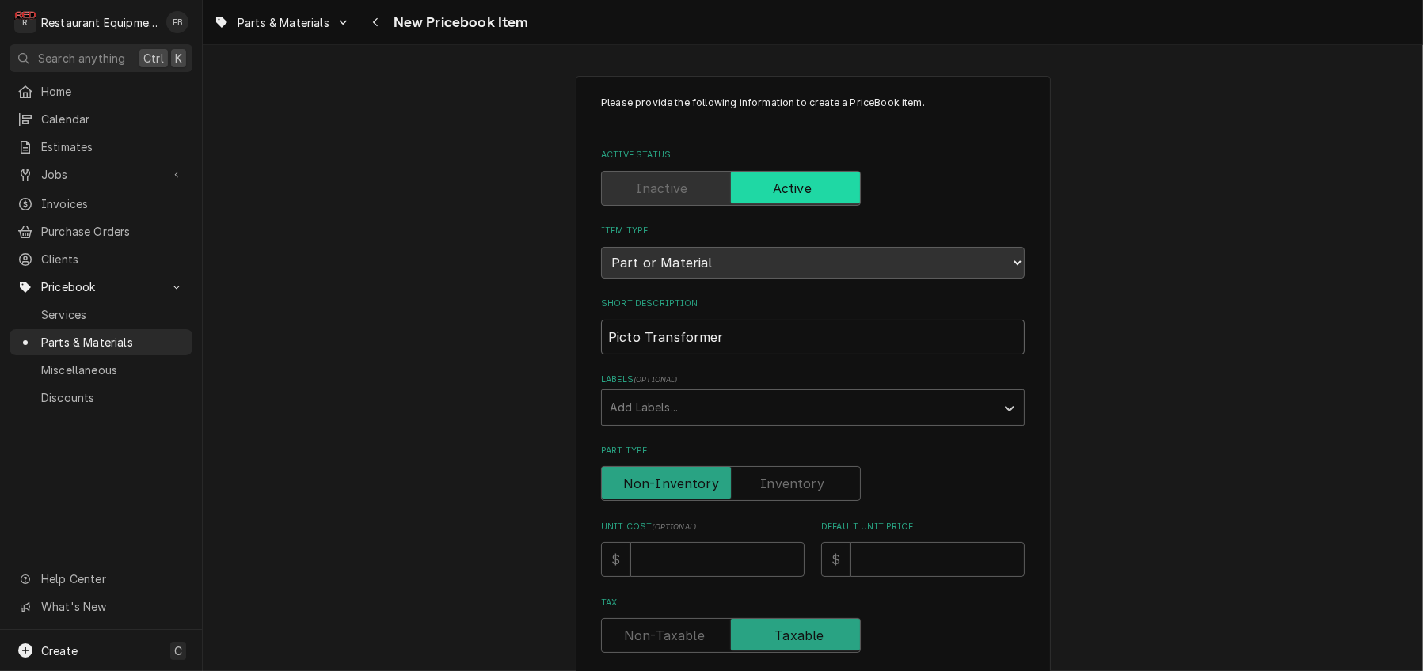
type textarea "x"
type input "Picto Transformer"
type textarea "x"
type input "Picto Transformer 2"
type textarea "x"
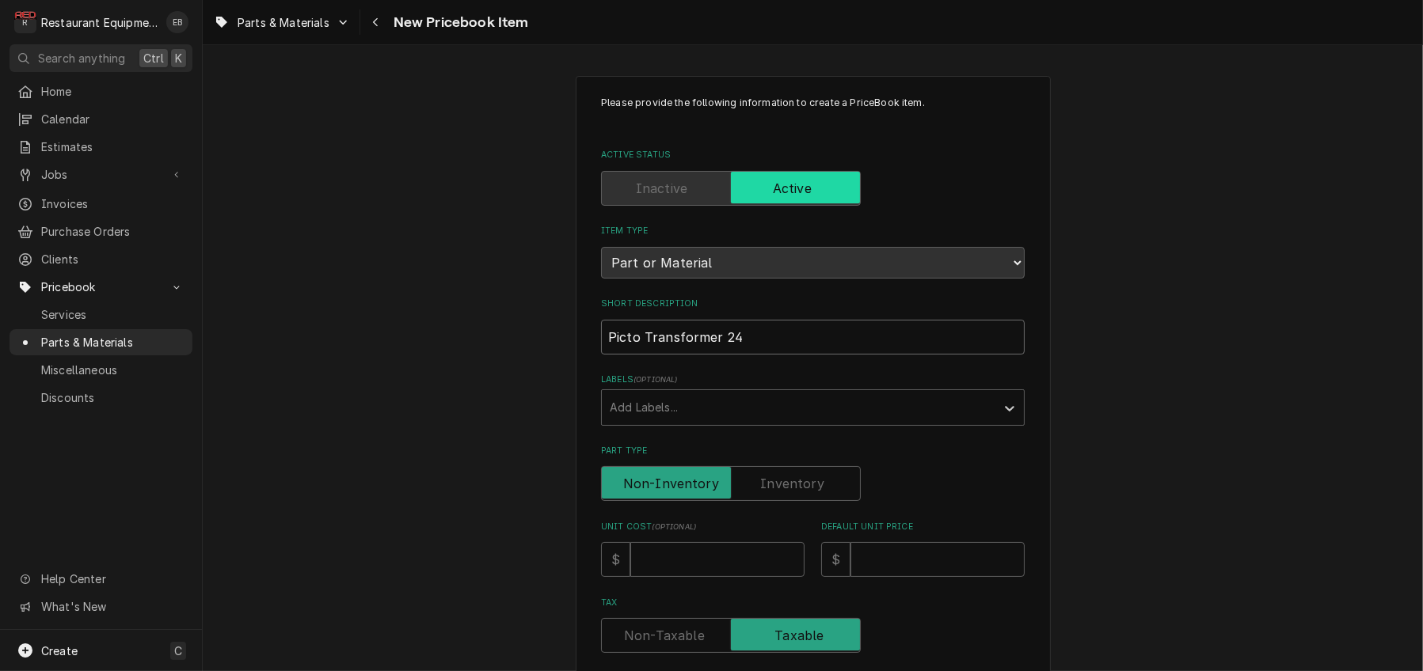
type input "Picto Transformer 24"
type textarea "x"
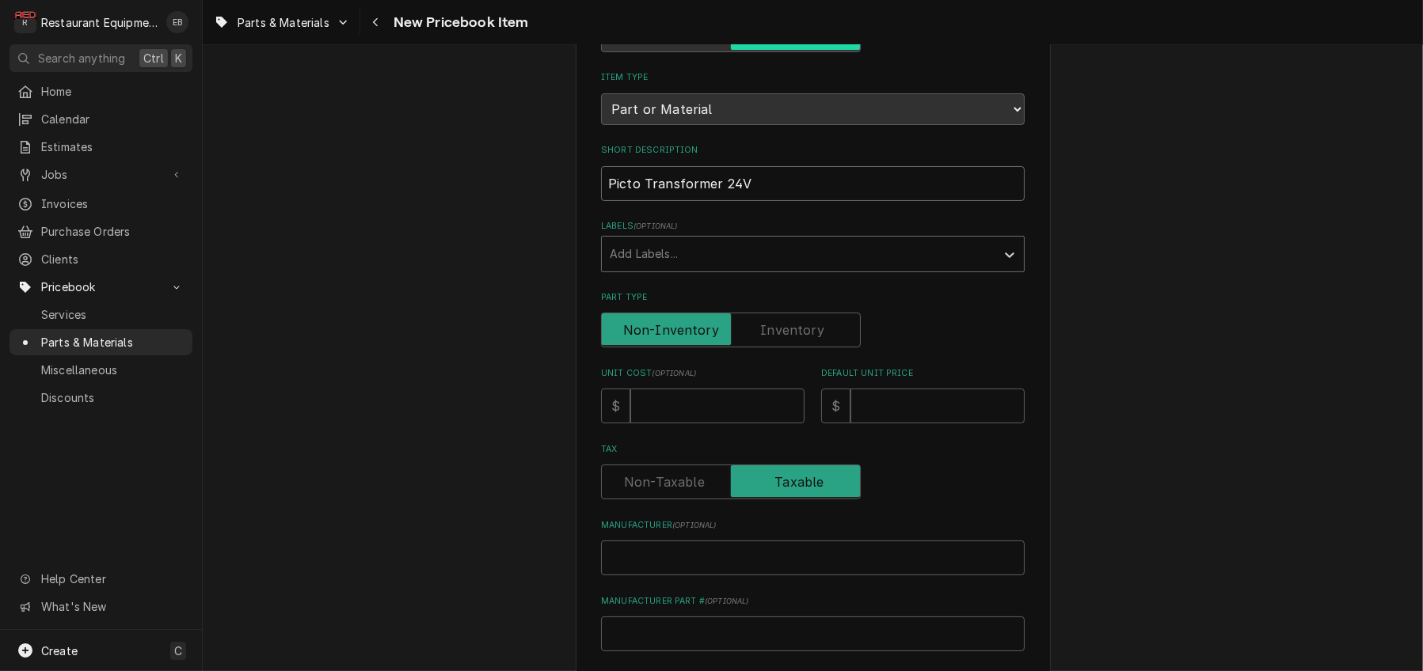
scroll to position [158, 0]
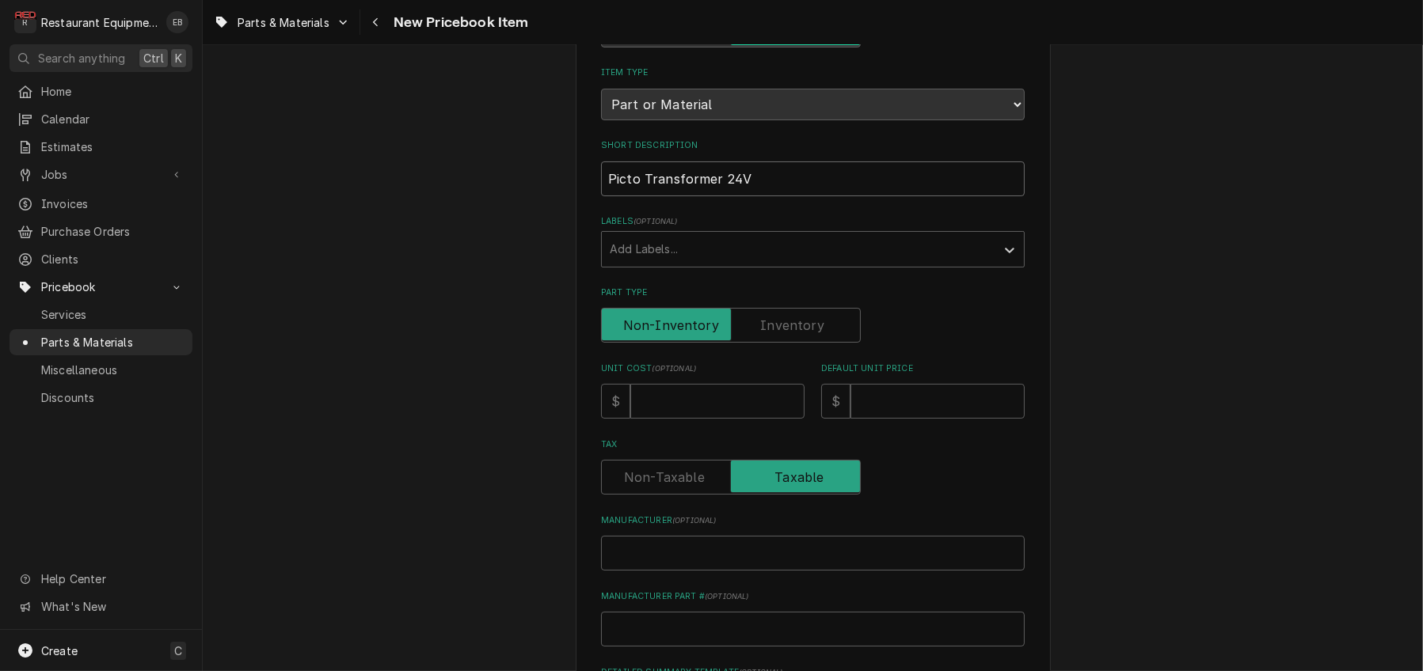
type input "Picto Transformer 24V"
click at [677, 419] on input "Unit Cost ( optional )" at bounding box center [717, 401] width 174 height 35
type textarea "x"
type input "1"
type textarea "x"
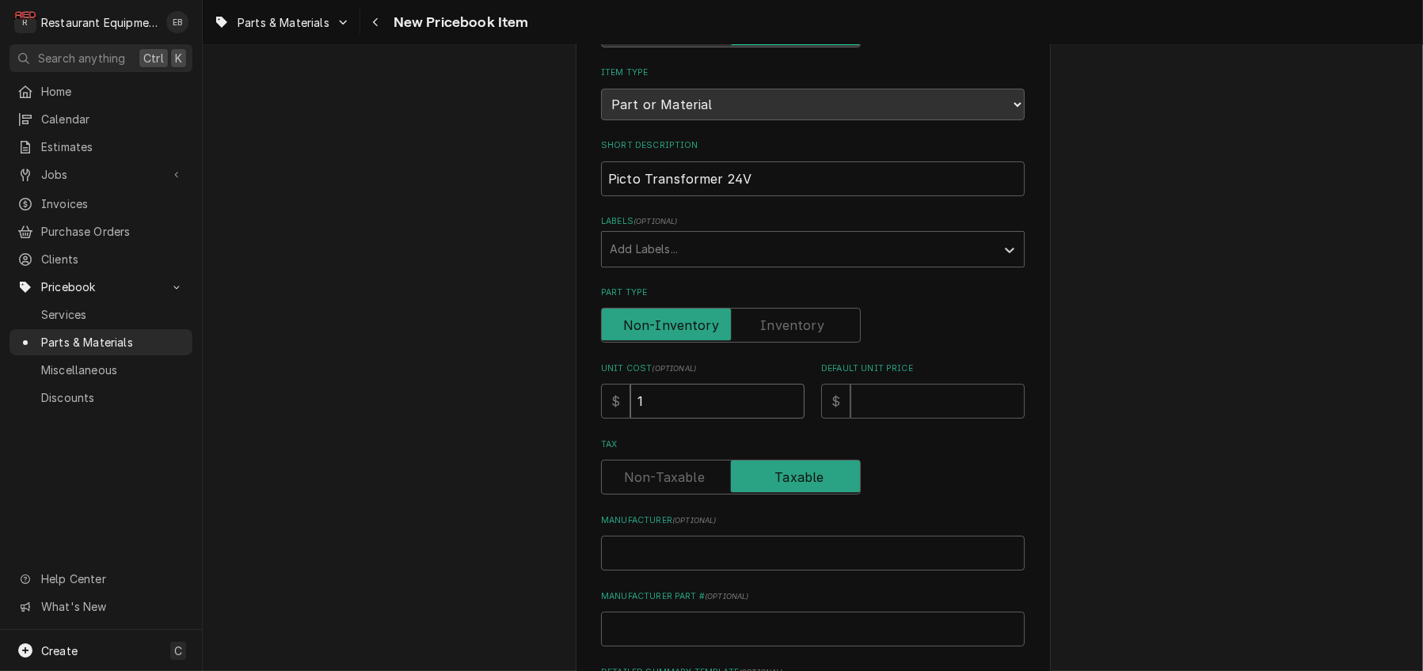
type input "15"
type textarea "x"
type input "155"
type textarea "x"
type input "155.4"
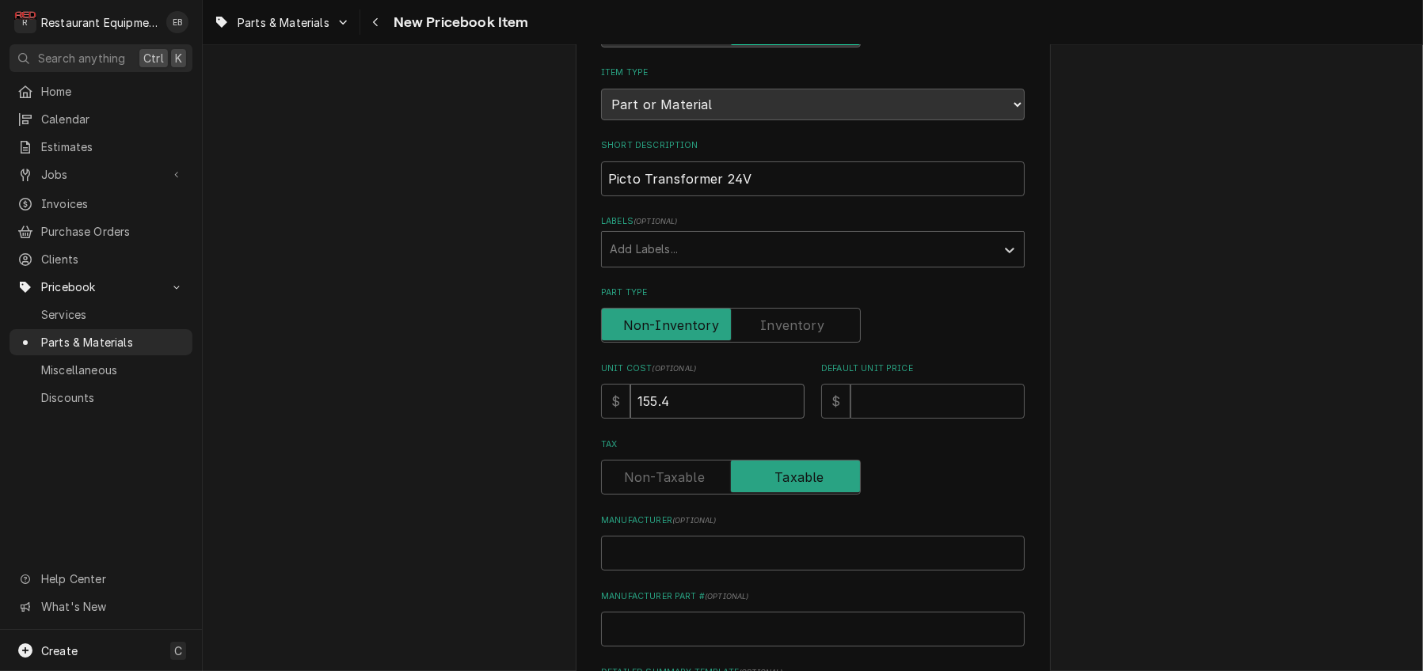
type textarea "x"
type input "155.40"
click at [900, 419] on input "Default Unit Price" at bounding box center [937, 401] width 174 height 35
type textarea "x"
type input "2"
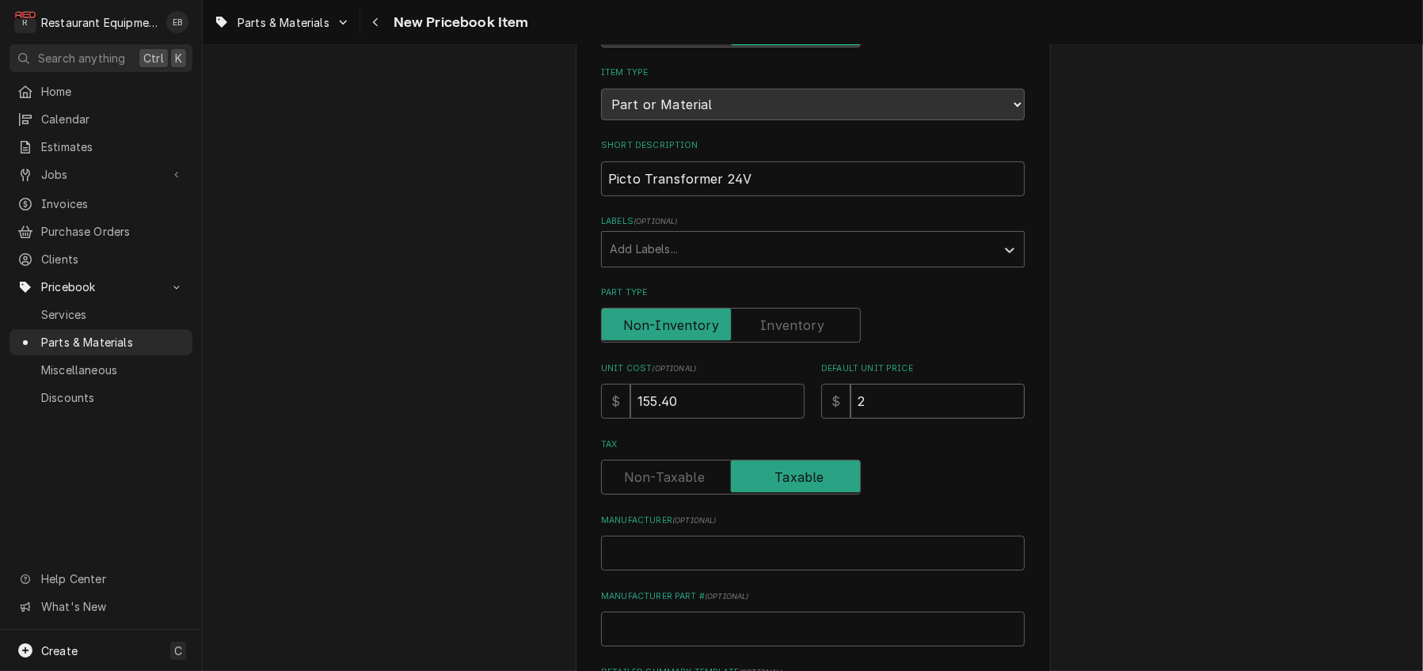
type textarea "x"
type input "237"
type textarea "x"
type input "2378"
type textarea "x"
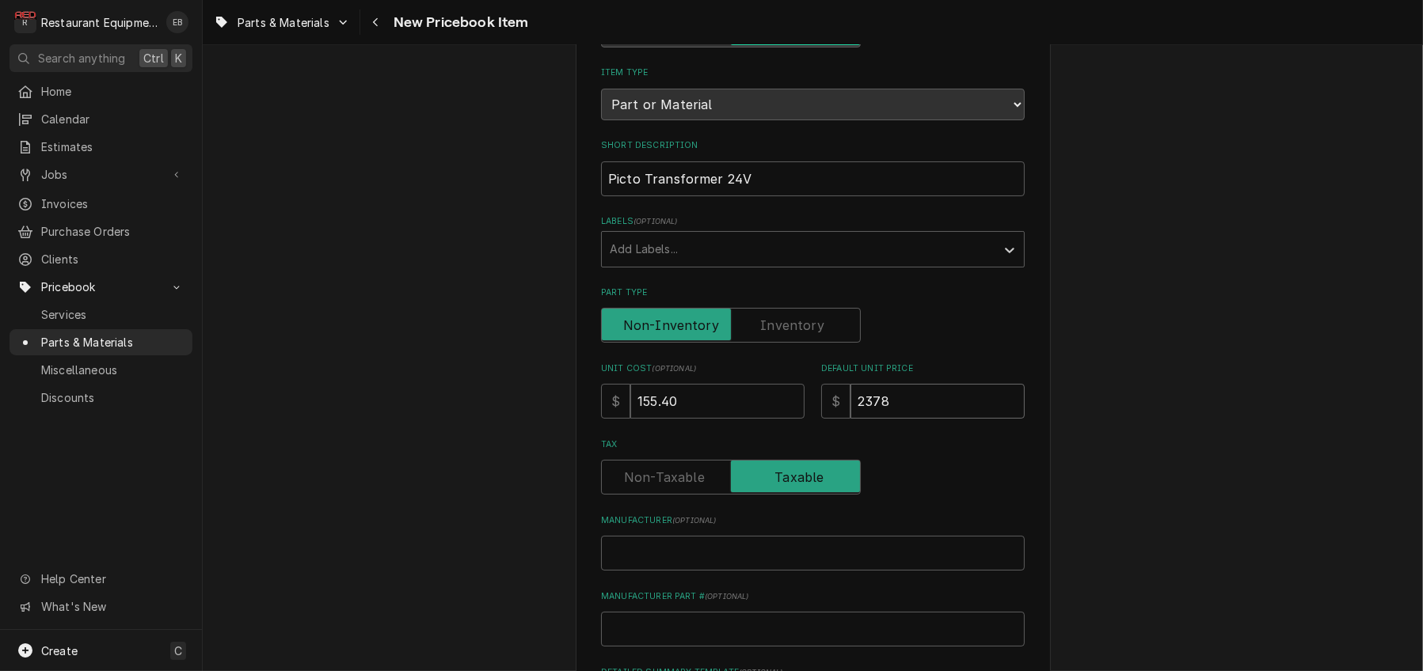
type input "237"
type textarea "x"
type input "237.6"
type textarea "x"
type input "237.61"
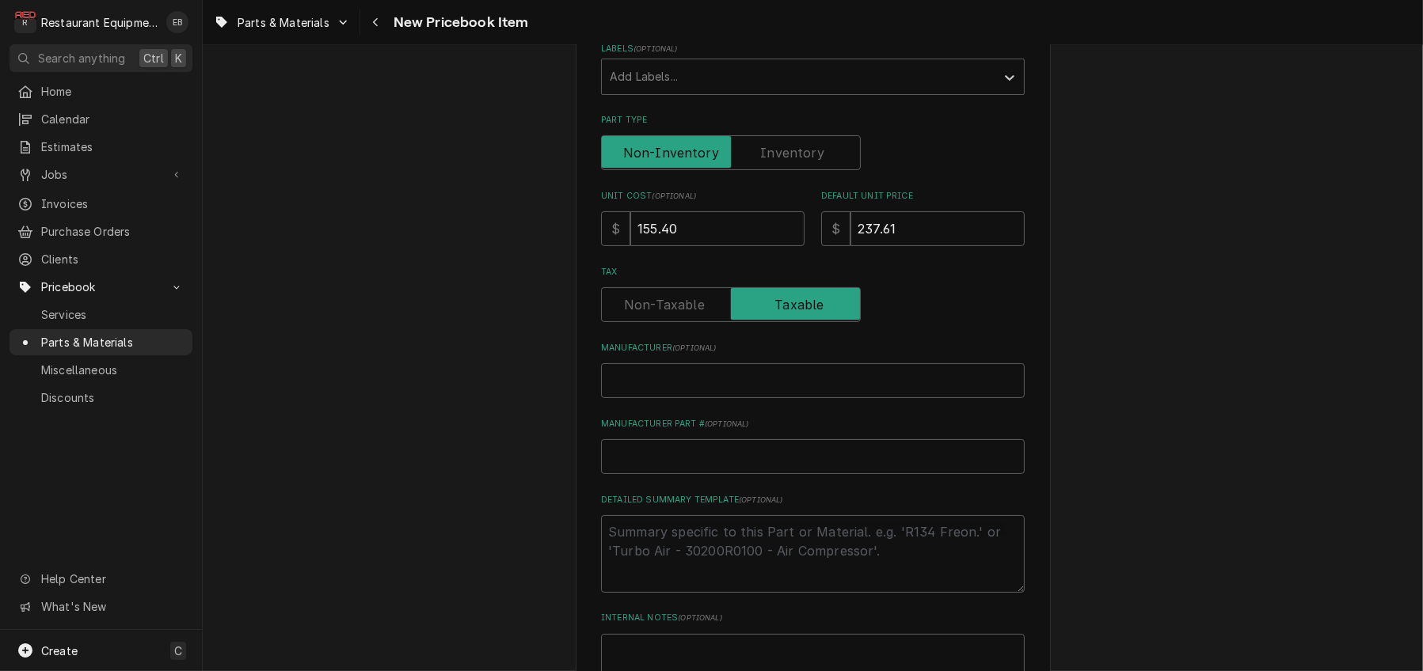
scroll to position [369, 0]
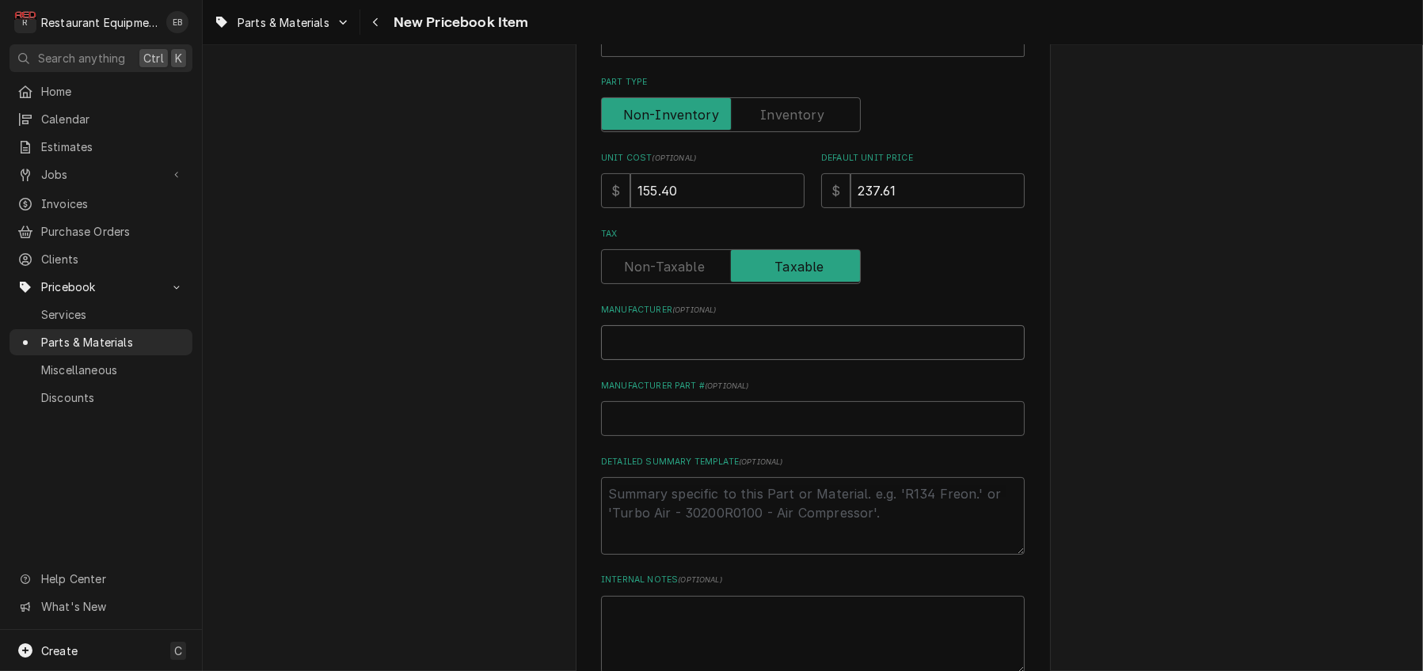
click at [702, 360] on input "Manufacturer ( optional )" at bounding box center [813, 342] width 424 height 35
type textarea "x"
type input "P"
type textarea "x"
type input "Pi"
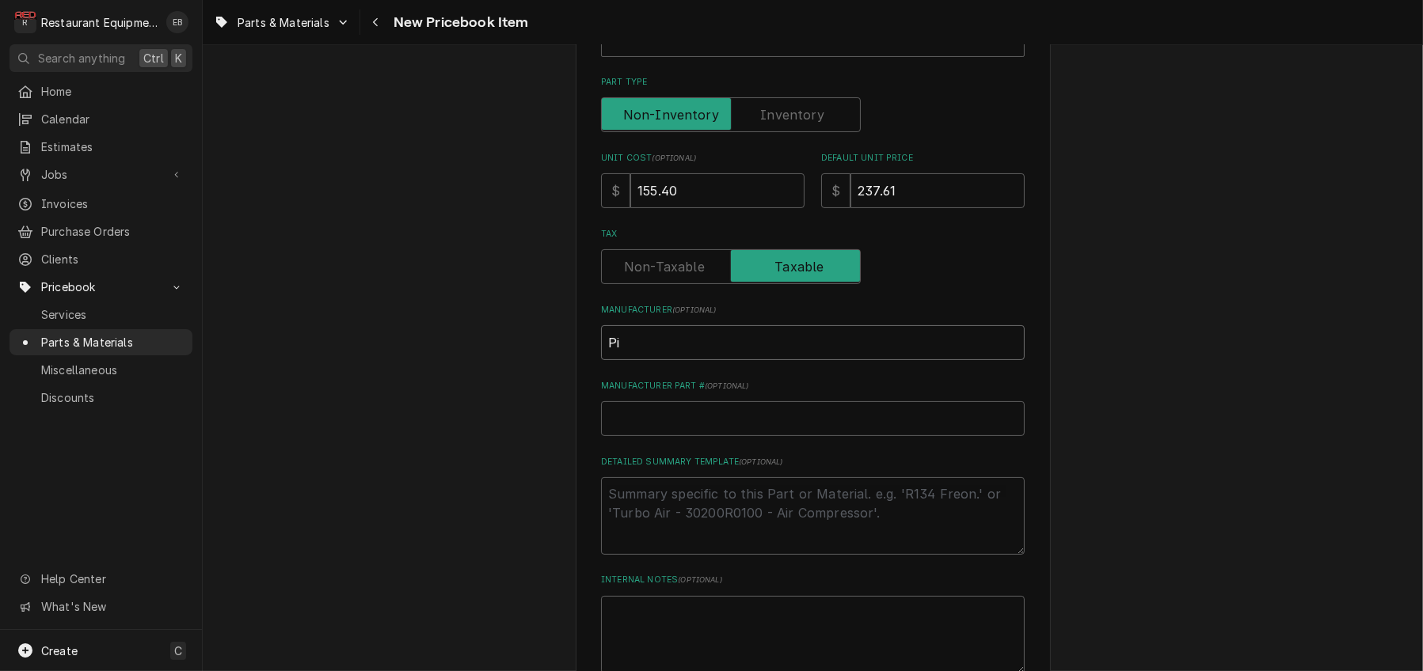
type textarea "x"
type input "Pic"
type textarea "x"
type input "Pict"
type textarea "x"
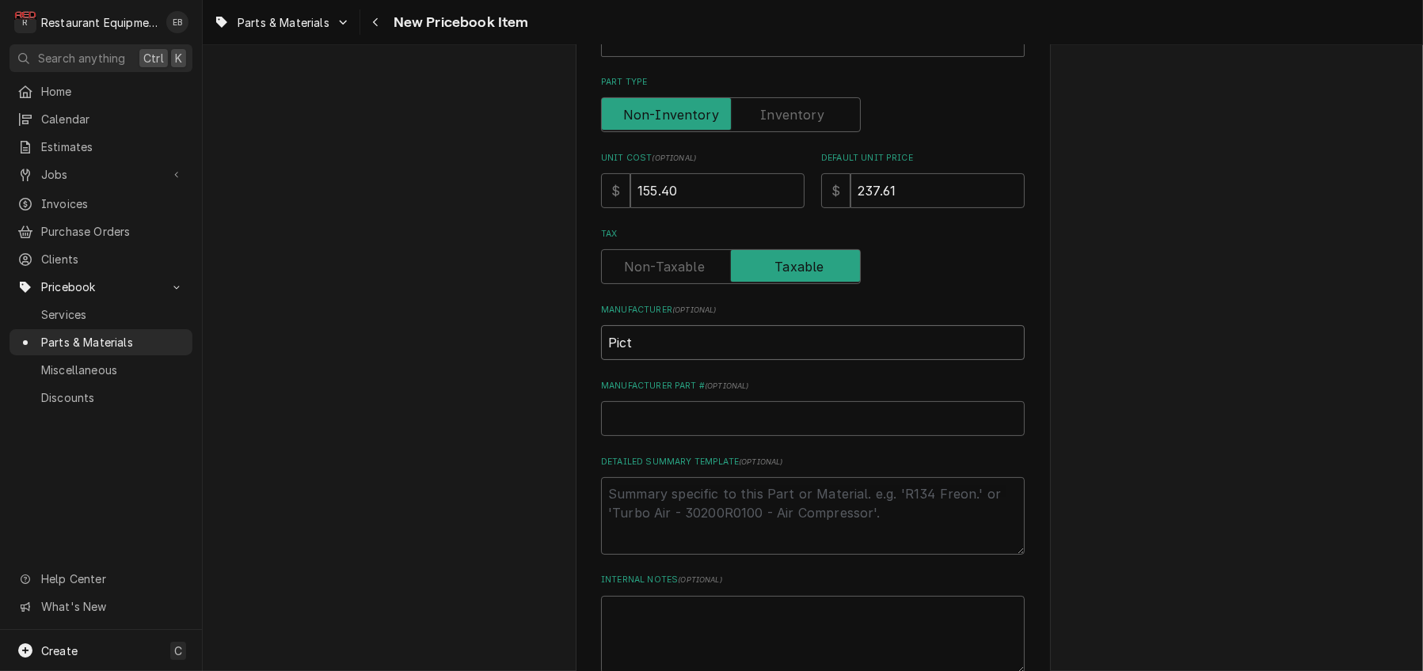
type input "Picto"
type textarea "x"
type input "Pict"
type textarea "x"
type input "Pic"
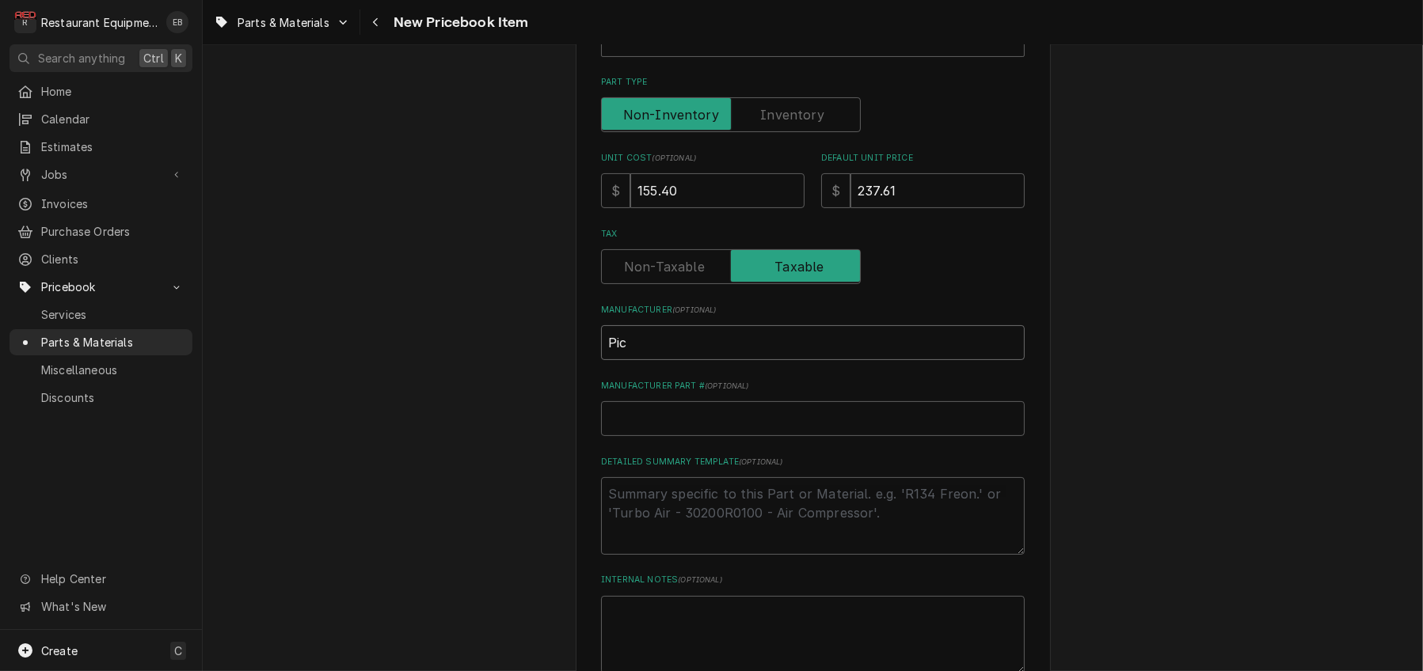
type textarea "x"
type input "Pi"
type textarea "x"
type input "Pit"
type textarea "x"
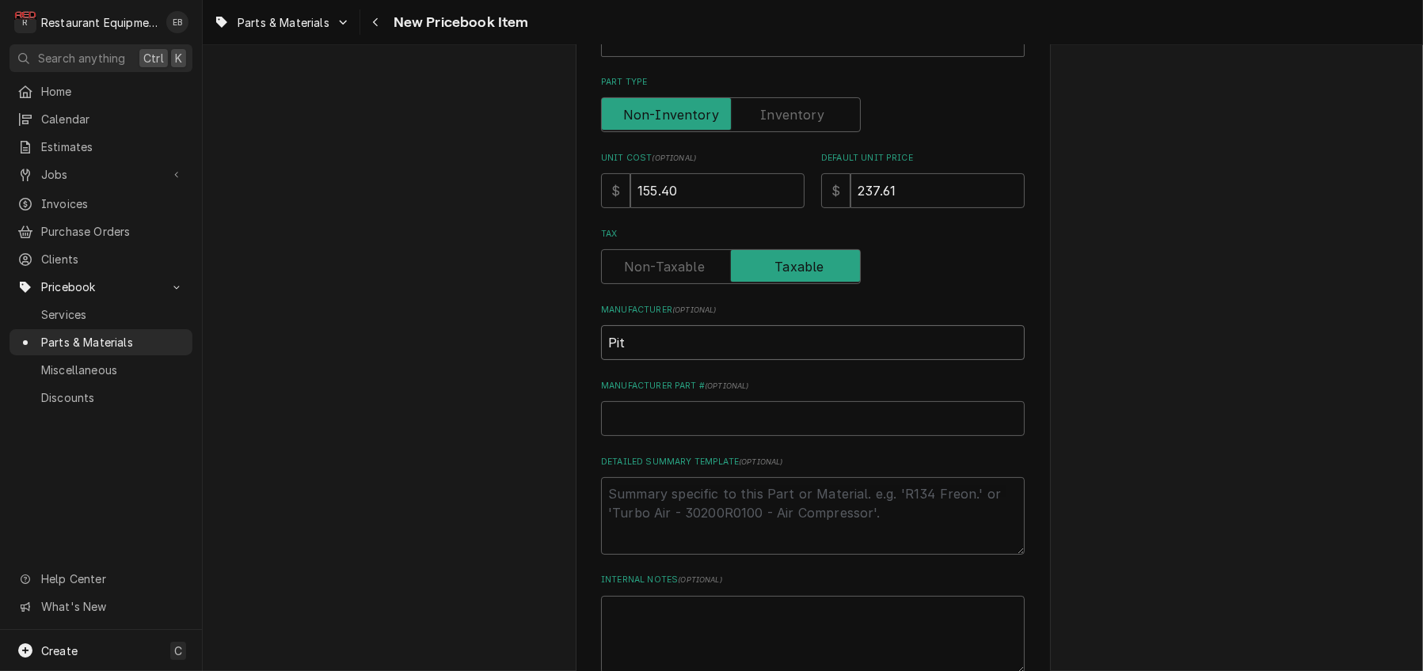
type input "Pitc"
type textarea "x"
type input "Pitco"
click at [674, 436] on input "Manufacturer Part # ( optional )" at bounding box center [813, 418] width 424 height 35
paste input "PP10429"
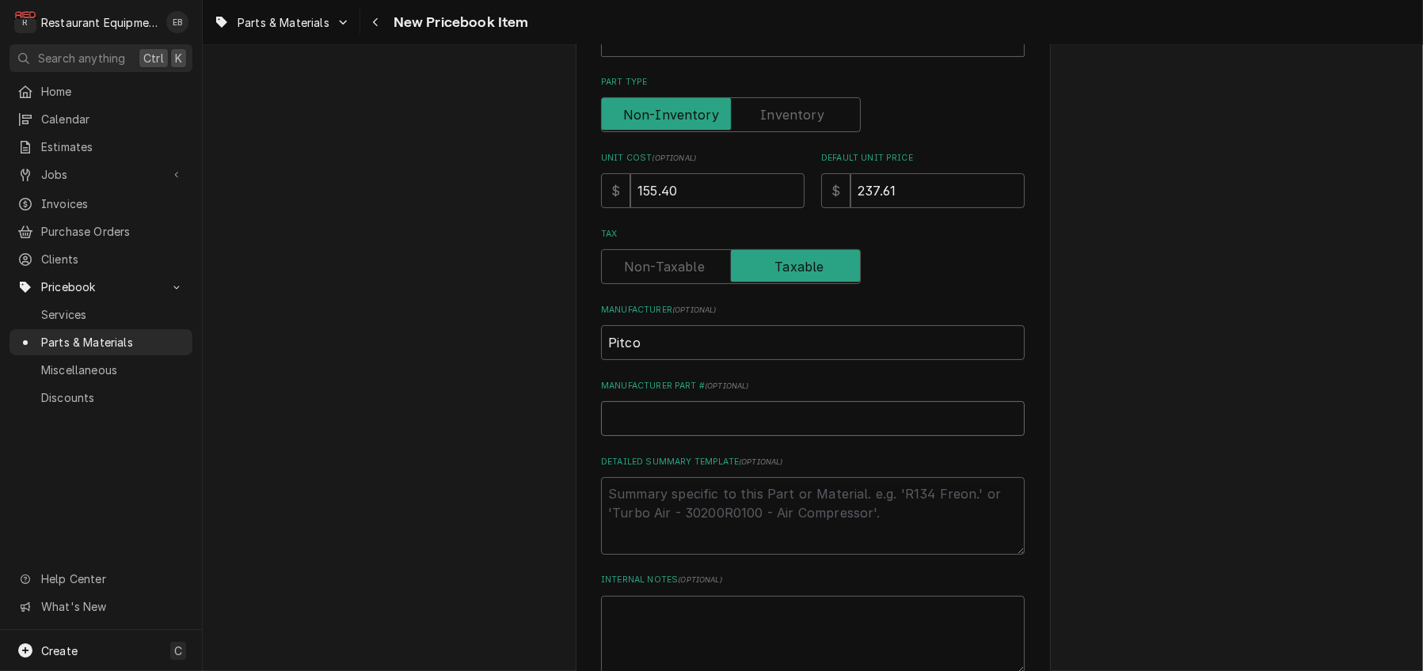
type textarea "x"
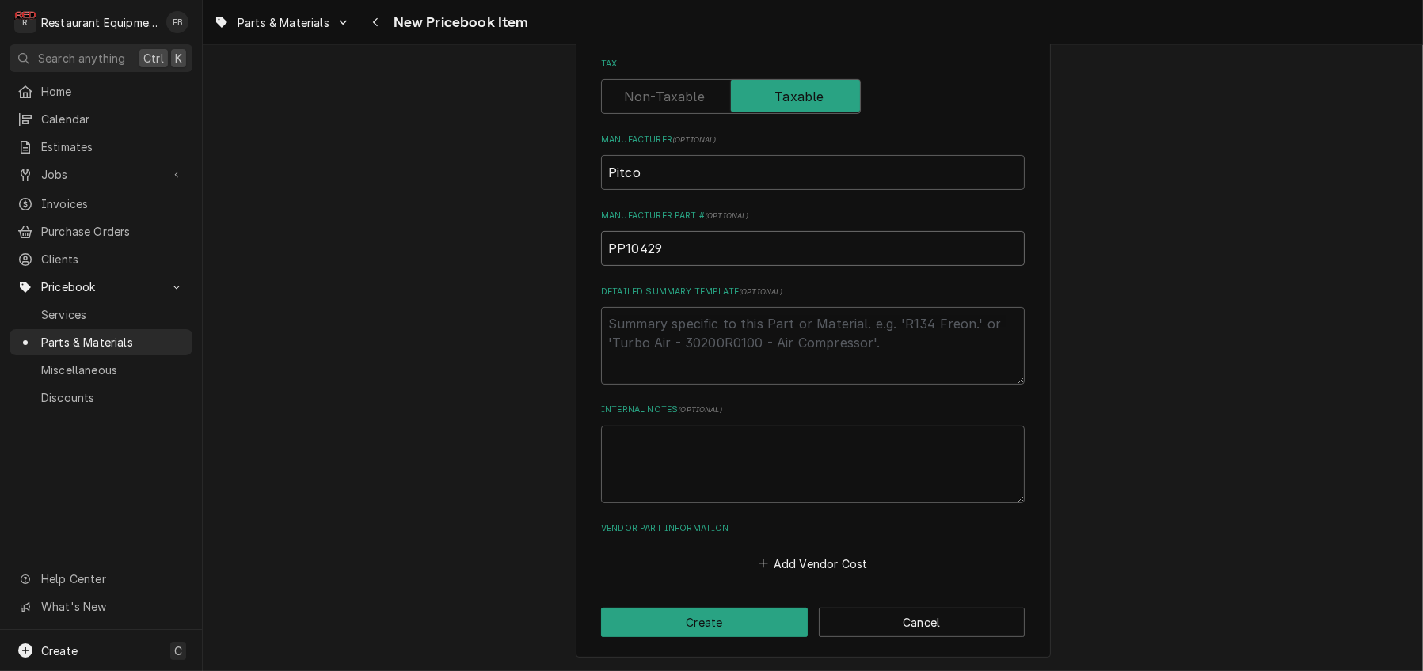
scroll to position [663, 0]
type input "PP10429"
click at [796, 557] on button "Add Vendor Cost" at bounding box center [812, 564] width 115 height 22
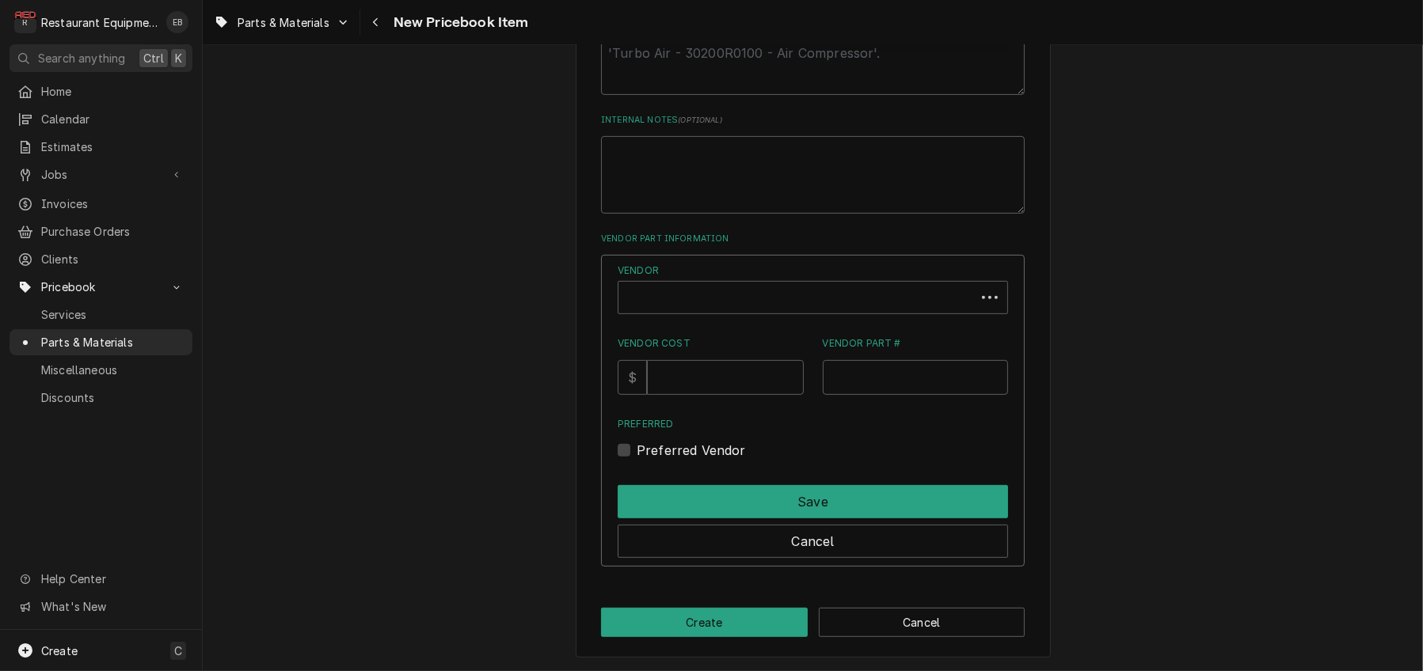
scroll to position [927, 0]
type textarea "x"
click at [719, 323] on div "Vendor" at bounding box center [801, 304] width 351 height 38
type input "parts"
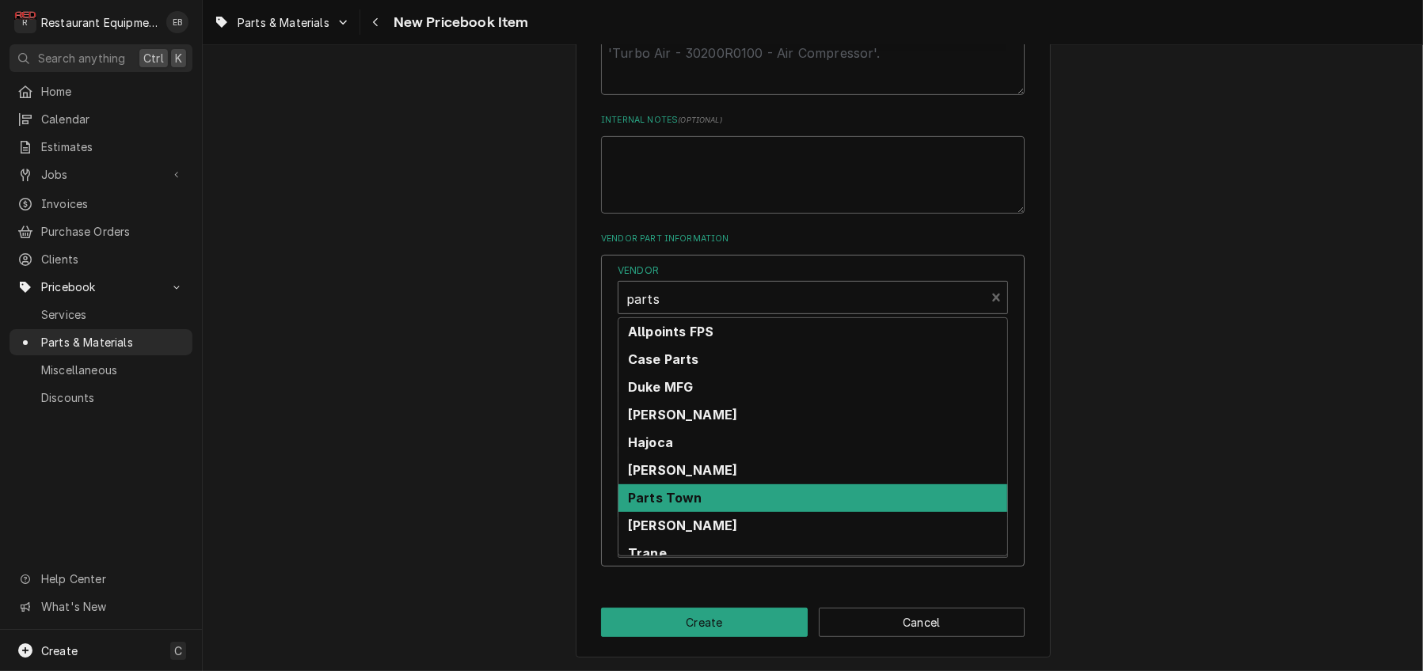
click at [693, 506] on strong "Parts Town" at bounding box center [665, 498] width 74 height 16
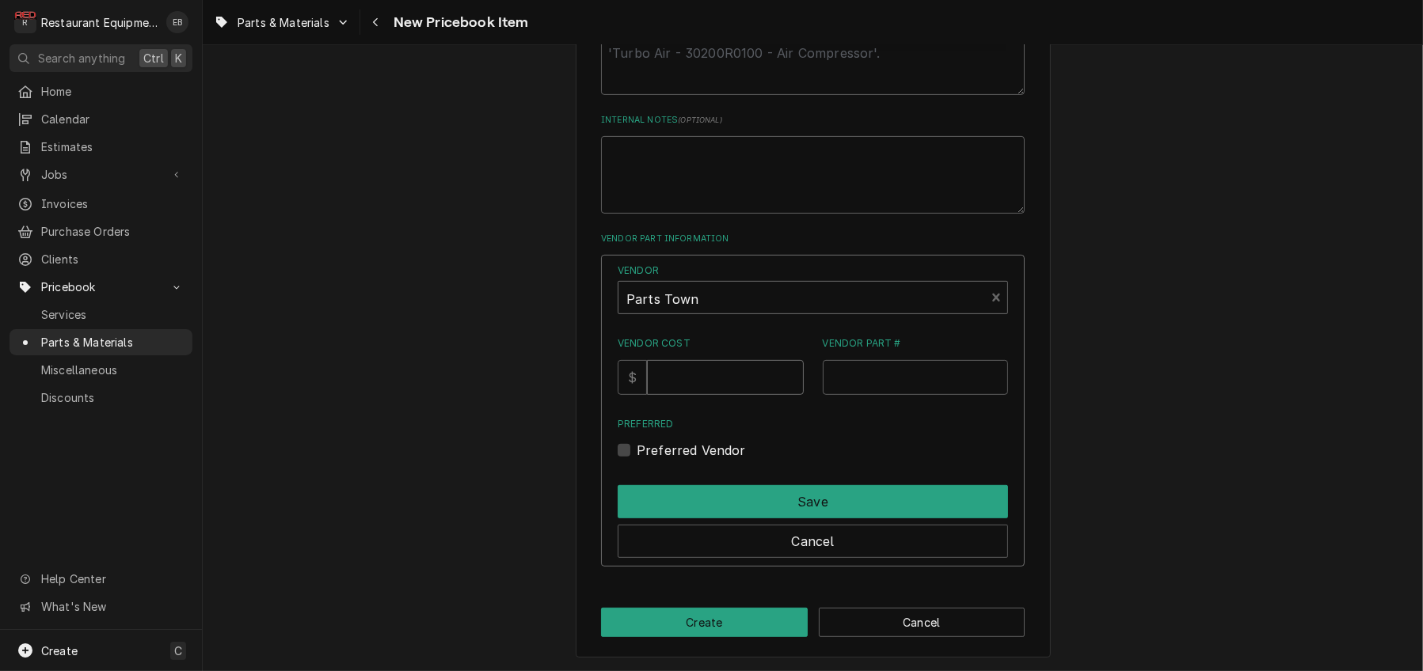
click at [708, 395] on input "Vendor Cost" at bounding box center [725, 377] width 156 height 35
type input "155.4"
click at [840, 395] on input "Vendor Part #" at bounding box center [916, 377] width 186 height 35
paste input "PTPP10429"
type input "PTPP10429"
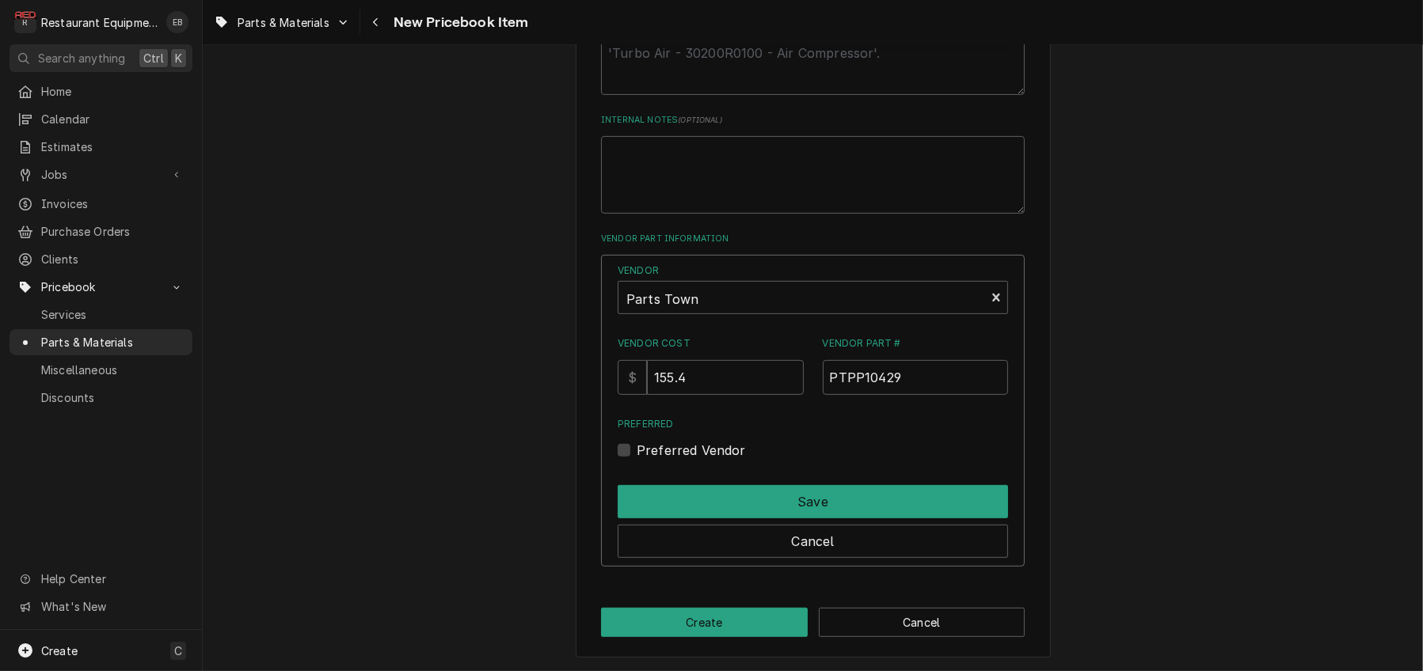
click at [636, 460] on label "Preferred Vendor" at bounding box center [690, 450] width 109 height 19
click at [636, 476] on input "Preferred" at bounding box center [831, 458] width 390 height 35
checkbox input "true"
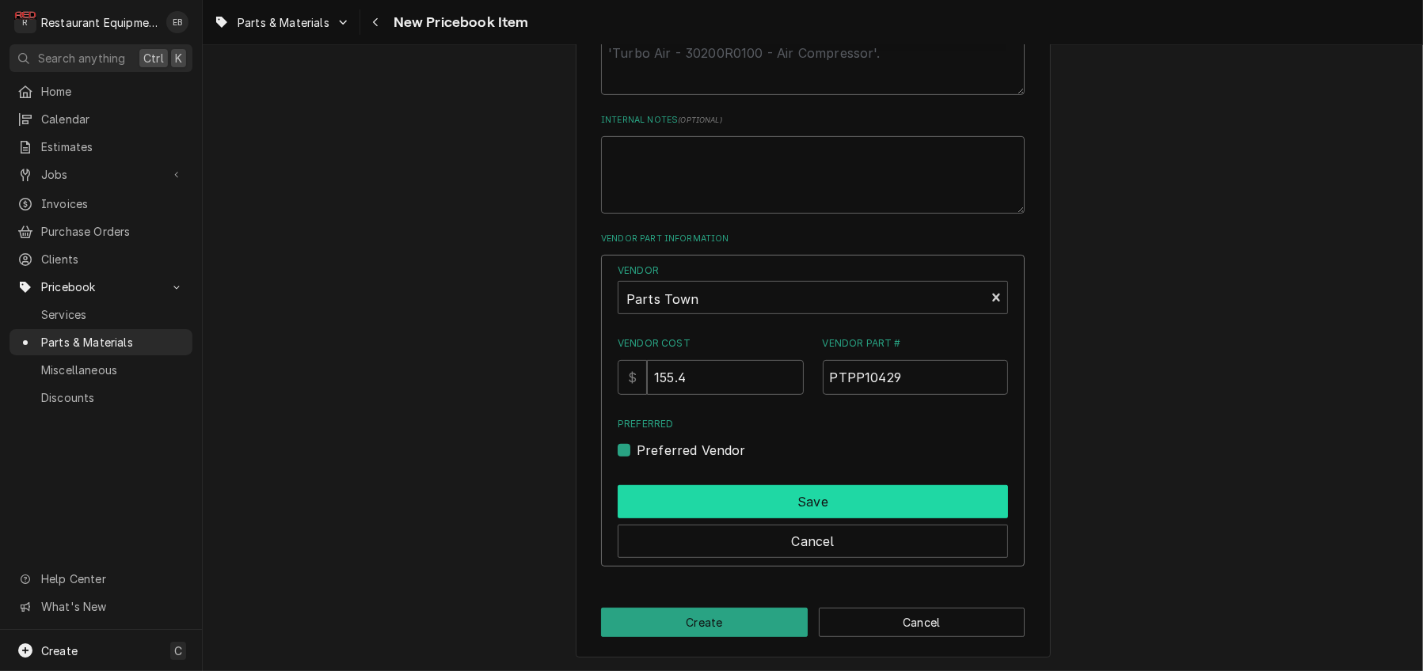
click at [685, 519] on button "Save" at bounding box center [812, 501] width 390 height 33
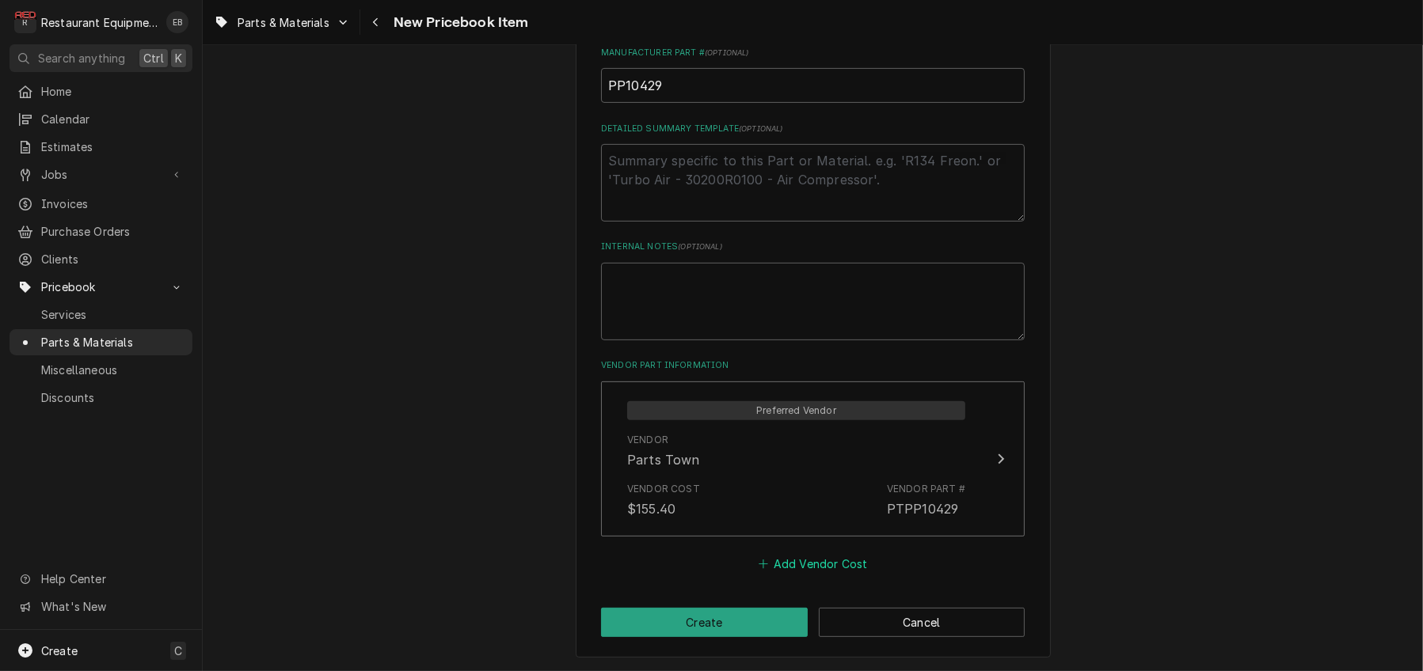
scroll to position [843, 0]
click at [721, 611] on button "Create" at bounding box center [704, 622] width 207 height 29
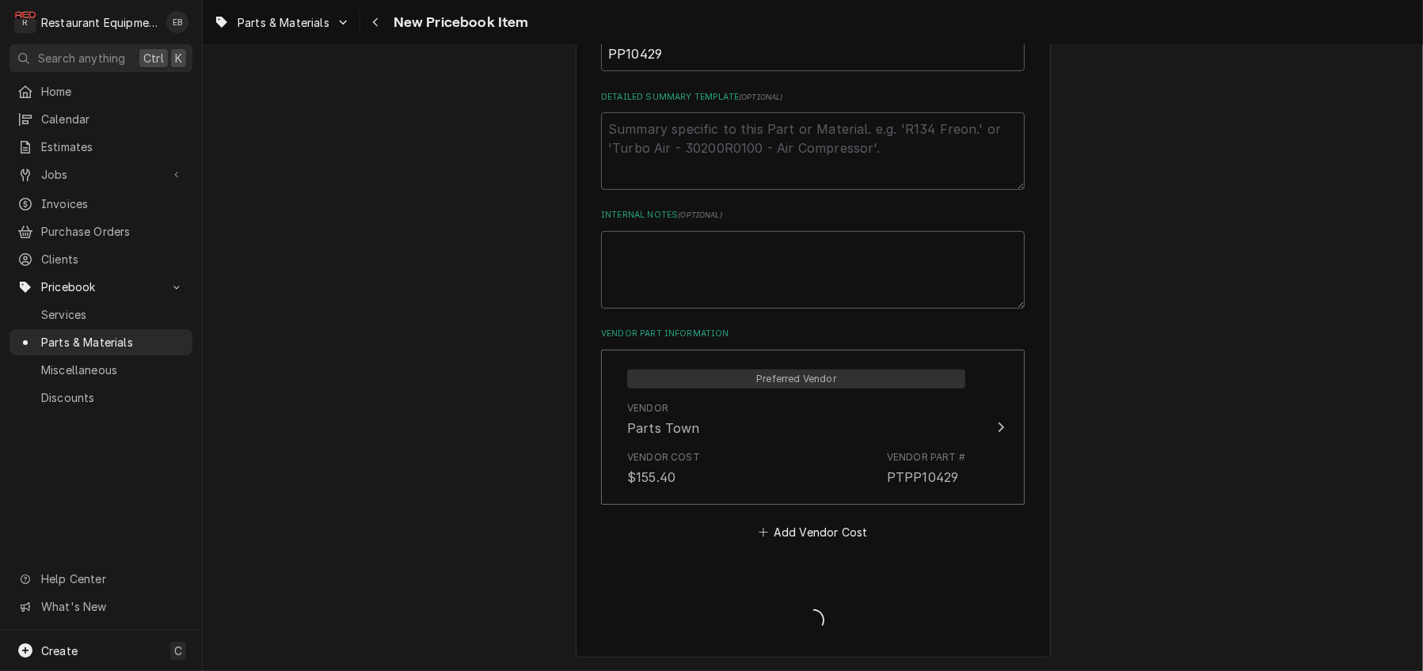
type textarea "x"
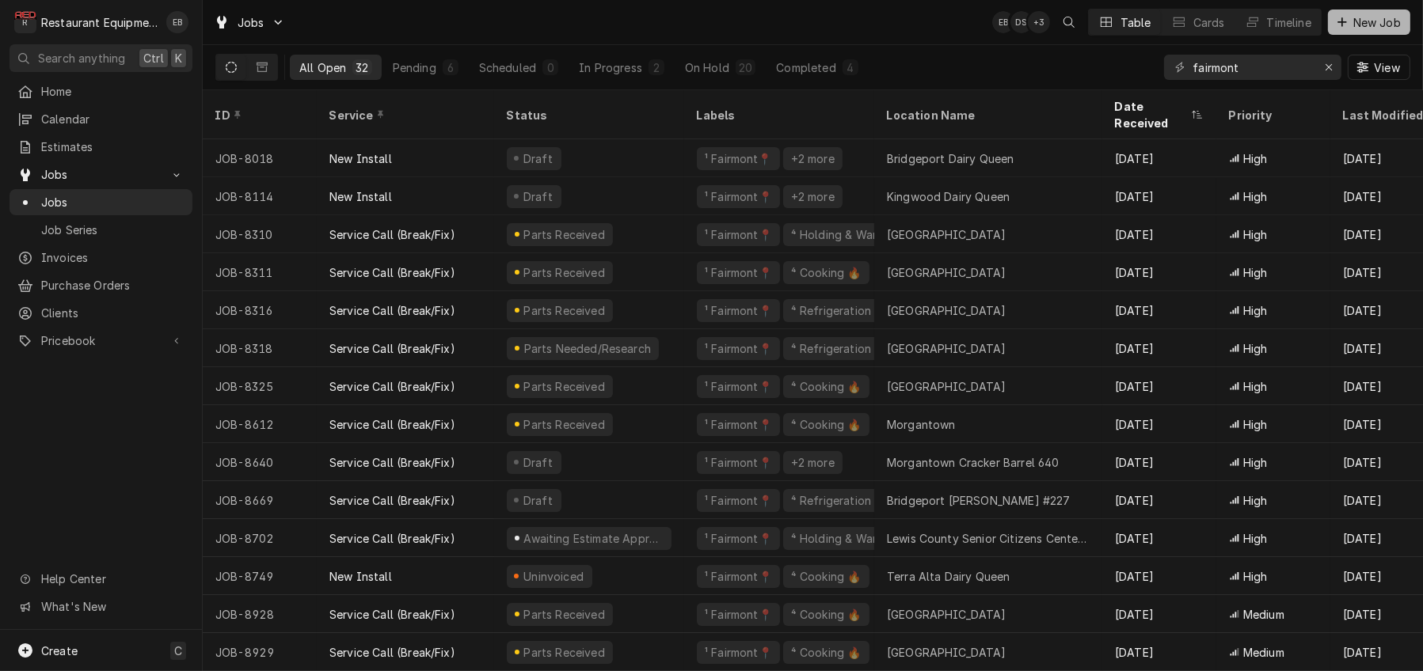
click at [1366, 26] on span "New Job" at bounding box center [1377, 22] width 54 height 17
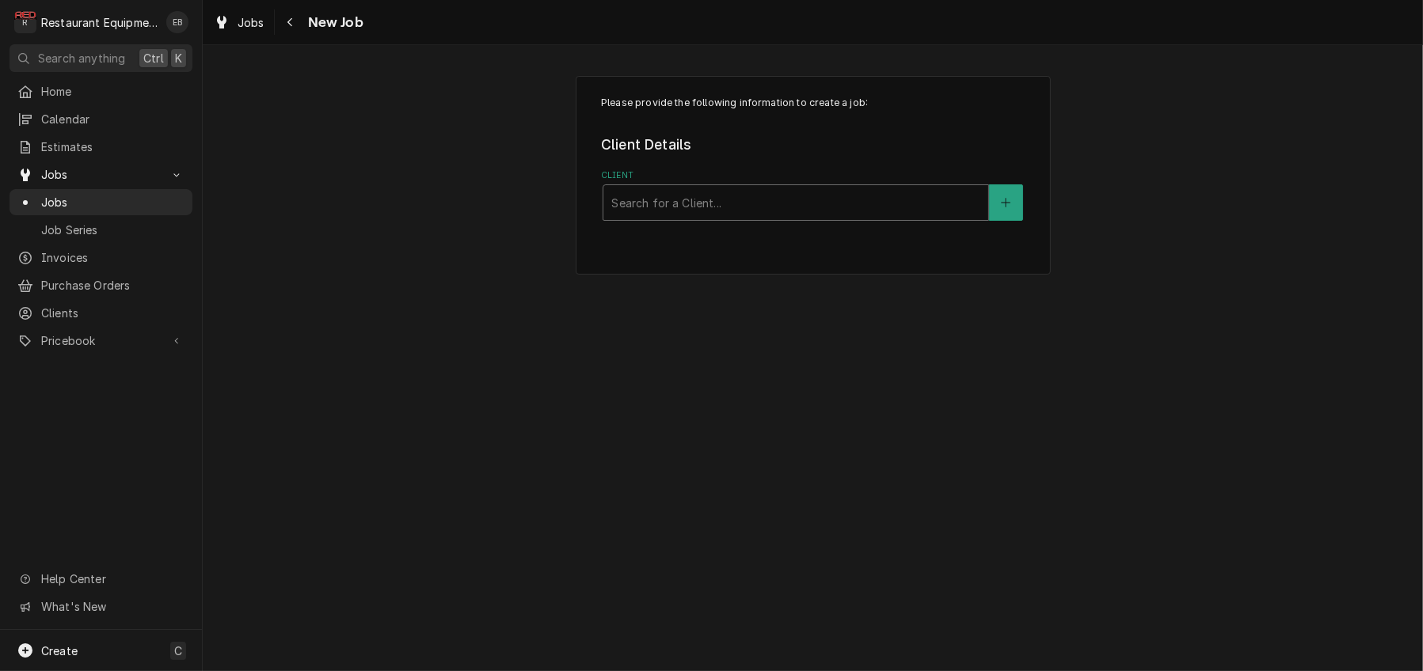
click at [694, 217] on div "Client" at bounding box center [795, 202] width 369 height 28
type input "gomart"
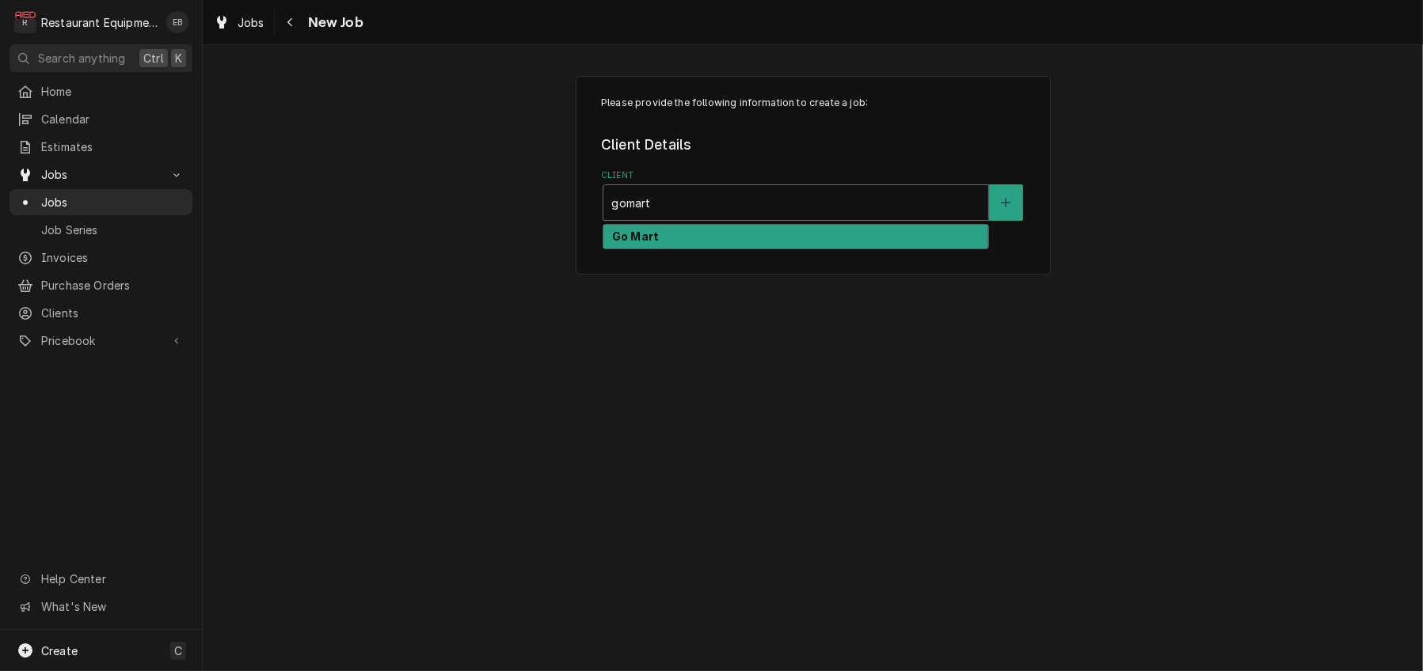
click at [708, 249] on div "Go Mart" at bounding box center [795, 237] width 385 height 25
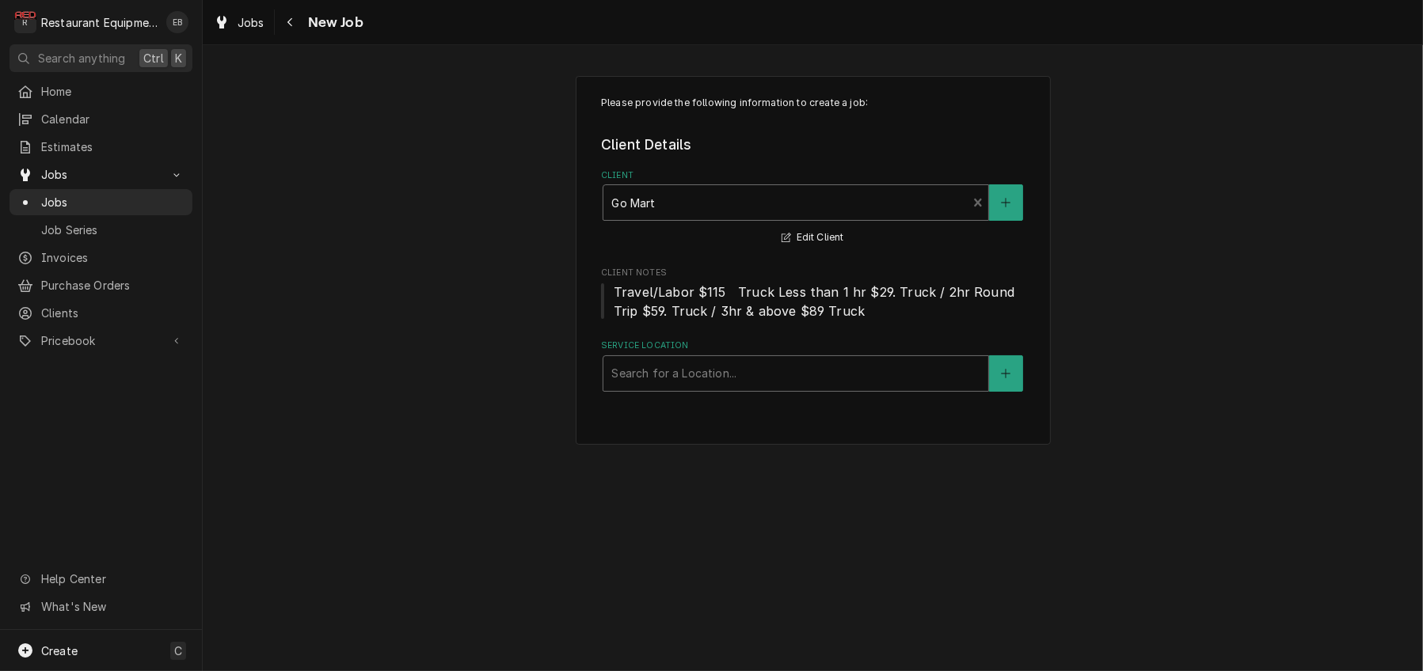
click at [691, 388] on div "Service Location" at bounding box center [795, 373] width 369 height 28
type input "gassaway"
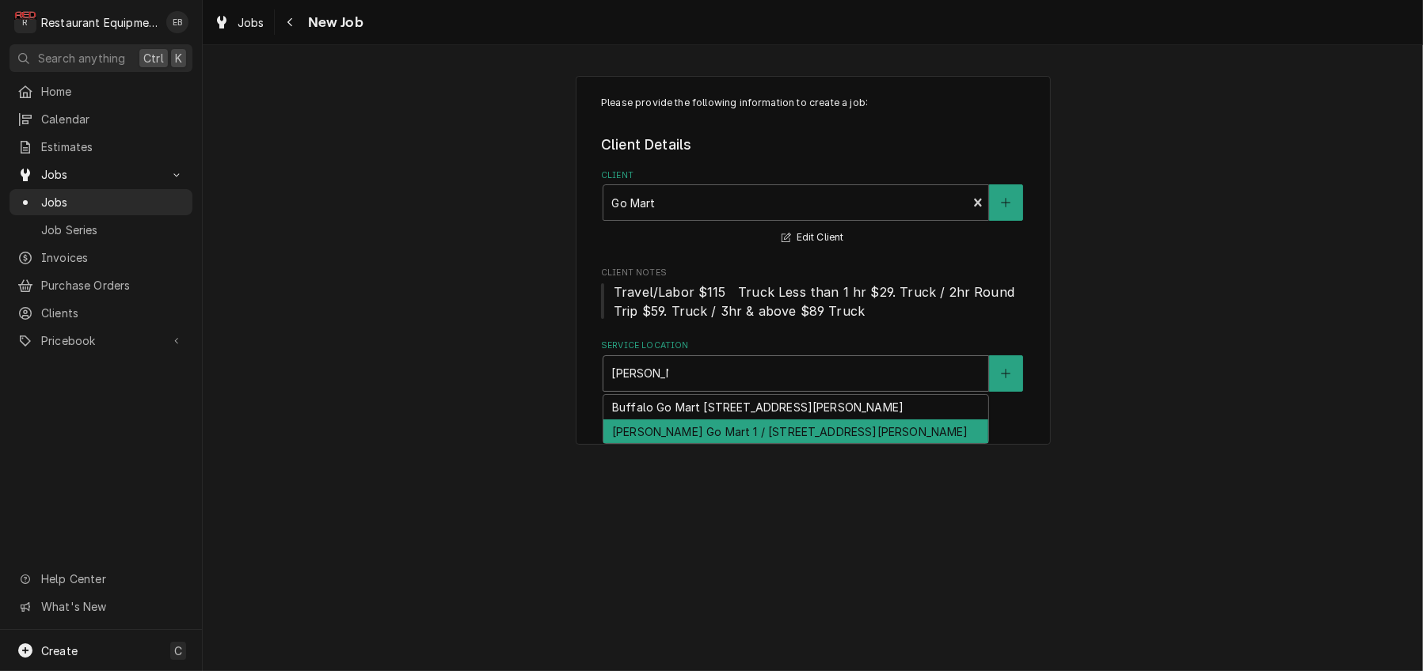
click at [715, 444] on div "Gassaway Go Mart 1 / 501 Elk St 304-364-8200, Gassaway, WV 26624" at bounding box center [795, 432] width 385 height 25
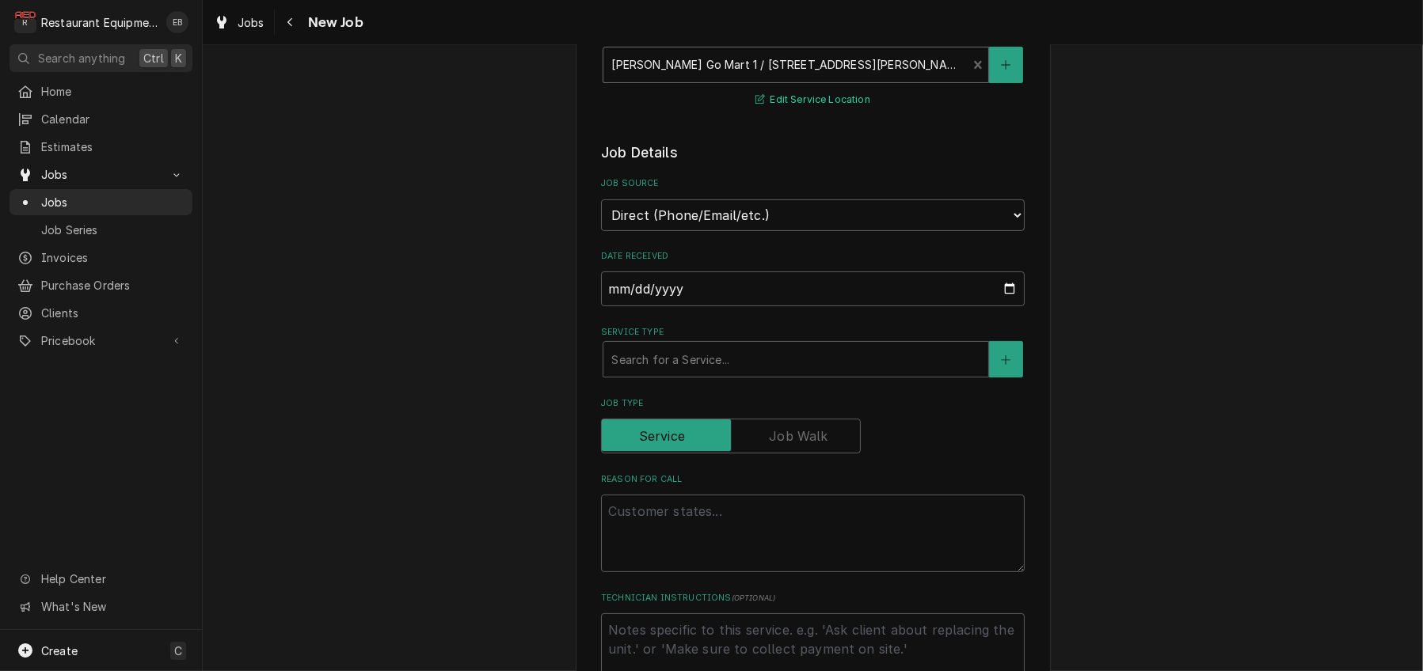
scroll to position [317, 0]
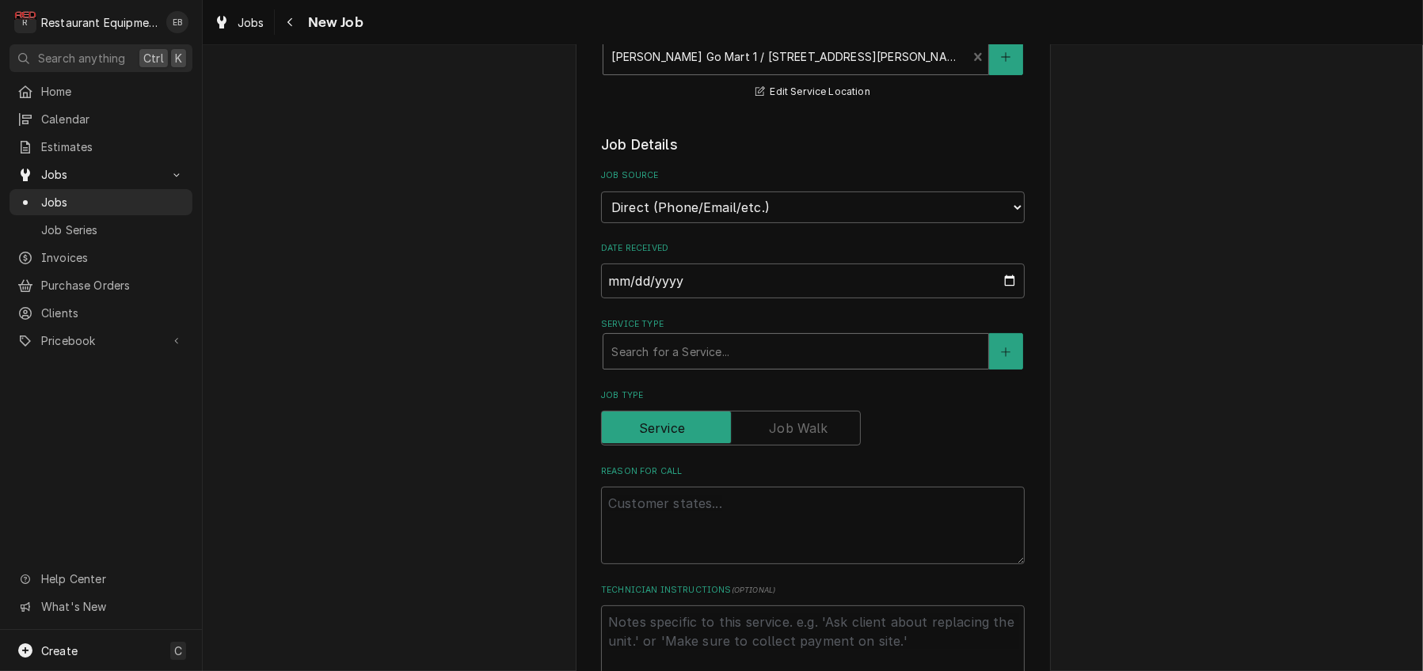
click at [740, 366] on div "Service Type" at bounding box center [795, 351] width 369 height 28
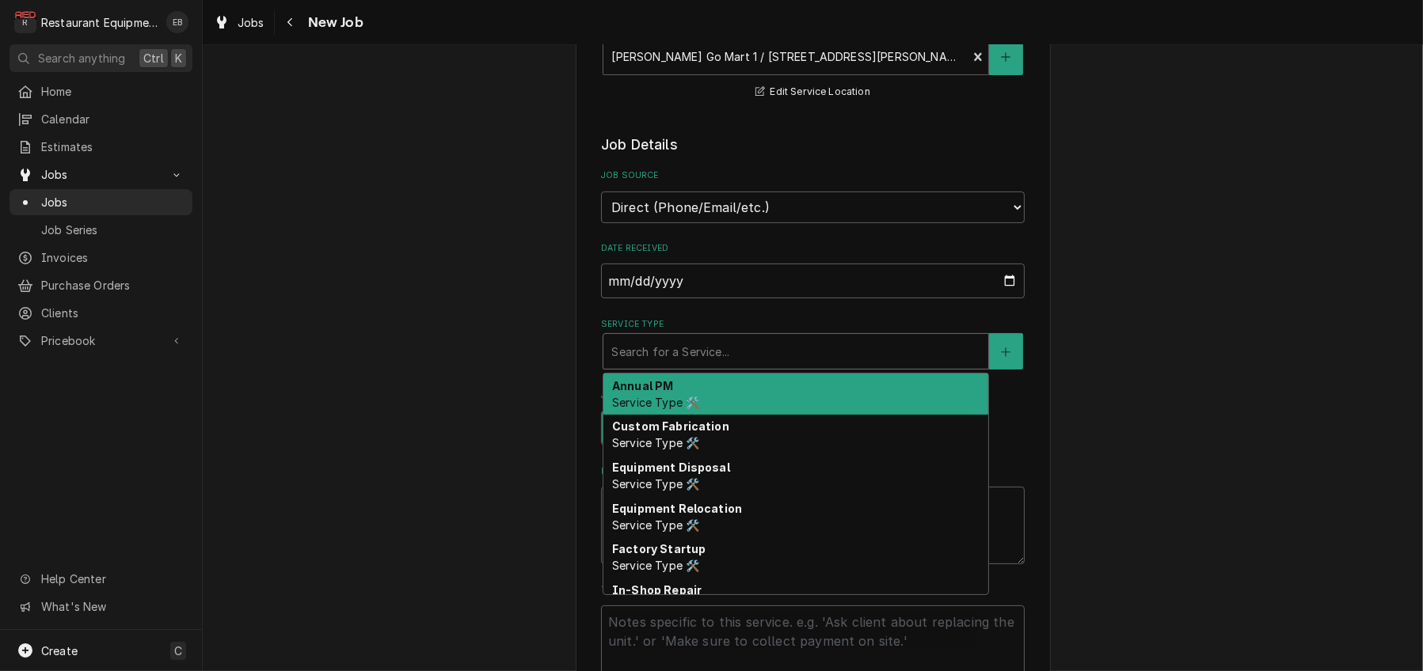
type textarea "x"
type input "b"
type textarea "x"
type input "br"
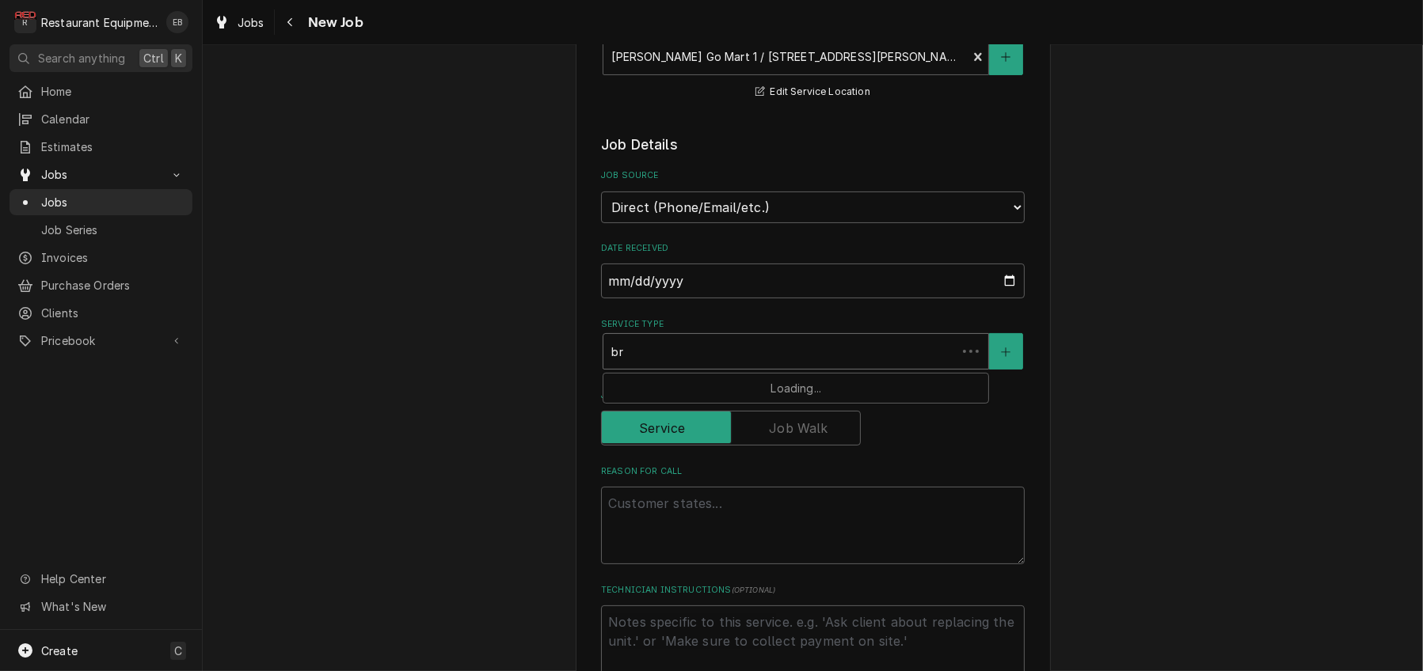
type textarea "x"
type input "bre"
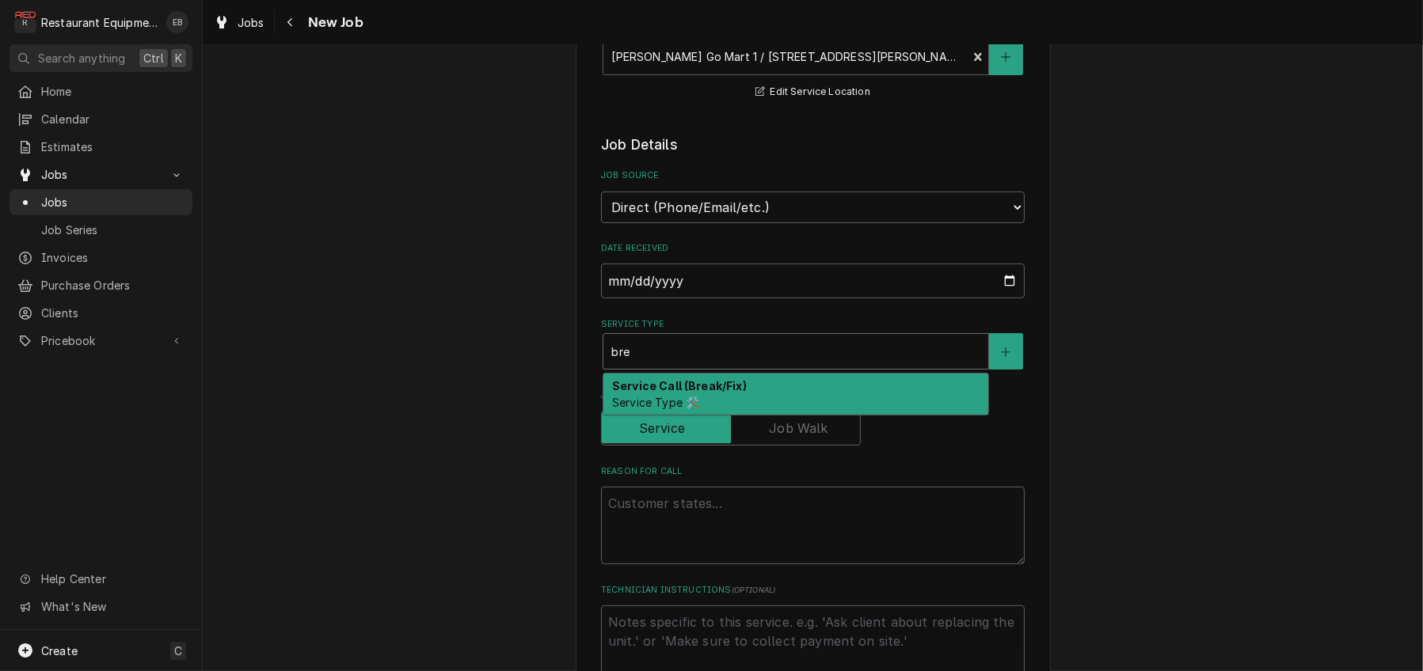
click at [716, 393] on strong "Service Call (Break/Fix)" at bounding box center [679, 385] width 135 height 13
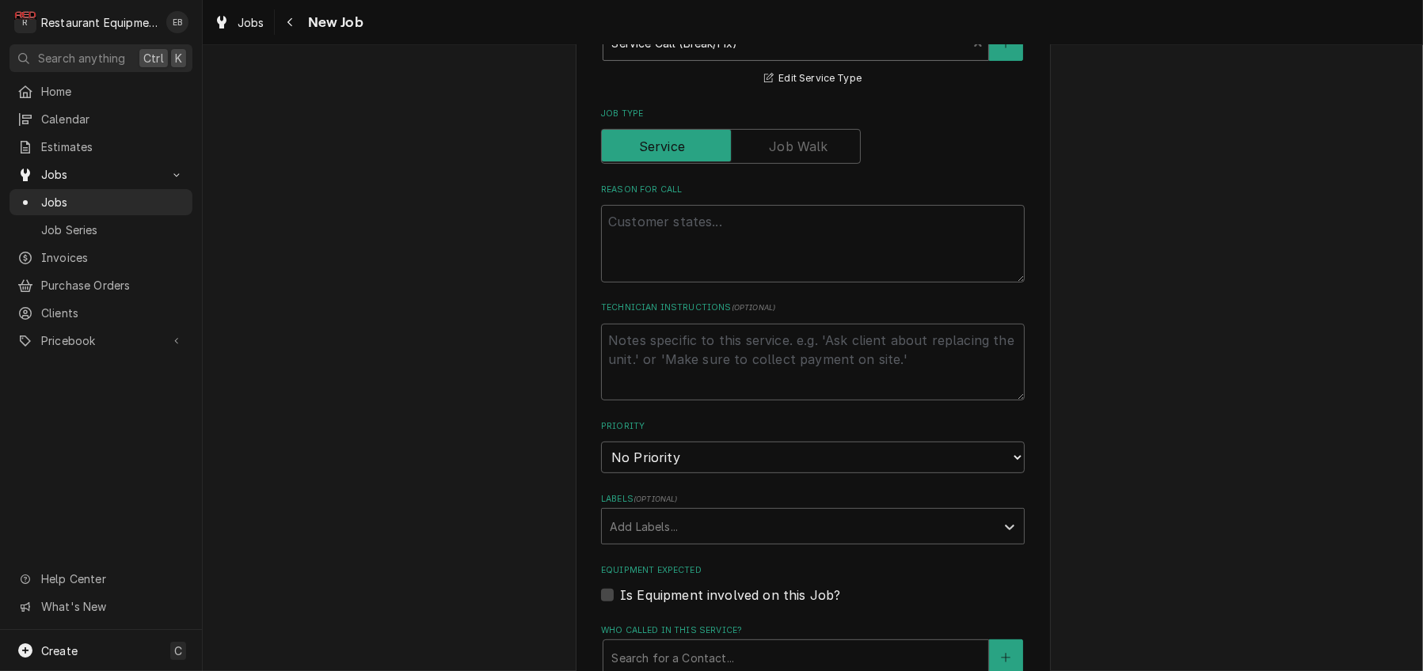
scroll to position [633, 0]
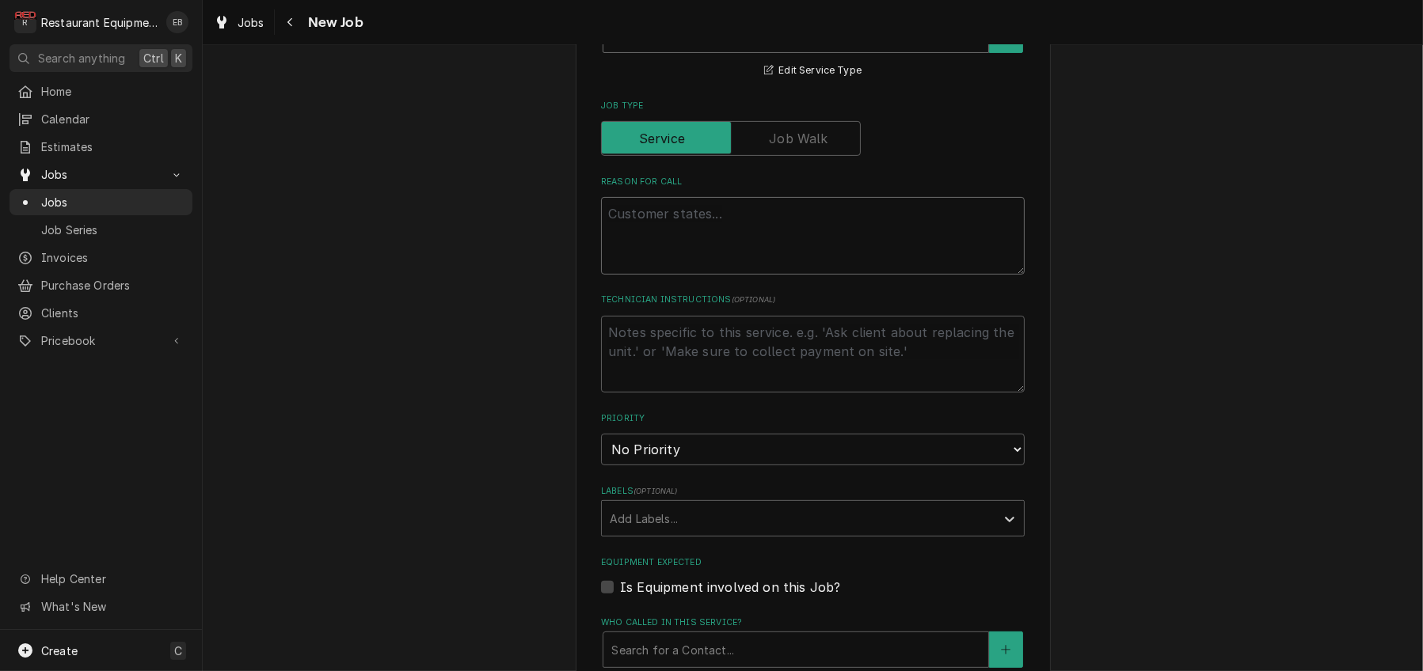
click at [720, 275] on textarea "Reason For Call" at bounding box center [813, 236] width 424 height 78
type textarea "x"
type textarea "D"
type textarea "x"
type textarea "Di"
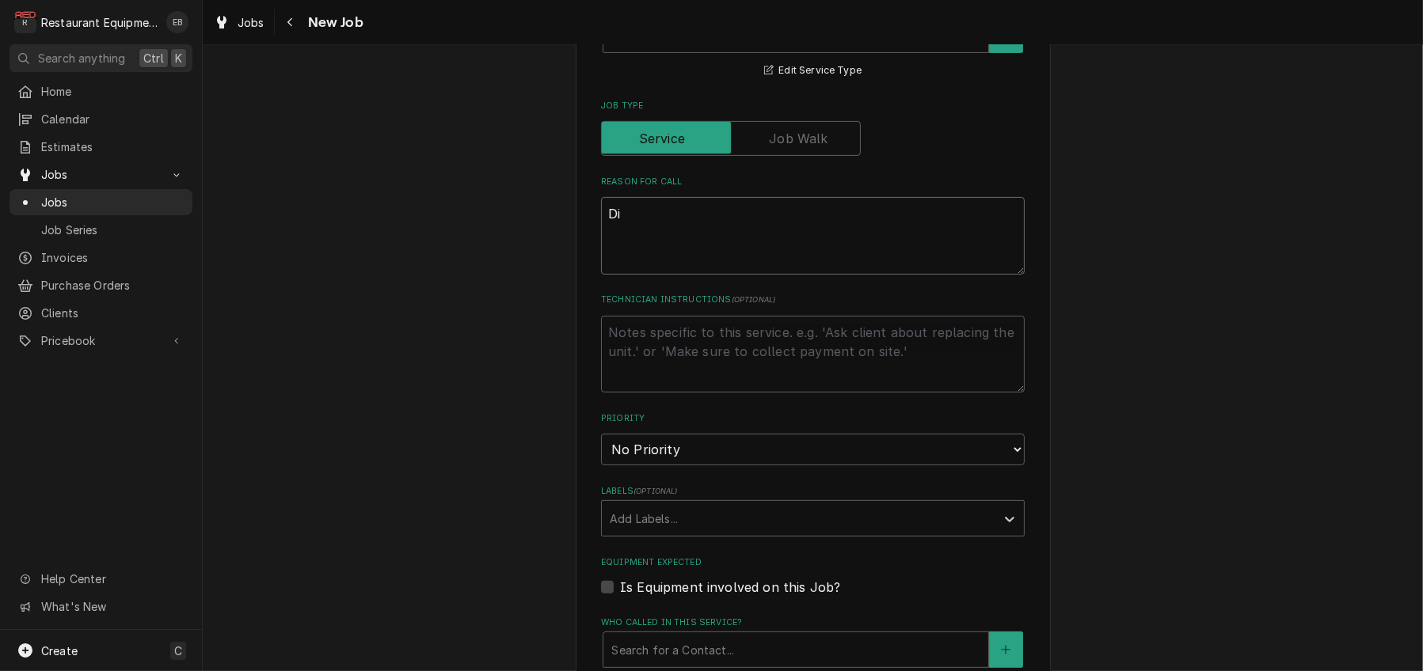
type textarea "x"
type textarea "Dis"
type textarea "x"
type textarea "Disc"
type textarea "x"
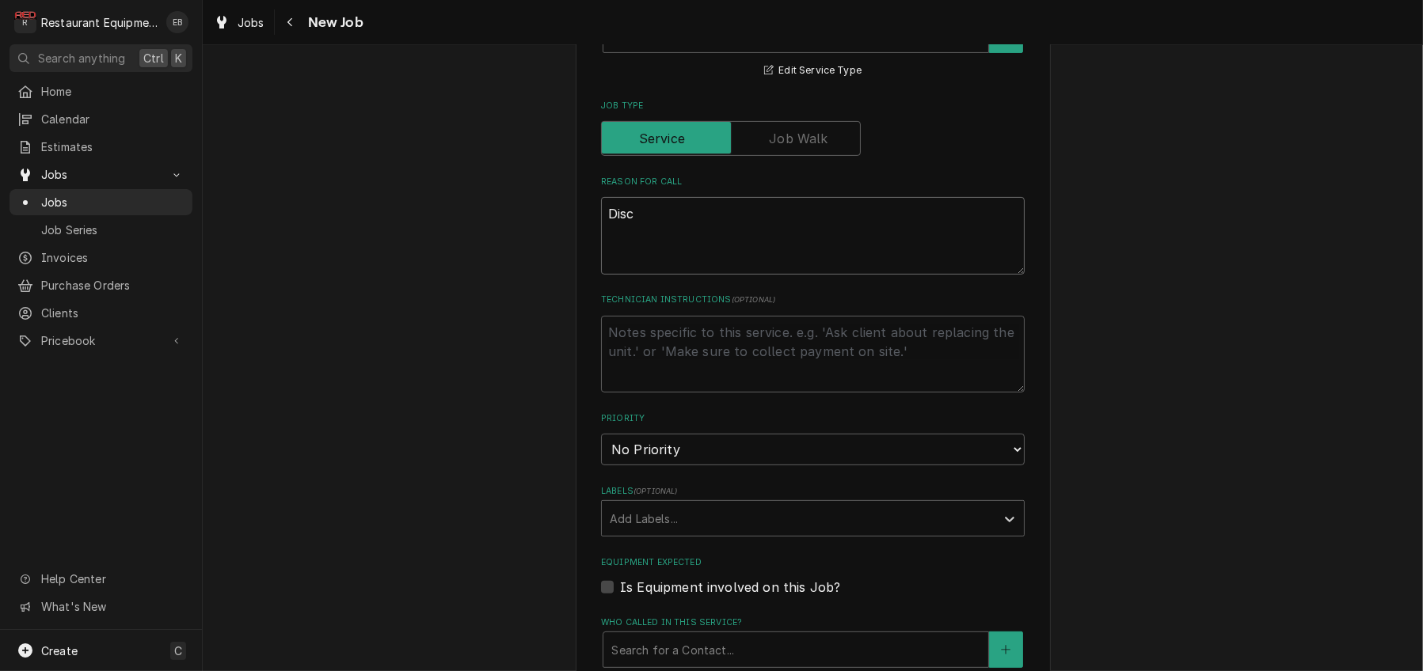
type textarea "Disco"
type textarea "x"
type textarea "Discon"
type textarea "x"
type textarea "Disconn"
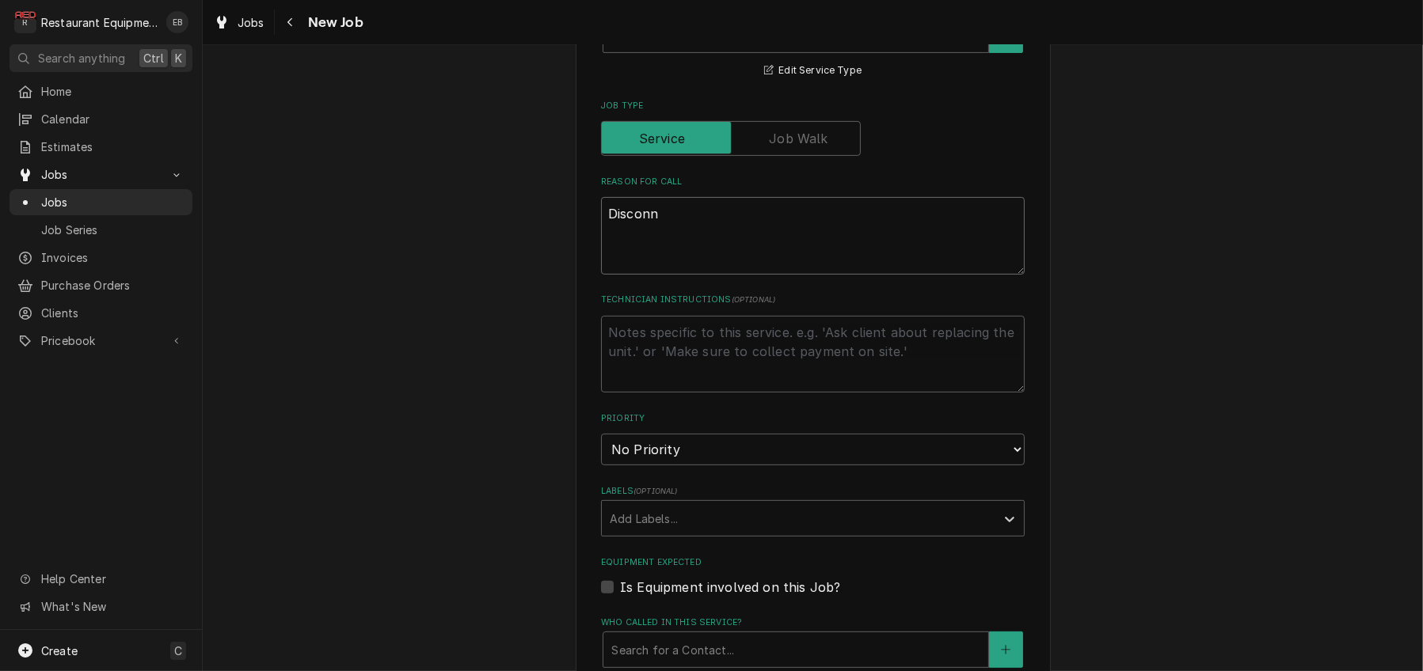
type textarea "x"
type textarea "Disconne"
type textarea "x"
type textarea "Disconnec"
type textarea "x"
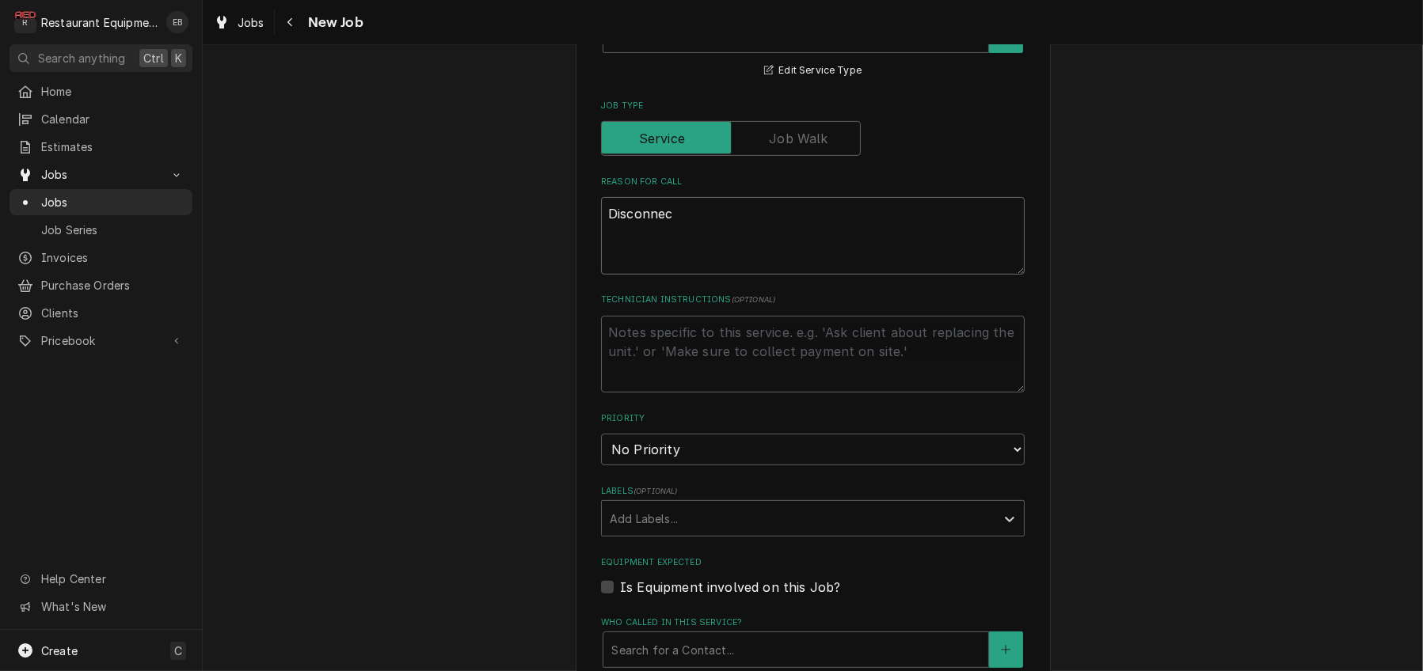
type textarea "Disconnect"
type textarea "x"
type textarea "Disconnect"
type textarea "x"
type textarea "Disconnect a"
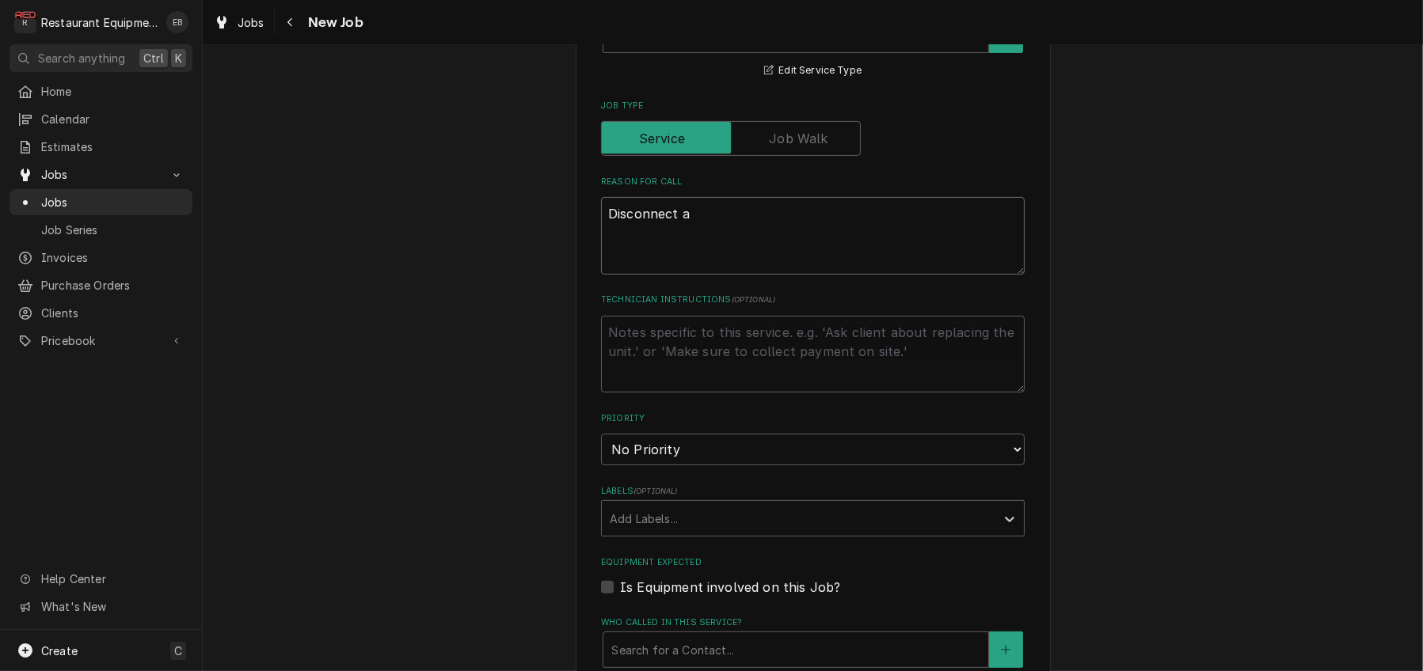
type textarea "x"
type textarea "Disconnect an"
type textarea "x"
type textarea "Disconnect and"
type textarea "x"
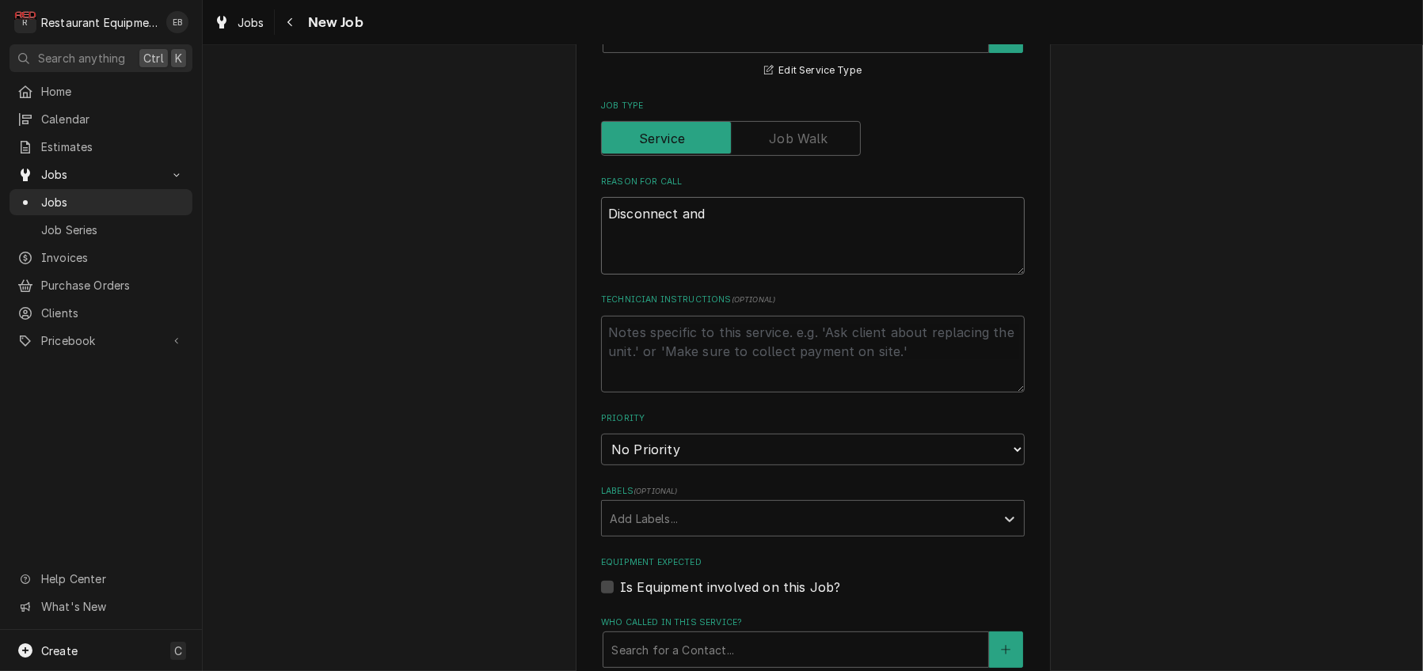
type textarea "Disconnect and"
type textarea "x"
type textarea "Disconnect and r"
type textarea "x"
type textarea "Disconnect and re"
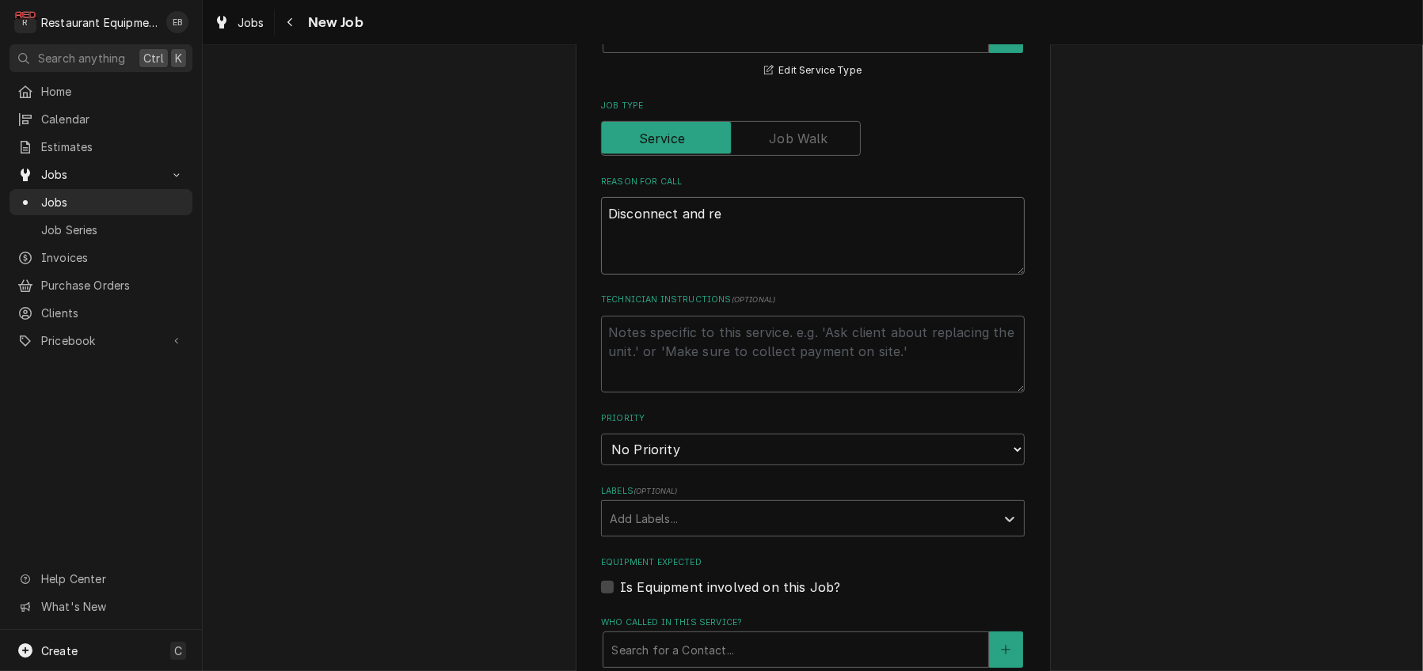
type textarea "x"
type textarea "Disconnect and rem"
type textarea "x"
type textarea "Disconnect and remo"
type textarea "x"
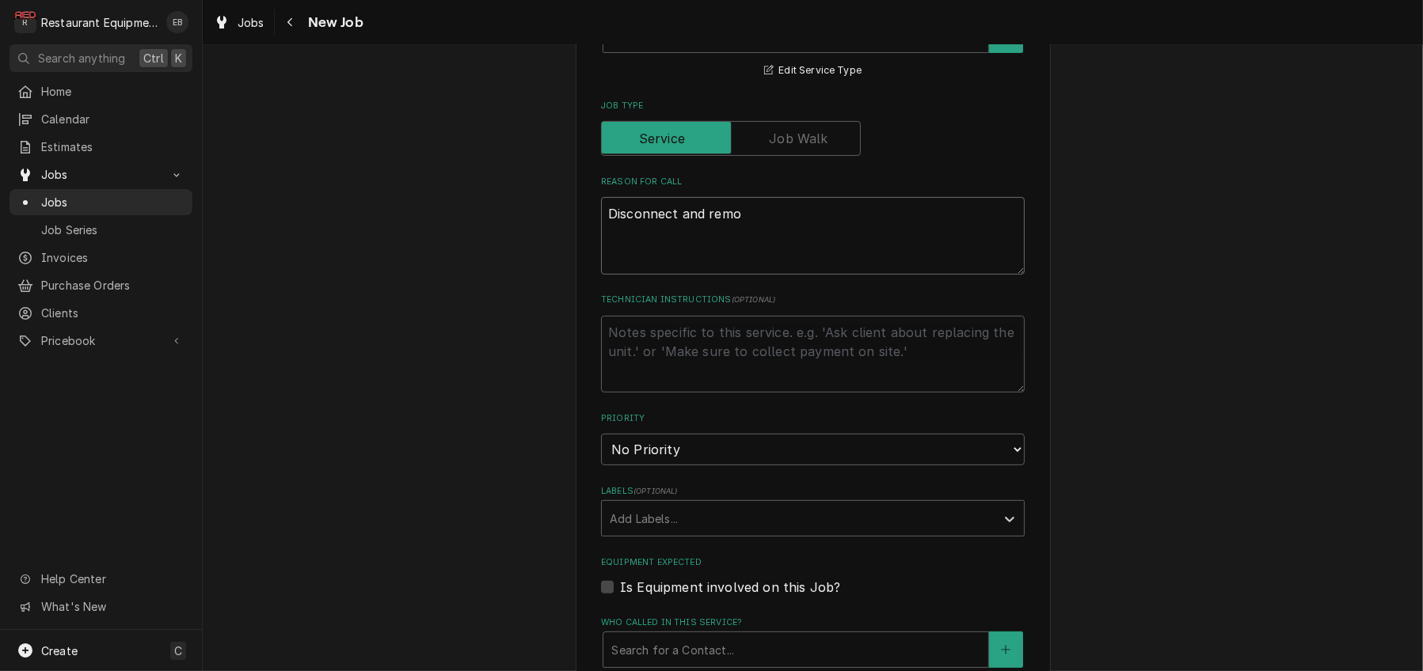
type textarea "Disconnect and remov"
type textarea "x"
type textarea "Disconnect and remove"
type textarea "x"
type textarea "Disconnect and remover"
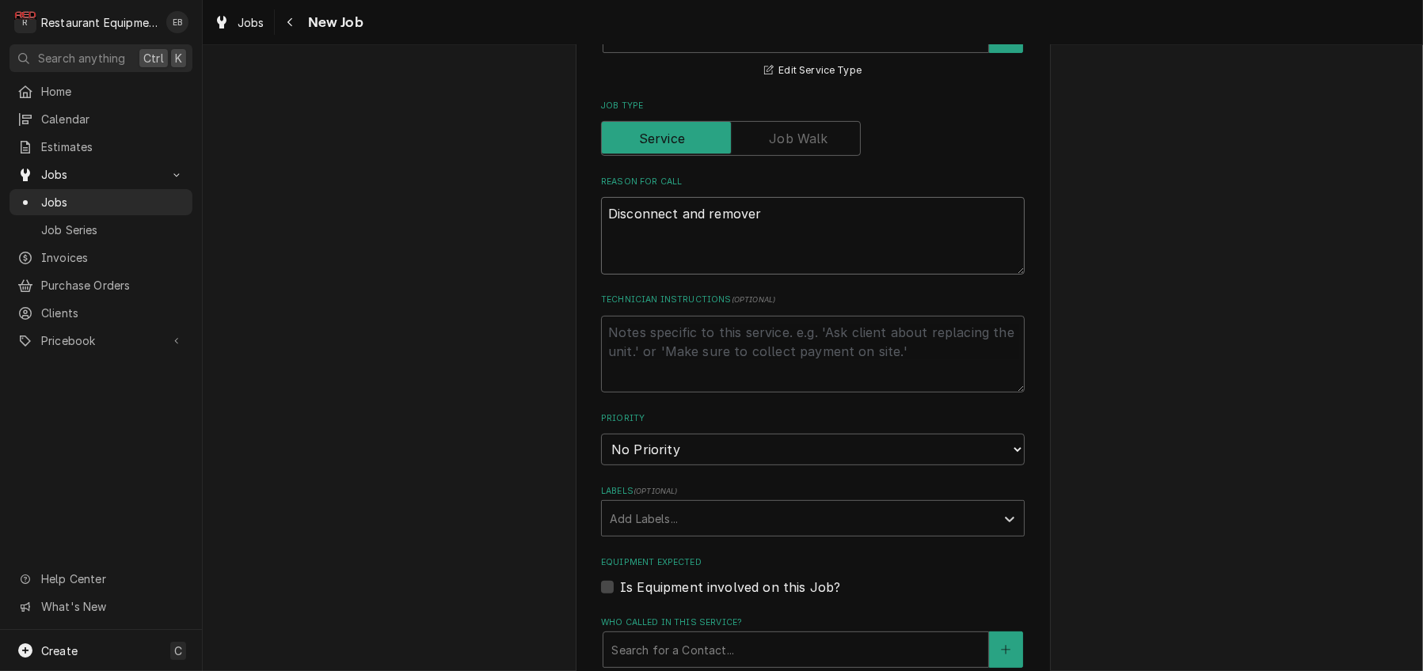
type textarea "x"
type textarea "Disconnect and remove"
type textarea "x"
type textarea "Disconnect and remov"
type textarea "x"
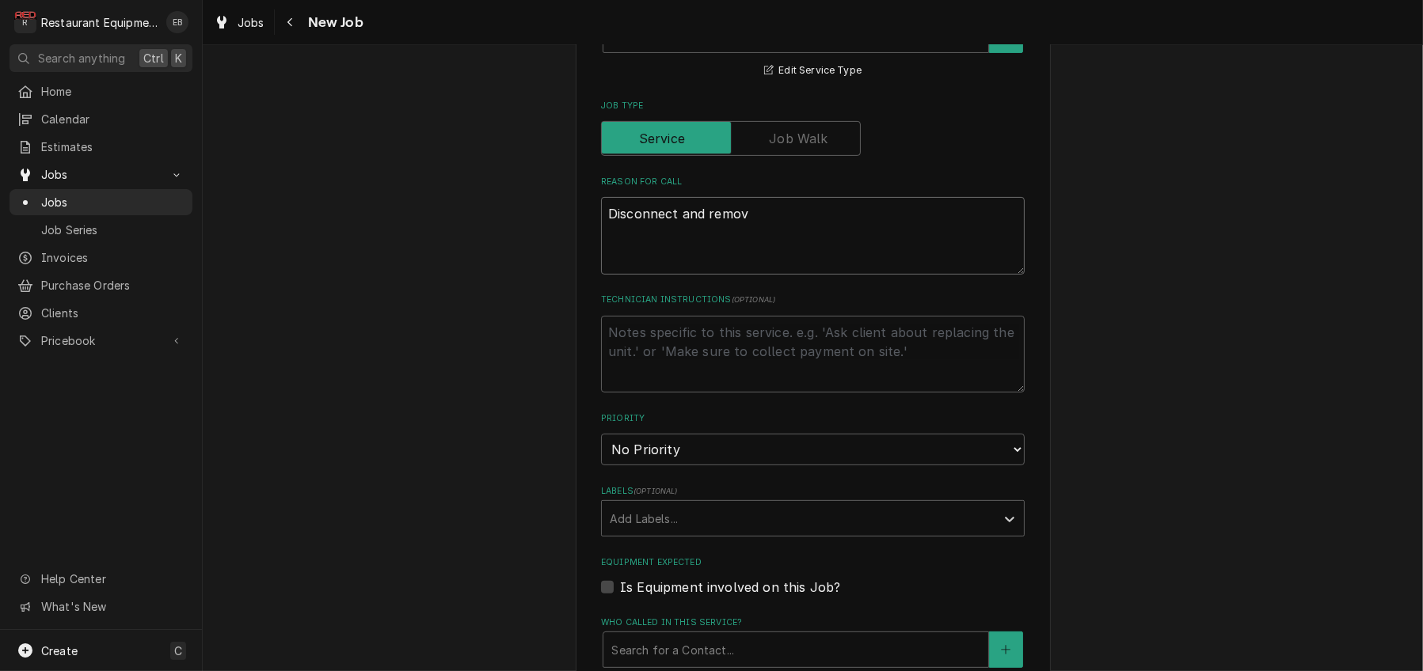
type textarea "Disconnect and remova"
type textarea "x"
type textarea "Disconnect and removal"
type textarea "x"
type textarea "Disconnect and removal"
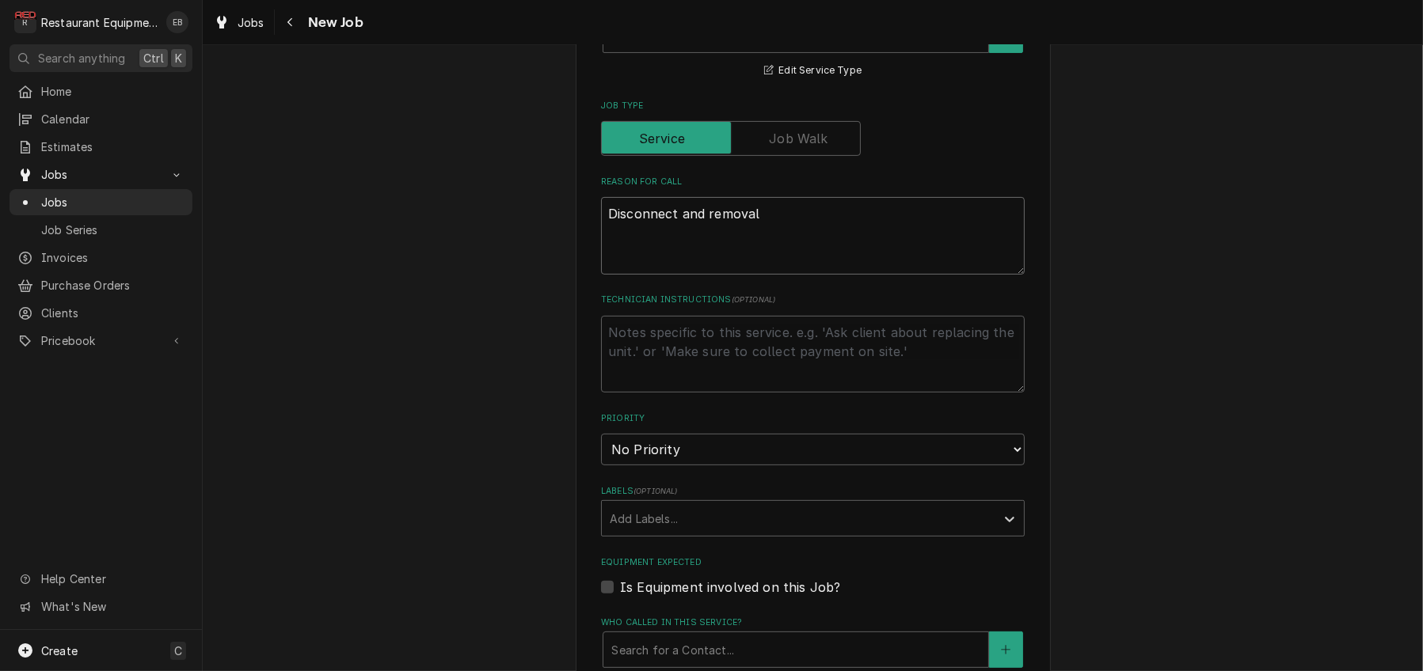
type textarea "x"
type textarea "Disconnect and removal o"
type textarea "x"
type textarea "Disconnect and removal of"
type textarea "x"
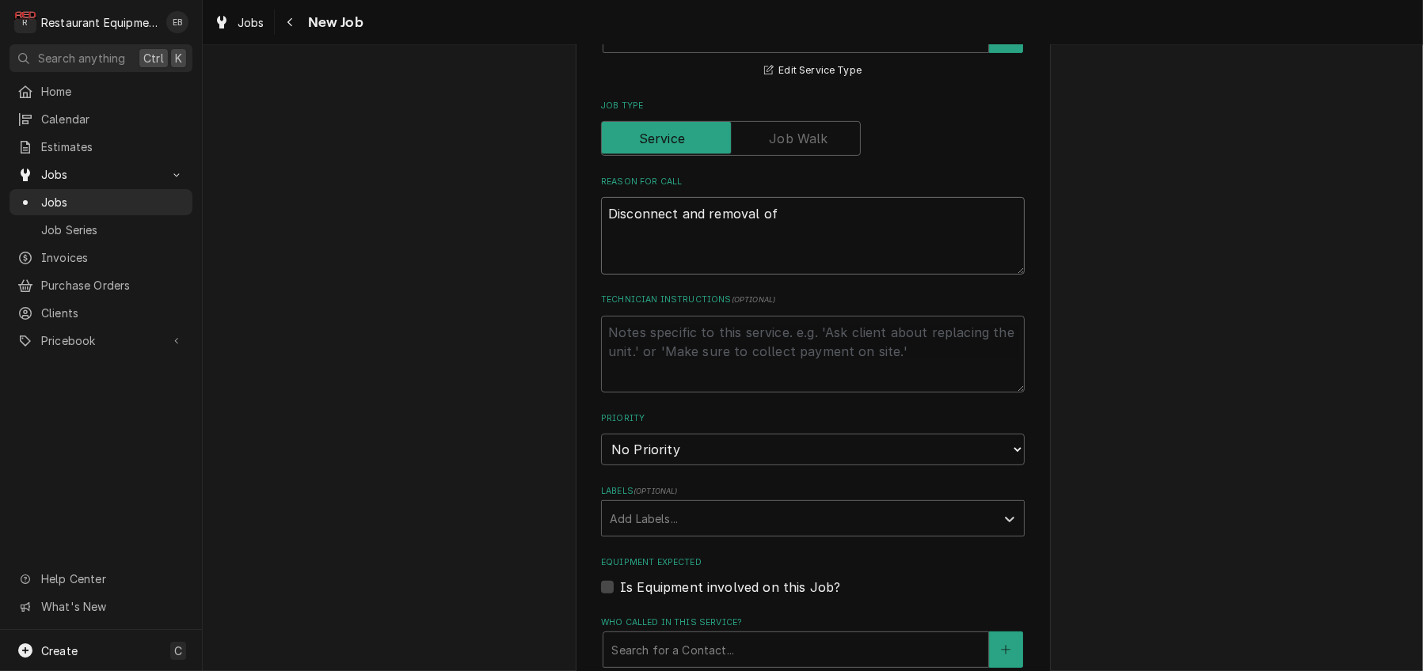
type textarea "Disconnect and removal of"
type textarea "x"
type textarea "Disconnect and removal of o"
type textarea "x"
type textarea "Disconnect and removal of ol"
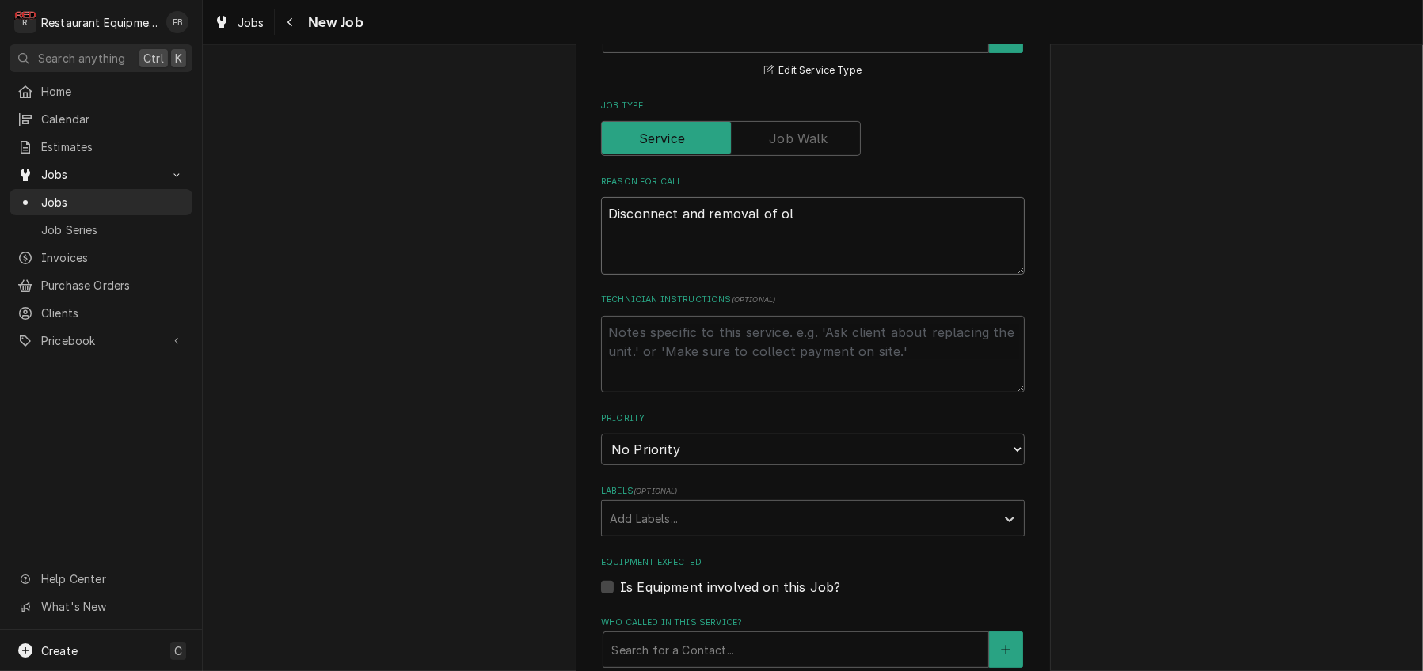
type textarea "x"
type textarea "Disconnect and removal of old"
type textarea "x"
type textarea "Disconnect and removal of old"
type textarea "x"
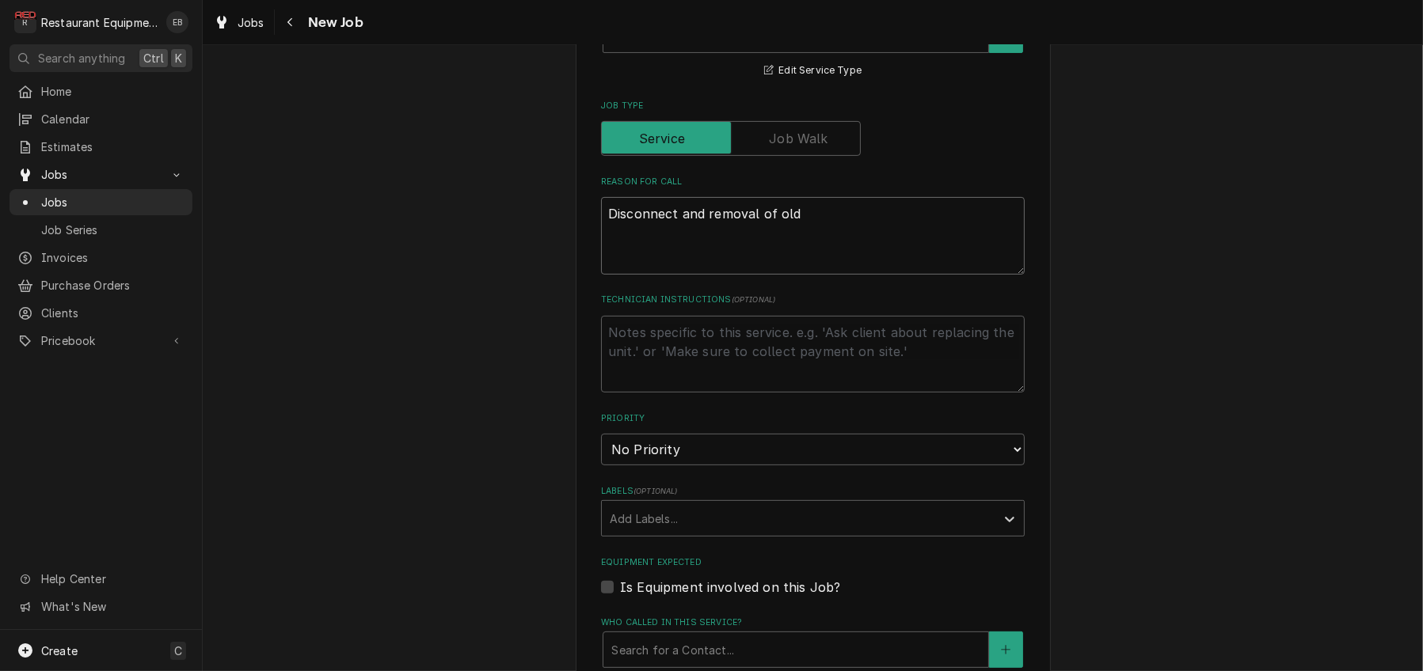
type textarea "Disconnect and removal of old b"
type textarea "x"
type textarea "Disconnect and removal of old be"
type textarea "x"
type textarea "Disconnect and removal of old bev"
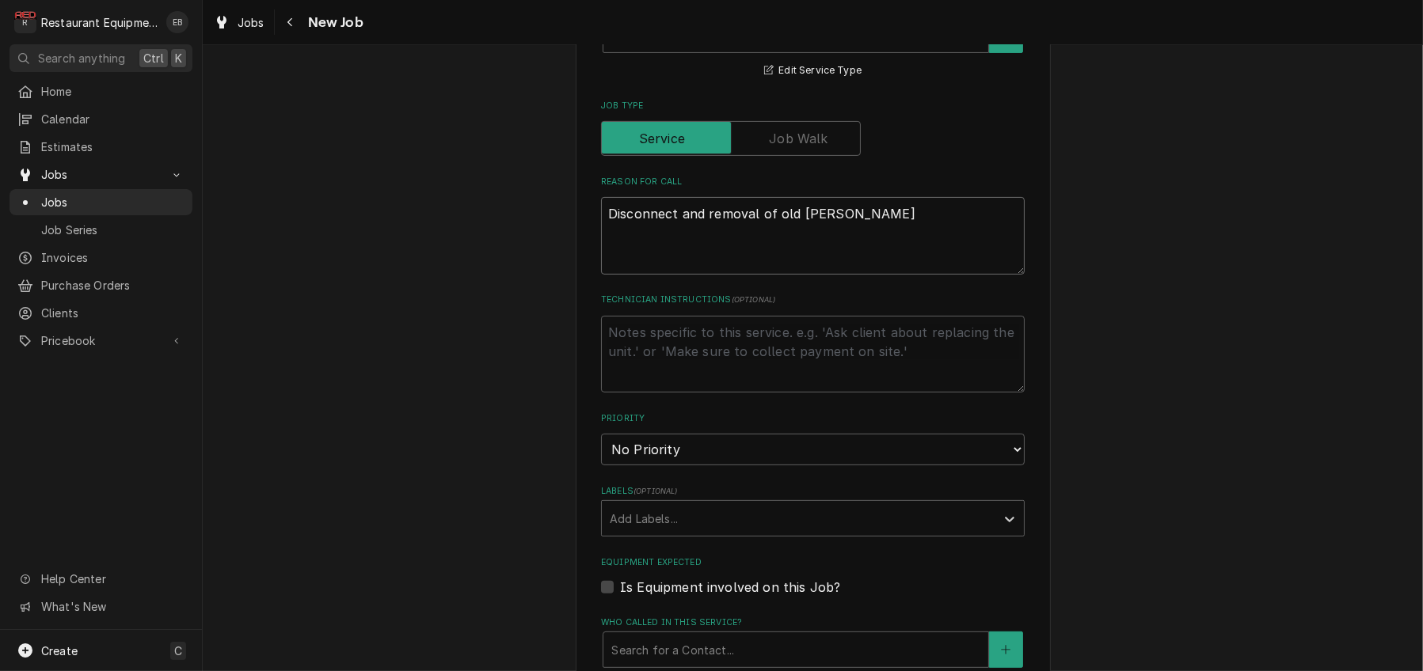
type textarea "x"
type textarea "Disconnect and removal of old beve"
type textarea "x"
type textarea "Disconnect and removal of old bever"
type textarea "x"
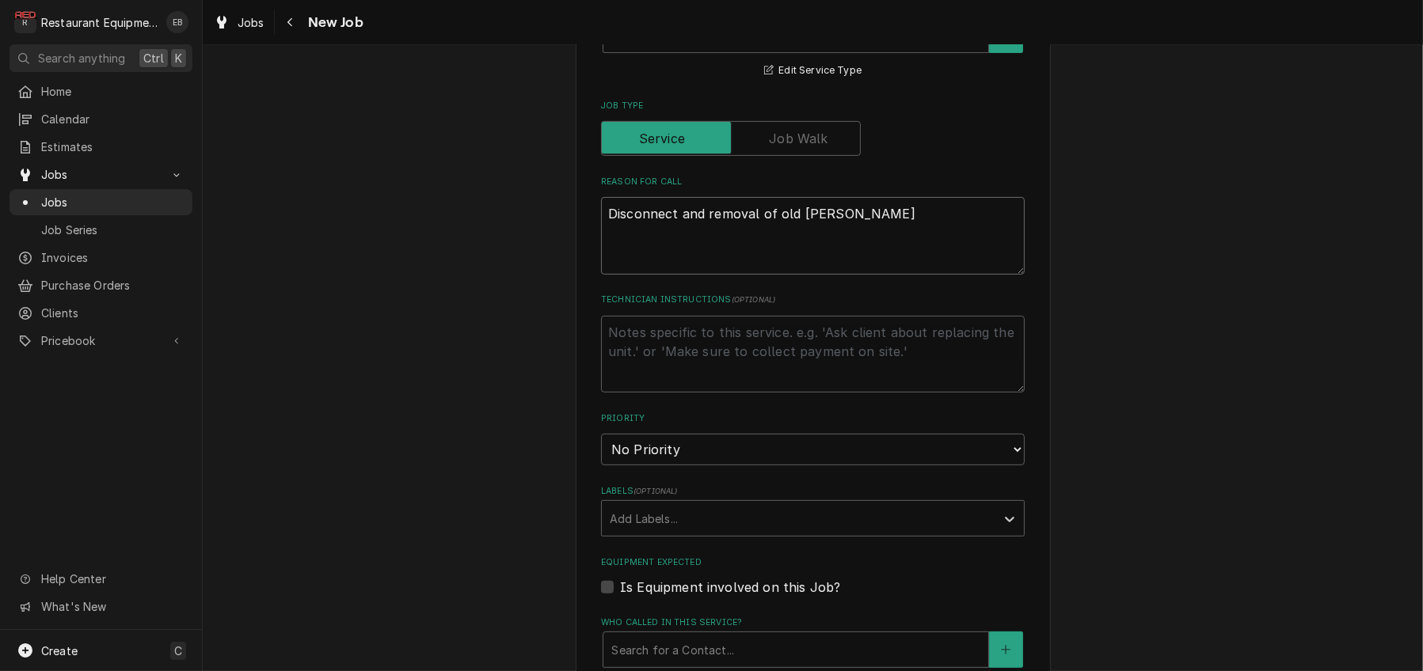
type textarea "Disconnect and removal of old bevera"
type textarea "x"
type textarea "Disconnect and removal of old beverag"
type textarea "x"
type textarea "Disconnect and removal of old beverage"
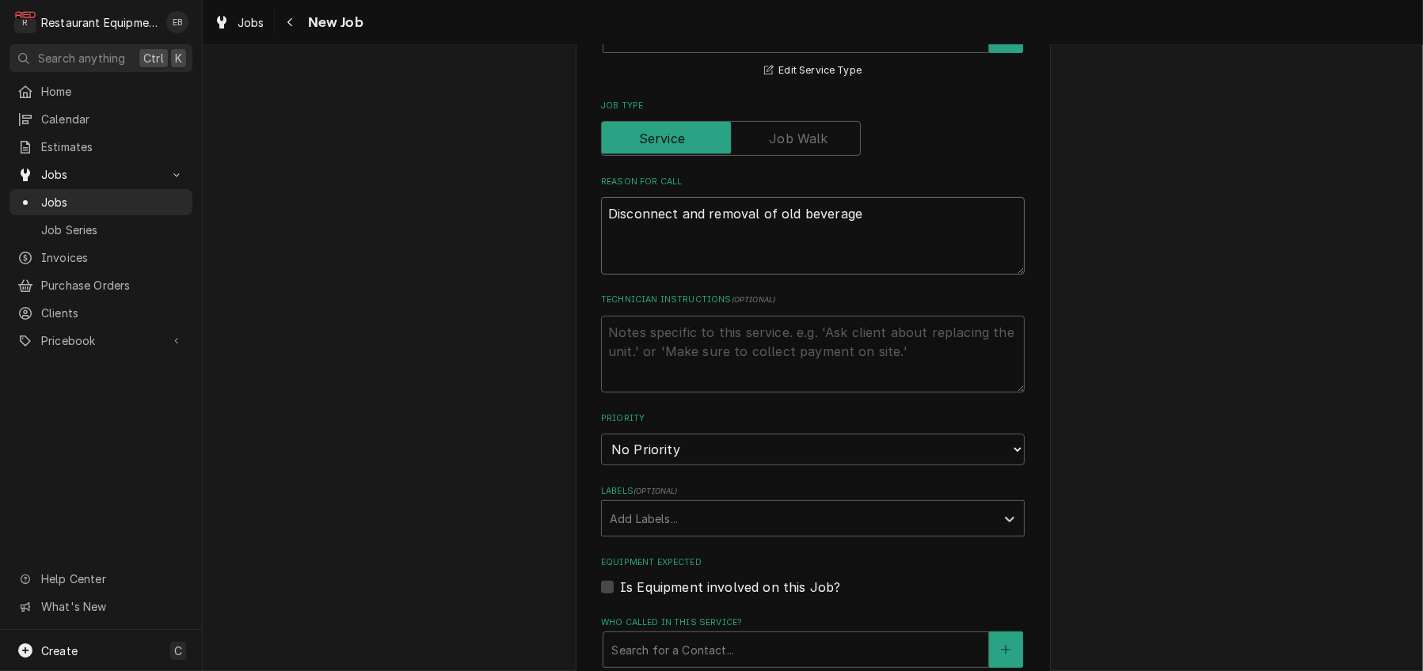
type textarea "x"
type textarea "Disconnect and removal of old beverage"
type textarea "x"
type textarea "Disconnect and removal of old beverage c"
type textarea "x"
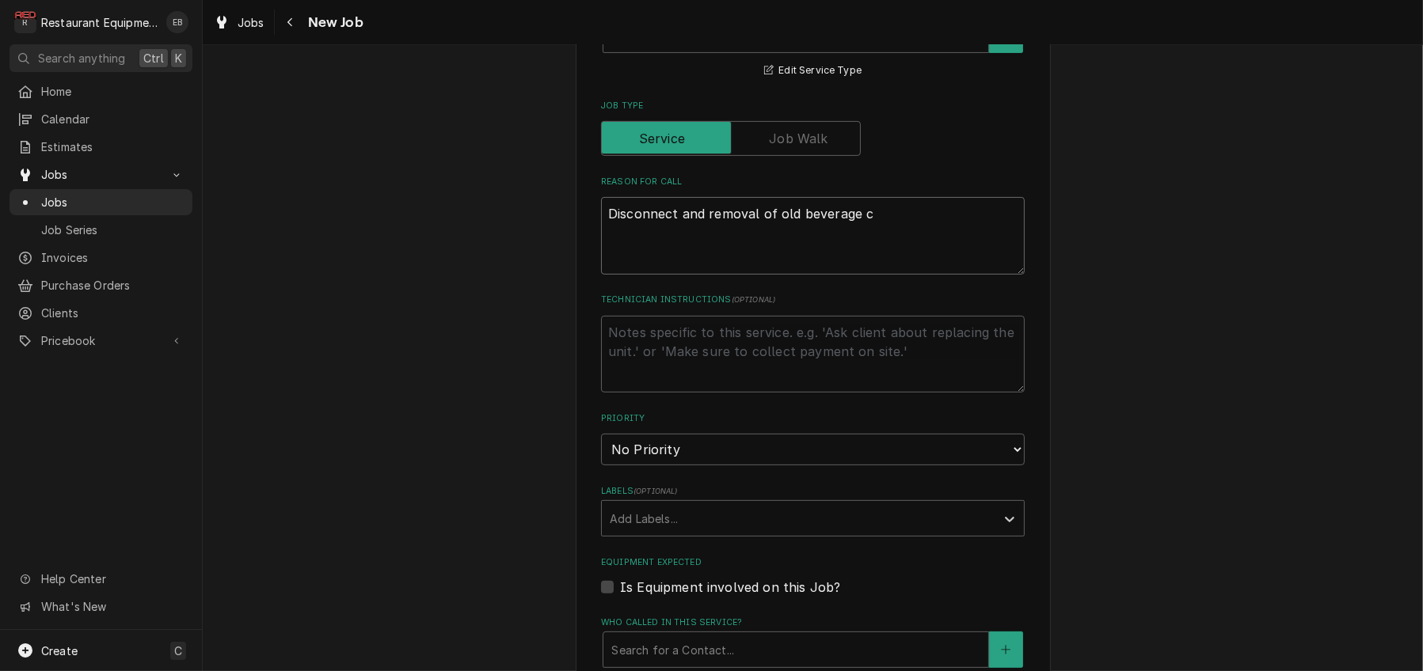
type textarea "Disconnect and removal of old beverage co"
type textarea "x"
type textarea "Disconnect and removal of old beverage cou"
type textarea "x"
type textarea "Disconnect and removal of old beverage coun"
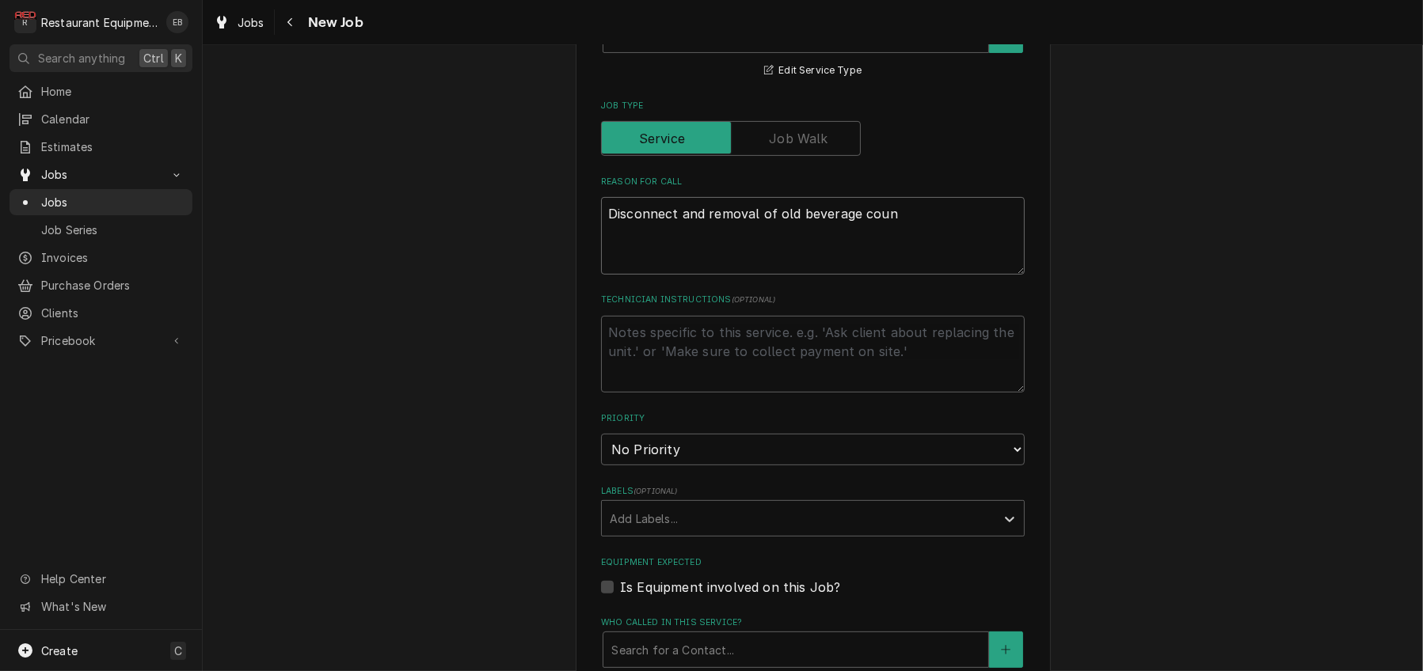
type textarea "x"
type textarea "Disconnect and removal of old beverage count"
type textarea "x"
type textarea "Disconnect and removal of old beverage counte"
type textarea "x"
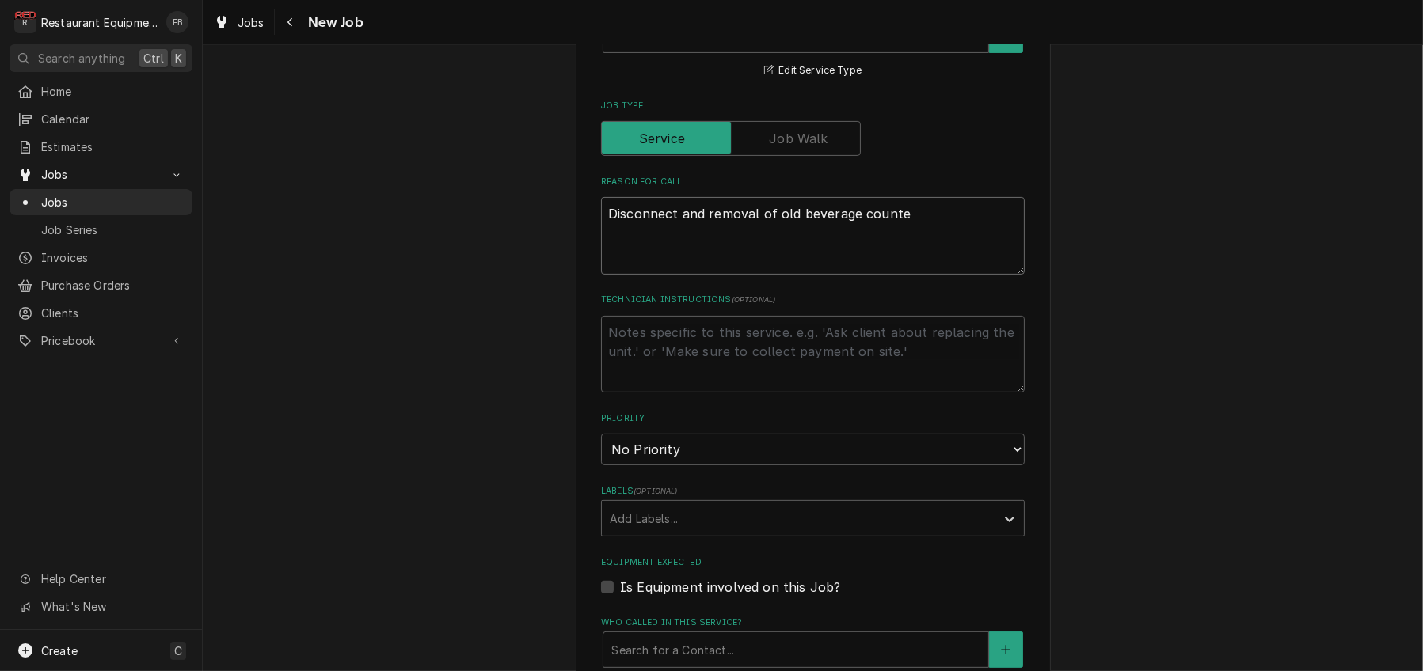
type textarea "Disconnect and removal of old beverage counter"
type textarea "x"
type textarea "Disconnect and removal of old beverage counter."
type textarea "x"
type textarea "Disconnect and removal of old beverag counter."
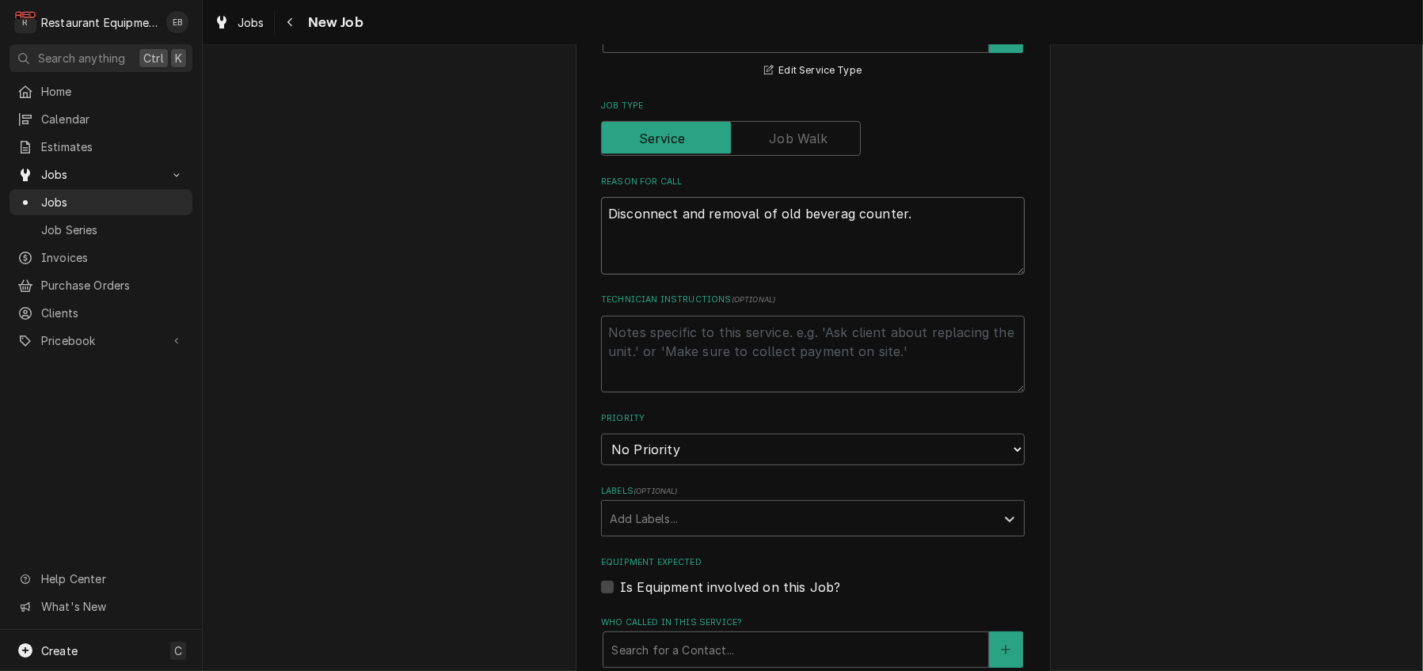
type textarea "x"
type textarea "Disconnect and removal of old bevera counter."
type textarea "x"
type textarea "Disconnect and removal of old bever counter."
type textarea "x"
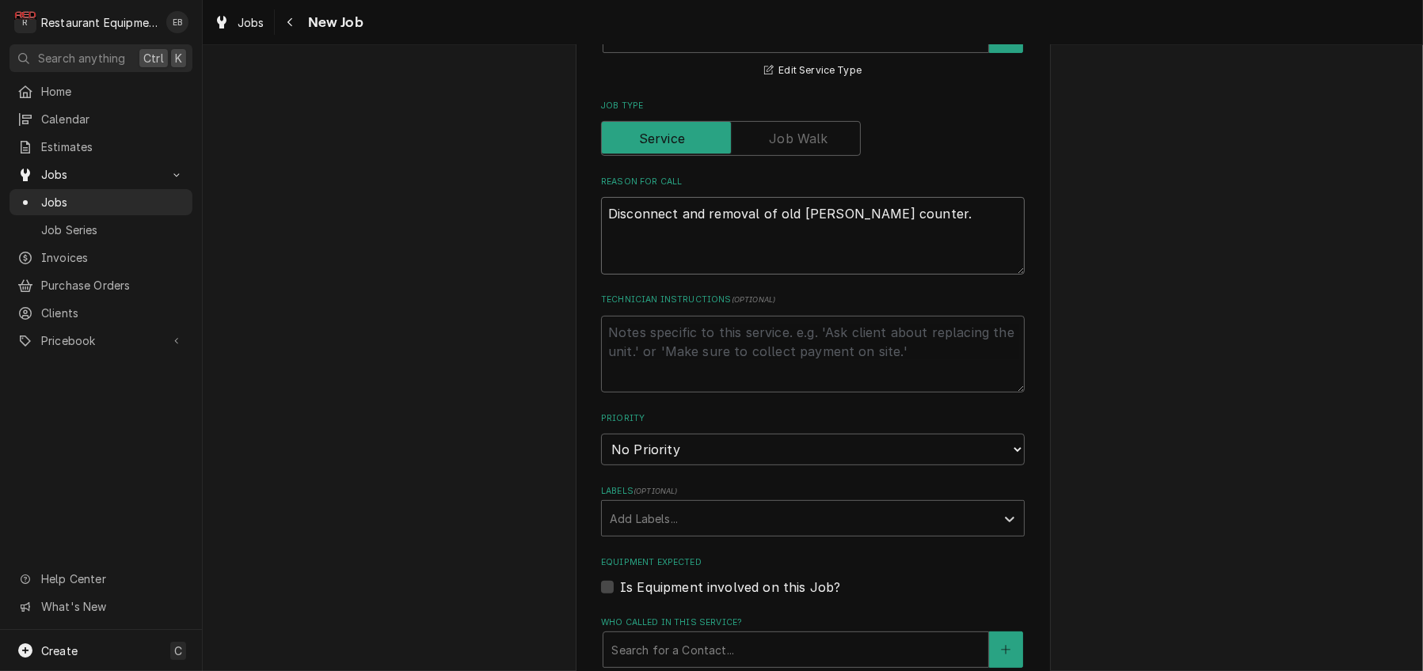
type textarea "Disconnect and removal of old beve counter."
type textarea "x"
type textarea "Disconnect and removal of old bev counter."
type textarea "x"
type textarea "Disconnect and removal of old be counter."
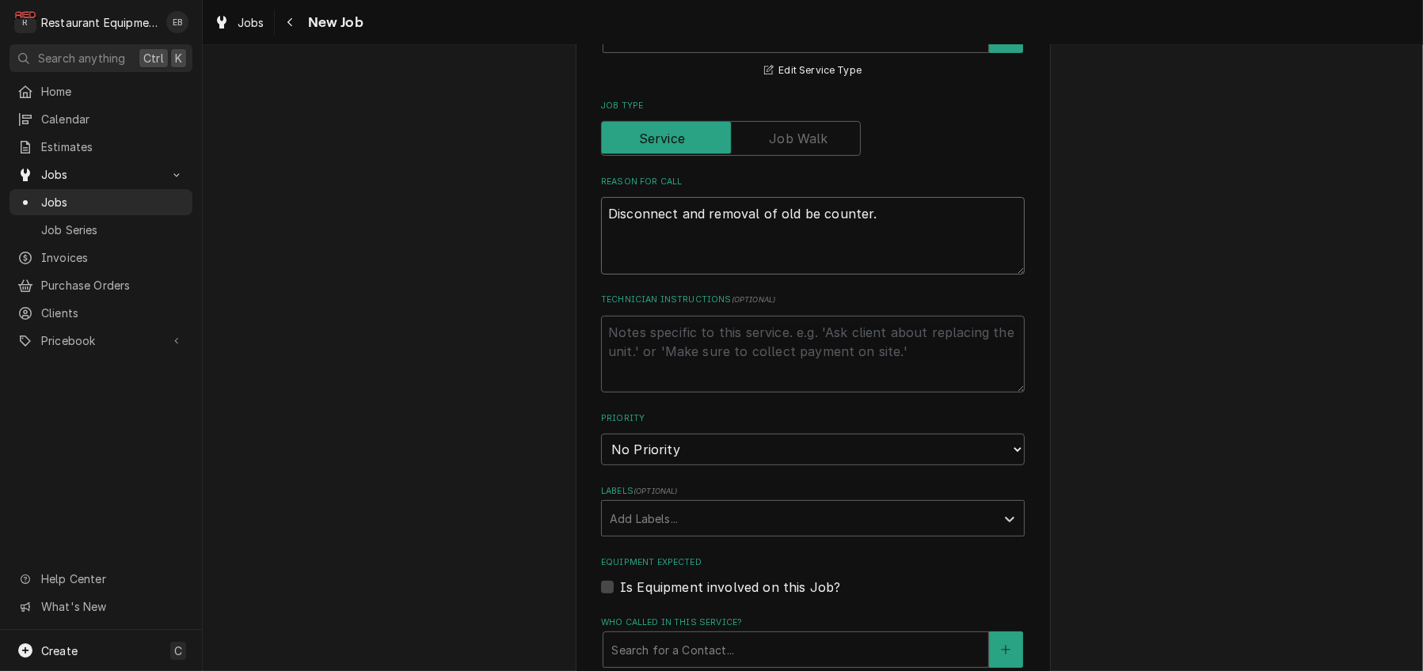
type textarea "x"
type textarea "Disconnect and removal of old counter."
type textarea "x"
type textarea "Disconnect and removal of old counte."
type textarea "x"
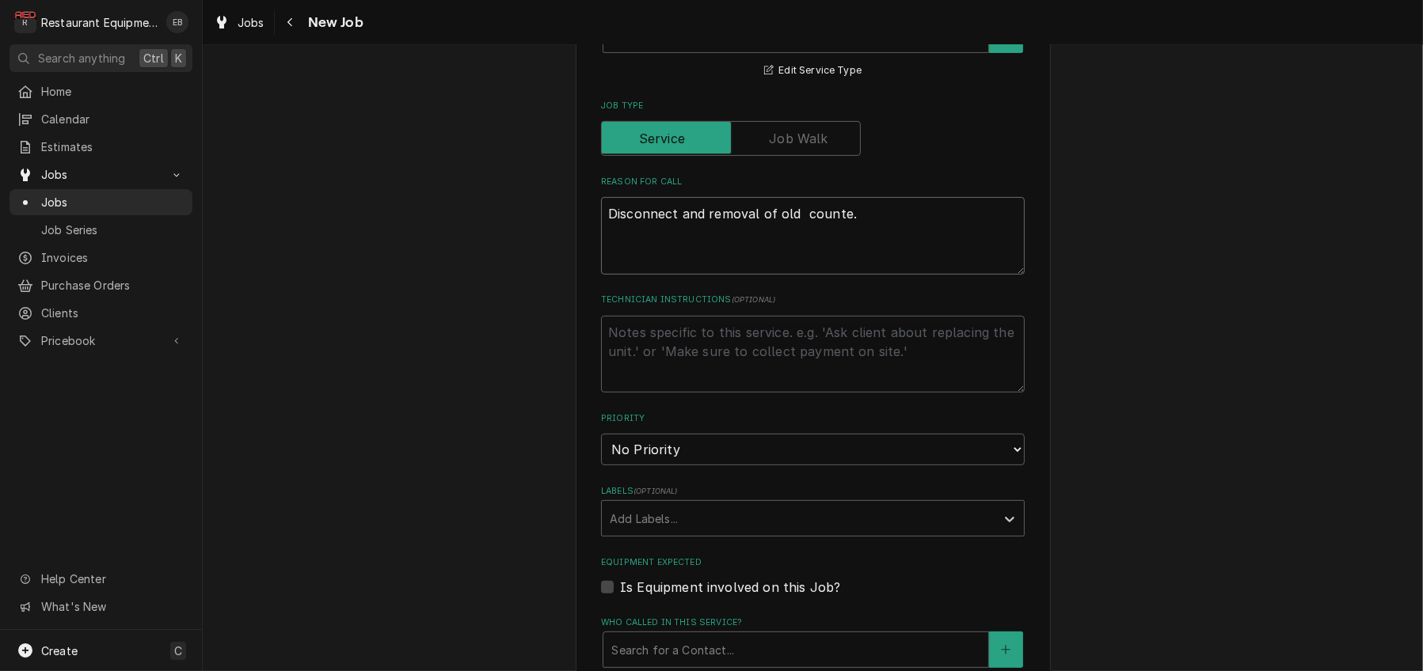
type textarea "Disconnect and removal of old count."
type textarea "x"
type textarea "Disconnect and removal of old coun."
type textarea "x"
type textarea "Disconnect and removal of old cou."
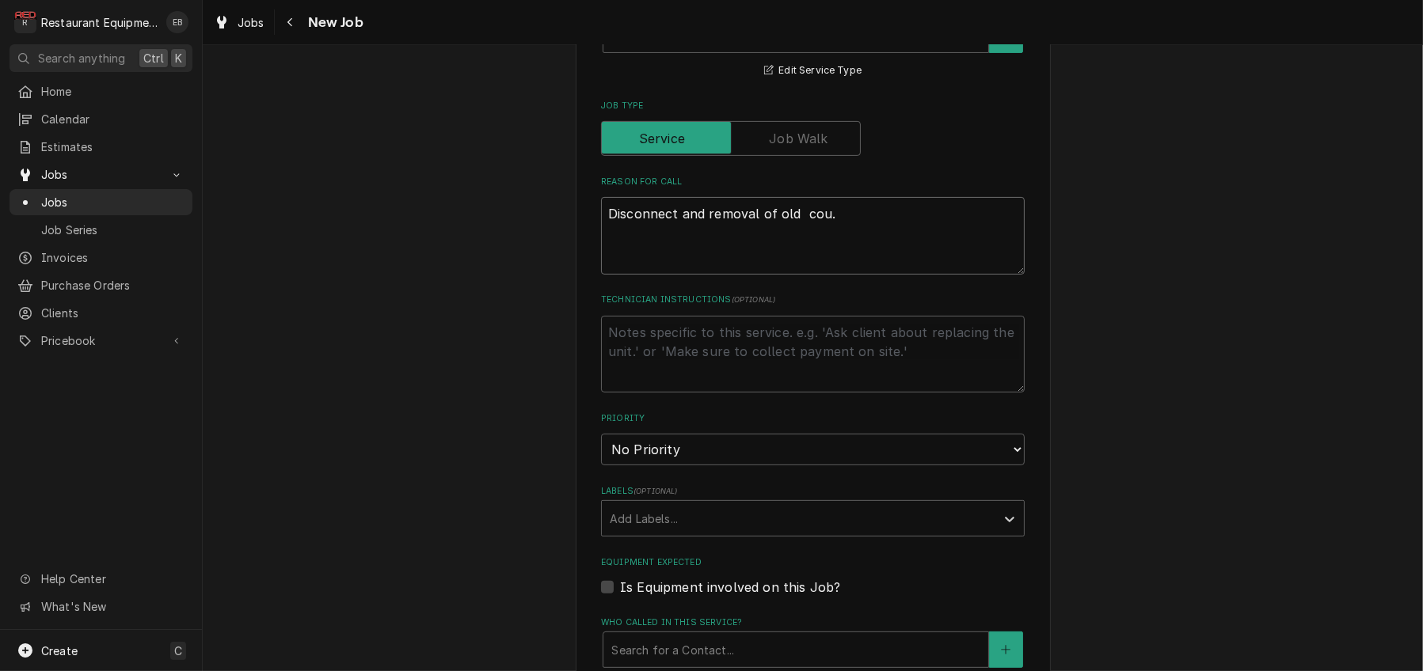
type textarea "x"
type textarea "Disconnect and removal of old co."
type textarea "x"
type textarea "Disconnect and removal of old c."
type textarea "x"
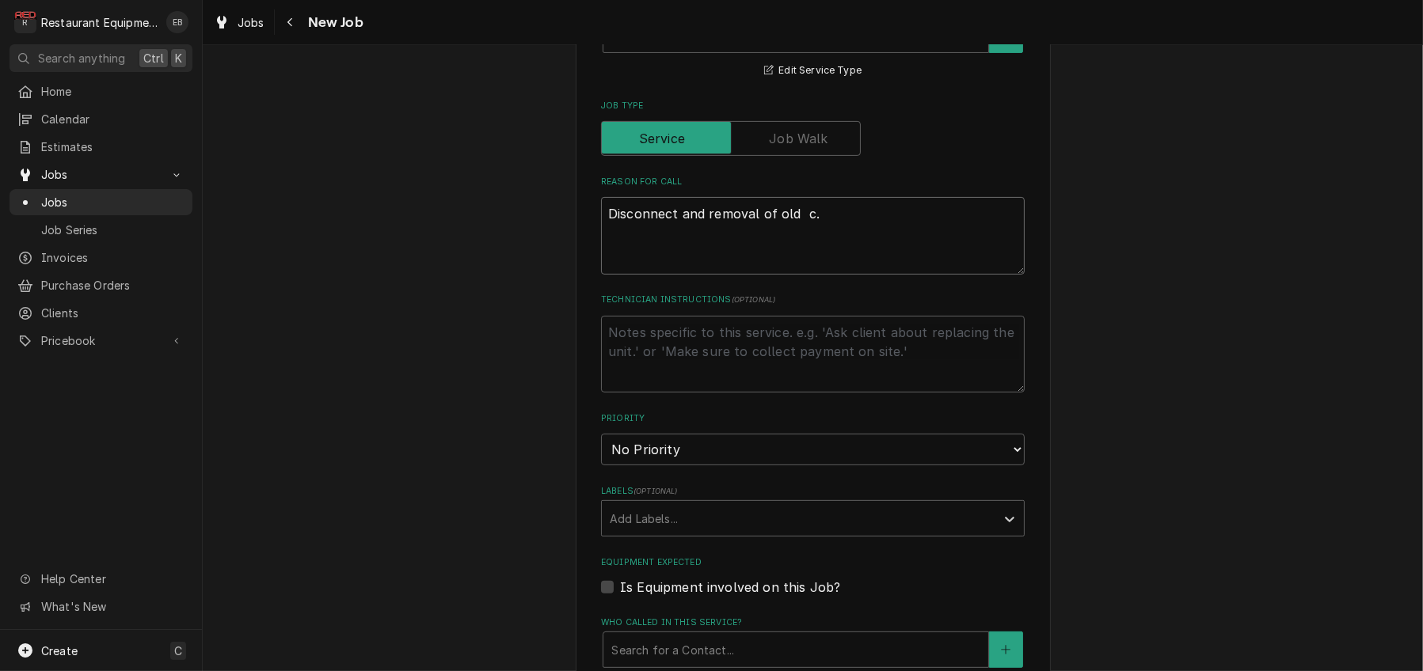
type textarea "Disconnect and removal of old ."
type textarea "x"
type textarea "Disconnect and removal of old ."
type textarea "x"
type textarea "Disconnect and removal of old c."
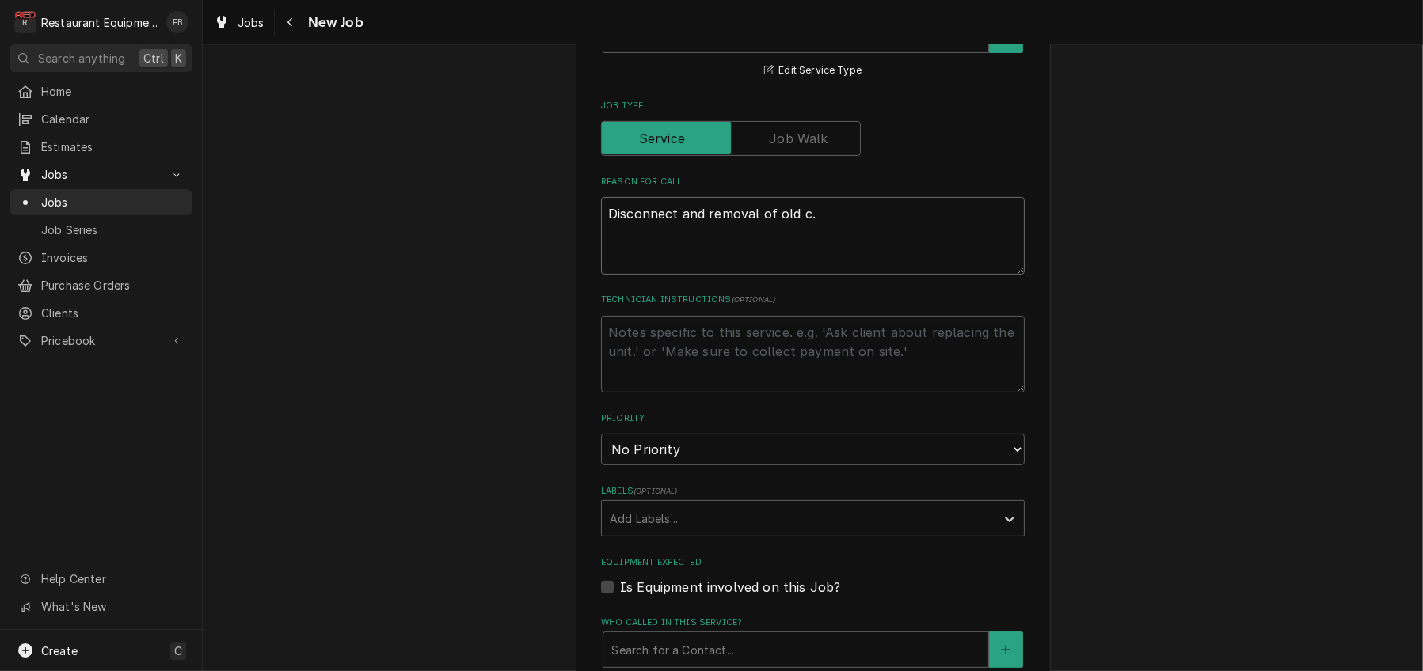
type textarea "x"
type textarea "Disconnect and removal of old co."
type textarea "x"
type textarea "Disconnect and removal of old cof."
type textarea "x"
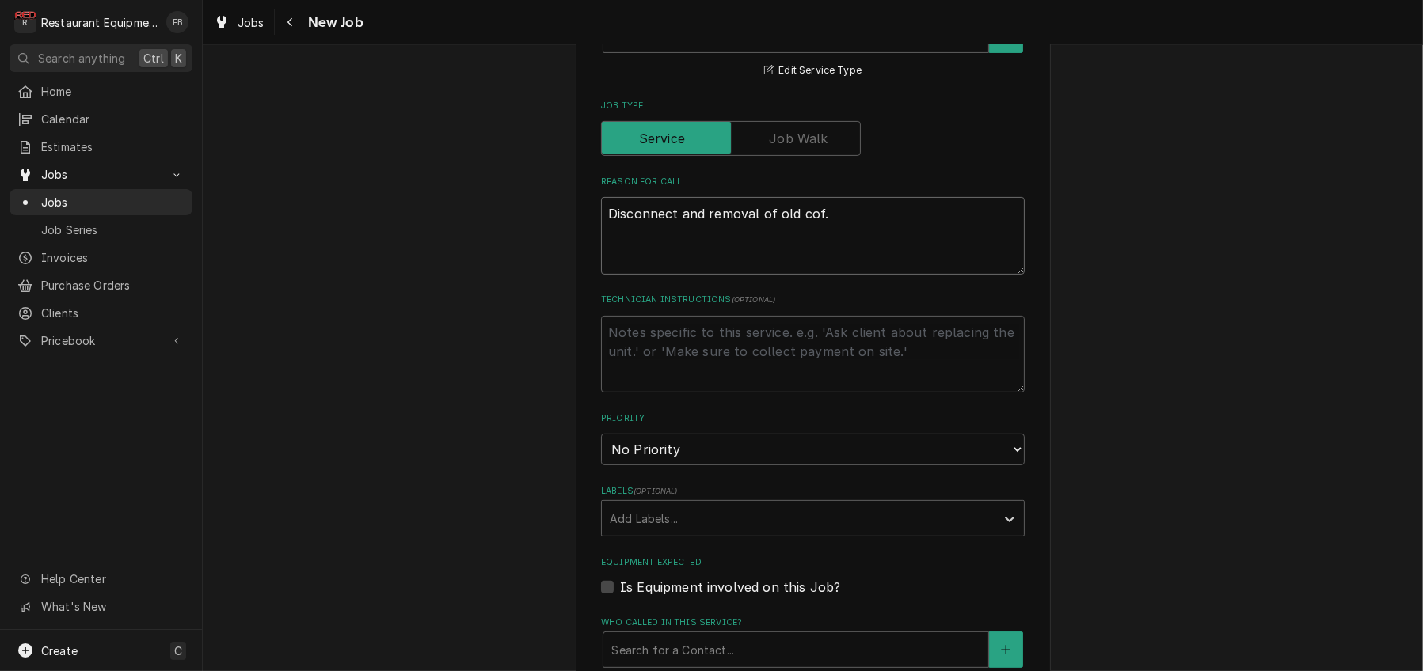
type textarea "Disconnect and removal of old cofe."
type textarea "x"
type textarea "Disconnect and removal of old cofee."
type textarea "x"
type textarea "Disconnect and removal of old cofe."
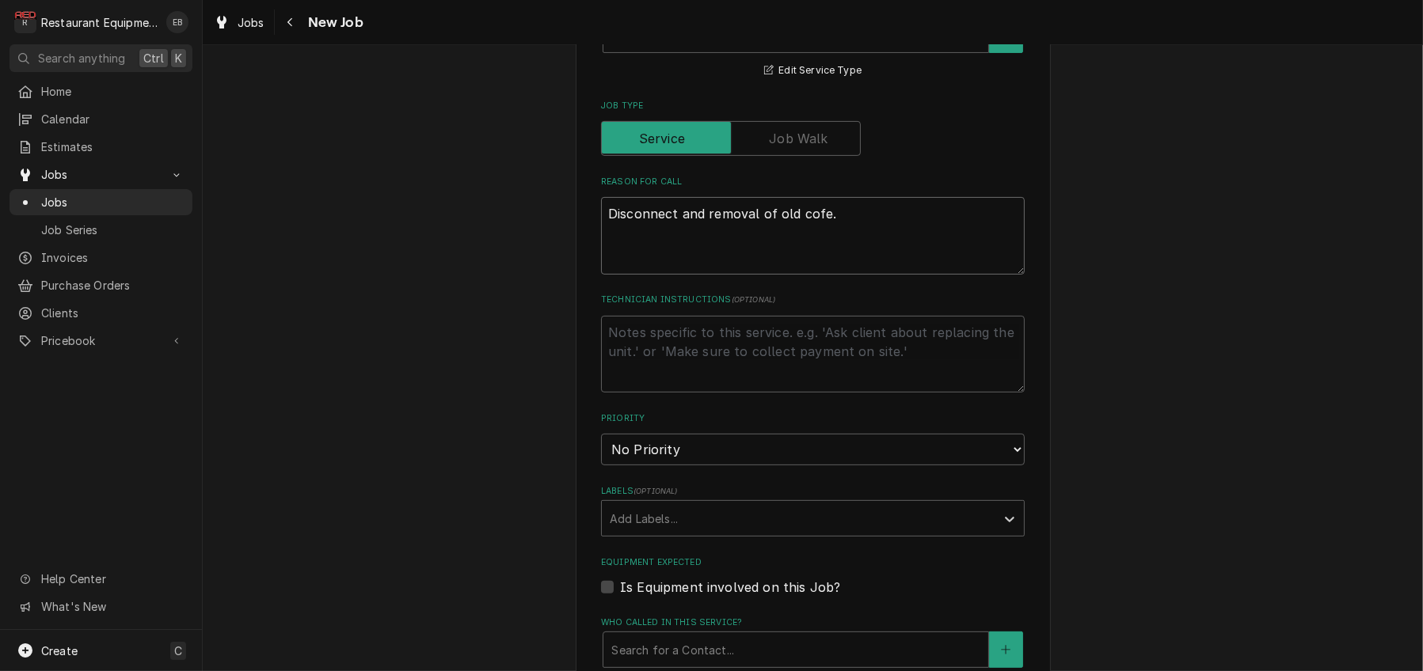
type textarea "x"
type textarea "Disconnect and removal of old cof."
type textarea "x"
type textarea "Disconnect and removal of old coff."
type textarea "x"
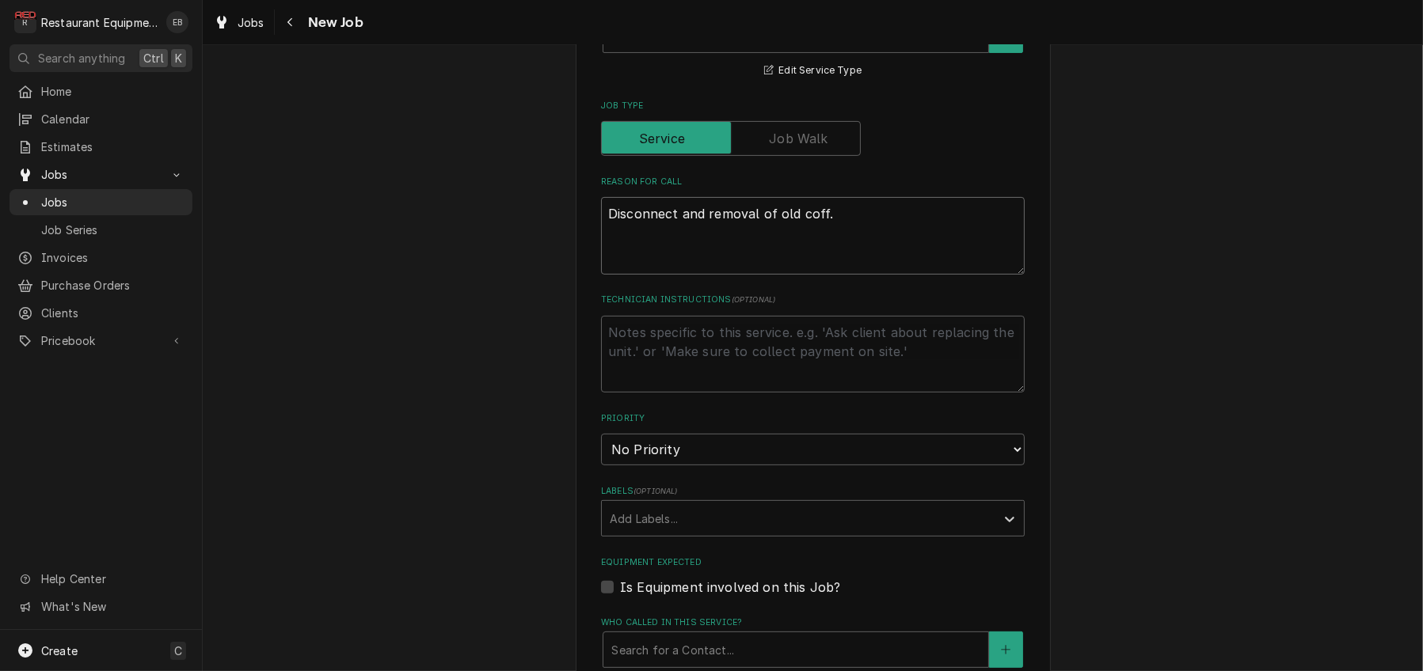
type textarea "Disconnect and removal of old coffe."
type textarea "x"
type textarea "Disconnect and removal of old coffee."
type textarea "x"
type textarea "Disconnect and removal of old coffee ."
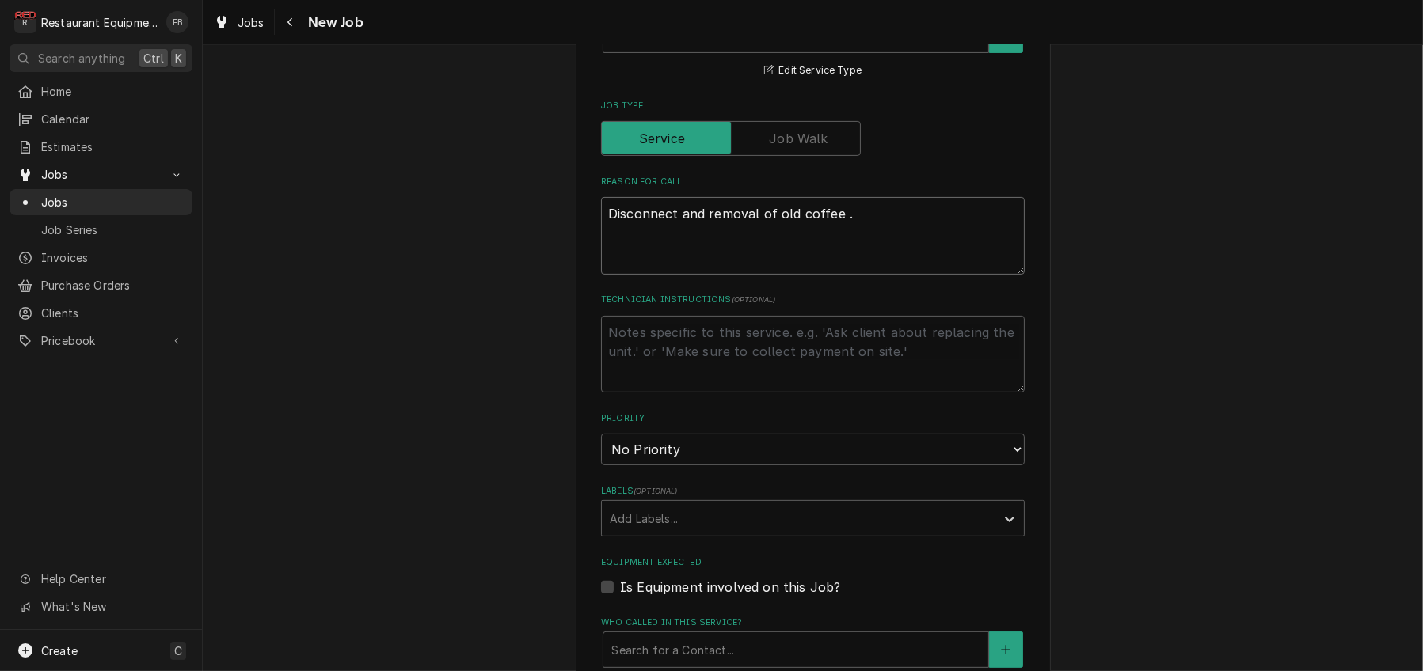
type textarea "x"
type textarea "Disconnect and removal of old coffee m."
type textarea "x"
type textarea "Disconnect and removal of old coffee ma."
type textarea "x"
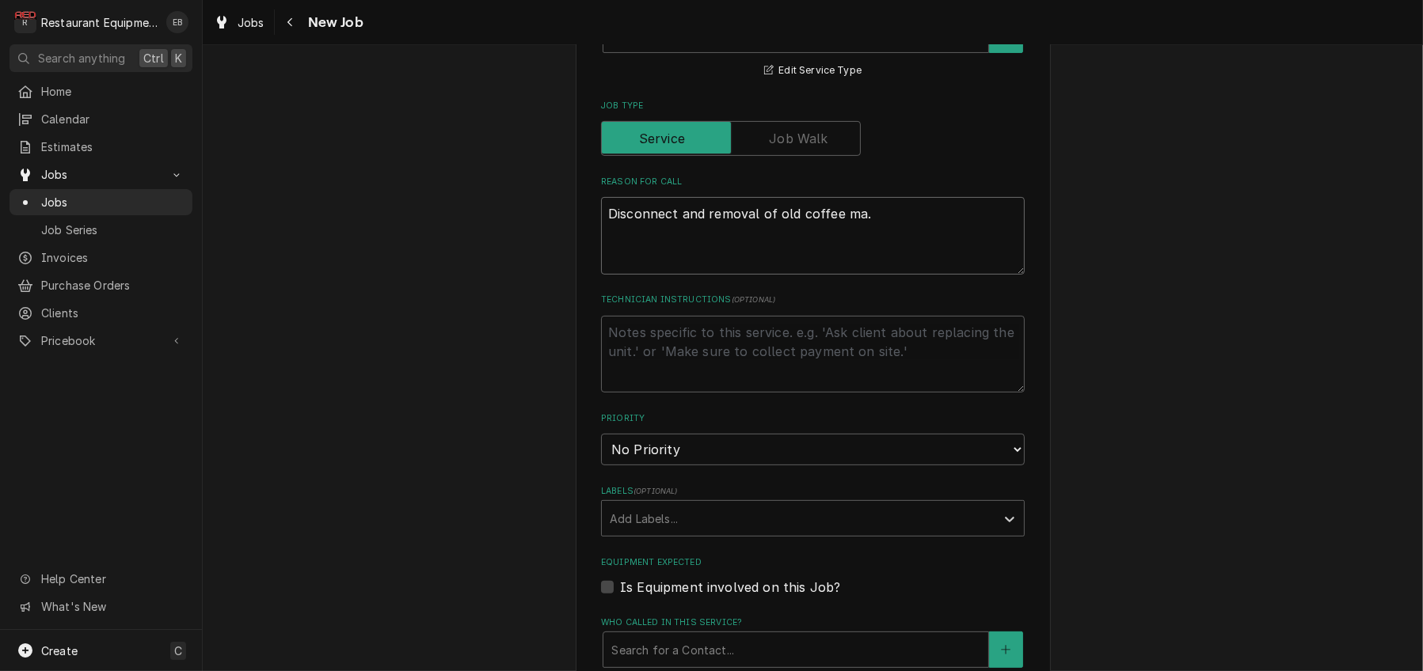
type textarea "Disconnect and removal of old coffee mac."
type textarea "x"
type textarea "Disconnect and removal of old coffee mach."
type textarea "x"
type textarea "Disconnect and removal of old coffee machi."
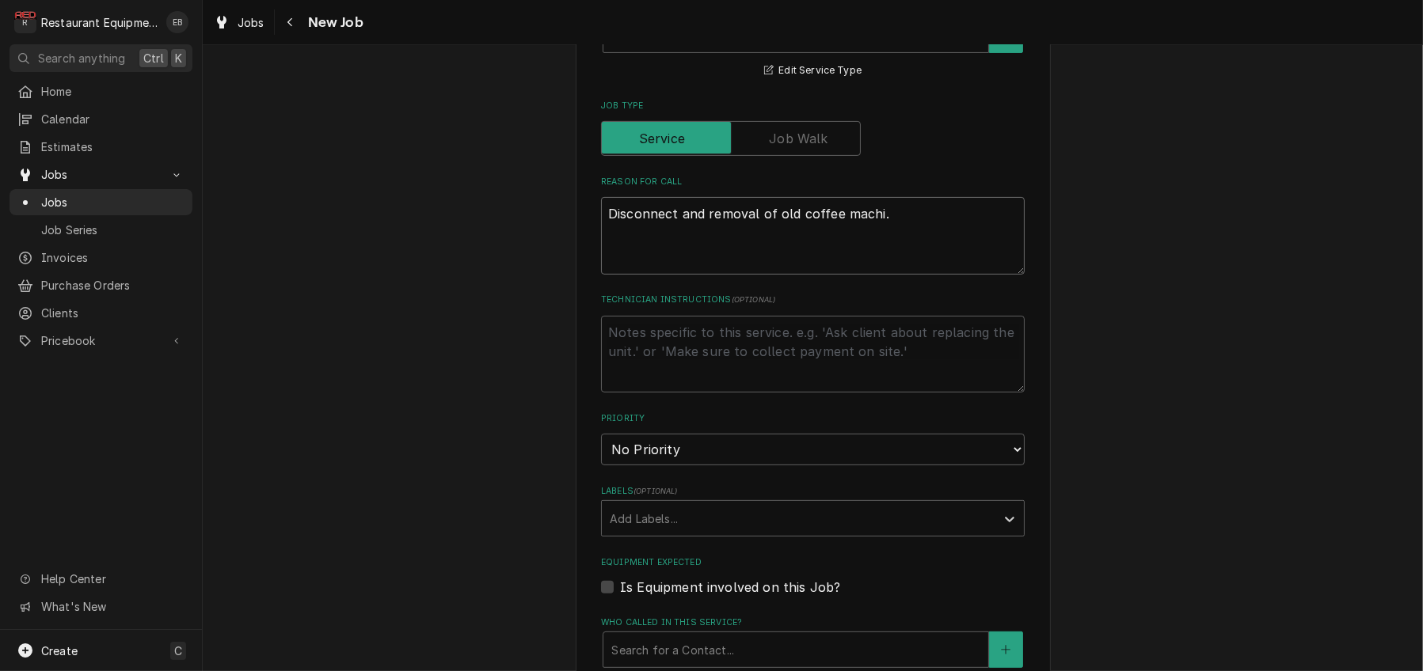
type textarea "x"
type textarea "Disconnect and removal of old coffee machin."
type textarea "x"
type textarea "Disconnect and removal of old coffee machine."
type textarea "x"
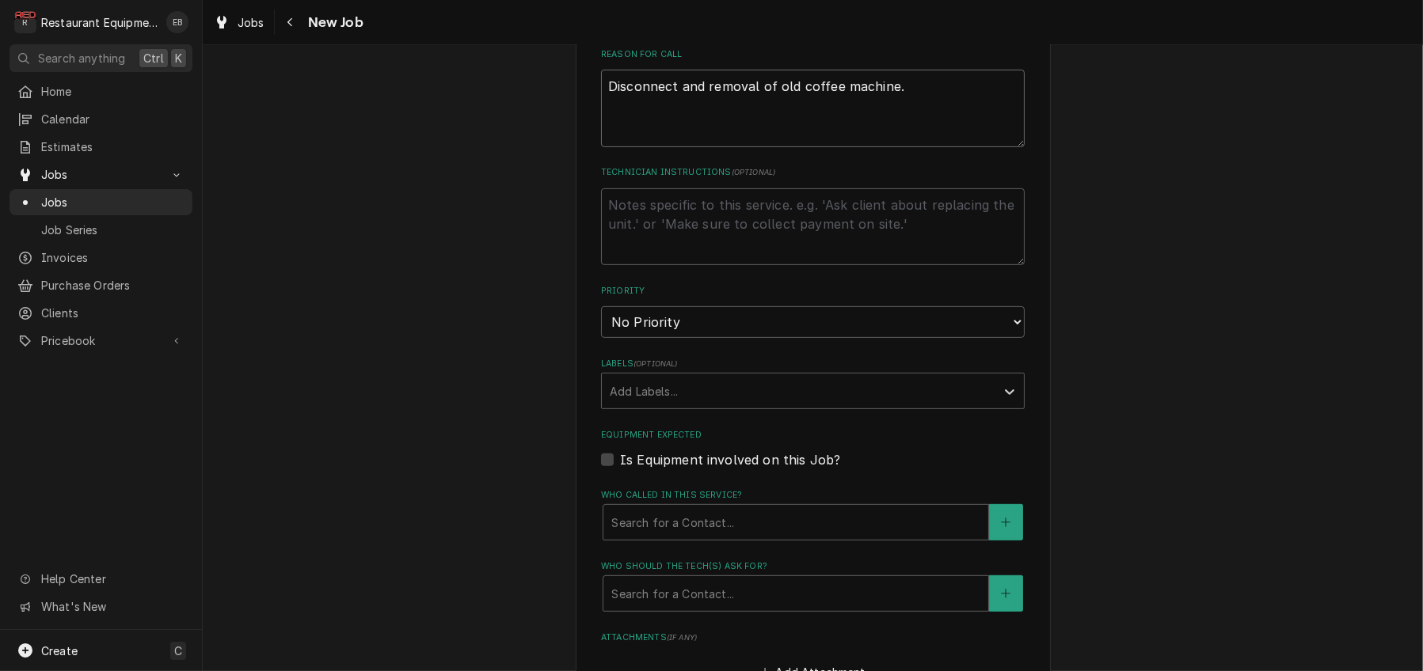
scroll to position [792, 0]
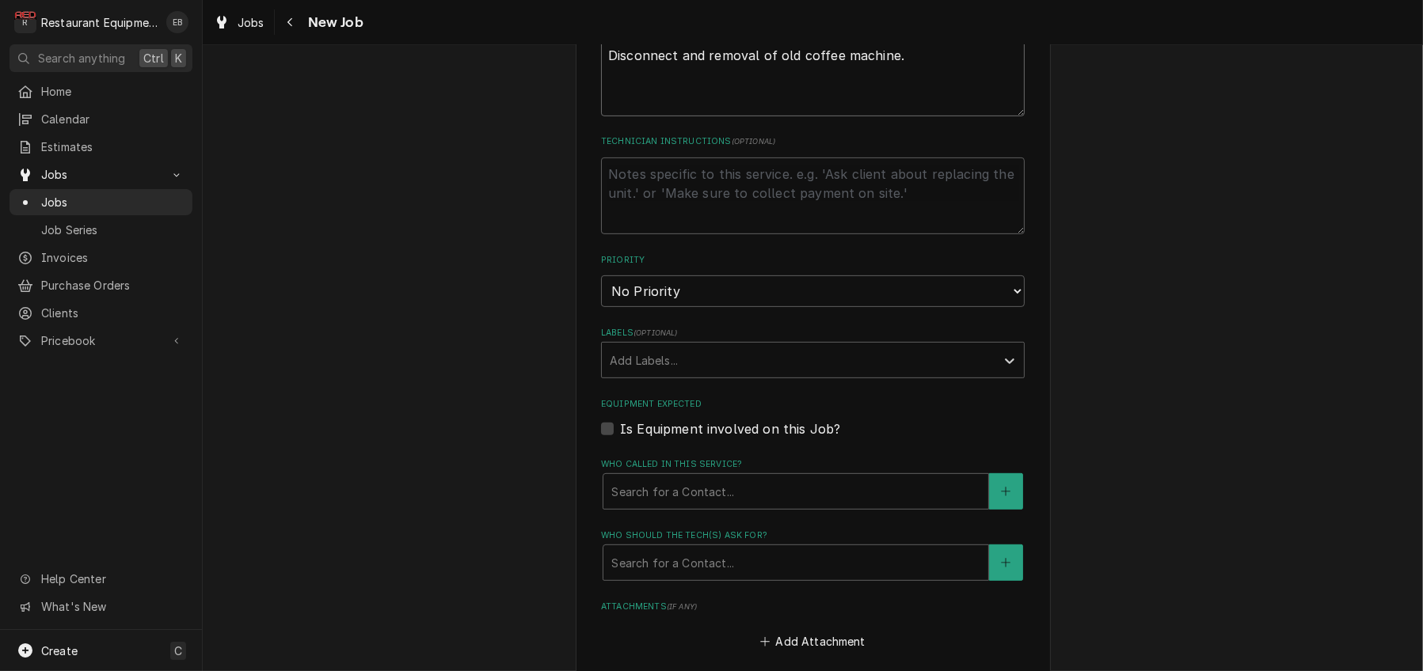
type textarea "Disconnect and removal of old coffee machine."
click at [682, 307] on select "No Priority Urgent High Medium Low" at bounding box center [813, 291] width 424 height 32
select select "2"
click at [601, 307] on select "No Priority Urgent High Medium Low" at bounding box center [813, 291] width 424 height 32
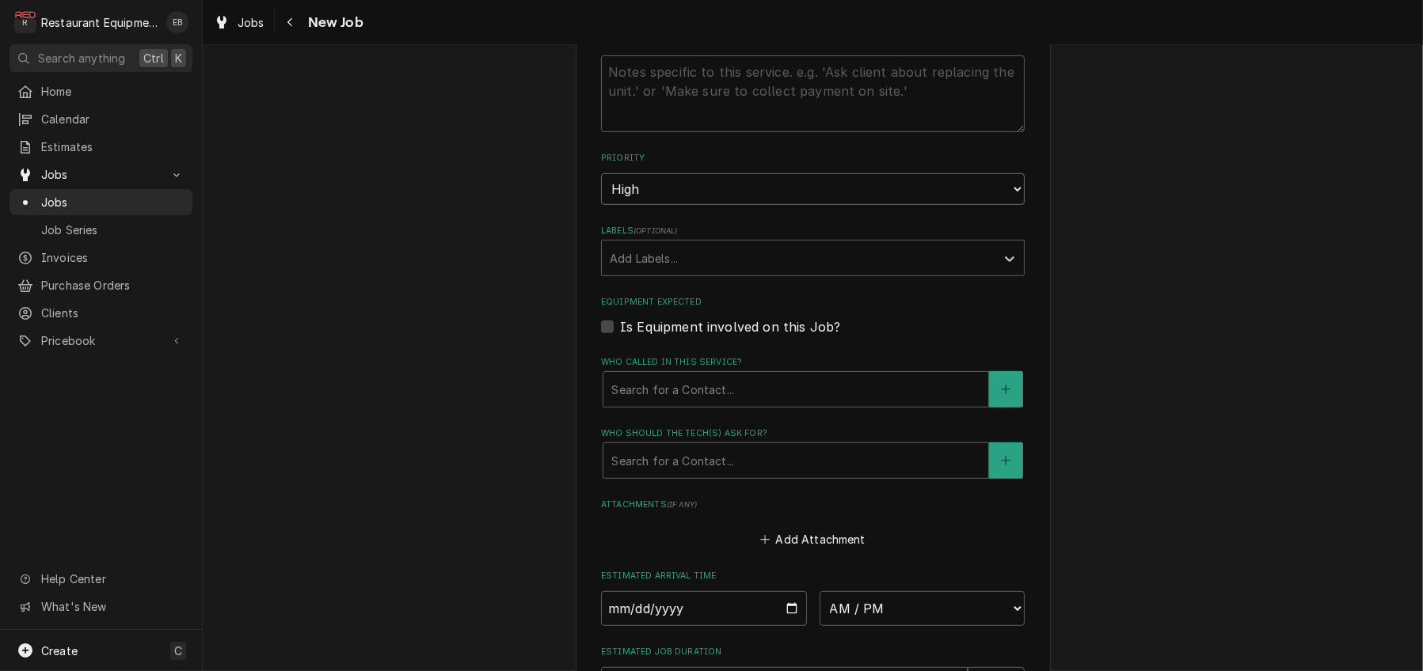
scroll to position [897, 0]
drag, startPoint x: 651, startPoint y: 377, endPoint x: 650, endPoint y: 386, distance: 9.5
click at [650, 269] on div "Labels" at bounding box center [799, 255] width 378 height 28
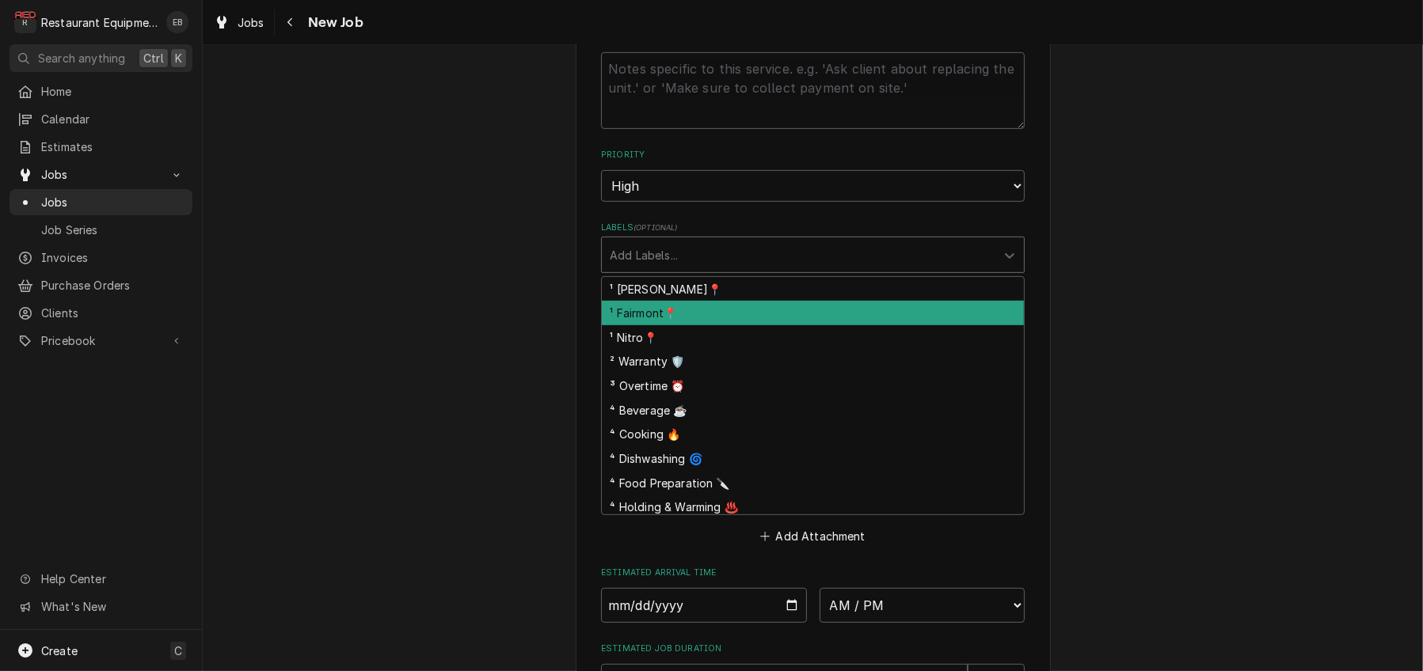
click at [671, 325] on div "¹ Fairmont📍" at bounding box center [813, 313] width 422 height 25
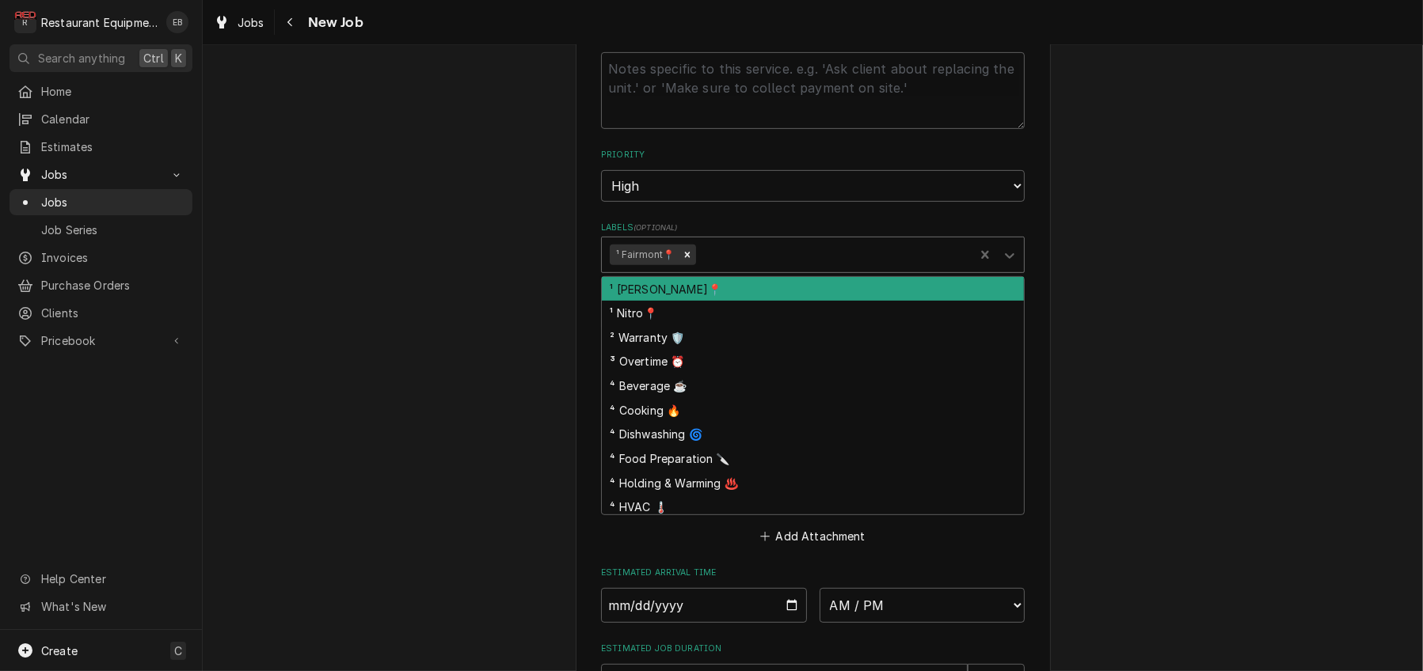
click at [731, 269] on div "Labels" at bounding box center [832, 255] width 268 height 28
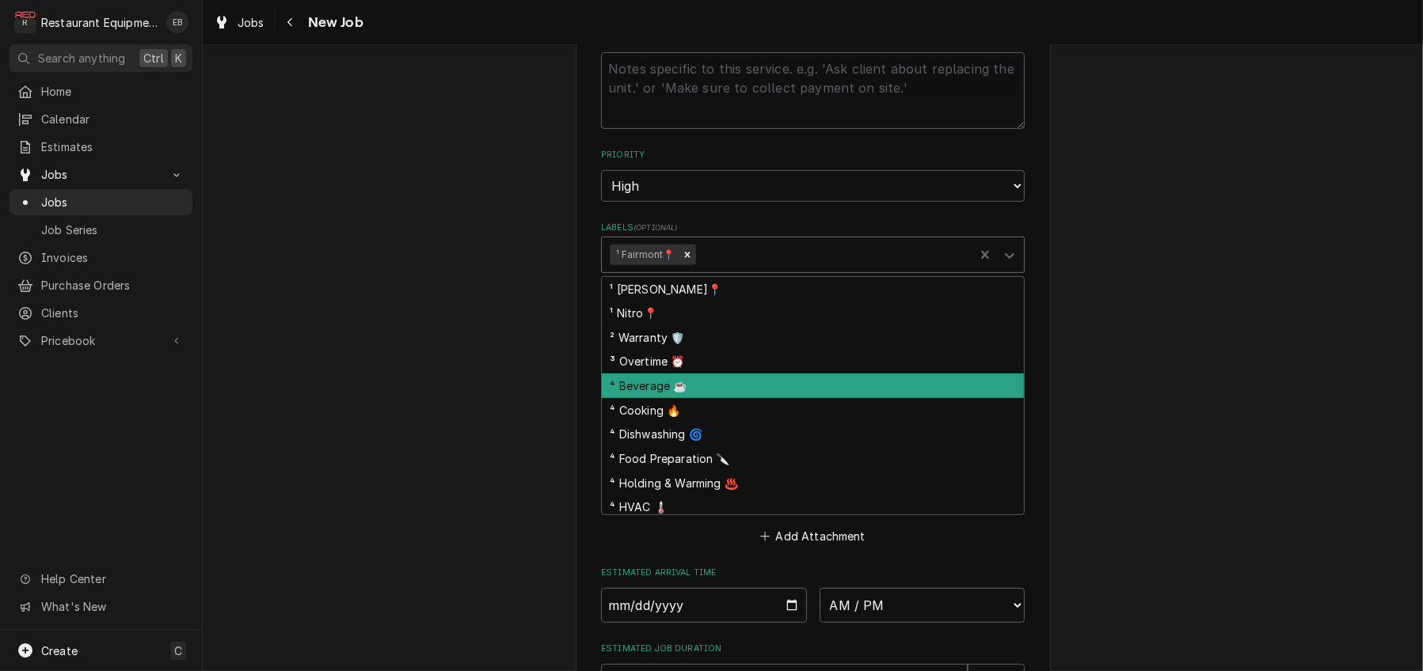
click at [671, 398] on div "⁴ Beverage ☕" at bounding box center [813, 386] width 422 height 25
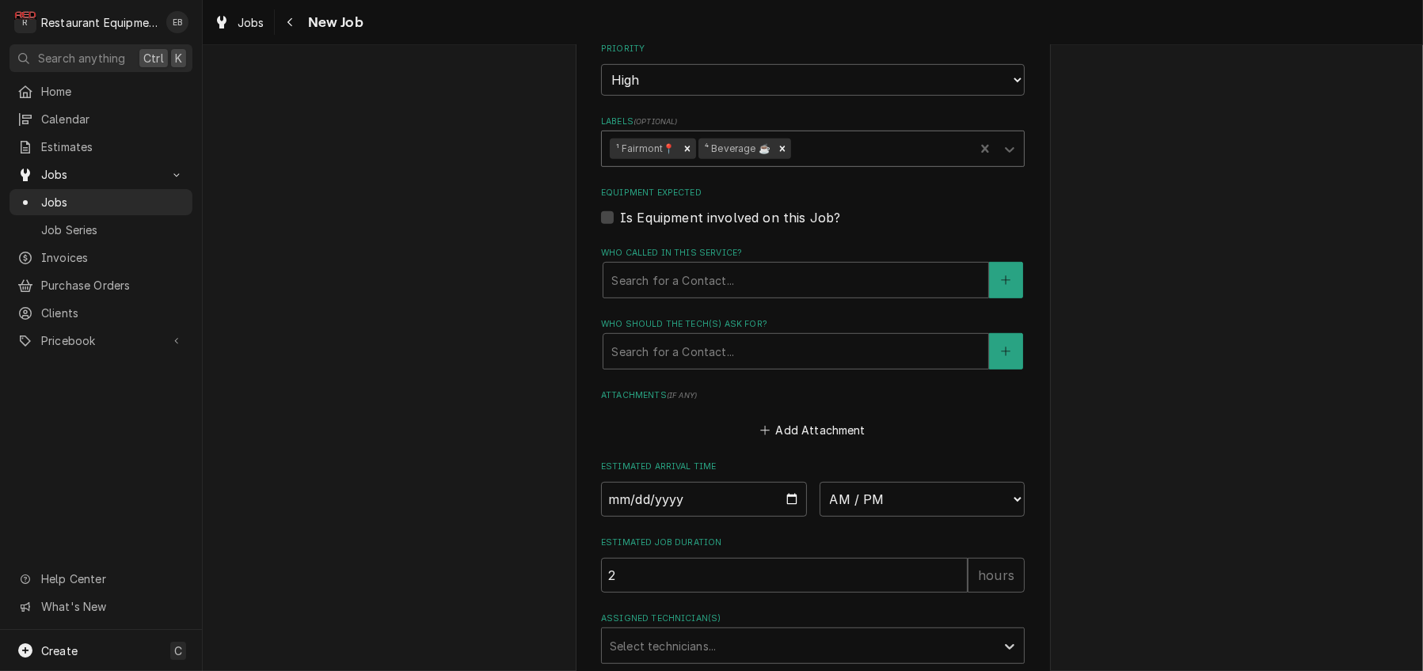
scroll to position [1055, 0]
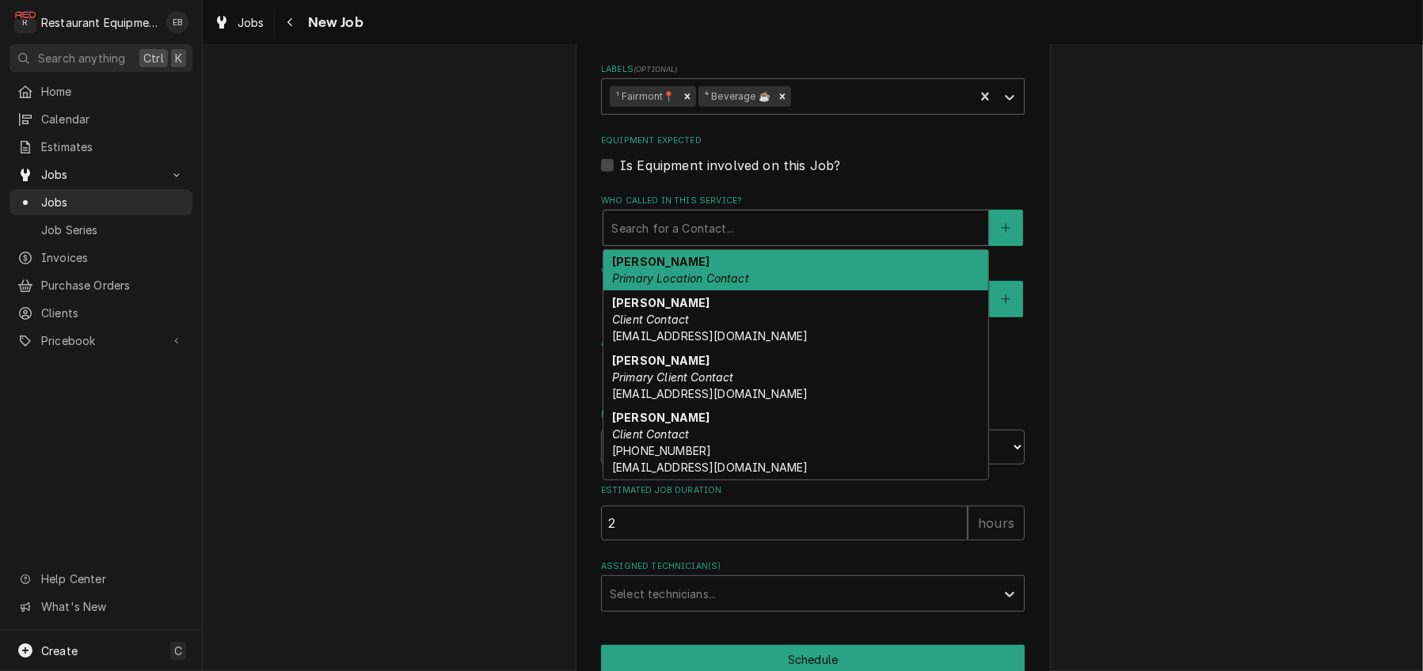
click at [725, 242] on div "Who called in this service?" at bounding box center [795, 228] width 369 height 28
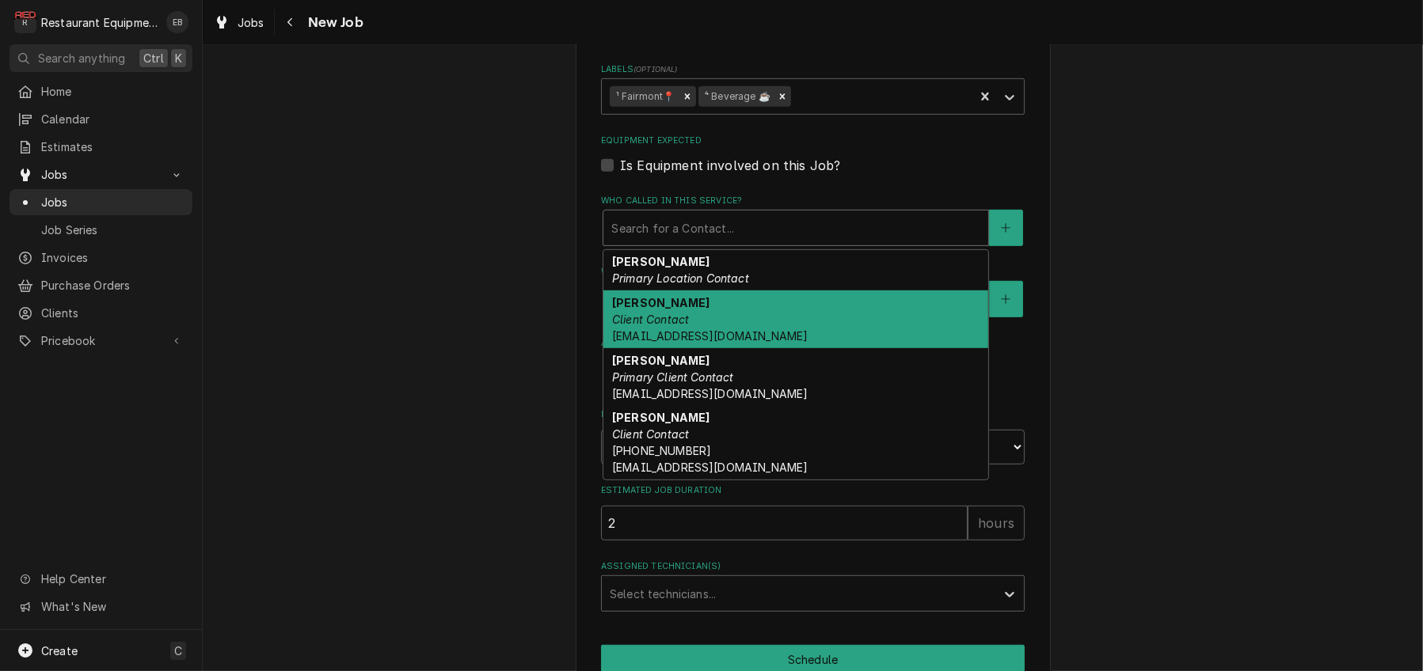
click at [674, 326] on em "Client Contact" at bounding box center [650, 319] width 77 height 13
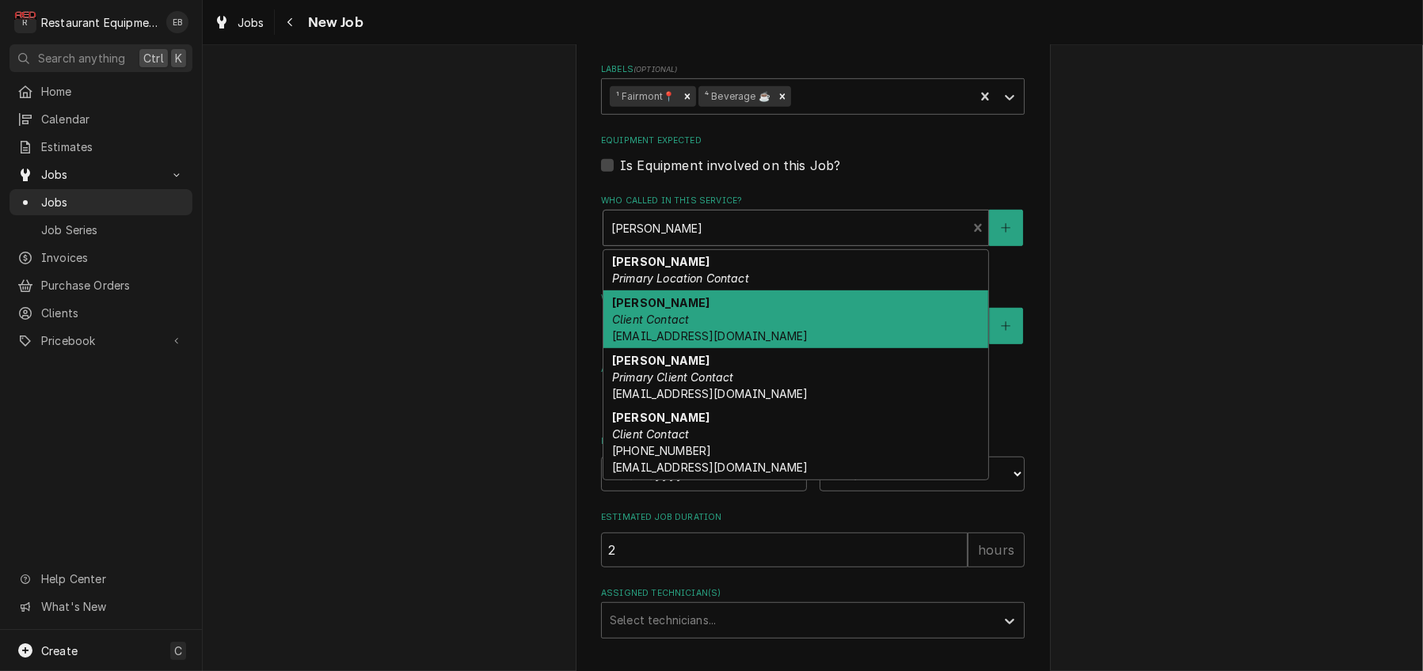
click at [700, 242] on div "Who called in this service?" at bounding box center [785, 228] width 348 height 28
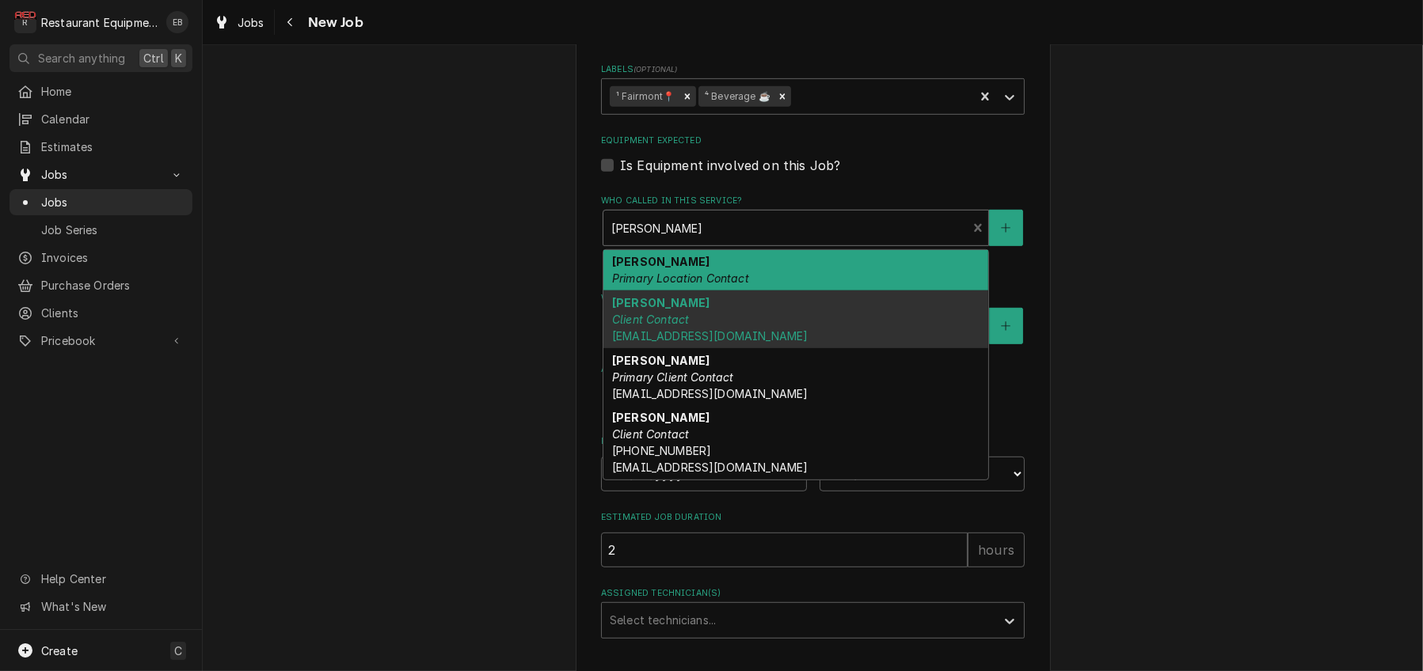
click at [692, 291] on div "Alicia Dotson Primary Location Contact" at bounding box center [795, 270] width 385 height 41
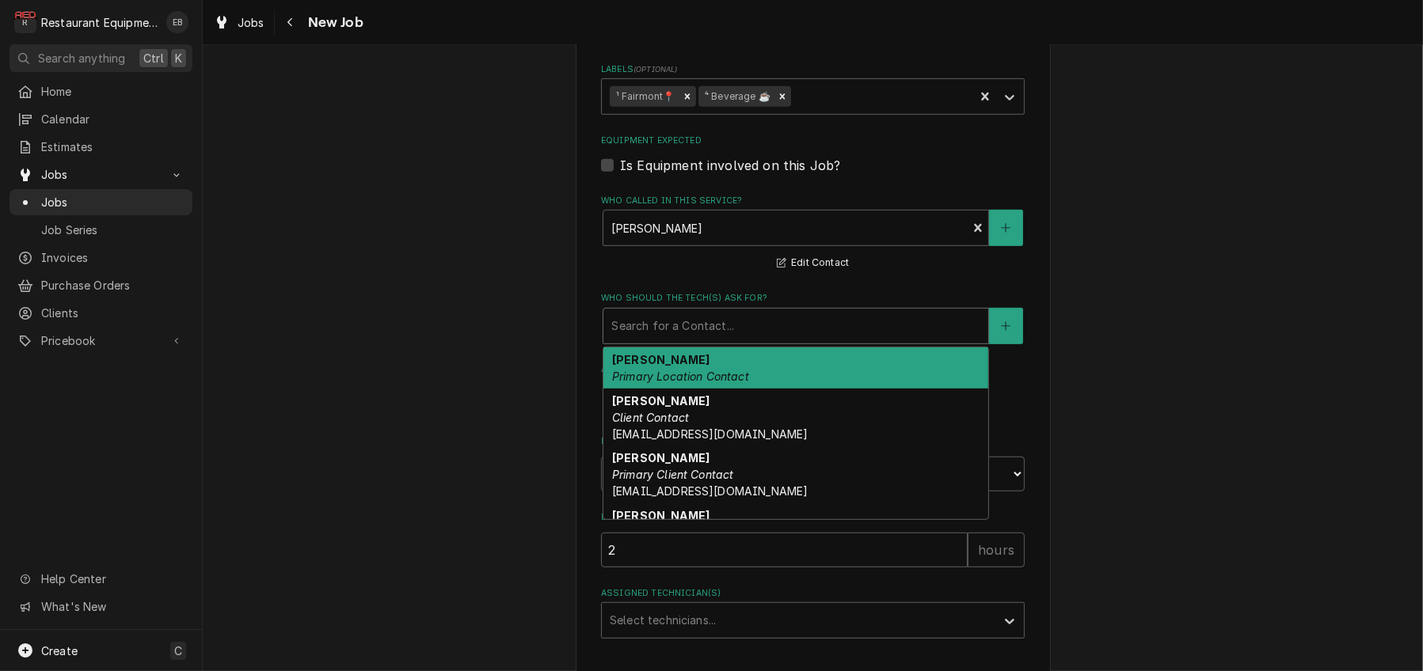
click at [686, 340] on div "Who should the tech(s) ask for?" at bounding box center [795, 326] width 369 height 28
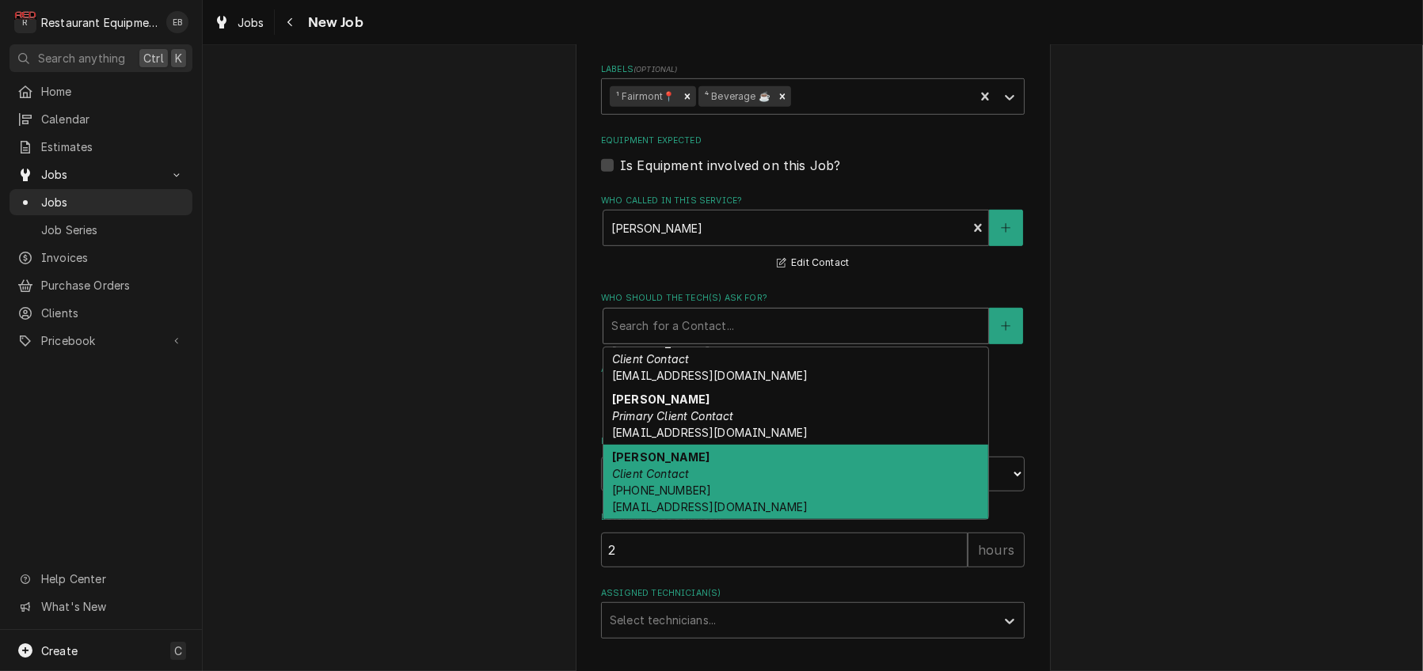
scroll to position [0, 0]
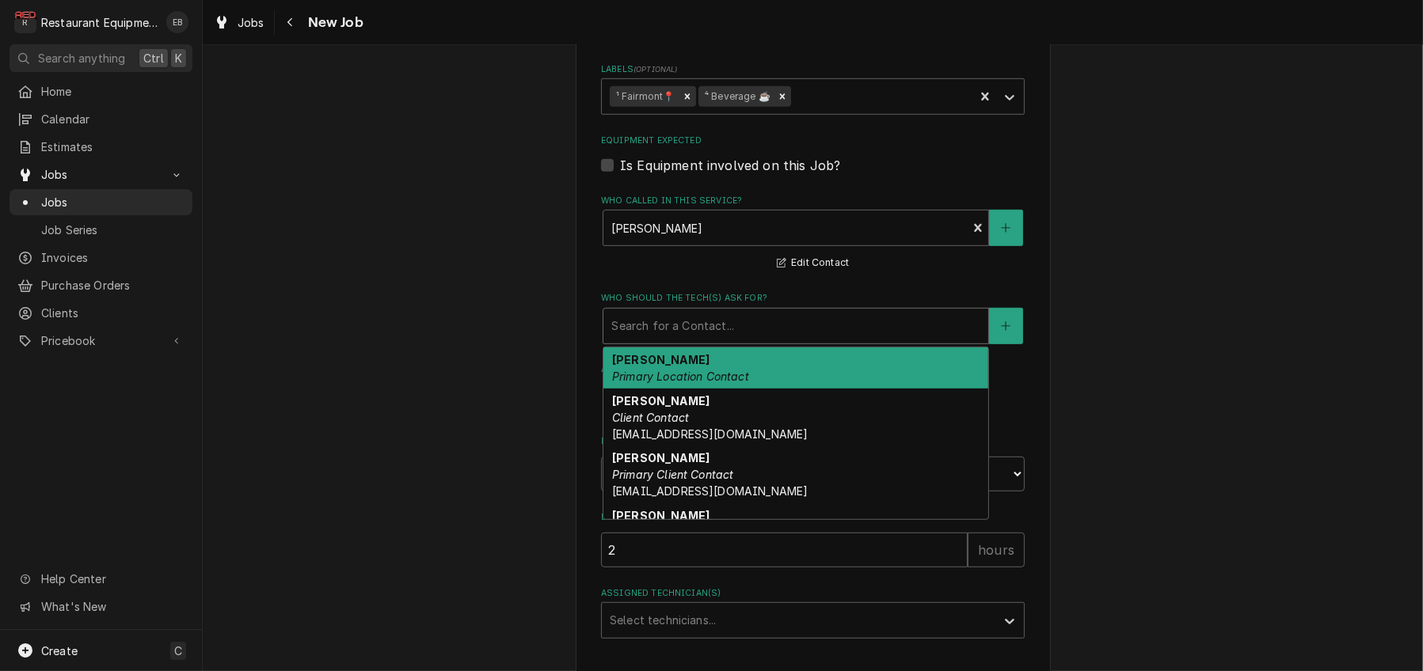
click at [678, 389] on div "Alicia Dotson Primary Location Contact" at bounding box center [795, 368] width 385 height 41
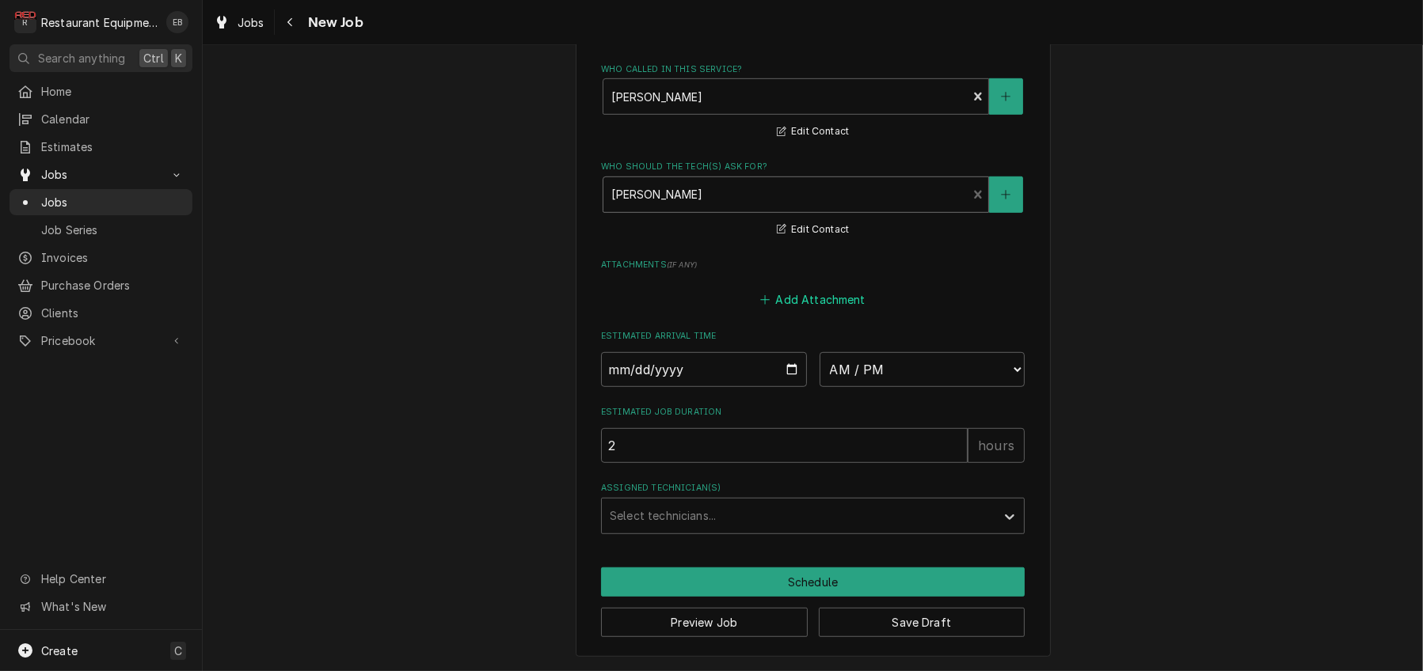
scroll to position [1214, 0]
click at [783, 387] on input "Date" at bounding box center [704, 369] width 206 height 35
type textarea "x"
type input "2025-10-13"
type textarea "x"
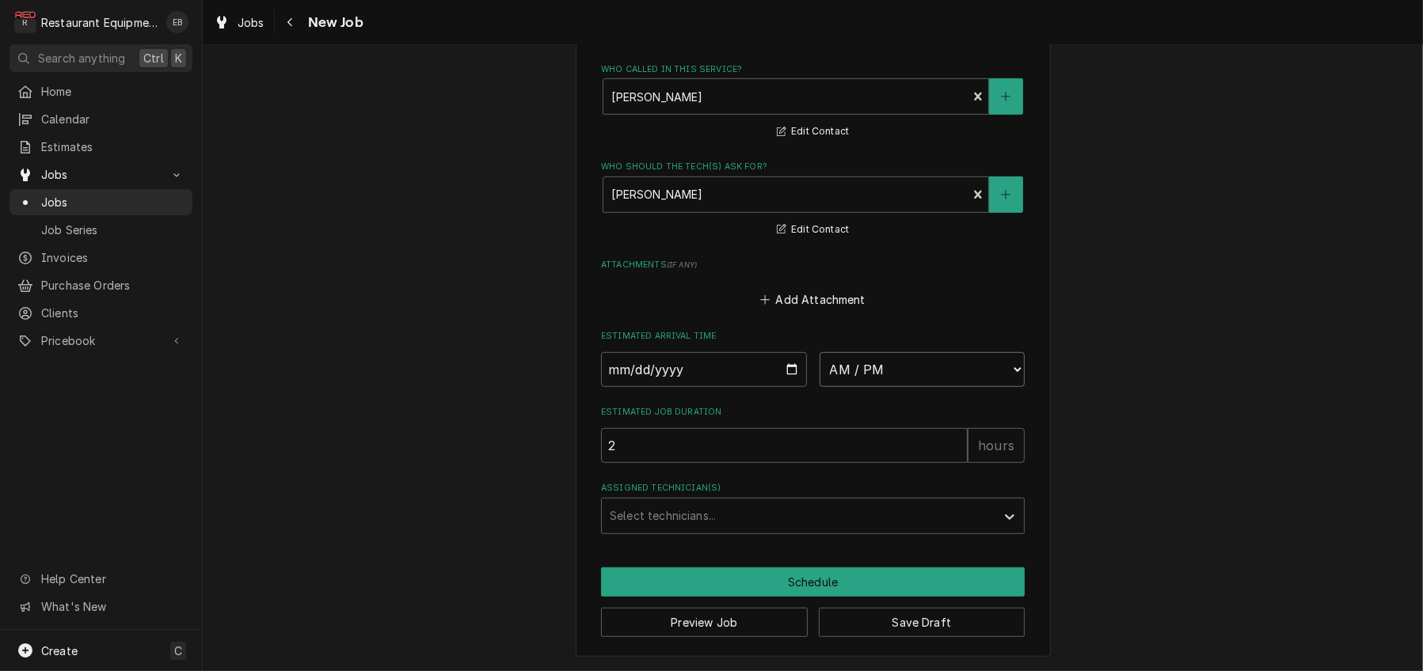
click at [872, 387] on select "AM / PM 6:00 AM 6:15 AM 6:30 AM 6:45 AM 7:00 AM 7:15 AM 7:30 AM 7:45 AM 8:00 AM…" at bounding box center [922, 369] width 206 height 35
select select "12:00:00"
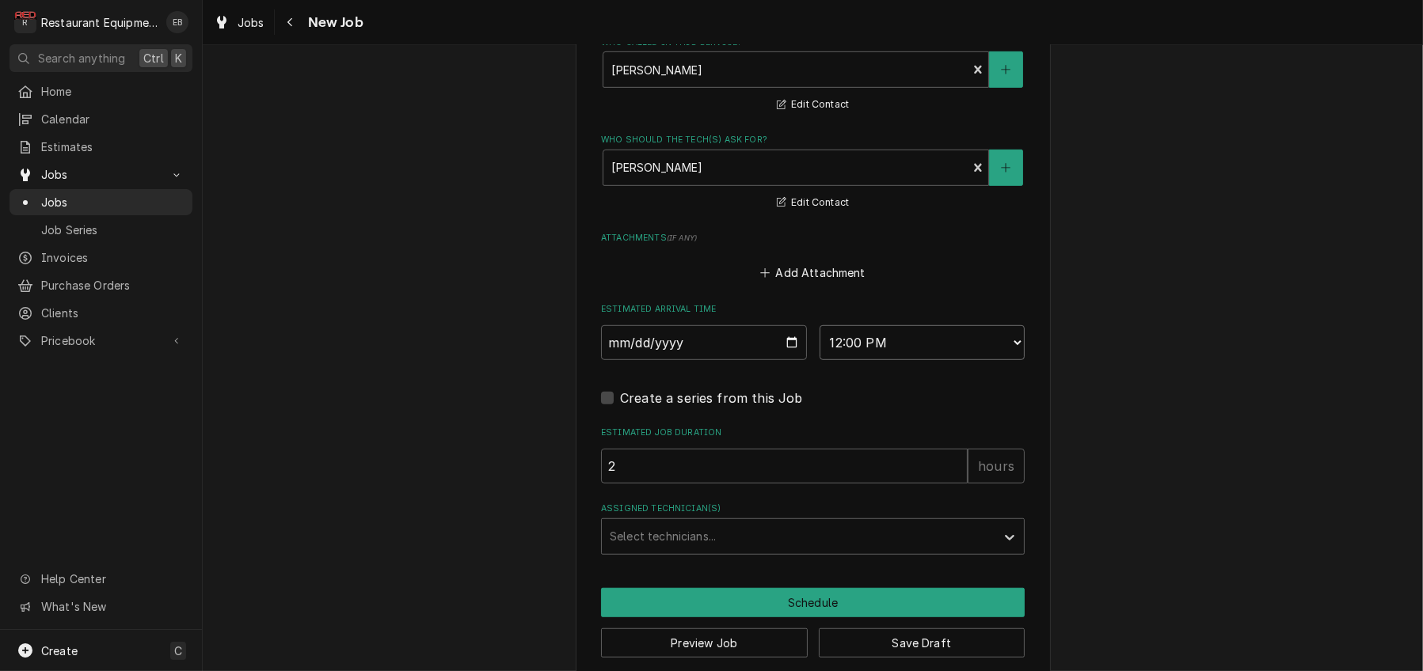
type textarea "x"
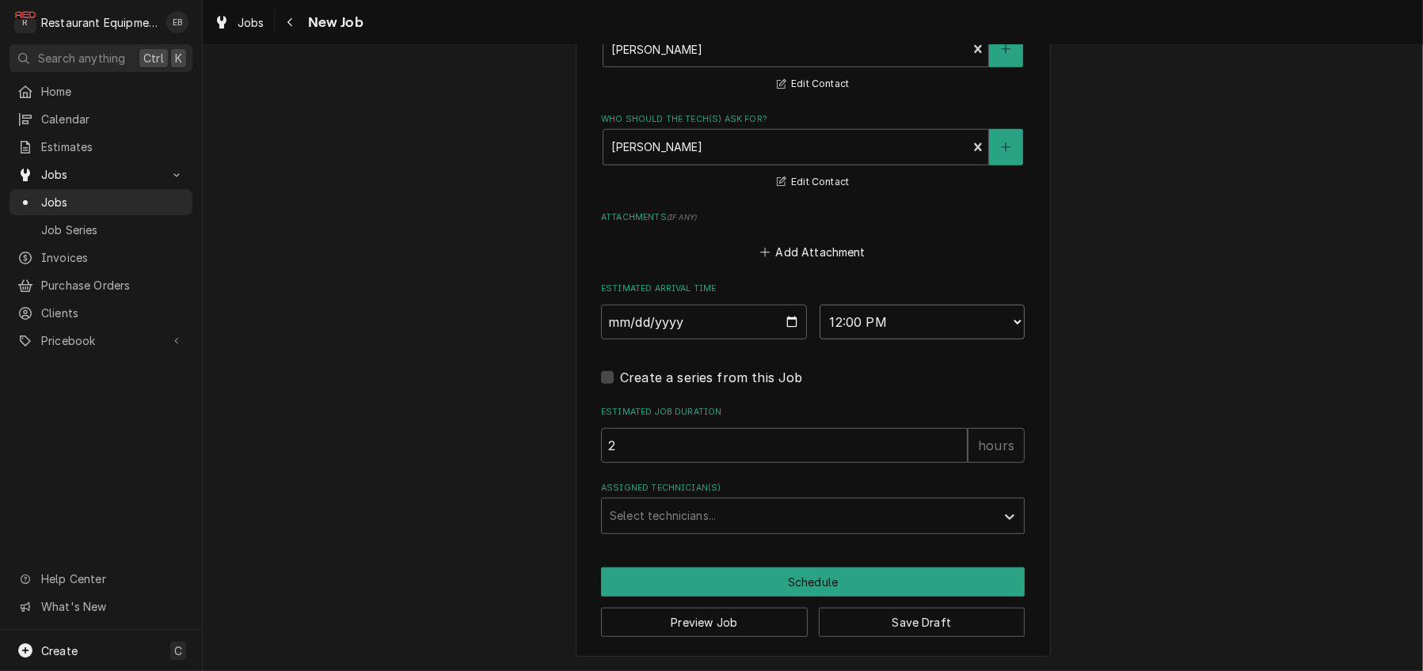
scroll to position [1438, 0]
click at [687, 508] on div "Assigned Technician(s)" at bounding box center [799, 516] width 378 height 28
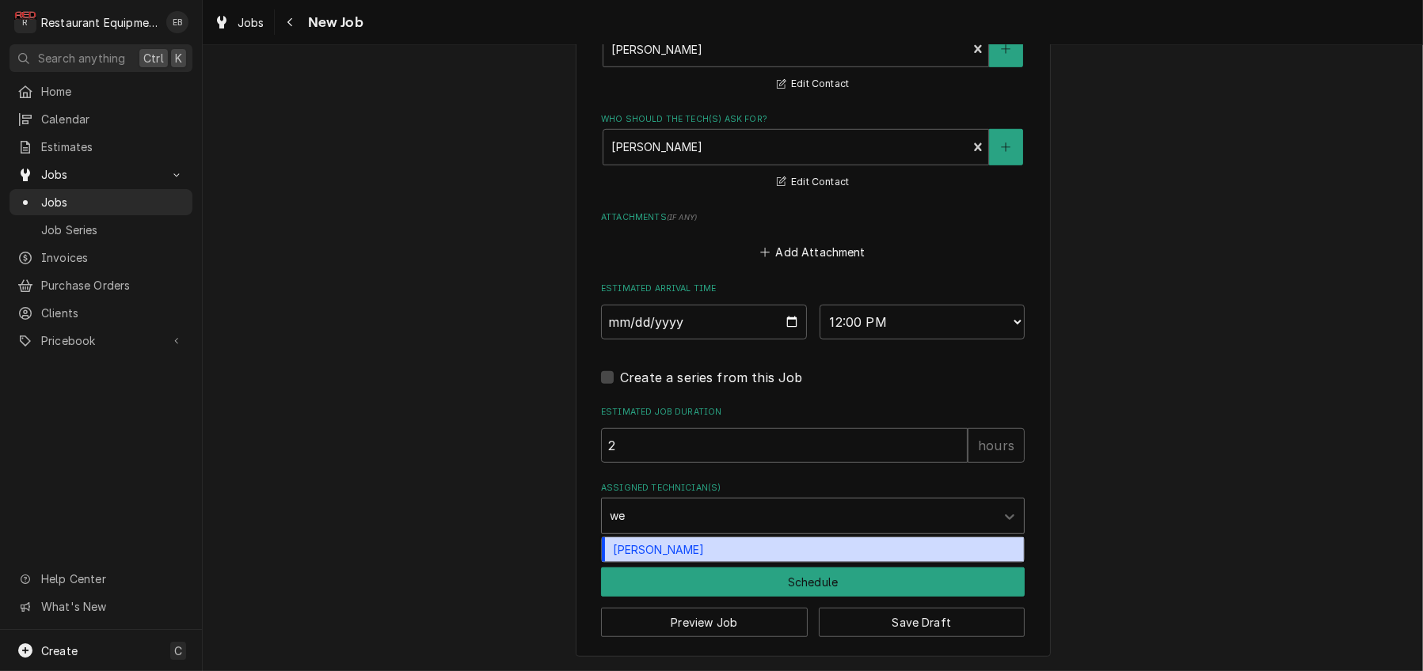
type input "wes"
click at [667, 543] on div "[PERSON_NAME]" at bounding box center [813, 550] width 422 height 25
type textarea "x"
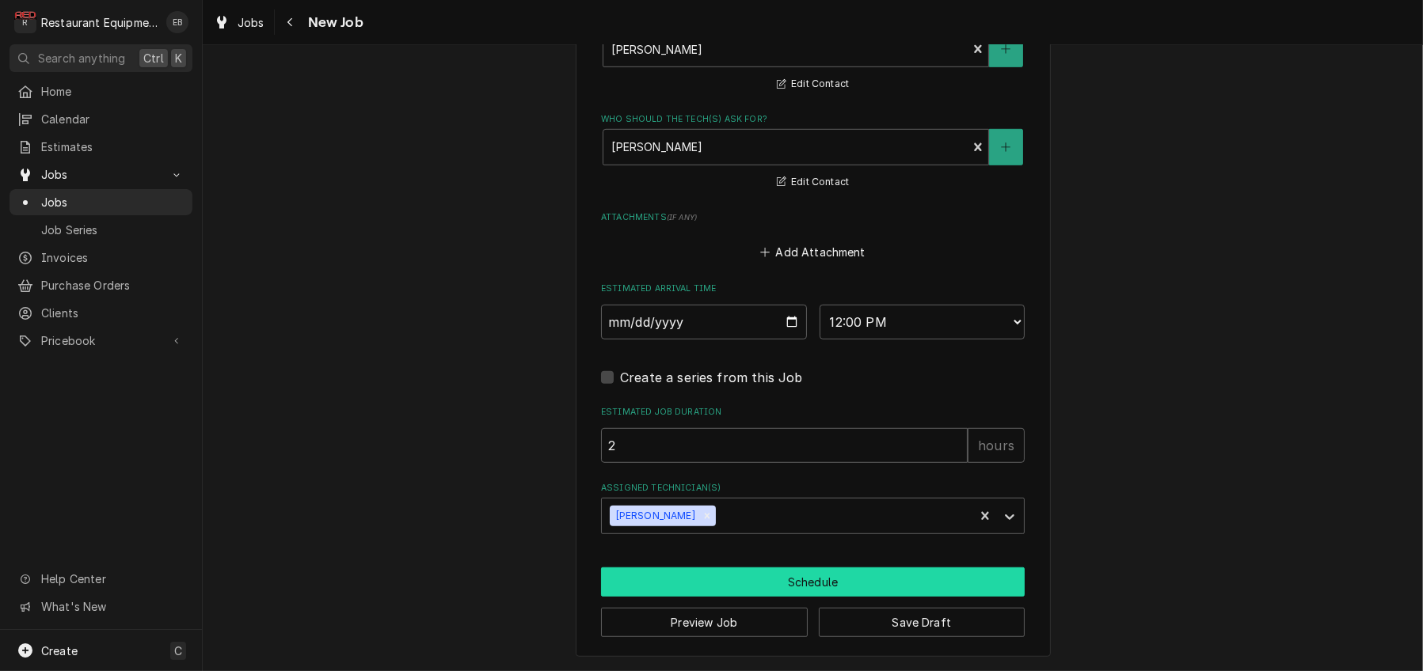
click at [739, 572] on button "Schedule" at bounding box center [813, 582] width 424 height 29
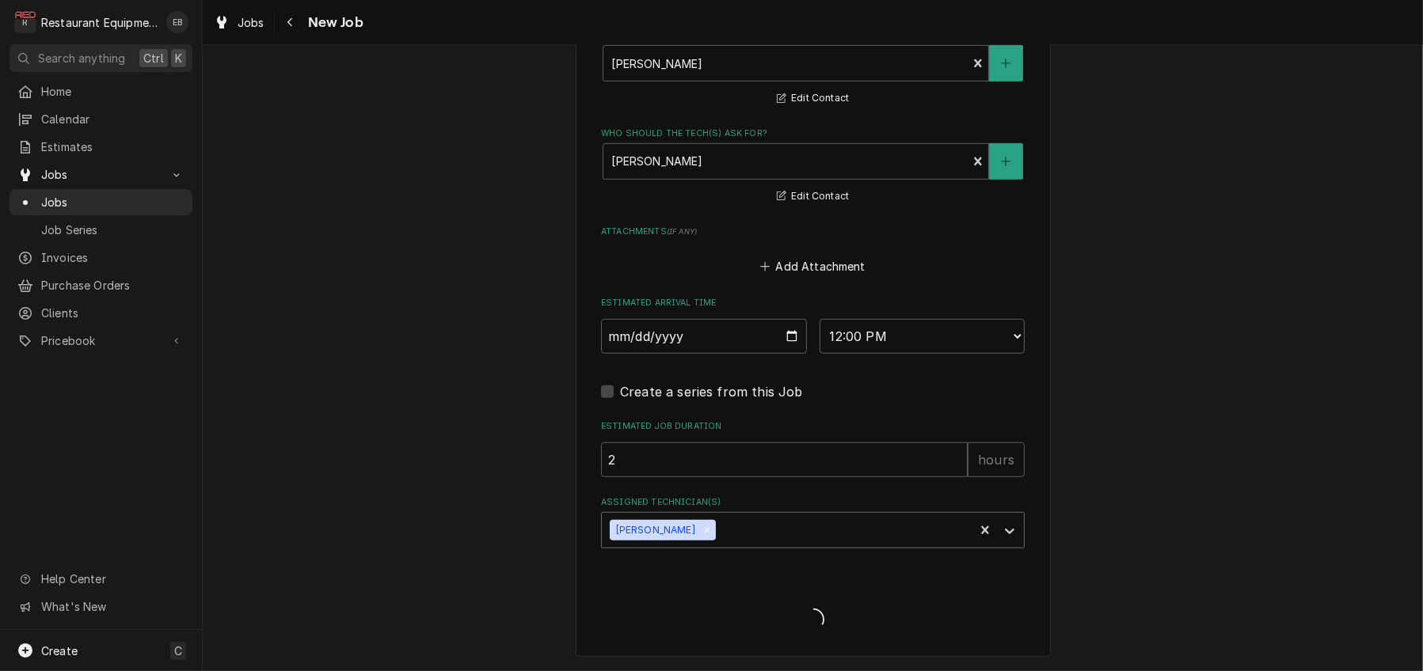
type textarea "x"
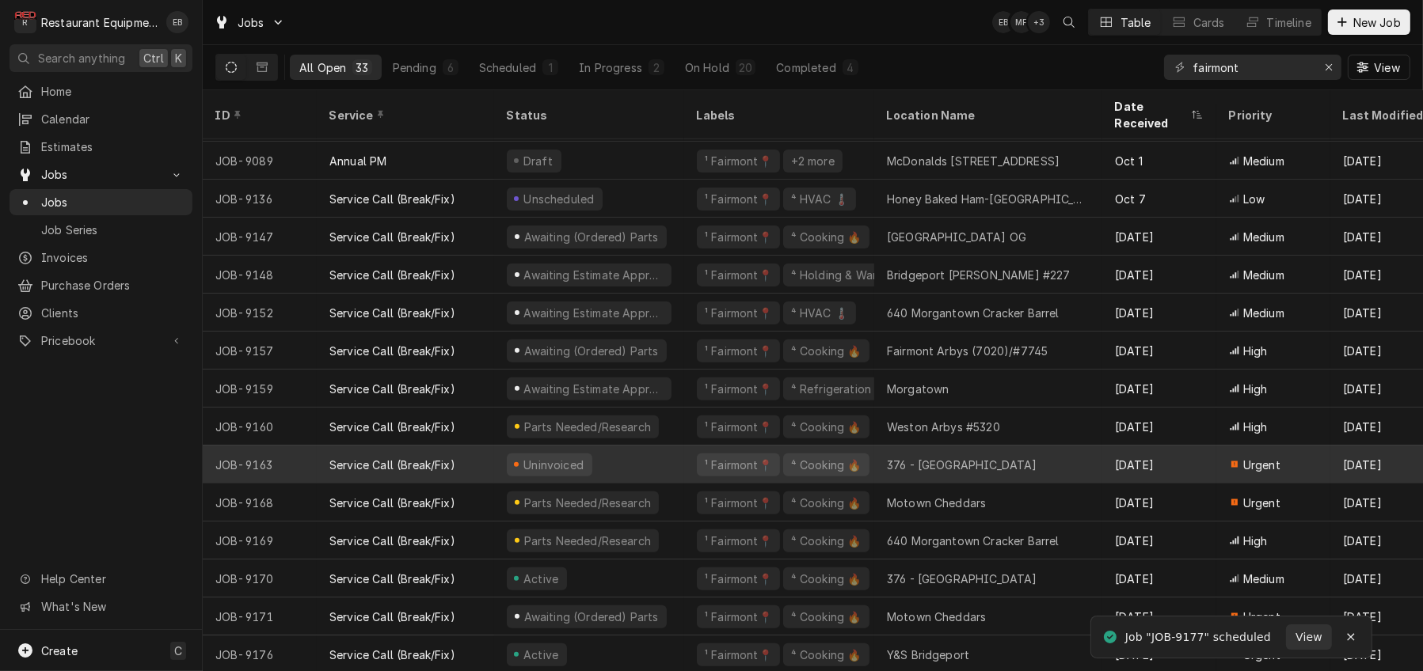
scroll to position [732, 0]
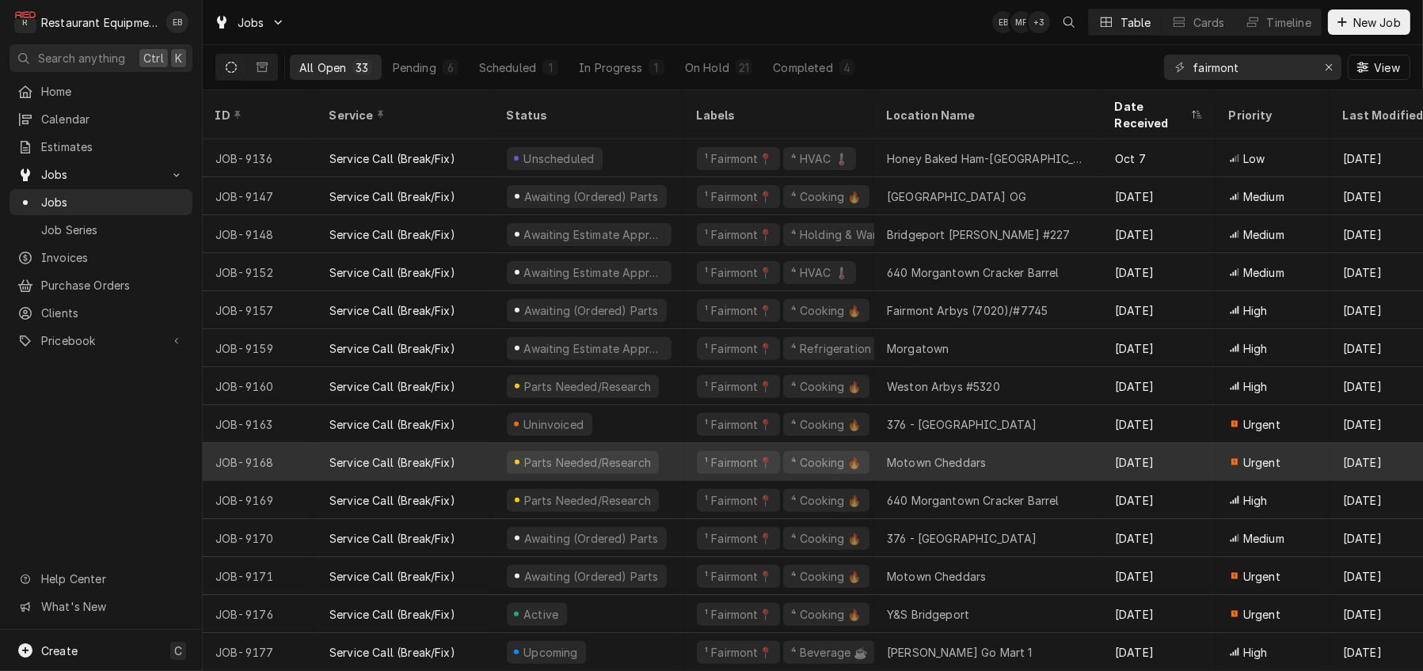
click at [700, 448] on div "¹ Fairmont📍 ⁴ Cooking 🔥" at bounding box center [779, 462] width 190 height 38
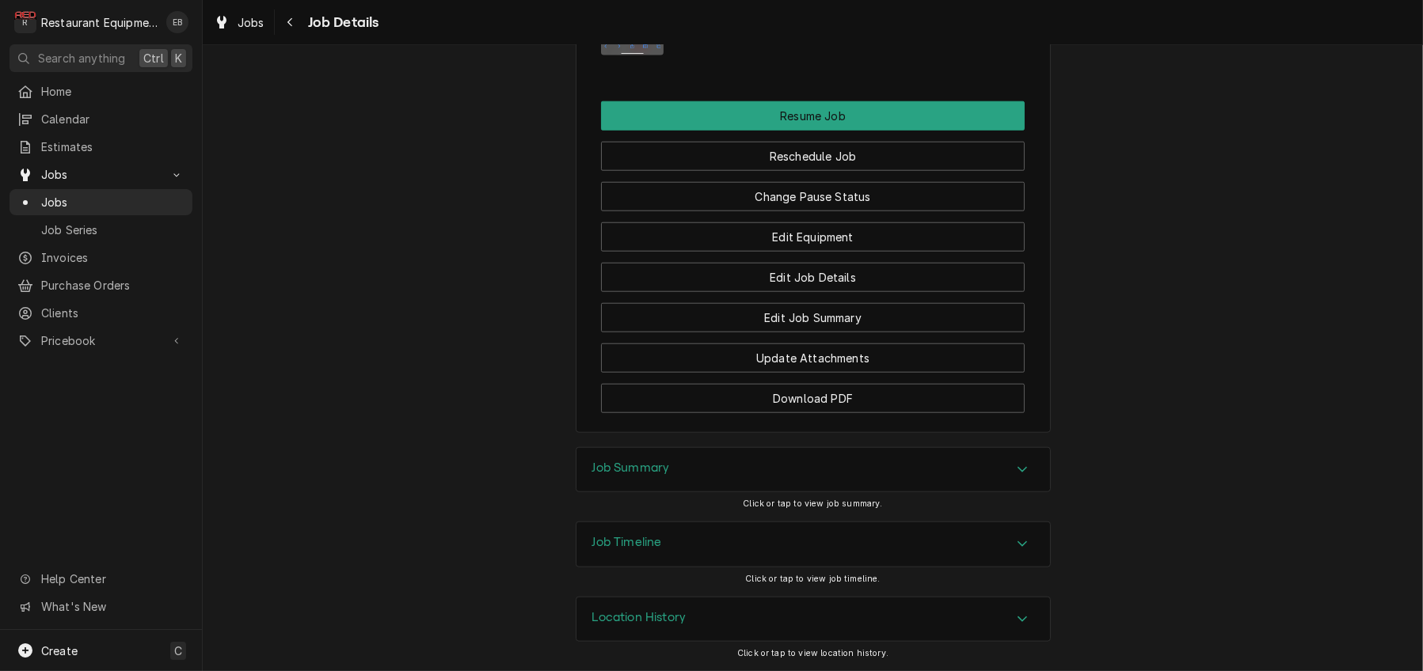
scroll to position [2111, 0]
click at [823, 211] on button "Change Pause Status" at bounding box center [813, 196] width 424 height 29
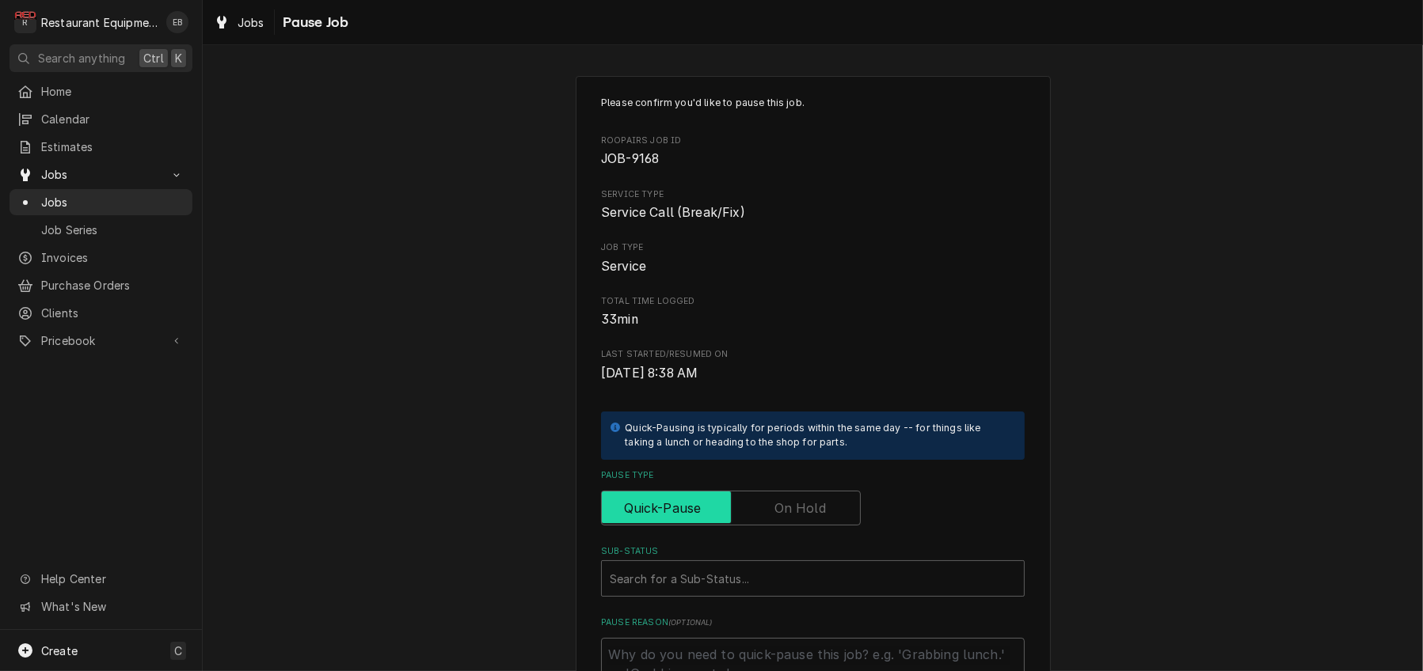
click at [769, 526] on input "Pause Type" at bounding box center [730, 508] width 245 height 35
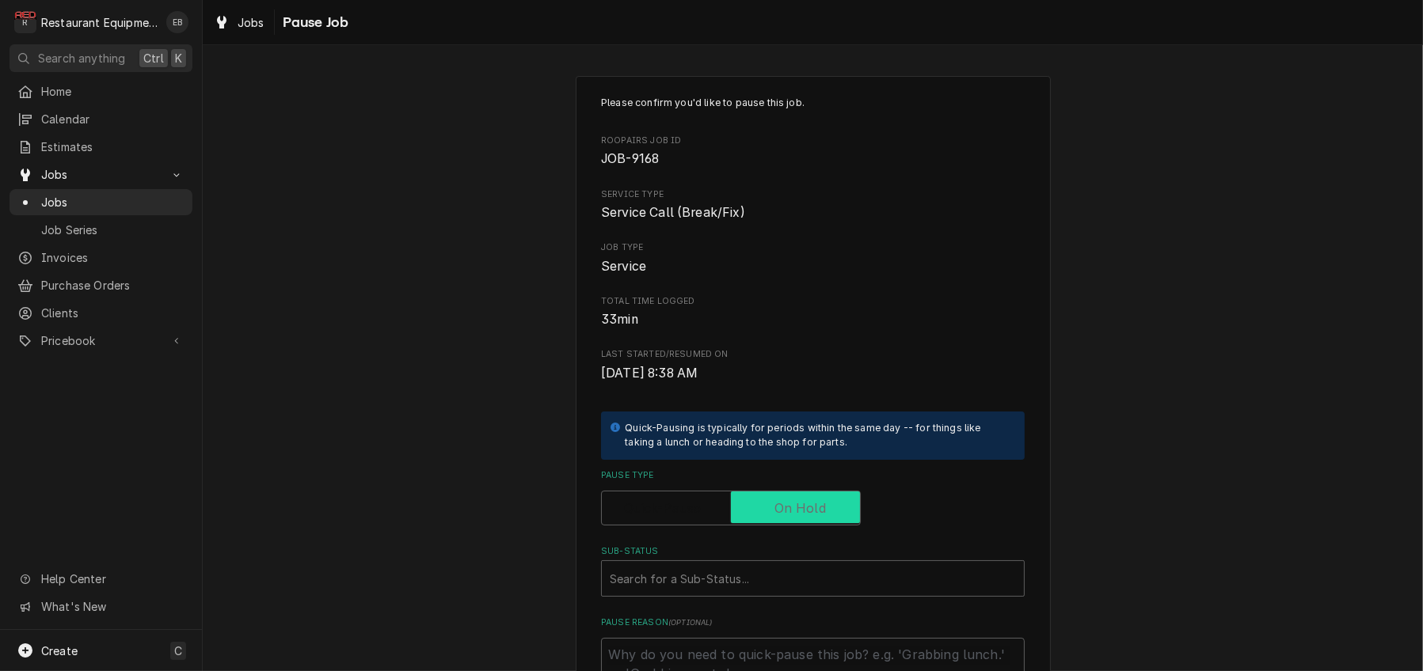
checkbox input "true"
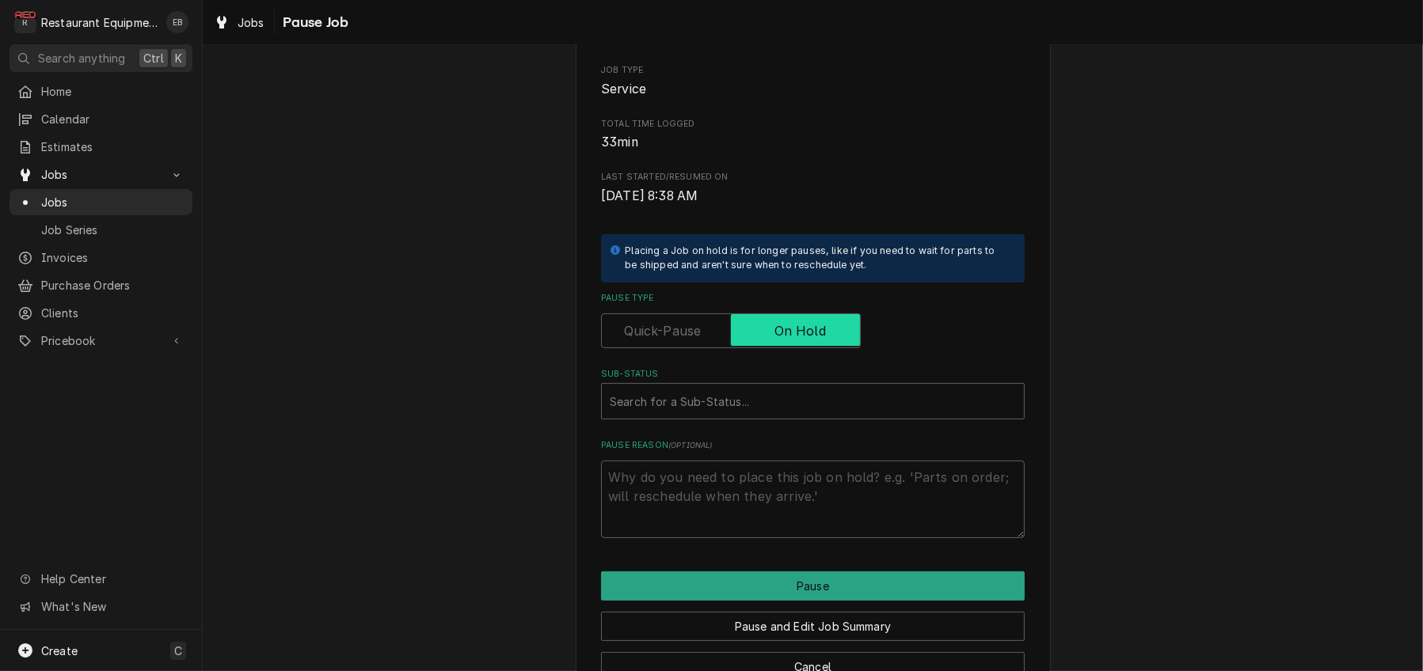
scroll to position [211, 0]
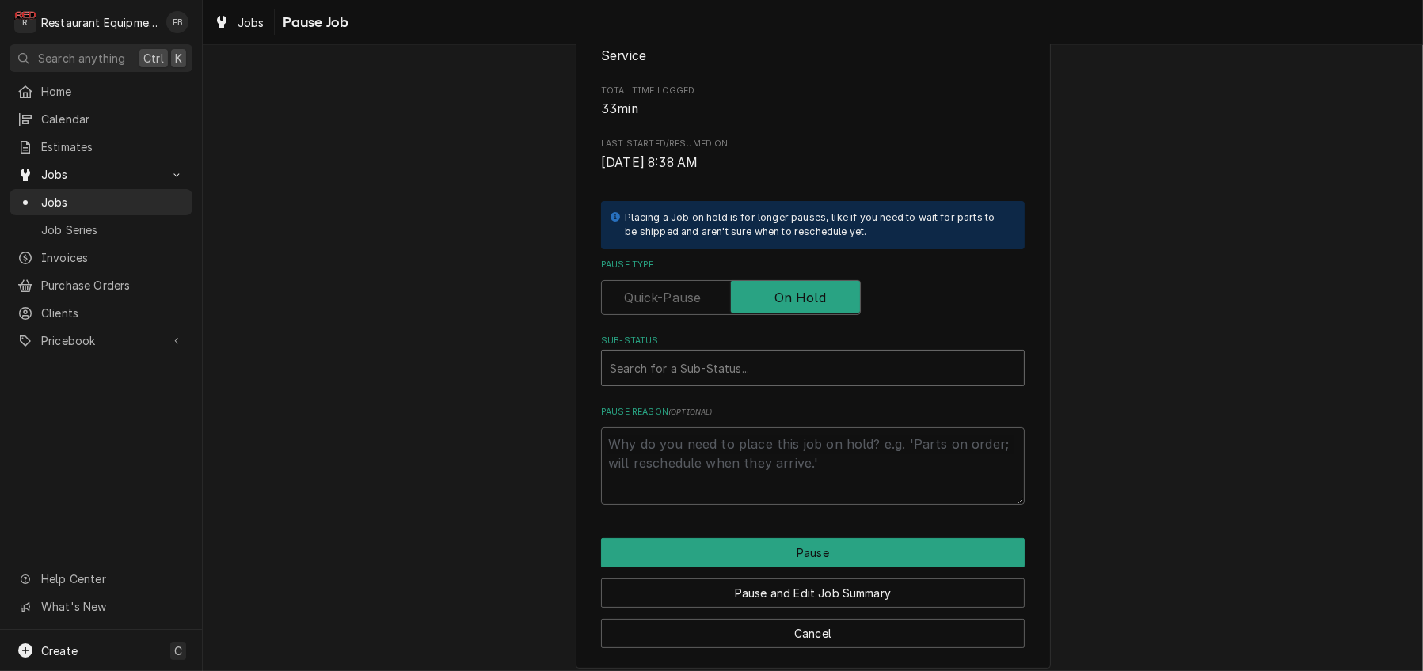
click at [700, 382] on div "Sub-Status" at bounding box center [813, 368] width 406 height 28
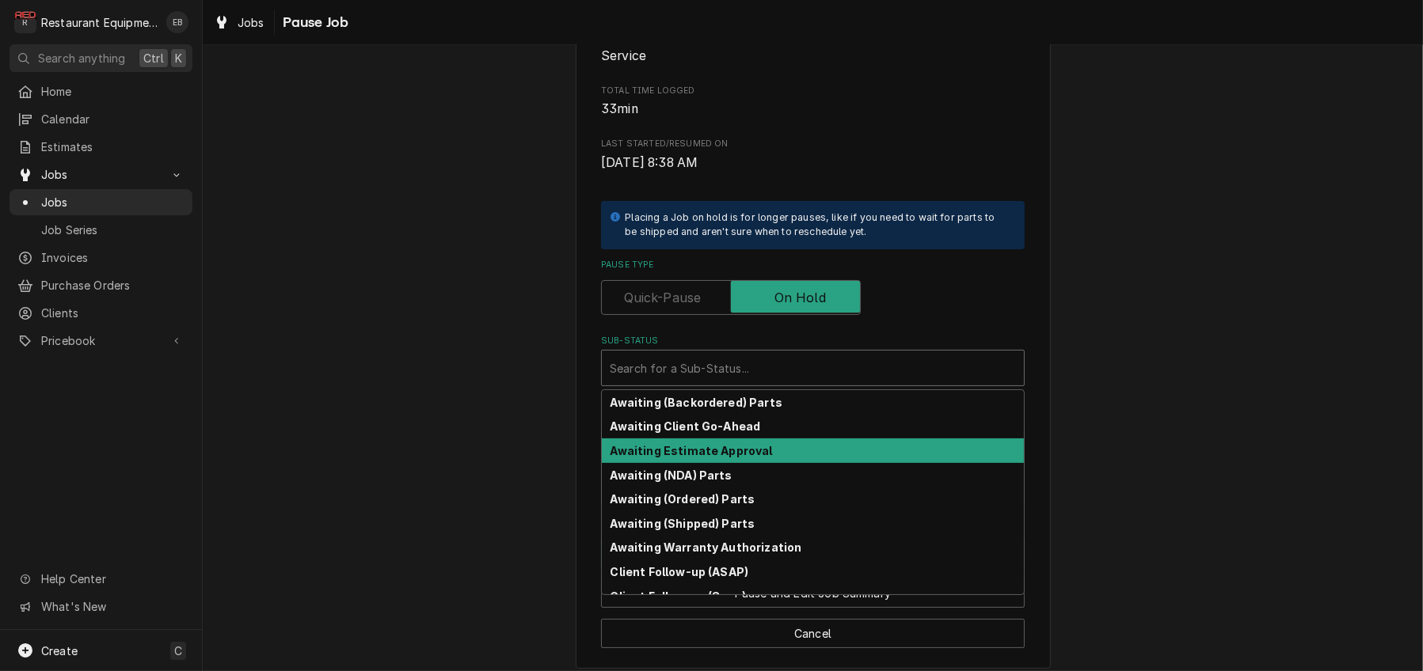
click at [716, 458] on strong "Awaiting Estimate Approval" at bounding box center [691, 450] width 162 height 13
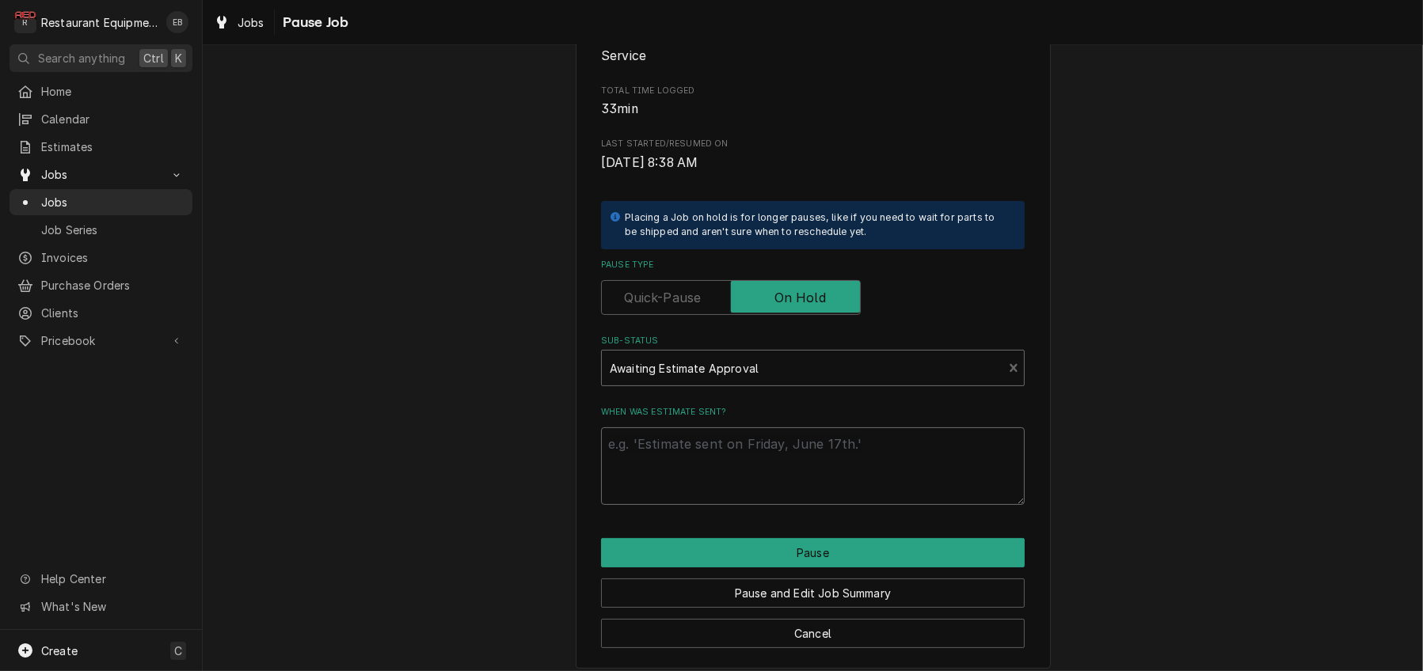
click at [743, 505] on textarea "When was estimate sent?" at bounding box center [813, 466] width 424 height 78
type textarea "x"
type textarea "s"
type textarea "x"
type textarea "se"
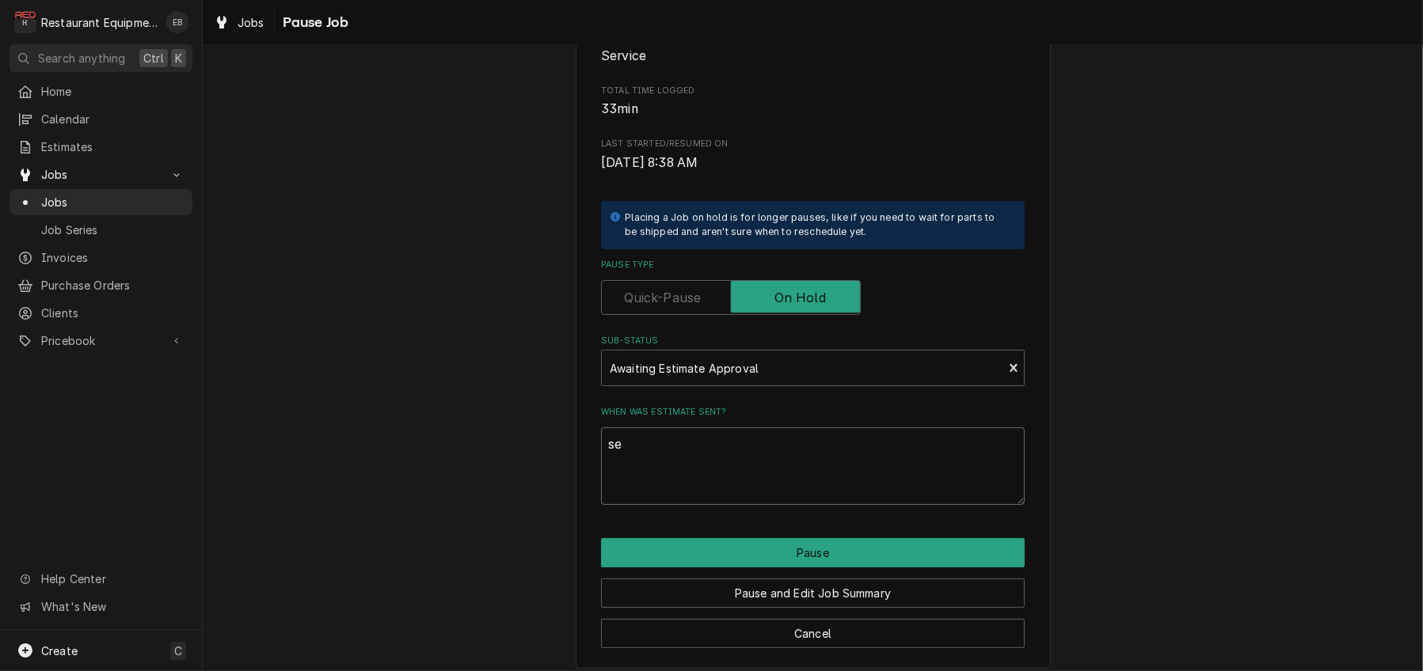
type textarea "x"
type textarea "sen"
type textarea "x"
type textarea "sent"
type textarea "x"
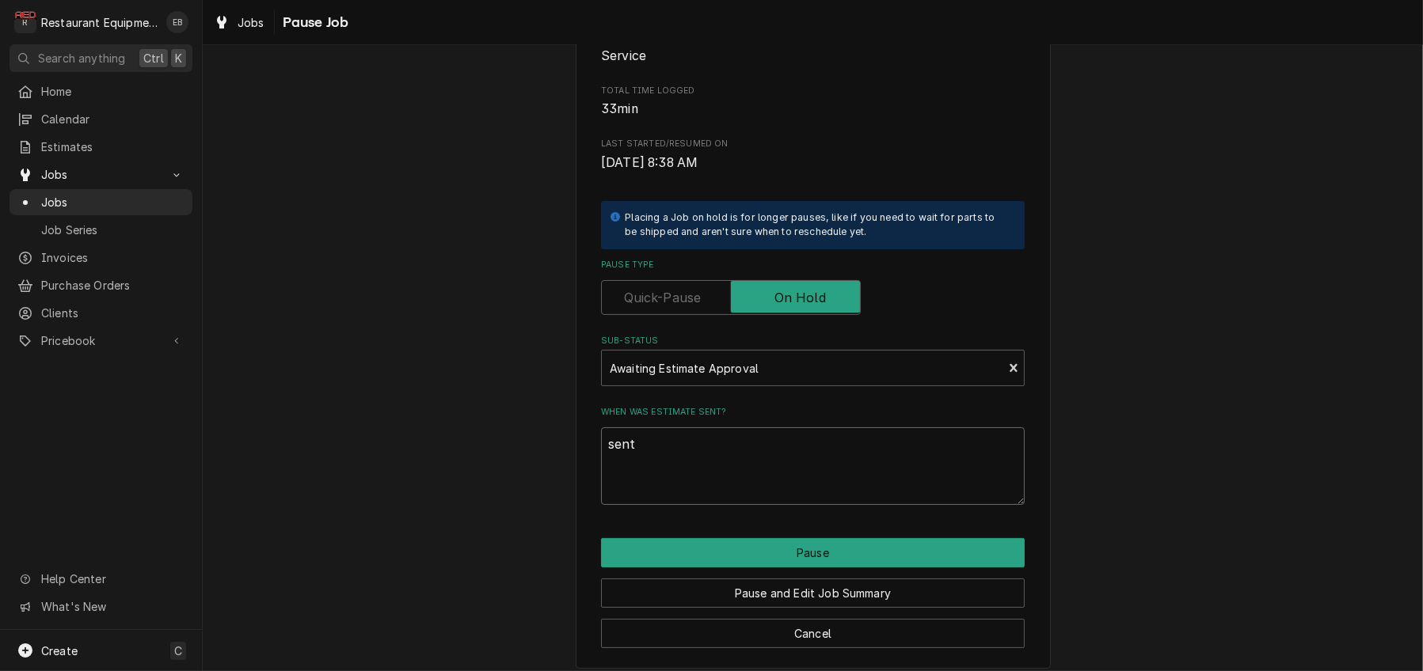
type textarea "sent"
type textarea "x"
type textarea "sent t"
type textarea "x"
type textarea "sent"
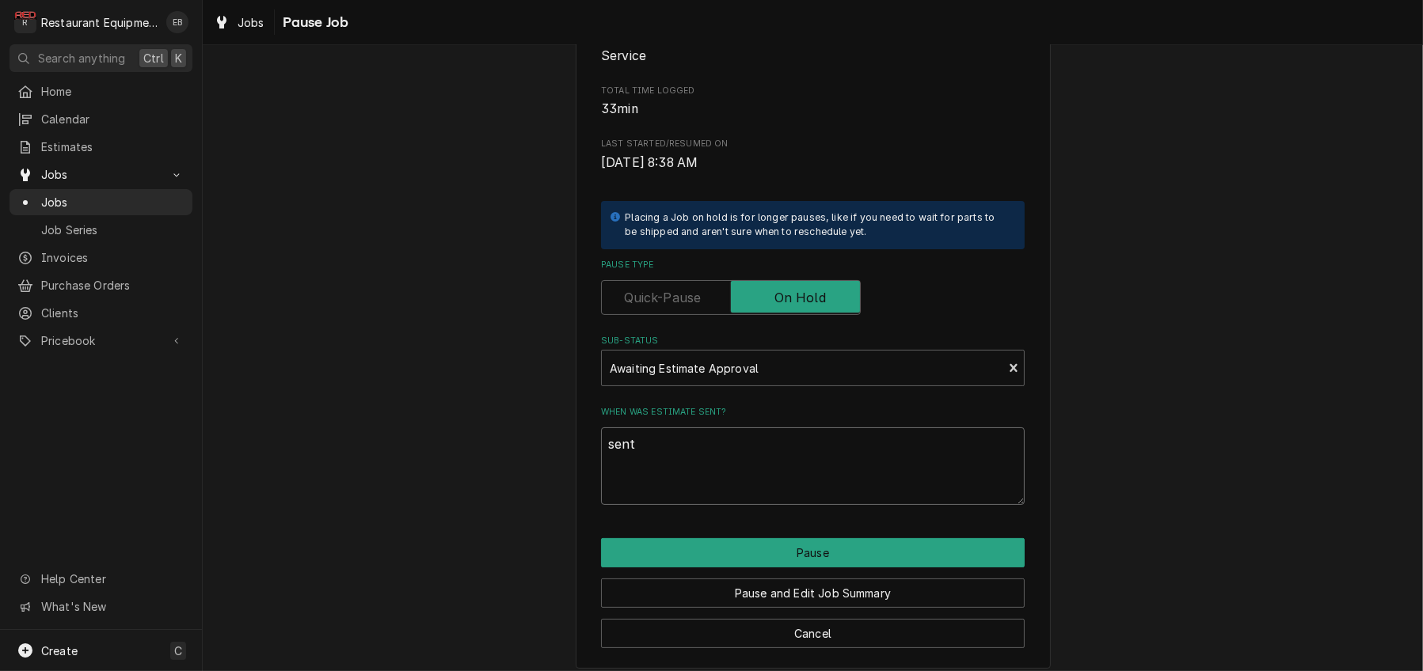
type textarea "x"
type textarea "sent 1"
type textarea "x"
type textarea "sent 10"
type textarea "x"
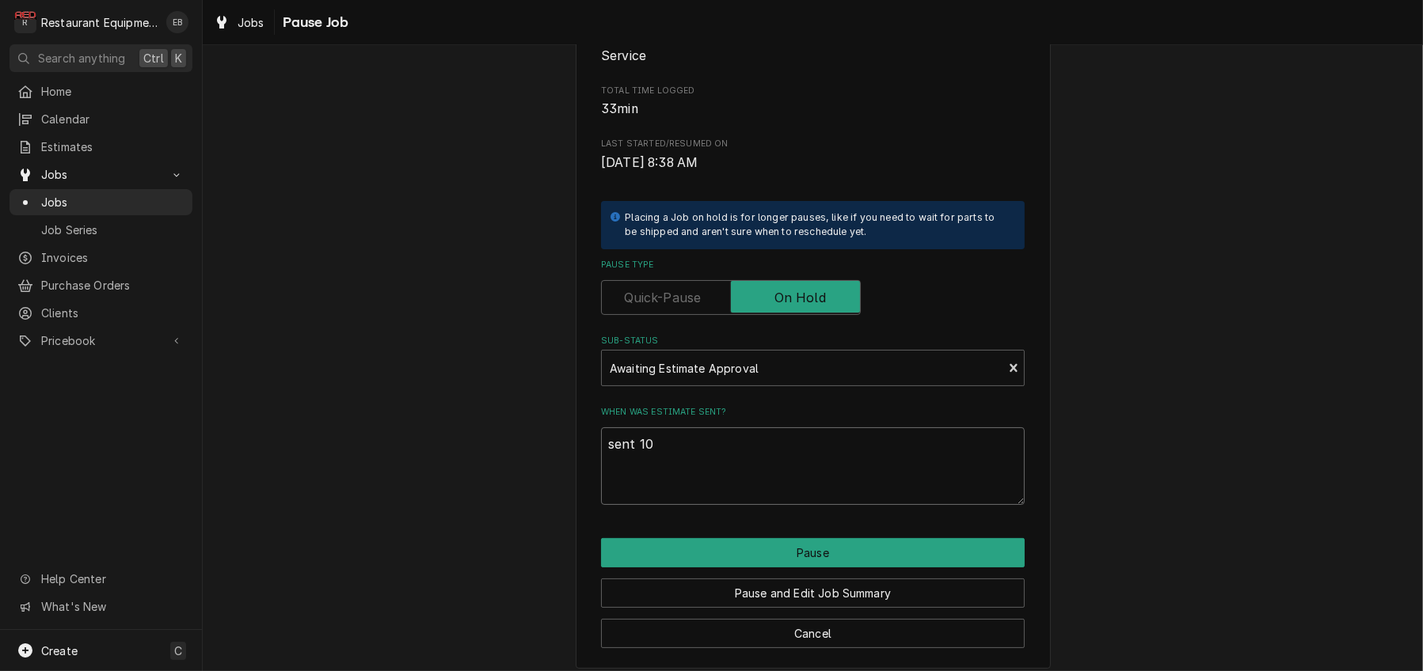
type textarea "sent 10/"
type textarea "x"
type textarea "sent 10/1"
type textarea "x"
type textarea "sent 10/13"
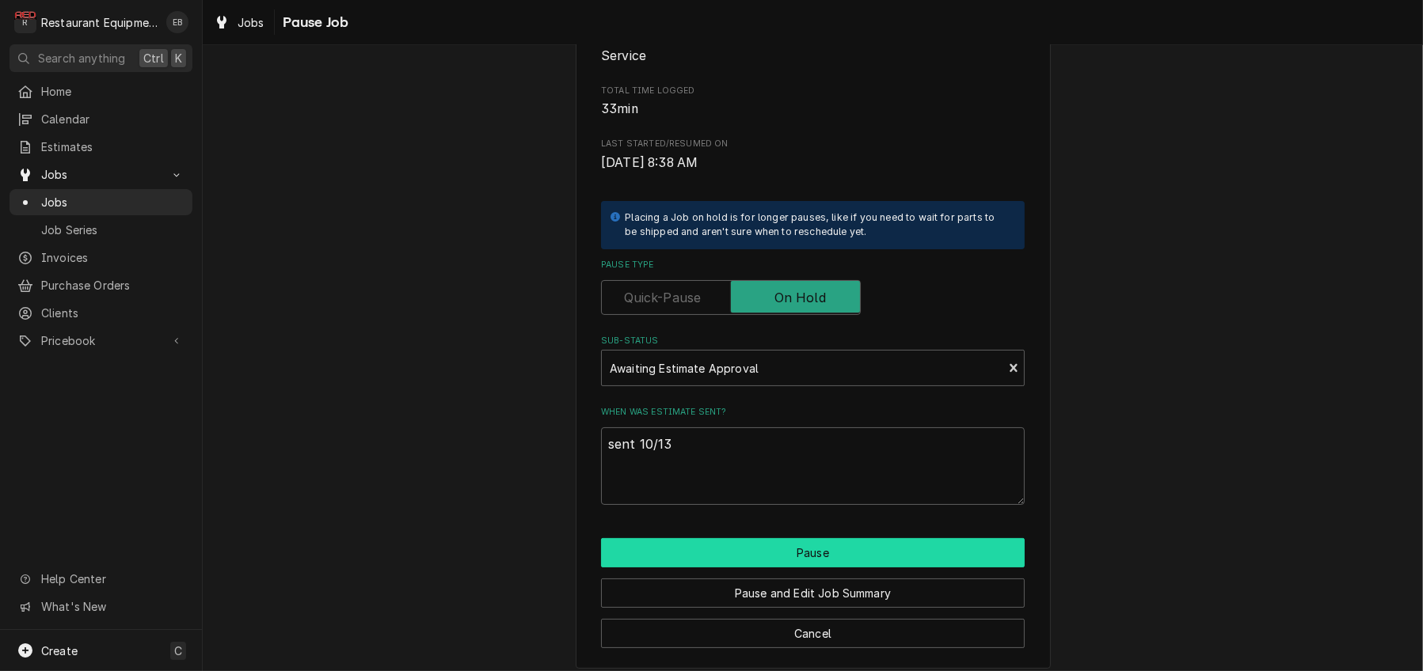
click at [780, 568] on button "Pause" at bounding box center [813, 552] width 424 height 29
type textarea "x"
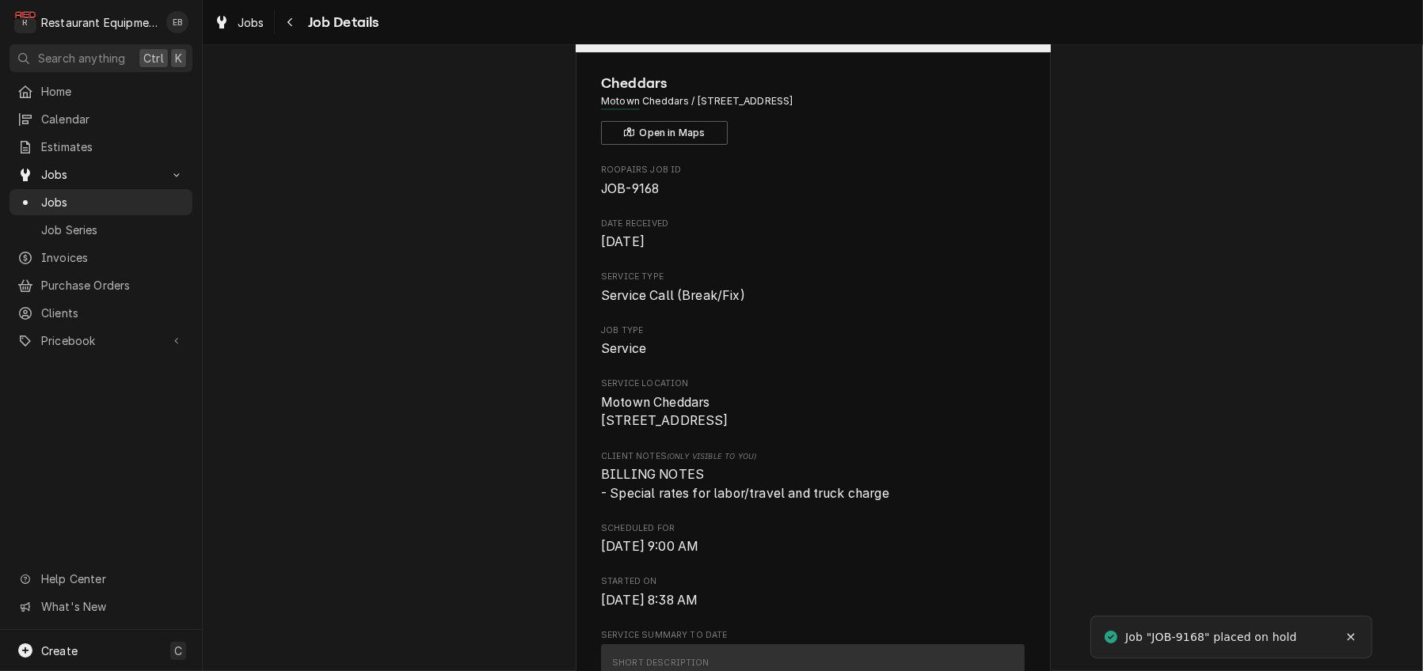
scroll to position [52, 0]
click at [259, 23] on span "Jobs" at bounding box center [250, 22] width 27 height 17
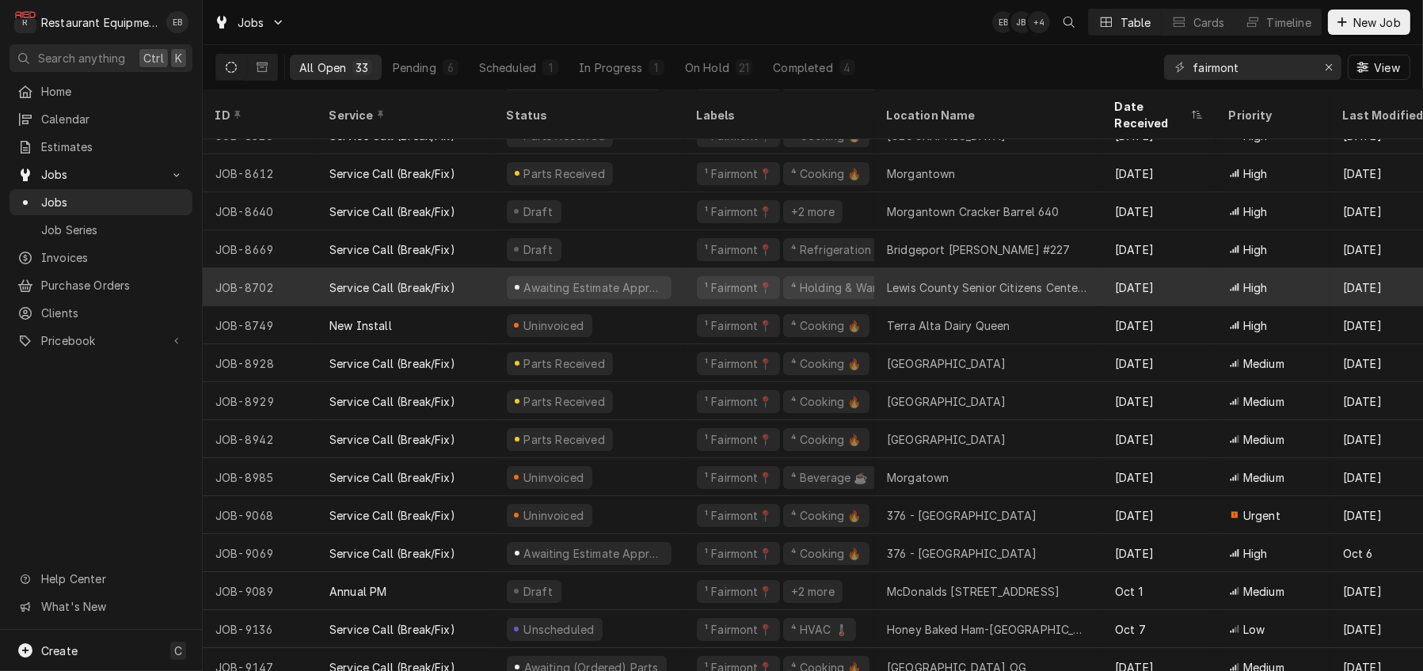
scroll to position [253, 0]
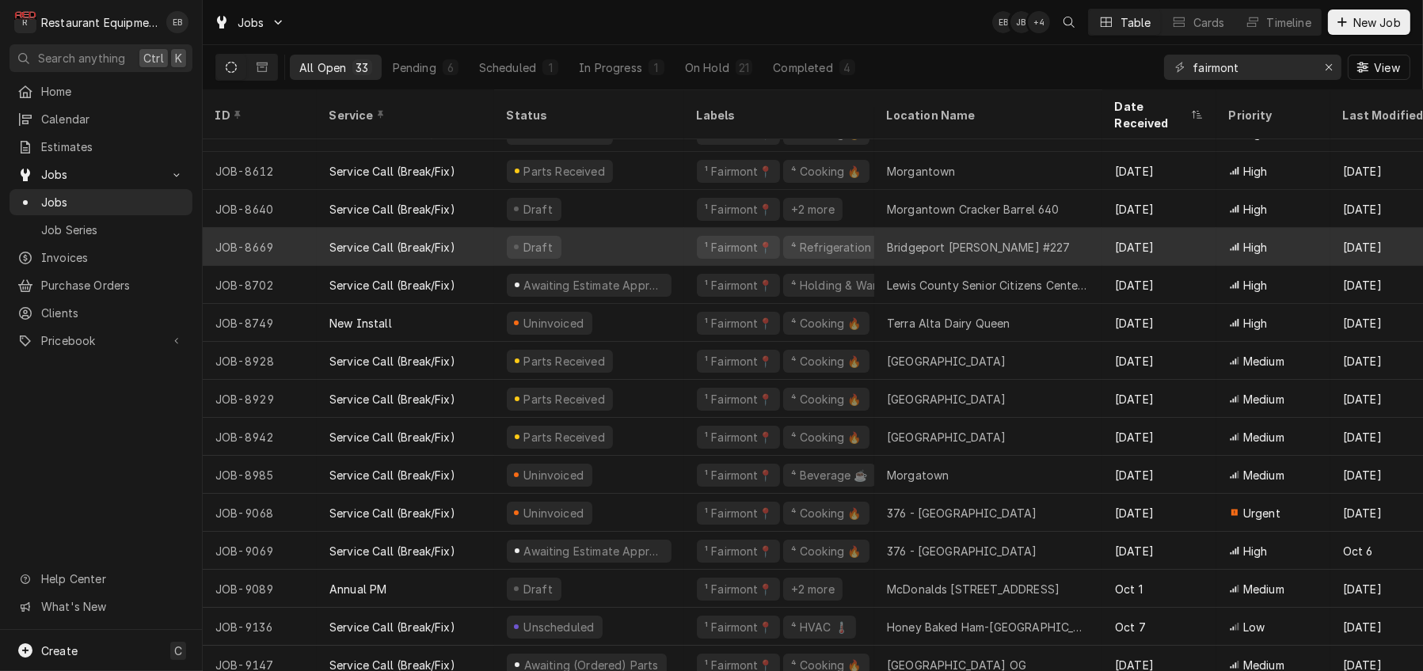
click at [648, 237] on div "Draft" at bounding box center [589, 247] width 190 height 38
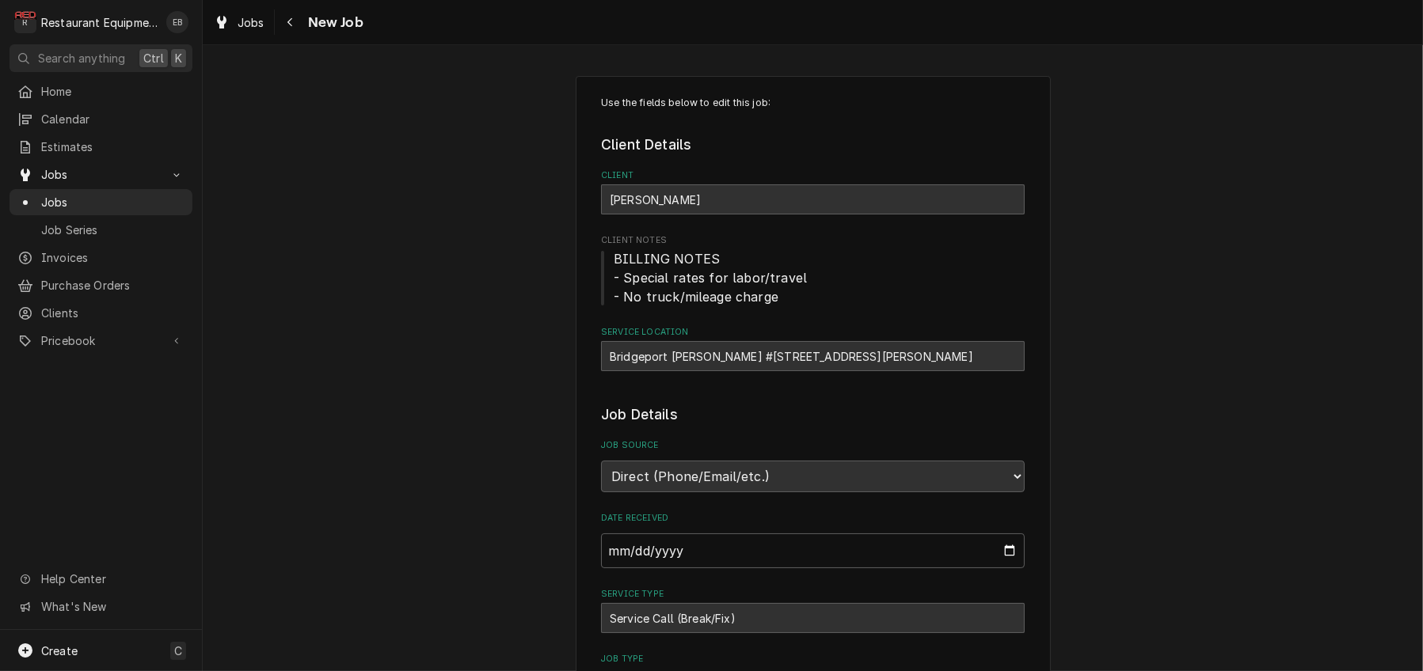
type textarea "x"
click at [262, 14] on span "Jobs" at bounding box center [250, 22] width 27 height 17
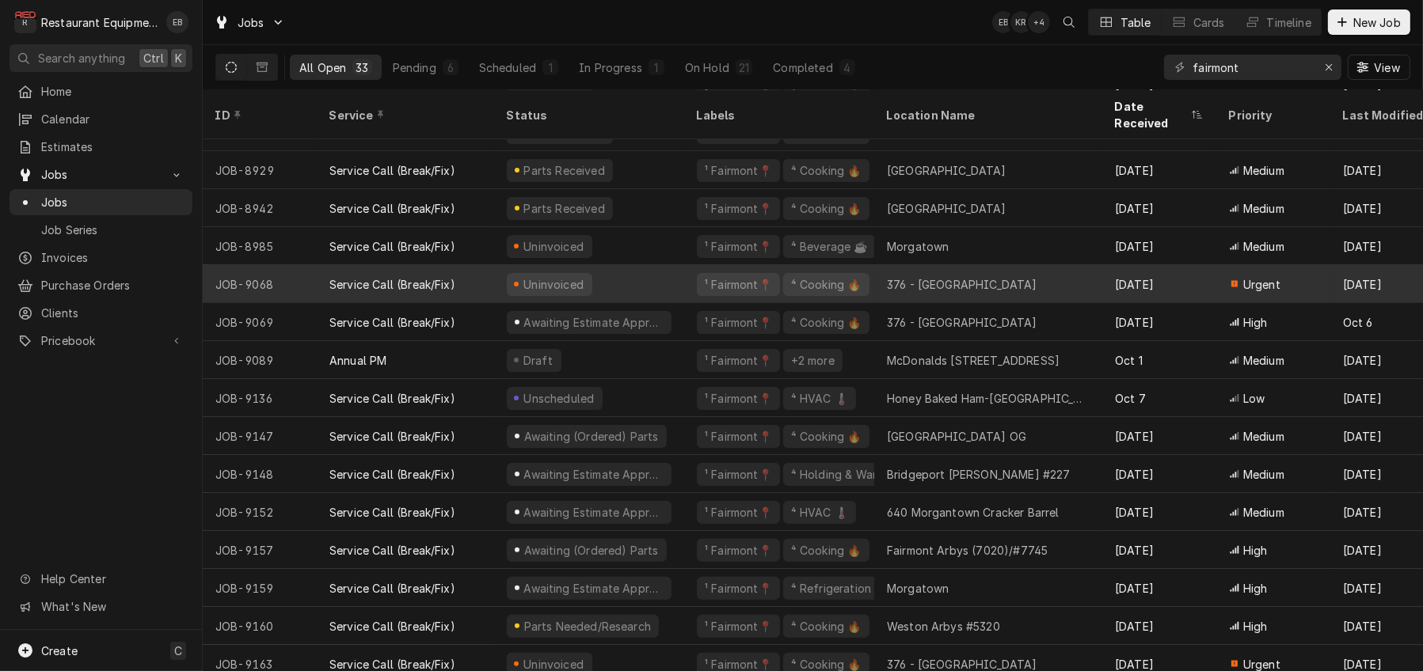
scroll to position [488, 0]
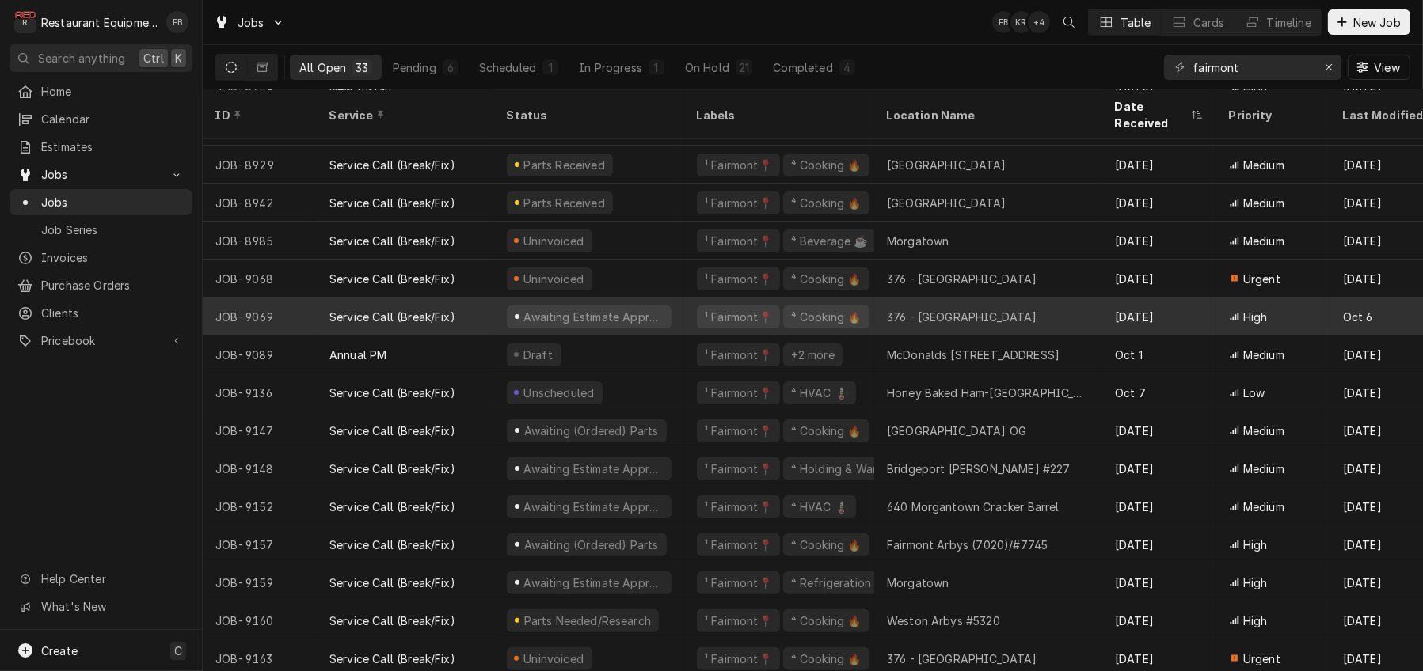
click at [684, 311] on div "Awaiting Estimate Approval" at bounding box center [589, 317] width 190 height 38
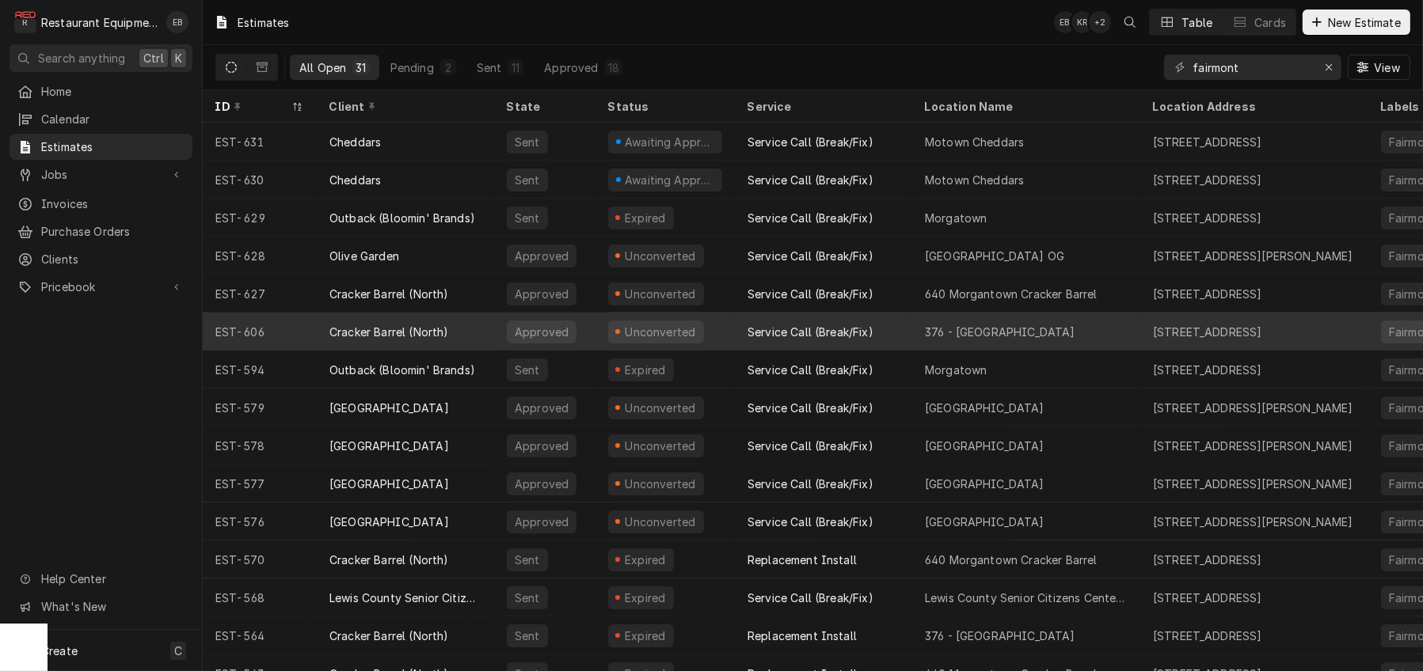
click at [747, 336] on div "Service Call (Break/Fix)" at bounding box center [823, 332] width 177 height 38
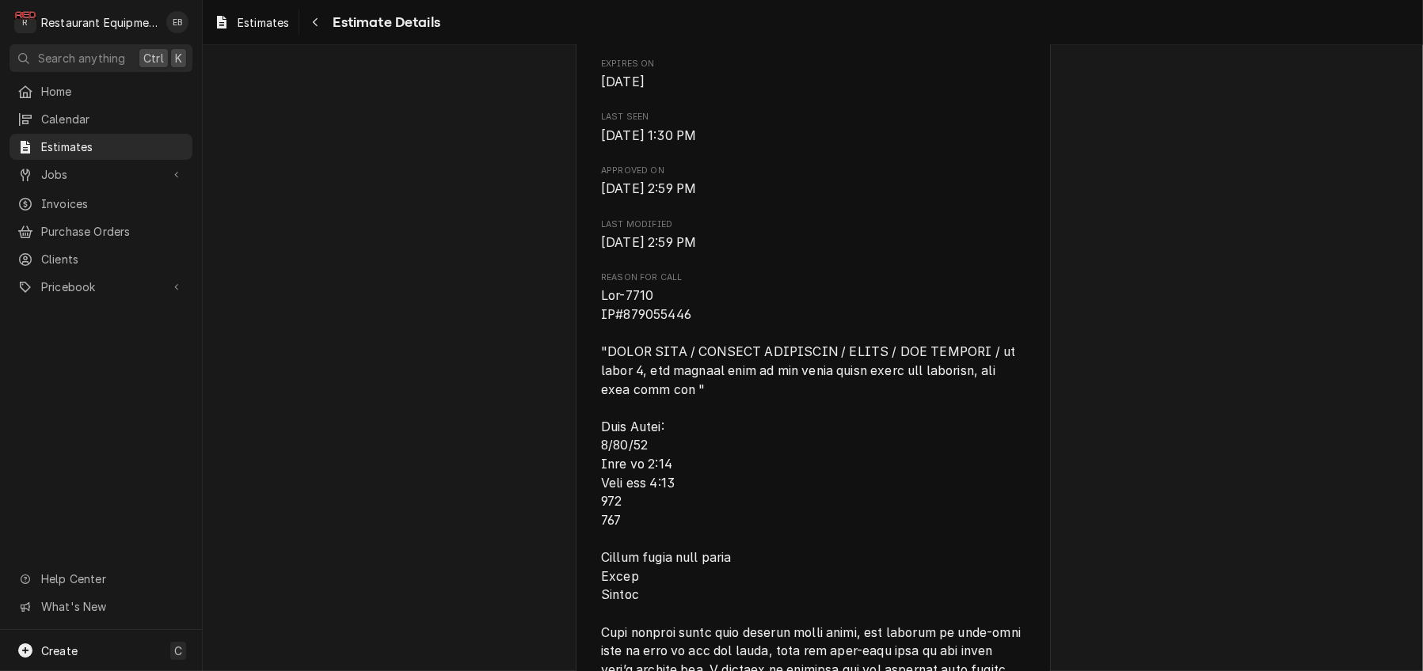
scroll to position [844, 0]
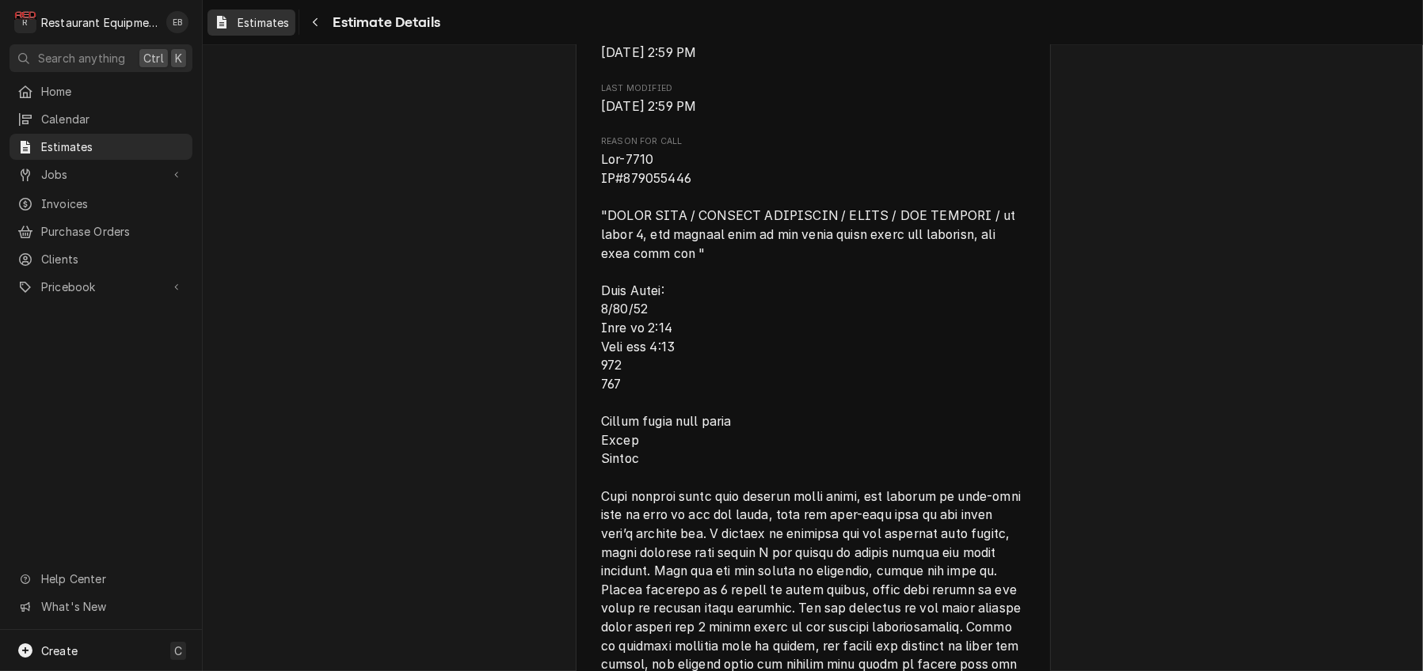
click at [279, 23] on span "Estimates" at bounding box center [262, 22] width 51 height 17
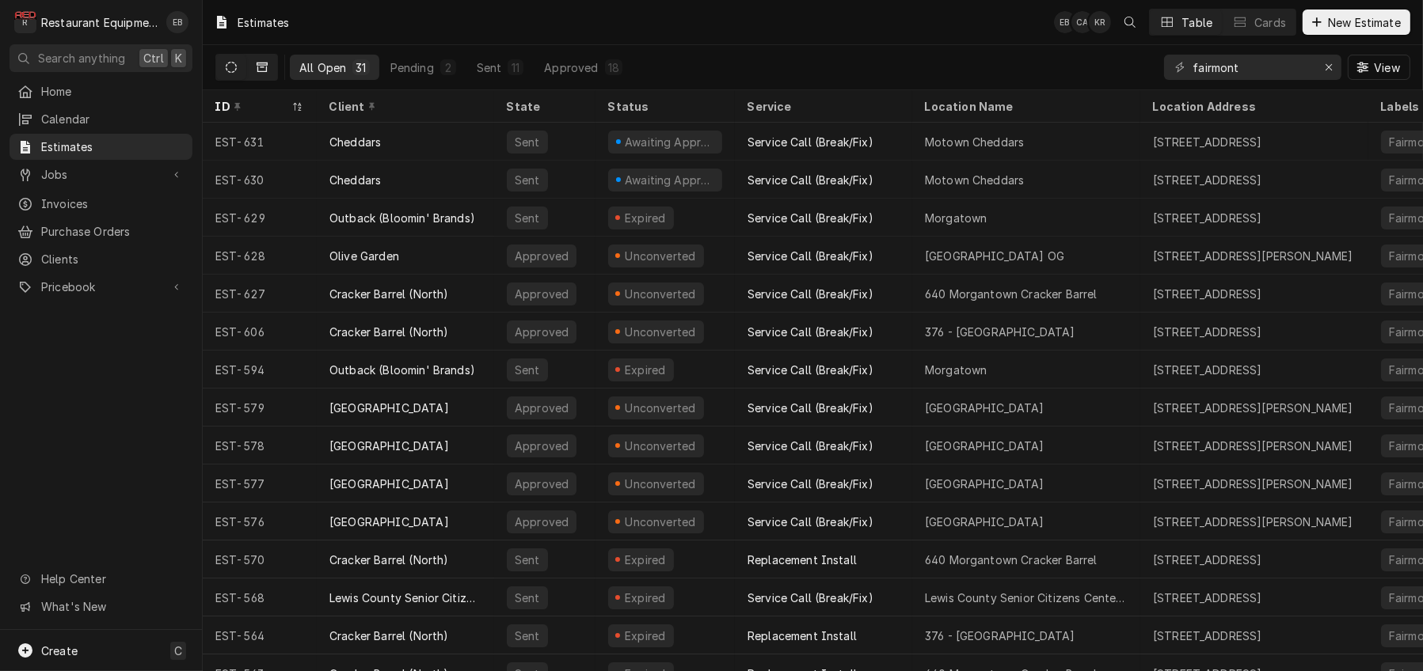
click at [268, 69] on icon "Dynamic Content Wrapper" at bounding box center [261, 67] width 11 height 9
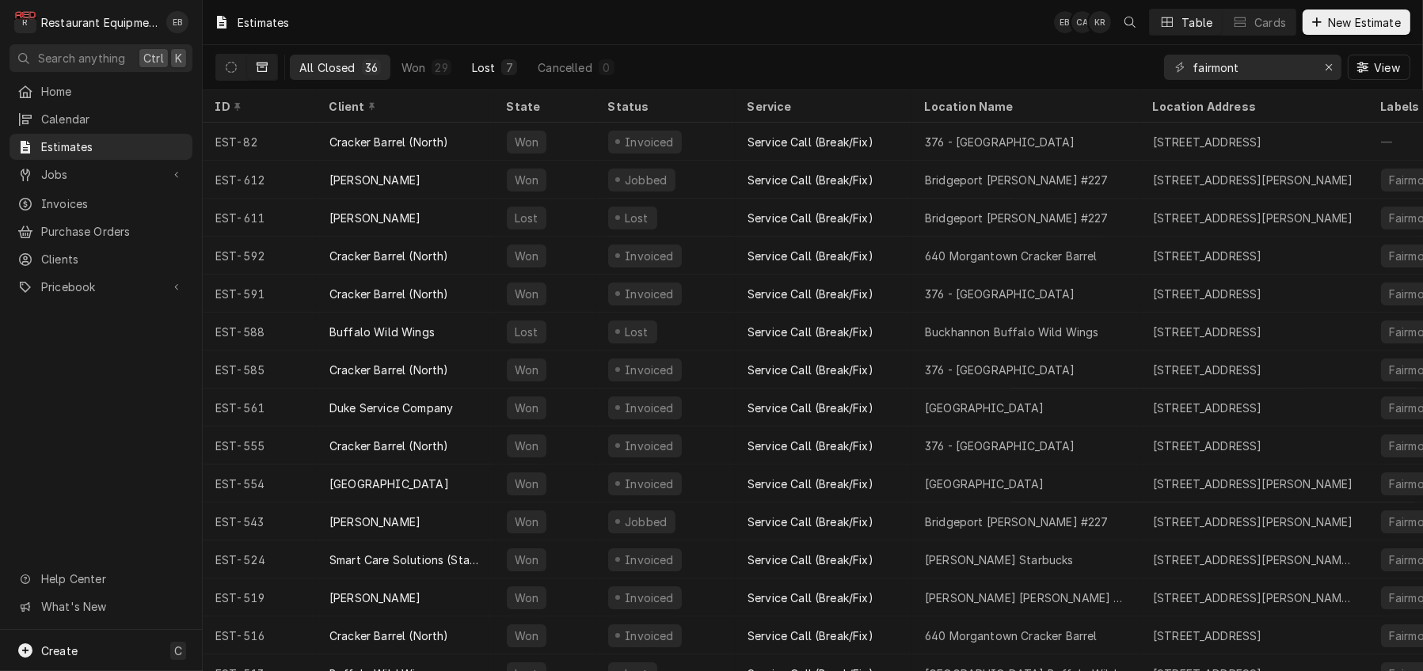
click at [517, 64] on div "7" at bounding box center [509, 67] width 16 height 16
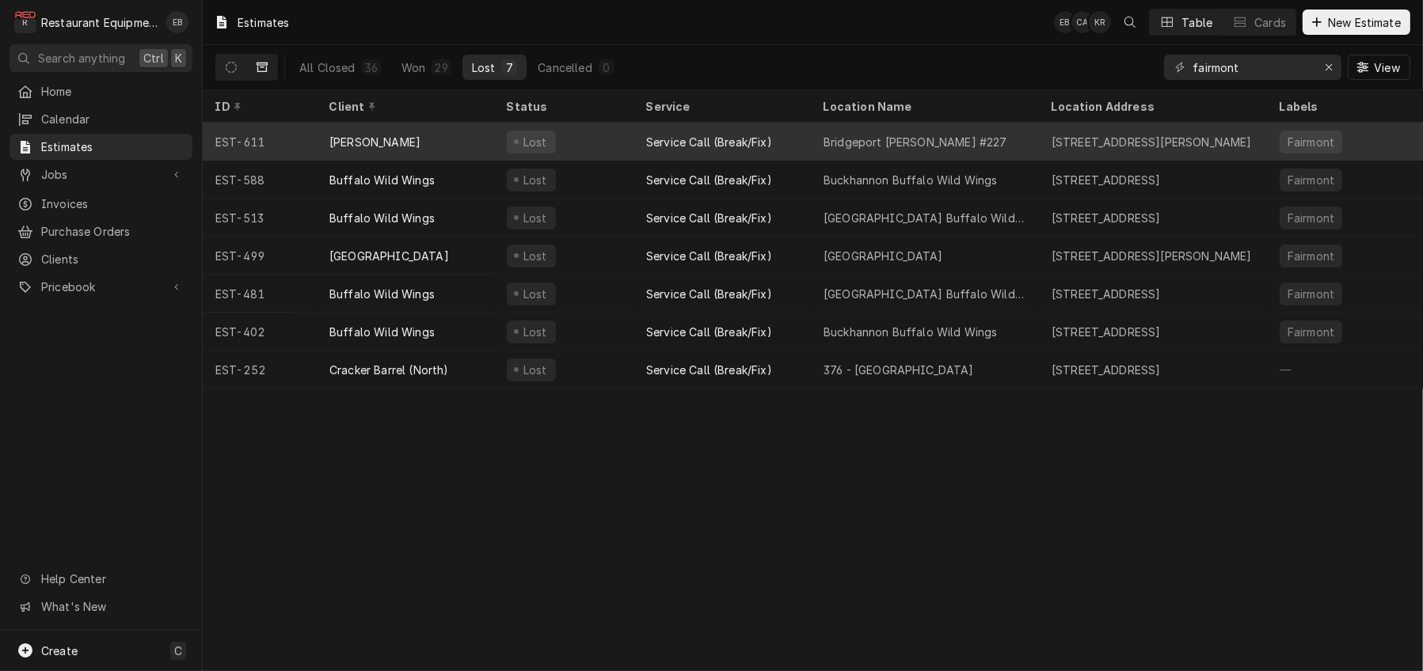
click at [899, 141] on div "Bridgeport Bob Evans #227" at bounding box center [915, 142] width 184 height 17
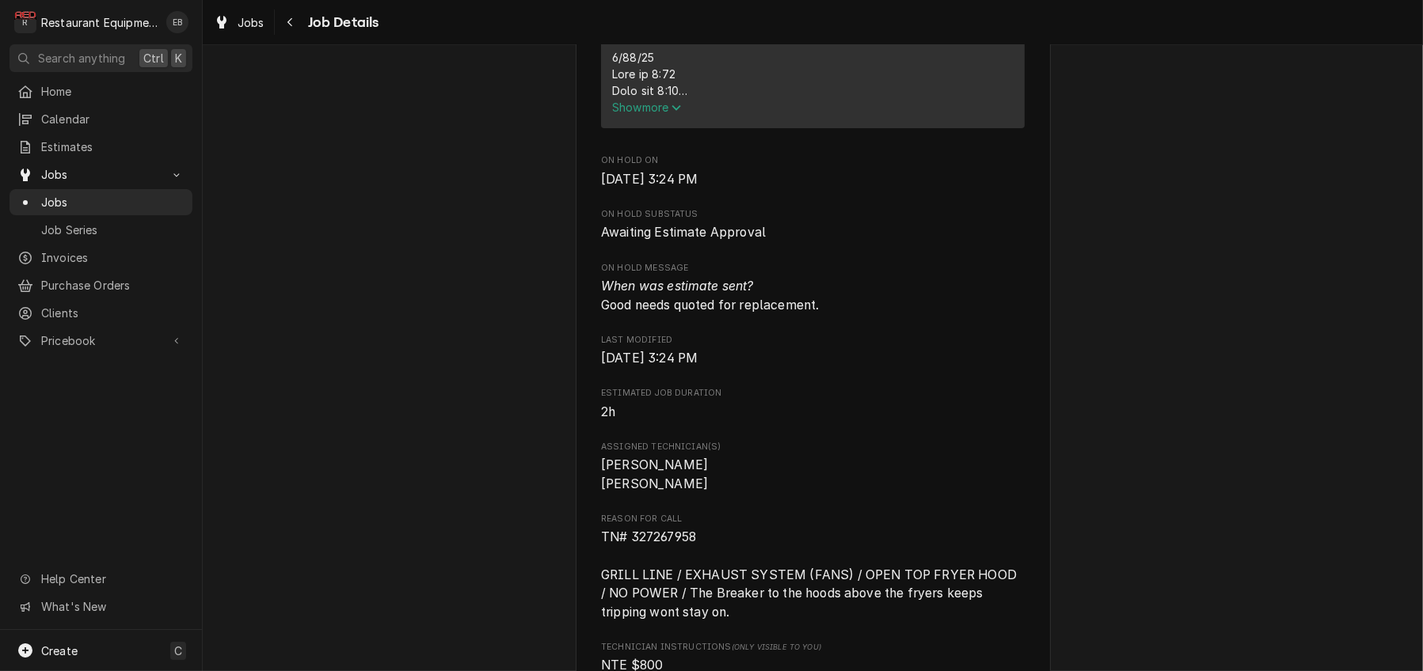
scroll to position [792, 0]
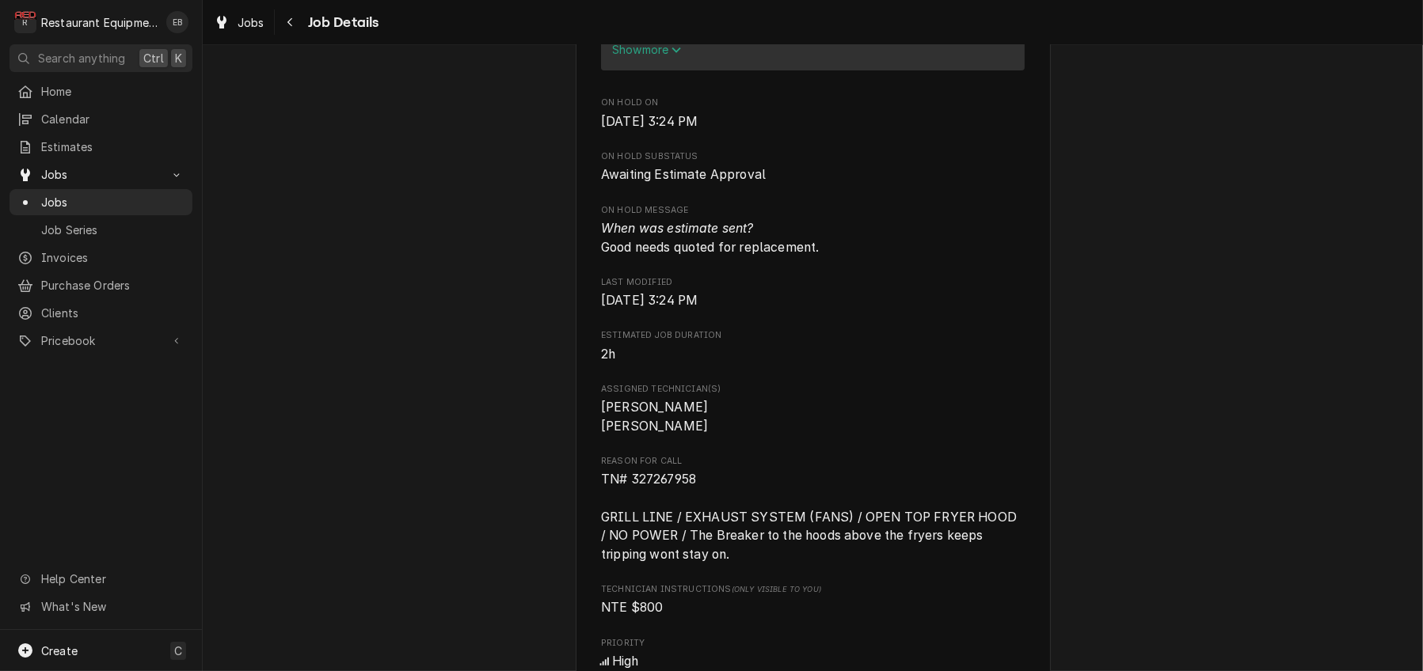
click at [632, 56] on span "Show more" at bounding box center [647, 49] width 70 height 13
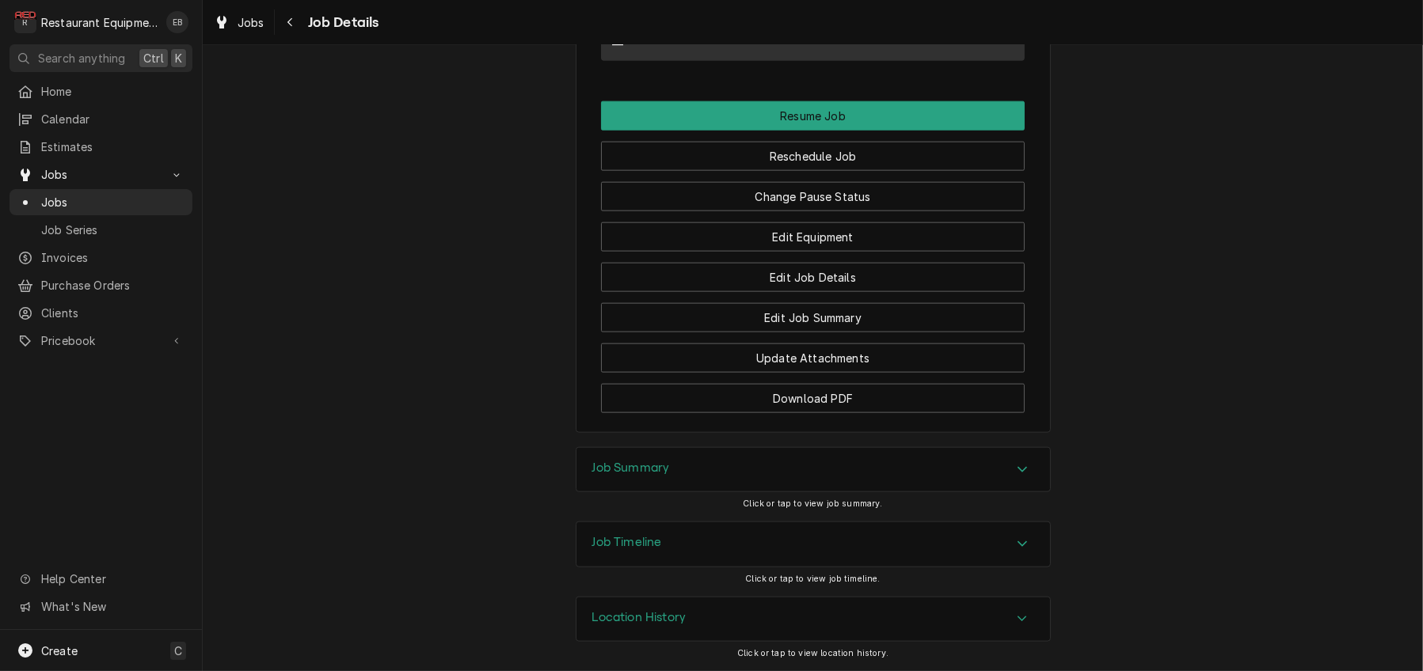
scroll to position [2797, 0]
click at [743, 211] on button "Change Pause Status" at bounding box center [813, 196] width 424 height 29
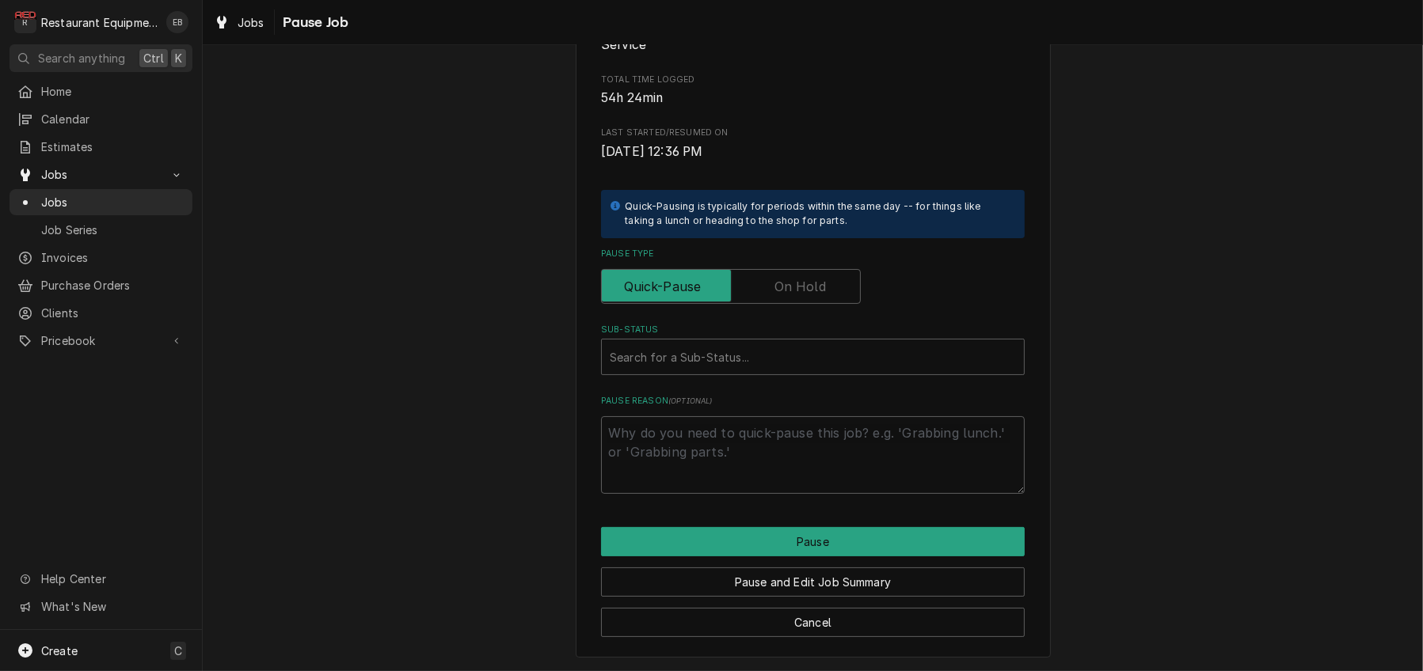
scroll to position [317, 0]
click at [760, 269] on input "Pause Type" at bounding box center [730, 286] width 245 height 35
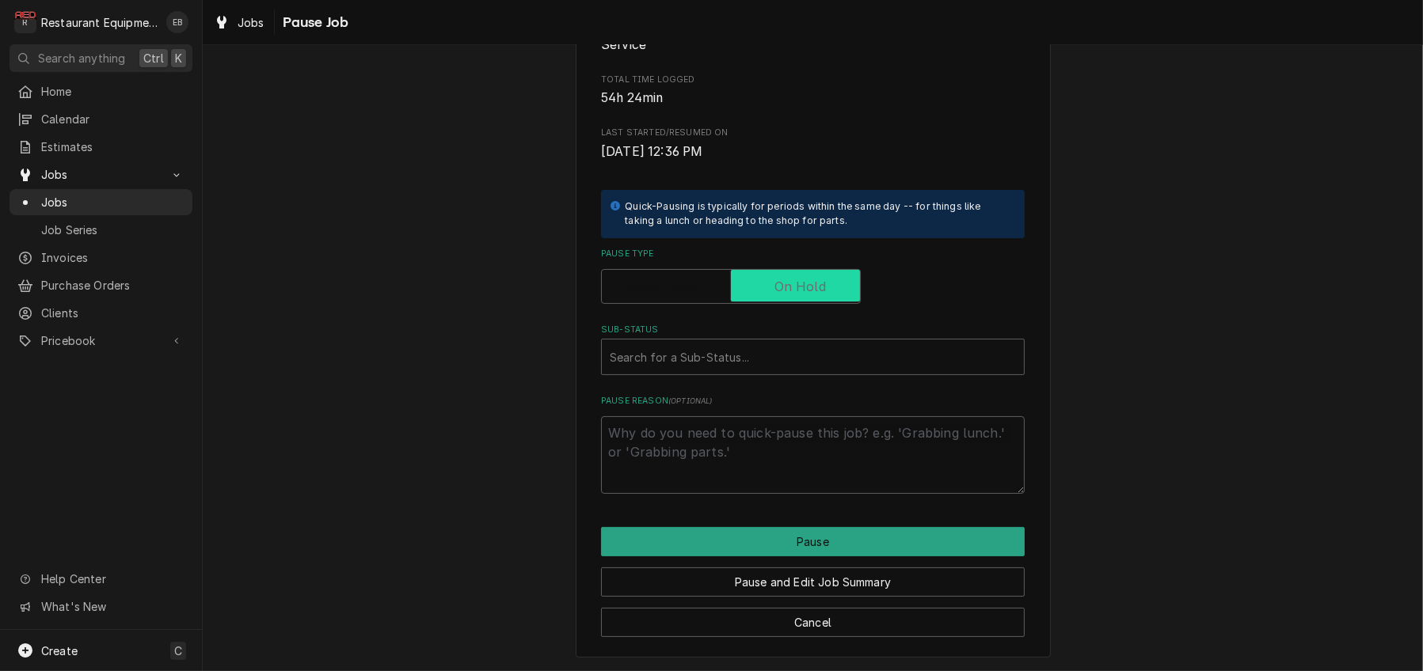
checkbox input "true"
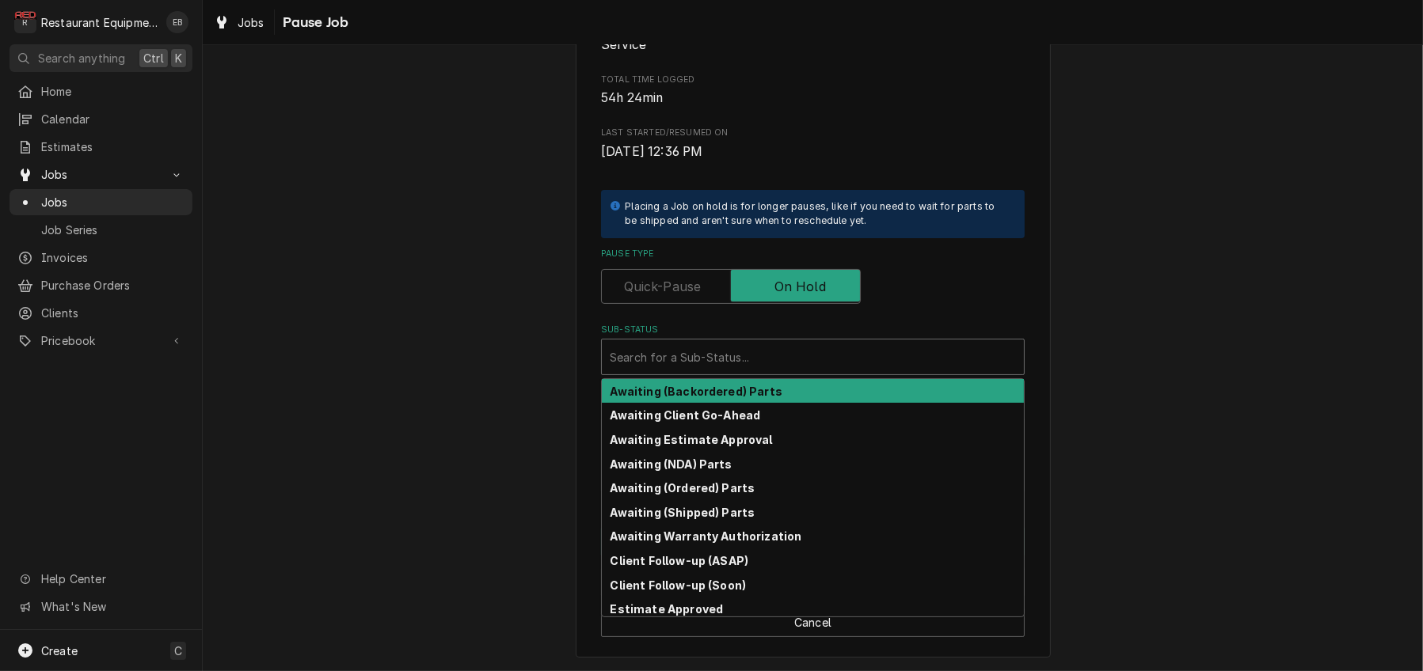
type textarea "x"
click at [701, 343] on div "Sub-Status" at bounding box center [813, 357] width 406 height 28
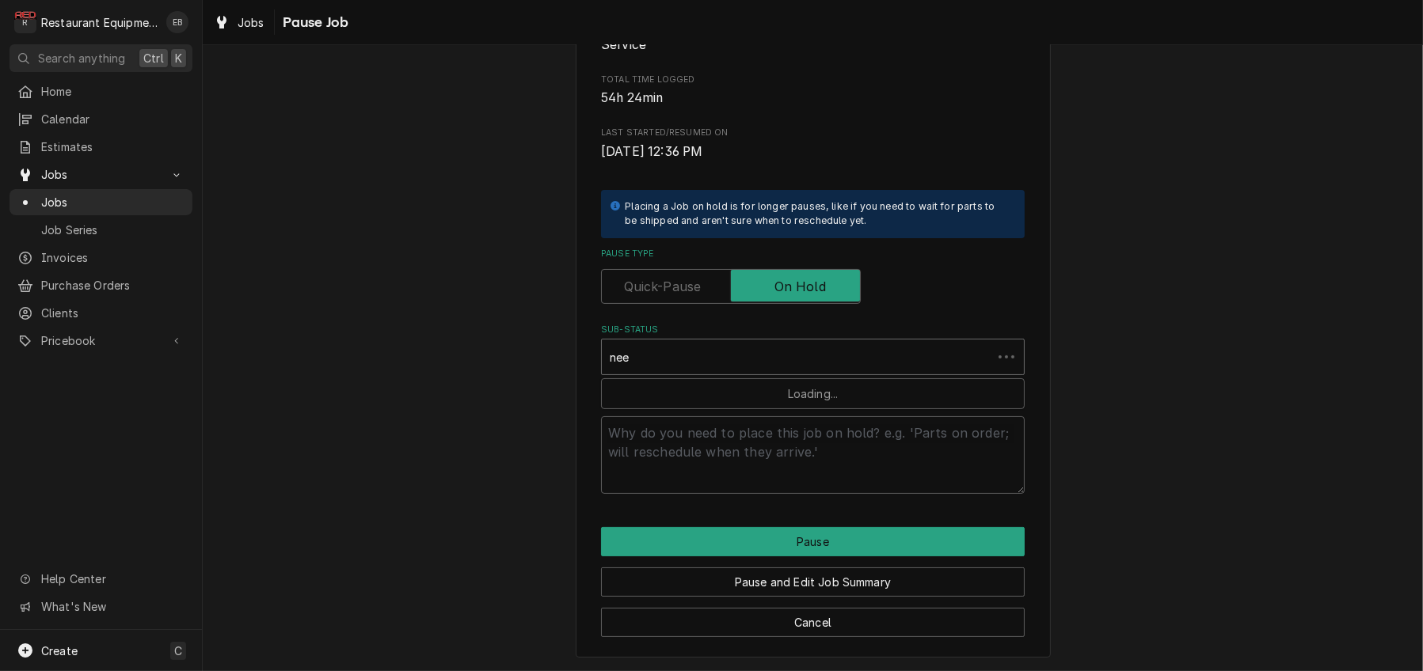
type input "need"
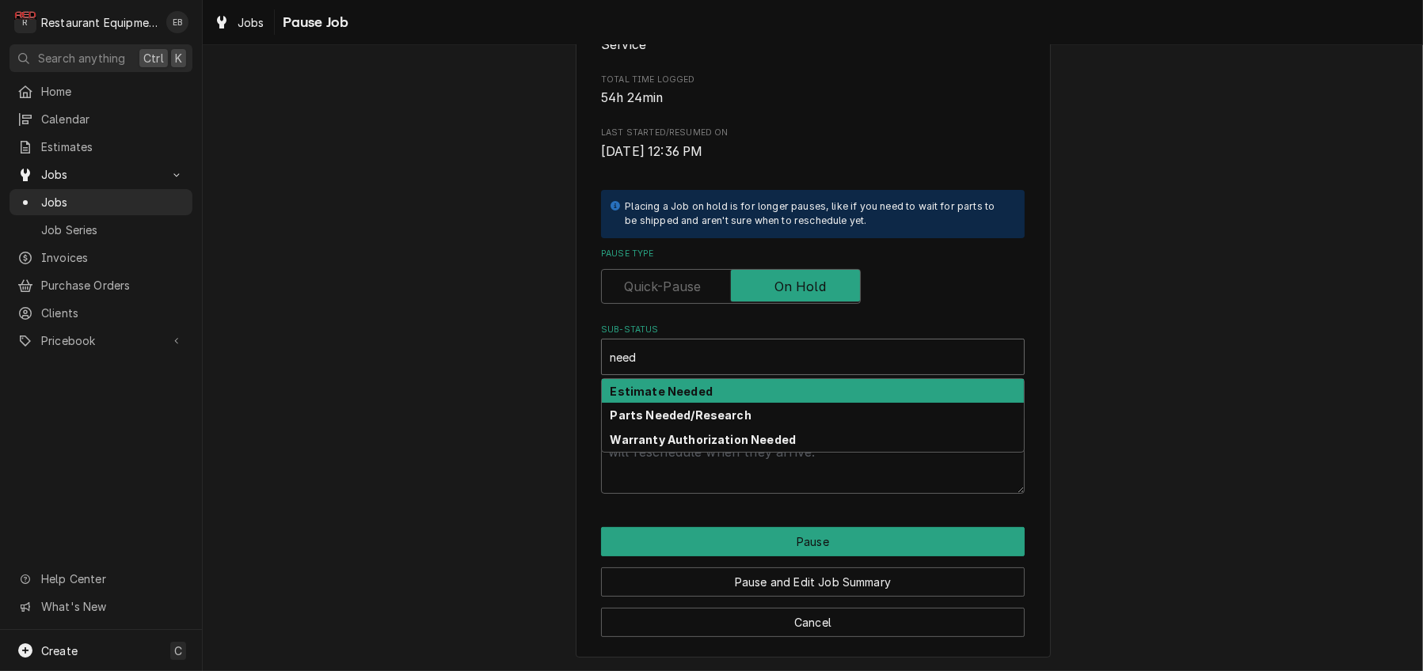
click at [705, 379] on div "Estimate Needed" at bounding box center [813, 391] width 422 height 25
type textarea "x"
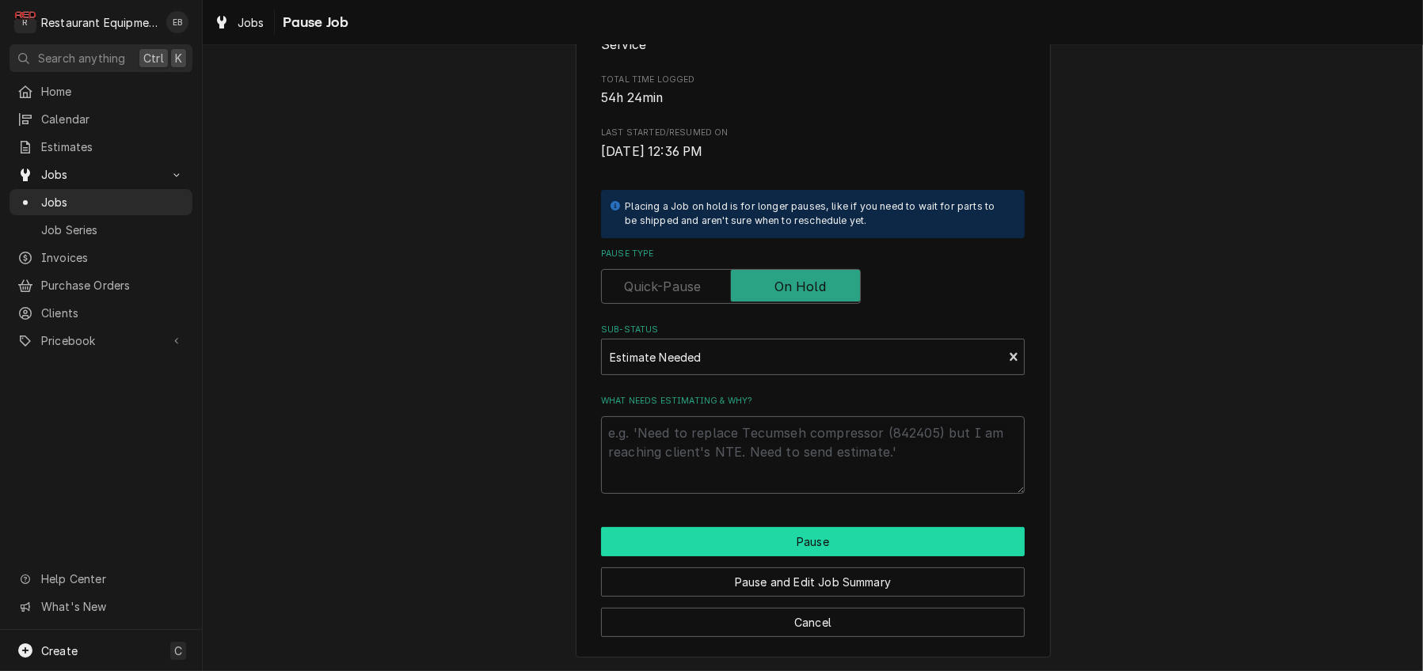
click at [803, 527] on button "Pause" at bounding box center [813, 541] width 424 height 29
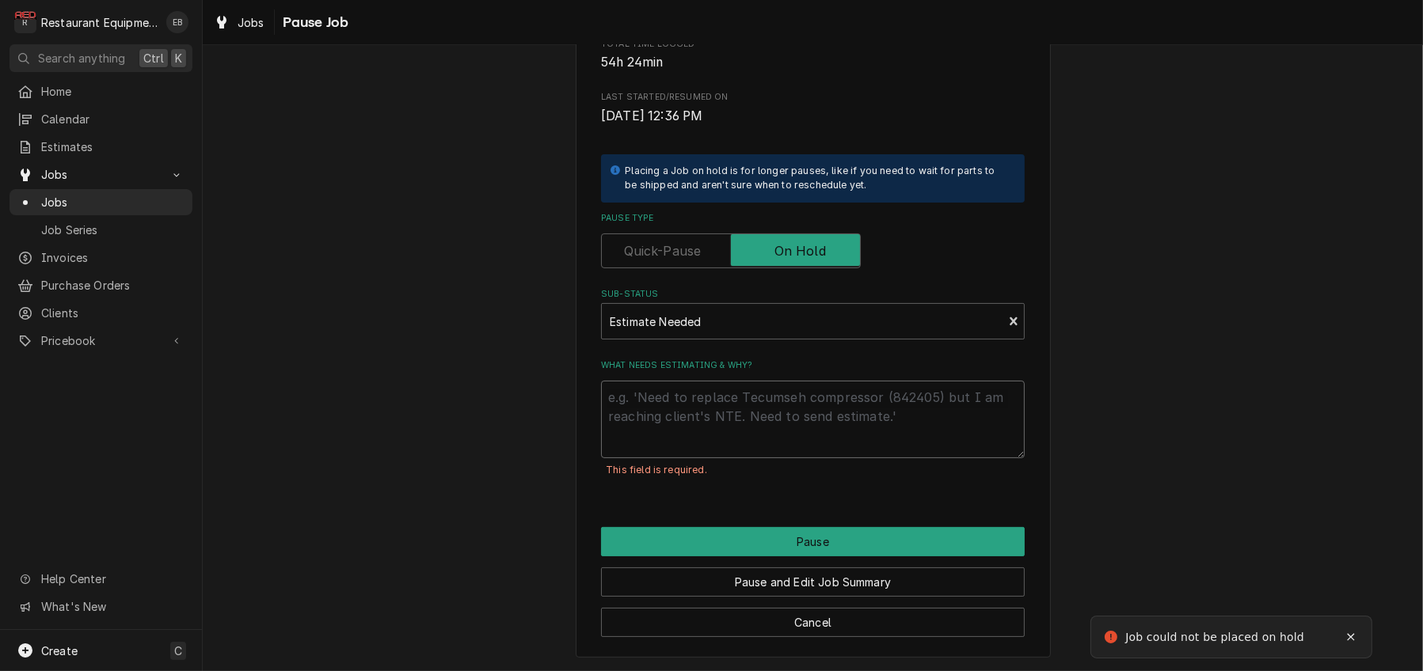
click at [723, 423] on textarea "What needs estimating & why?" at bounding box center [813, 420] width 424 height 78
type textarea "x"
type textarea "N"
type textarea "x"
type textarea "Ne"
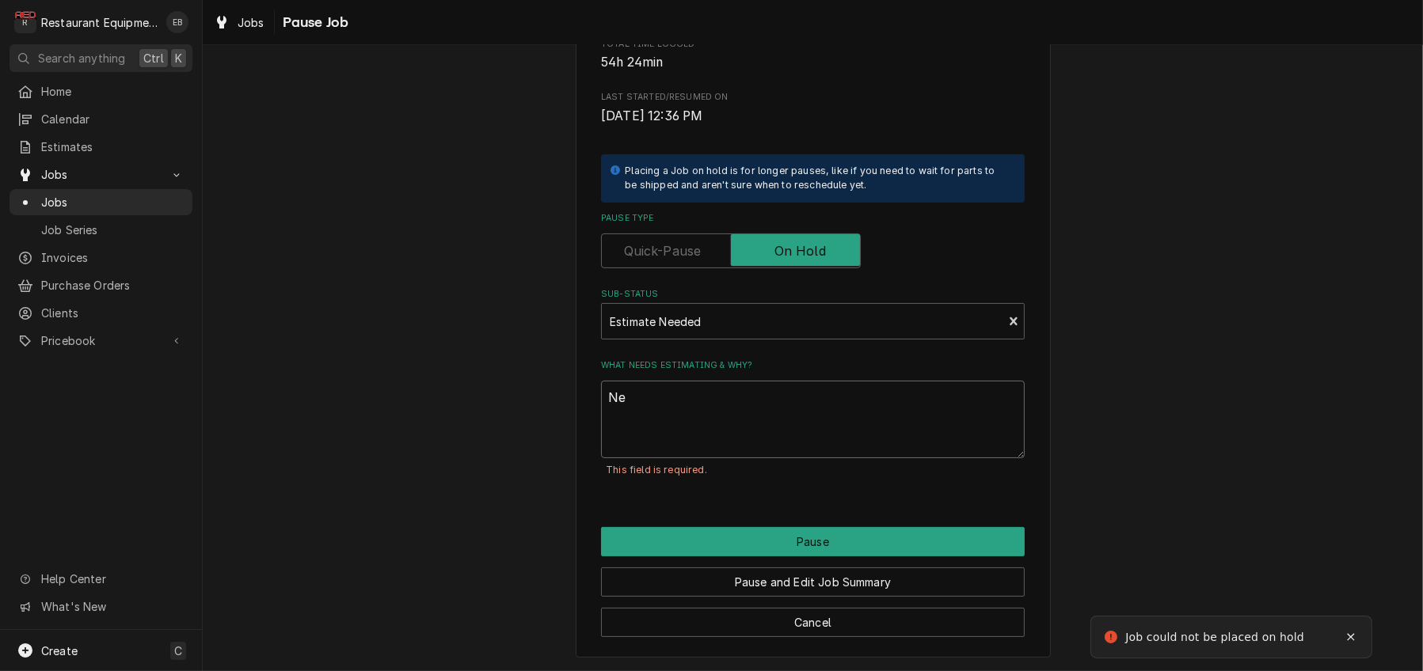
type textarea "x"
type textarea "Nee"
type textarea "x"
type textarea "Need"
type textarea "x"
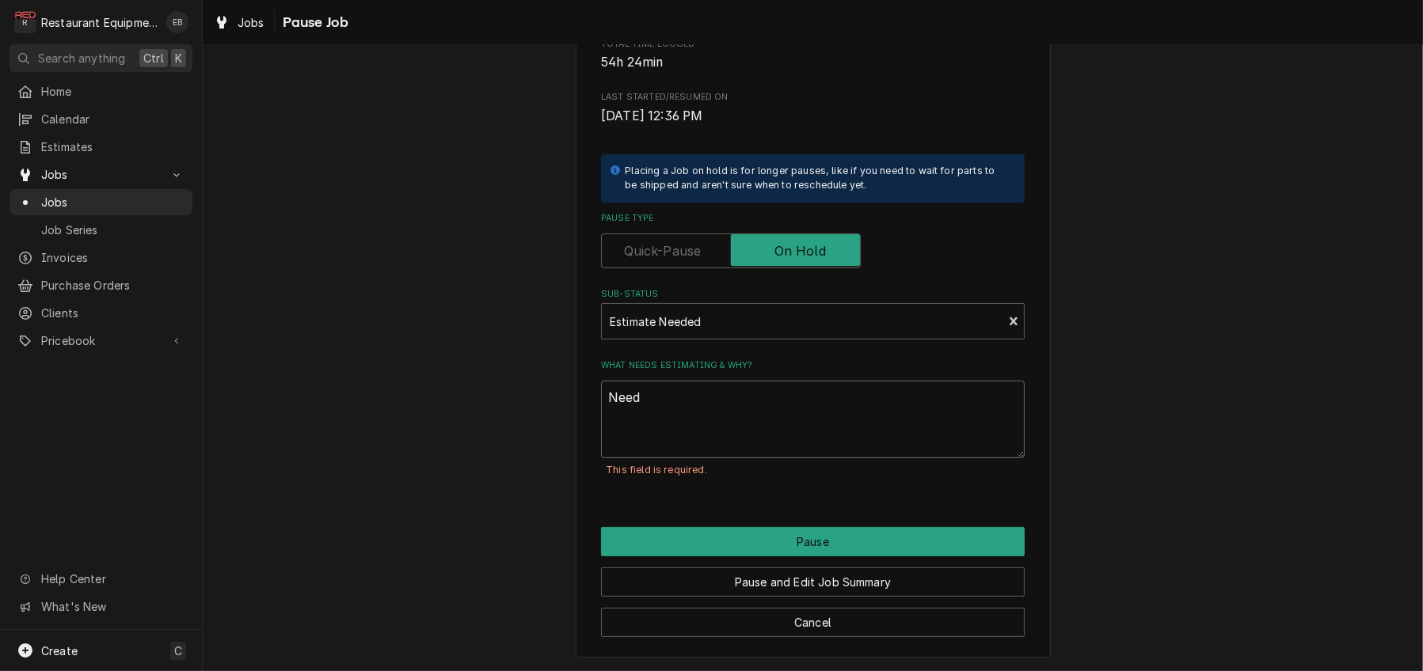
type textarea "Need"
type textarea "x"
type textarea "Need t"
type textarea "x"
type textarea "Need to"
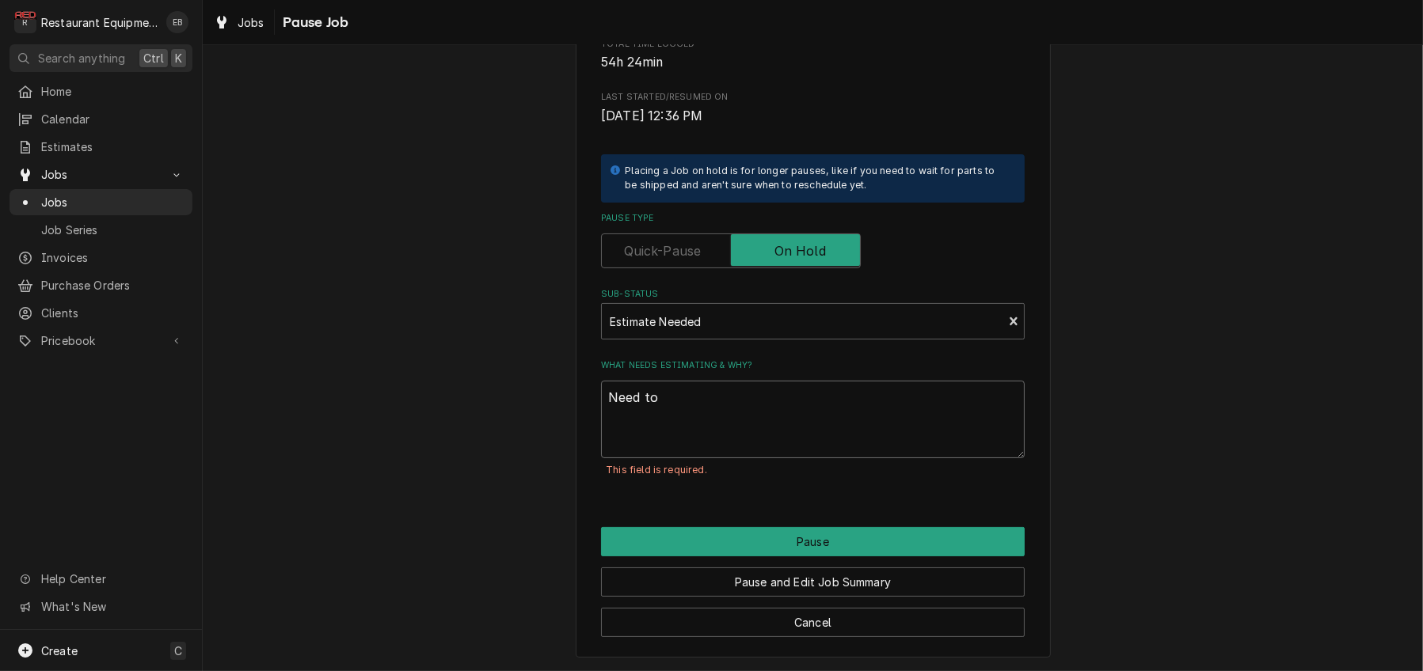
type textarea "x"
type textarea "Need to"
type textarea "x"
type textarea "Need to g"
type textarea "x"
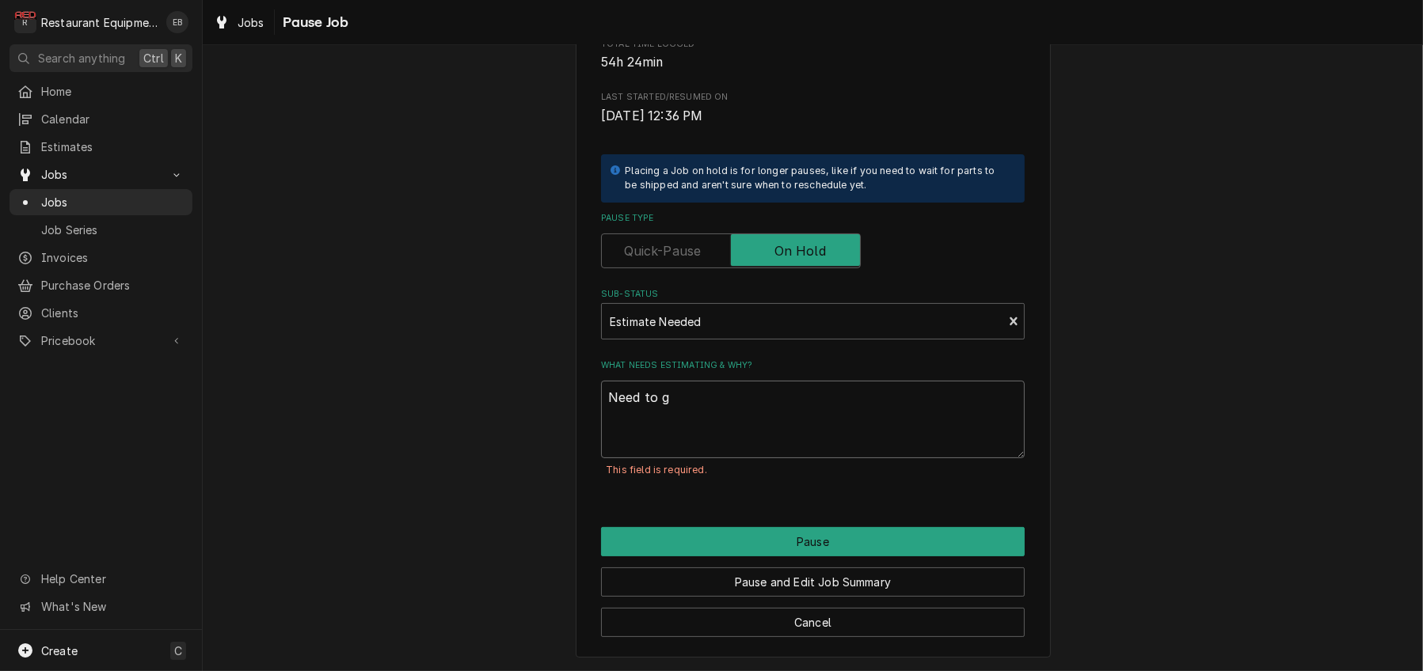
type textarea "Need to ge"
type textarea "x"
type textarea "Need to get"
type textarea "x"
type textarea "Need to get"
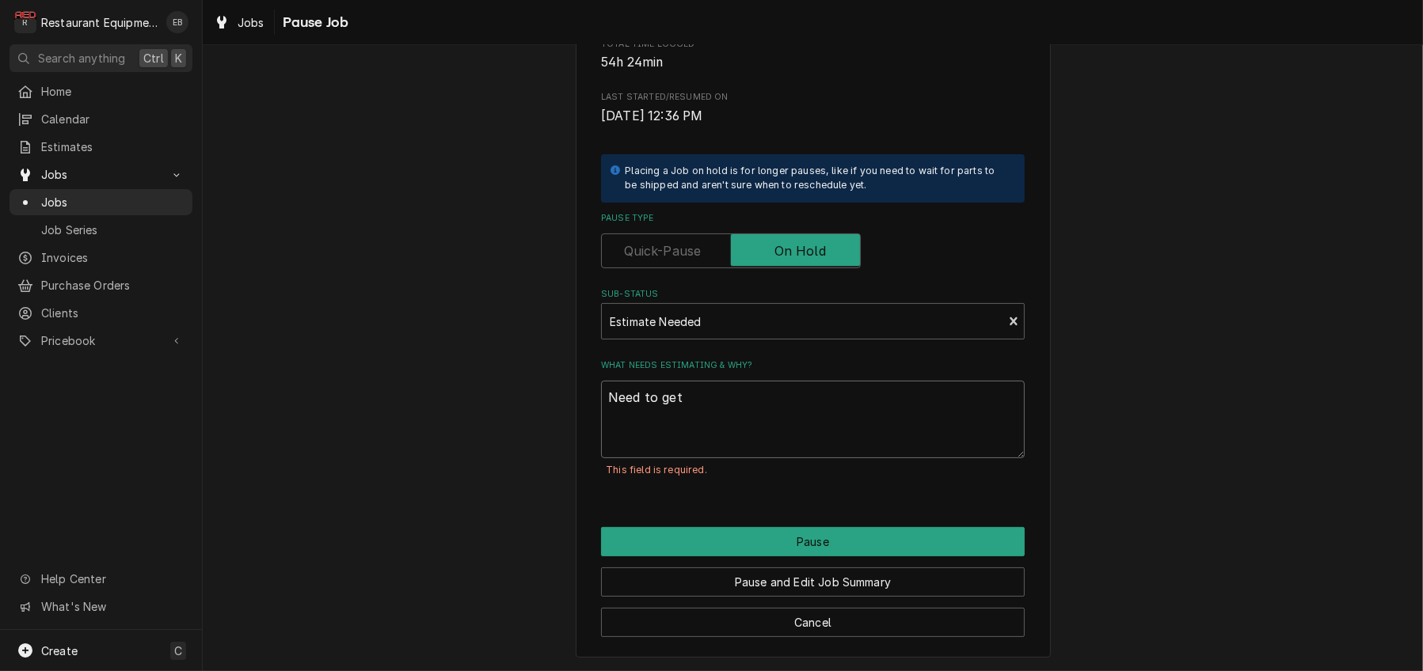
type textarea "x"
type textarea "Need to get i"
type textarea "x"
type textarea "Need to get in"
type textarea "x"
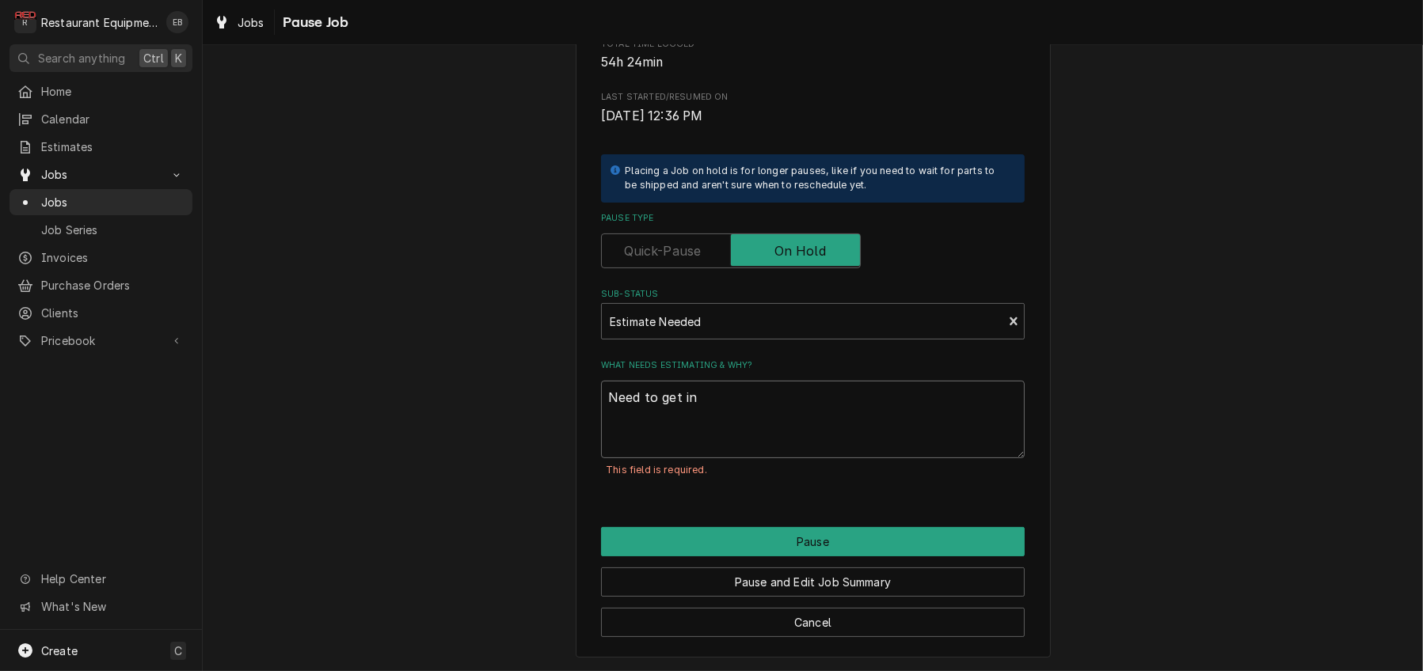
type textarea "Need to get inf"
type textarea "x"
type textarea "Need to get info"
type textarea "x"
type textarea "Need to get infor"
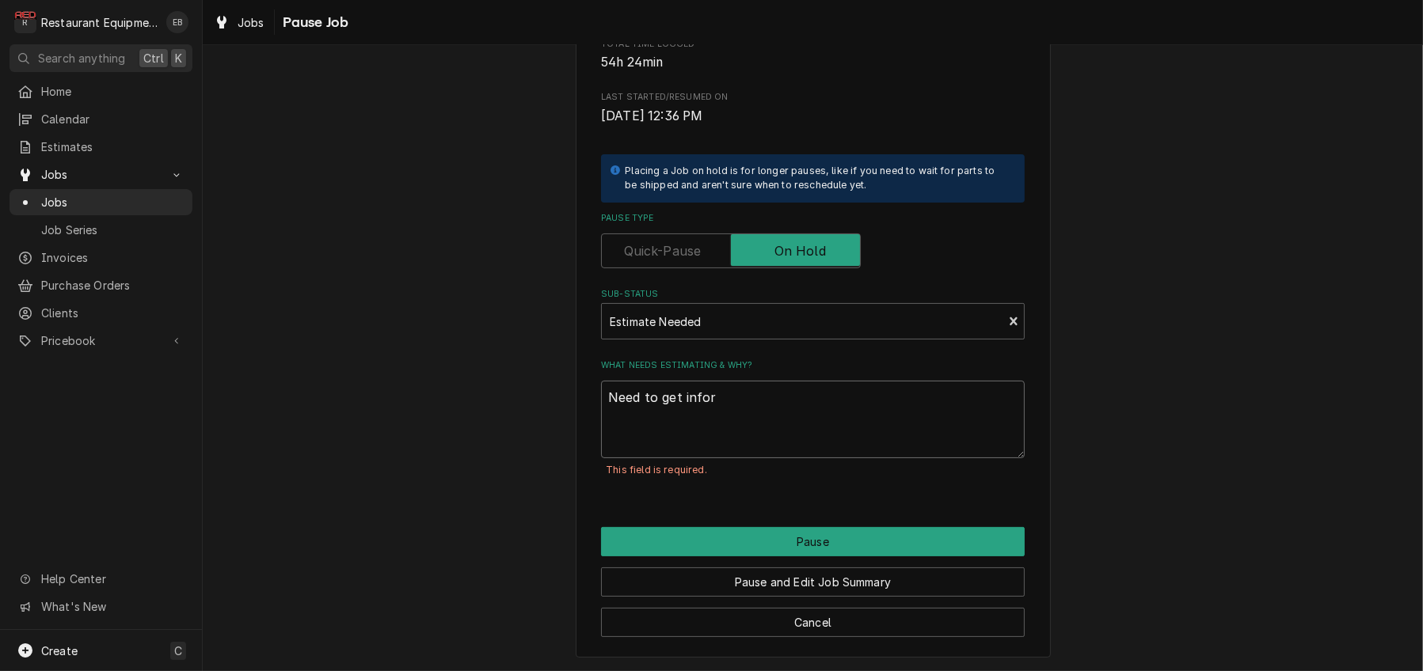
type textarea "x"
type textarea "Need to get inform"
type textarea "x"
type textarea "Need to get informa"
type textarea "x"
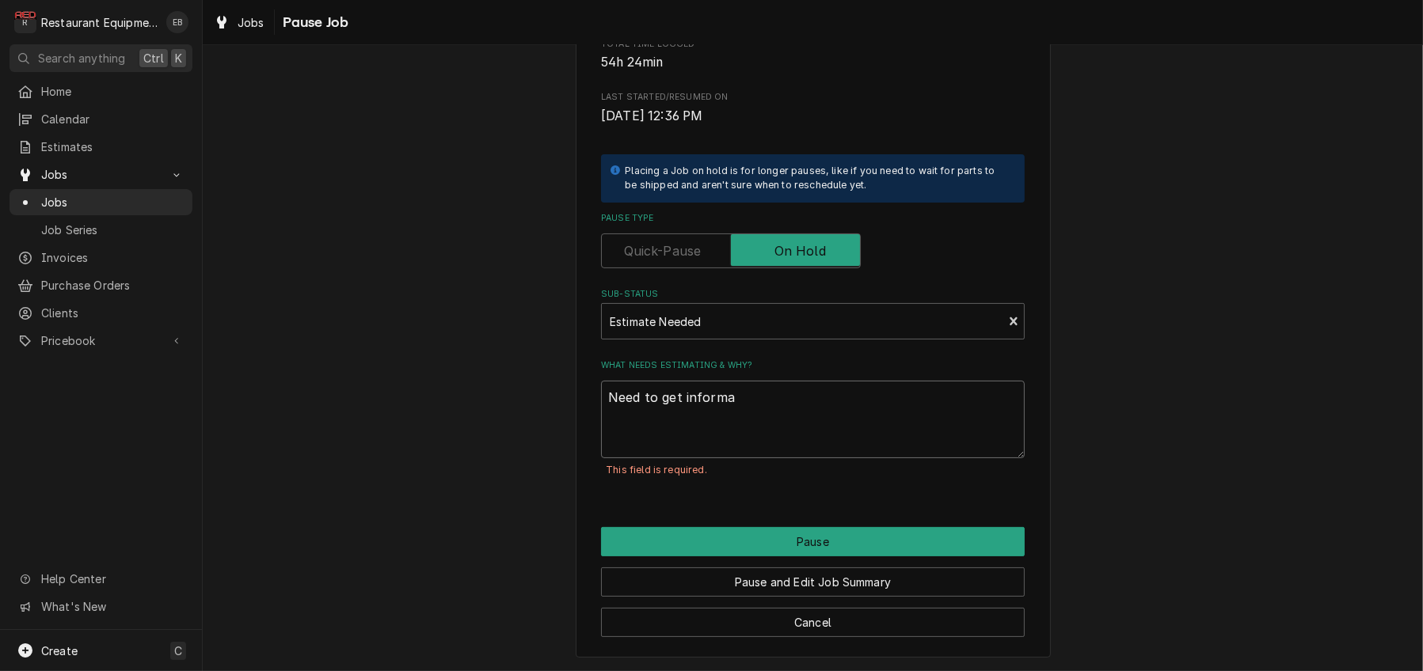
type textarea "Need to get informat"
type textarea "x"
type textarea "Need to get informati"
type textarea "x"
type textarea "Need to get informatio"
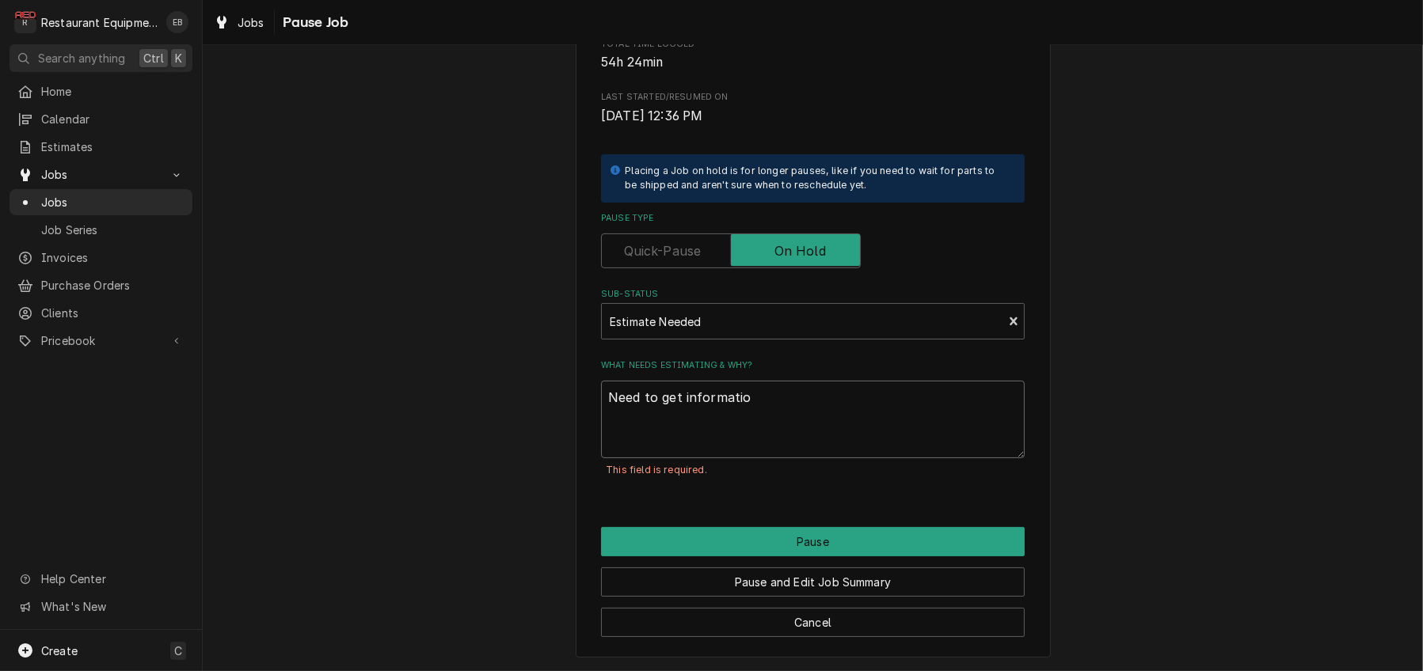
type textarea "x"
type textarea "Need to get information"
type textarea "x"
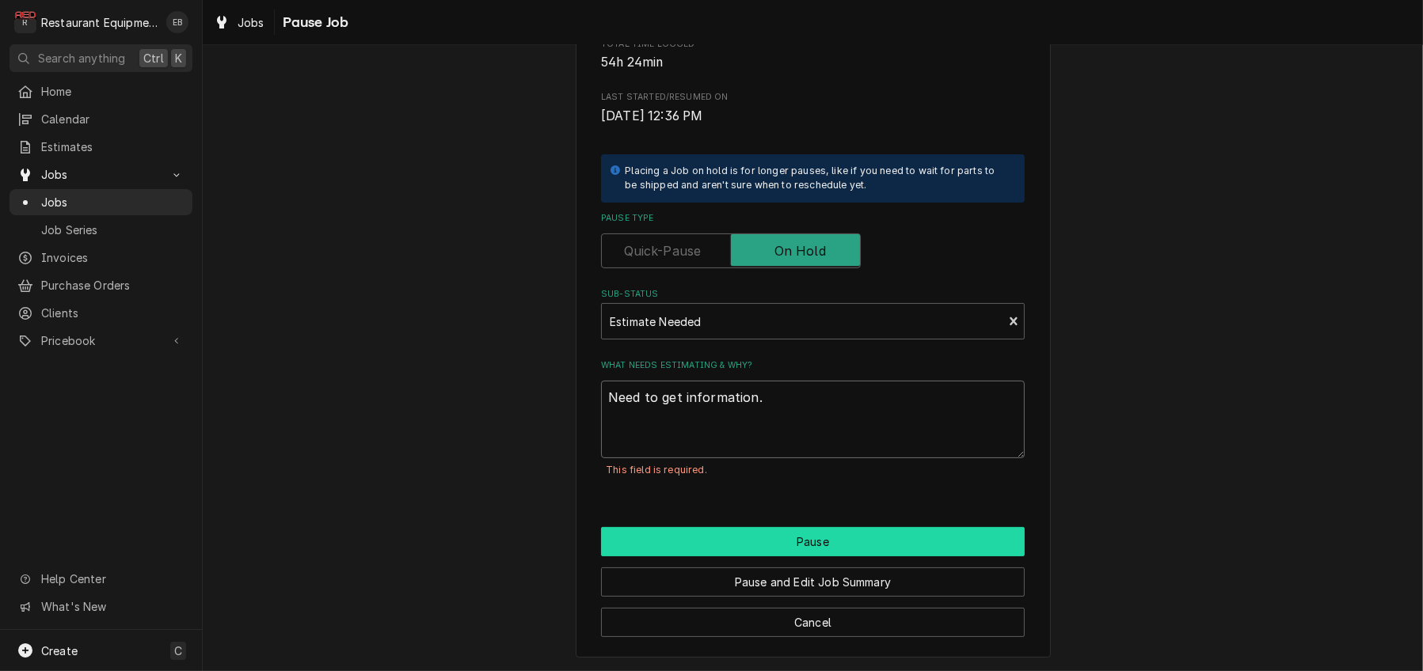
type textarea "Need to get information."
click at [755, 557] on button "Pause" at bounding box center [813, 541] width 424 height 29
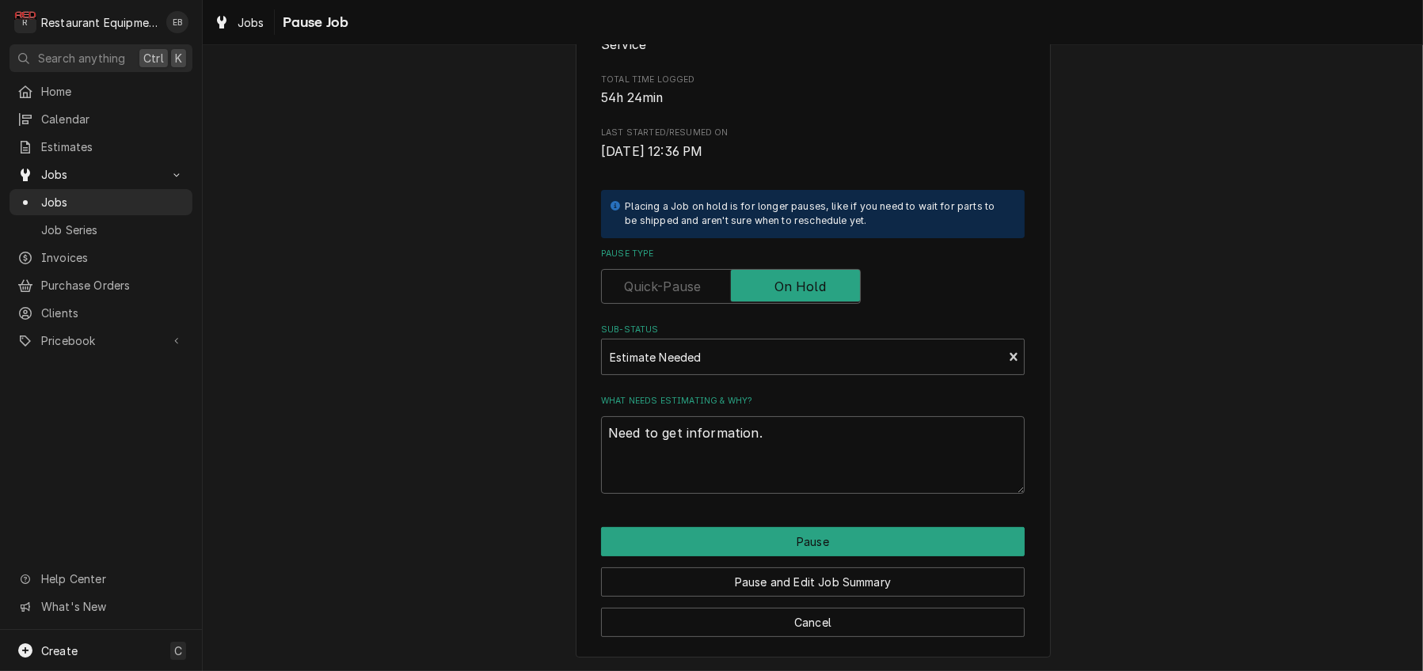
type textarea "x"
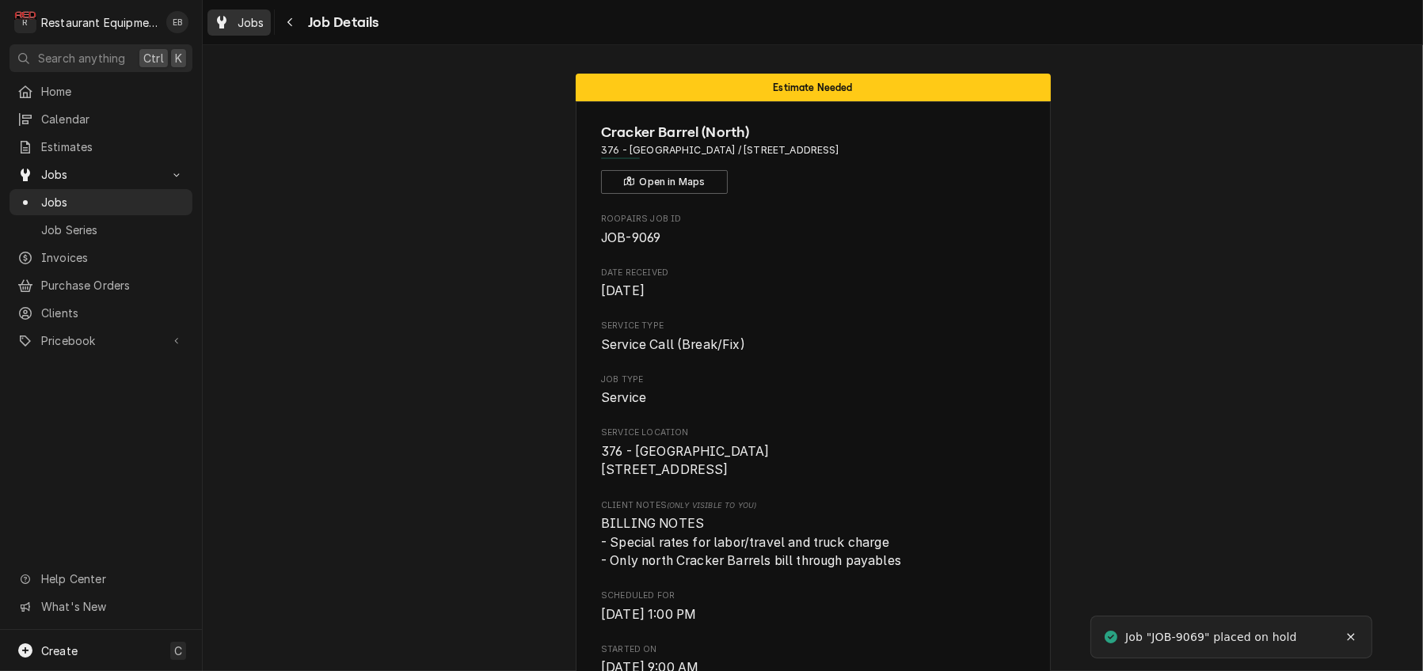
click at [253, 21] on span "Jobs" at bounding box center [250, 22] width 27 height 17
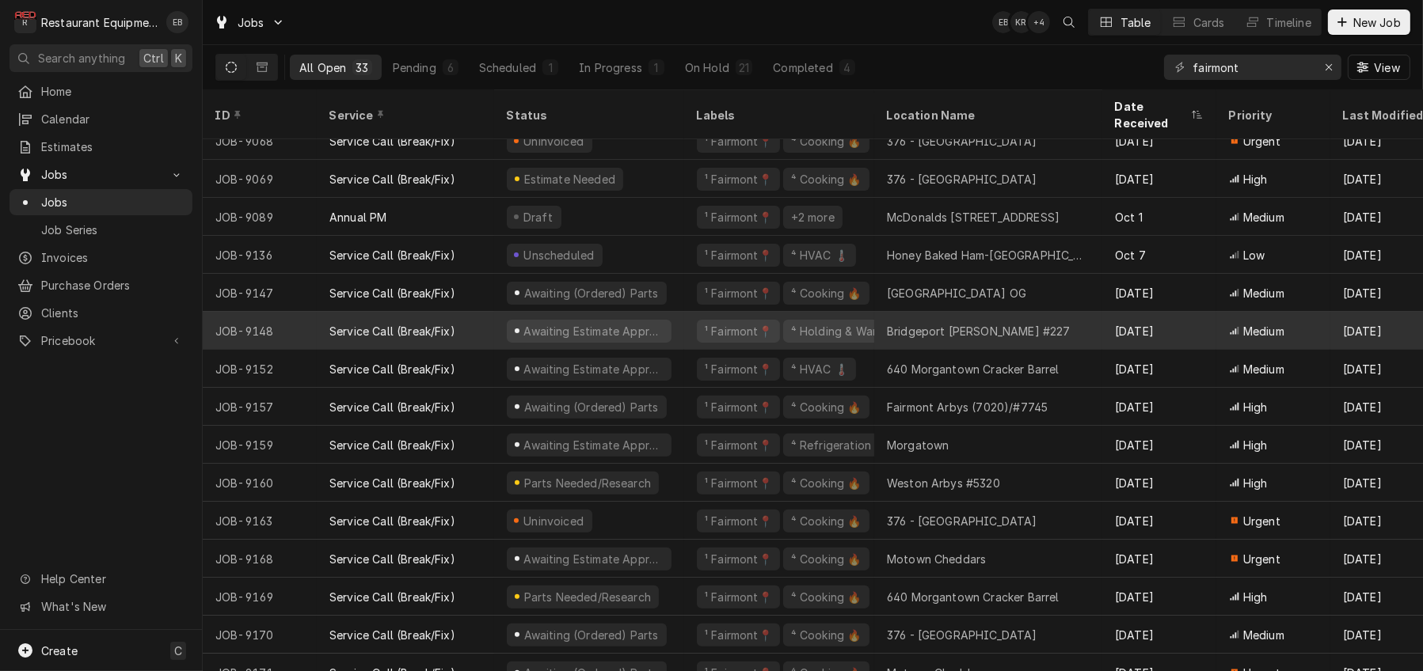
scroll to position [678, 0]
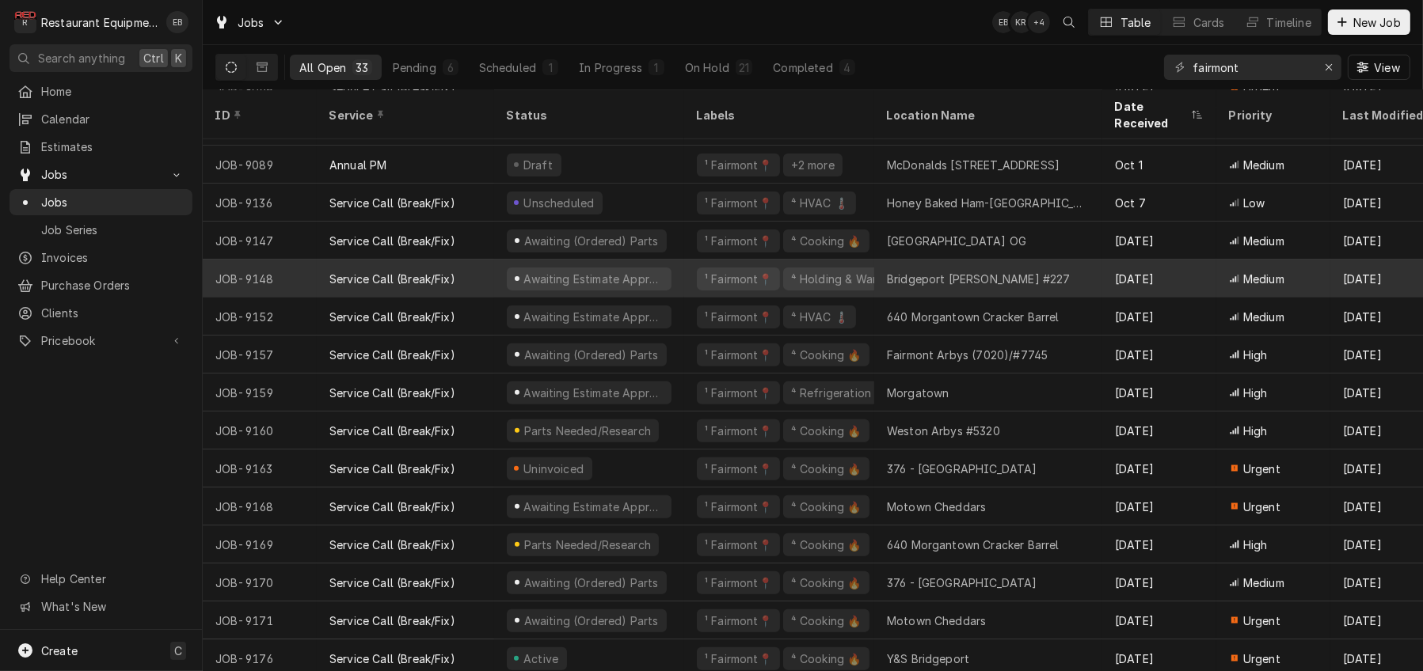
click at [684, 277] on div "Awaiting Estimate Approval" at bounding box center [589, 279] width 190 height 38
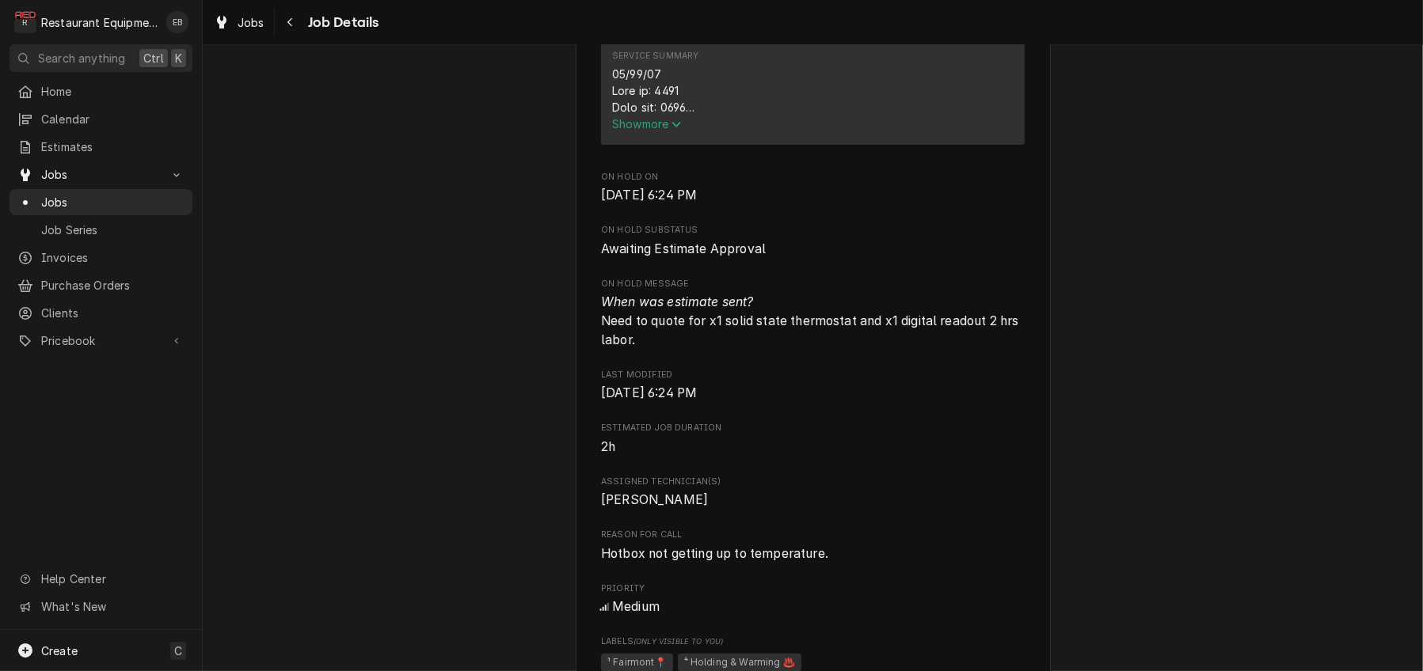
scroll to position [739, 0]
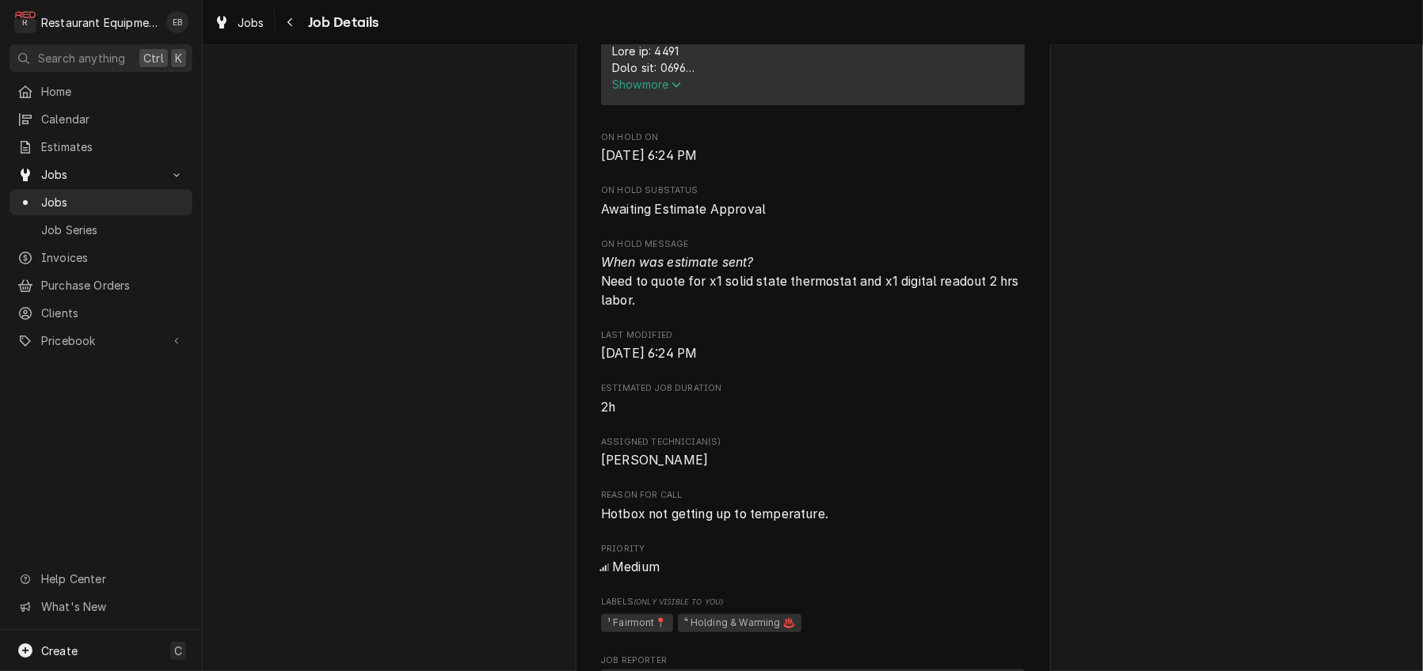
click at [633, 91] on span "Show more" at bounding box center [647, 84] width 70 height 13
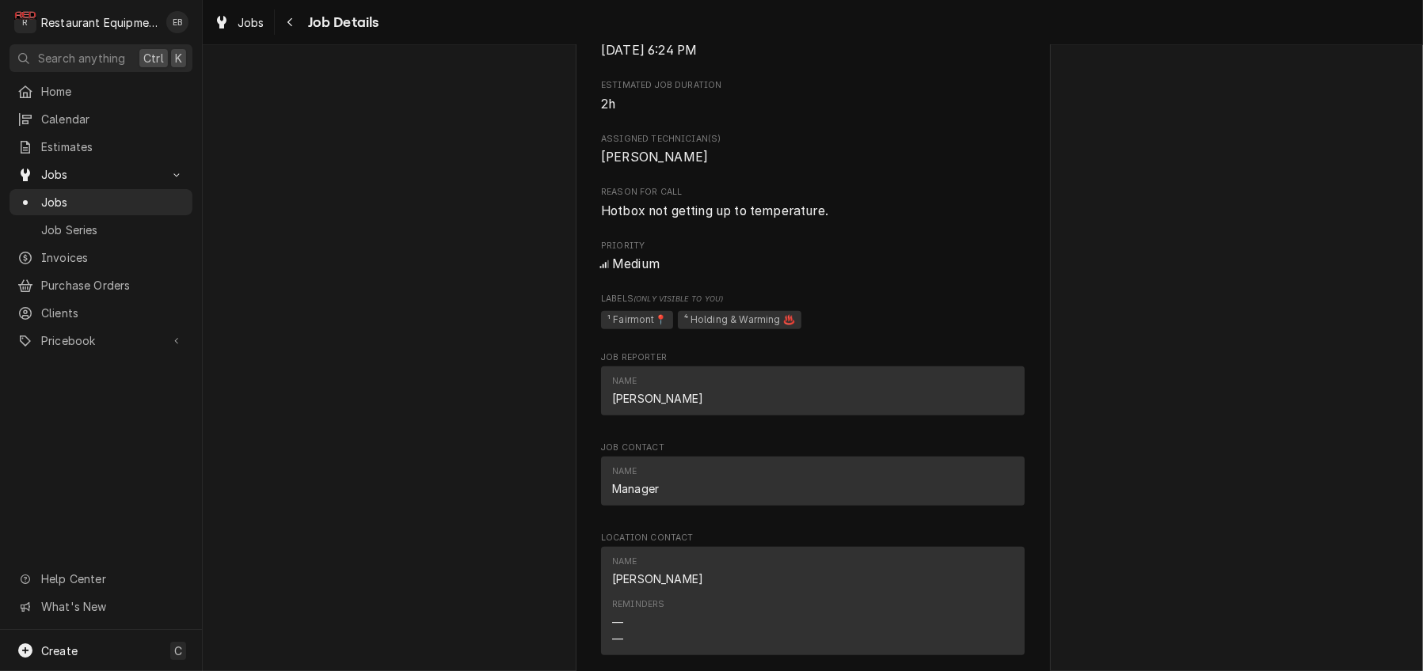
scroll to position [1477, 0]
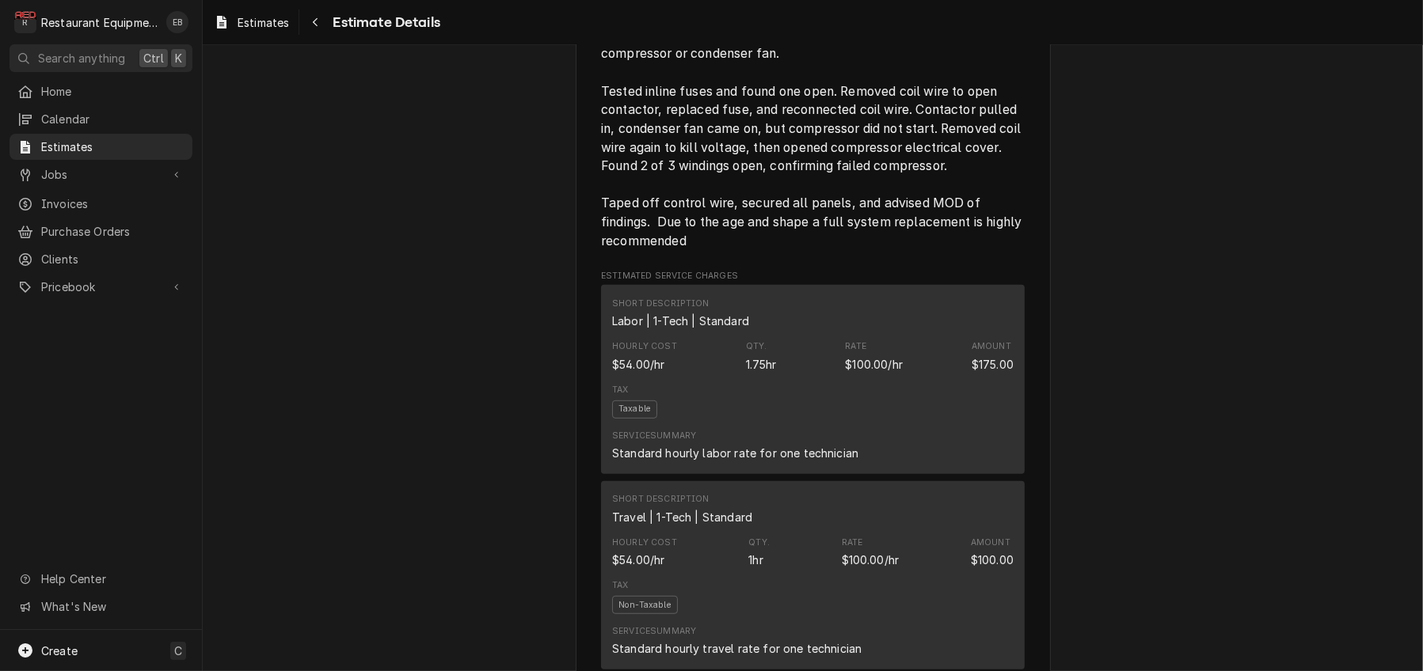
scroll to position [1161, 0]
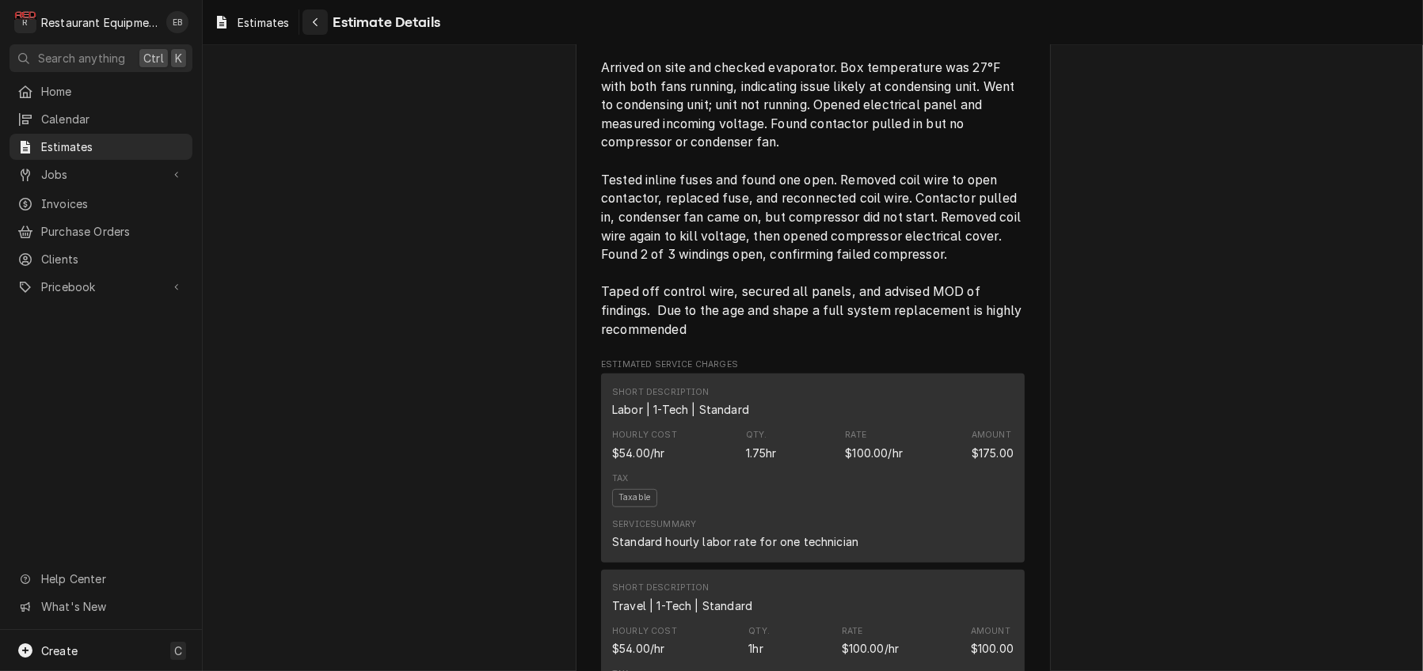
click at [323, 21] on div "Navigate back" at bounding box center [315, 22] width 16 height 16
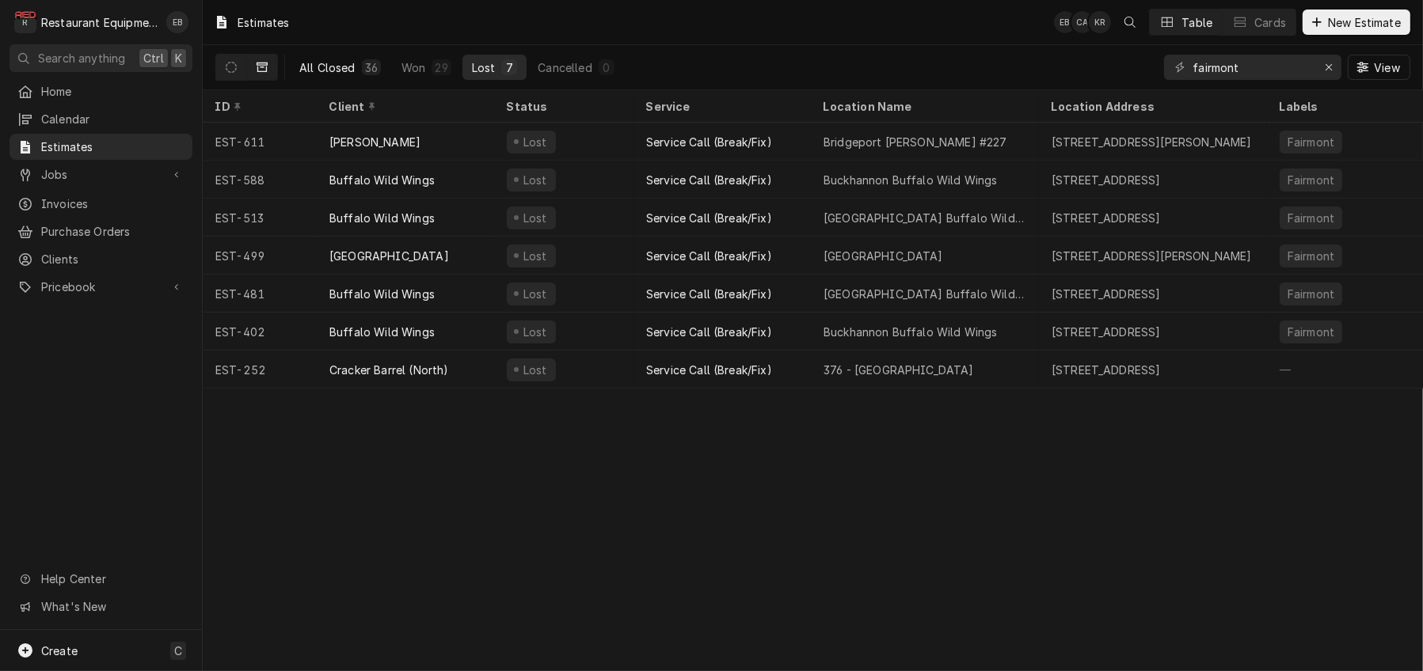
click at [355, 71] on div "All Closed" at bounding box center [327, 67] width 56 height 17
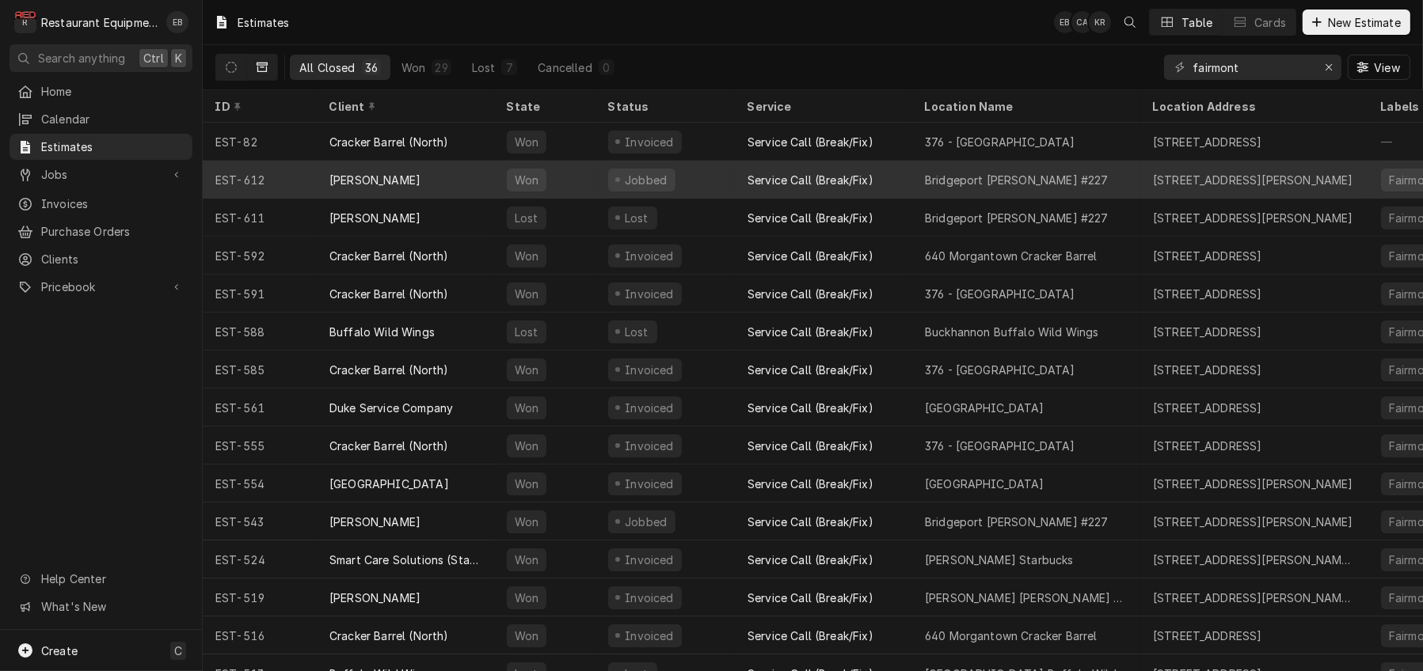
click at [873, 182] on div "Service Call (Break/Fix)" at bounding box center [810, 180] width 126 height 17
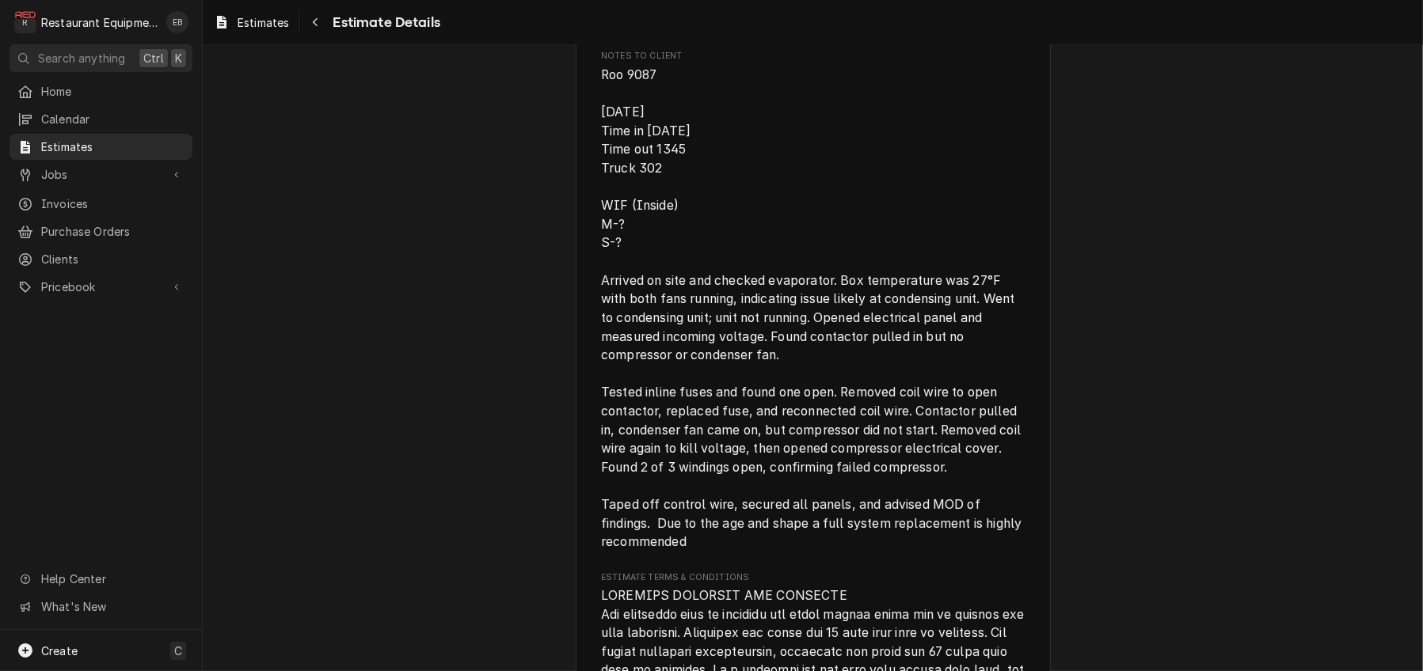
scroll to position [2850, 0]
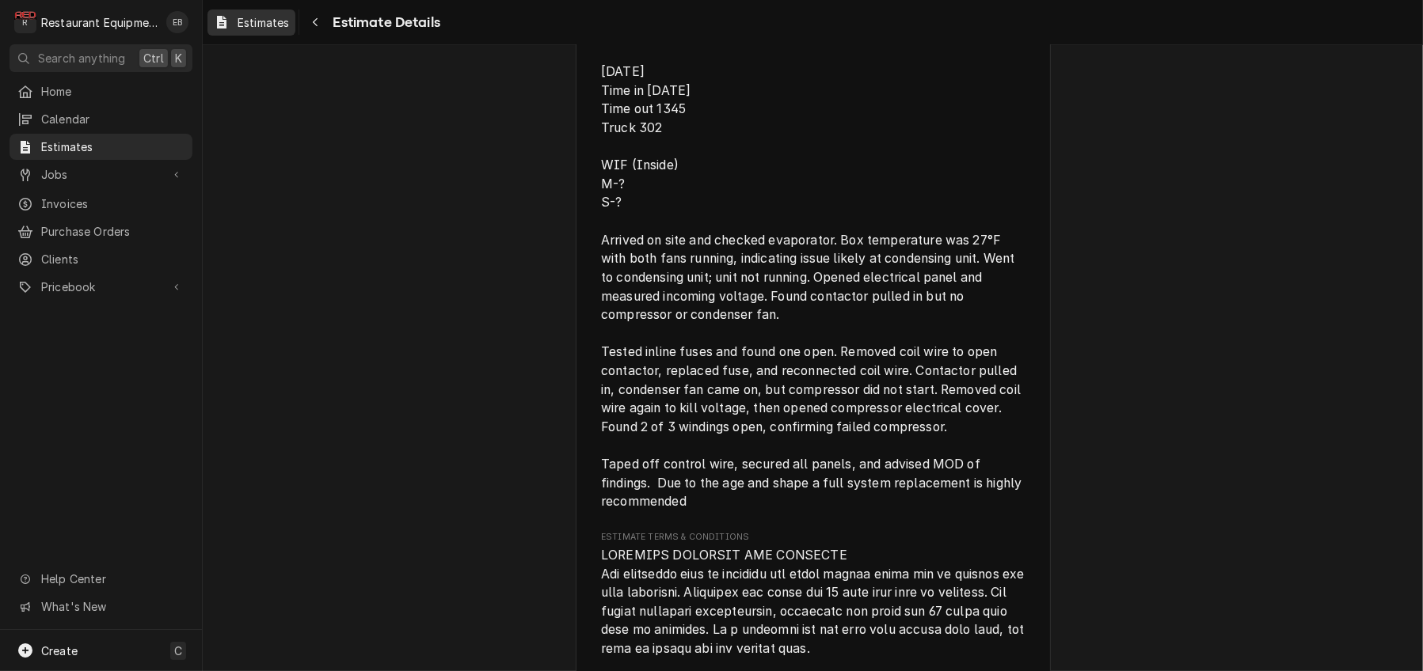
click at [289, 25] on span "Estimates" at bounding box center [262, 22] width 51 height 17
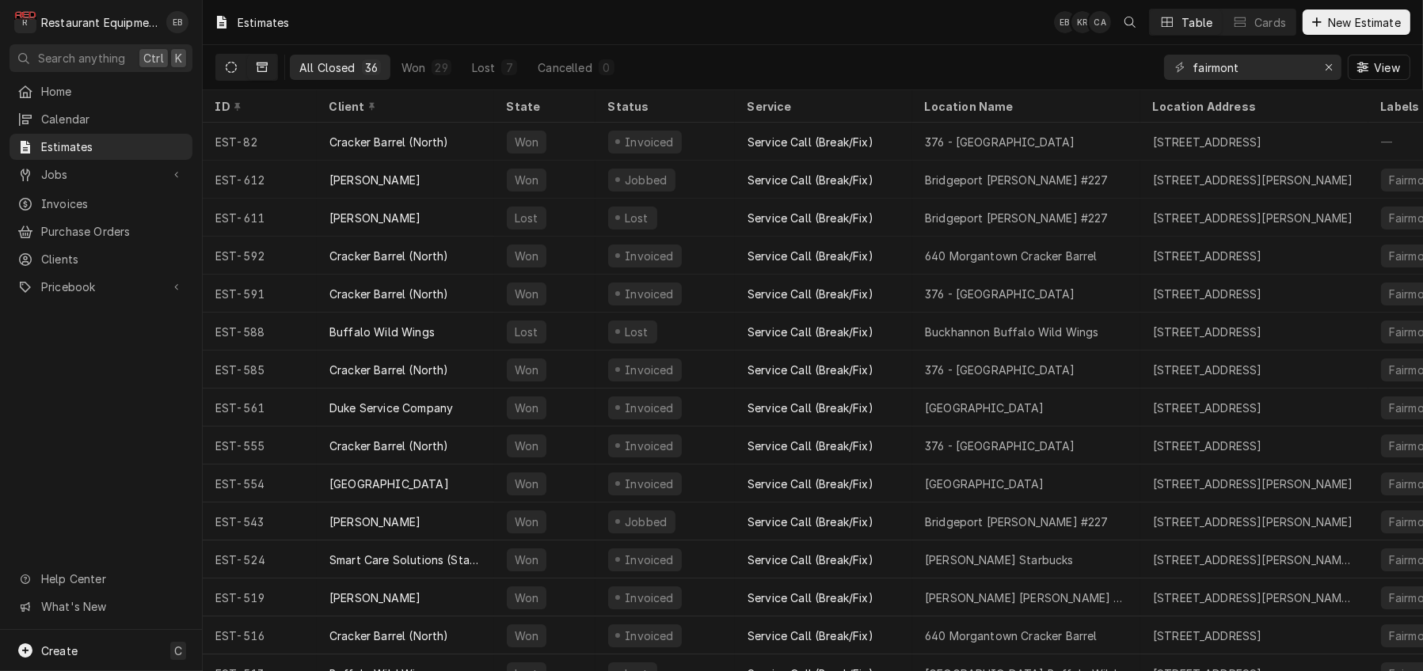
click at [246, 71] on button "Dynamic Content Wrapper" at bounding box center [231, 67] width 30 height 25
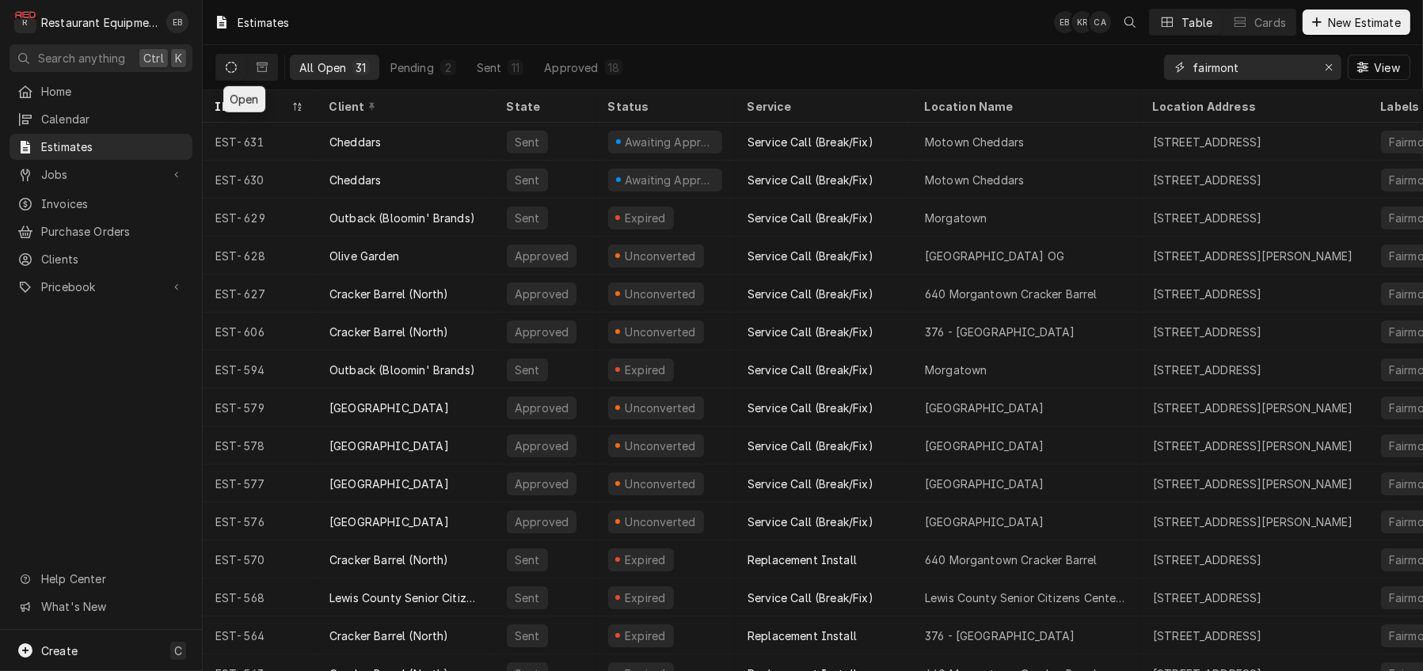
click at [1275, 70] on input "fairmont" at bounding box center [1251, 67] width 119 height 25
click at [1335, 66] on button "Erase input" at bounding box center [1328, 67] width 25 height 25
click at [1274, 68] on input "Dynamic Content Wrapper" at bounding box center [1266, 67] width 149 height 25
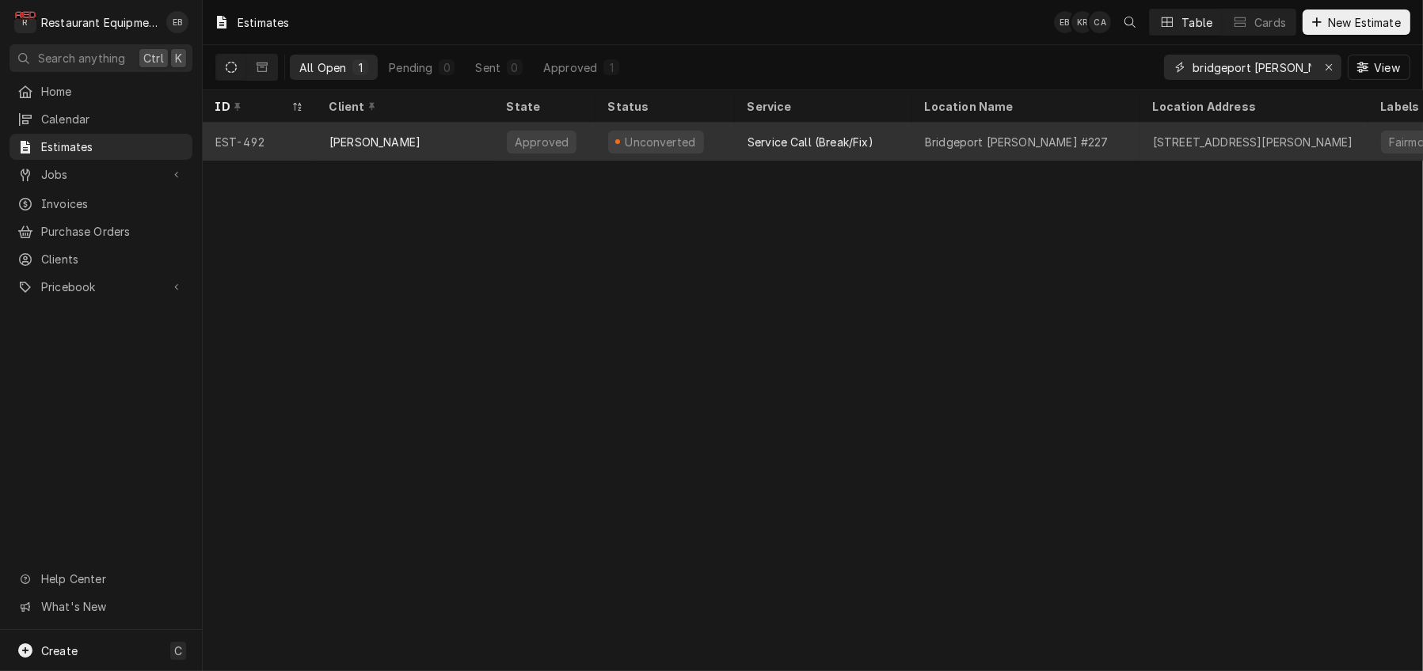
type input "bridgeport [PERSON_NAME]"
click at [1005, 142] on div "Bridgeport [PERSON_NAME] #227" at bounding box center [1017, 142] width 184 height 17
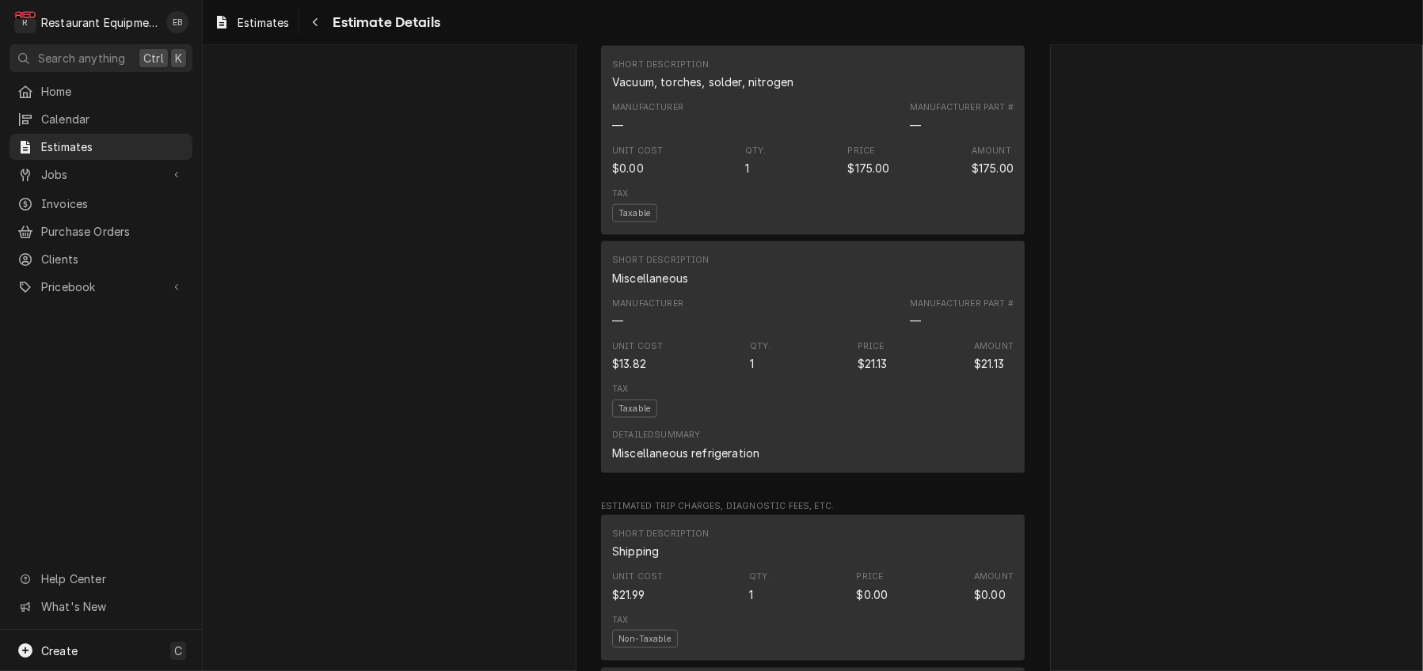
scroll to position [2850, 0]
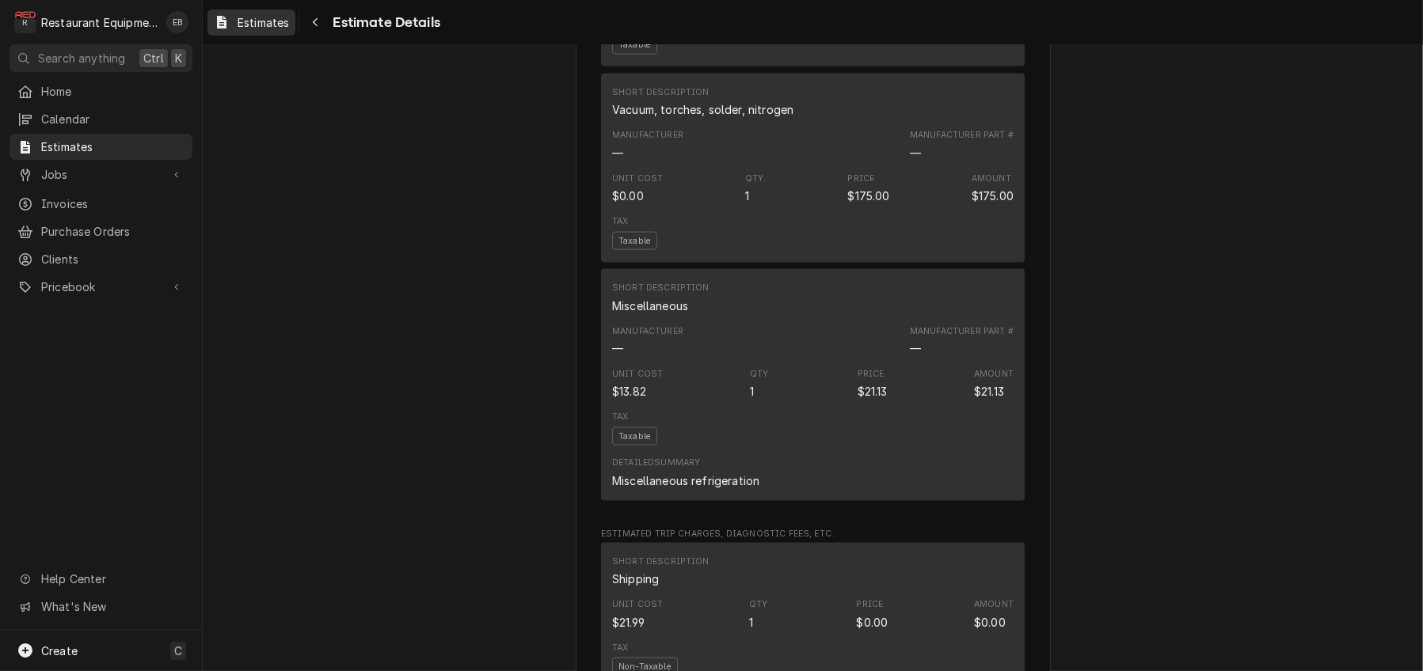
click at [282, 30] on span "Estimates" at bounding box center [262, 22] width 51 height 17
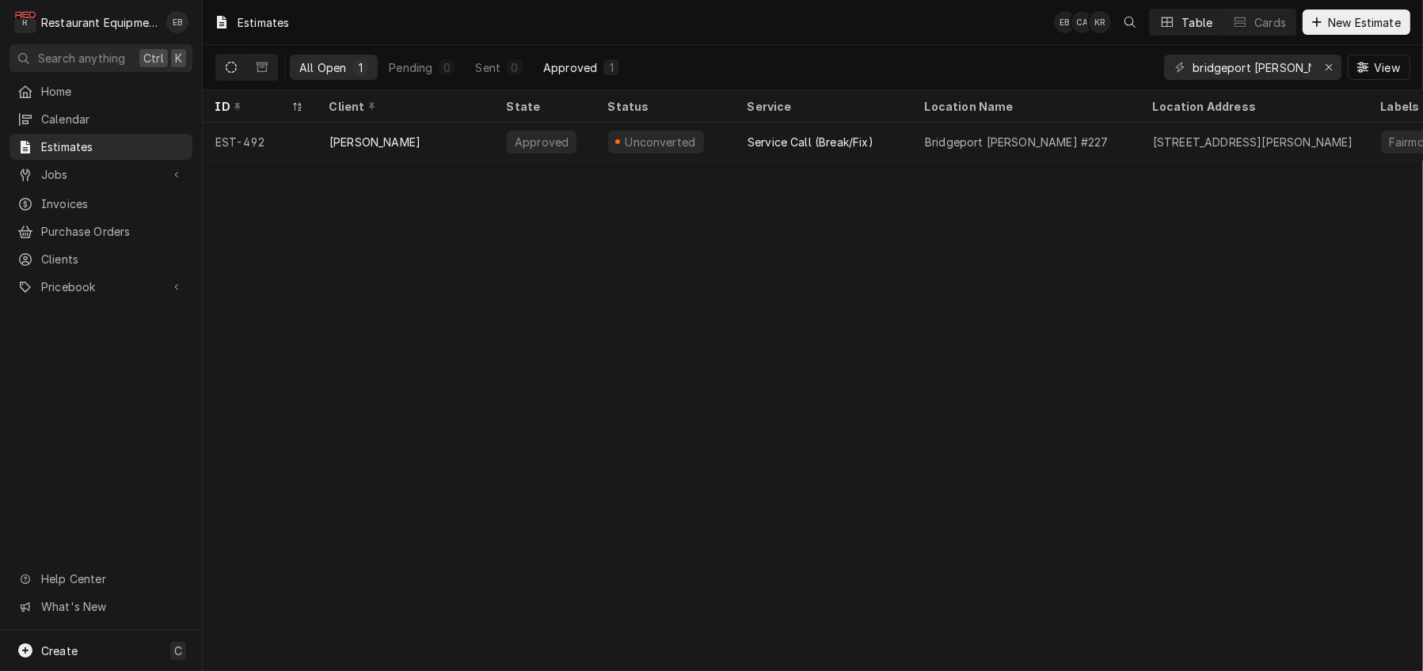
click at [594, 65] on div "Approved" at bounding box center [570, 67] width 54 height 17
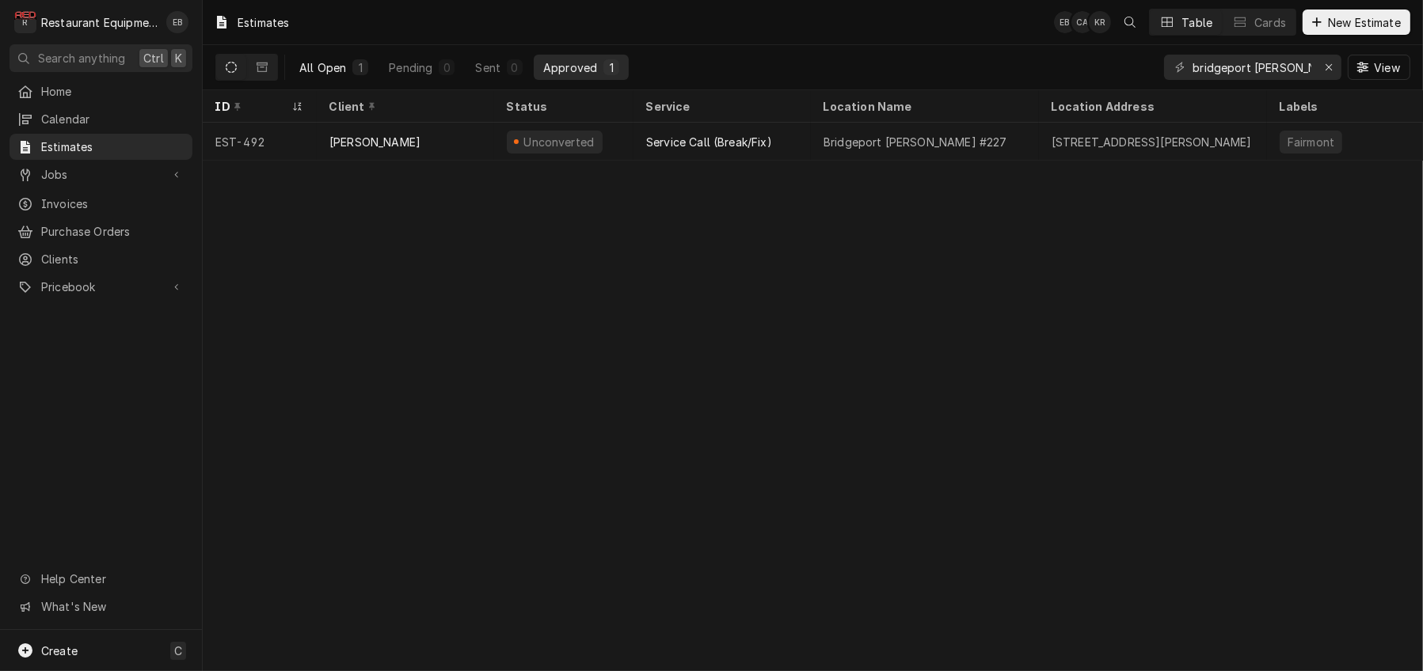
click at [340, 76] on div "All Open" at bounding box center [322, 67] width 47 height 17
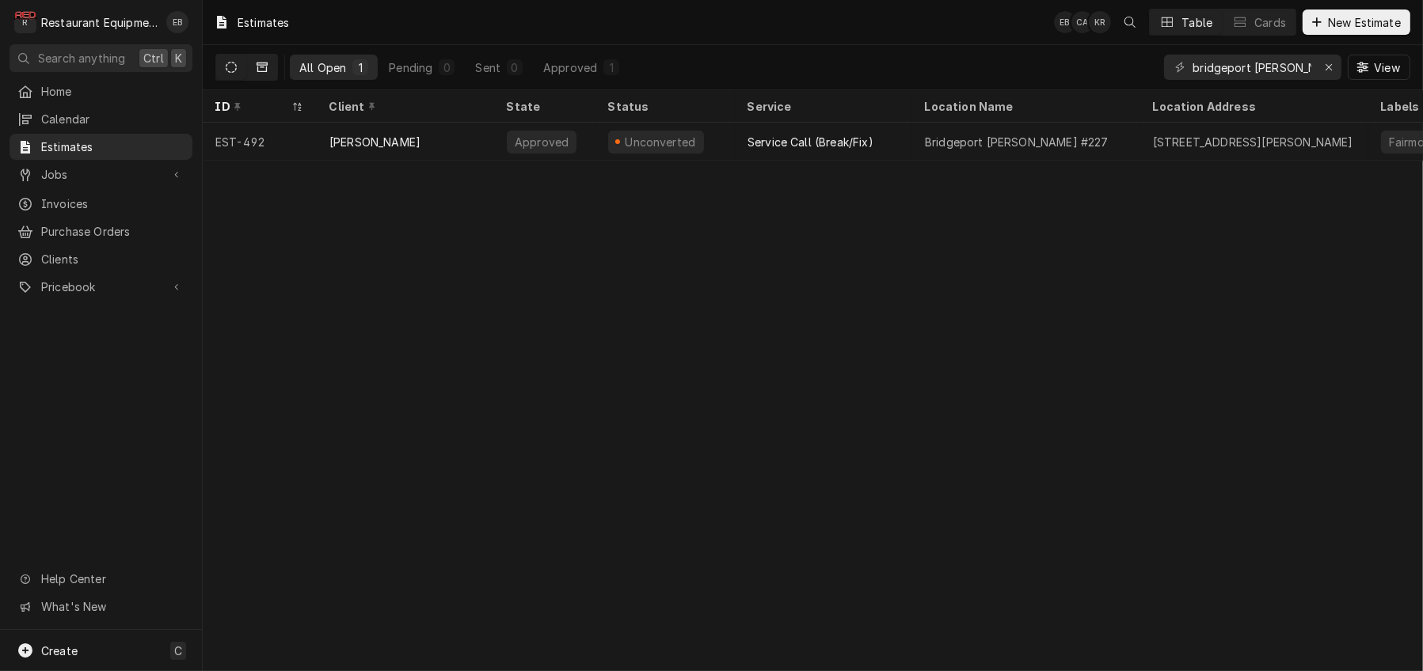
click at [271, 73] on button "Dynamic Content Wrapper" at bounding box center [262, 67] width 30 height 25
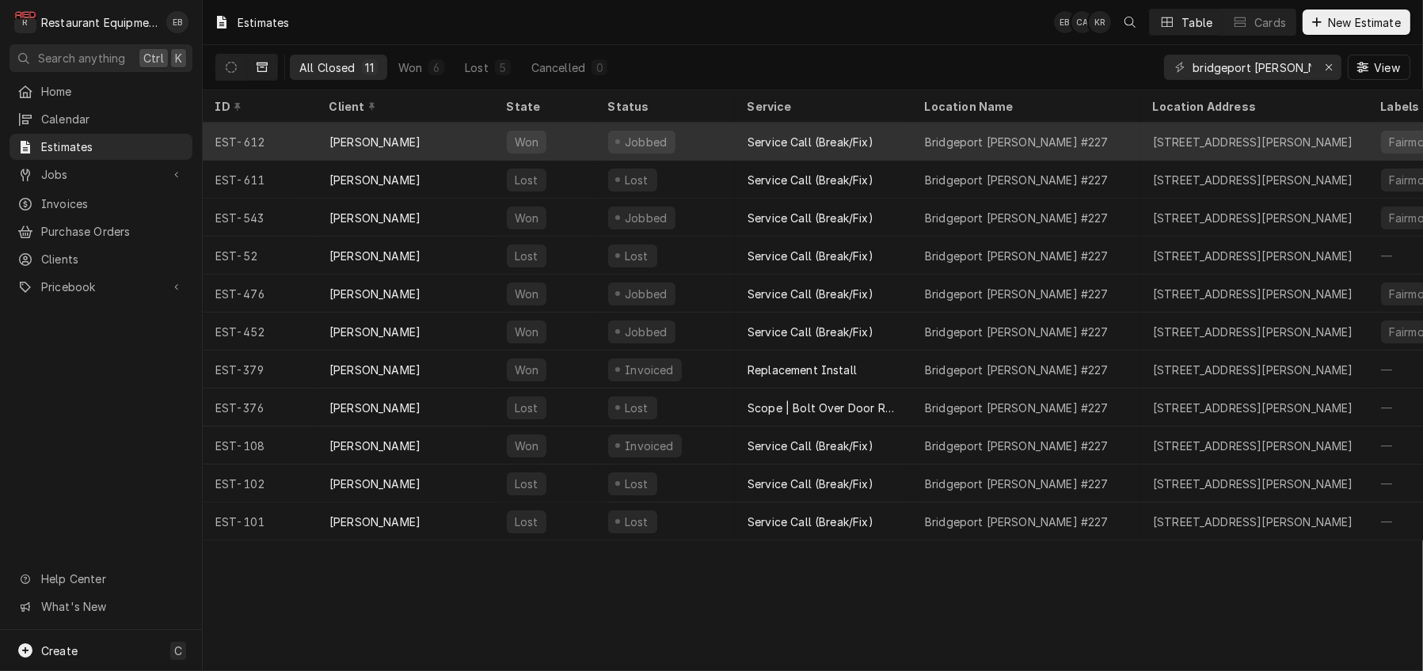
click at [793, 139] on div "Service Call (Break/Fix)" at bounding box center [810, 142] width 126 height 17
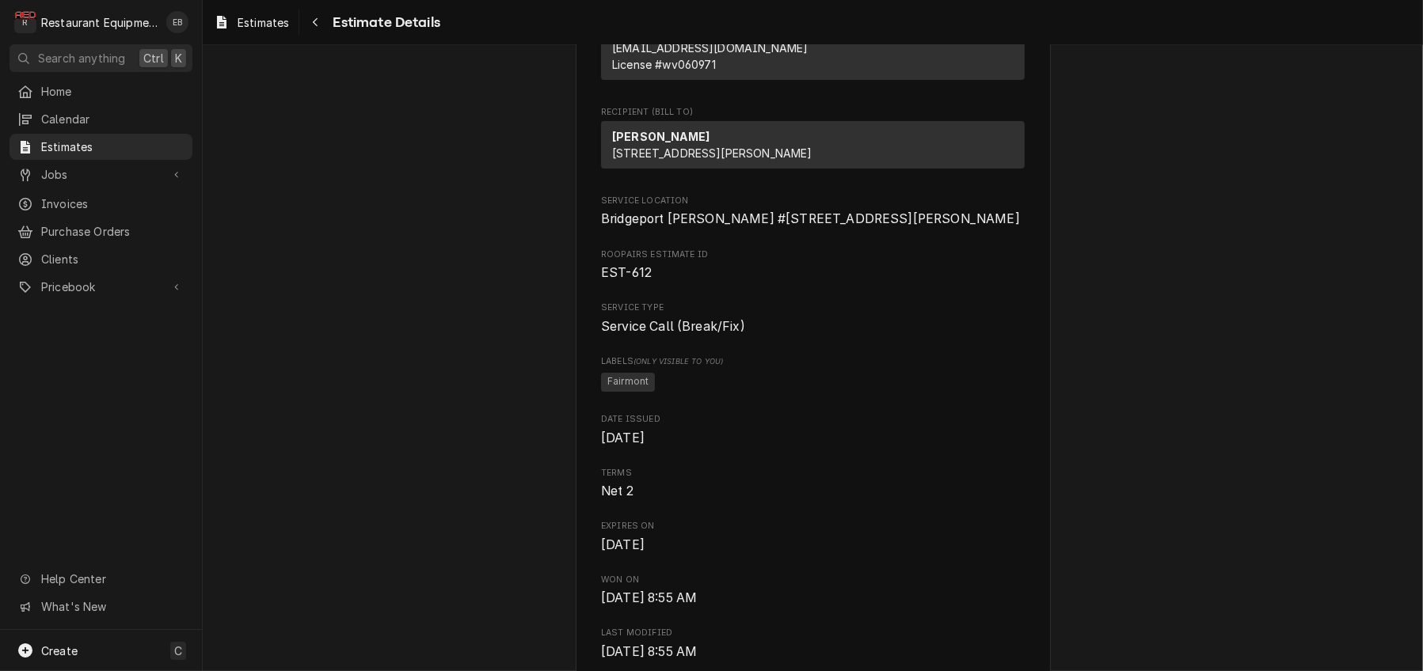
scroll to position [158, 0]
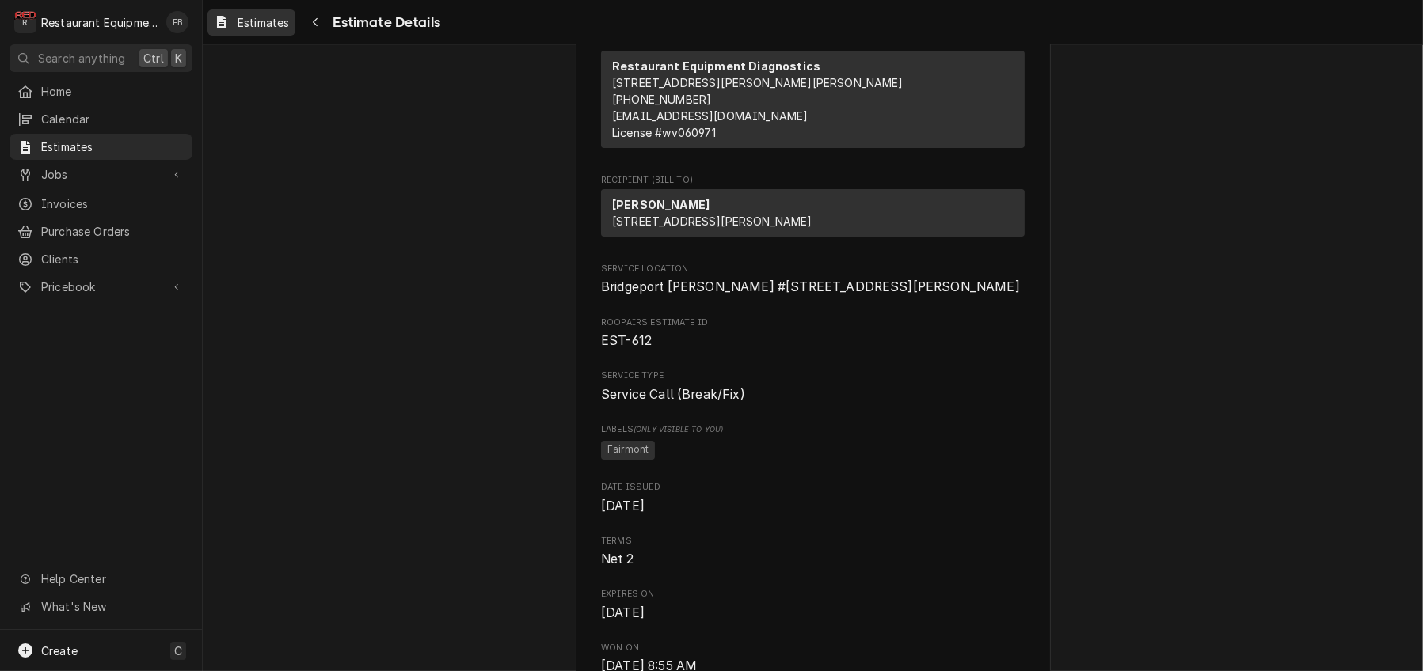
click at [258, 28] on span "Estimates" at bounding box center [262, 22] width 51 height 17
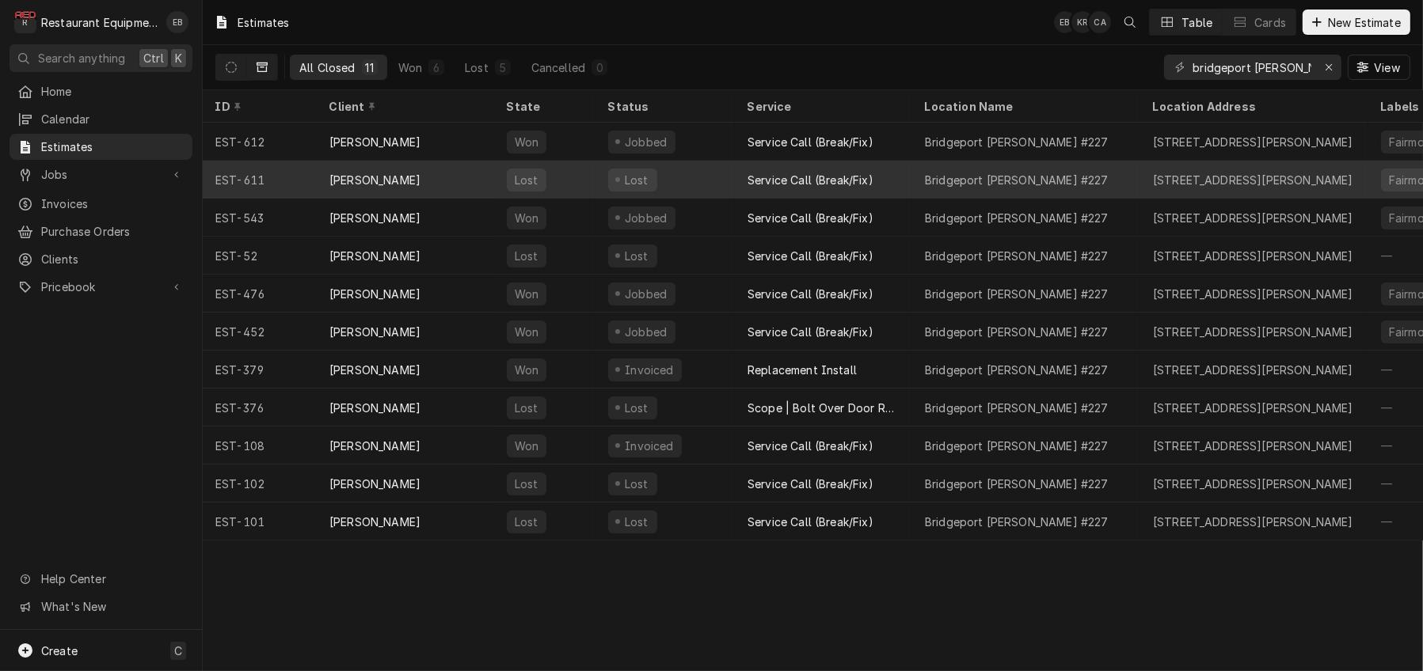
click at [735, 188] on div "Lost" at bounding box center [664, 180] width 139 height 38
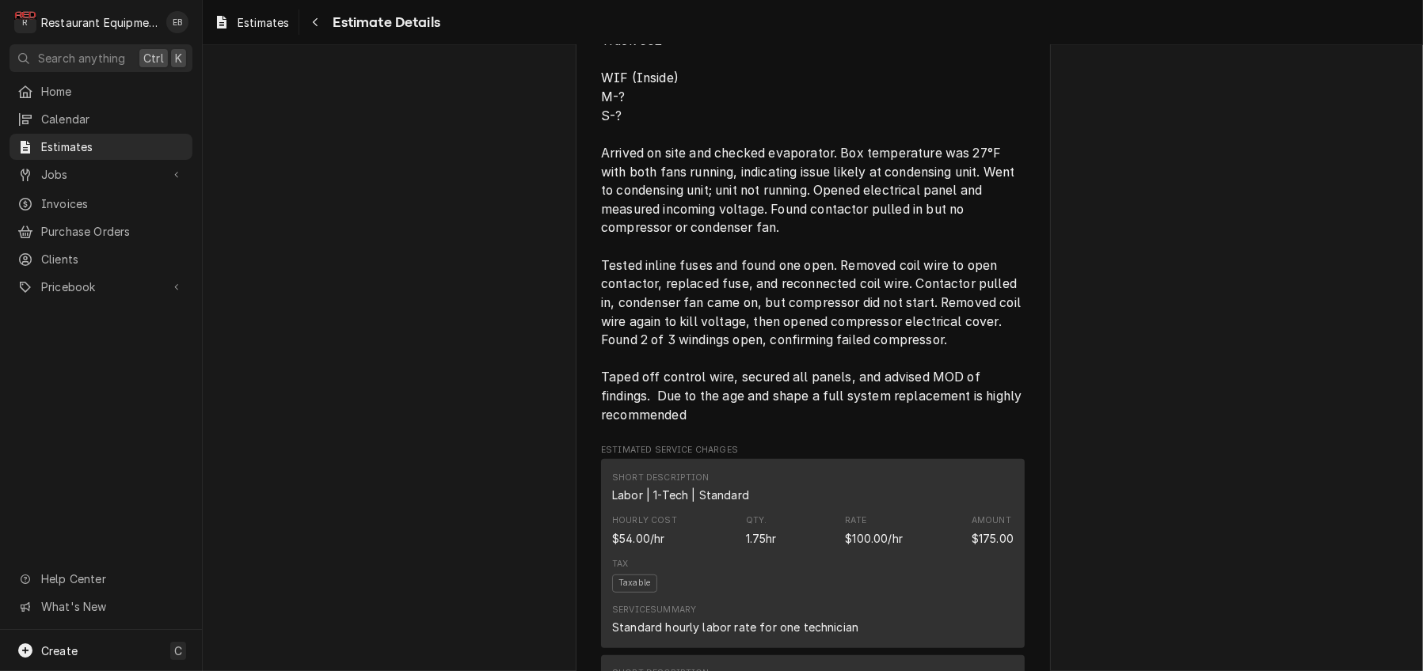
scroll to position [897, 0]
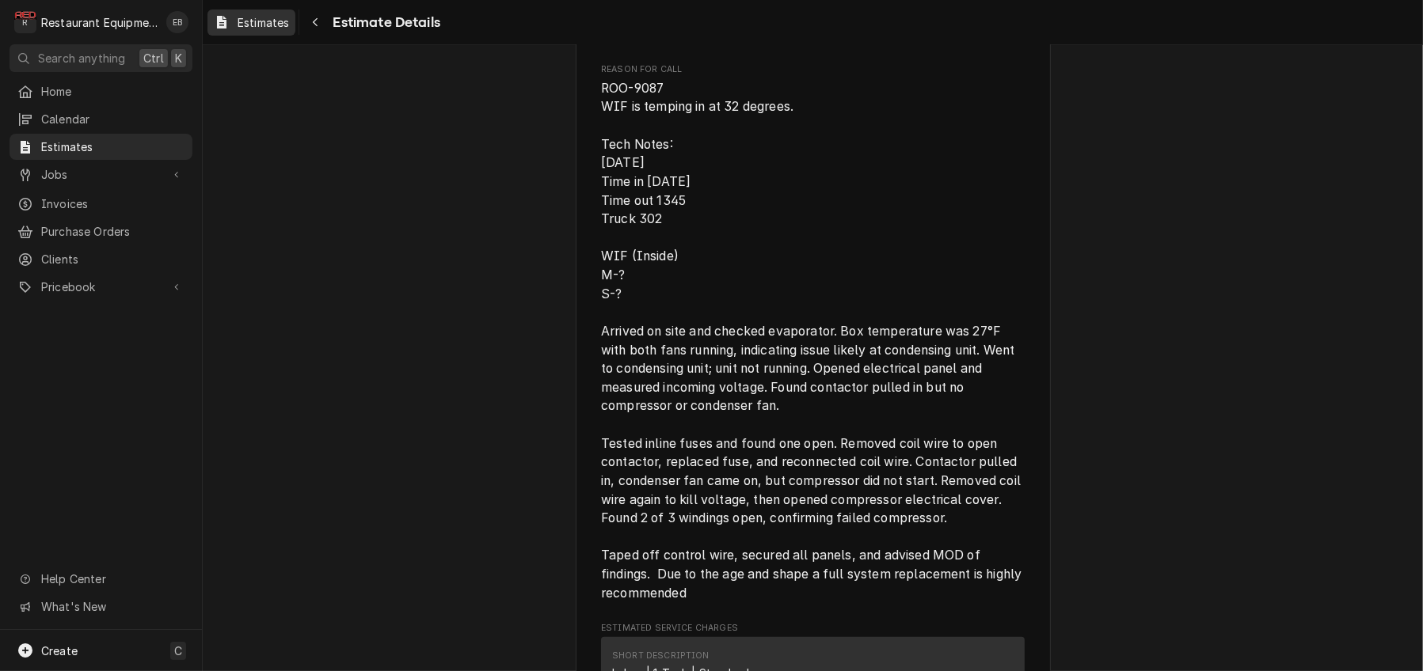
click at [289, 27] on span "Estimates" at bounding box center [262, 22] width 51 height 17
